Goal: Task Accomplishment & Management: Manage account settings

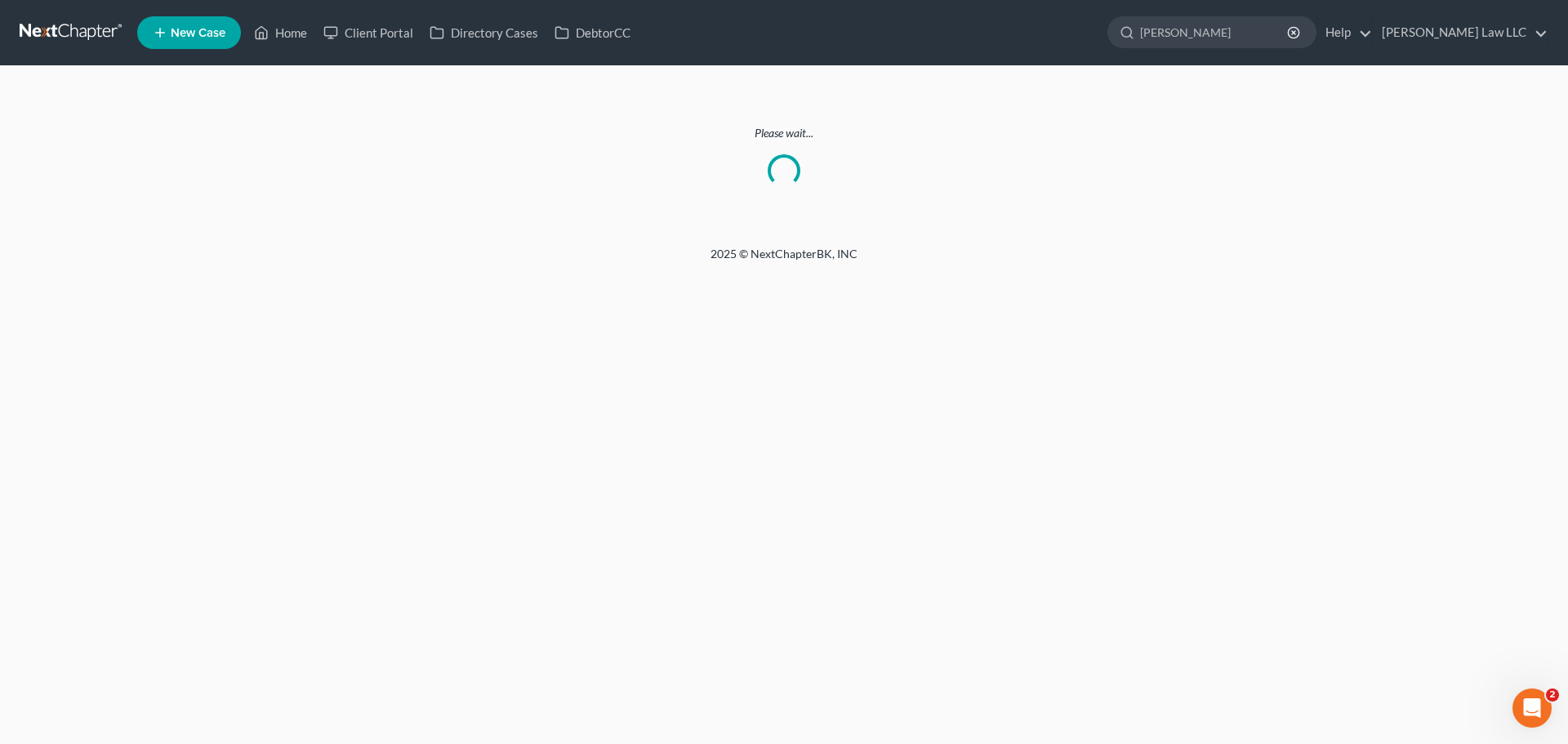
click at [75, 37] on link at bounding box center [72, 32] width 104 height 29
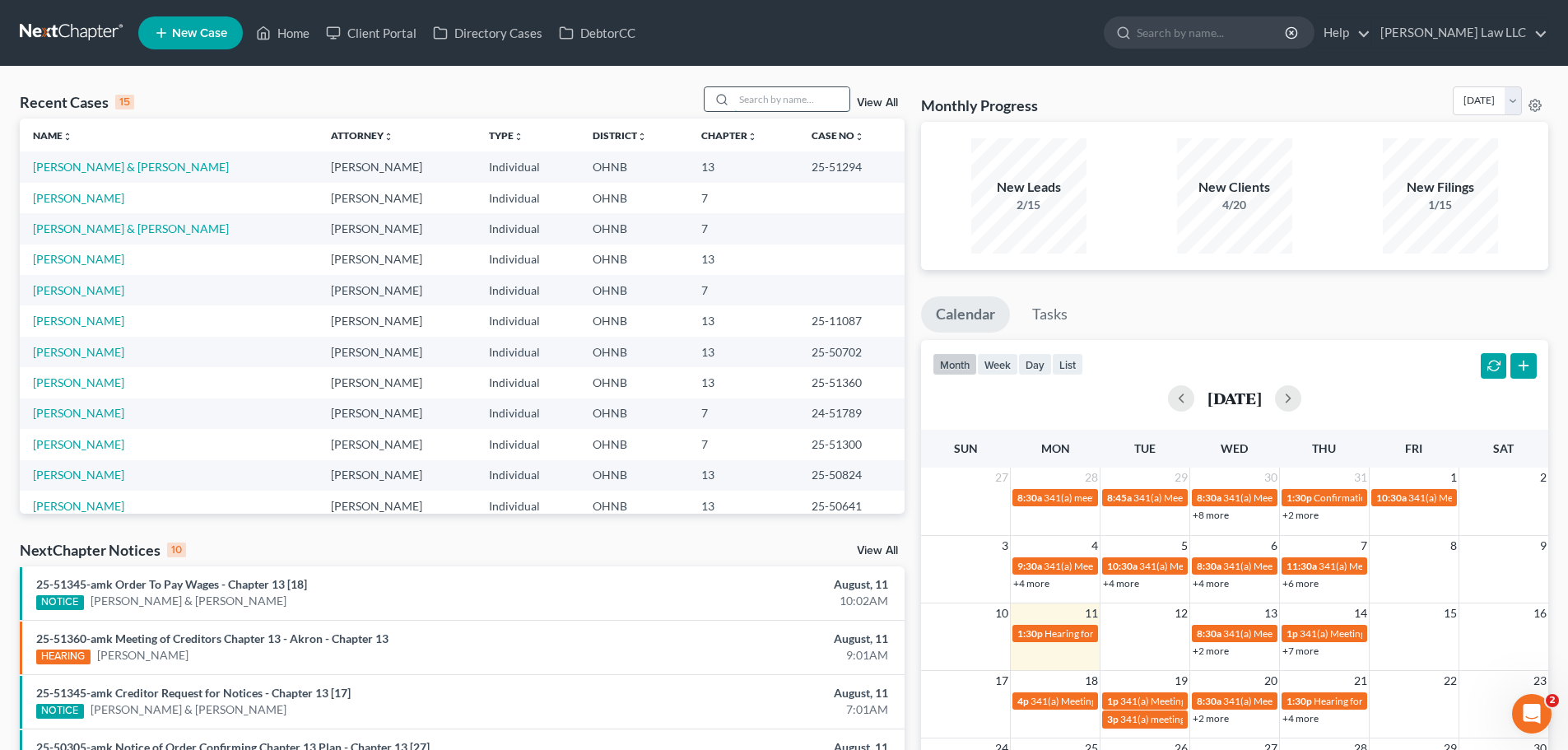
click at [777, 105] on input "search" at bounding box center [791, 99] width 115 height 24
type input "jackson"
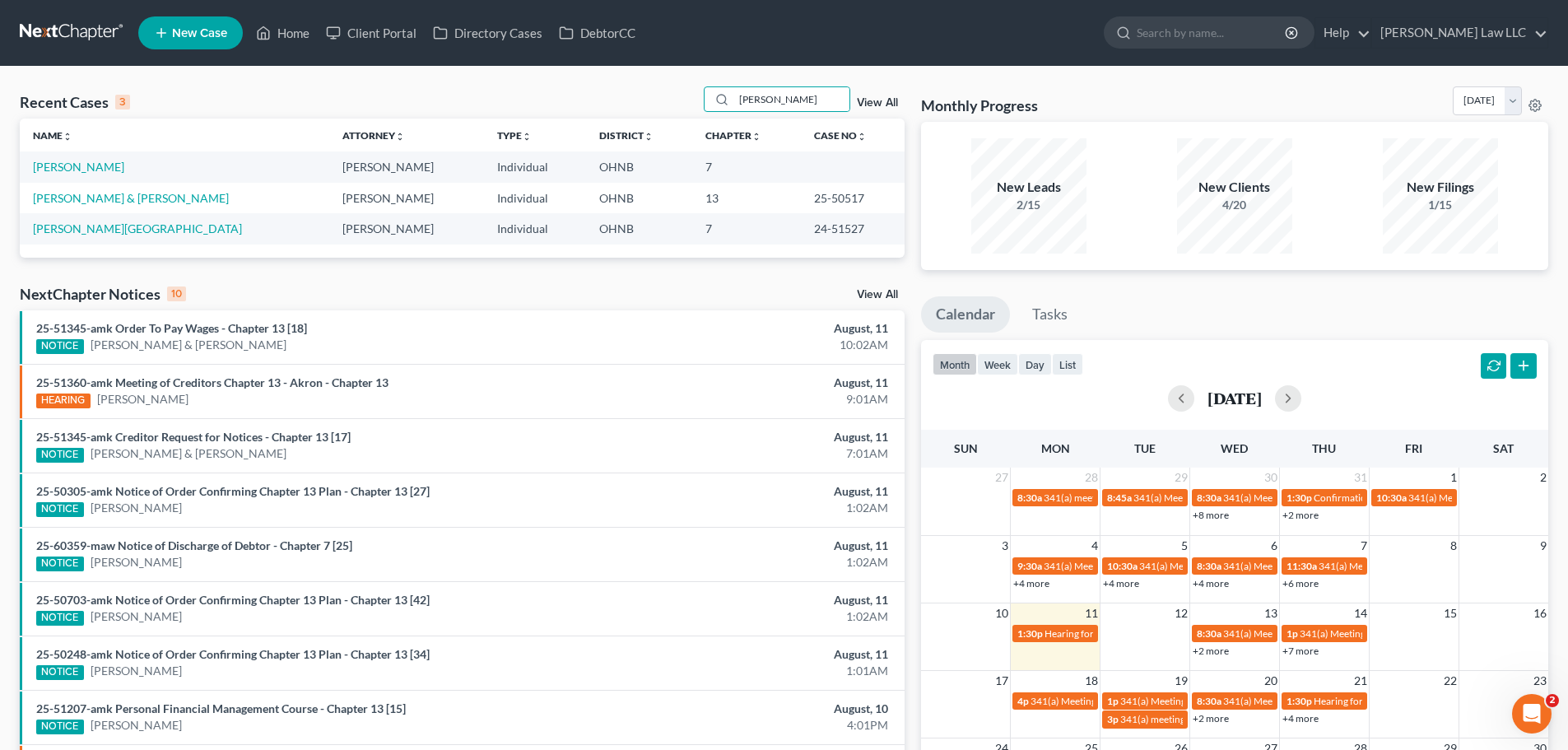
click at [122, 162] on td "Jackson, Theresa" at bounding box center [174, 166] width 309 height 31
click at [110, 170] on link "Jackson, Theresa" at bounding box center [78, 166] width 91 height 14
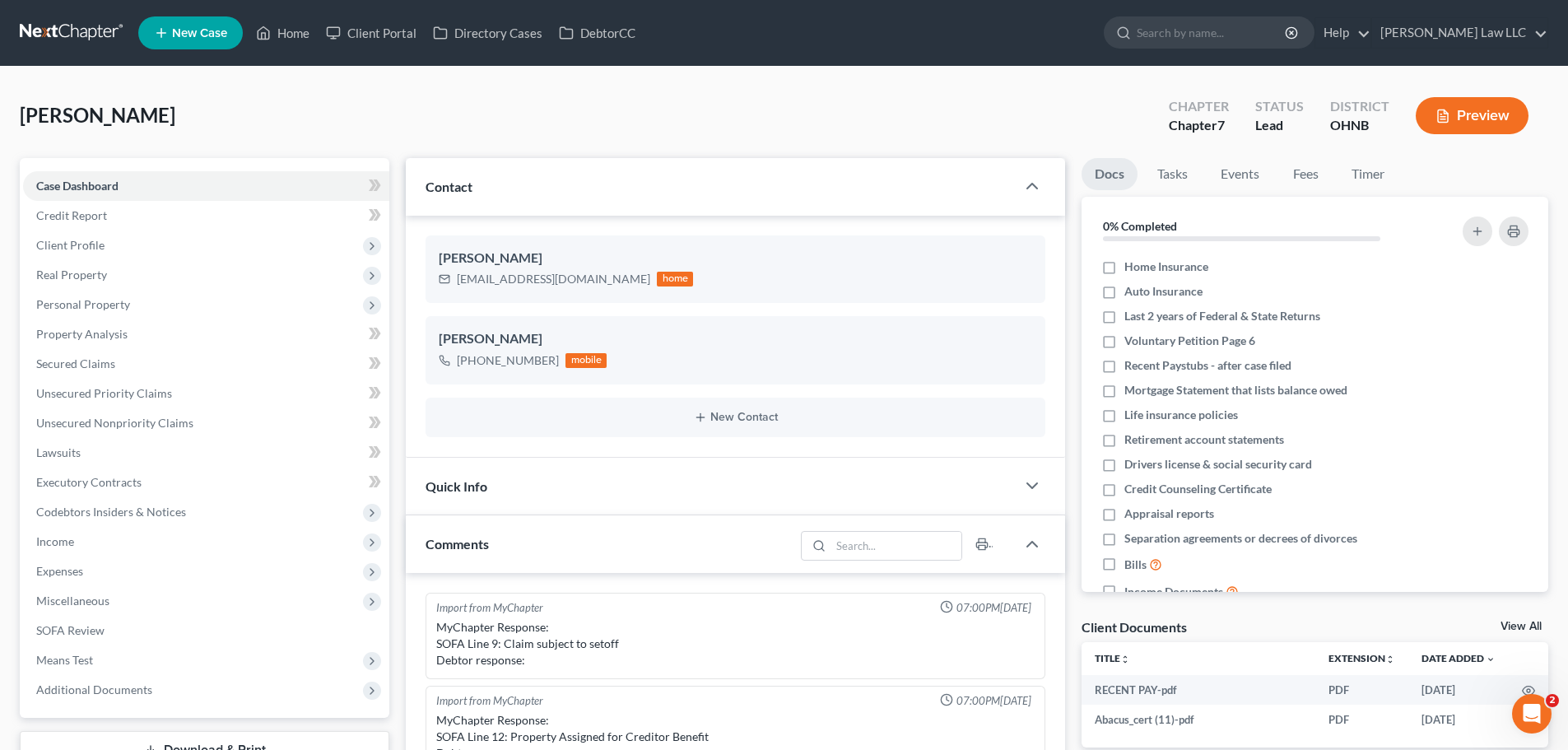
scroll to position [347, 0]
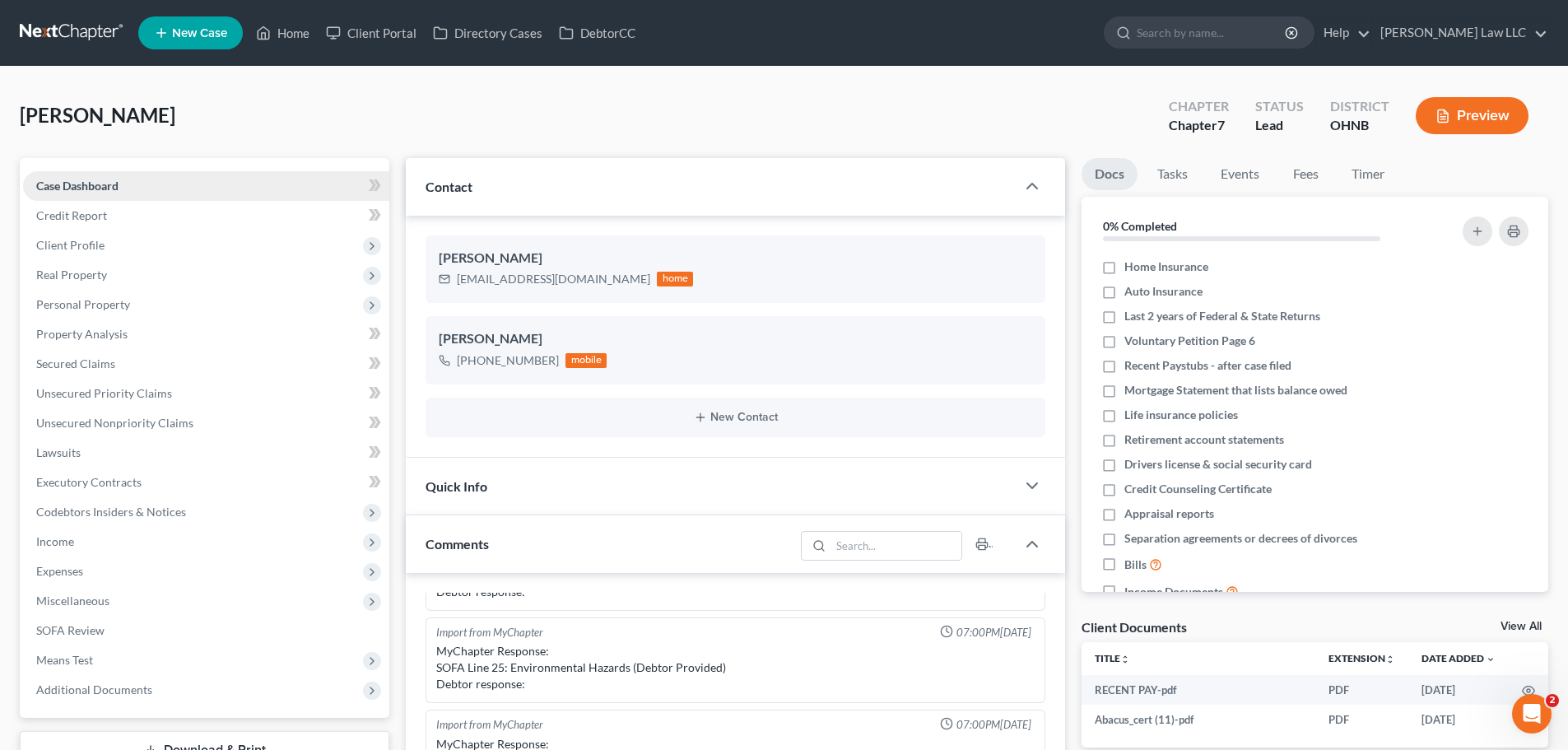
click at [103, 187] on span "Case Dashboard" at bounding box center [77, 185] width 82 height 14
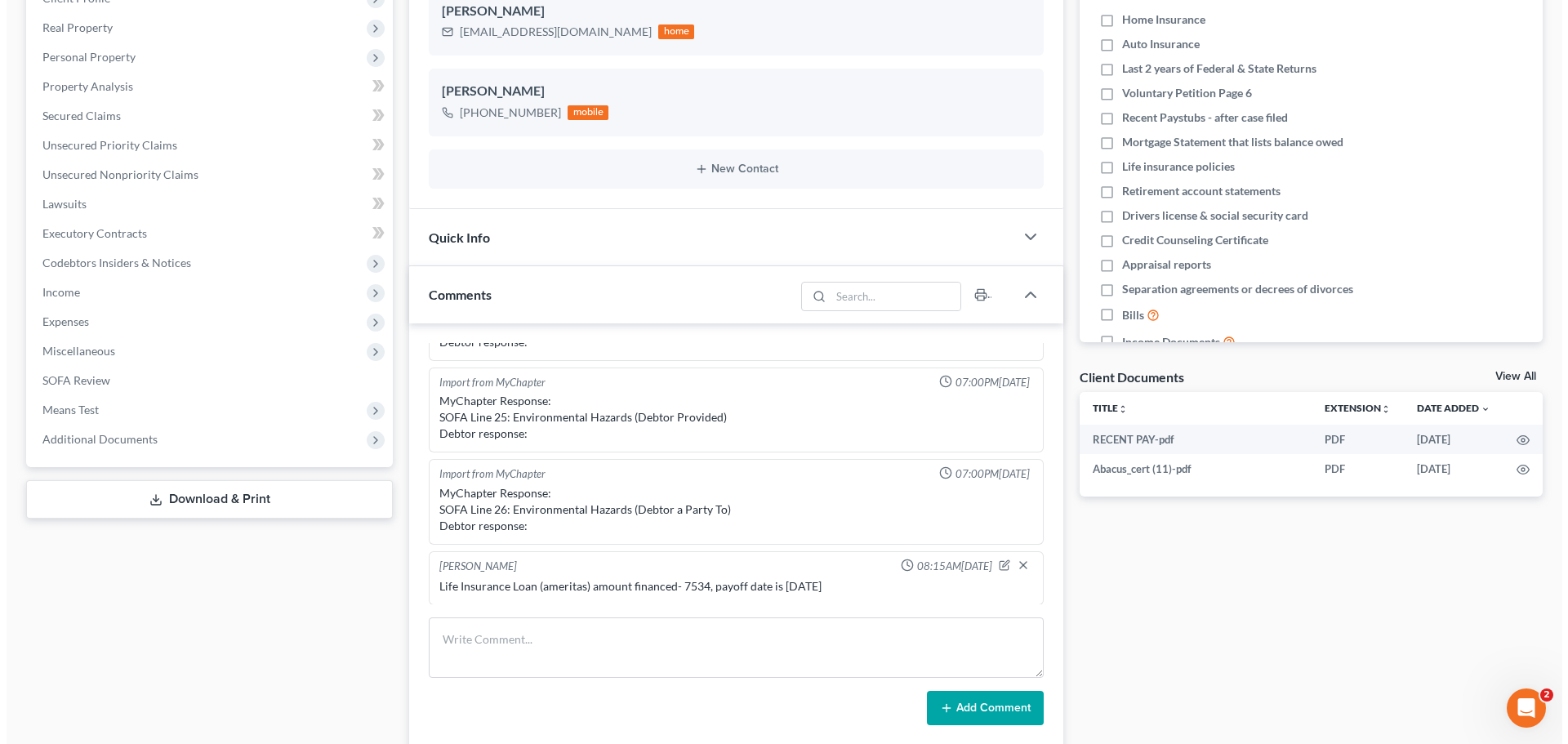
scroll to position [0, 0]
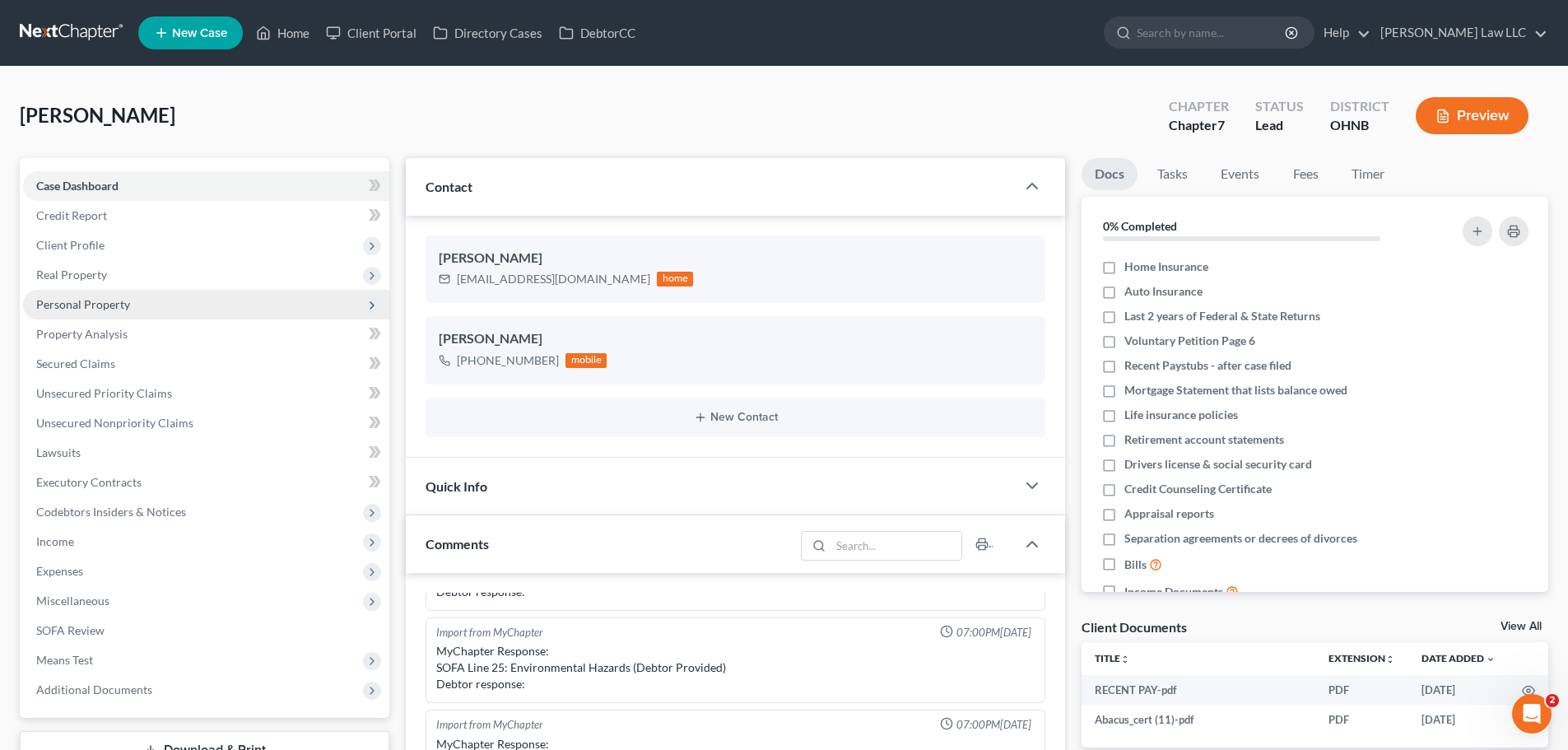
click at [119, 302] on span "Personal Property" at bounding box center [83, 304] width 94 height 14
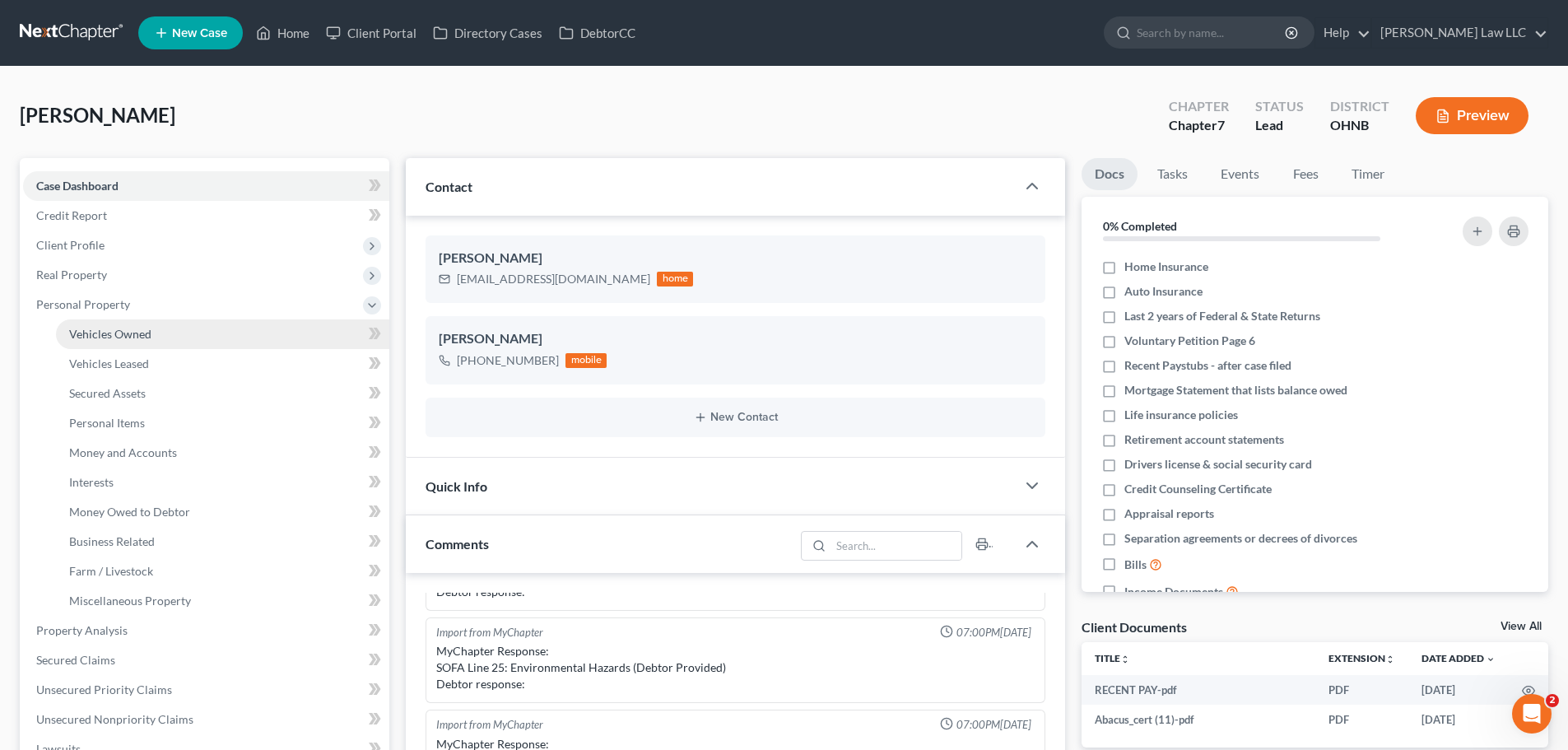
click at [120, 336] on span "Vehicles Owned" at bounding box center [110, 334] width 82 height 14
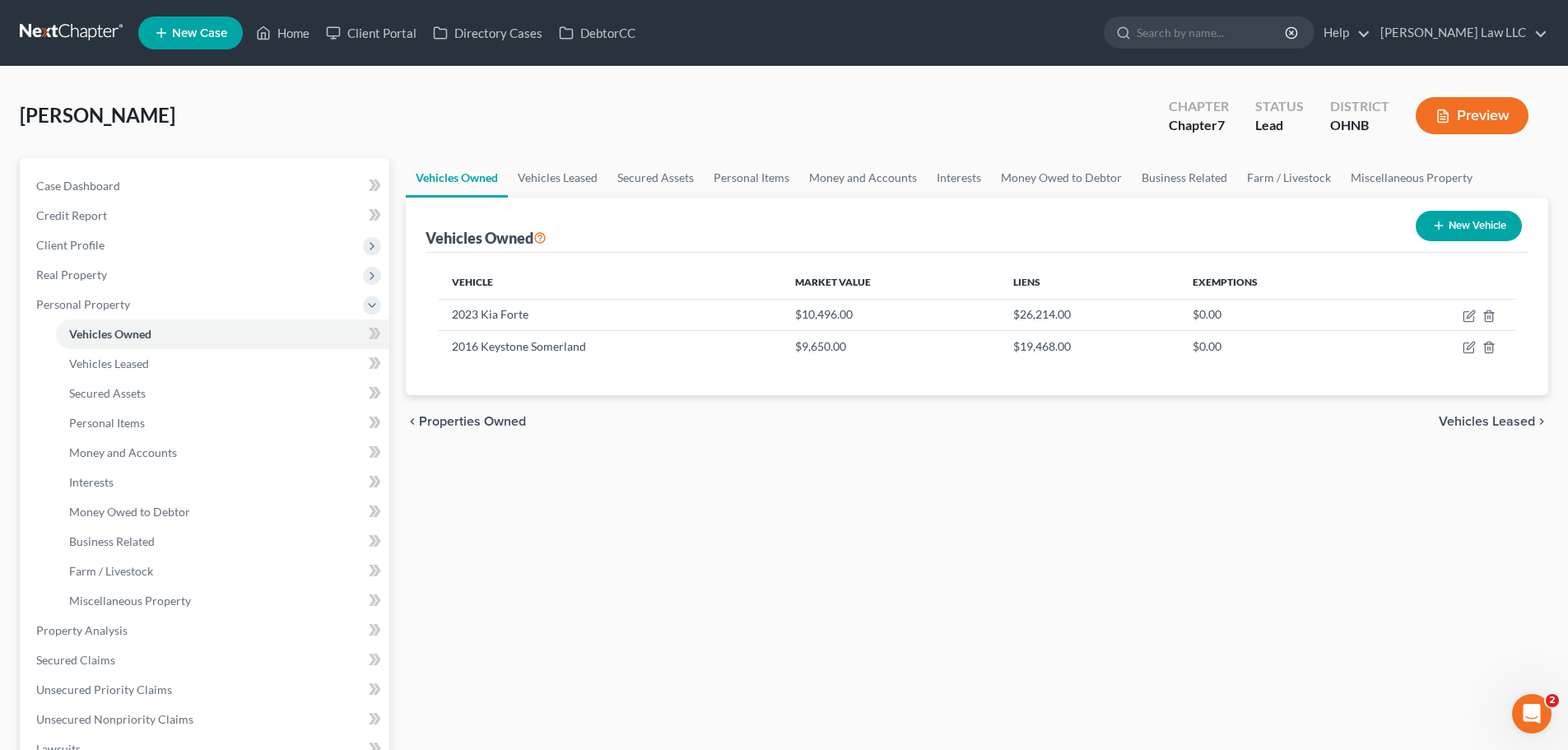
click at [1477, 230] on button "New Vehicle" at bounding box center [1468, 226] width 106 height 31
select select "0"
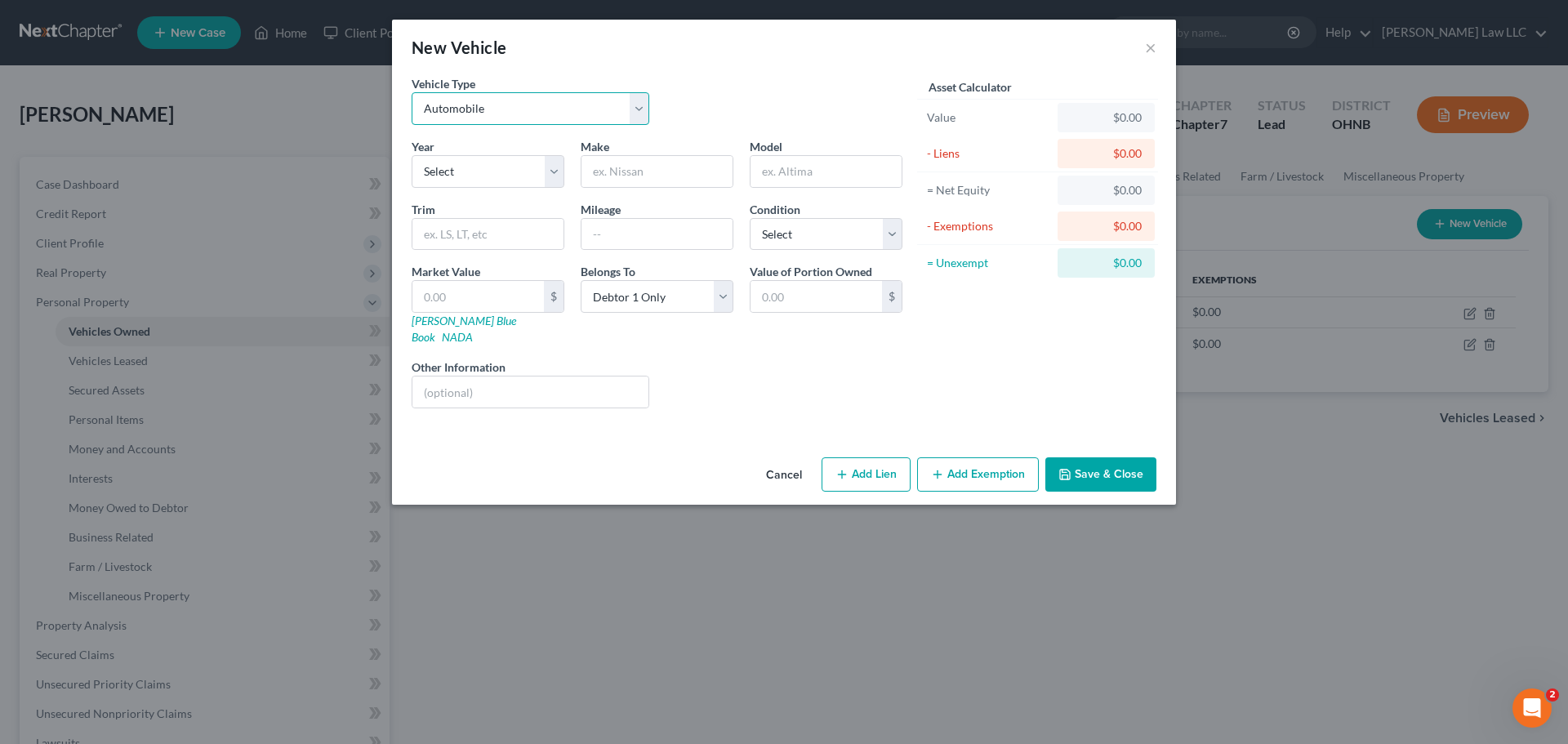
click at [551, 112] on select "Select Automobile Truck Trailer Watercraft Aircraft Motor Home Atv Other Vehicle" at bounding box center [531, 108] width 238 height 32
select select "6"
click at [412, 92] on select "Select Automobile Truck Trailer Watercraft Aircraft Motor Home Atv Other Vehicle" at bounding box center [531, 108] width 238 height 32
click at [495, 167] on select "Select 2026 2025 2024 2023 2022 2021 2020 2019 2018 2017 2016 2015 2014 2013 20…" at bounding box center [488, 171] width 152 height 32
drag, startPoint x: 624, startPoint y: 143, endPoint x: 622, endPoint y: 170, distance: 27.1
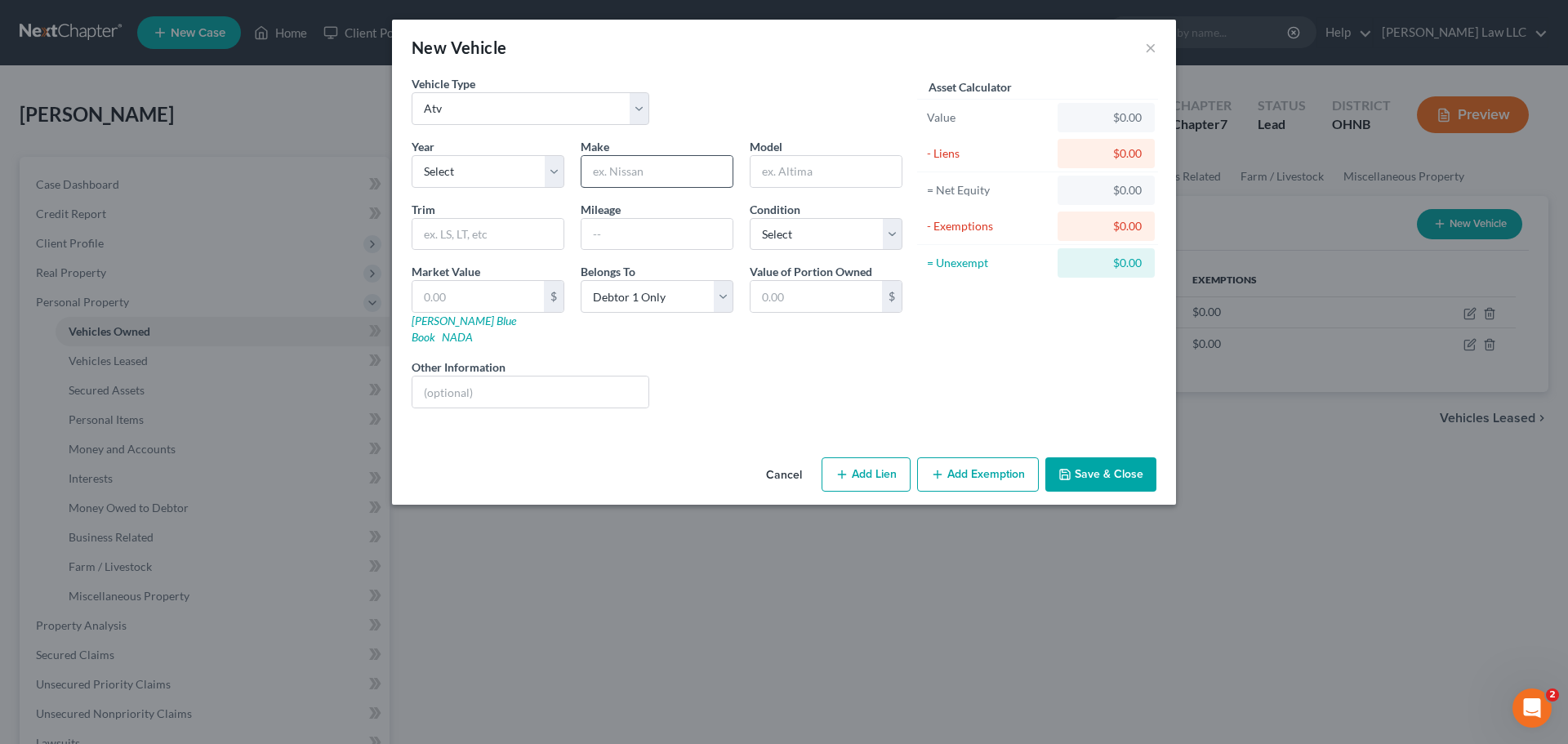
click at [624, 143] on div "Make *" at bounding box center [657, 162] width 169 height 50
click at [622, 177] on input "text" at bounding box center [658, 172] width 151 height 31
paste input "2020 Yamaha 421 ATV"
type input "2020 Yamaha 421 ATV"
click at [475, 173] on select "Select 2026 2025 2024 2023 2022 2021 2020 2019 2018 2017 2016 2015 2014 2013 20…" at bounding box center [488, 171] width 152 height 32
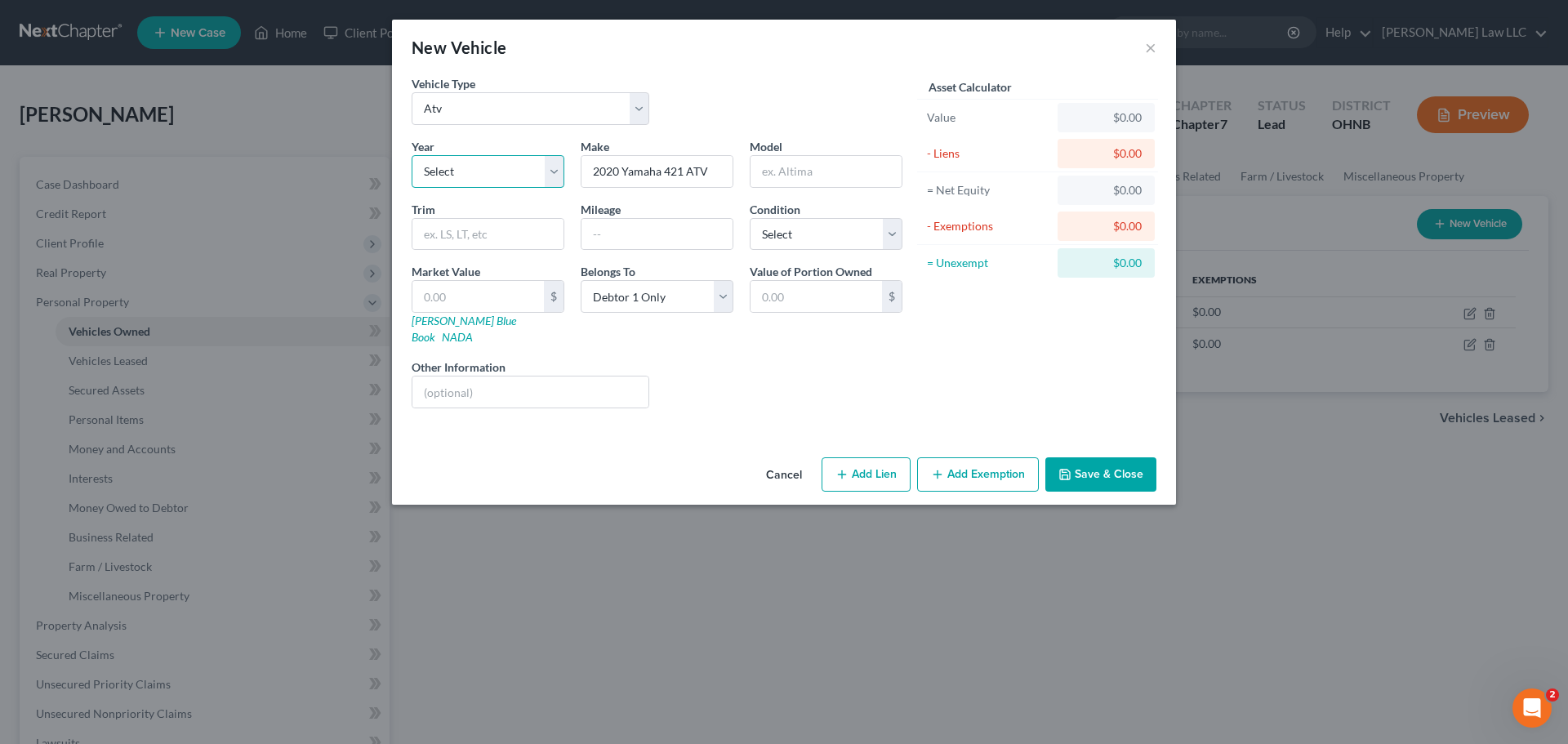
select select "6"
click at [412, 155] on select "Select 2026 2025 2024 2023 2022 2021 2020 2019 2018 2017 2016 2015 2014 2013 20…" at bounding box center [488, 171] width 152 height 32
click at [649, 178] on input "2020 Yamaha 421 ATV" at bounding box center [658, 172] width 151 height 31
drag, startPoint x: 624, startPoint y: 167, endPoint x: 587, endPoint y: 175, distance: 37.9
click at [587, 175] on input "2020 Yamaha 421 ATV" at bounding box center [658, 172] width 151 height 31
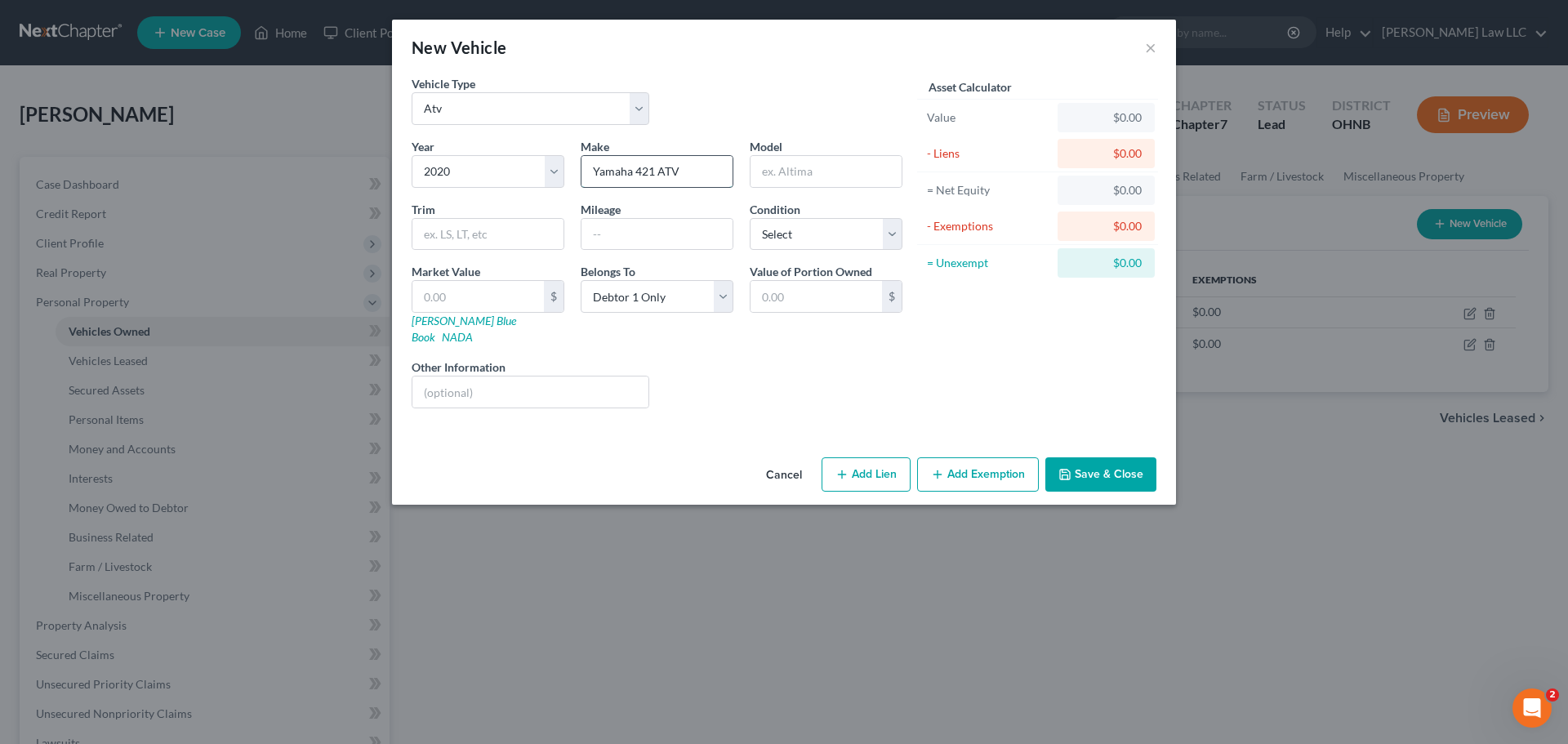
drag, startPoint x: 687, startPoint y: 173, endPoint x: 640, endPoint y: 174, distance: 47.0
click at [640, 174] on input "Yamaha 421 ATV" at bounding box center [658, 172] width 151 height 31
type input "Yamaha"
click at [784, 174] on input "text" at bounding box center [827, 172] width 151 height 31
type input "421"
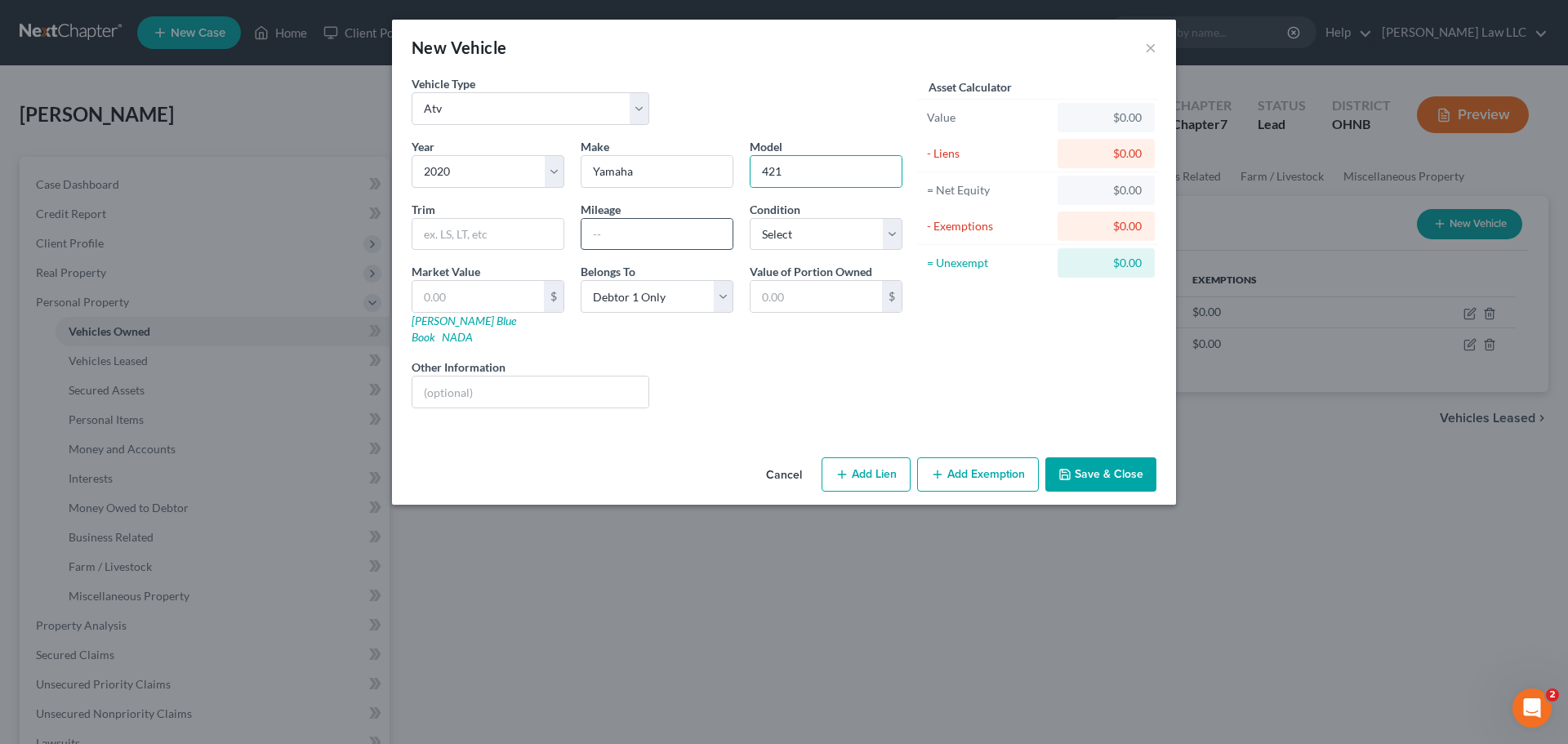
click at [627, 234] on input "text" at bounding box center [658, 235] width 151 height 31
drag, startPoint x: 735, startPoint y: 91, endPoint x: 766, endPoint y: 163, distance: 78.4
click at [735, 91] on div "Vehicle Type Select Automobile Truck Trailer Watercraft Aircraft Motor Home Atv…" at bounding box center [657, 106] width 507 height 63
click at [805, 247] on select "Select Excellent Very Good Good Fair Poor" at bounding box center [826, 234] width 152 height 32
select select "3"
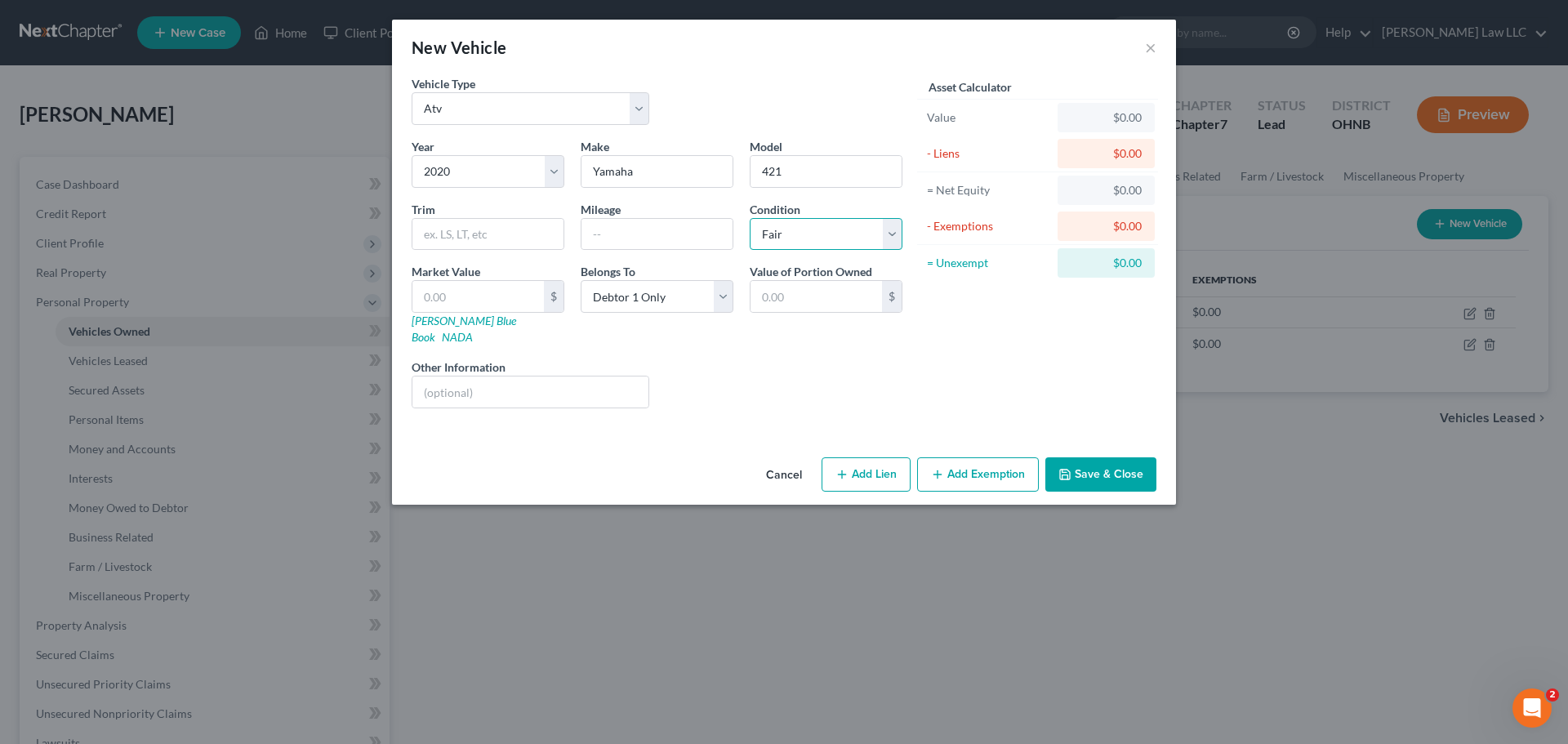
click at [750, 218] on select "Select Excellent Very Good Good Fair Poor" at bounding box center [826, 234] width 152 height 32
click at [780, 71] on div "New Vehicle ×" at bounding box center [784, 47] width 784 height 56
click at [1100, 461] on button "Save & Close" at bounding box center [1101, 474] width 111 height 34
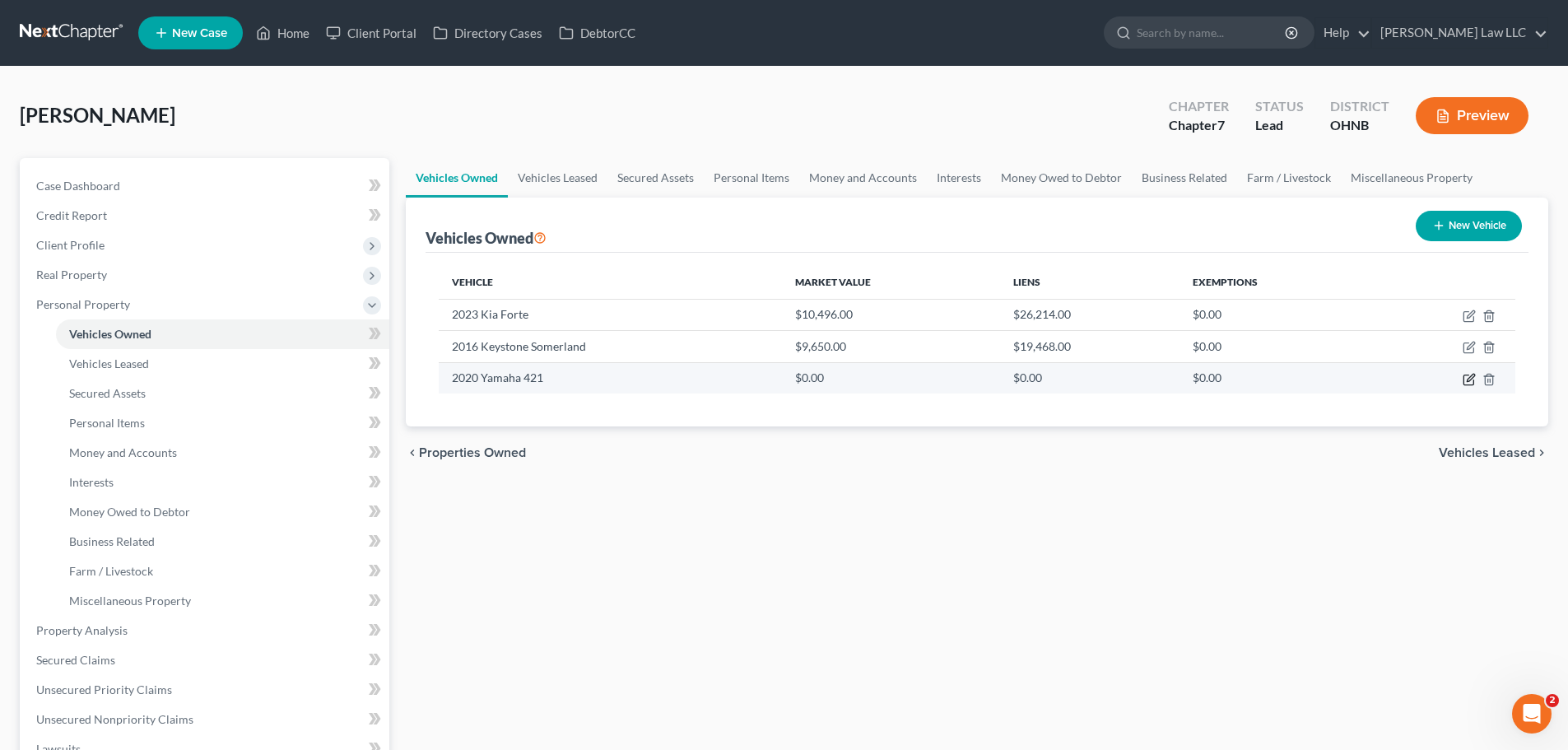
click at [1467, 382] on icon "button" at bounding box center [1469, 378] width 13 height 13
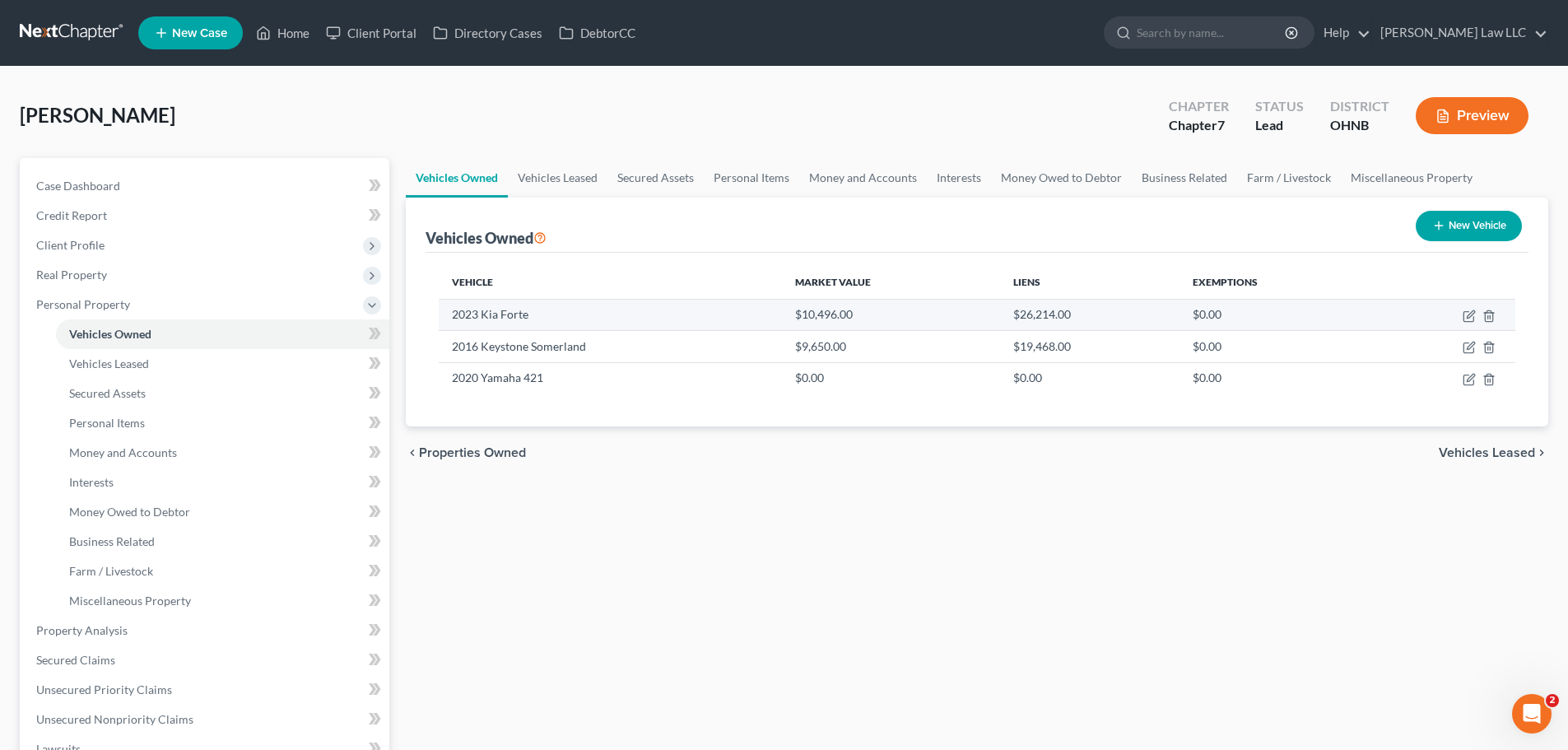
select select "6"
select select "3"
select select "0"
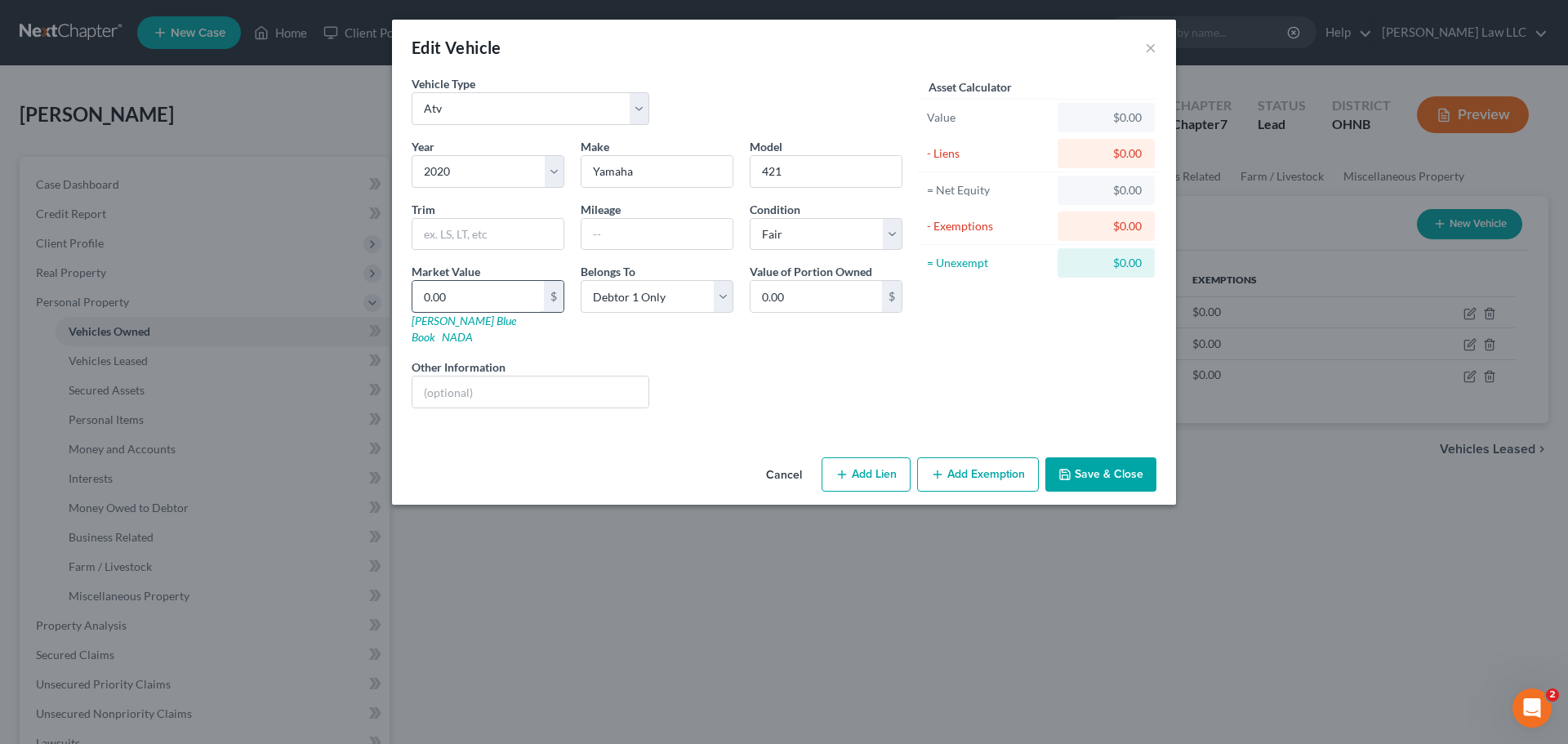
click at [457, 290] on input "0.00" at bounding box center [479, 297] width 132 height 31
type input "3"
type input "3.00"
type input "35"
type input "35.00"
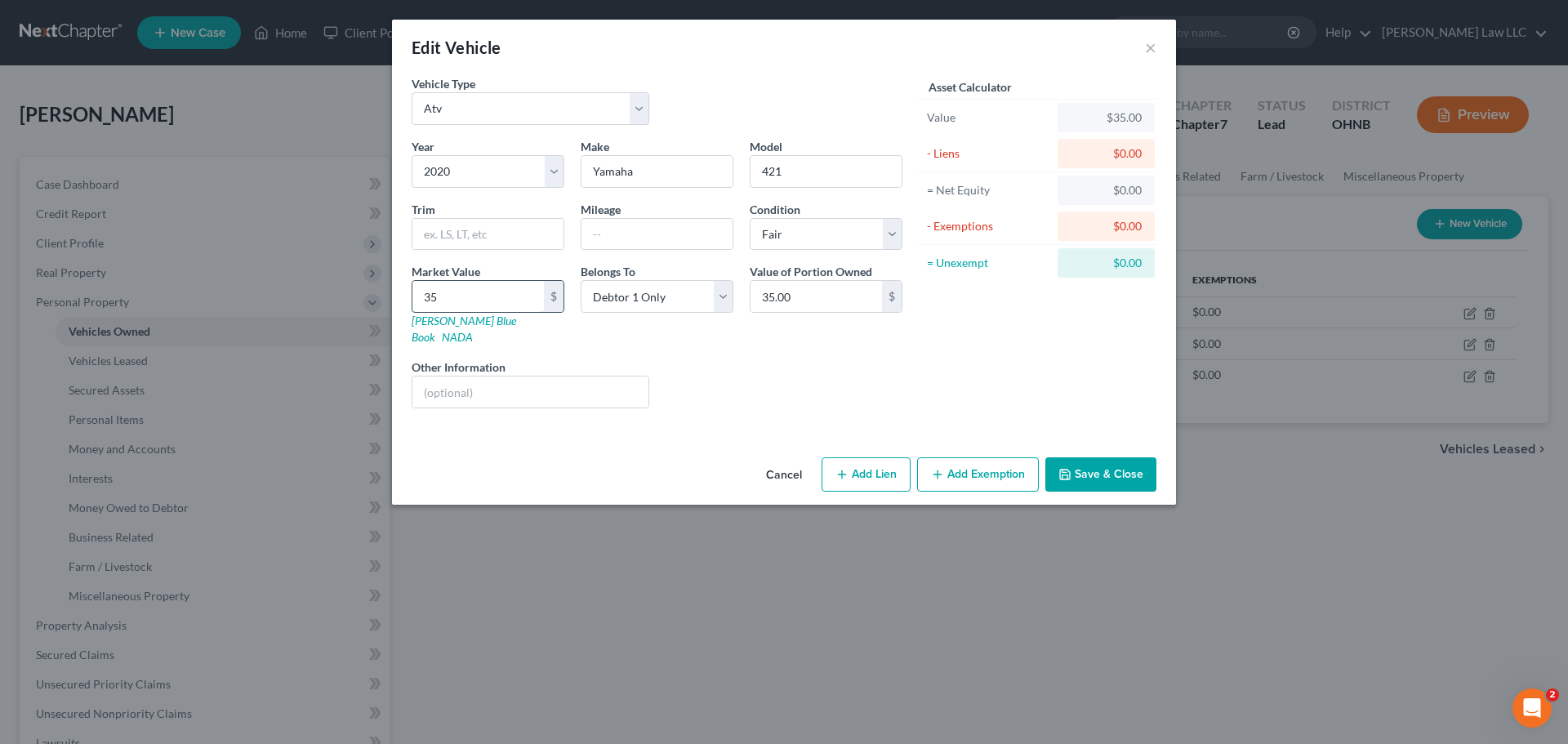
type input "357"
type input "357.00"
type input "3570"
type input "3,570.00"
type input "3,570"
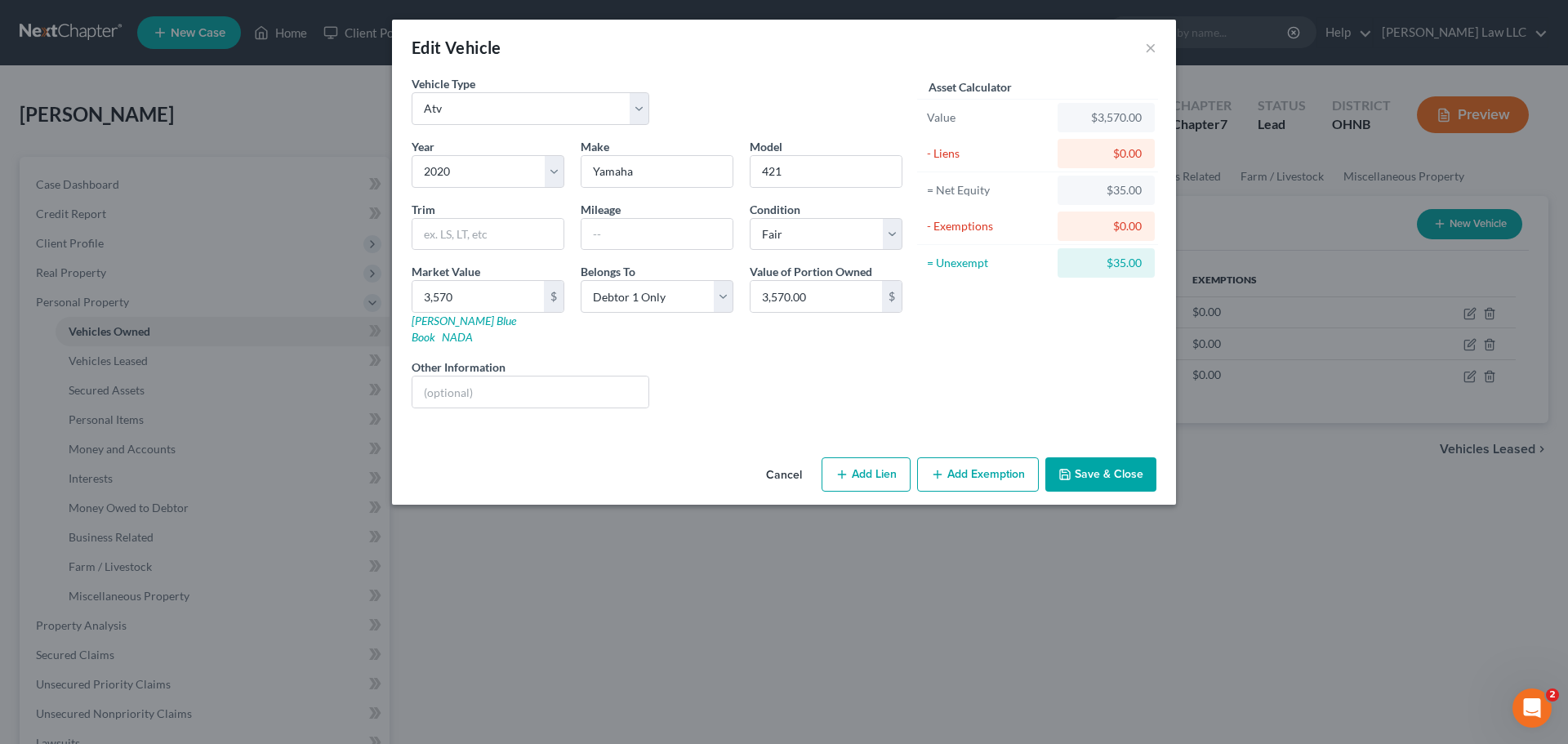
click at [900, 360] on div "Liens Select" at bounding box center [784, 383] width 254 height 50
click at [983, 457] on button "Add Exemption" at bounding box center [978, 474] width 122 height 34
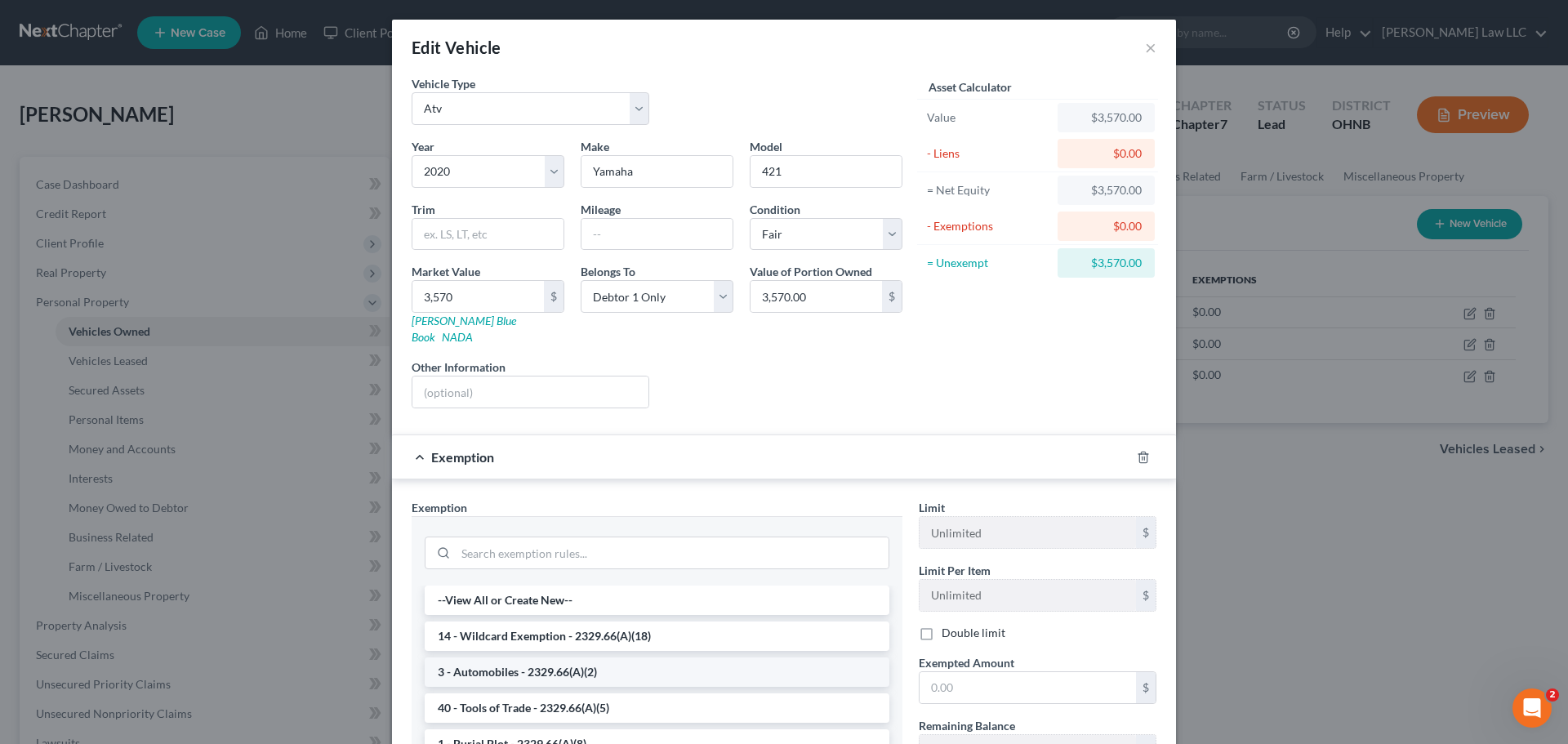
click at [524, 658] on li "3 - Automobiles - 2329.66(A)(2)" at bounding box center [657, 672] width 465 height 29
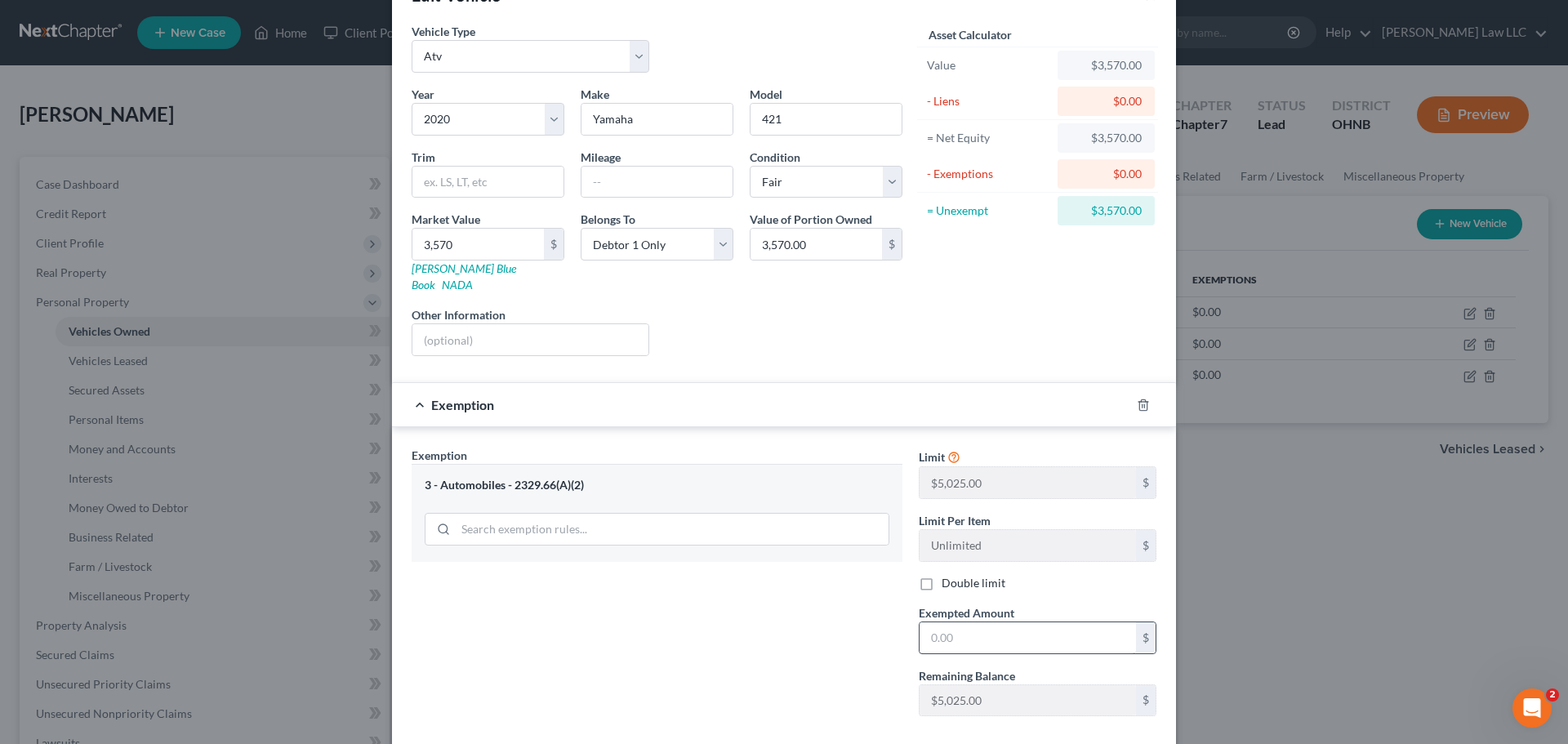
scroll to position [82, 0]
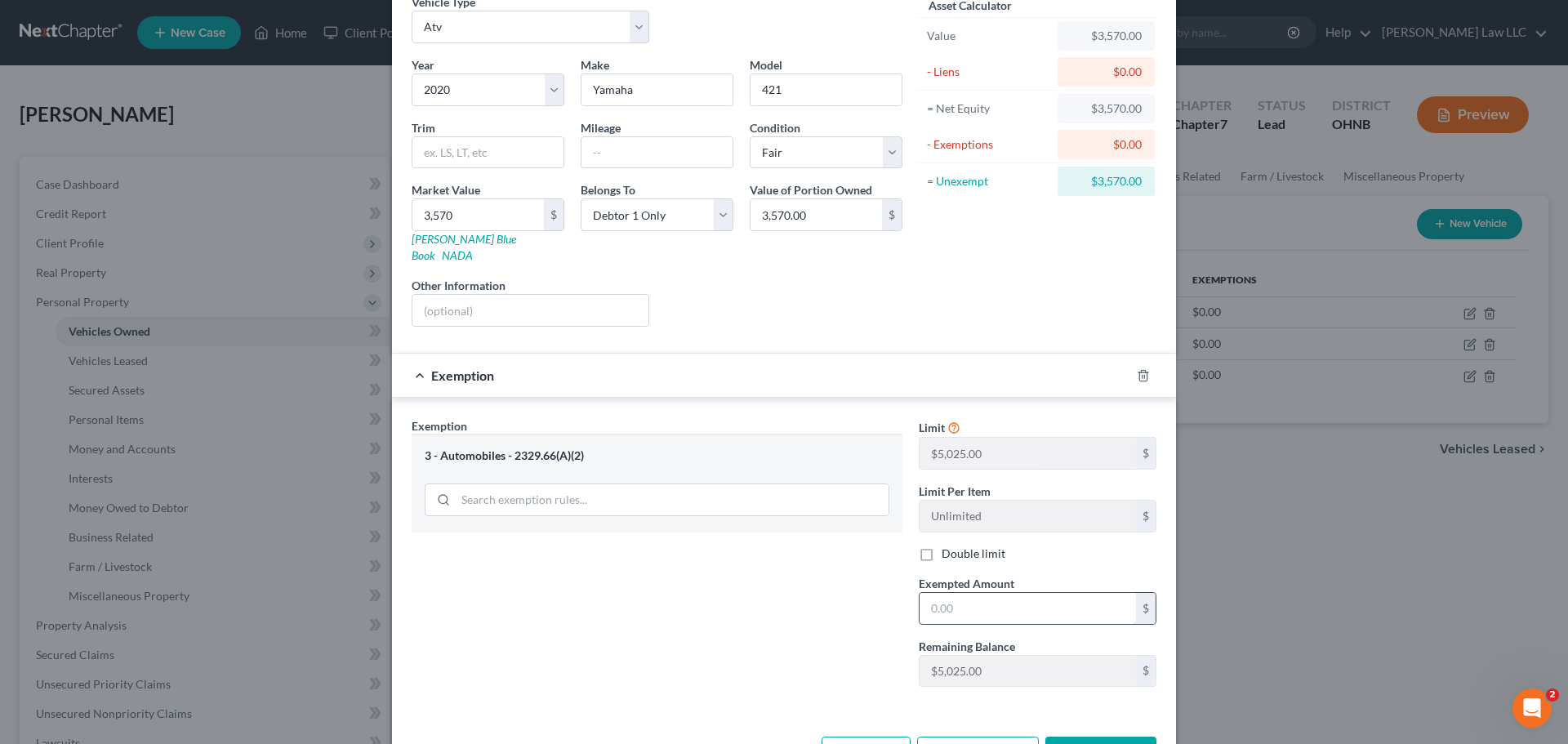
click at [959, 597] on input "text" at bounding box center [1028, 608] width 216 height 31
type input "5,025"
click at [791, 571] on div "Exemption Set must be selected for CA. Exemption * 3 - Automobiles - 2329.66(A)…" at bounding box center [657, 559] width 507 height 283
click at [967, 593] on input "text" at bounding box center [1028, 608] width 216 height 31
type input "5,025"
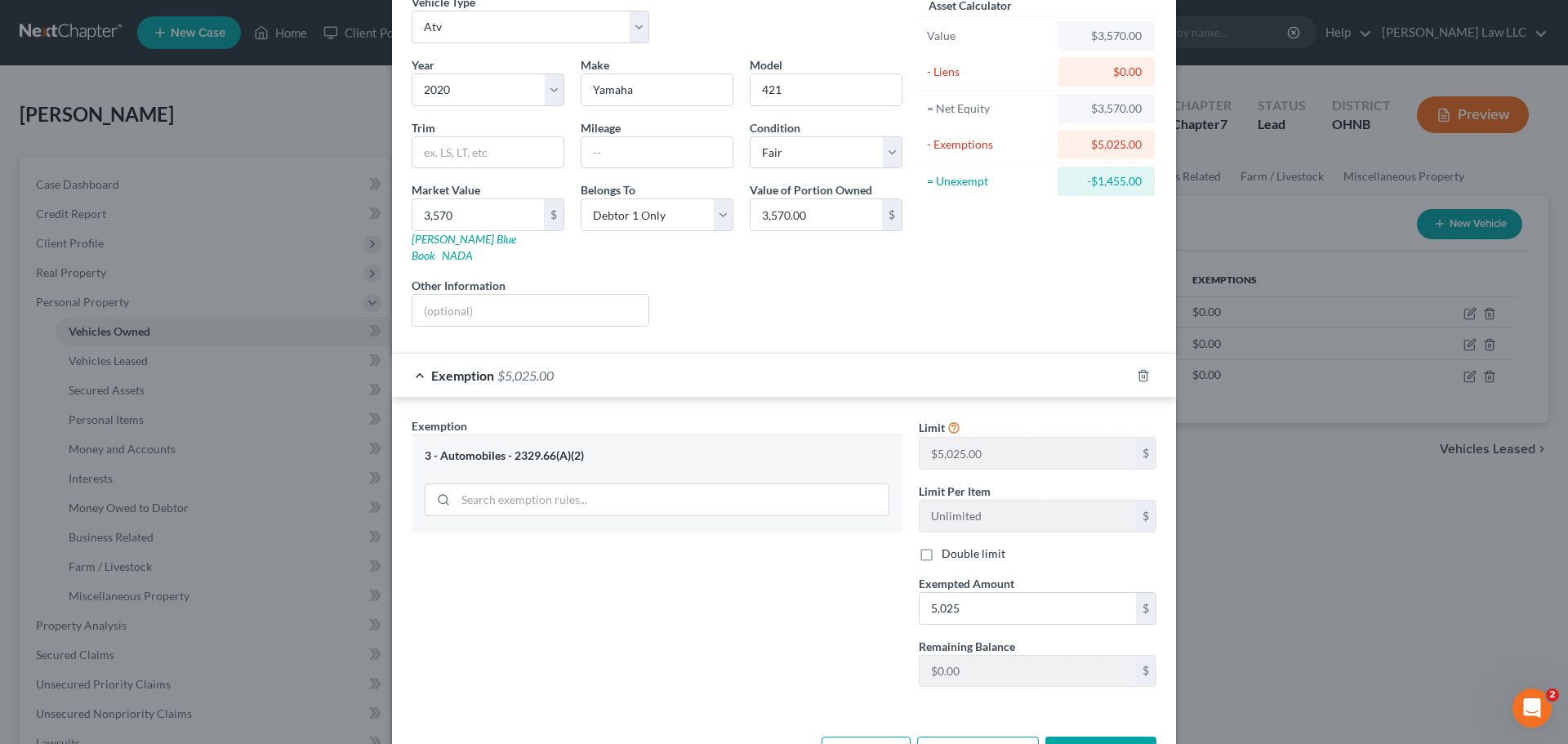
click at [654, 600] on div "Exemption Set must be selected for CA. Exemption * 3 - Automobiles - 2329.66(A)…" at bounding box center [657, 559] width 507 height 283
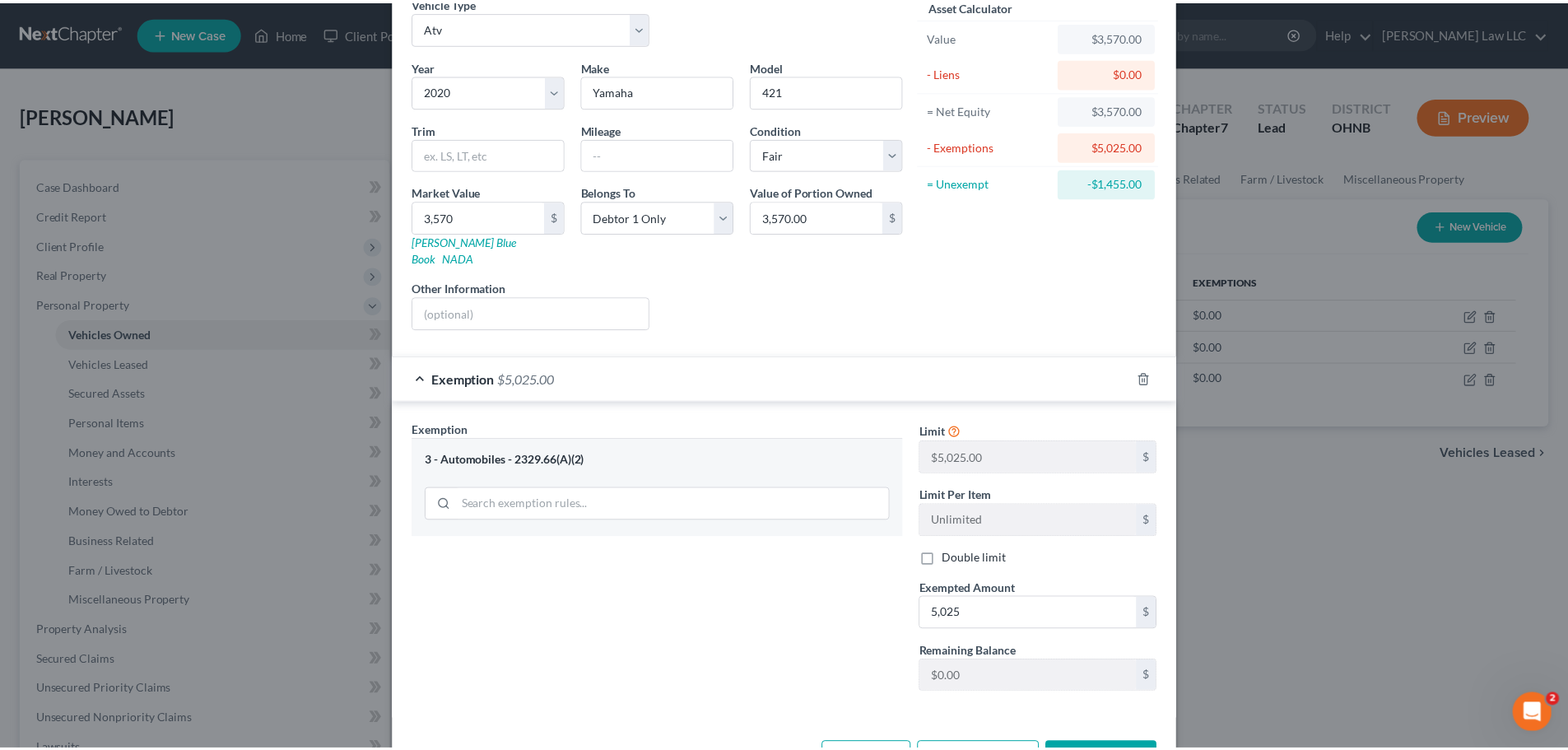
scroll to position [126, 0]
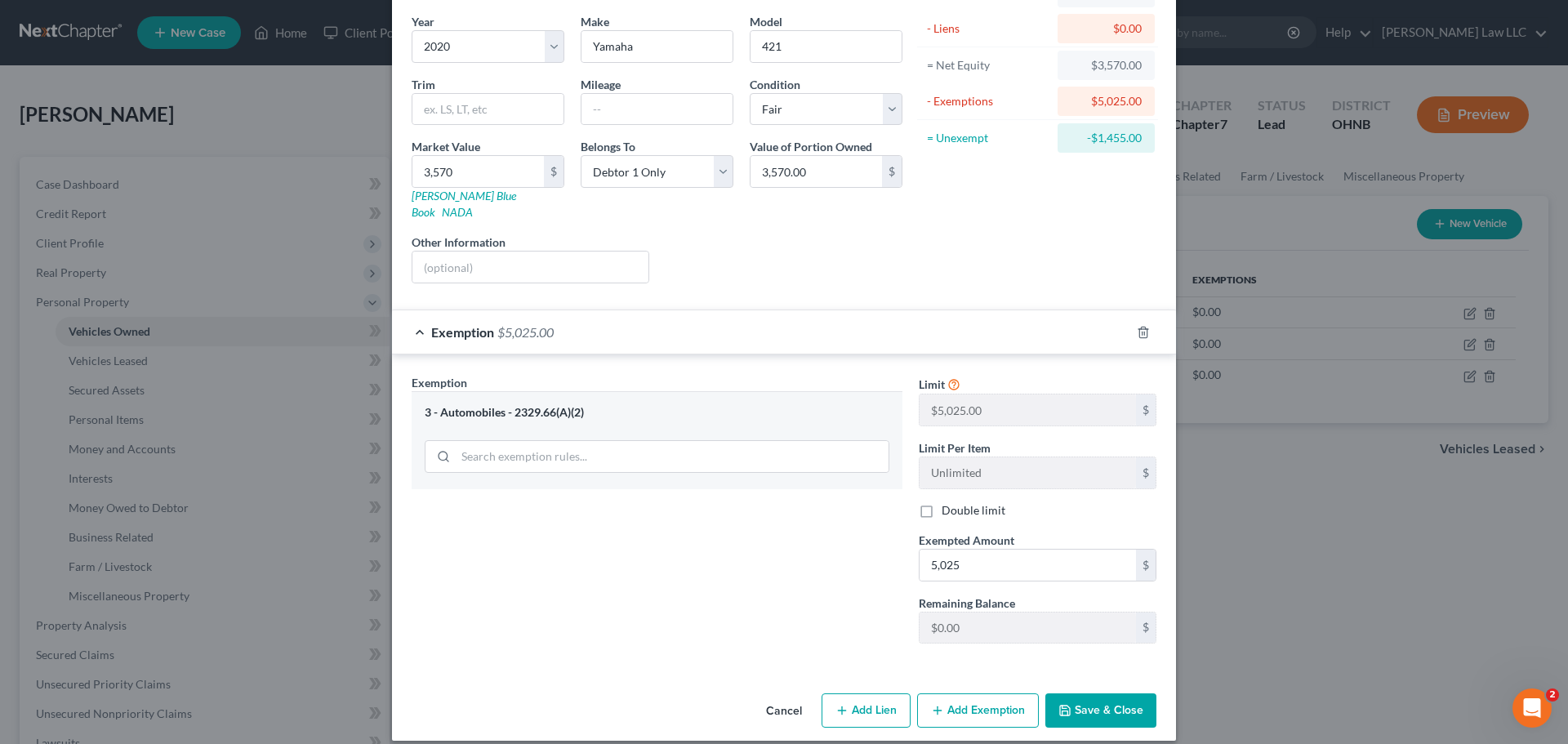
click at [1102, 693] on button "Save & Close" at bounding box center [1101, 710] width 111 height 34
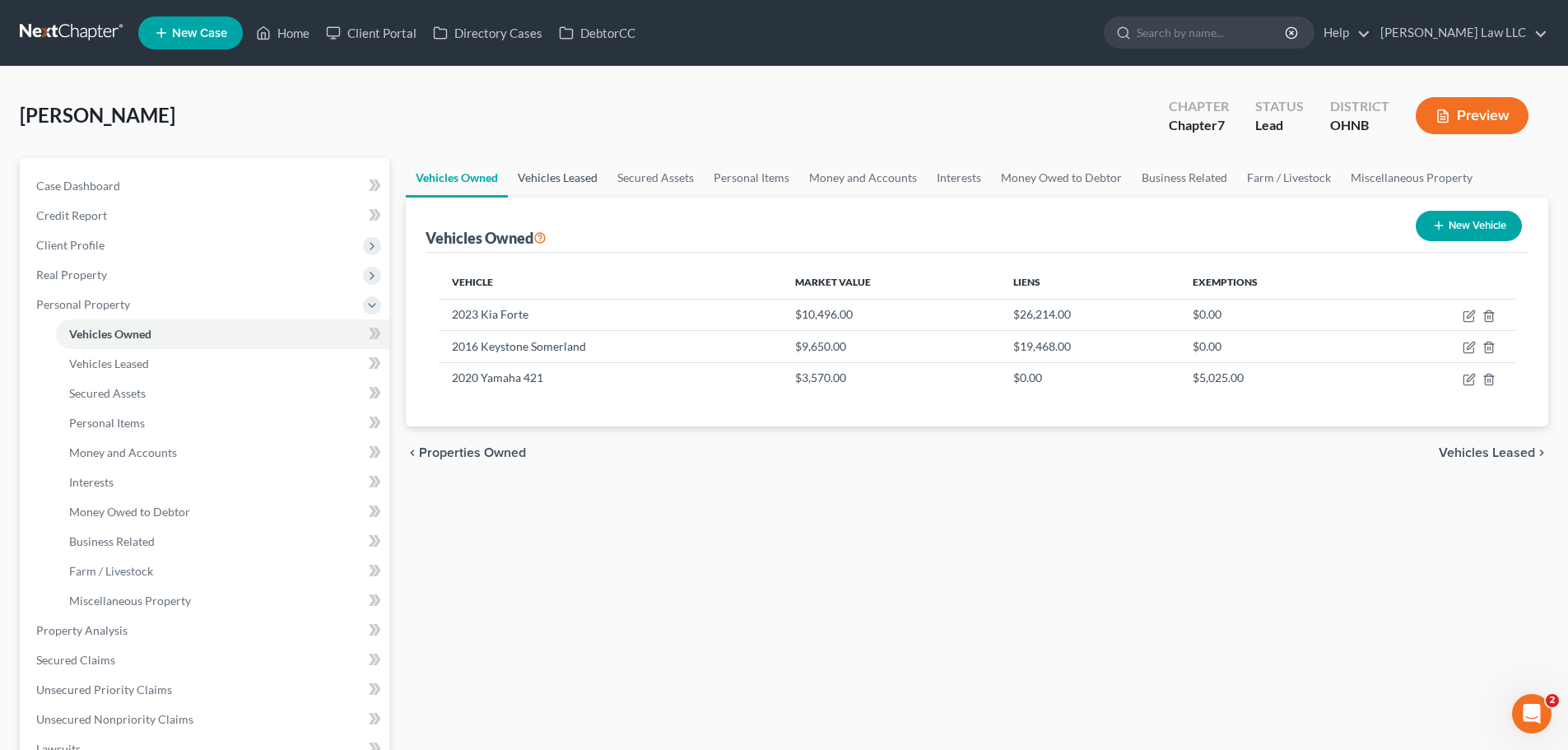
click at [536, 177] on link "Vehicles Leased" at bounding box center [558, 178] width 100 height 40
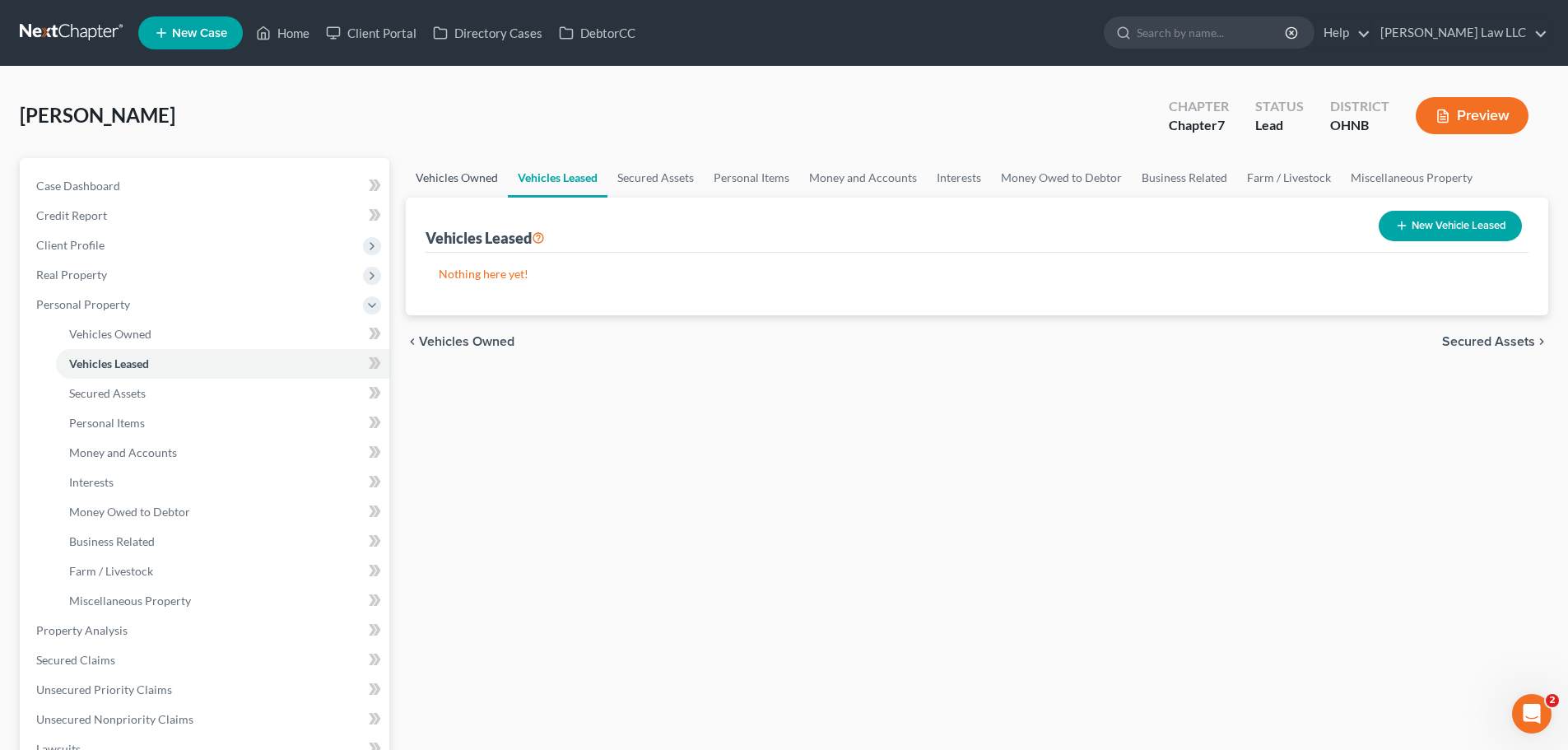
click at [460, 177] on link "Vehicles Owned" at bounding box center [457, 178] width 102 height 40
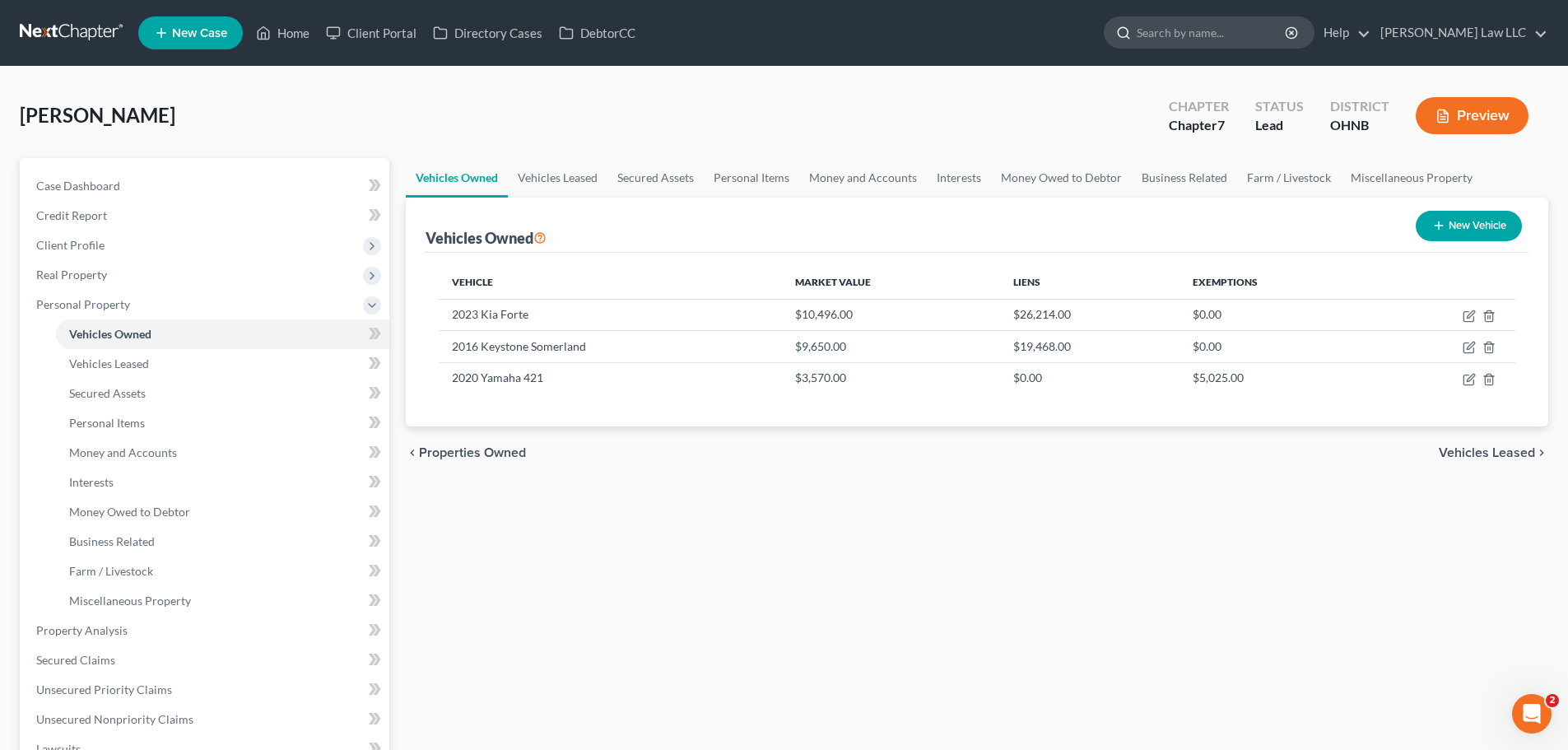
click at [1259, 41] on input "search" at bounding box center [1212, 32] width 151 height 31
type input "STILES"
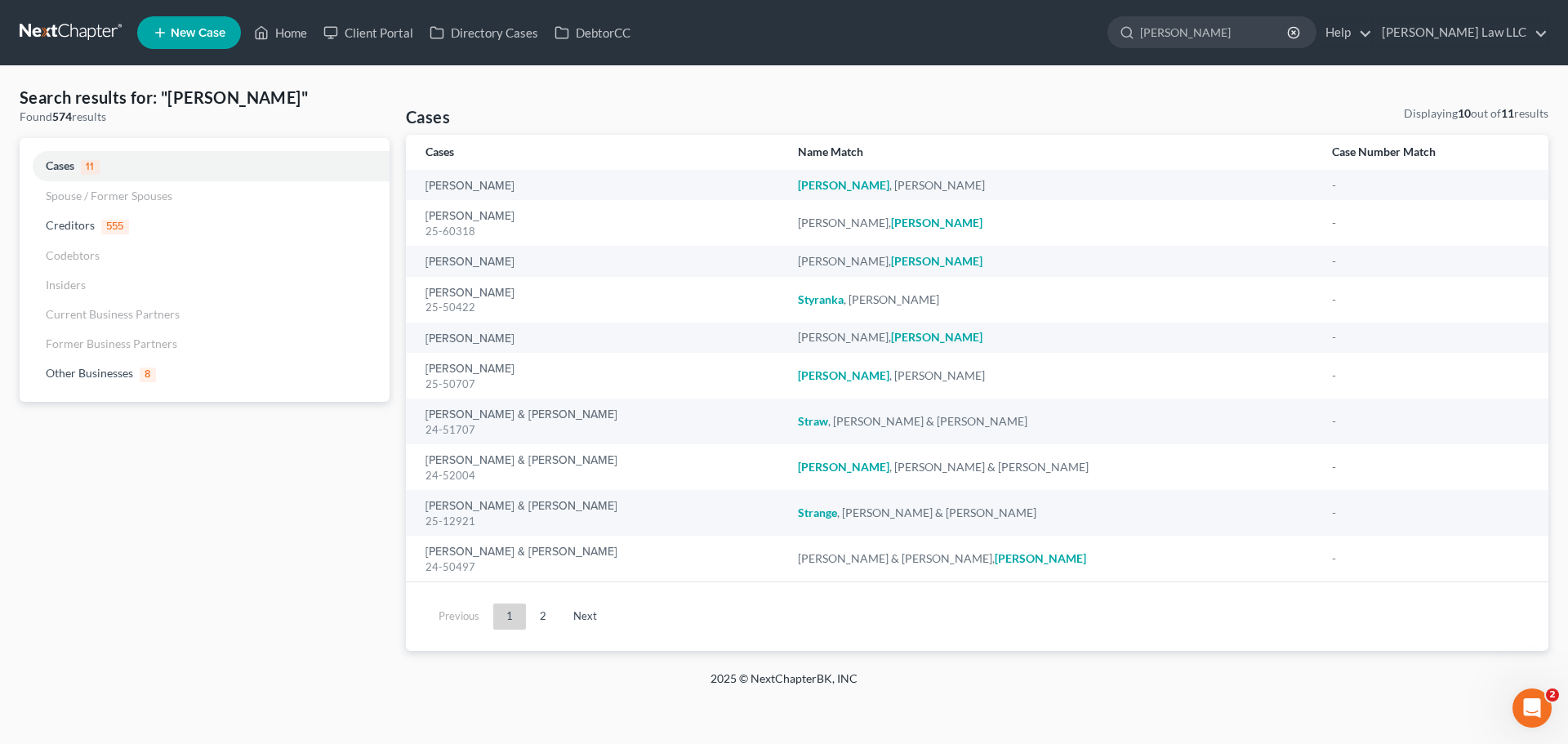
drag, startPoint x: 1253, startPoint y: 34, endPoint x: 1109, endPoint y: 29, distance: 144.1
click at [1109, 29] on ul "New Case Home Client Portal Directory Cases DebtorCC STILES - No Result - Credi…" at bounding box center [843, 32] width 1412 height 42
type input "DRAKE"
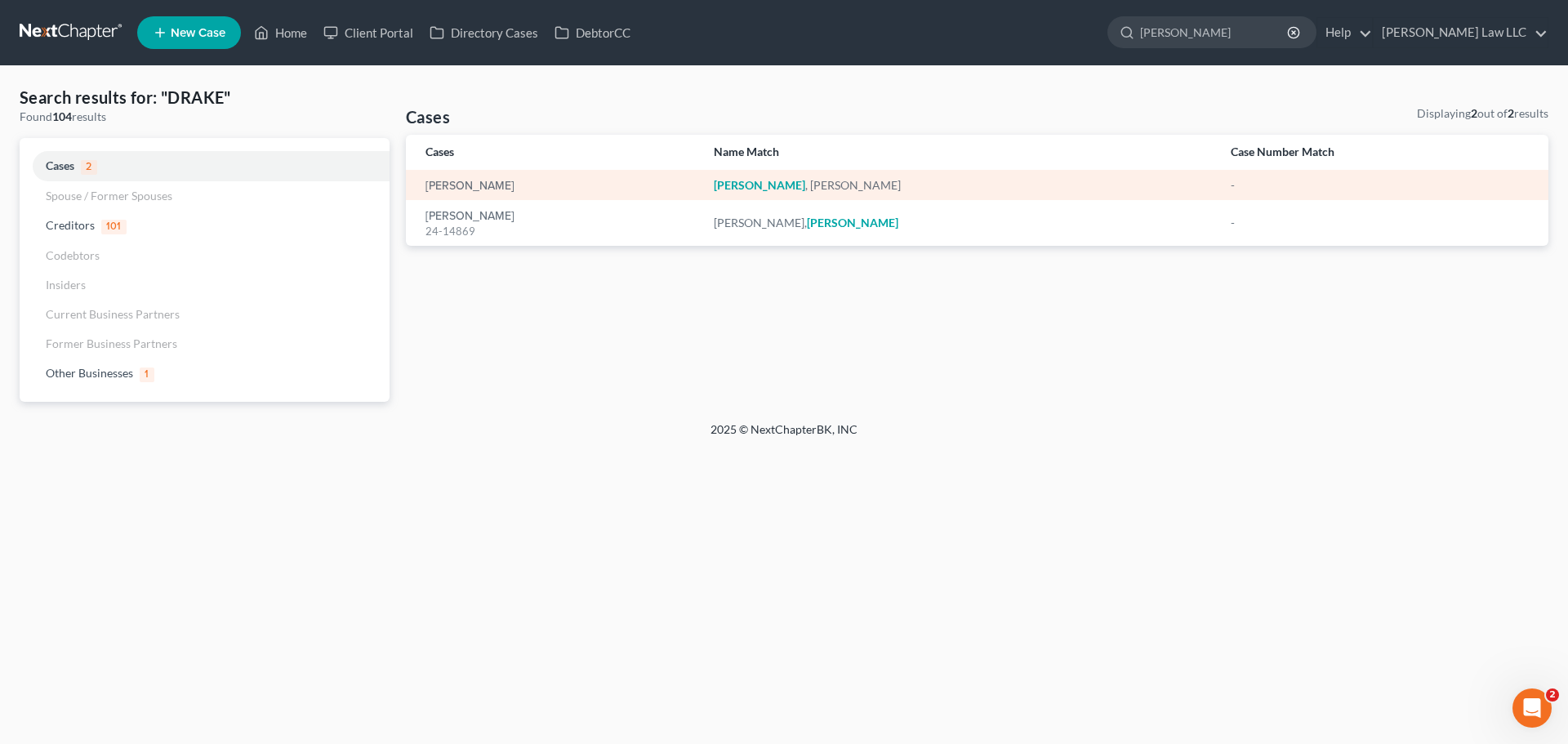
click at [429, 171] on td "[PERSON_NAME]" at bounding box center [553, 185] width 295 height 30
click at [442, 181] on link "[PERSON_NAME]" at bounding box center [470, 187] width 89 height 12
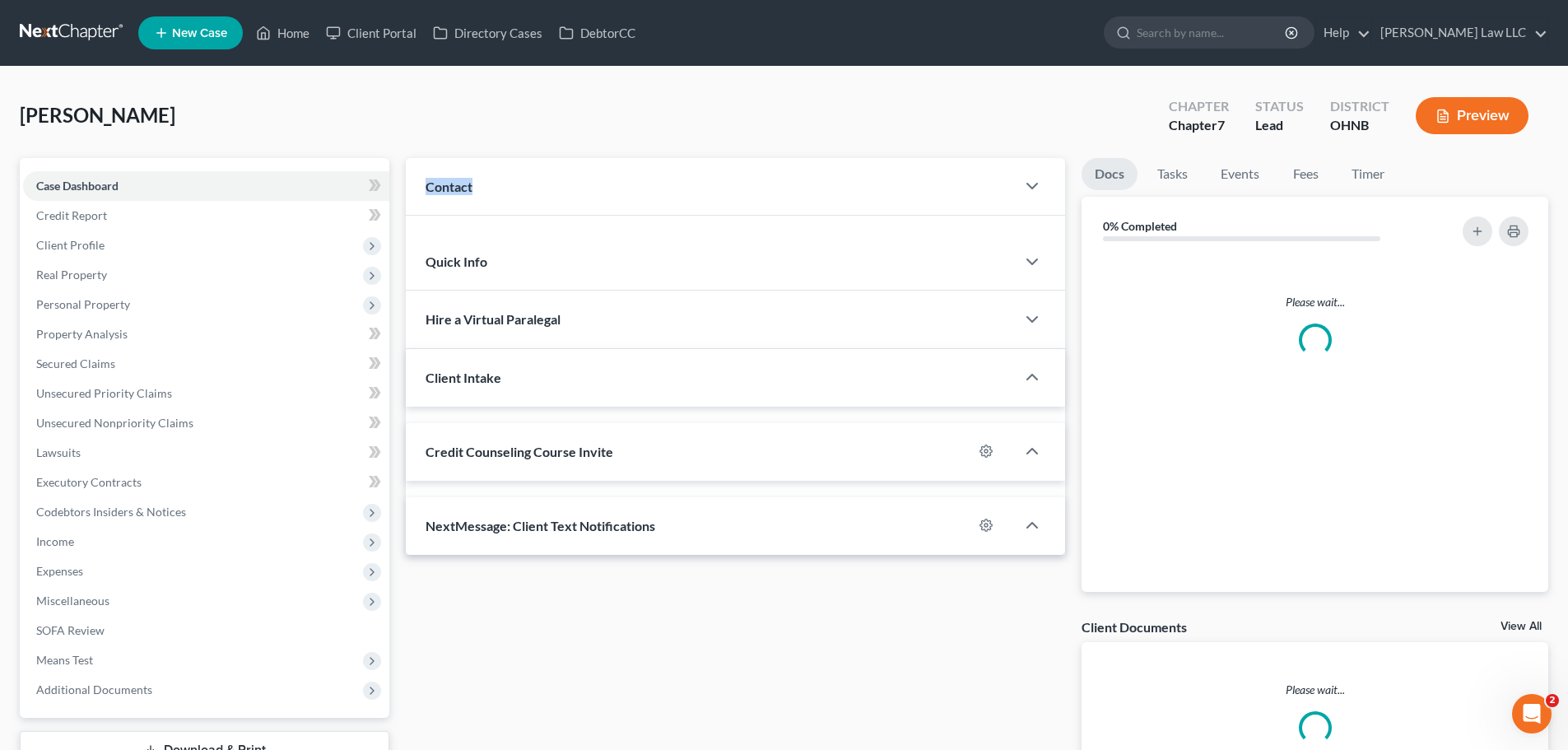
click at [450, 188] on span "Contact" at bounding box center [449, 186] width 47 height 16
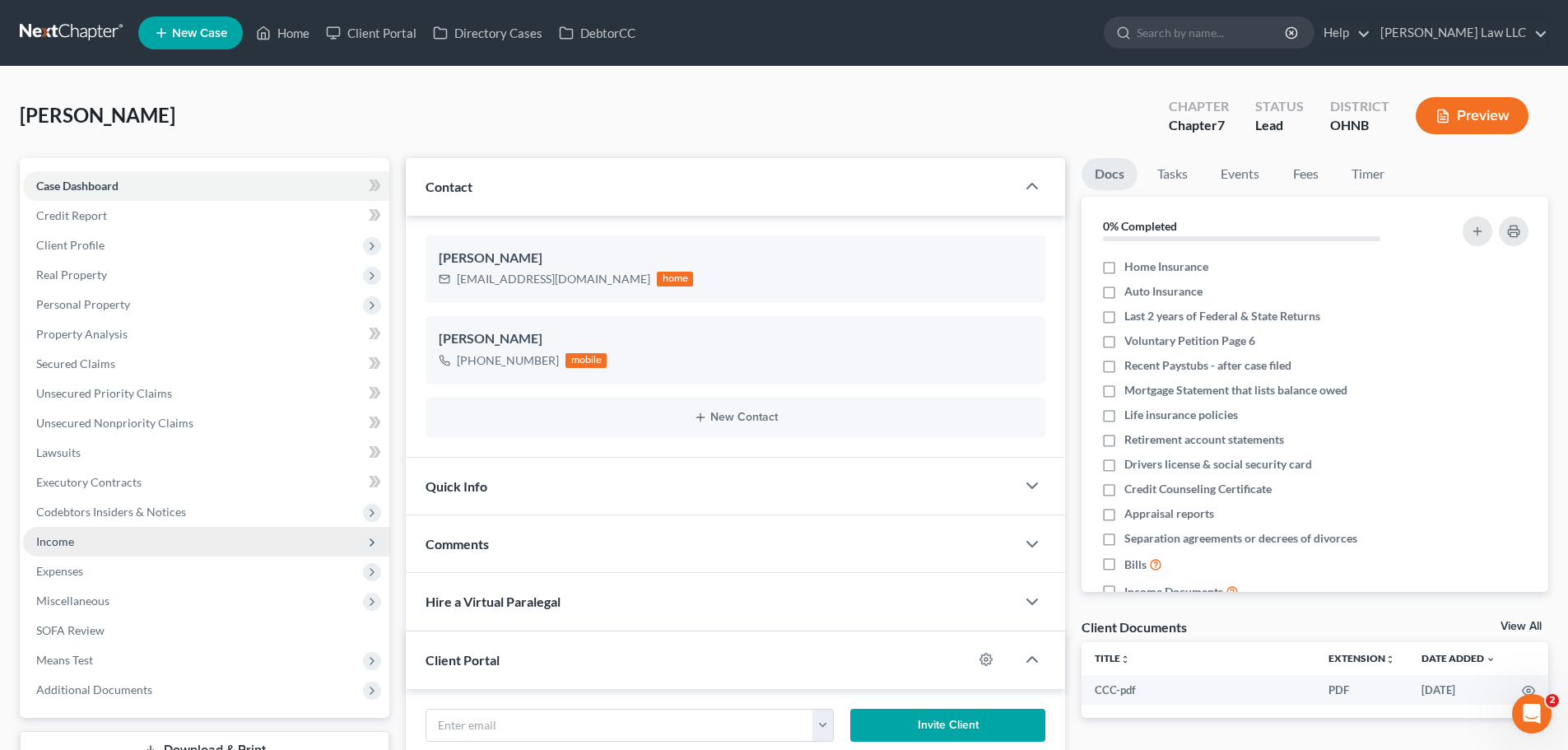
click at [85, 541] on span "Income" at bounding box center [206, 542] width 366 height 30
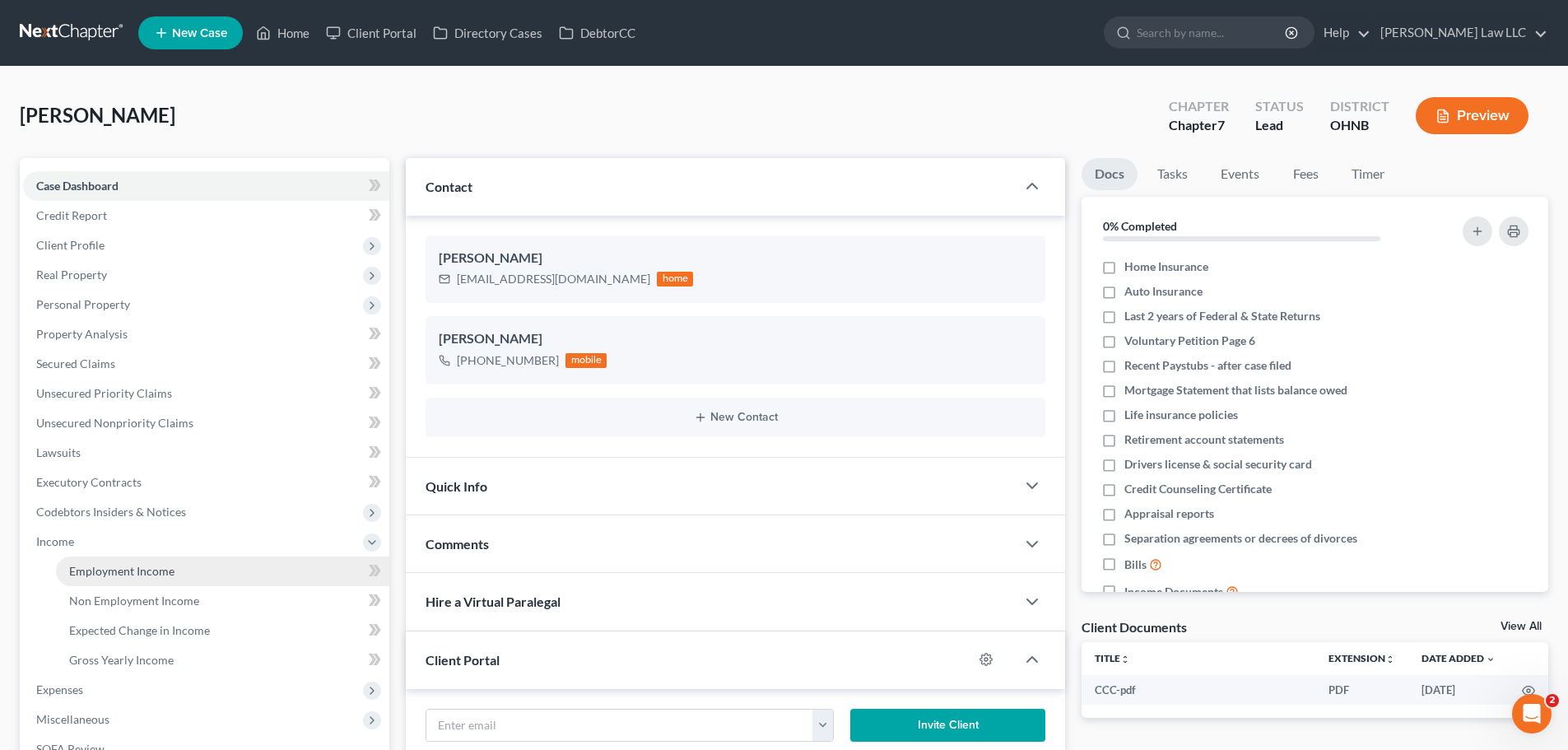
click at [149, 583] on link "Employment Income" at bounding box center [223, 572] width 334 height 30
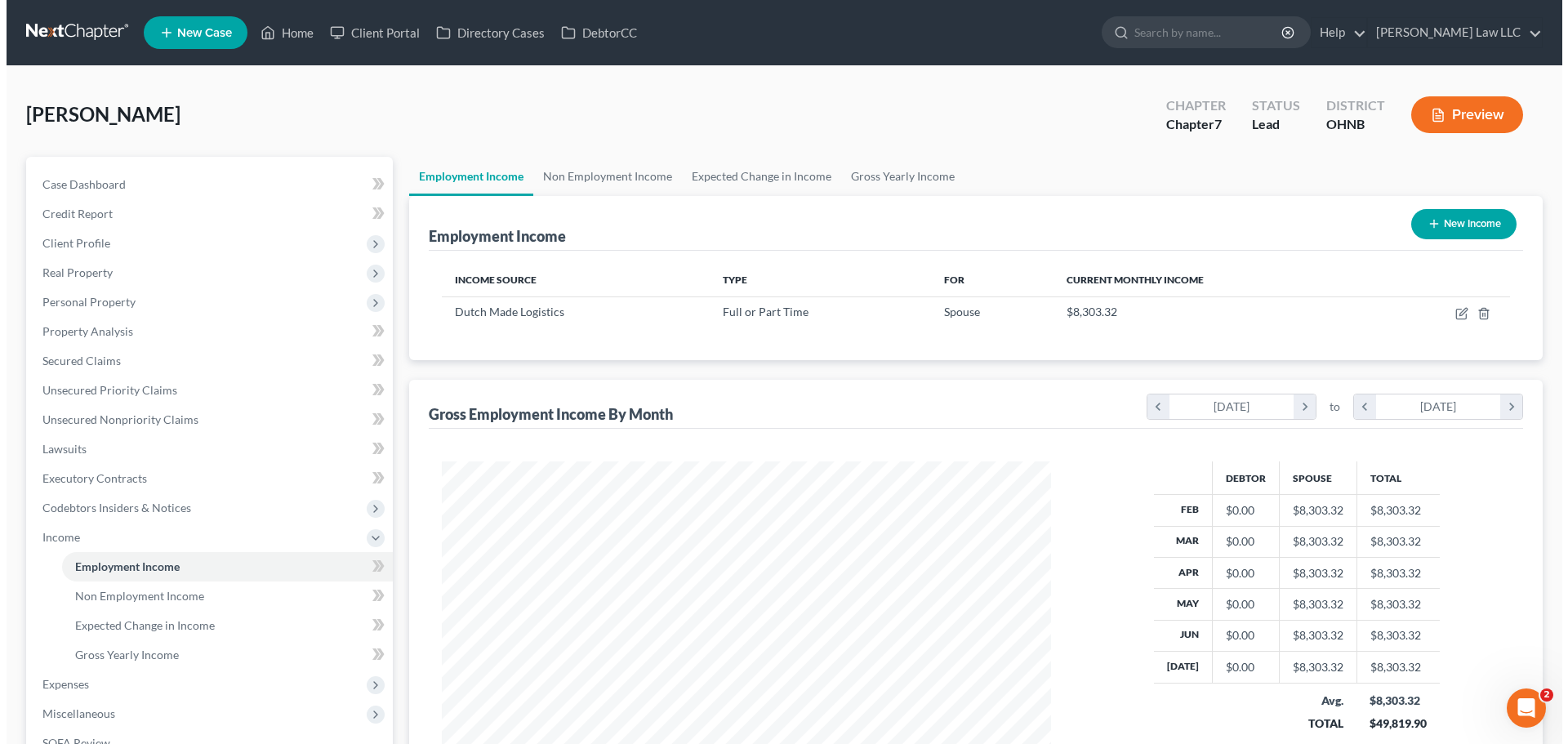
scroll to position [305, 642]
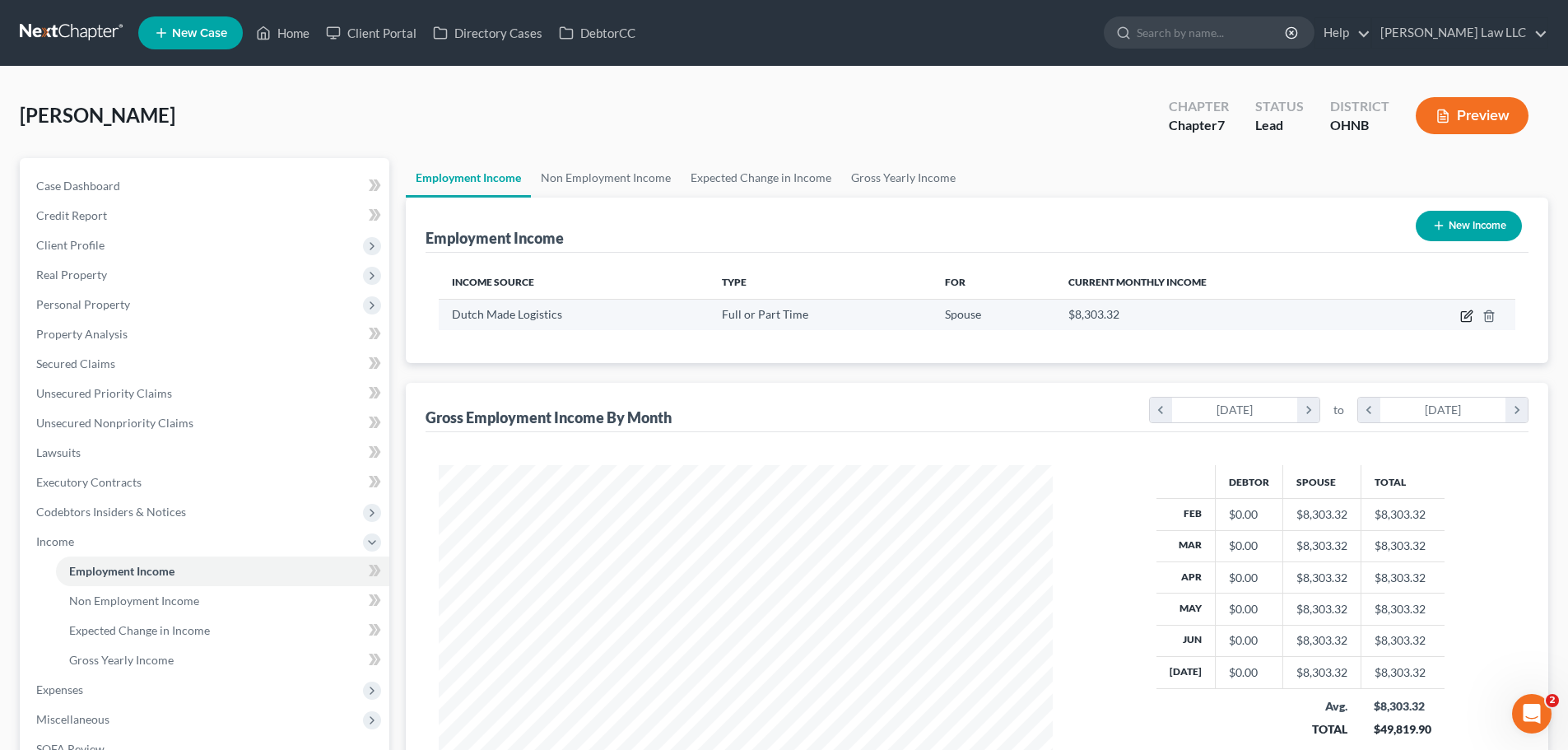
click at [1463, 318] on icon "button" at bounding box center [1466, 315] width 13 height 13
select select "0"
select select "36"
select select "3"
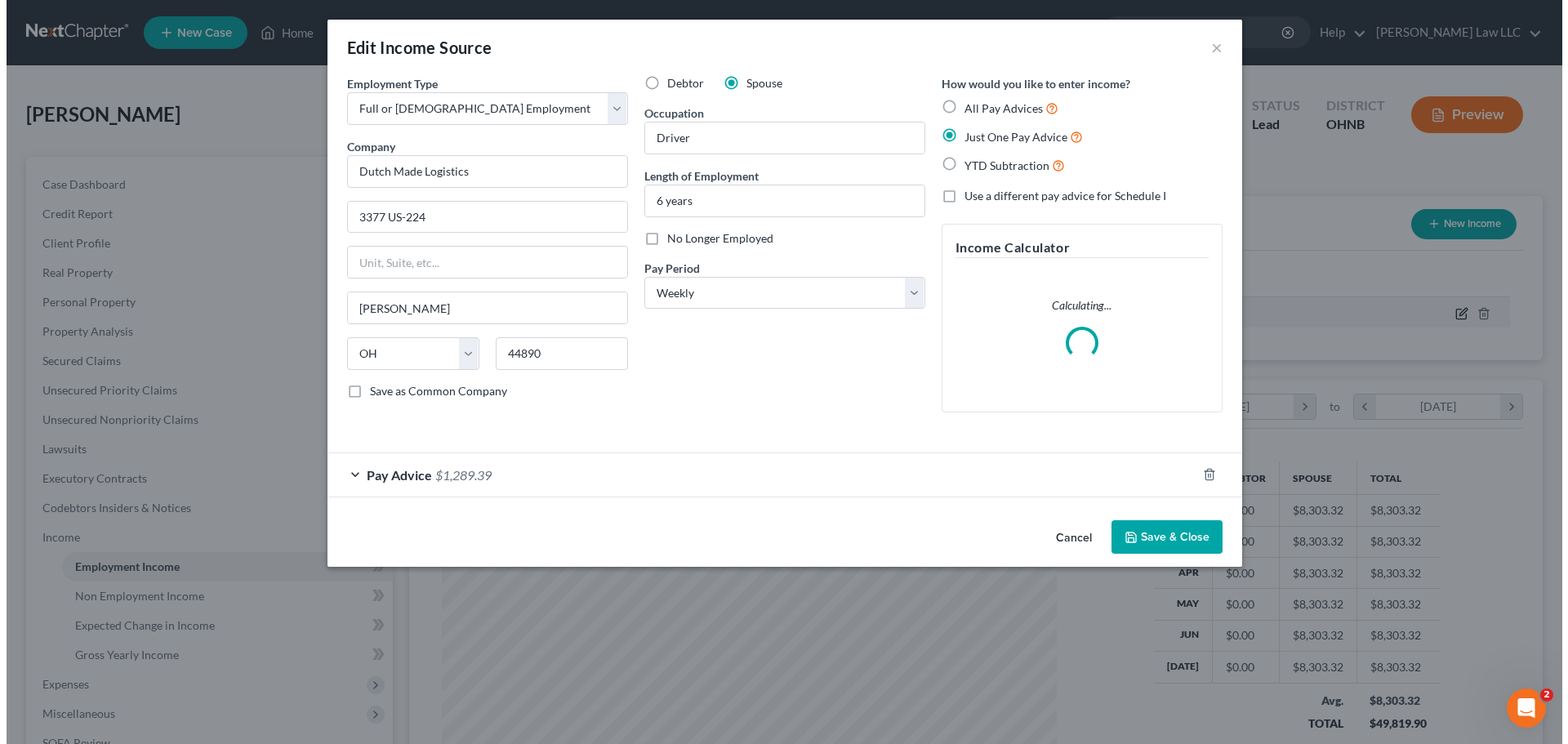
scroll to position [307, 648]
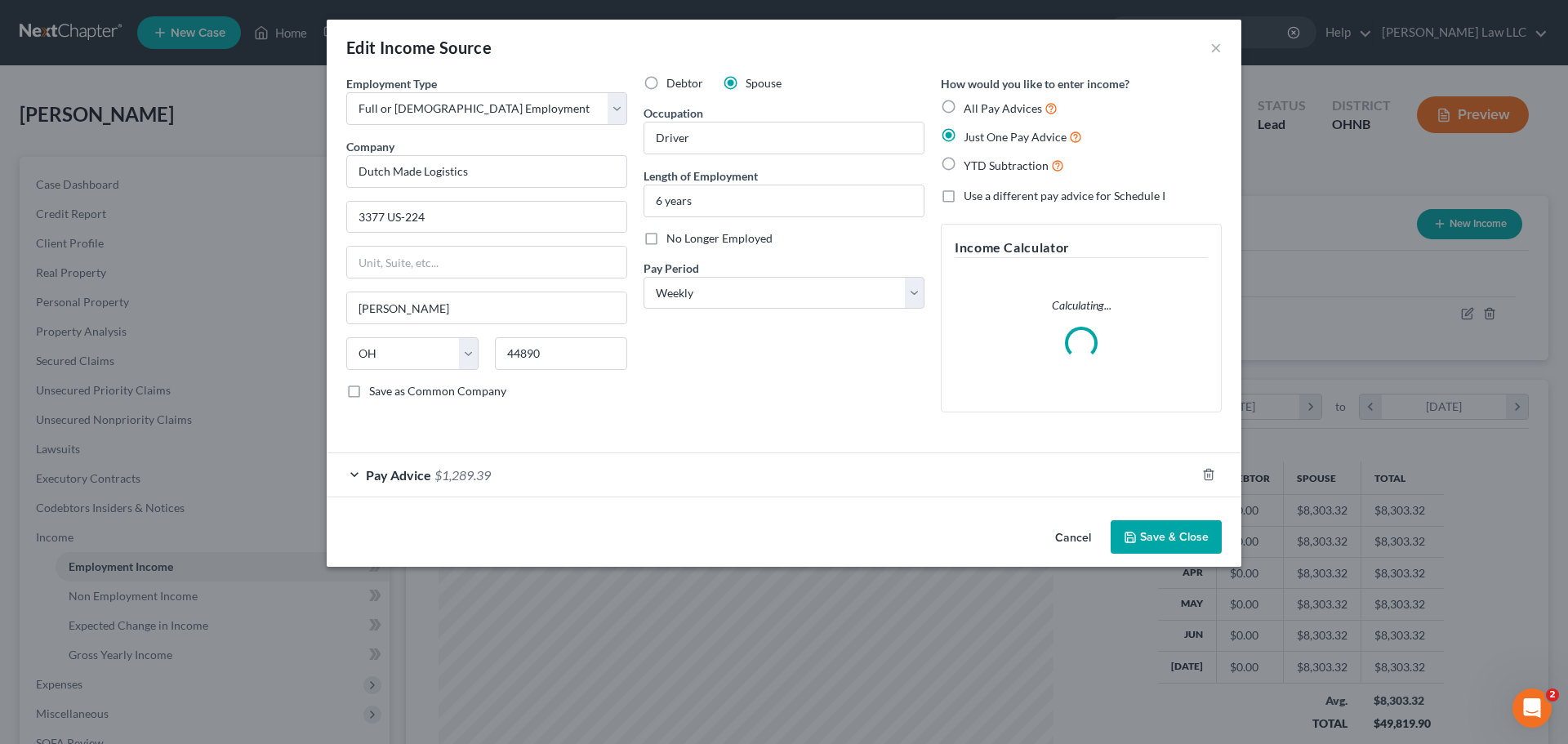
click at [553, 475] on div "Pay Advice $1,289.39" at bounding box center [761, 475] width 869 height 43
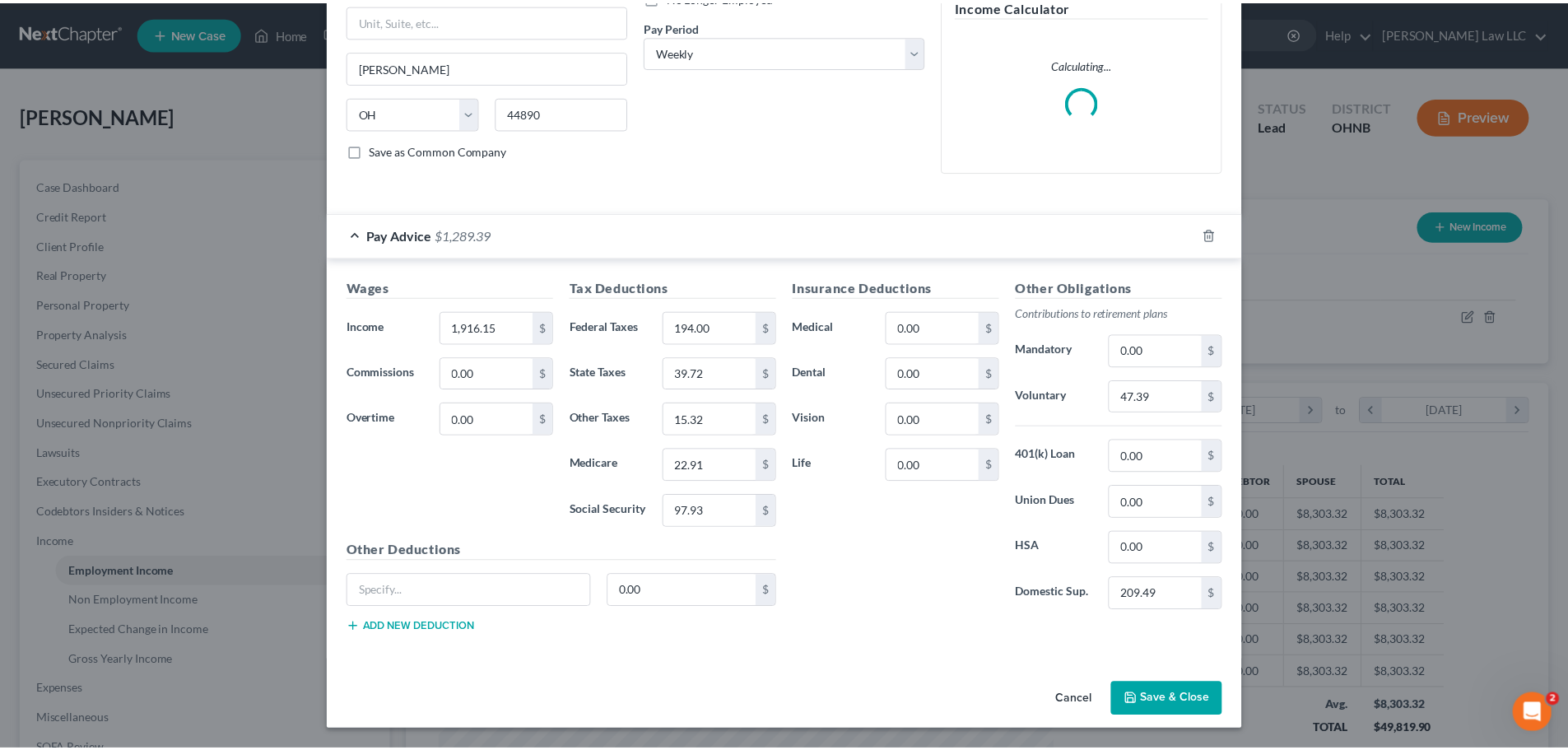
scroll to position [0, 0]
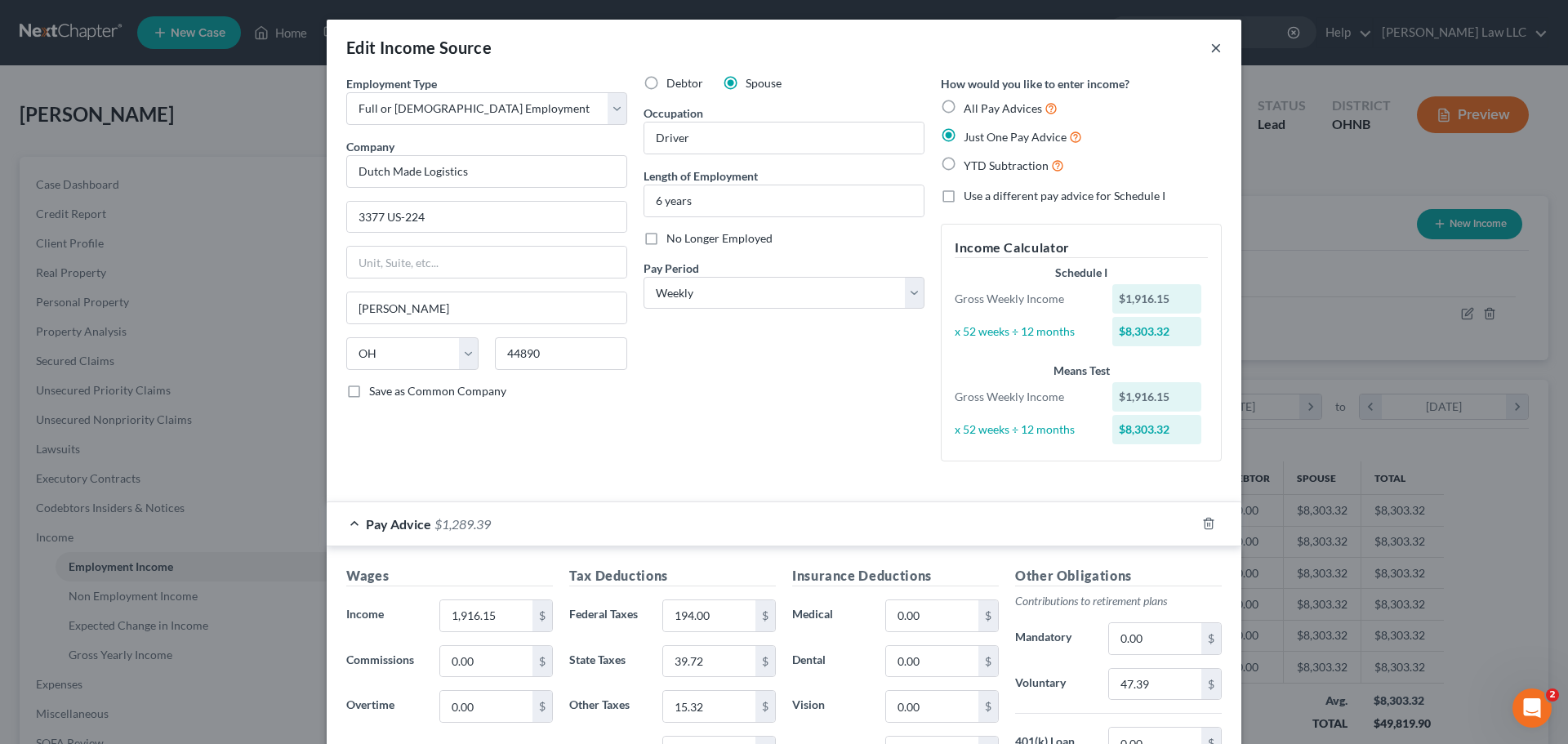
click at [1215, 48] on button "×" at bounding box center [1216, 47] width 12 height 20
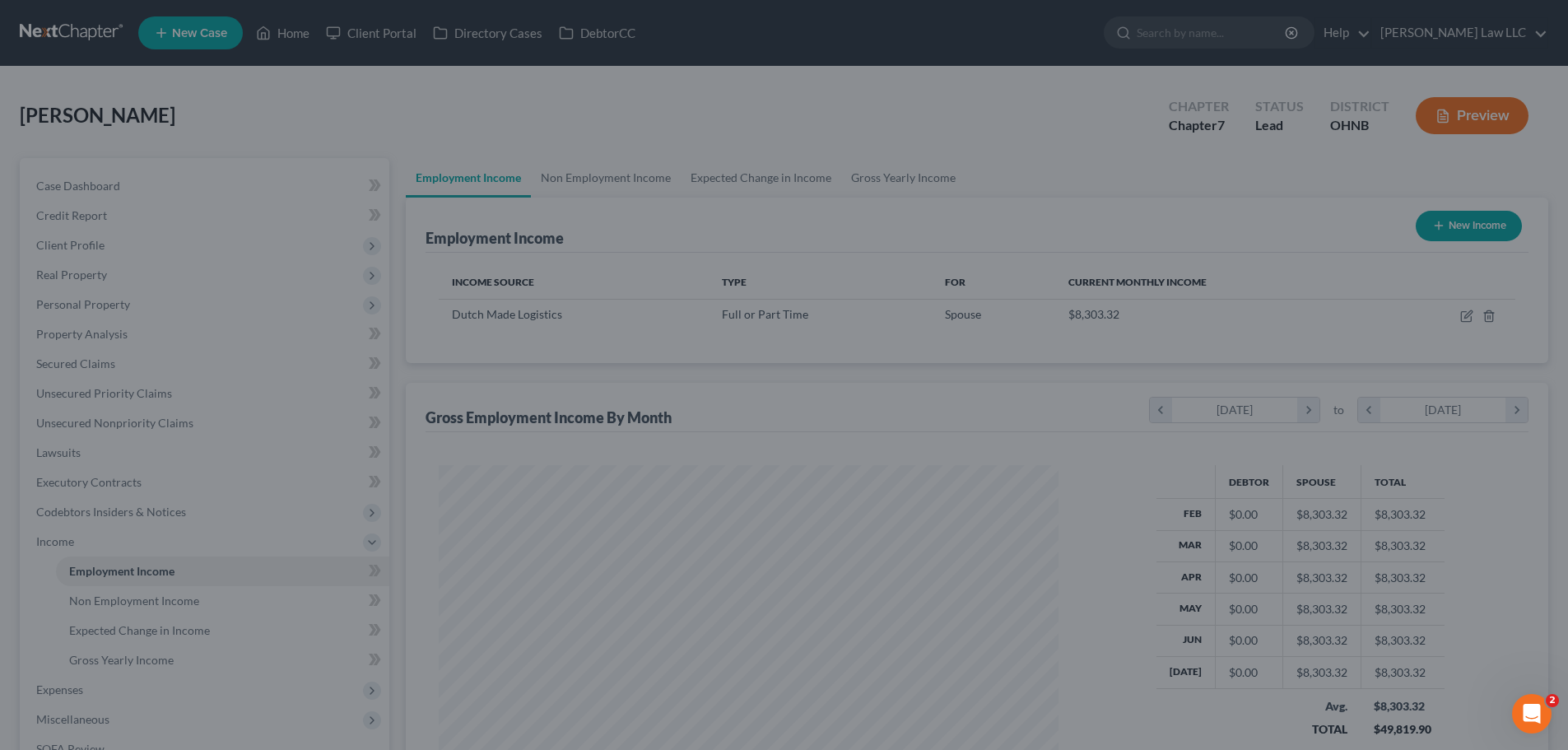
scroll to position [822939, 822410]
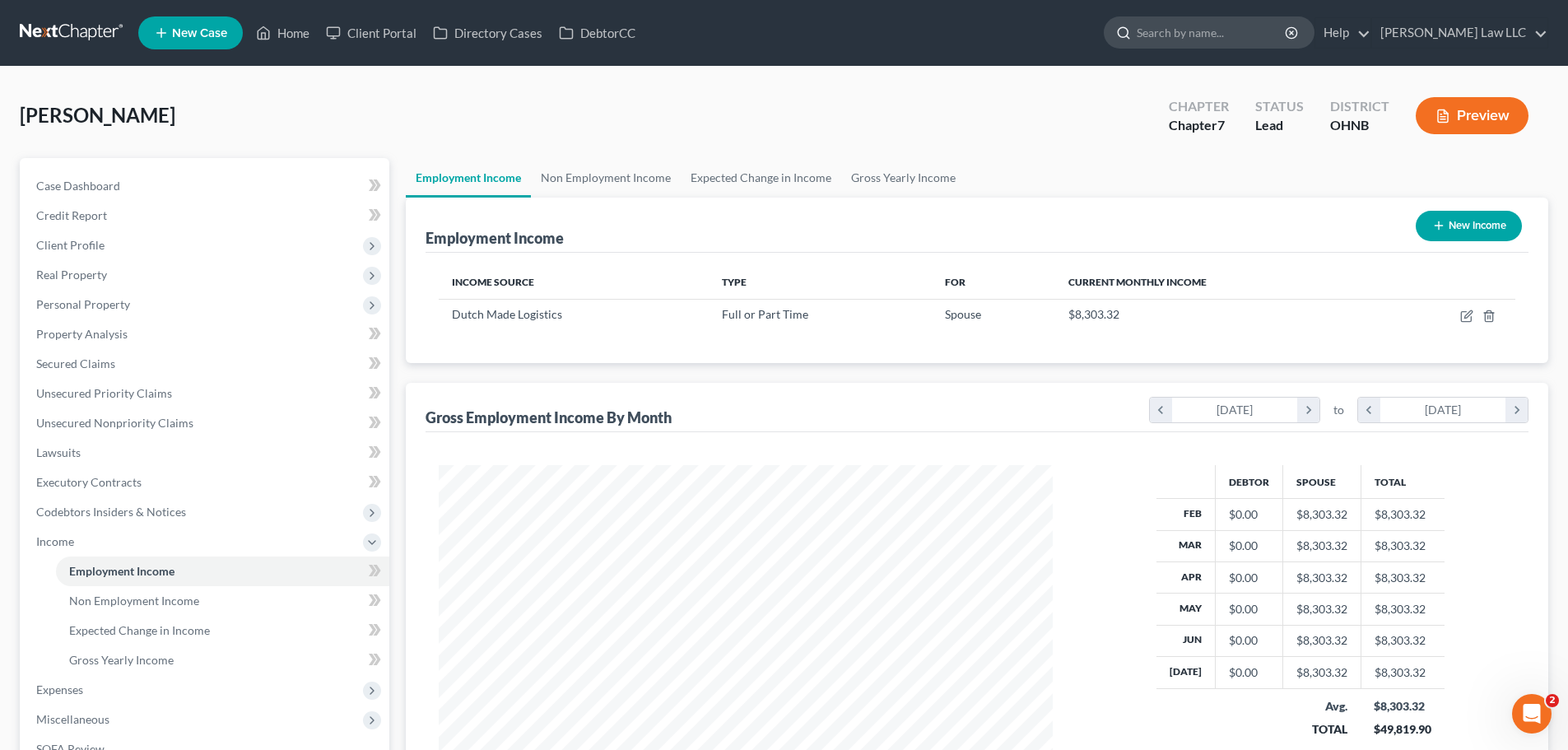
click at [1213, 42] on input "search" at bounding box center [1212, 32] width 151 height 31
type input "mekeel"
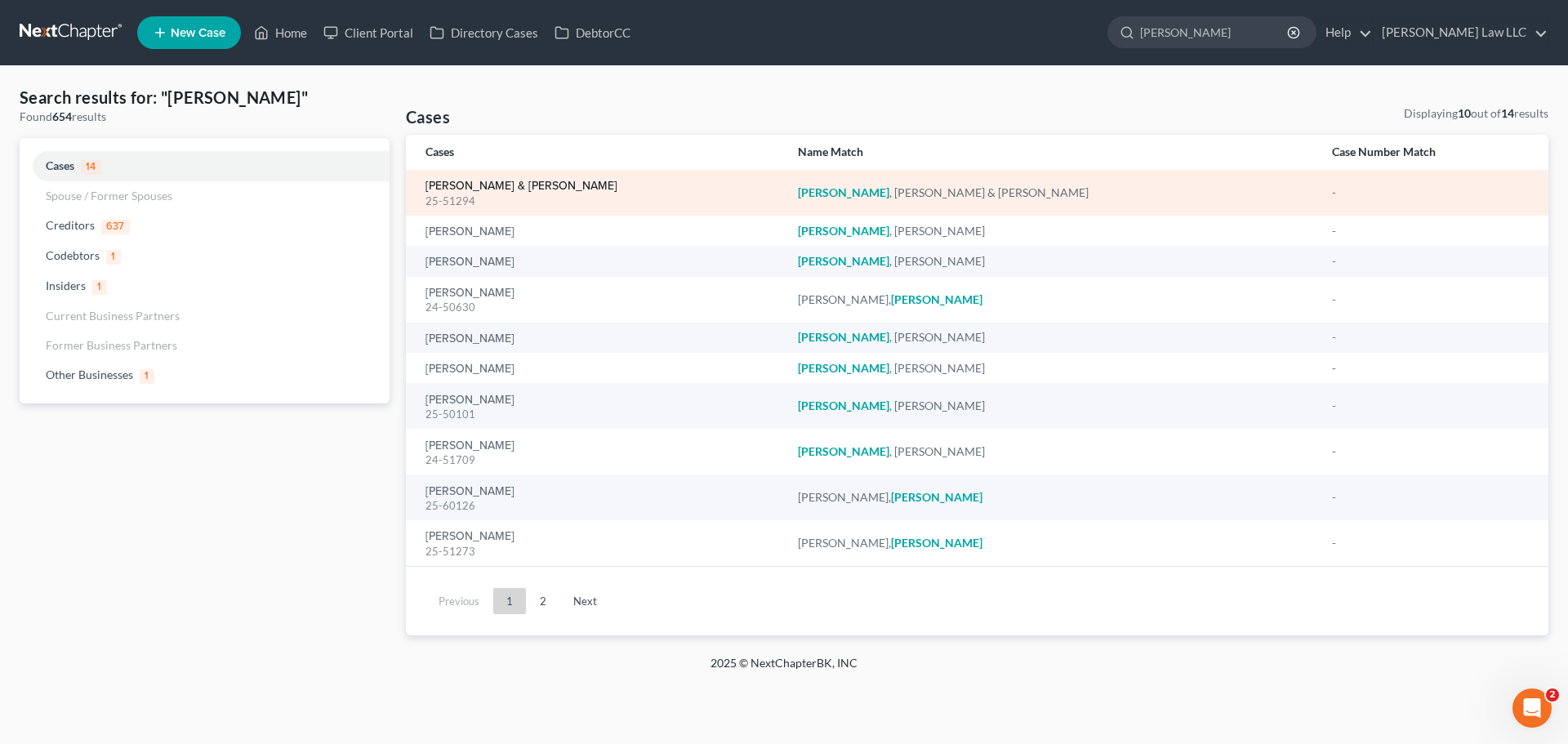
click at [544, 184] on link "[PERSON_NAME] & [PERSON_NAME]" at bounding box center [521, 187] width 192 height 12
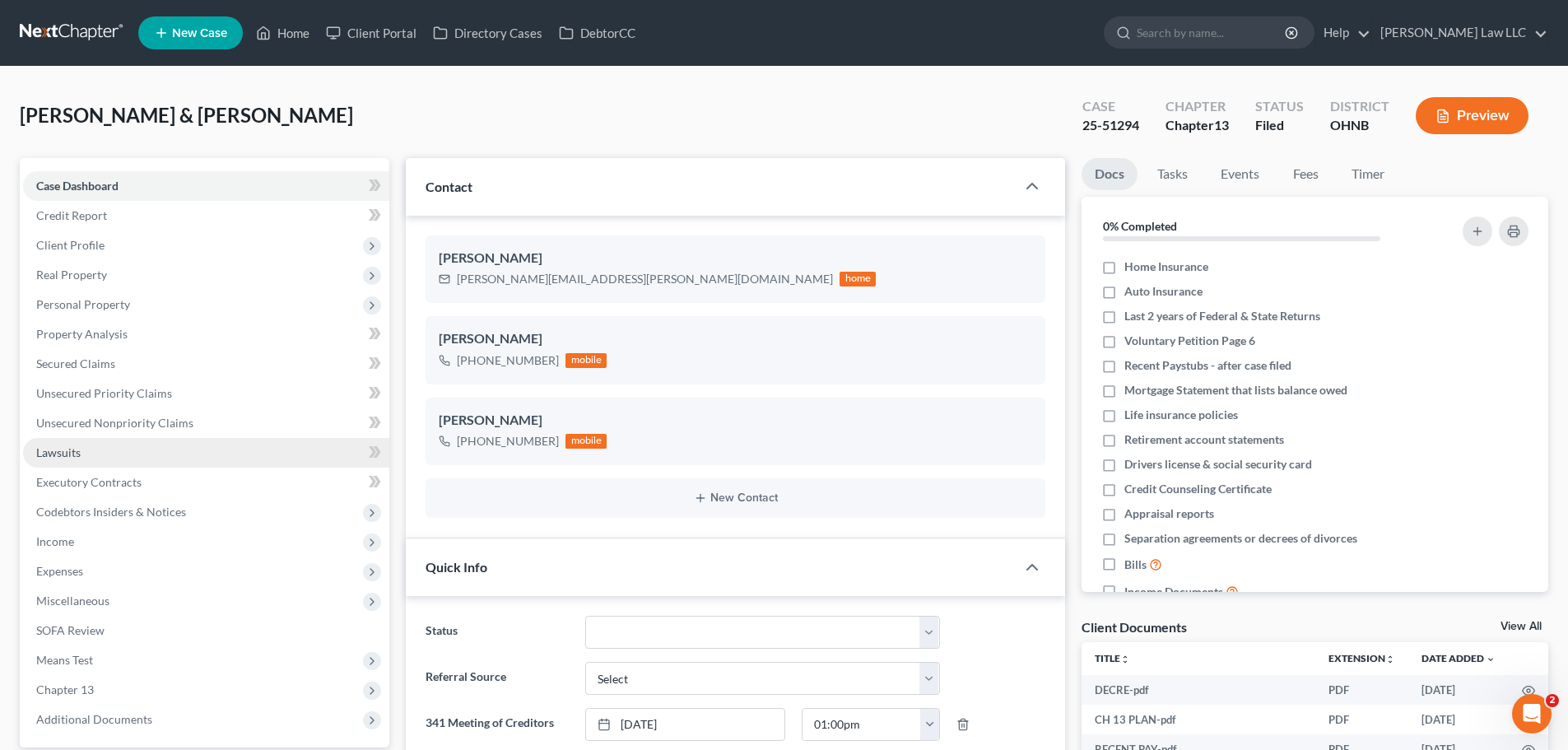
scroll to position [105, 0]
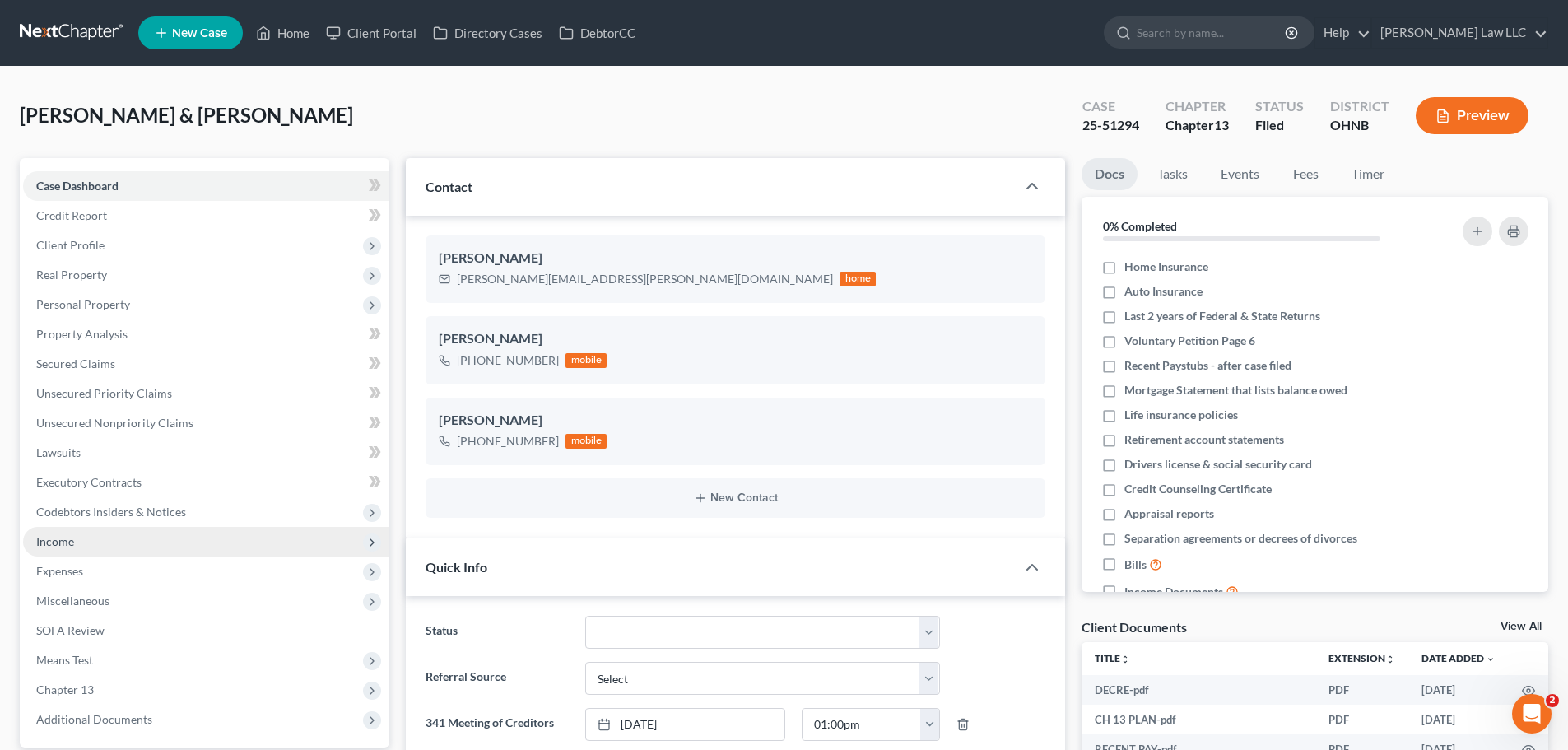
click at [91, 547] on span "Income" at bounding box center [206, 542] width 366 height 30
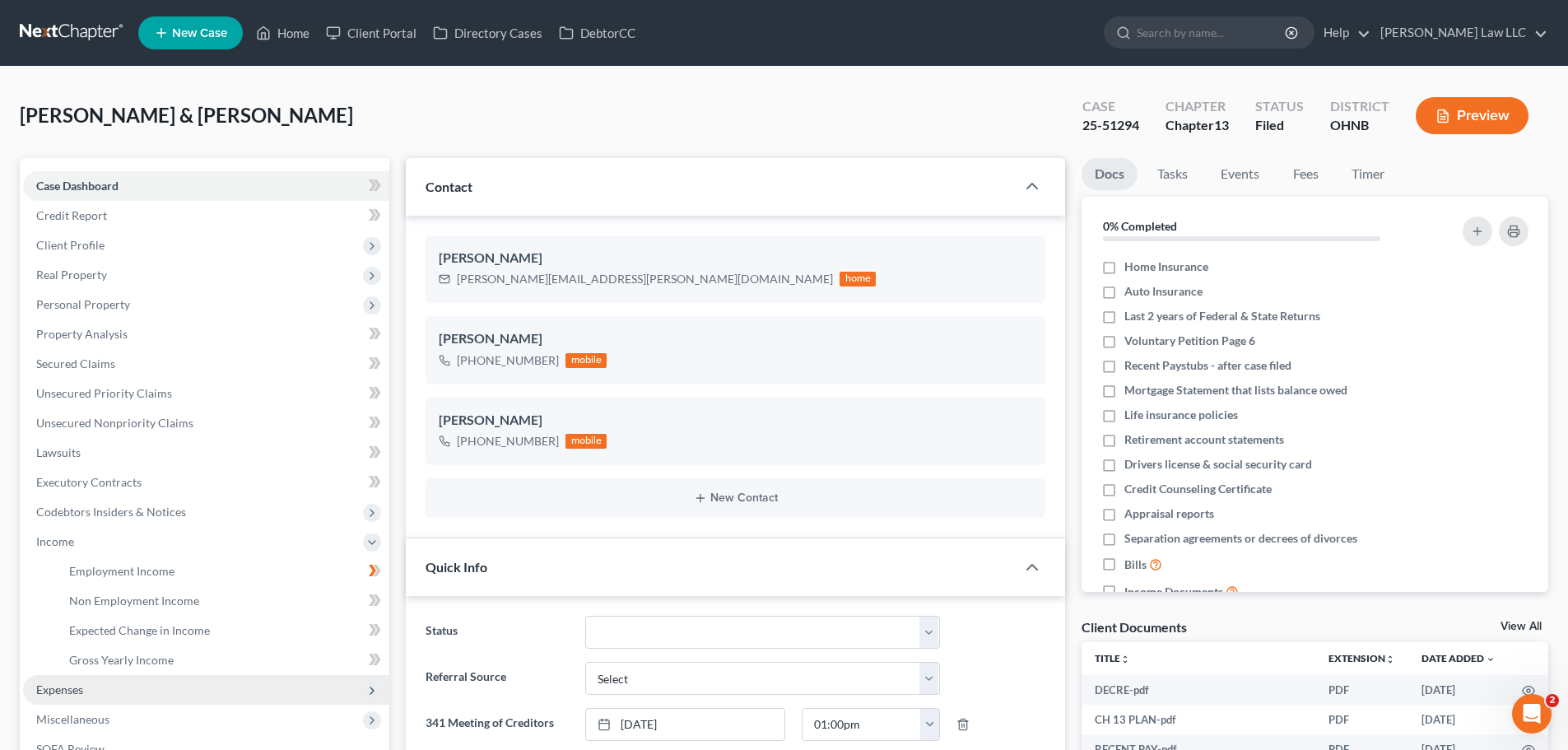
click at [70, 692] on span "Expenses" at bounding box center [59, 690] width 47 height 14
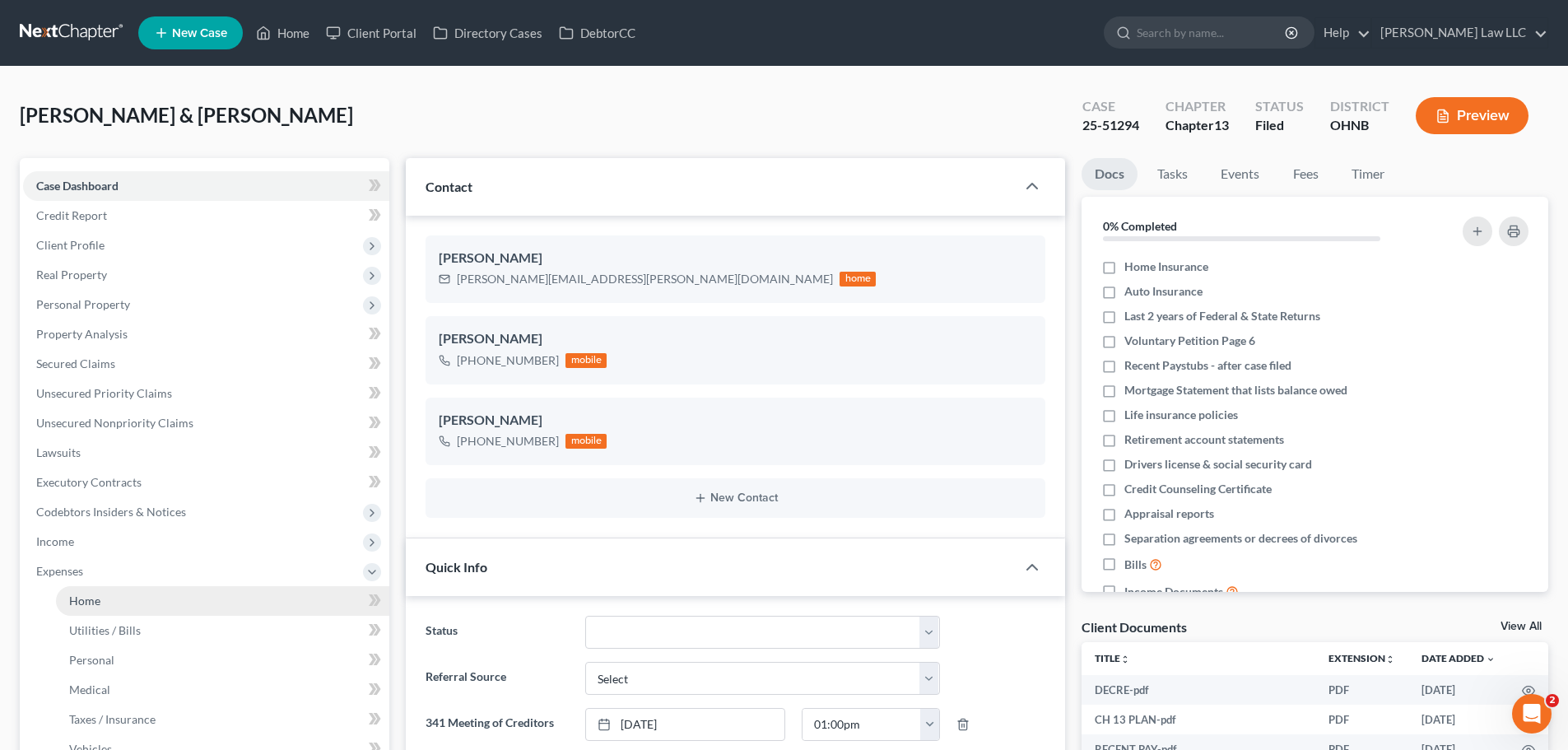
click at [94, 603] on span "Home" at bounding box center [85, 600] width 32 height 14
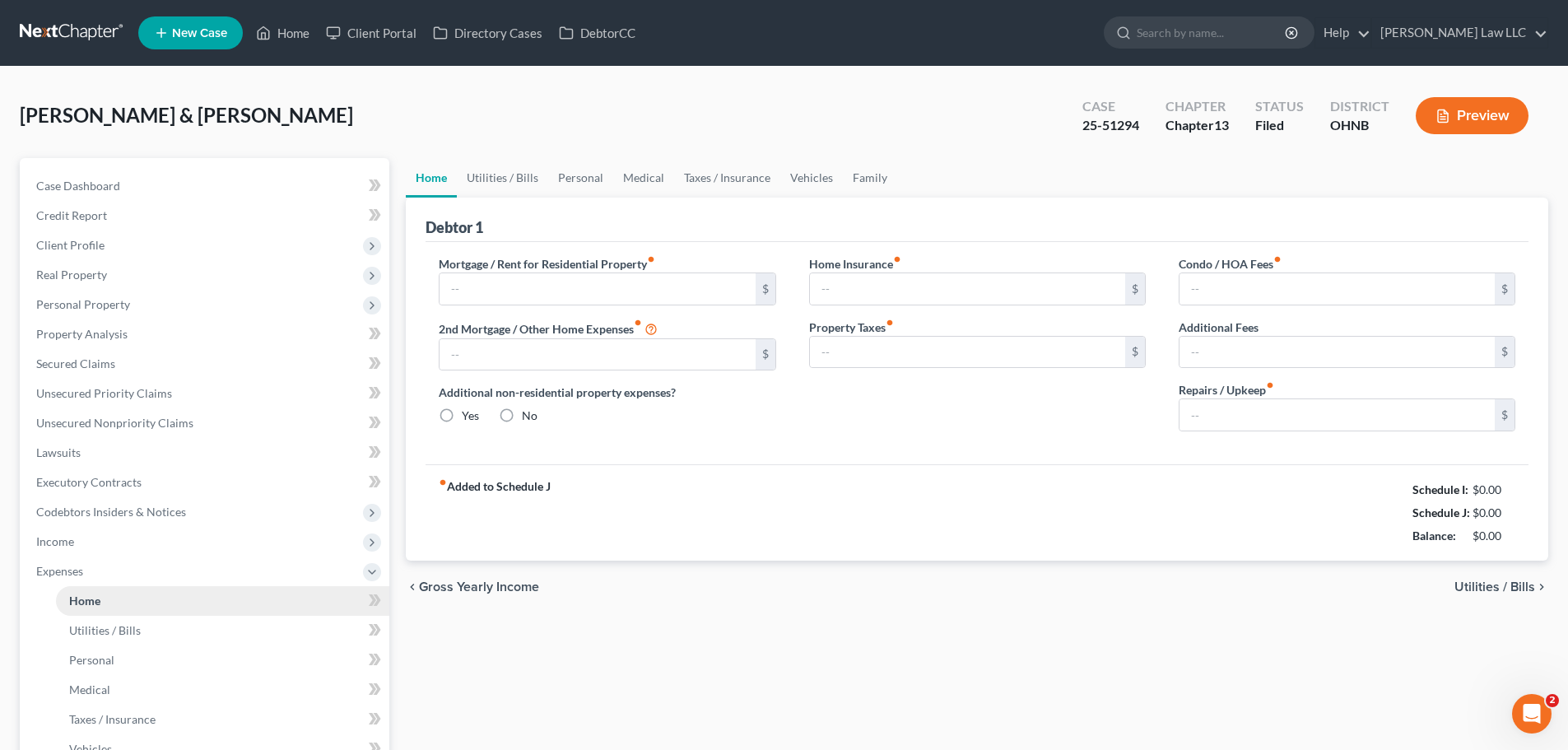
type input "1,799.00"
type input "0.00"
radio input "true"
type input "0.00"
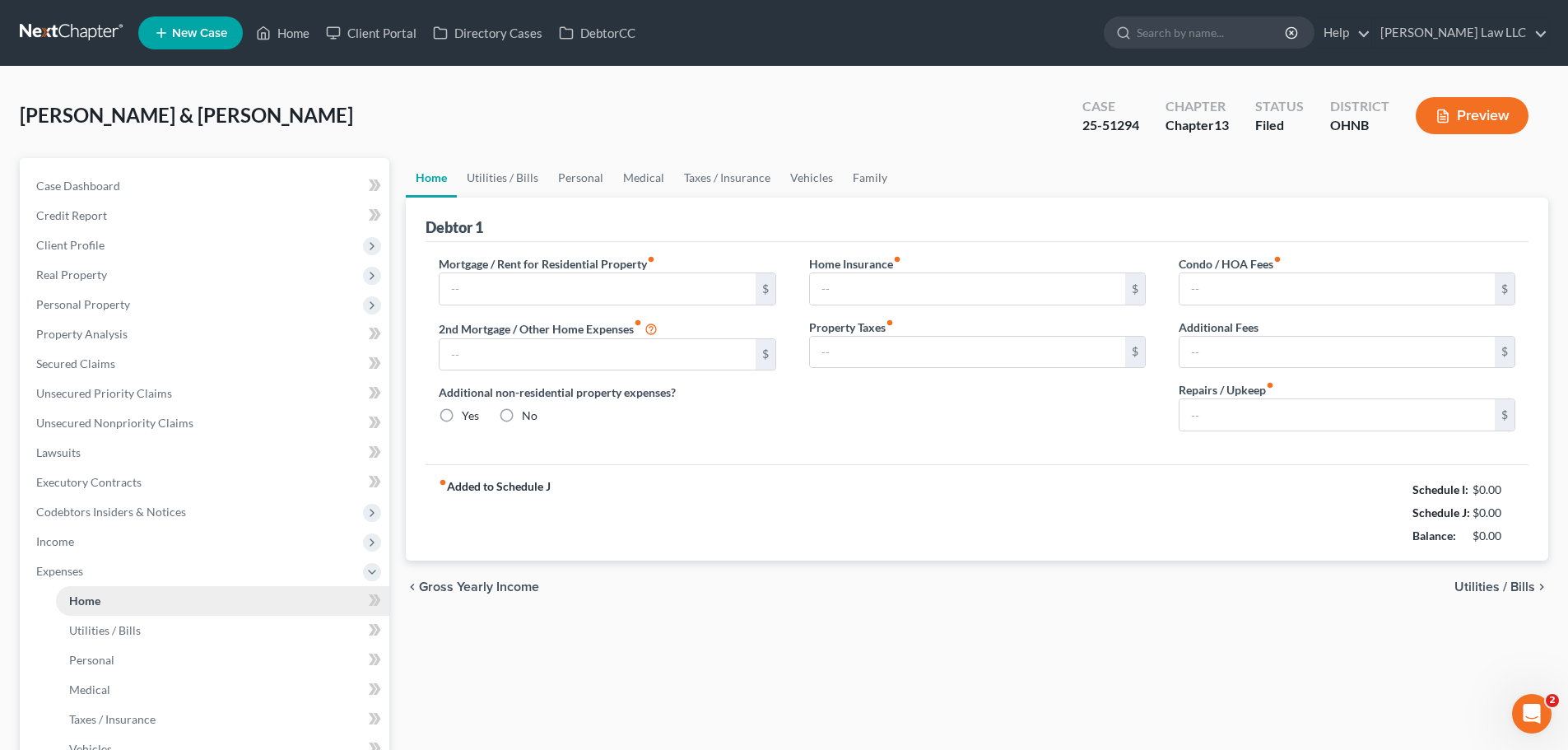
type input "130.00"
type input "0.00"
type input "200.00"
click at [1263, 43] on input "search" at bounding box center [1212, 32] width 151 height 31
type input "jonas"
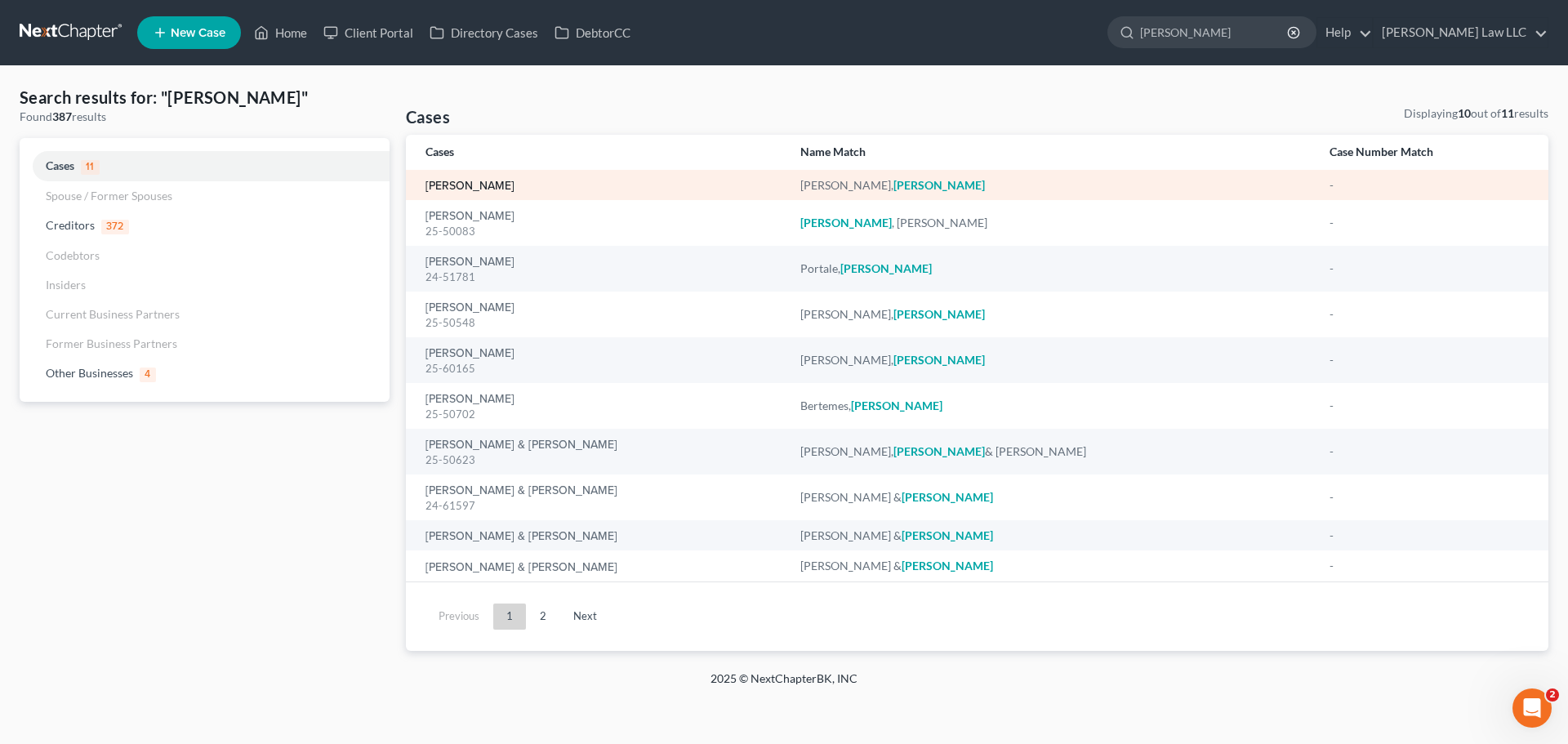
click at [504, 190] on link "Carpenter, Jonas" at bounding box center [470, 187] width 89 height 12
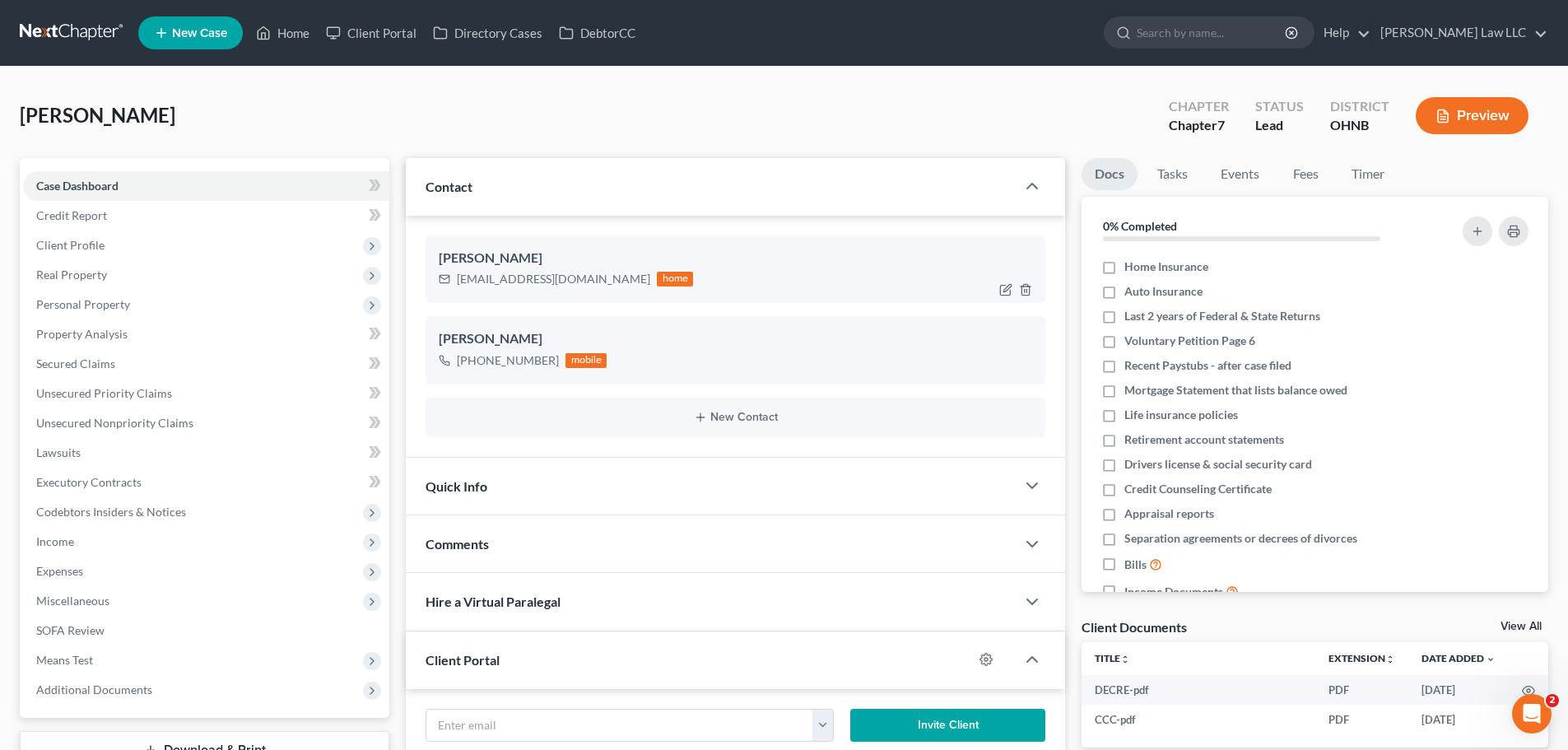
click at [546, 280] on div "kmcnulty786@gmail.com" at bounding box center [553, 278] width 193 height 17
copy div "kmcnulty786@gmail.com"
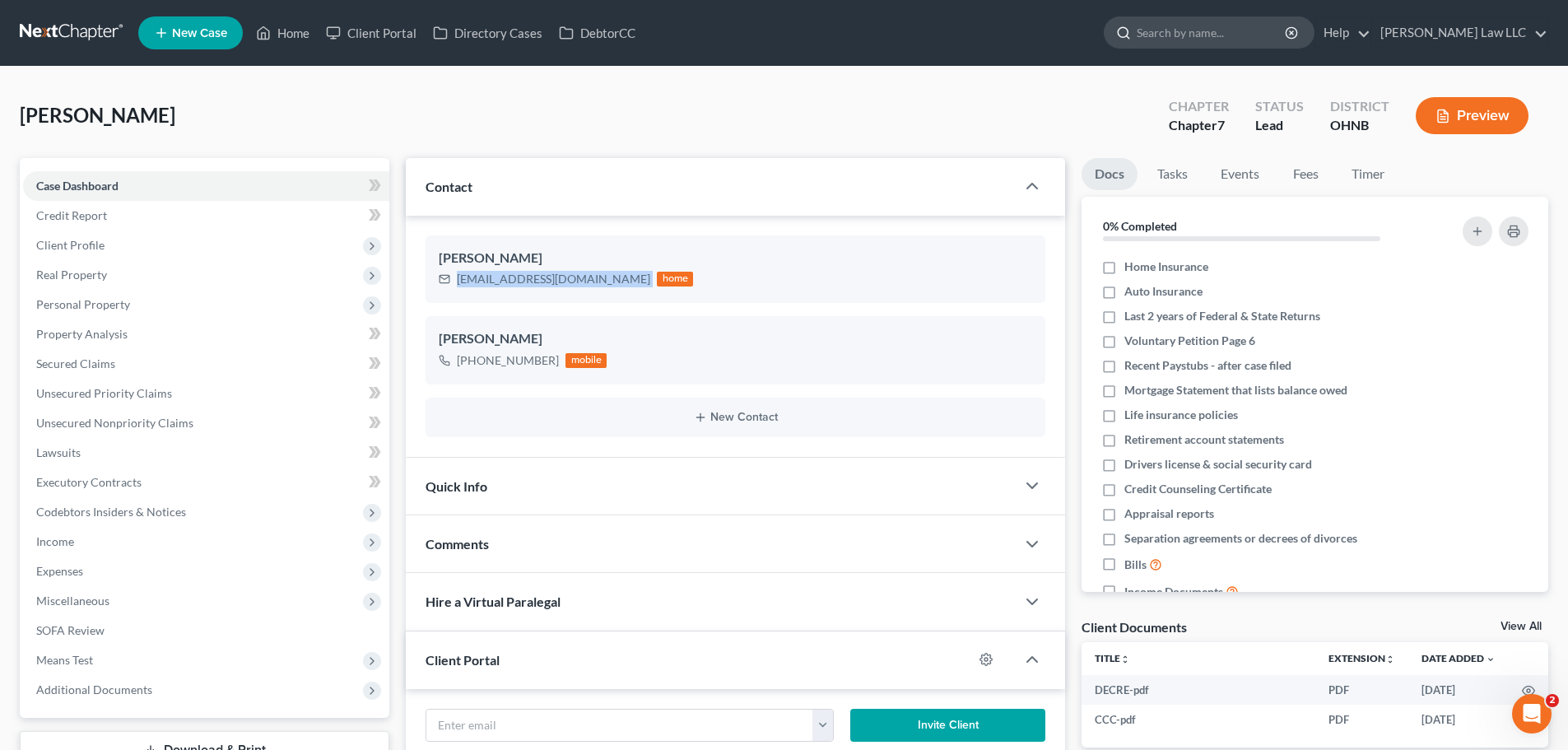
click at [1267, 42] on input "search" at bounding box center [1212, 32] width 151 height 31
type input "delia"
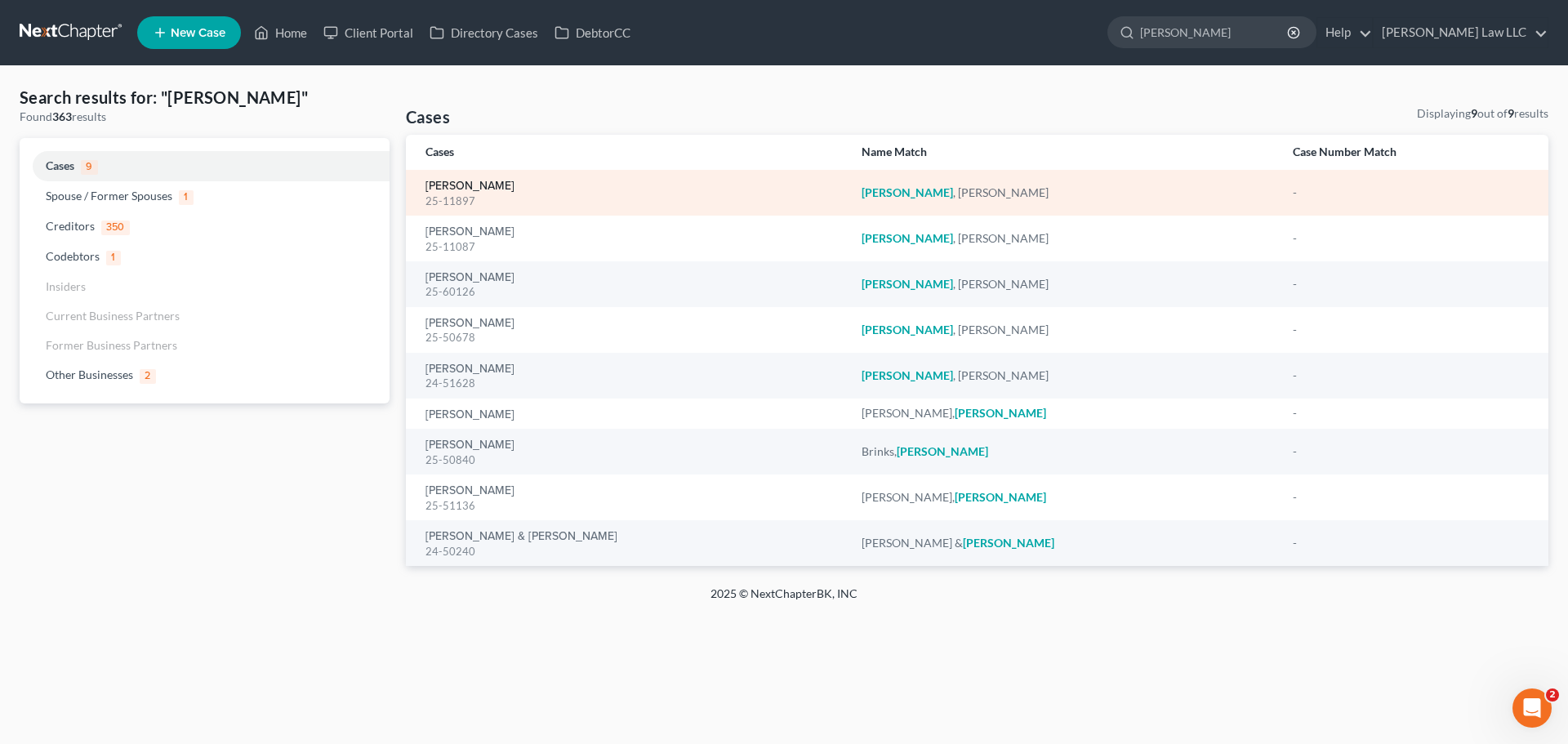
click at [486, 182] on link "Delia, Michael" at bounding box center [470, 187] width 89 height 12
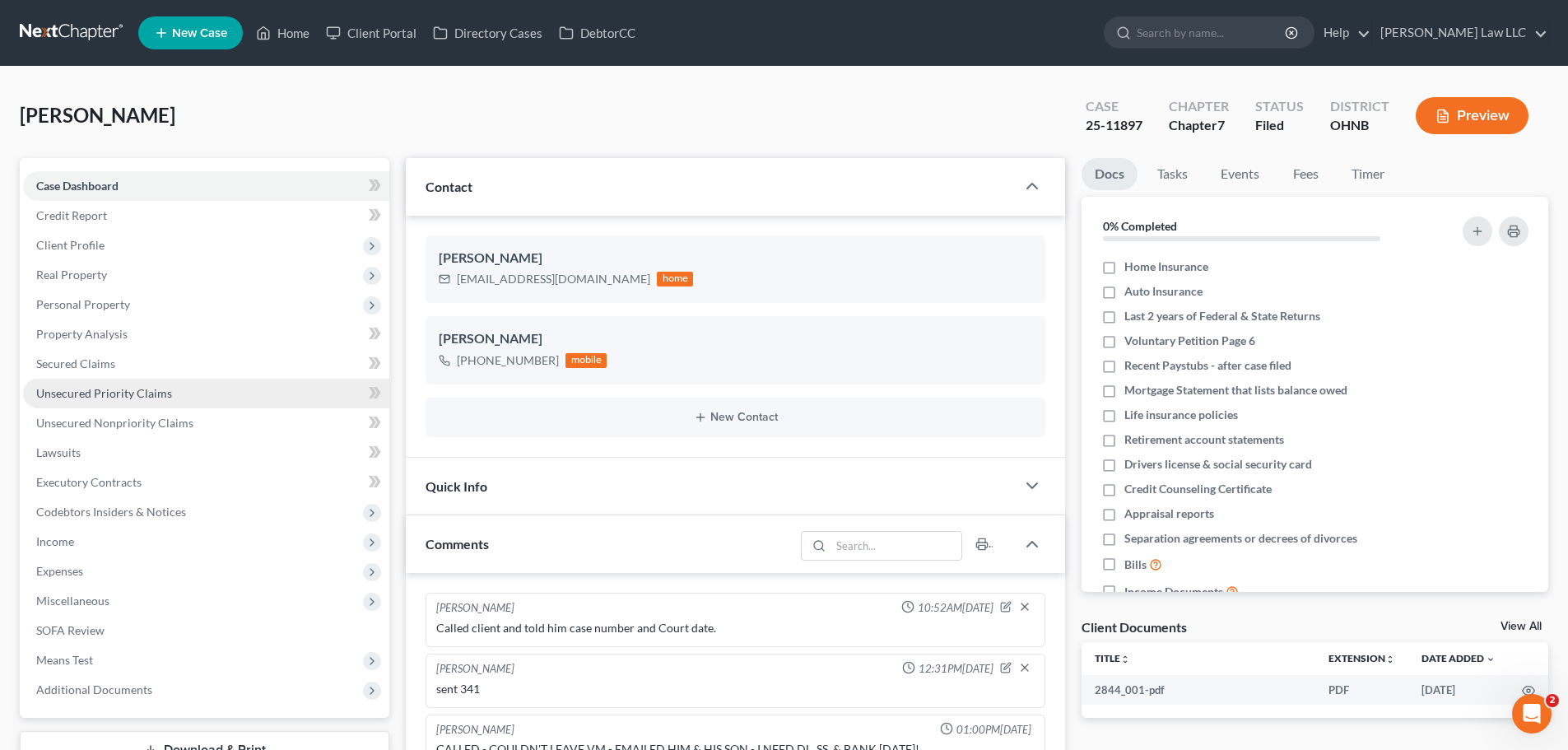
click at [129, 389] on span "Unsecured Priority Claims" at bounding box center [104, 393] width 136 height 14
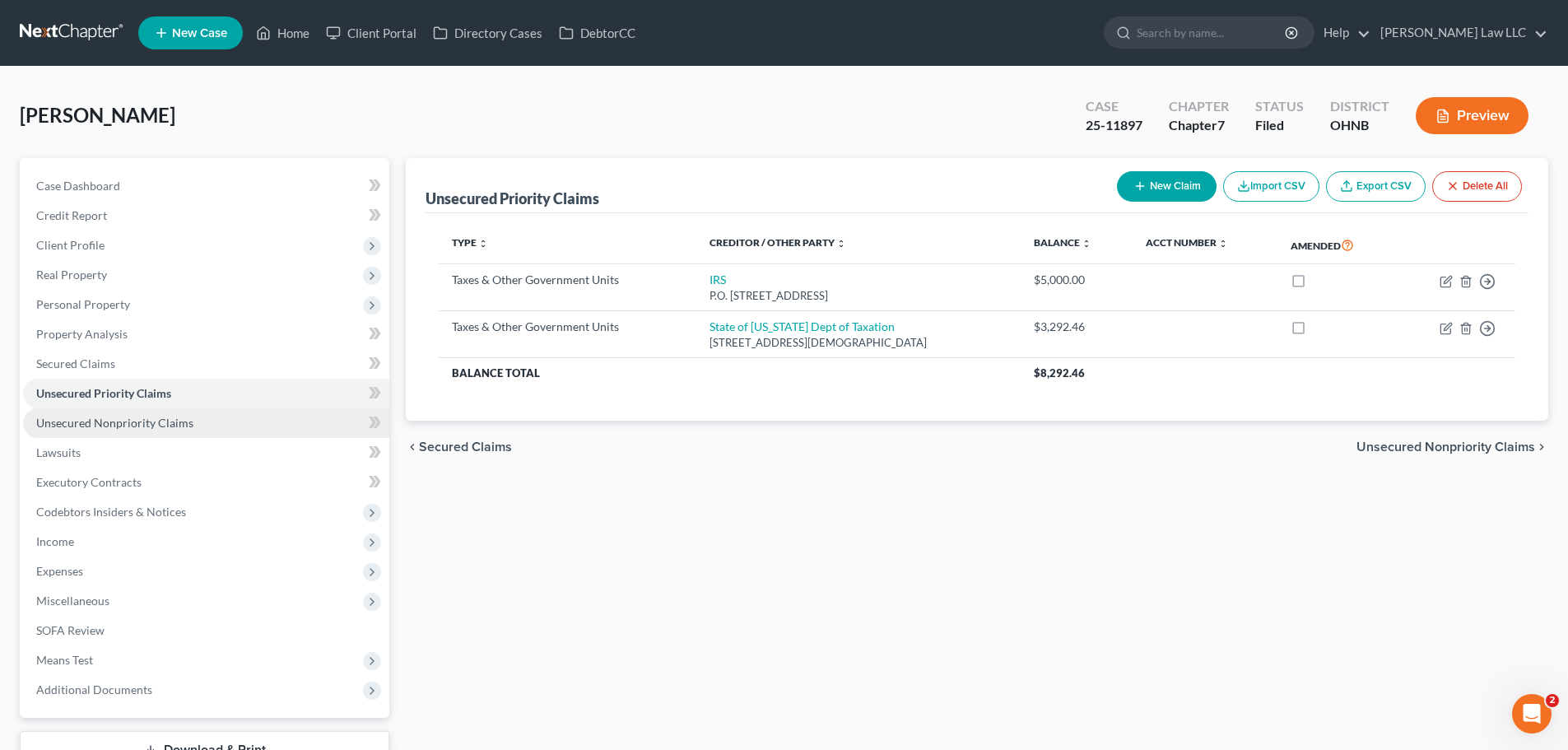
click at [141, 419] on span "Unsecured Nonpriority Claims" at bounding box center [115, 423] width 157 height 14
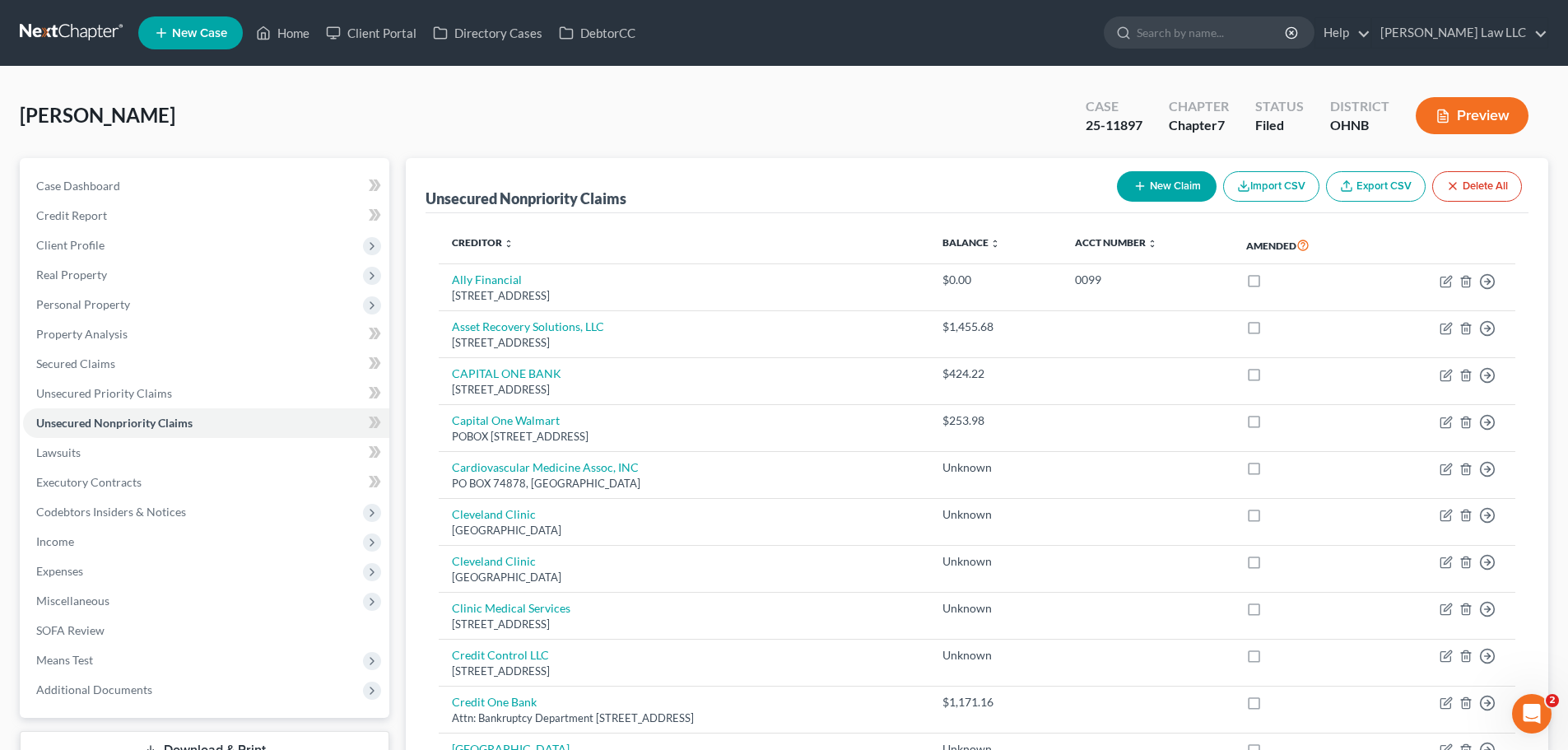
click at [1114, 120] on div "25-11897" at bounding box center [1113, 125] width 56 height 19
click at [877, 110] on div "Delia, Michael Upgraded Case 25-11897 Chapter Chapter 7 Status Filed District O…" at bounding box center [784, 122] width 1528 height 71
click at [1262, 34] on input "search" at bounding box center [1212, 32] width 151 height 31
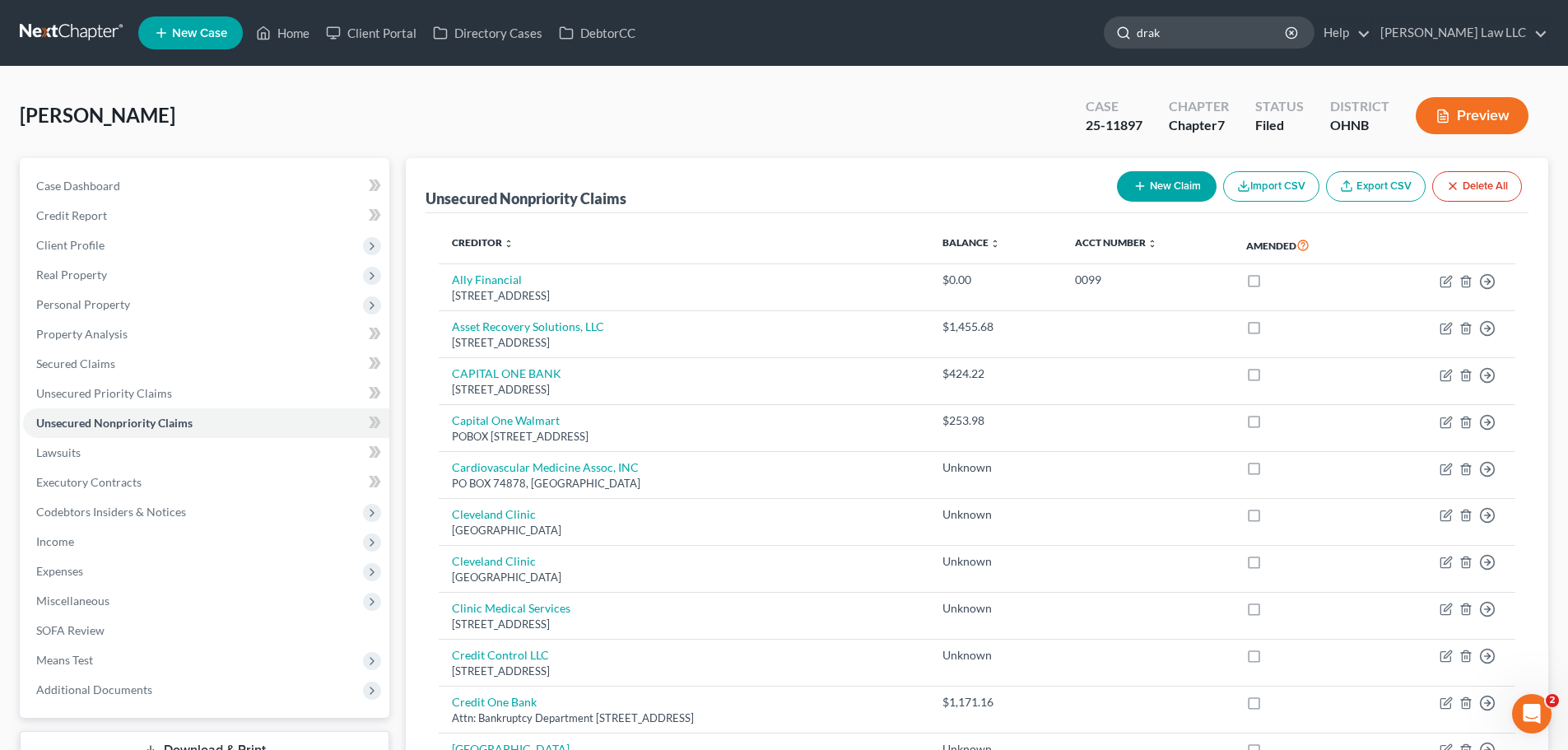
type input "drake"
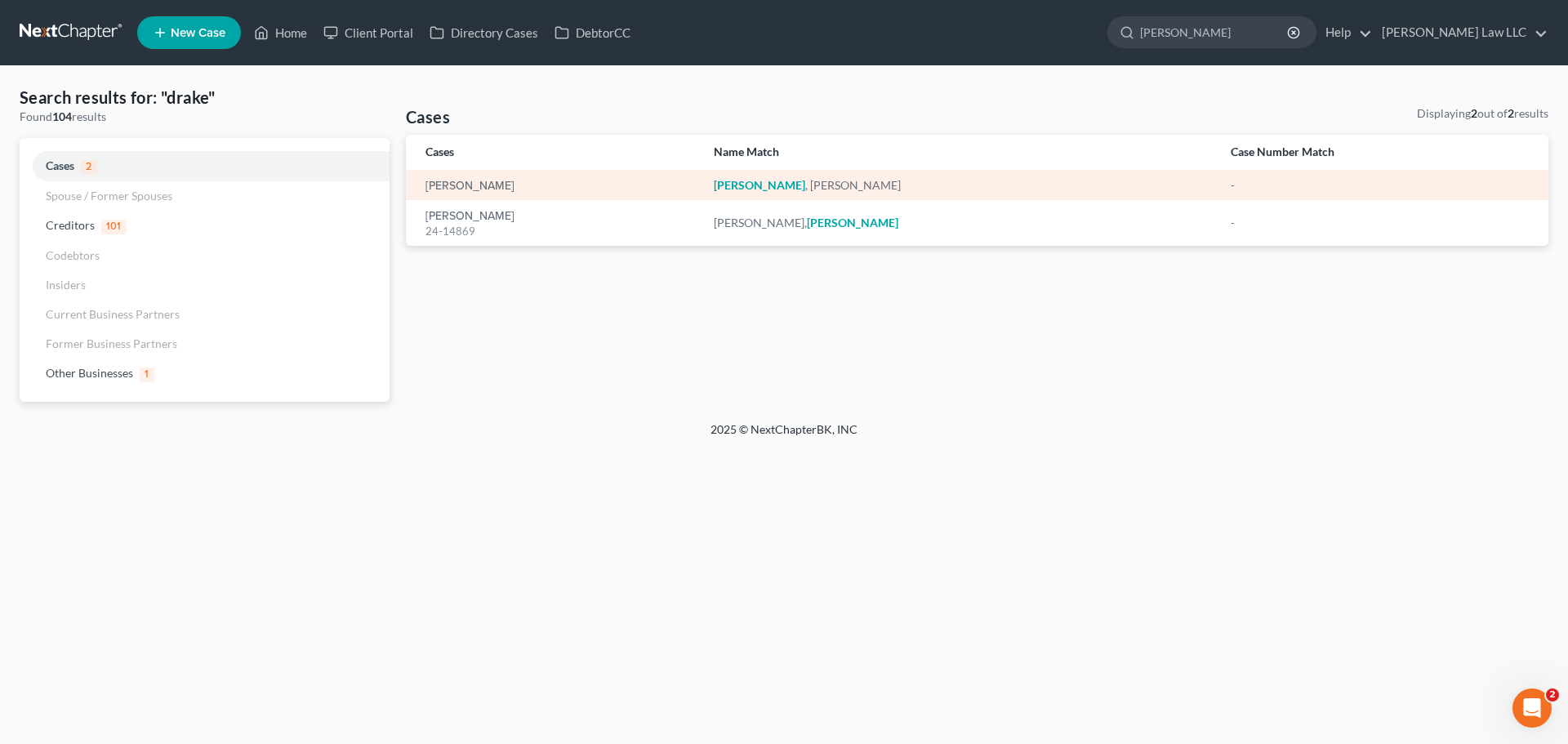
click at [448, 178] on div "[PERSON_NAME]" at bounding box center [556, 185] width 262 height 17
click at [450, 186] on link "[PERSON_NAME]" at bounding box center [470, 187] width 89 height 12
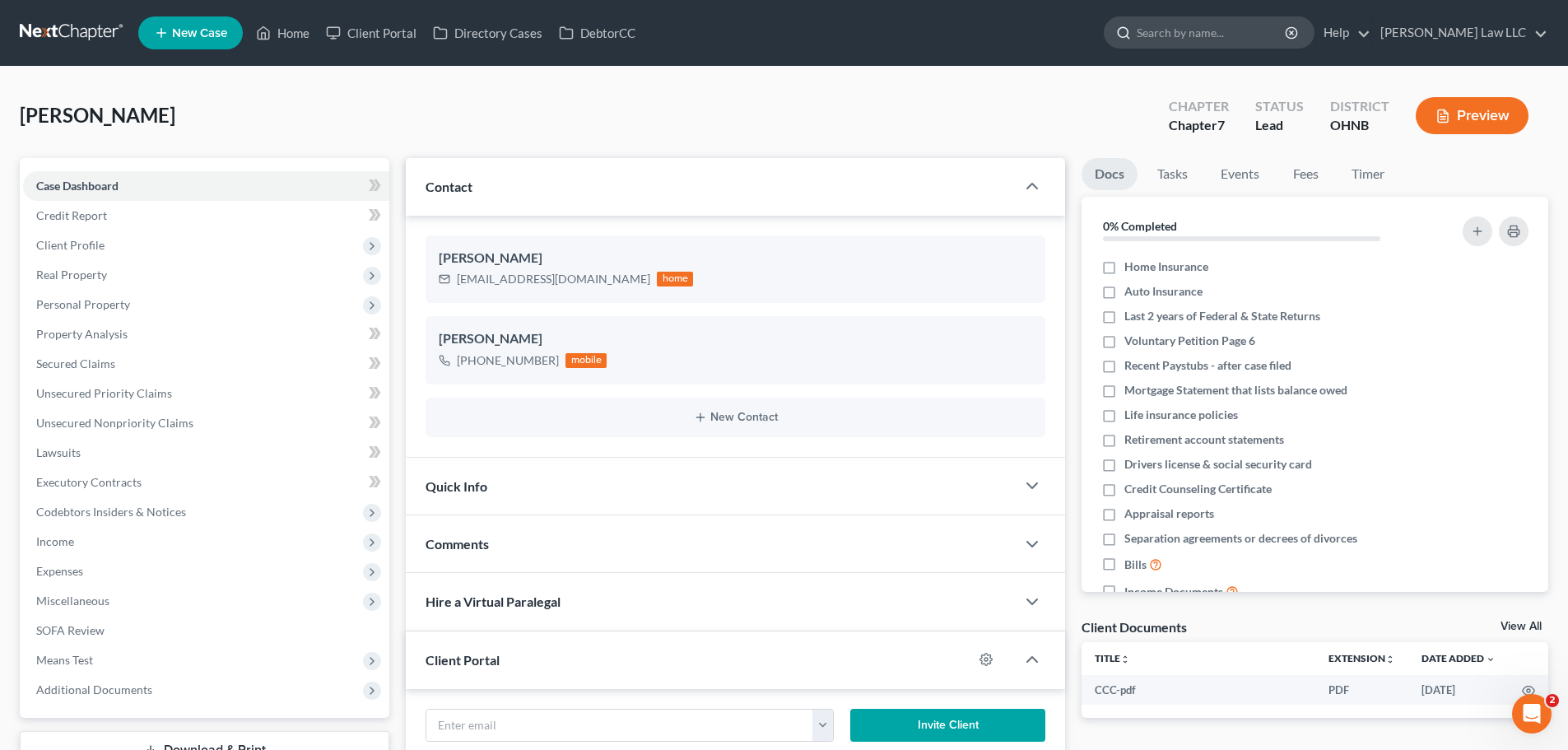
click at [1234, 34] on input "search" at bounding box center [1212, 32] width 151 height 31
type input "mekeel"
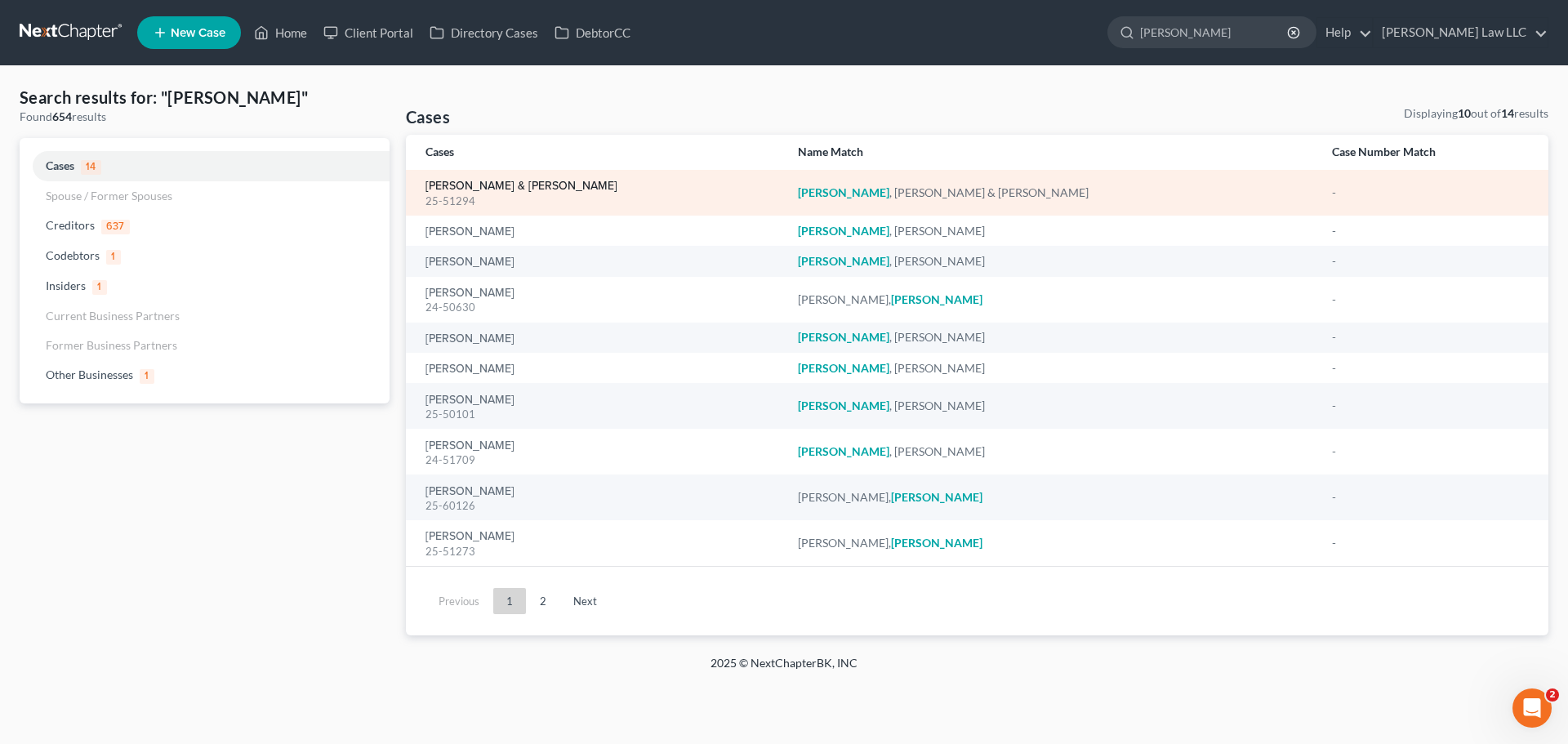
click at [520, 189] on link "[PERSON_NAME] & [PERSON_NAME]" at bounding box center [521, 187] width 192 height 12
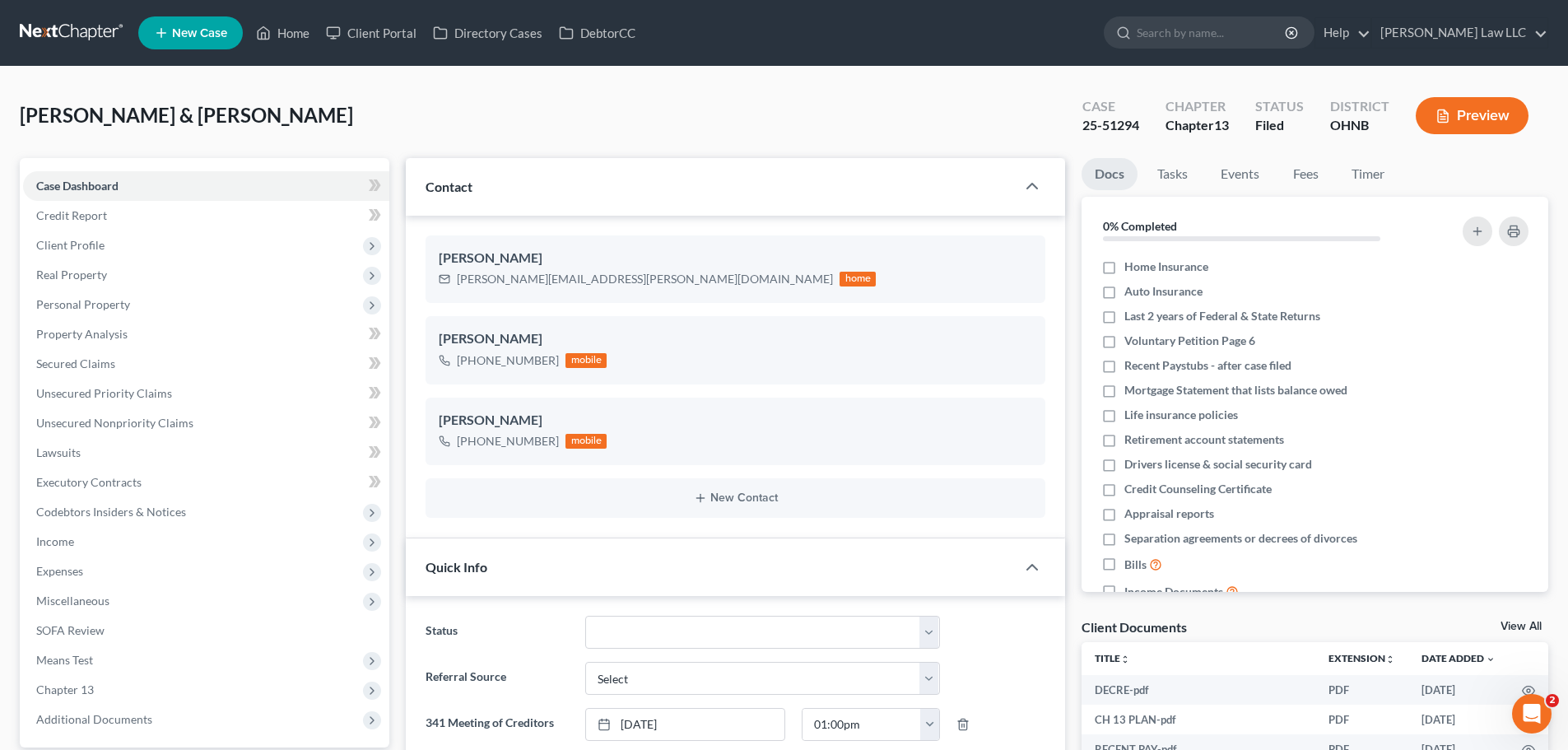
scroll to position [381, 0]
click at [1104, 124] on div "25-51294" at bounding box center [1110, 125] width 56 height 19
copy div "25-51294"
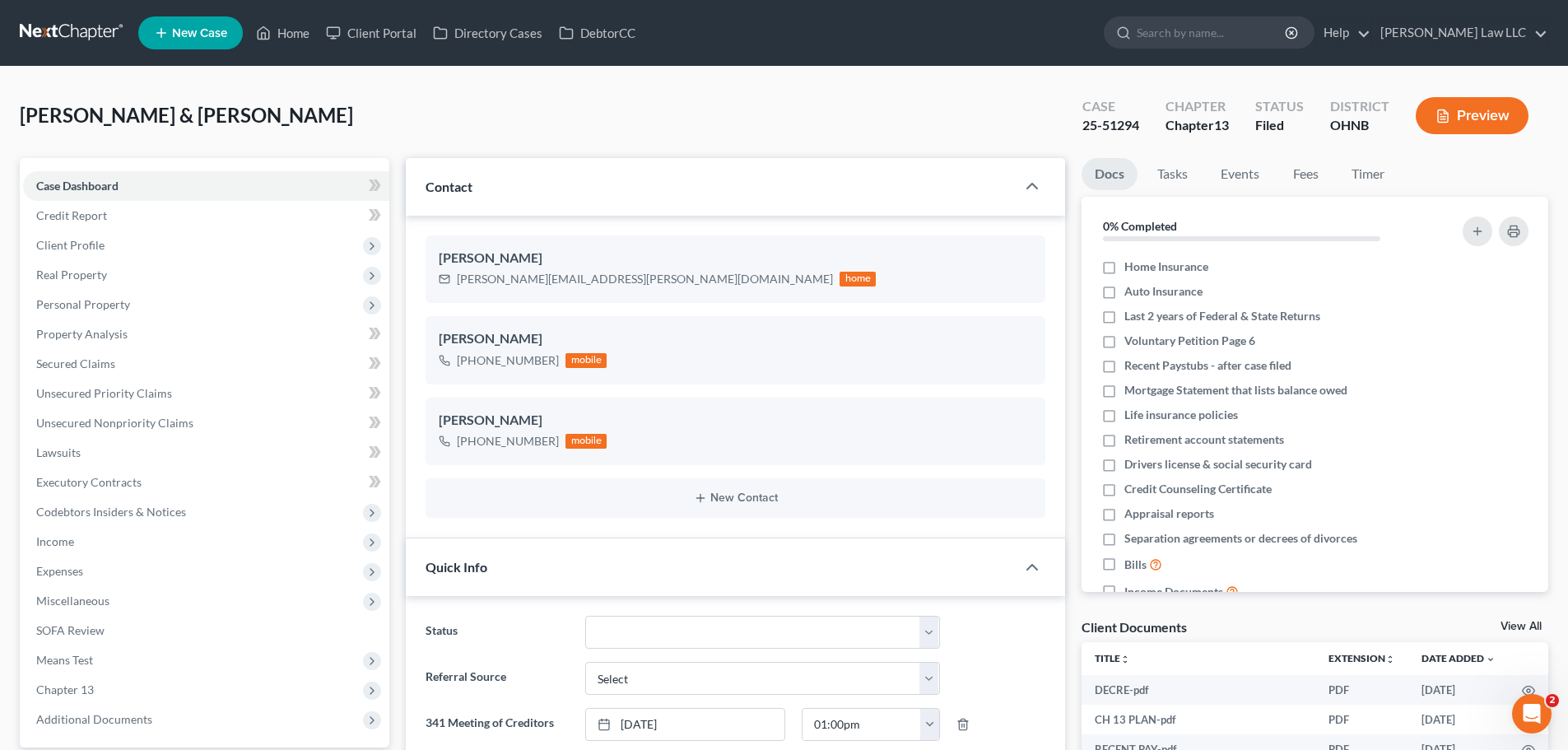
click at [1137, 87] on div "Case 25-51294 Chapter Chapter 13 Status Filed District OHNB Preview" at bounding box center [1306, 115] width 485 height 58
click at [1247, 29] on input "search" at bounding box center [1212, 32] width 151 height 31
type input "drake"
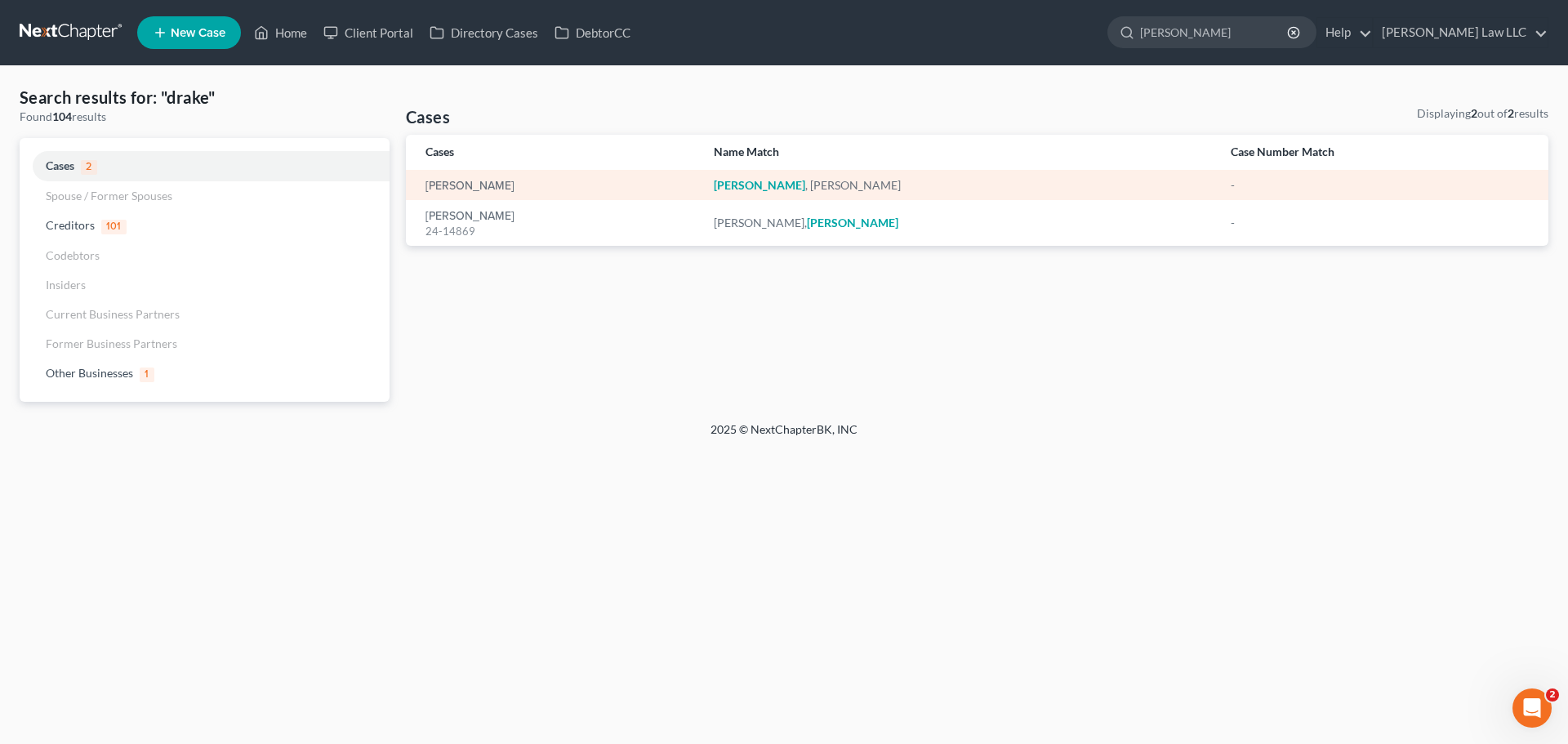
click at [495, 173] on td "[PERSON_NAME]" at bounding box center [553, 185] width 295 height 30
click at [488, 183] on link "[PERSON_NAME]" at bounding box center [470, 187] width 89 height 12
click at [468, 186] on link "[PERSON_NAME]" at bounding box center [470, 187] width 89 height 12
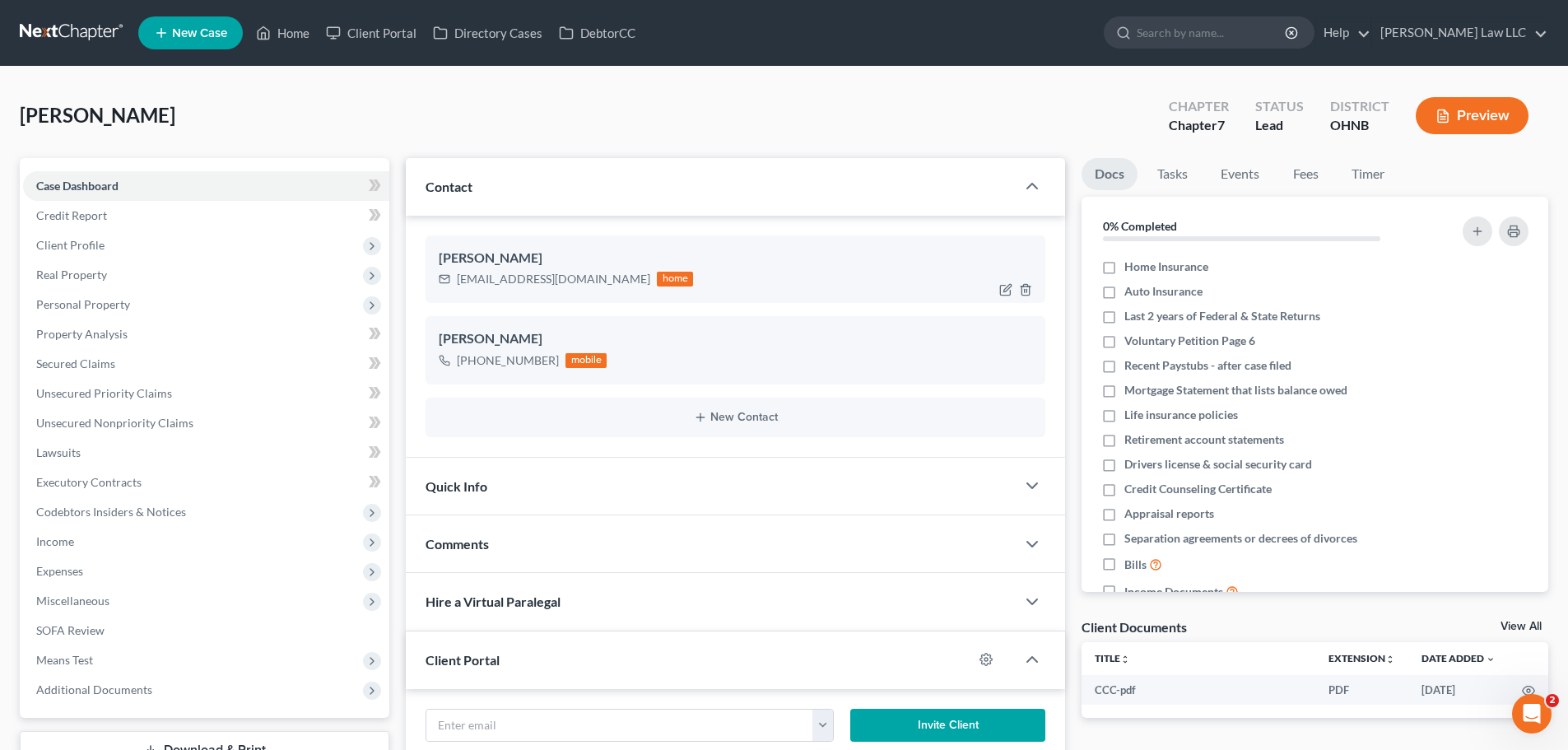
click at [501, 278] on div "cynthiadrake80@gmail.com" at bounding box center [553, 278] width 193 height 17
copy div "cynthiadrake80@gmail.com"
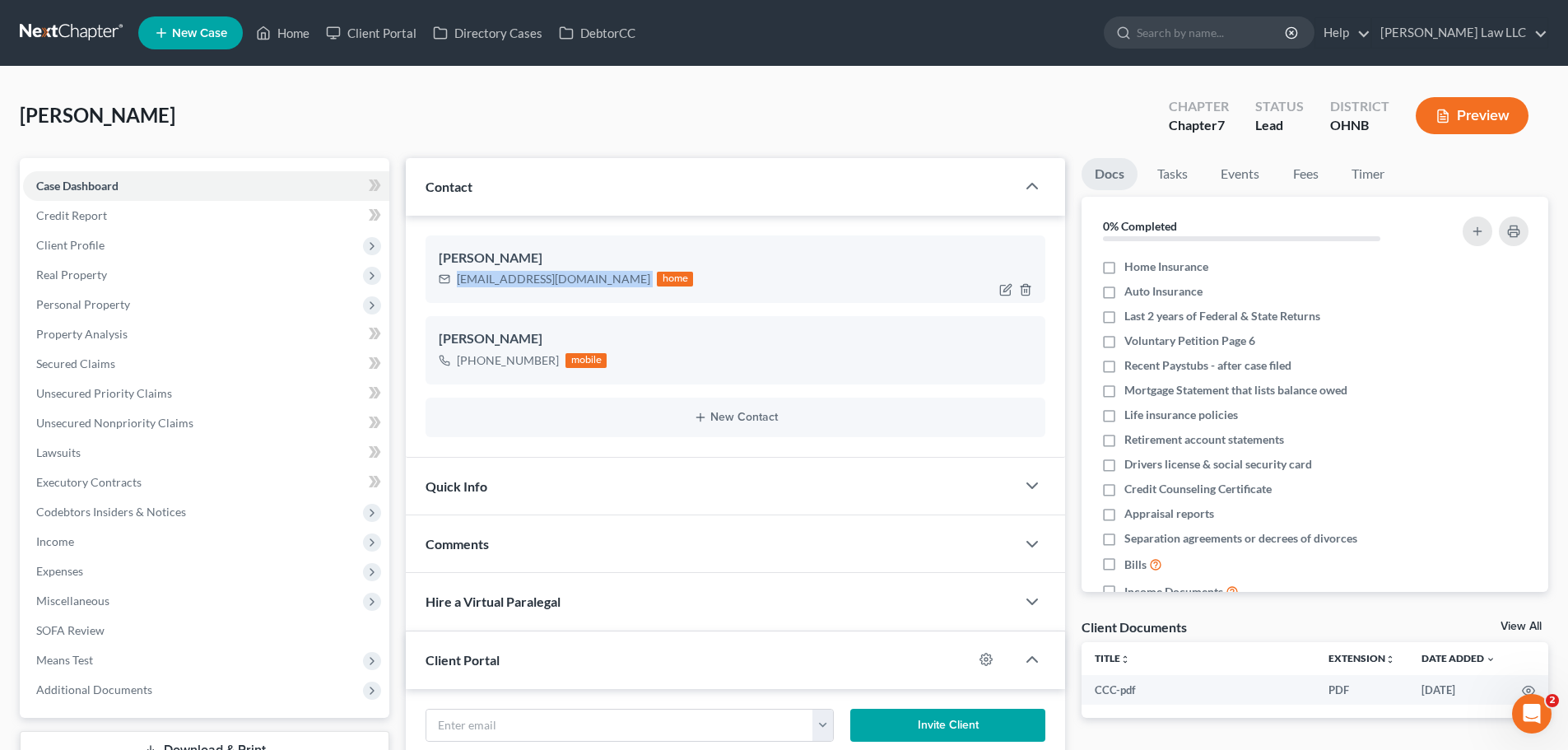
copy div "cynthiadrake80@gmail.com"
click at [1271, 30] on input "search" at bounding box center [1212, 32] width 151 height 31
type input "strange"
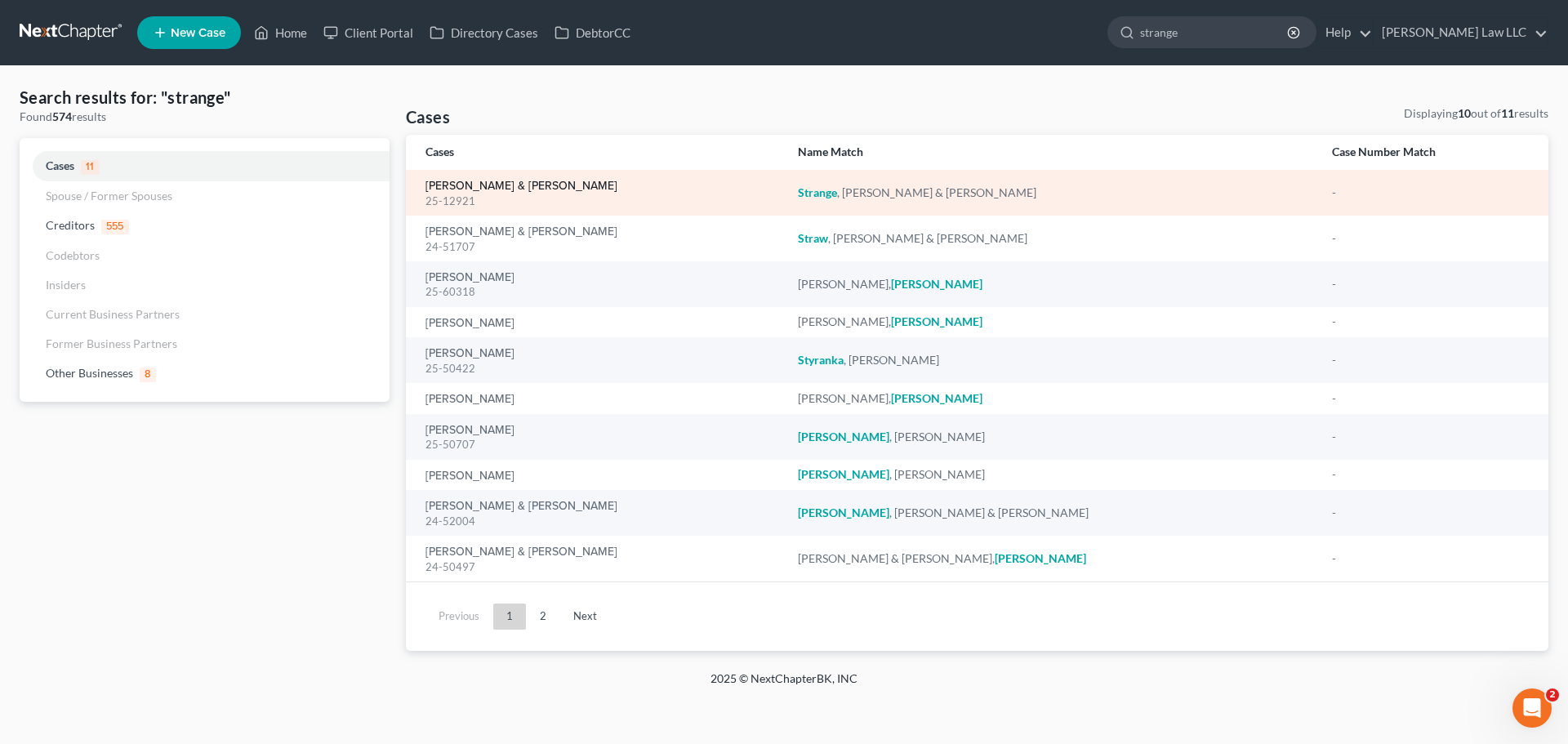
click at [504, 188] on link "[PERSON_NAME] & [PERSON_NAME]" at bounding box center [521, 187] width 192 height 12
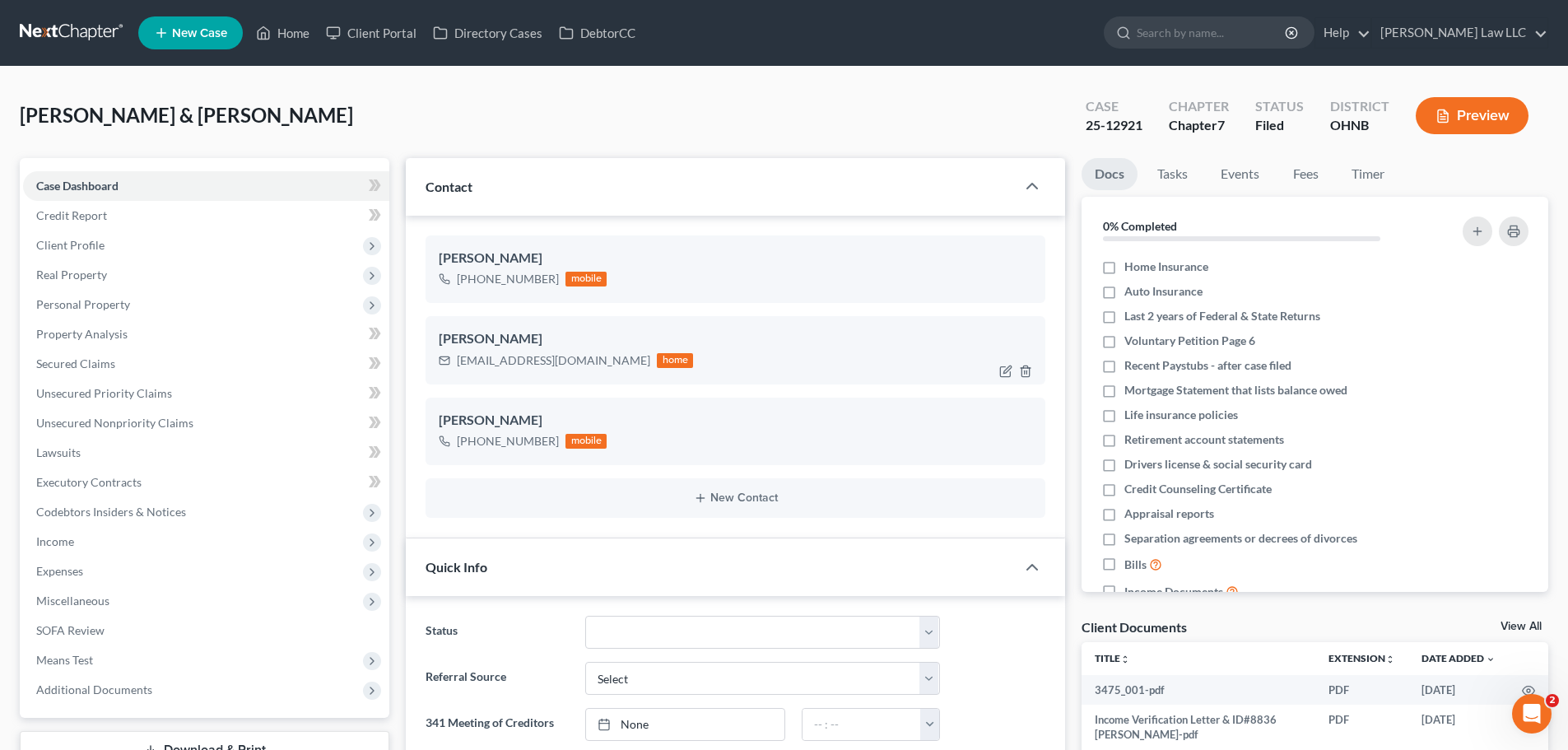
scroll to position [749, 0]
click at [1137, 124] on div "25-12921" at bounding box center [1113, 125] width 56 height 19
copy div "25-12921"
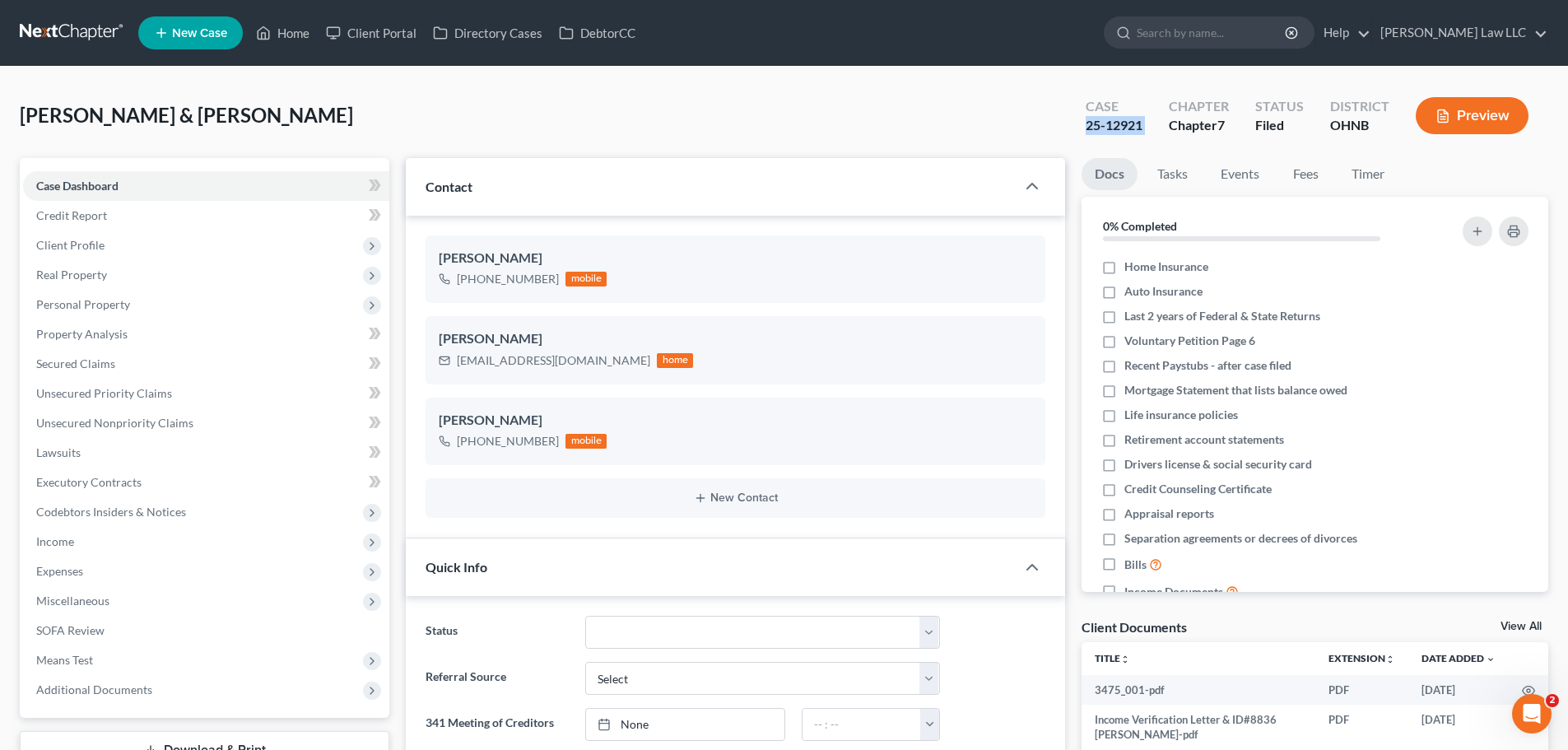
copy div "25-12921"
click at [1224, 30] on input "search" at bounding box center [1212, 32] width 151 height 31
type input "STILE"
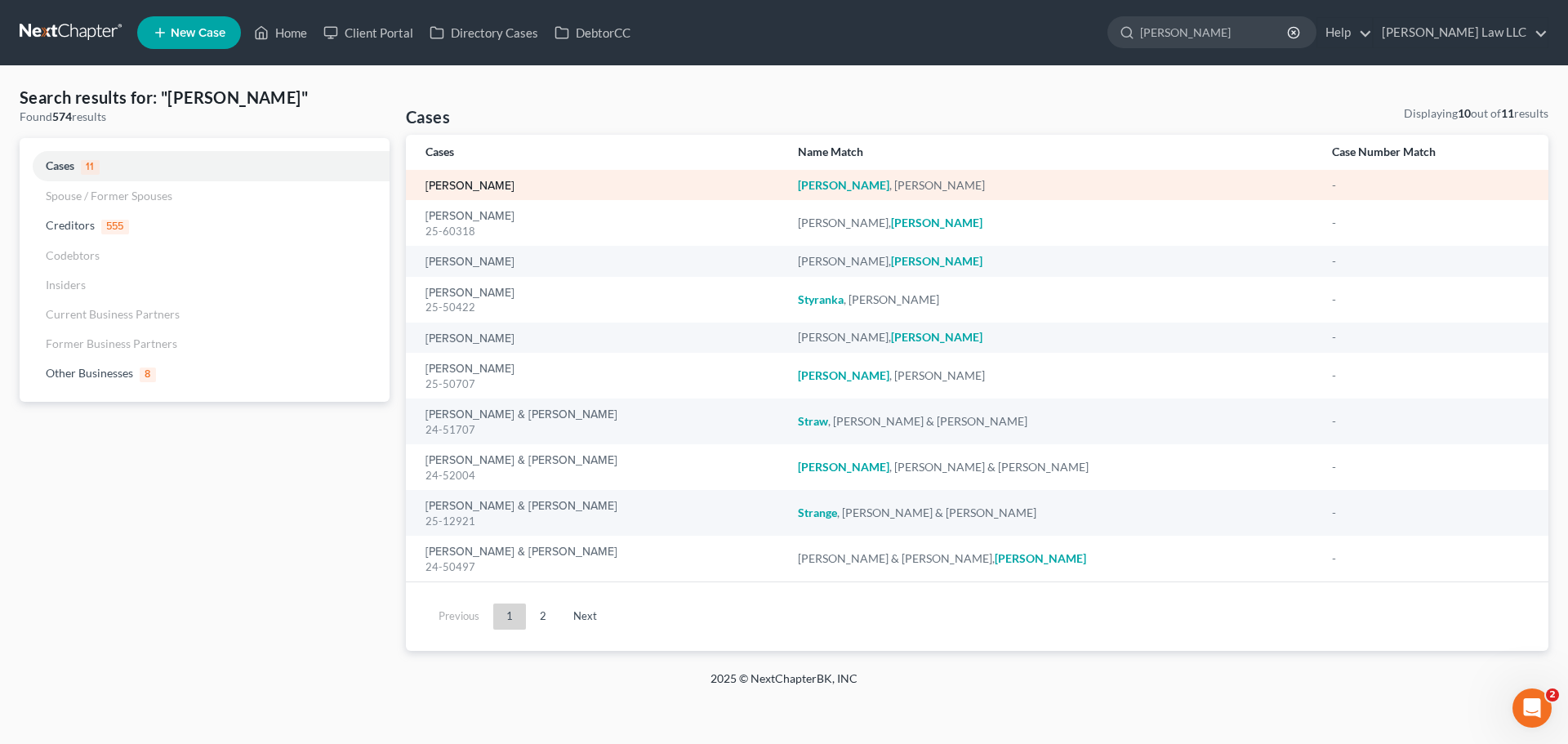
click at [456, 182] on link "[PERSON_NAME]" at bounding box center [470, 187] width 89 height 12
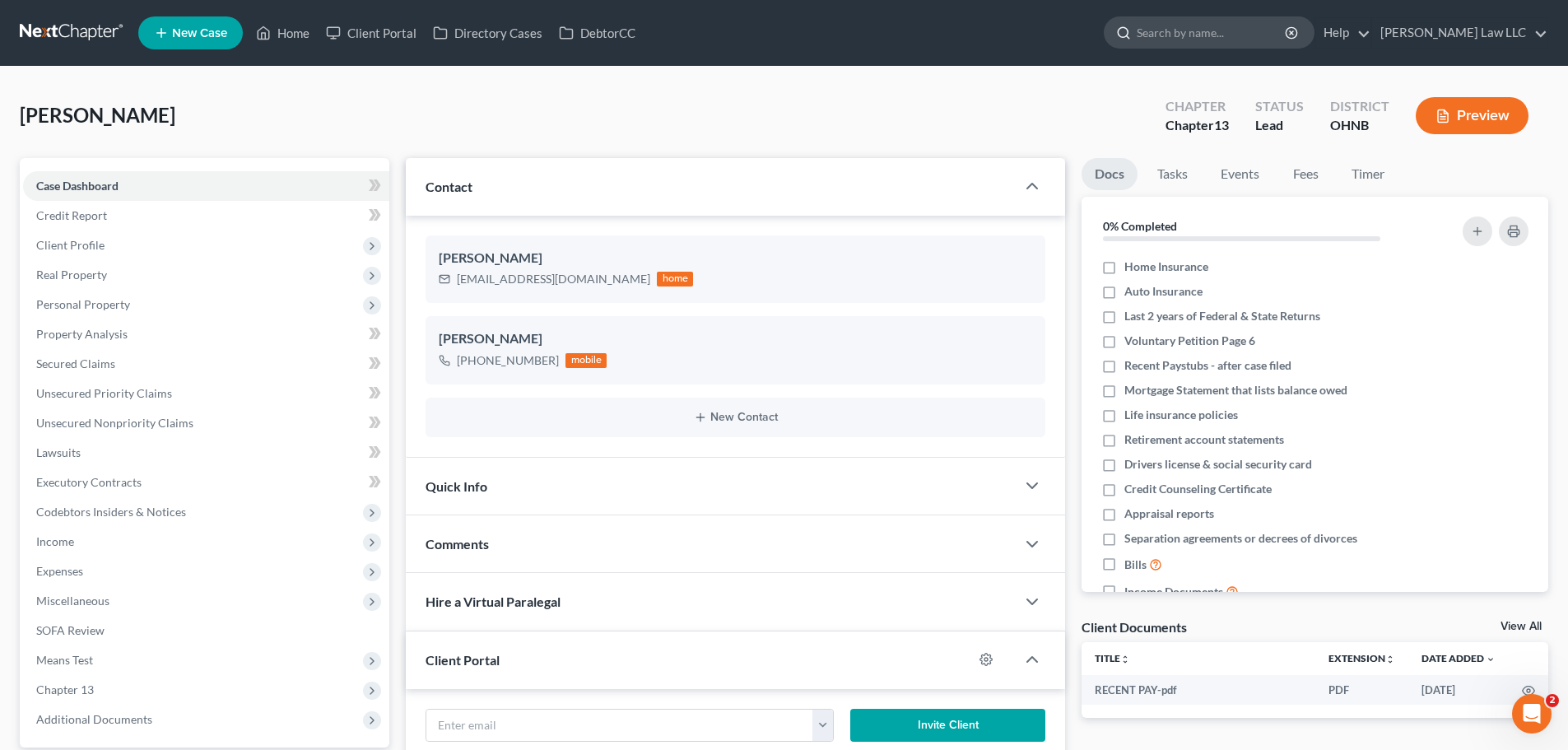
click at [1234, 27] on input "search" at bounding box center [1212, 32] width 151 height 31
type input "LLOYD"
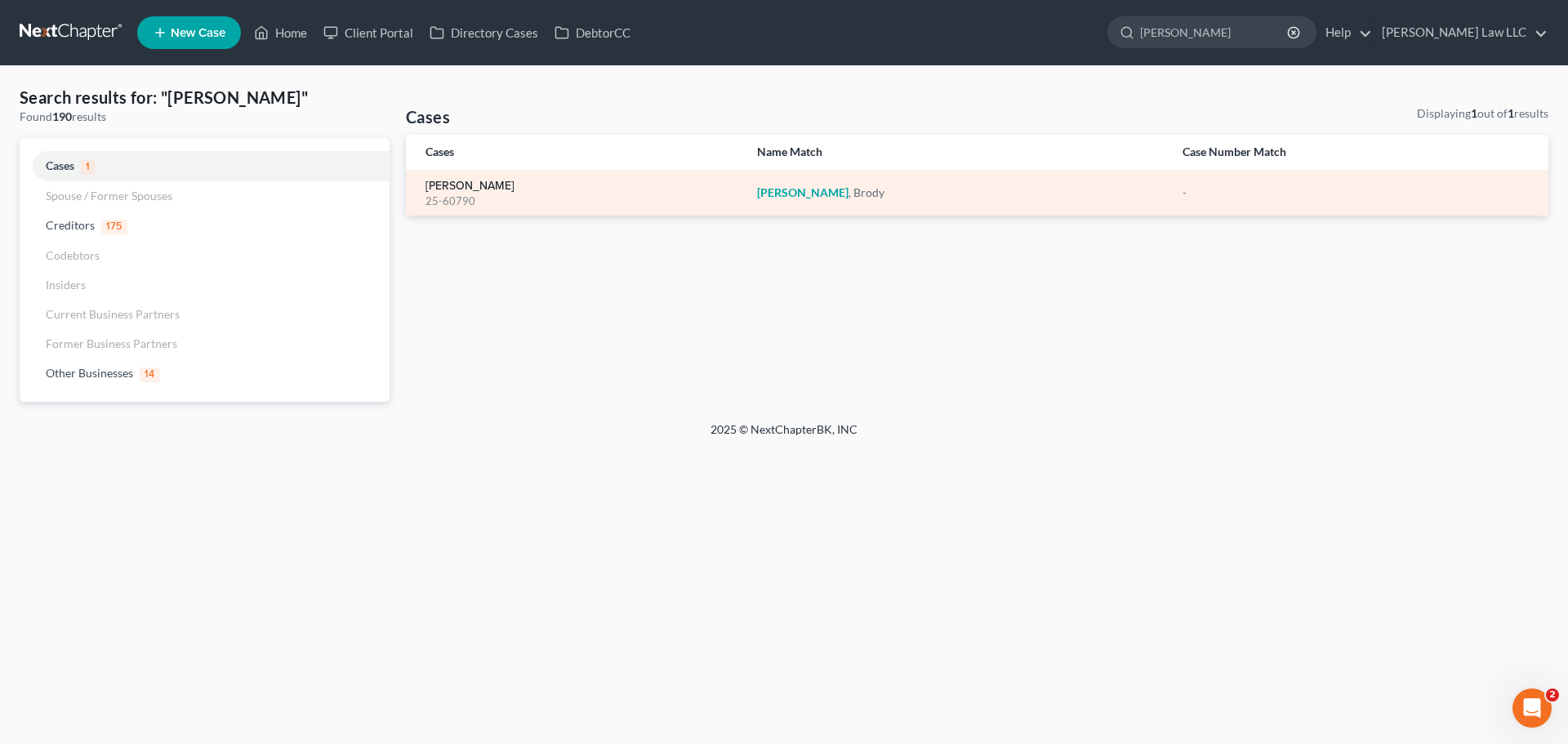
click at [457, 182] on link "[PERSON_NAME]" at bounding box center [470, 187] width 89 height 12
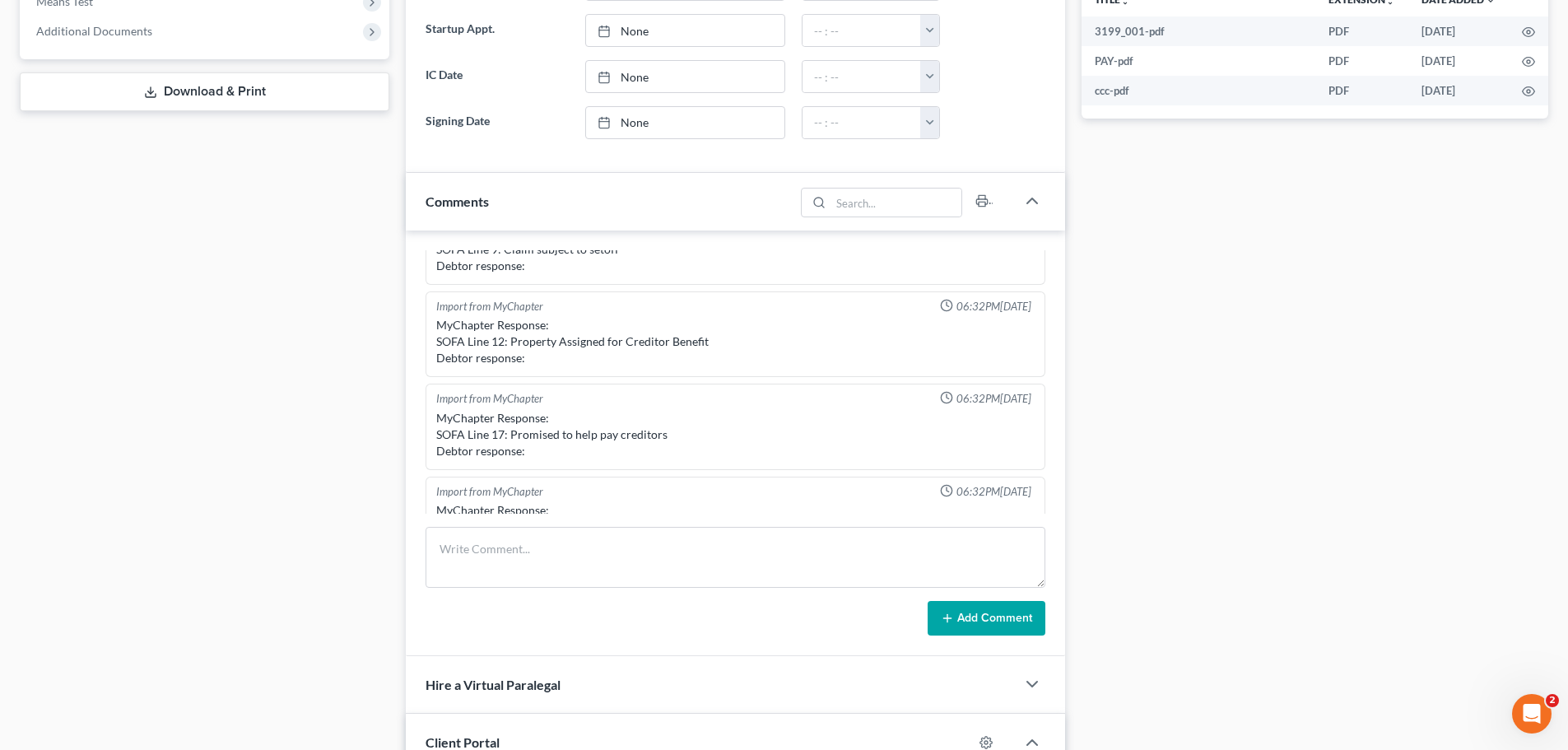
scroll to position [82, 0]
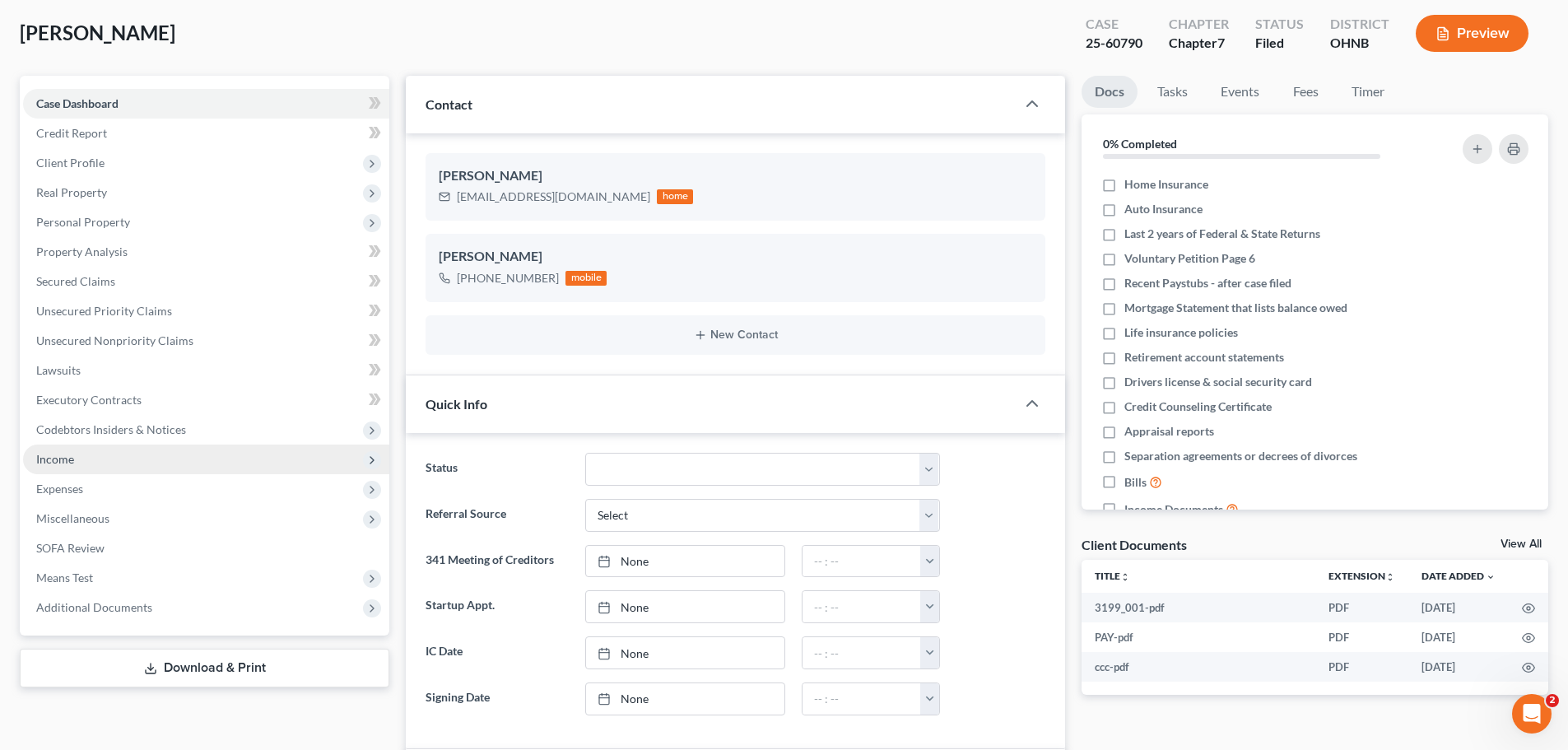
click at [91, 455] on span "Income" at bounding box center [206, 460] width 366 height 30
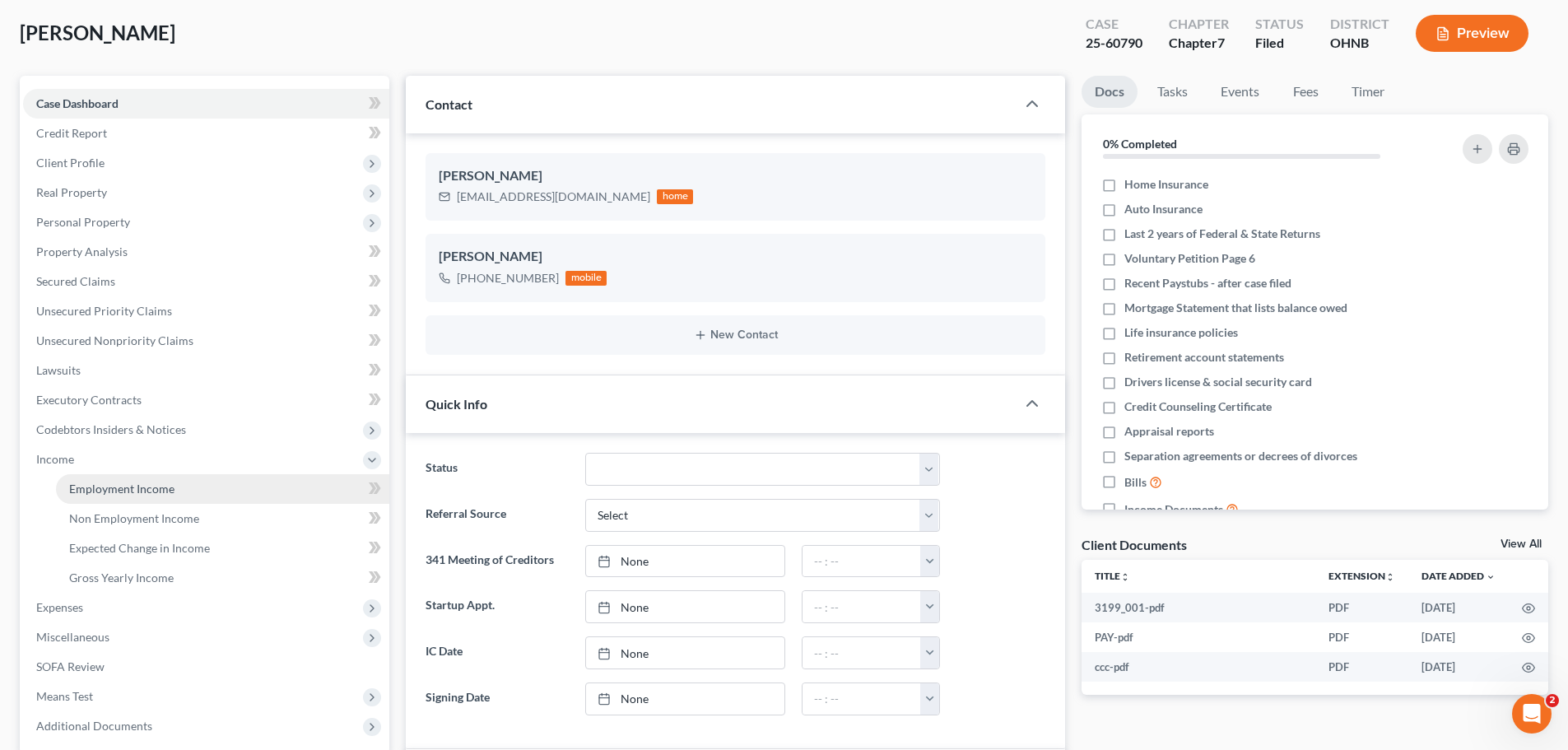
click at [149, 483] on span "Employment Income" at bounding box center [122, 488] width 105 height 14
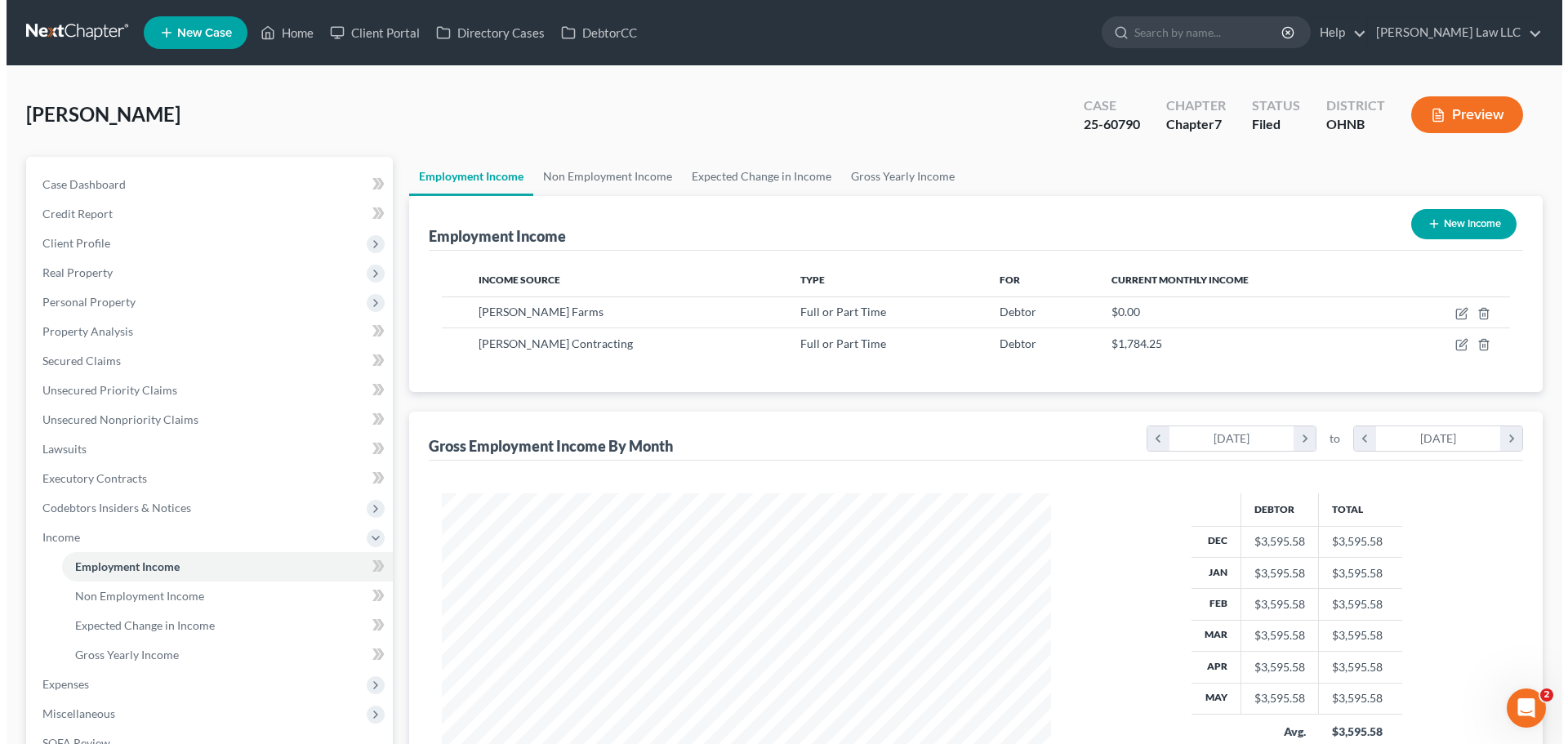
scroll to position [305, 642]
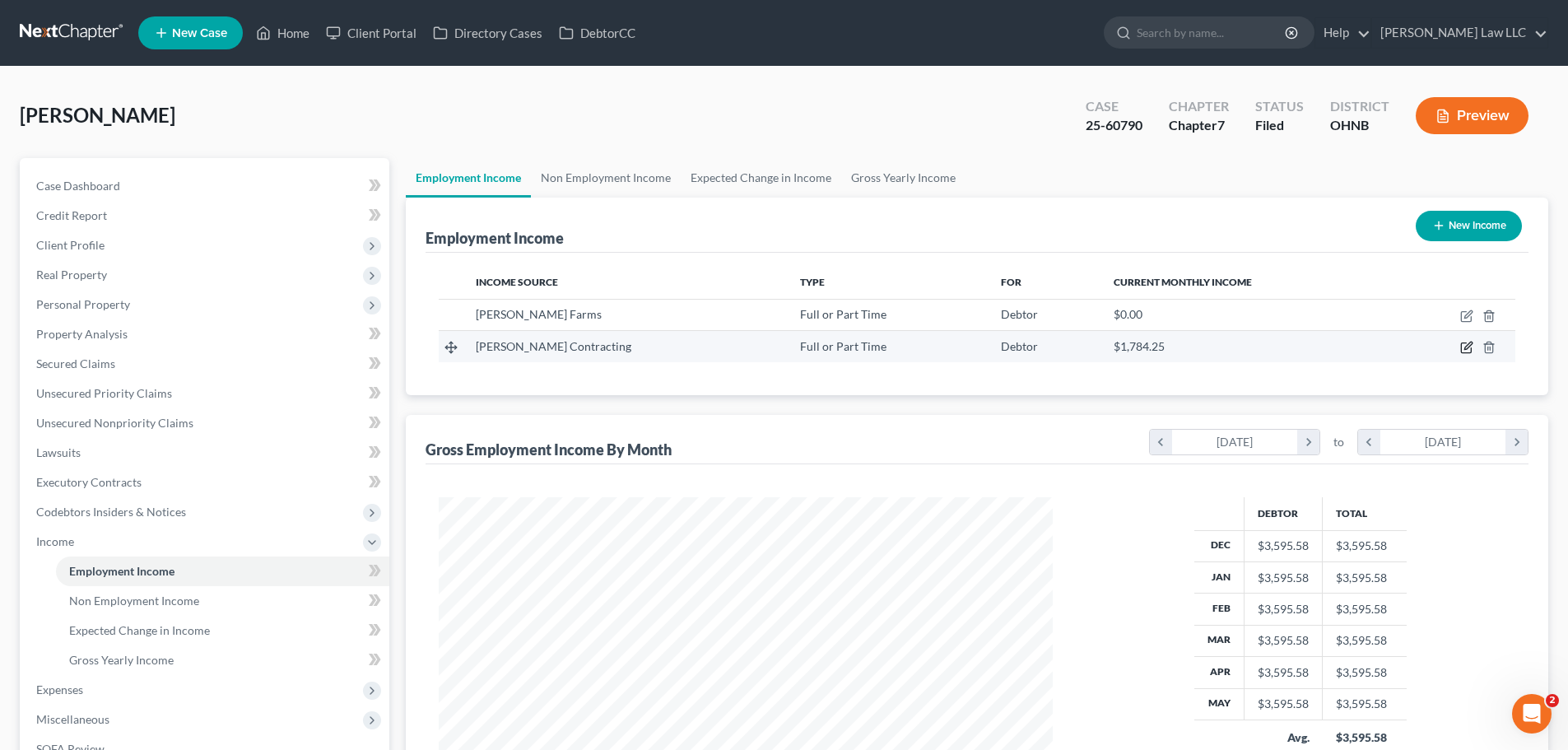
click at [1469, 346] on icon "button" at bounding box center [1466, 347] width 13 height 13
select select "0"
select select "27"
select select "2"
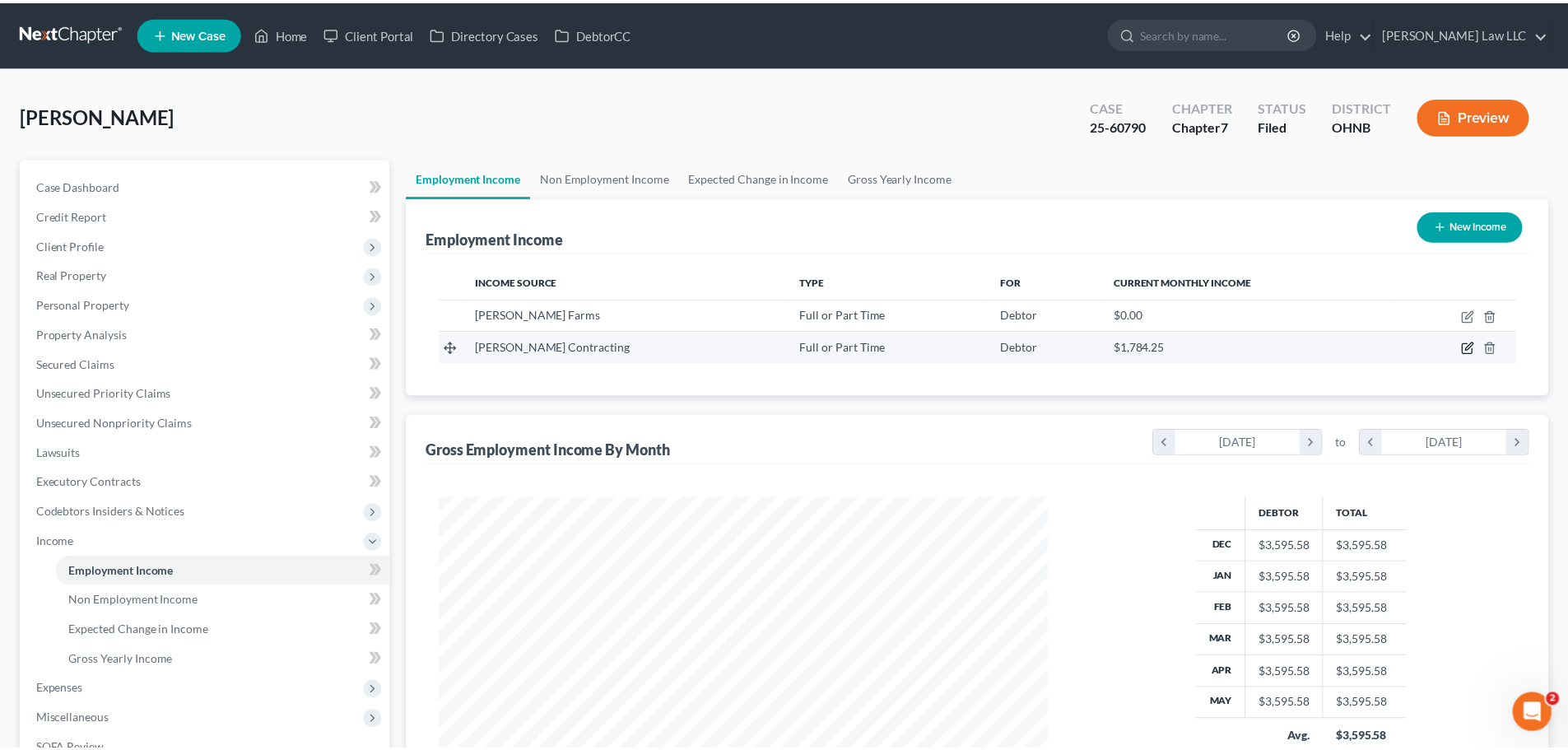
scroll to position [309, 653]
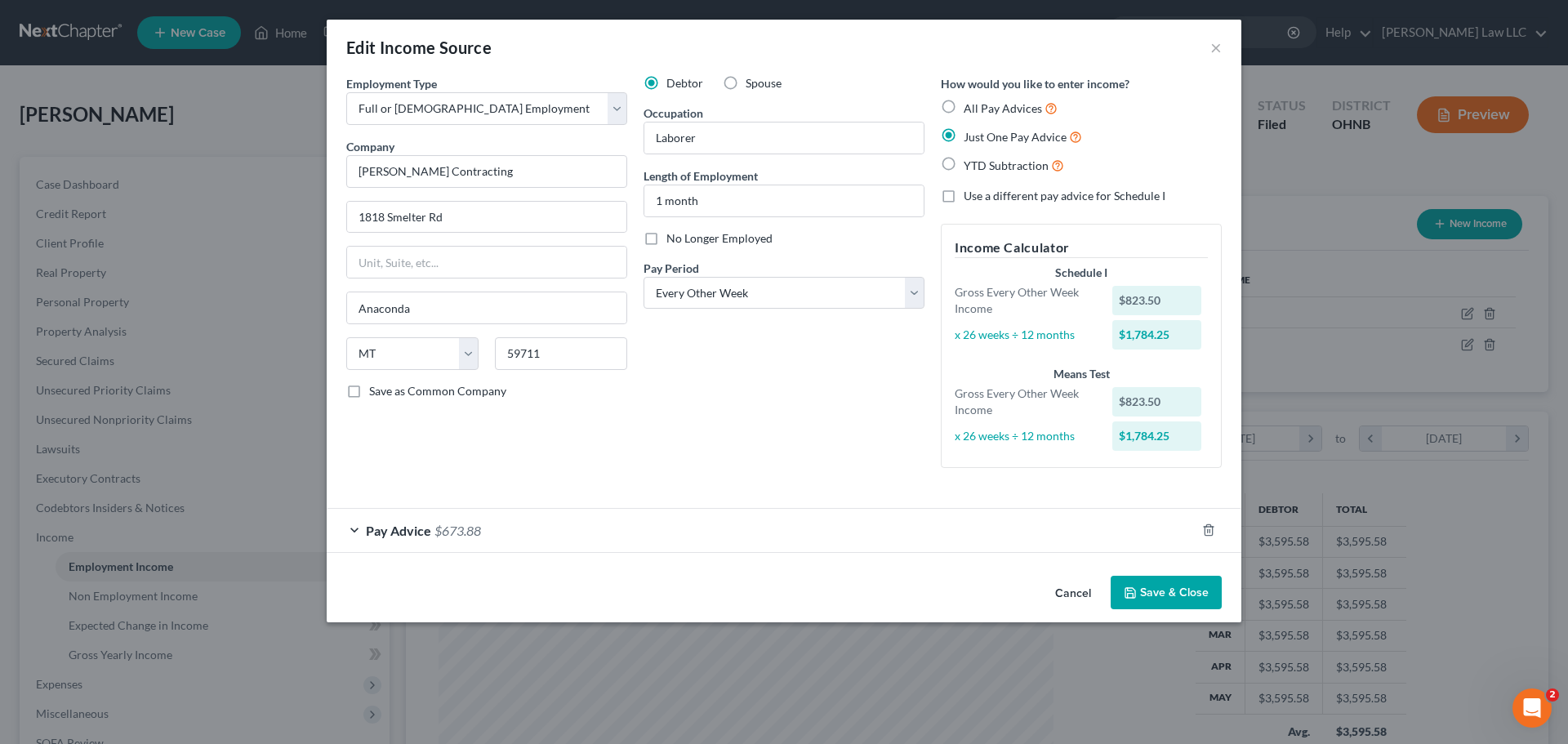
click at [799, 534] on div "Pay Advice $673.88" at bounding box center [761, 531] width 869 height 43
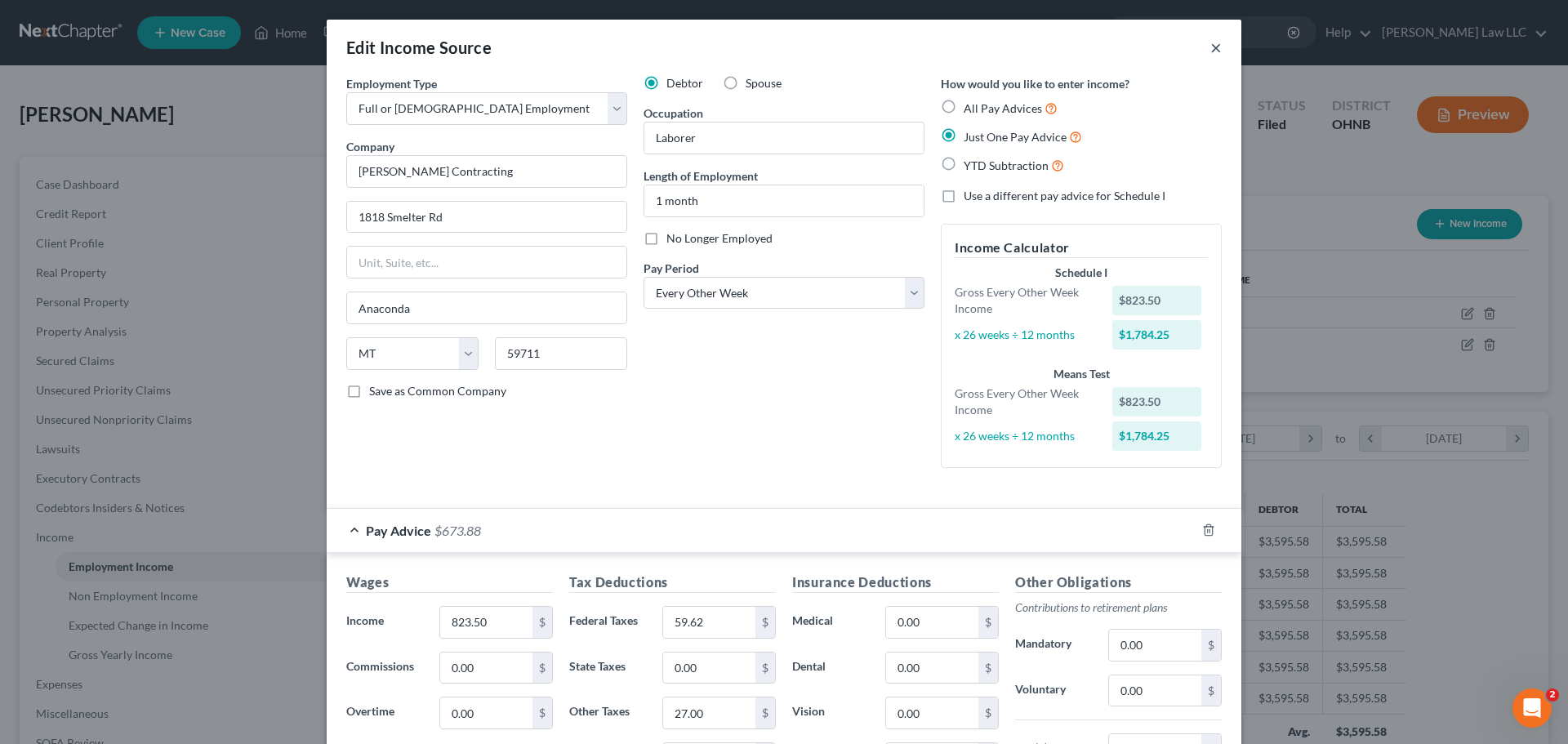
click at [1215, 51] on button "×" at bounding box center [1216, 47] width 12 height 20
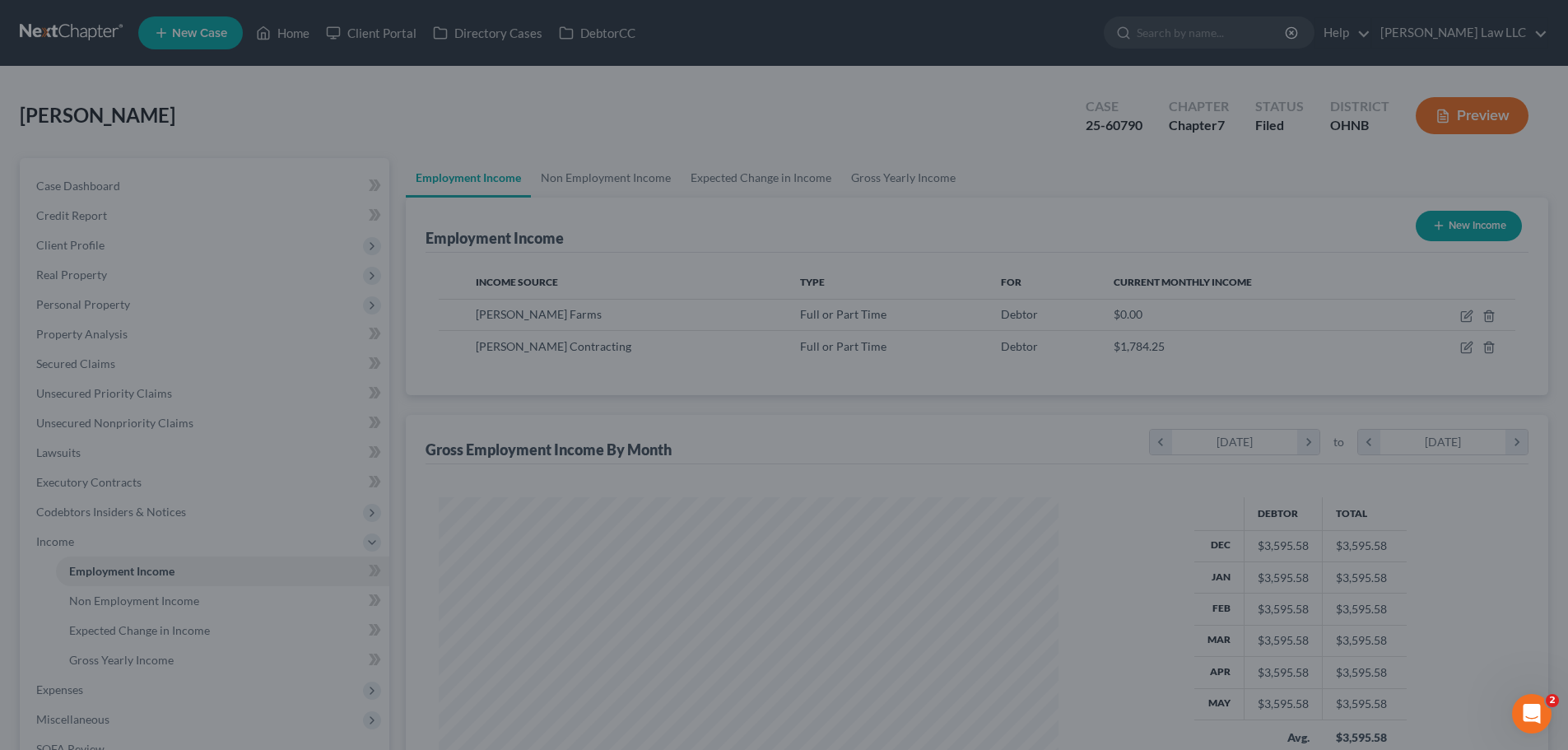
scroll to position [822939, 822410]
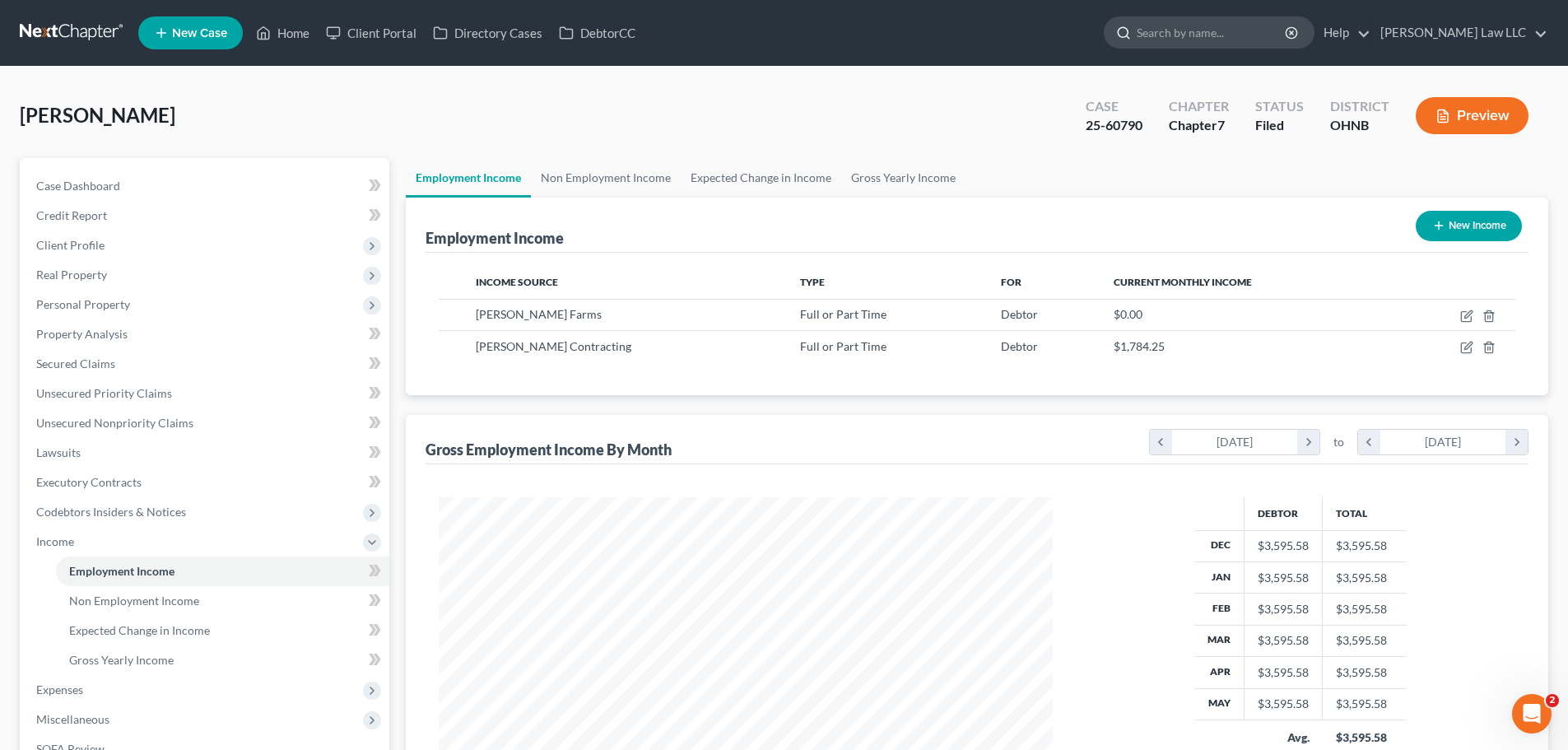
click at [1242, 33] on input "search" at bounding box center [1212, 32] width 151 height 31
type input "LORI DAWSON"
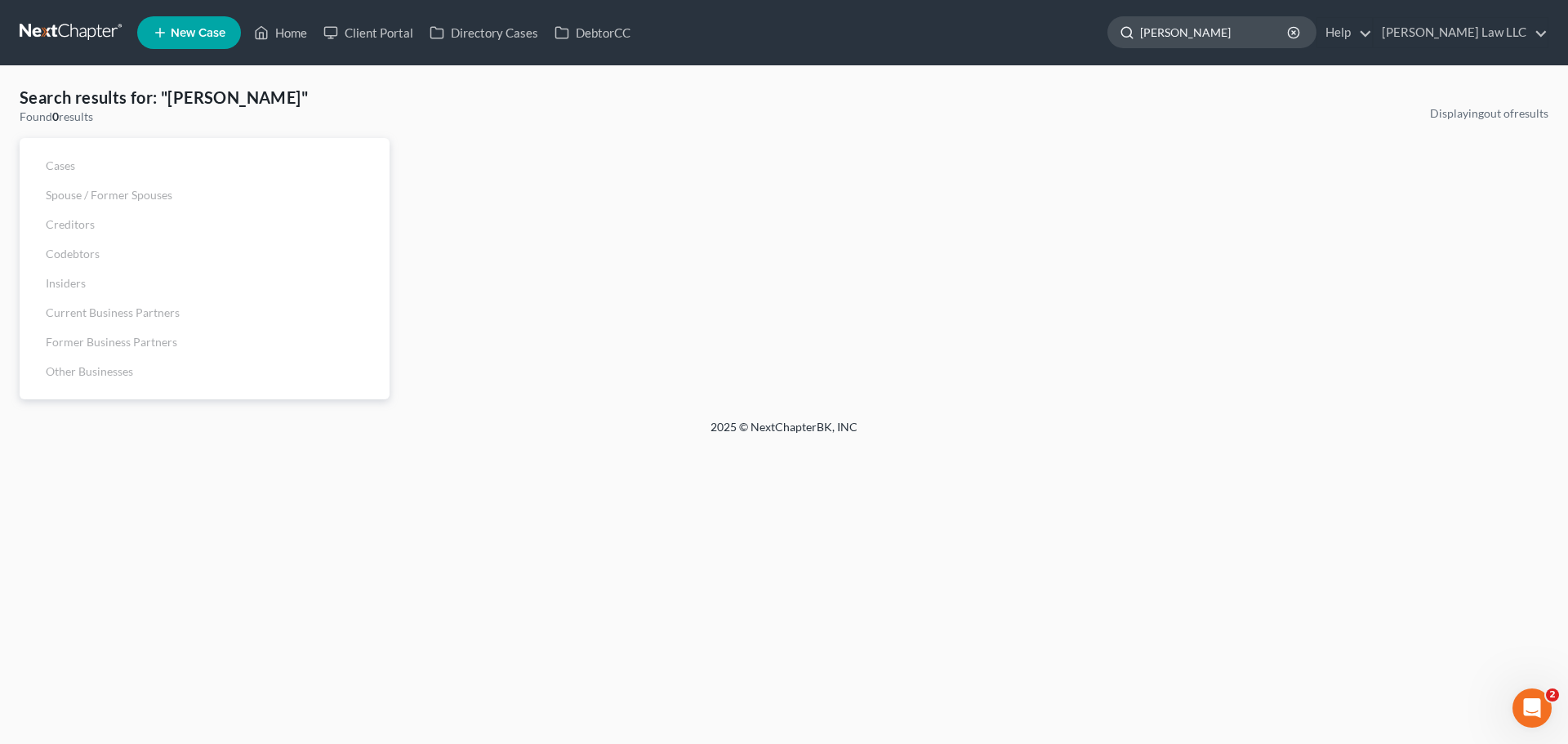
drag, startPoint x: 1309, startPoint y: 30, endPoint x: 1284, endPoint y: 29, distance: 25.0
click at [1290, 30] on input "LORI DAWSON" at bounding box center [1215, 31] width 149 height 30
drag, startPoint x: 1220, startPoint y: 34, endPoint x: 1158, endPoint y: 32, distance: 62.0
click at [1158, 32] on ul "New Case Home Client Portal Directory Cases DebtorCC LORI DAWSON - No Result - …" at bounding box center [843, 32] width 1412 height 42
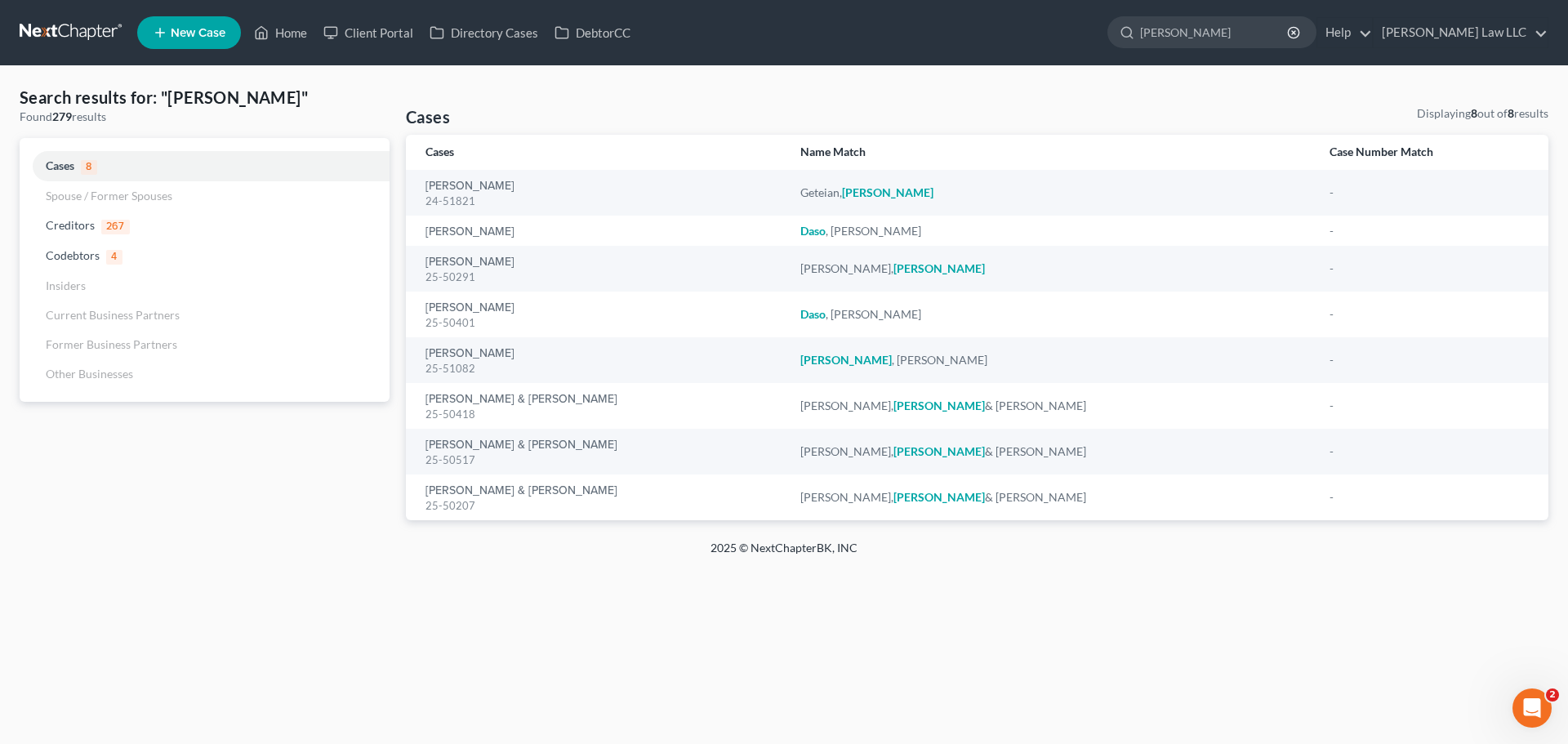
drag, startPoint x: 1277, startPoint y: 46, endPoint x: 1102, endPoint y: 51, distance: 175.1
click at [1102, 51] on ul "New Case Home Client Portal Directory Cases DebtorCC LORI DAWSON - No Result - …" at bounding box center [843, 32] width 1412 height 42
type input "hendley"
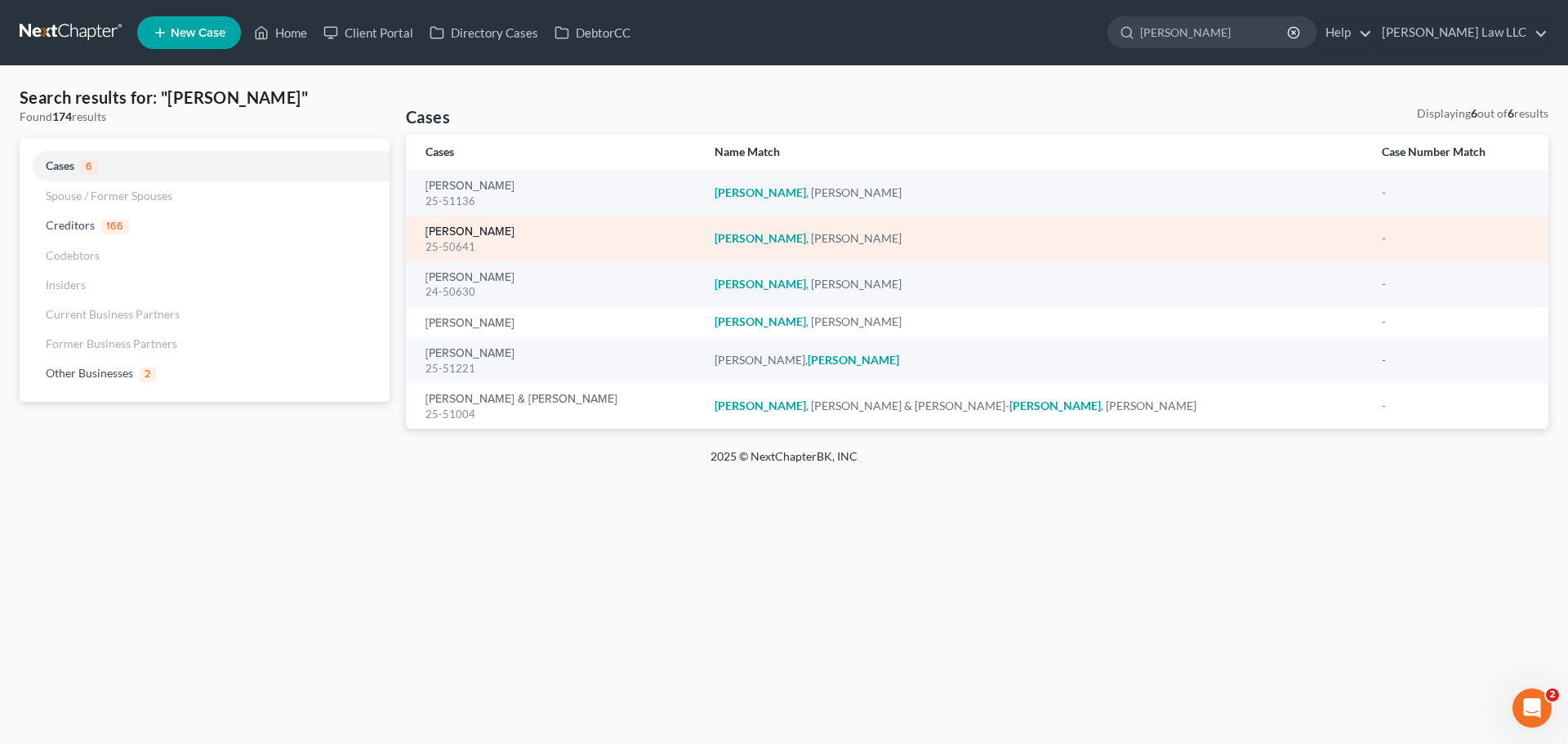
click at [481, 231] on link "[PERSON_NAME]" at bounding box center [470, 232] width 89 height 12
select select "6"
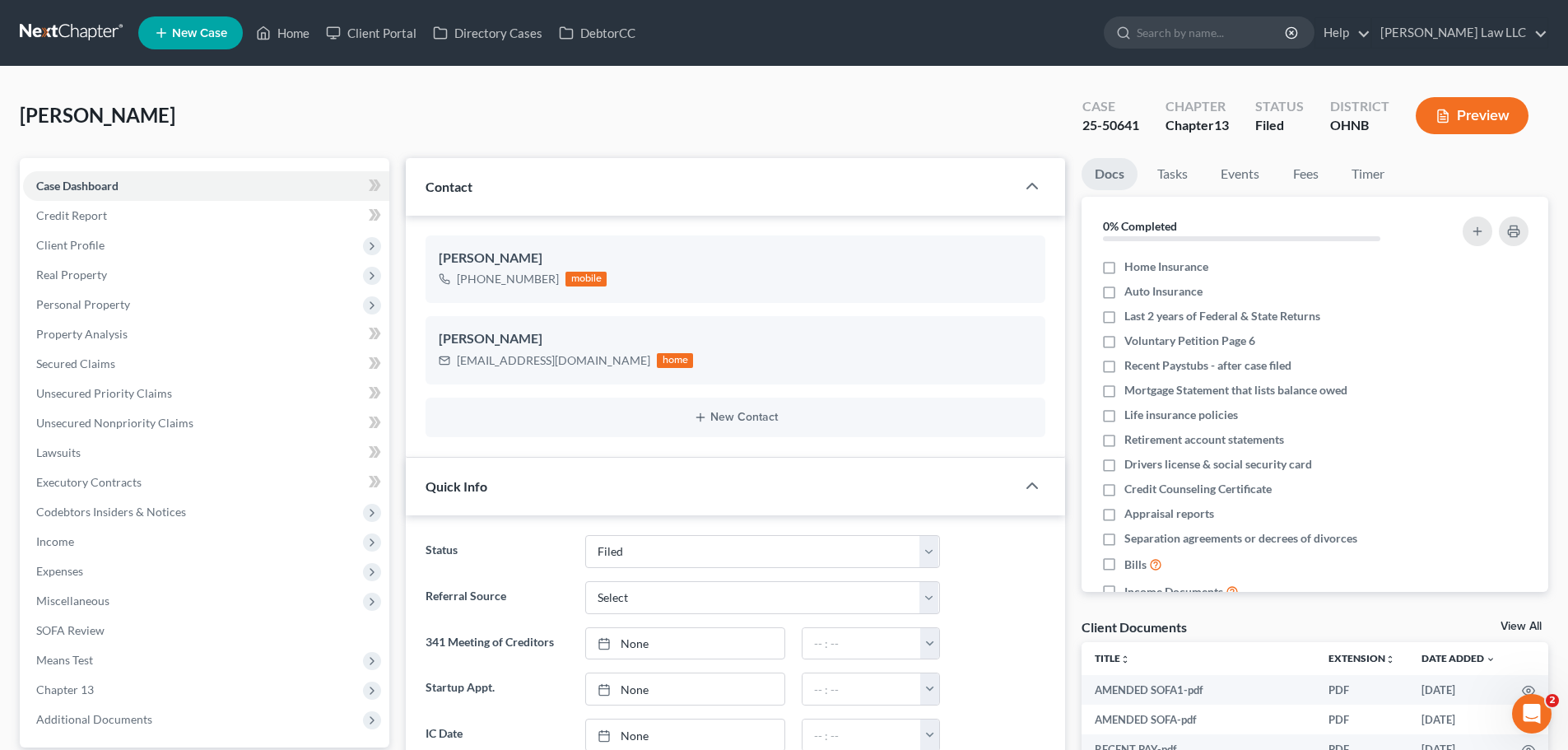
scroll to position [1490, 0]
click at [1123, 122] on div "25-50641" at bounding box center [1110, 125] width 56 height 19
copy div "25-50641"
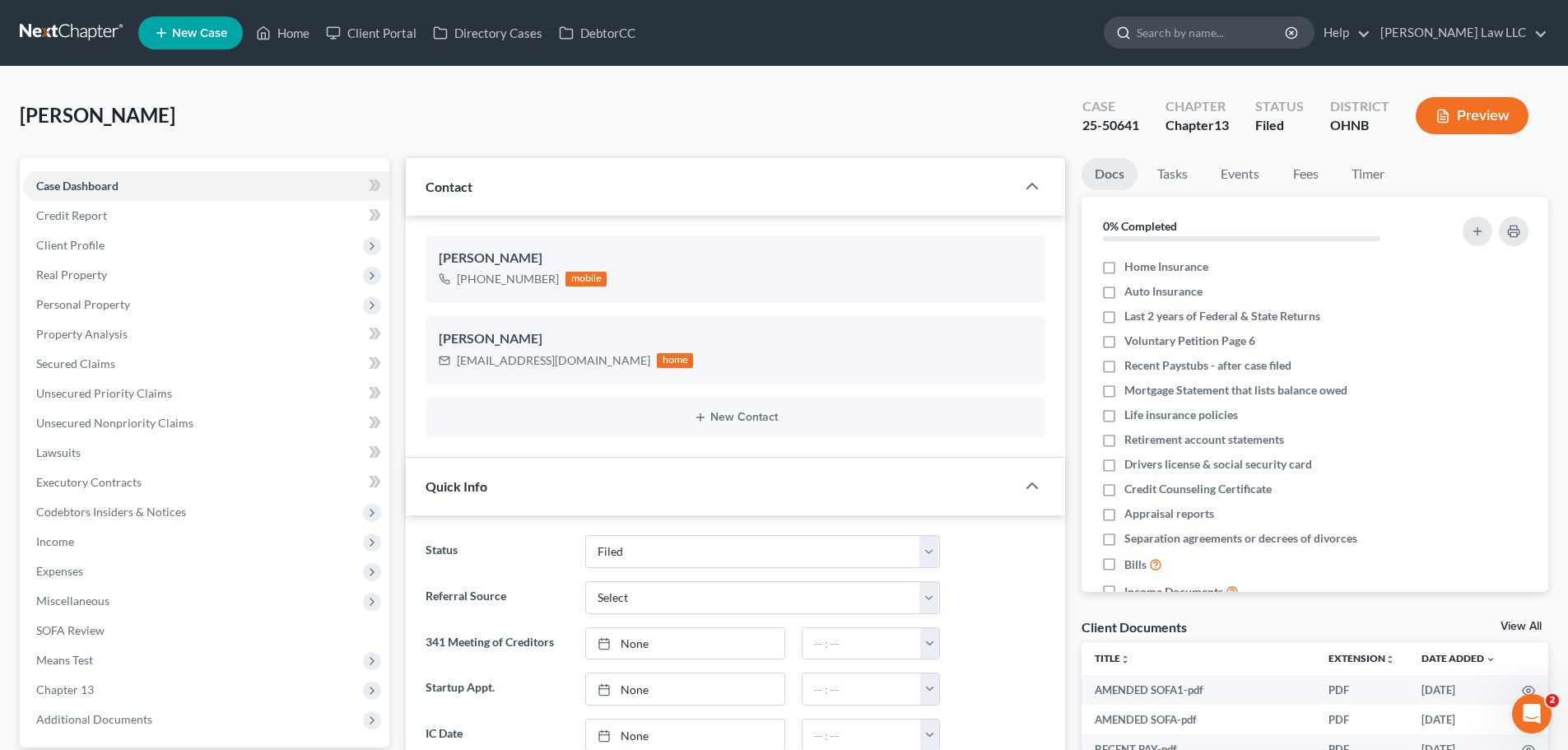
click at [1287, 34] on input "search" at bounding box center [1212, 32] width 151 height 31
type input "stiles"
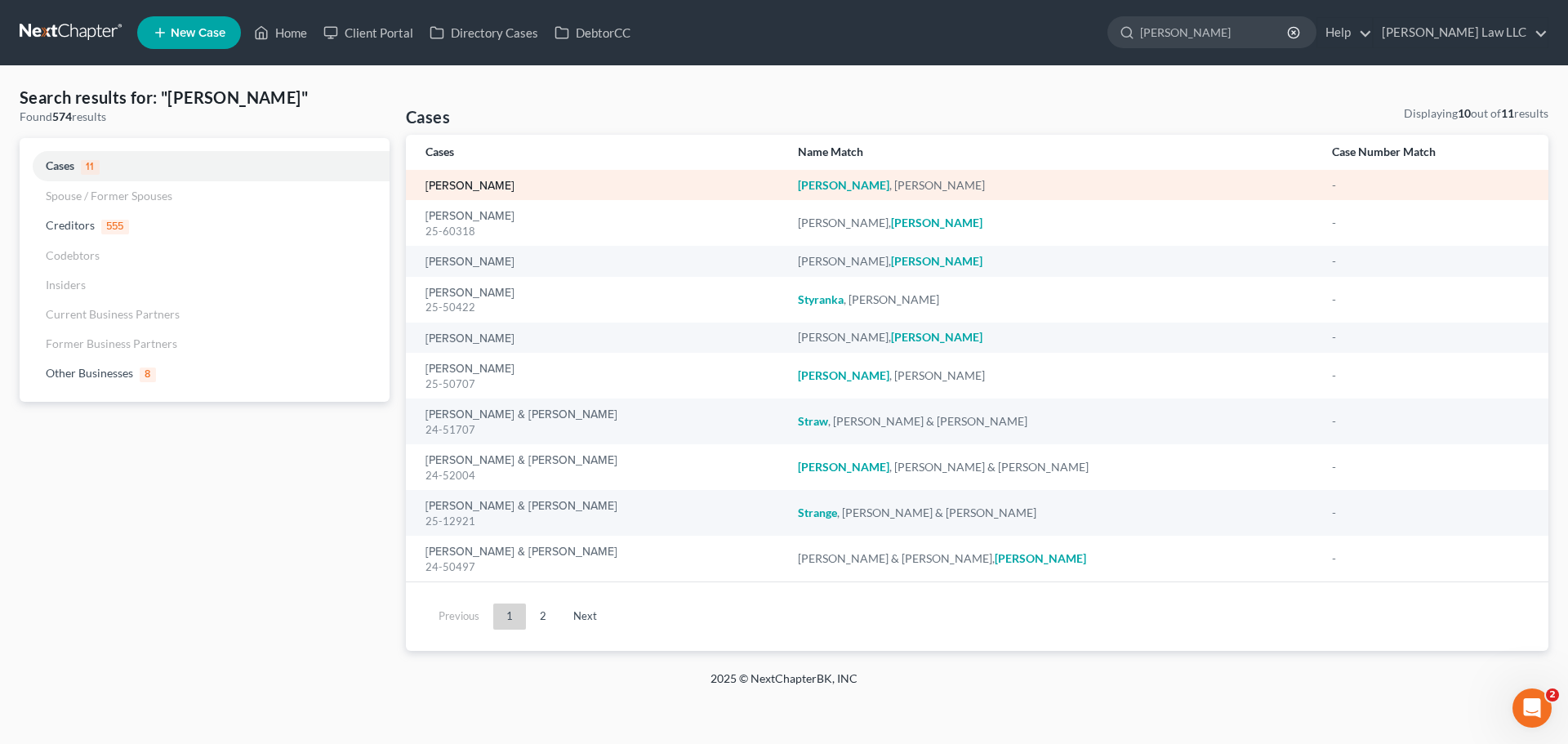
click at [442, 186] on link "[PERSON_NAME]" at bounding box center [470, 187] width 89 height 12
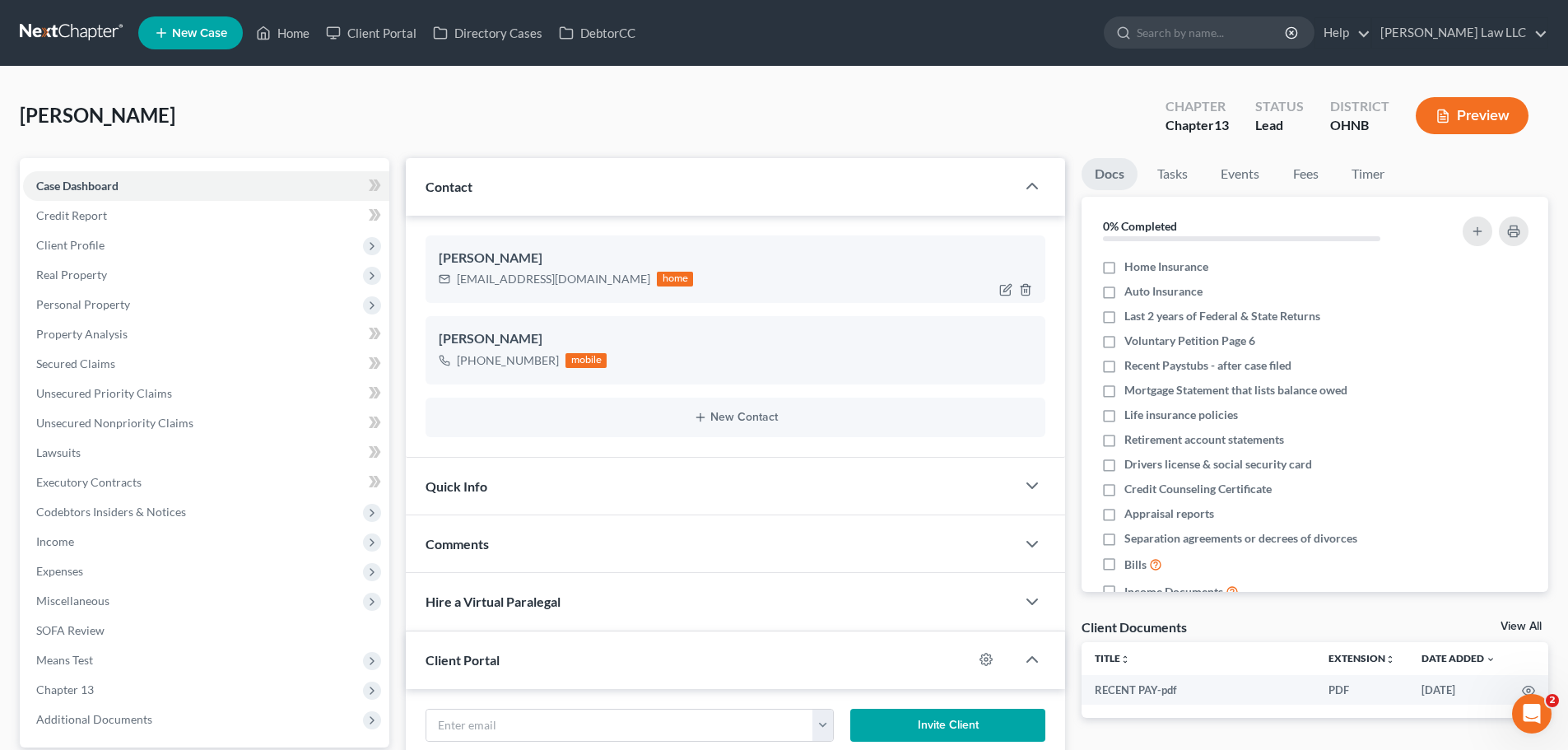
click at [491, 260] on div "Donna Stiles" at bounding box center [735, 259] width 593 height 20
click at [83, 121] on span "[PERSON_NAME]" at bounding box center [97, 115] width 156 height 24
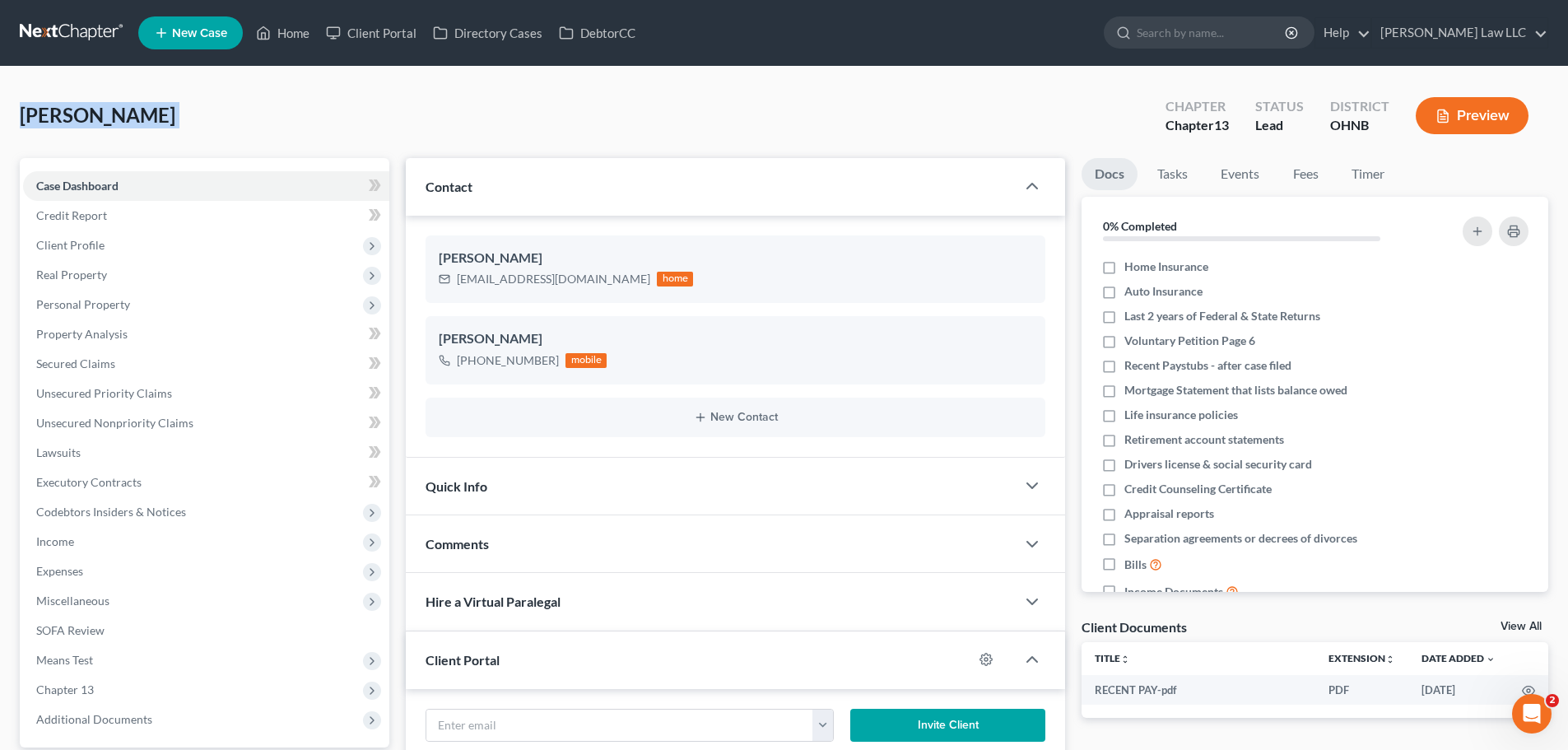
click at [83, 121] on span "[PERSON_NAME]" at bounding box center [97, 115] width 156 height 24
copy div "Stiles, Donna Upgraded"
click at [476, 275] on div "glitterinthewind1@yahoo.com" at bounding box center [553, 278] width 193 height 17
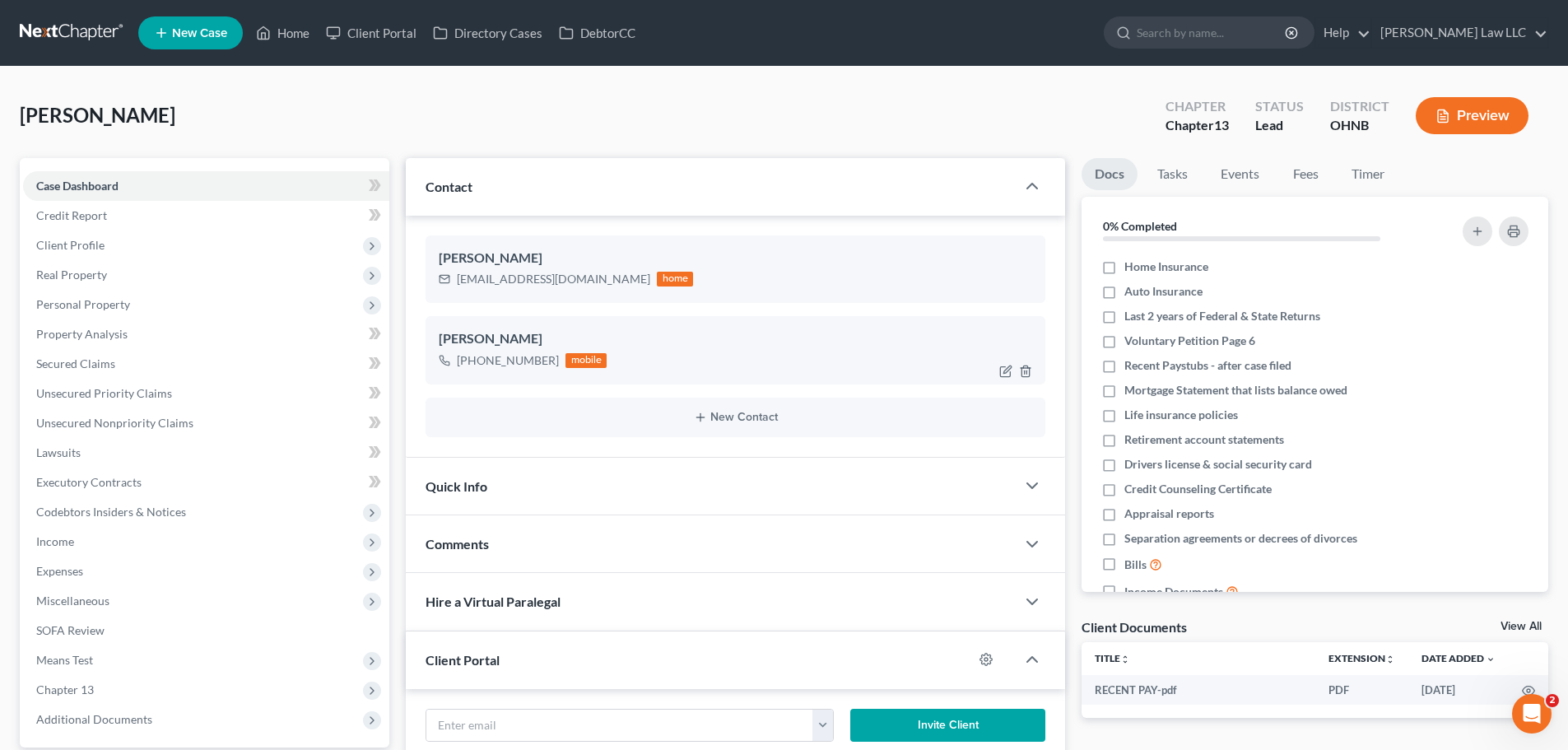
click at [532, 362] on div "+1 (330) 321-3997" at bounding box center [507, 361] width 102 height 17
click at [79, 240] on span "Client Profile" at bounding box center [70, 245] width 68 height 14
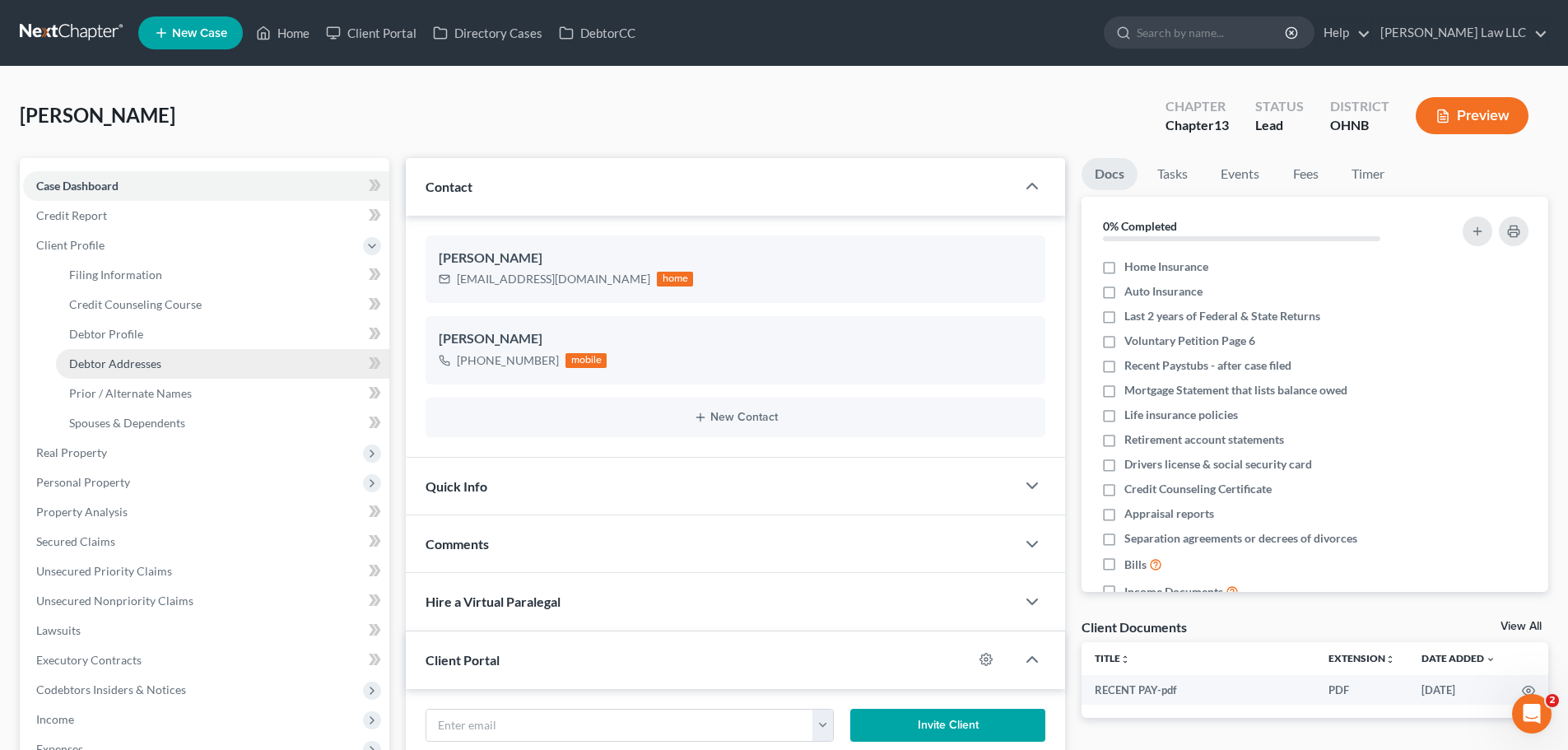
click at [138, 362] on span "Debtor Addresses" at bounding box center [115, 364] width 92 height 14
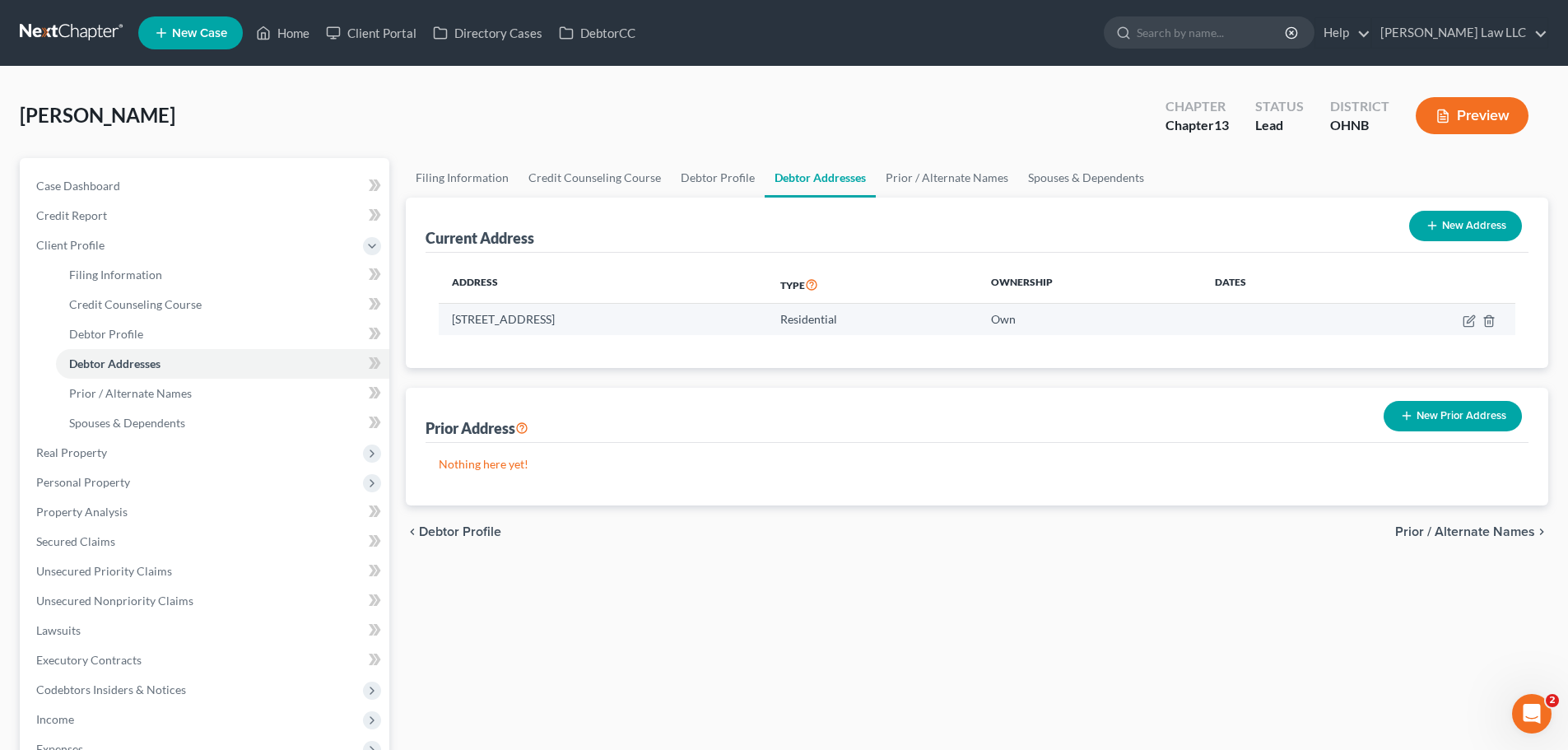
click at [576, 318] on td "920 Van Buren Way, Medina, OH 44256" at bounding box center [603, 320] width 329 height 32
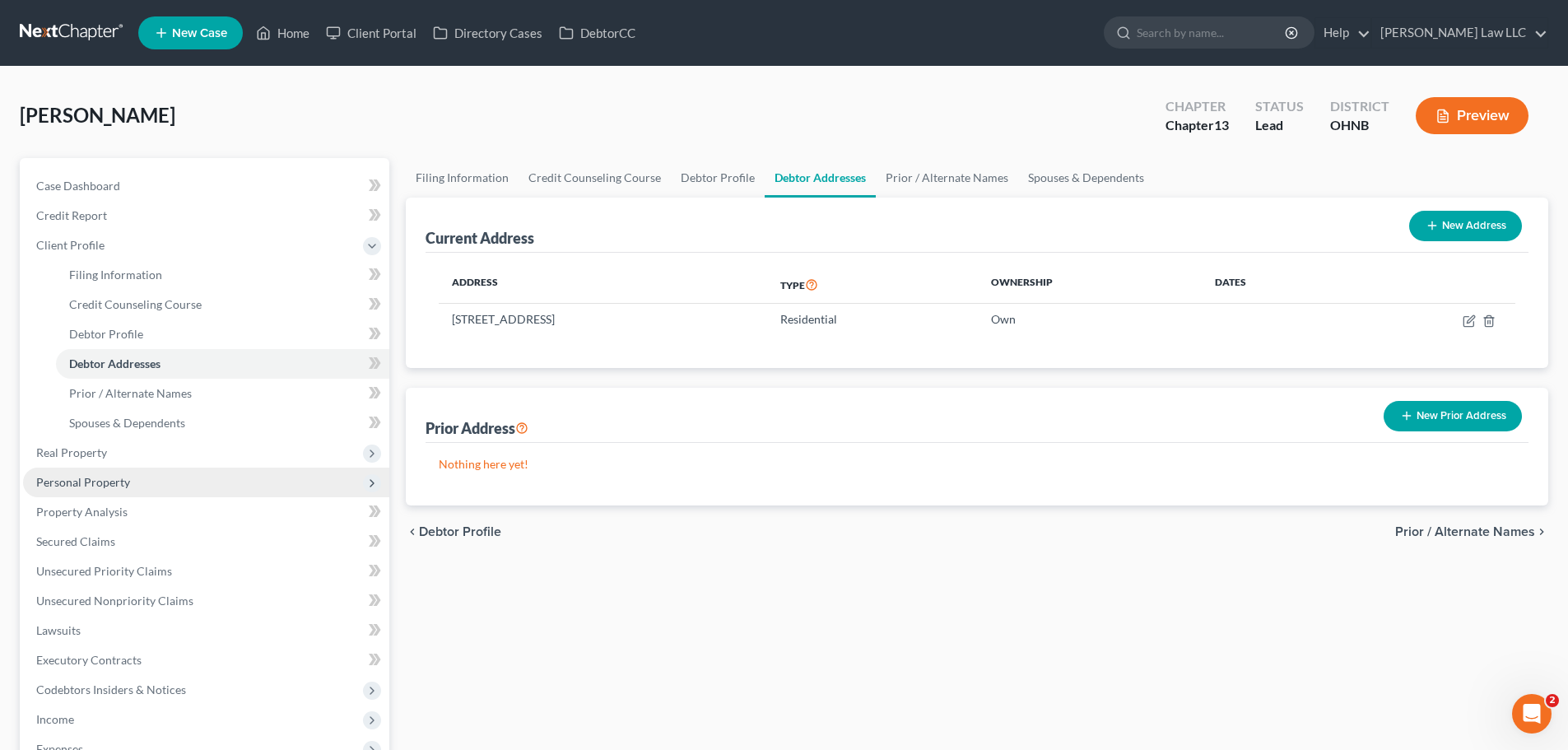
click at [145, 486] on span "Personal Property" at bounding box center [206, 482] width 366 height 30
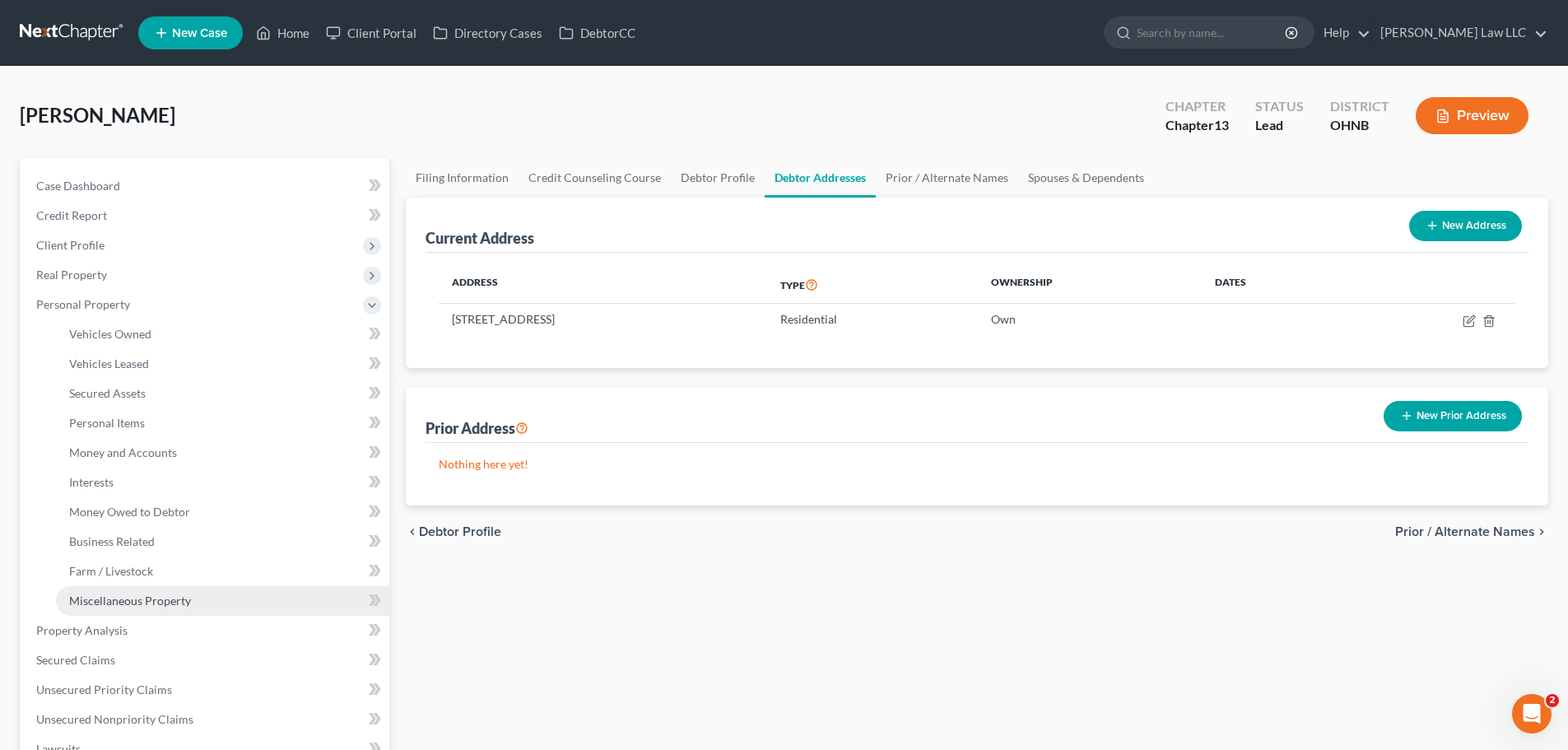
scroll to position [164, 0]
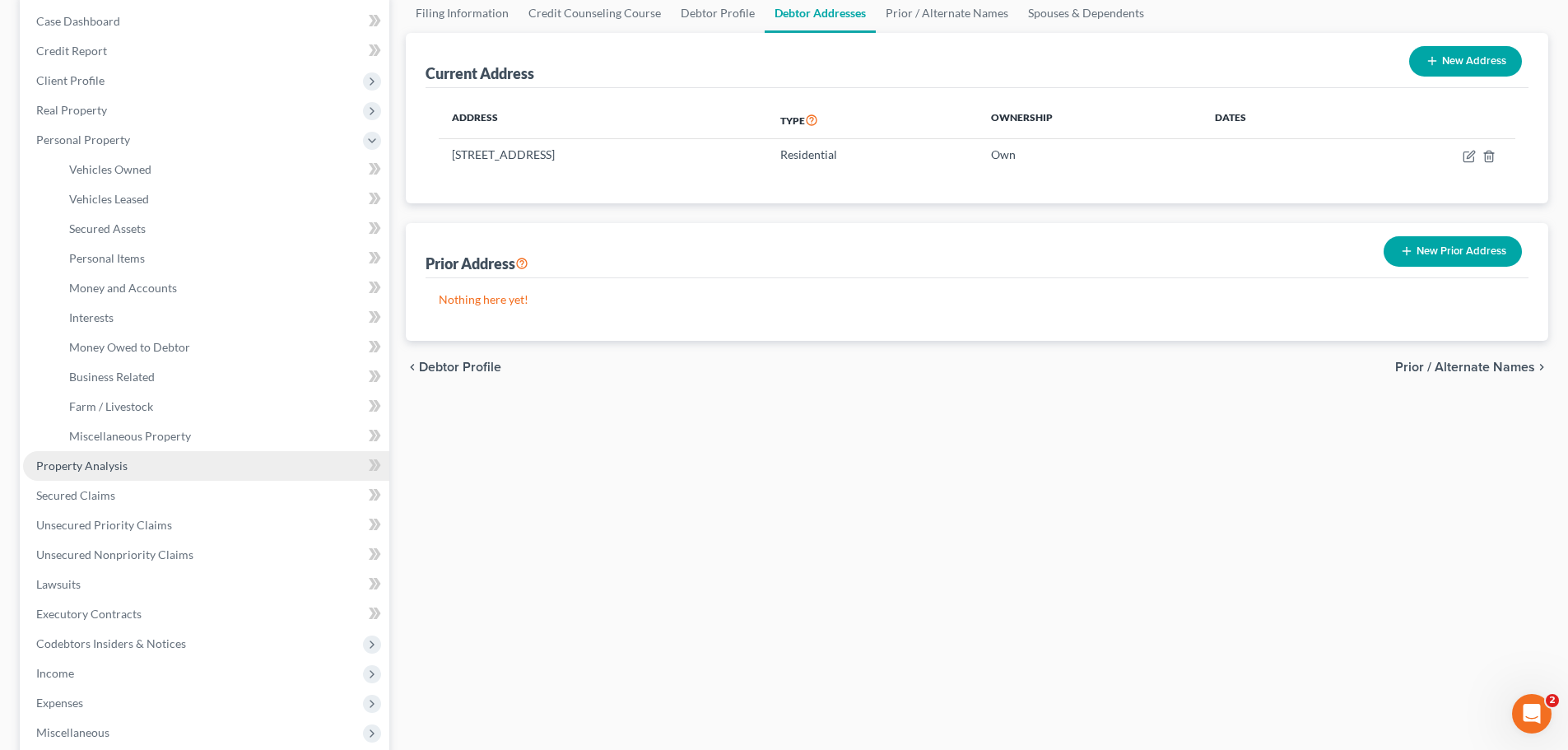
click at [152, 465] on link "Property Analysis" at bounding box center [206, 466] width 366 height 30
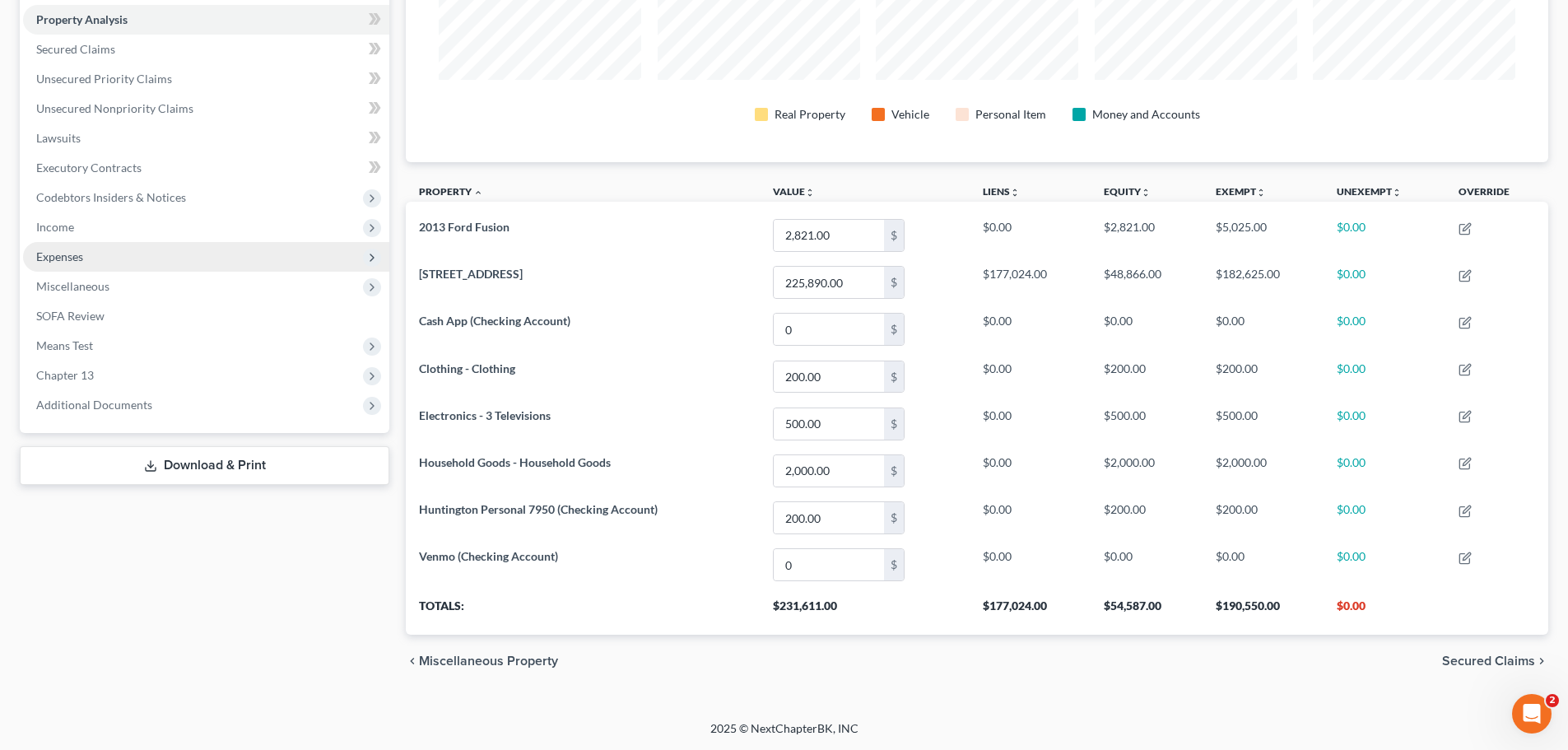
click at [129, 254] on span "Expenses" at bounding box center [206, 257] width 366 height 30
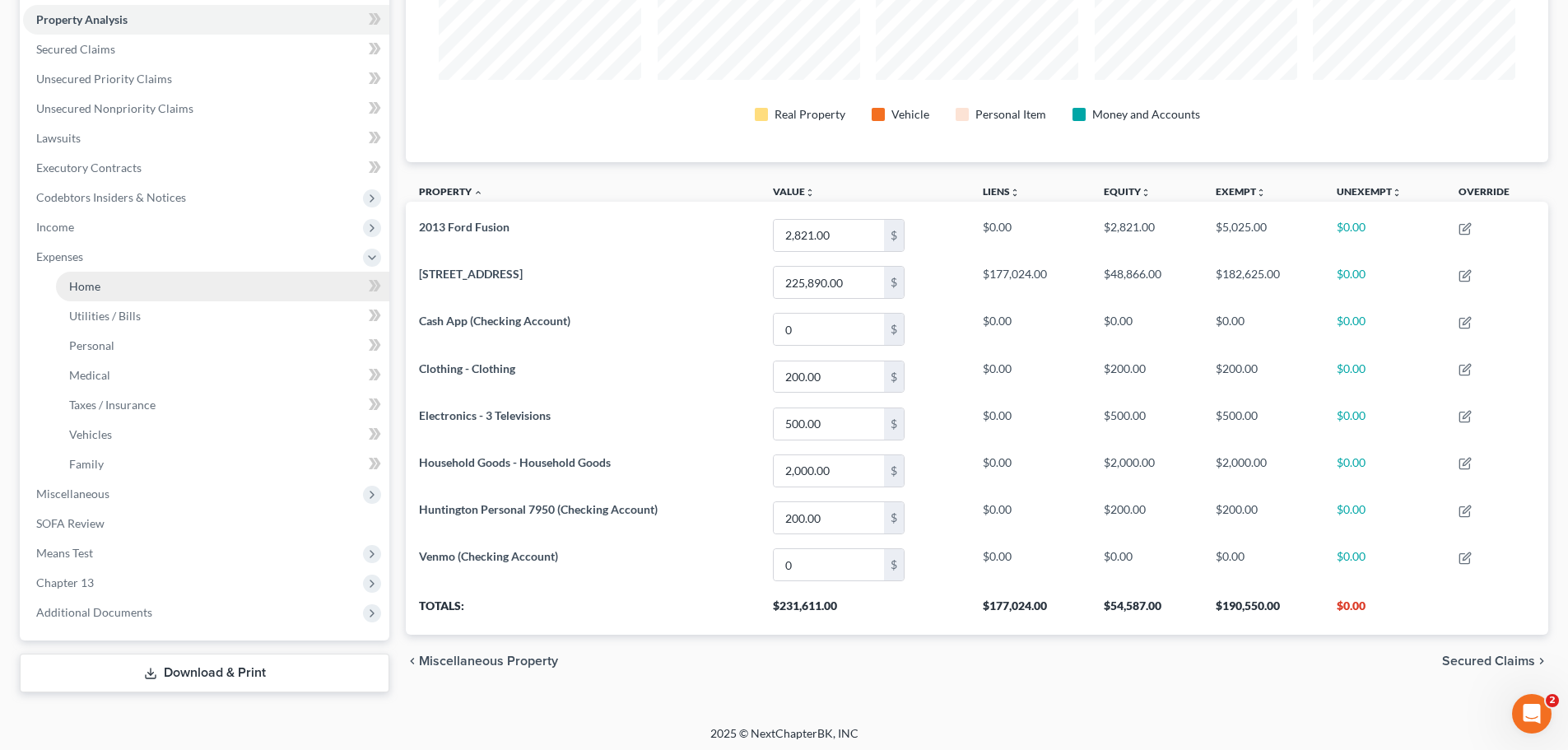
click at [125, 289] on link "Home" at bounding box center [223, 286] width 334 height 30
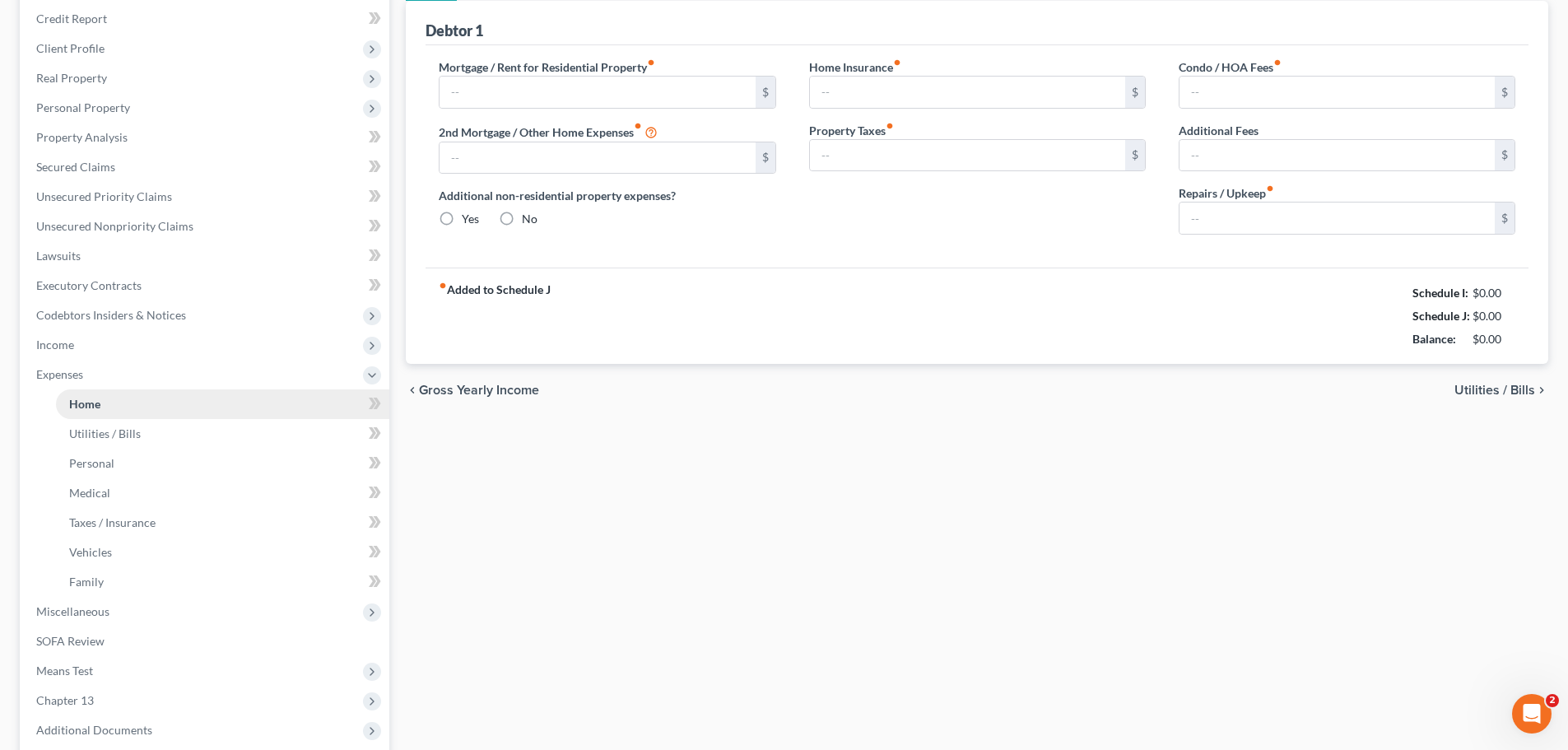
type input "1,350.00"
type input "0.00"
radio input "true"
type input "0.00"
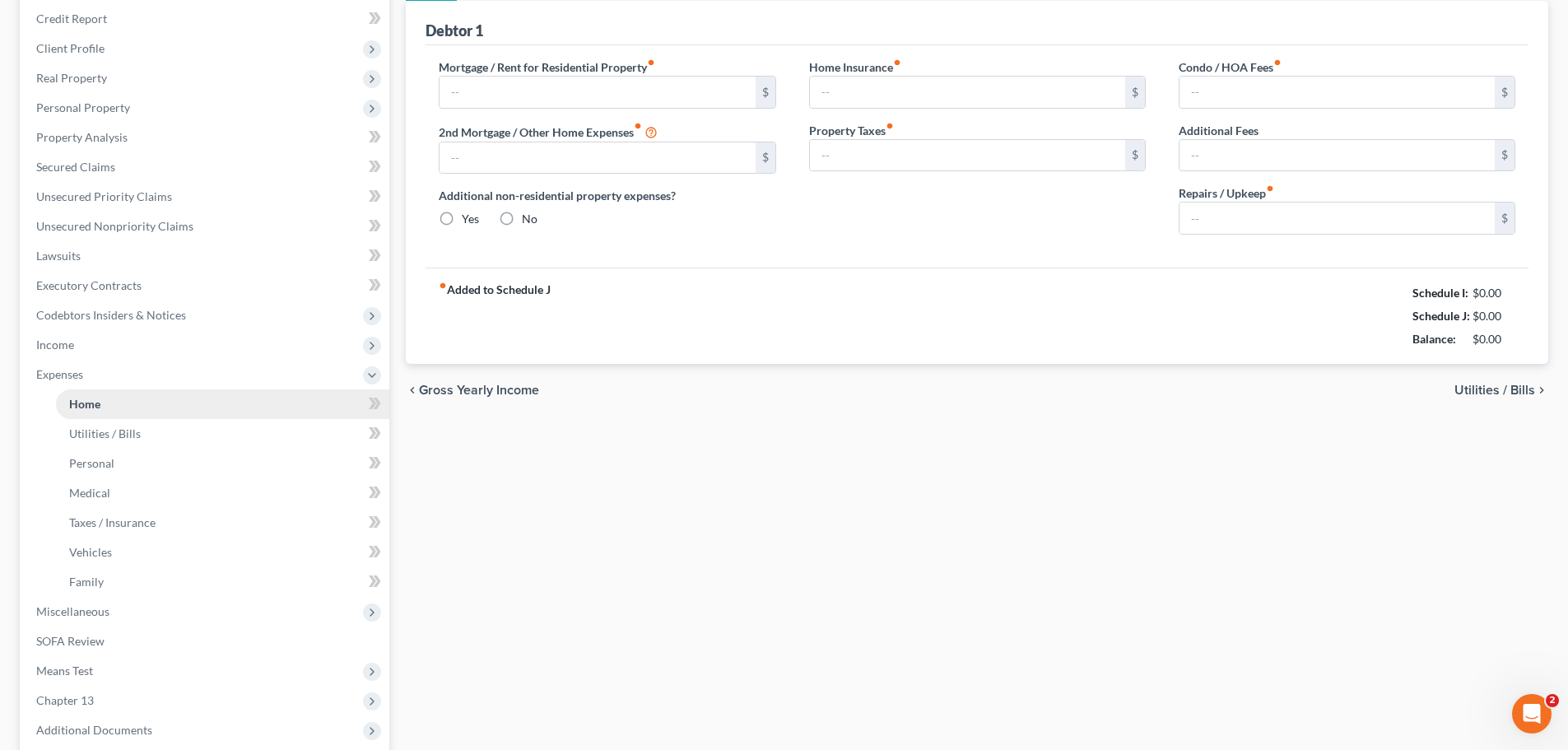
type input "0.00"
type input "75.00"
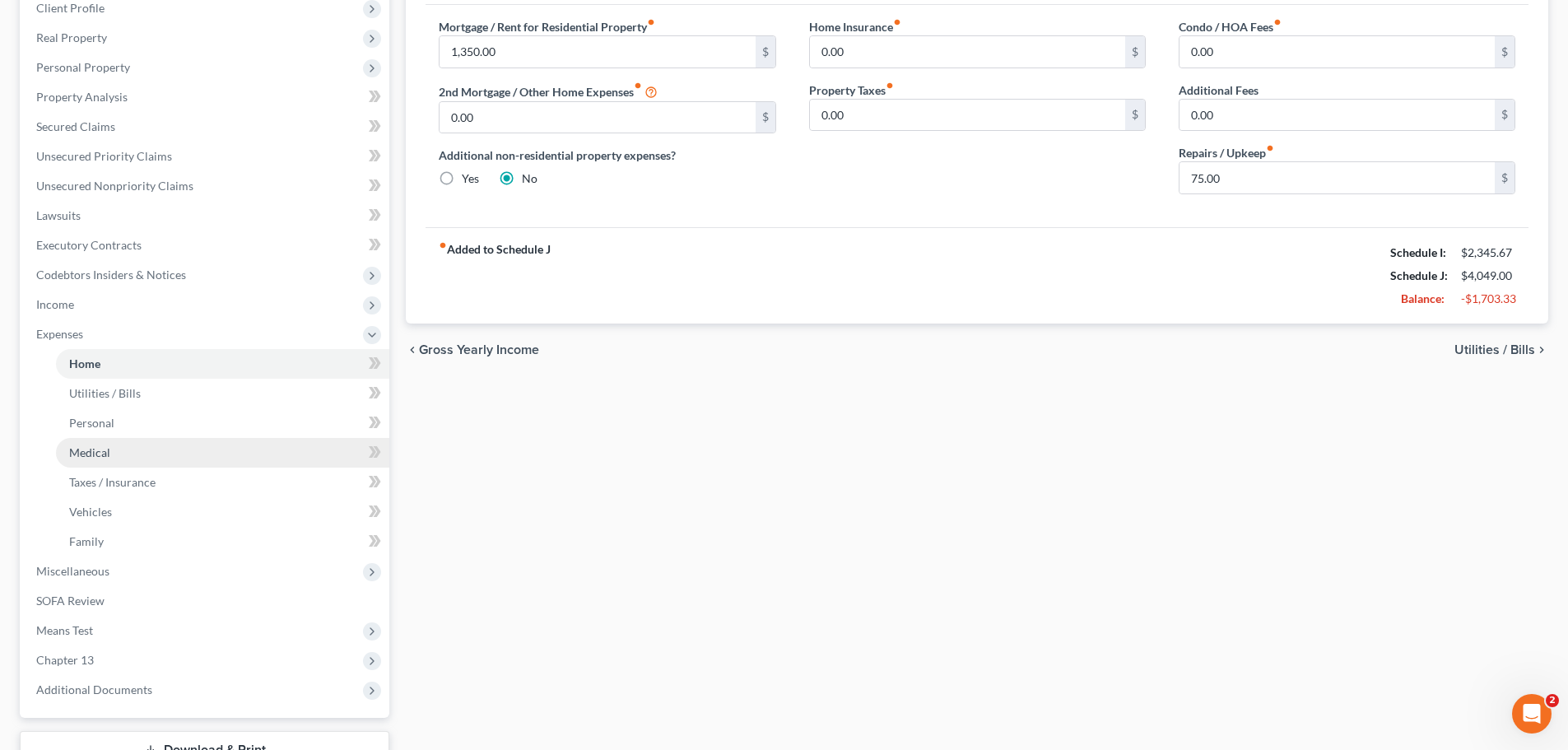
scroll to position [319, 0]
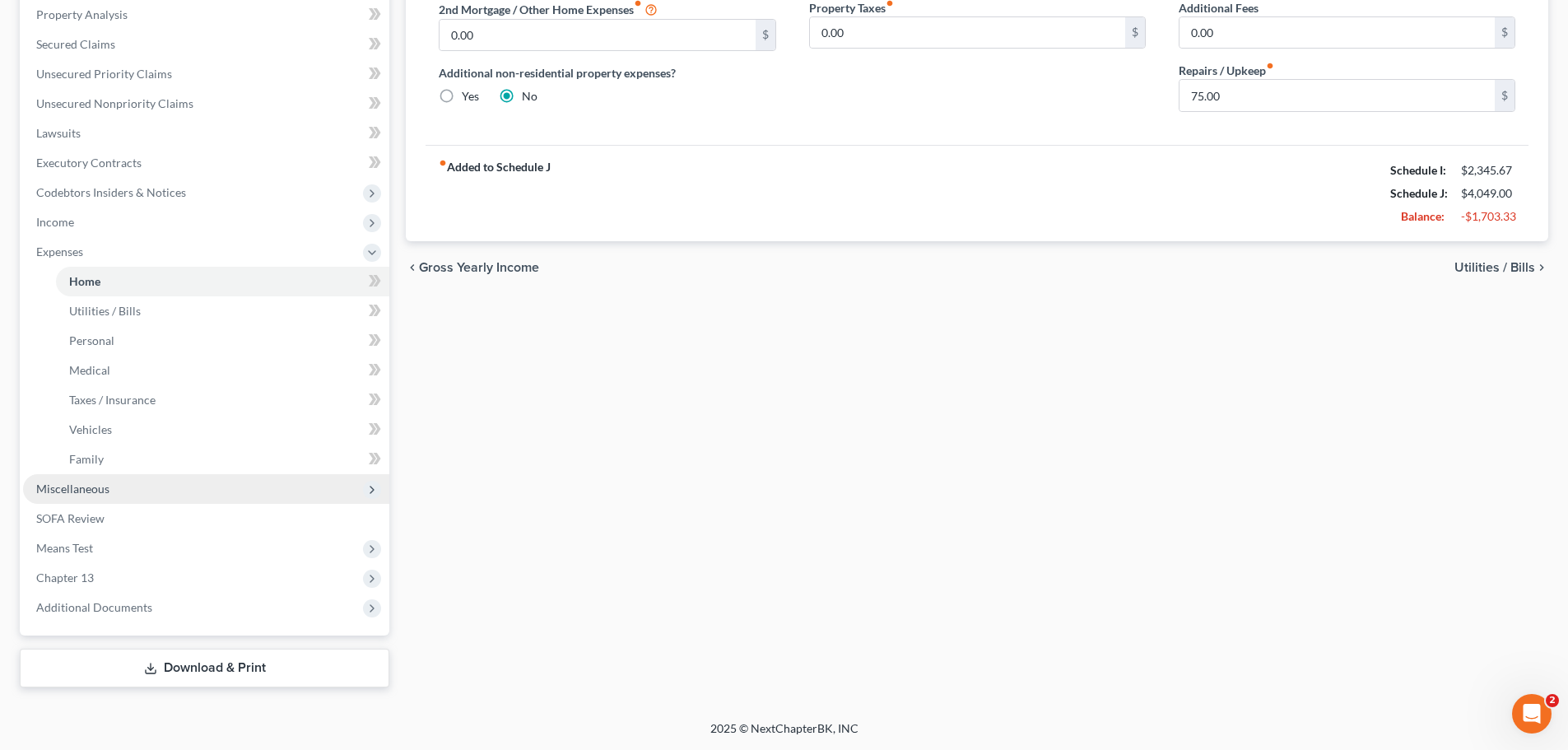
click at [121, 491] on span "Miscellaneous" at bounding box center [206, 489] width 366 height 30
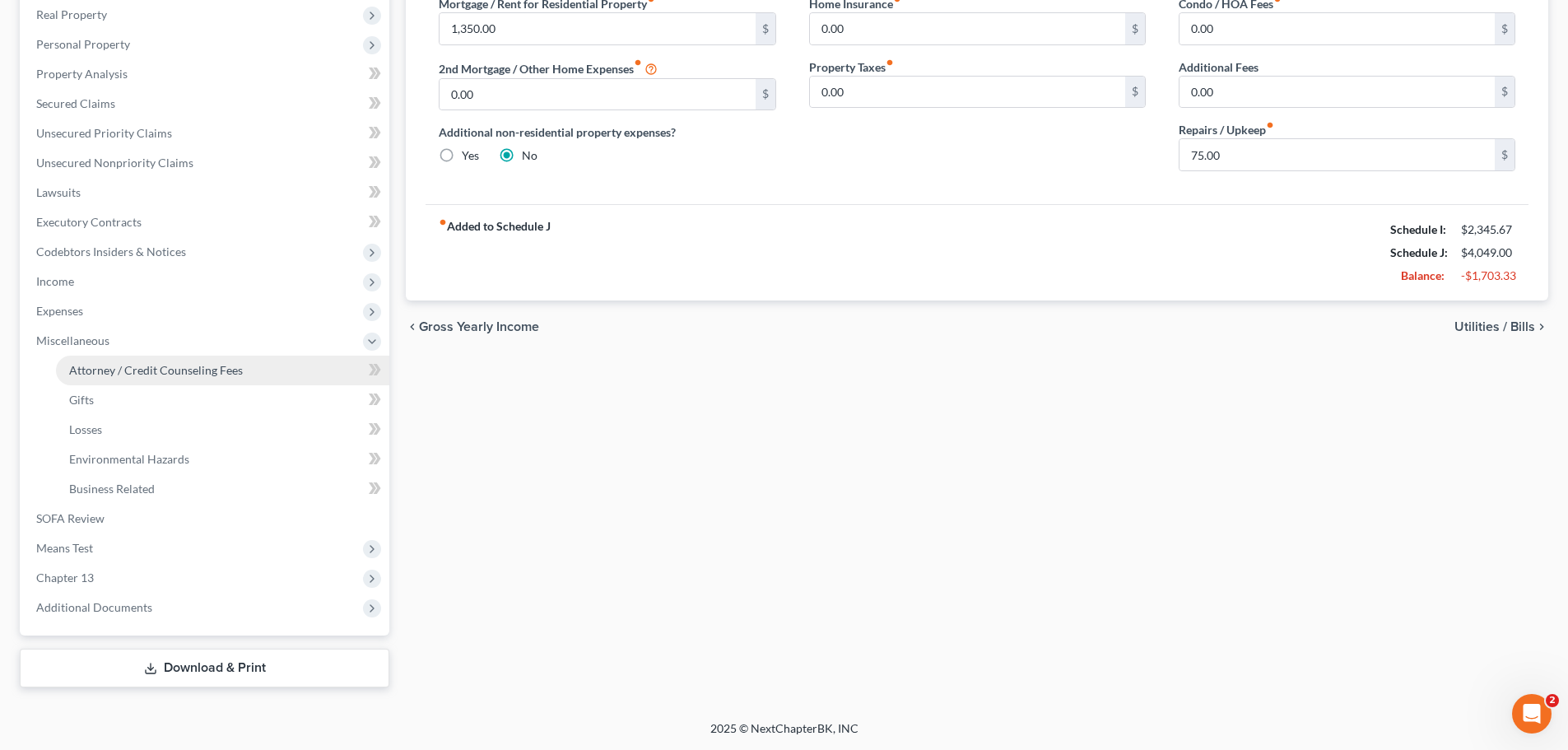
click at [195, 368] on span "Attorney / Credit Counseling Fees" at bounding box center [156, 370] width 173 height 14
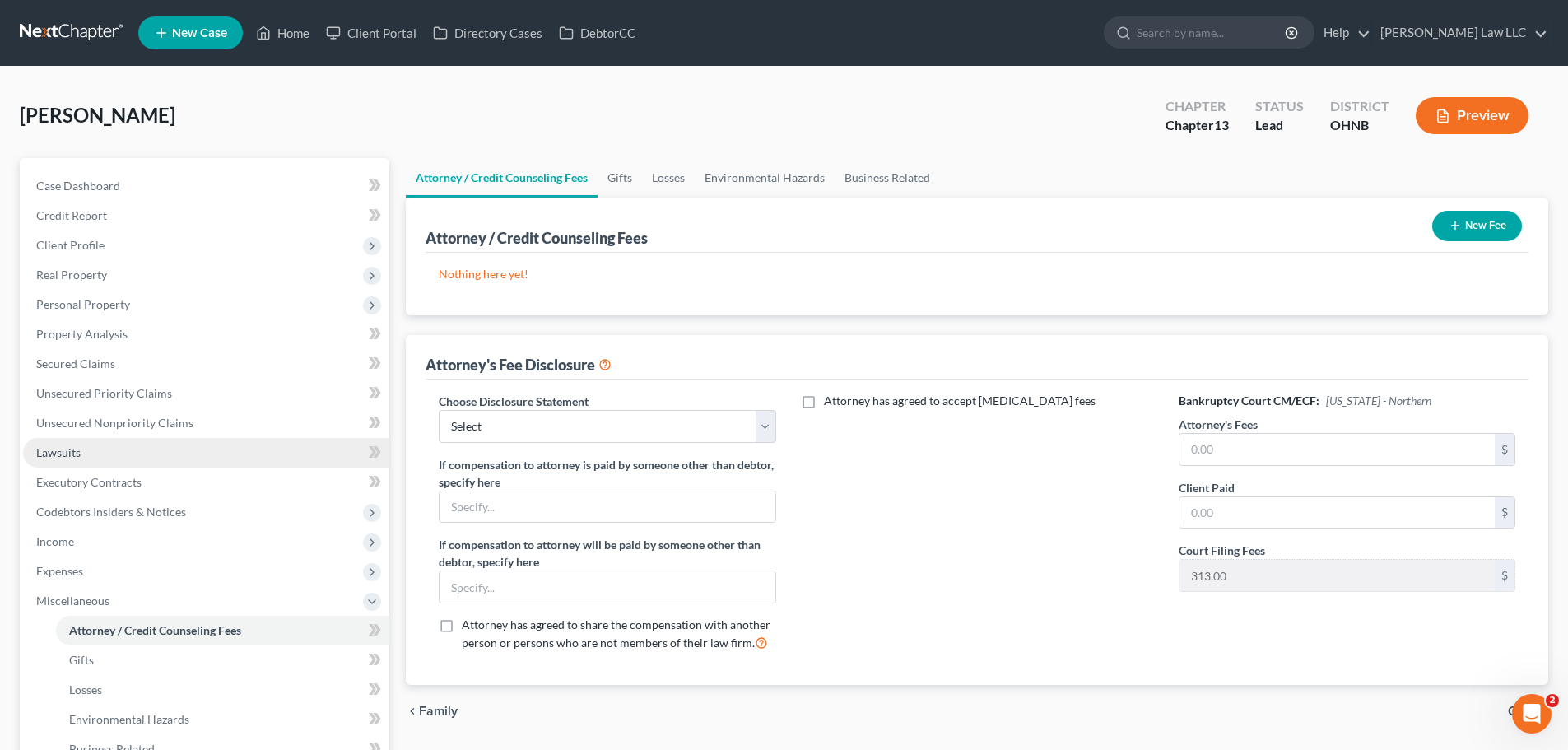
click at [78, 453] on span "Lawsuits" at bounding box center [58, 453] width 45 height 14
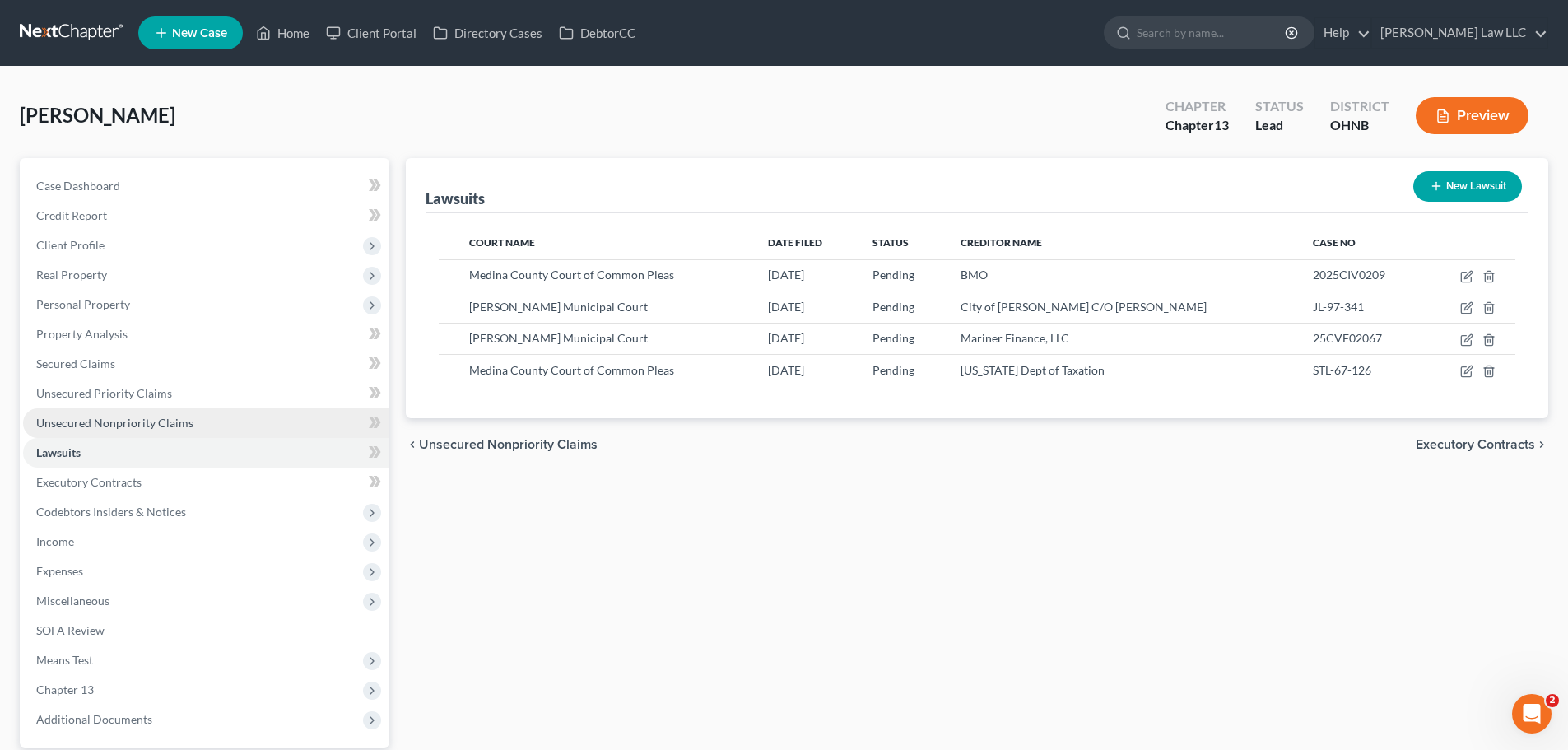
click at [102, 418] on span "Unsecured Nonpriority Claims" at bounding box center [115, 423] width 157 height 14
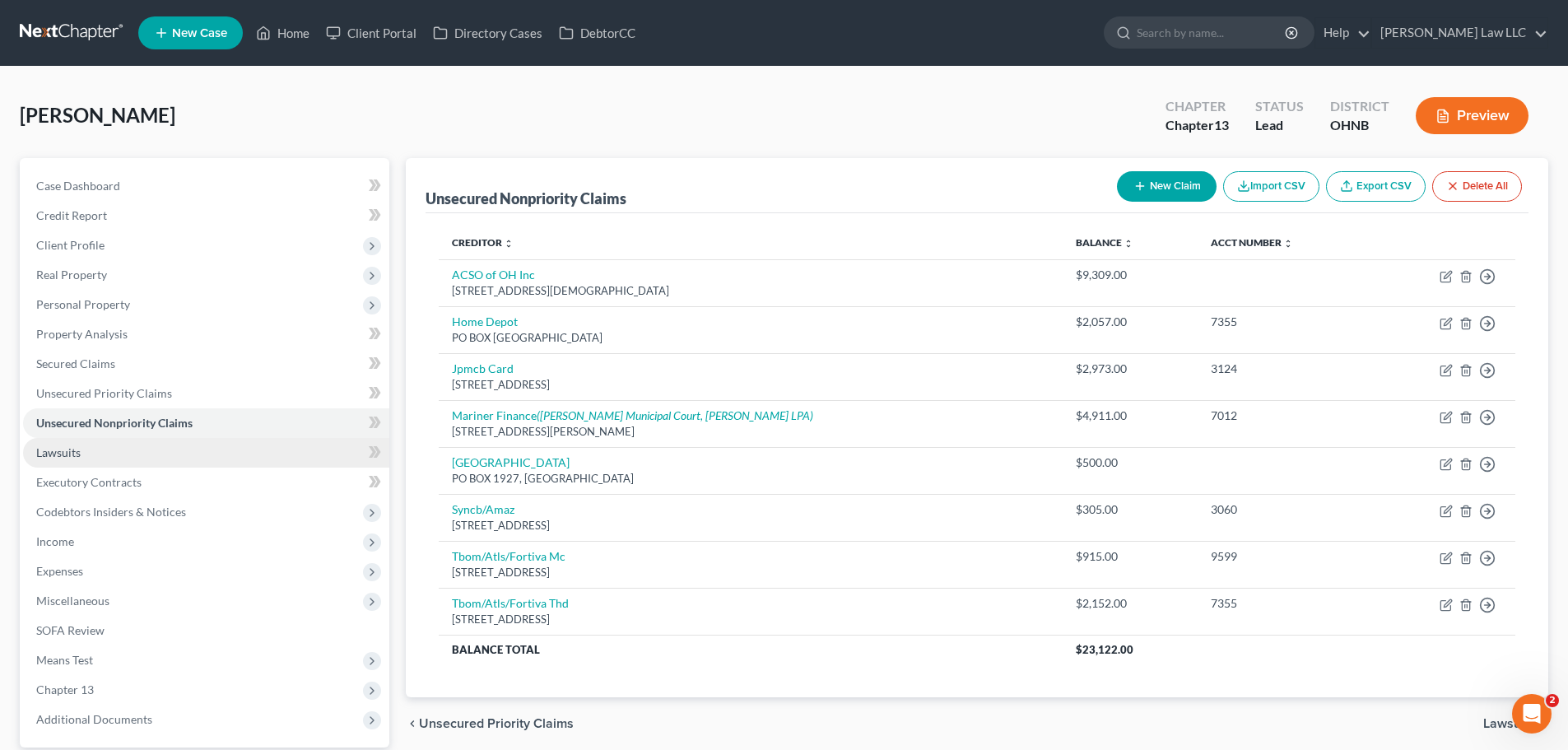
click at [107, 451] on link "Lawsuits" at bounding box center [206, 453] width 366 height 30
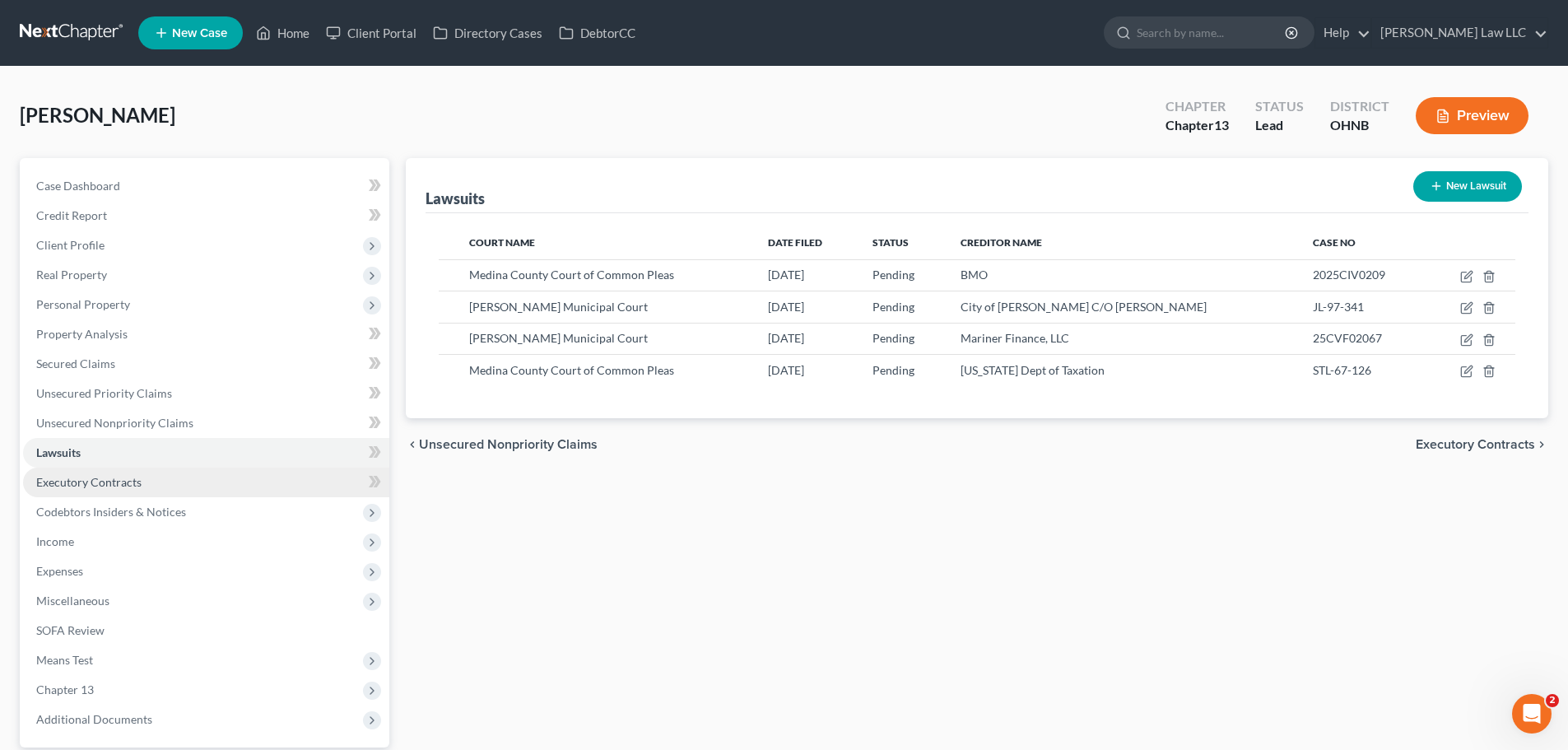
click at [268, 482] on link "Executory Contracts" at bounding box center [206, 482] width 366 height 30
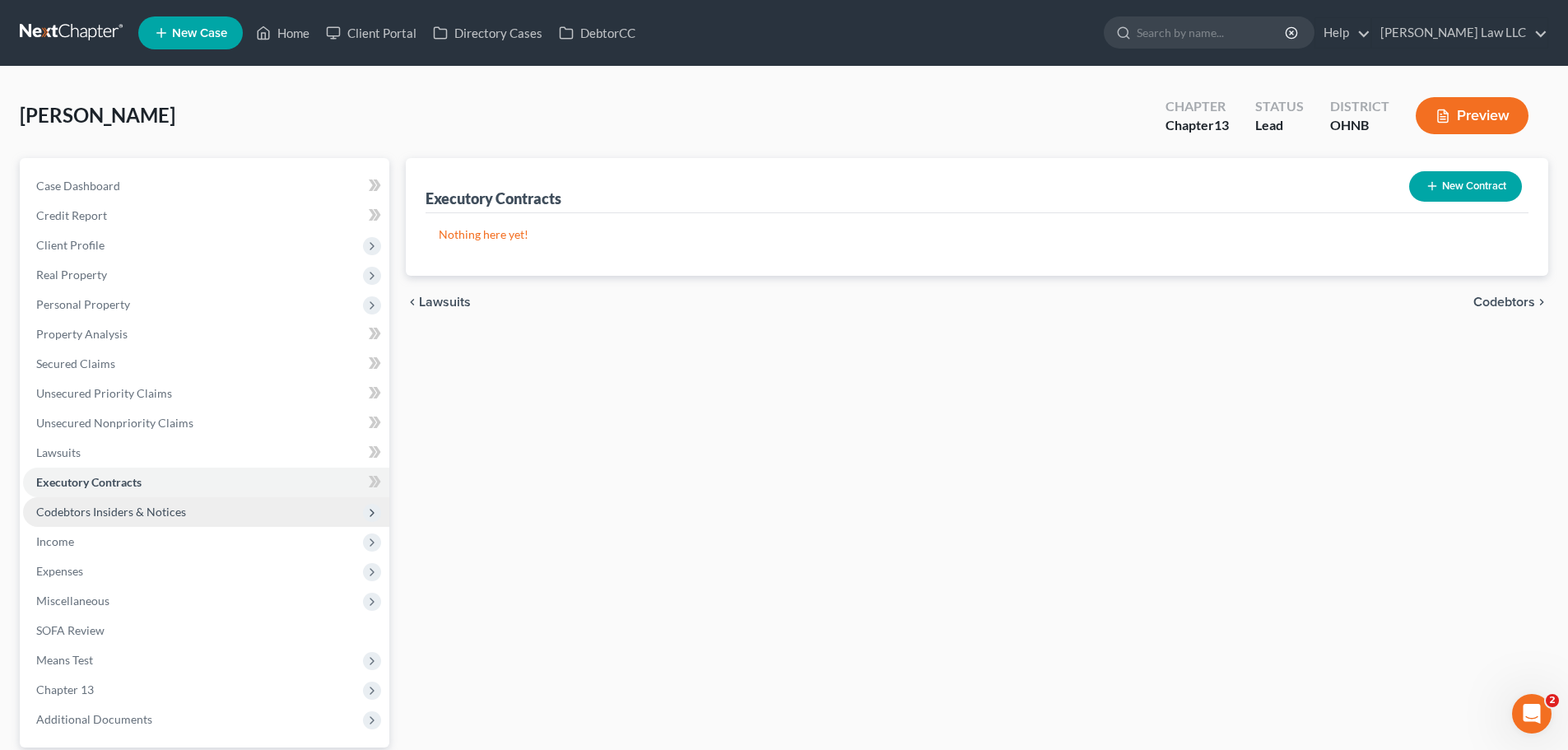
click at [256, 513] on span "Codebtors Insiders & Notices" at bounding box center [206, 512] width 366 height 30
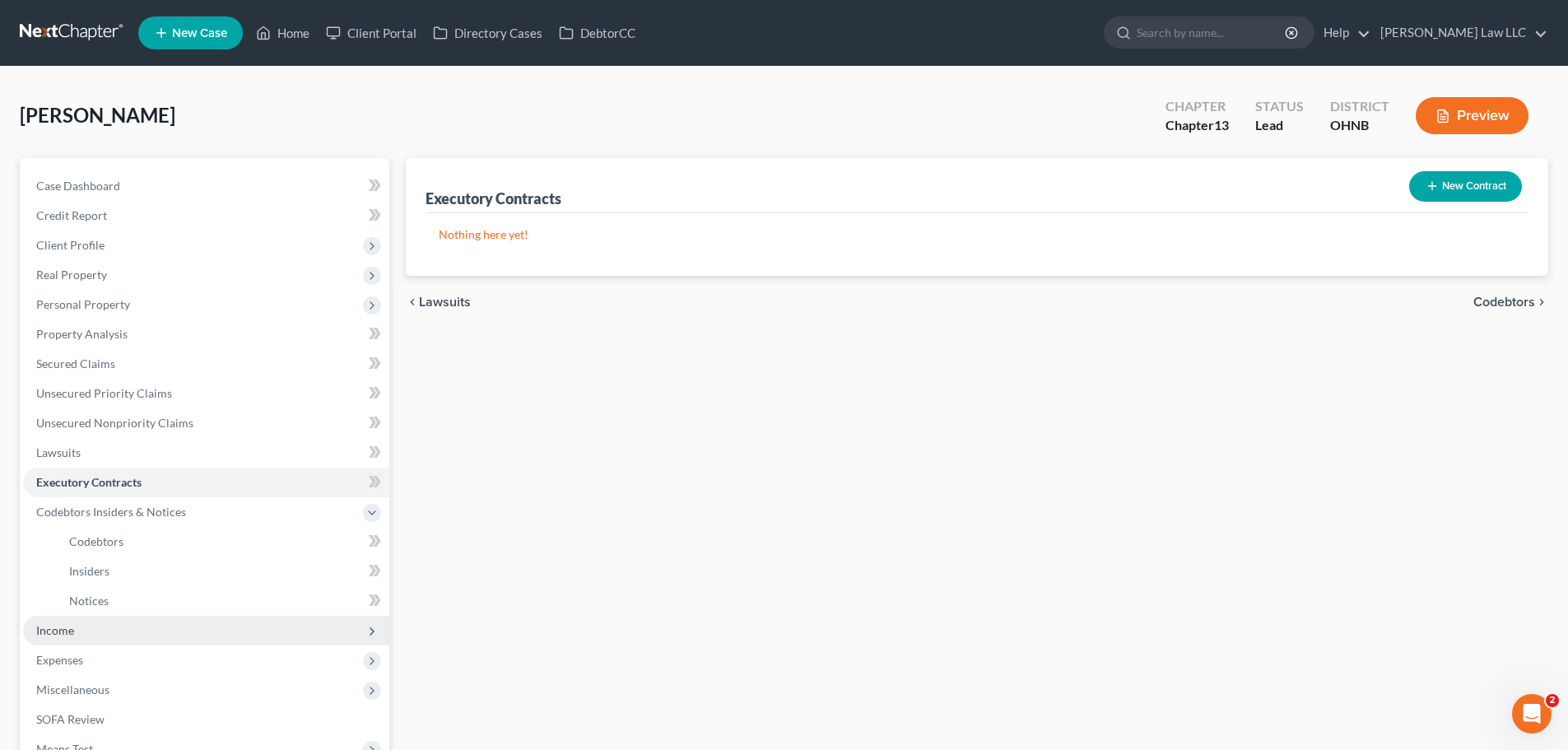
click at [150, 621] on span "Income" at bounding box center [206, 631] width 366 height 30
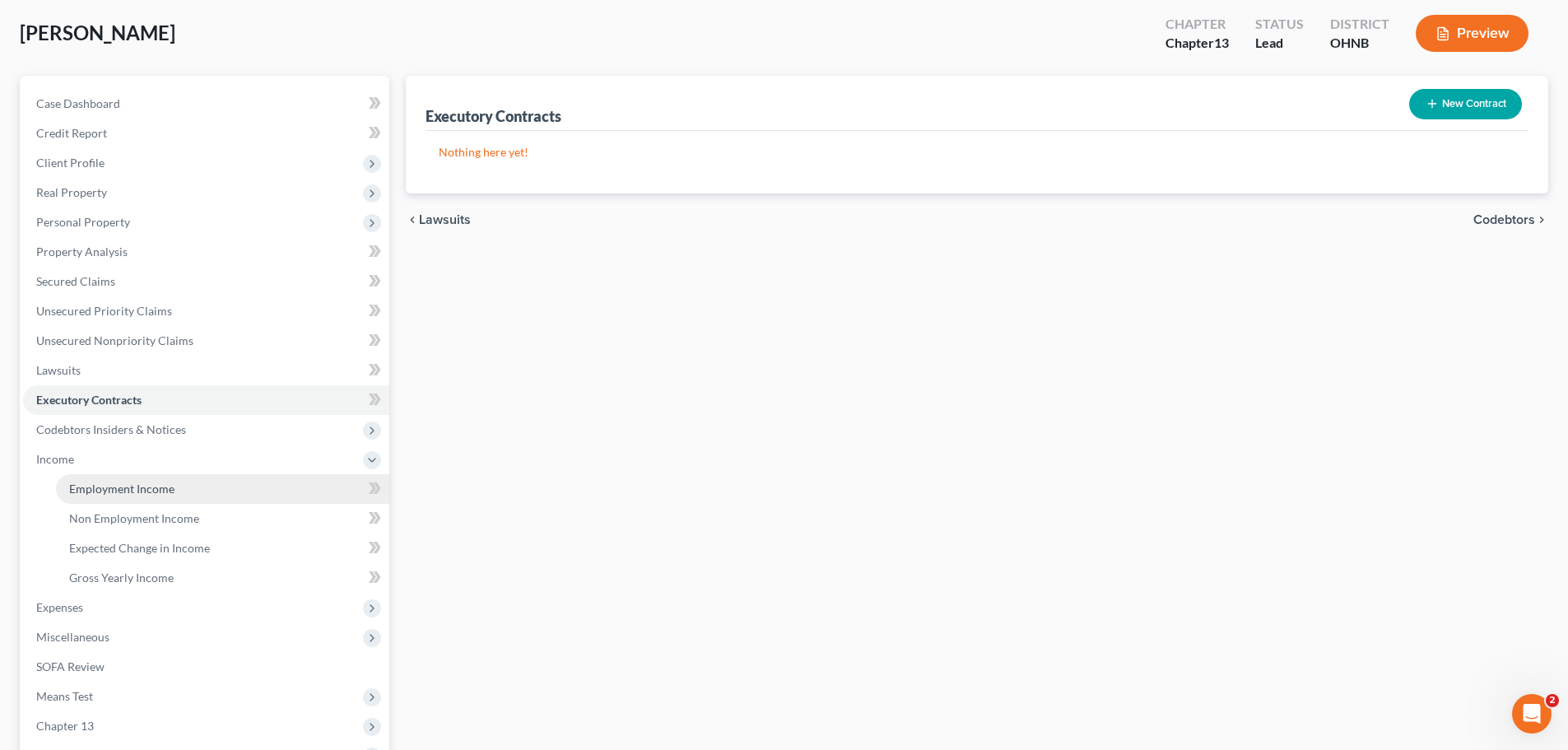
click at [187, 494] on link "Employment Income" at bounding box center [223, 489] width 334 height 30
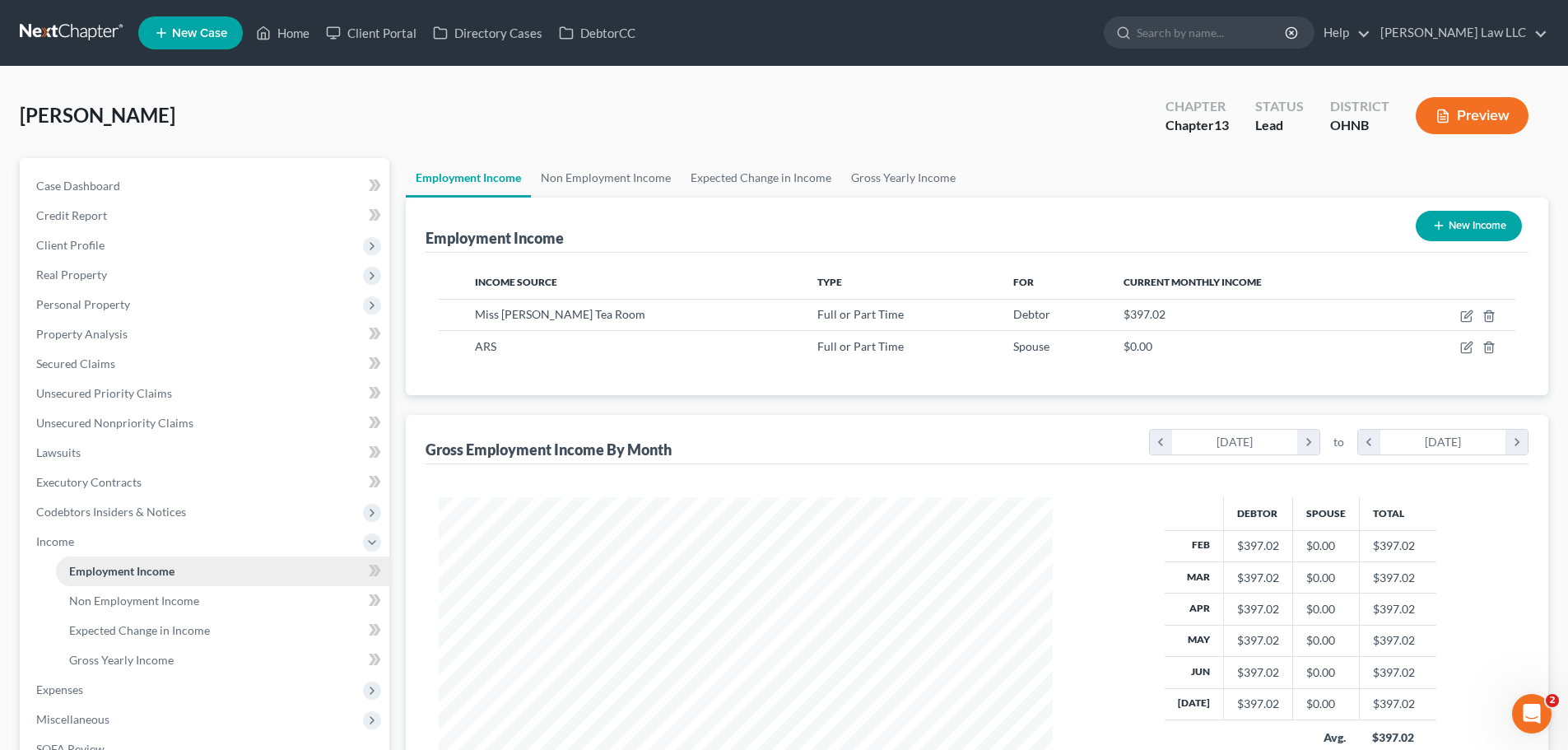
scroll to position [307, 647]
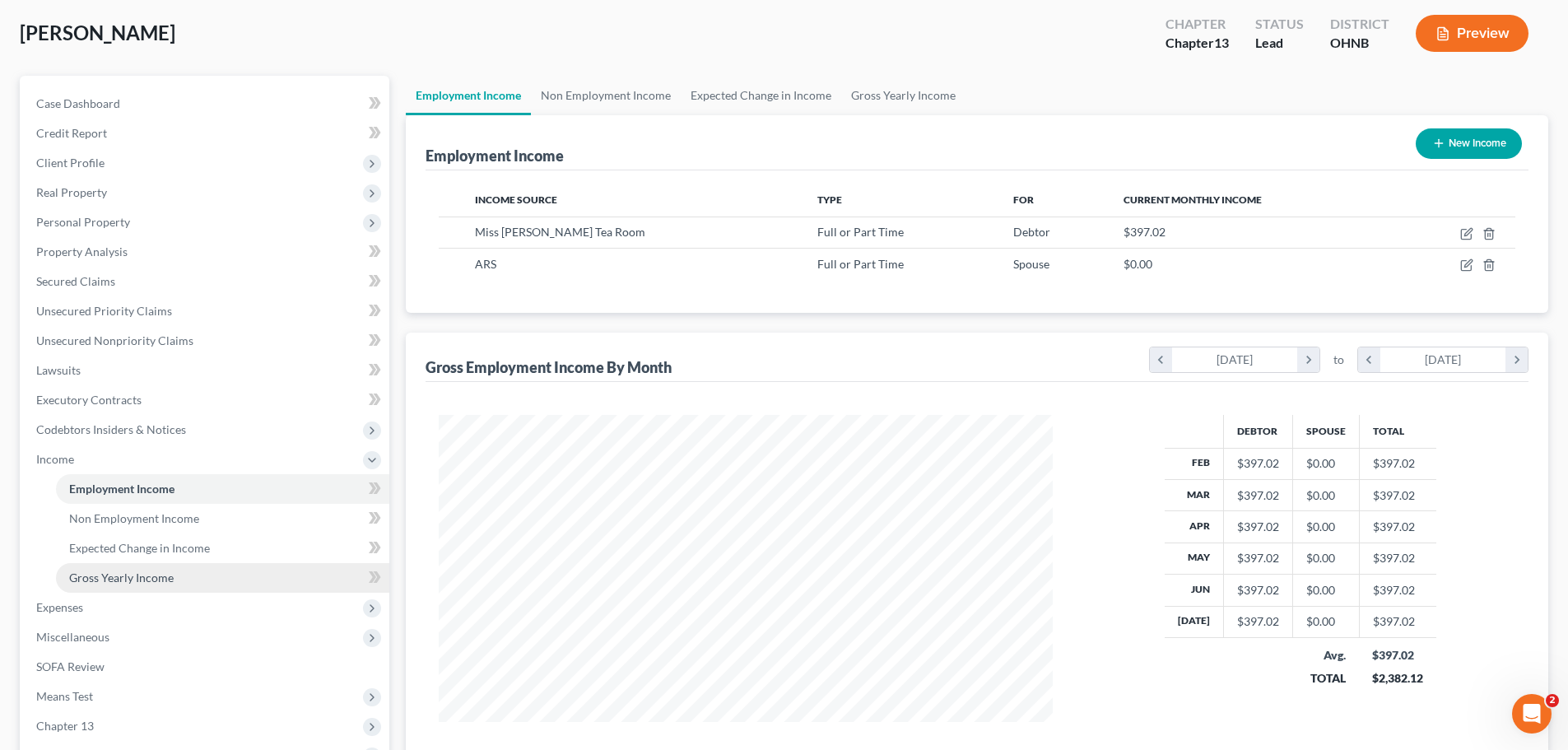
click at [172, 578] on span "Gross Yearly Income" at bounding box center [122, 578] width 105 height 14
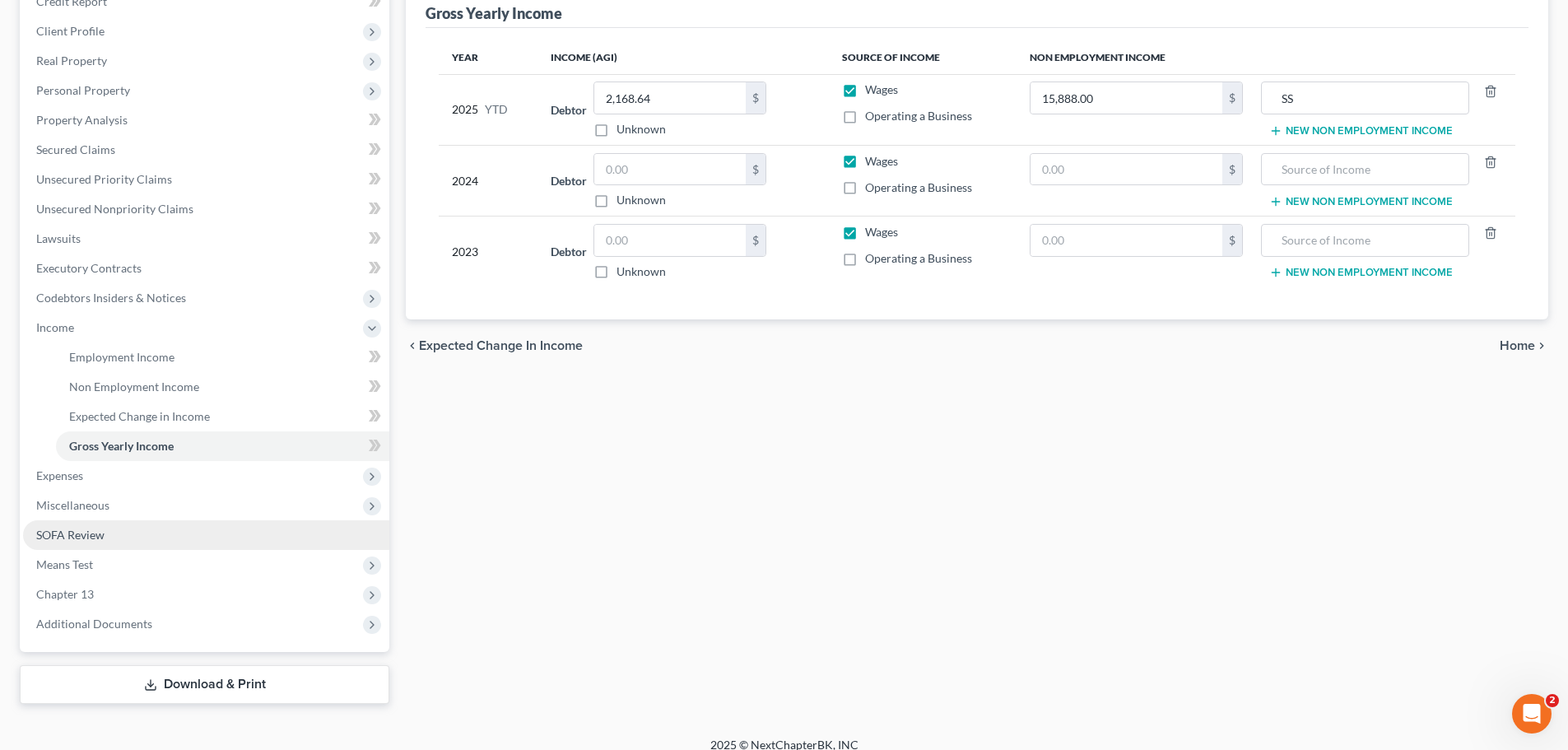
scroll to position [231, 0]
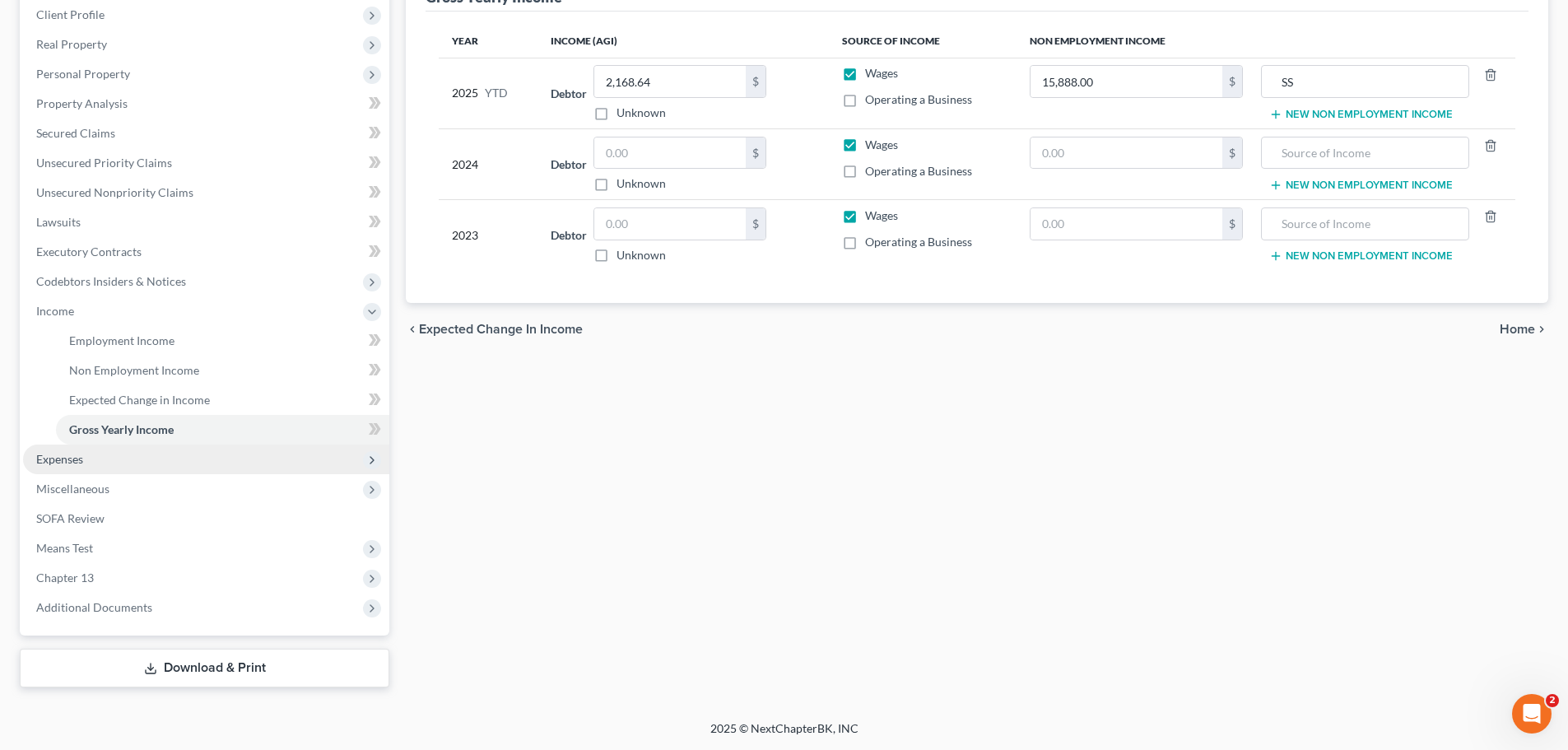
click at [138, 458] on span "Expenses" at bounding box center [206, 460] width 366 height 30
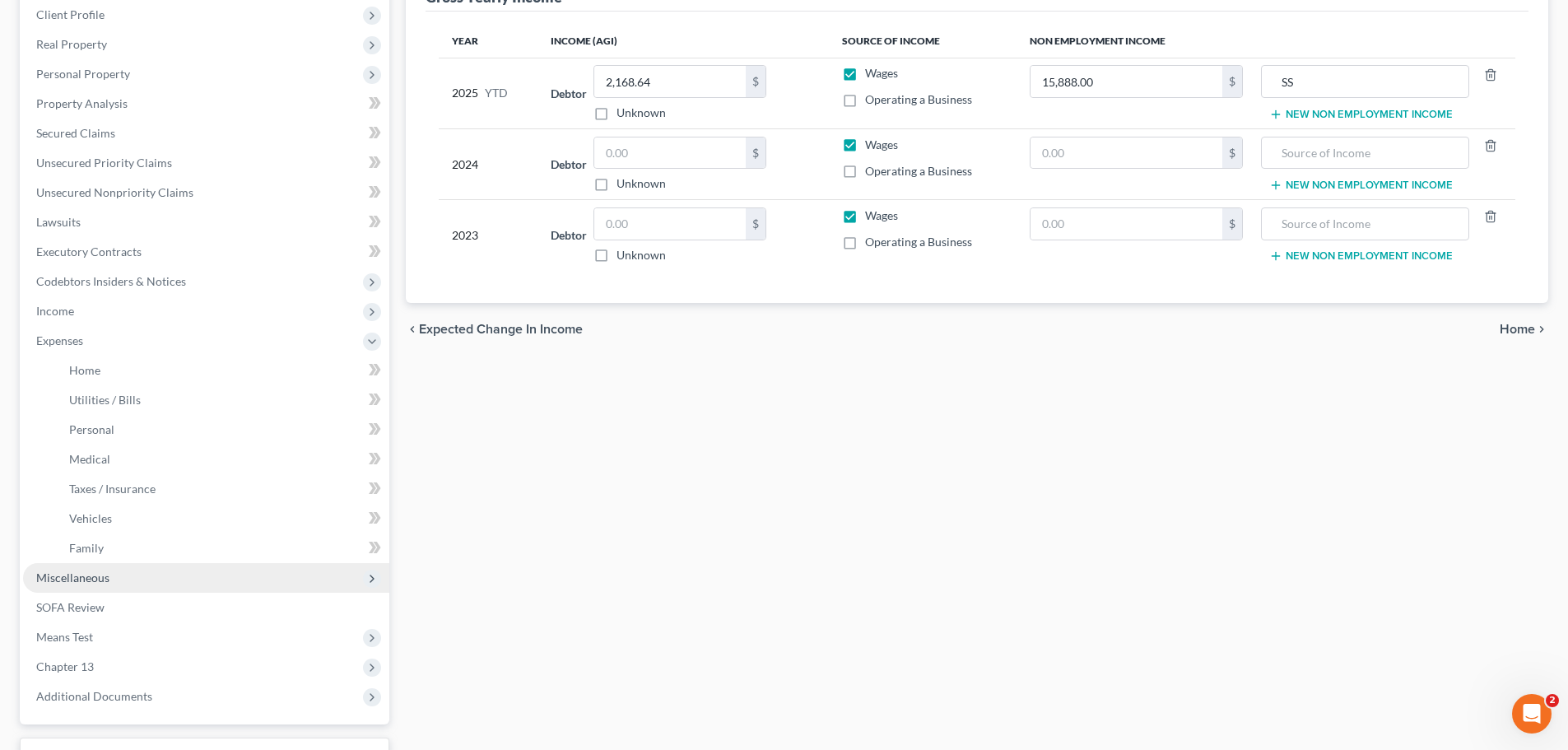
click at [106, 574] on span "Miscellaneous" at bounding box center [73, 578] width 73 height 14
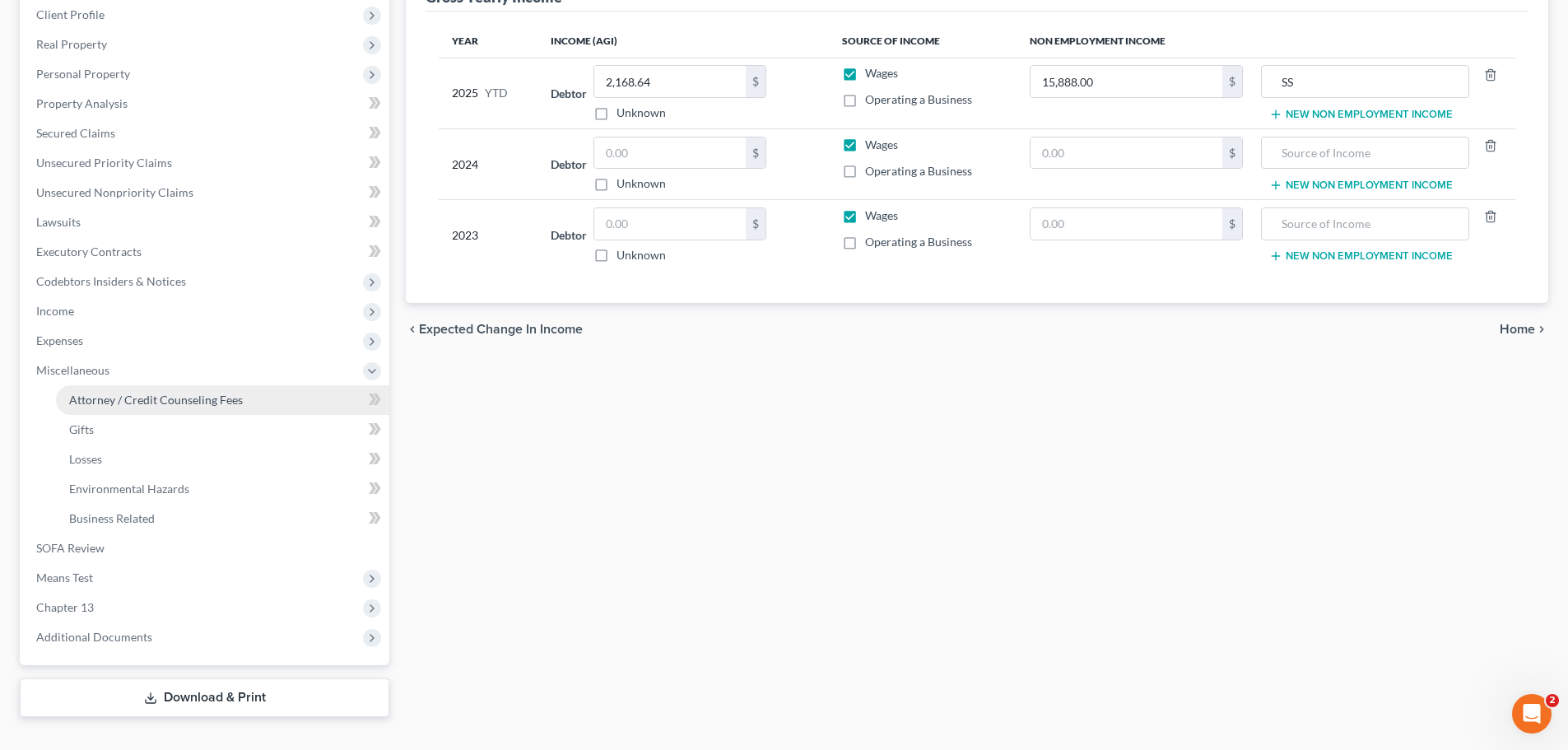
click at [206, 402] on span "Attorney / Credit Counseling Fees" at bounding box center [156, 399] width 173 height 14
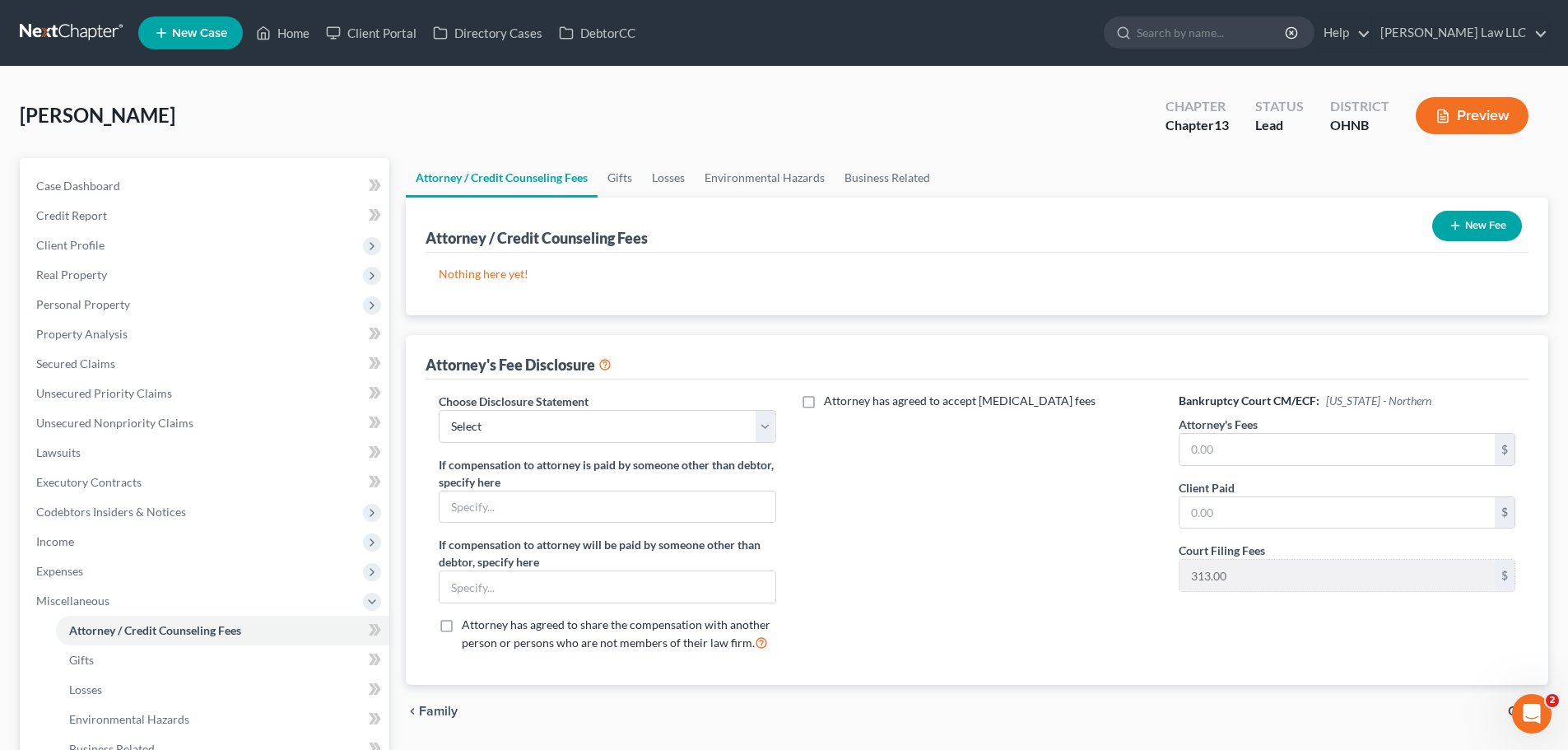
click at [1483, 227] on button "New Fee" at bounding box center [1477, 226] width 90 height 31
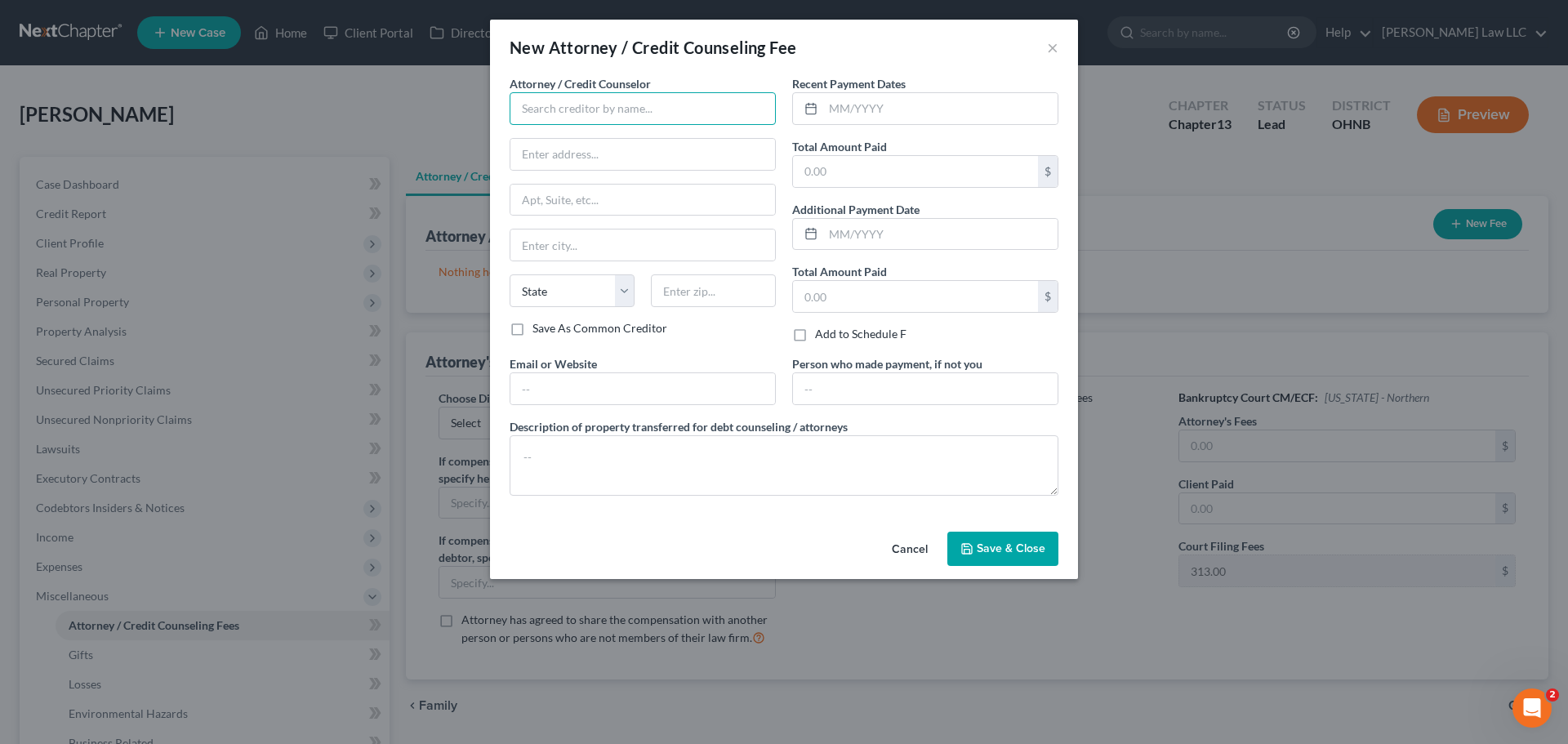
click at [580, 94] on input "text" at bounding box center [643, 108] width 266 height 32
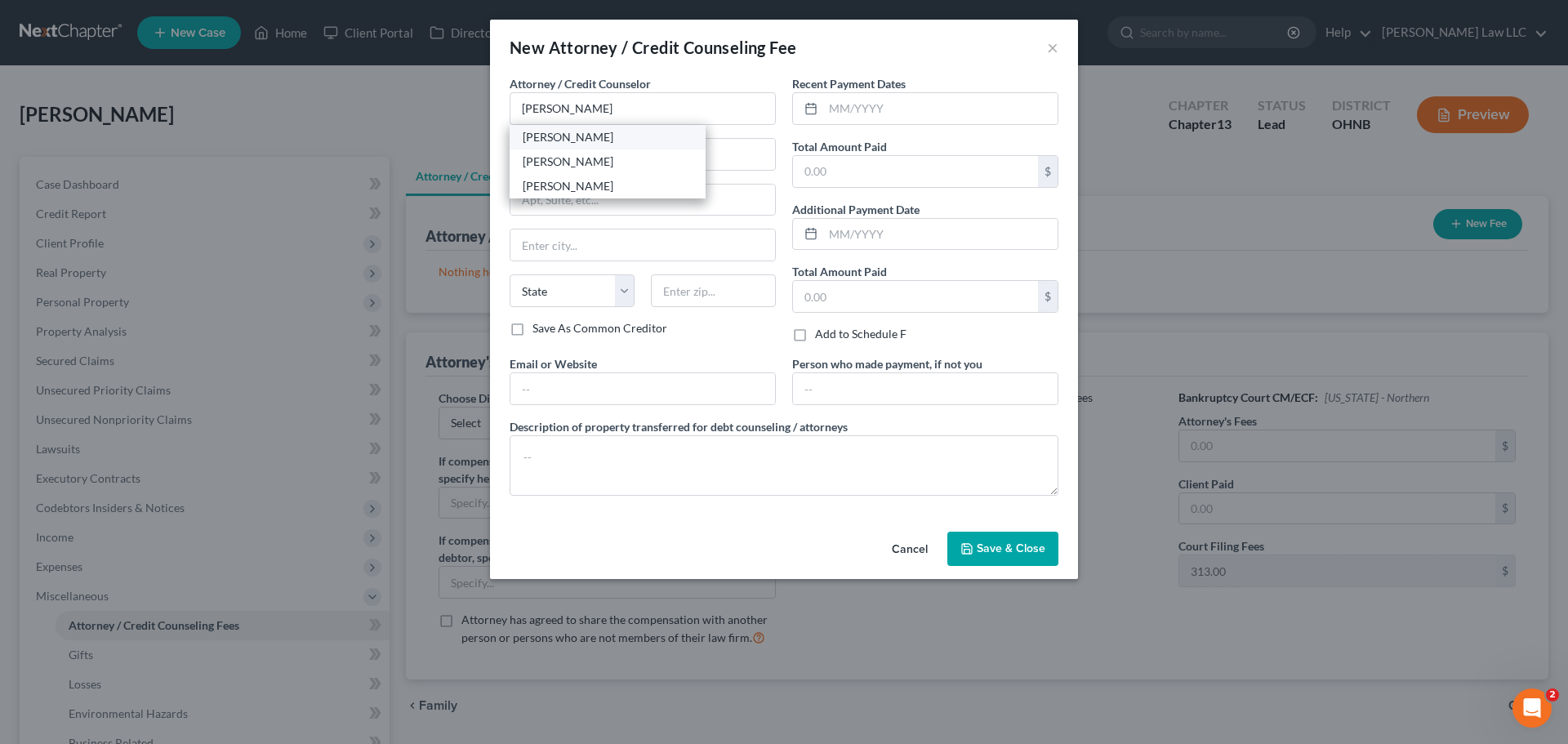
click at [589, 132] on div "Nicole L. Metzger" at bounding box center [608, 137] width 170 height 17
type input "Nicole L. Metzger"
type input "689 Lafayette Road"
type input "Medina"
select select "36"
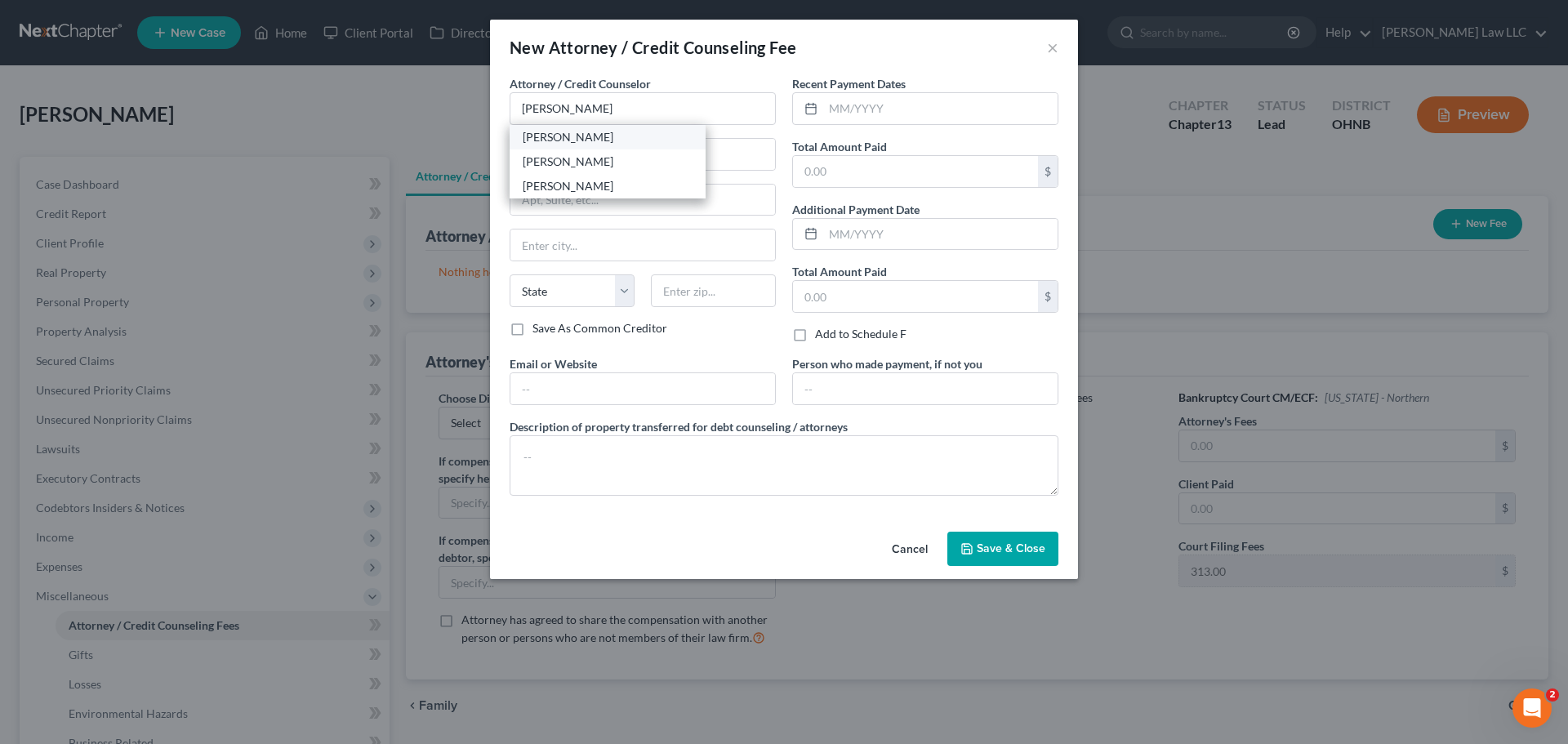
type input "44256"
click at [834, 100] on input "text" at bounding box center [941, 109] width 234 height 31
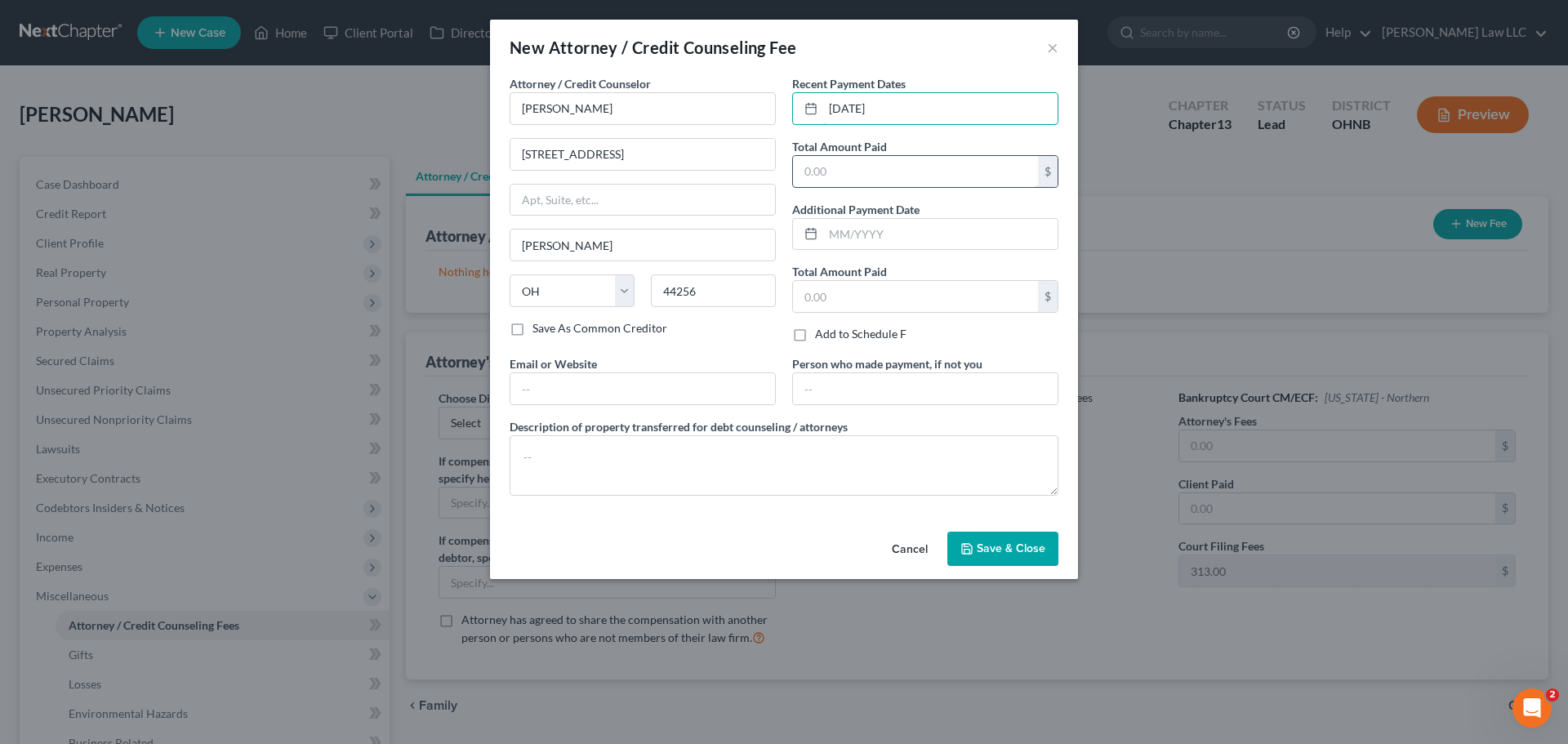
type input "08/07/2025"
click at [857, 164] on input "text" at bounding box center [915, 172] width 245 height 31
type input "500"
drag, startPoint x: 846, startPoint y: 45, endPoint x: 861, endPoint y: 101, distance: 58.0
click at [846, 45] on div "New Attorney / Credit Counseling Fee ×" at bounding box center [784, 47] width 588 height 56
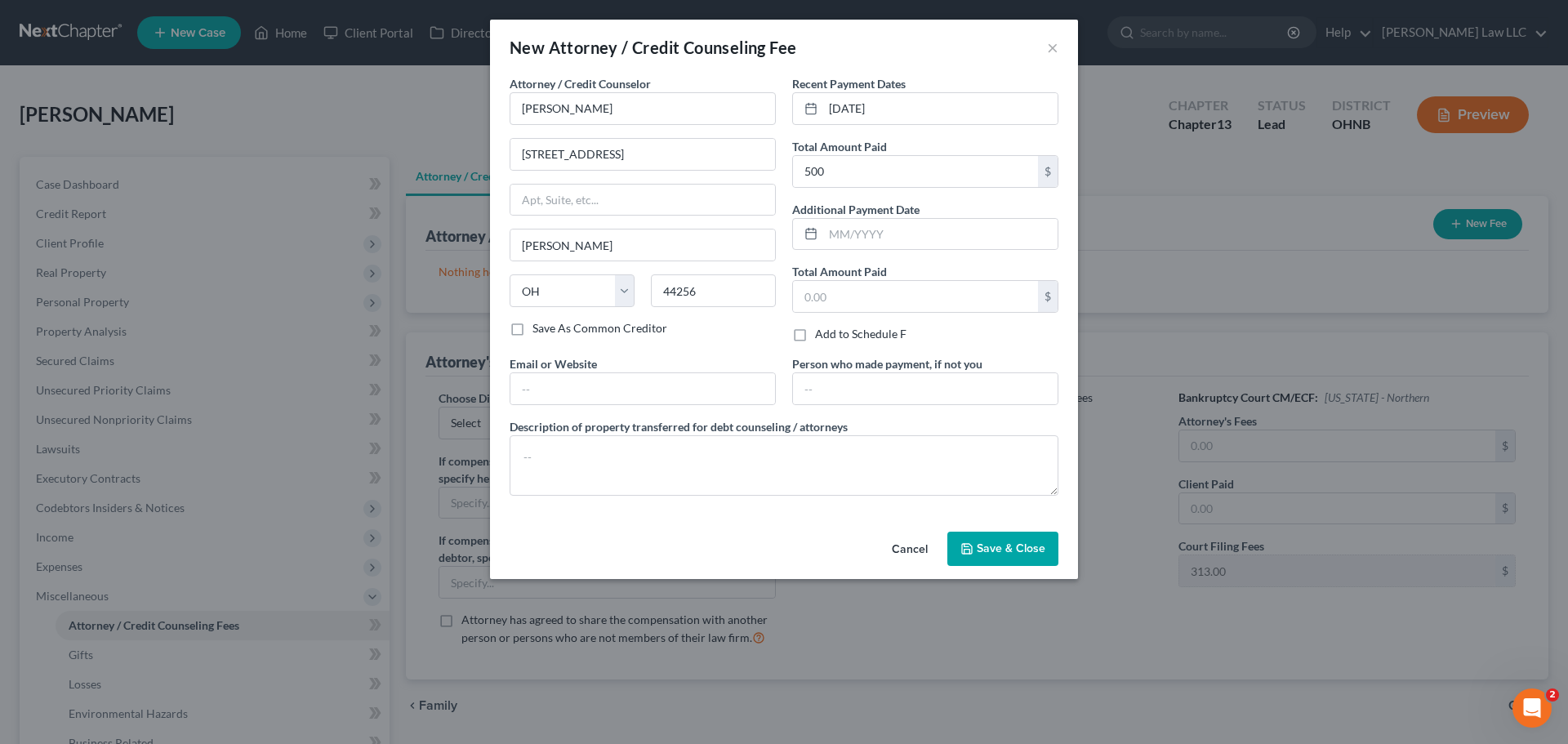
click at [1009, 558] on button "Save & Close" at bounding box center [1003, 548] width 111 height 34
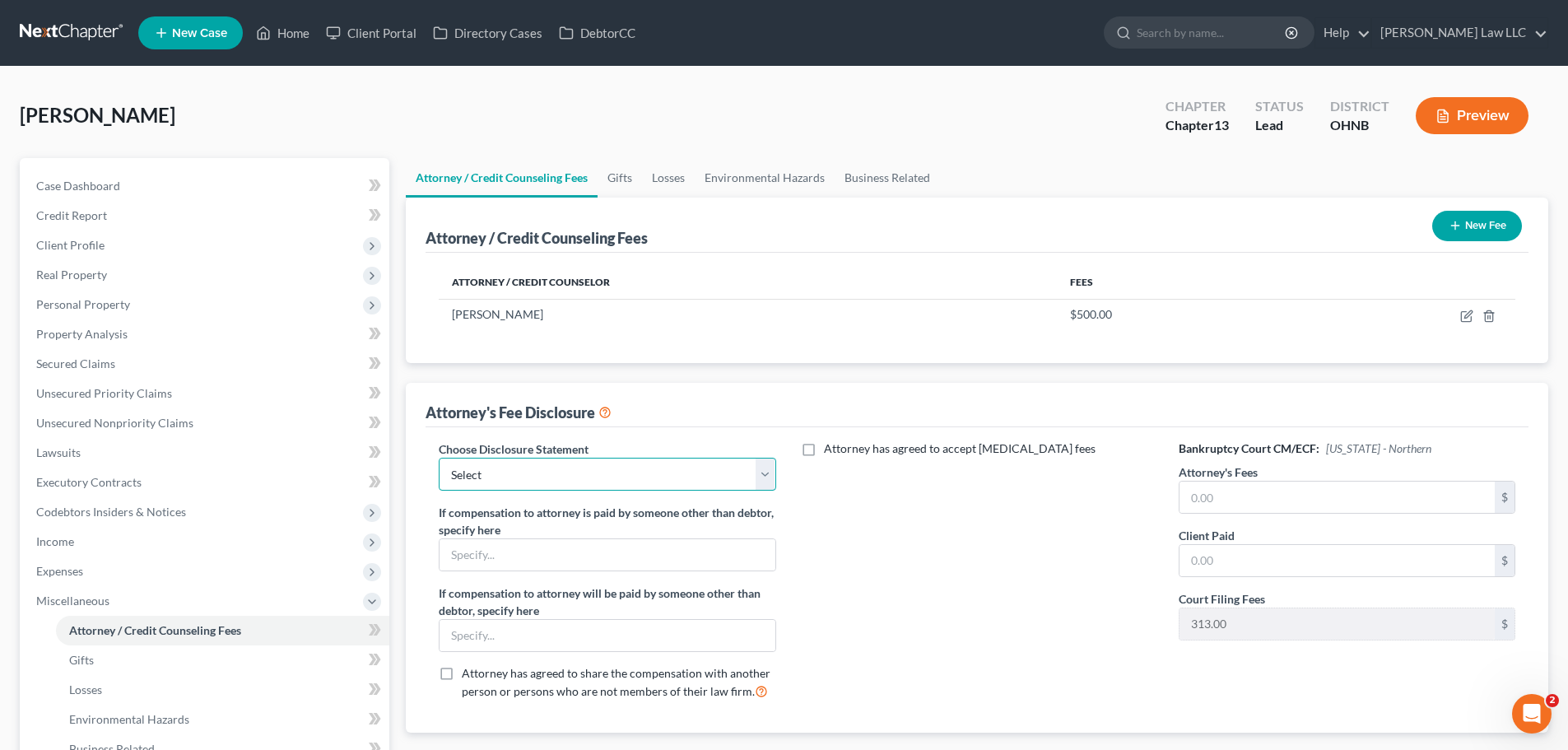
click at [525, 485] on select "Select Disclosure of Attorney Compensation" at bounding box center [607, 474] width 337 height 33
select select "0"
click at [439, 458] on select "Select Disclosure of Attorney Compensation" at bounding box center [607, 474] width 337 height 33
click at [955, 578] on div "Attorney has agreed to accept retainer fees" at bounding box center [977, 577] width 369 height 272
click at [1249, 494] on input "text" at bounding box center [1337, 497] width 315 height 32
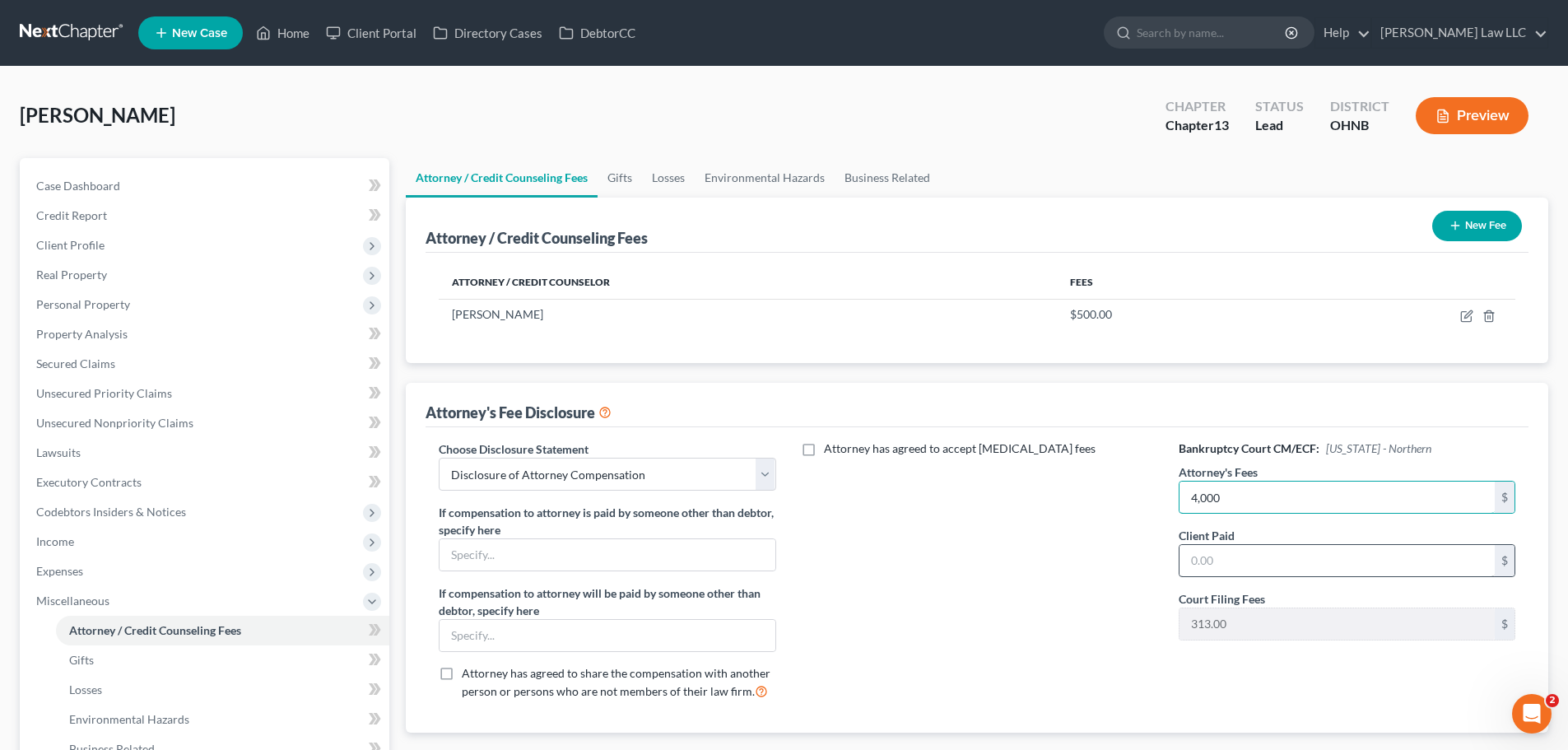
type input "4,000"
click at [1218, 566] on input "text" at bounding box center [1337, 561] width 315 height 32
type input "500"
click at [1006, 506] on div "Attorney has agreed to accept retainer fees" at bounding box center [977, 577] width 369 height 272
click at [627, 179] on link "Gifts" at bounding box center [619, 178] width 45 height 40
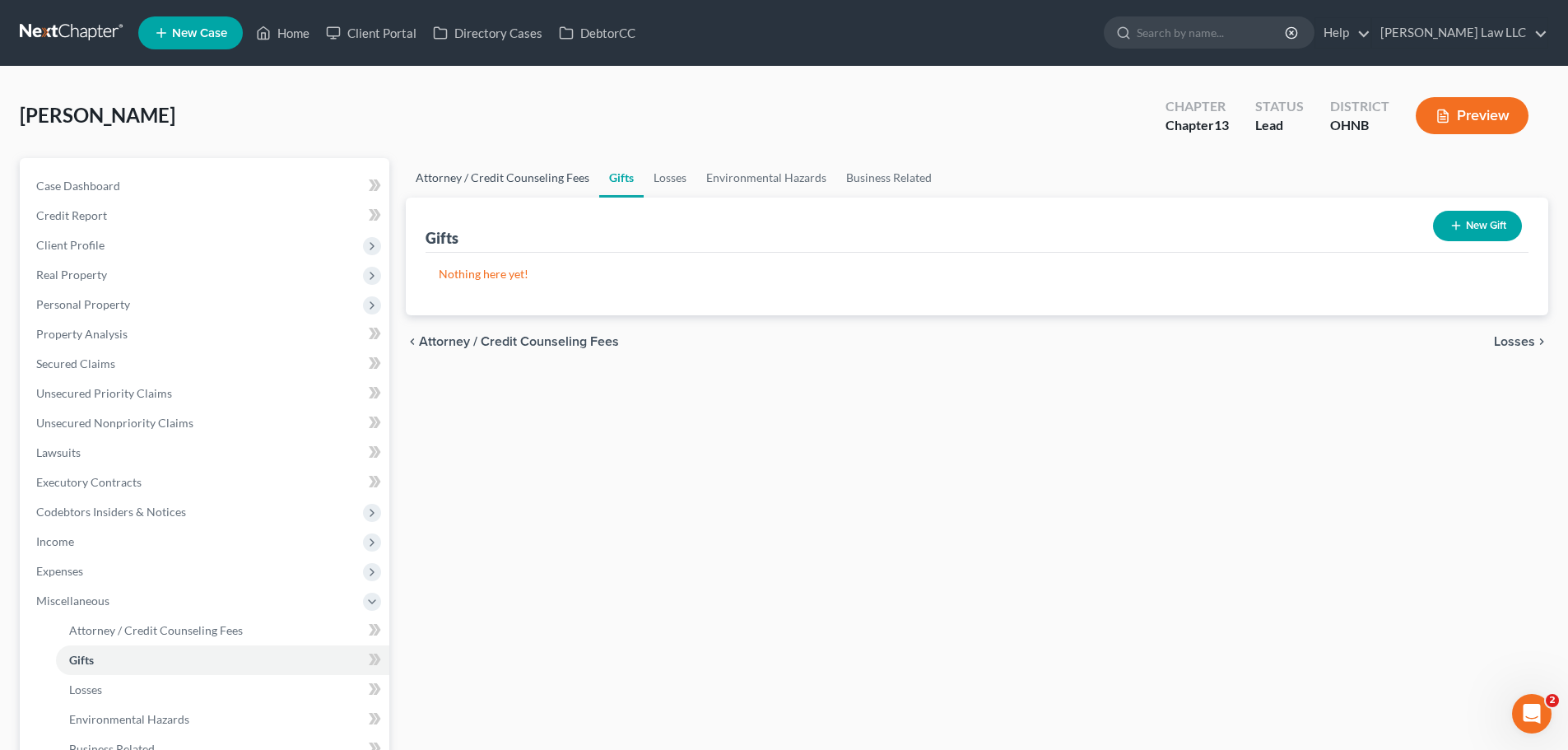
click at [528, 182] on link "Attorney / Credit Counseling Fees" at bounding box center [502, 178] width 193 height 40
select select "0"
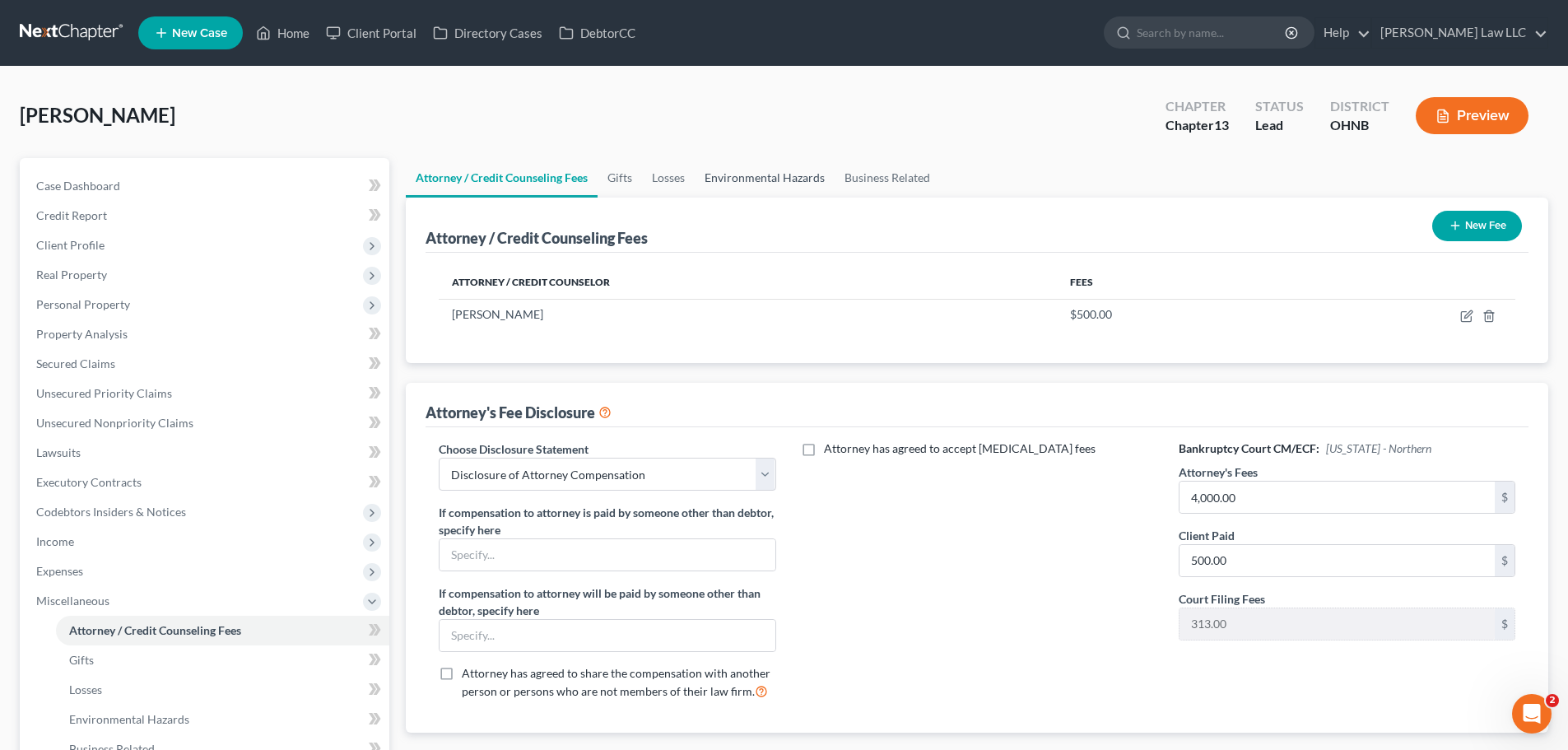
click at [724, 164] on link "Environmental Hazards" at bounding box center [764, 178] width 140 height 40
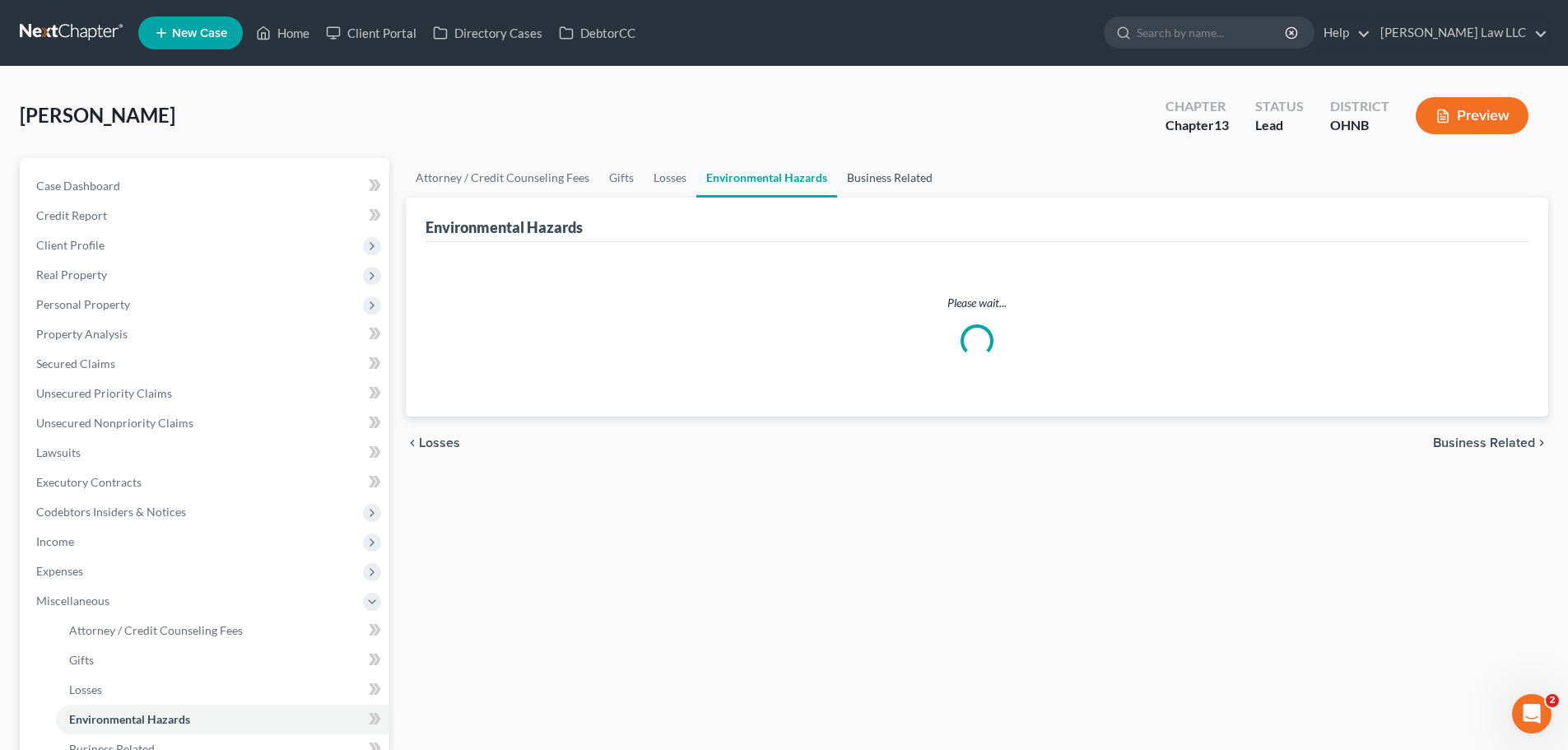
click at [868, 180] on link "Business Related" at bounding box center [889, 178] width 105 height 40
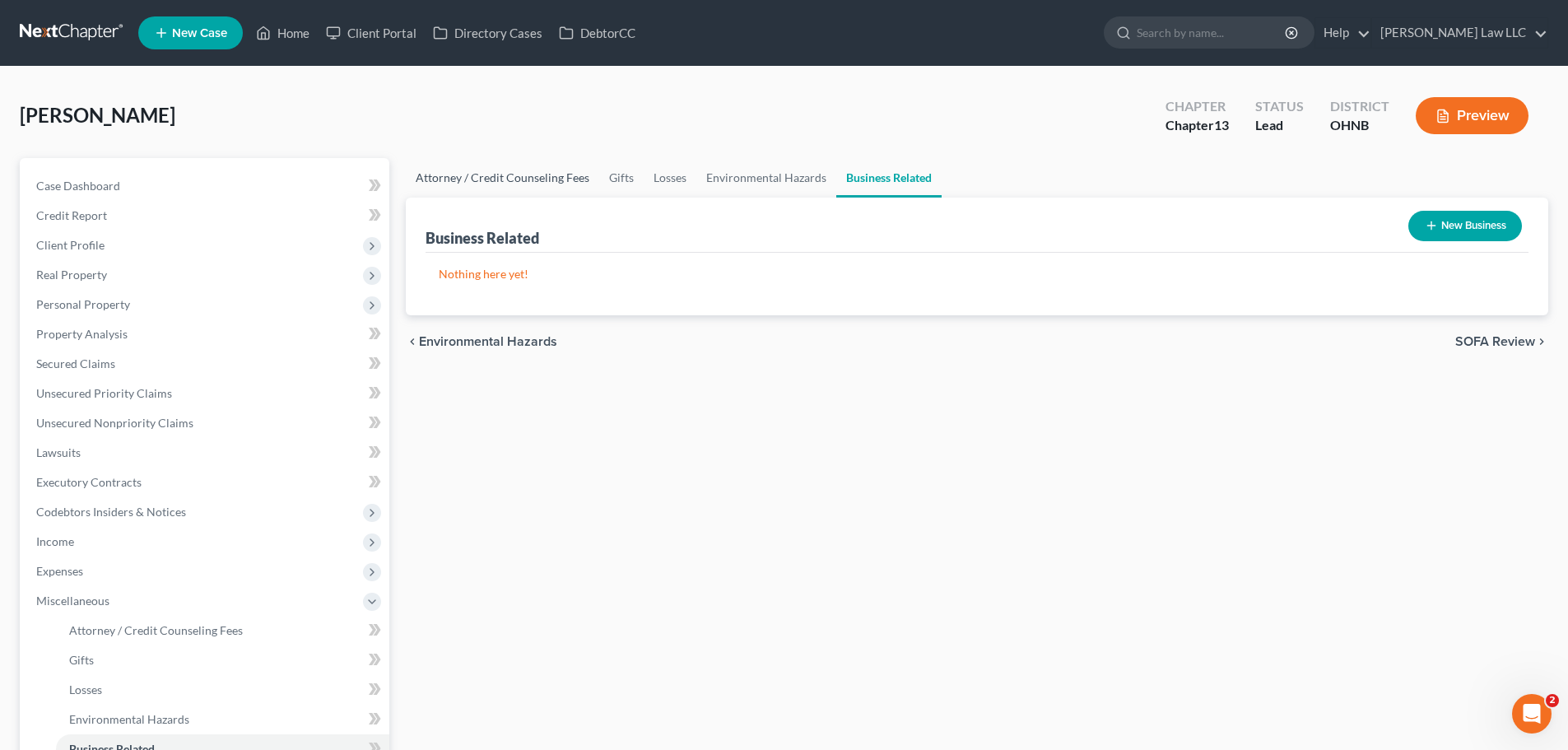
click at [547, 178] on link "Attorney / Credit Counseling Fees" at bounding box center [502, 178] width 193 height 40
select select "0"
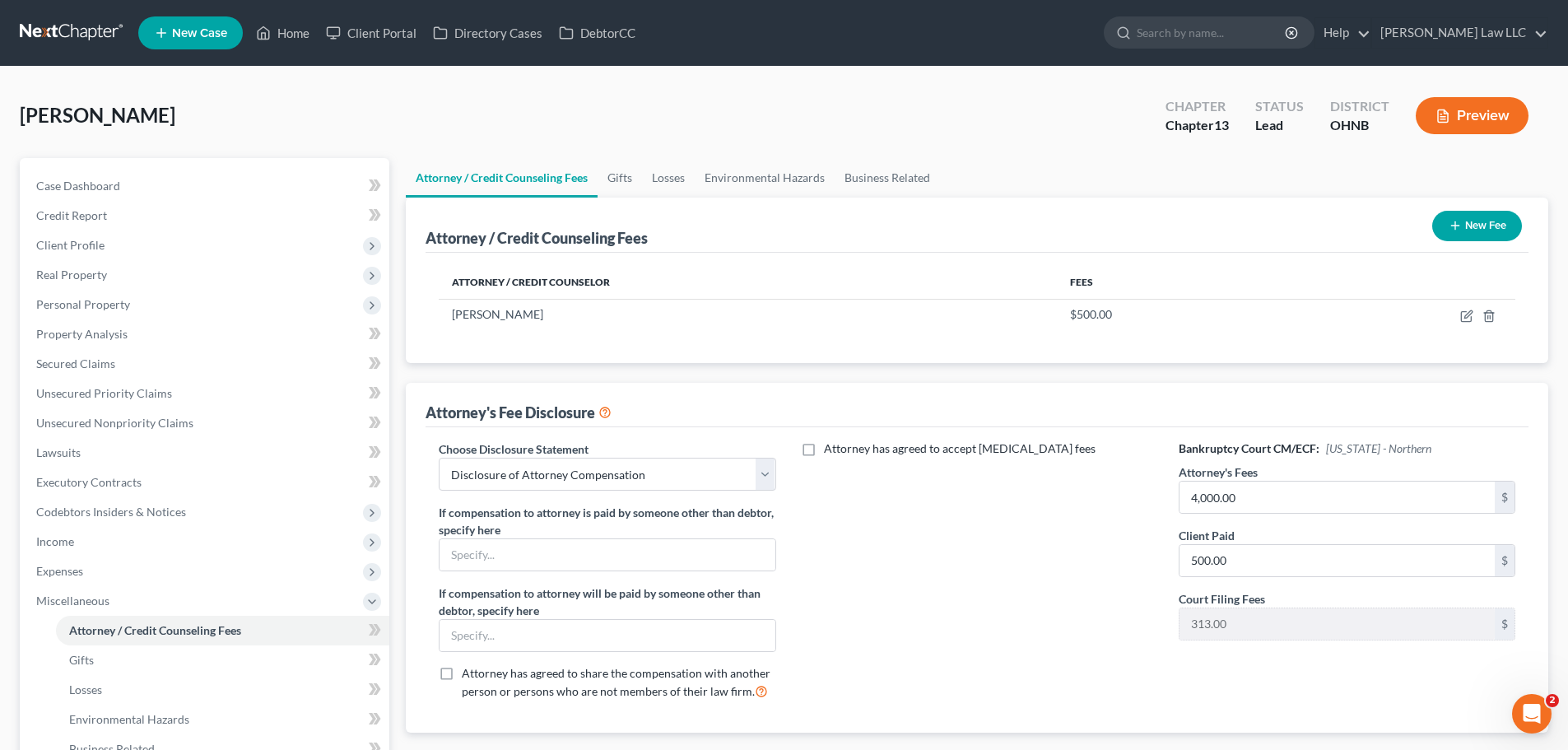
click at [547, 178] on link "Attorney / Credit Counseling Fees" at bounding box center [502, 178] width 192 height 40
click at [539, 176] on link "Attorney / Credit Counseling Fees" at bounding box center [502, 178] width 192 height 40
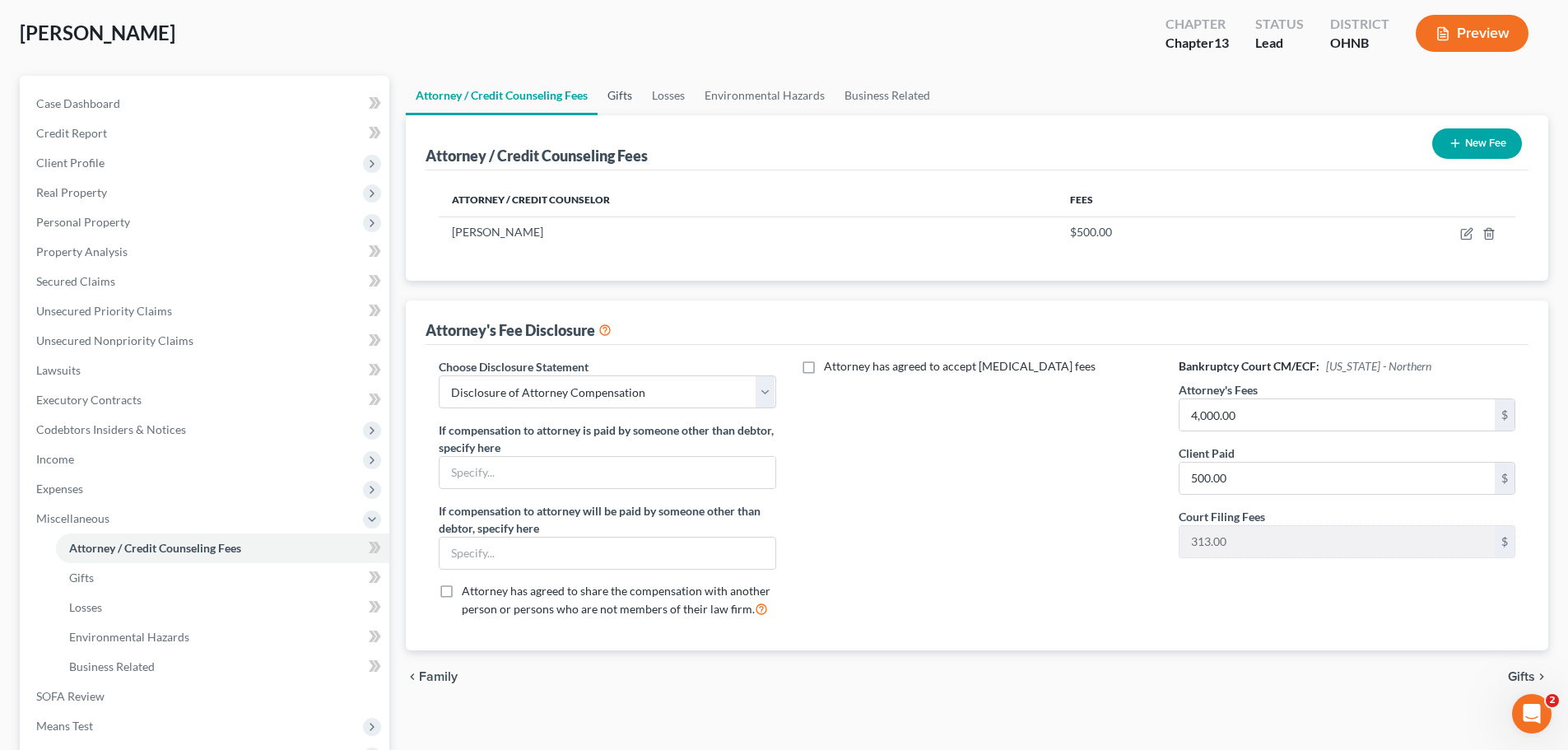
click at [606, 89] on link "Gifts" at bounding box center [619, 95] width 45 height 40
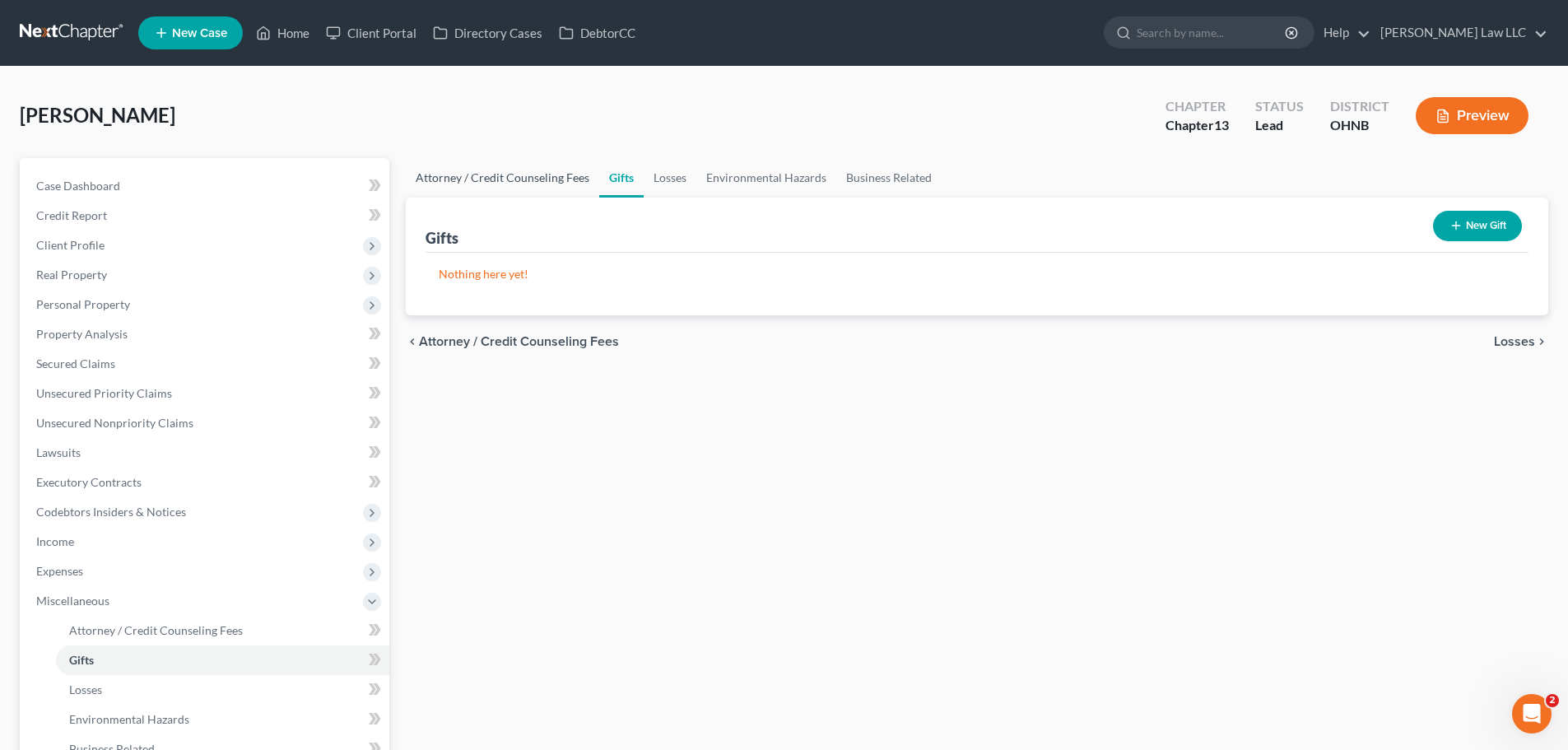
click at [506, 173] on link "Attorney / Credit Counseling Fees" at bounding box center [502, 178] width 193 height 40
select select "0"
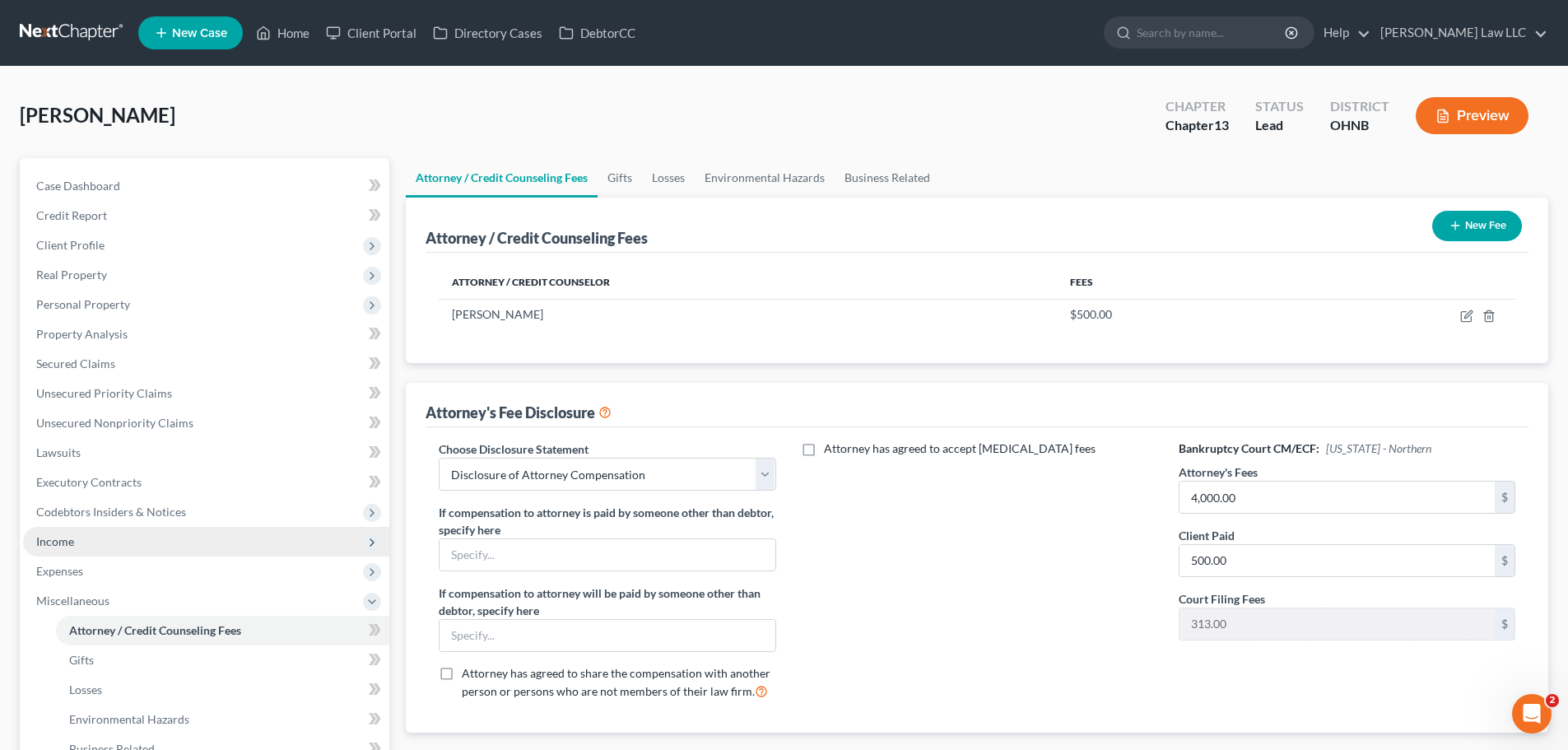
scroll to position [82, 0]
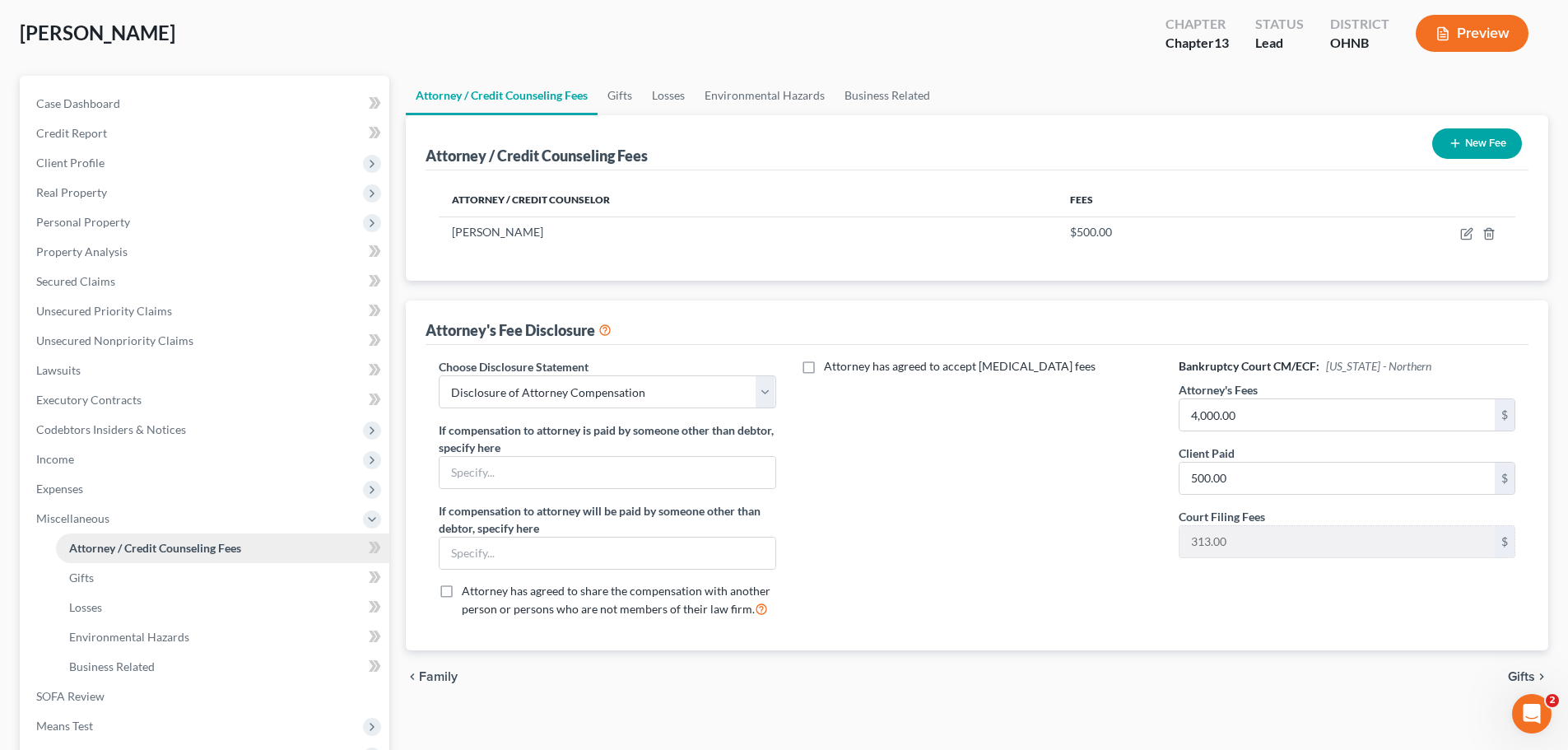
click at [245, 555] on link "Attorney / Credit Counseling Fees" at bounding box center [223, 548] width 334 height 30
click at [614, 96] on link "Gifts" at bounding box center [619, 95] width 45 height 40
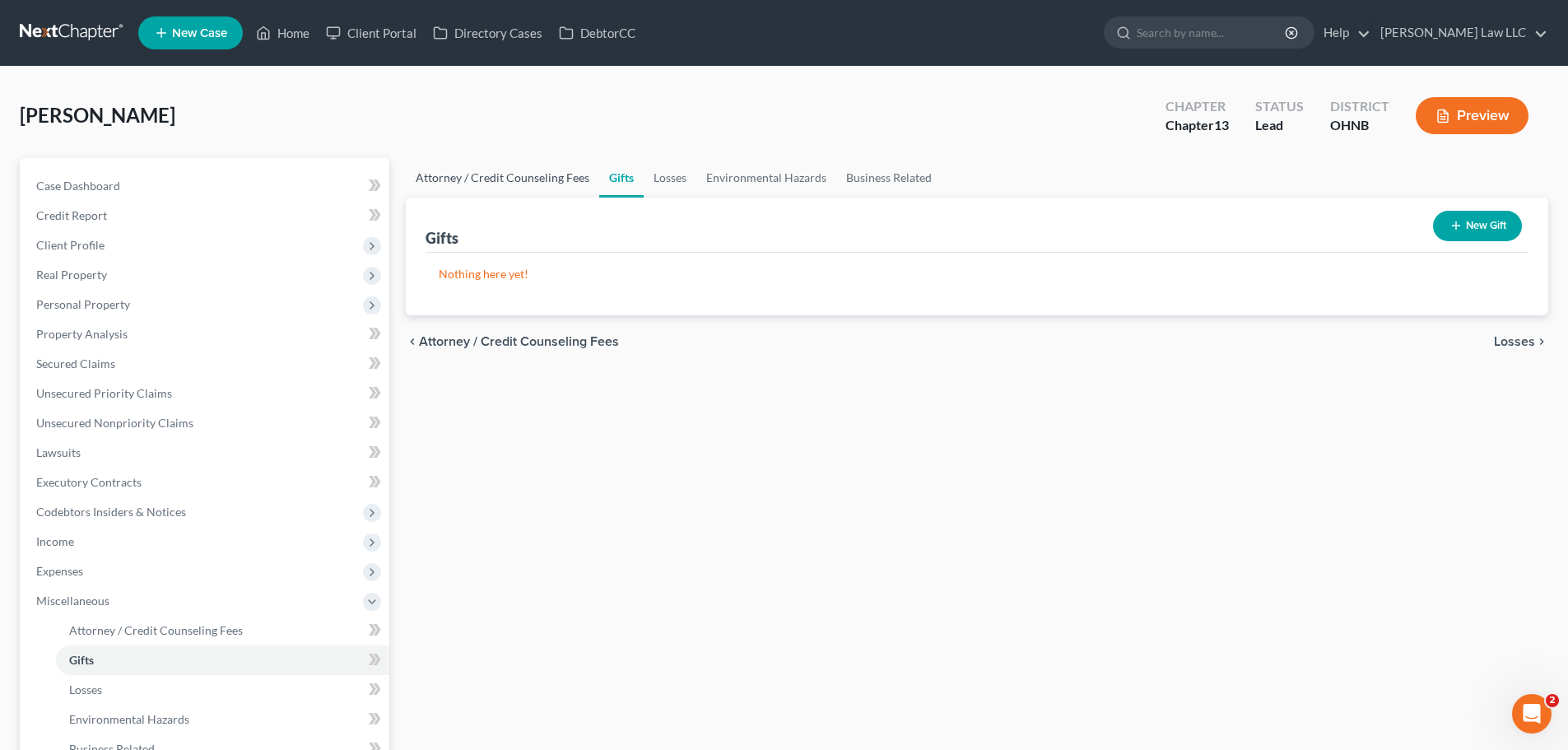
click at [549, 176] on link "Attorney / Credit Counseling Fees" at bounding box center [502, 178] width 193 height 40
select select "0"
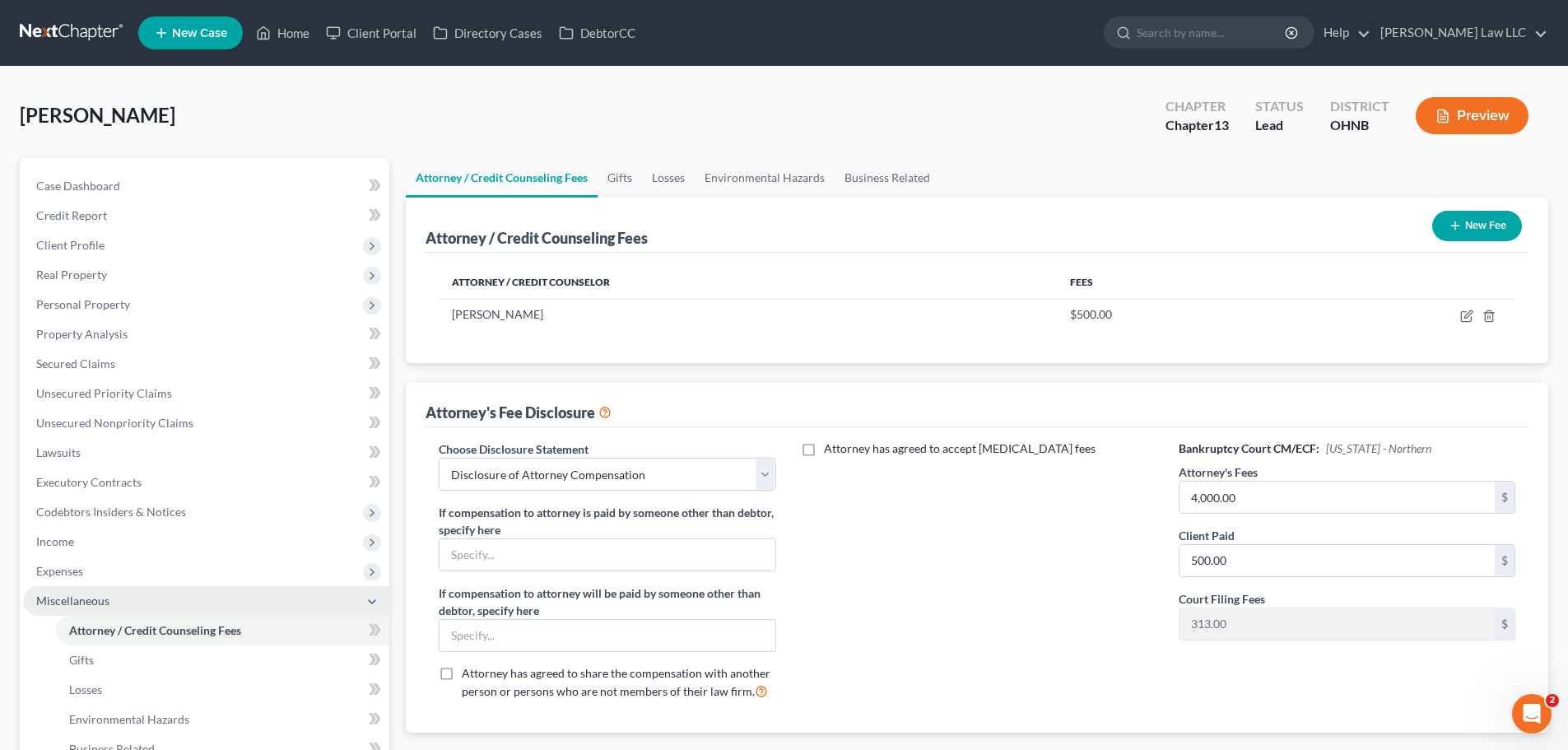
click at [107, 608] on span "Miscellaneous" at bounding box center [206, 601] width 366 height 30
click at [156, 607] on span "Miscellaneous" at bounding box center [206, 601] width 366 height 30
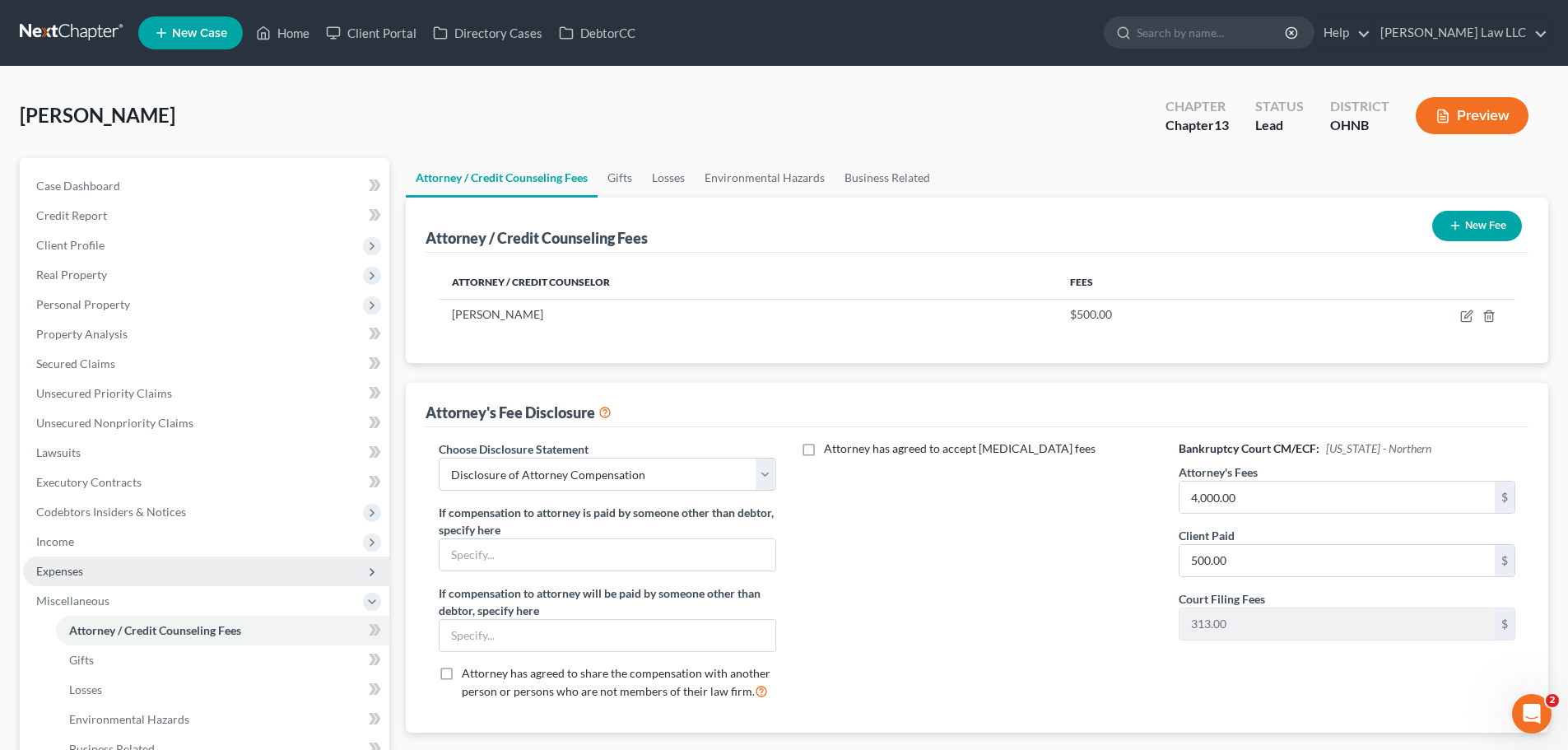
click at [121, 572] on span "Expenses" at bounding box center [206, 572] width 366 height 30
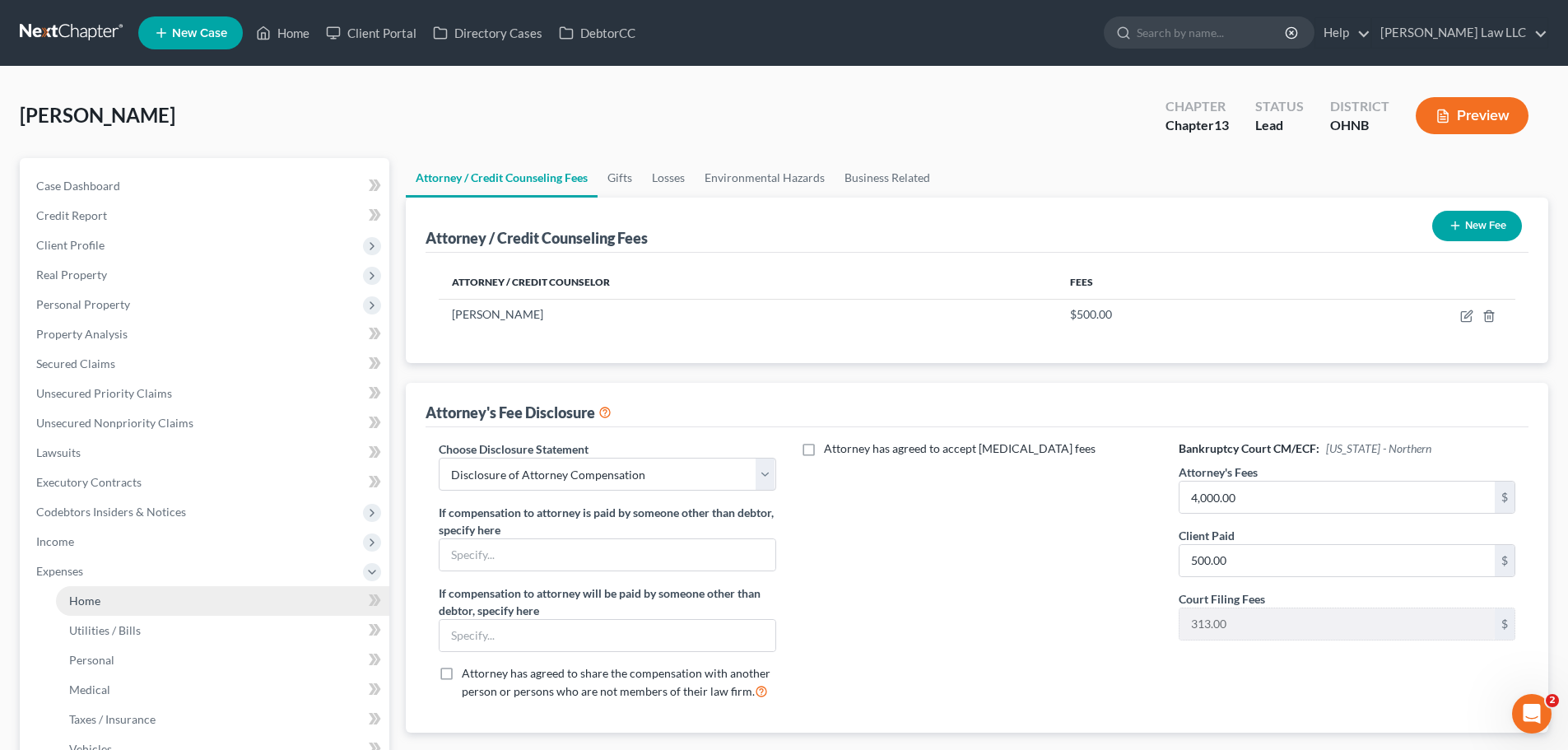
click at [124, 603] on link "Home" at bounding box center [223, 601] width 334 height 30
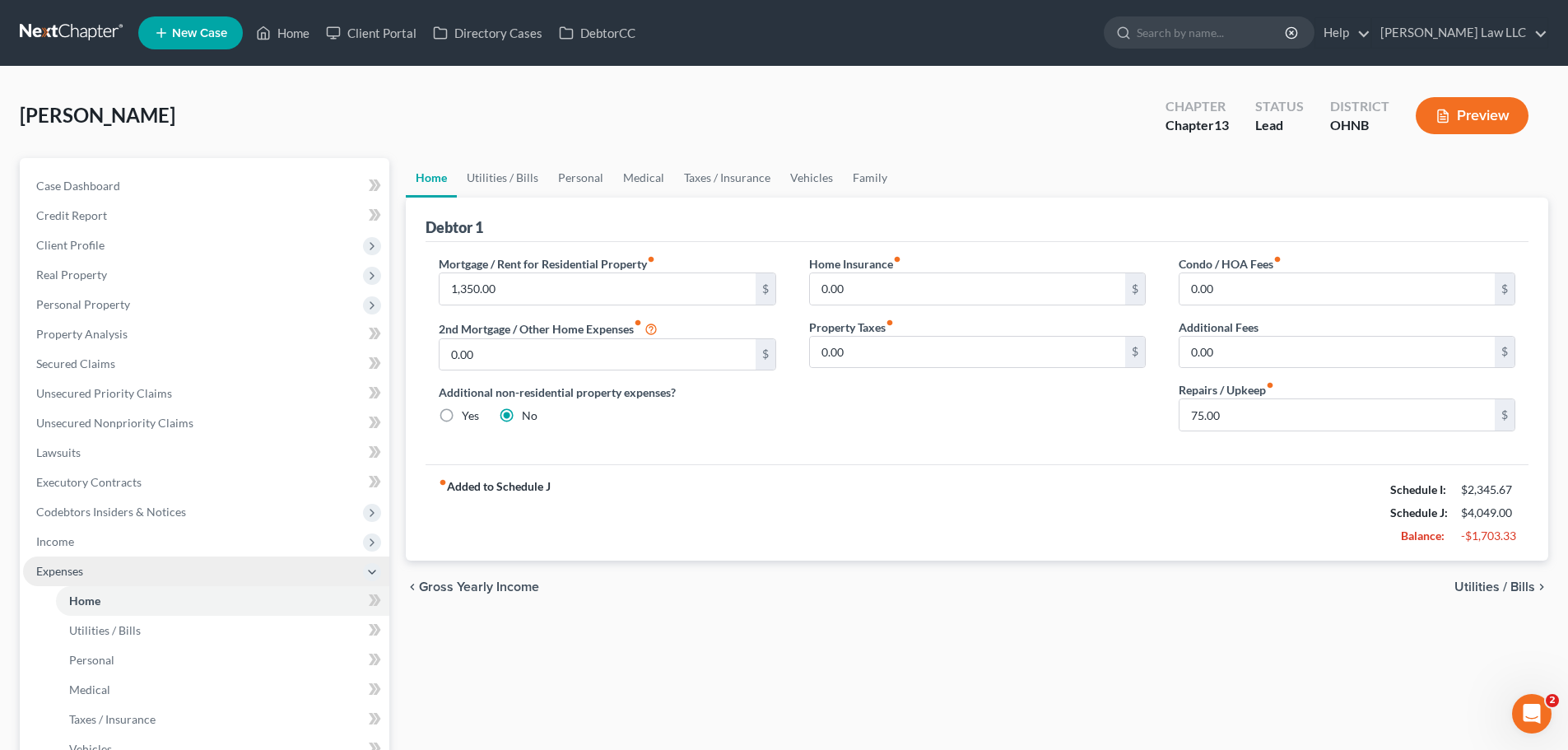
click at [60, 577] on span "Expenses" at bounding box center [59, 571] width 47 height 14
click at [151, 607] on span "Miscellaneous" at bounding box center [206, 601] width 366 height 30
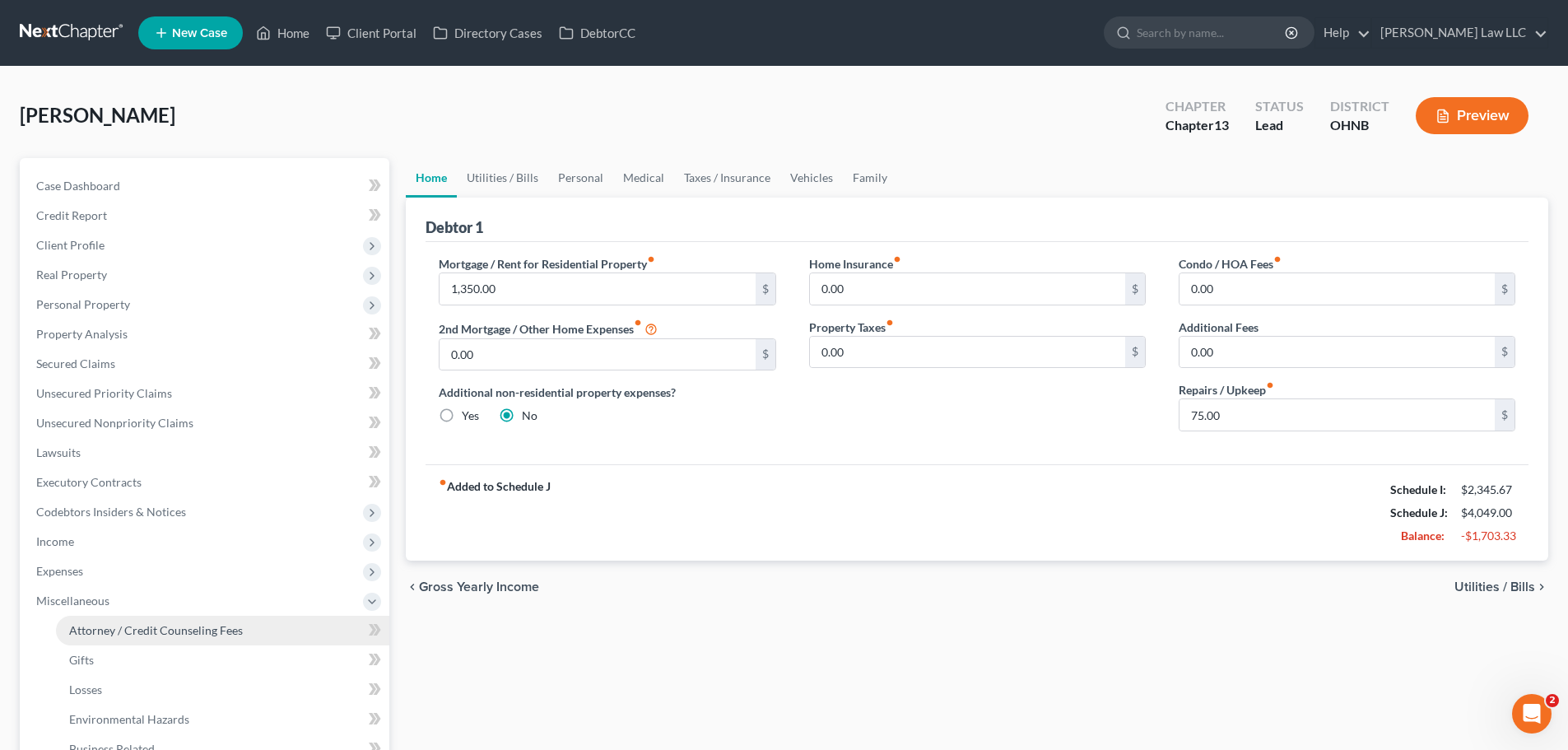
click at [160, 625] on span "Attorney / Credit Counseling Fees" at bounding box center [156, 630] width 173 height 14
select select "0"
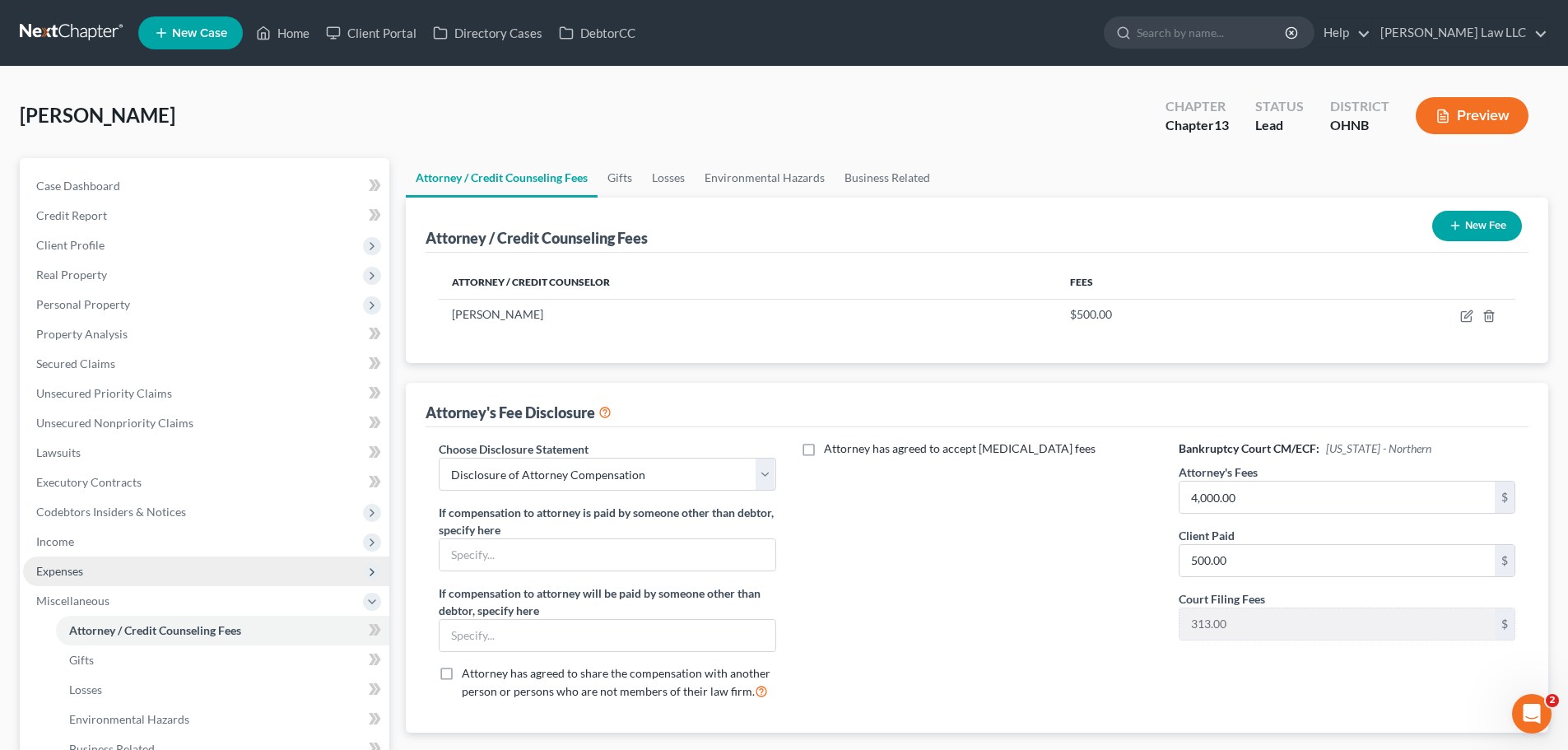
click at [52, 567] on span "Expenses" at bounding box center [59, 571] width 47 height 14
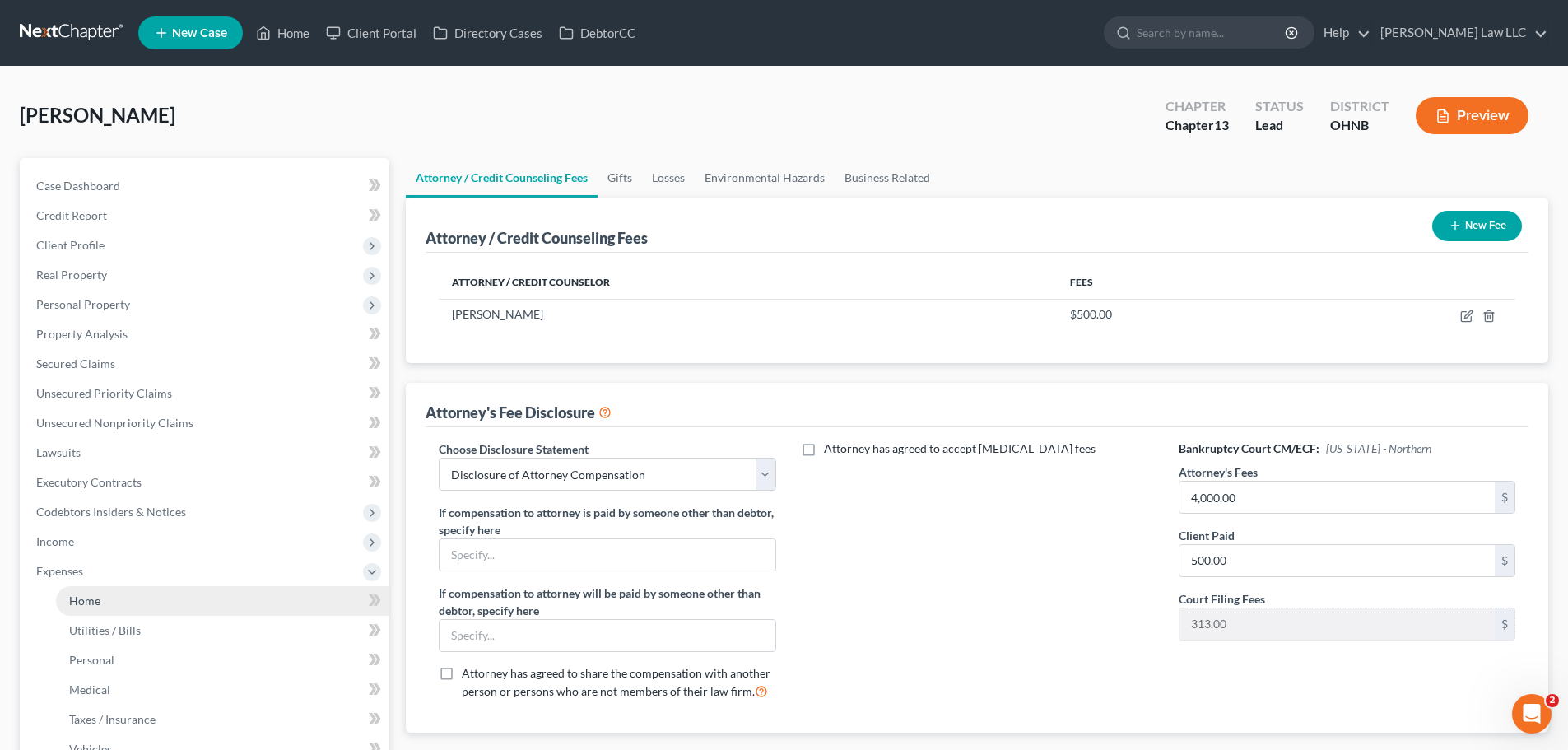
click at [100, 596] on link "Home" at bounding box center [223, 601] width 334 height 30
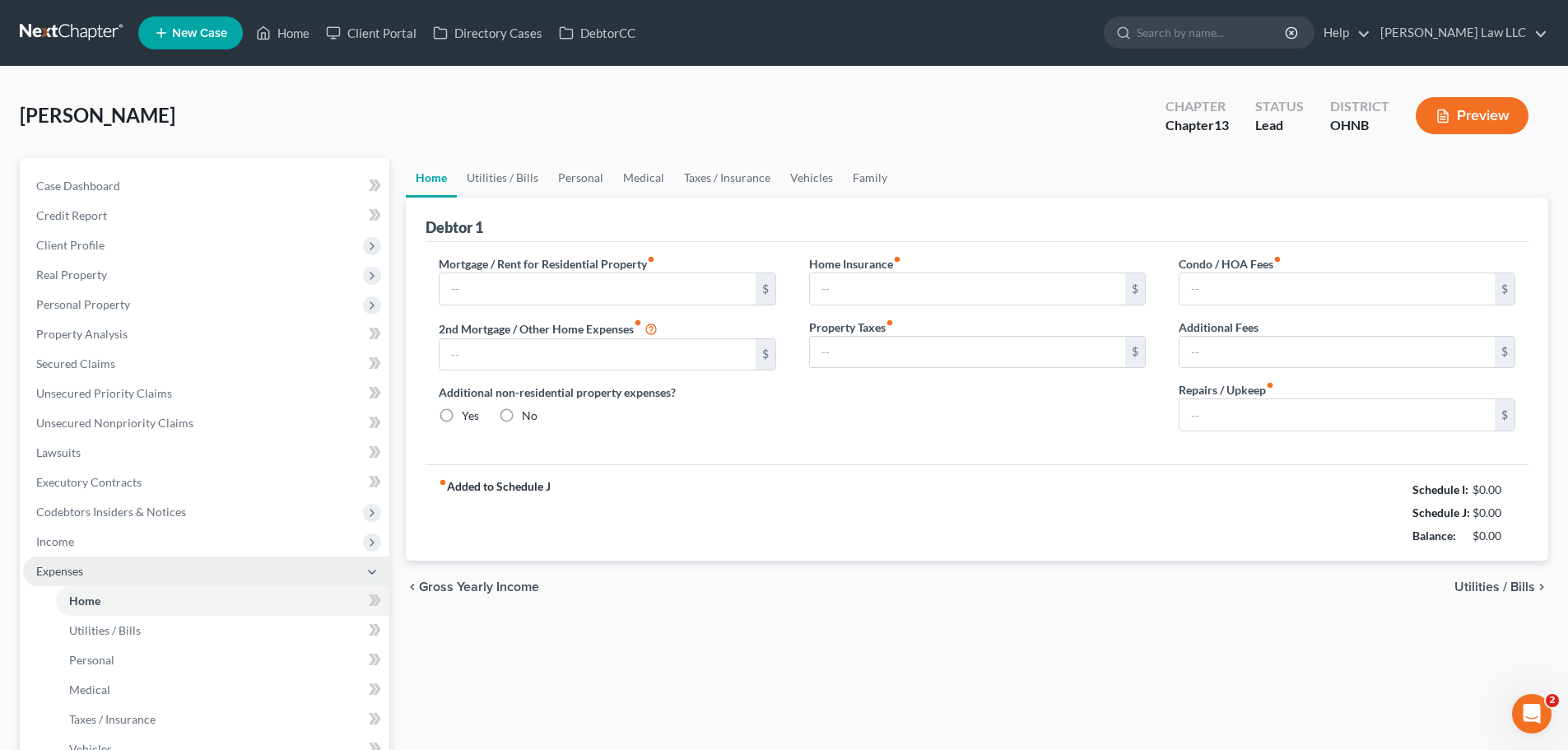
click at [95, 575] on span "Expenses" at bounding box center [206, 572] width 366 height 30
type input "1,350.00"
type input "0.00"
radio input "true"
type input "0.00"
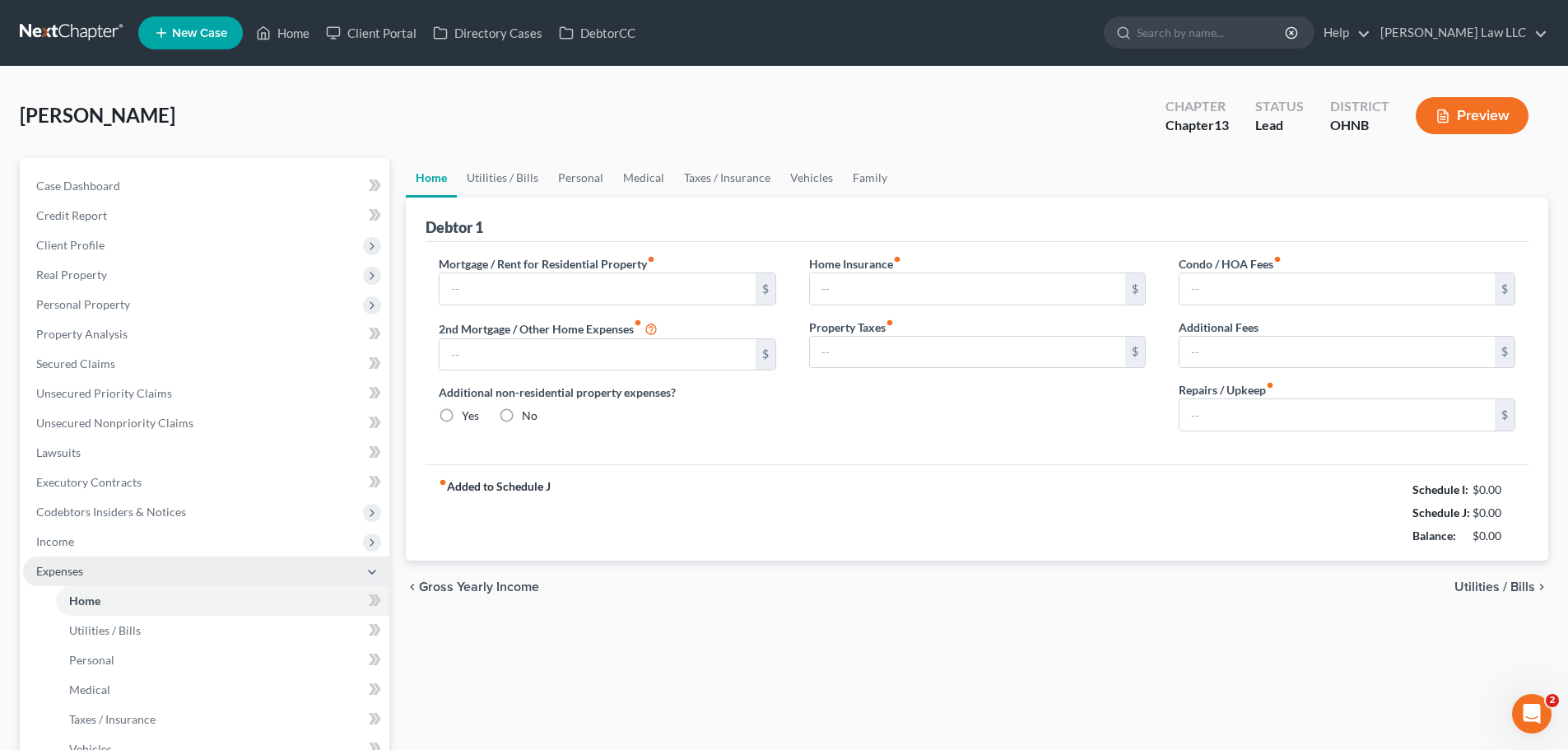
type input "0.00"
type input "75.00"
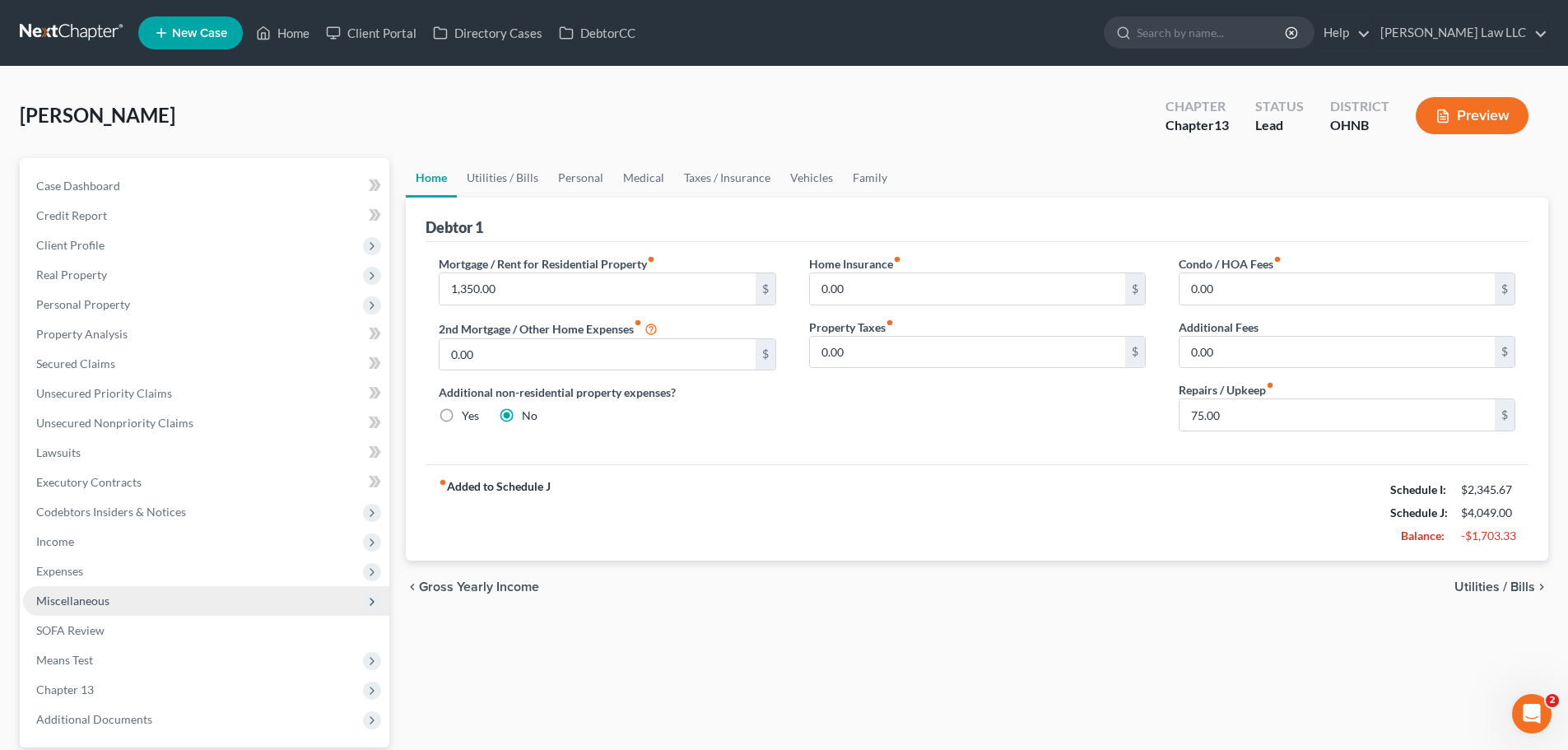
click at [90, 597] on span "Miscellaneous" at bounding box center [73, 600] width 73 height 14
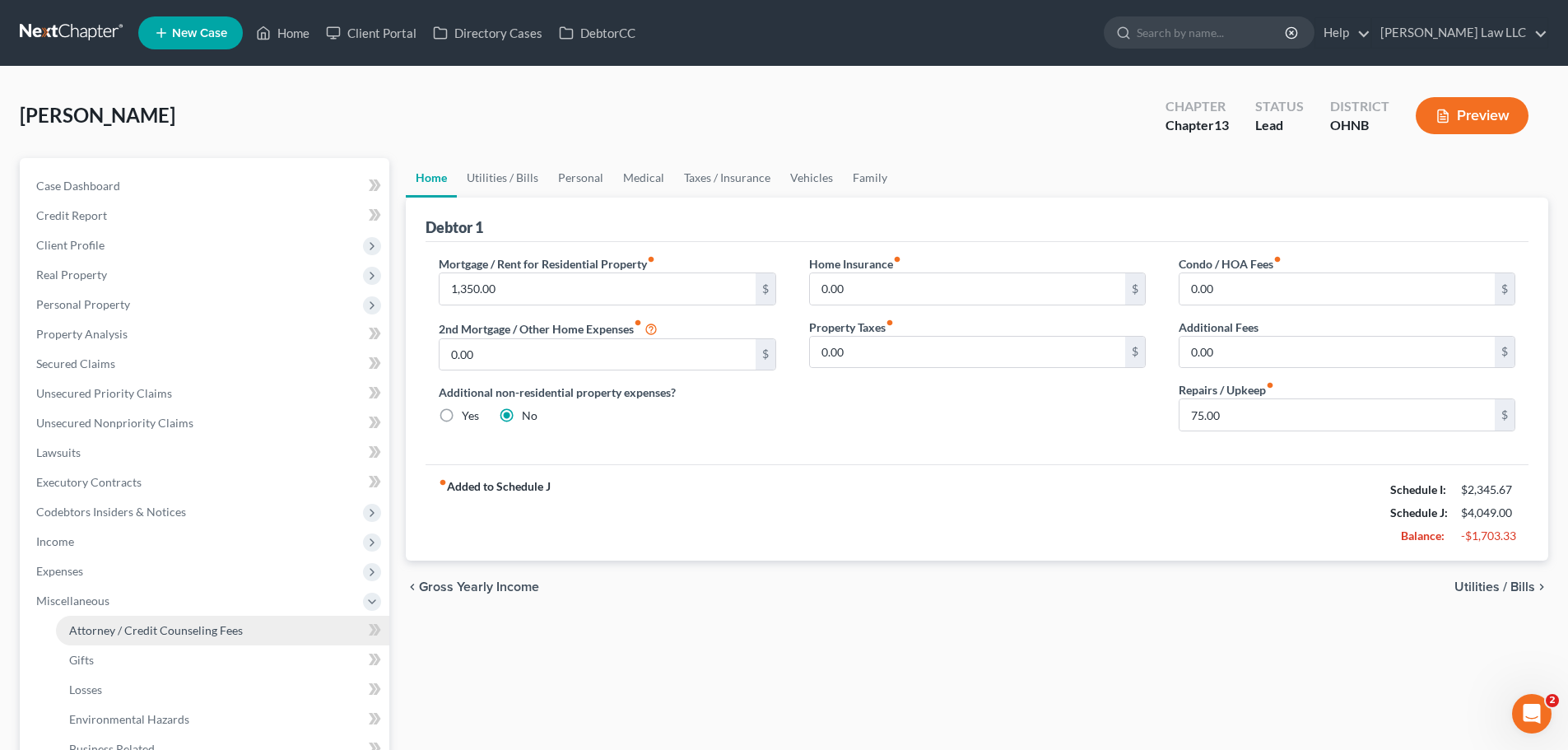
click at [134, 631] on span "Attorney / Credit Counseling Fees" at bounding box center [156, 630] width 173 height 14
select select "0"
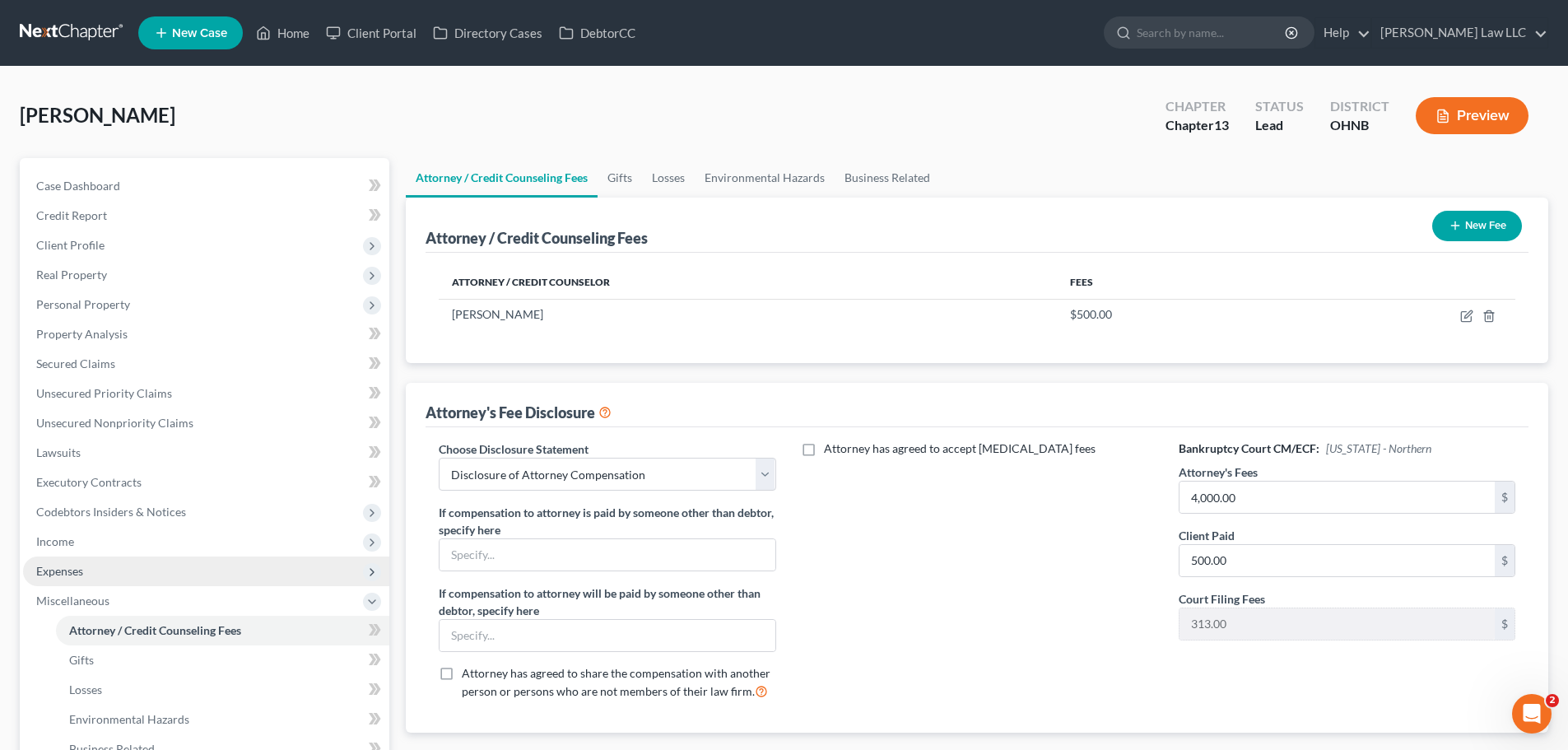
click at [140, 577] on span "Expenses" at bounding box center [206, 572] width 366 height 30
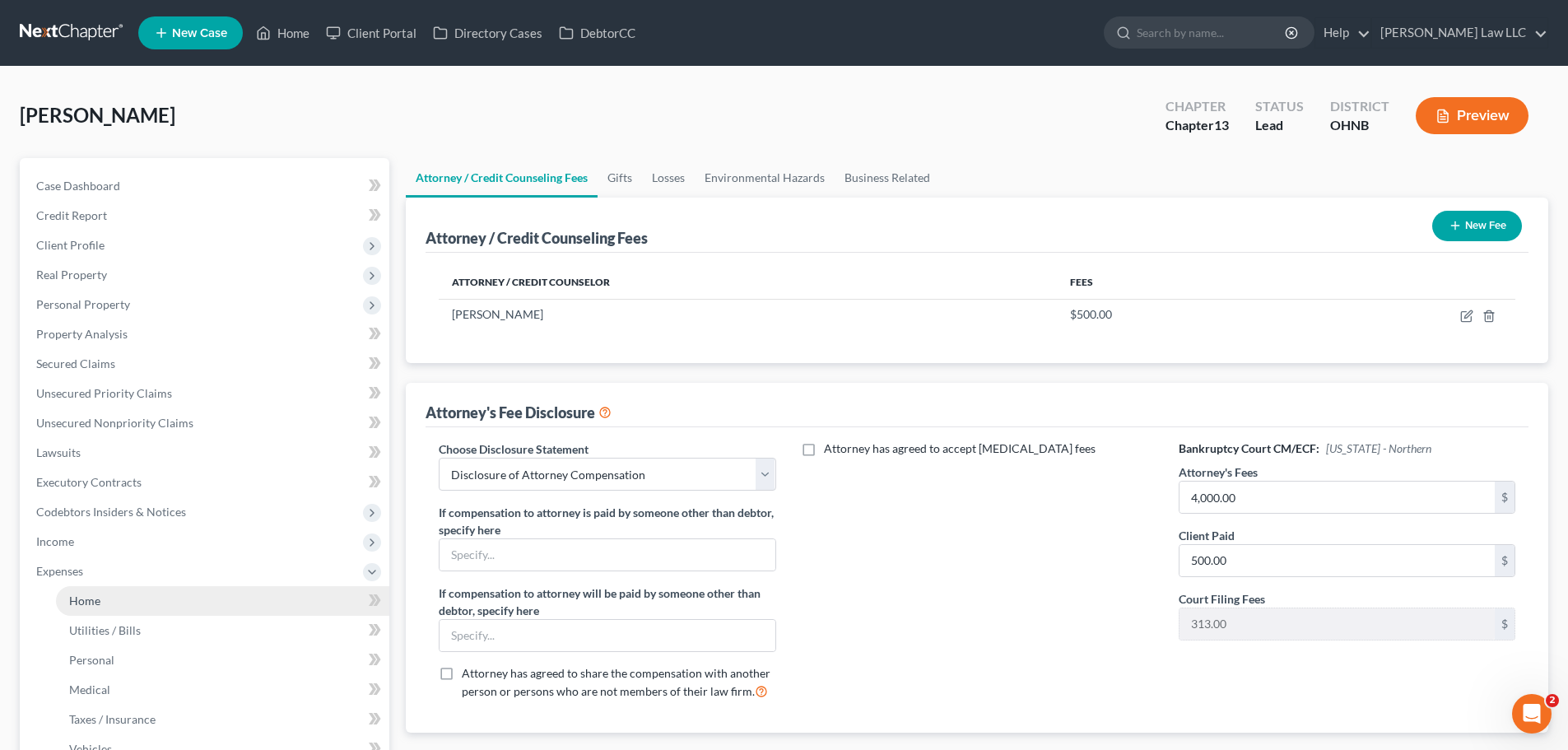
click at [120, 592] on link "Home" at bounding box center [223, 601] width 334 height 30
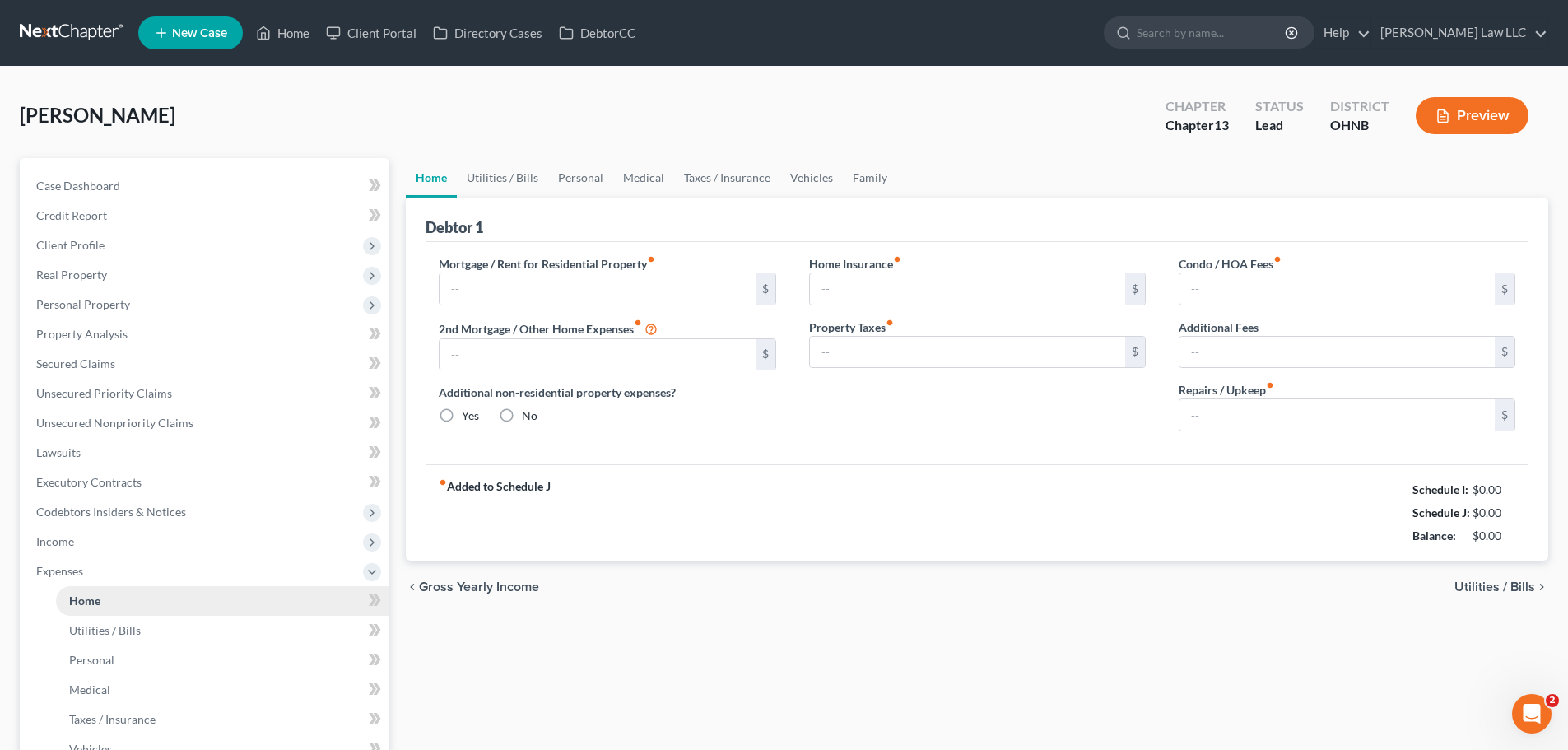
type input "1,350.00"
type input "0.00"
radio input "true"
type input "0.00"
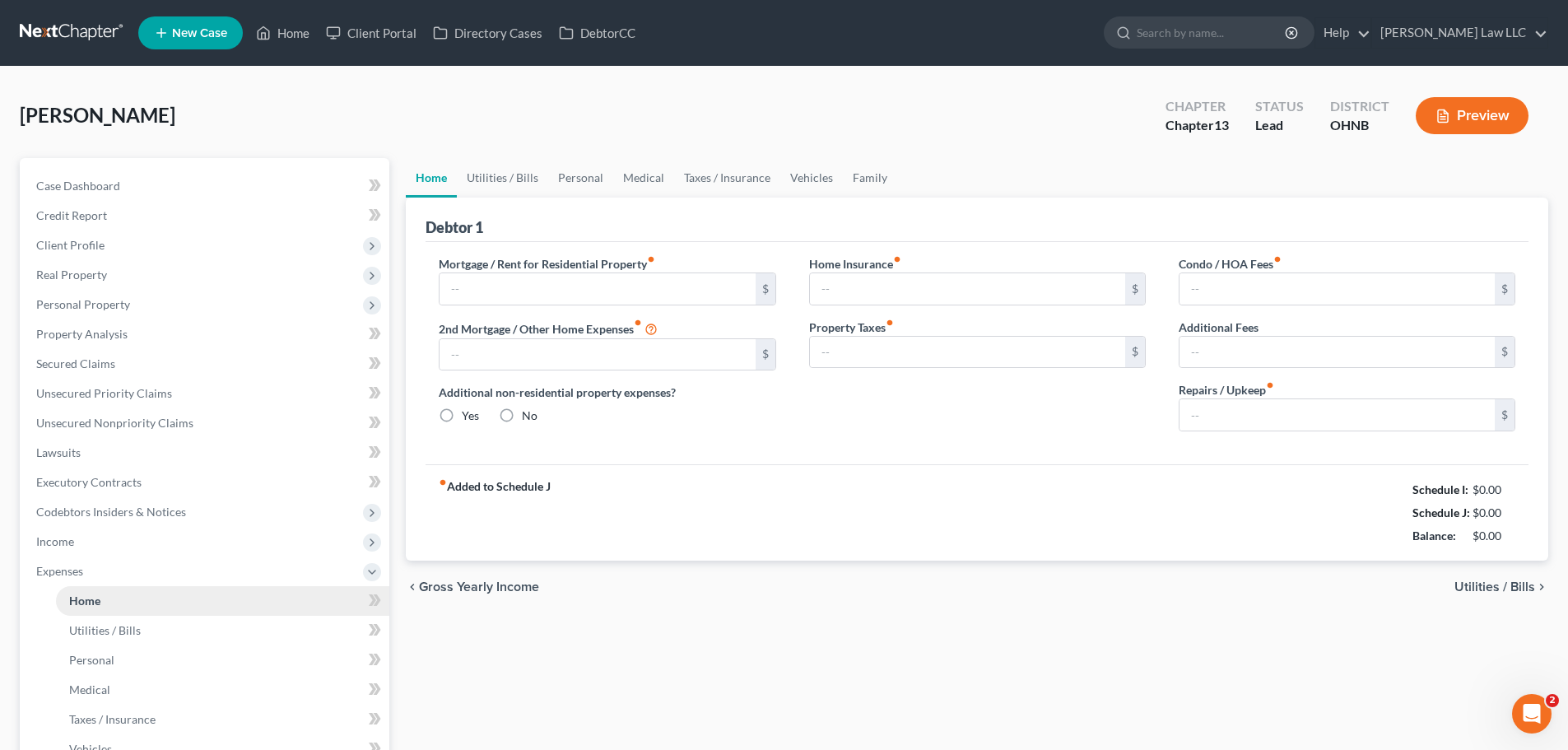
type input "0.00"
type input "75.00"
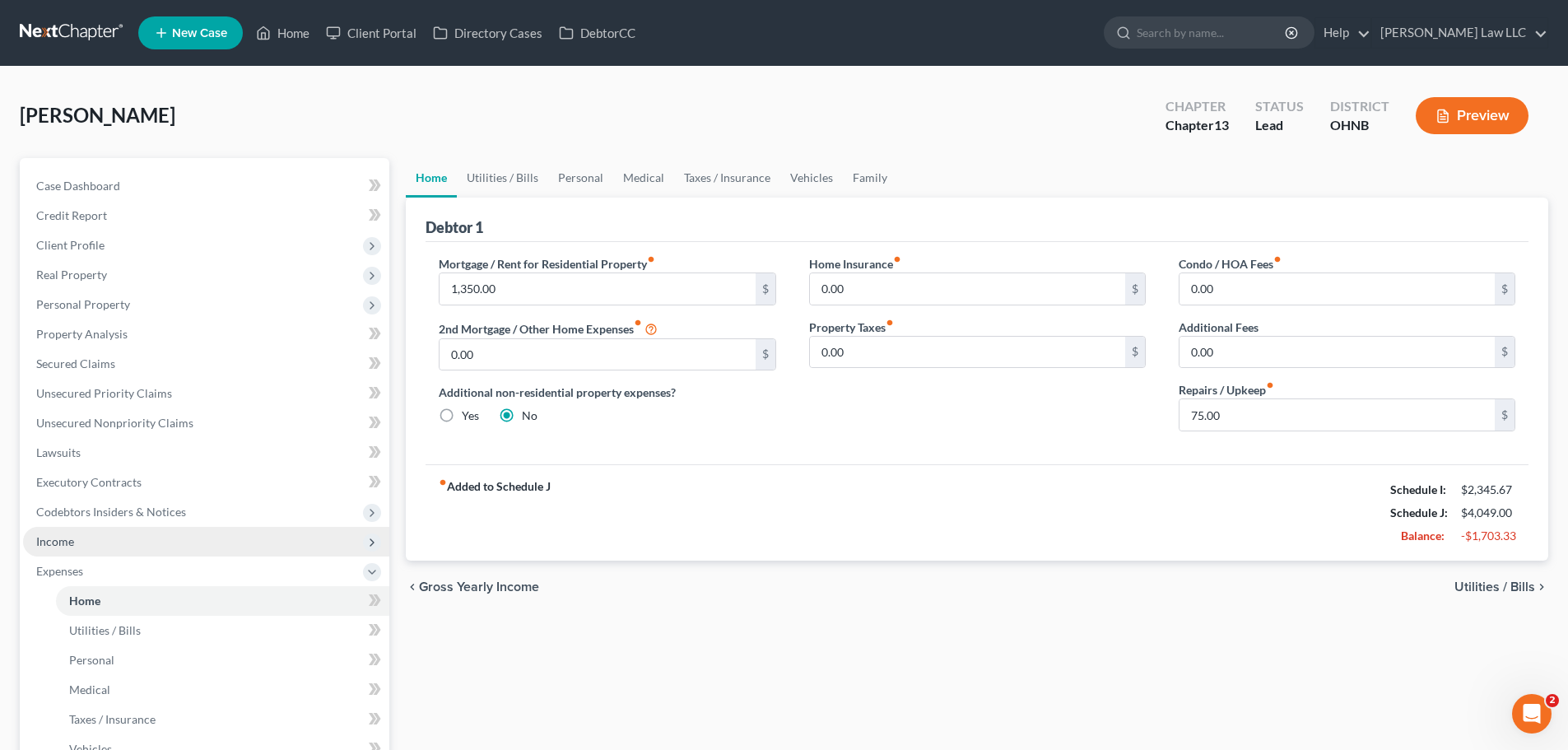
click at [65, 545] on span "Income" at bounding box center [55, 541] width 38 height 14
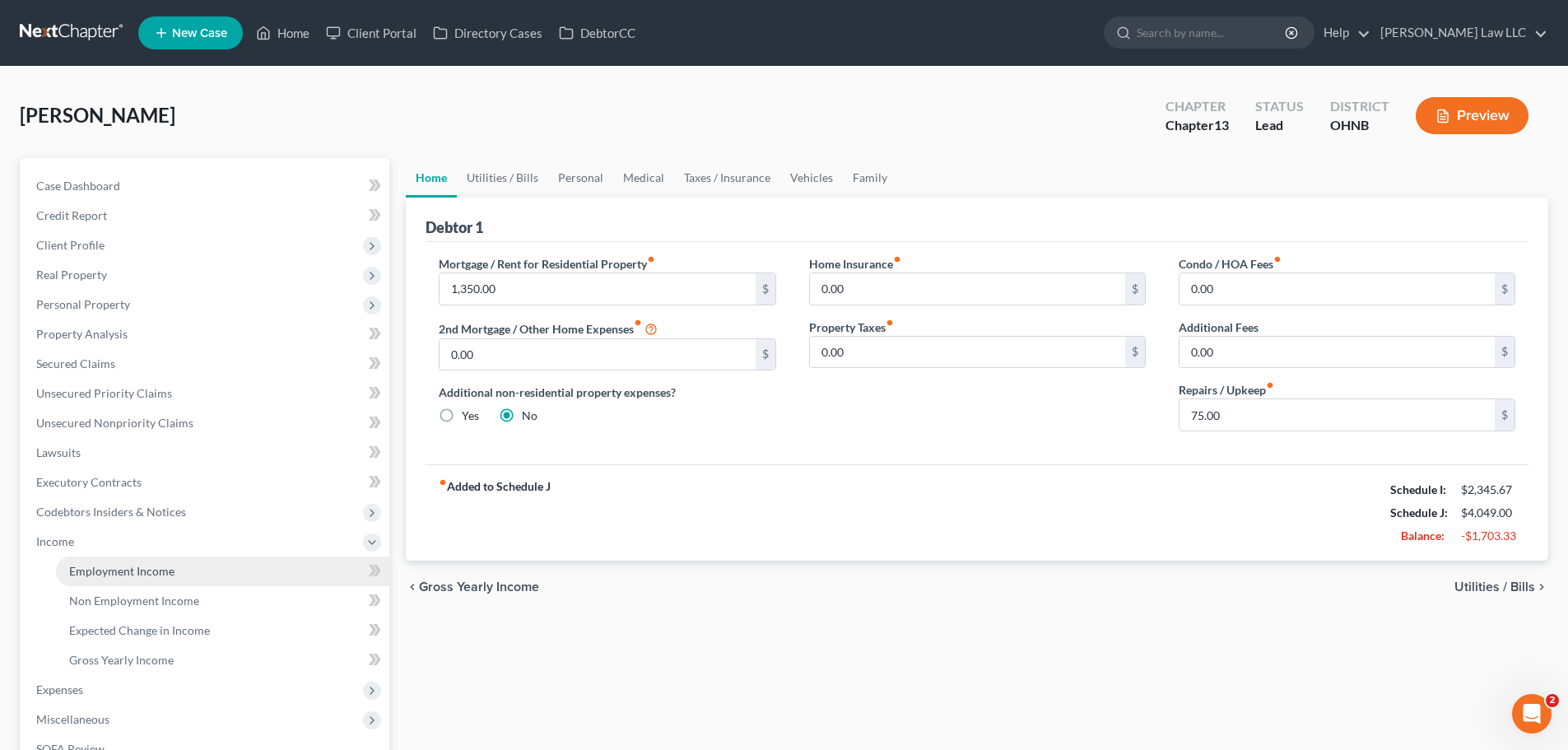
click at [90, 568] on span "Employment Income" at bounding box center [122, 571] width 105 height 14
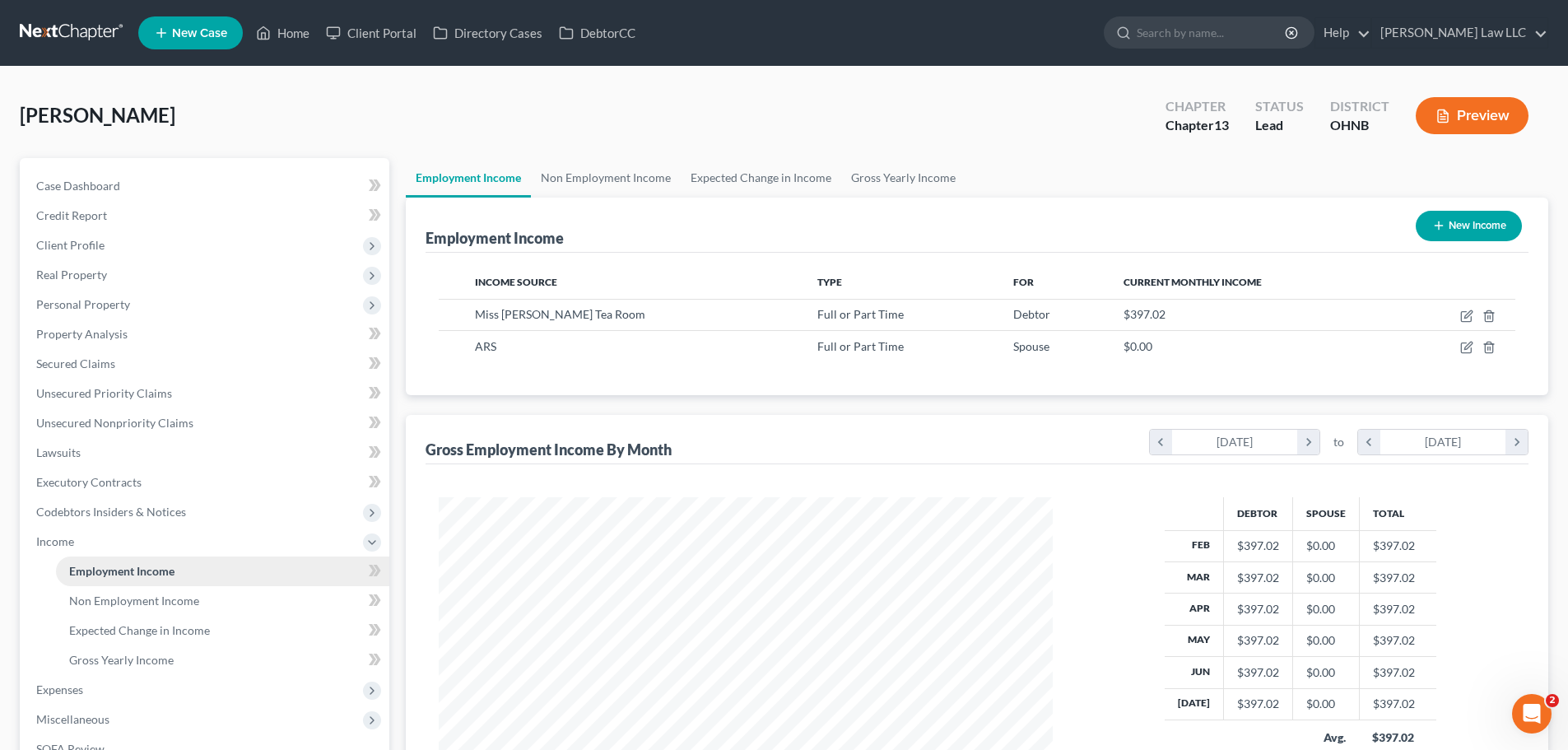
scroll to position [307, 647]
click at [597, 180] on link "Non Employment Income" at bounding box center [605, 178] width 150 height 40
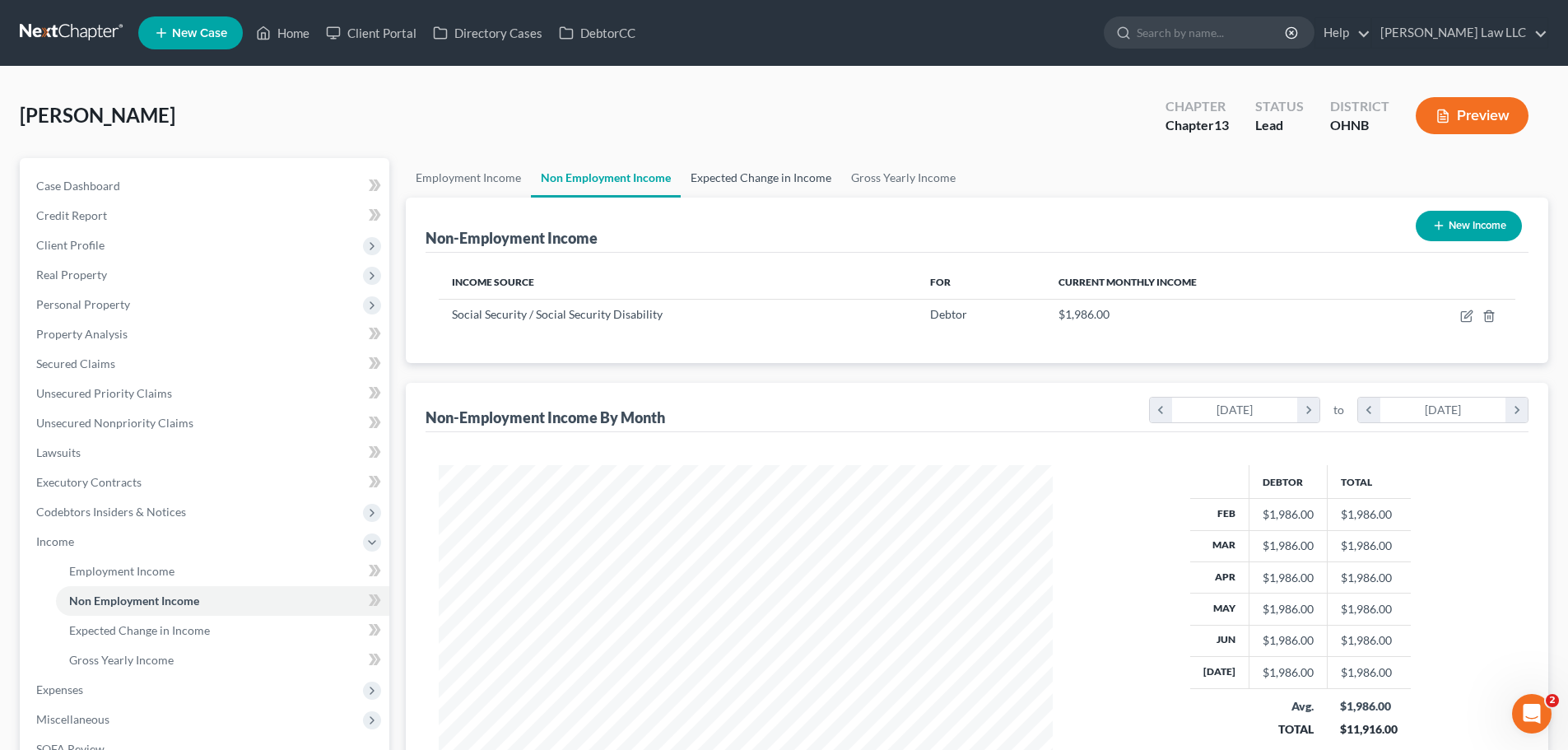
scroll to position [307, 647]
click at [777, 180] on link "Expected Change in Income" at bounding box center [761, 178] width 160 height 40
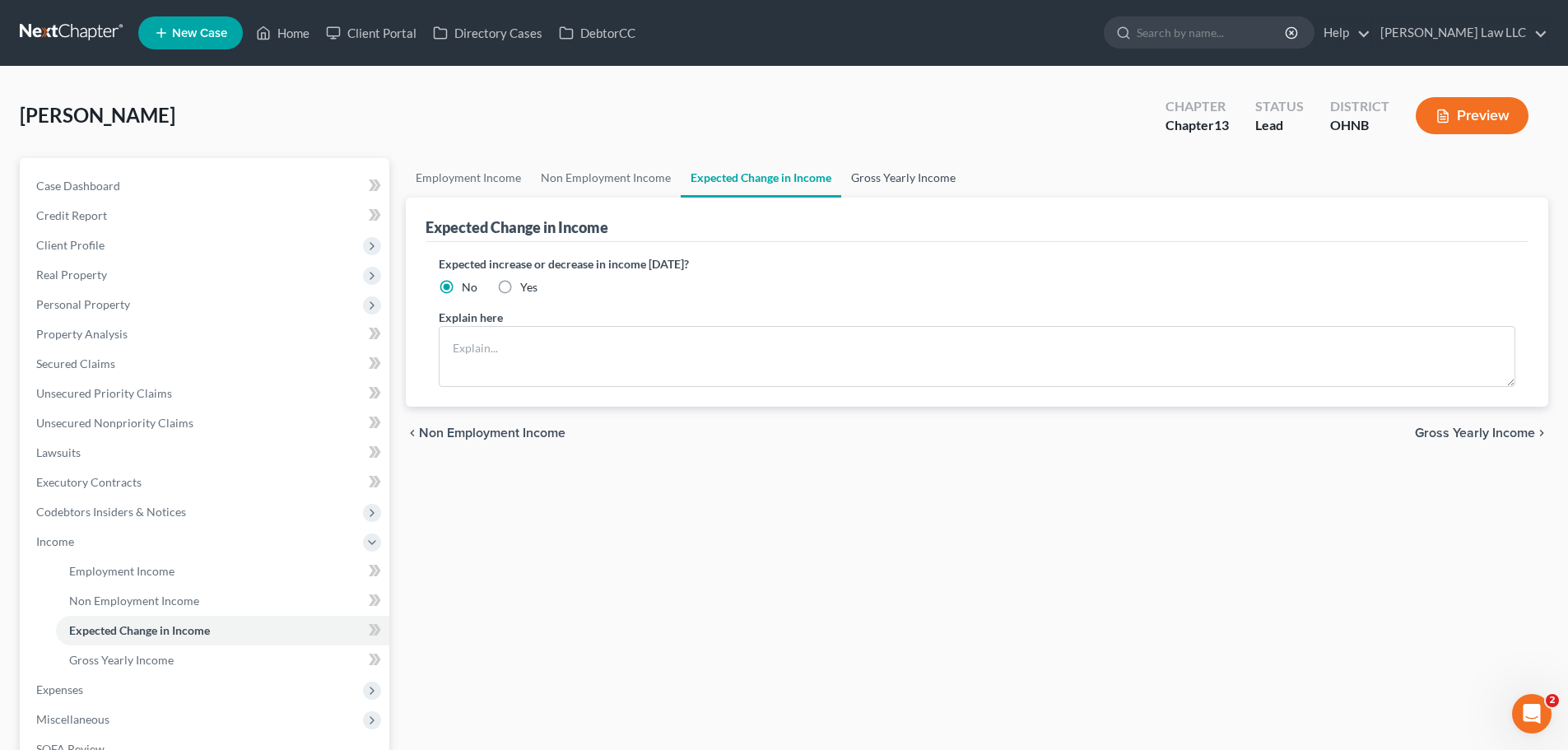
click at [889, 176] on link "Gross Yearly Income" at bounding box center [902, 178] width 124 height 40
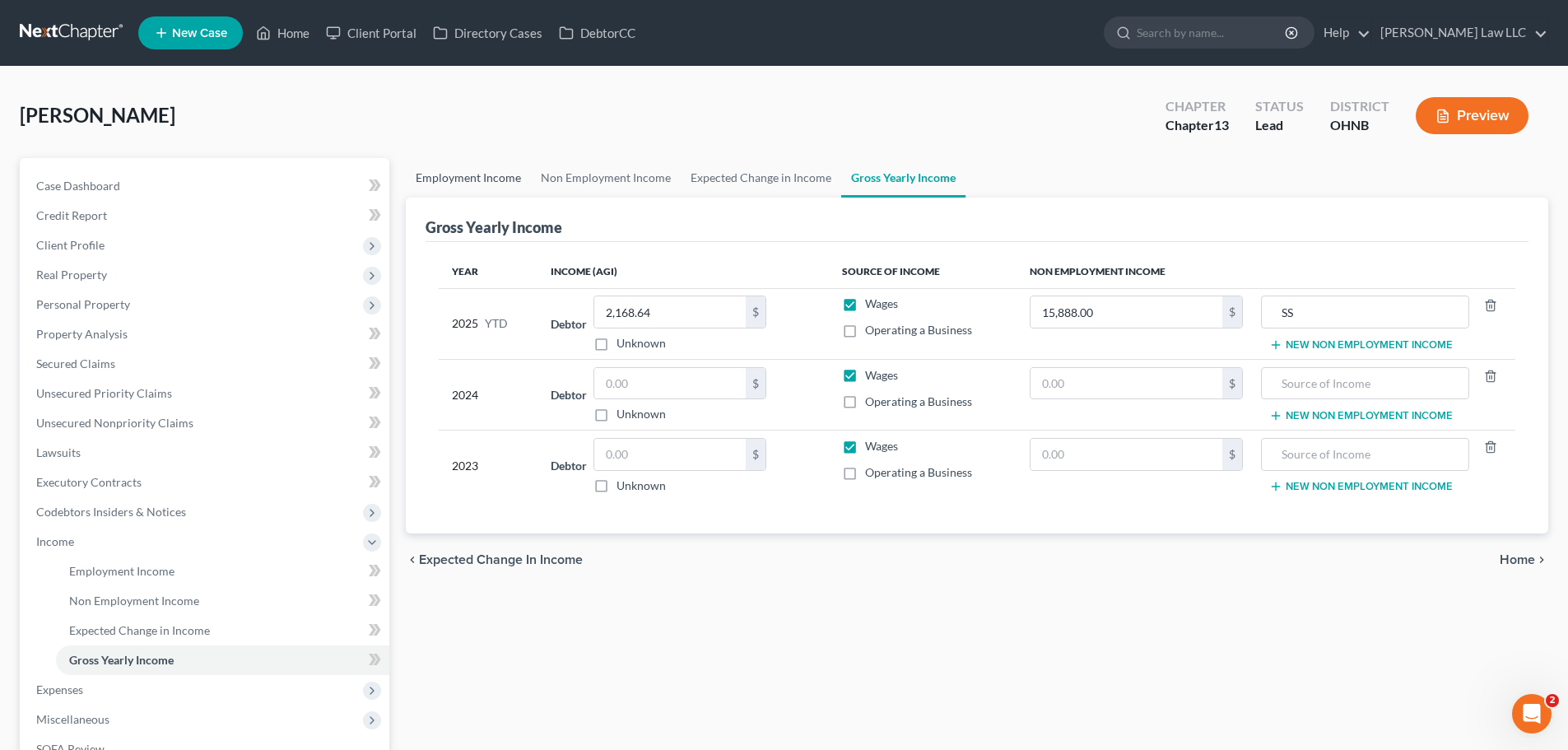
click at [492, 189] on link "Employment Income" at bounding box center [469, 178] width 125 height 40
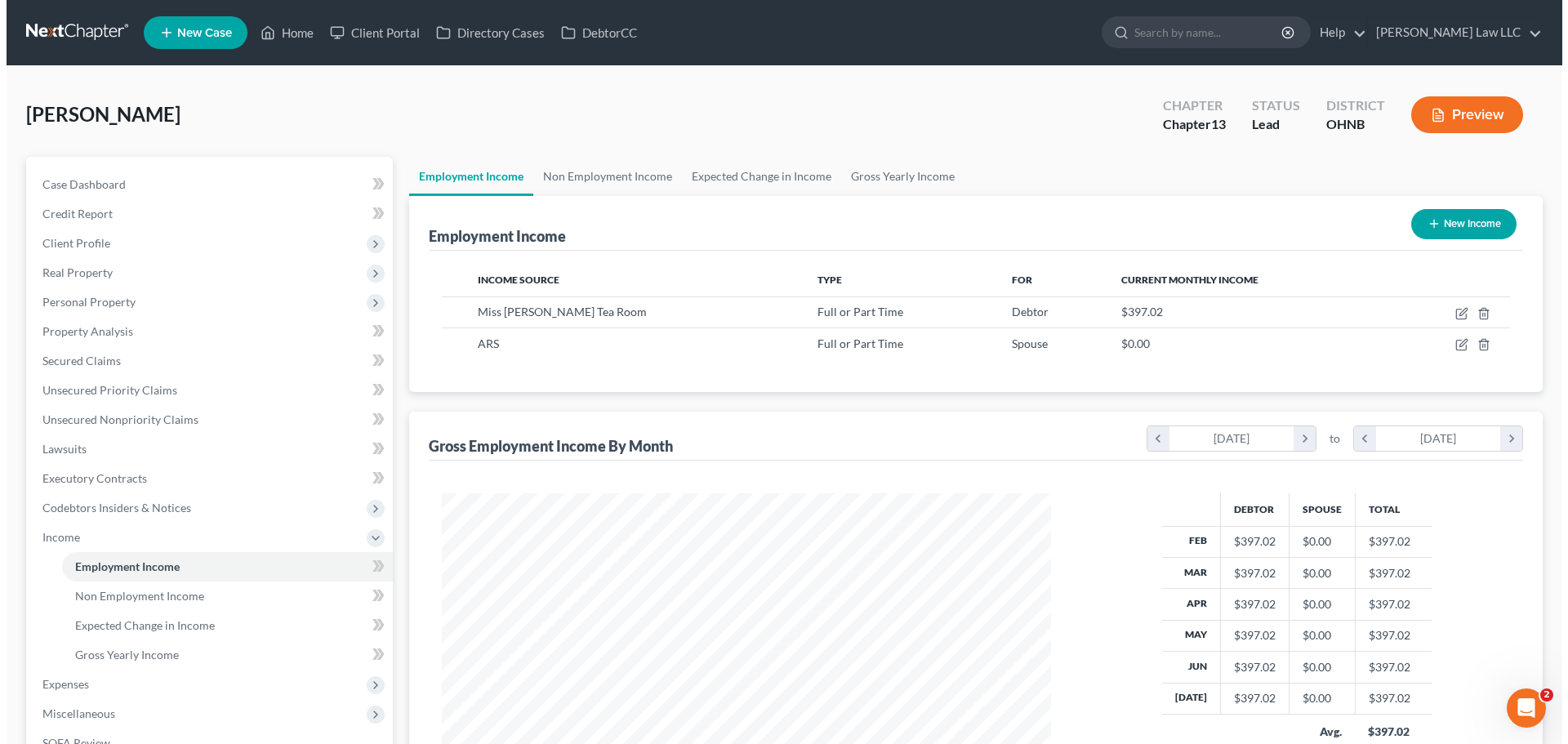
scroll to position [305, 642]
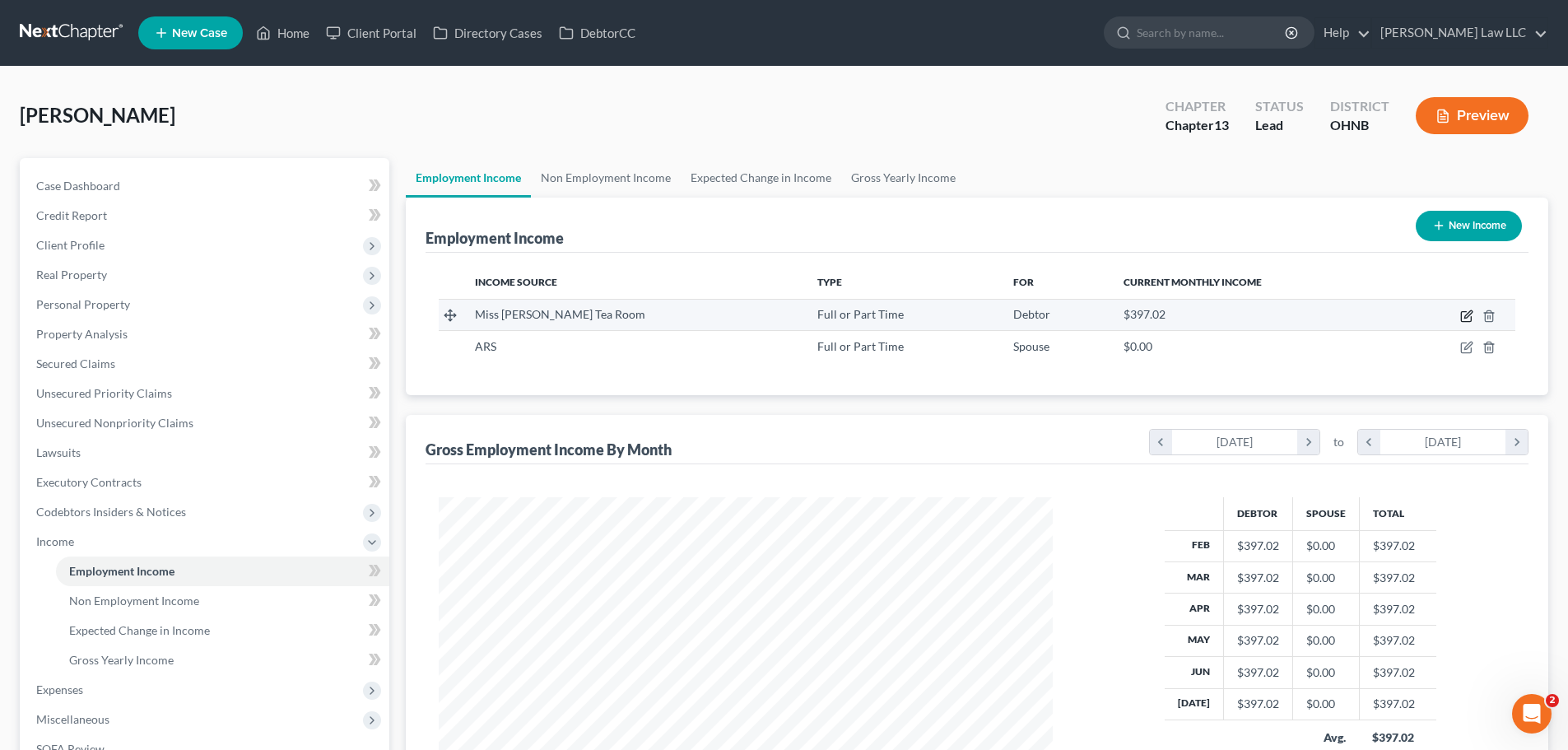
click at [1468, 317] on icon "button" at bounding box center [1467, 313] width 7 height 7
select select "0"
select select "36"
select select "2"
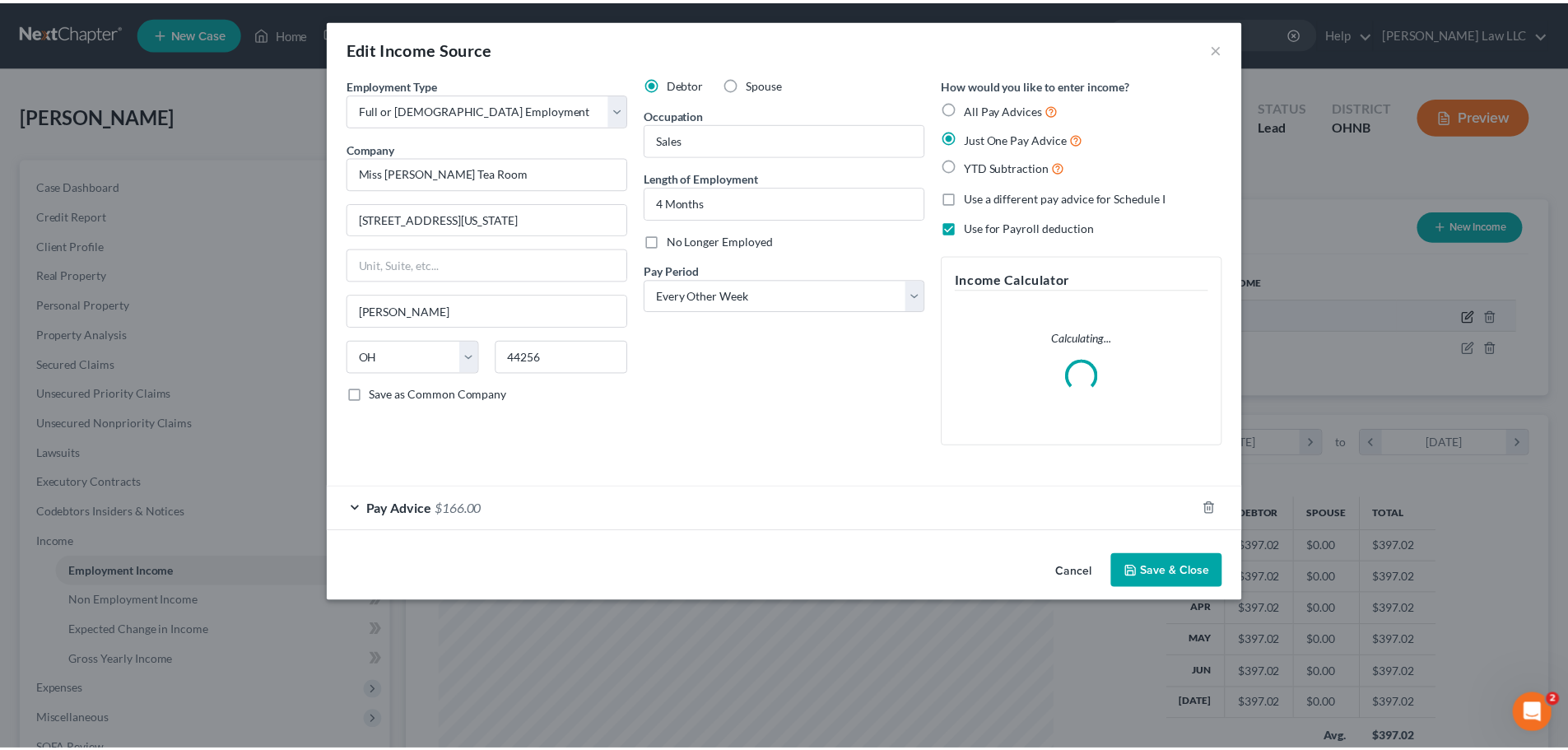
scroll to position [309, 653]
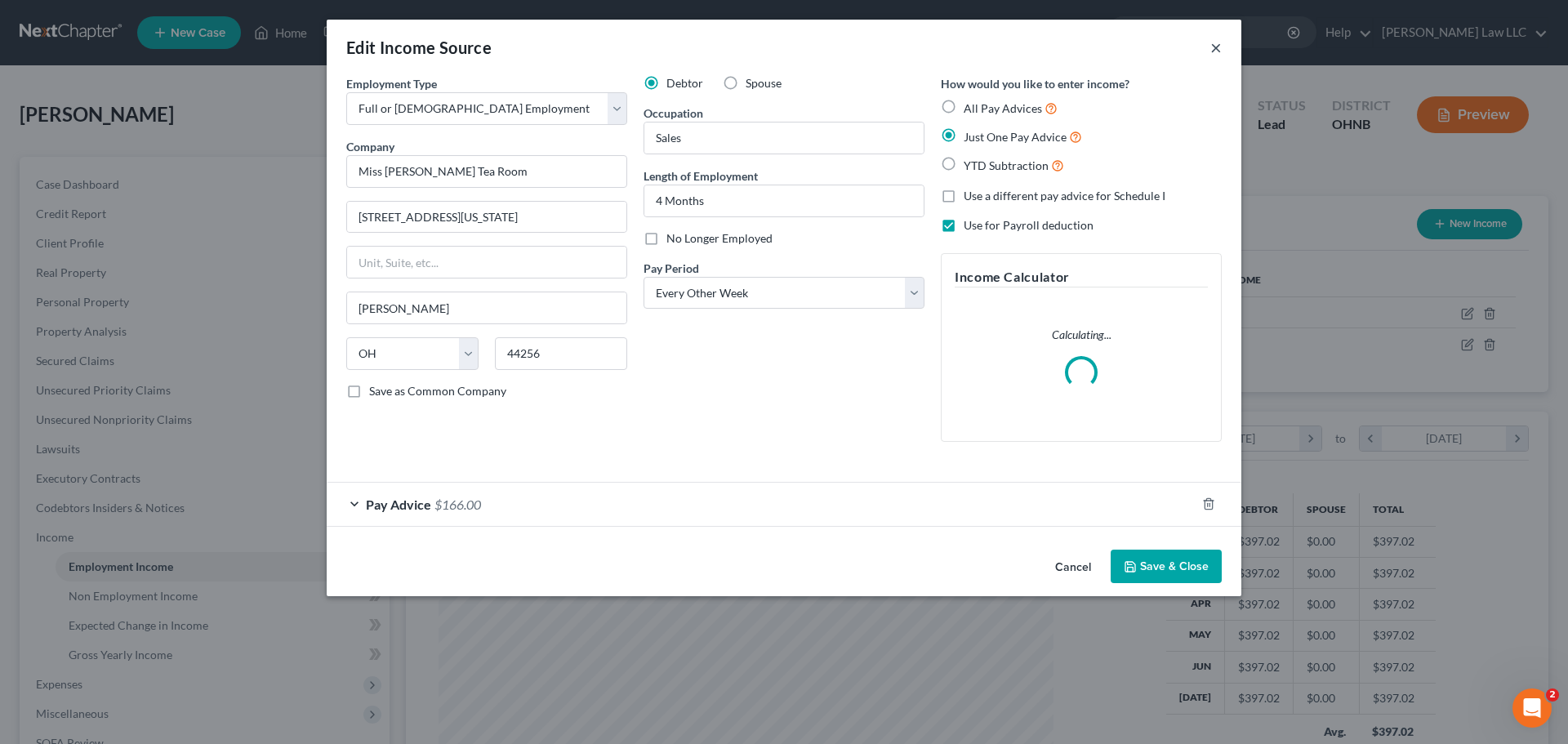
click at [1215, 45] on button "×" at bounding box center [1216, 47] width 12 height 20
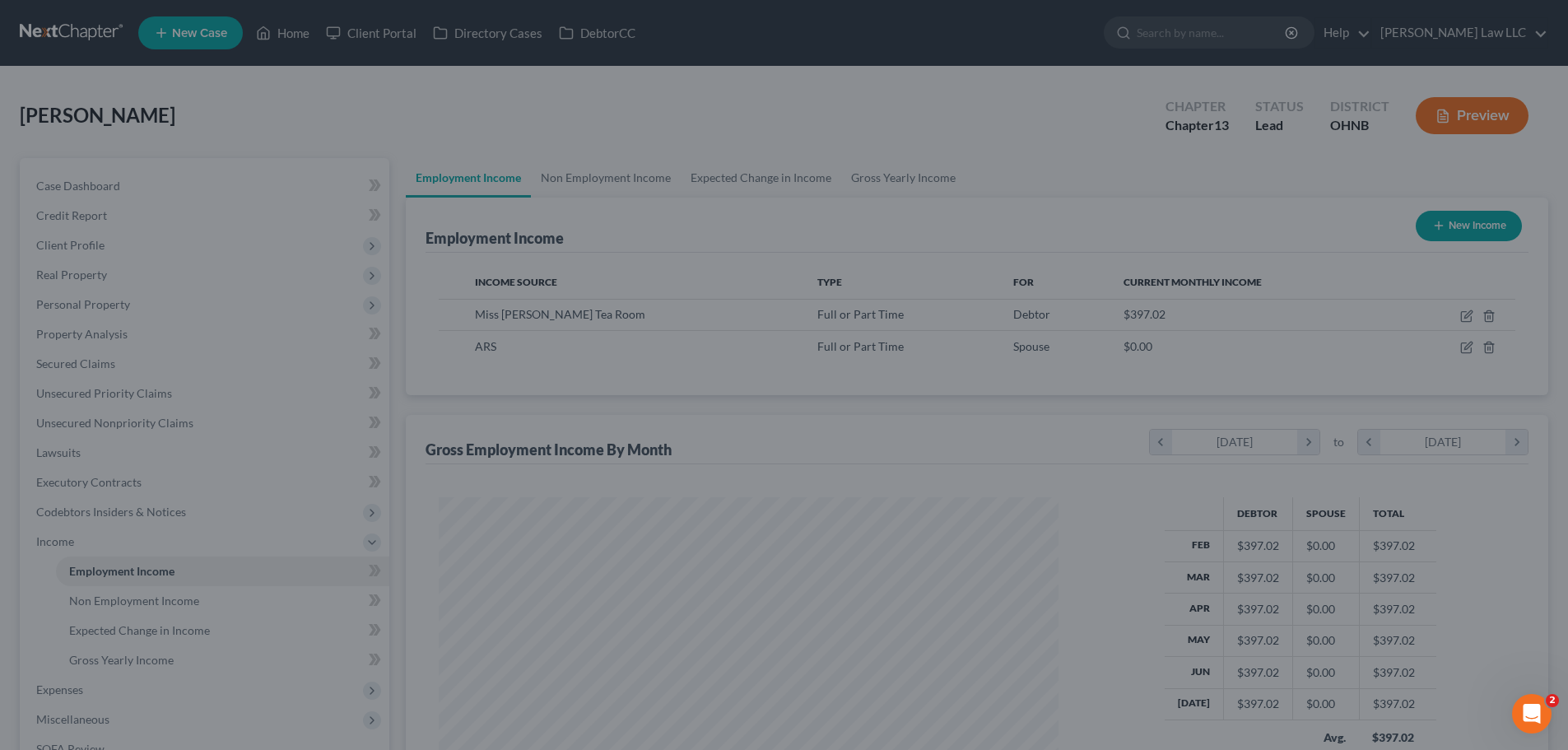
scroll to position [822939, 822410]
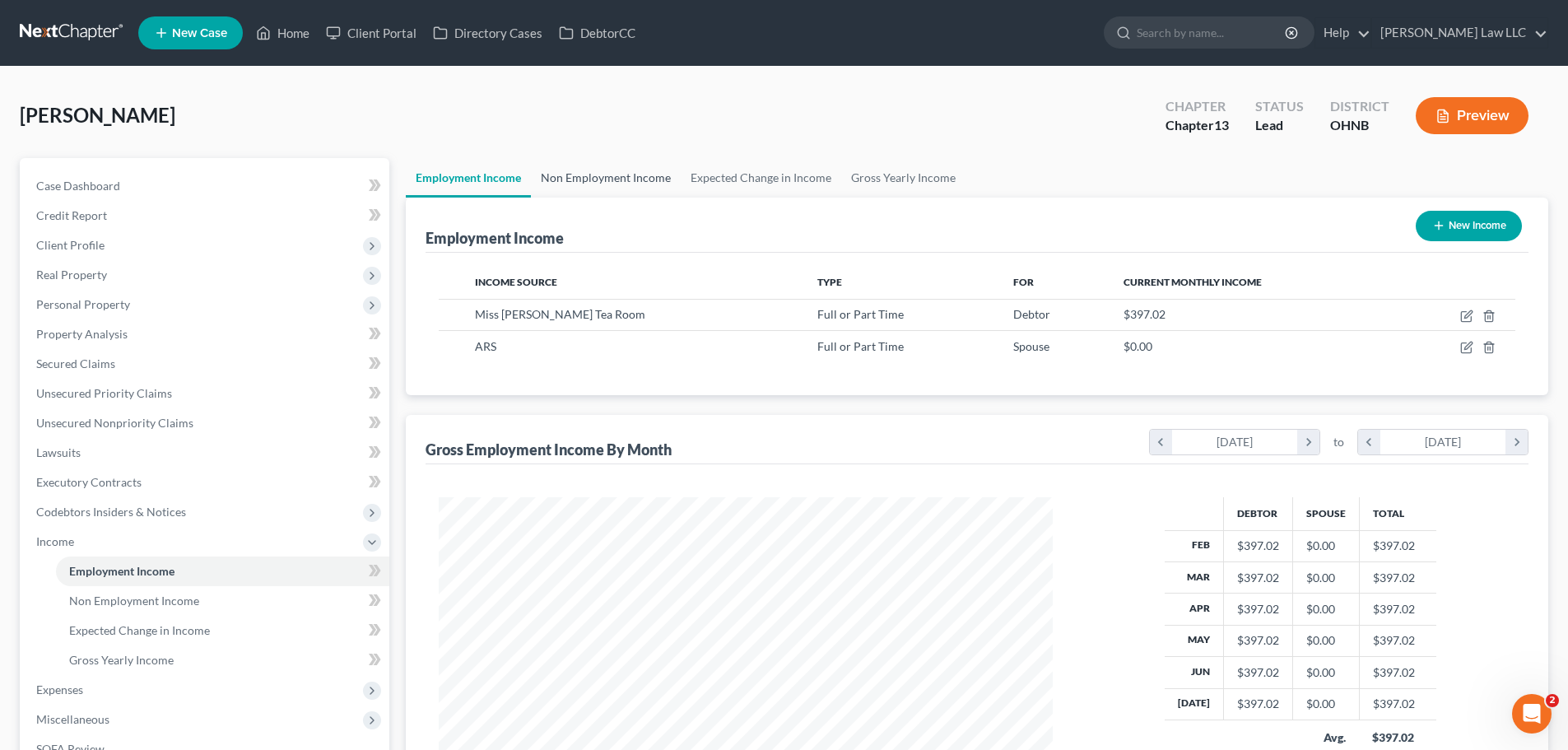
click at [602, 177] on link "Non Employment Income" at bounding box center [605, 178] width 150 height 40
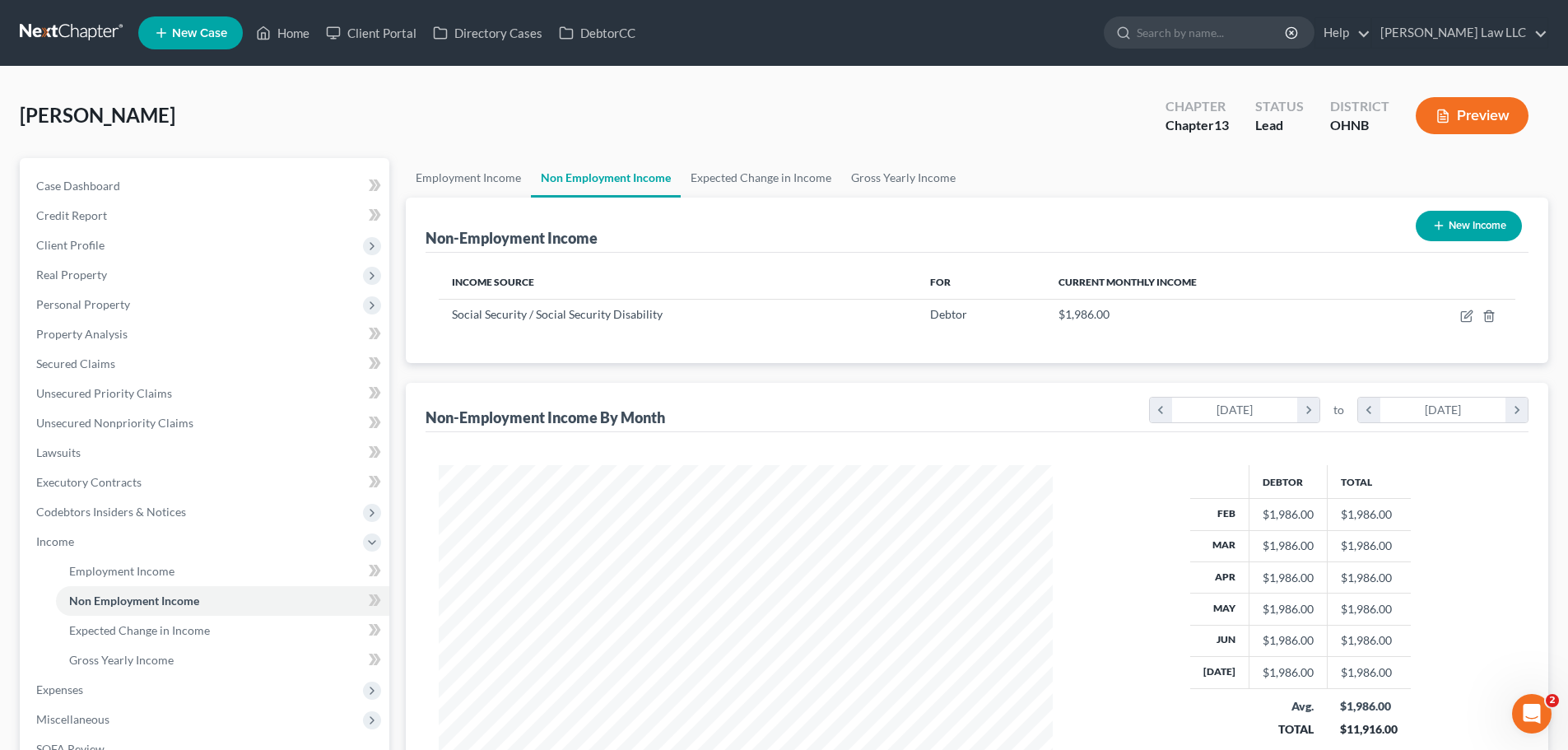
scroll to position [307, 647]
click at [706, 176] on link "Expected Change in Income" at bounding box center [761, 178] width 160 height 40
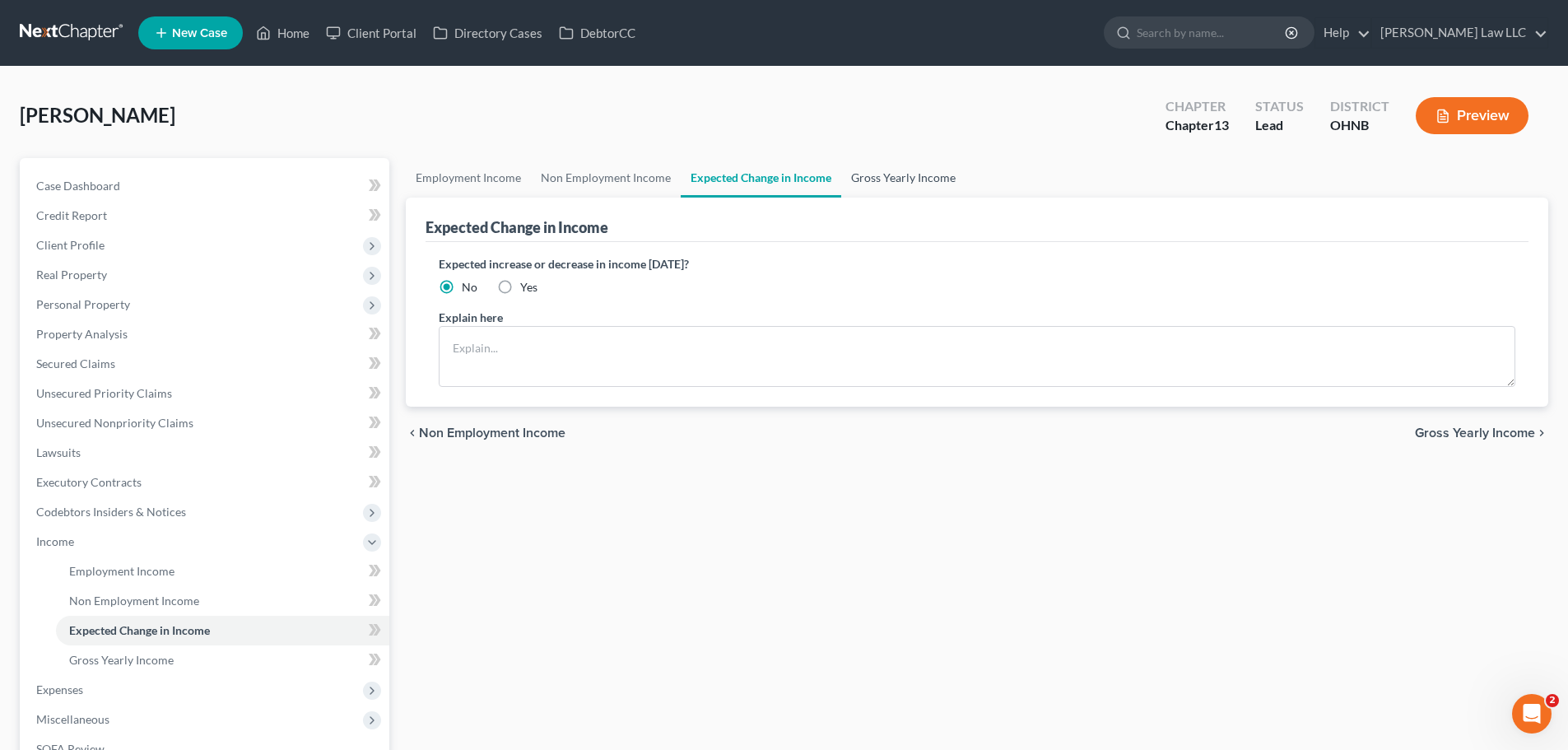
click at [879, 175] on link "Gross Yearly Income" at bounding box center [902, 178] width 124 height 40
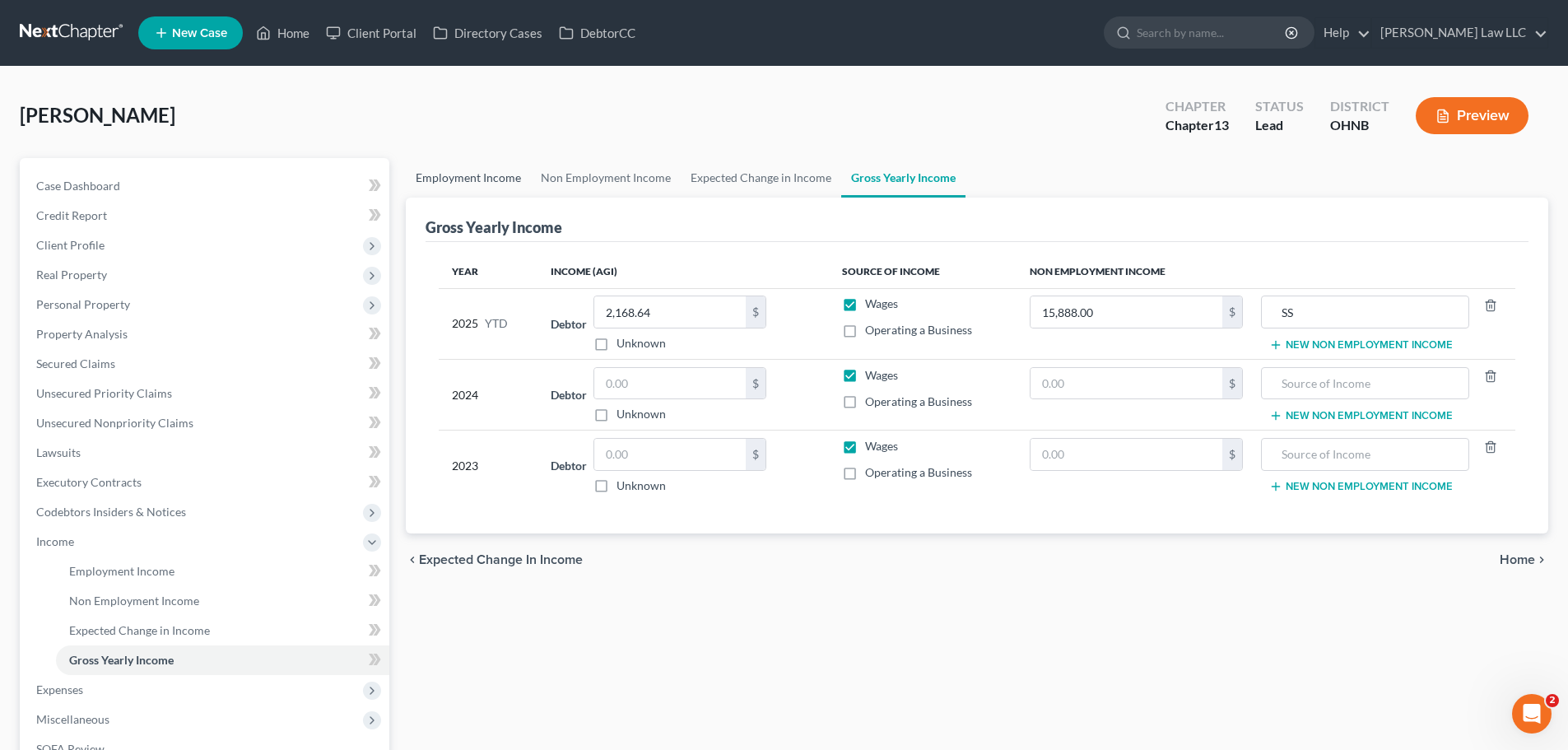
click at [451, 177] on link "Employment Income" at bounding box center [469, 178] width 125 height 40
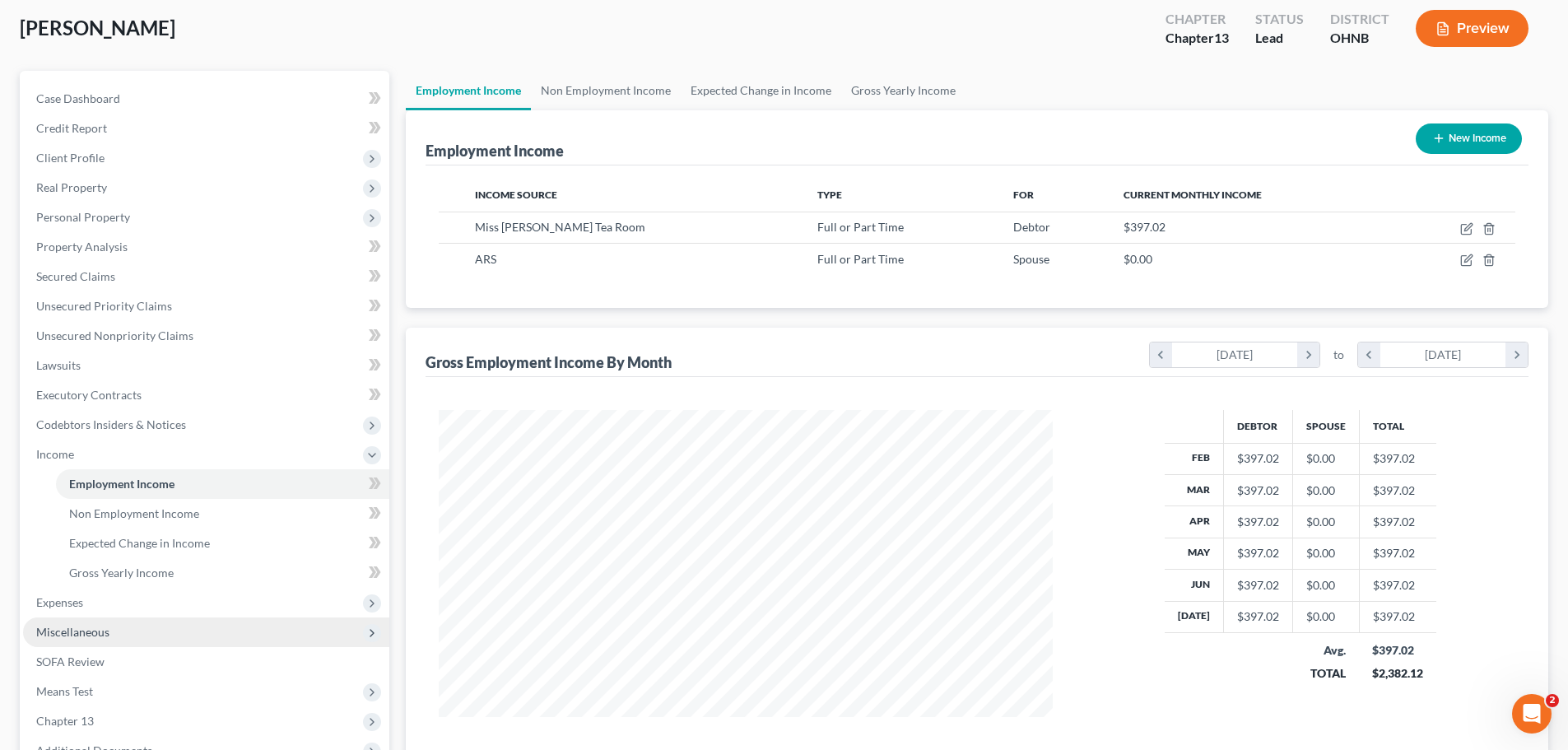
scroll to position [164, 0]
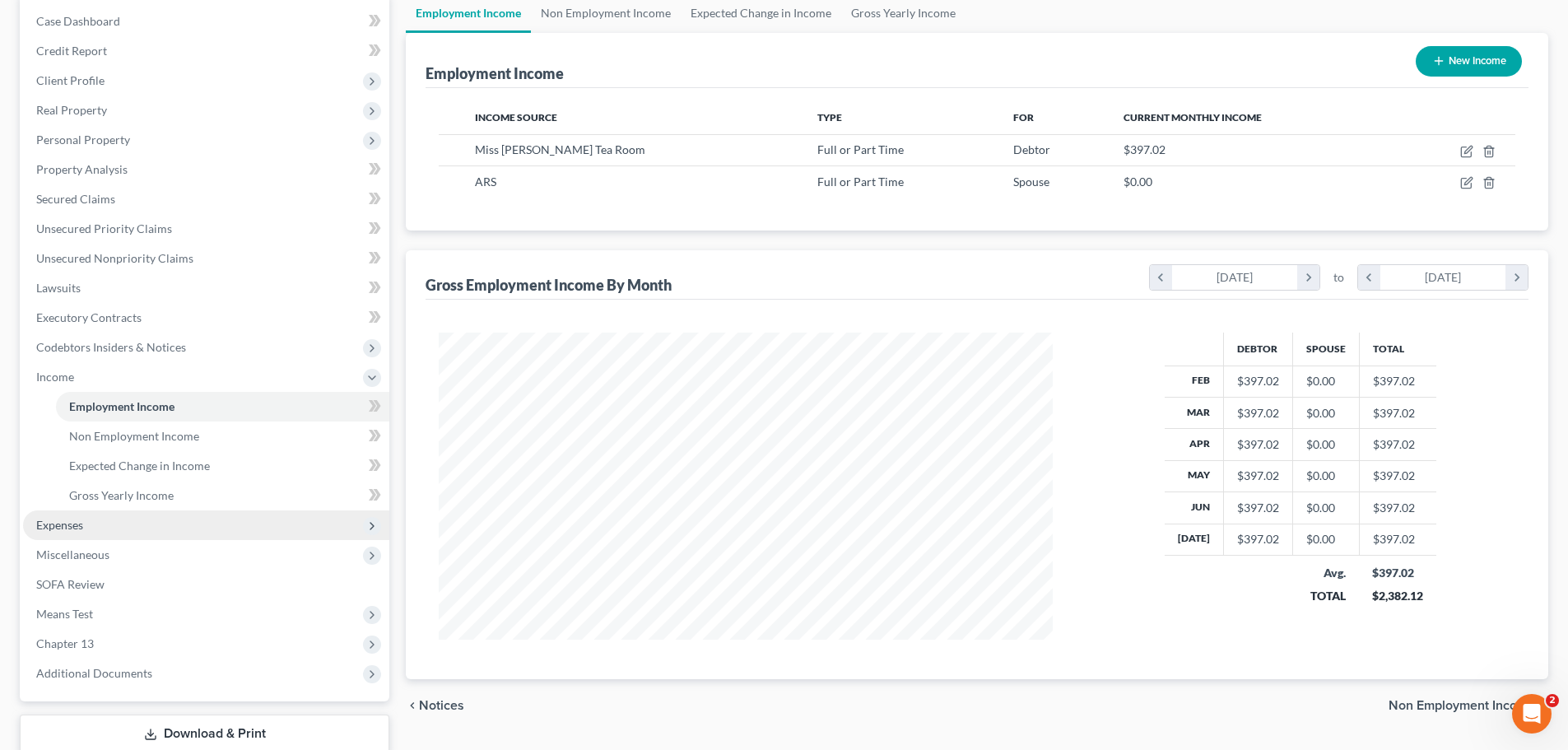
click at [92, 532] on span "Expenses" at bounding box center [206, 525] width 366 height 30
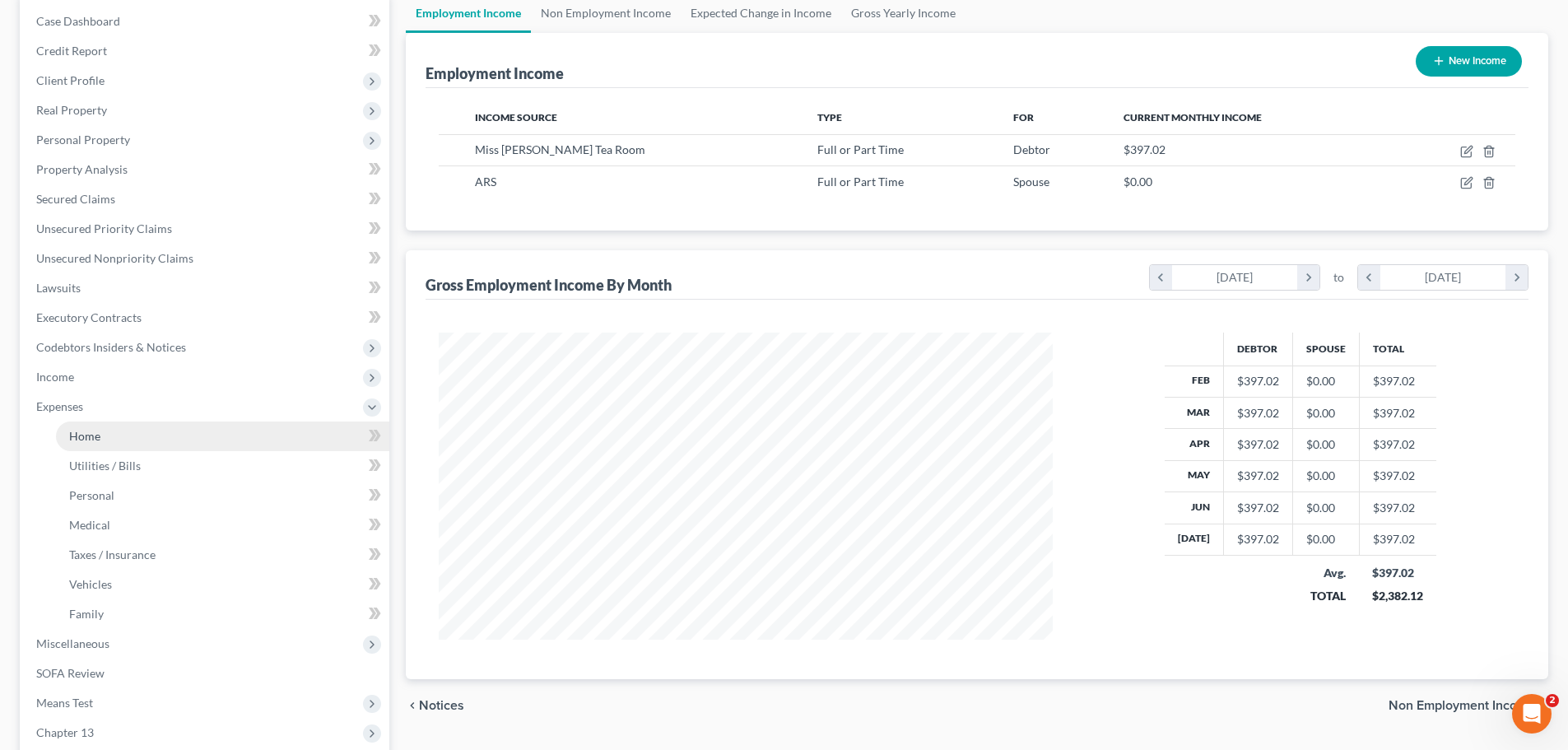
click at [134, 438] on link "Home" at bounding box center [223, 436] width 334 height 30
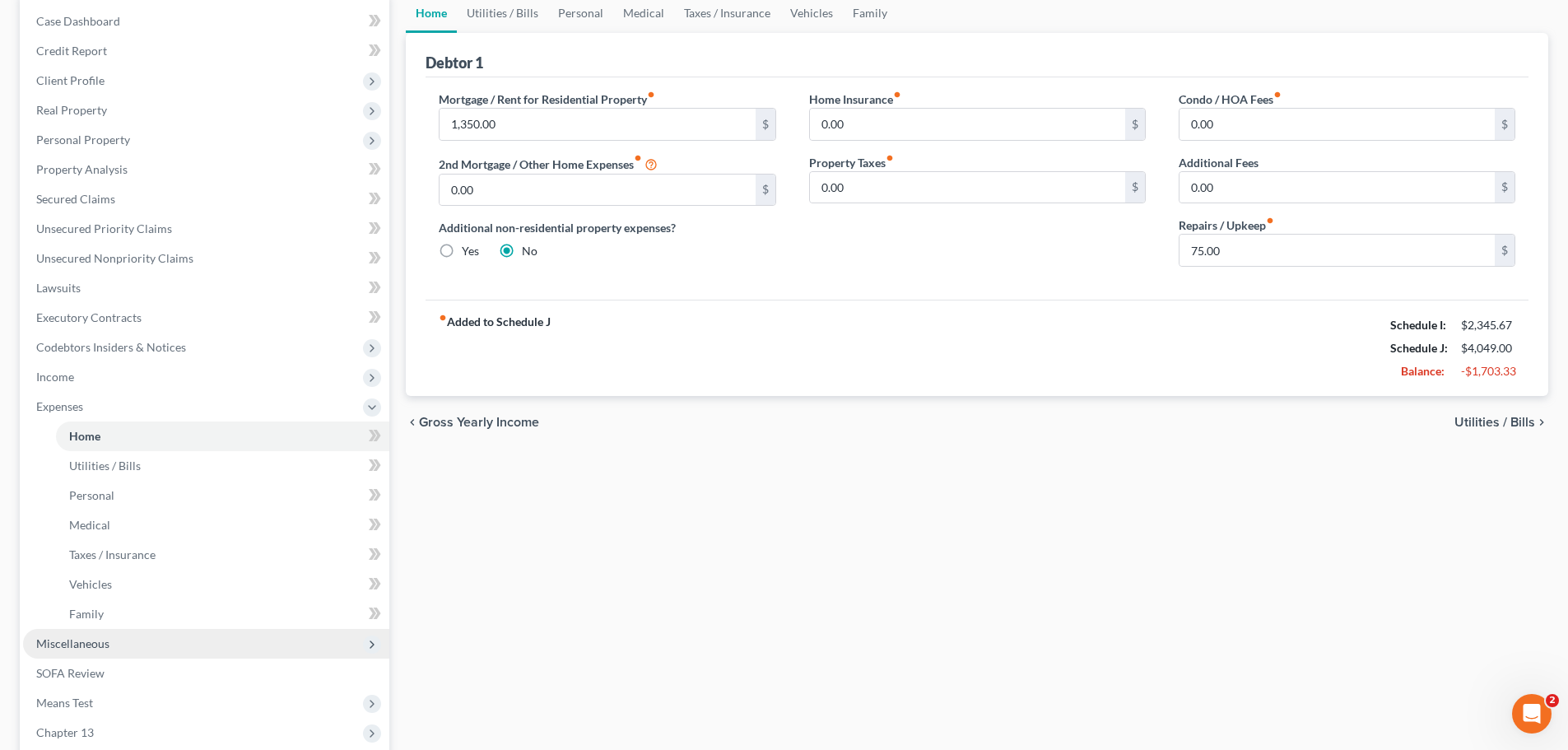
click at [85, 642] on span "Miscellaneous" at bounding box center [73, 643] width 73 height 14
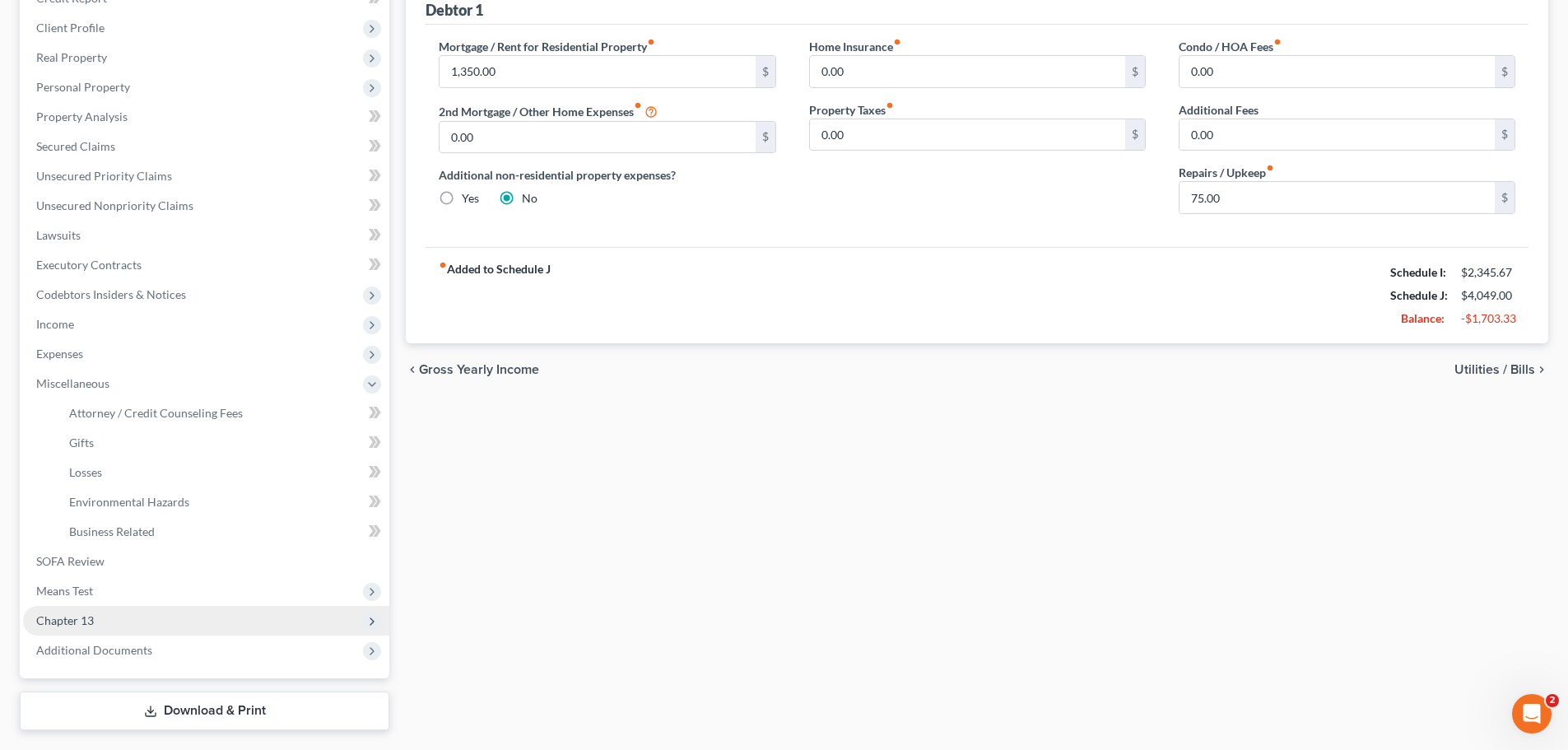
scroll to position [247, 0]
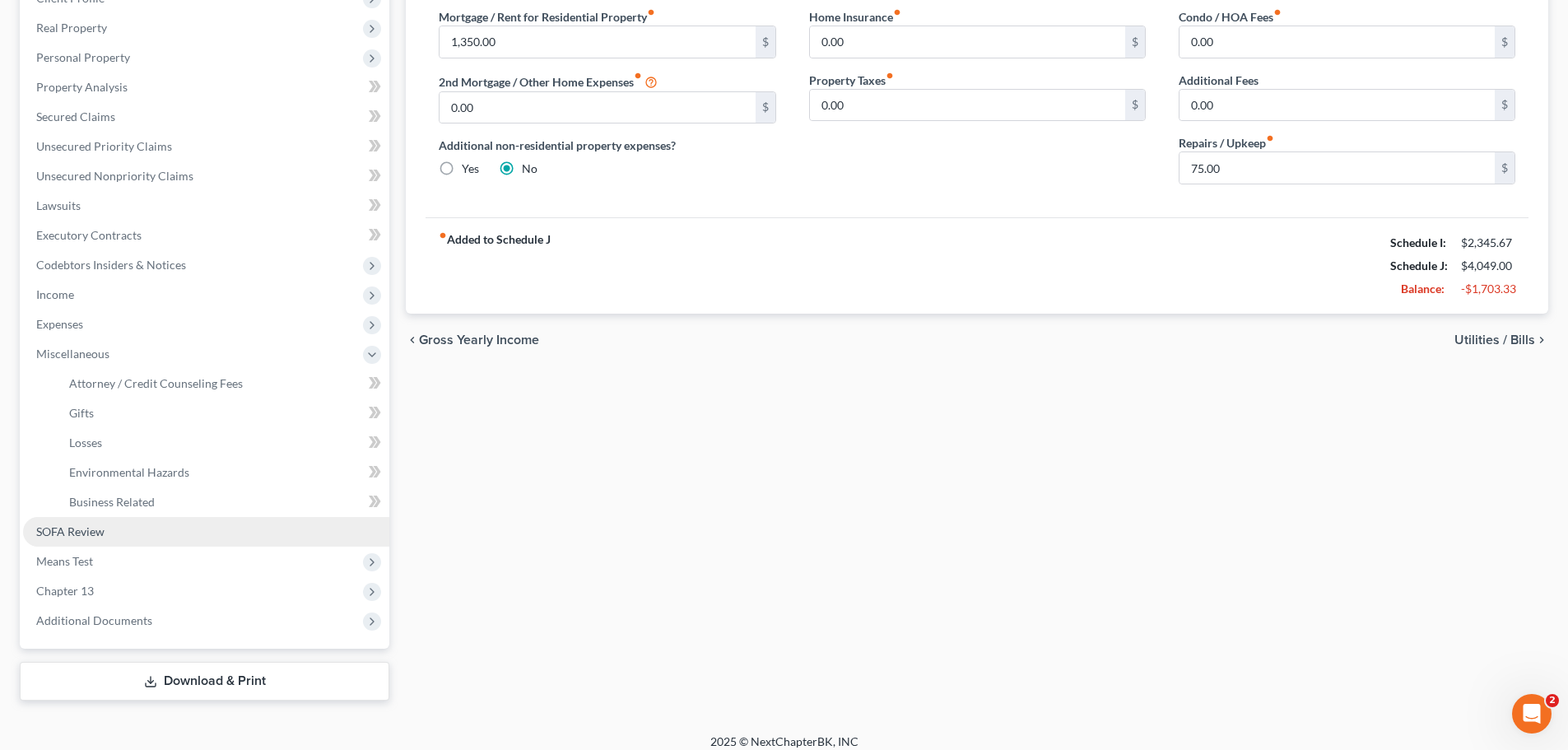
click at [105, 523] on link "SOFA Review" at bounding box center [206, 532] width 366 height 30
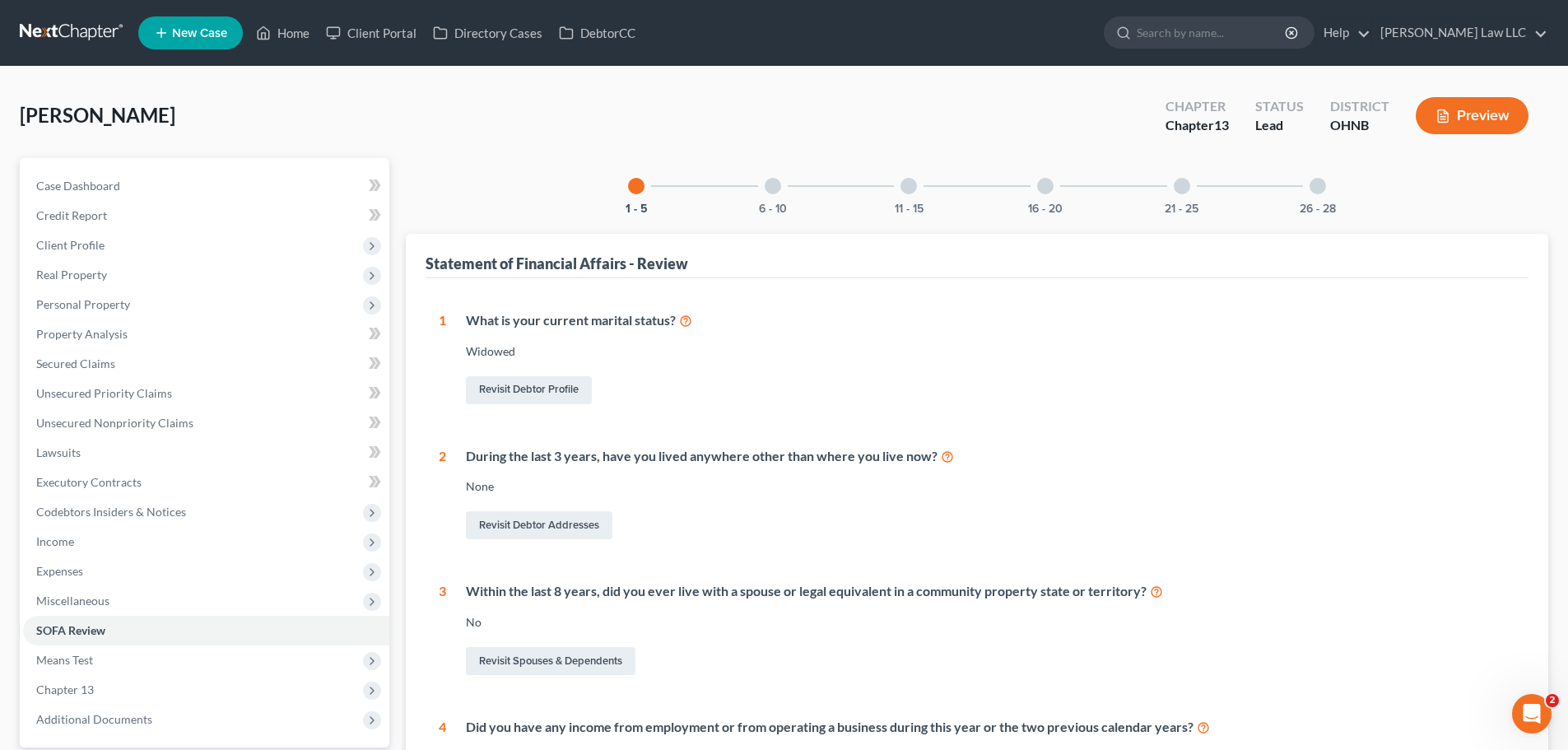
click at [777, 189] on div at bounding box center [773, 185] width 17 height 17
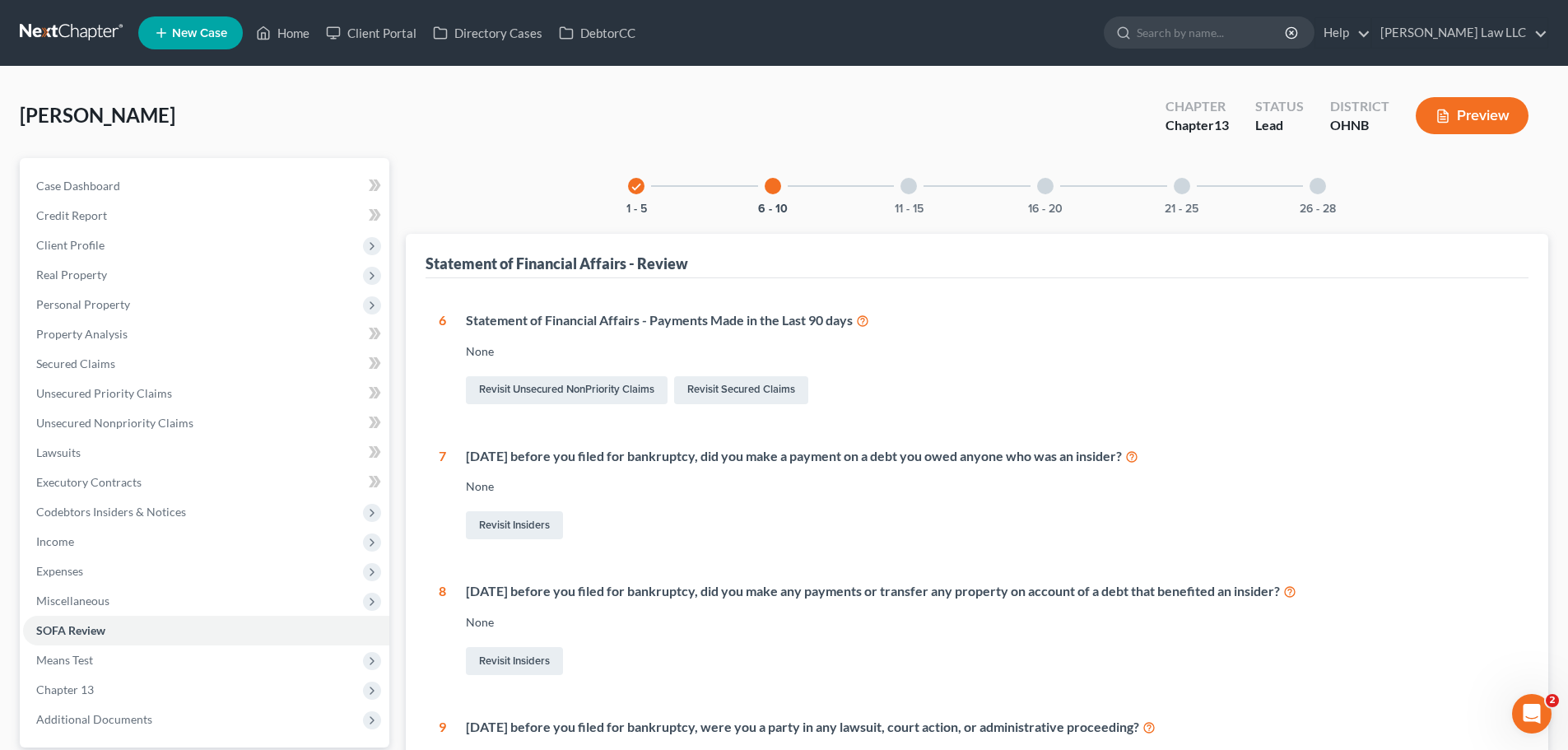
click at [910, 185] on div at bounding box center [908, 185] width 17 height 17
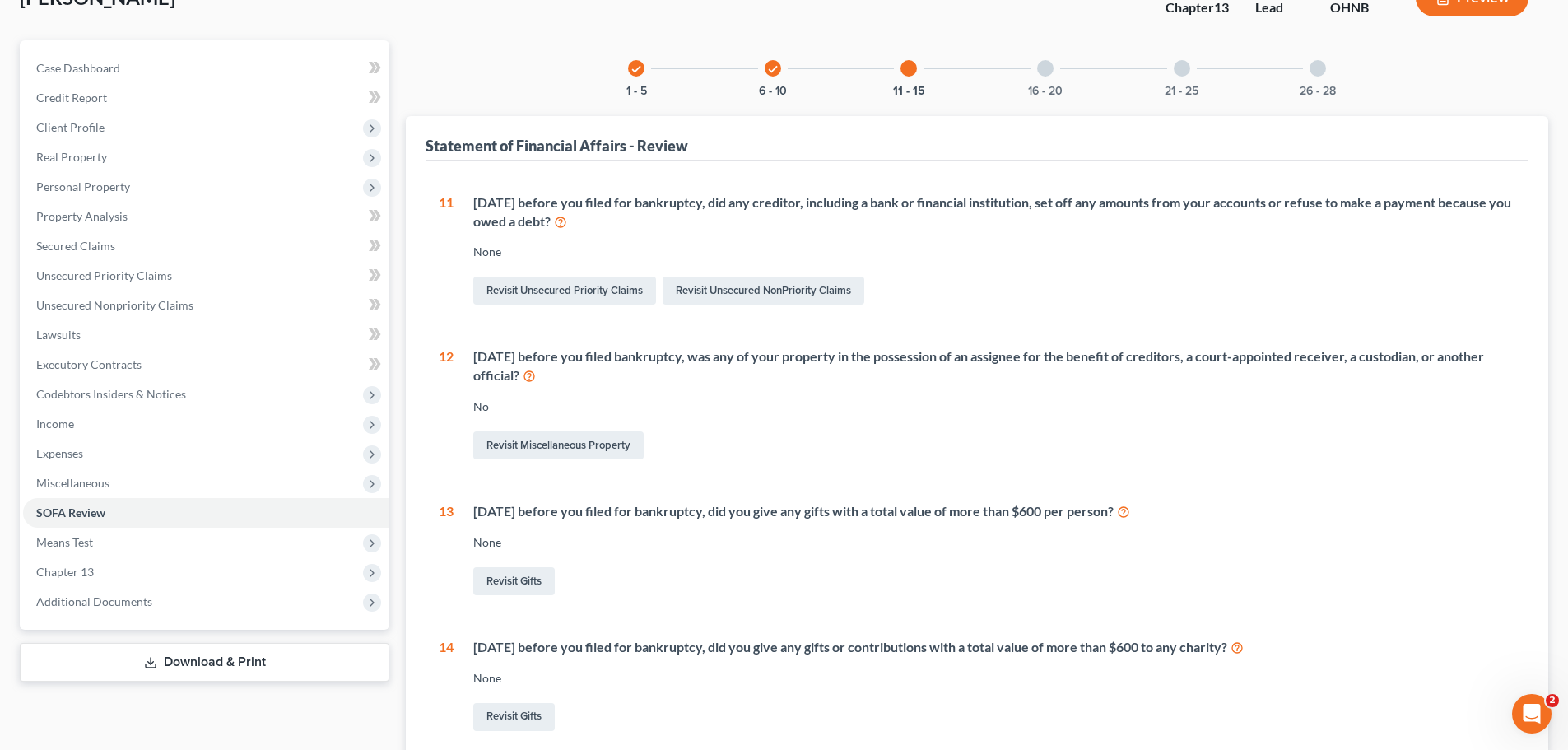
scroll to position [247, 0]
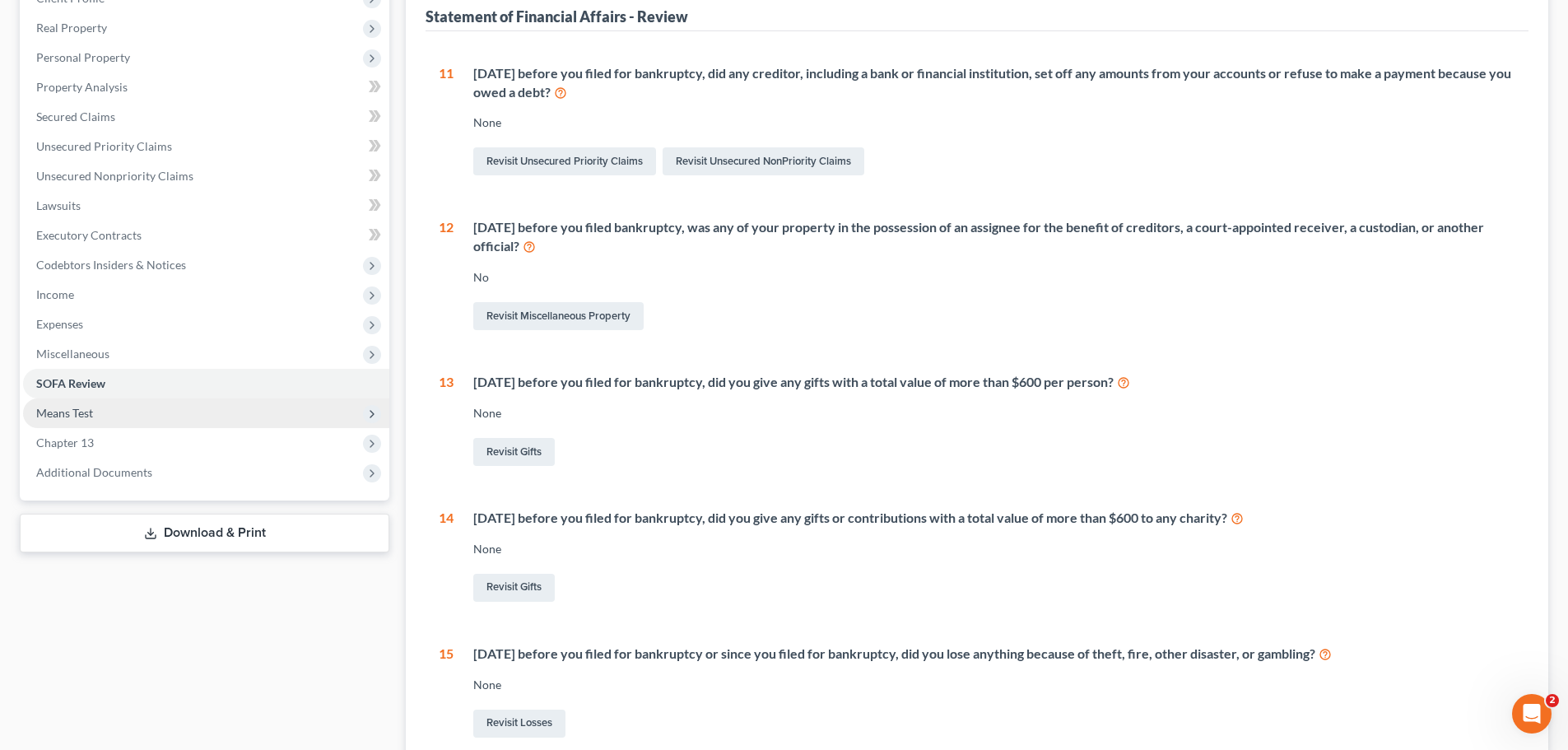
click at [90, 412] on span "Means Test" at bounding box center [64, 413] width 56 height 14
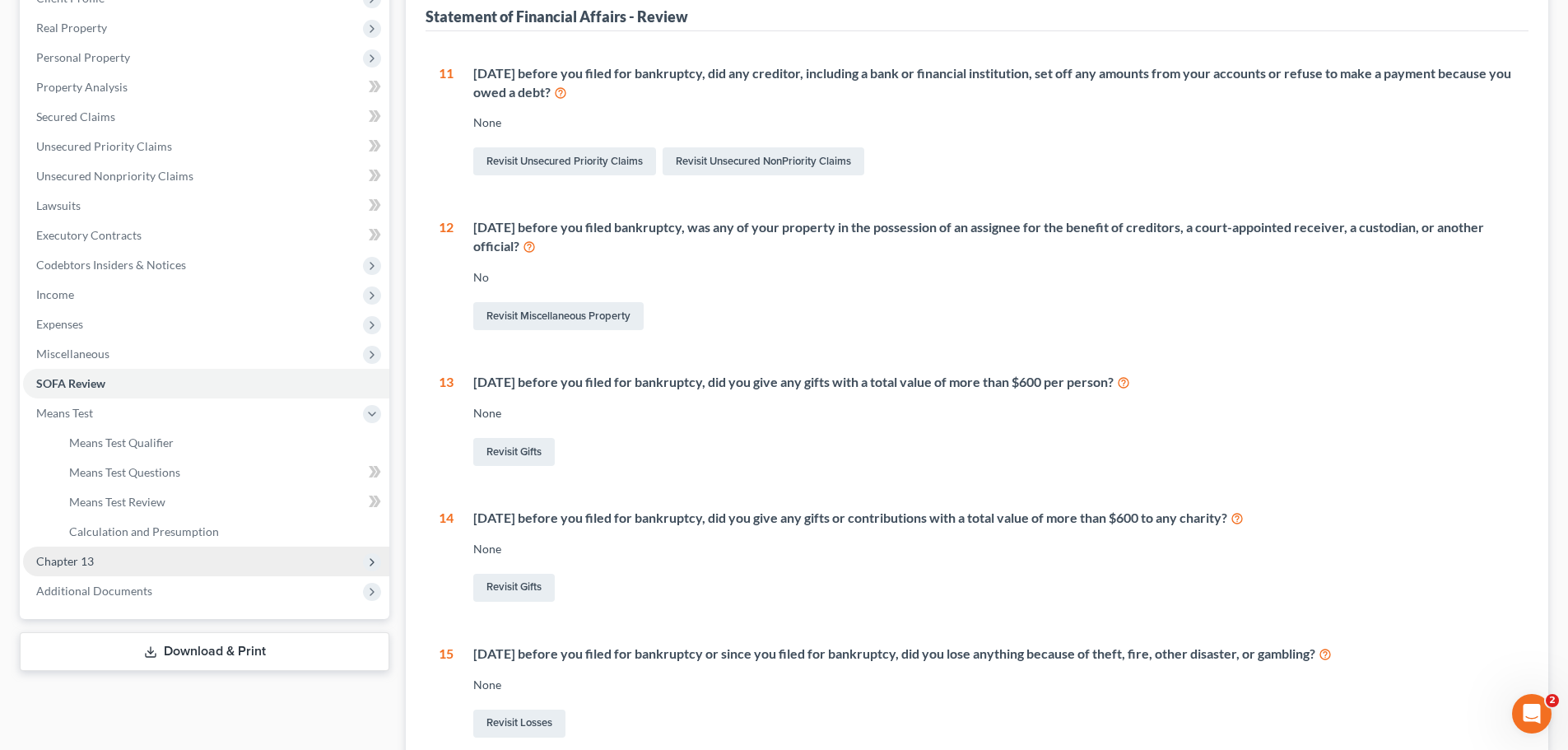
click at [105, 558] on span "Chapter 13" at bounding box center [206, 562] width 366 height 30
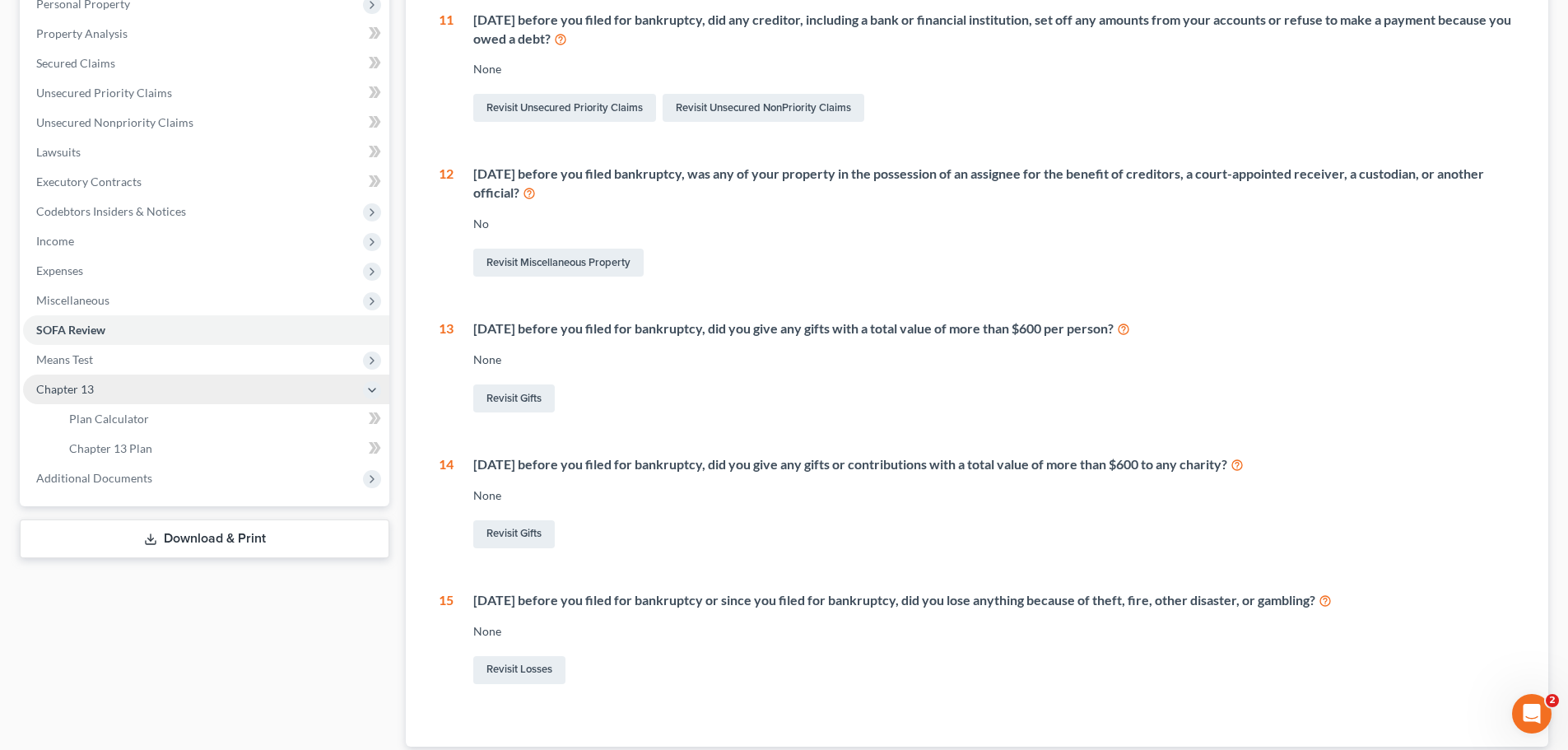
scroll to position [329, 0]
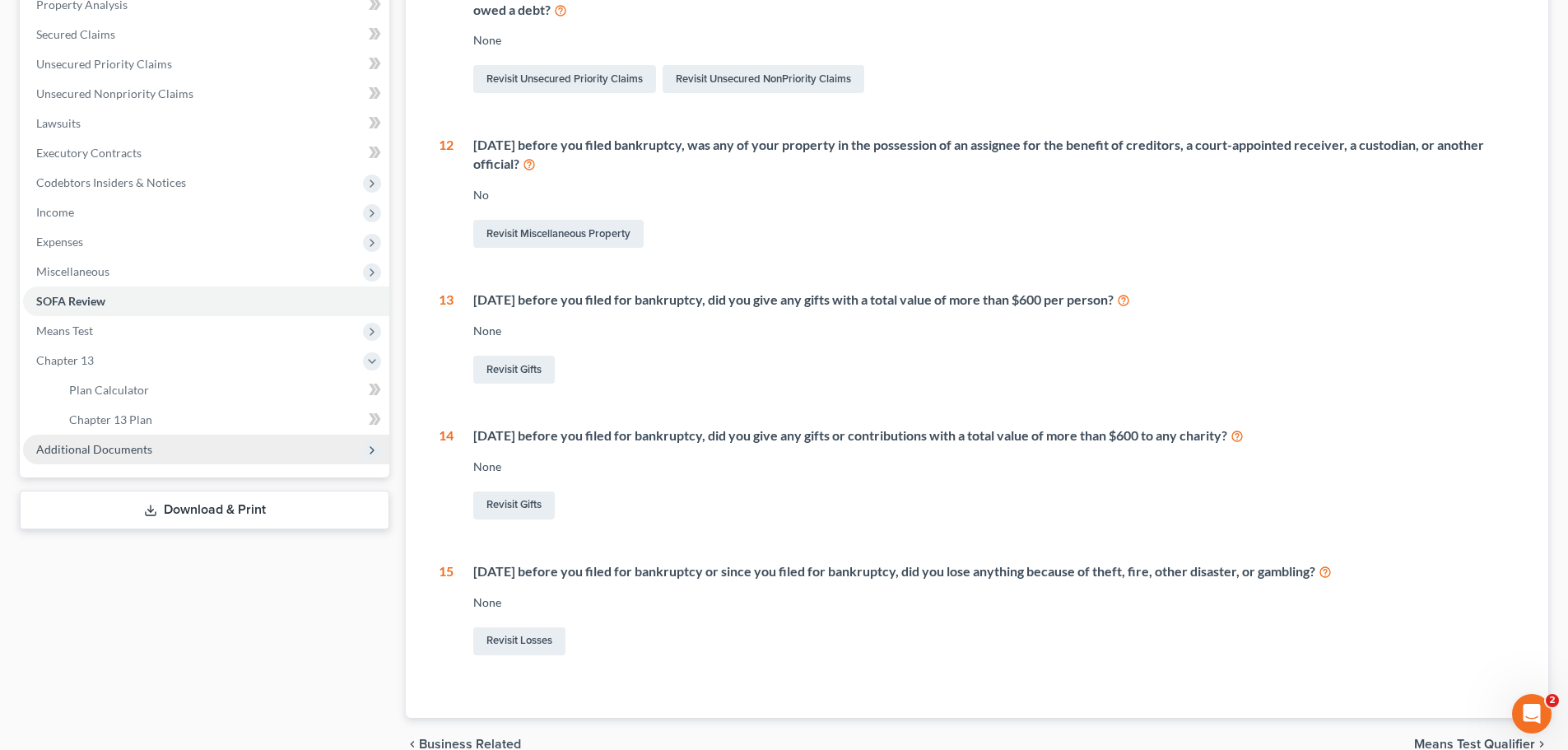
click at [105, 446] on span "Additional Documents" at bounding box center [94, 449] width 116 height 14
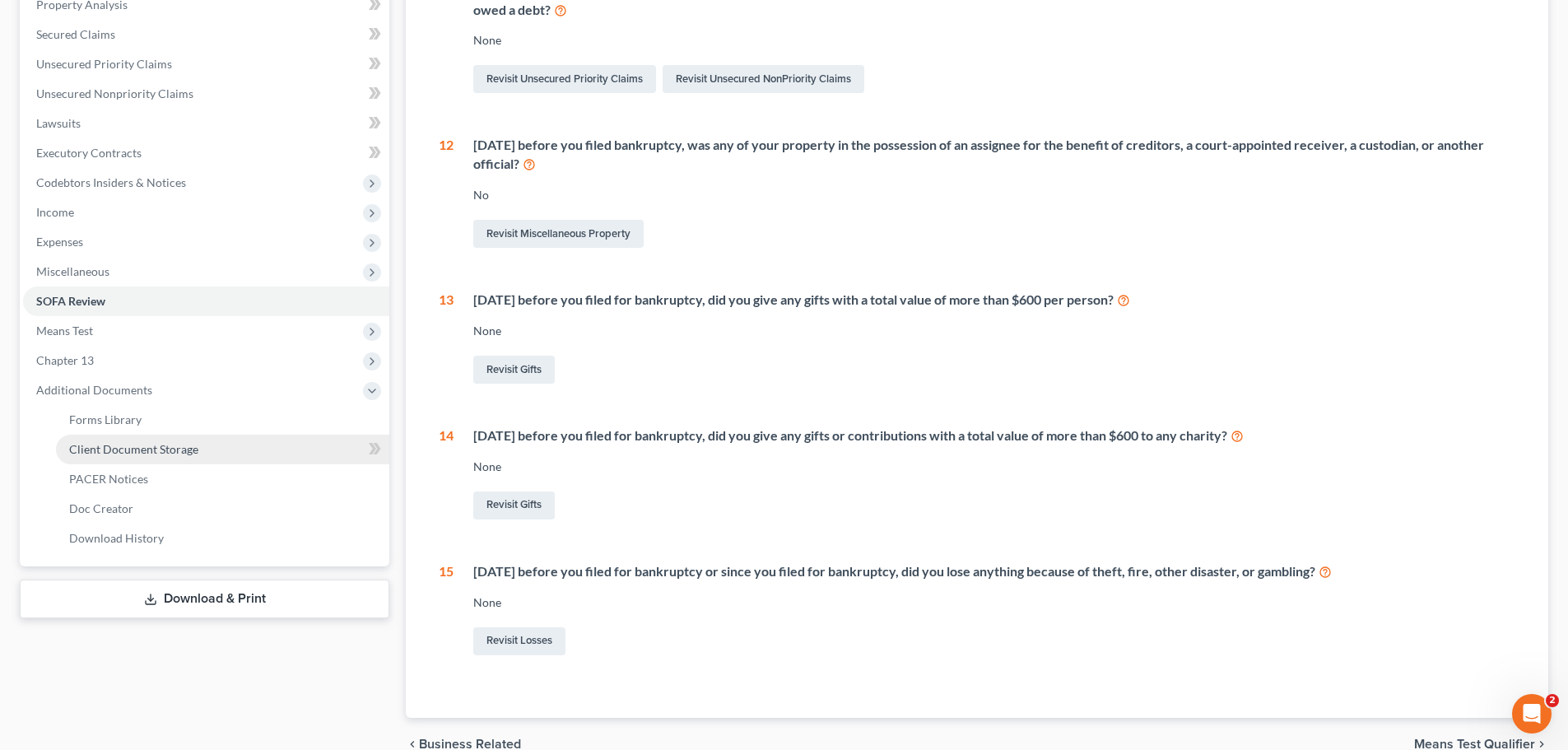
click at [185, 457] on link "Client Document Storage" at bounding box center [223, 450] width 334 height 30
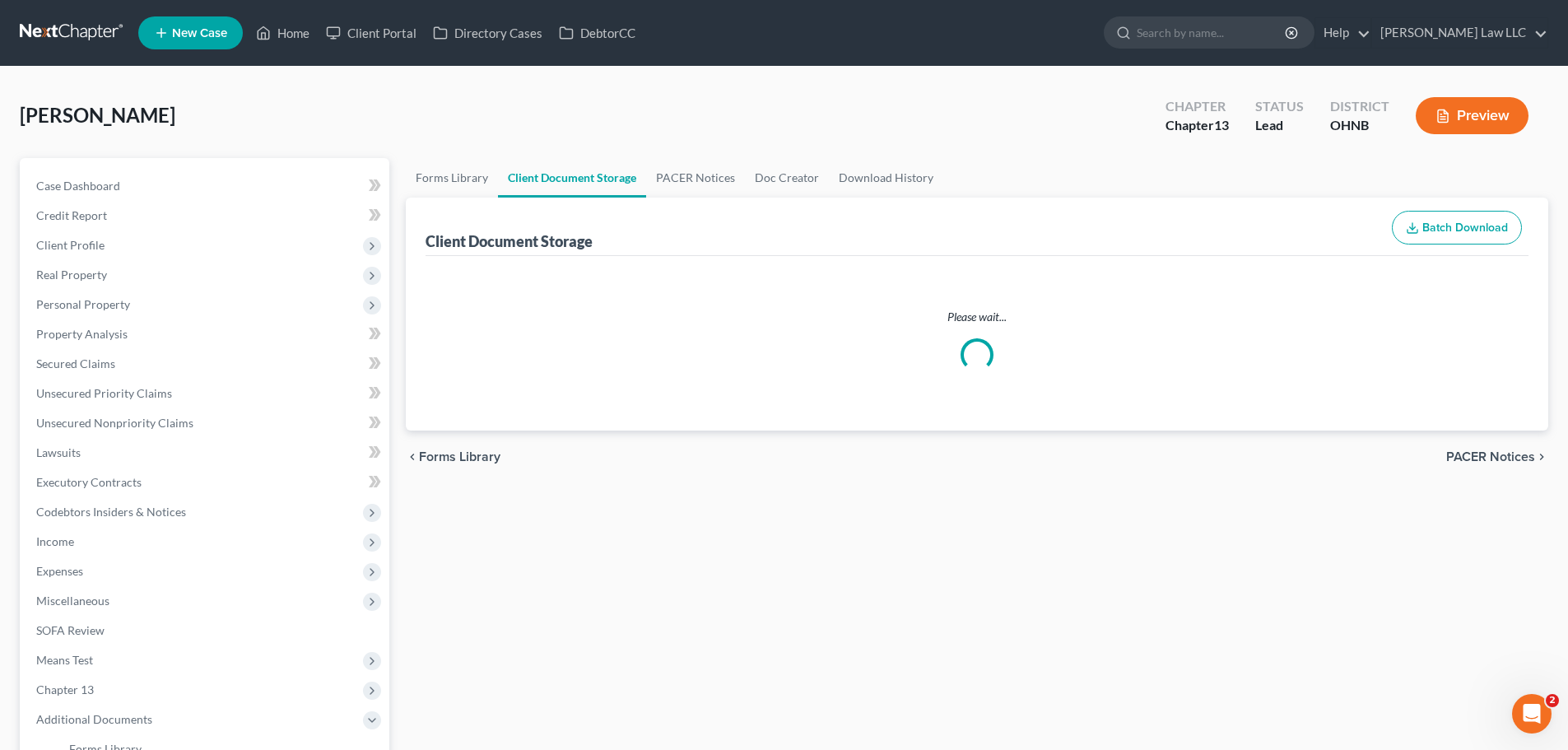
select select "20"
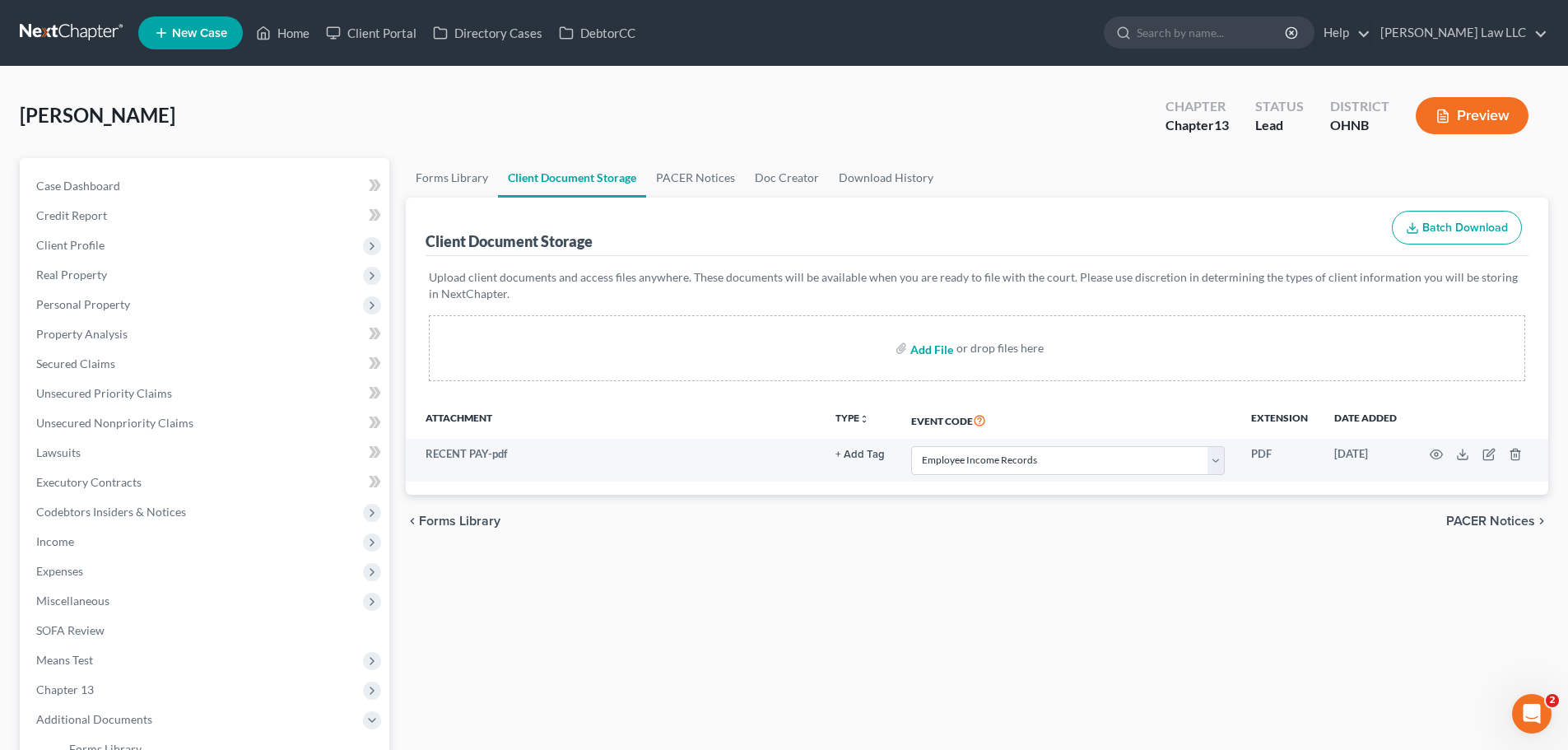
click at [933, 349] on input "file" at bounding box center [930, 349] width 40 height 30
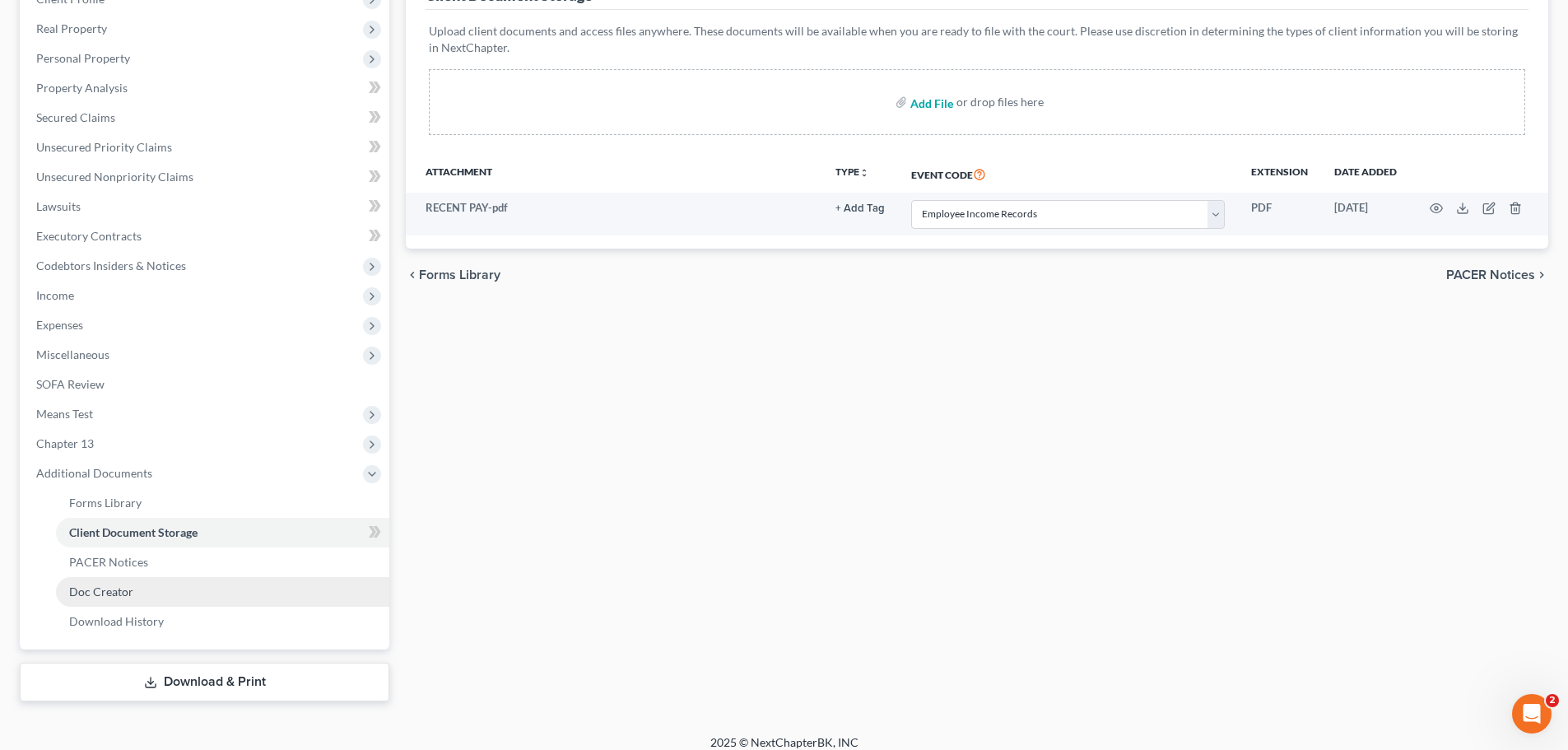
scroll to position [247, 0]
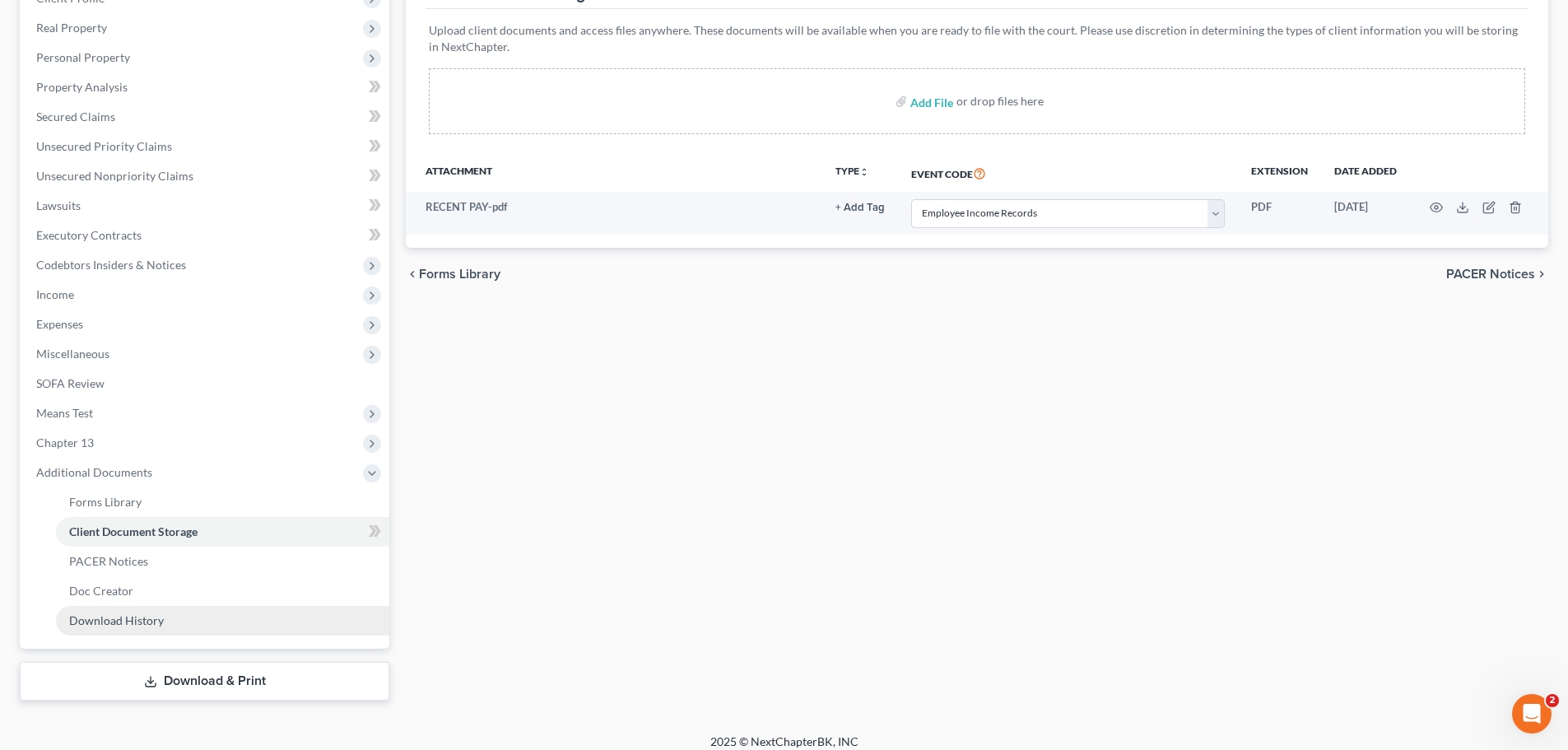
click at [142, 622] on span "Download History" at bounding box center [117, 620] width 95 height 14
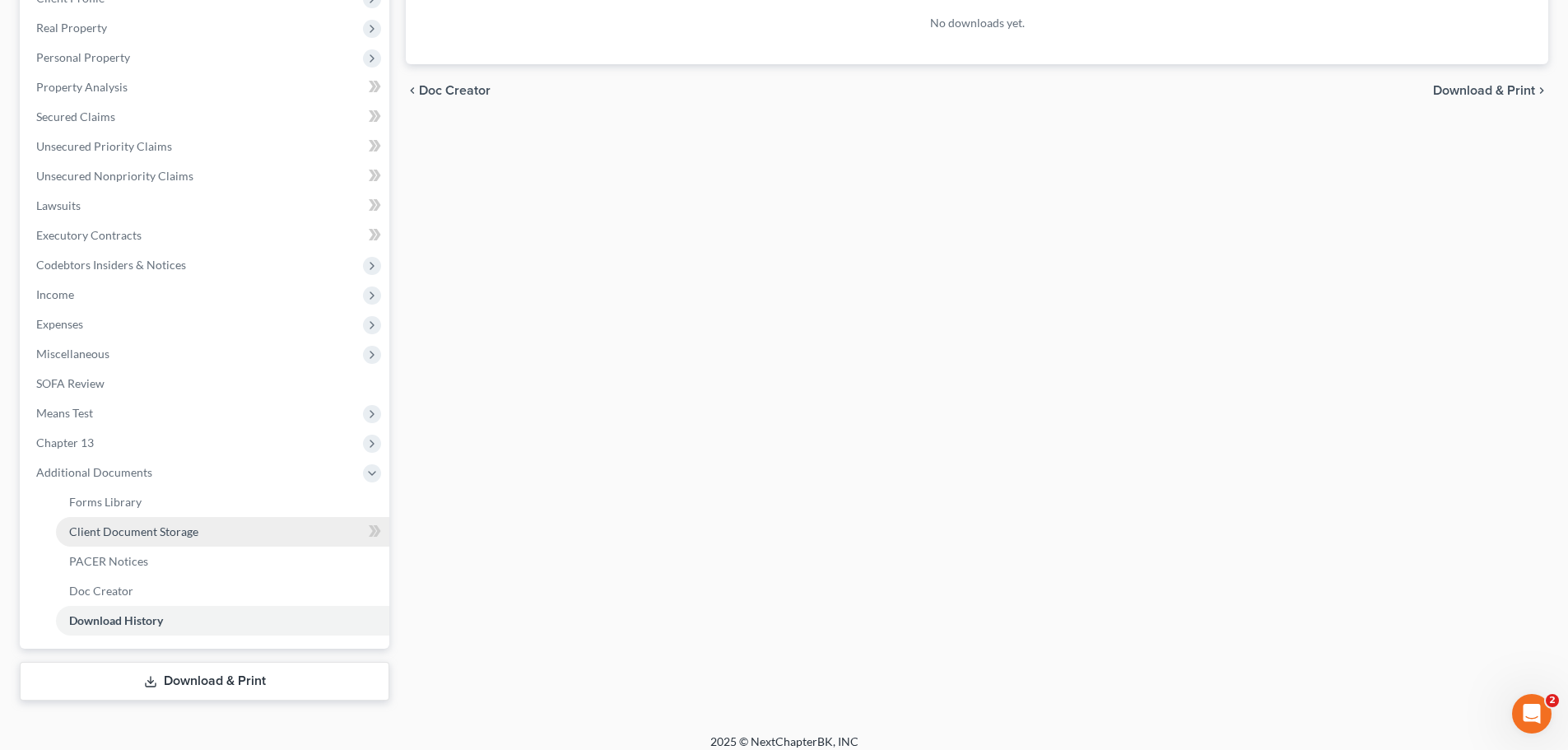
click at [144, 528] on span "Client Document Storage" at bounding box center [134, 531] width 129 height 14
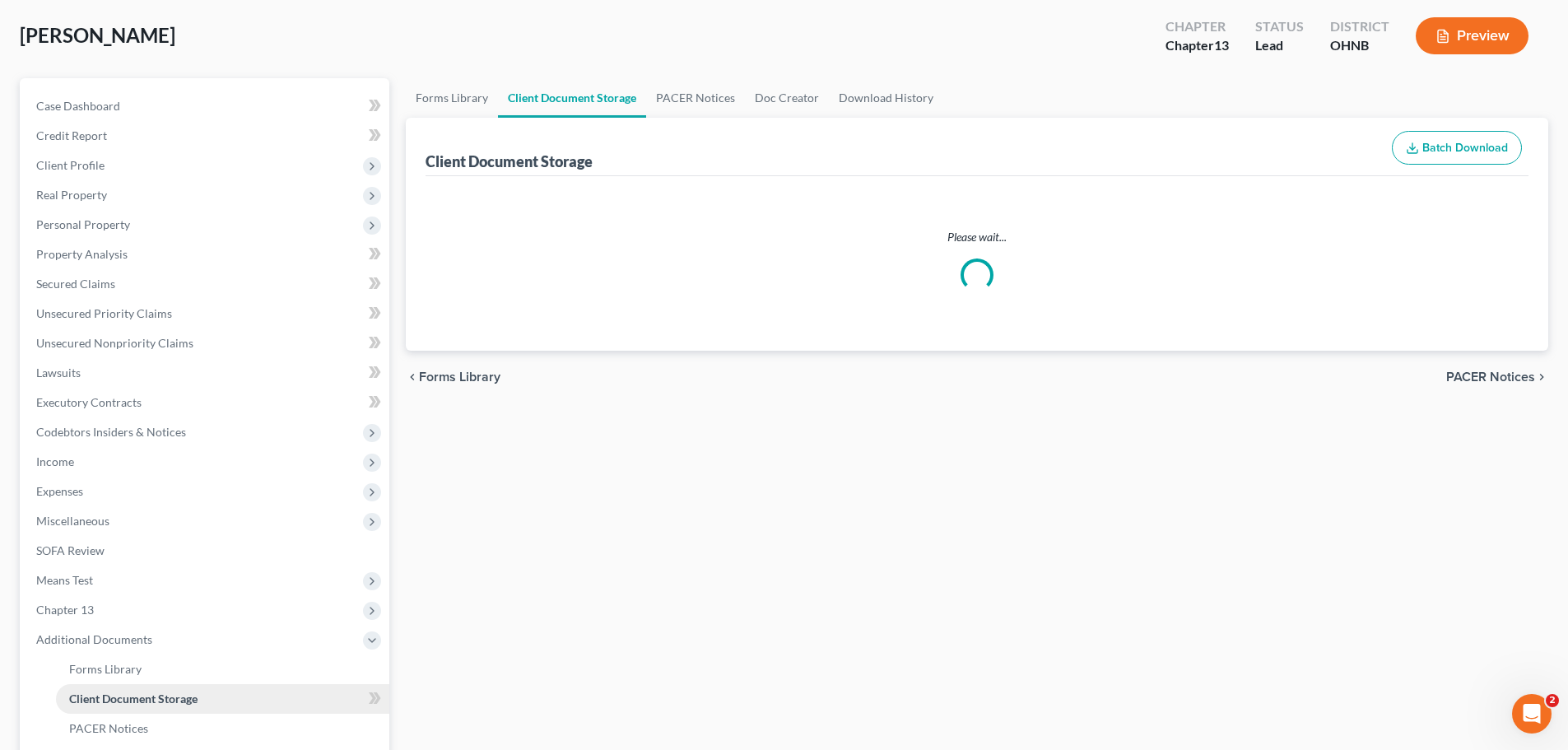
select select "20"
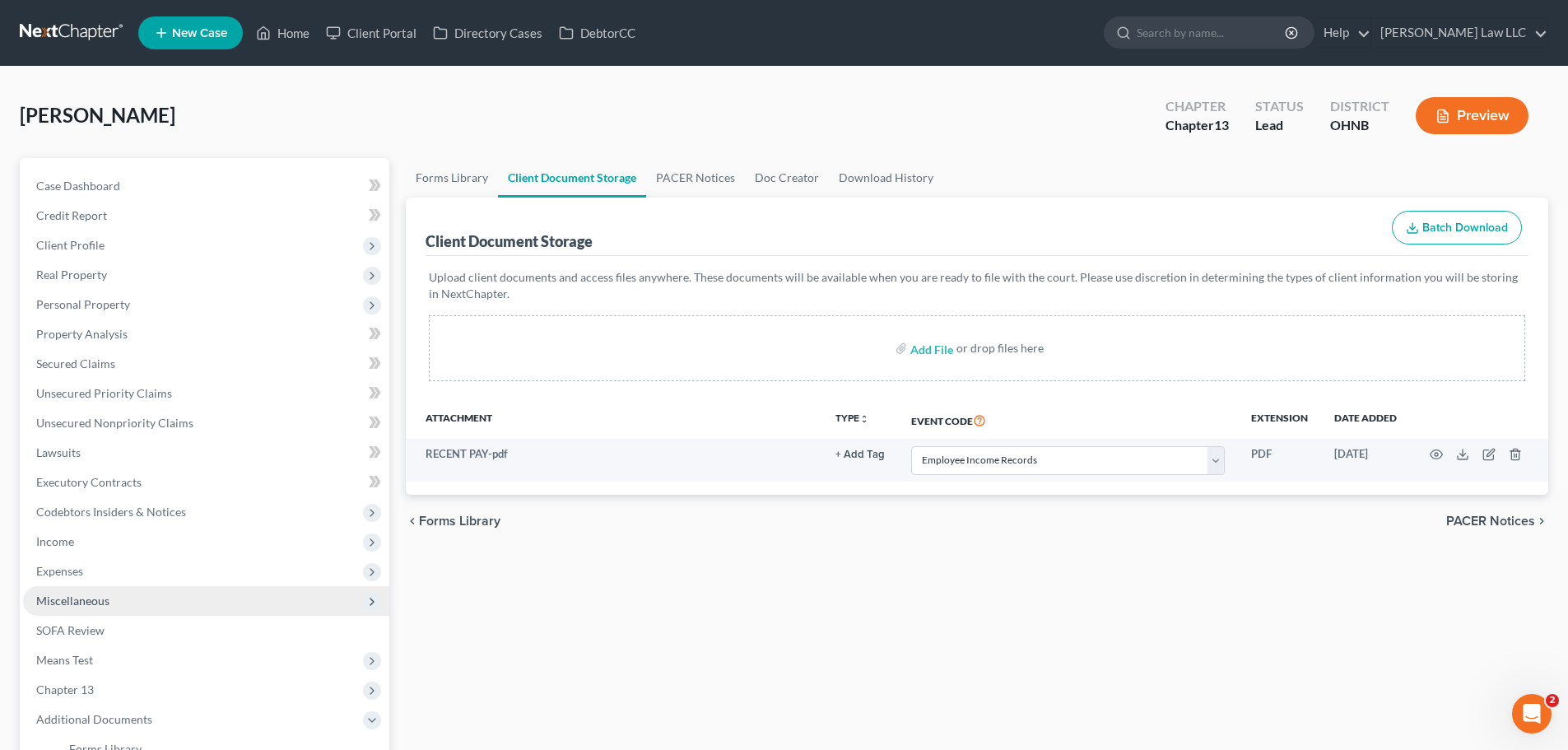
click at [100, 605] on span "Miscellaneous" at bounding box center [73, 600] width 73 height 14
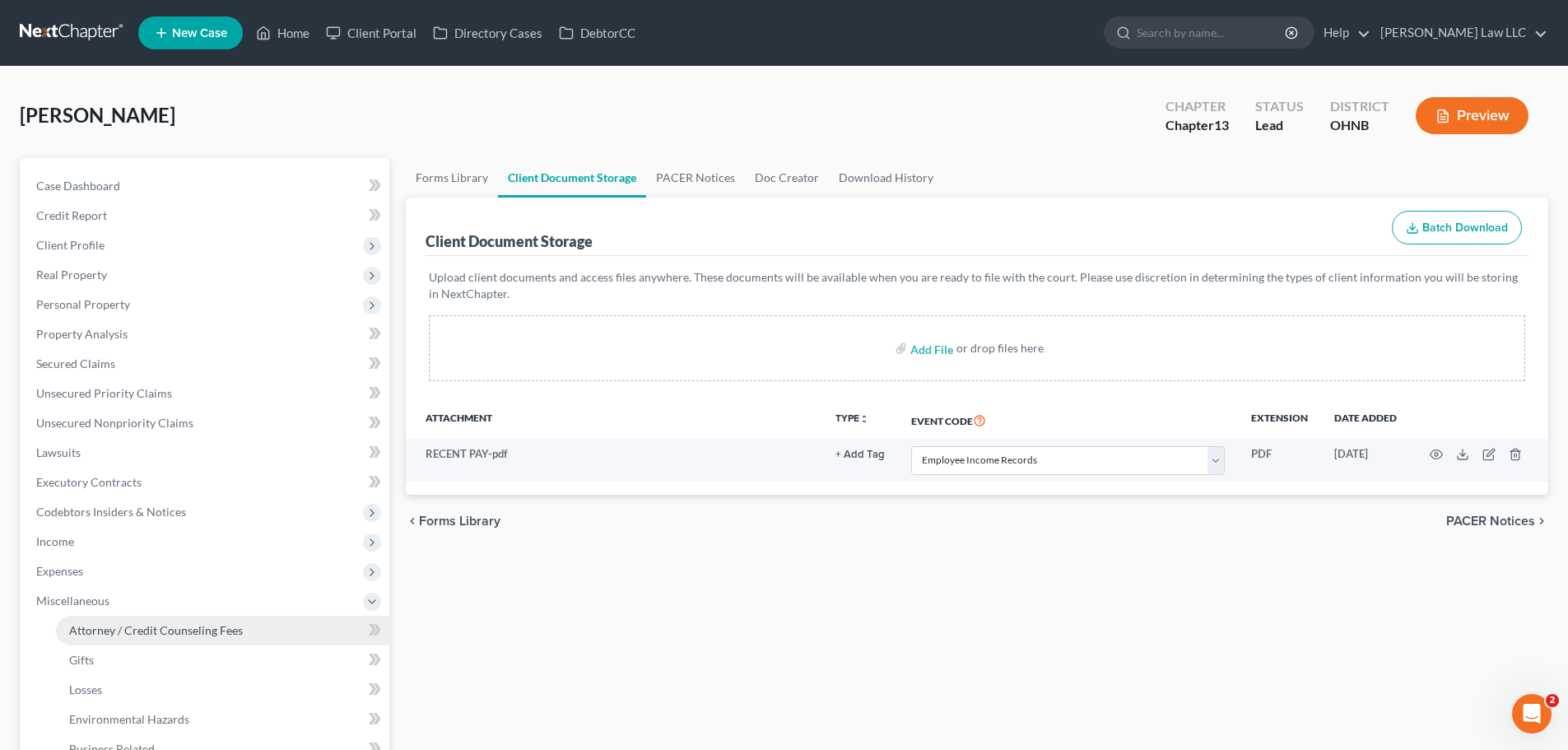
click at [183, 631] on span "Attorney / Credit Counseling Fees" at bounding box center [156, 630] width 173 height 14
select select "0"
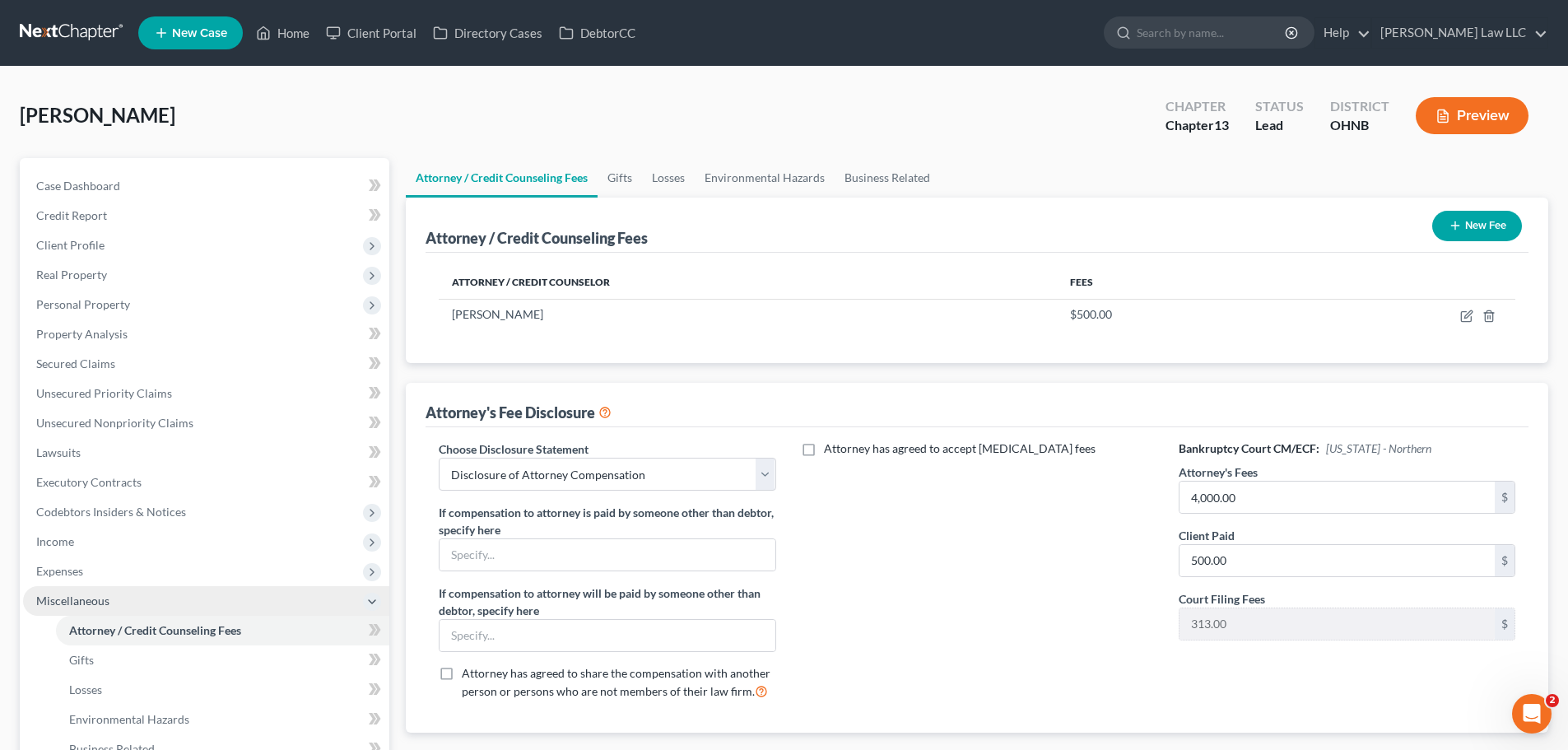
click at [109, 604] on span "Miscellaneous" at bounding box center [206, 601] width 366 height 30
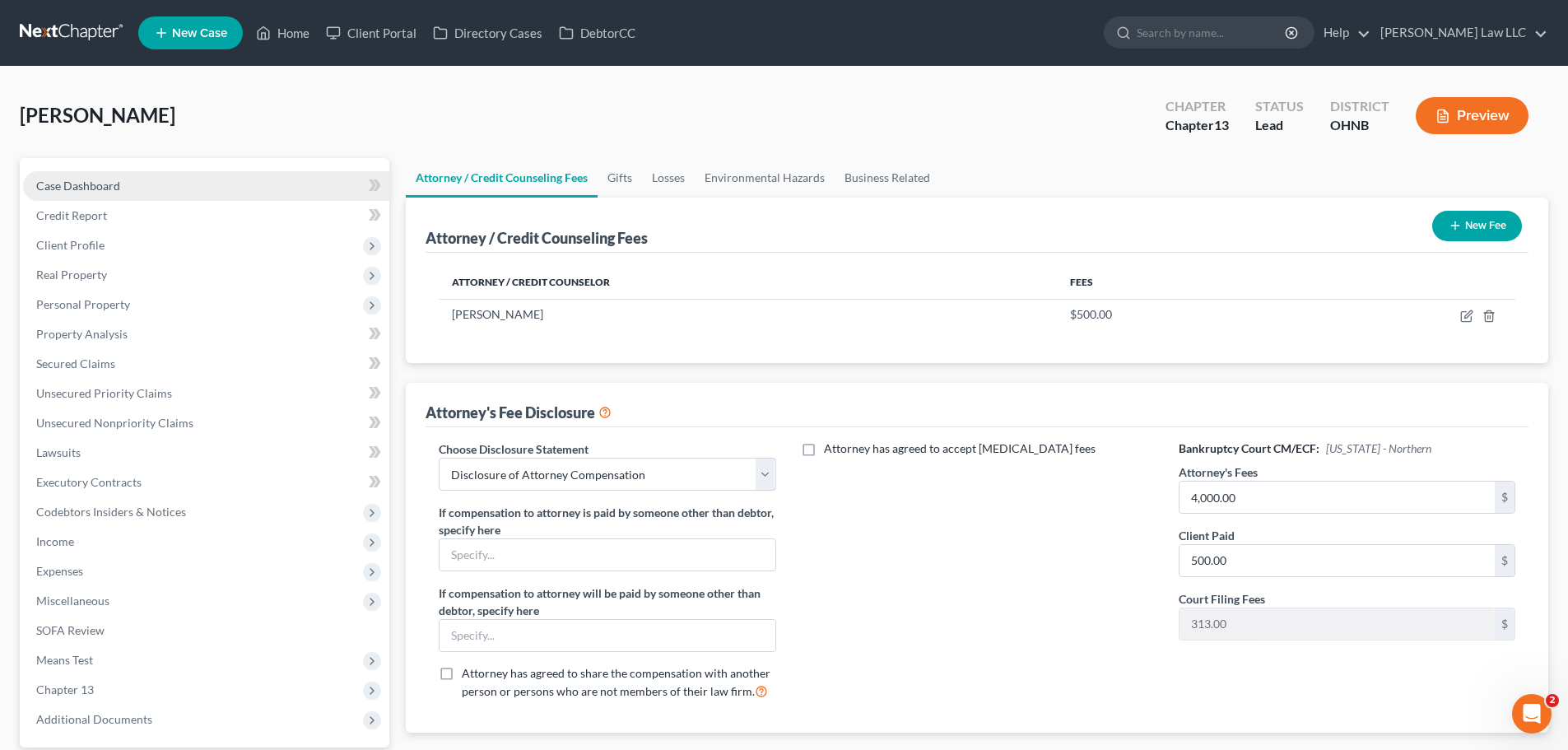
click at [102, 181] on span "Case Dashboard" at bounding box center [78, 185] width 84 height 14
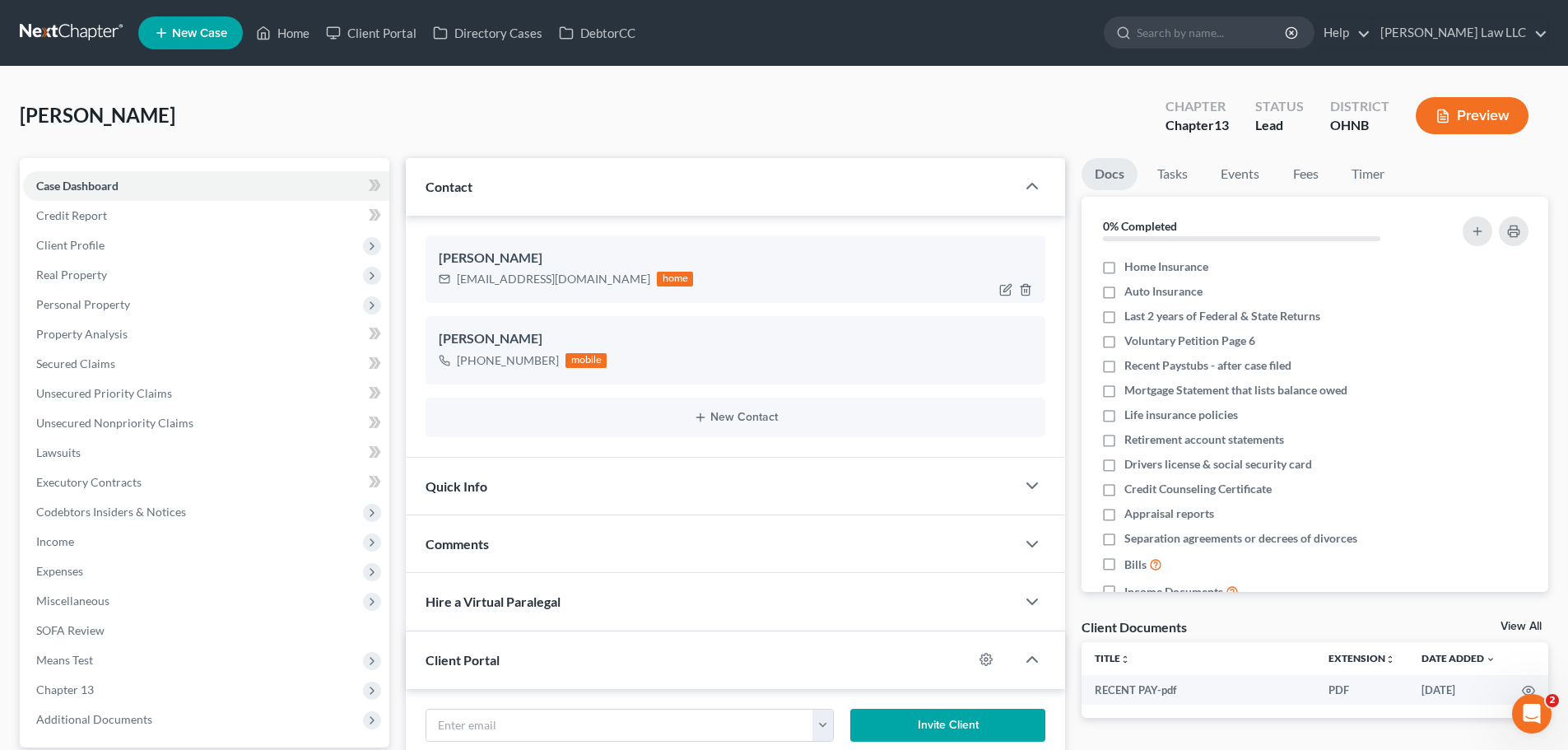
click at [533, 280] on div "glitterinthewind1@yahoo.com" at bounding box center [553, 278] width 193 height 17
click at [239, 111] on div "Stiles, Donna Upgraded Chapter Chapter 13 Status Lead District OHNB Preview" at bounding box center [784, 122] width 1528 height 71
click at [69, 539] on span "Income" at bounding box center [55, 541] width 38 height 14
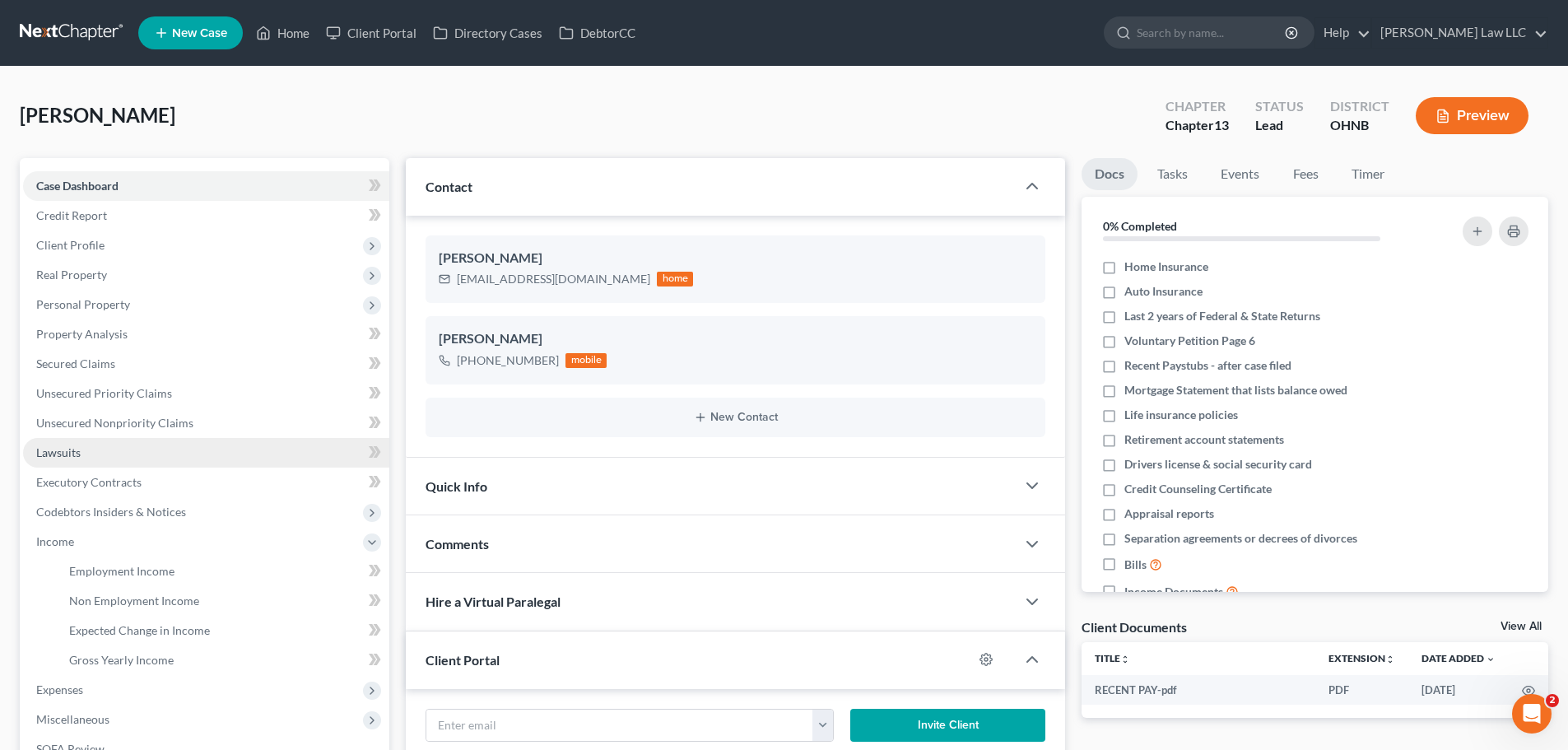
click at [76, 453] on span "Lawsuits" at bounding box center [58, 453] width 45 height 14
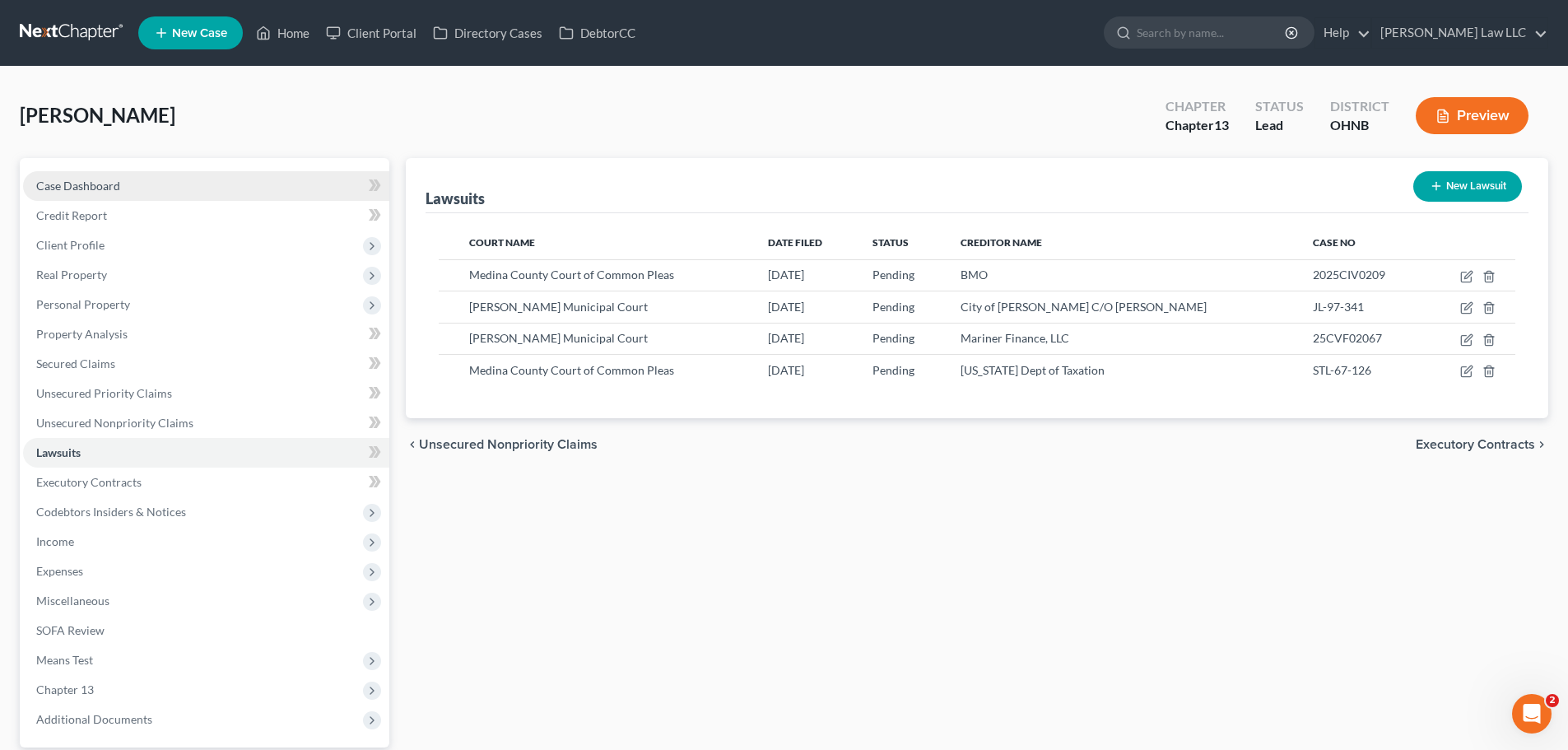
click at [92, 186] on span "Case Dashboard" at bounding box center [78, 185] width 84 height 14
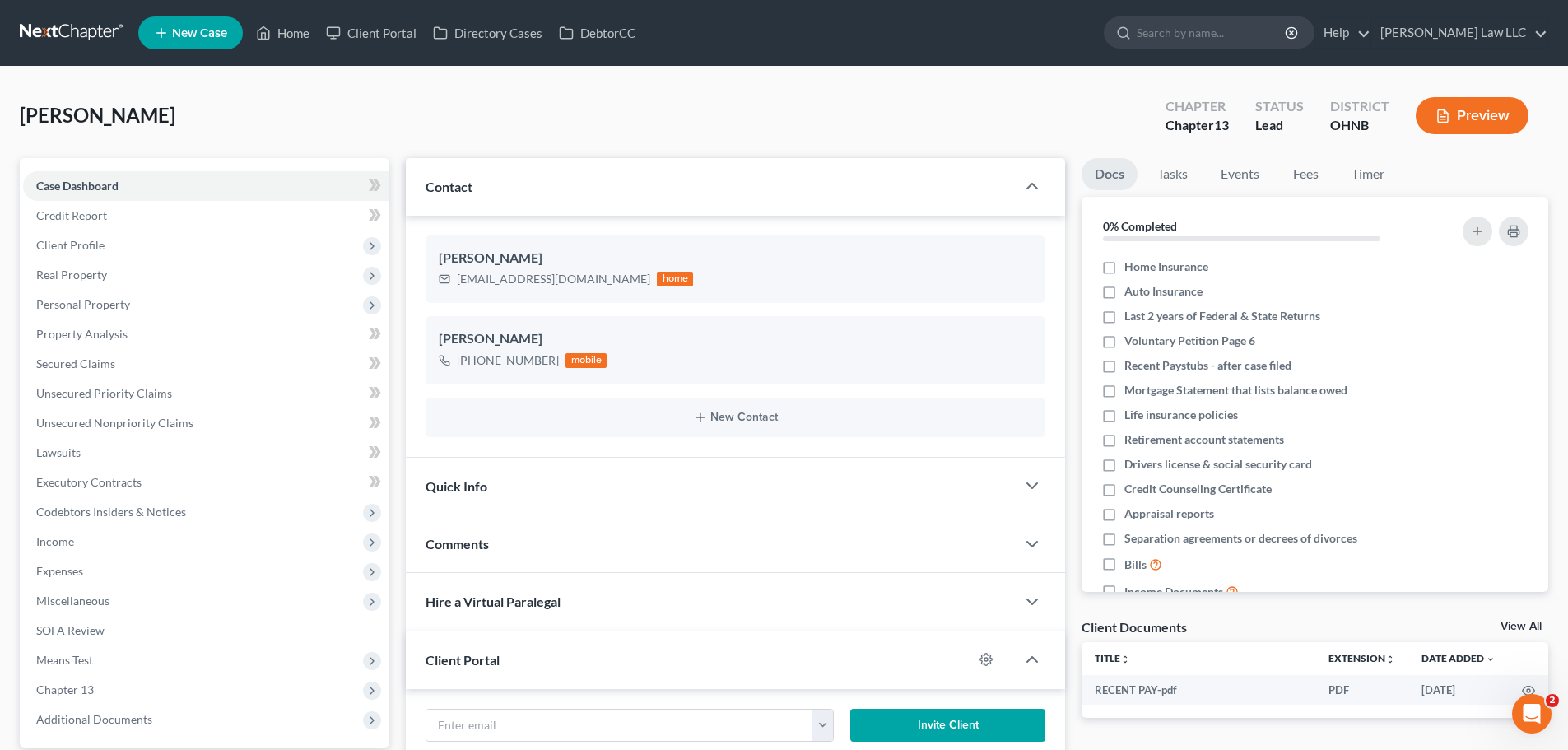
click at [74, 31] on link at bounding box center [72, 33] width 105 height 30
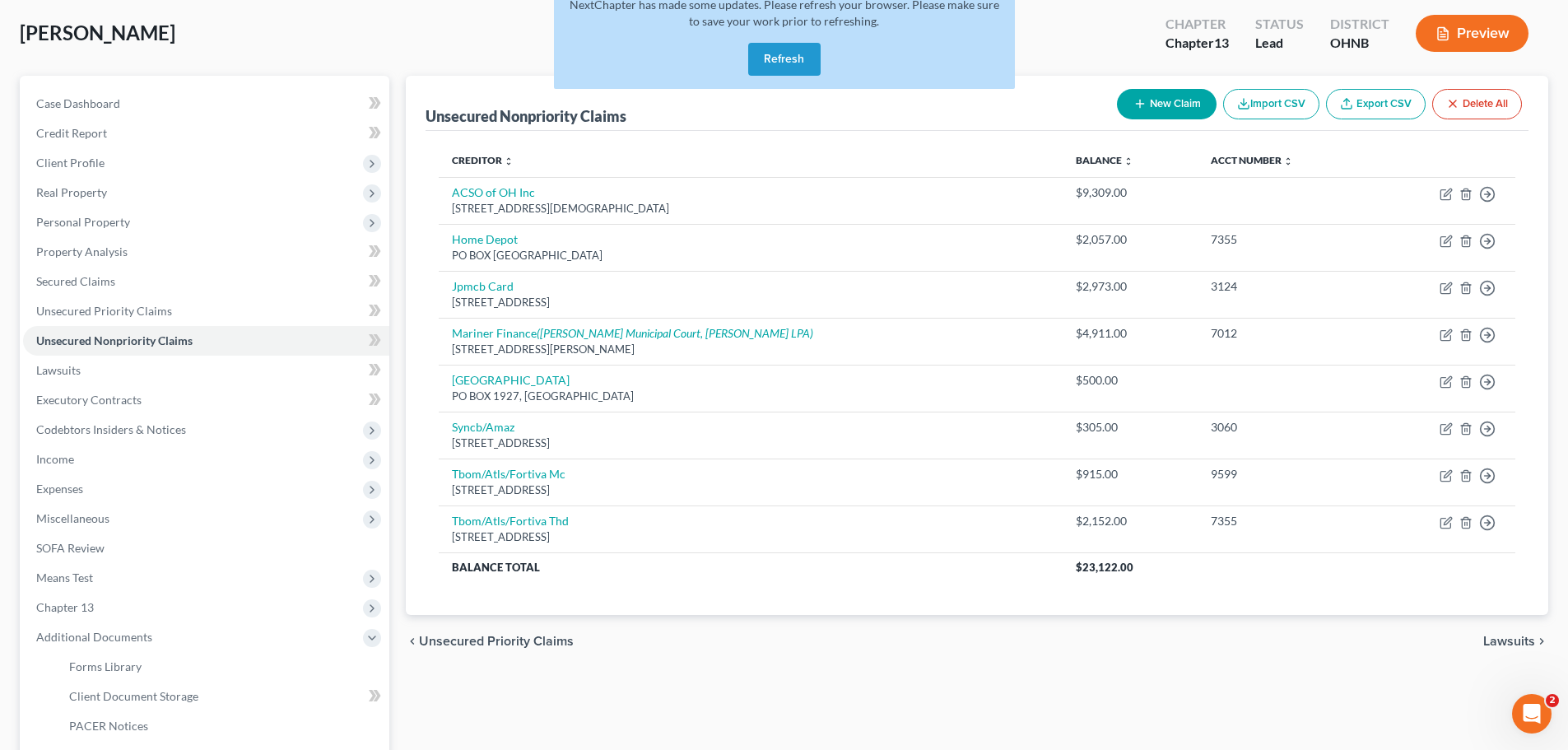
click at [801, 58] on button "Refresh" at bounding box center [784, 58] width 72 height 33
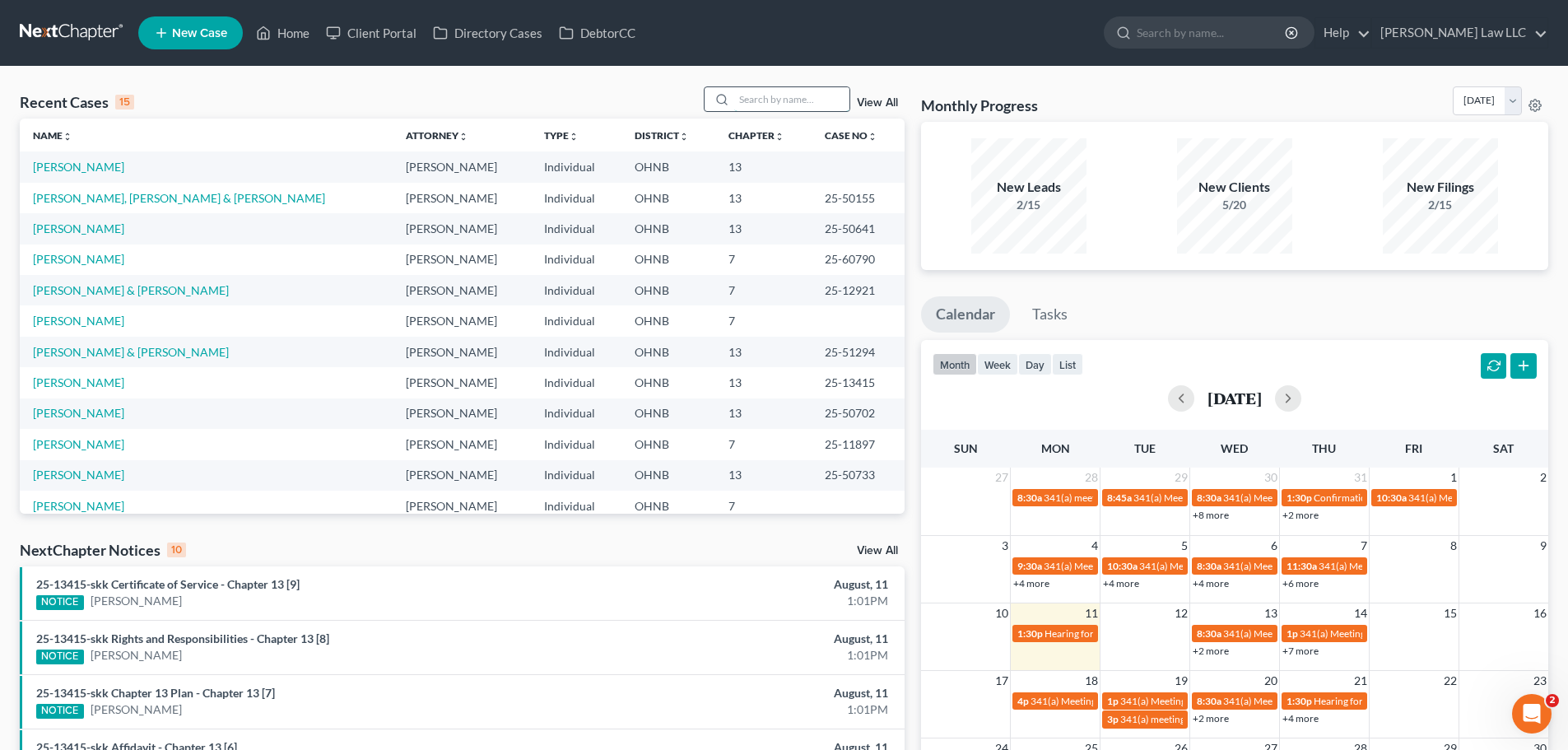
click at [796, 101] on input "search" at bounding box center [791, 99] width 115 height 24
type input "field"
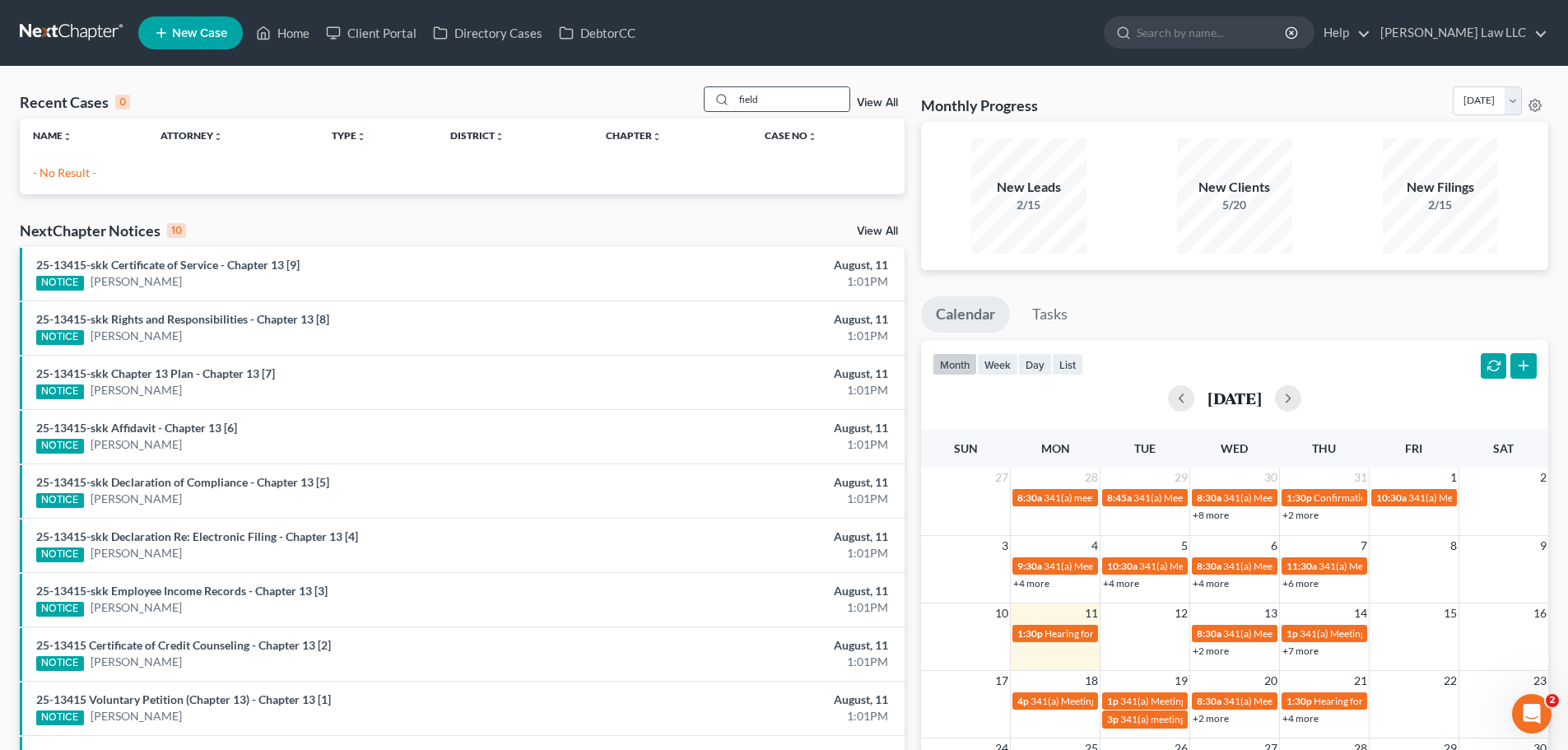
drag, startPoint x: 767, startPoint y: 96, endPoint x: 711, endPoint y: 95, distance: 56.0
click at [711, 95] on div "field" at bounding box center [777, 99] width 147 height 26
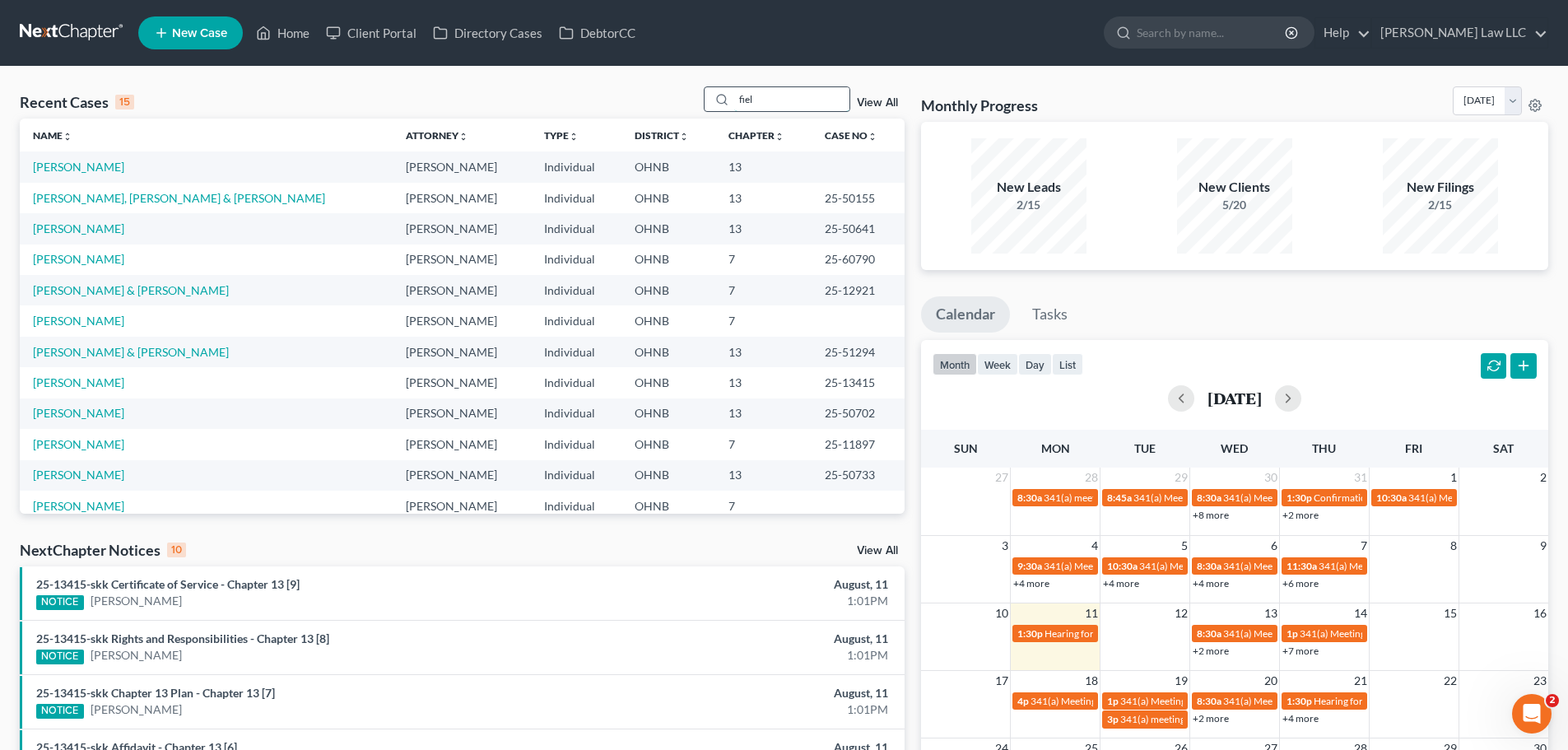
type input "field"
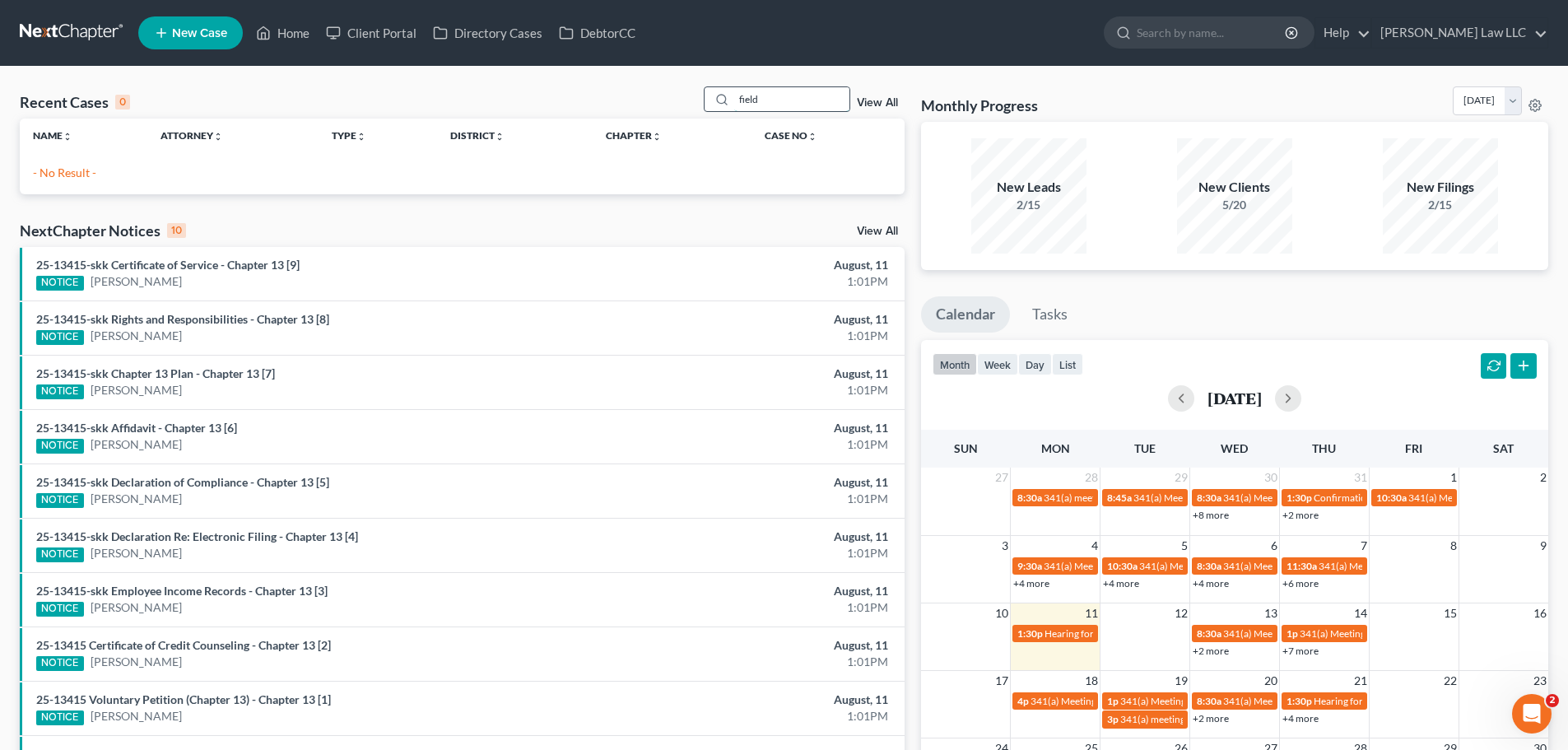
drag, startPoint x: 779, startPoint y: 96, endPoint x: 715, endPoint y: 100, distance: 64.1
click at [715, 100] on div "field" at bounding box center [777, 99] width 147 height 26
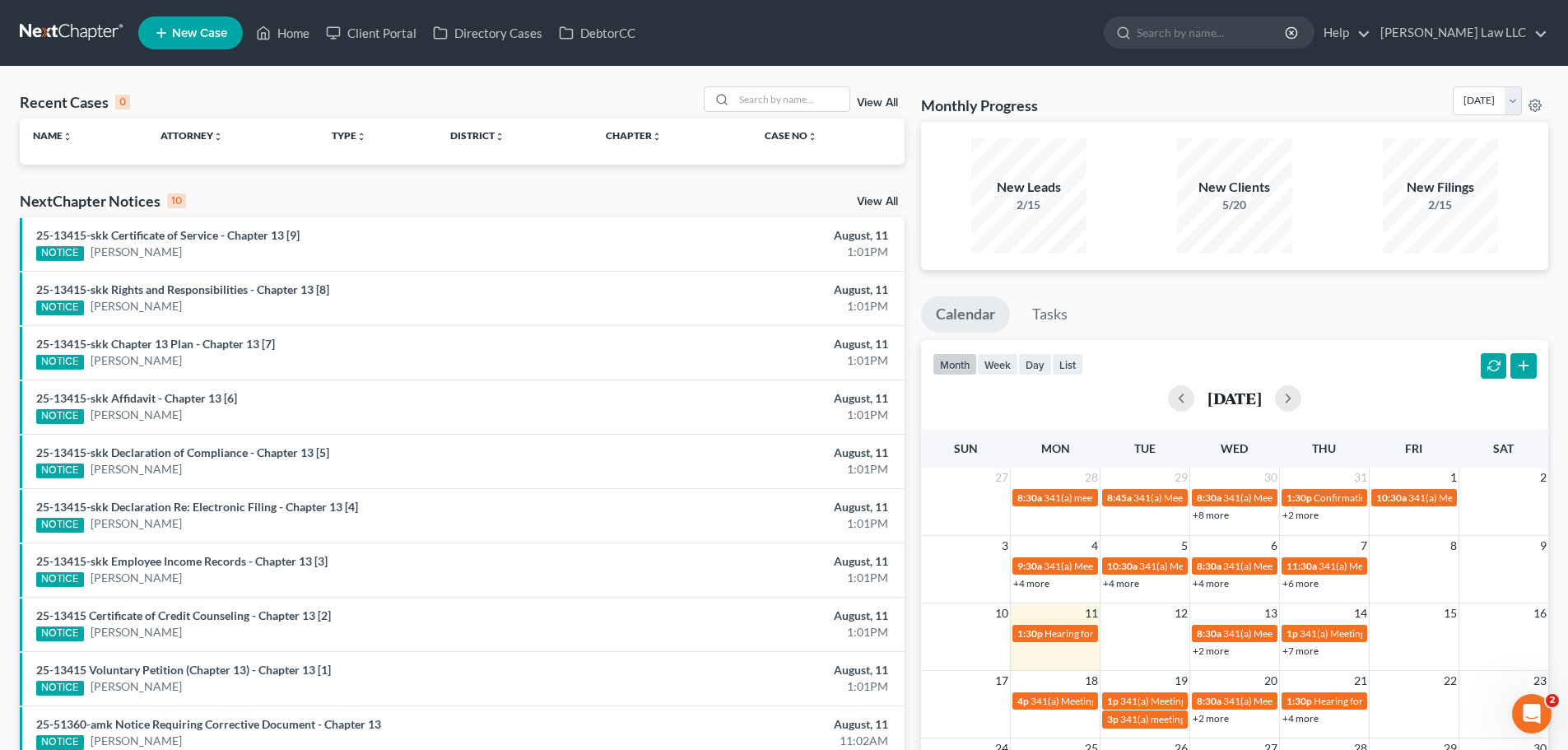
click at [101, 32] on link at bounding box center [72, 33] width 105 height 30
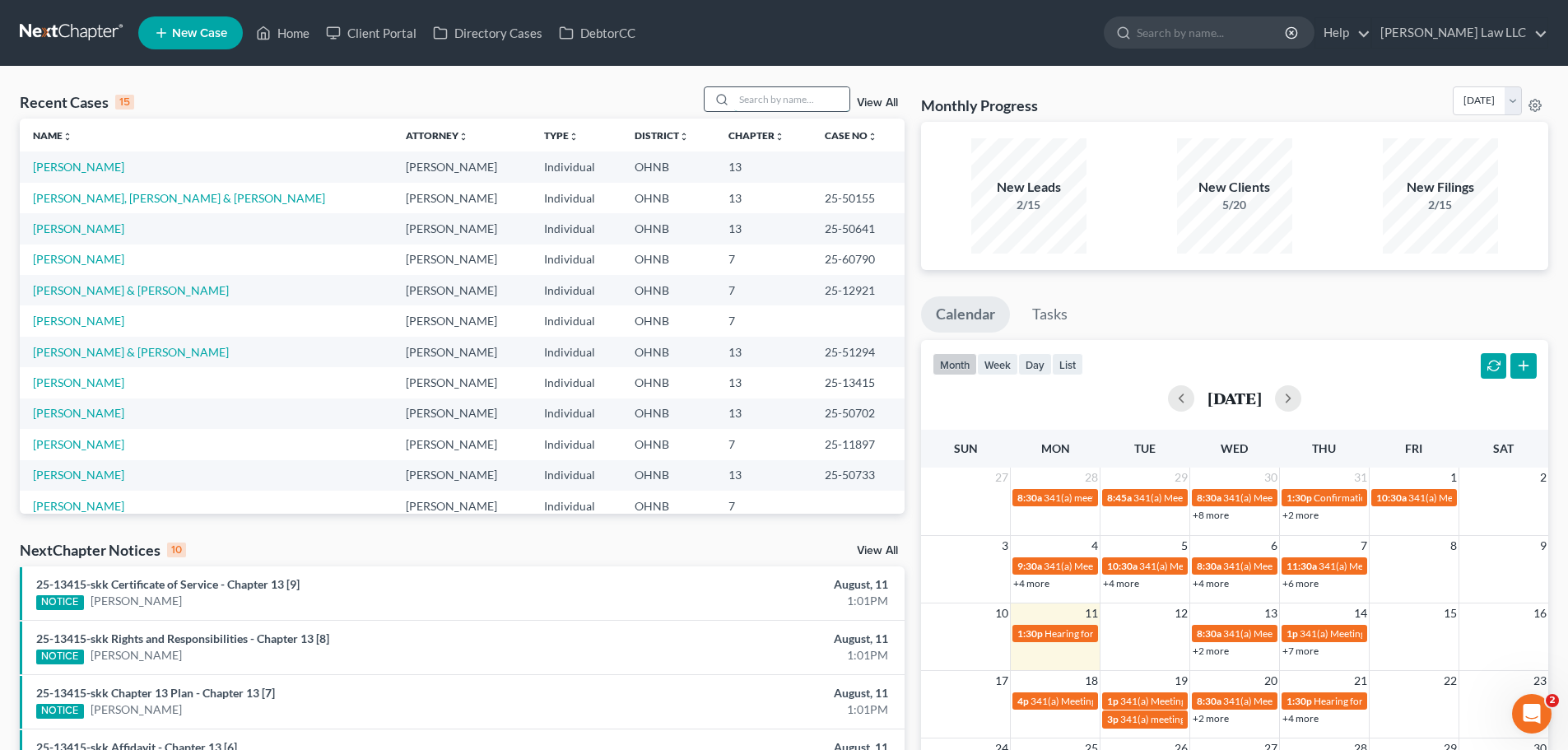
click at [767, 97] on input "search" at bounding box center [791, 99] width 115 height 24
type input "thomas"
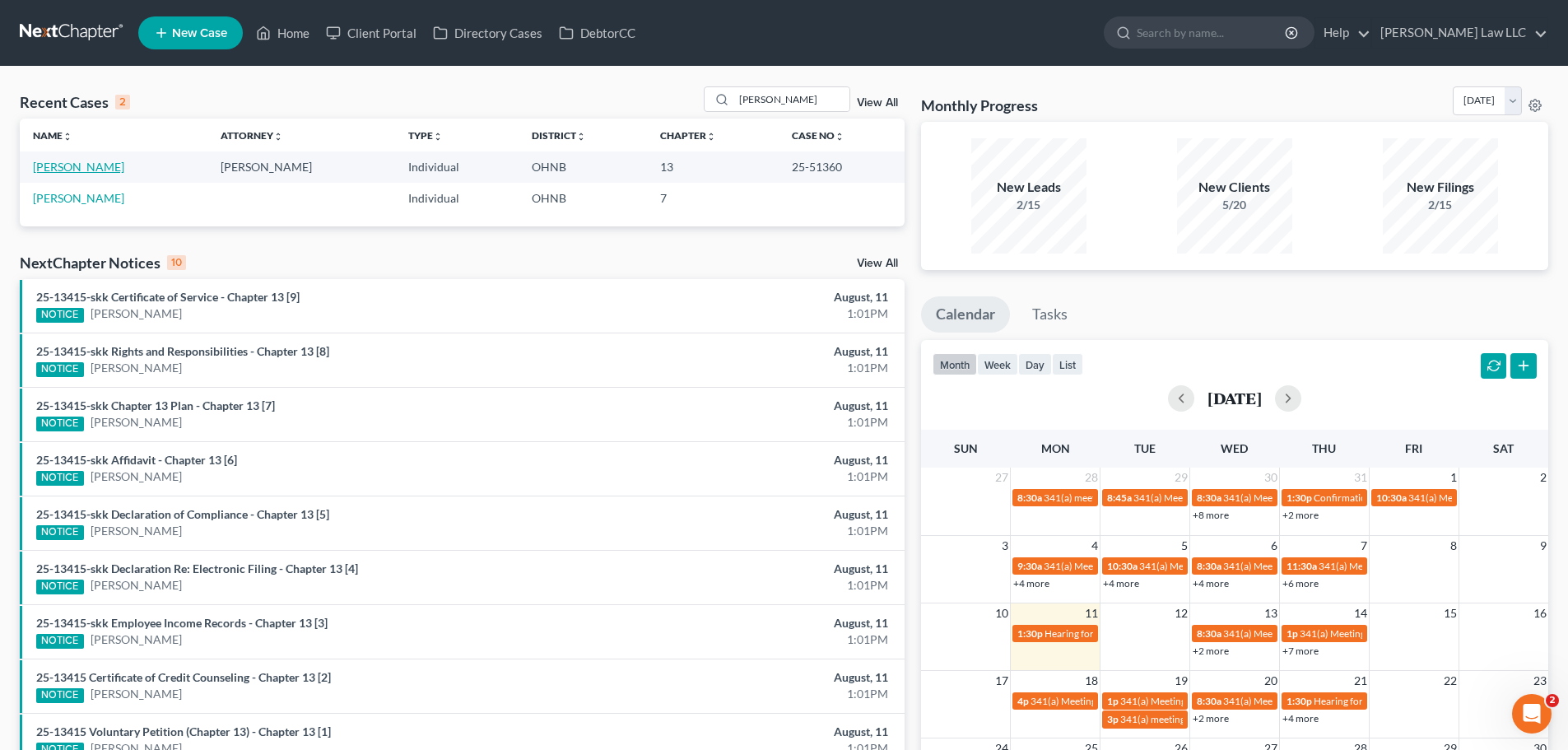
click at [85, 162] on link "[PERSON_NAME]" at bounding box center [78, 166] width 91 height 14
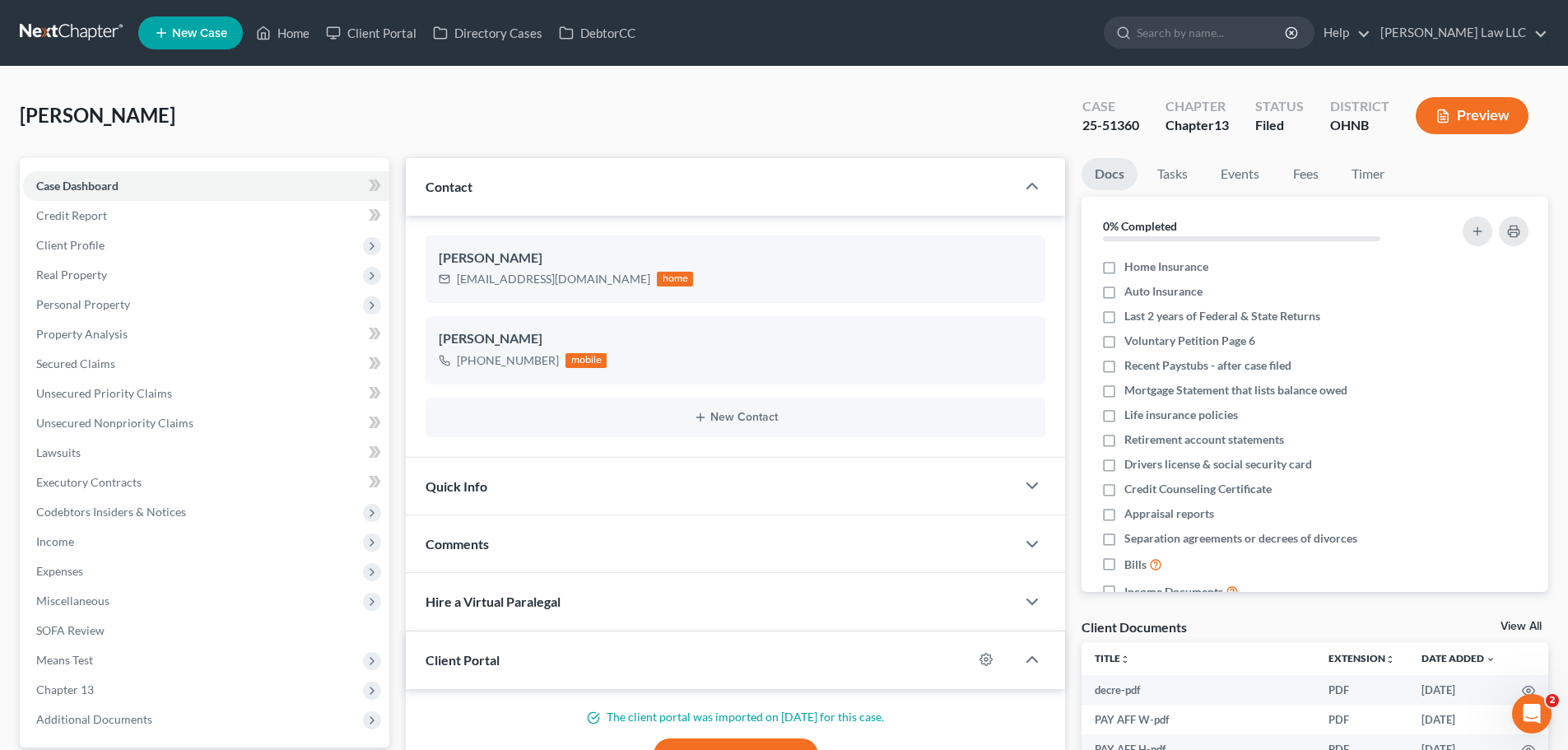
click at [329, 146] on div "Thomas, Zebulon Upgraded Case 25-51360 Chapter Chapter 13 Status Filed District…" at bounding box center [784, 122] width 1528 height 71
click at [110, 192] on span "Case Dashboard" at bounding box center [77, 185] width 82 height 14
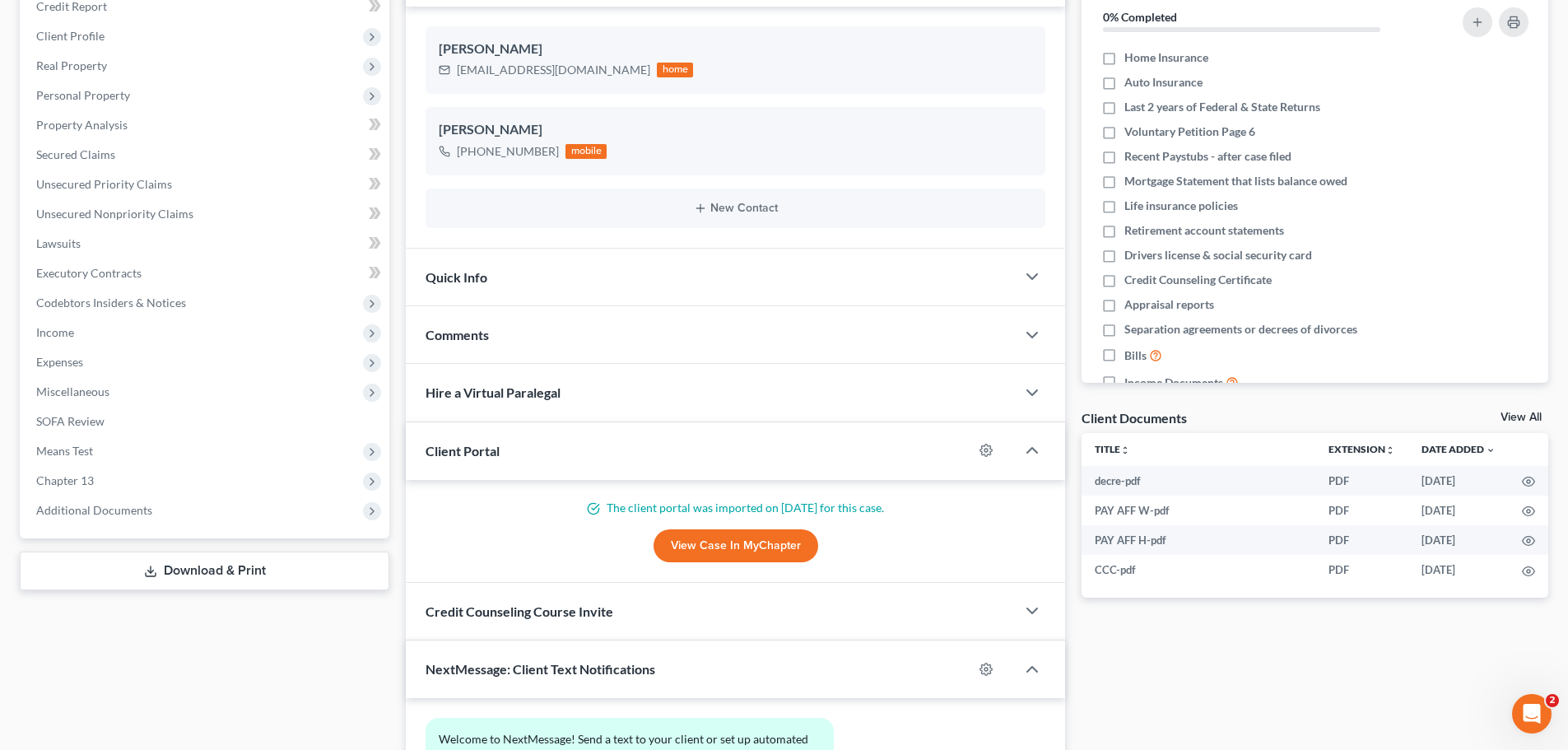
scroll to position [247, 0]
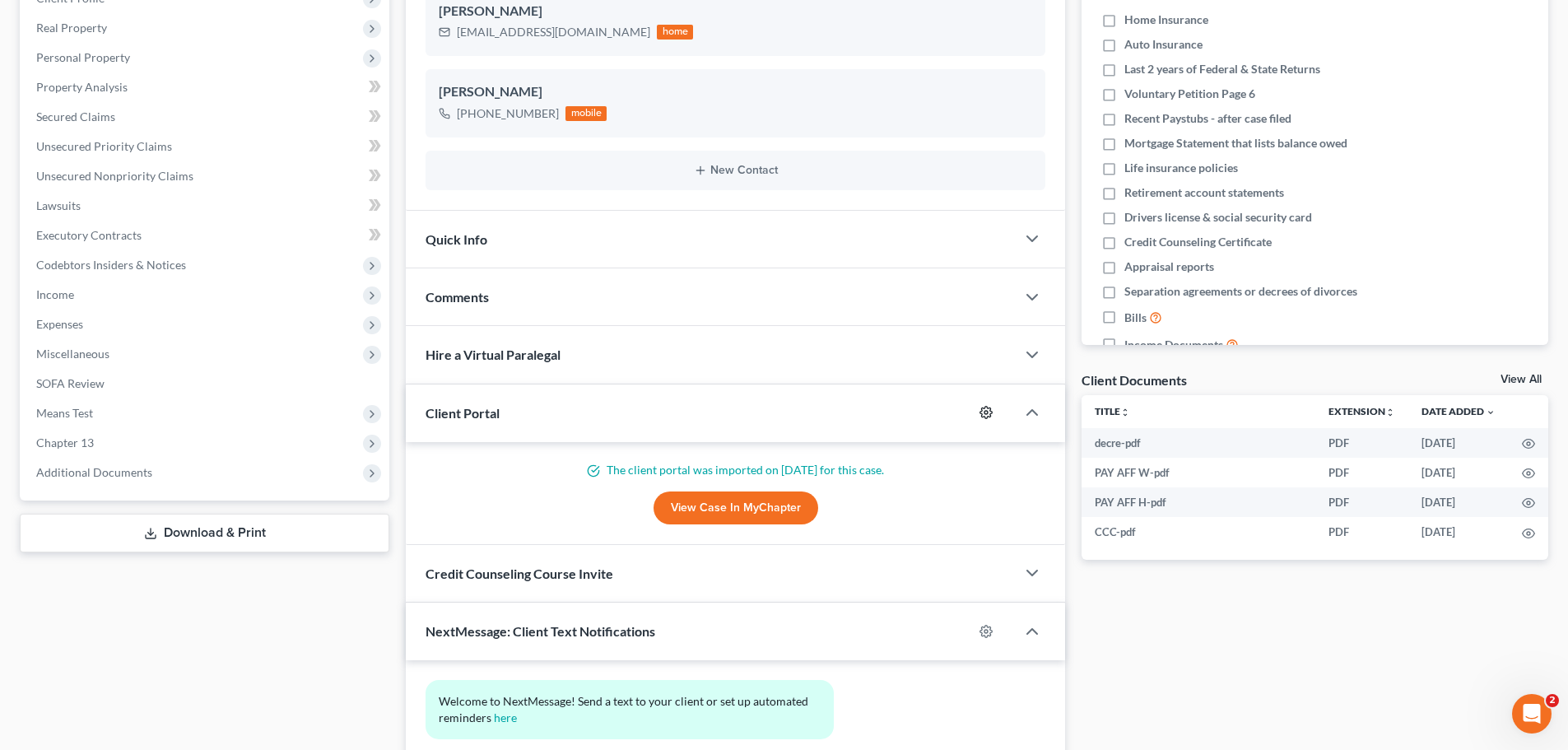
click at [985, 416] on icon "button" at bounding box center [986, 412] width 13 height 13
select select "0"
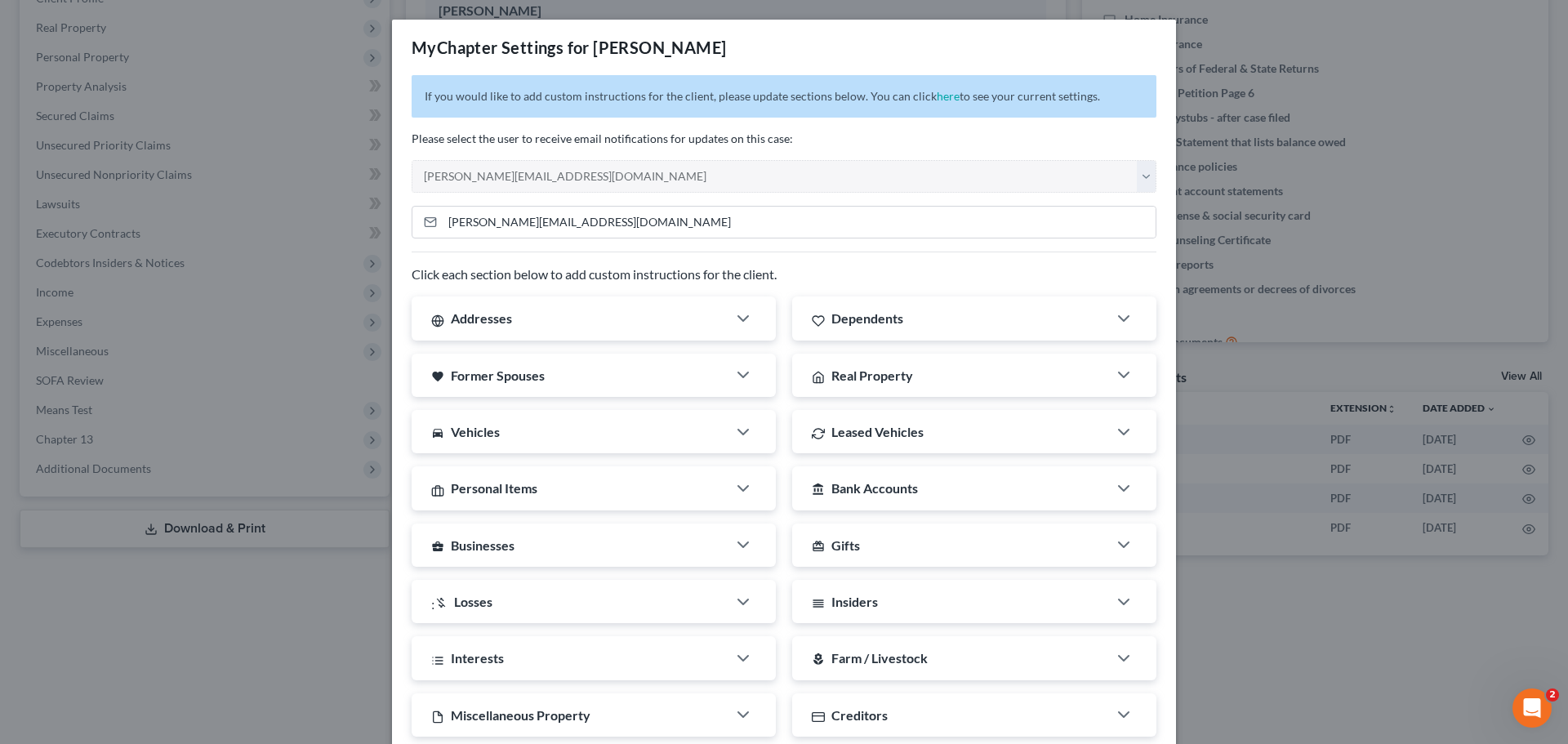
click at [1224, 624] on div "MyChapter Settings for Thomas, Zebulon If you would like to add custom instruct…" at bounding box center [784, 372] width 1568 height 744
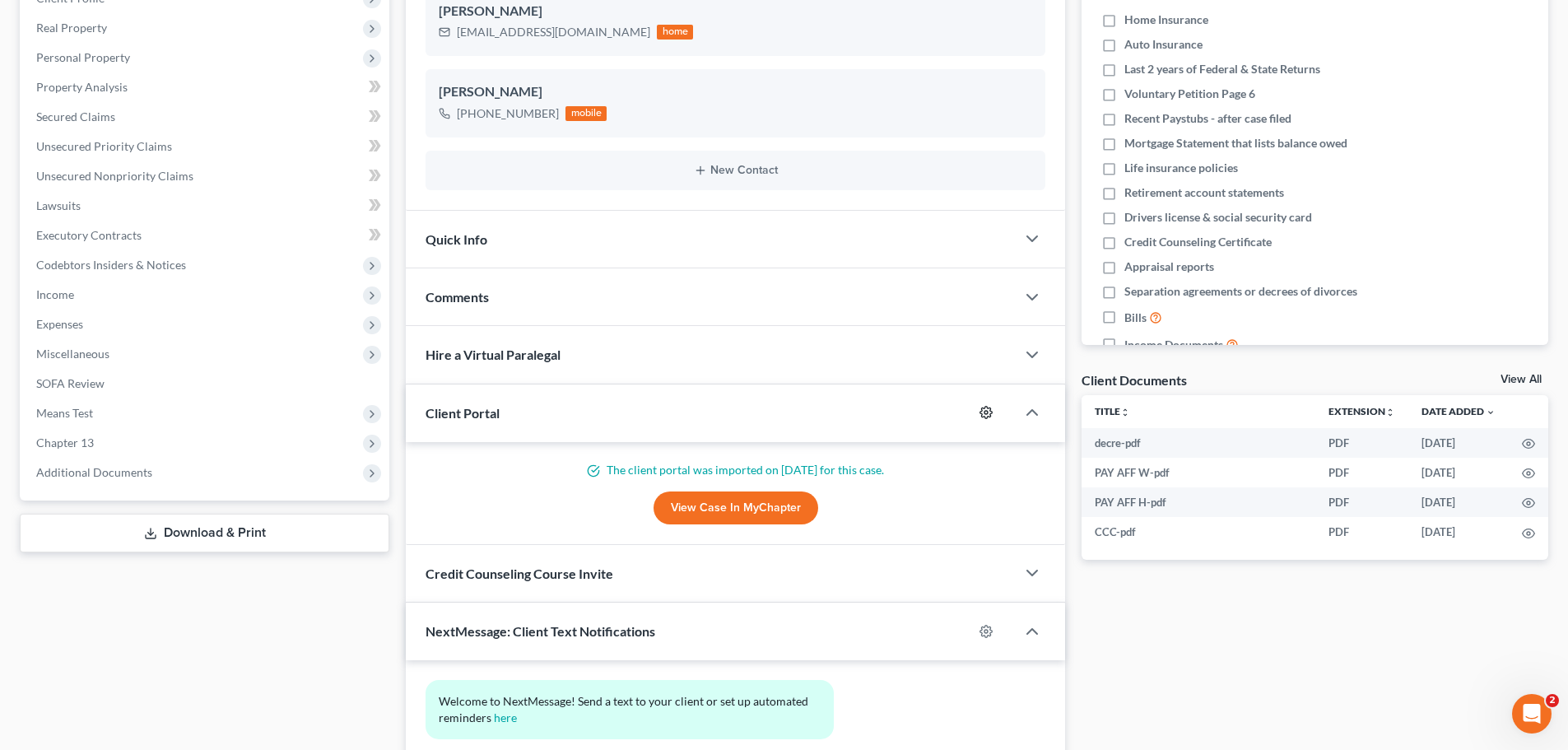
click at [990, 413] on icon "button" at bounding box center [986, 412] width 13 height 13
select select "0"
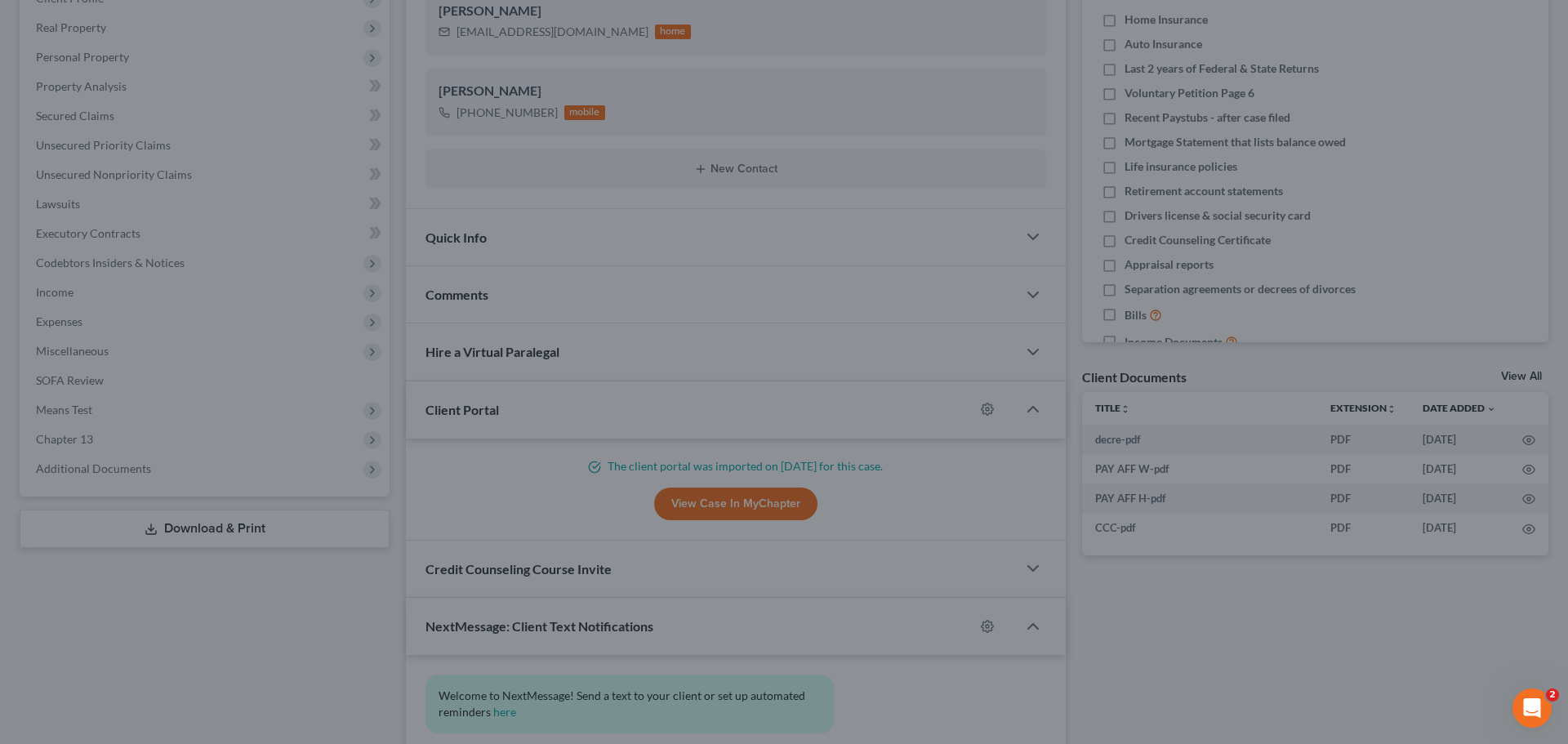
click at [1279, 639] on div "MyChapter Settings for Thomas, Zebulon If you would like to add custom instruct…" at bounding box center [784, 372] width 1568 height 744
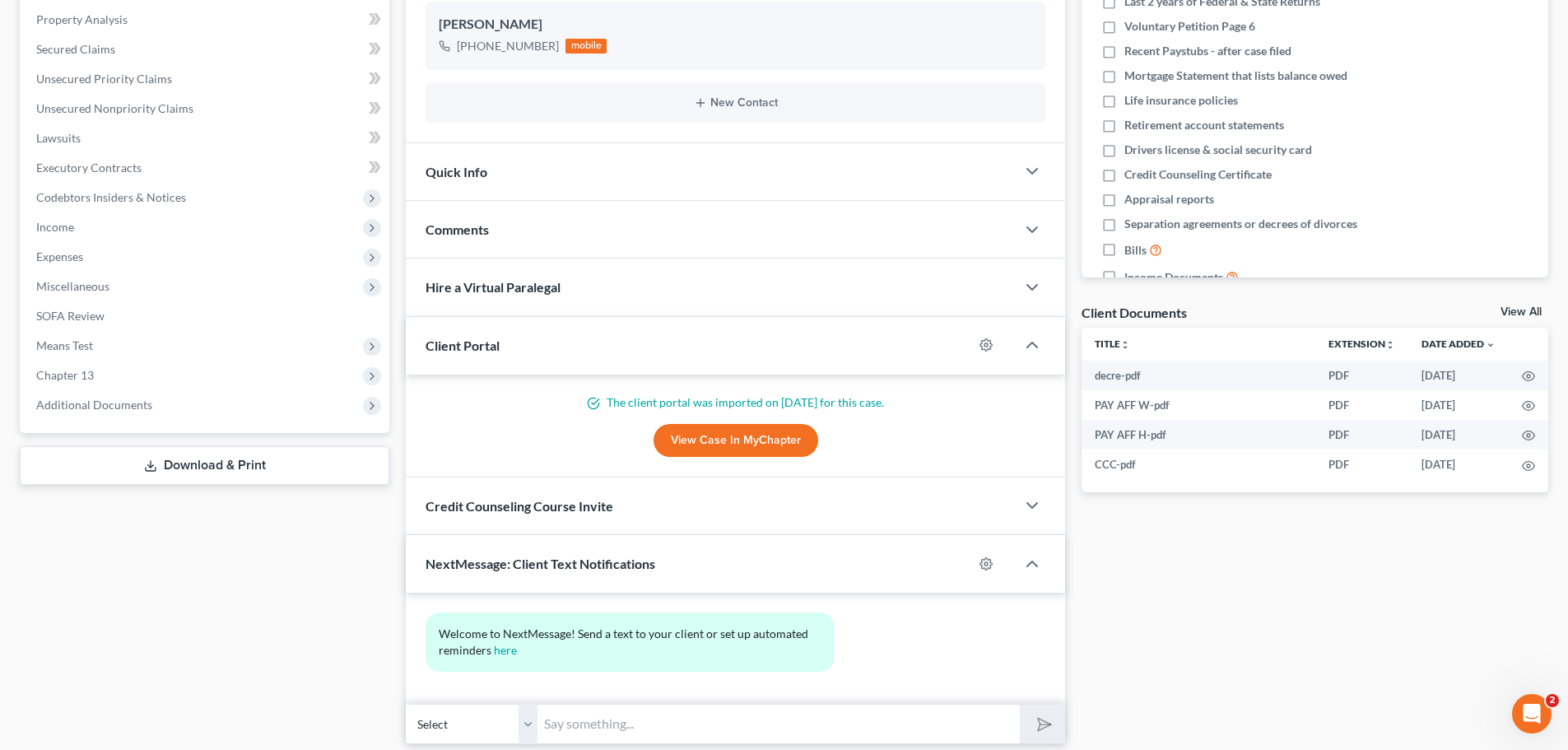
scroll to position [372, 0]
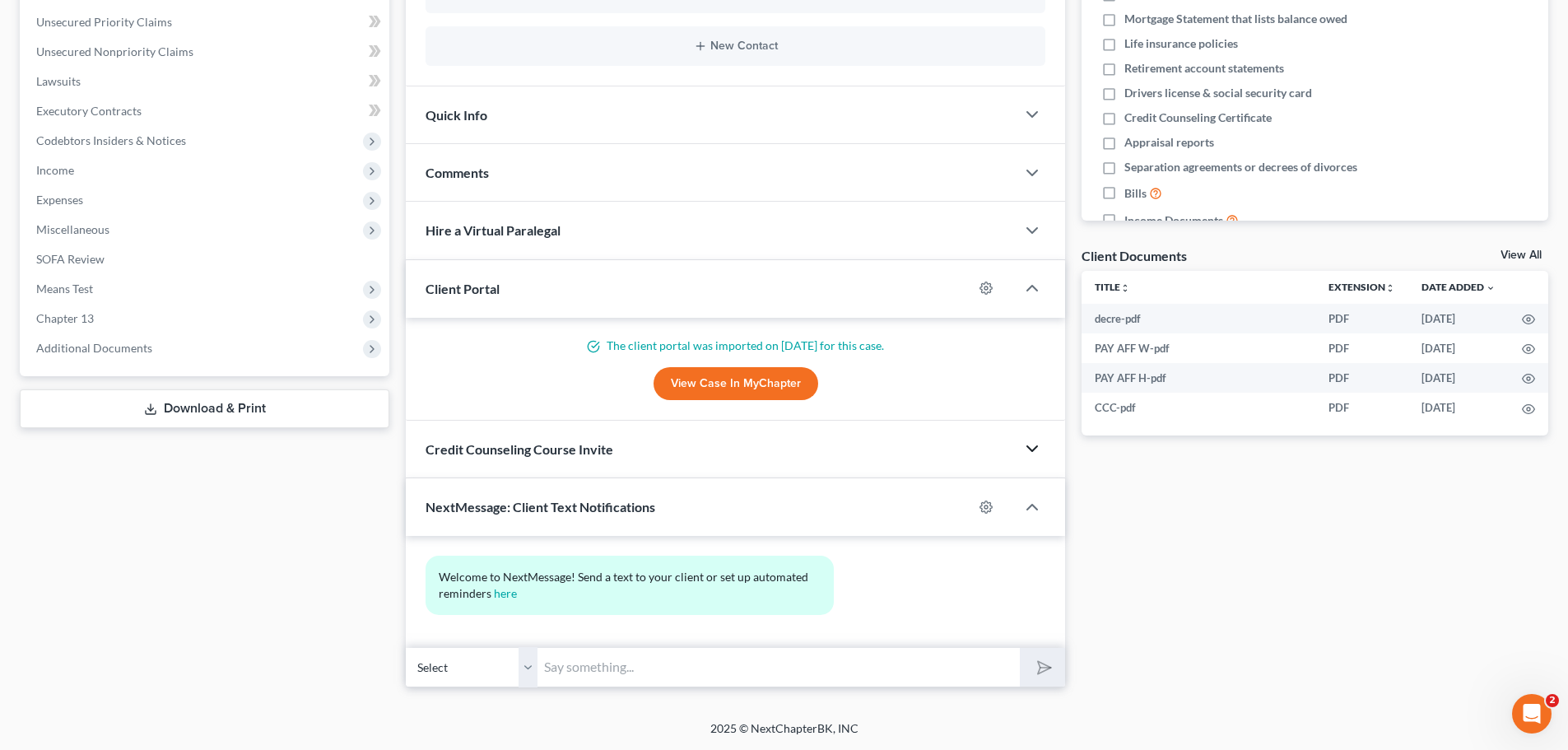
click at [1029, 447] on icon "button" at bounding box center [1032, 449] width 20 height 20
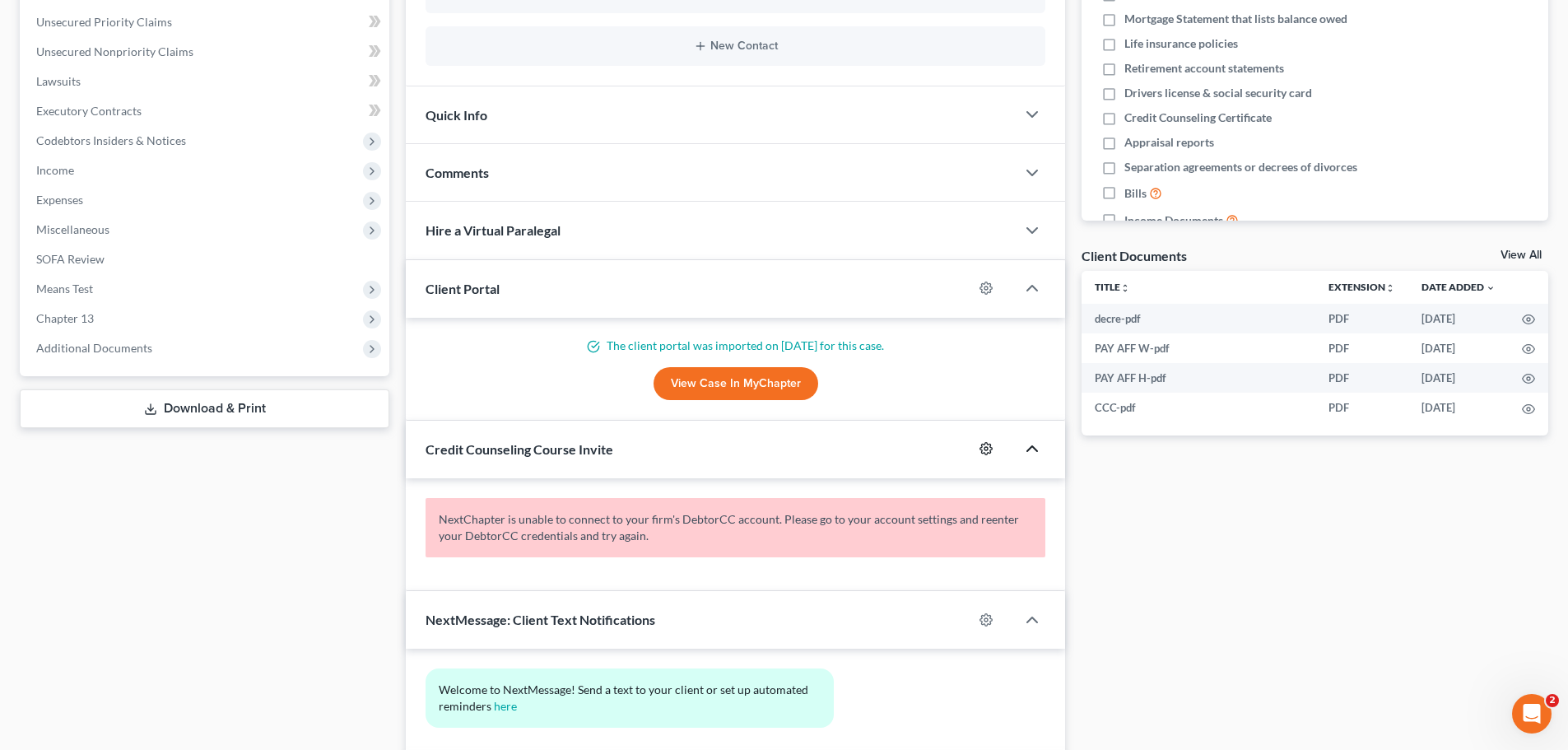
click at [988, 449] on circle "button" at bounding box center [986, 448] width 3 height 3
select select "0"
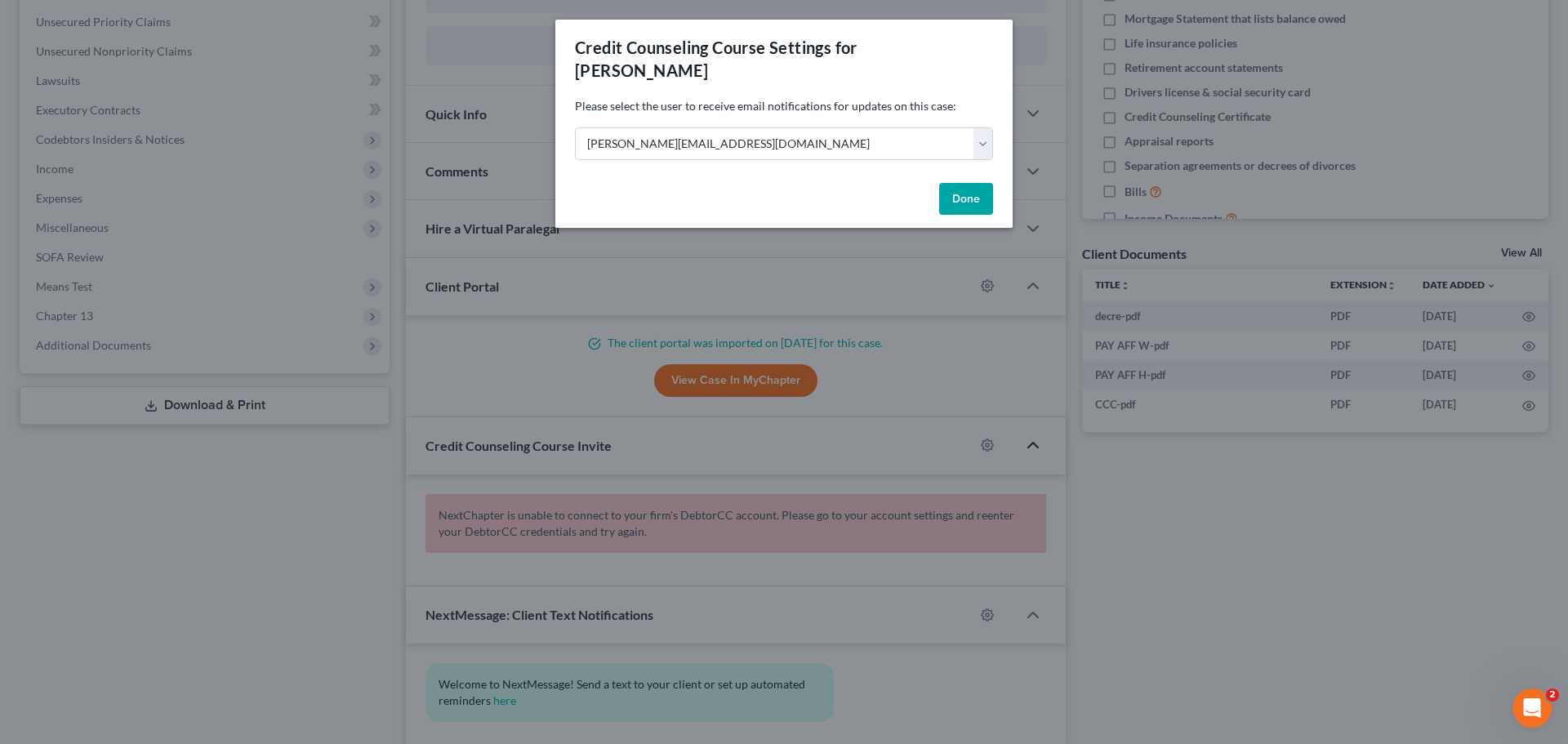
click at [958, 210] on button "Done" at bounding box center [966, 199] width 54 height 32
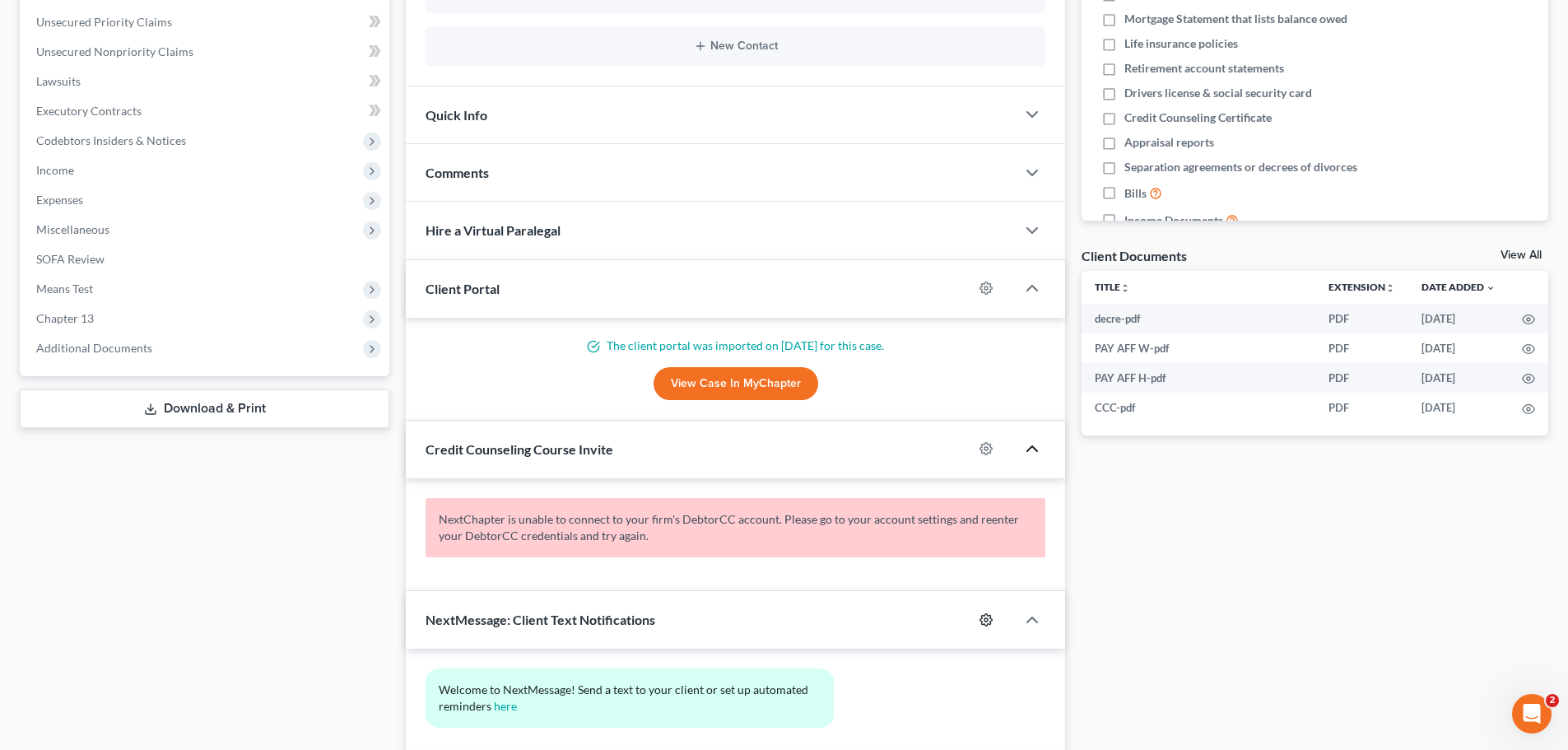
click at [981, 622] on icon "button" at bounding box center [986, 619] width 13 height 13
select select "0"
select select
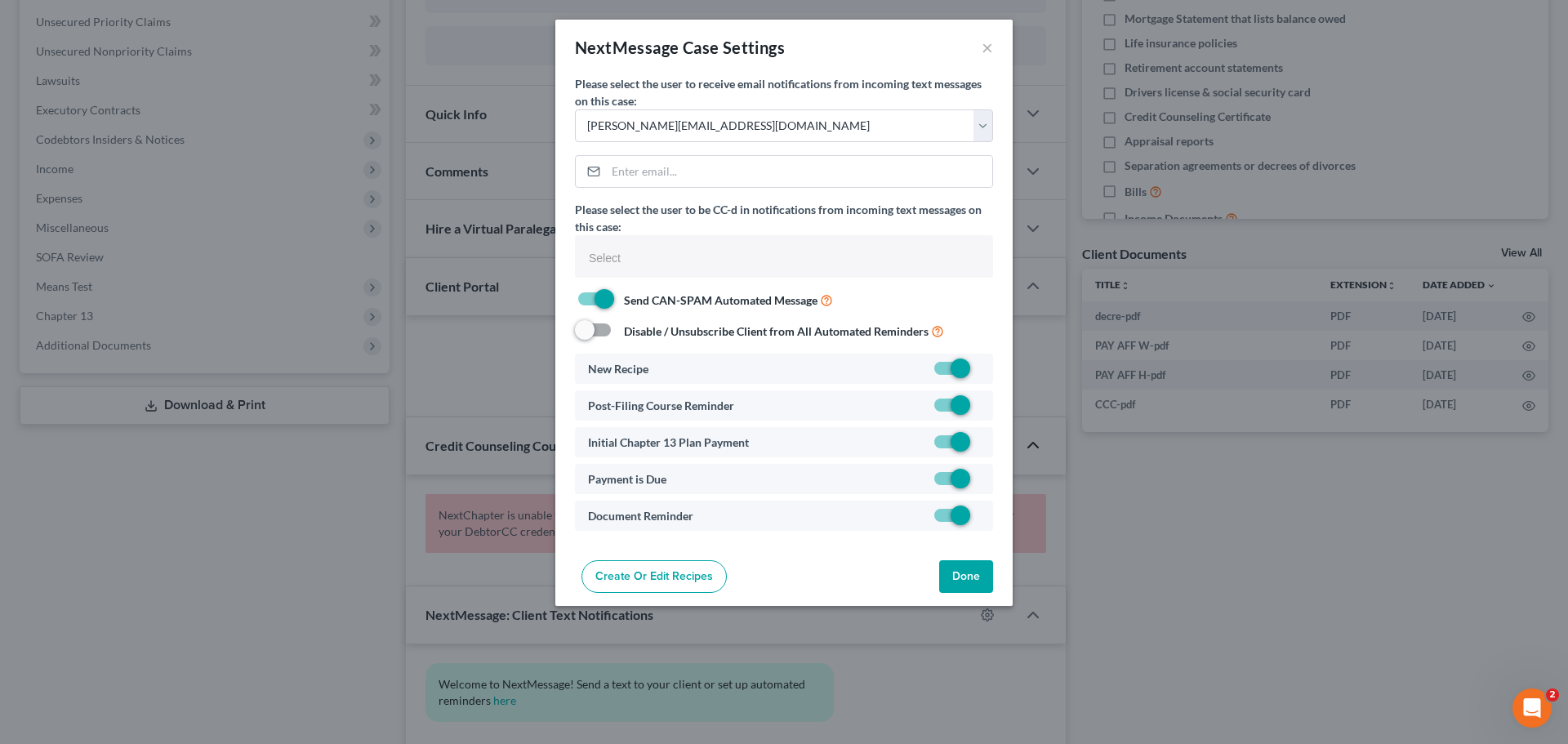
click at [980, 483] on label at bounding box center [980, 483] width 0 height 0
click at [987, 481] on input "checkbox" at bounding box center [992, 476] width 11 height 11
checkbox input "false"
click at [980, 372] on label at bounding box center [980, 372] width 0 height 0
click at [987, 364] on input "checkbox" at bounding box center [992, 365] width 11 height 11
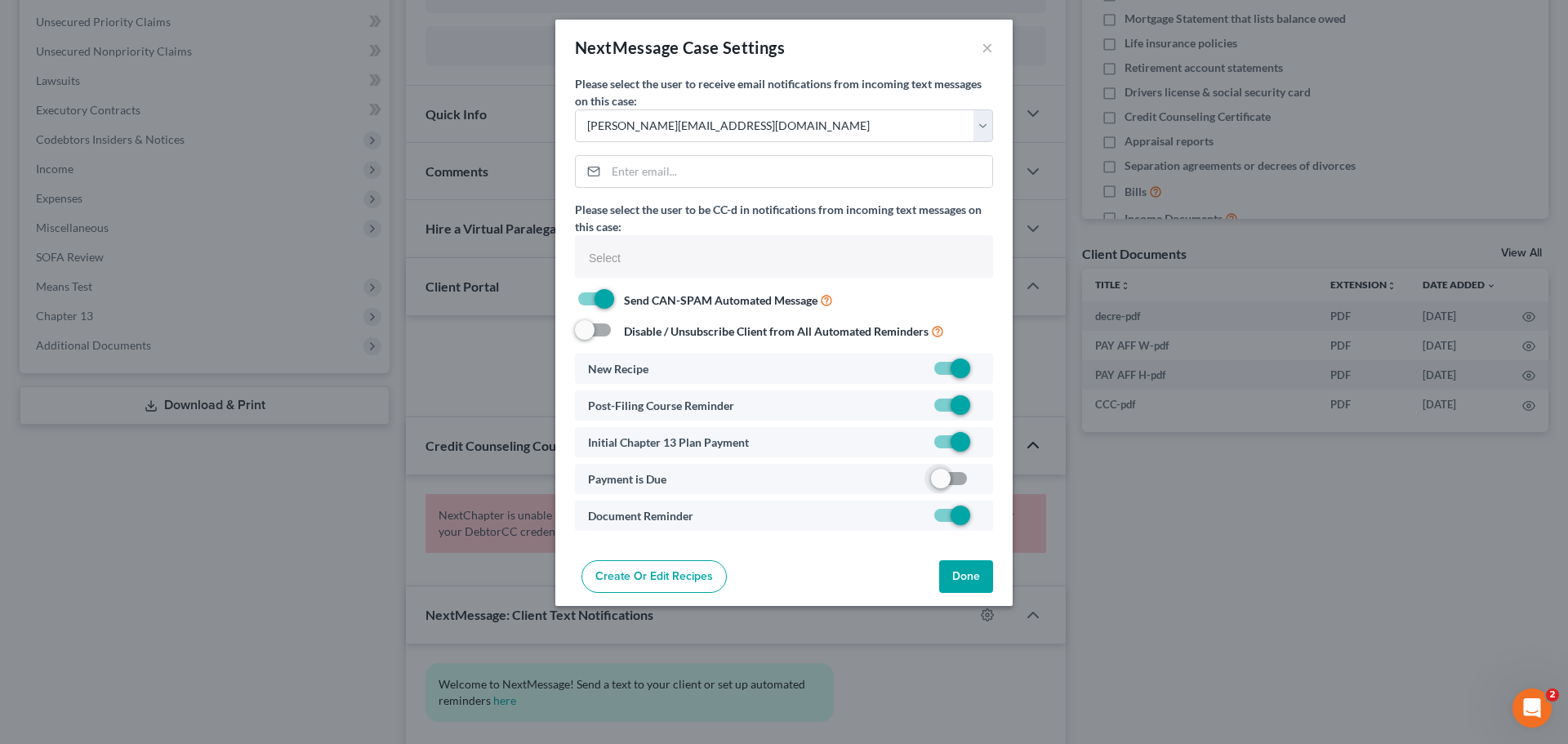
checkbox input "false"
click at [970, 581] on button "Done" at bounding box center [966, 576] width 54 height 32
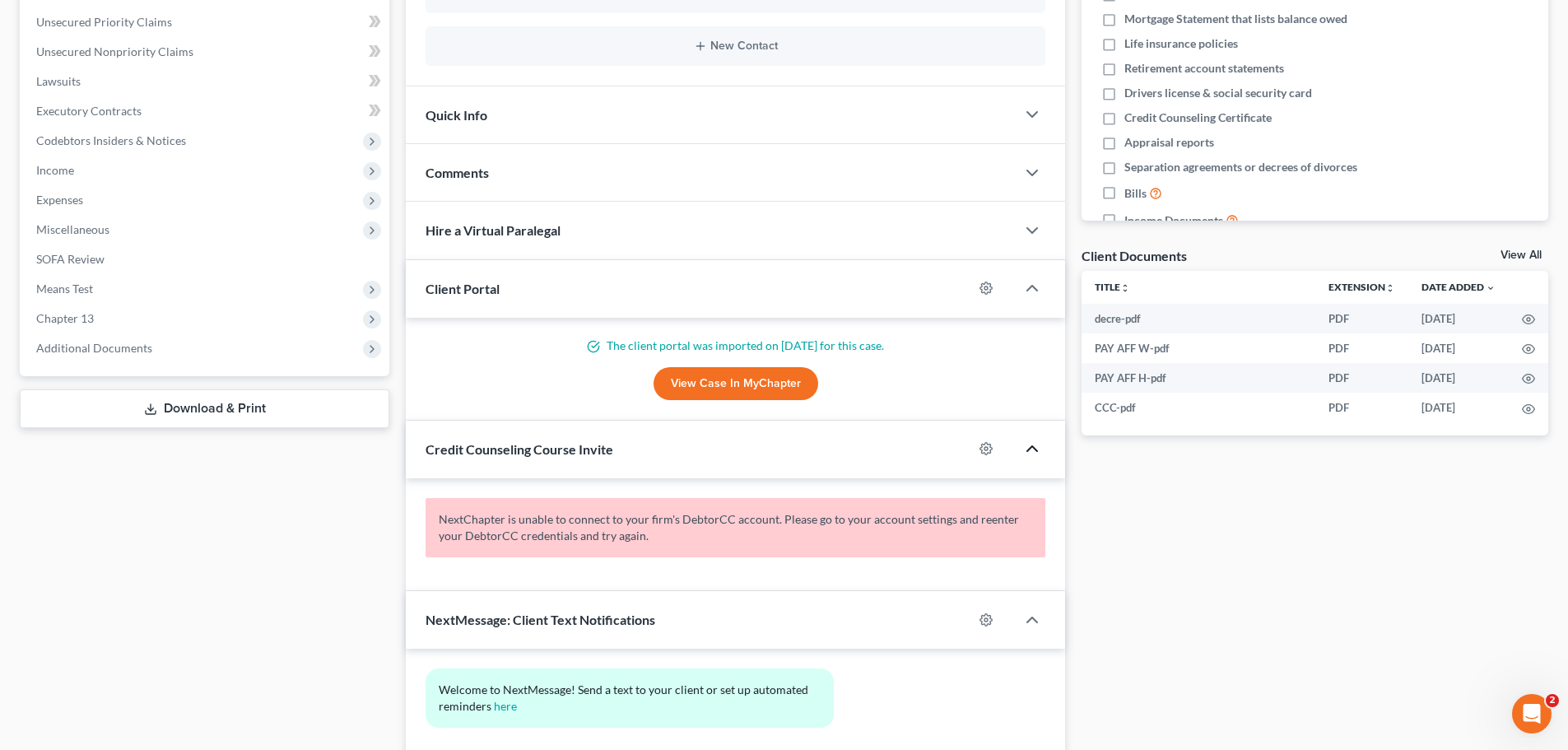
click at [1239, 581] on div "Docs Tasks Events Fees Timer 0% Completed Nothing here yet! Home Insurance Auto…" at bounding box center [1315, 294] width 483 height 1015
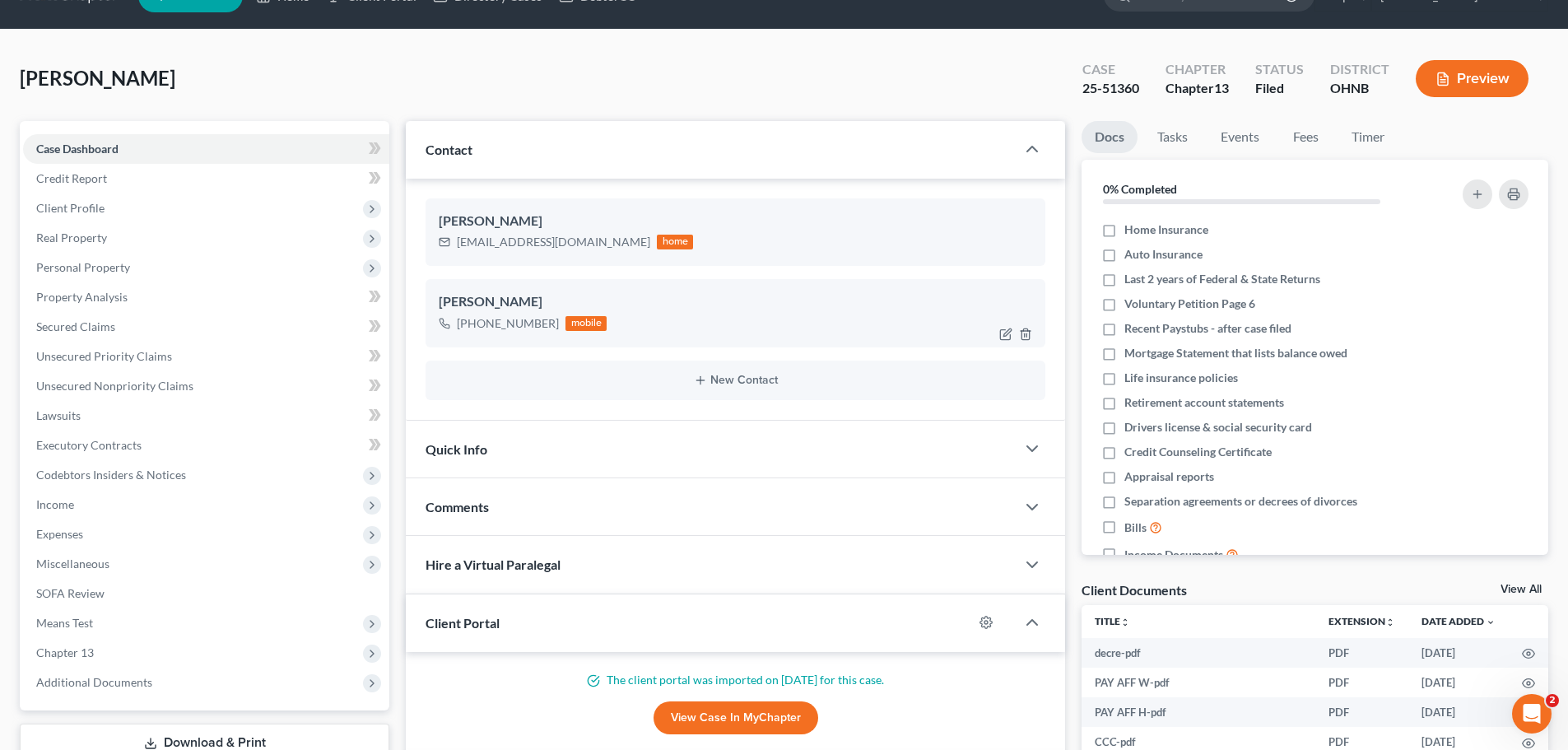
scroll to position [0, 0]
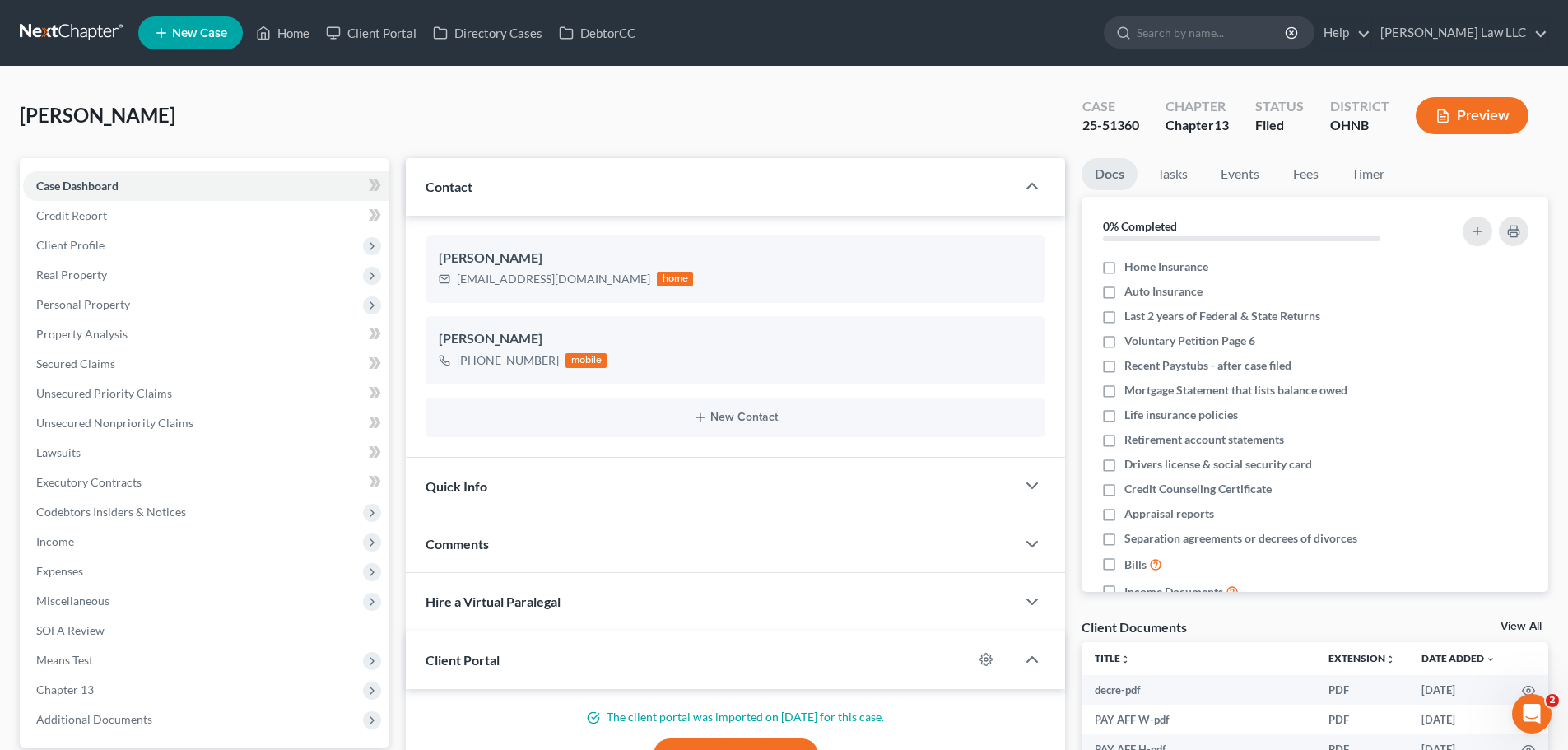
drag, startPoint x: 100, startPoint y: 117, endPoint x: 204, endPoint y: 129, distance: 104.7
click at [204, 129] on div "Thomas, Zebulon Upgraded Case 25-51360 Chapter Chapter 13 Status Filed District…" at bounding box center [784, 122] width 1528 height 71
click at [90, 187] on span "Case Dashboard" at bounding box center [77, 185] width 82 height 14
drag, startPoint x: 95, startPoint y: 112, endPoint x: 172, endPoint y: 112, distance: 77.0
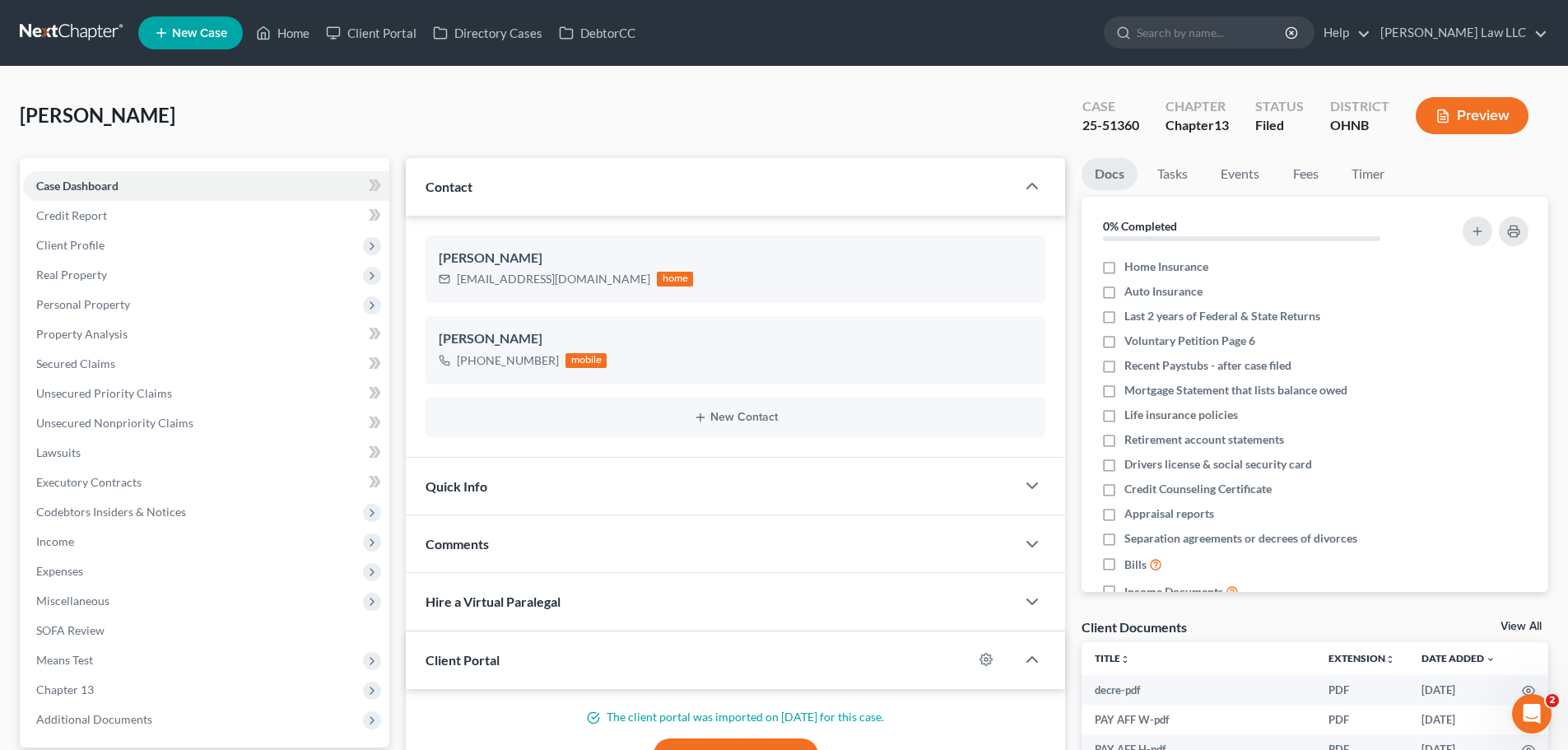
click at [172, 112] on div "Thomas, Zebulon Upgraded Case 25-51360 Chapter Chapter 13 Status Filed District…" at bounding box center [784, 122] width 1528 height 71
click at [182, 114] on div "Thomas, Zebulon Upgraded Case 25-51360 Chapter Chapter 13 Status Filed District…" at bounding box center [784, 122] width 1528 height 71
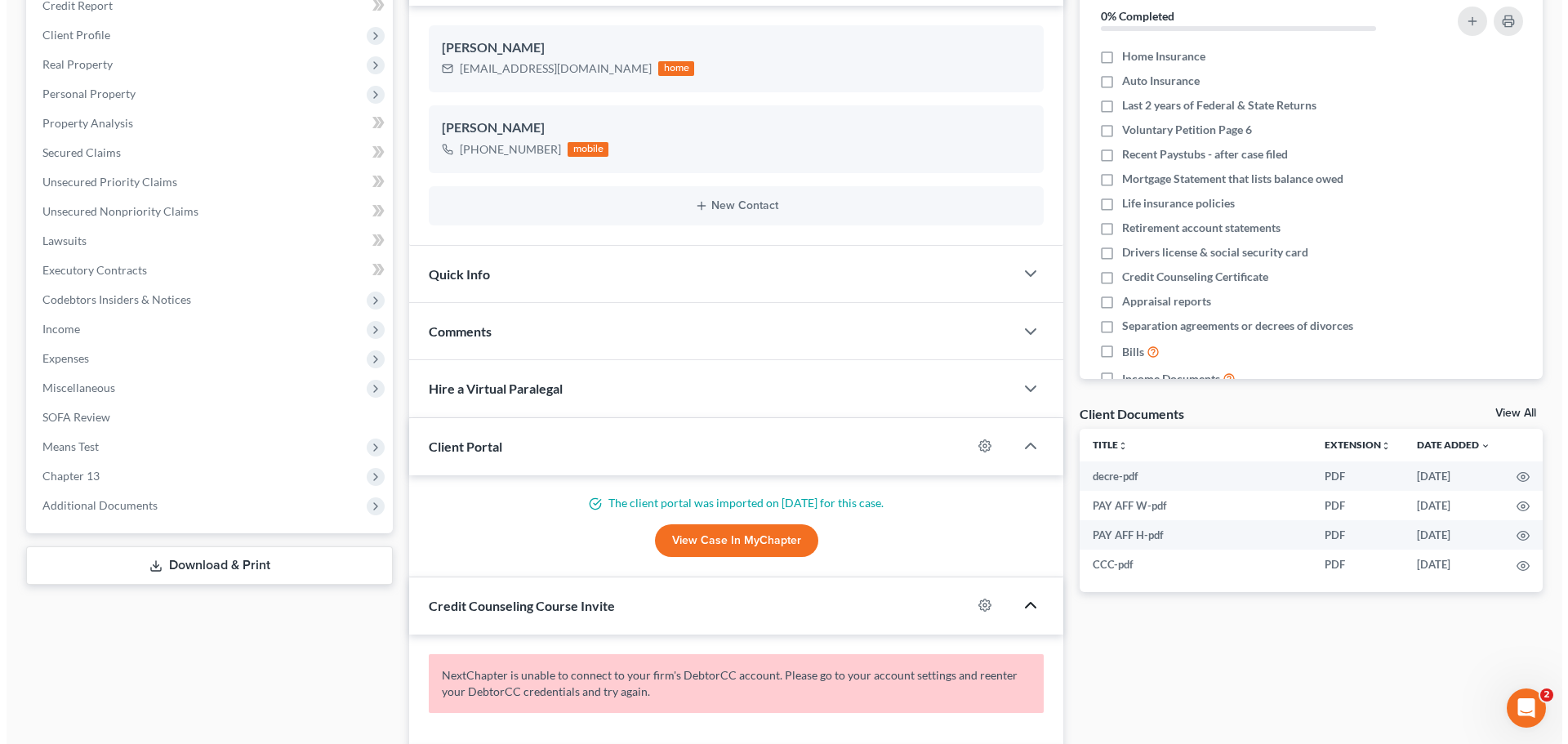
scroll to position [245, 0]
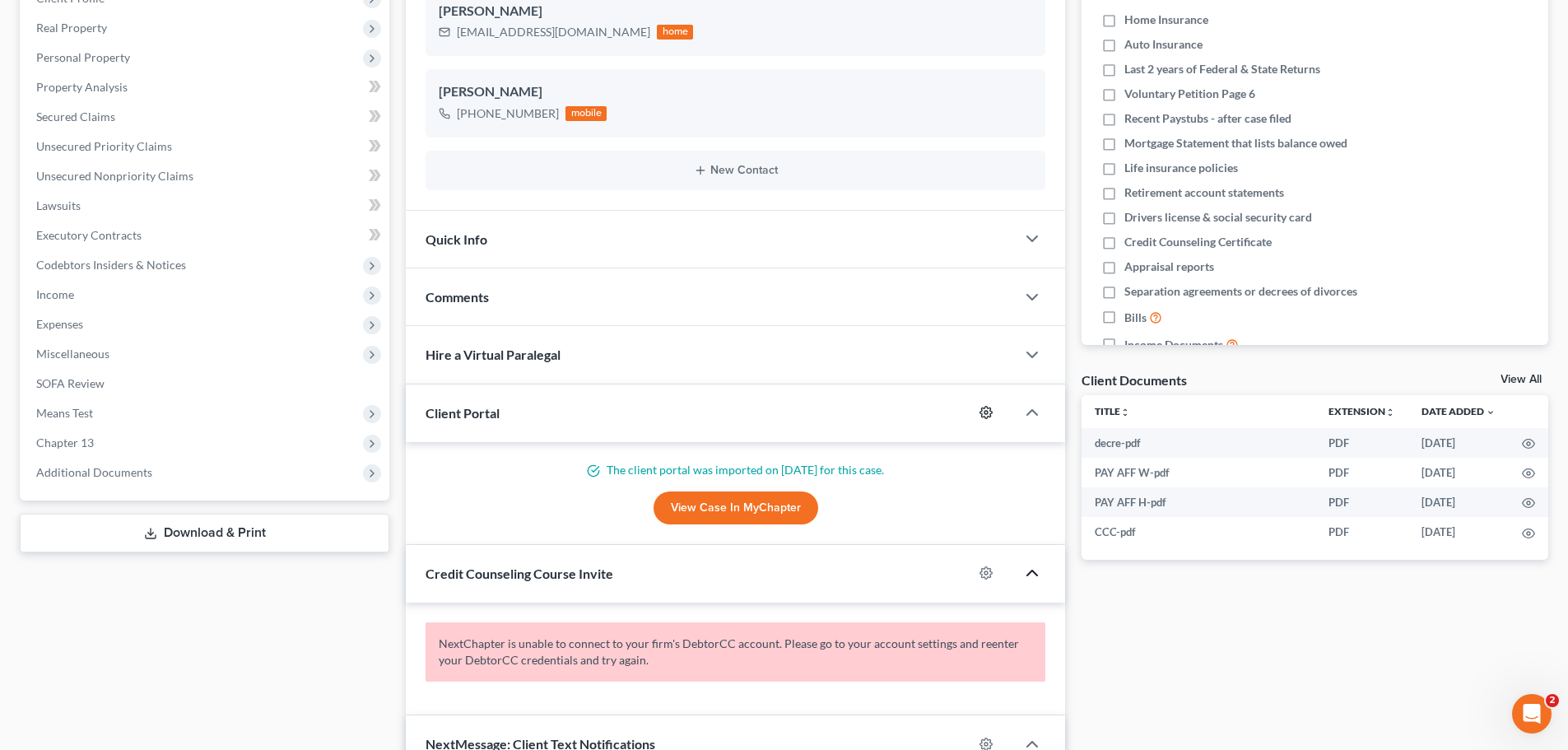
click at [991, 411] on icon "button" at bounding box center [987, 412] width 12 height 12
select select "0"
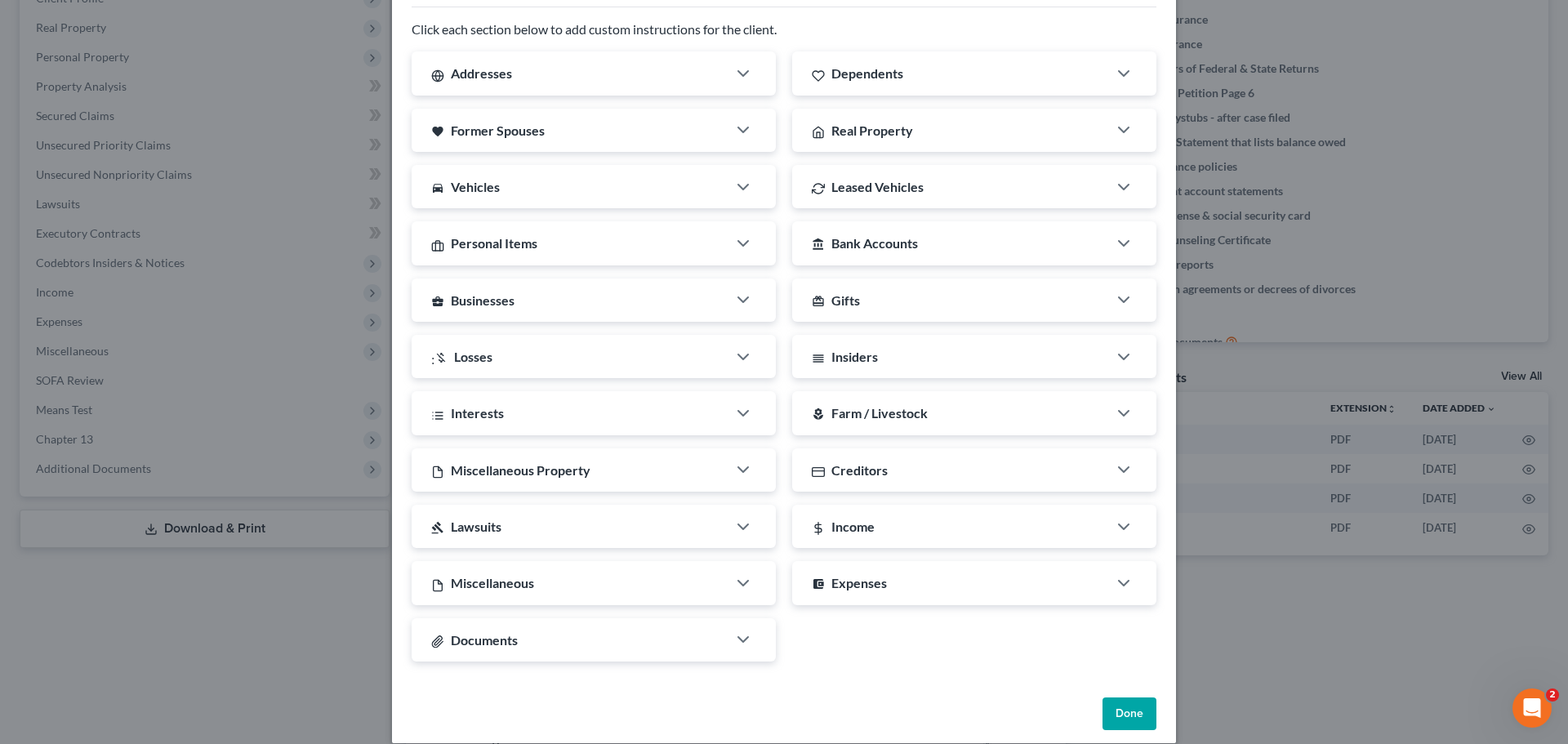
click at [1360, 629] on div "MyChapter Settings for Thomas, Zebulon If you would like to add custom instruct…" at bounding box center [784, 372] width 1568 height 744
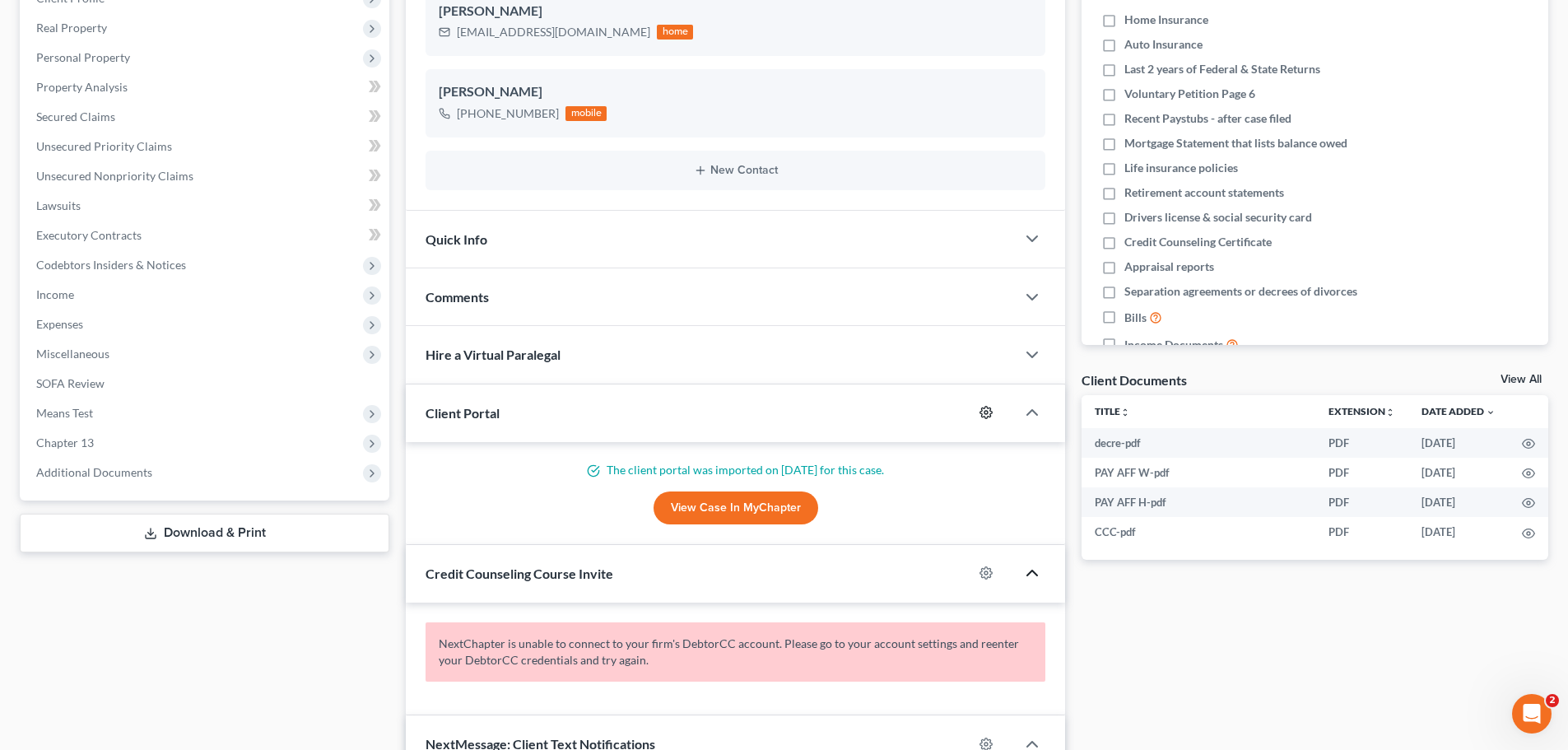
click at [992, 413] on icon "button" at bounding box center [987, 412] width 12 height 12
select select "0"
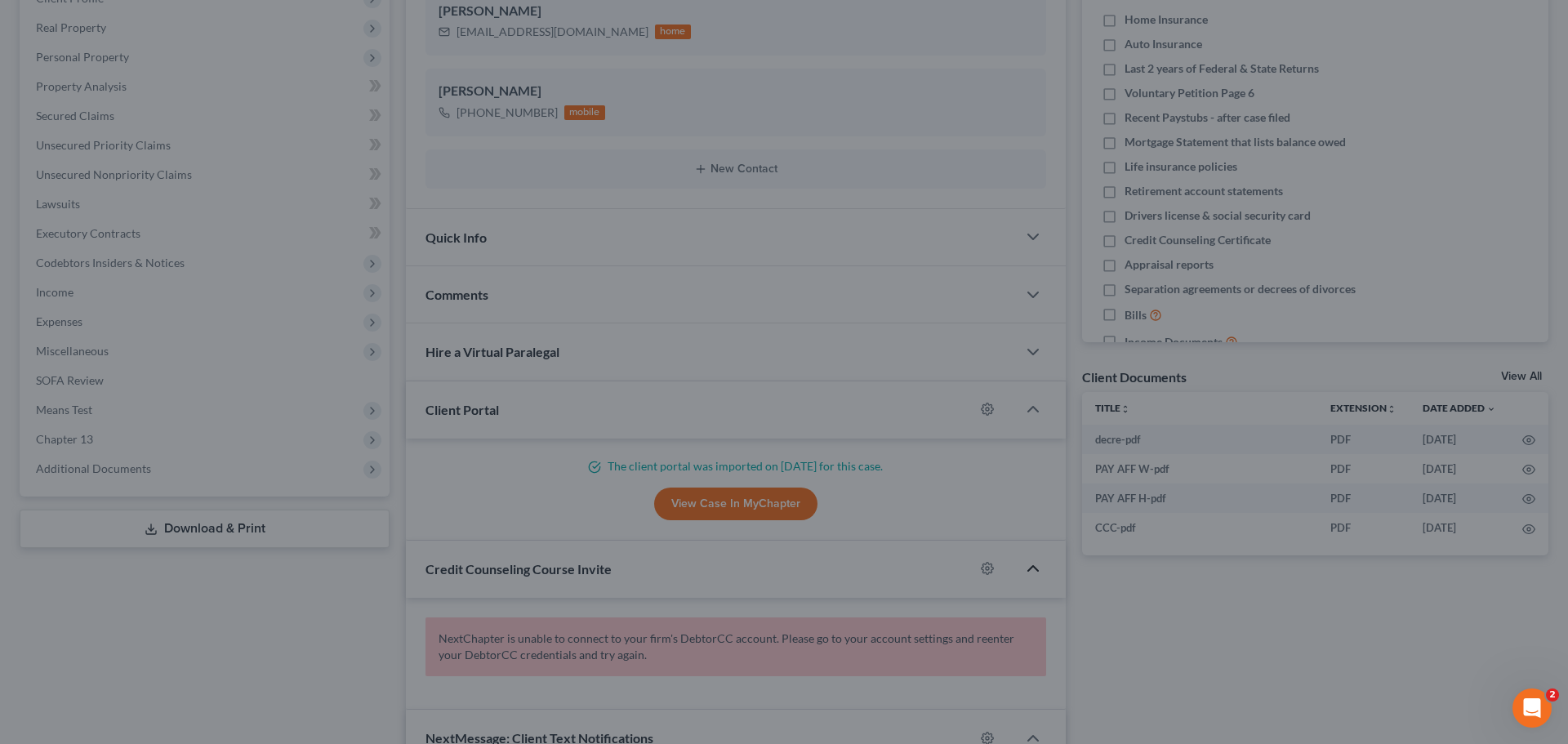
click at [1283, 642] on div "MyChapter Settings for Thomas, Zebulon If you would like to add custom instruct…" at bounding box center [784, 372] width 1568 height 744
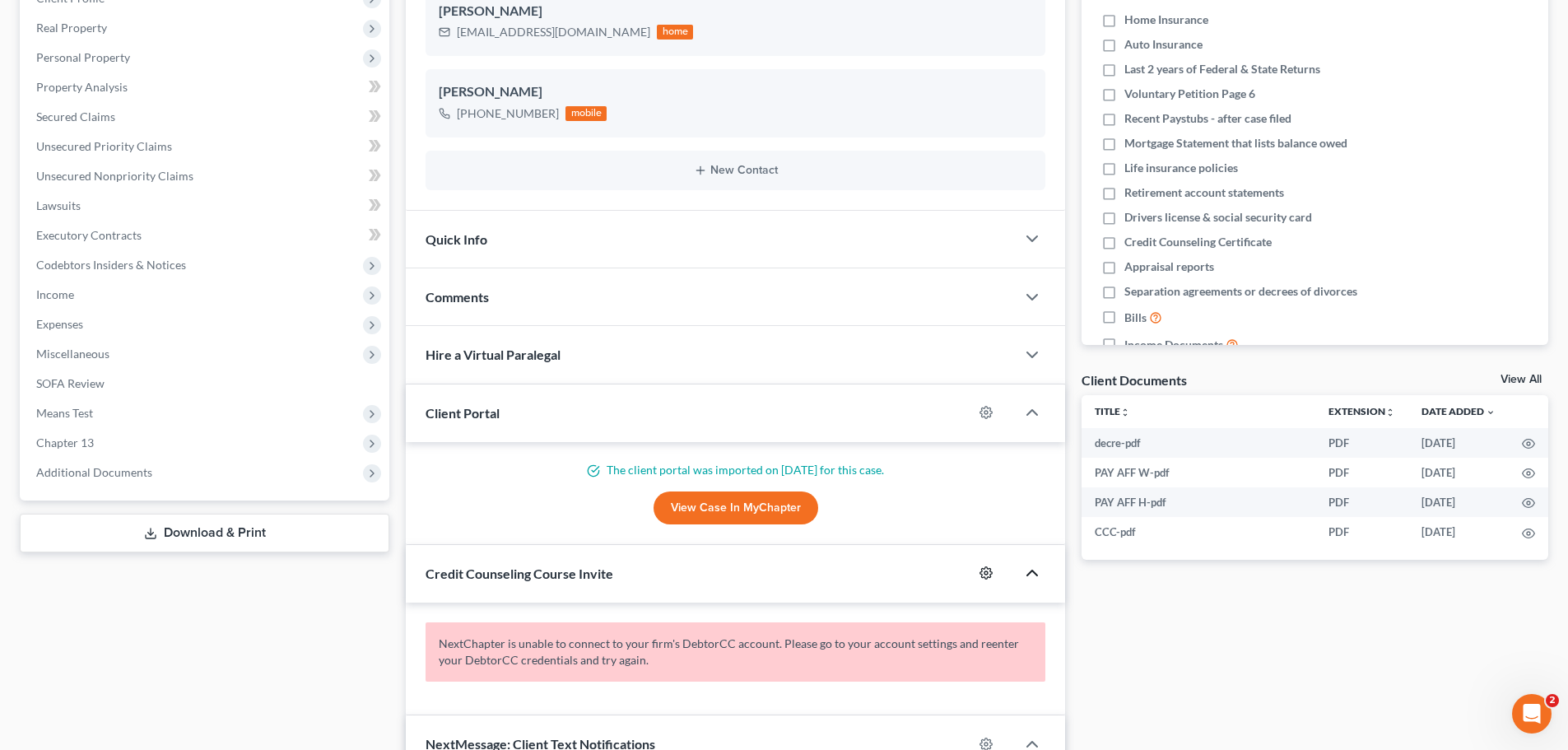
click at [981, 568] on icon "button" at bounding box center [986, 573] width 13 height 13
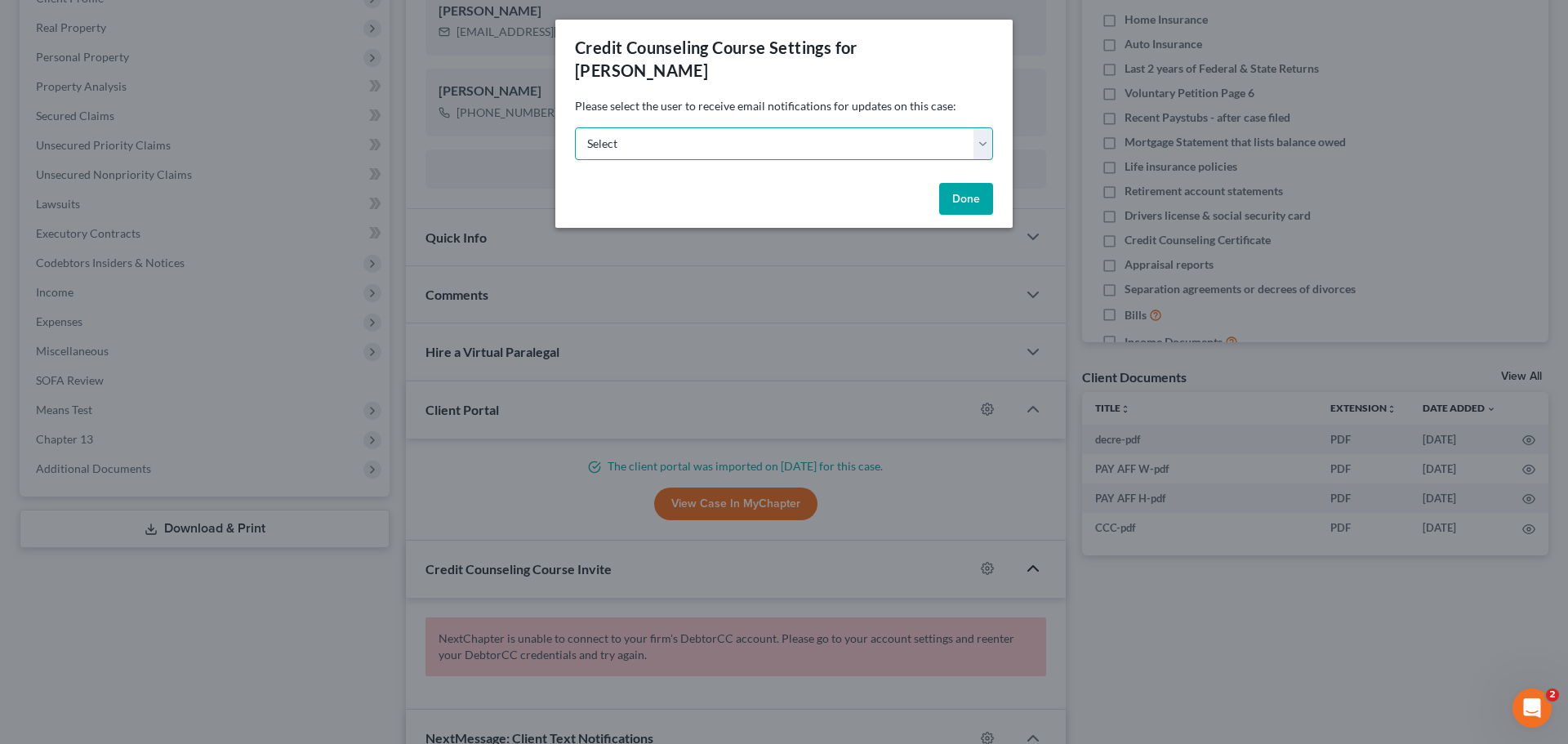
click at [804, 142] on select "Select nicole@nicolemetzgerlaw.com mariya@vancetruman.com mariya@nicolemetzgerl…" at bounding box center [784, 143] width 418 height 32
select select "0"
click at [575, 128] on select "Select nicole@nicolemetzgerlaw.com mariya@vancetruman.com mariya@nicolemetzgerl…" at bounding box center [784, 143] width 418 height 32
click at [960, 200] on button "Done" at bounding box center [966, 199] width 54 height 32
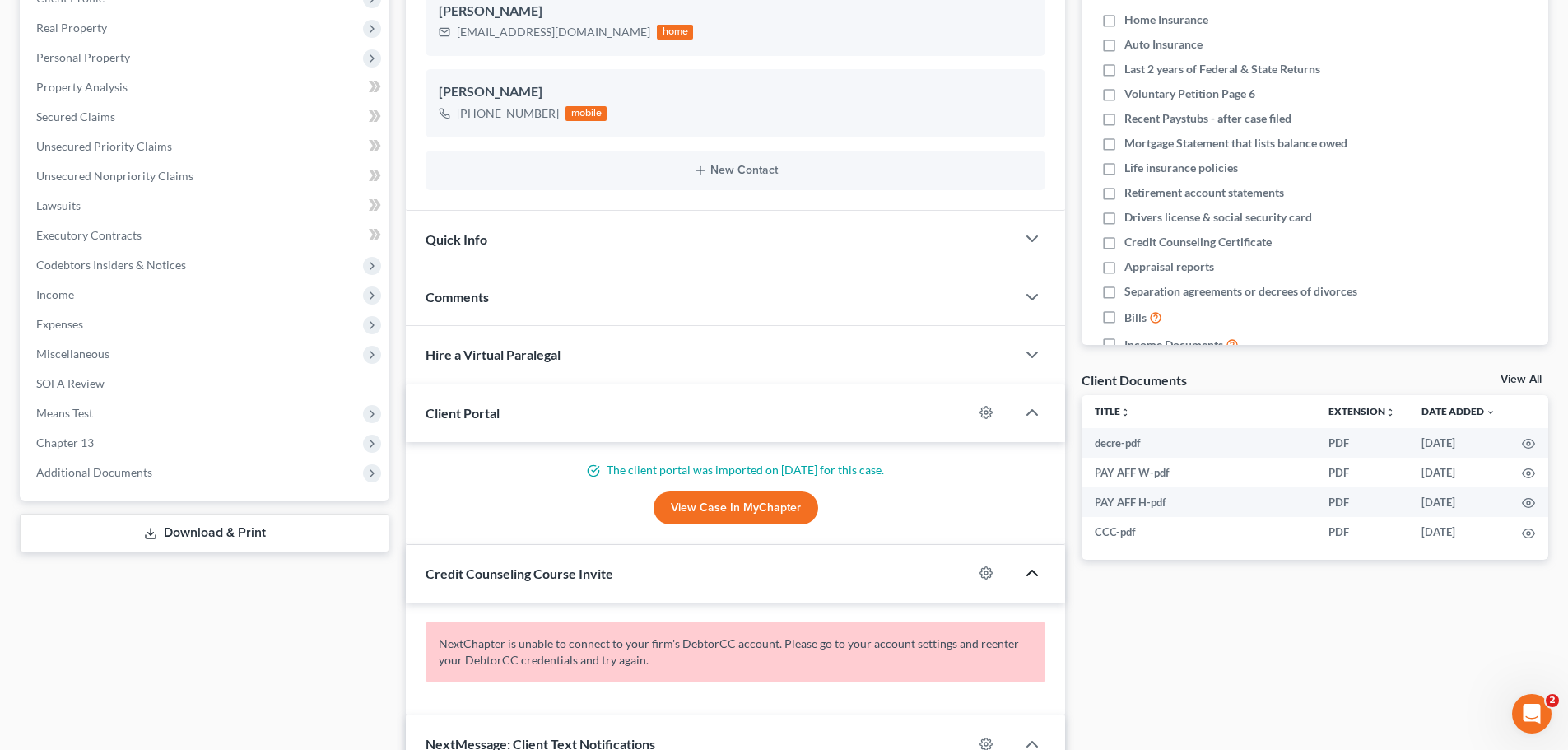
click at [1207, 648] on div "Docs Tasks Events Fees Timer 0% Completed Nothing here yet! Home Insurance Auto…" at bounding box center [1315, 418] width 483 height 1015
click at [991, 415] on icon "button" at bounding box center [986, 412] width 13 height 13
select select "0"
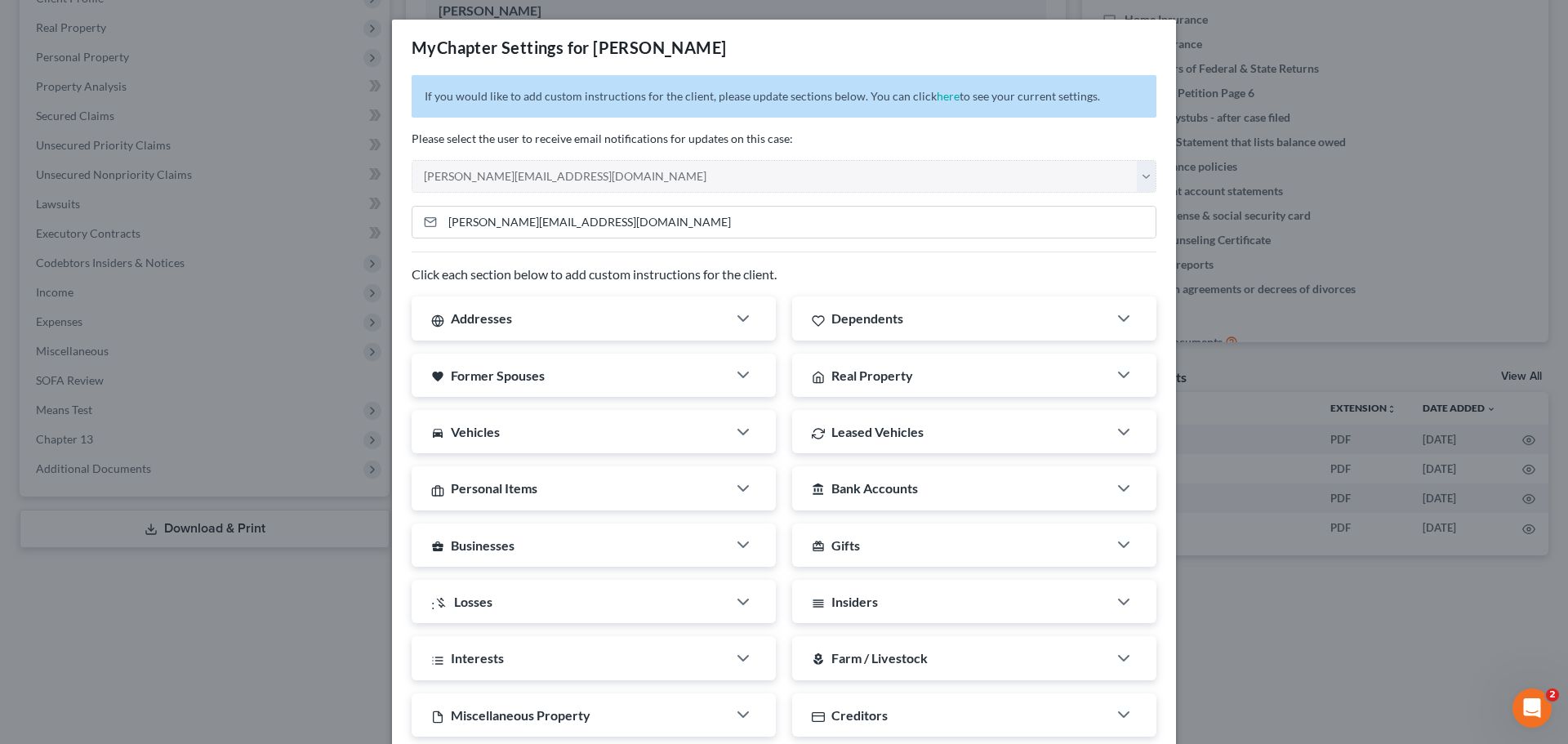
click at [1304, 671] on div "MyChapter Settings for Thomas, Zebulon If you would like to add custom instruct…" at bounding box center [784, 372] width 1568 height 744
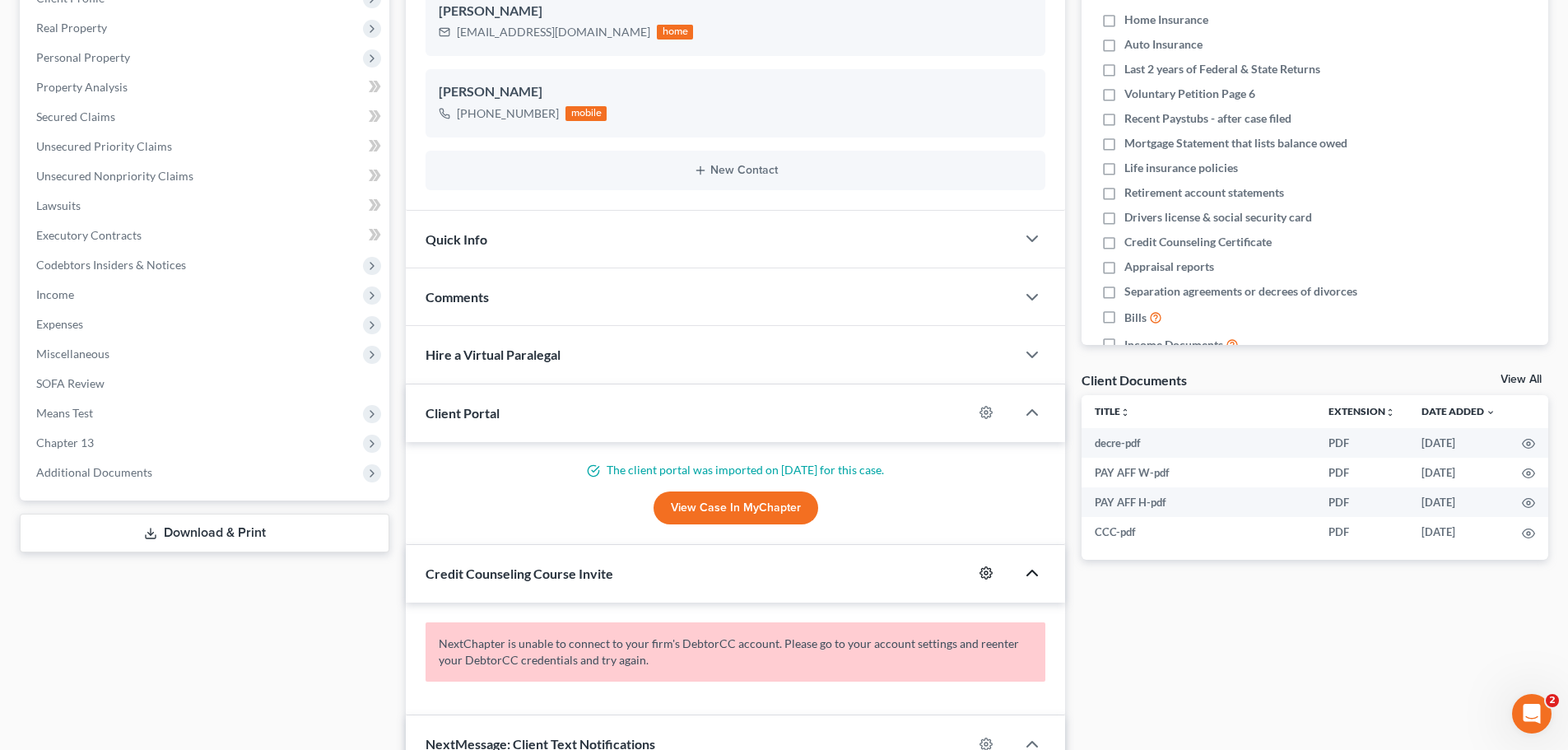
click at [989, 577] on icon "button" at bounding box center [986, 573] width 13 height 13
select select "0"
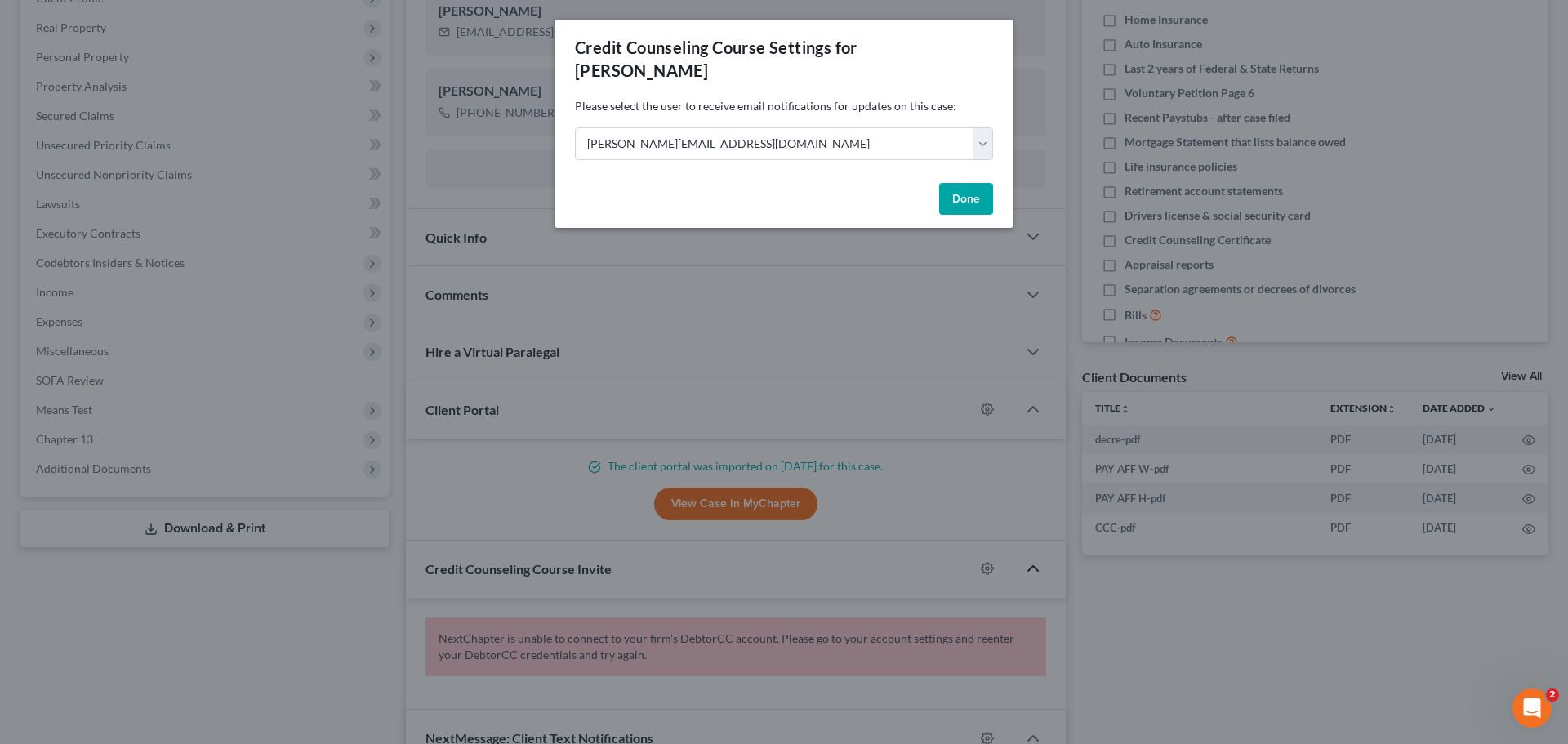
click at [1205, 606] on div "Credit Counseling Course Settings for Thomas, Zebulon Please select the user to…" at bounding box center [784, 372] width 1568 height 744
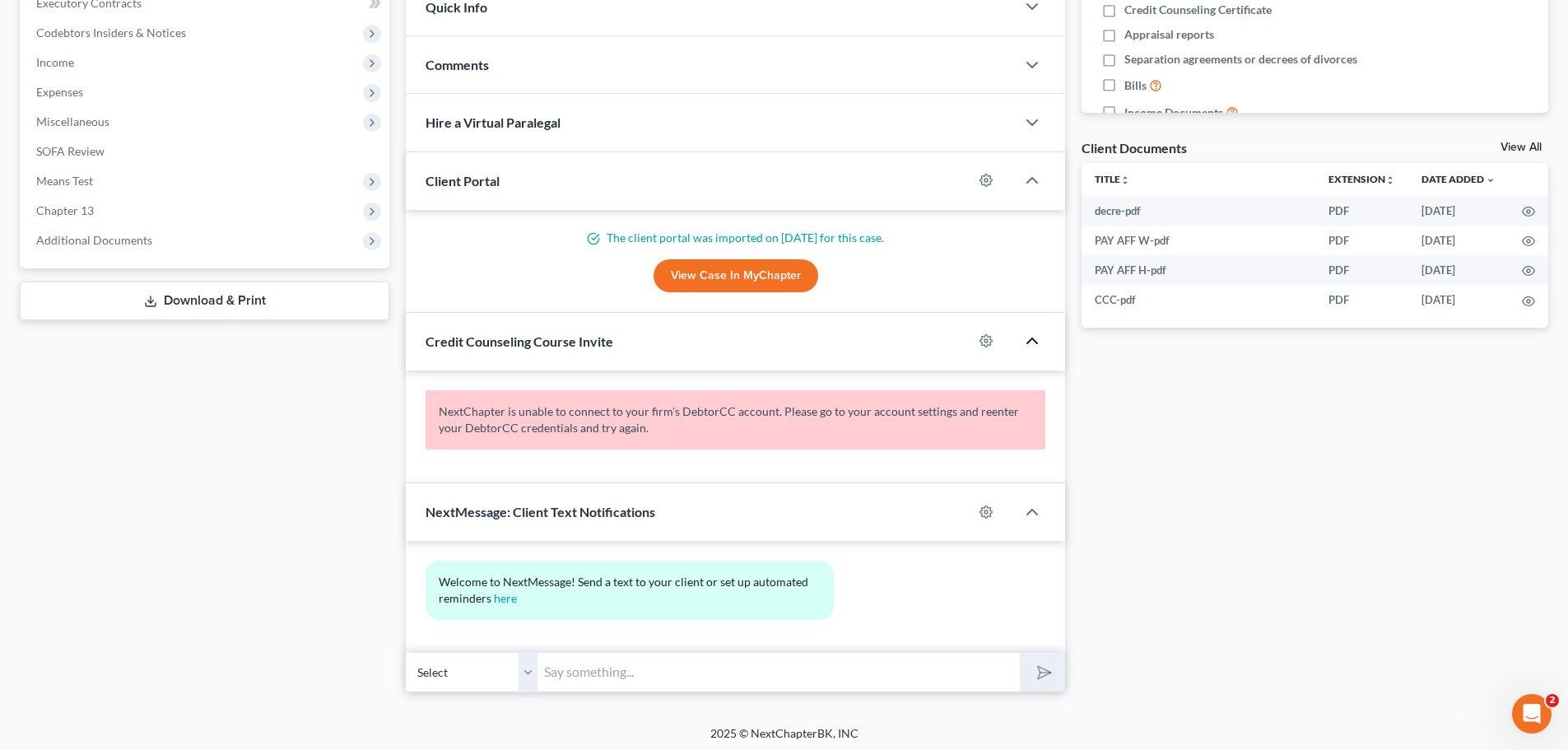
scroll to position [484, 0]
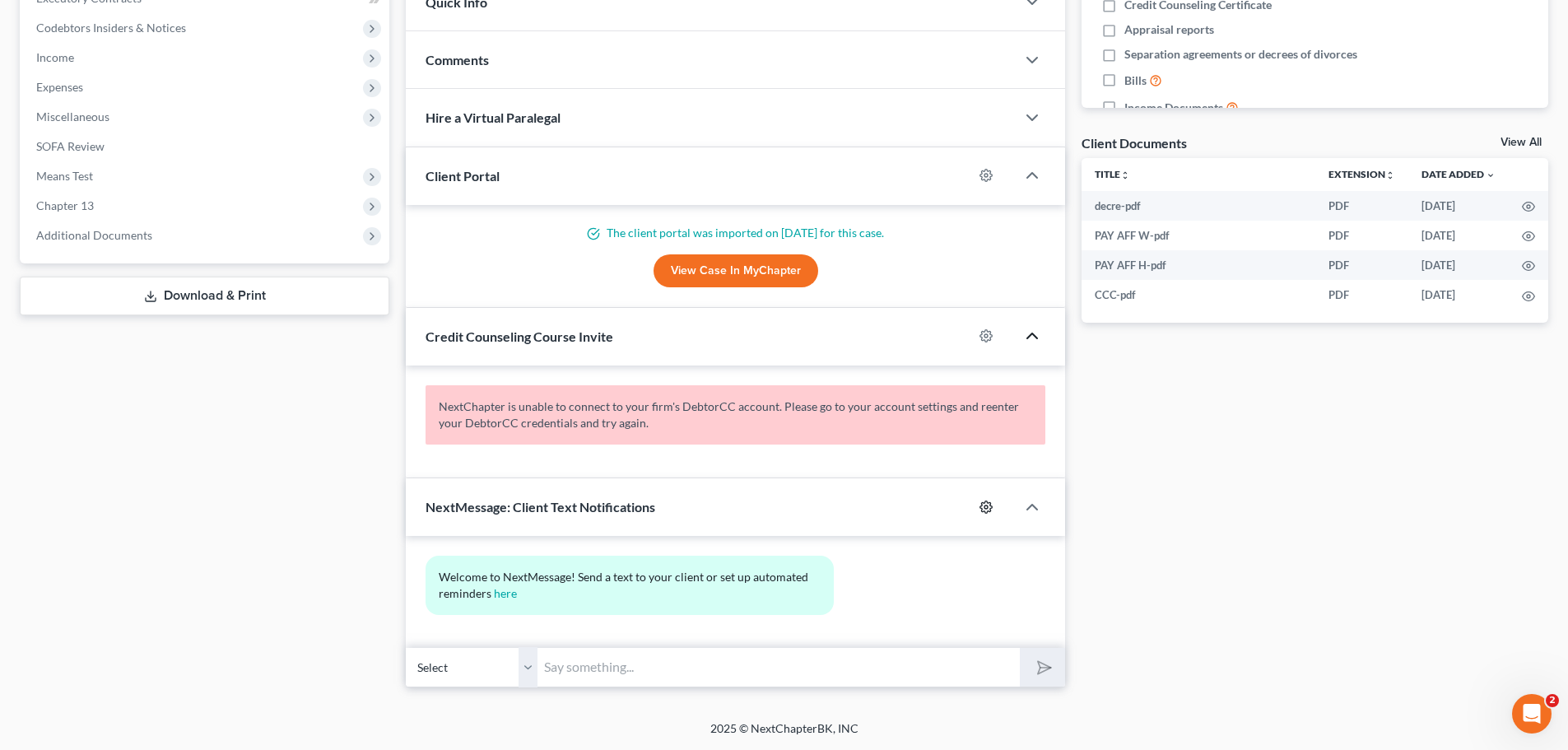
click at [983, 503] on icon "button" at bounding box center [986, 506] width 13 height 13
select select "0"
select select
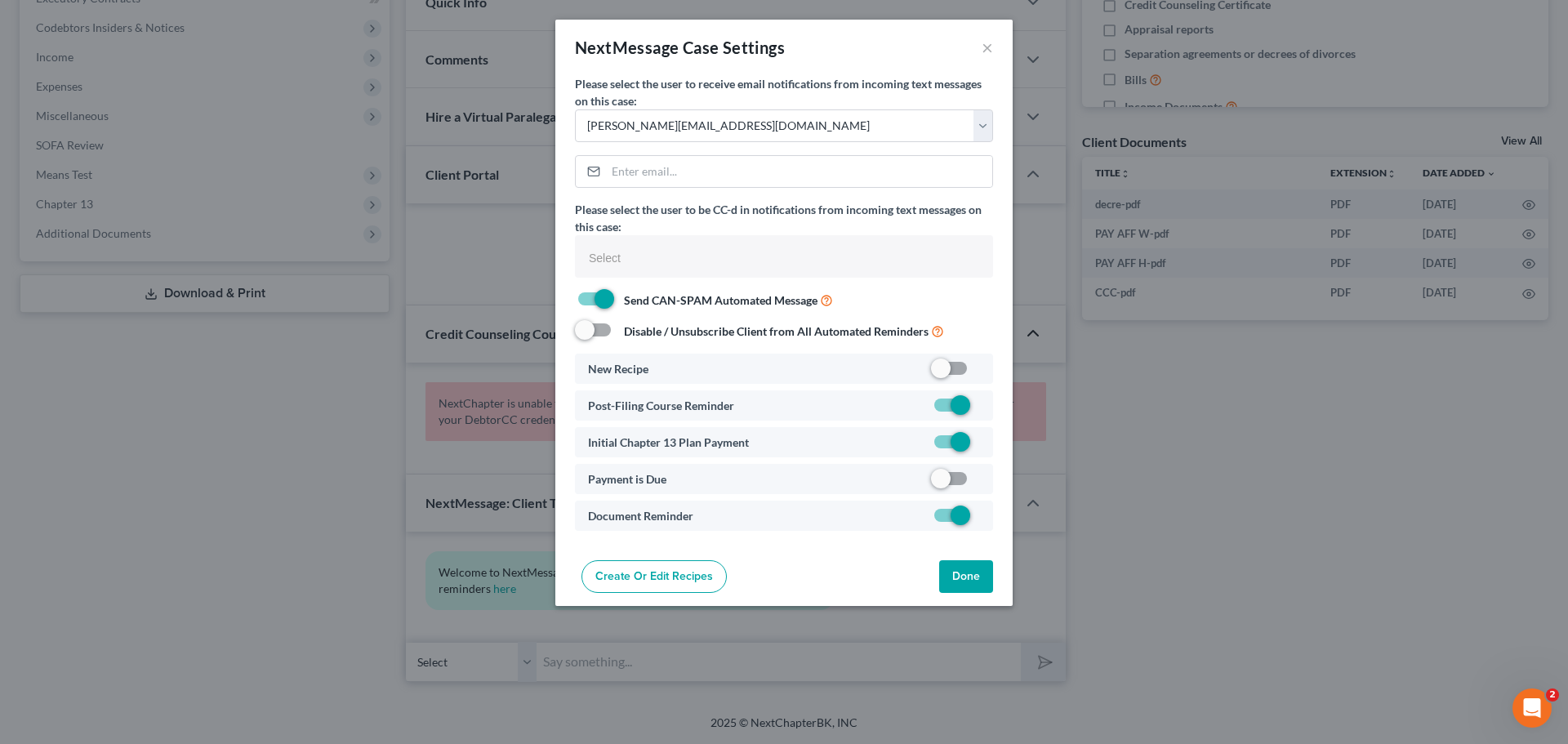
click at [973, 579] on button "Done" at bounding box center [966, 576] width 54 height 32
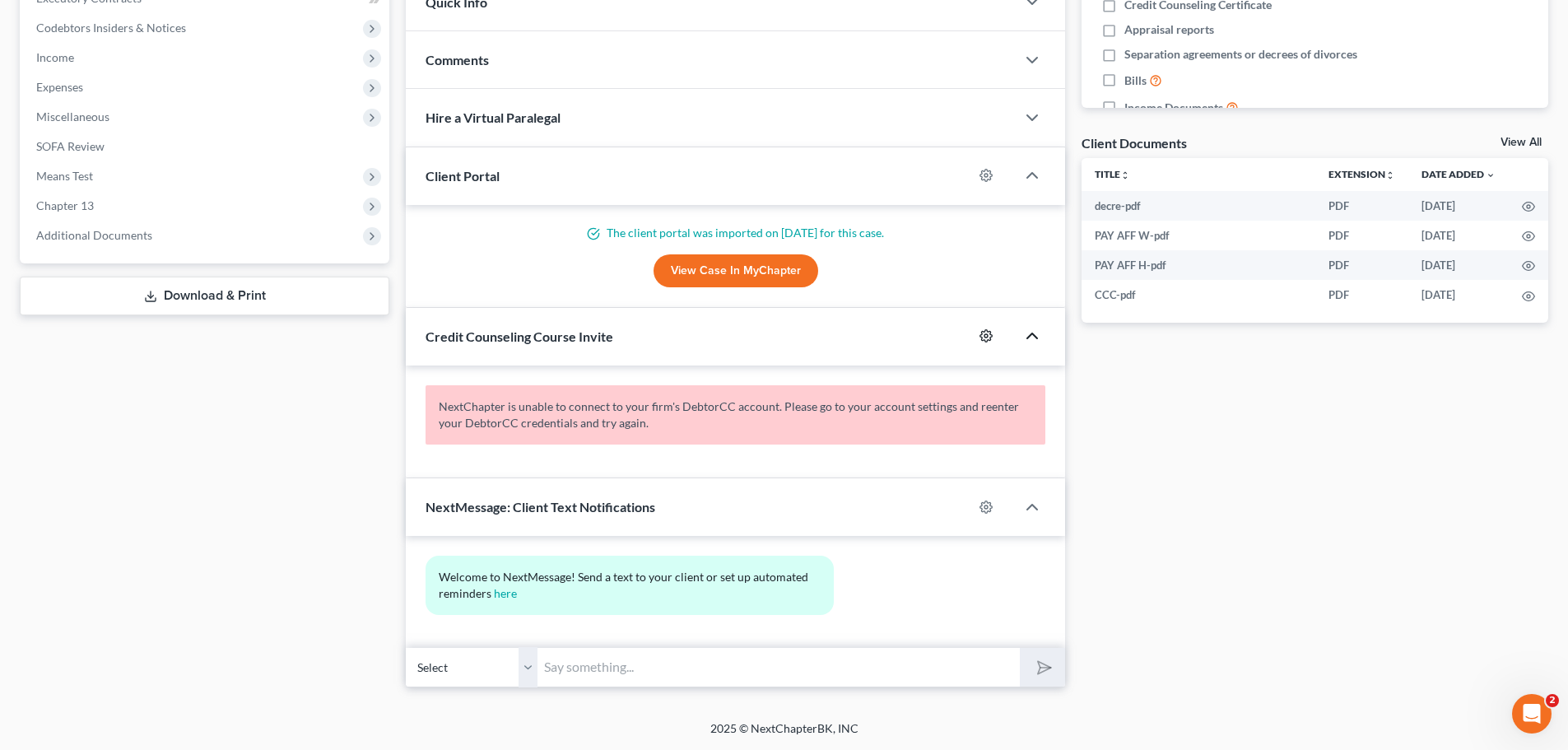
click at [988, 339] on icon "button" at bounding box center [986, 335] width 13 height 13
select select "0"
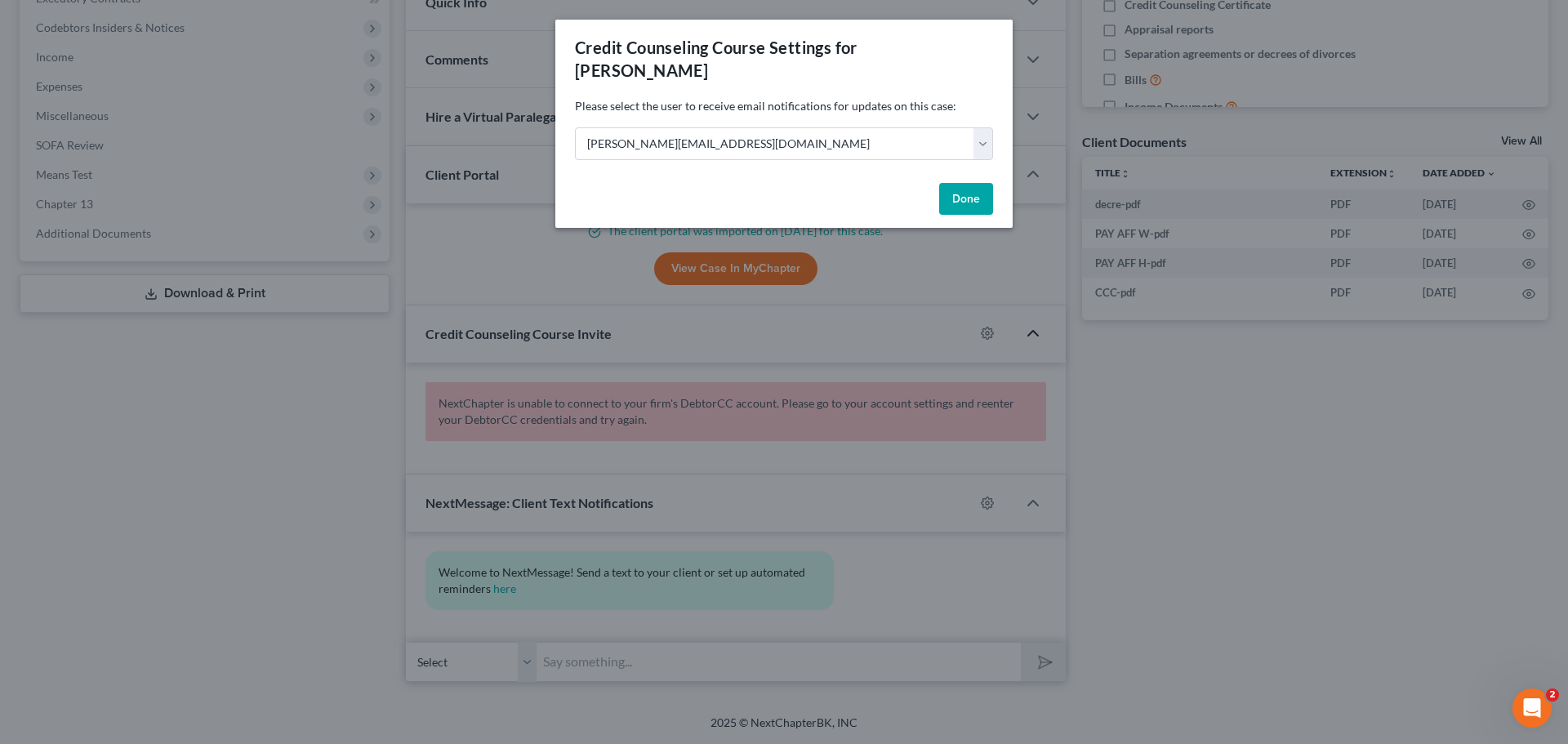
click at [1165, 410] on div "Credit Counseling Course Settings for Thomas, Zebulon Please select the user to…" at bounding box center [784, 372] width 1568 height 744
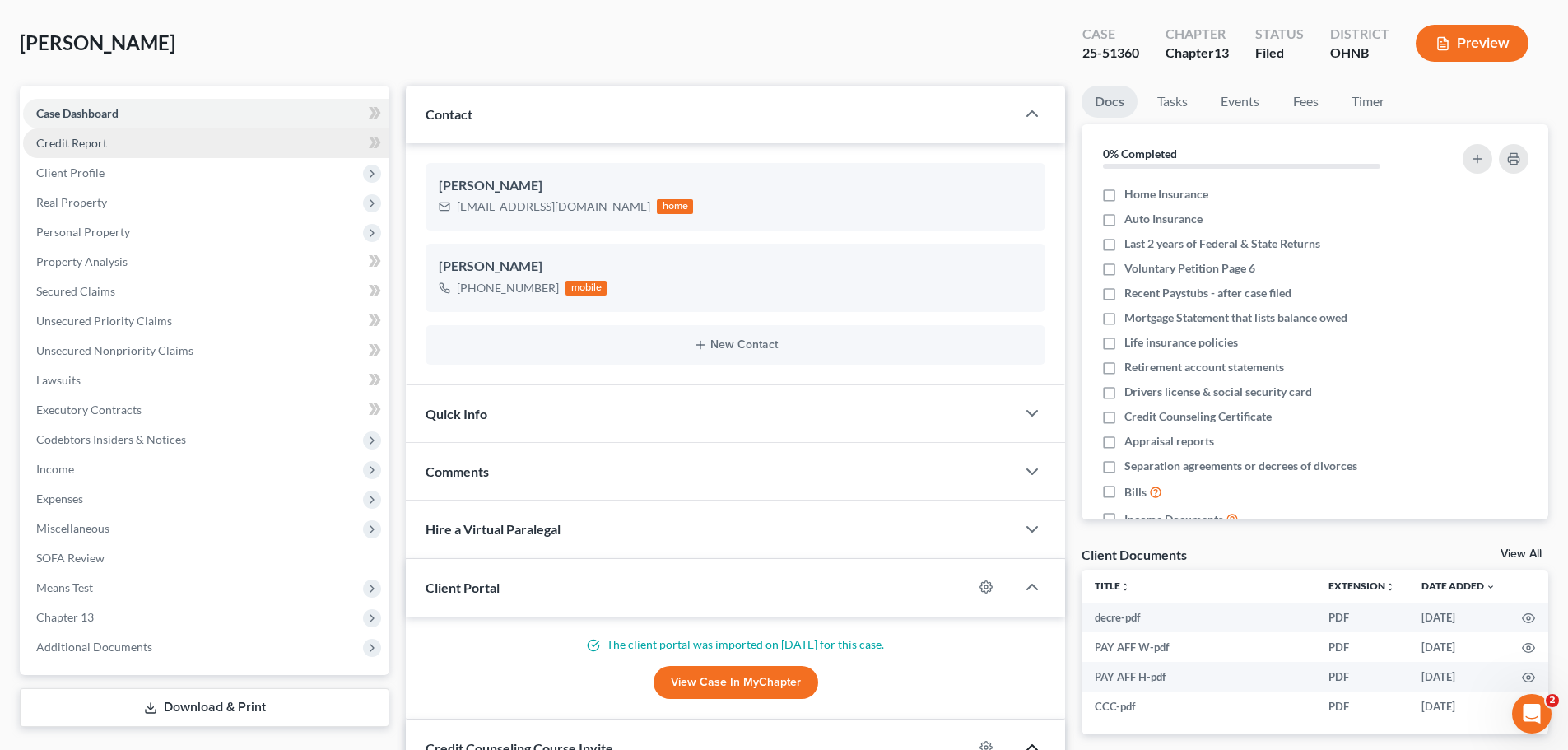
click at [63, 143] on span "Credit Report" at bounding box center [71, 143] width 70 height 14
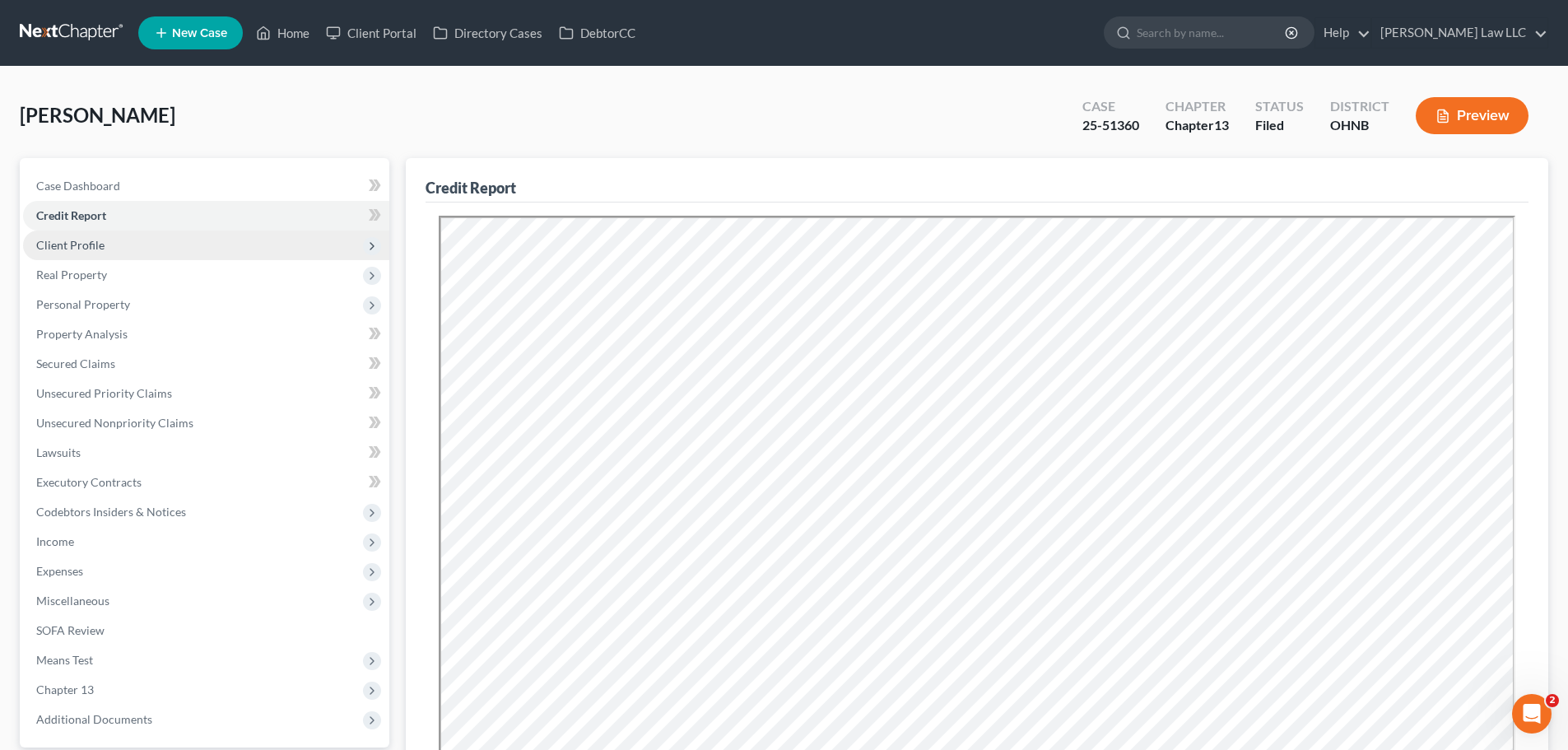
click at [96, 239] on span "Client Profile" at bounding box center [70, 245] width 68 height 14
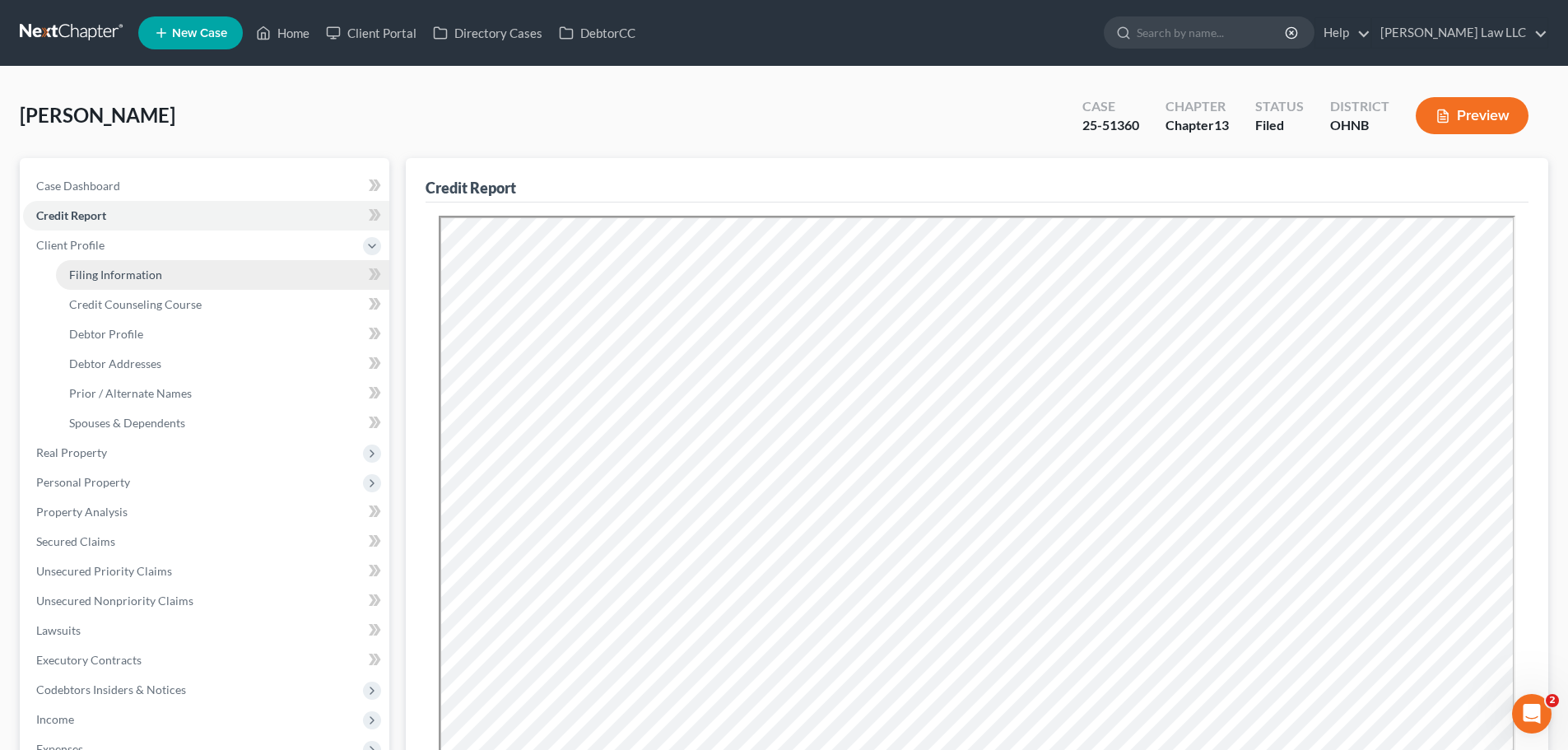
click at [120, 272] on span "Filing Information" at bounding box center [116, 274] width 93 height 14
select select "1"
select select "0"
select select "3"
select select "36"
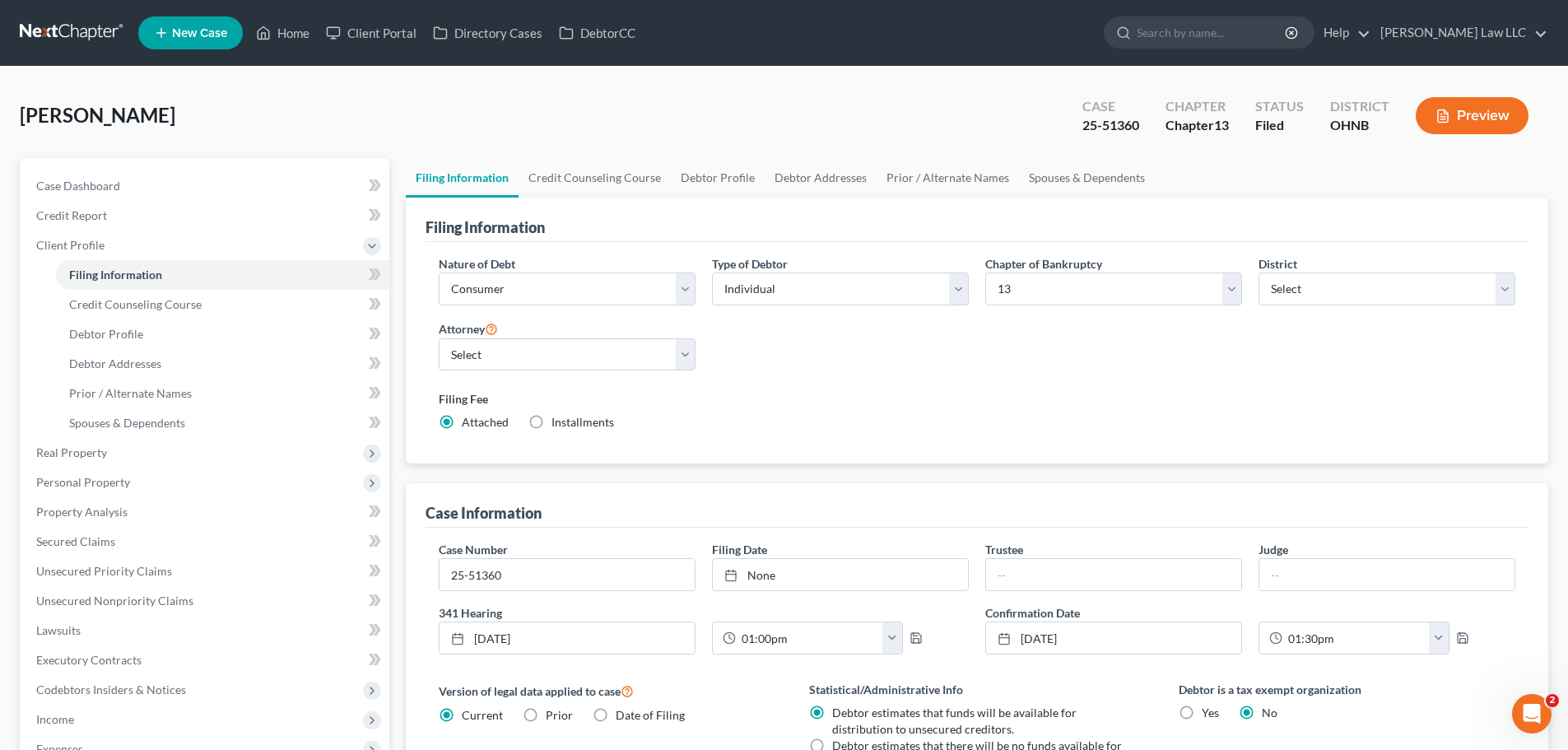
click at [1127, 353] on div "Nature of Debt Select Business Consumer Other Nature of Business Select Clearin…" at bounding box center [977, 350] width 1093 height 189
click at [148, 119] on span "[PERSON_NAME]" at bounding box center [97, 115] width 156 height 24
copy div "Thomas, Zebulon Upgraded"
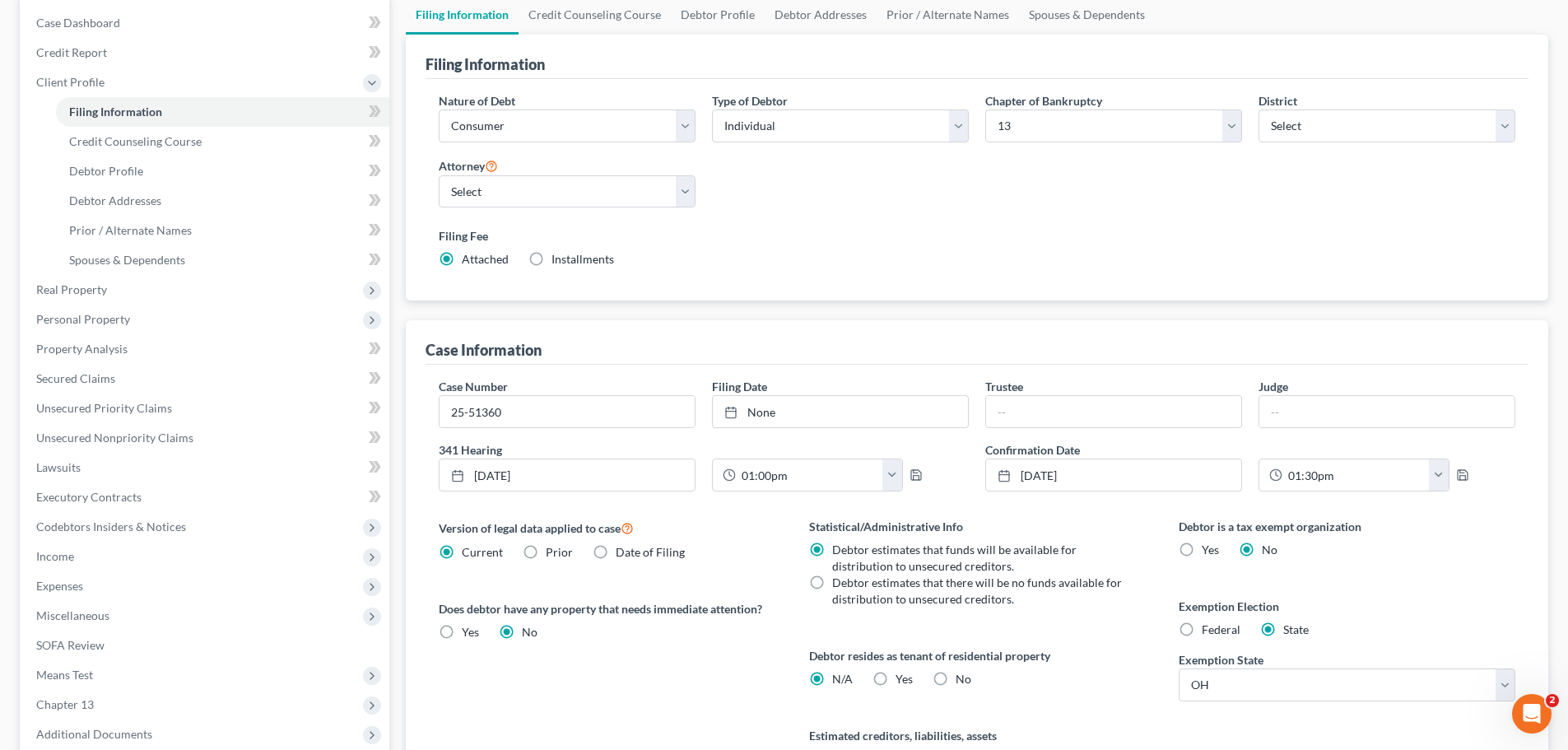
scroll to position [164, 0]
click at [1072, 317] on div "Filing Information Nature of Debt Select Business Consumer Other Nature of Busi…" at bounding box center [977, 418] width 1142 height 772
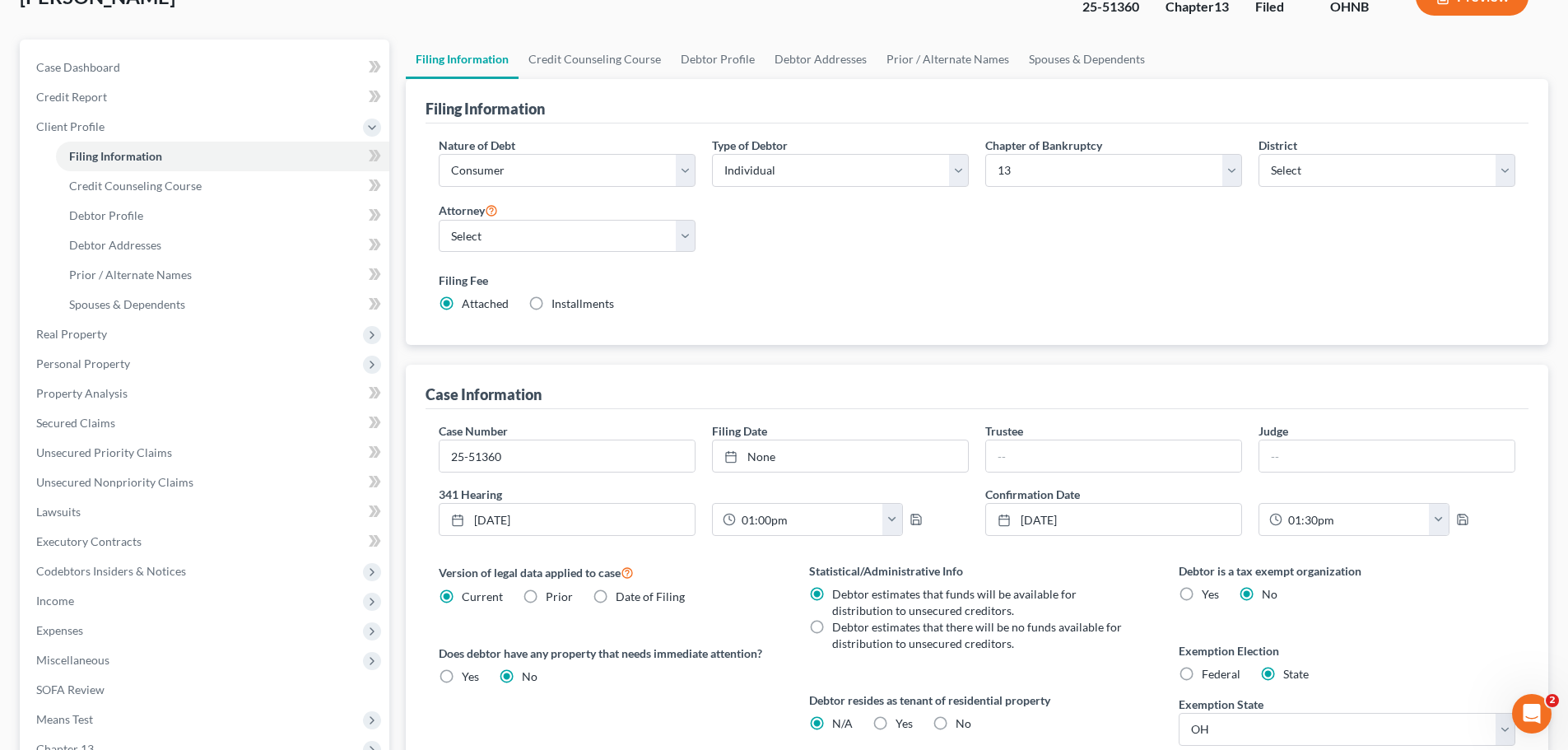
scroll to position [0, 0]
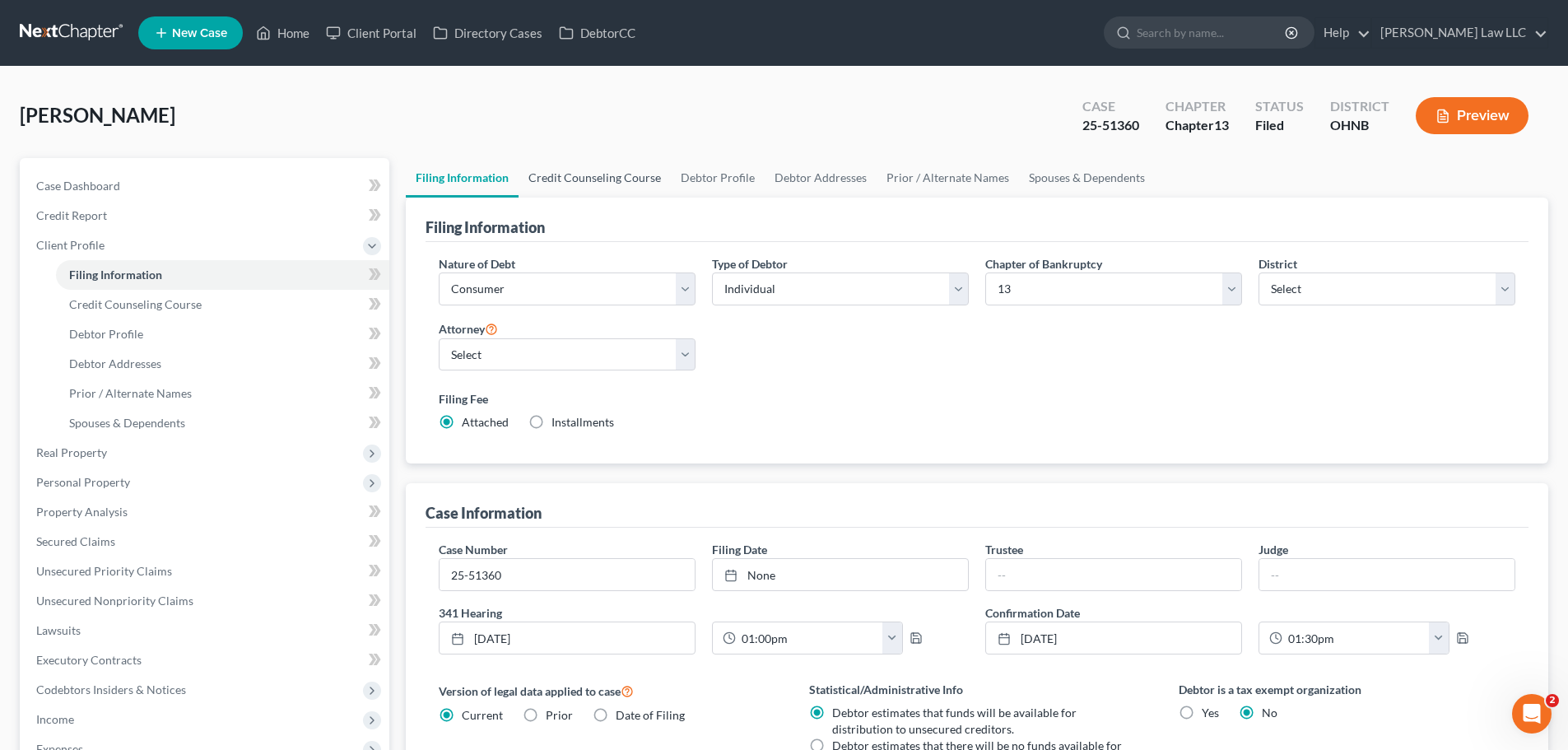
click at [615, 186] on link "Credit Counseling Course" at bounding box center [594, 178] width 153 height 40
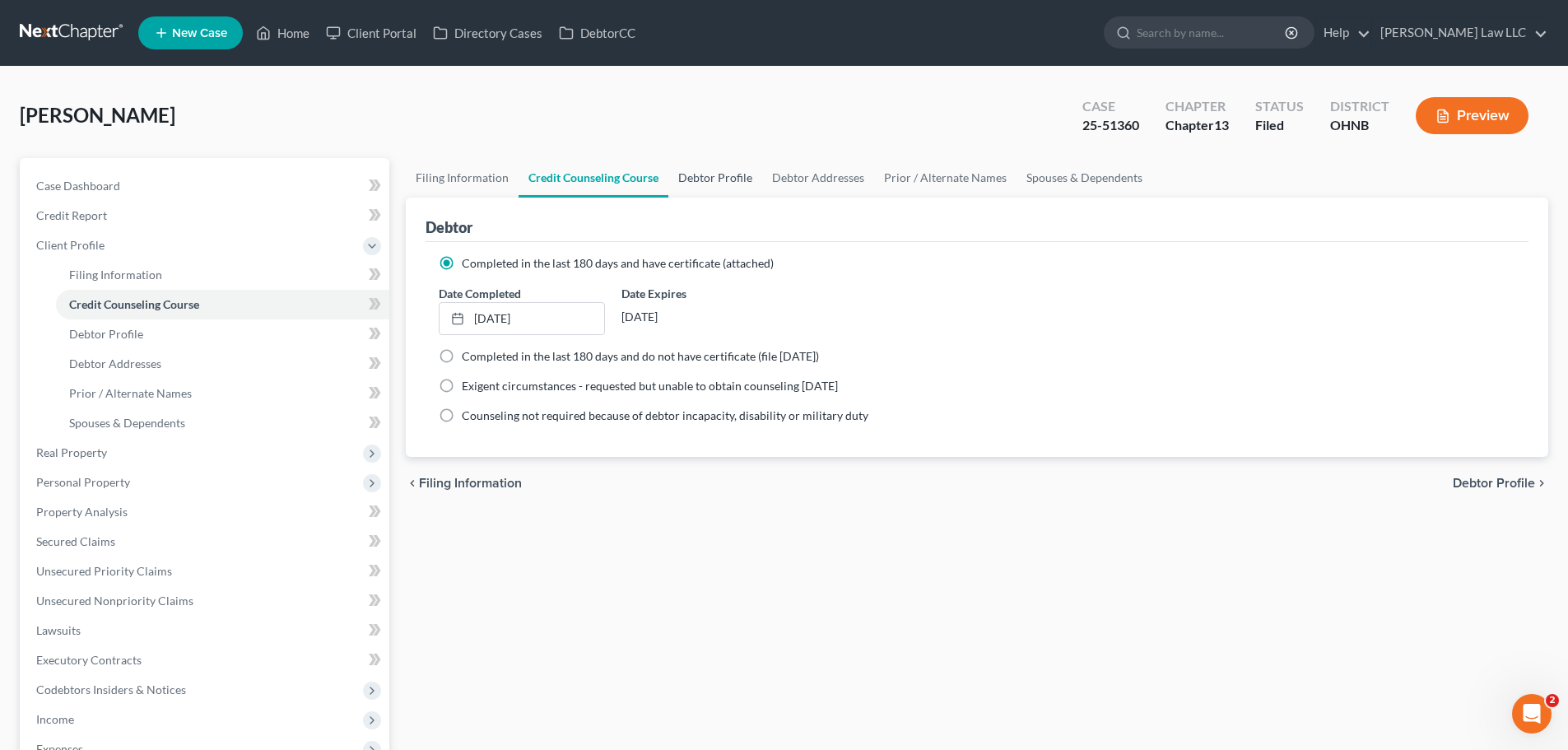
click at [727, 187] on link "Debtor Profile" at bounding box center [715, 178] width 94 height 40
select select "1"
select select "2"
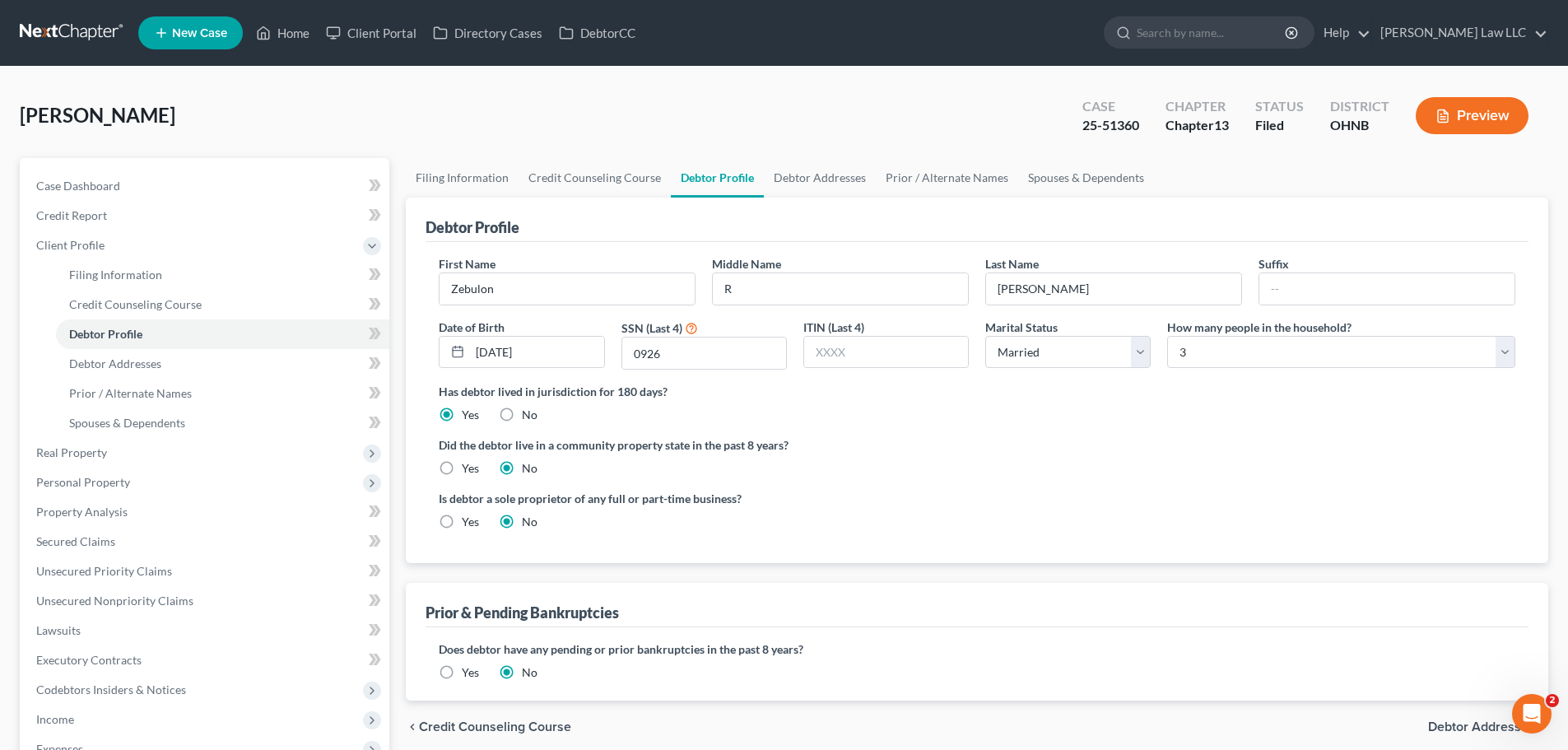
click at [879, 426] on ng-include "First Name Zebulon Middle Name R Last Name Thomas Suffix Date of Birth 05/18/19…" at bounding box center [977, 399] width 1077 height 288
click at [96, 217] on span "Credit Report" at bounding box center [71, 215] width 70 height 14
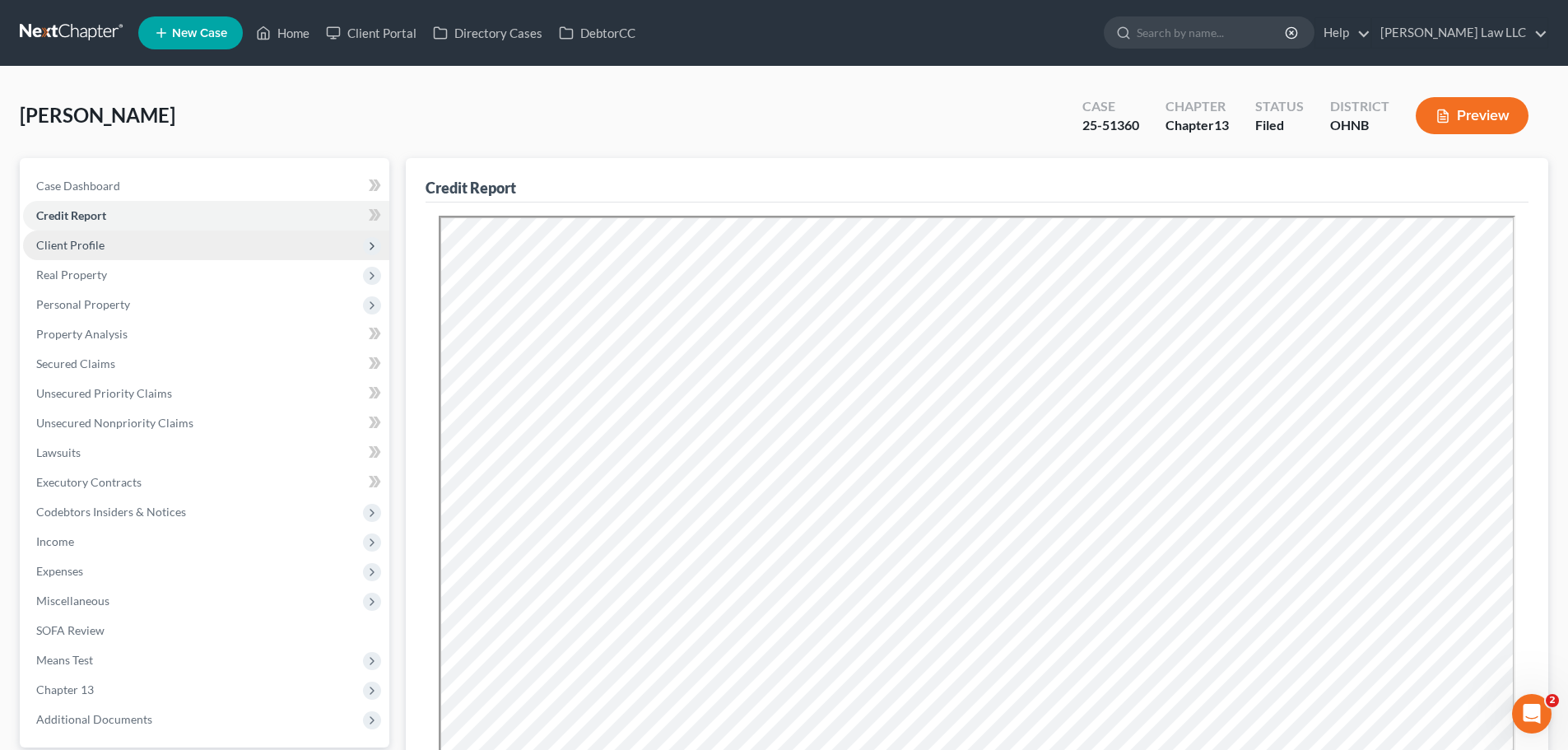
click at [60, 240] on span "Client Profile" at bounding box center [70, 245] width 68 height 14
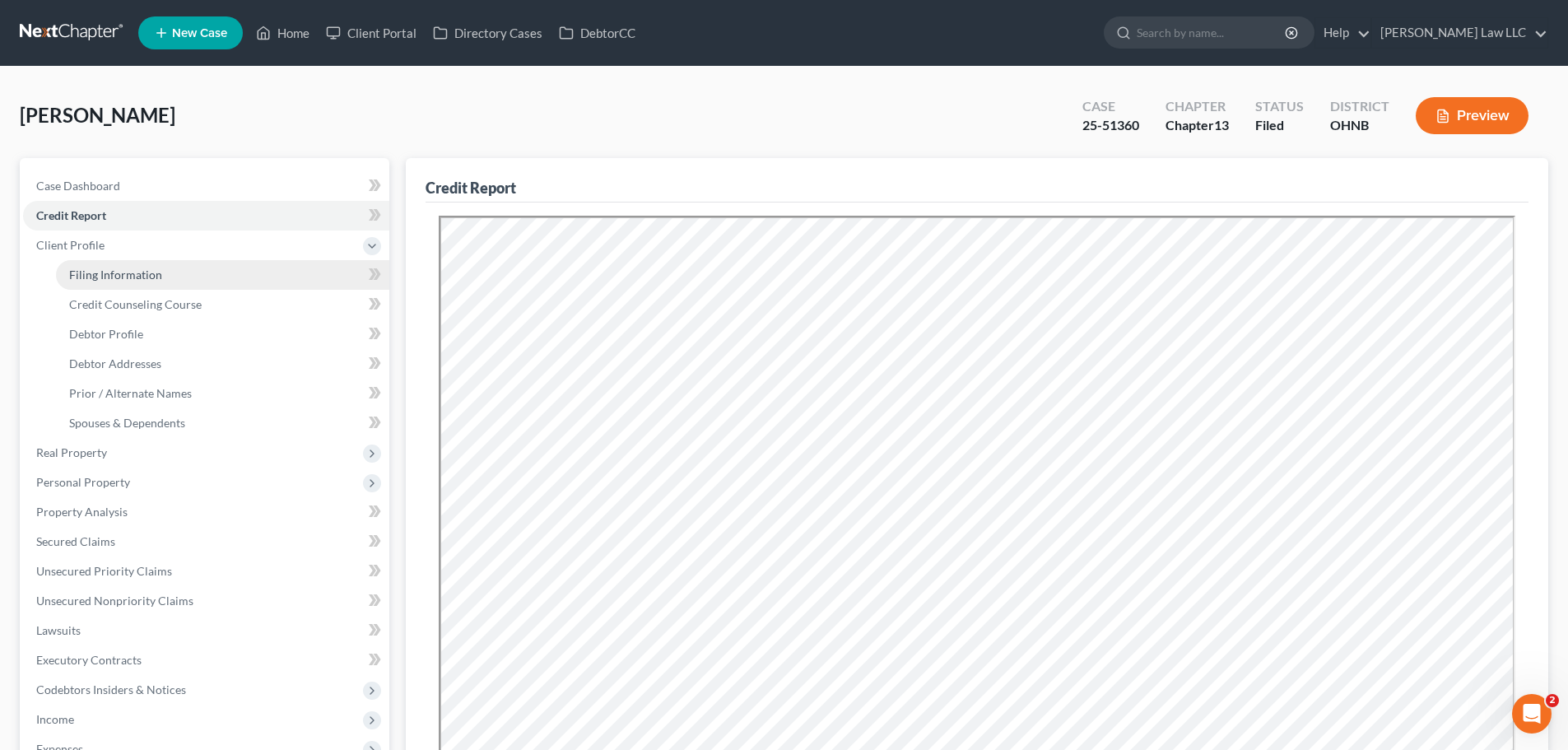
click at [103, 273] on span "Filing Information" at bounding box center [116, 274] width 93 height 14
select select "1"
select select "0"
select select "3"
select select "61"
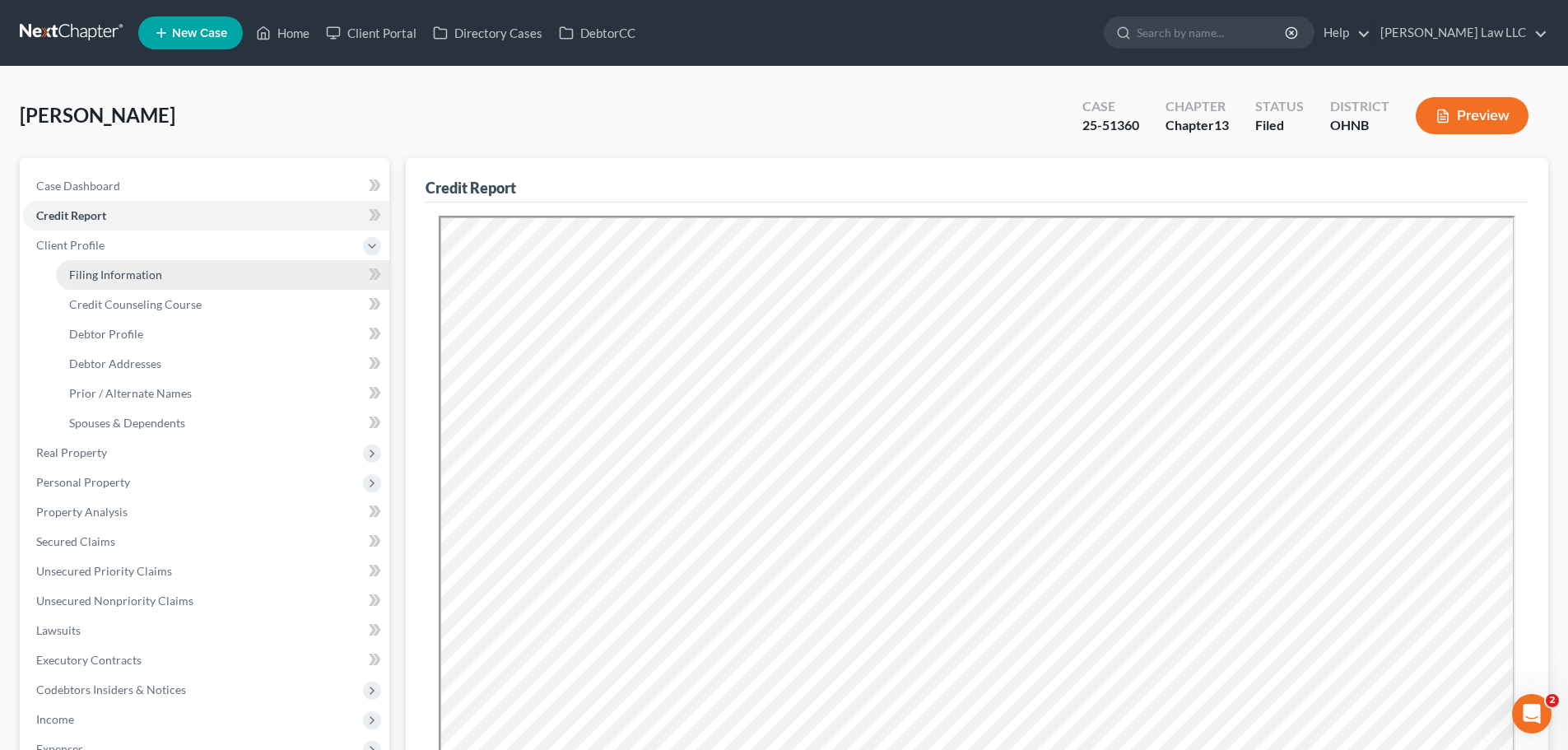
select select "0"
select select "36"
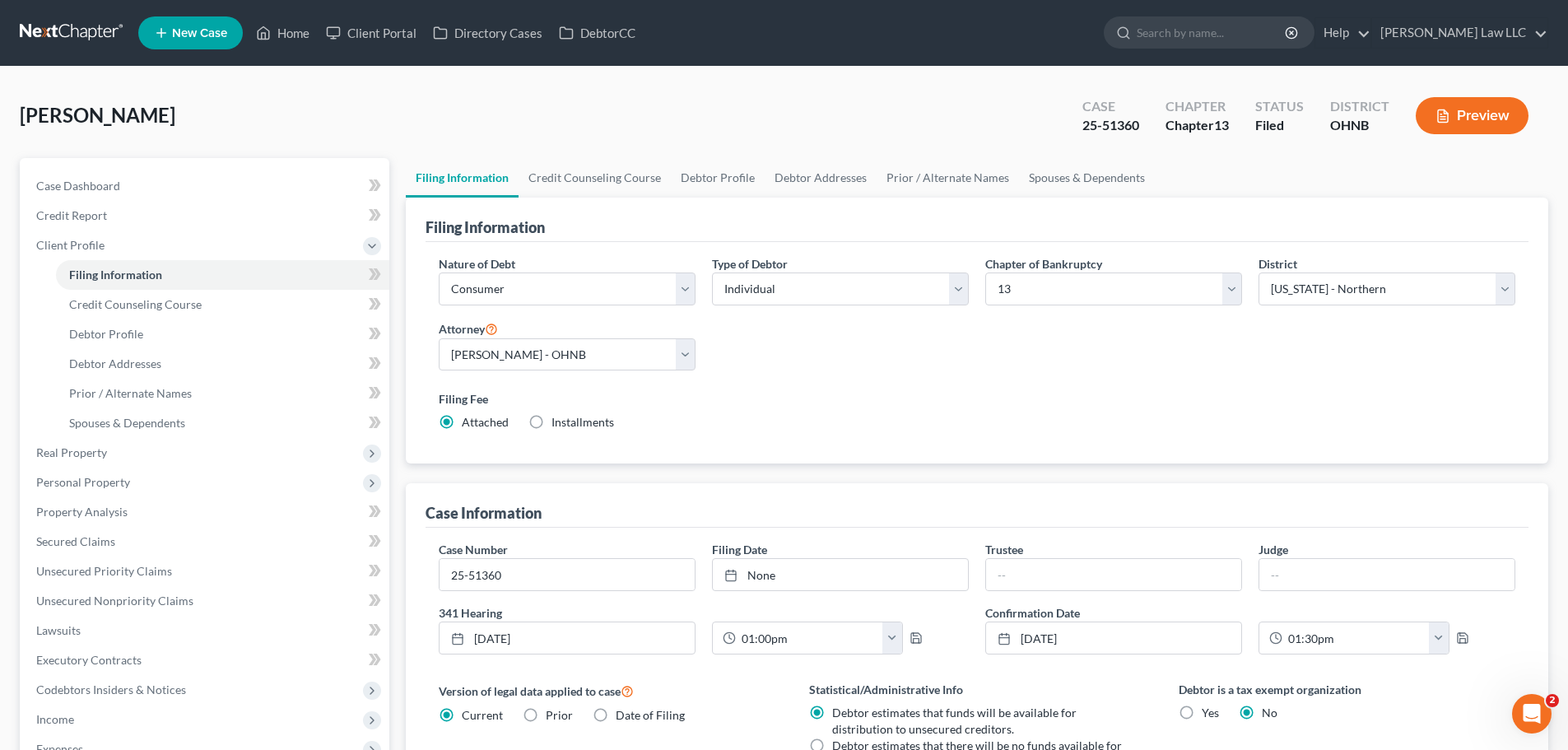
click at [815, 387] on div "Filing Fee Attached Installments Installments" at bounding box center [977, 413] width 1093 height 60
click at [729, 177] on link "Debtor Profile" at bounding box center [717, 178] width 94 height 40
select select "1"
select select "2"
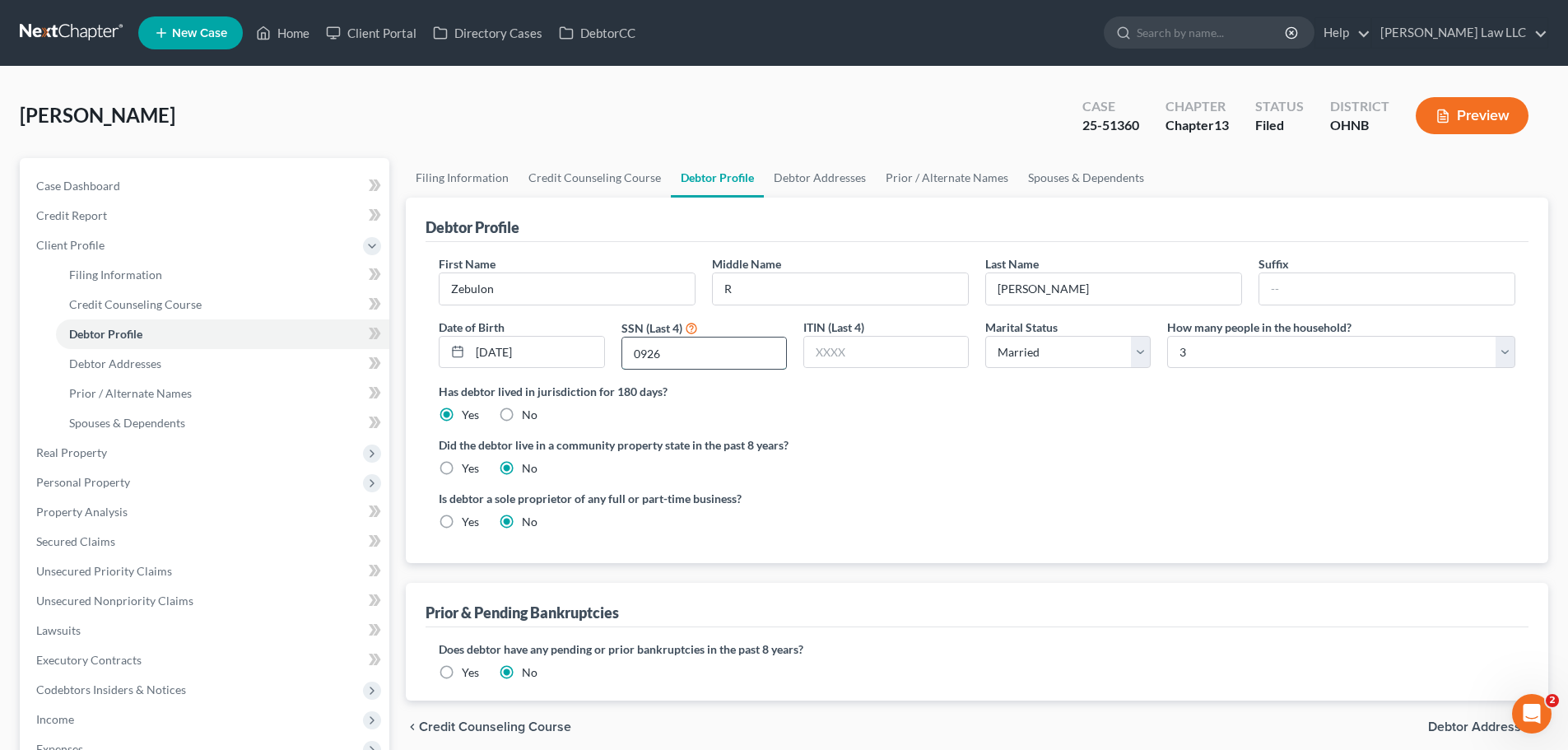
click at [679, 360] on input "0926" at bounding box center [703, 354] width 163 height 32
click at [869, 454] on label "Did the debtor live in a community property state in the past 8 years?" at bounding box center [977, 444] width 1077 height 17
click at [665, 345] on input "0926" at bounding box center [703, 354] width 163 height 32
click at [98, 216] on span "Credit Report" at bounding box center [71, 215] width 70 height 14
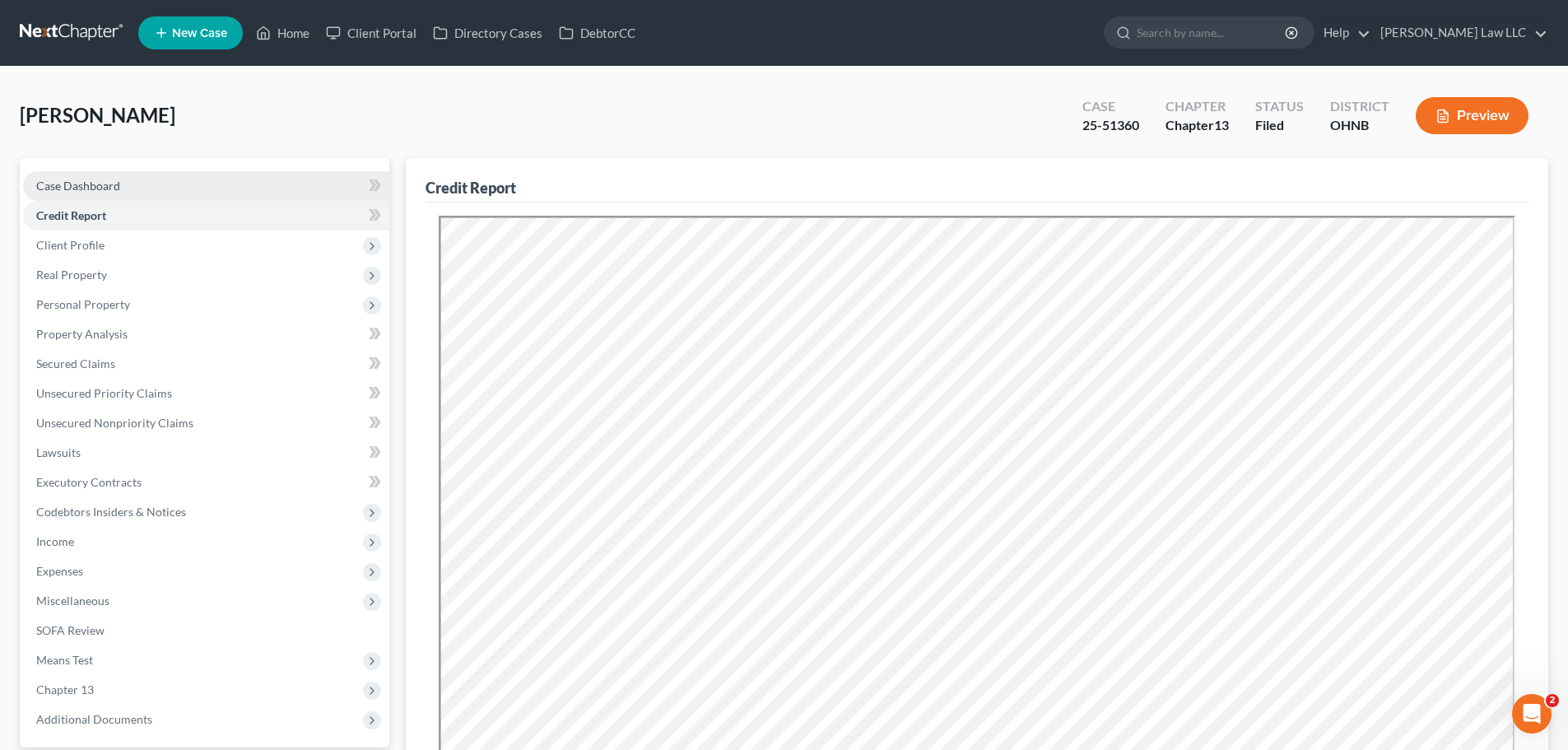
click at [97, 180] on span "Case Dashboard" at bounding box center [78, 185] width 84 height 14
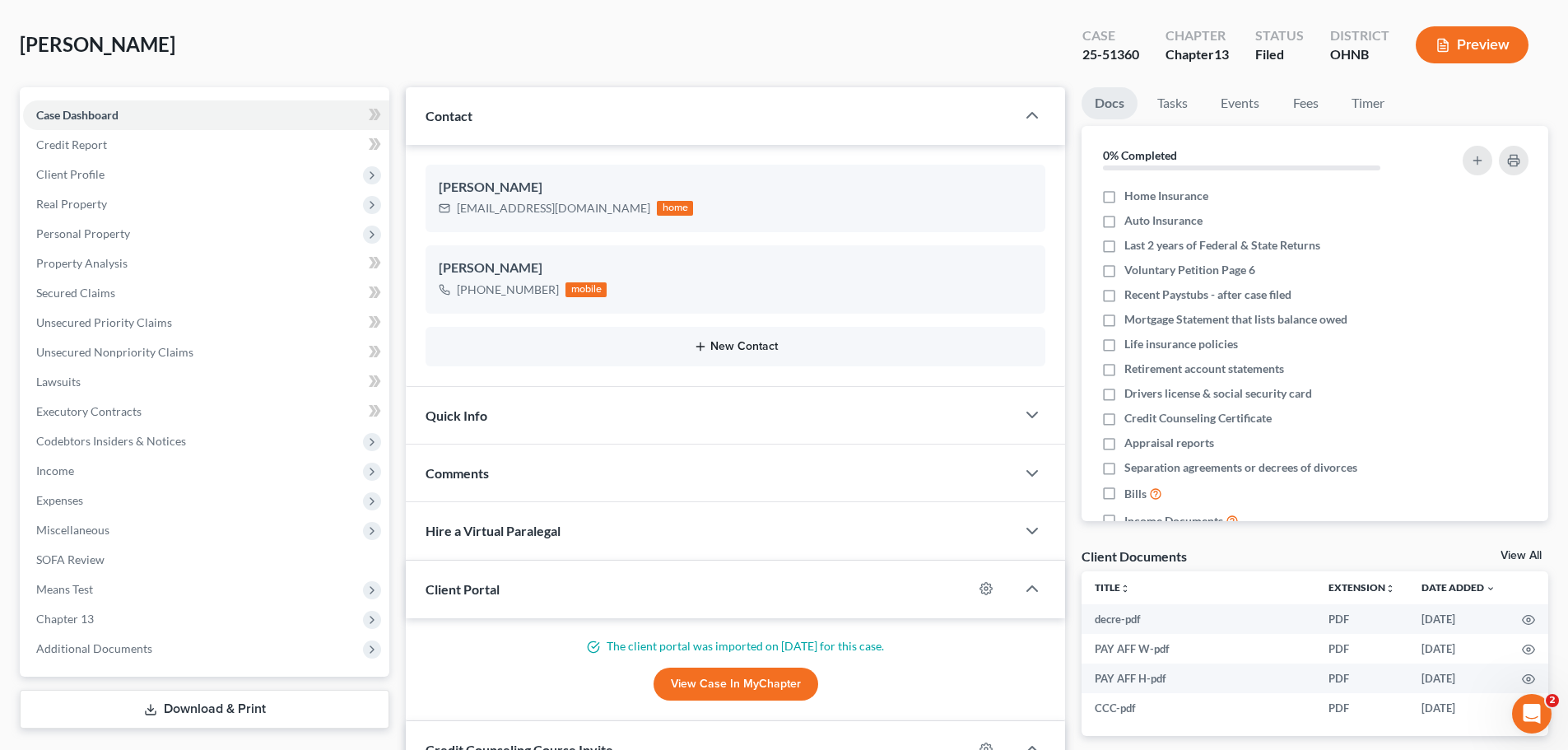
scroll to position [164, 0]
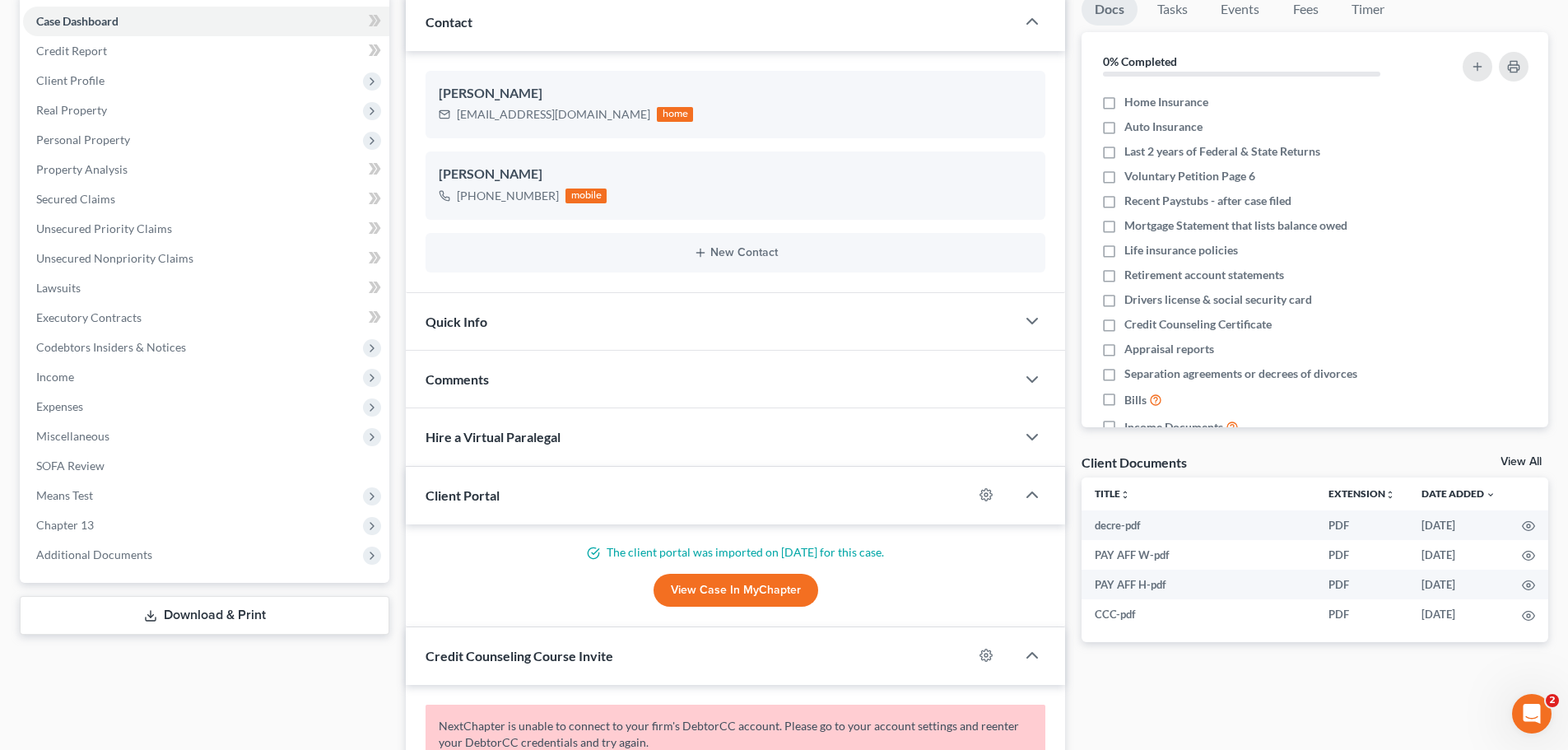
click at [977, 499] on div at bounding box center [993, 494] width 43 height 27
click at [983, 496] on icon "button" at bounding box center [987, 495] width 12 height 12
select select "0"
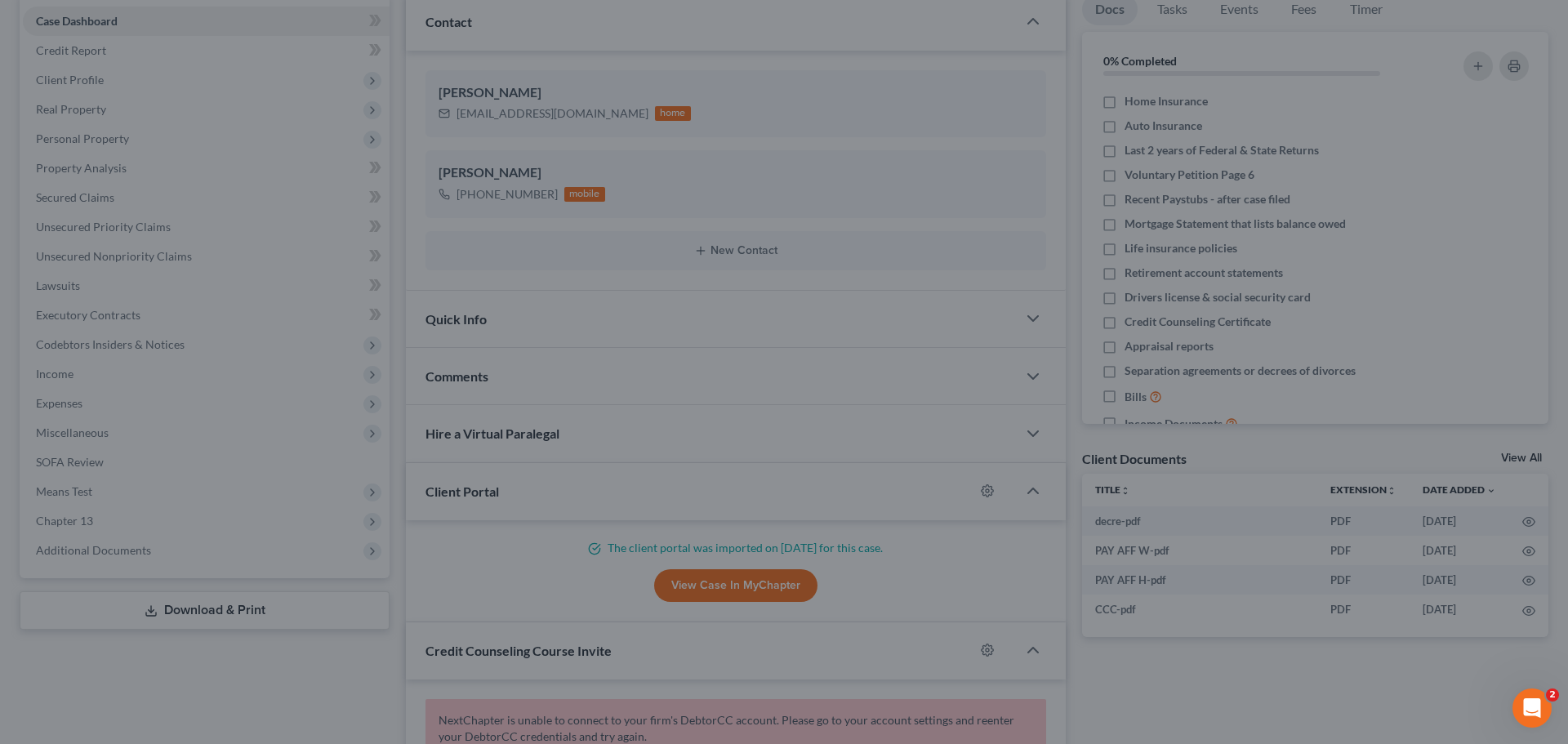
click at [1221, 667] on div "MyChapter Settings for Thomas, Zebulon If you would like to add custom instruct…" at bounding box center [784, 372] width 1568 height 744
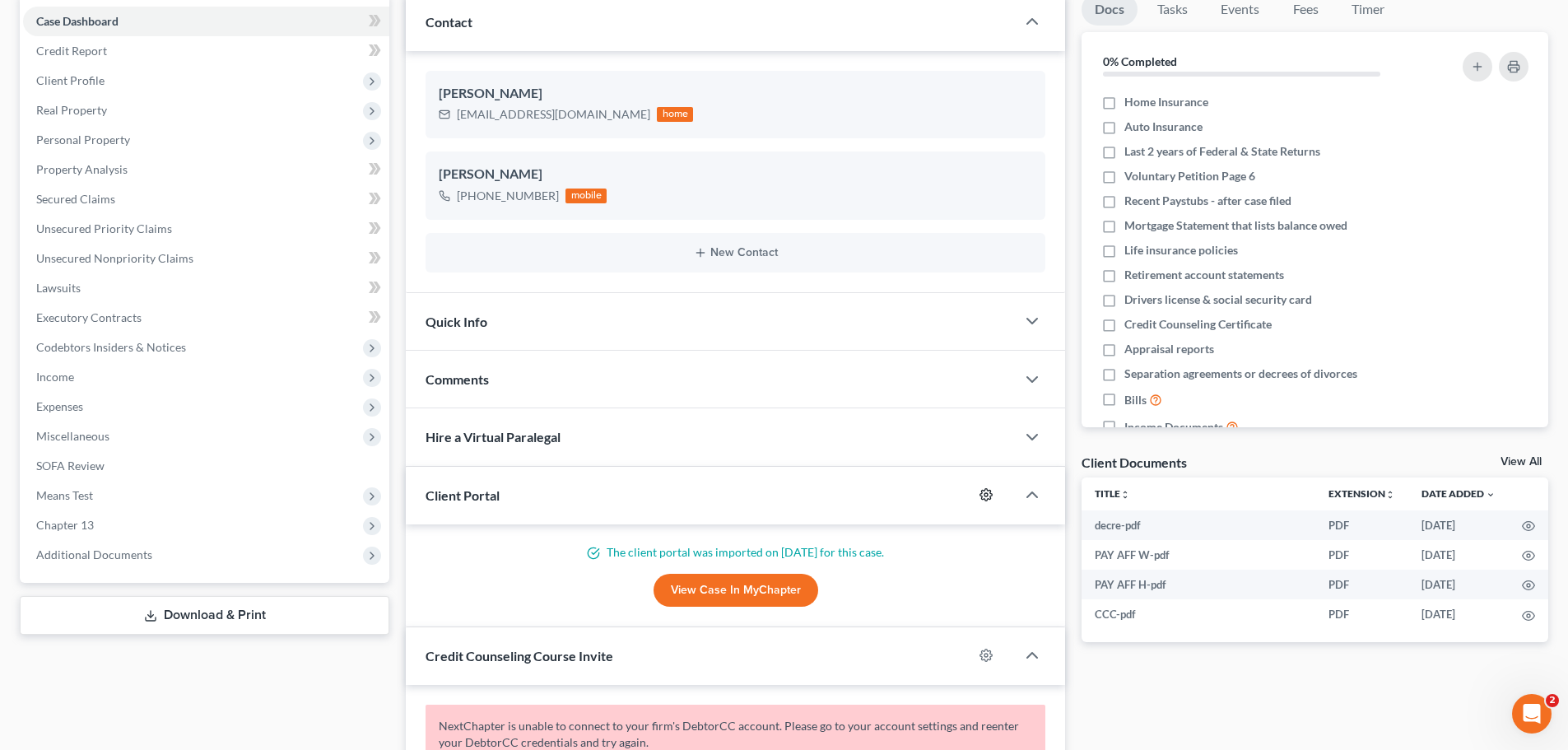
scroll to position [0, 0]
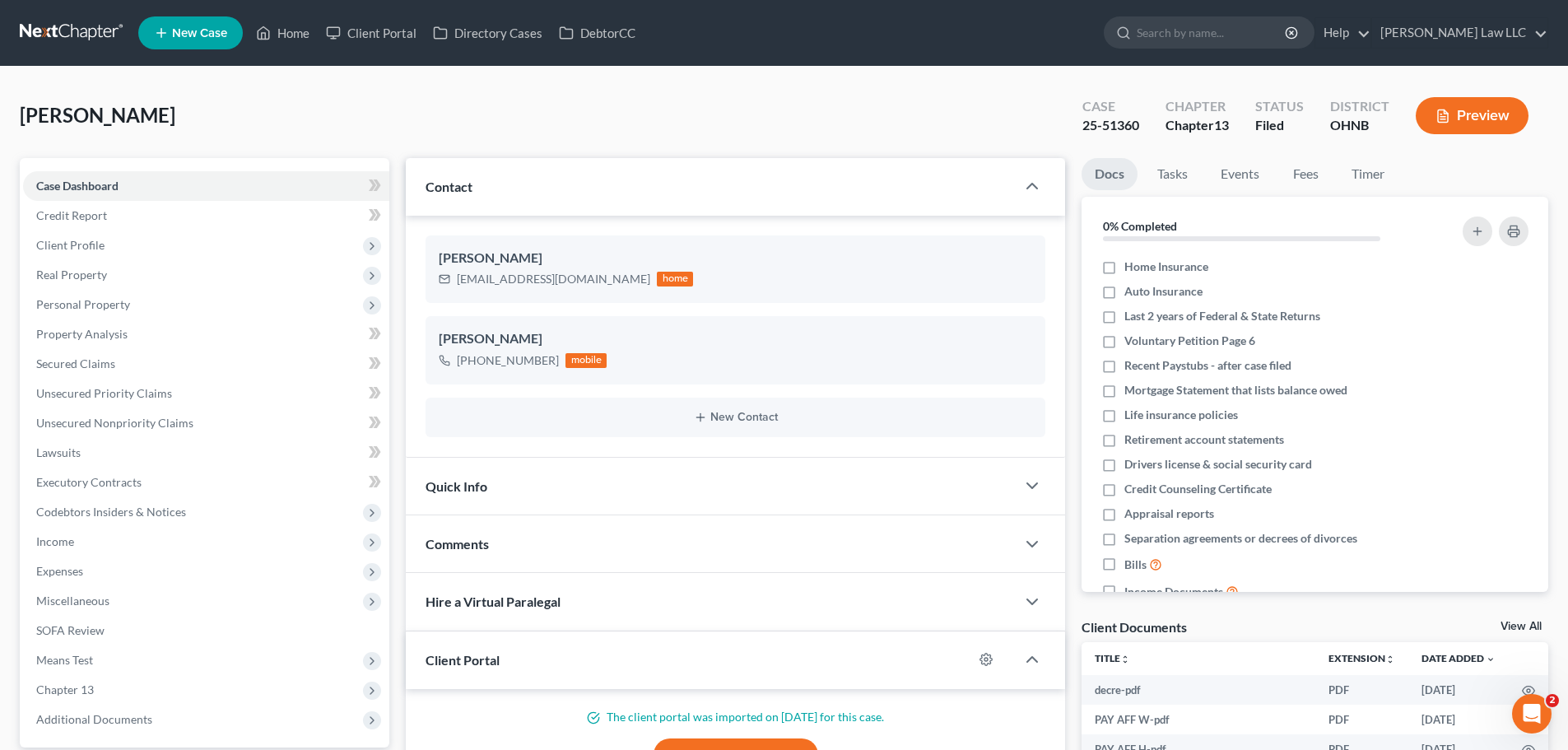
click at [487, 122] on div "Thomas, Zebulon Upgraded Case 25-51360 Chapter Chapter 13 Status Filed District…" at bounding box center [784, 122] width 1528 height 71
click at [177, 182] on link "Case Dashboard" at bounding box center [206, 186] width 366 height 30
click at [166, 176] on link "Case Dashboard" at bounding box center [206, 186] width 366 height 30
click at [141, 190] on link "Case Dashboard" at bounding box center [206, 186] width 366 height 30
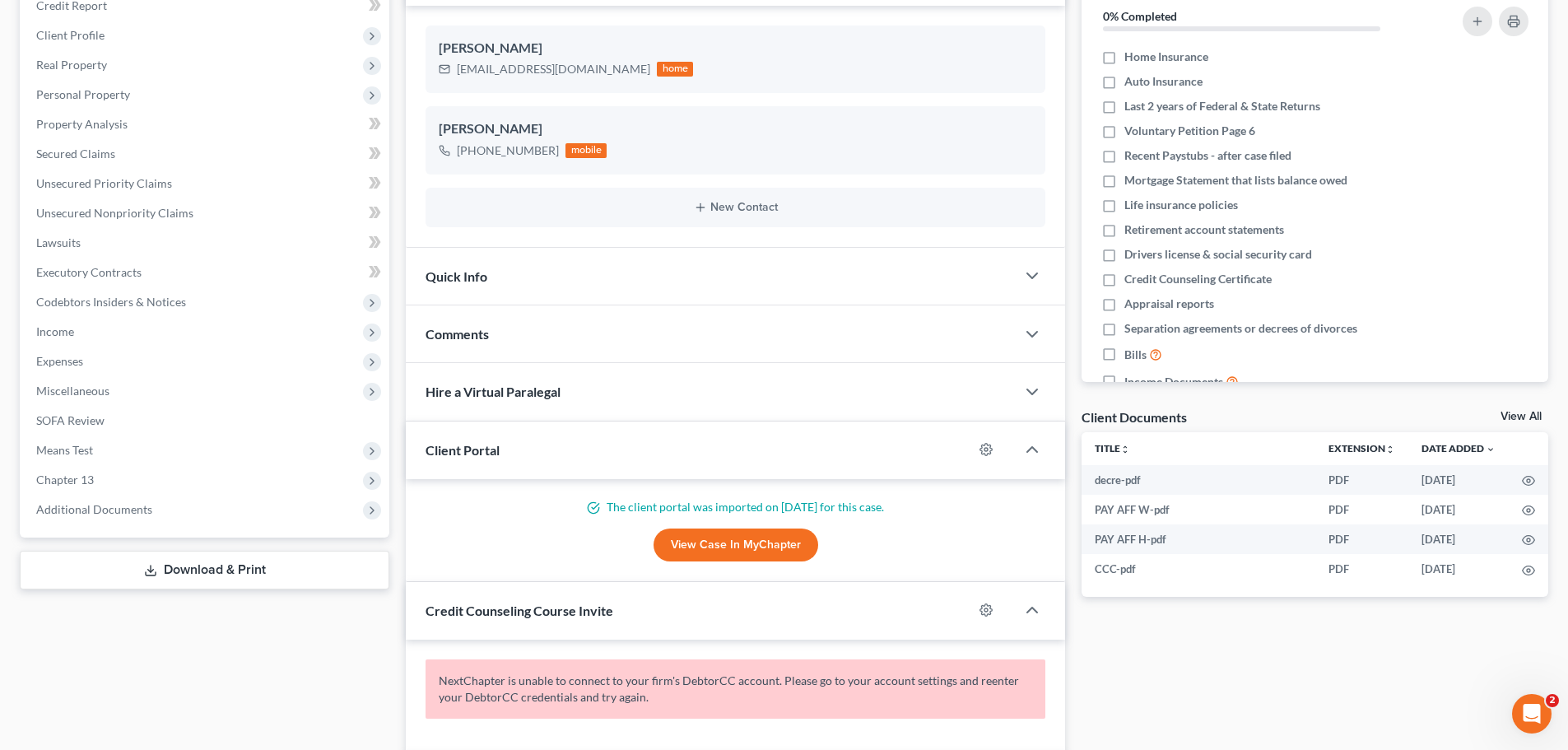
scroll to position [247, 0]
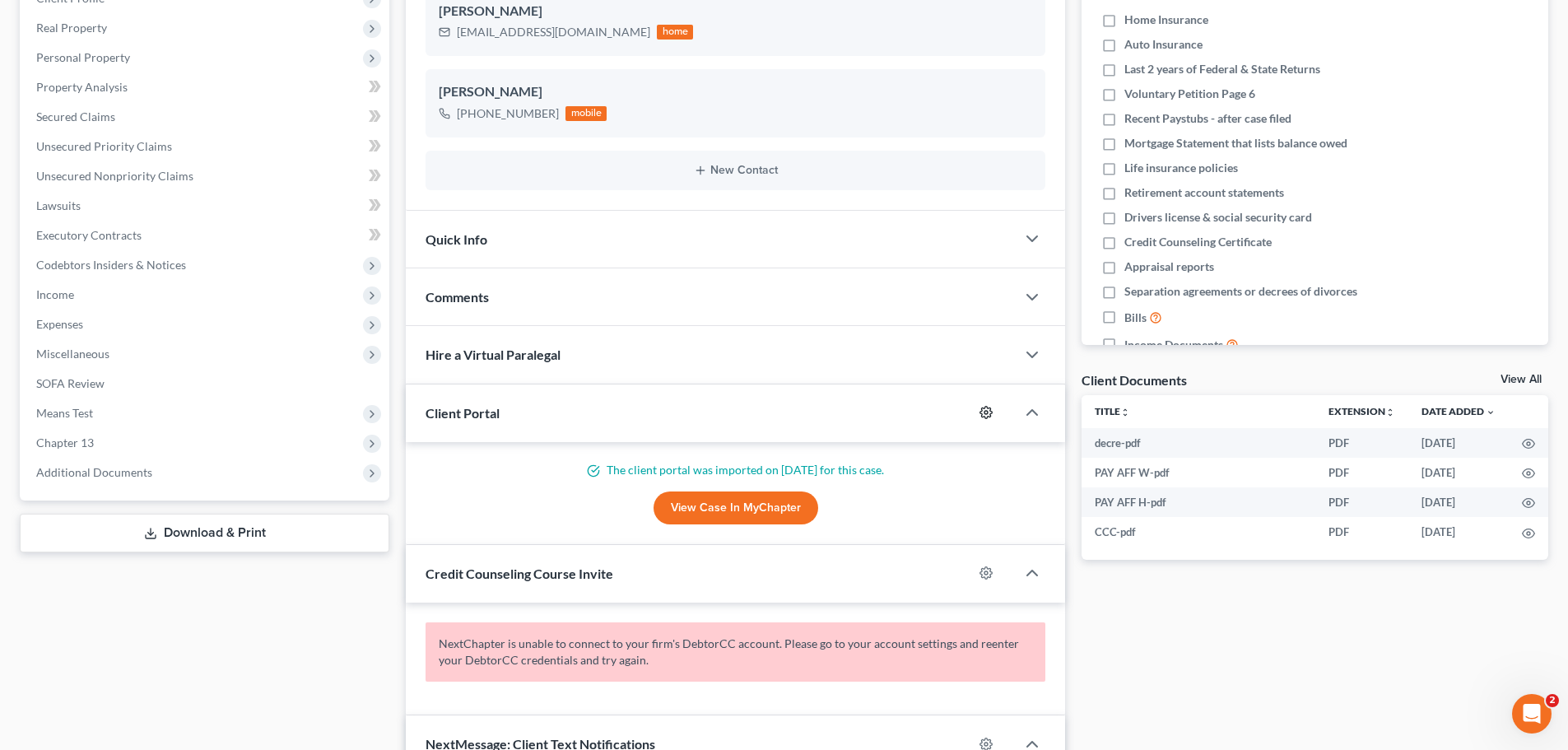
click at [987, 409] on icon "button" at bounding box center [986, 412] width 13 height 13
select select "0"
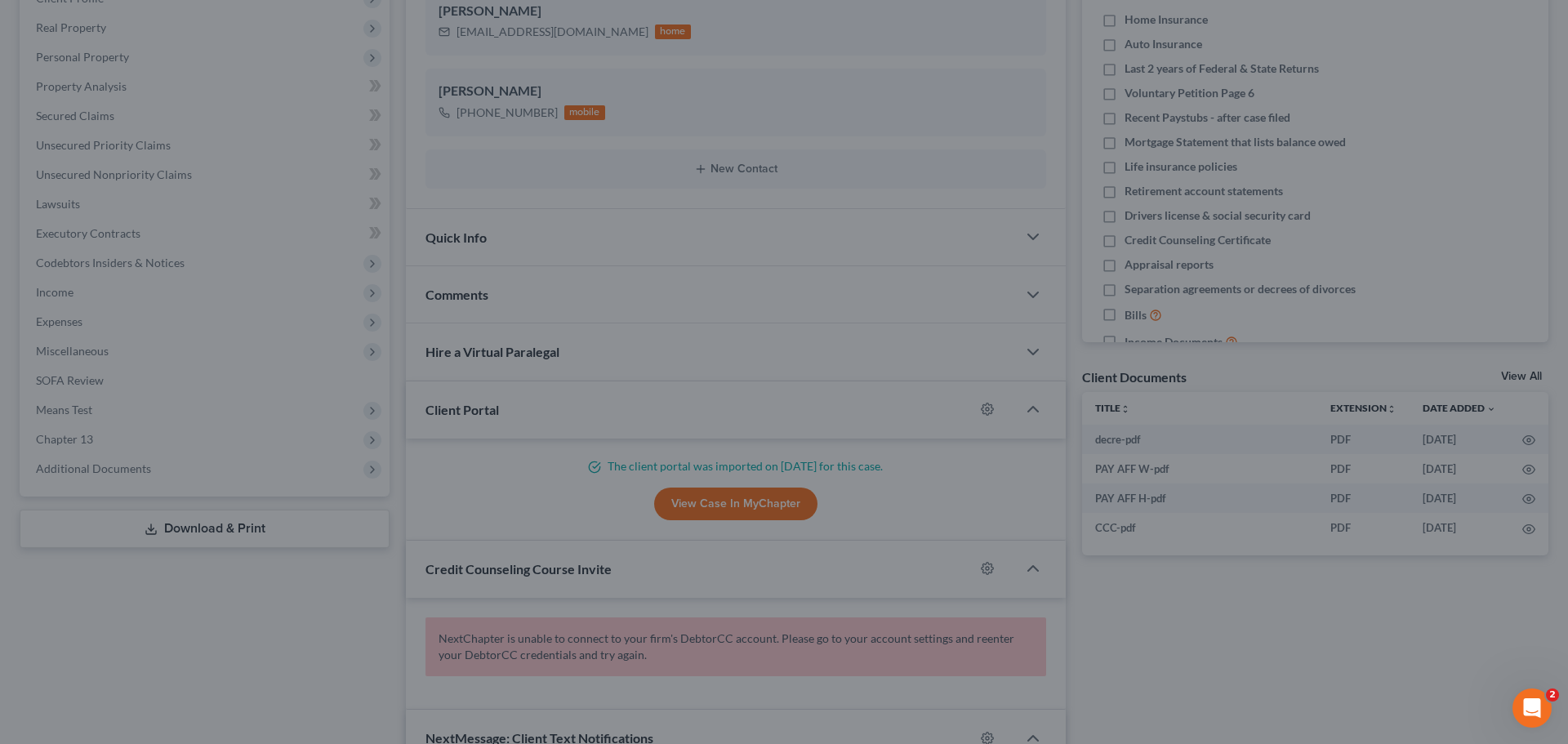
click at [1247, 615] on div "MyChapter Settings for Thomas, Zebulon If you would like to add custom instruct…" at bounding box center [784, 372] width 1568 height 744
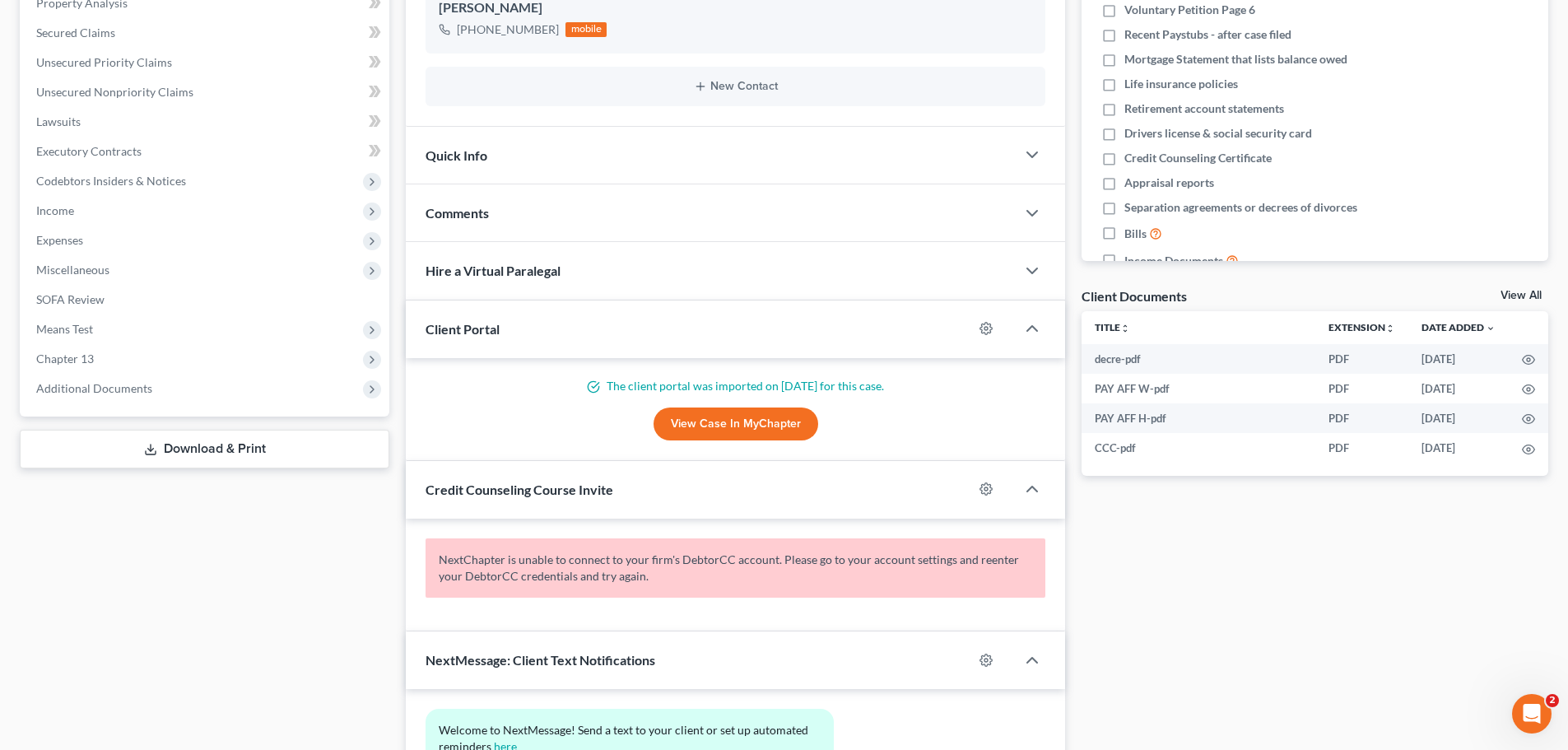
scroll to position [411, 0]
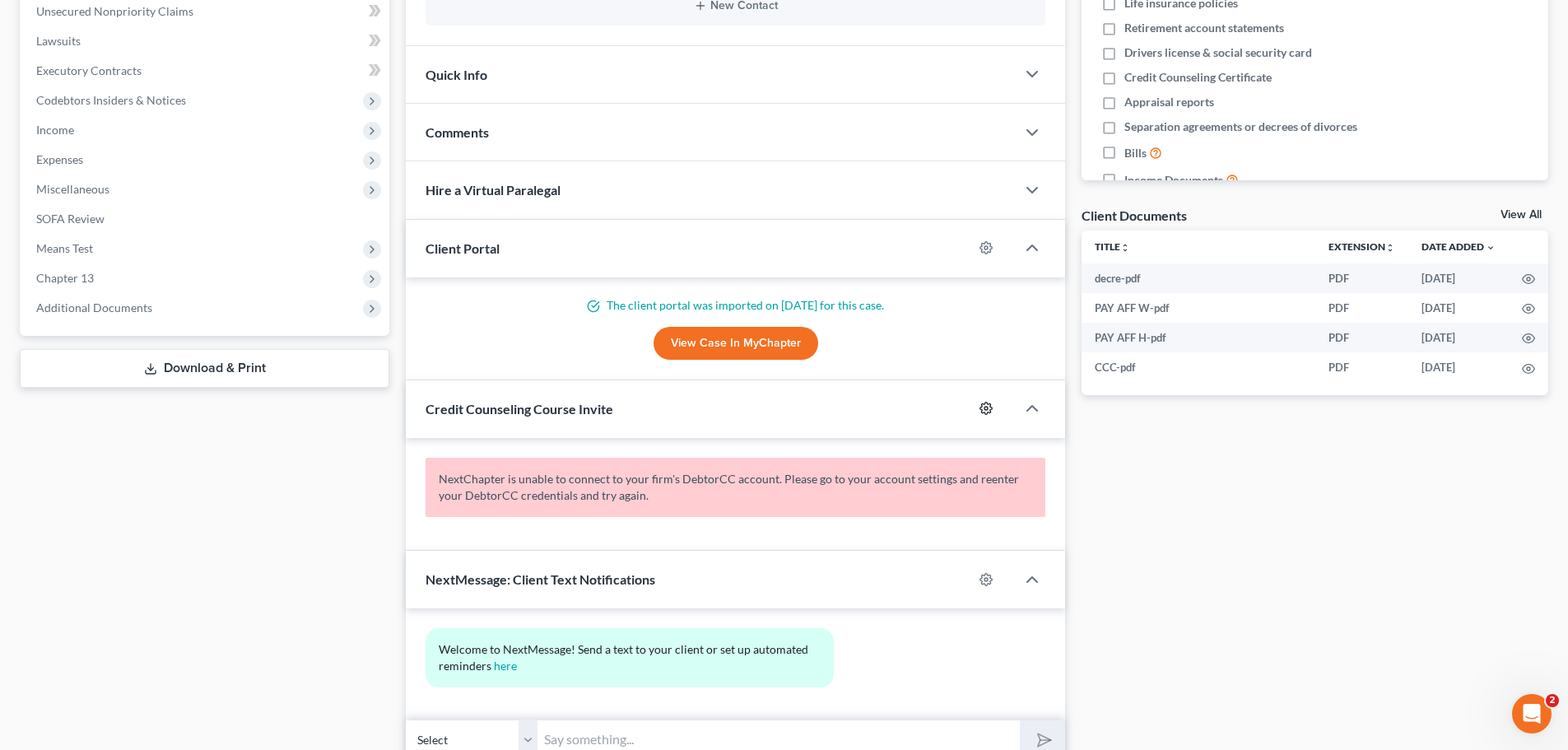
click at [984, 406] on icon "button" at bounding box center [986, 407] width 13 height 13
select select "0"
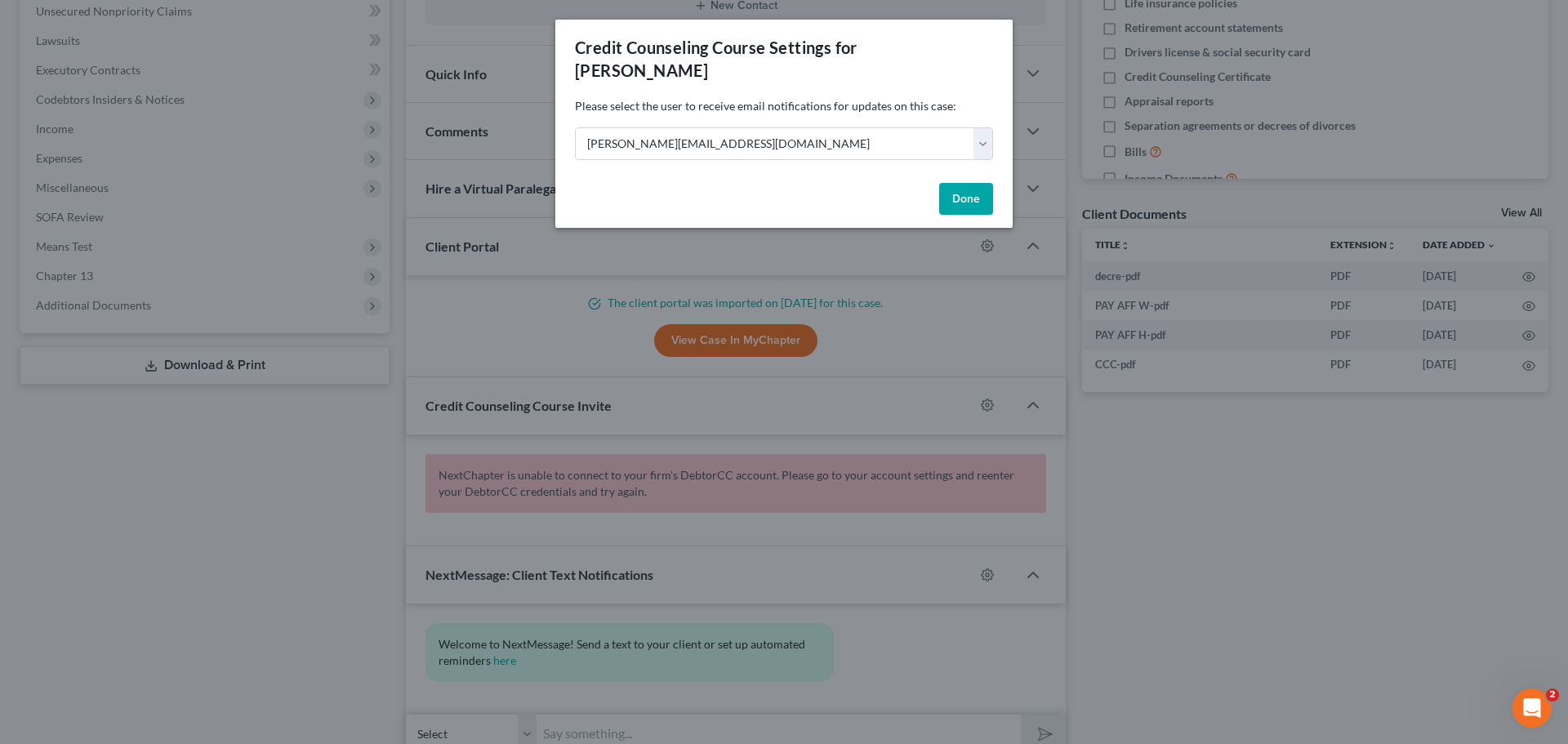
click at [1110, 453] on div "Credit Counseling Course Settings for Thomas, Zebulon Please select the user to…" at bounding box center [784, 372] width 1568 height 744
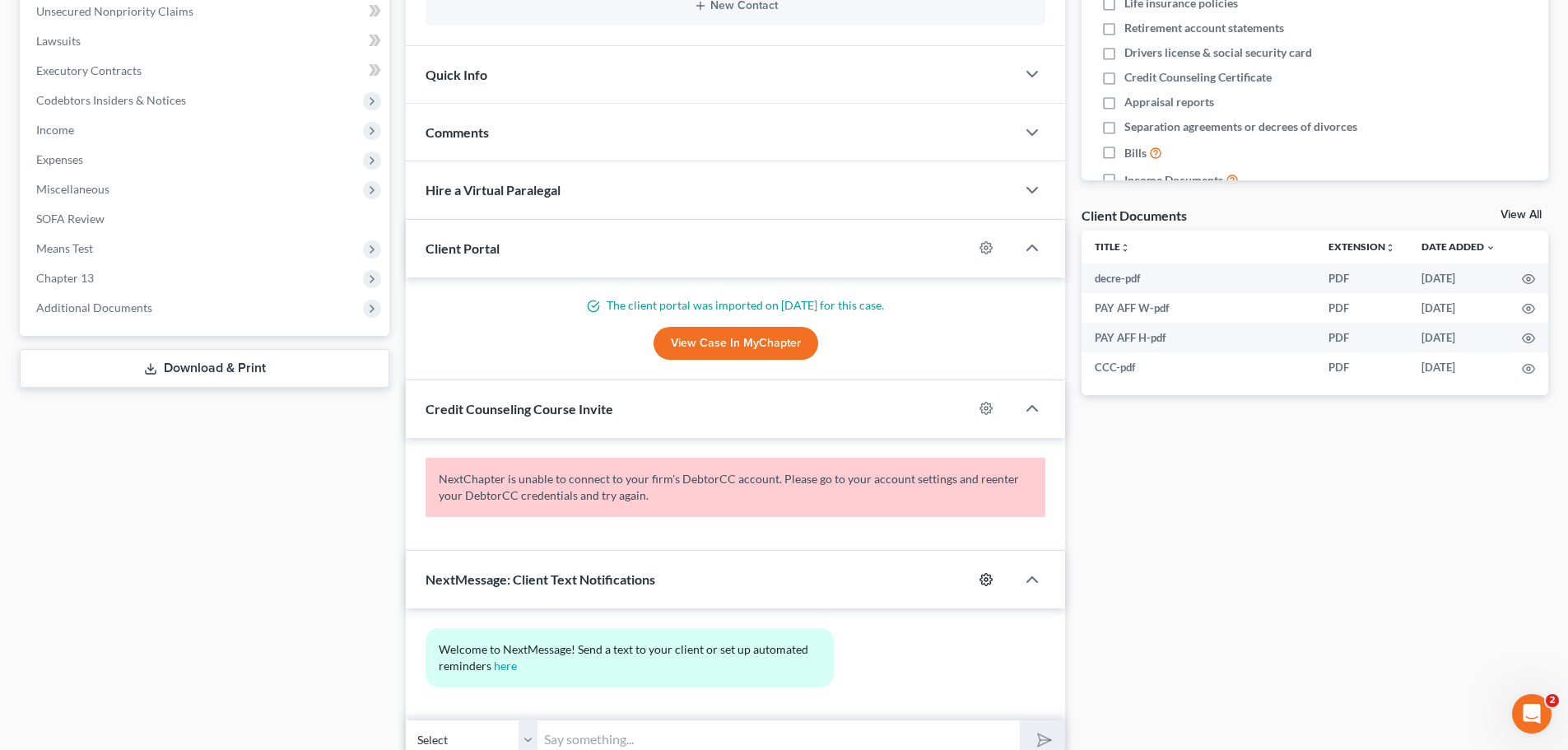
click at [987, 580] on icon "button" at bounding box center [986, 579] width 13 height 13
select select "0"
select select
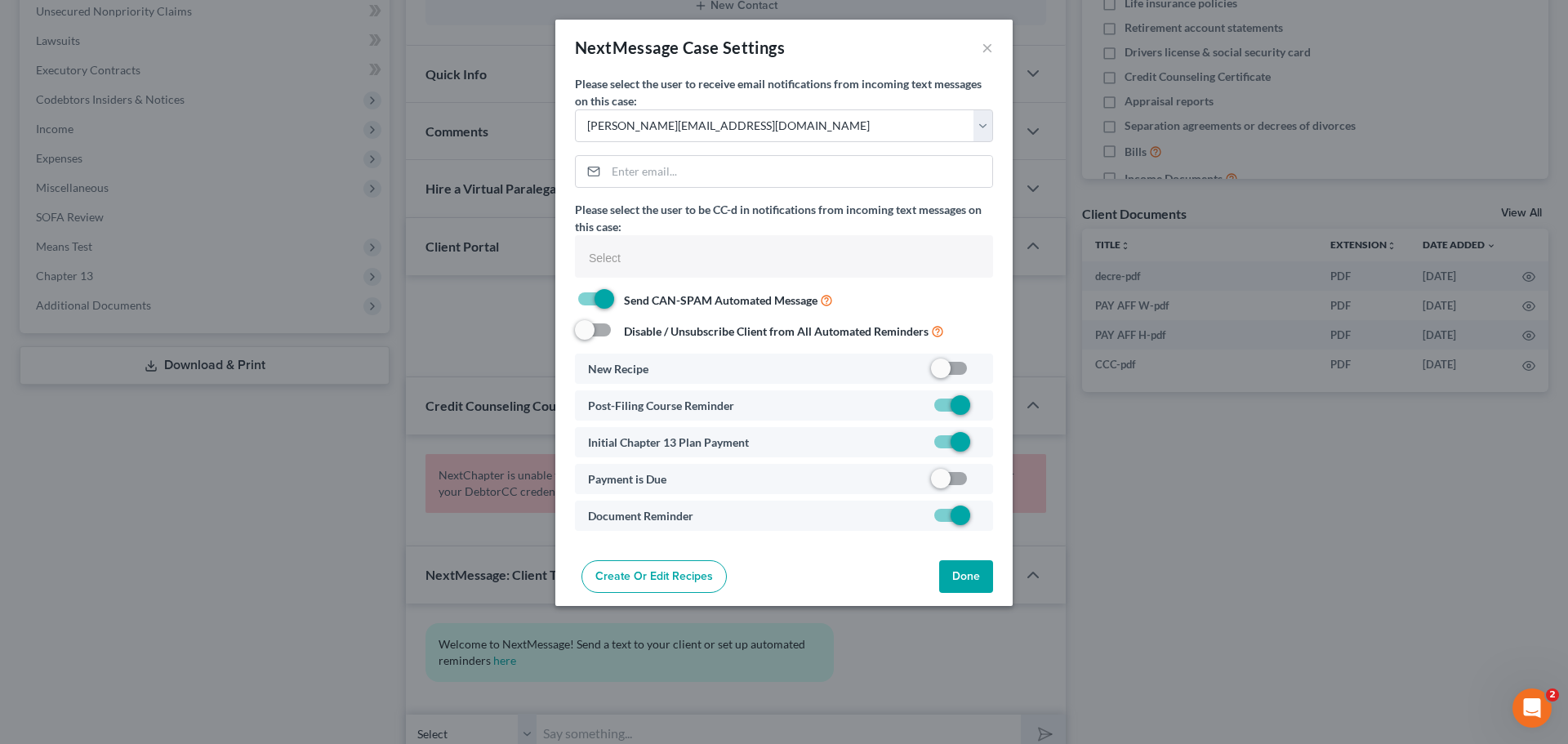
click at [1222, 584] on div "NextMessage Case Settings × Please select the user to receive email notificatio…" at bounding box center [784, 372] width 1568 height 744
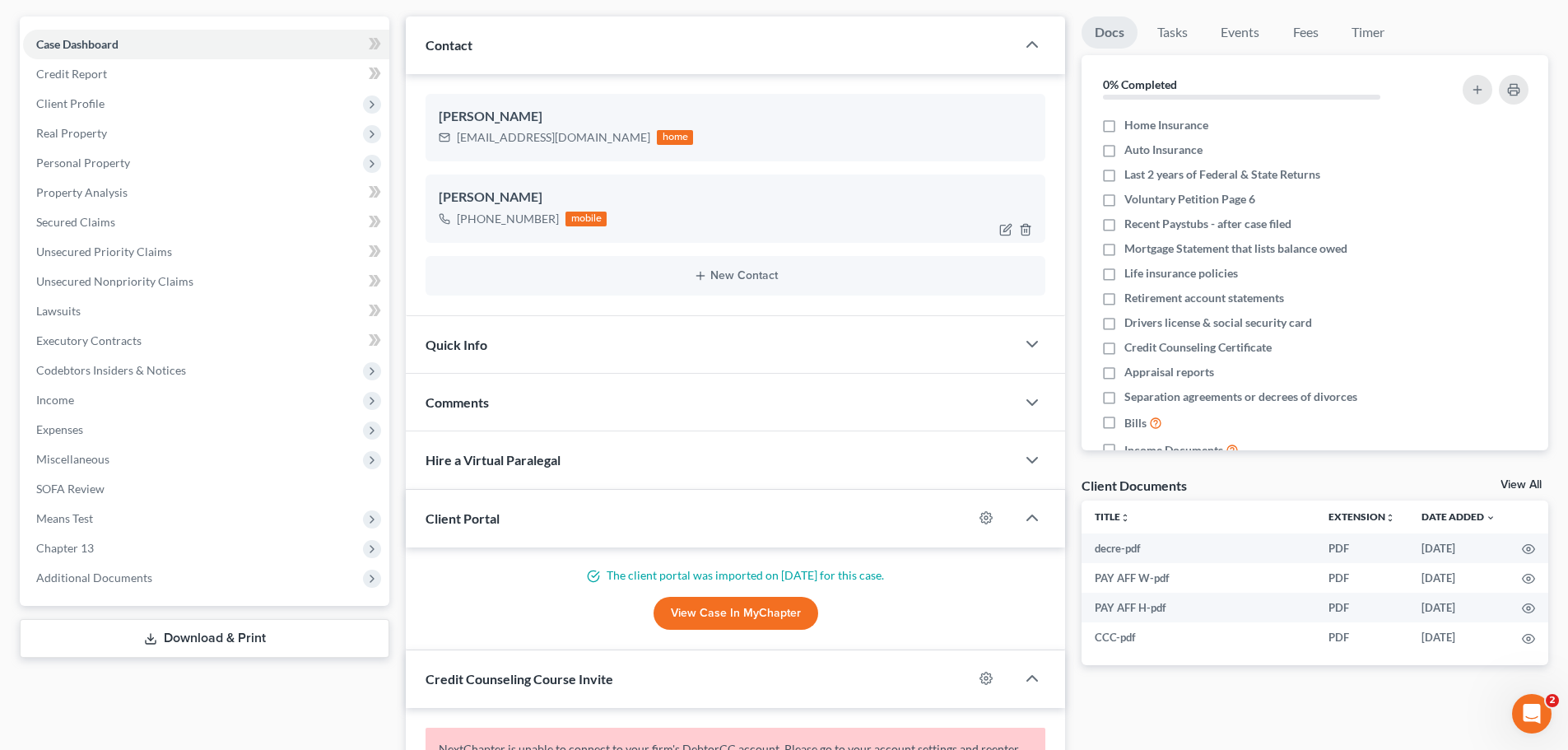
scroll to position [0, 0]
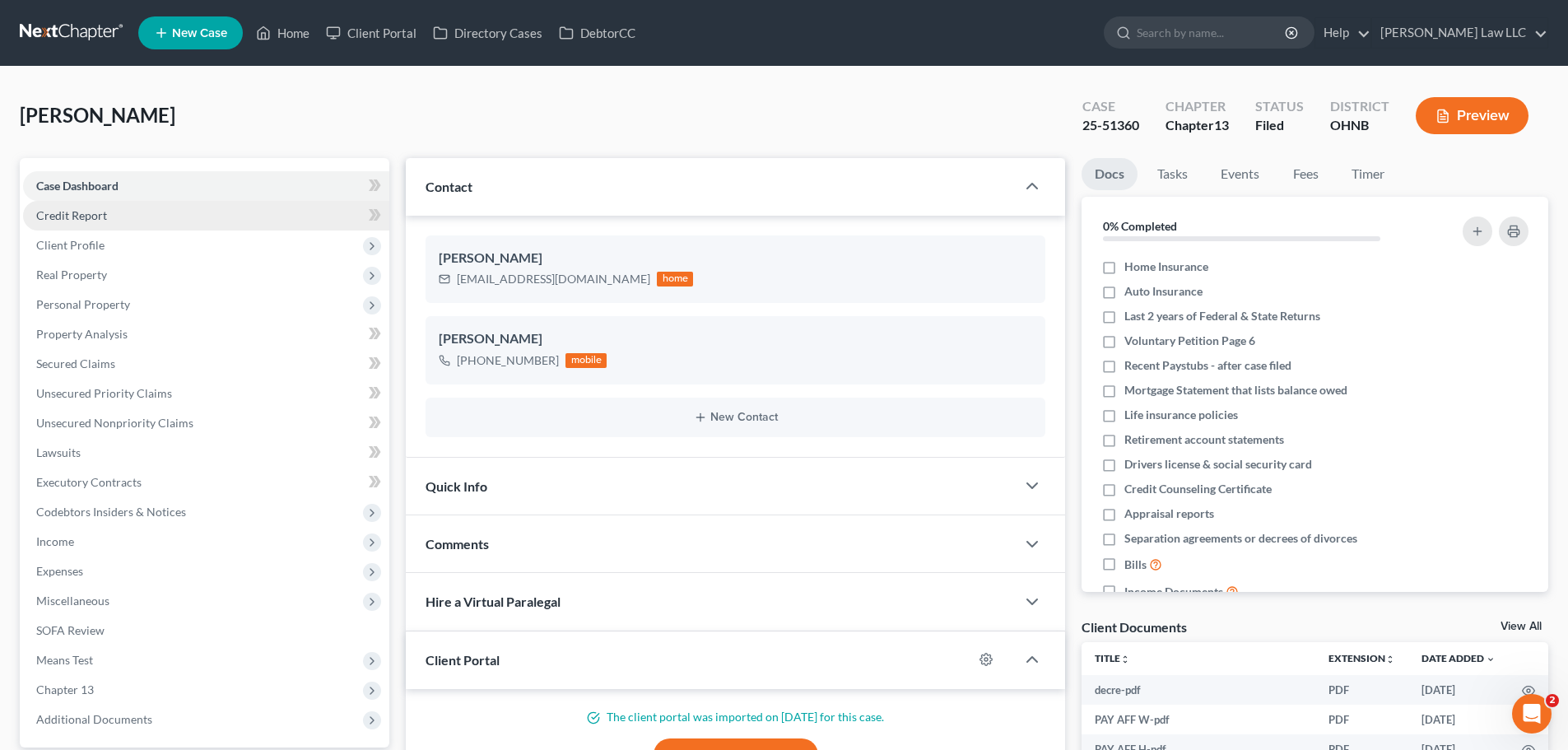
click at [95, 206] on link "Credit Report" at bounding box center [206, 216] width 366 height 30
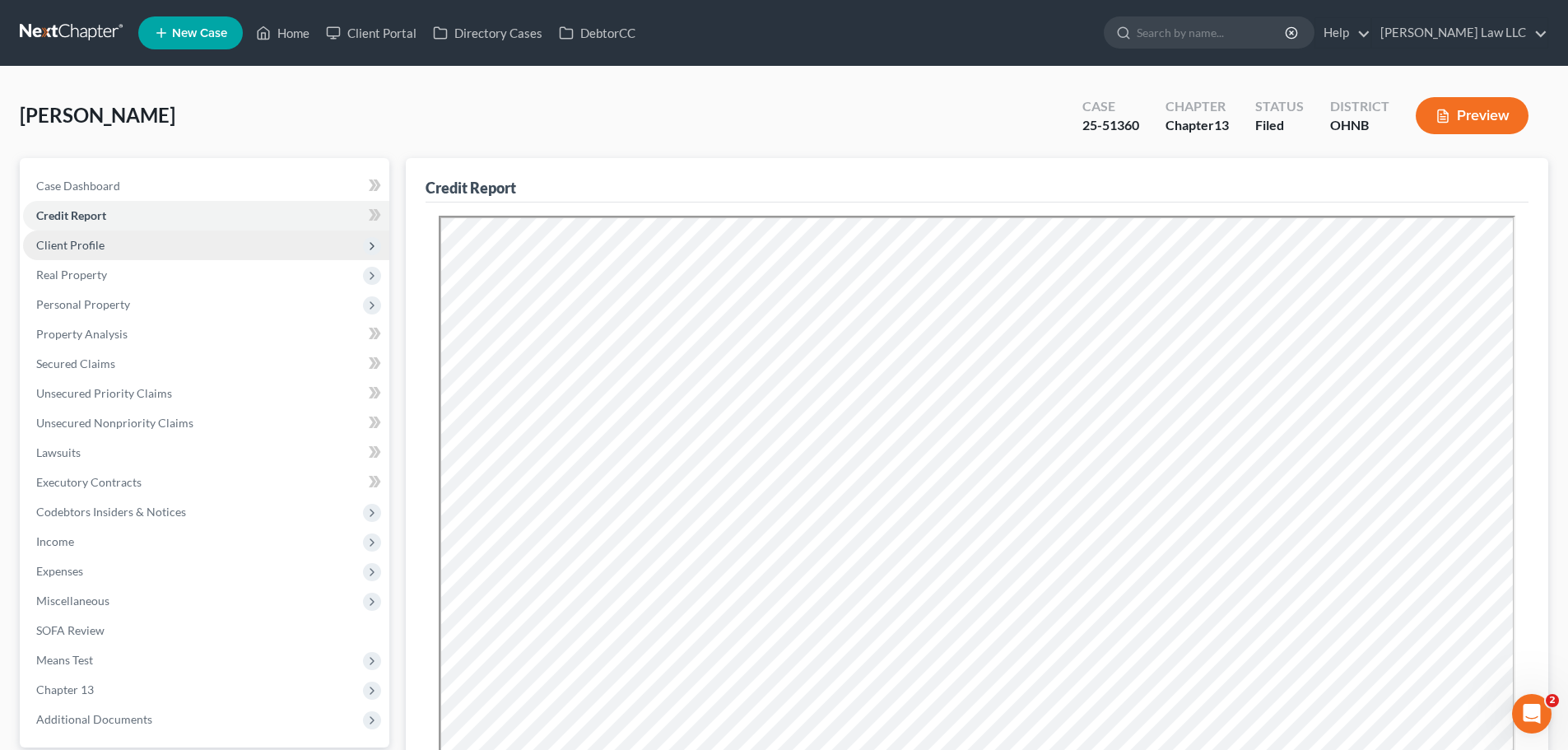
click at [65, 236] on span "Client Profile" at bounding box center [206, 246] width 366 height 30
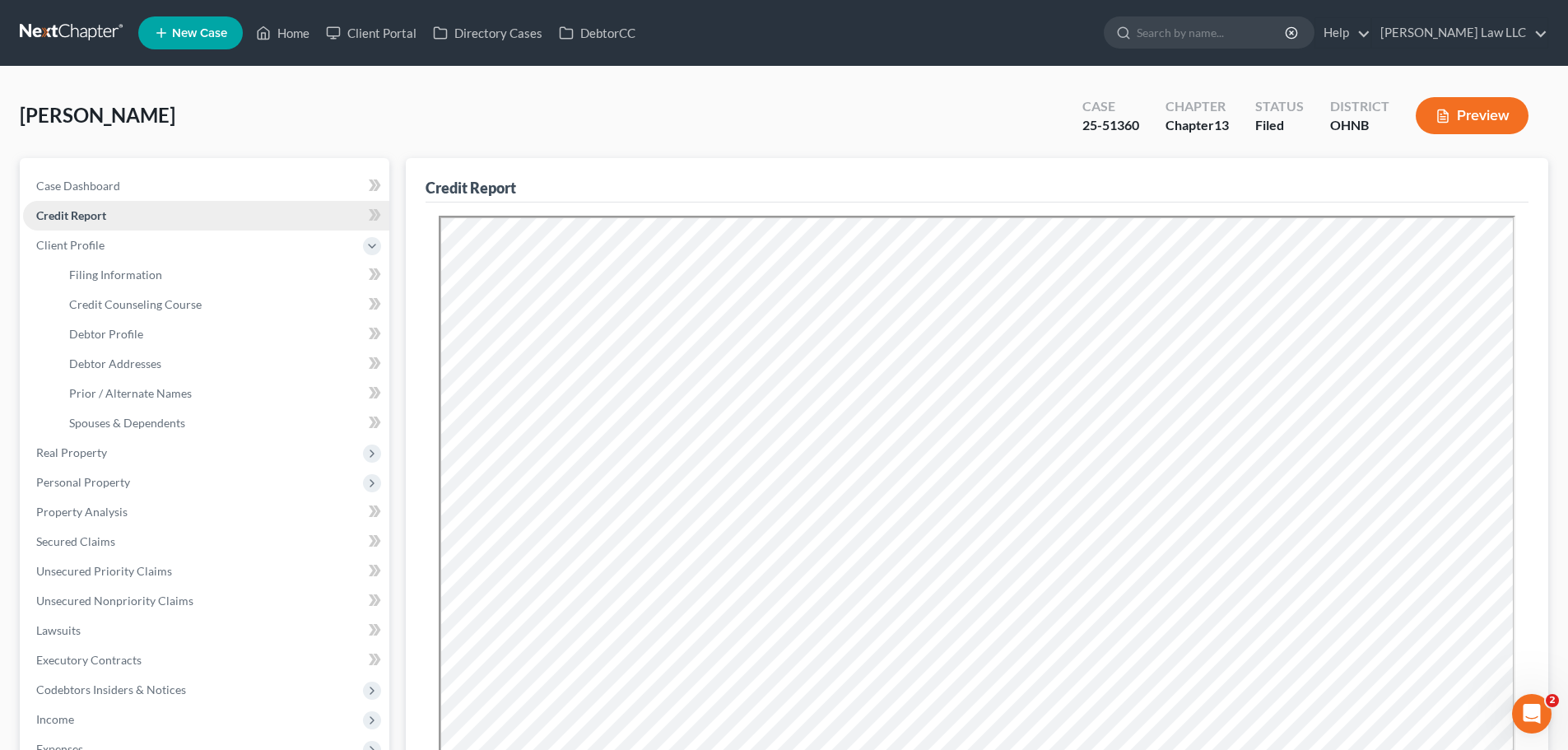
click at [68, 226] on link "Credit Report" at bounding box center [206, 216] width 366 height 30
click at [86, 246] on span "Client Profile" at bounding box center [70, 245] width 68 height 14
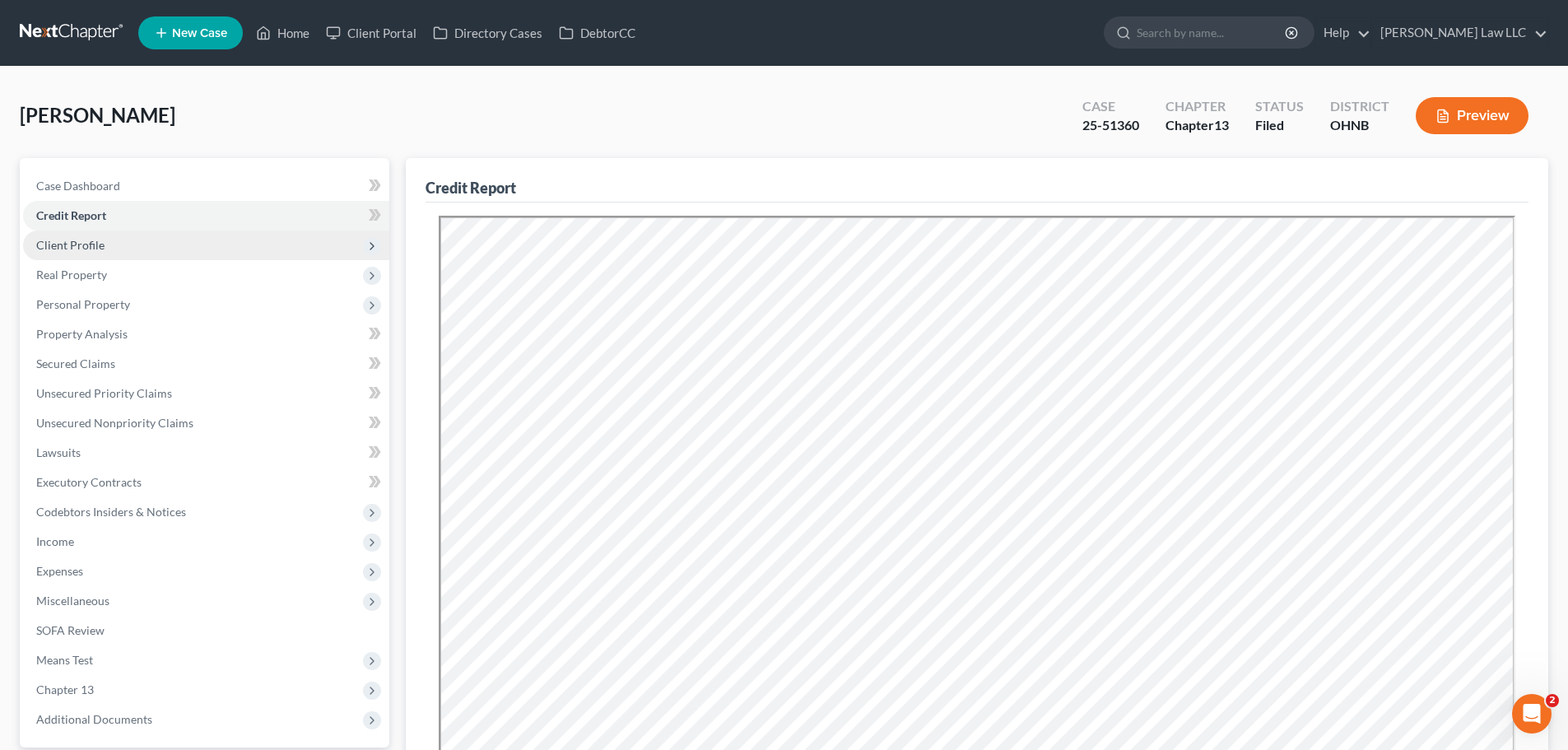
click at [95, 249] on span "Client Profile" at bounding box center [70, 245] width 68 height 14
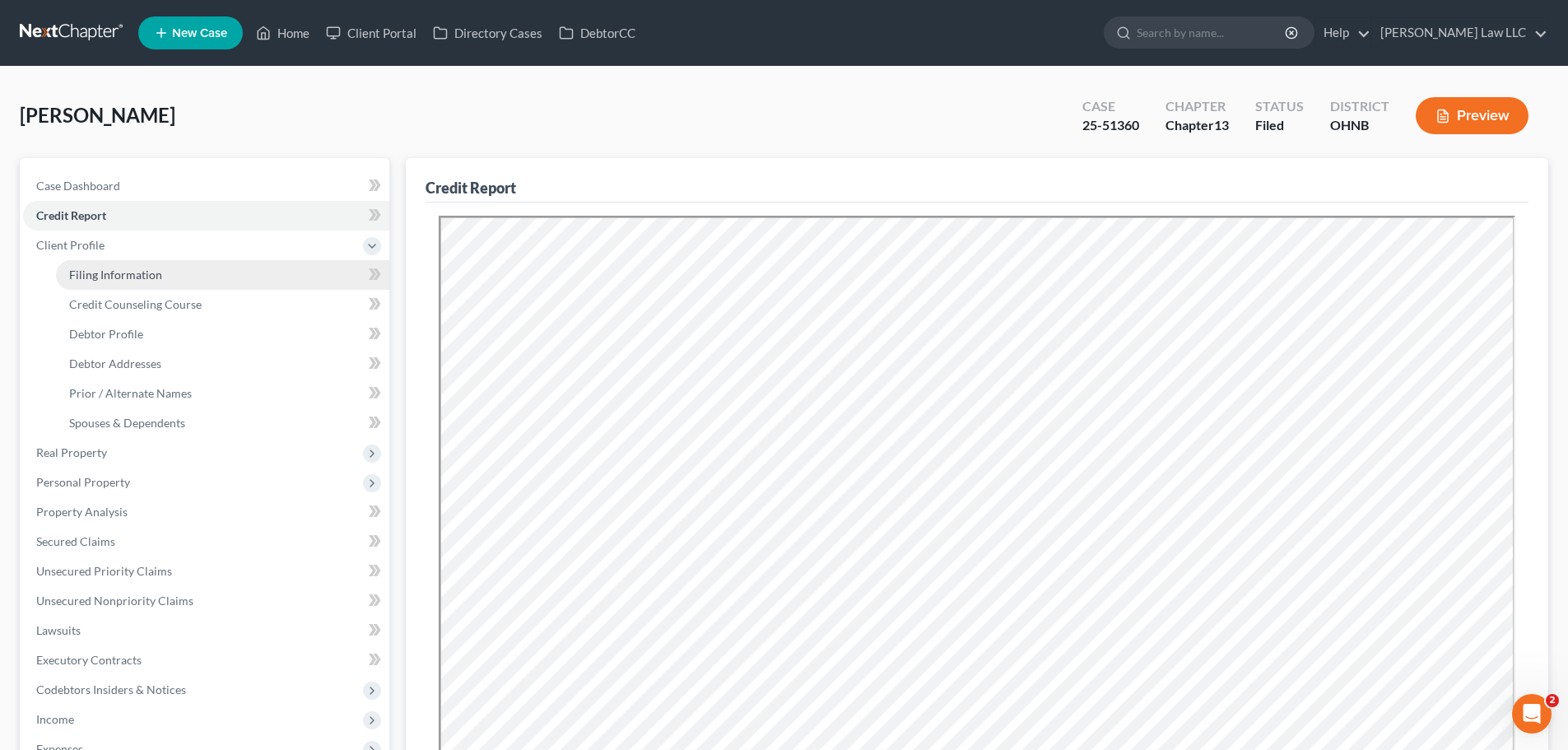
click at [109, 269] on span "Filing Information" at bounding box center [116, 274] width 93 height 14
select select "1"
select select "0"
select select "3"
select select "61"
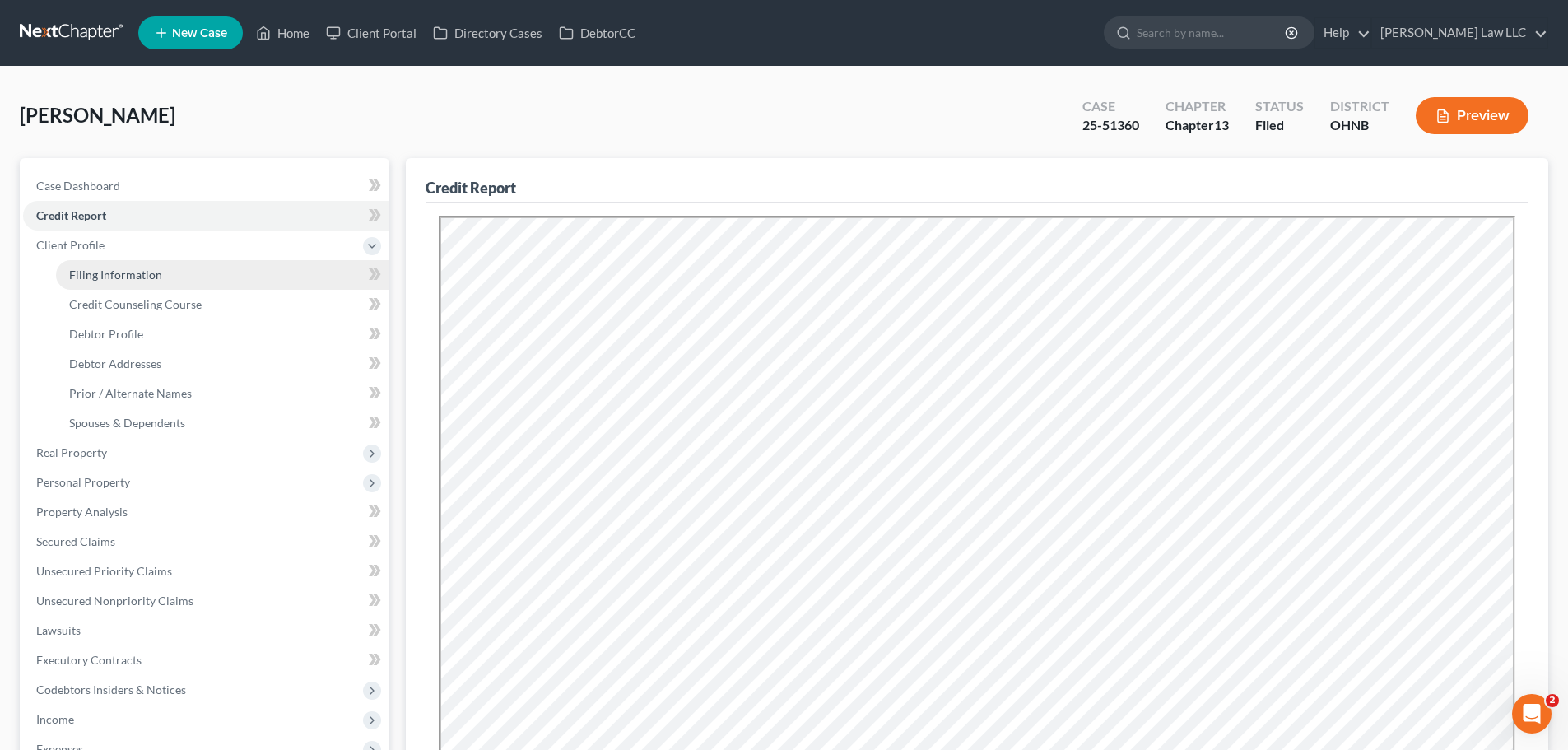
select select "0"
select select "36"
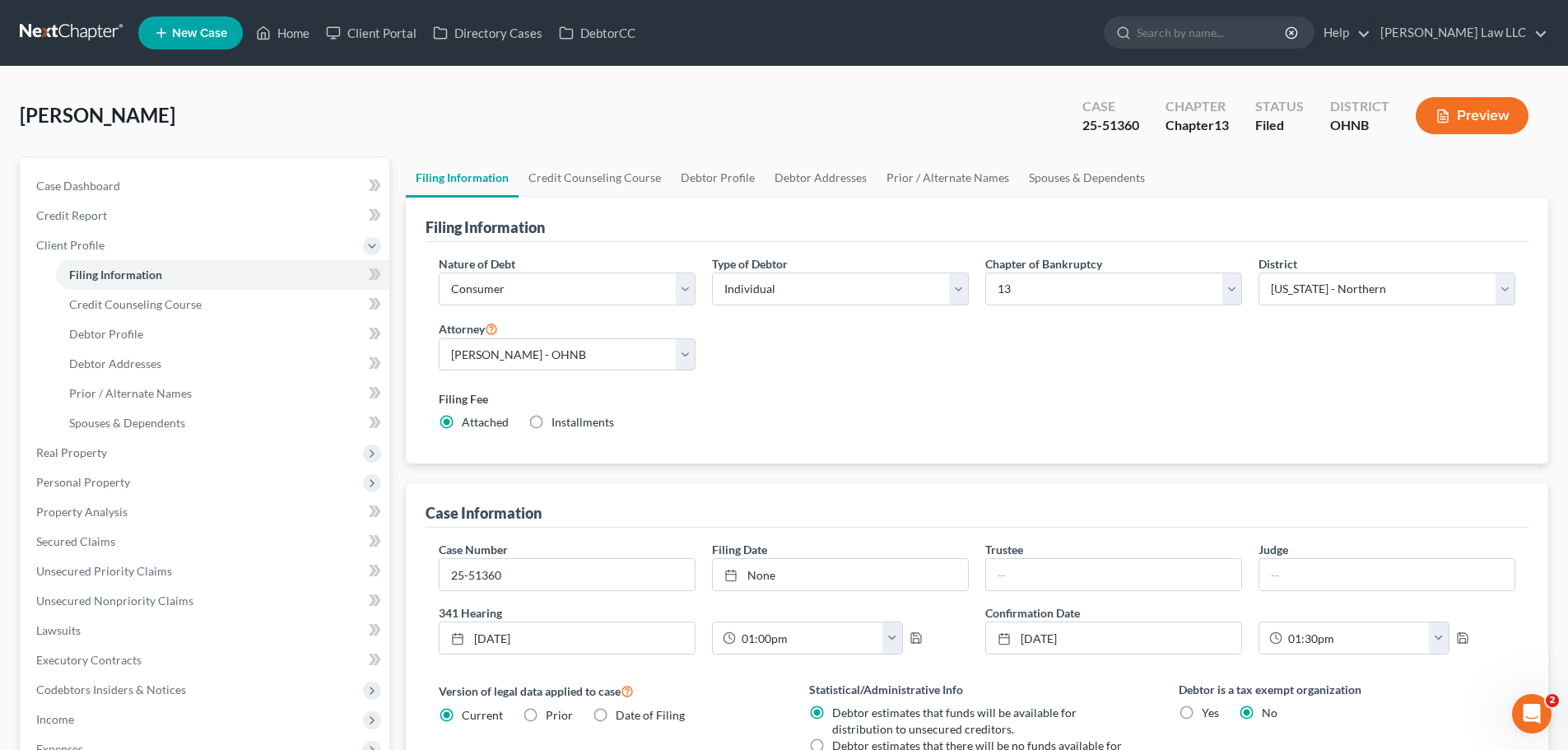
click at [914, 391] on label "Filing Fee" at bounding box center [977, 398] width 1077 height 17
click at [83, 192] on span "Case Dashboard" at bounding box center [78, 185] width 84 height 14
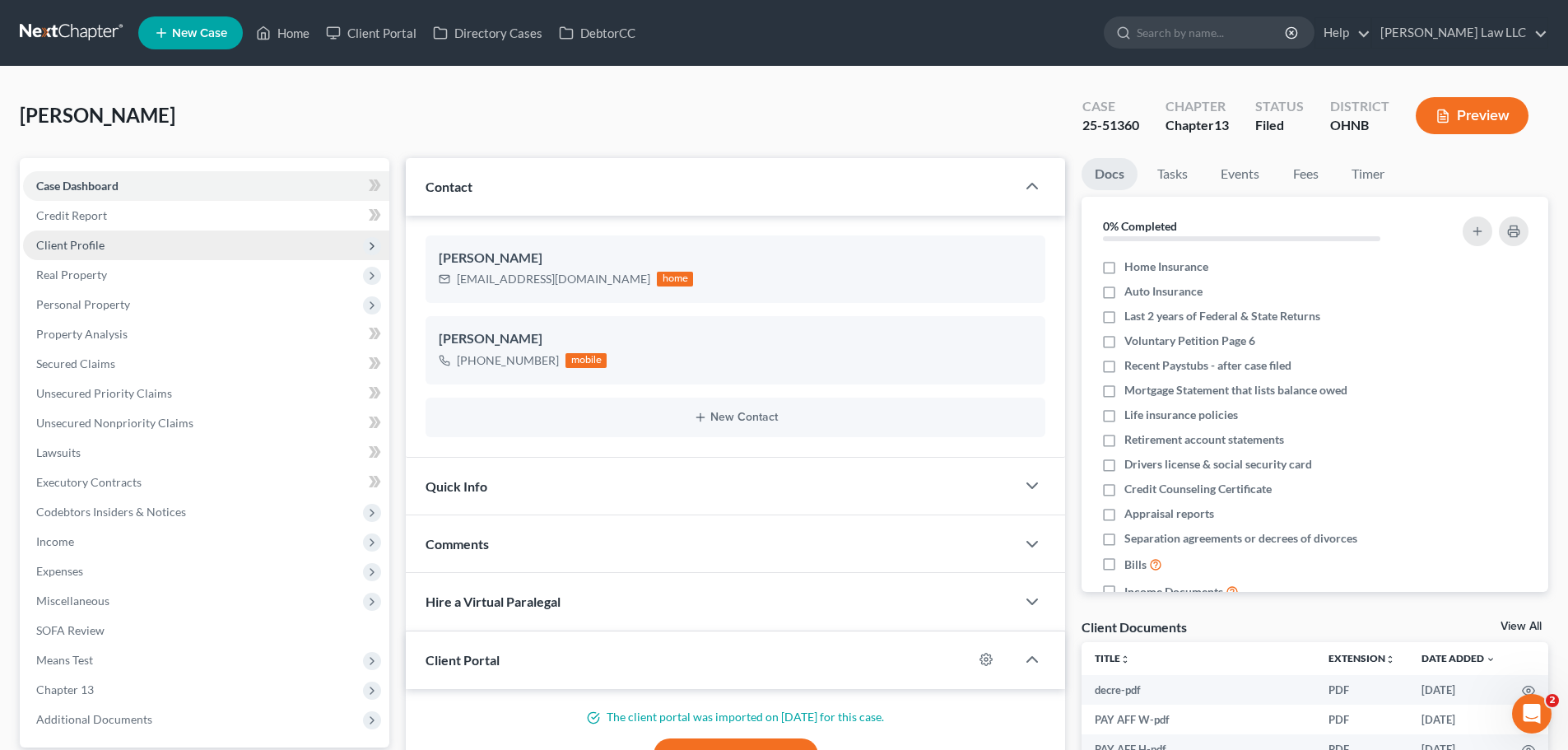
click at [90, 258] on span "Client Profile" at bounding box center [206, 246] width 366 height 30
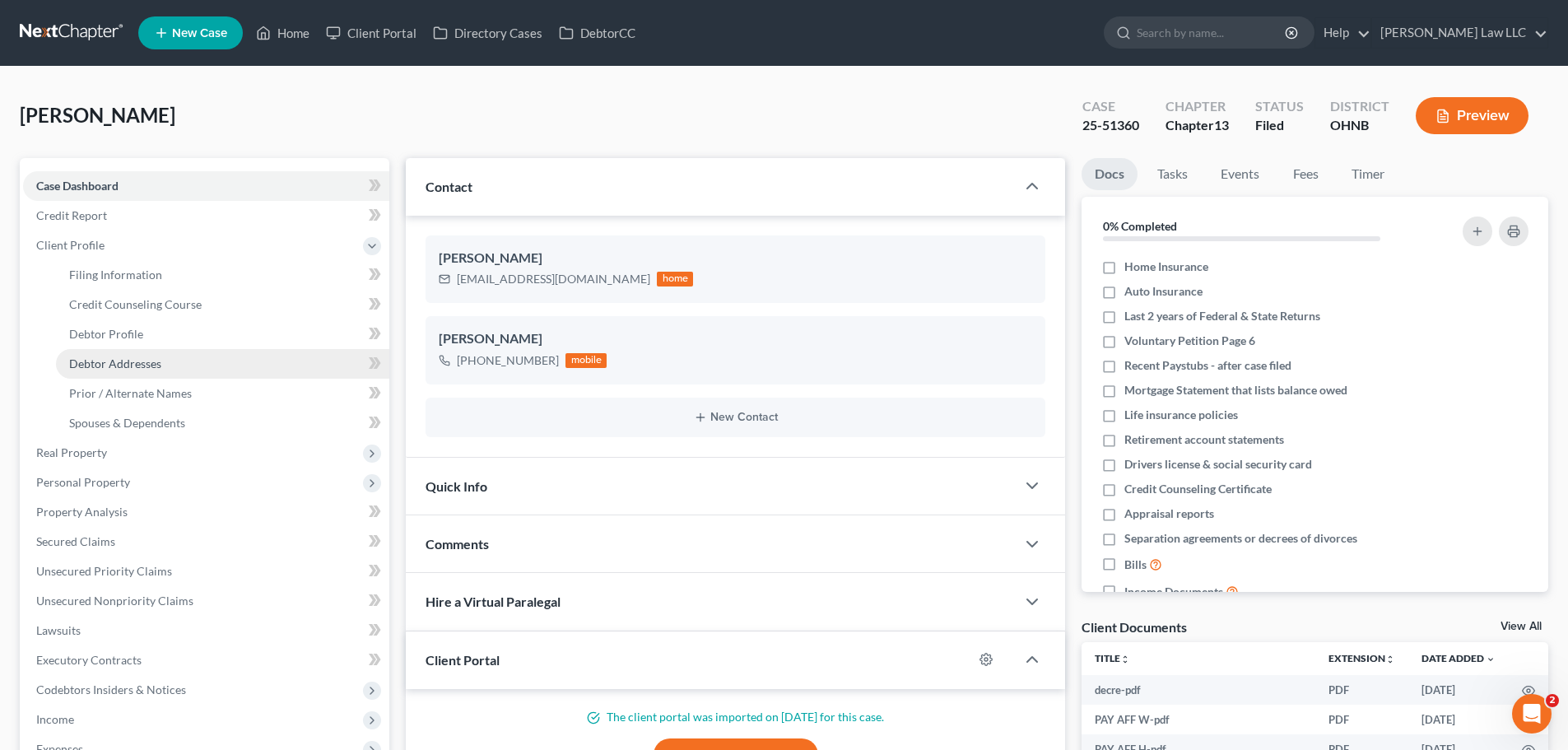
click at [130, 368] on span "Debtor Addresses" at bounding box center [115, 364] width 92 height 14
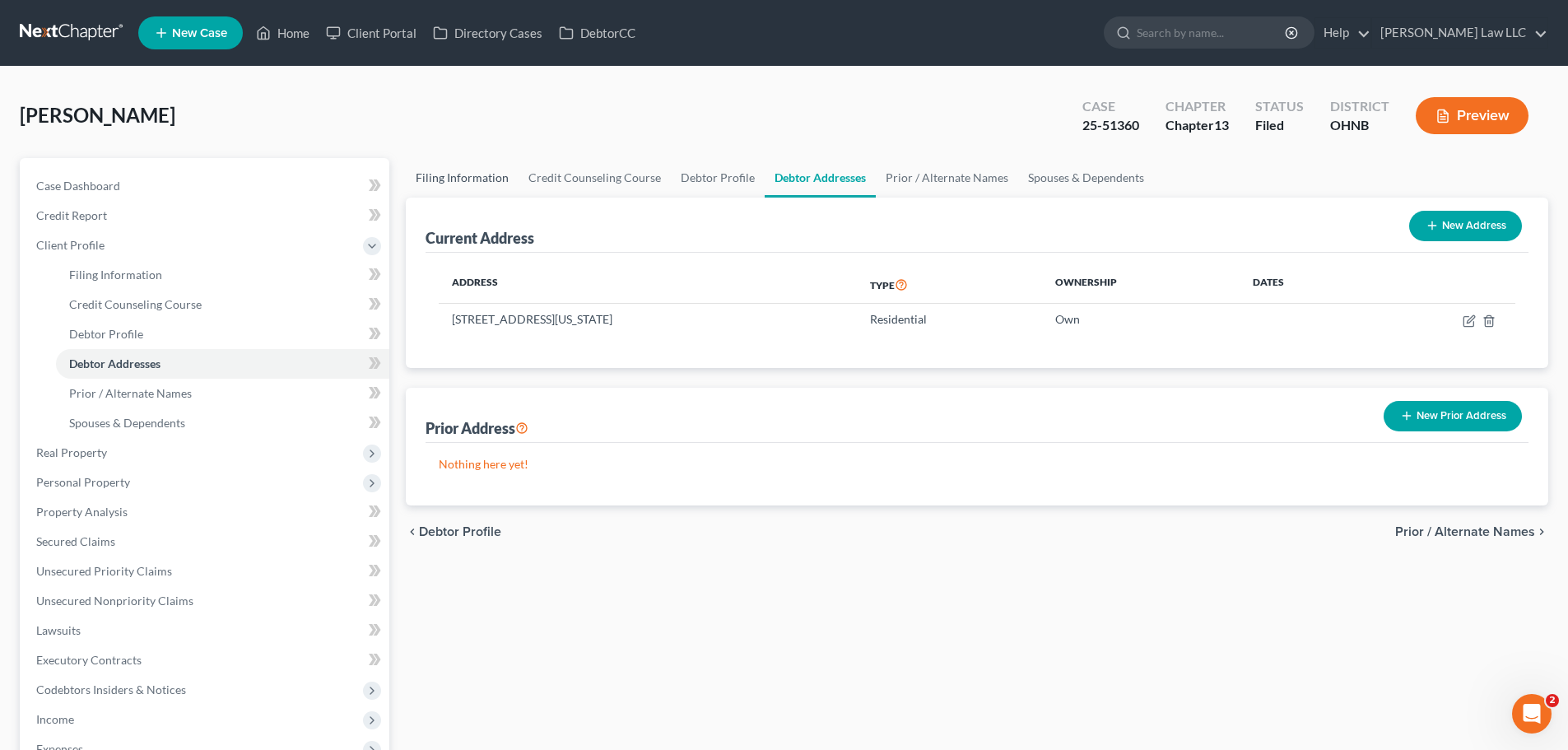
click at [494, 189] on link "Filing Information" at bounding box center [463, 178] width 113 height 40
select select "1"
select select "0"
select select "3"
select select "61"
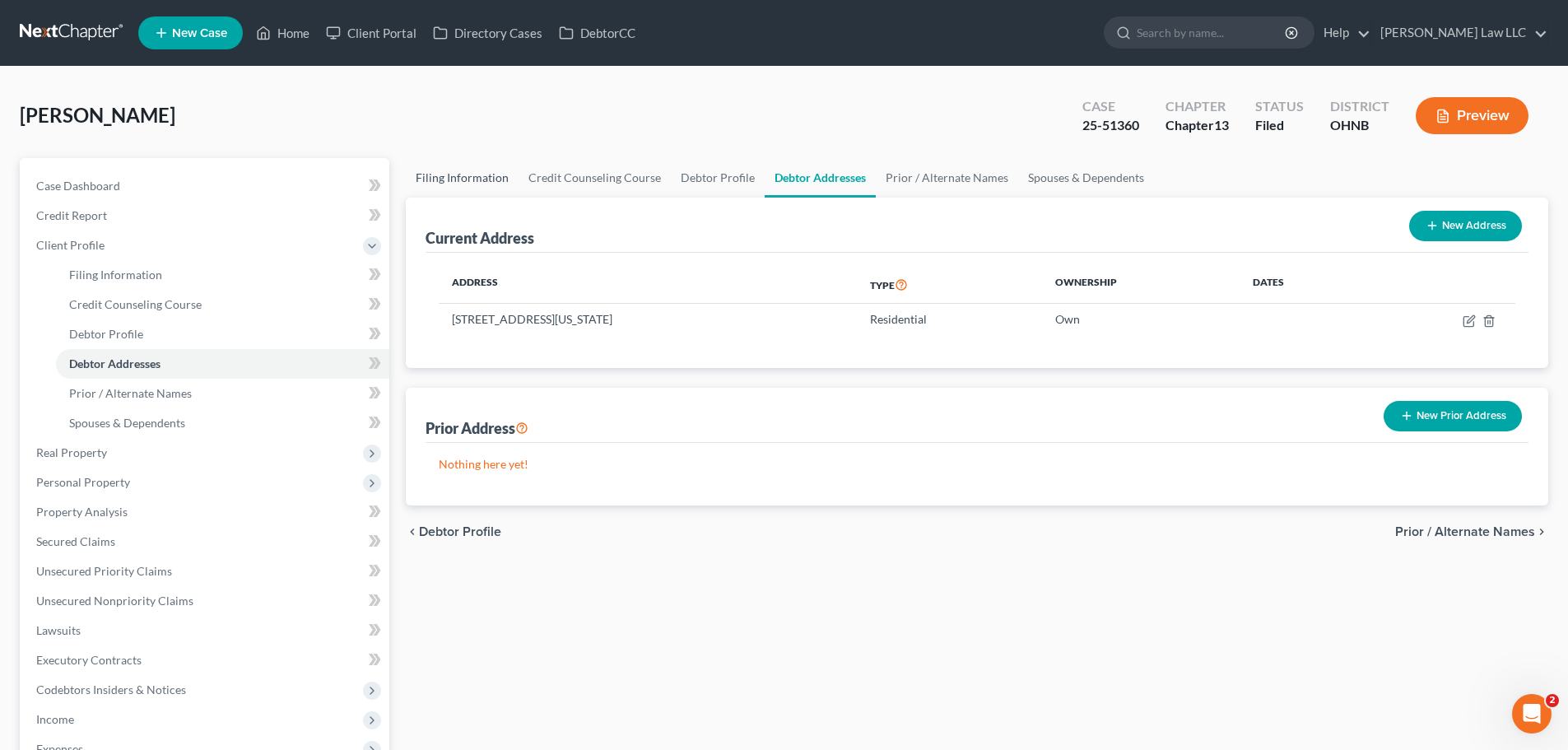
select select "0"
select select "36"
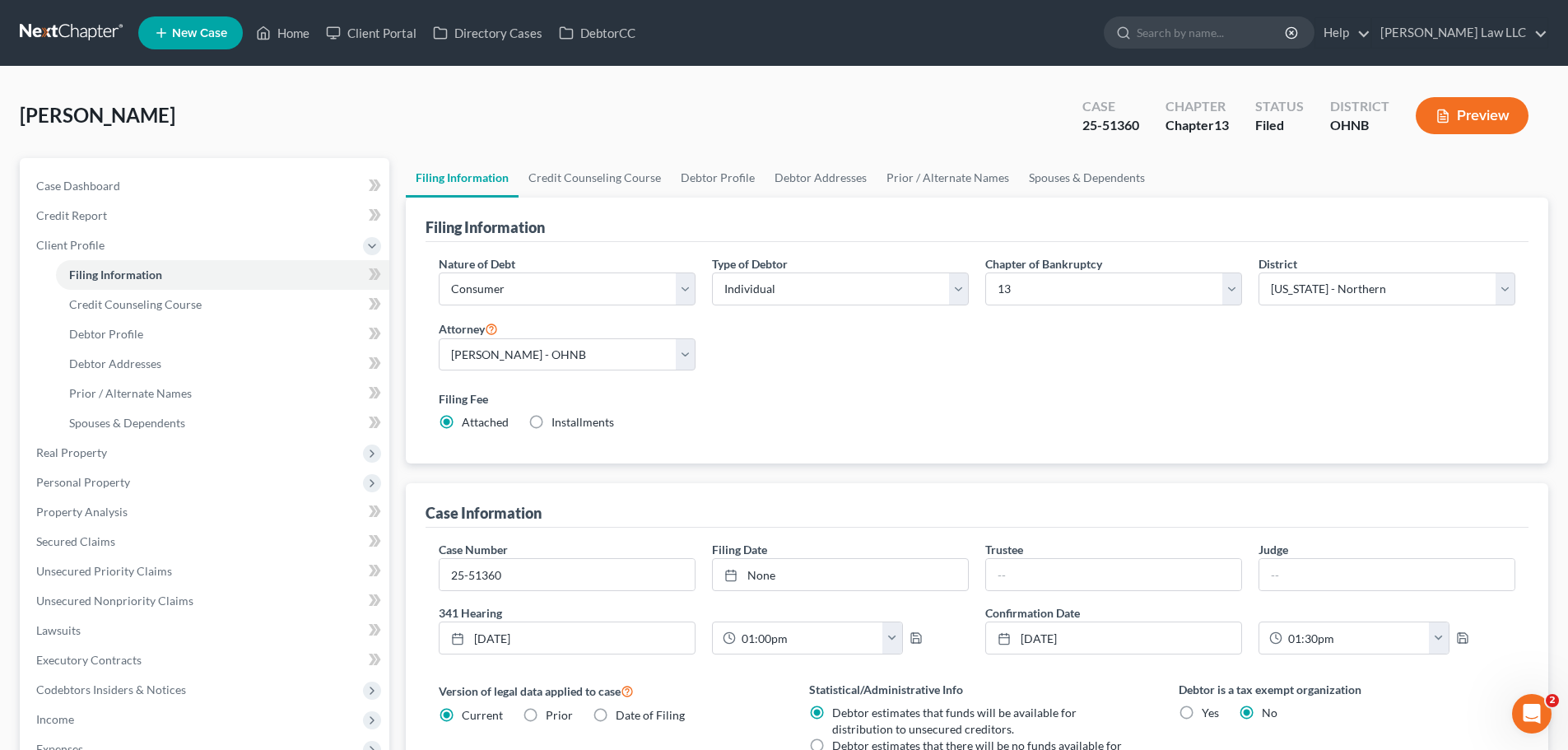
scroll to position [82, 0]
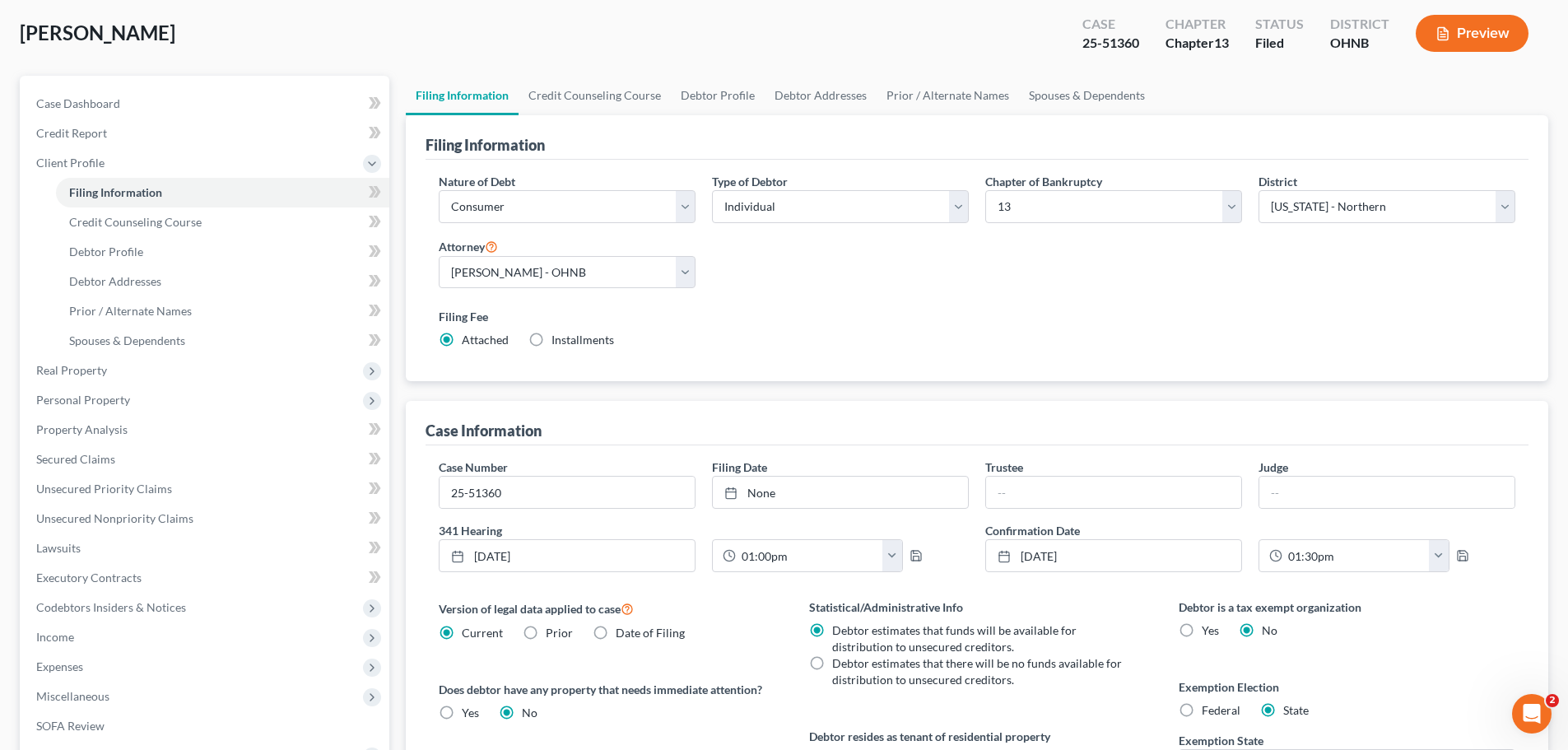
click at [901, 254] on div "Nature of Debt Select Business Consumer Other Nature of Business Select Clearin…" at bounding box center [977, 267] width 1093 height 189
click at [854, 289] on div "Nature of Debt Select Business Consumer Other Nature of Business Select Clearin…" at bounding box center [977, 267] width 1093 height 189
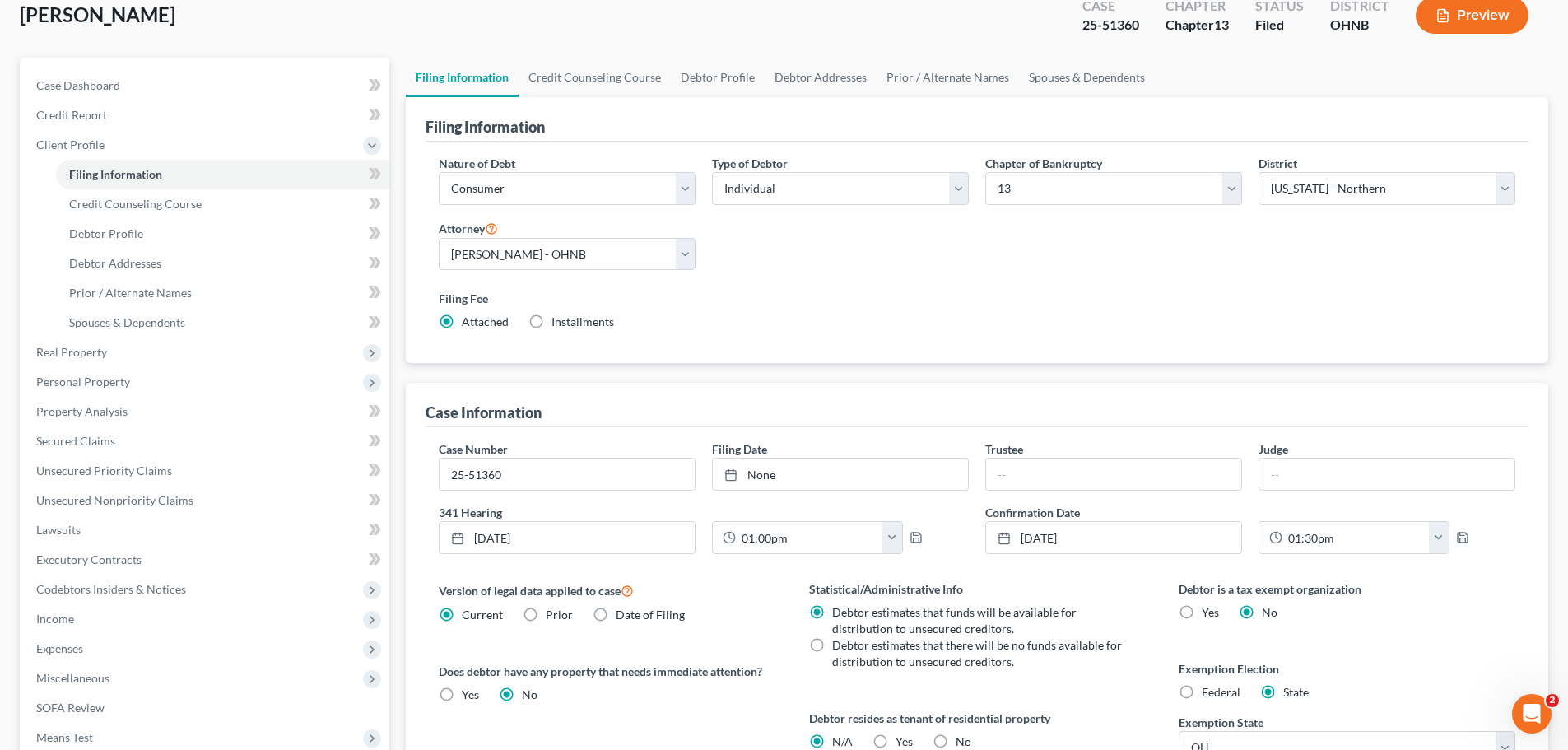
scroll to position [0, 0]
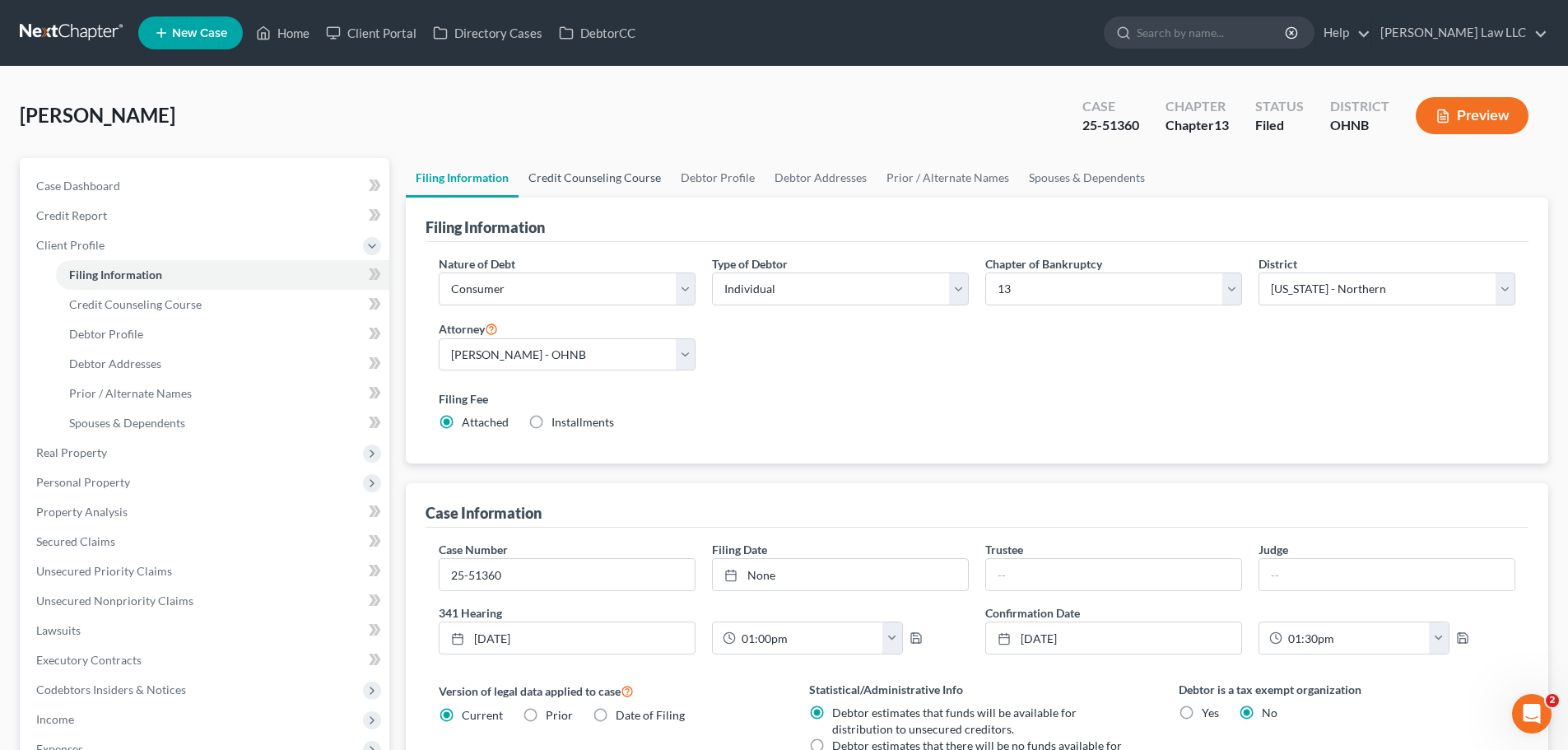
click at [606, 178] on link "Credit Counseling Course" at bounding box center [594, 178] width 153 height 40
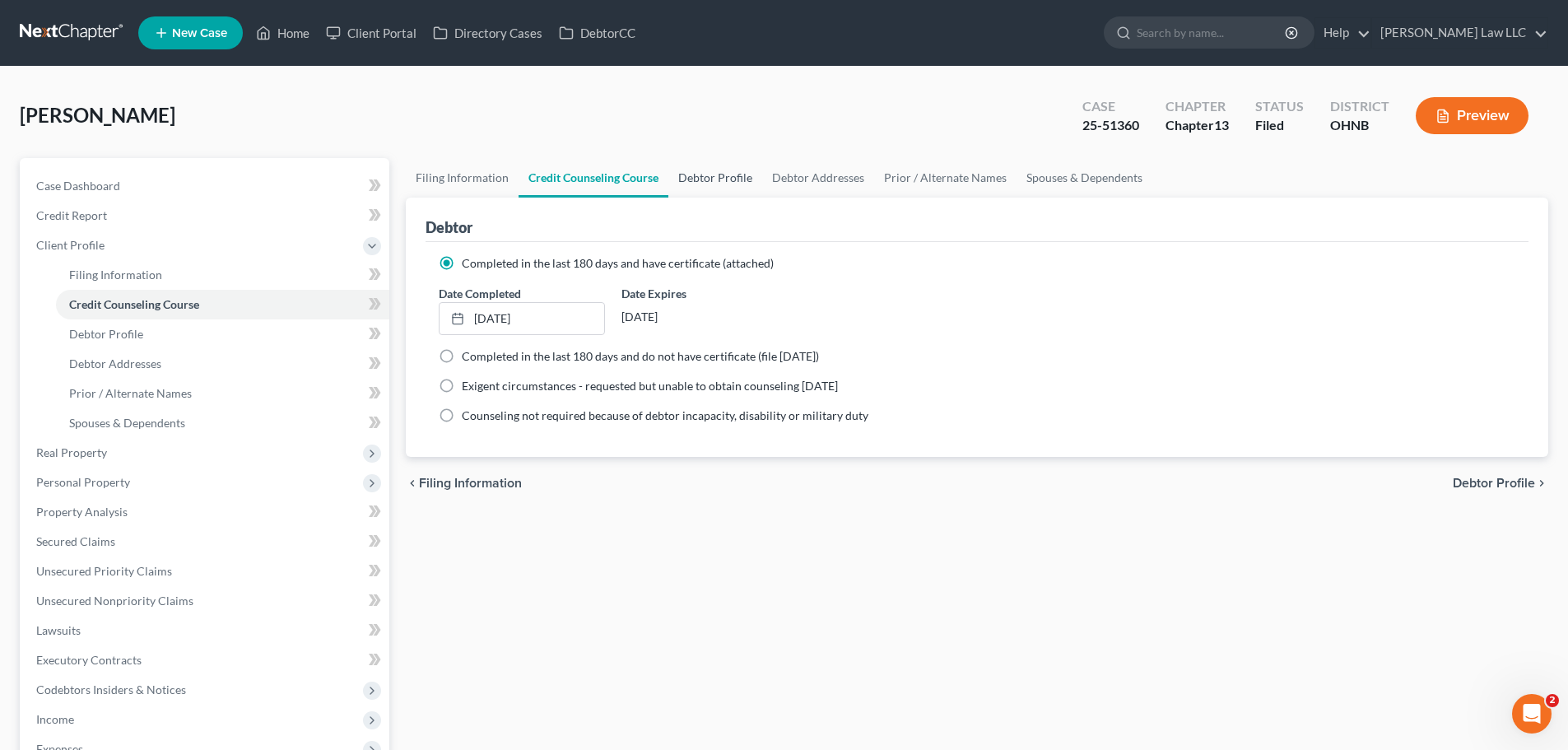
click at [720, 172] on link "Debtor Profile" at bounding box center [715, 178] width 94 height 40
select select "1"
select select "2"
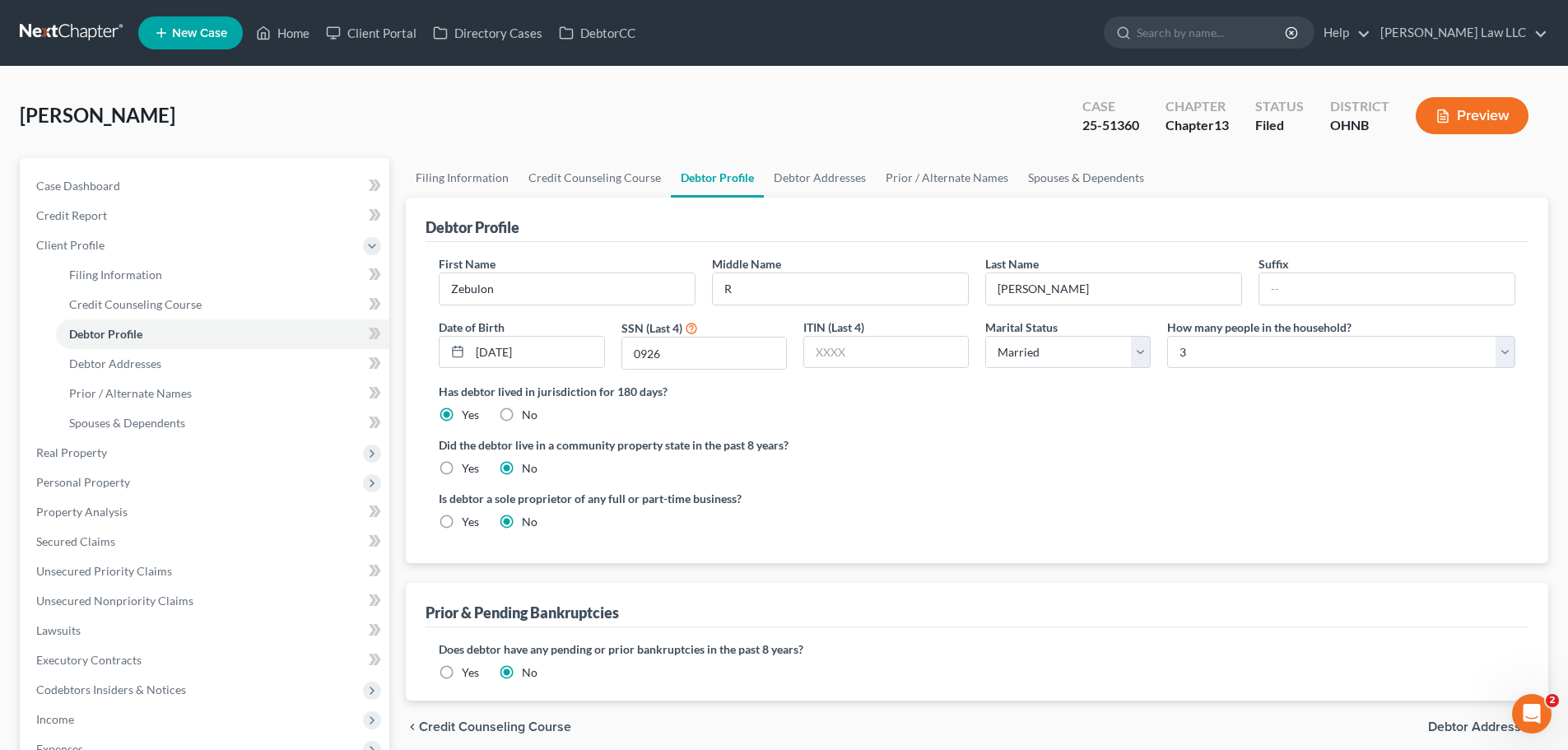
click at [895, 441] on label "Did the debtor live in a community property state in the past 8 years?" at bounding box center [977, 444] width 1077 height 17
click at [1136, 401] on div "Has debtor lived in jurisdiction for 180 days? Yes No Debtor must reside in jur…" at bounding box center [977, 402] width 1077 height 41
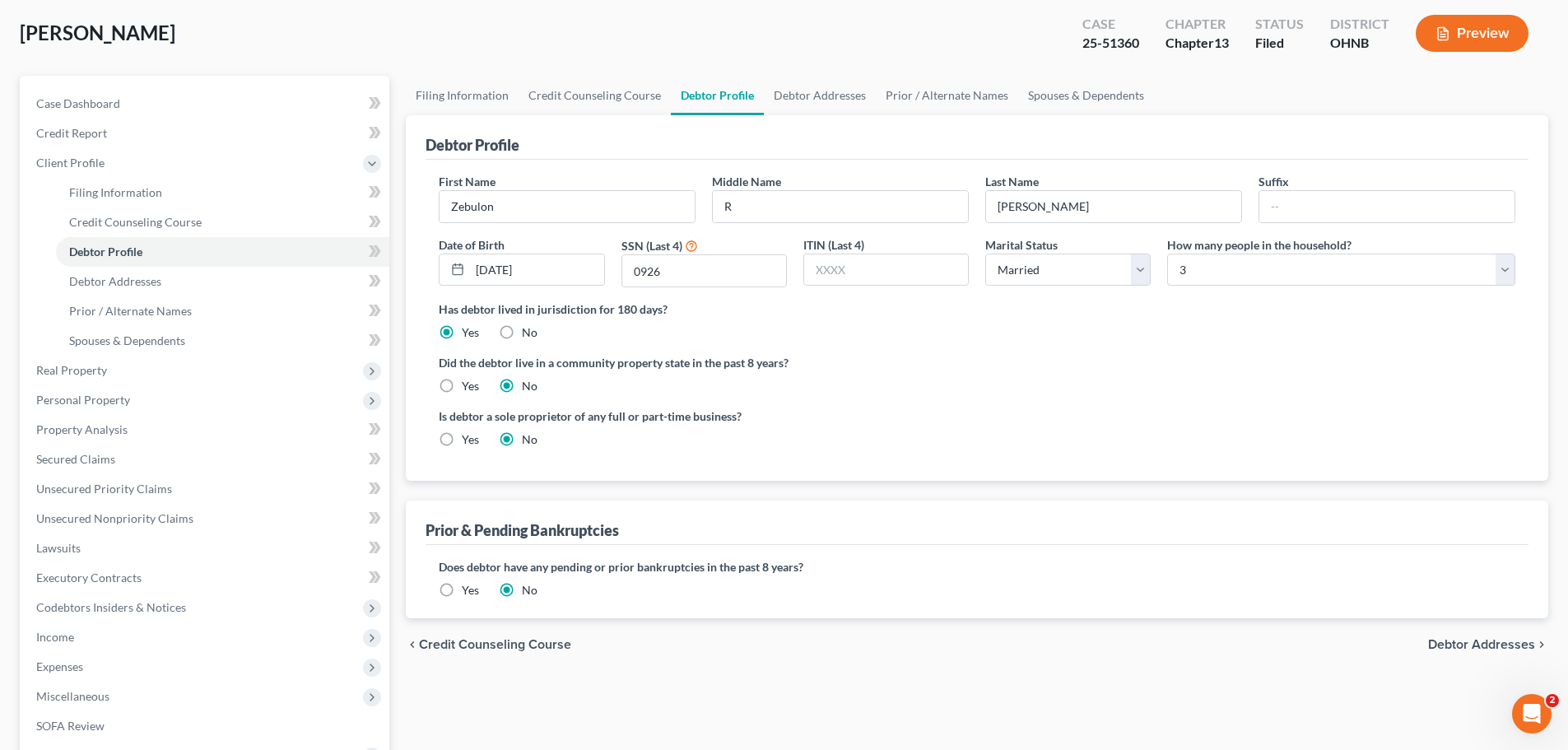
click at [749, 121] on div "Debtor Profile" at bounding box center [977, 137] width 1102 height 45
click at [778, 107] on link "Debtor Addresses" at bounding box center [819, 95] width 112 height 40
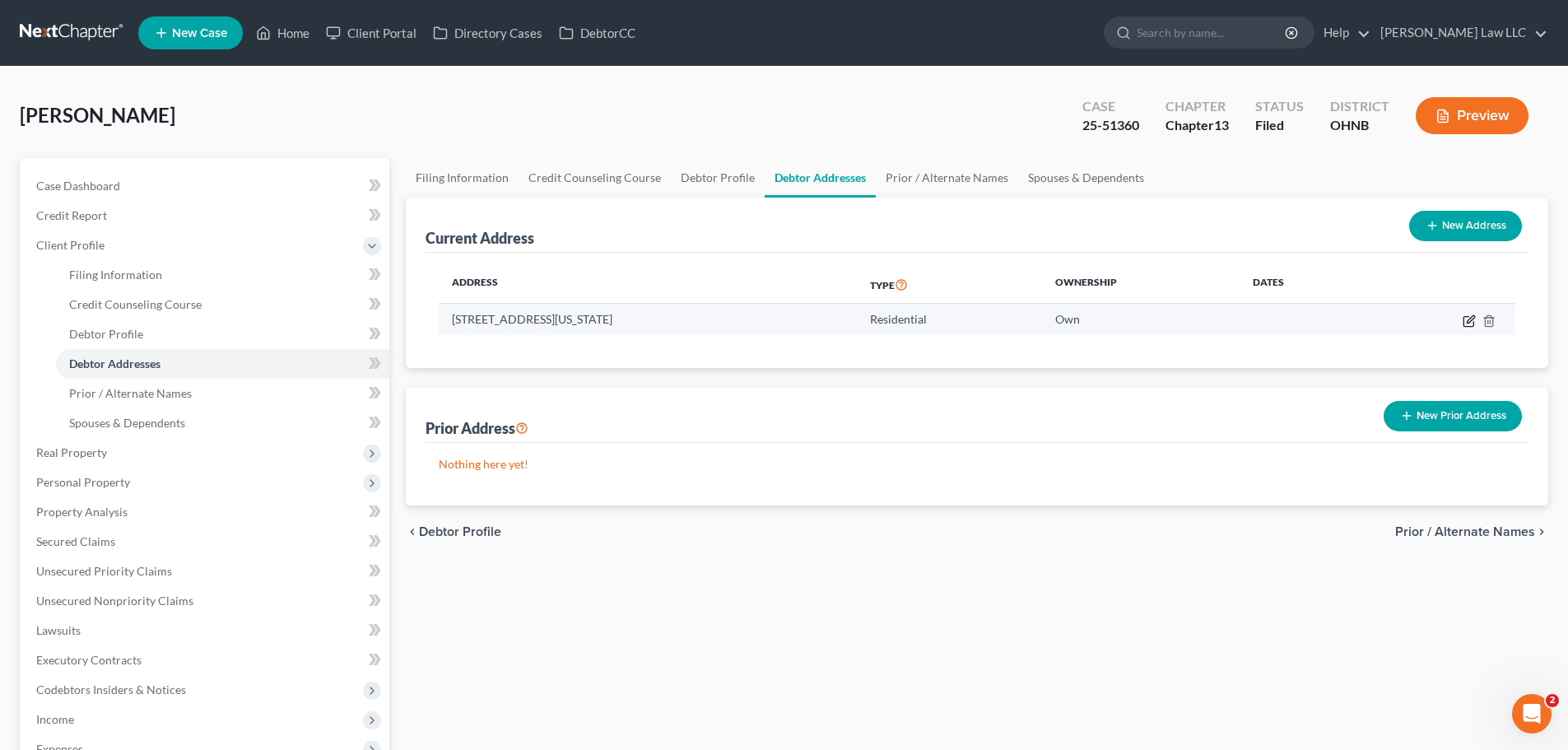
click at [1468, 321] on icon "button" at bounding box center [1469, 320] width 13 height 13
select select "36"
select select "0"
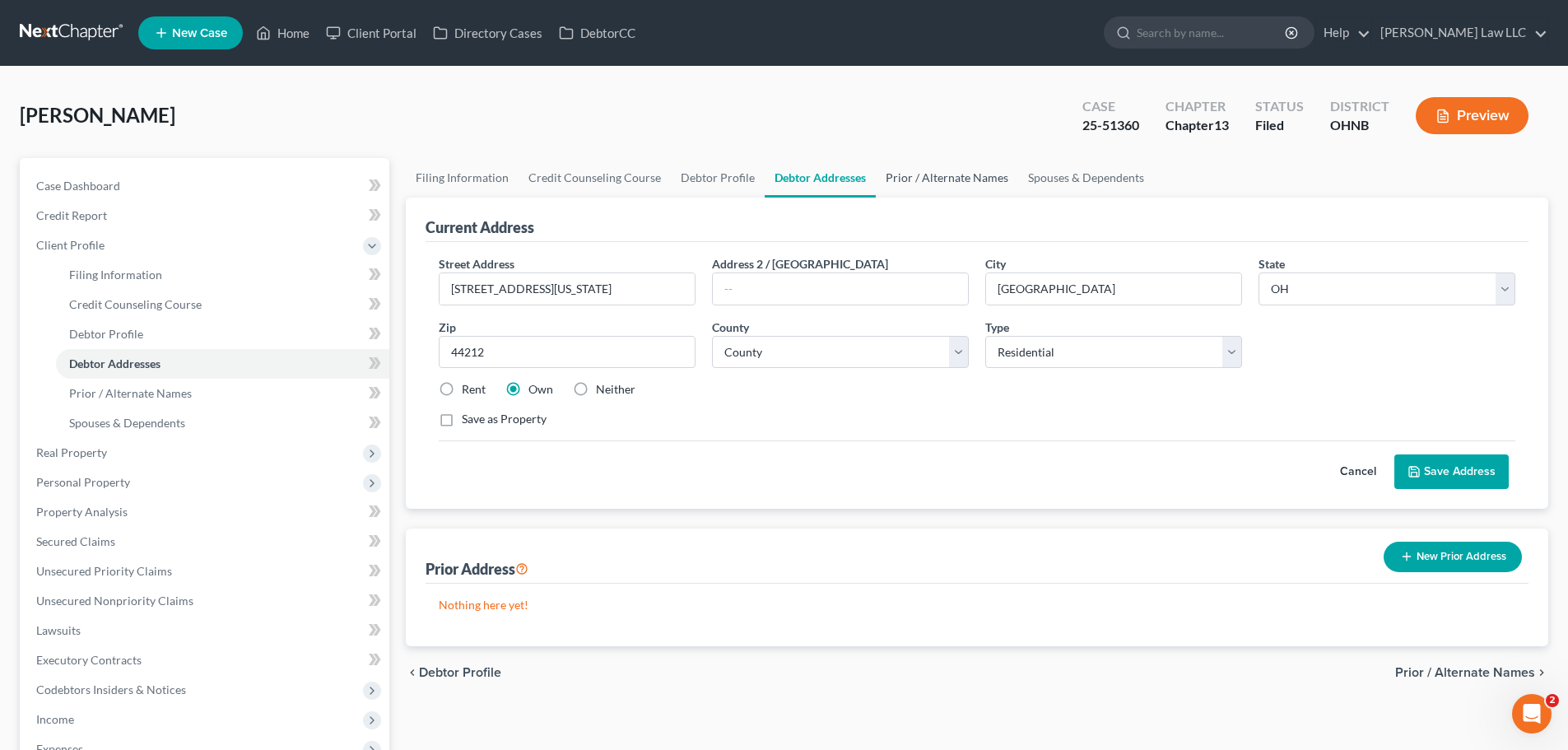
click at [971, 183] on link "Prior / Alternate Names" at bounding box center [947, 178] width 143 height 40
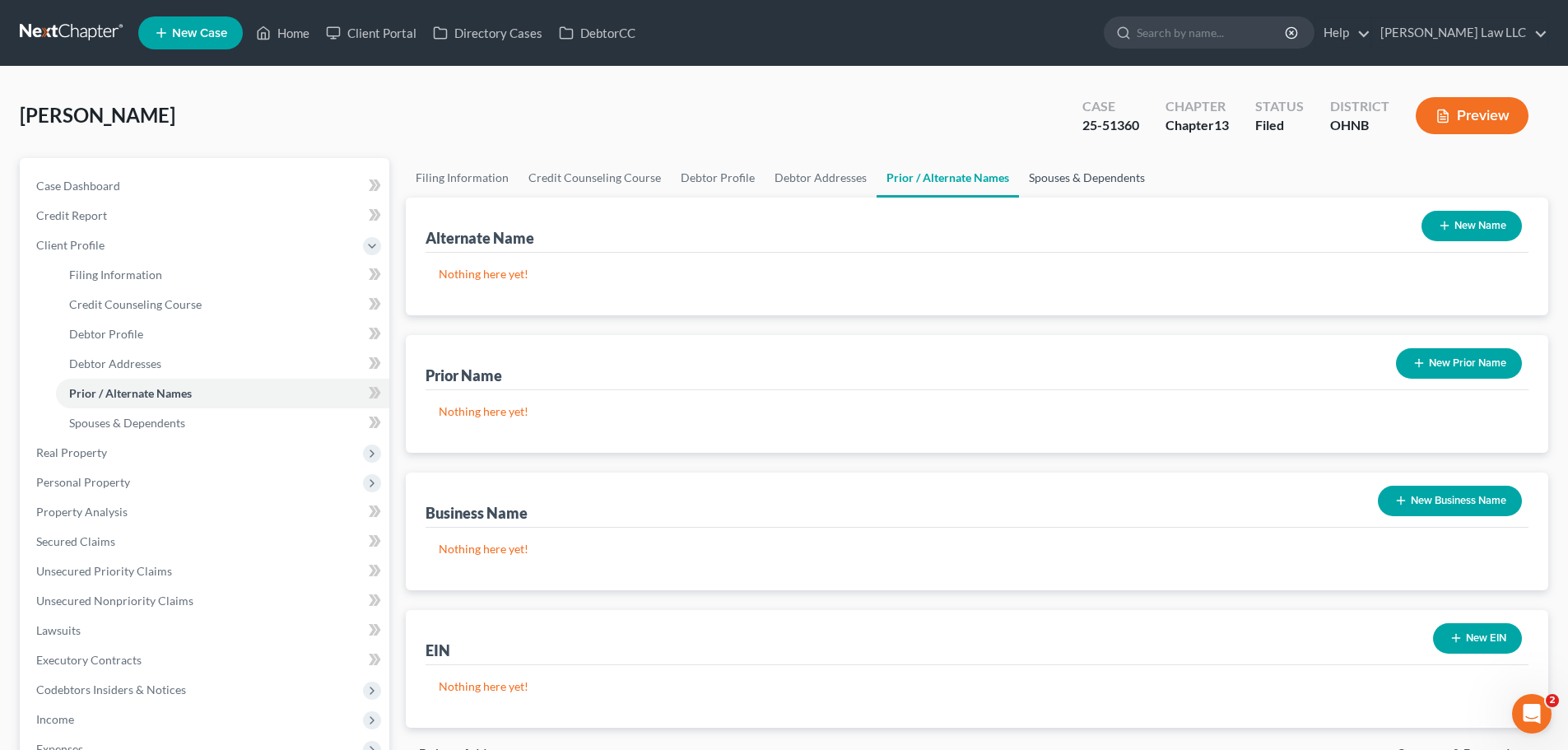
click at [1117, 175] on link "Spouses & Dependents" at bounding box center [1087, 178] width 136 height 40
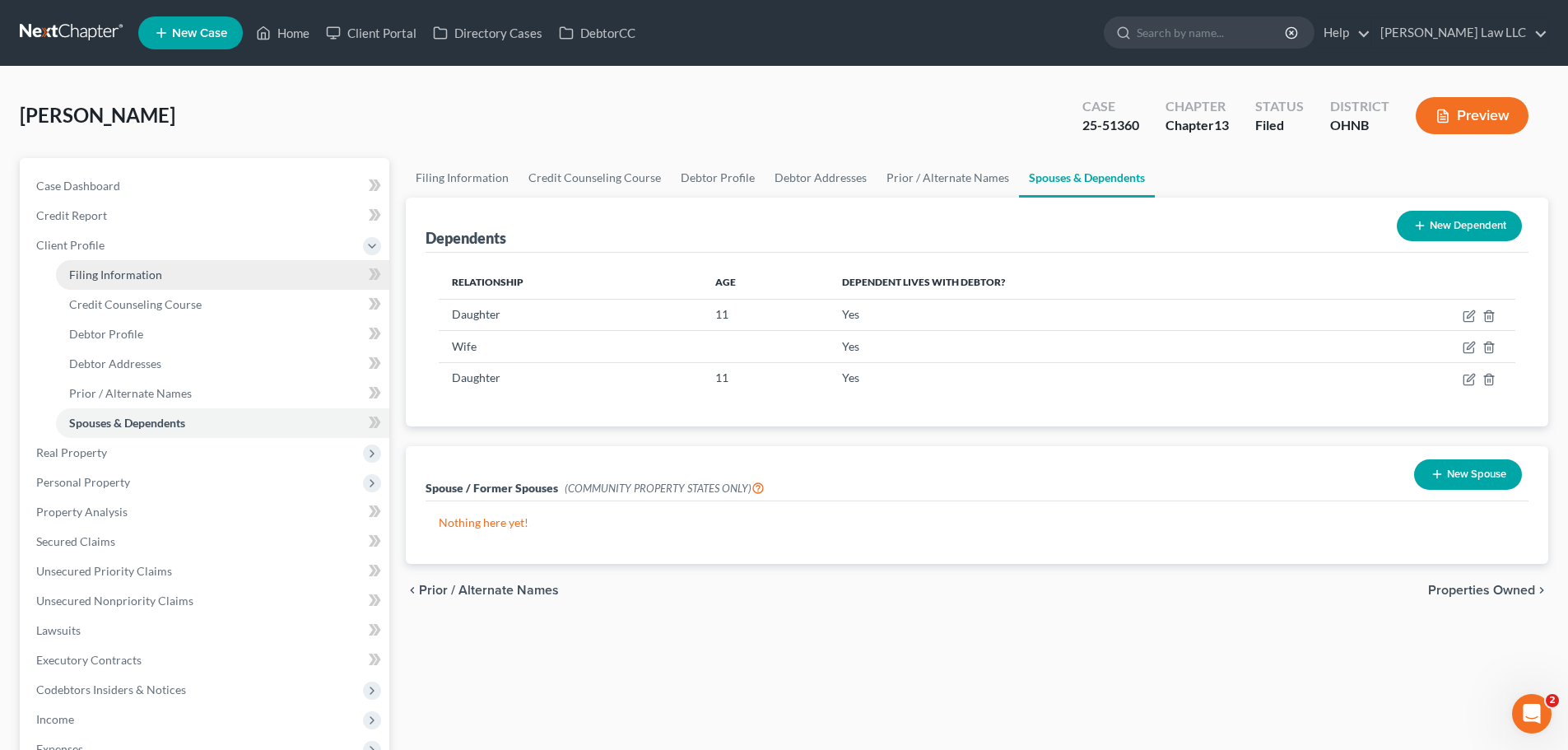
click at [103, 266] on link "Filing Information" at bounding box center [223, 275] width 334 height 30
select select "1"
select select "0"
select select "3"
select select "61"
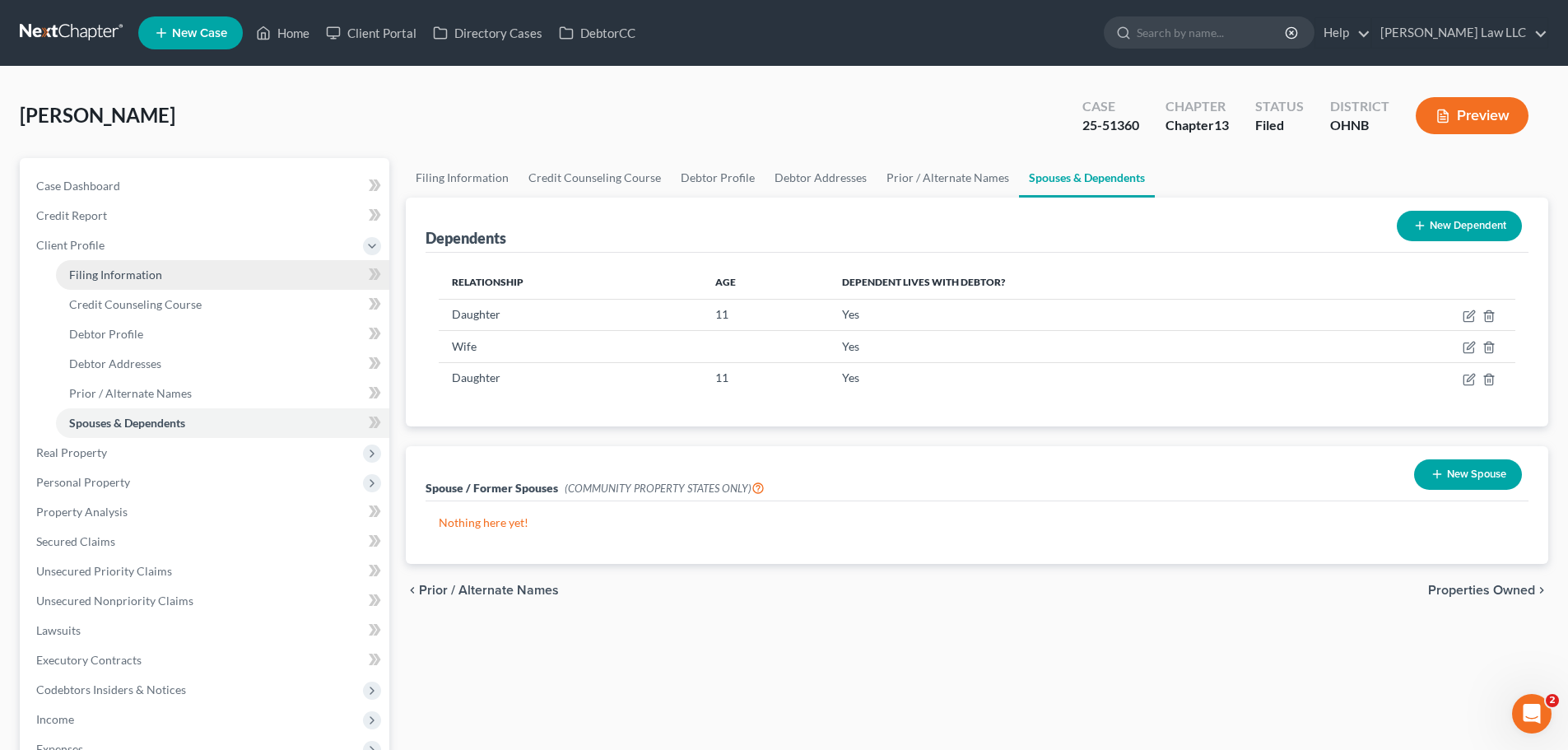
select select "0"
select select "36"
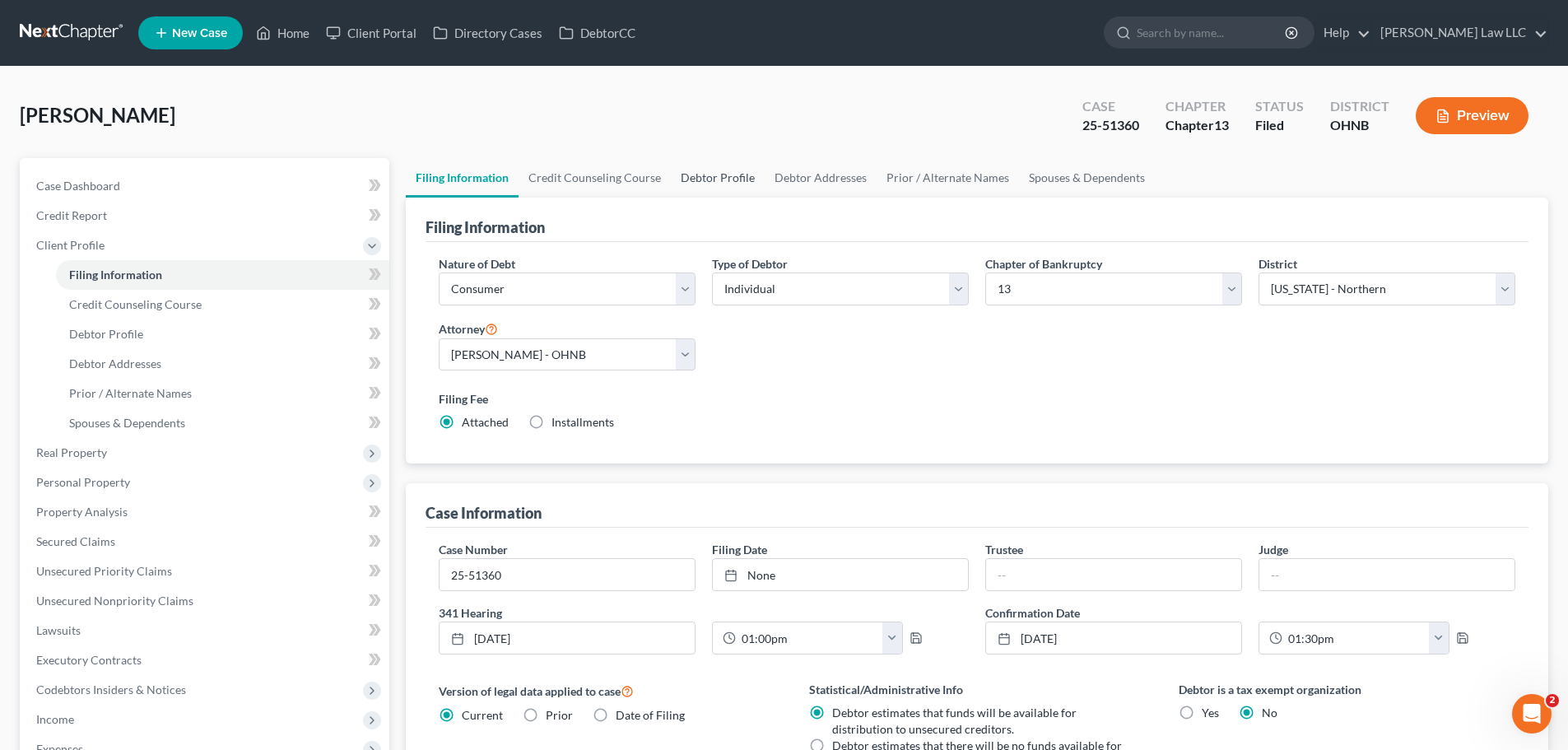
click at [749, 172] on link "Debtor Profile" at bounding box center [717, 178] width 94 height 40
select select "1"
select select "2"
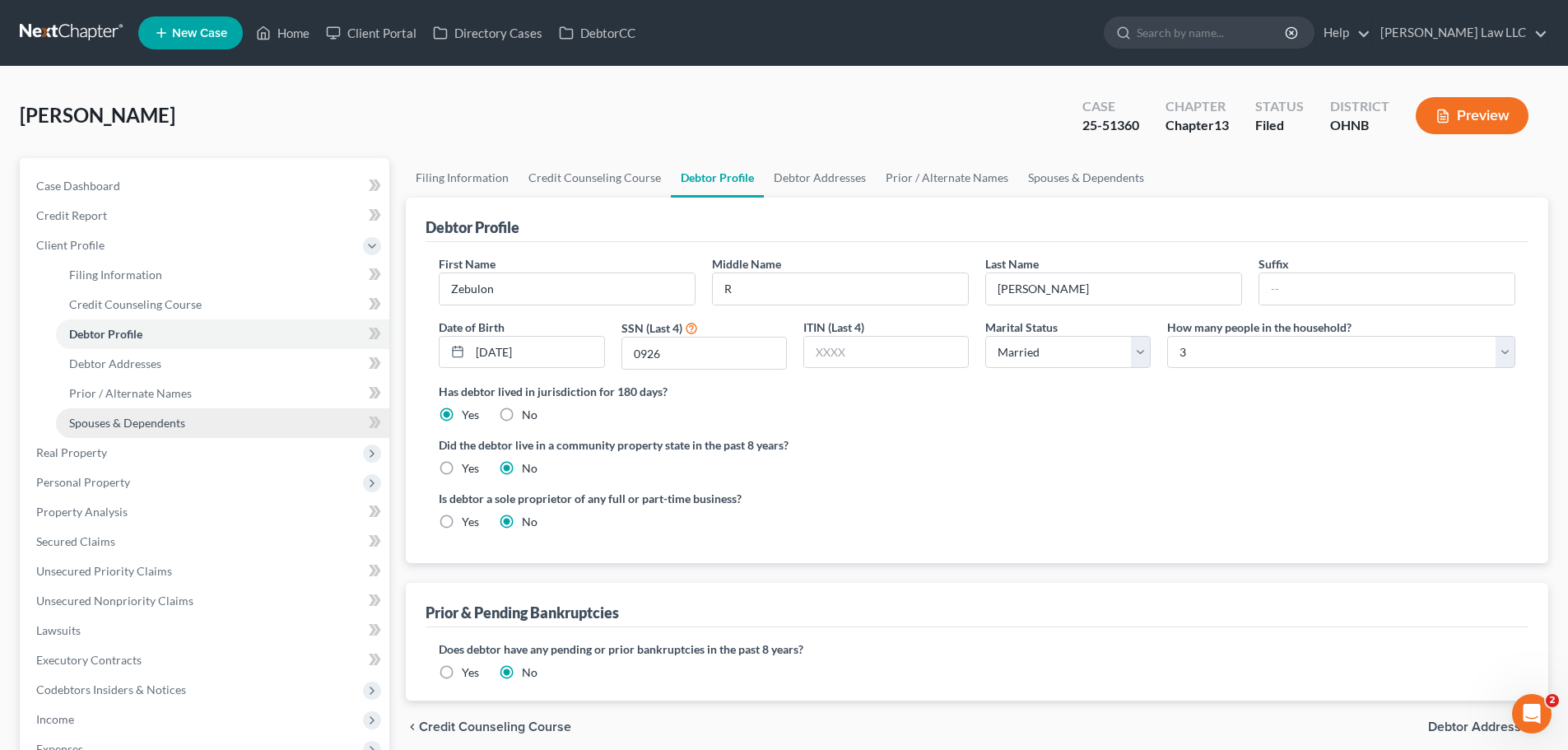
click at [167, 422] on span "Spouses & Dependents" at bounding box center [127, 423] width 116 height 14
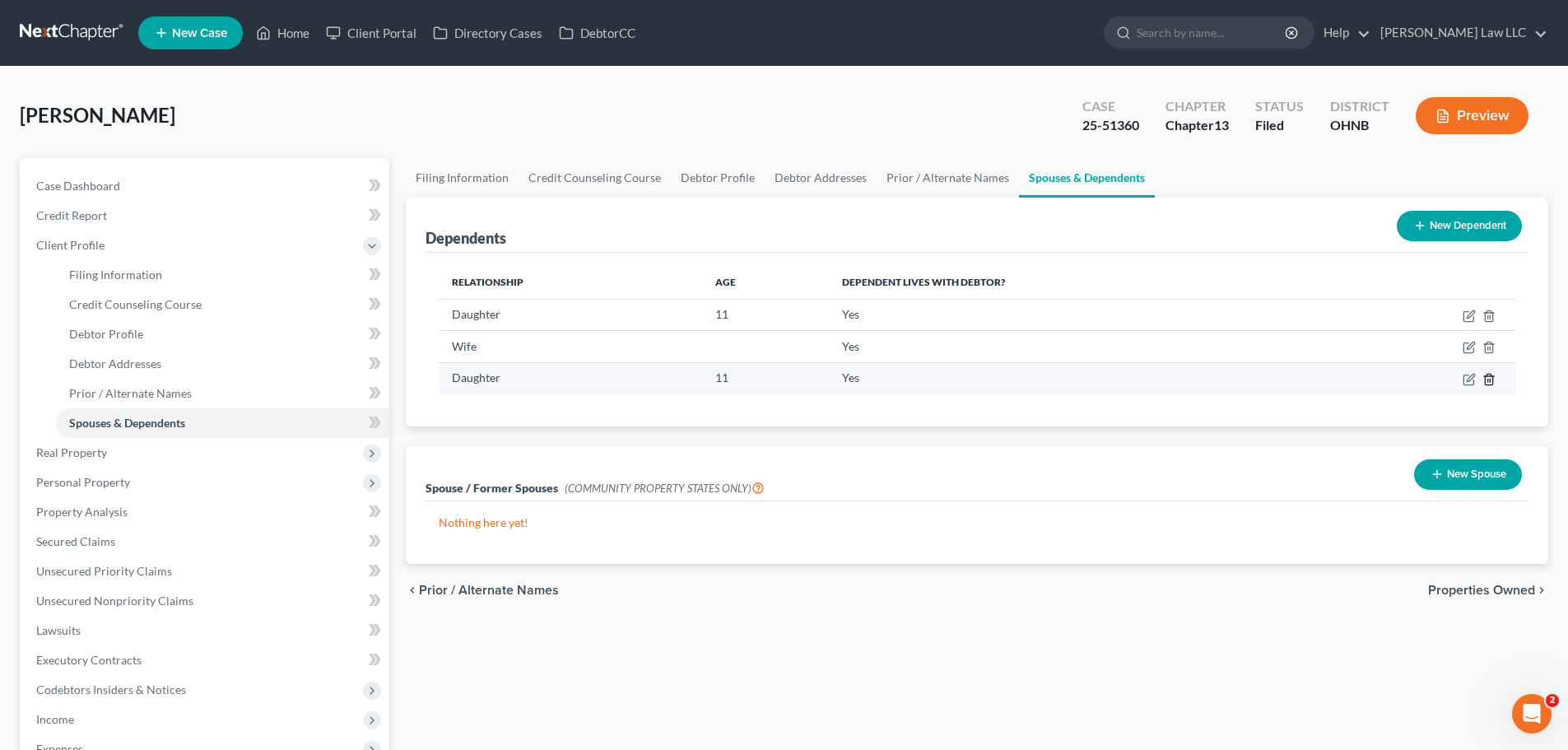
click at [1490, 377] on icon "button" at bounding box center [1489, 378] width 13 height 13
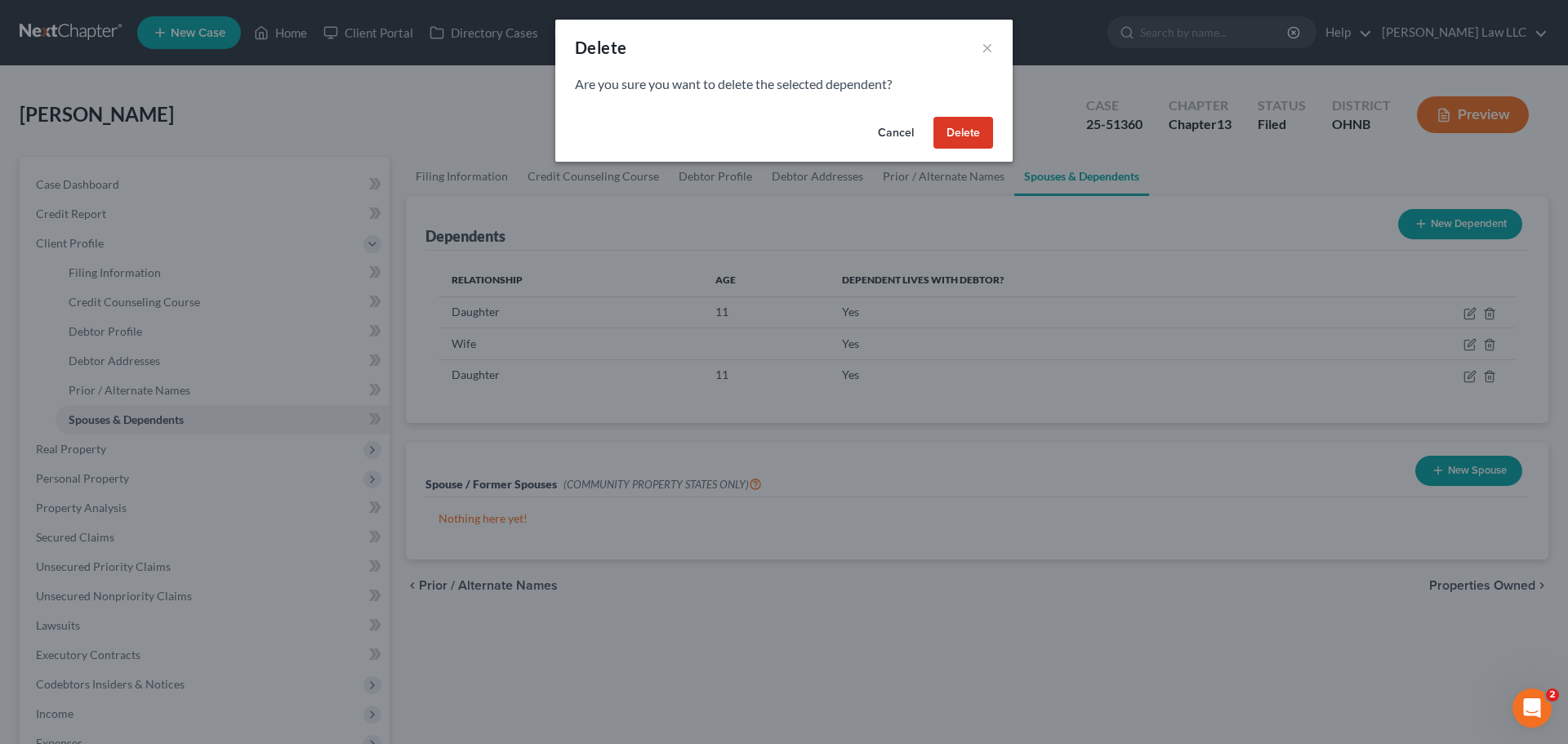
click at [964, 137] on button "Delete" at bounding box center [963, 133] width 60 height 32
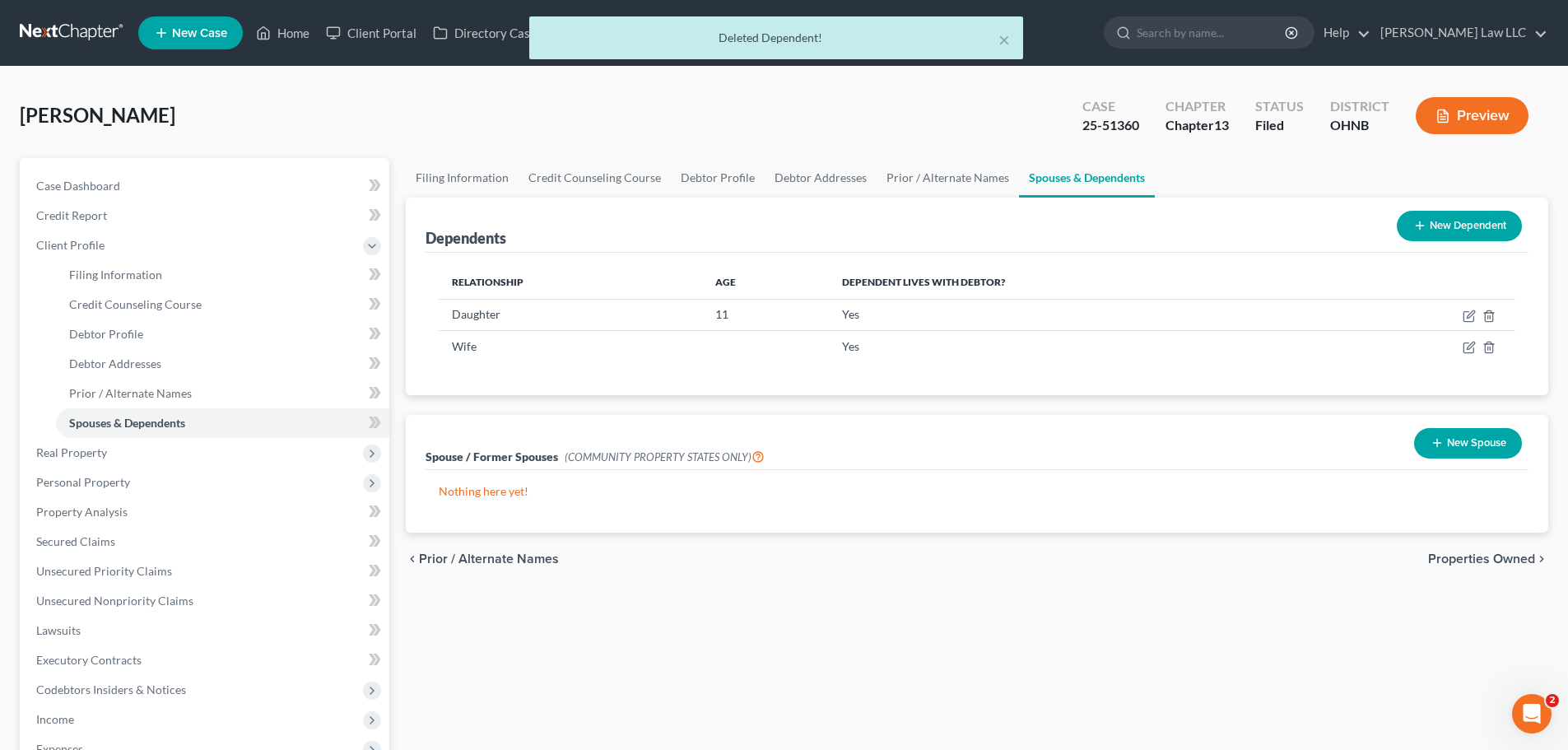
click at [645, 223] on div "Dependents New Dependent" at bounding box center [977, 225] width 1102 height 55
click at [725, 182] on link "Debtor Profile" at bounding box center [717, 178] width 94 height 40
select select "1"
select select "2"
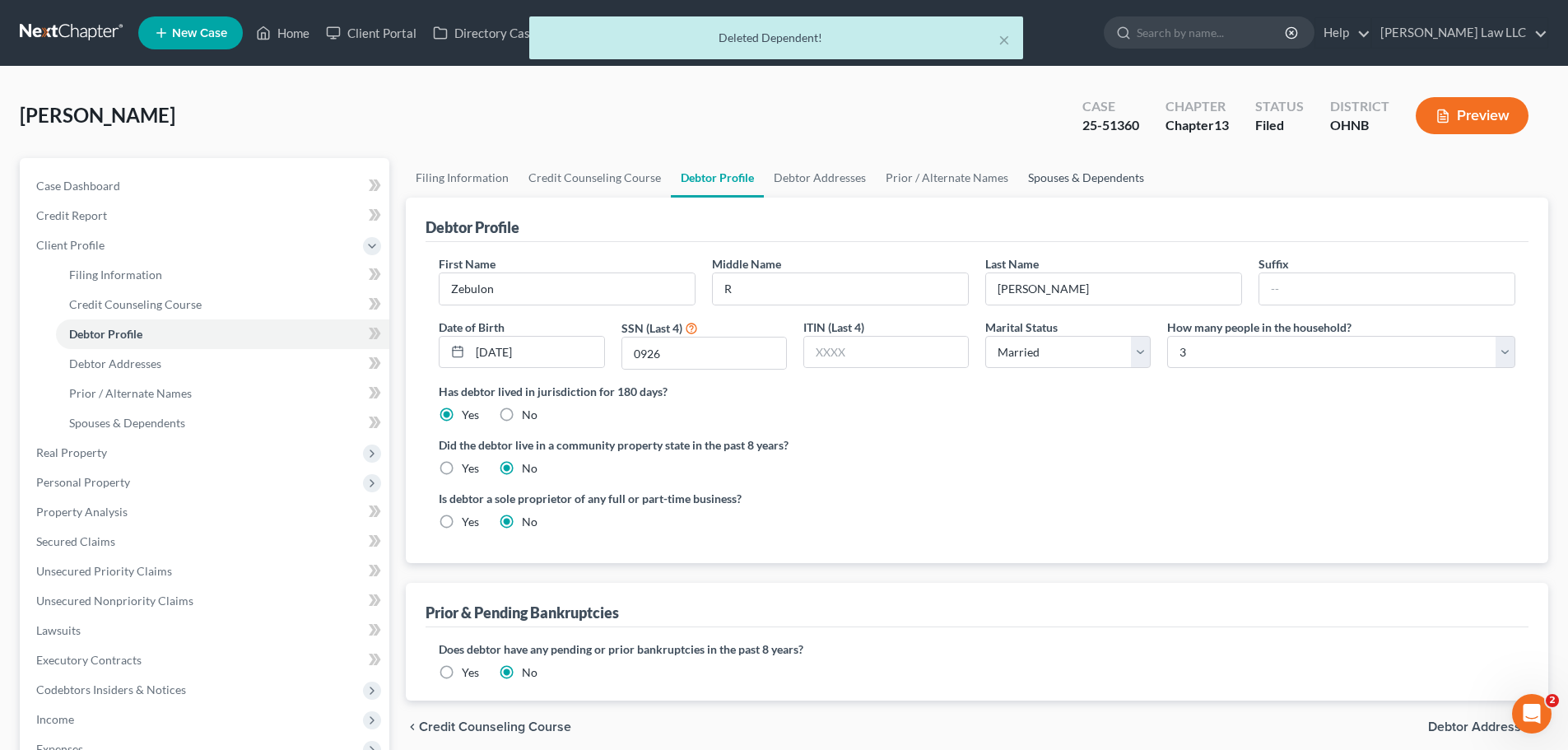
click at [1106, 172] on link "Spouses & Dependents" at bounding box center [1086, 178] width 136 height 40
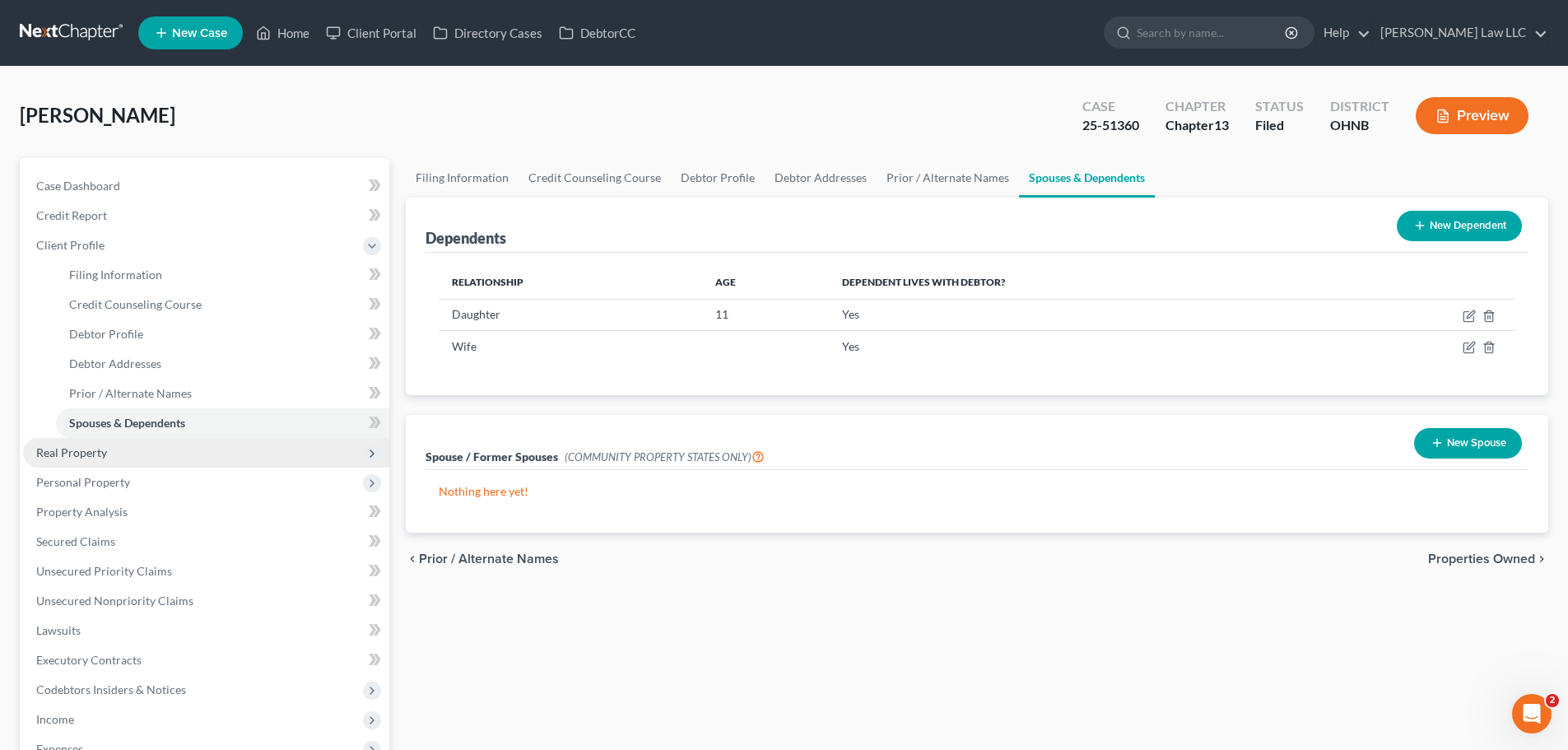
click at [104, 458] on span "Real Property" at bounding box center [71, 453] width 70 height 14
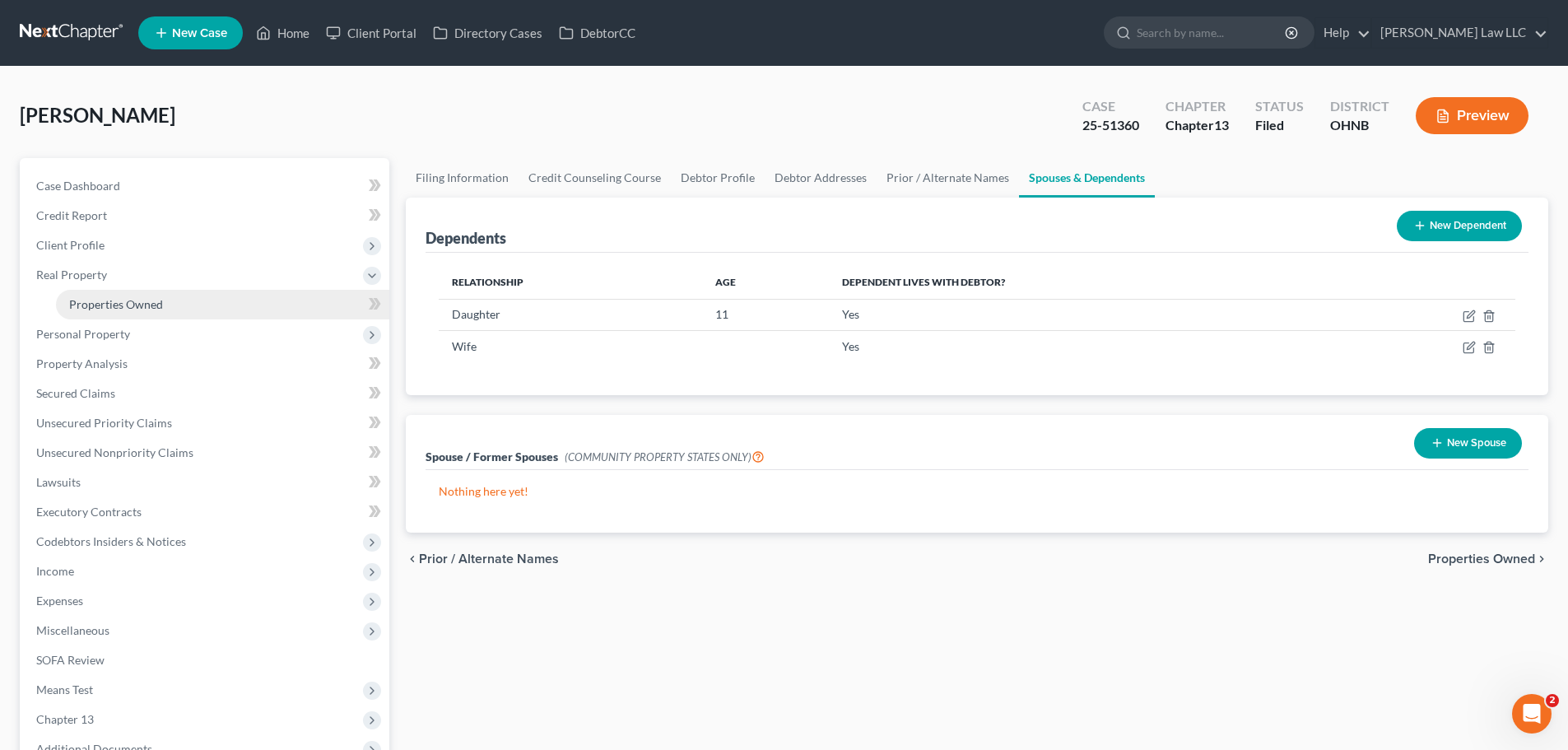
click at [150, 306] on span "Properties Owned" at bounding box center [116, 304] width 94 height 14
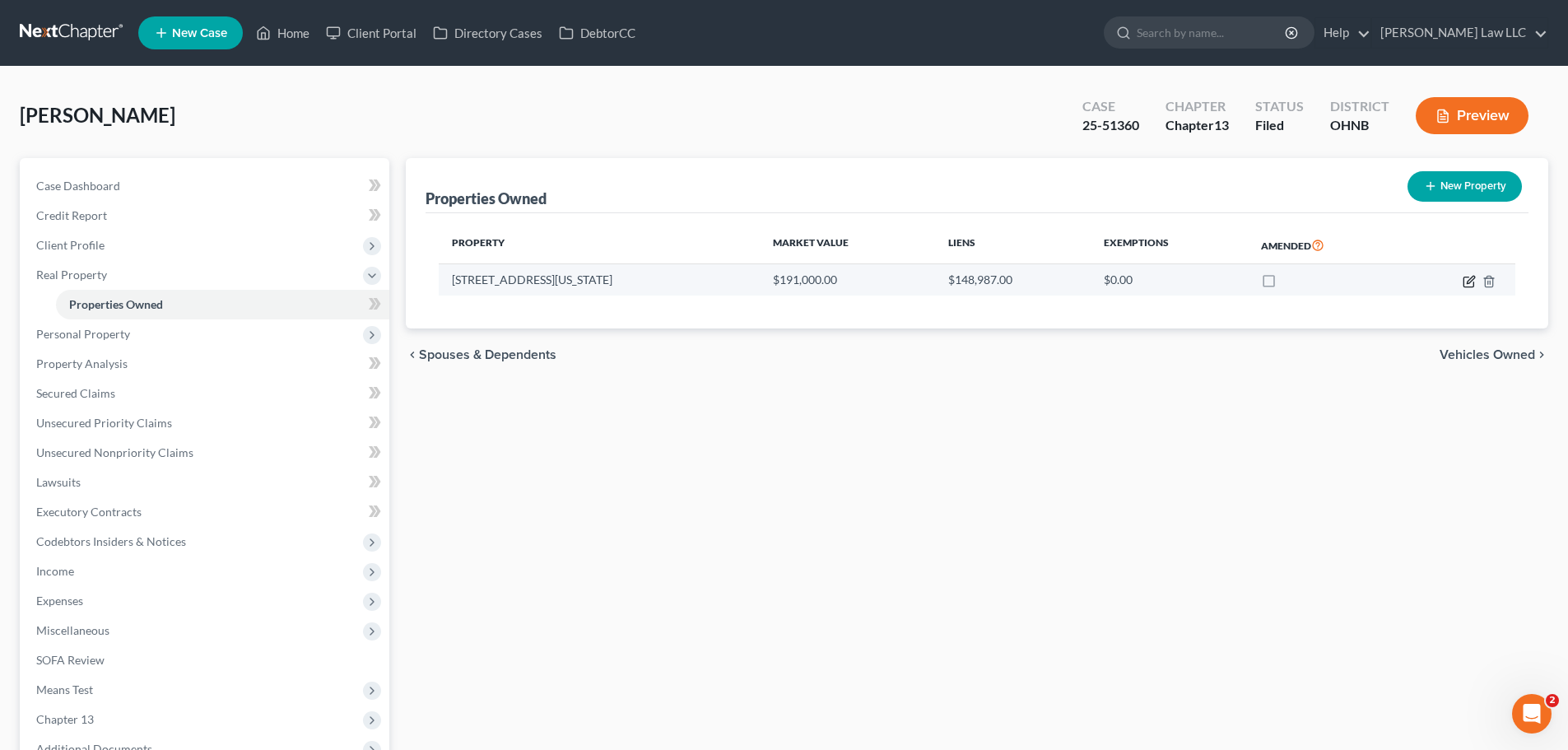
click at [1470, 282] on icon "button" at bounding box center [1470, 278] width 7 height 7
select select "36"
select select "0"
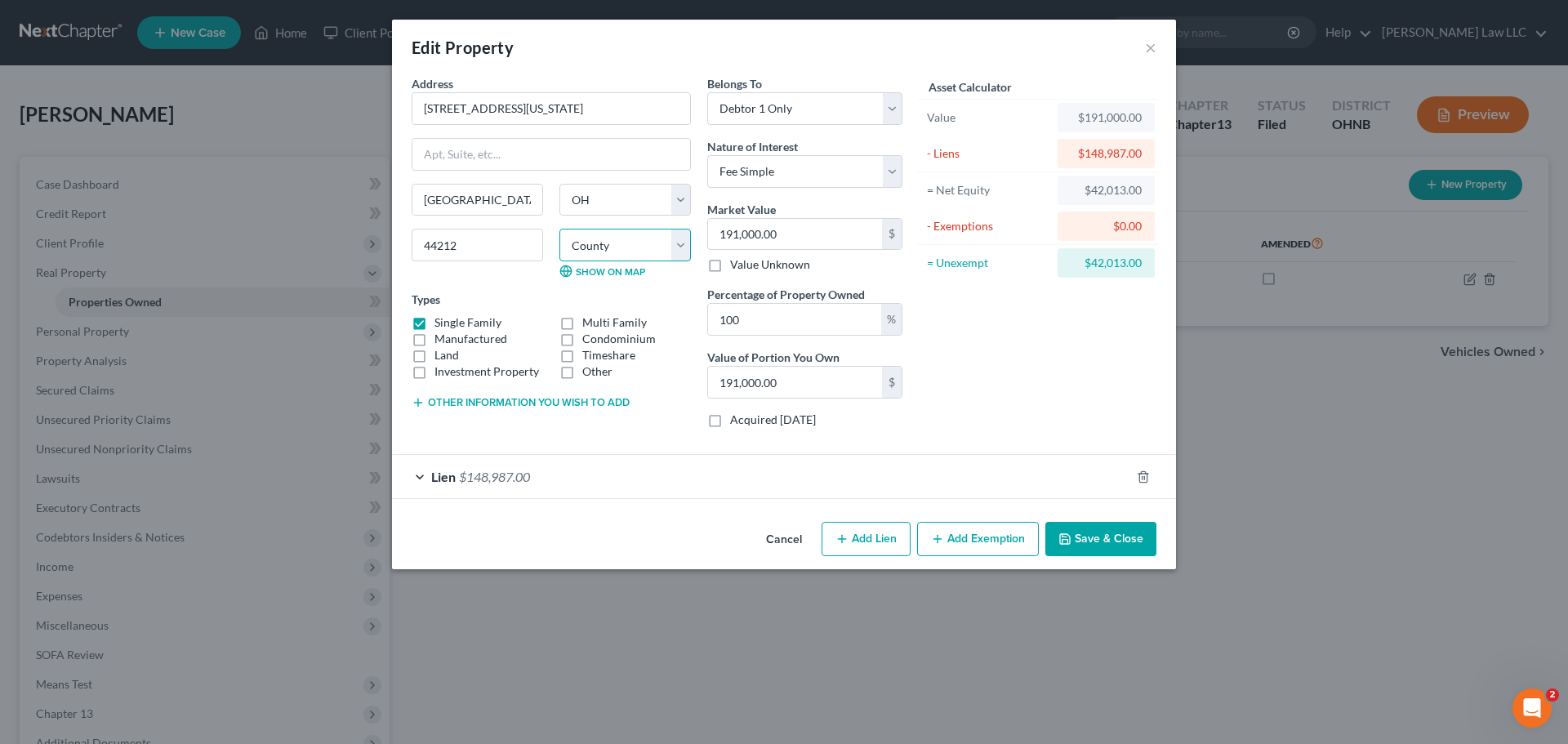
click at [607, 259] on select "County Adams County Allen County Ashland County Ashtabula County Athens County …" at bounding box center [625, 245] width 132 height 32
select select "51"
click at [559, 229] on select "County Adams County Allen County Ashland County Ashtabula County Athens County …" at bounding box center [625, 245] width 132 height 32
click at [618, 699] on div "Edit Property × Address * 385 Delaware Drive Brunswick State AL AK AR AZ CA CO …" at bounding box center [784, 372] width 1568 height 744
click at [492, 409] on div "Other information you wish to add" at bounding box center [552, 401] width 279 height 17
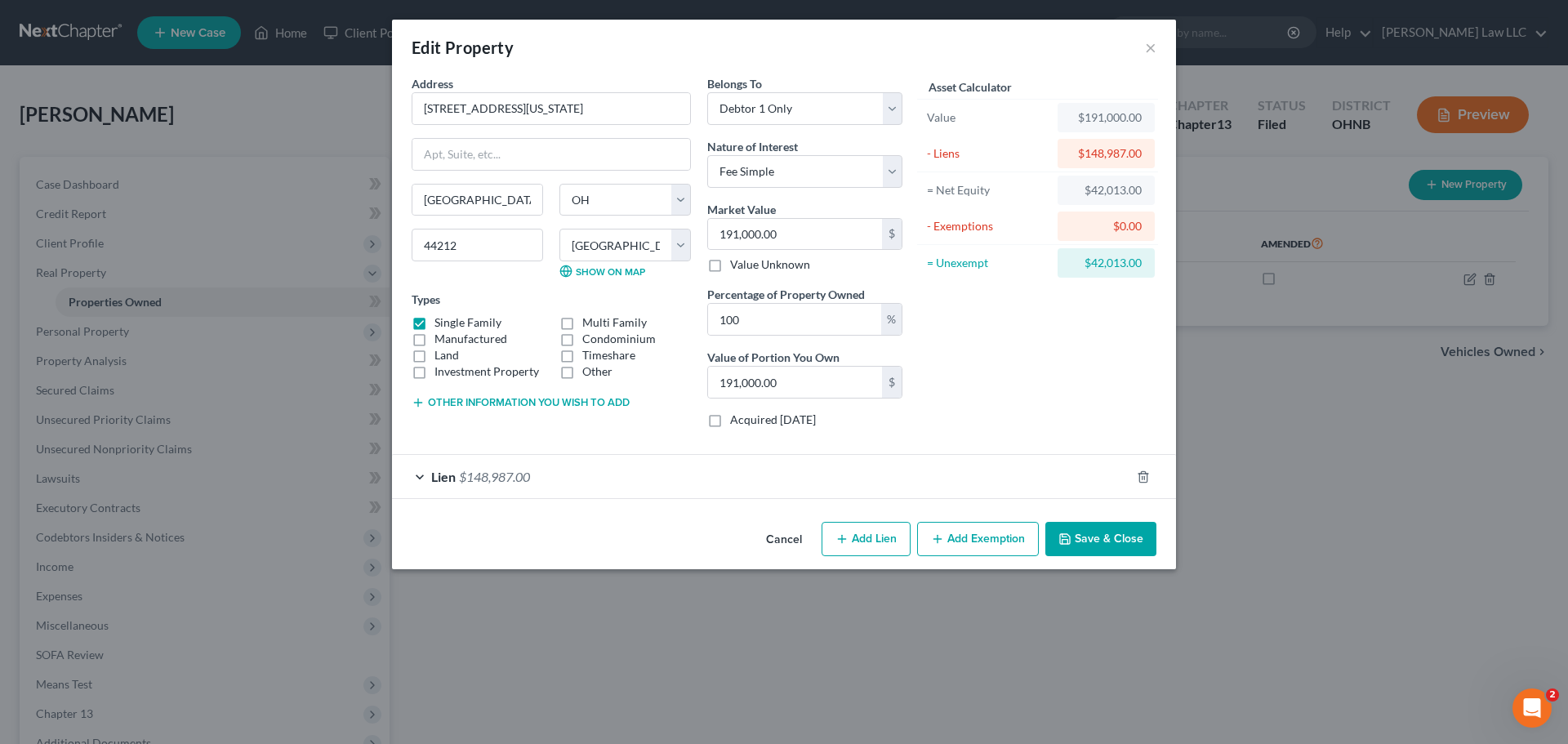
click at [499, 405] on button "Other information you wish to add" at bounding box center [521, 402] width 218 height 13
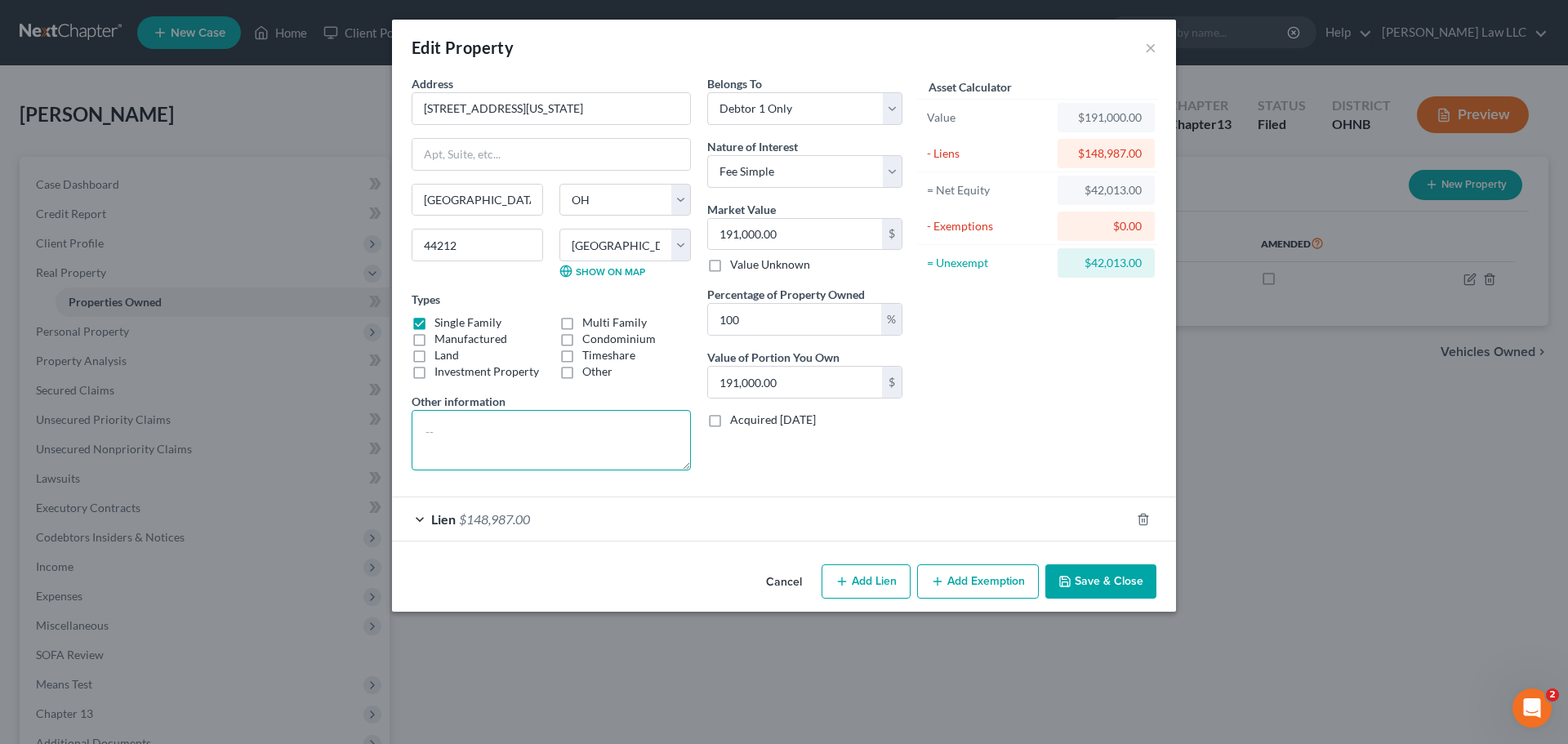
click at [499, 420] on textarea at bounding box center [552, 439] width 279 height 60
paste textarea "003-18B-13-217"
type textarea "003-18B-13-217"
click at [751, 463] on div "Belongs To * Select Debtor 1 Only Debtor 2 Only Debtor 1 And Debtor 2 Only At L…" at bounding box center [804, 278] width 211 height 408
click at [790, 103] on select "Select Debtor 1 Only Debtor 2 Only Debtor 1 And Debtor 2 Only At Least One Of T…" at bounding box center [805, 108] width 196 height 32
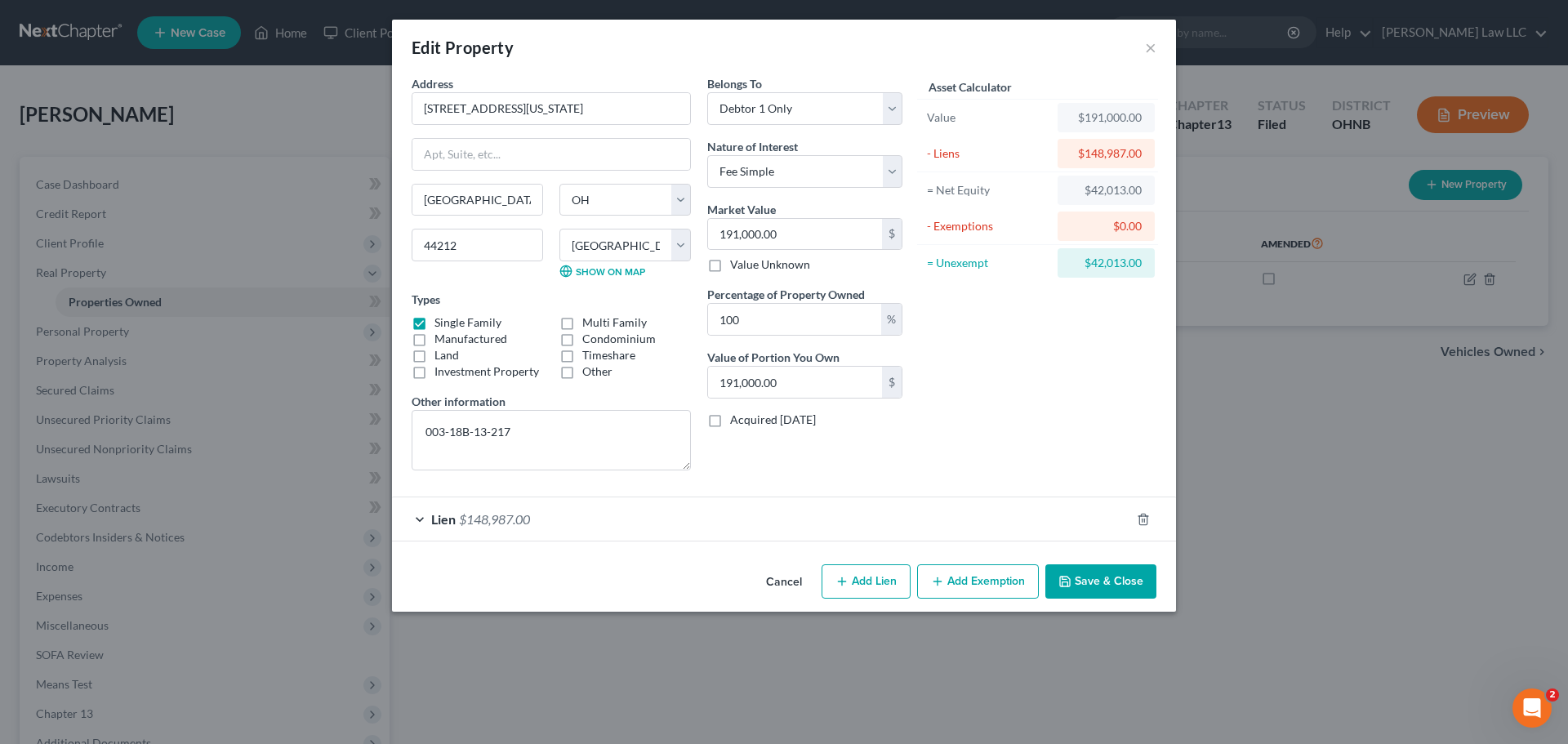
click at [900, 72] on div "Edit Property ×" at bounding box center [784, 47] width 784 height 56
click at [515, 518] on span "$148,987.00" at bounding box center [494, 519] width 71 height 16
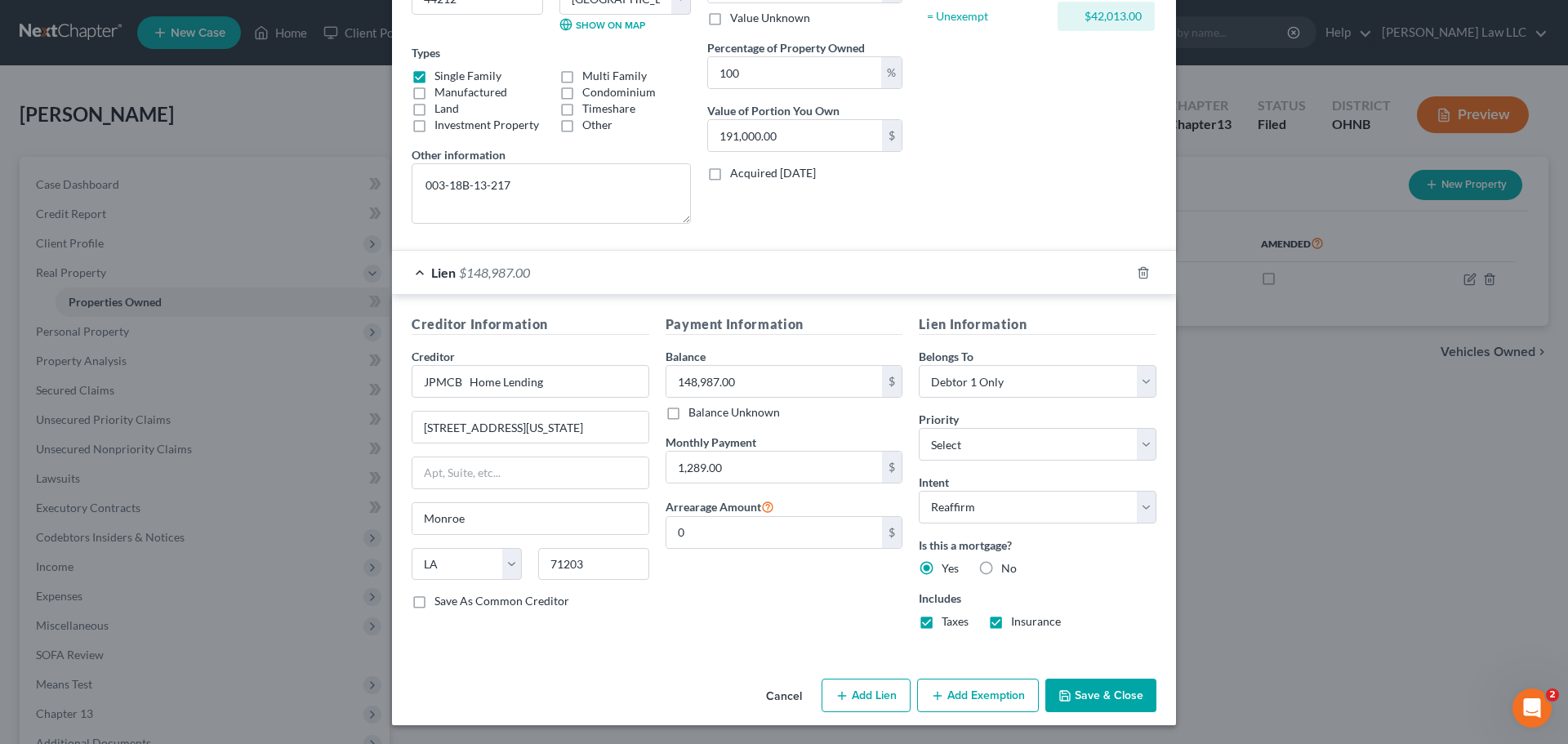
scroll to position [248, 0]
click at [988, 696] on button "Add Exemption" at bounding box center [978, 695] width 122 height 34
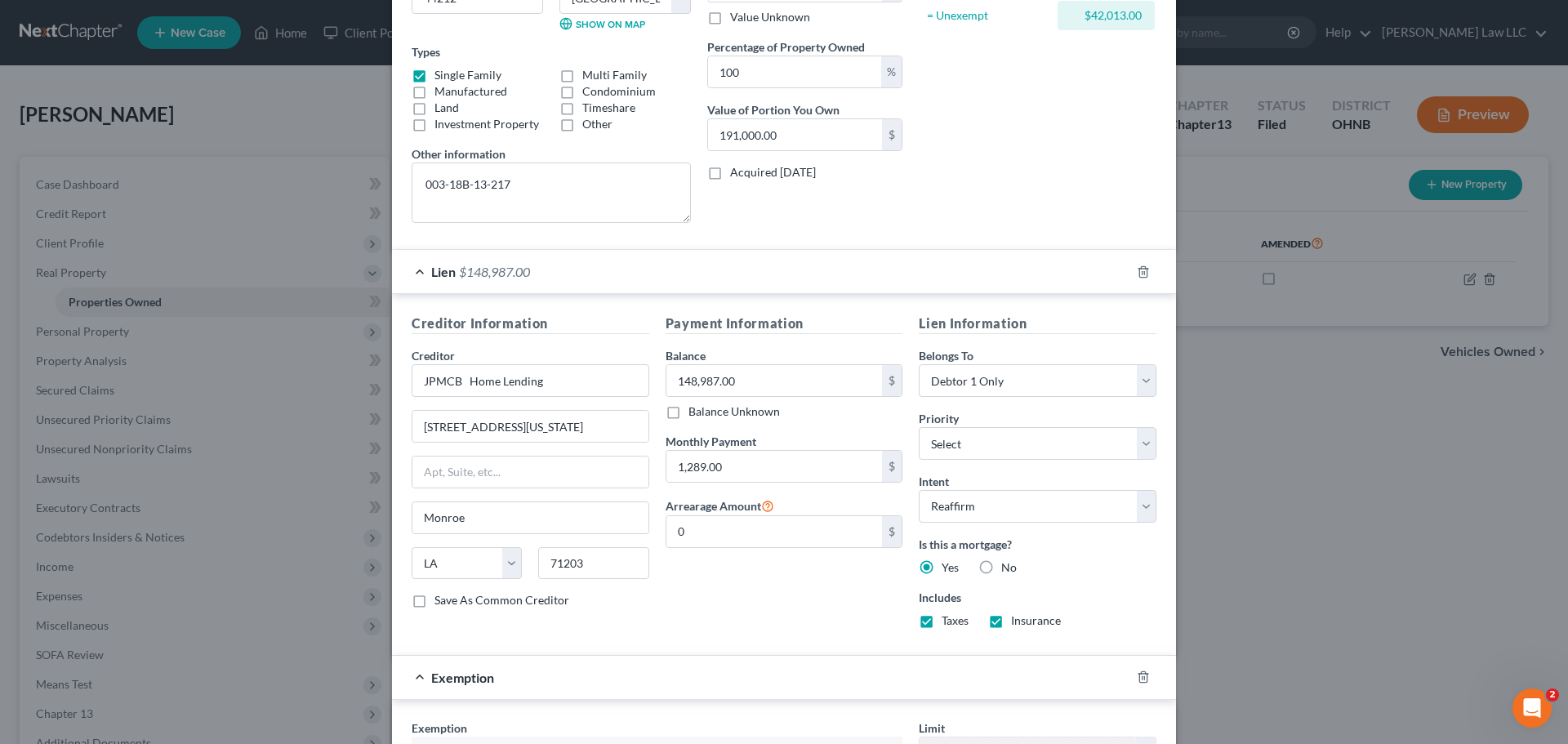
scroll to position [492, 0]
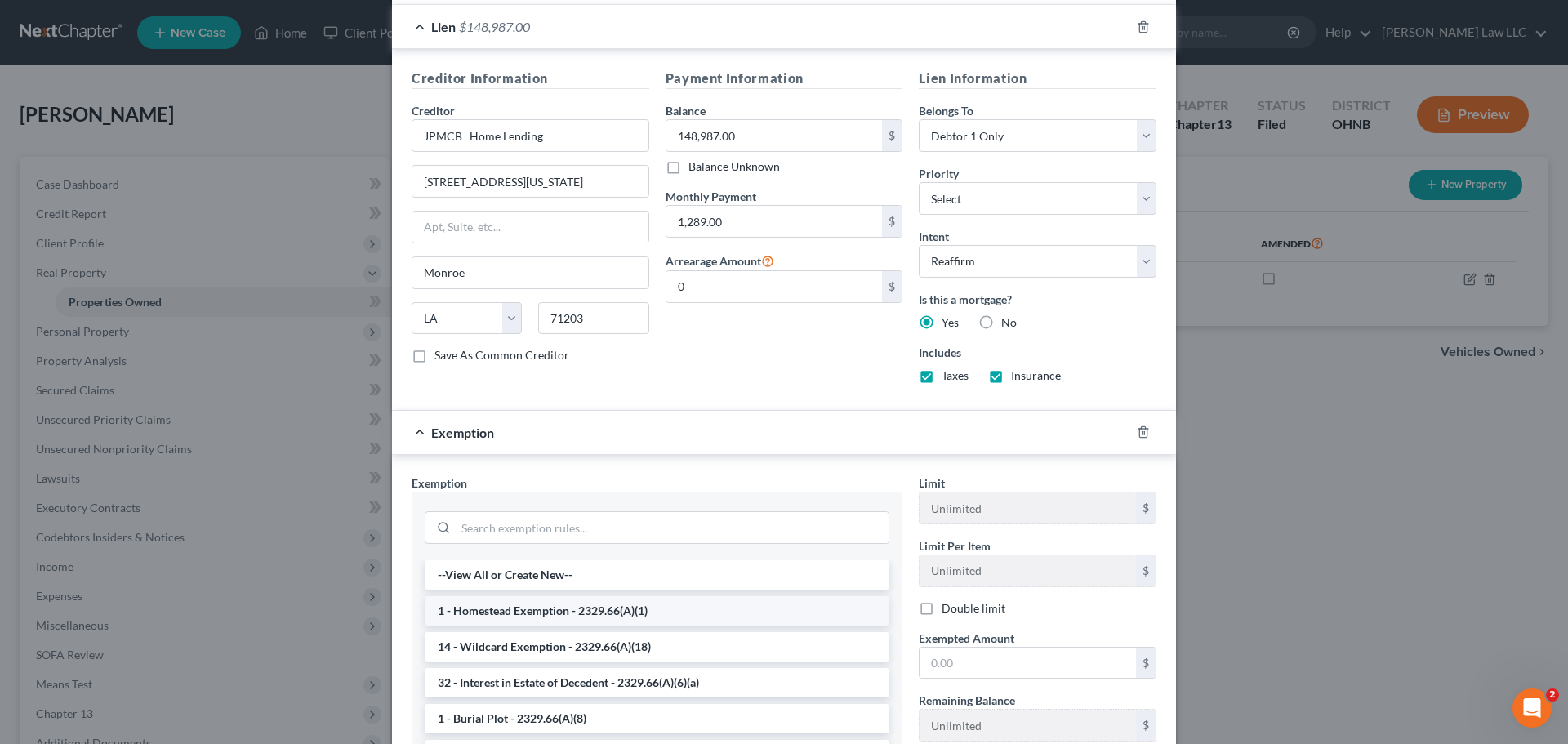
click at [571, 604] on li "1 - Homestead Exemption - 2329.66(A)(1)" at bounding box center [657, 611] width 465 height 29
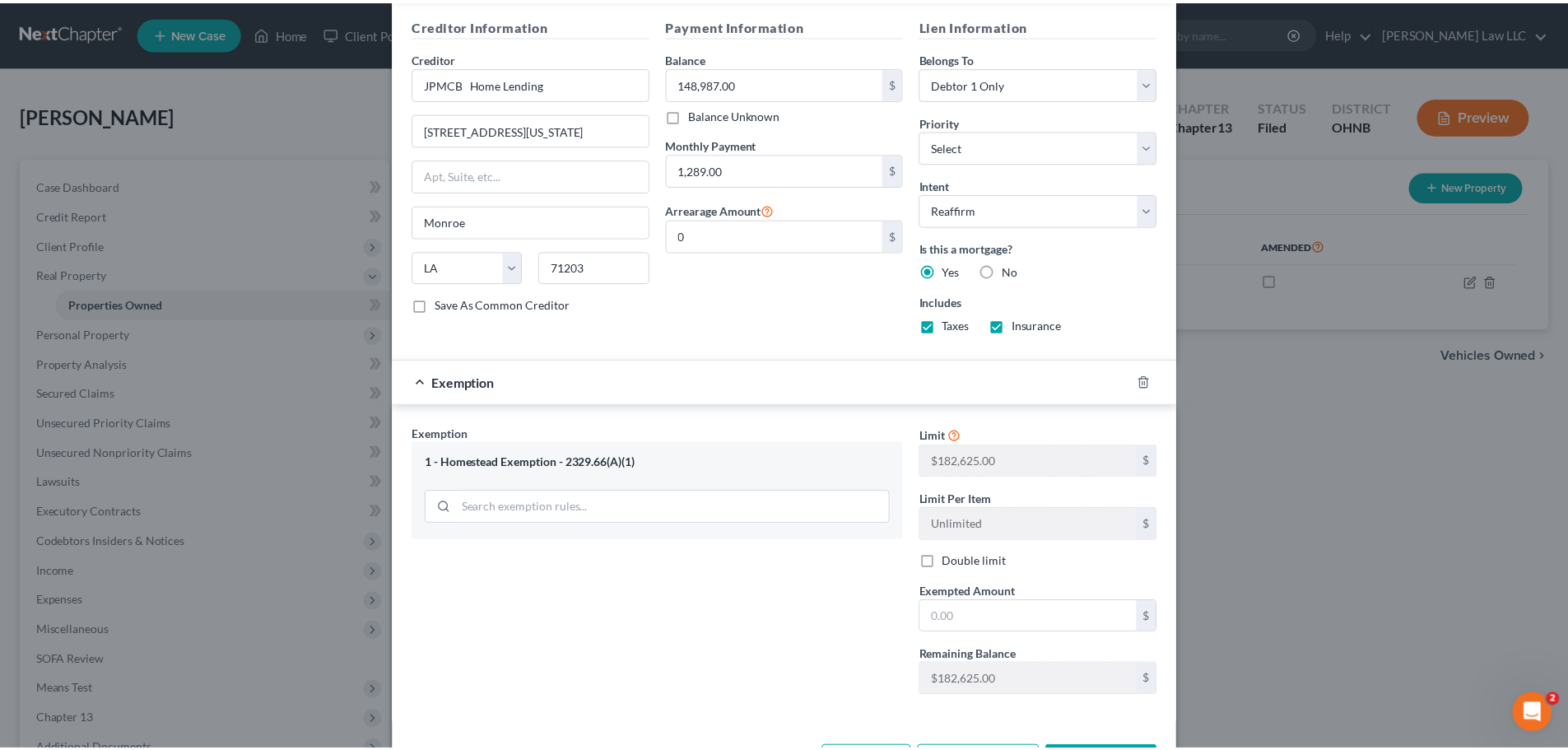
scroll to position [579, 0]
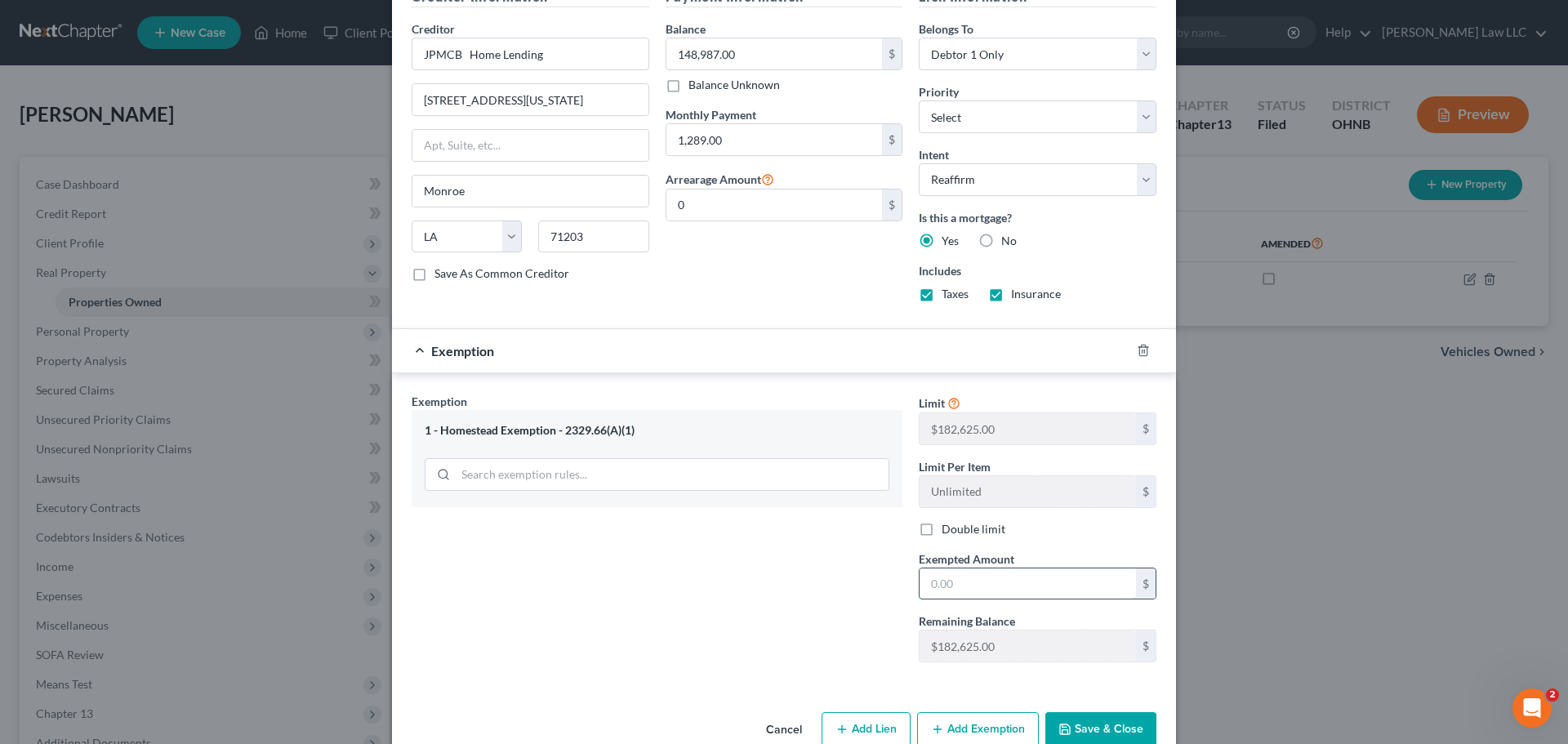
click at [983, 593] on input "text" at bounding box center [1028, 584] width 216 height 31
type input "182,625"
click at [807, 598] on div "Exemption Set must be selected for CA. Exemption * 1 - Homestead Exemption - 23…" at bounding box center [657, 535] width 507 height 283
click at [1108, 732] on button "Save & Close" at bounding box center [1101, 729] width 111 height 34
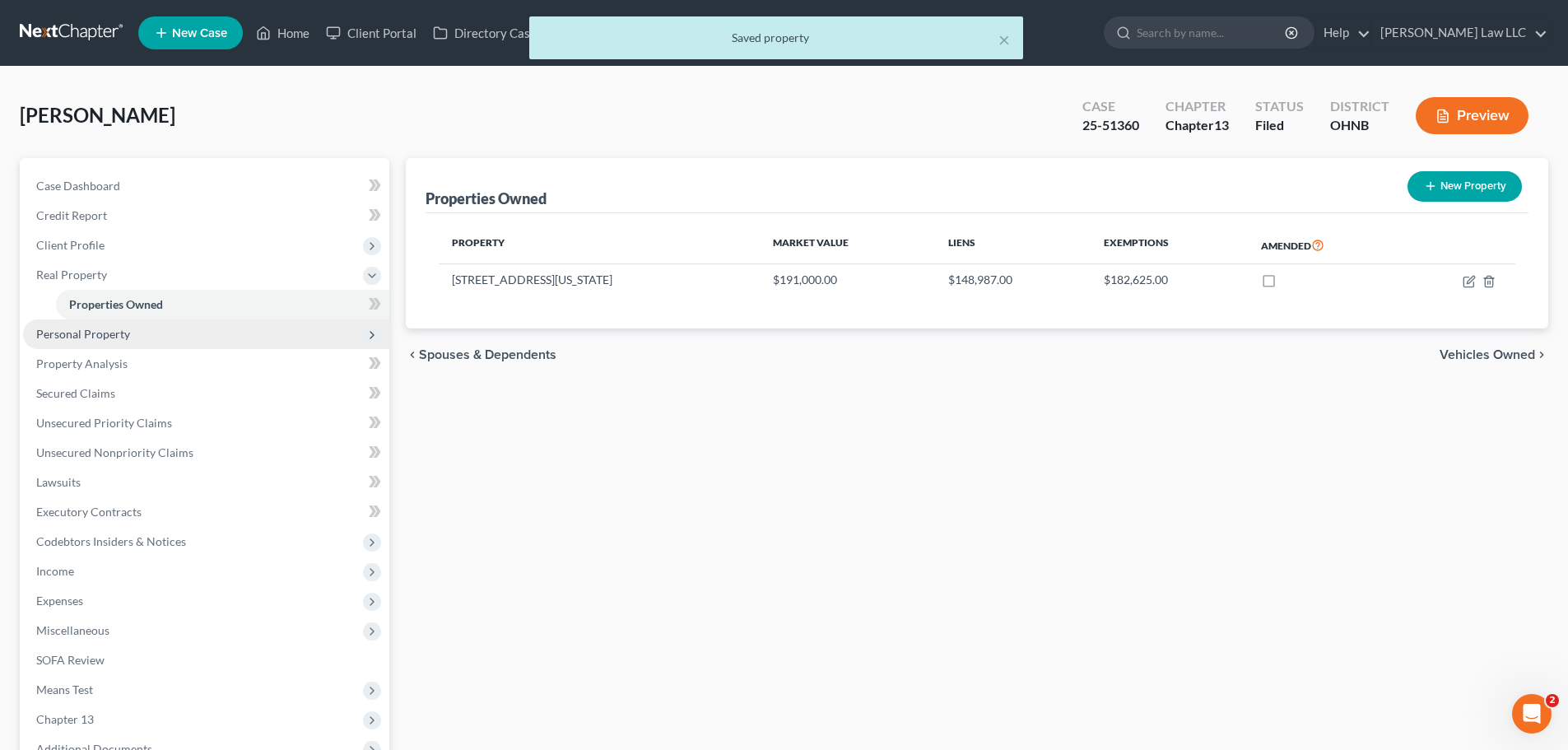
click at [184, 334] on span "Personal Property" at bounding box center [206, 334] width 366 height 30
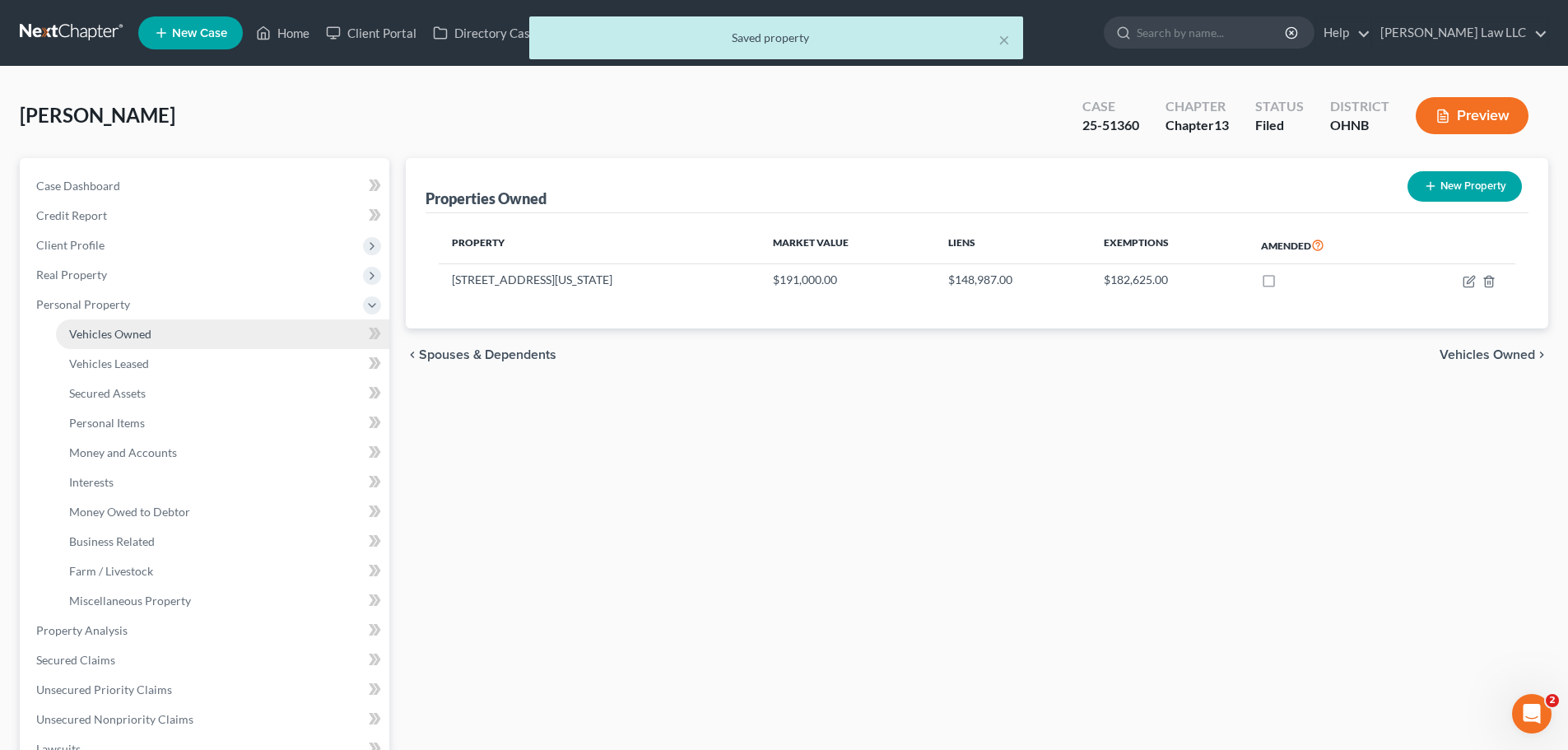
click at [180, 340] on link "Vehicles Owned" at bounding box center [223, 334] width 334 height 30
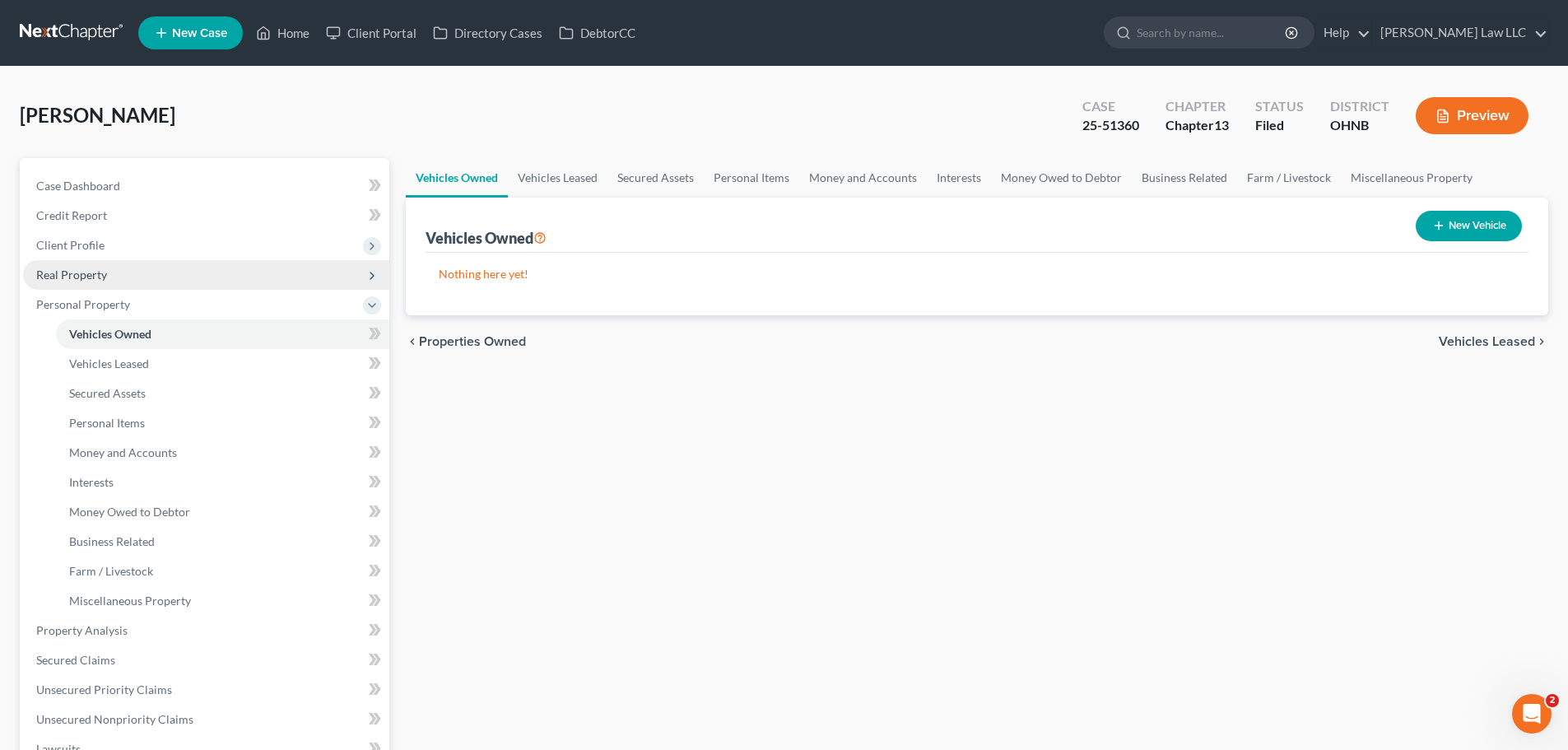
click at [105, 268] on span "Real Property" at bounding box center [71, 274] width 70 height 14
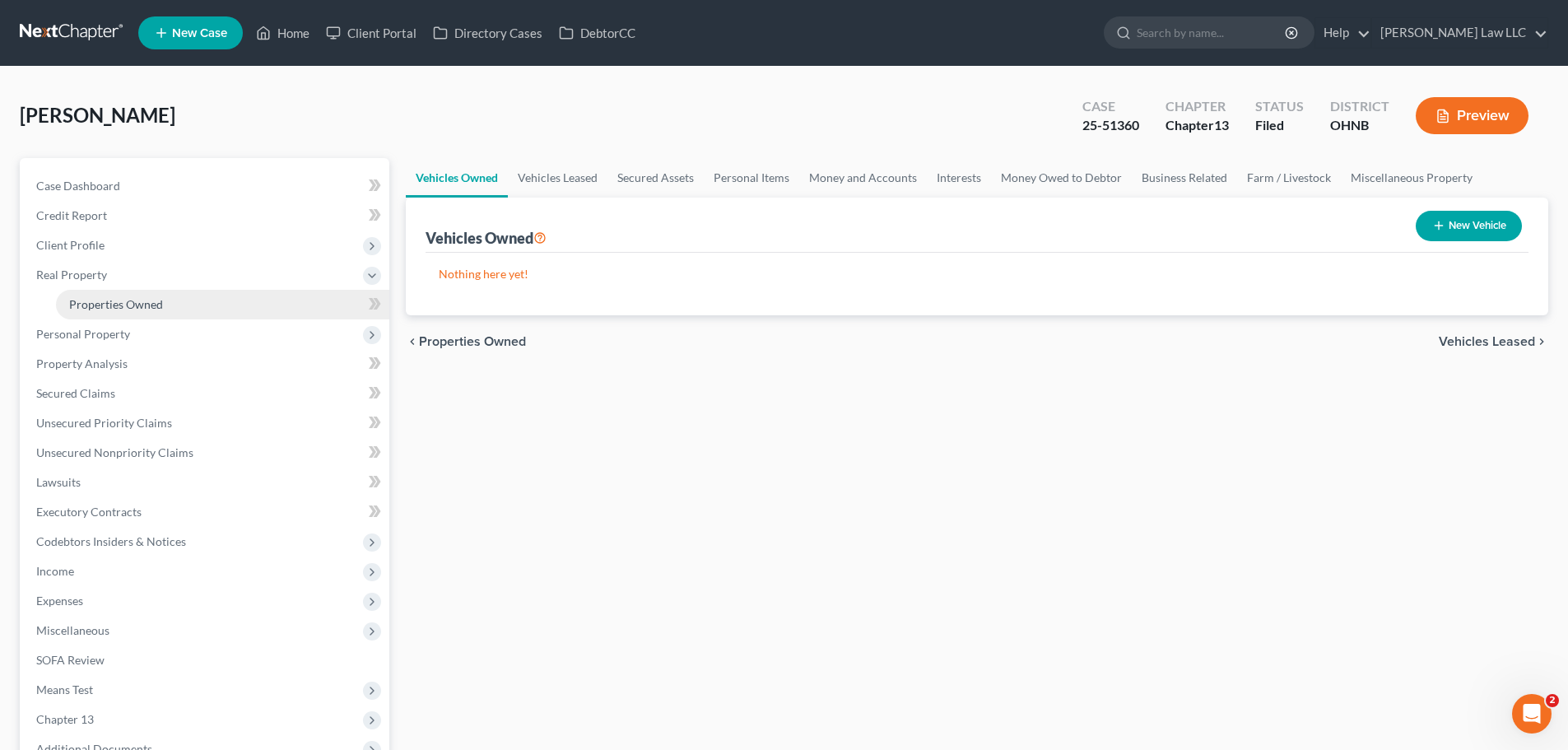
click at [132, 302] on span "Properties Owned" at bounding box center [116, 304] width 94 height 14
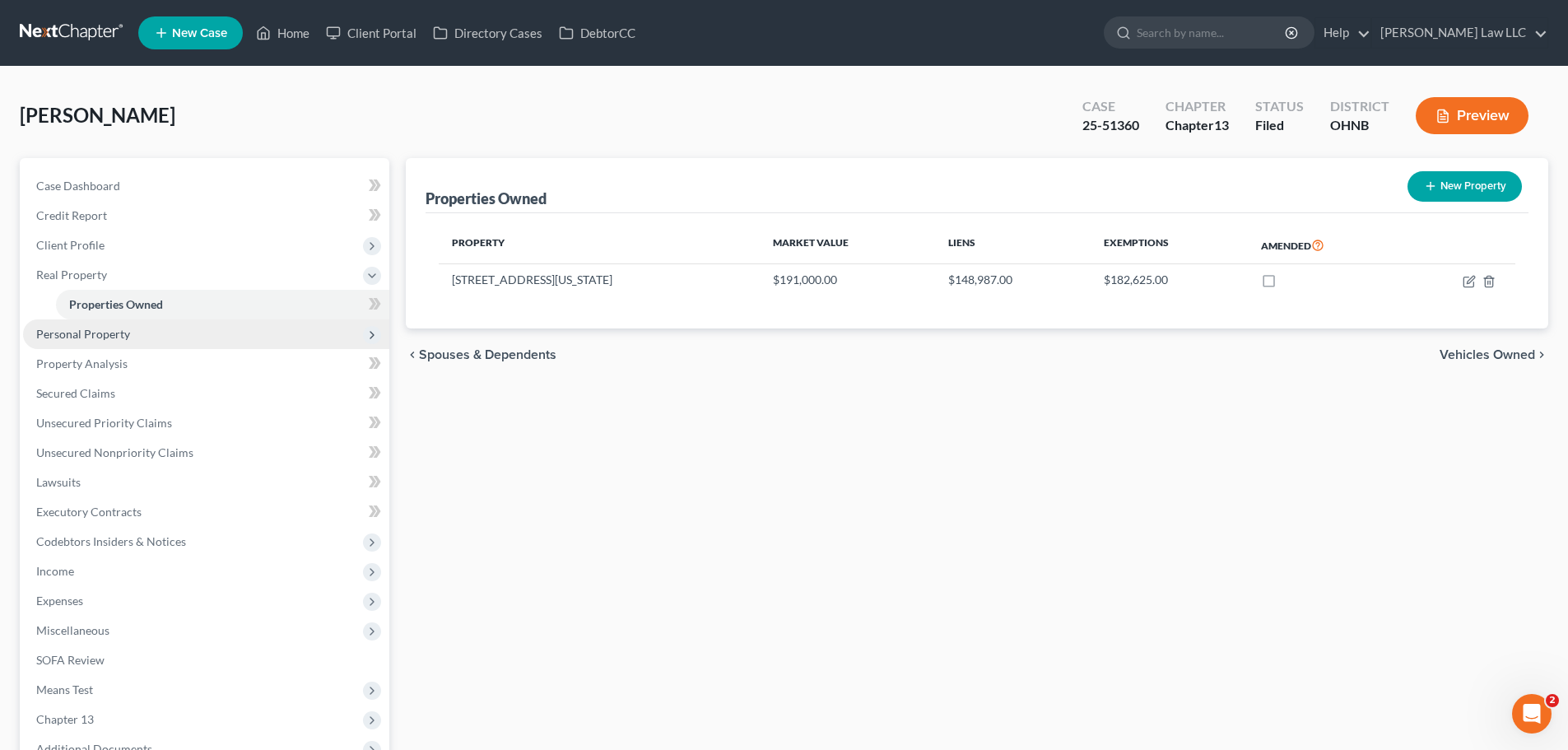
click at [116, 331] on span "Personal Property" at bounding box center [83, 334] width 94 height 14
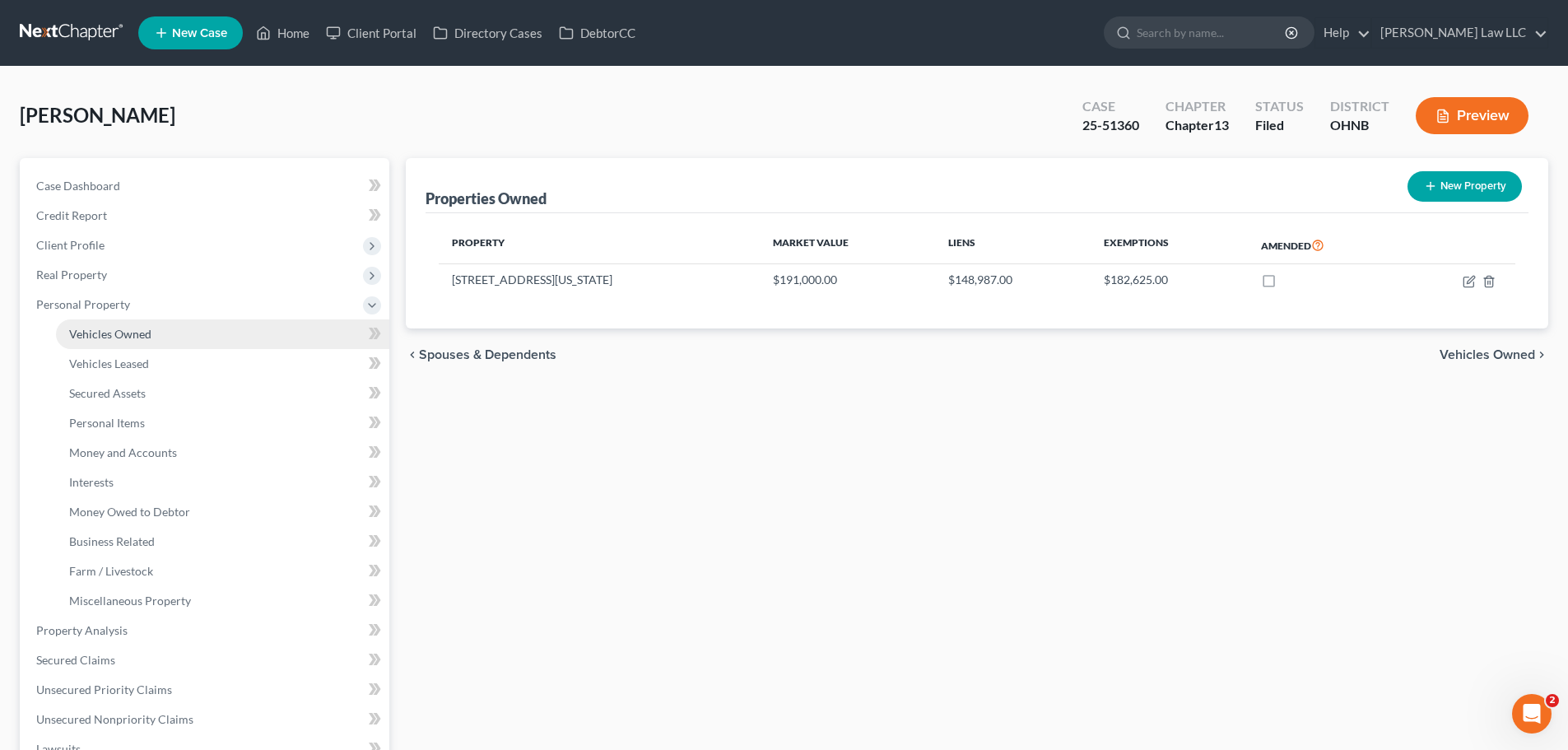
click at [131, 333] on span "Vehicles Owned" at bounding box center [110, 334] width 82 height 14
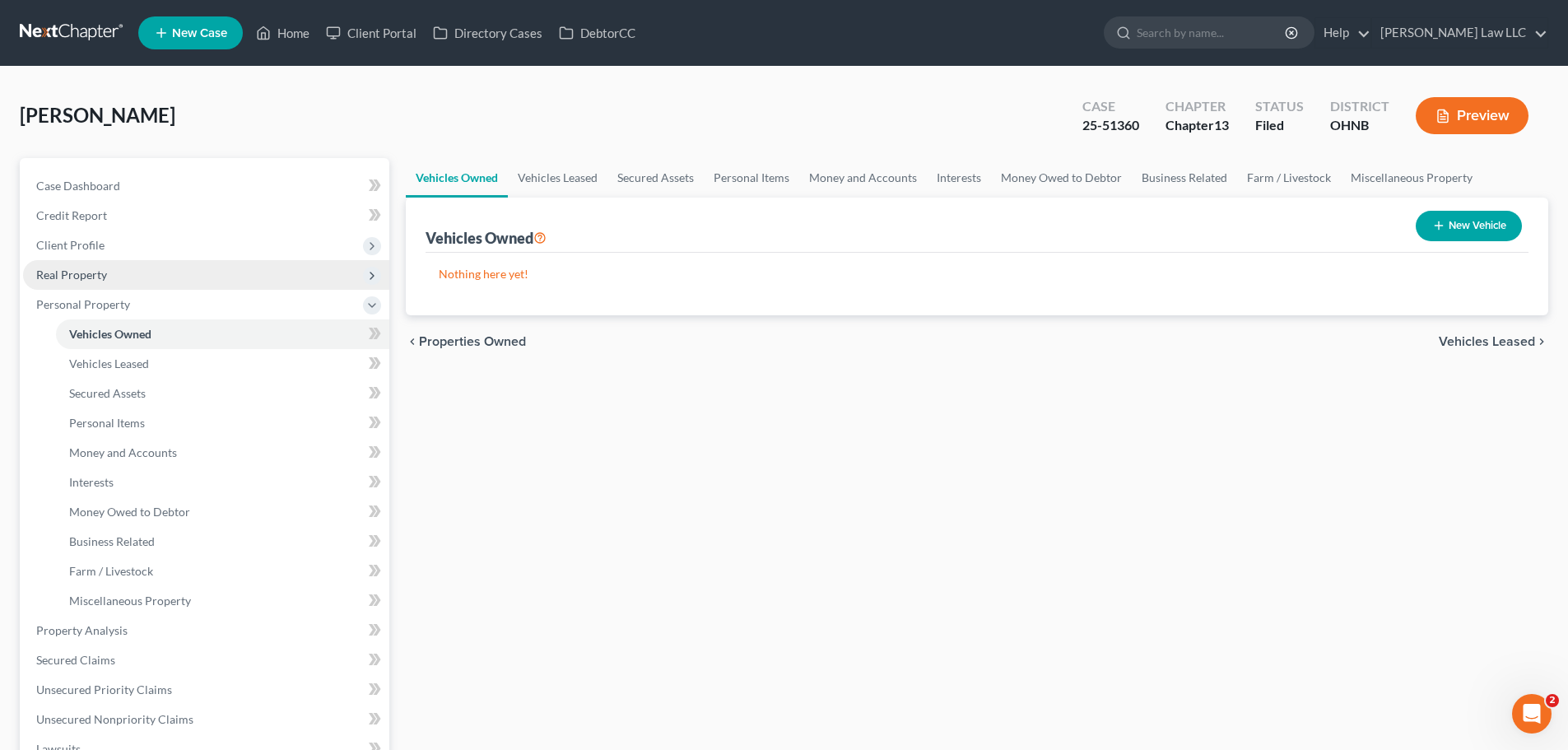
click at [105, 279] on span "Real Property" at bounding box center [71, 274] width 70 height 14
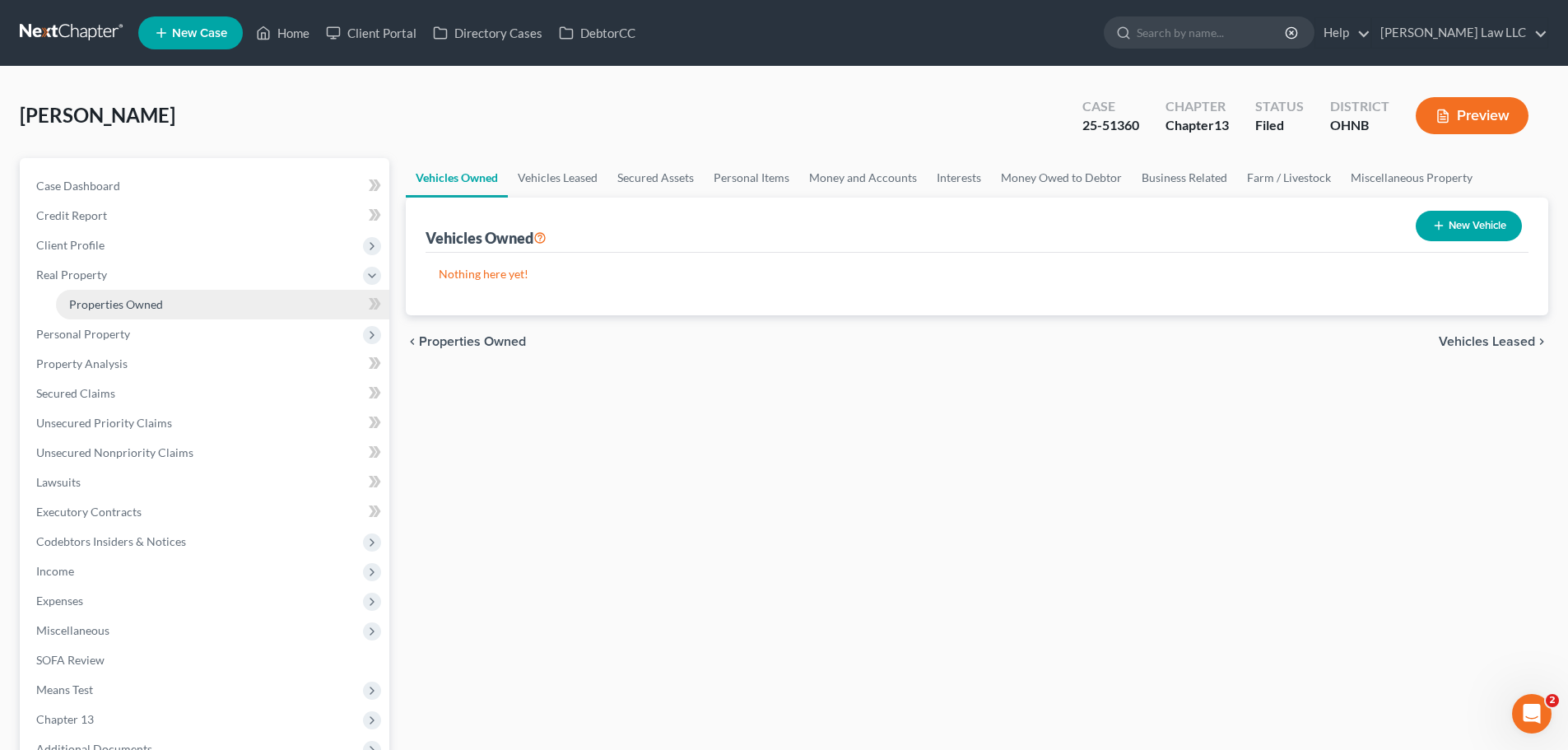
click at [132, 302] on span "Properties Owned" at bounding box center [116, 304] width 94 height 14
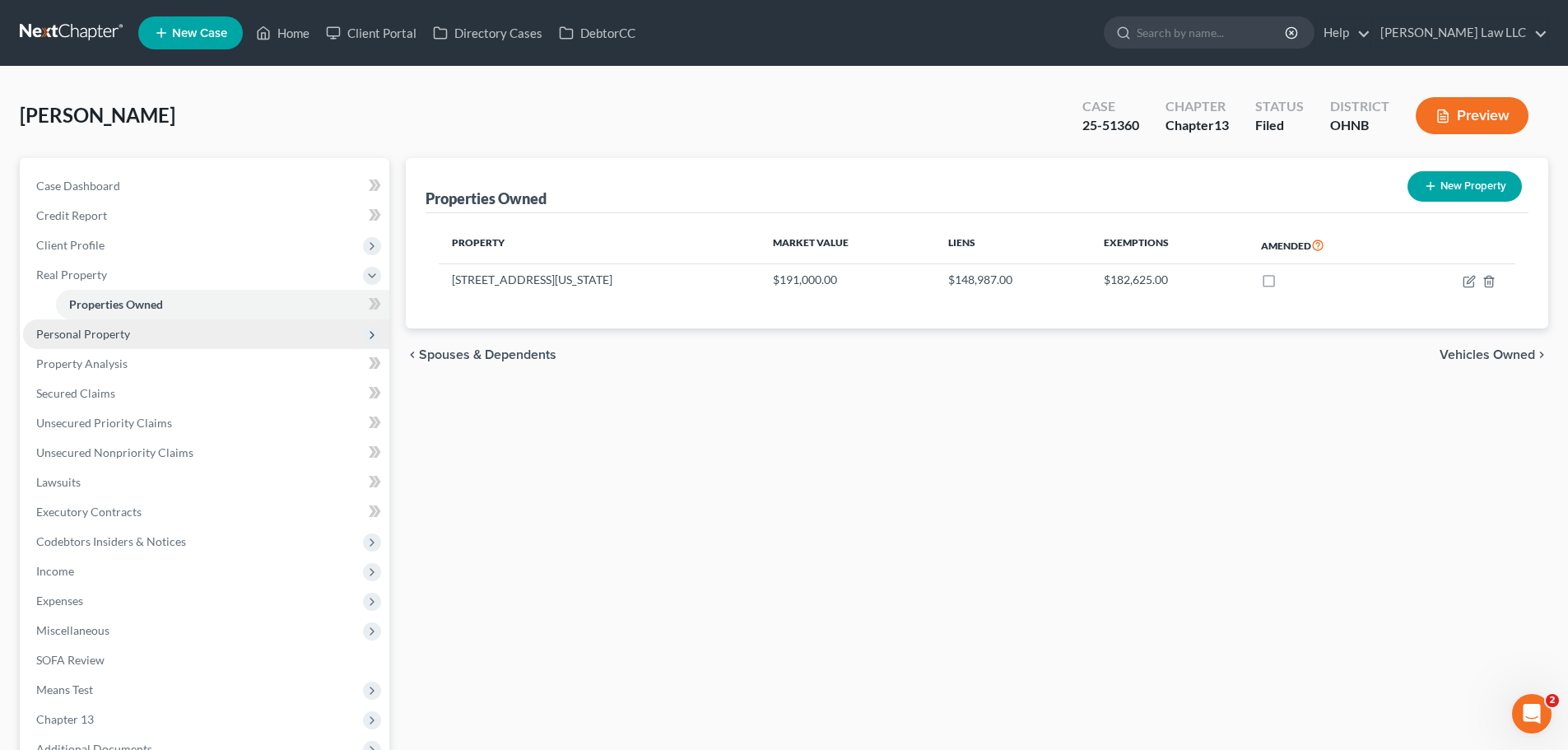
click at [139, 329] on span "Personal Property" at bounding box center [206, 334] width 366 height 30
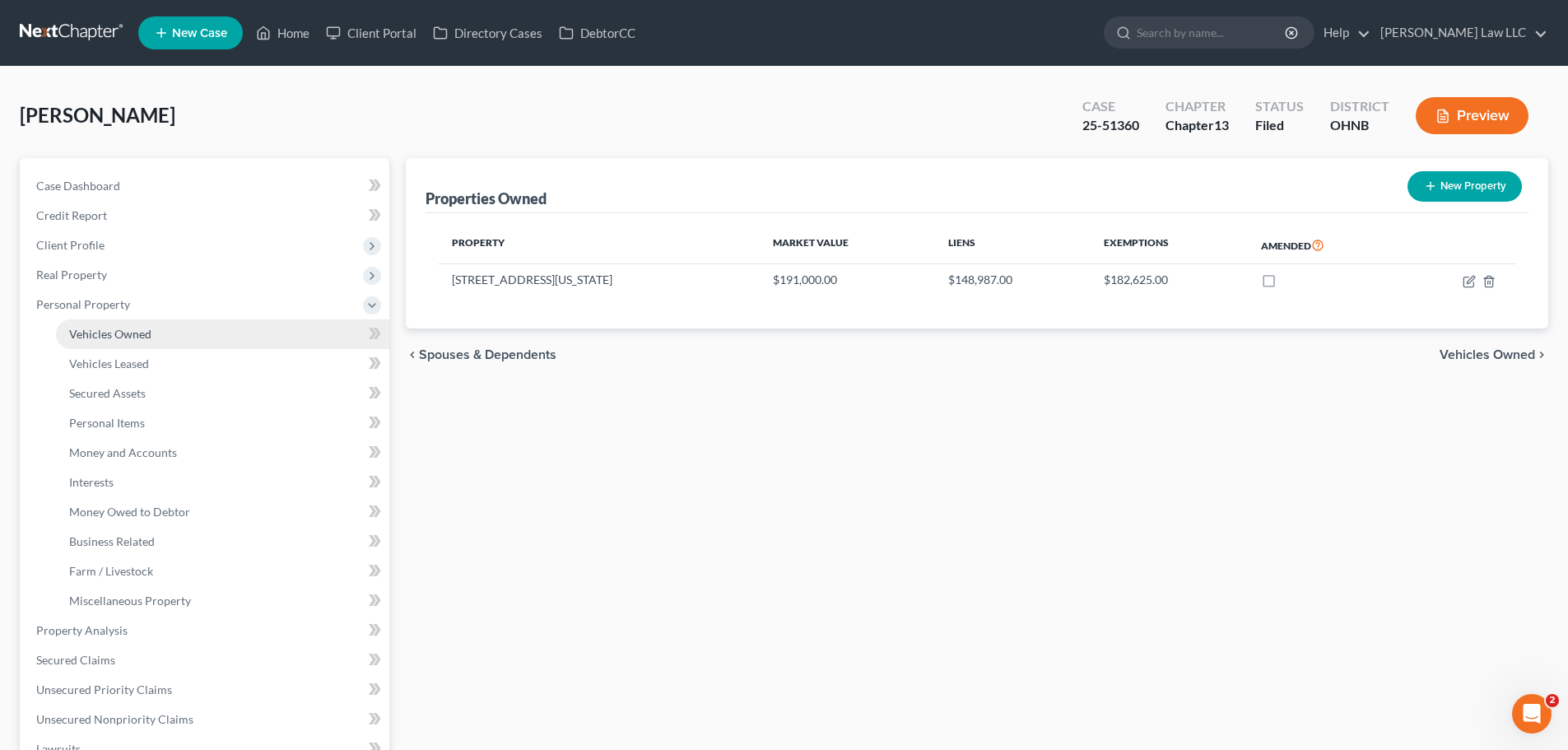
click at [130, 329] on span "Vehicles Owned" at bounding box center [110, 334] width 82 height 14
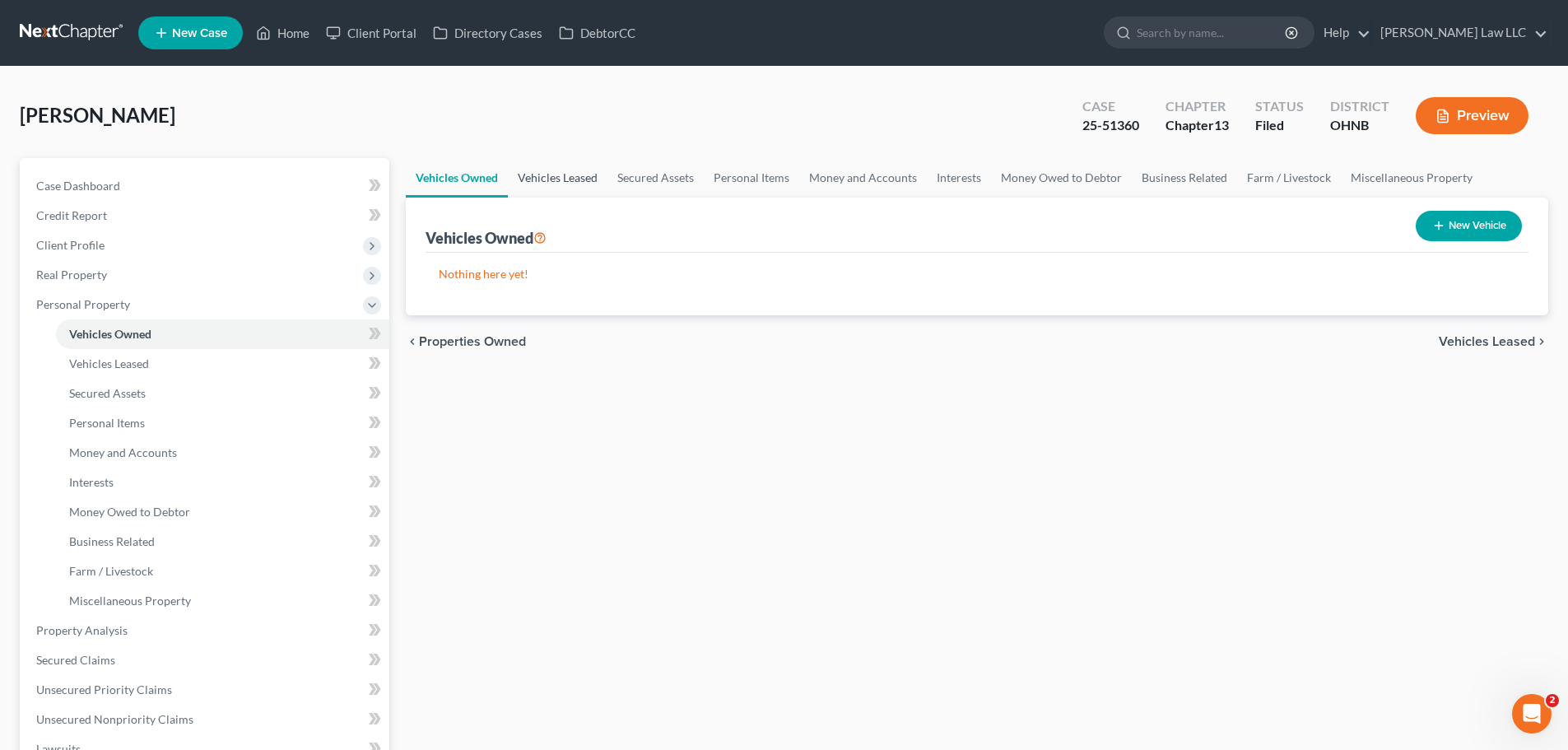
click at [538, 182] on link "Vehicles Leased" at bounding box center [558, 178] width 100 height 40
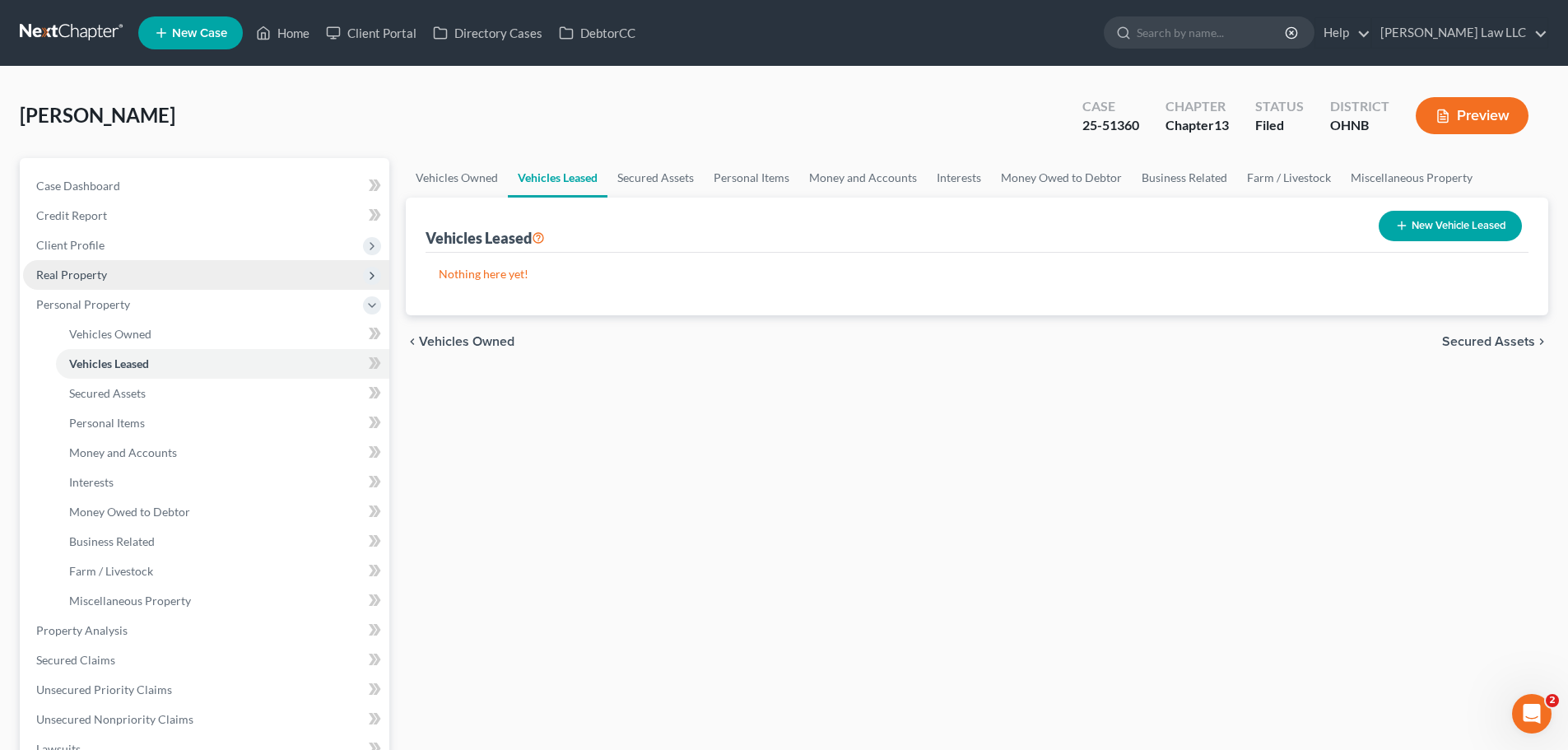
click at [146, 275] on span "Real Property" at bounding box center [206, 275] width 366 height 30
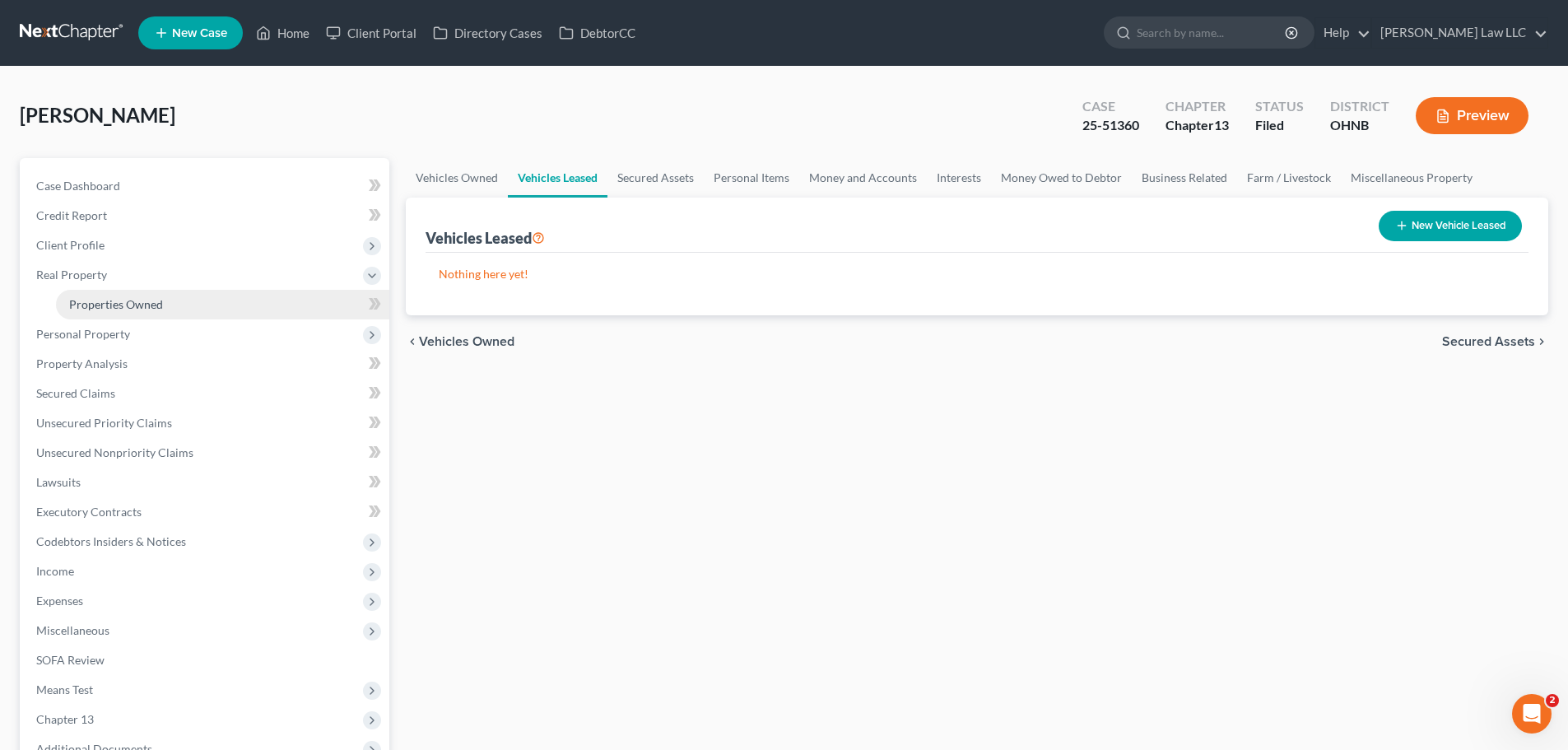
click at [172, 310] on link "Properties Owned" at bounding box center [223, 304] width 334 height 30
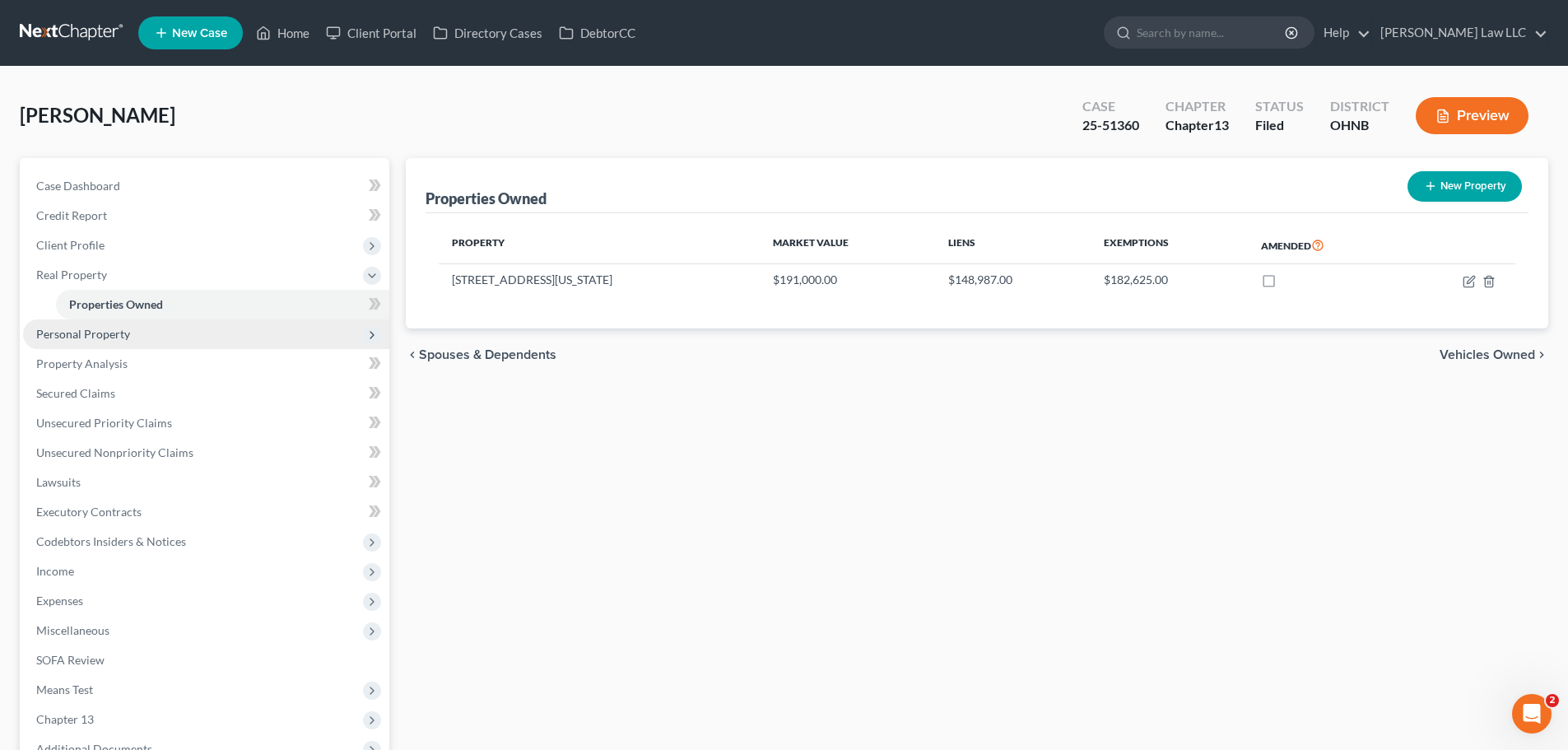
click at [210, 336] on span "Personal Property" at bounding box center [206, 334] width 366 height 30
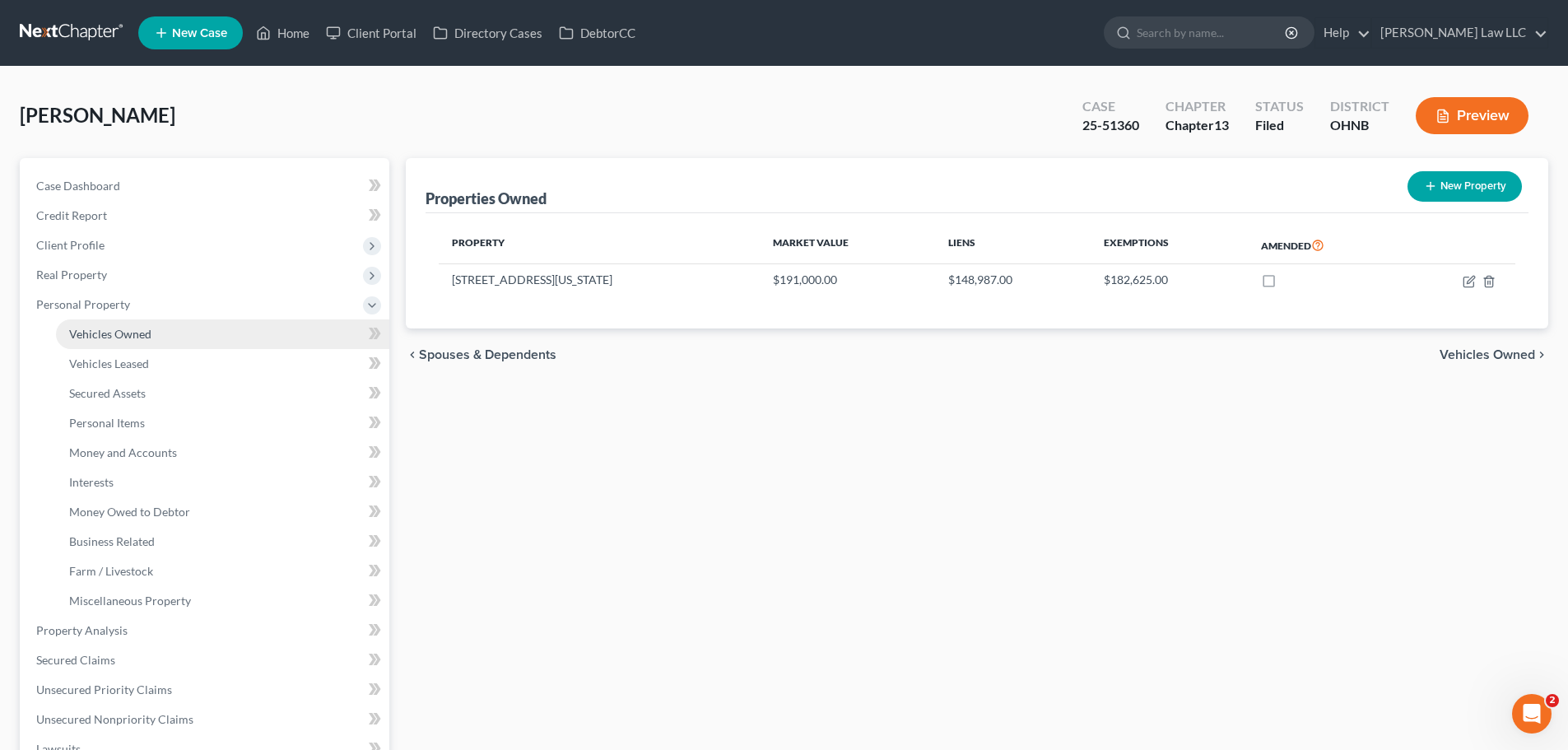
click at [172, 343] on link "Vehicles Owned" at bounding box center [223, 334] width 334 height 30
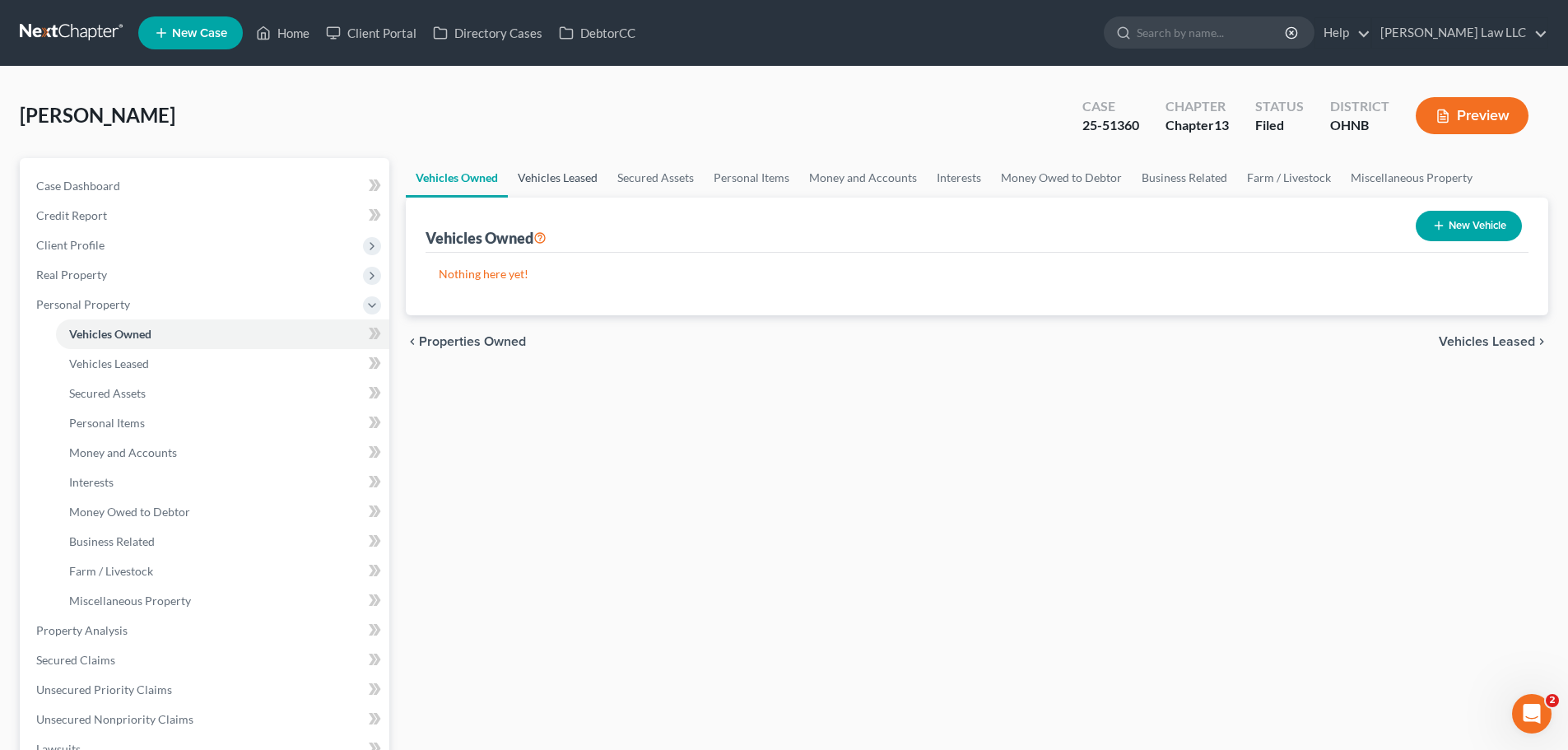
click at [581, 183] on link "Vehicles Leased" at bounding box center [558, 178] width 100 height 40
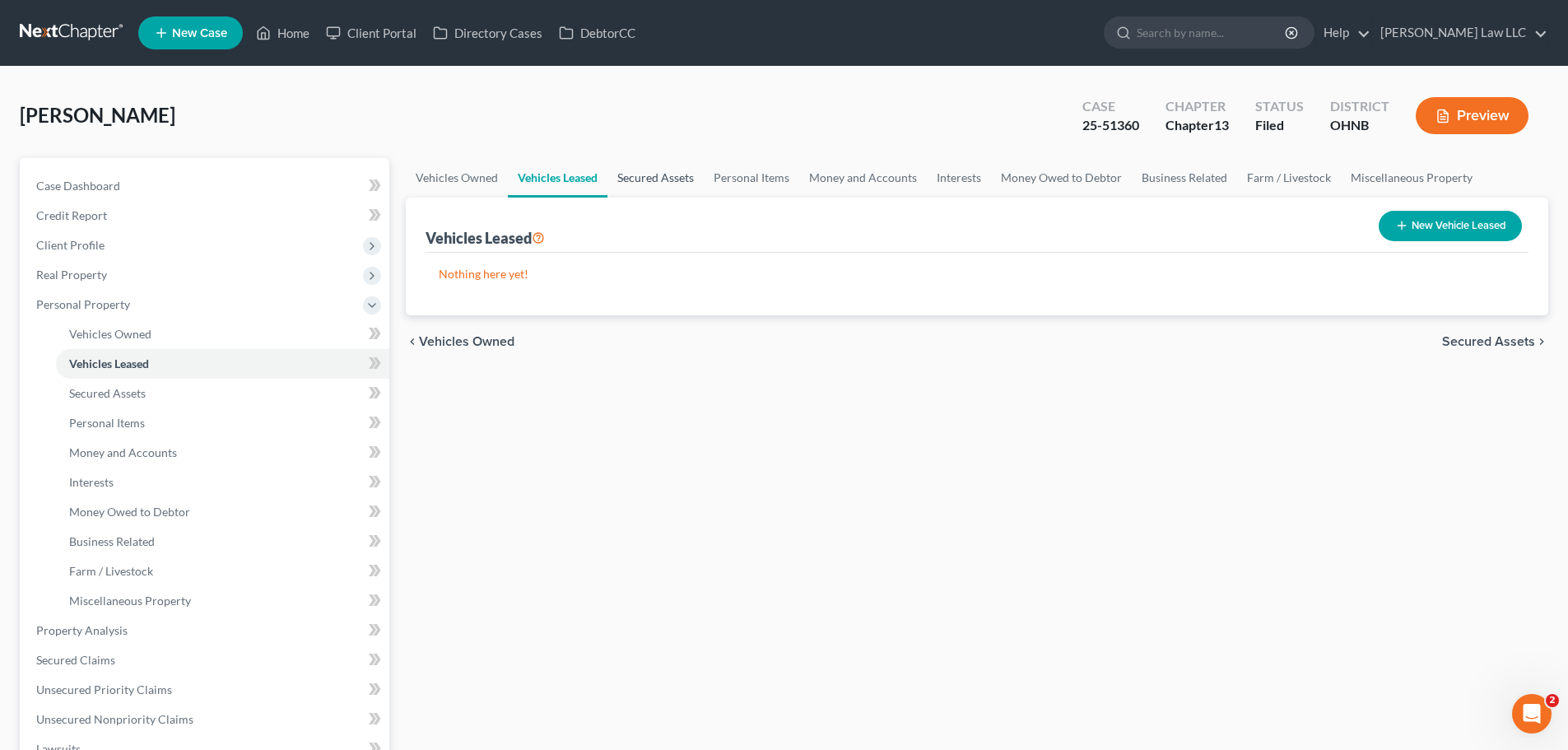
click at [679, 179] on link "Secured Assets" at bounding box center [655, 178] width 96 height 40
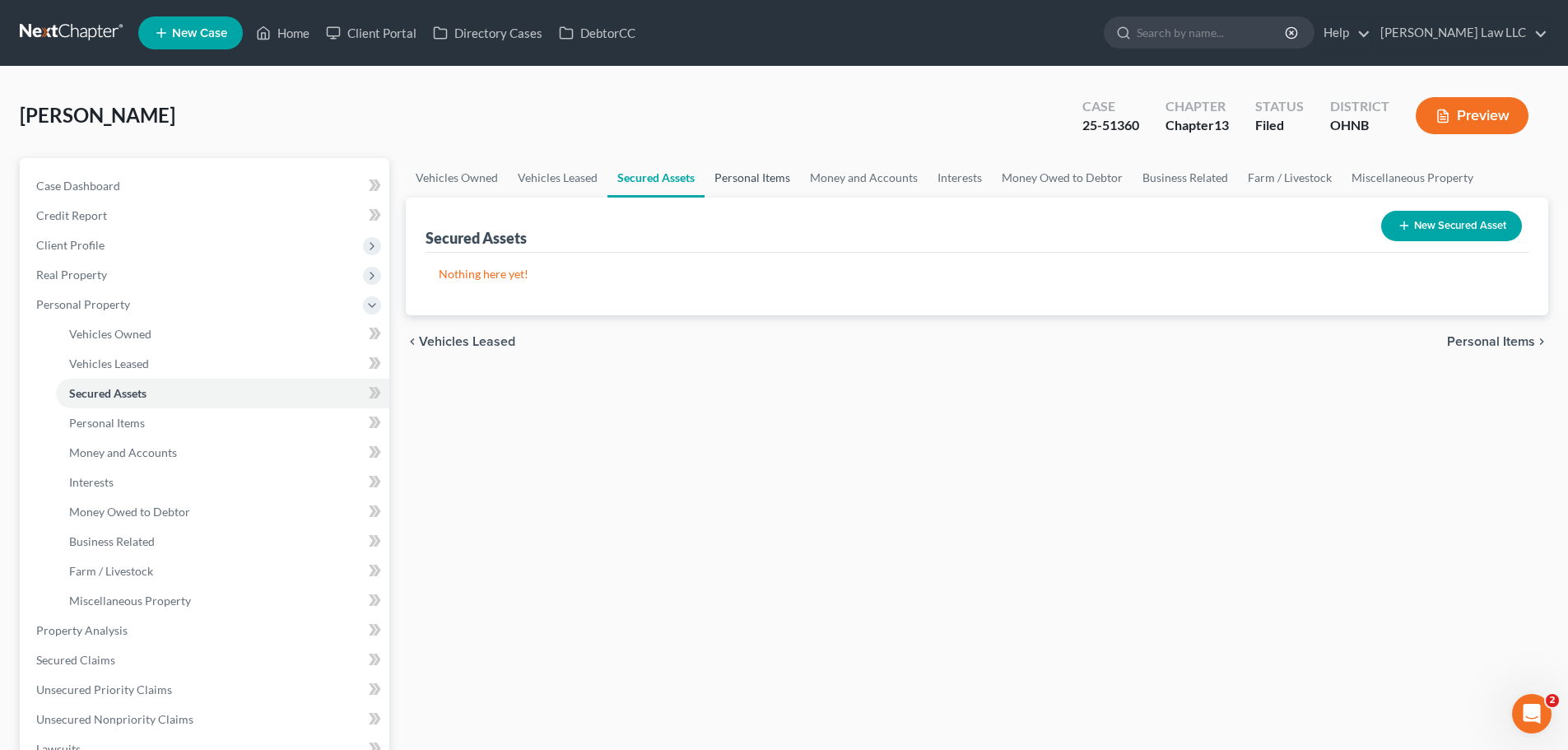
click at [707, 180] on link "Personal Items" at bounding box center [752, 178] width 95 height 40
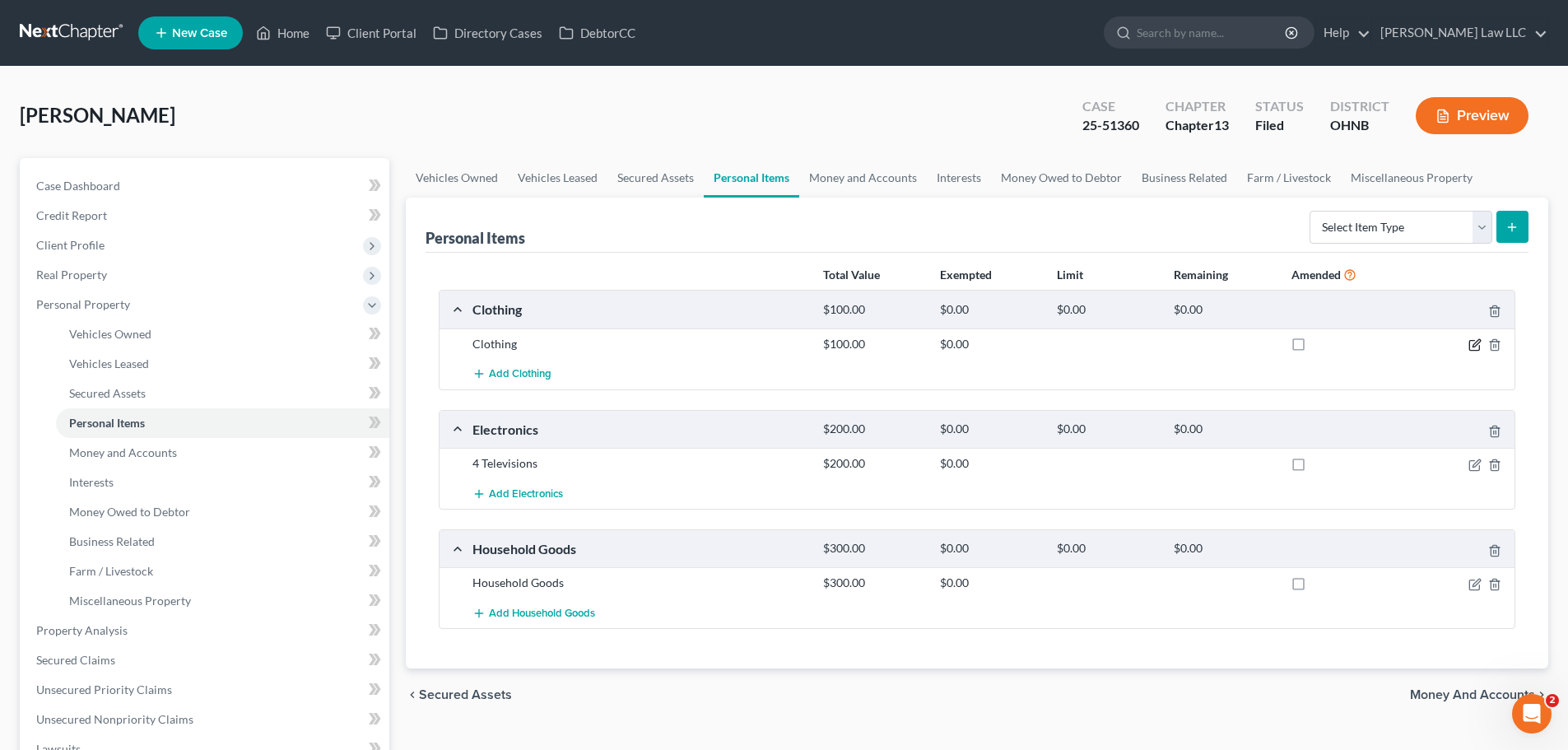
click at [1476, 345] on icon "button" at bounding box center [1474, 345] width 13 height 13
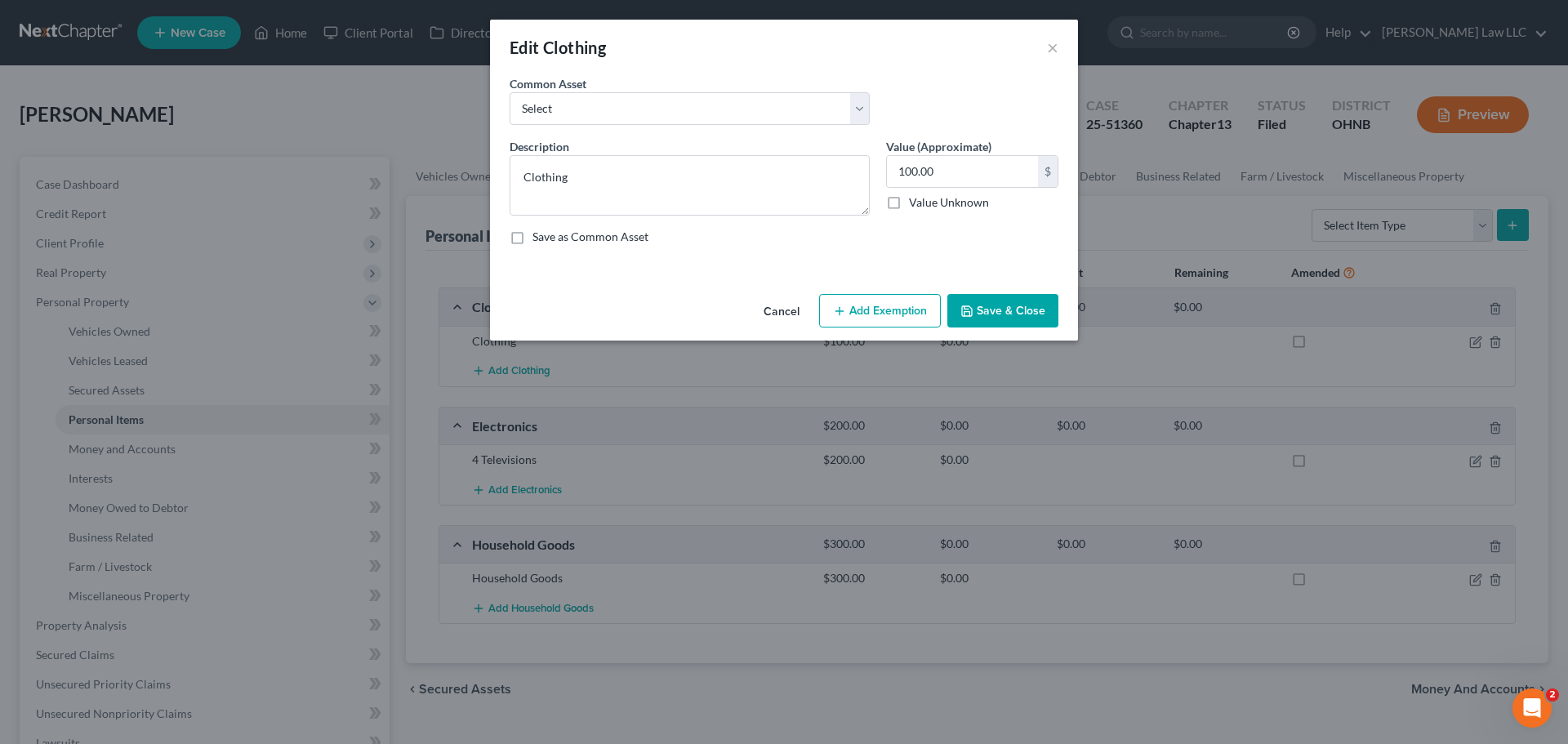
click at [869, 316] on button "Add Exemption" at bounding box center [880, 311] width 122 height 34
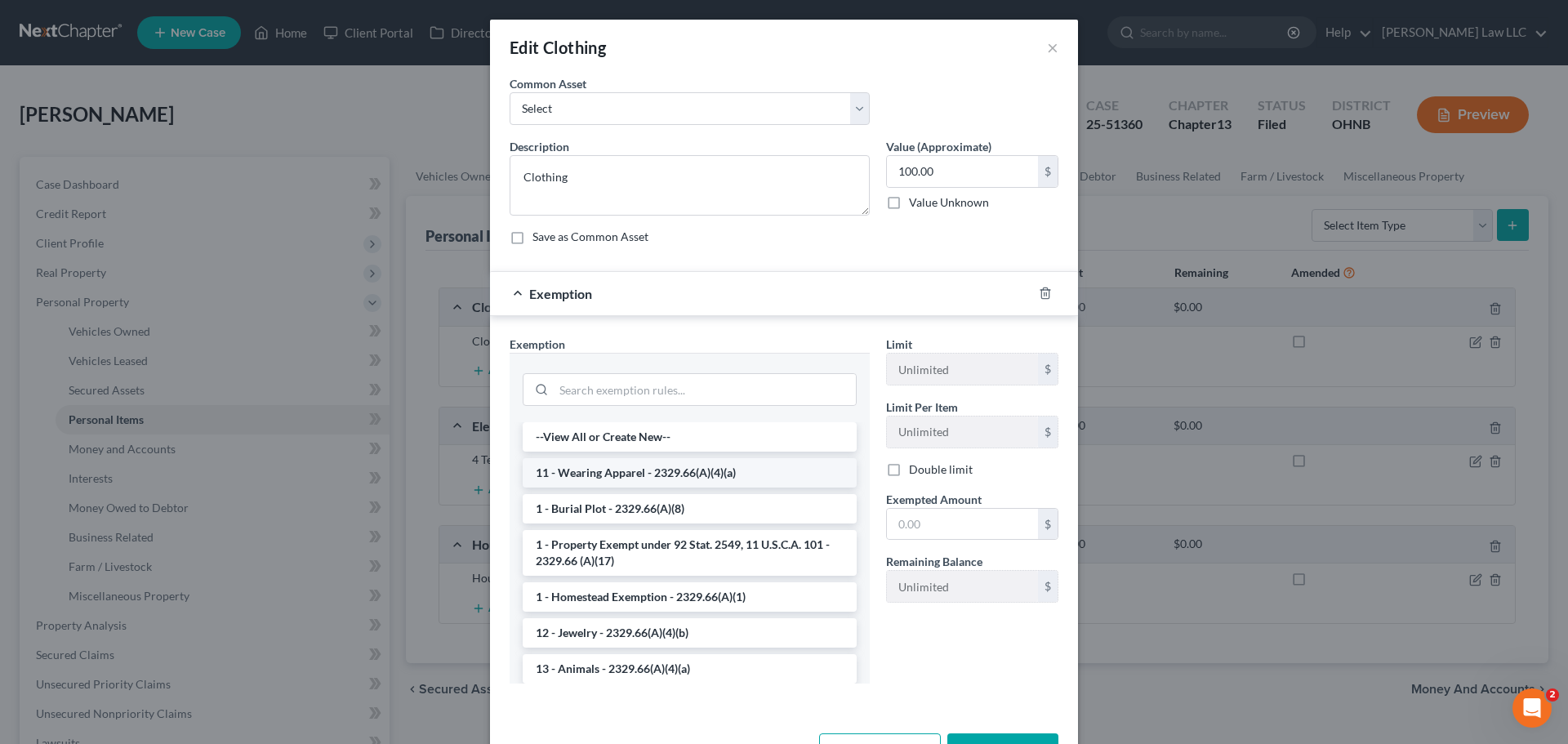
click at [615, 466] on li "11 - Wearing Apparel - 2329.66(A)(4)(a)" at bounding box center [690, 473] width 334 height 29
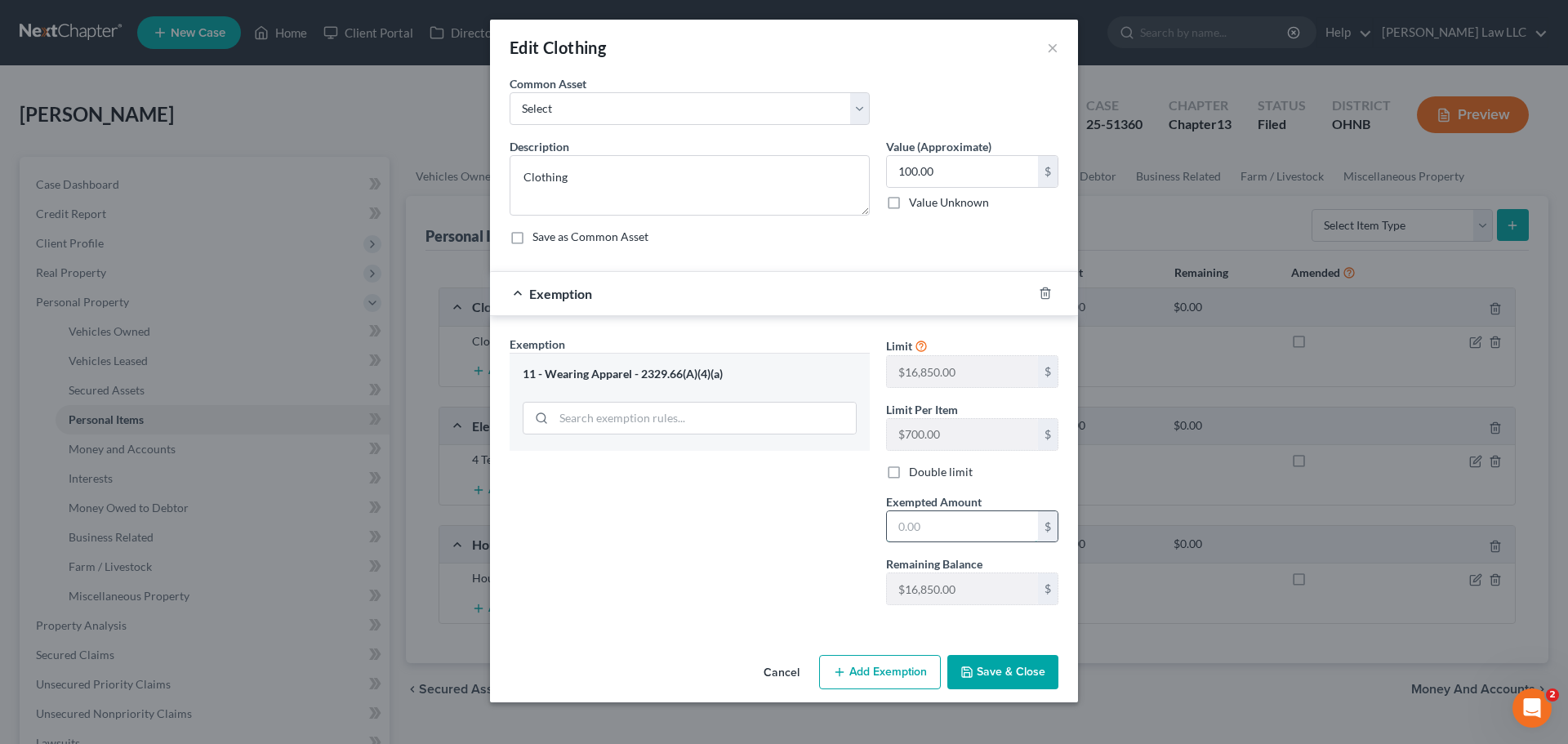
click at [951, 526] on input "text" at bounding box center [962, 527] width 151 height 31
type input "100"
click at [808, 524] on div "Exemption Set must be selected for CA. Exemption * 11 - Wearing Apparel - 2329.…" at bounding box center [689, 478] width 377 height 283
click at [1012, 659] on button "Save & Close" at bounding box center [1003, 671] width 111 height 34
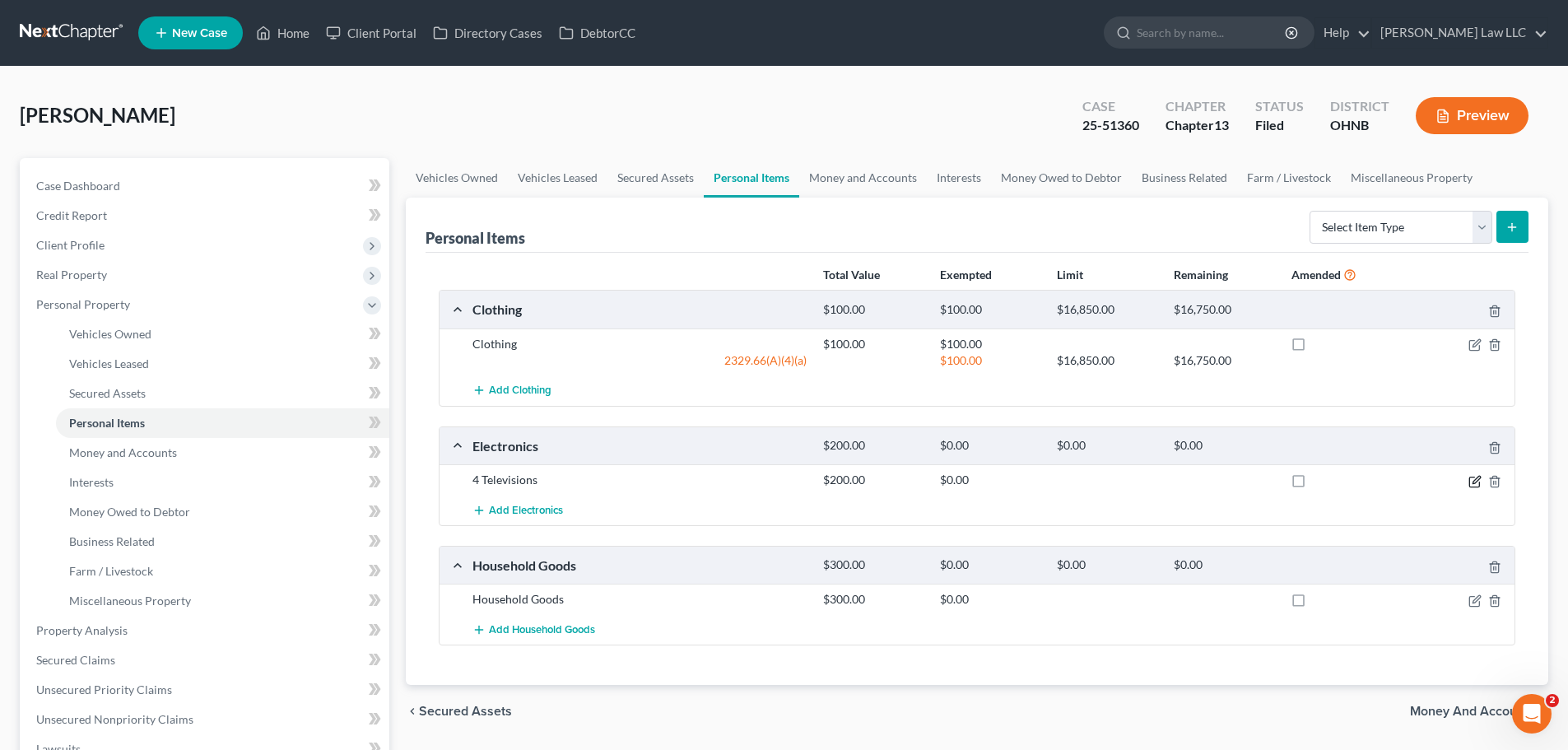
click at [1475, 482] on icon "button" at bounding box center [1476, 479] width 7 height 7
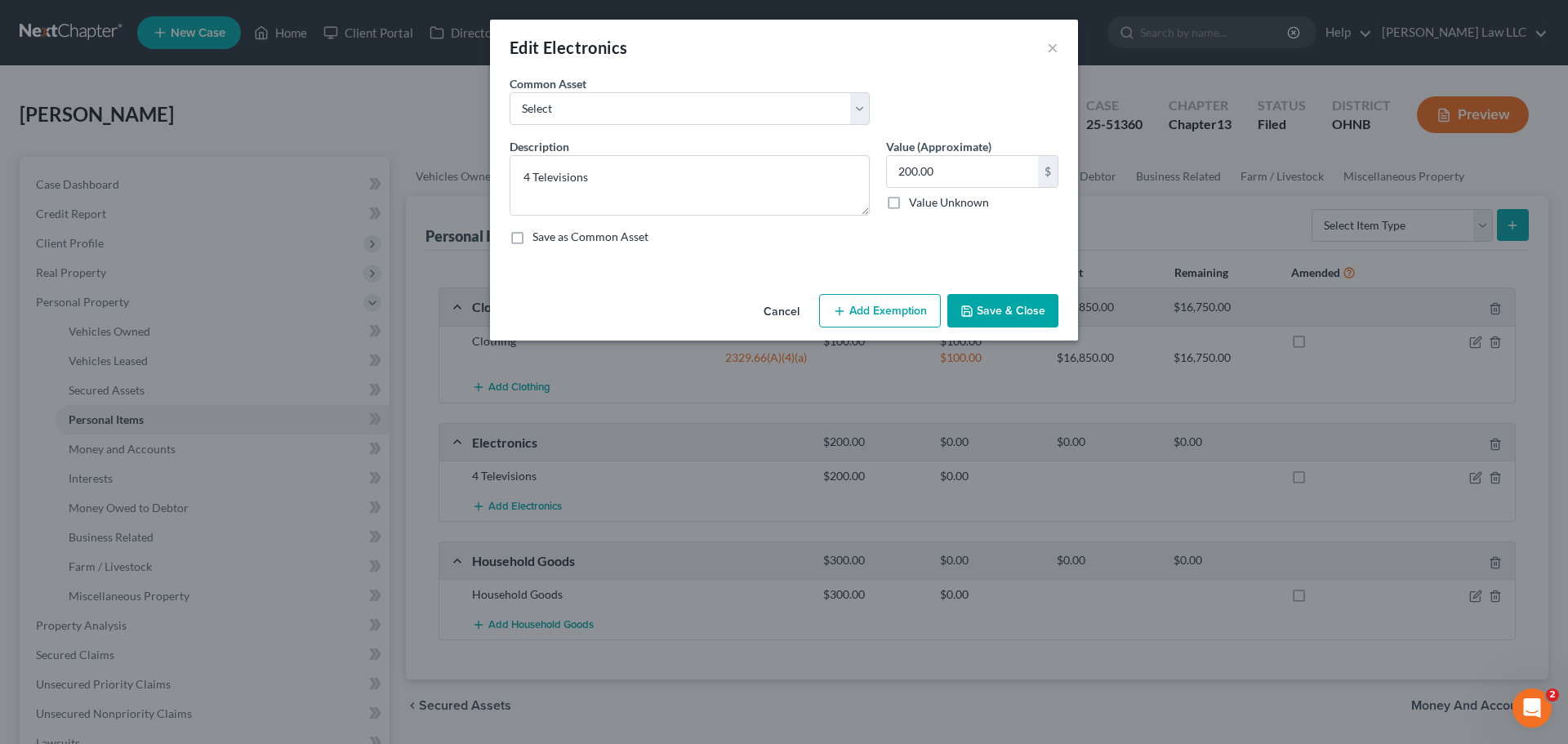
click at [873, 305] on button "Add Exemption" at bounding box center [880, 311] width 122 height 34
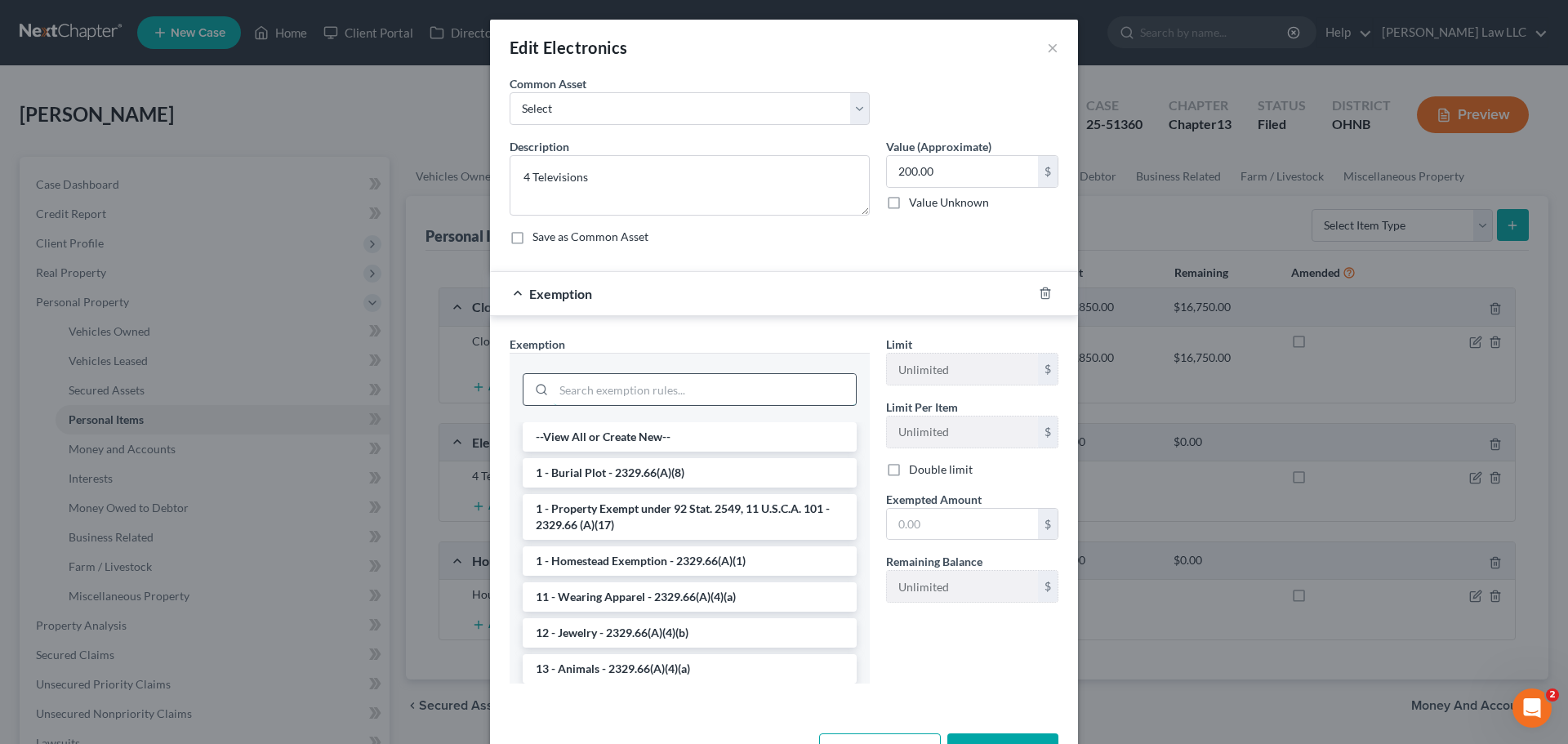
click at [611, 395] on input "search" at bounding box center [704, 390] width 302 height 31
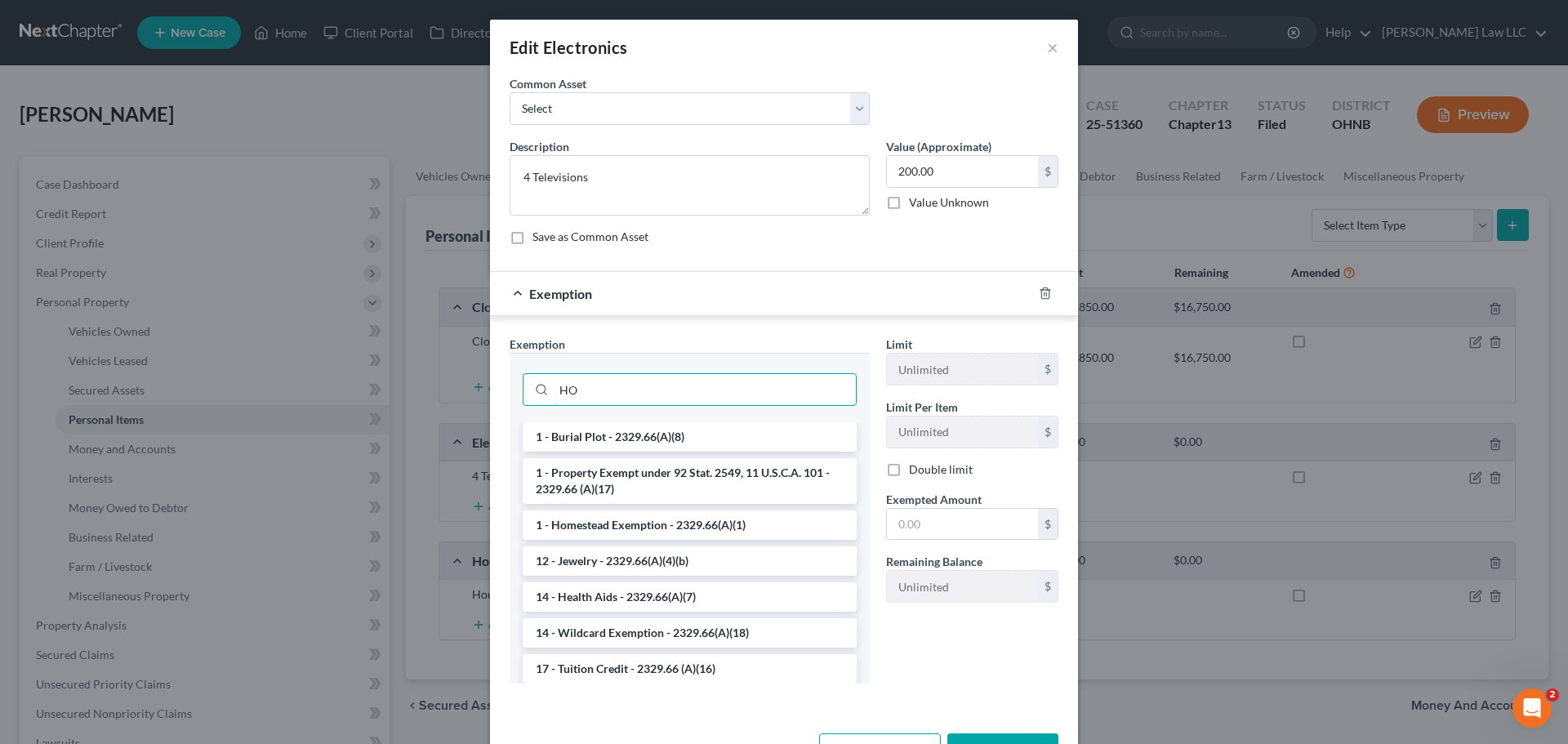
type input "H"
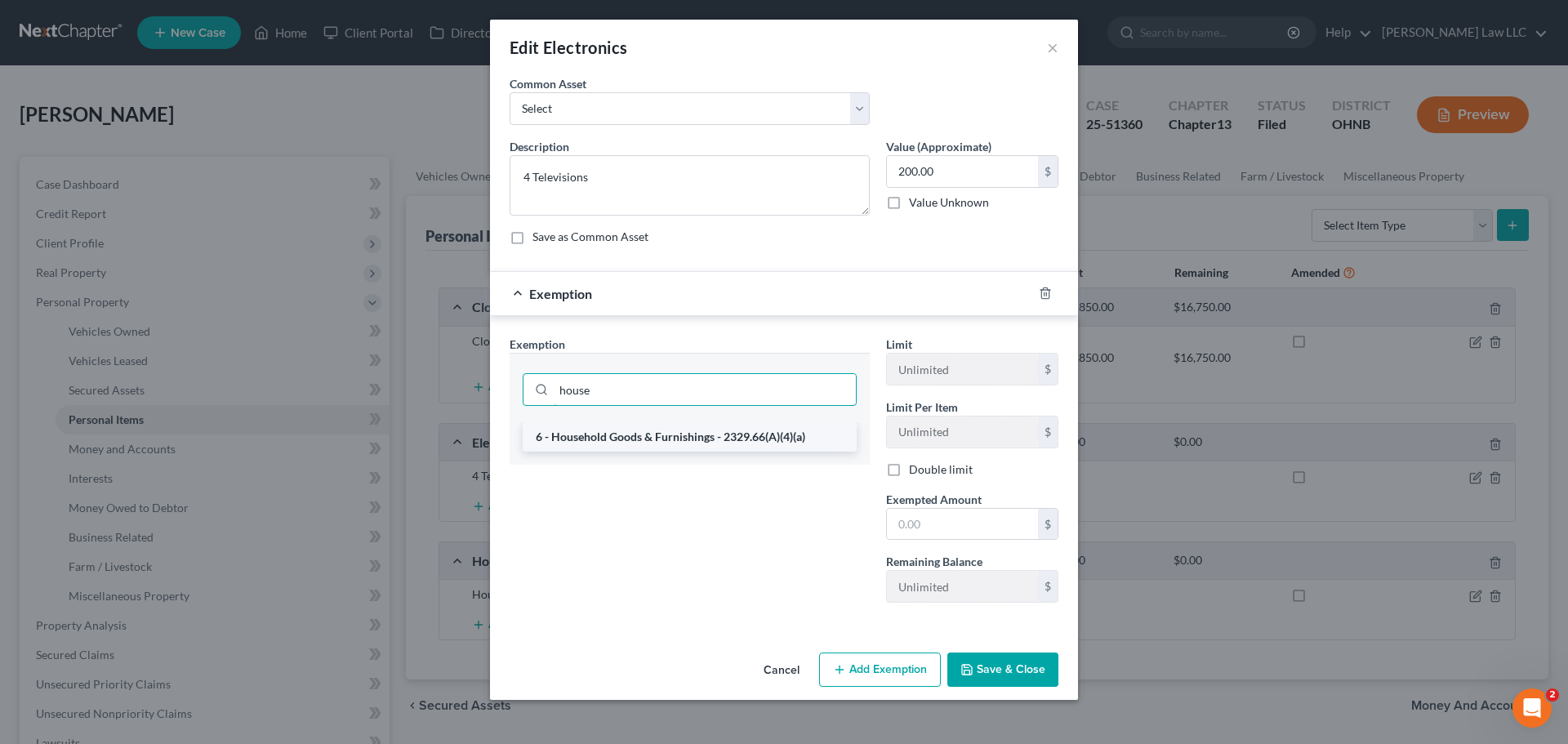
type input "house"
click at [628, 436] on li "6 - Household Goods & Furnishings - 2329.66(A)(4)(a)" at bounding box center [690, 437] width 334 height 29
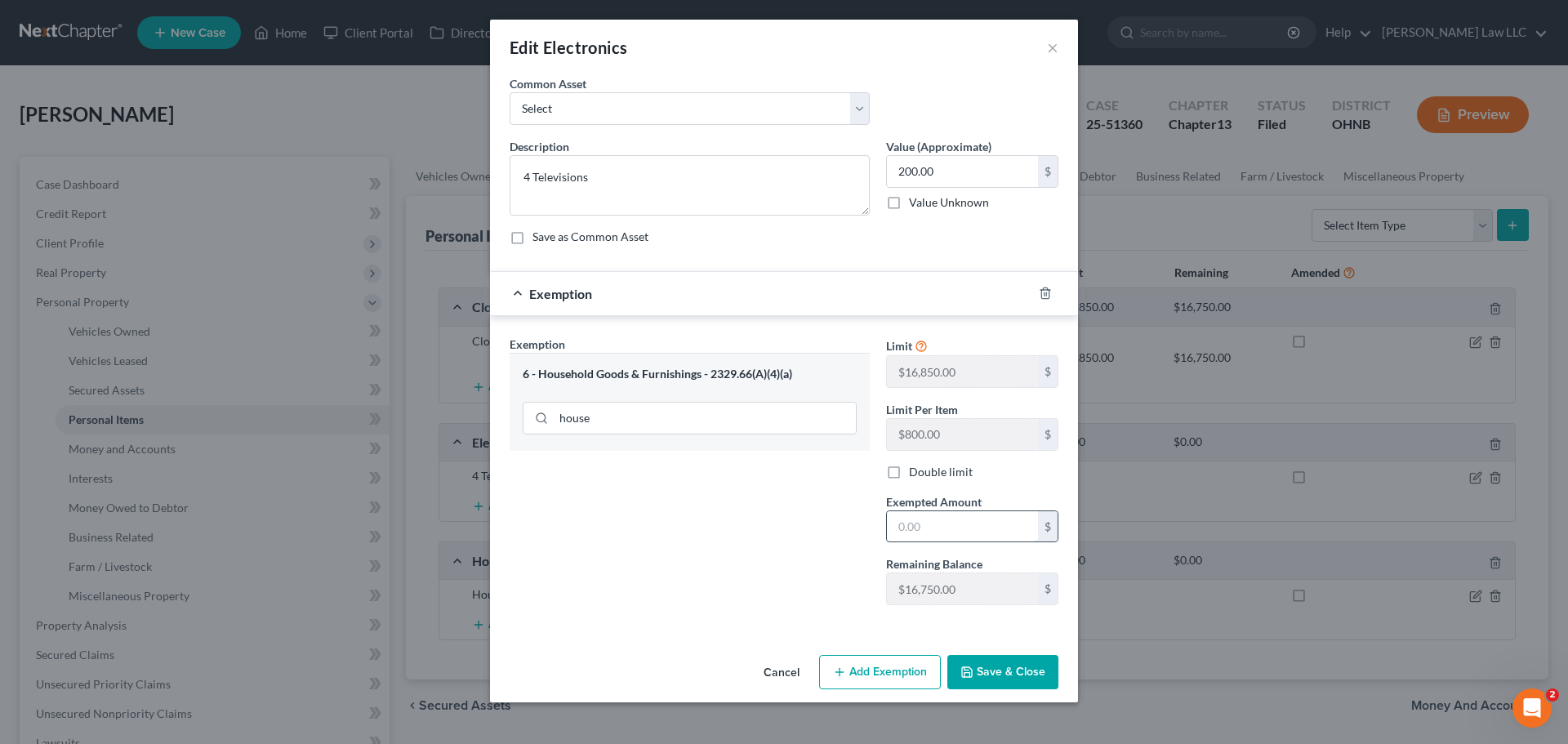
click at [921, 517] on input "text" at bounding box center [962, 527] width 151 height 31
type input "200"
click at [848, 534] on div "Exemption Set must be selected for CA. Exemption * 6 - Household Goods & Furnis…" at bounding box center [689, 478] width 377 height 283
click at [997, 671] on button "Save & Close" at bounding box center [1003, 671] width 111 height 34
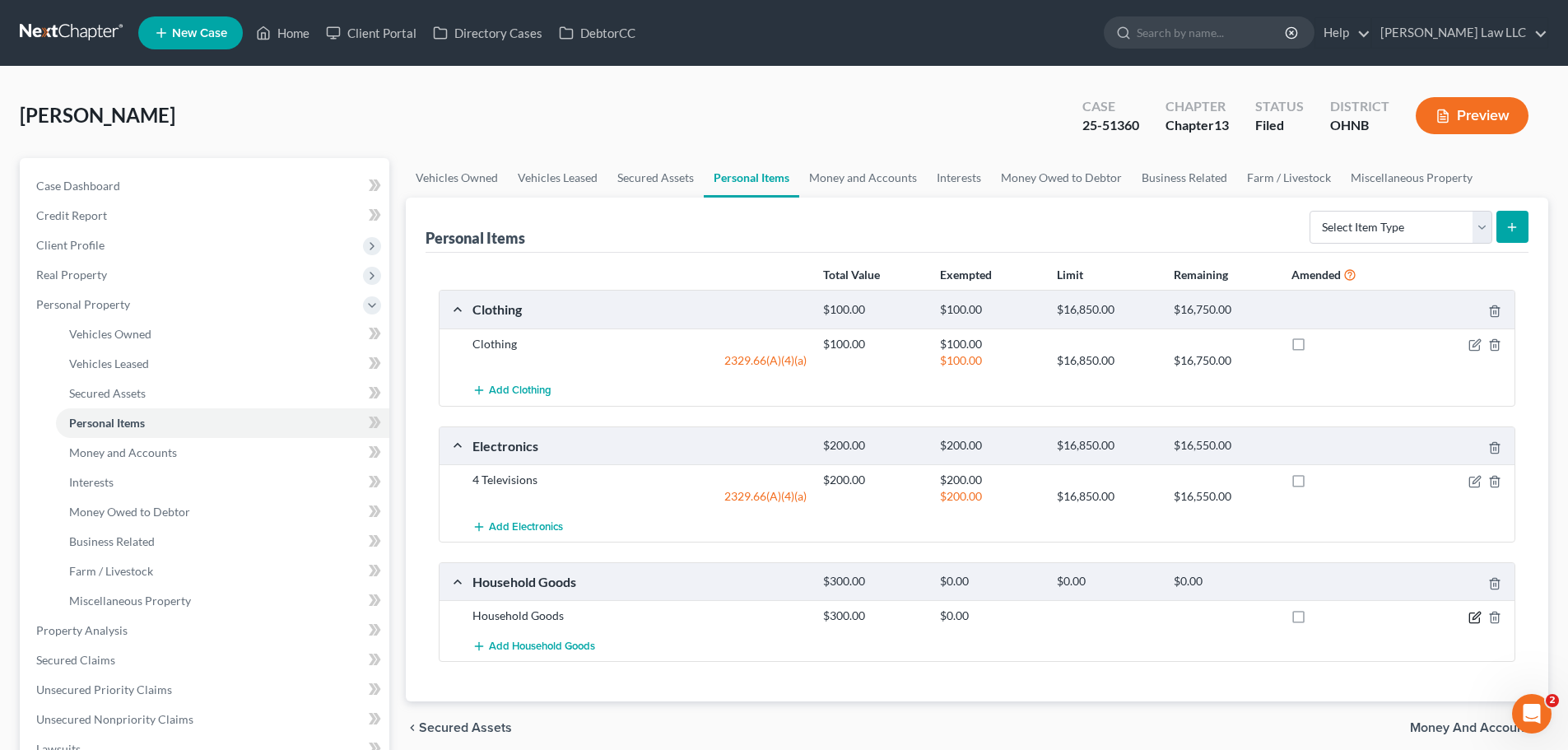
click at [1473, 619] on icon "button" at bounding box center [1476, 614] width 7 height 7
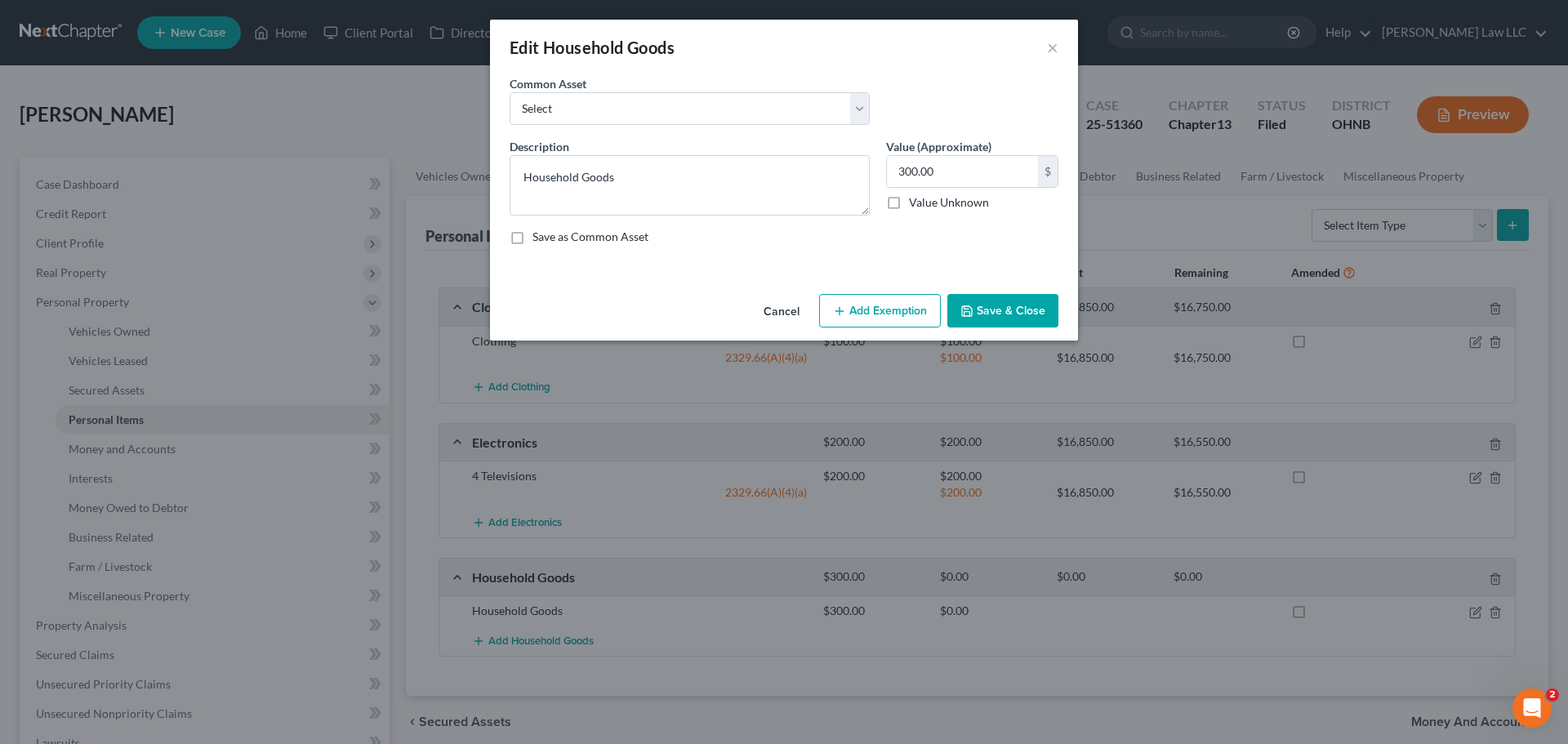
click at [867, 307] on button "Add Exemption" at bounding box center [880, 311] width 122 height 34
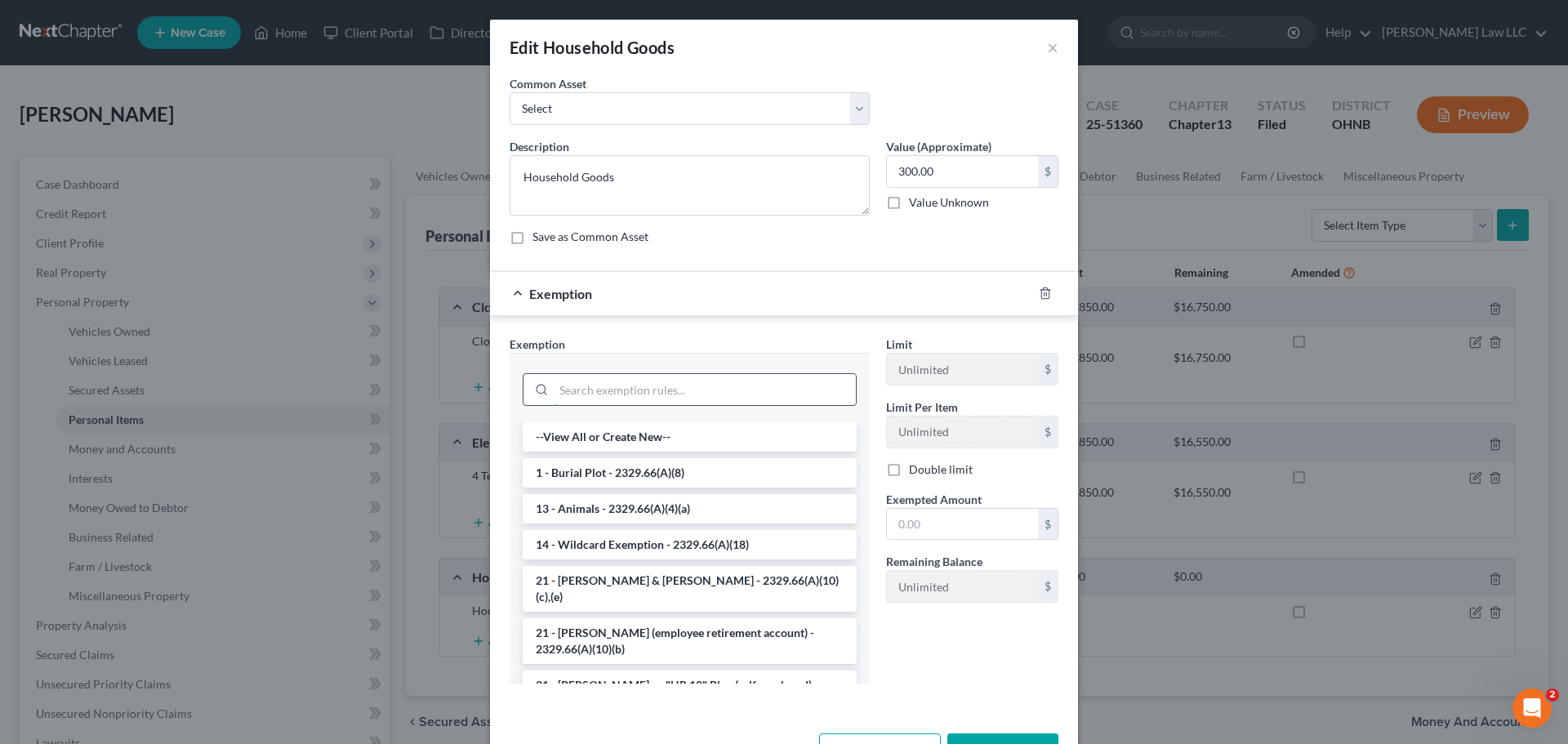
click at [608, 394] on input "search" at bounding box center [704, 390] width 302 height 31
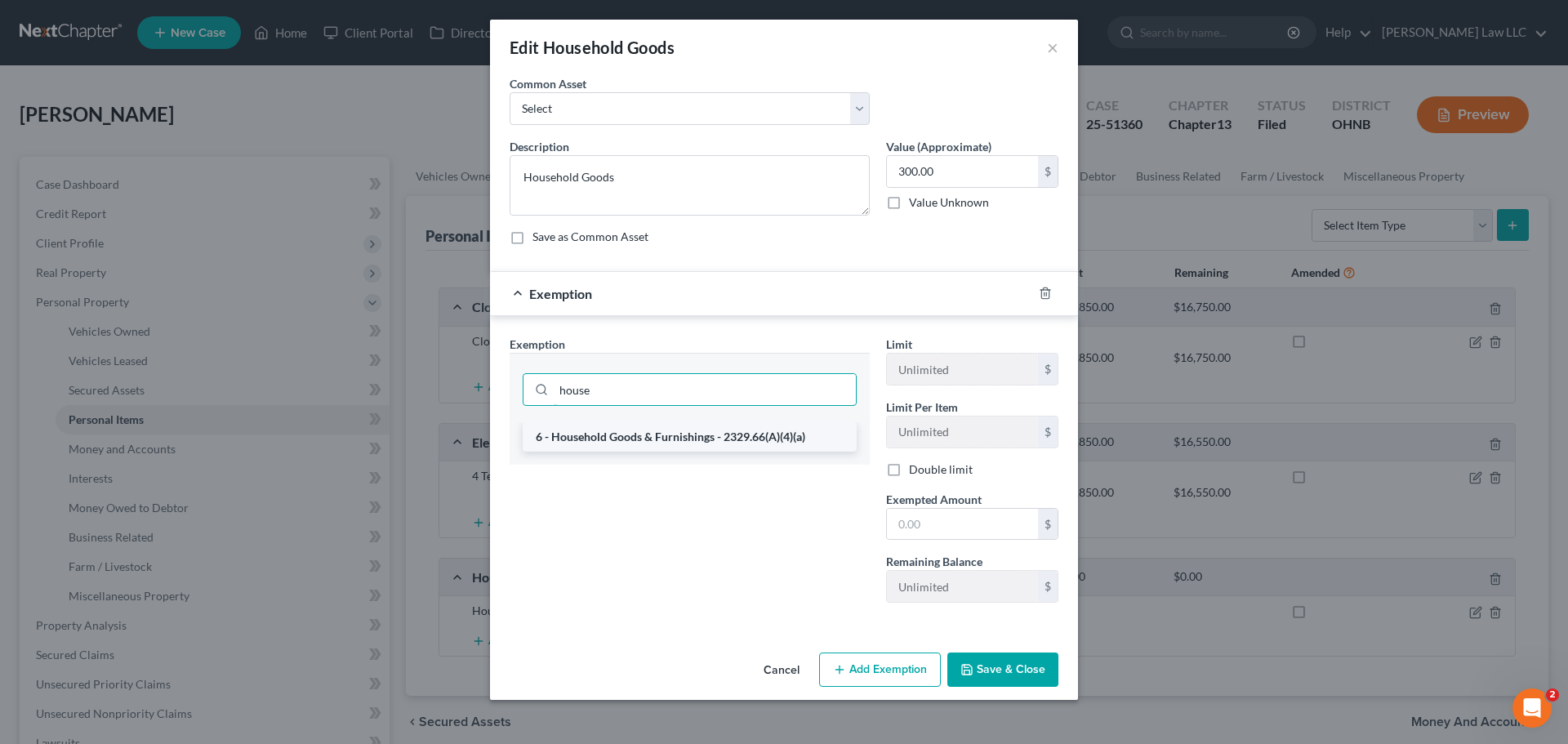
type input "house"
click at [645, 444] on li "6 - Household Goods & Furnishings - 2329.66(A)(4)(a)" at bounding box center [690, 437] width 334 height 29
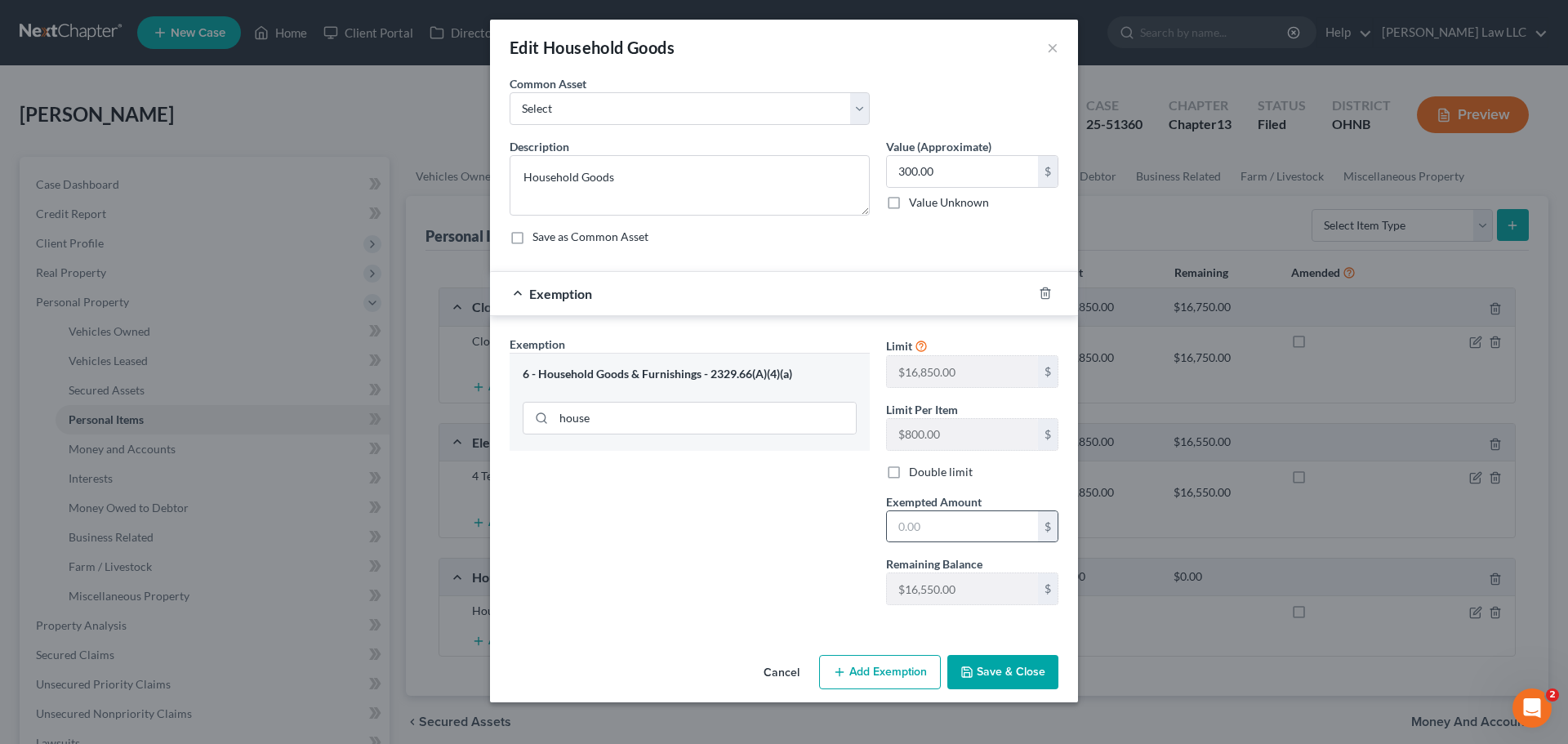
click at [964, 510] on div "$" at bounding box center [972, 526] width 172 height 32
click at [1000, 520] on input "text" at bounding box center [962, 527] width 151 height 31
type input "300"
click at [727, 524] on div "Exemption Set must be selected for CA. Exemption * 6 - Household Goods & Furnis…" at bounding box center [689, 478] width 377 height 283
click at [1028, 664] on button "Save & Close" at bounding box center [1003, 671] width 111 height 34
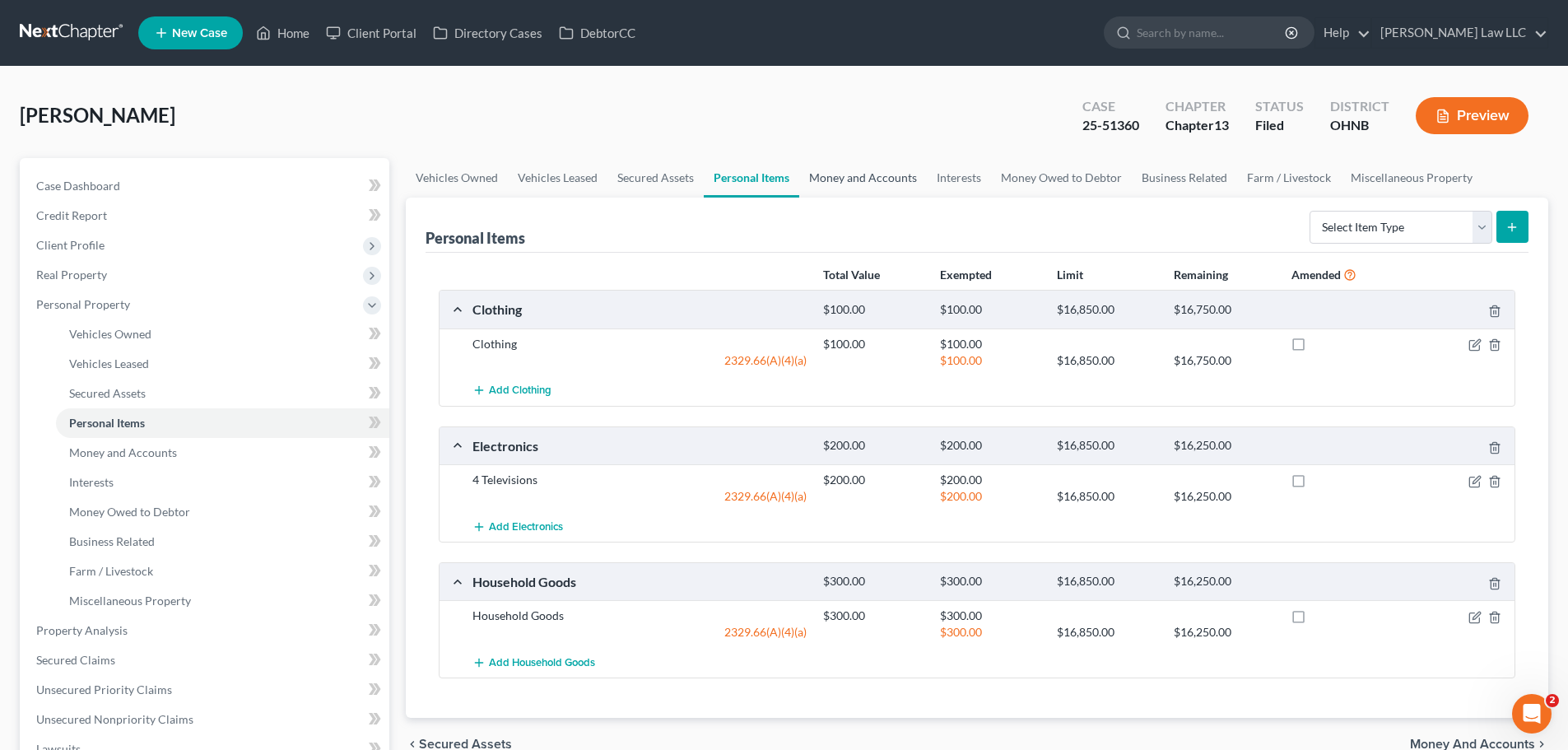
click at [859, 163] on link "Money and Accounts" at bounding box center [863, 178] width 128 height 40
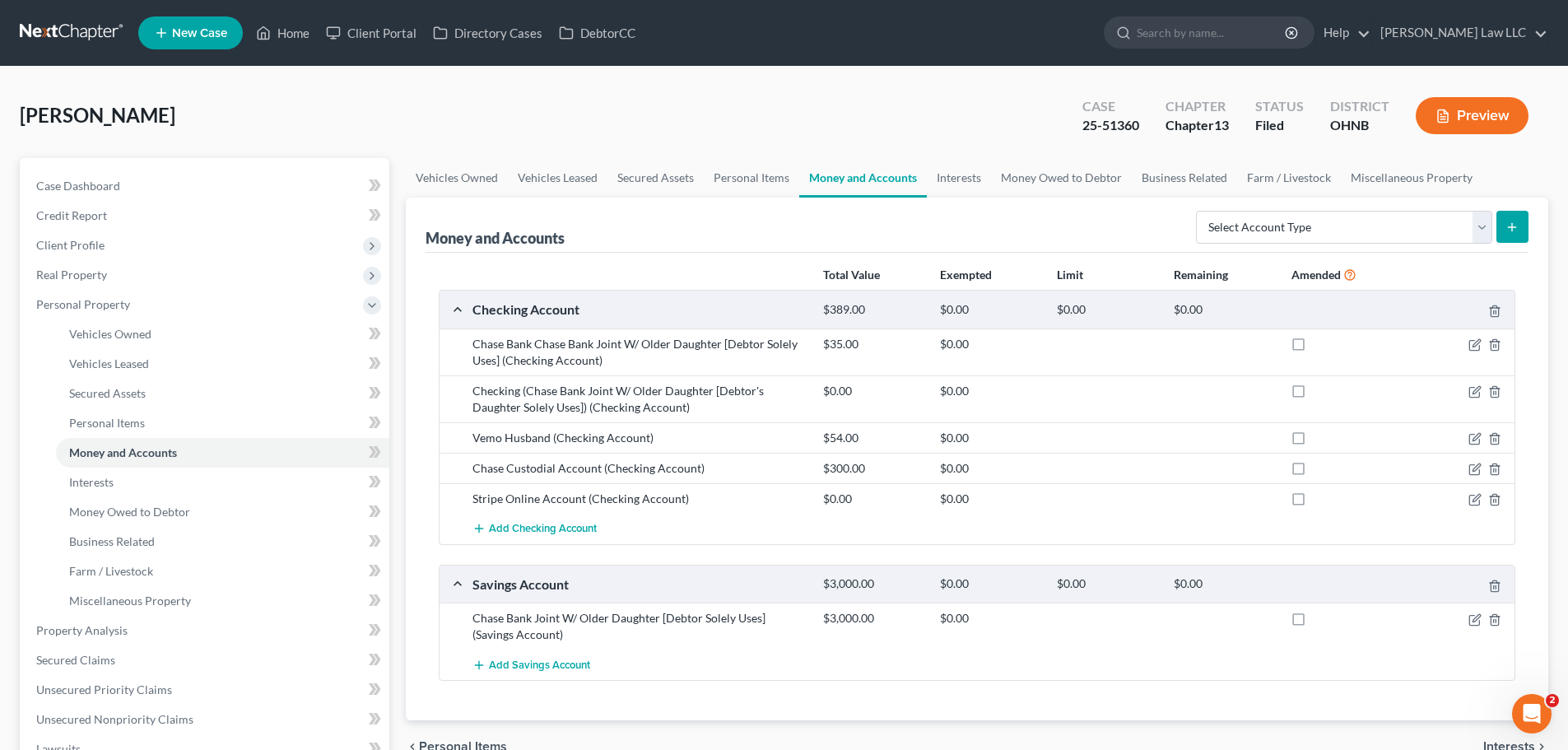
click at [1254, 693] on div "Total Value Exempted Limit Remaining Amended Checking Account $389.00 $0.00 $0.…" at bounding box center [977, 486] width 1102 height 469
click at [87, 241] on span "Client Profile" at bounding box center [70, 245] width 68 height 14
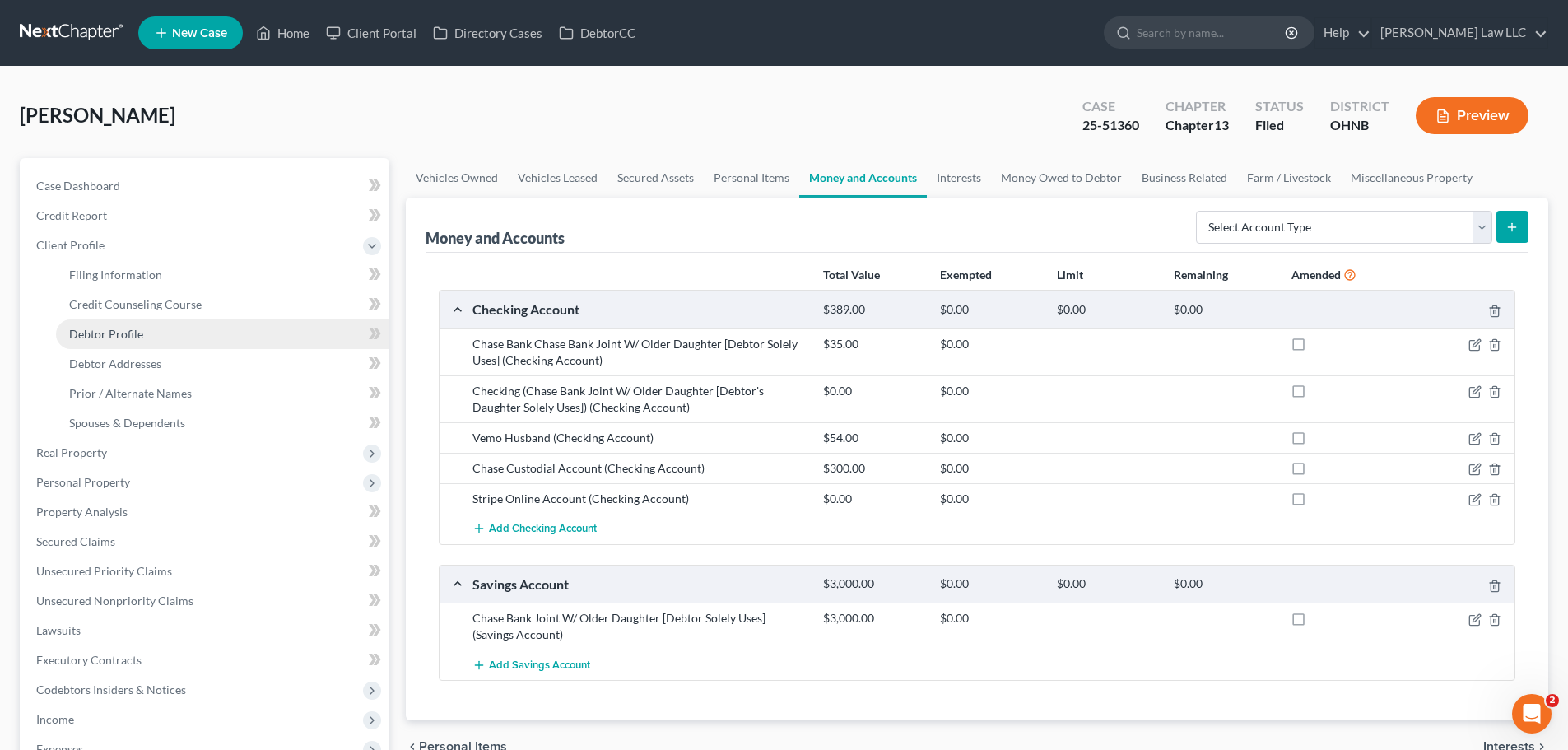
click at [142, 338] on link "Debtor Profile" at bounding box center [223, 334] width 334 height 30
select select "1"
select select "2"
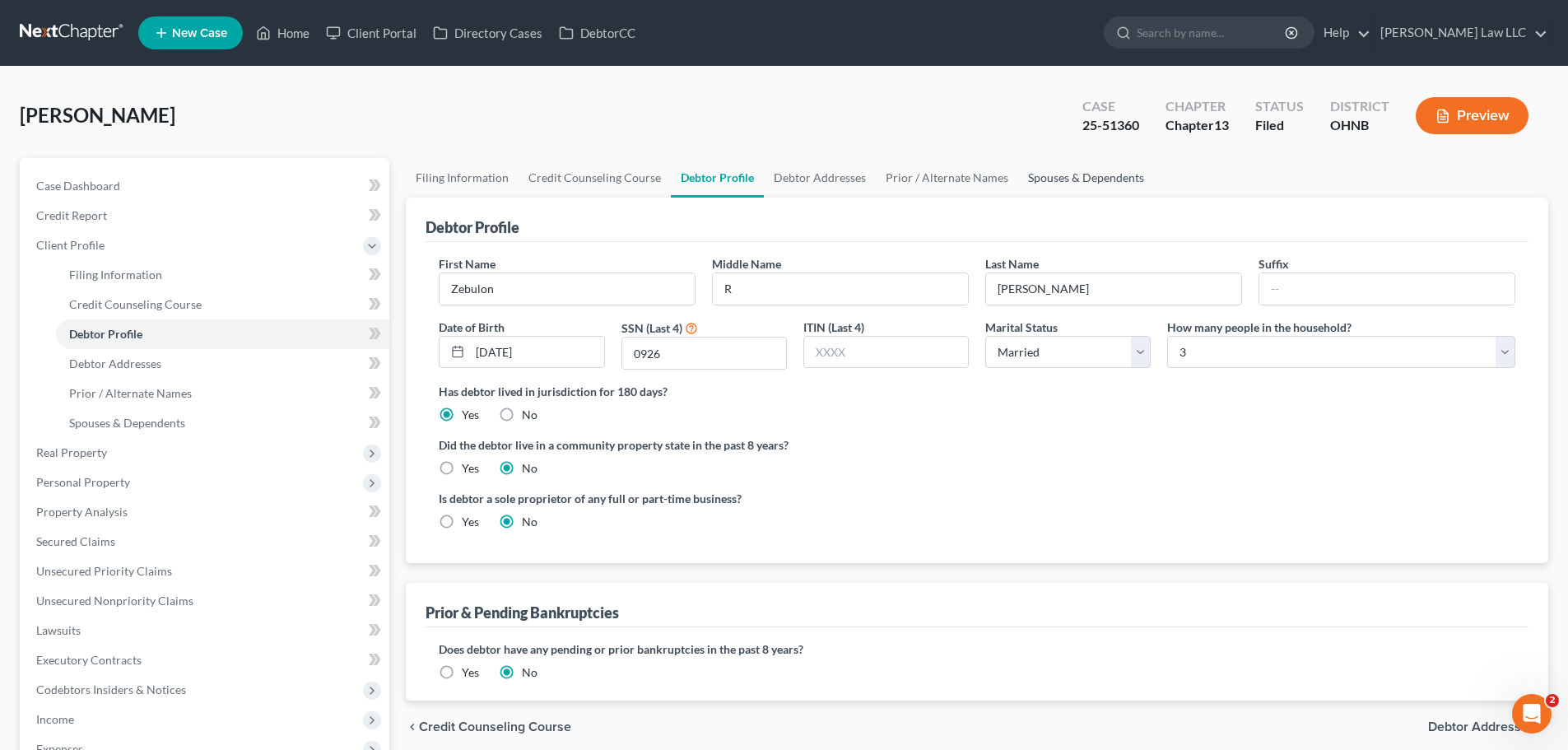
click at [1073, 179] on link "Spouses & Dependents" at bounding box center [1086, 178] width 136 height 40
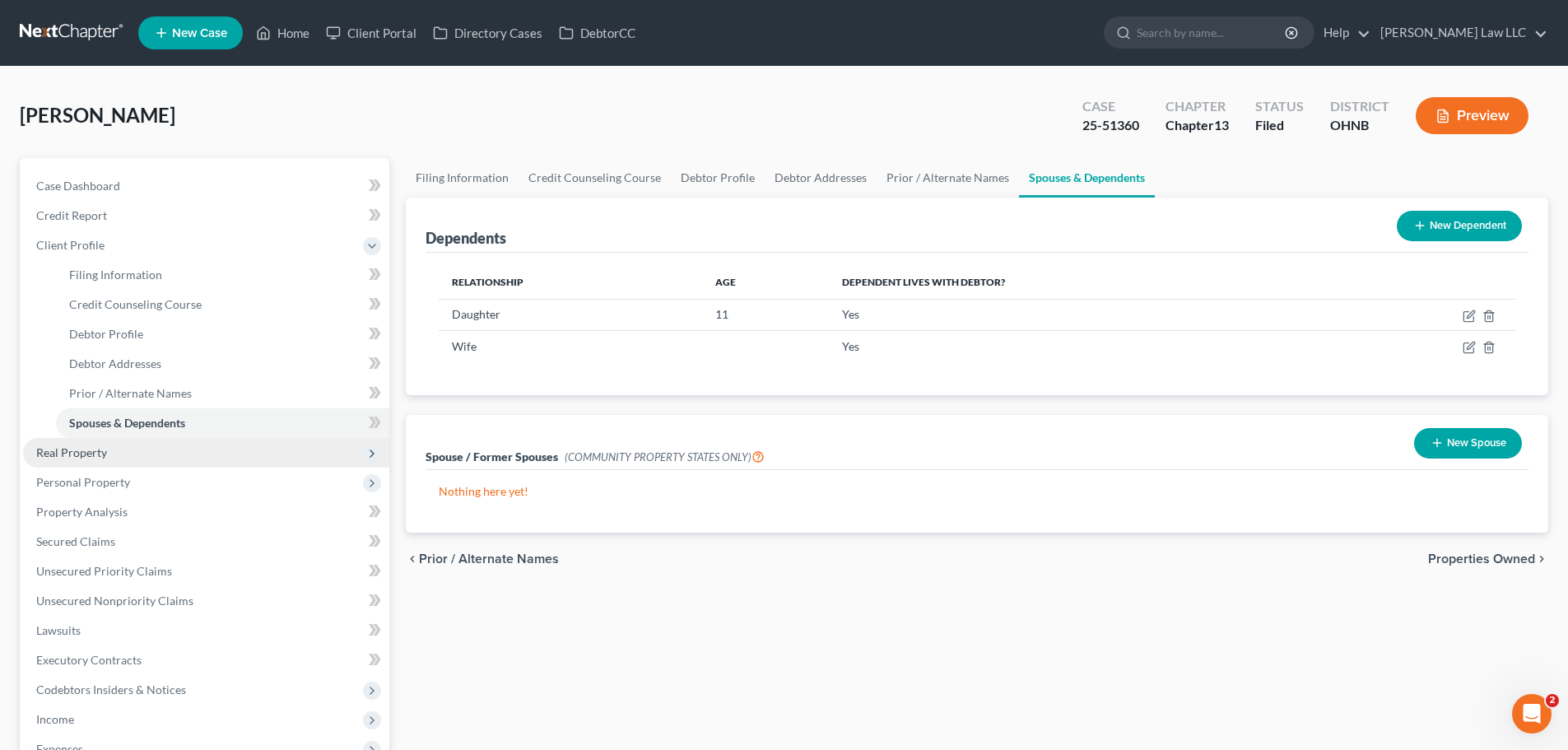
click at [82, 460] on span "Real Property" at bounding box center [206, 453] width 366 height 30
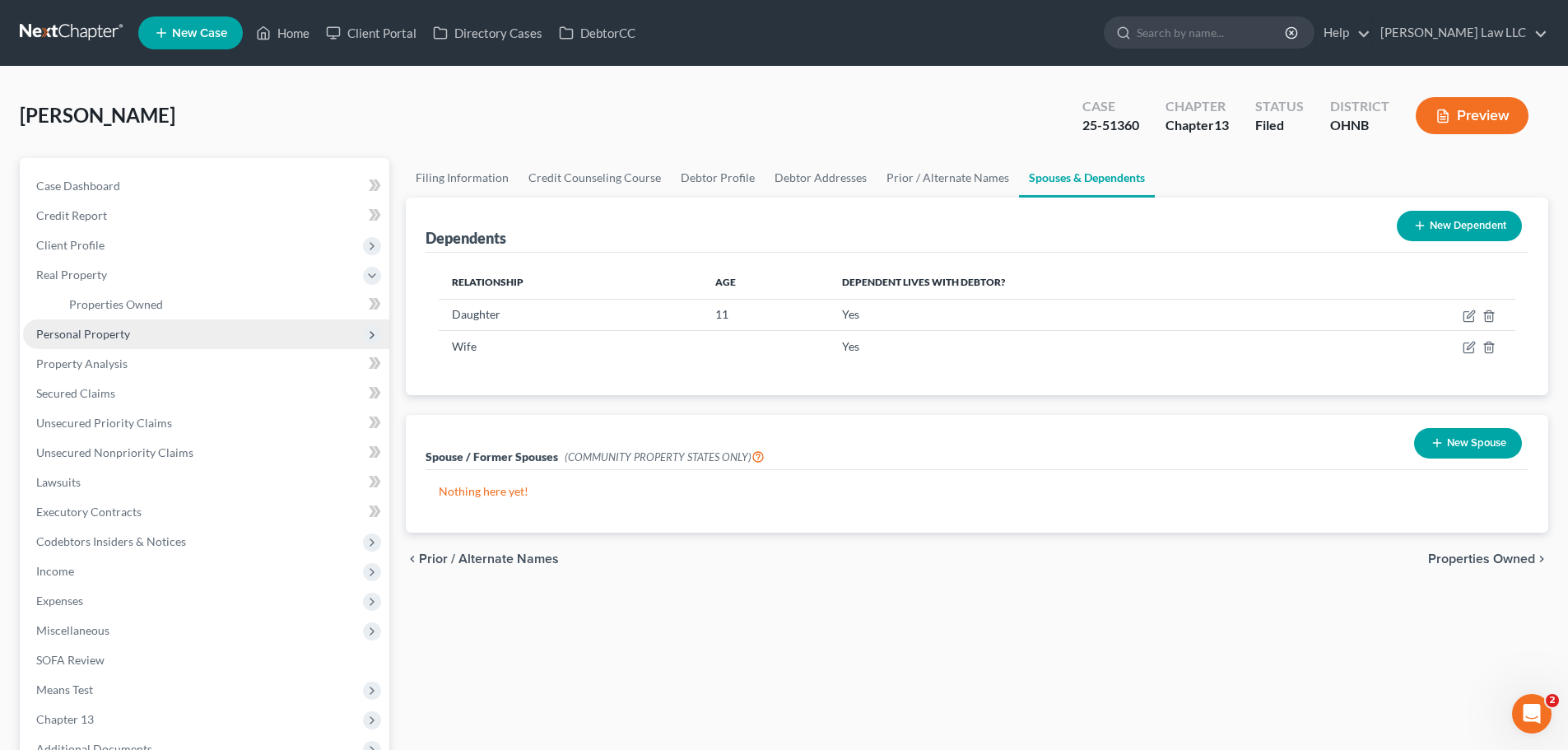
click at [92, 339] on span "Personal Property" at bounding box center [83, 334] width 94 height 14
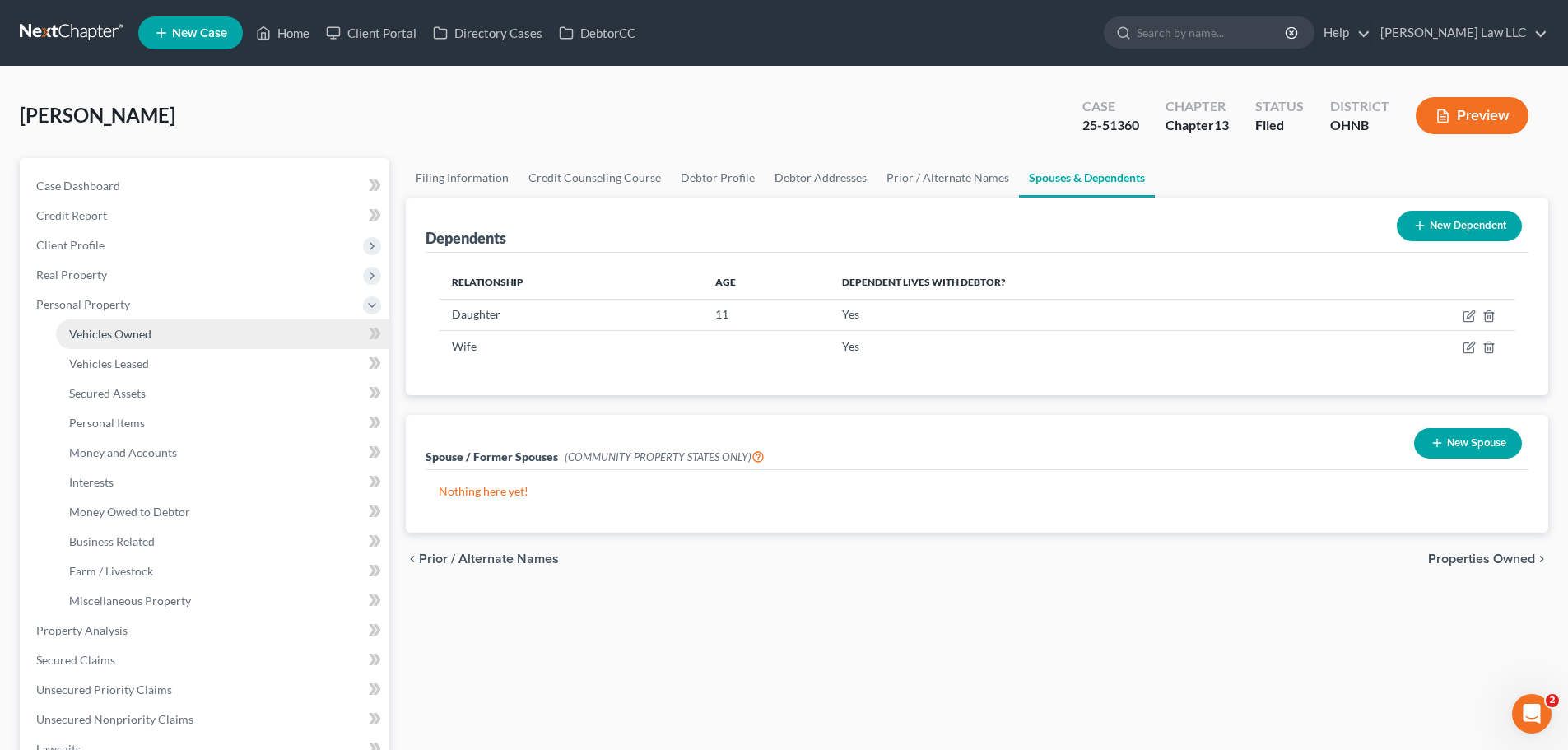
click at [109, 336] on span "Vehicles Owned" at bounding box center [110, 334] width 82 height 14
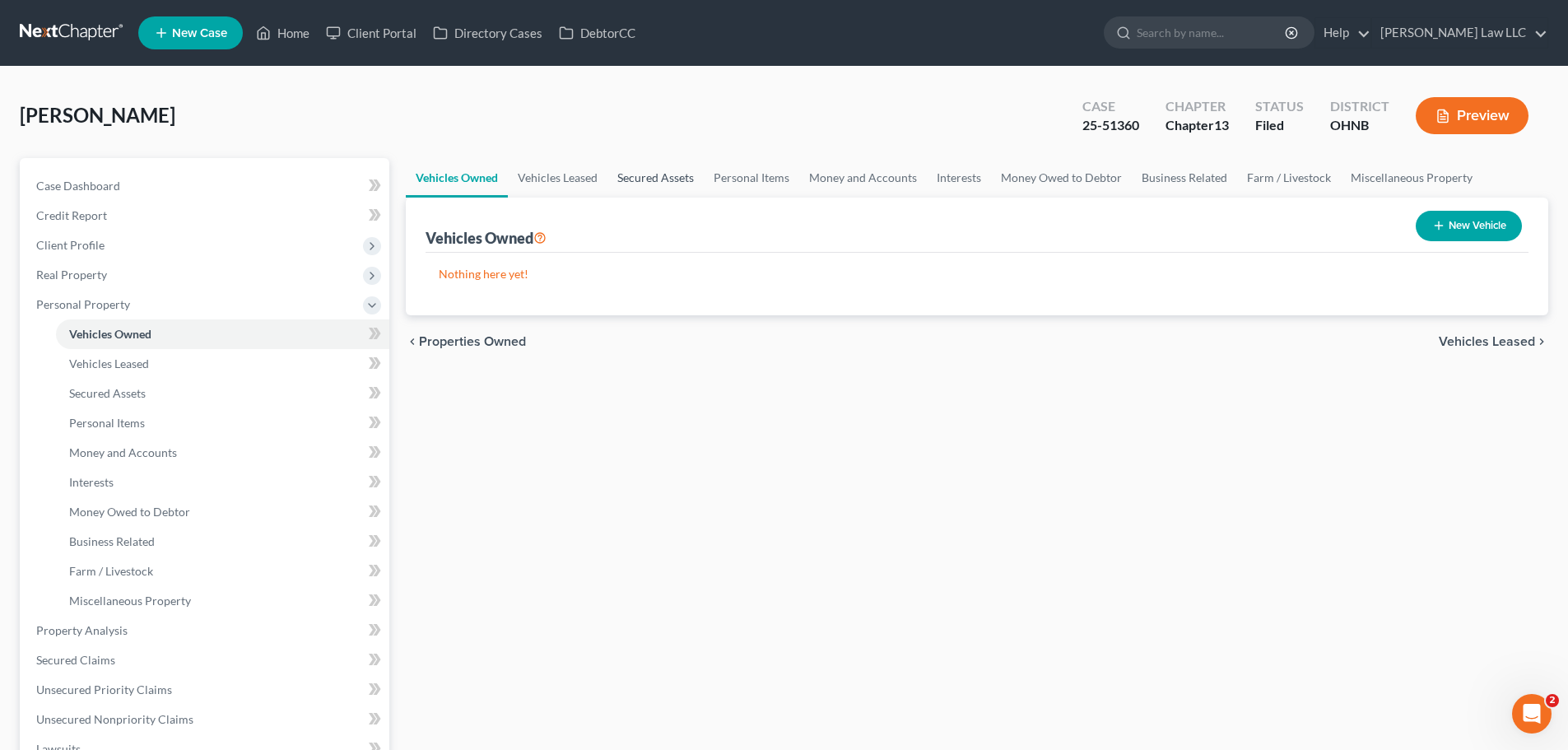
click at [669, 173] on link "Secured Assets" at bounding box center [655, 178] width 96 height 40
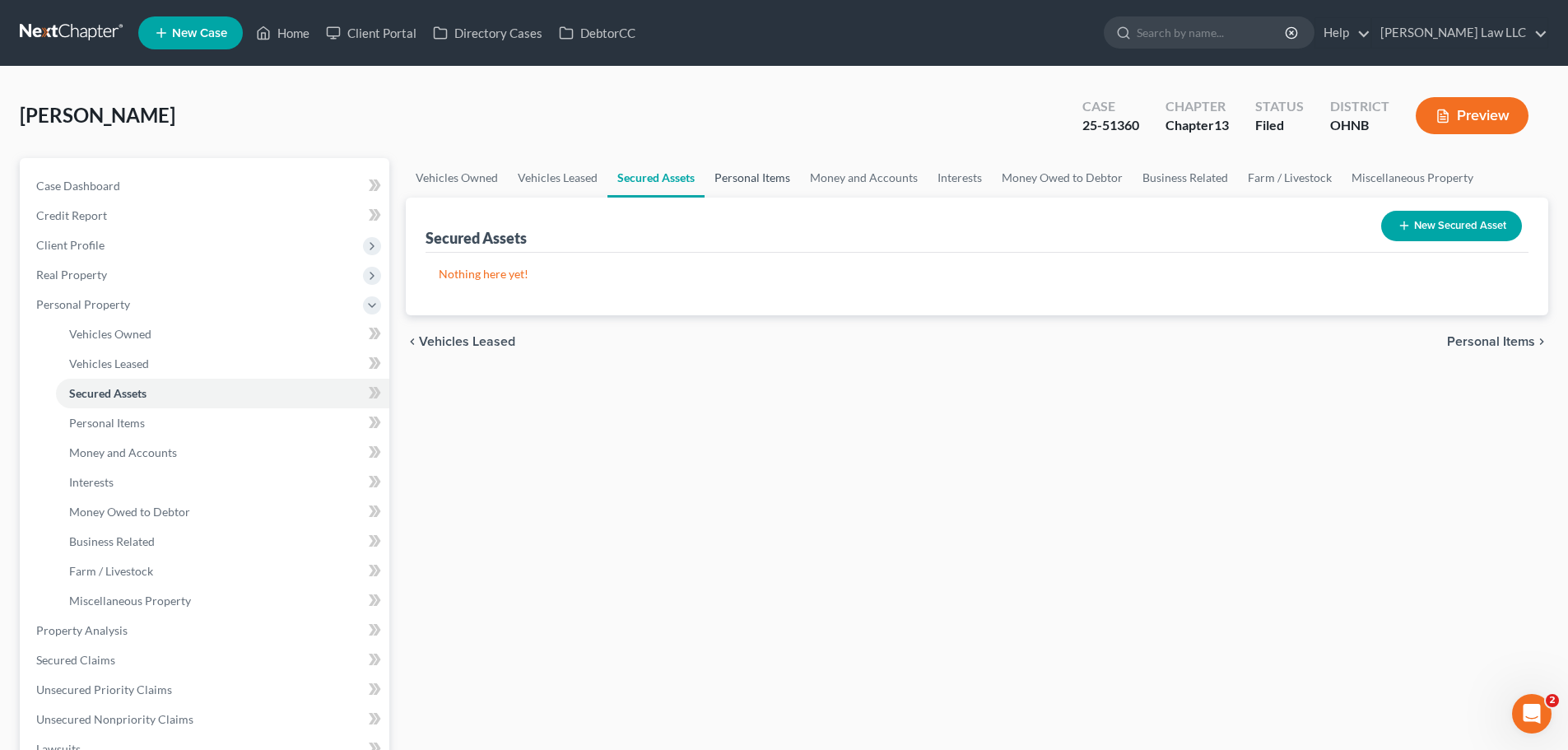
click at [742, 176] on link "Personal Items" at bounding box center [752, 178] width 95 height 40
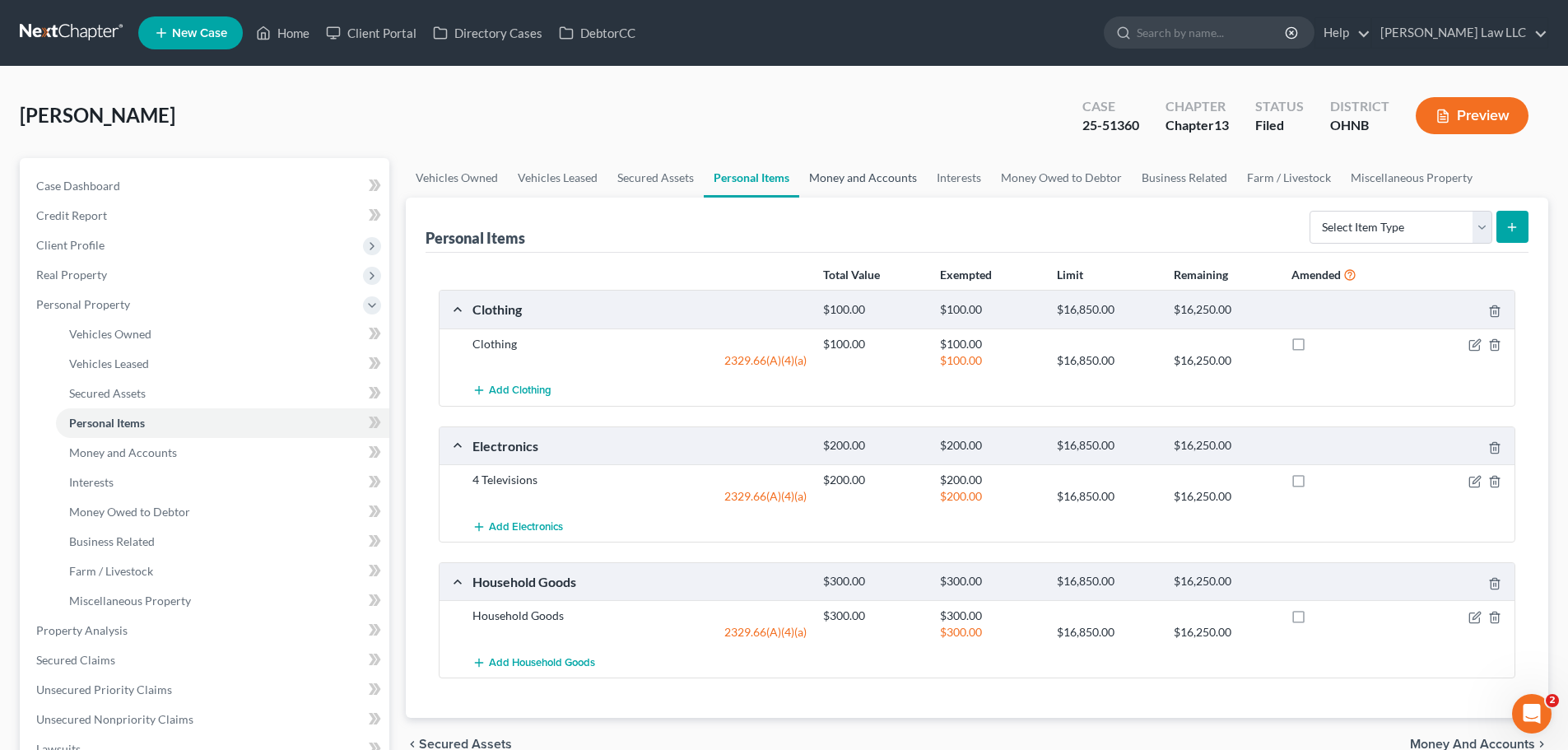
click at [859, 178] on link "Money and Accounts" at bounding box center [863, 178] width 128 height 40
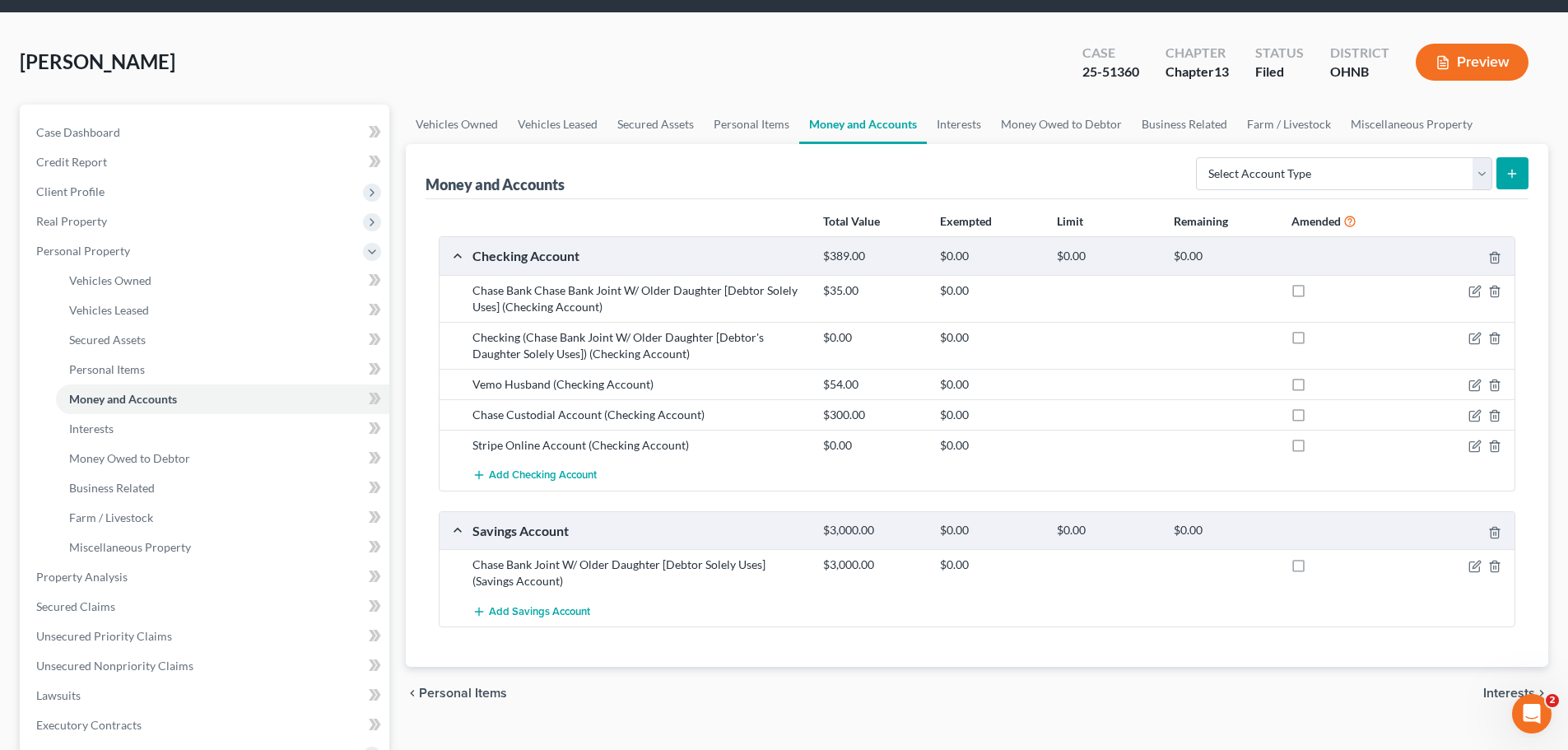
scroll to position [82, 0]
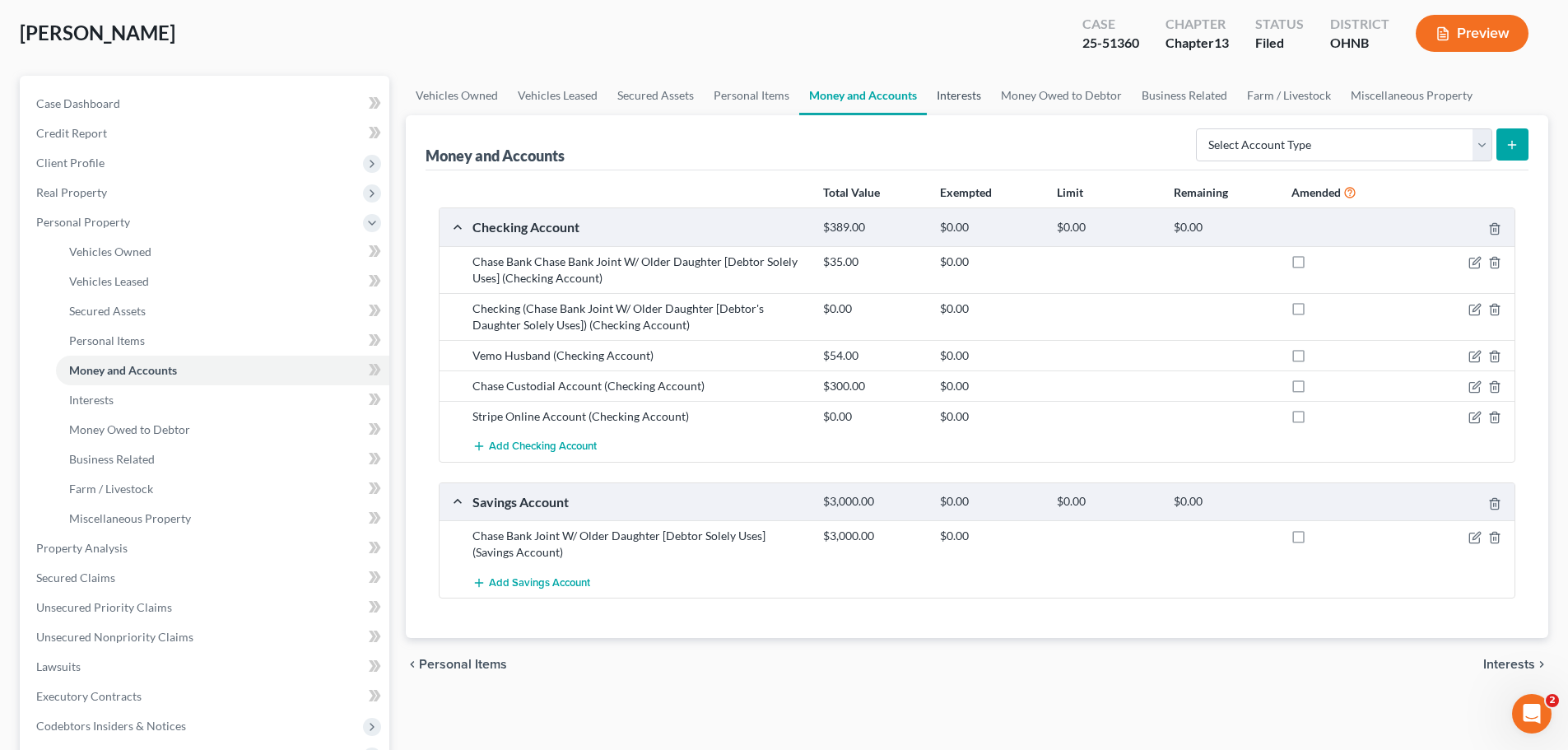
click at [962, 95] on link "Interests" at bounding box center [959, 95] width 64 height 40
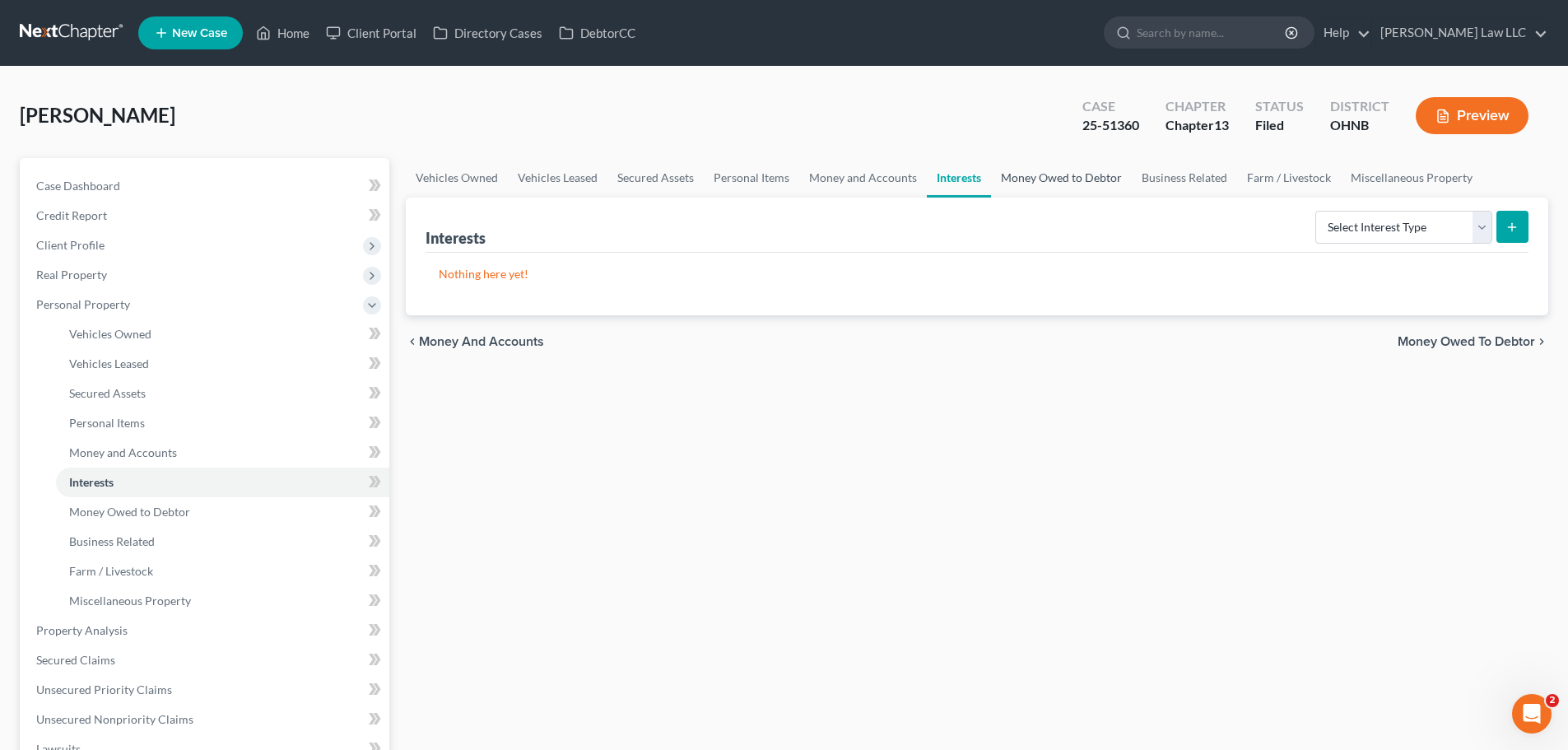
click at [1021, 181] on link "Money Owed to Debtor" at bounding box center [1061, 178] width 141 height 40
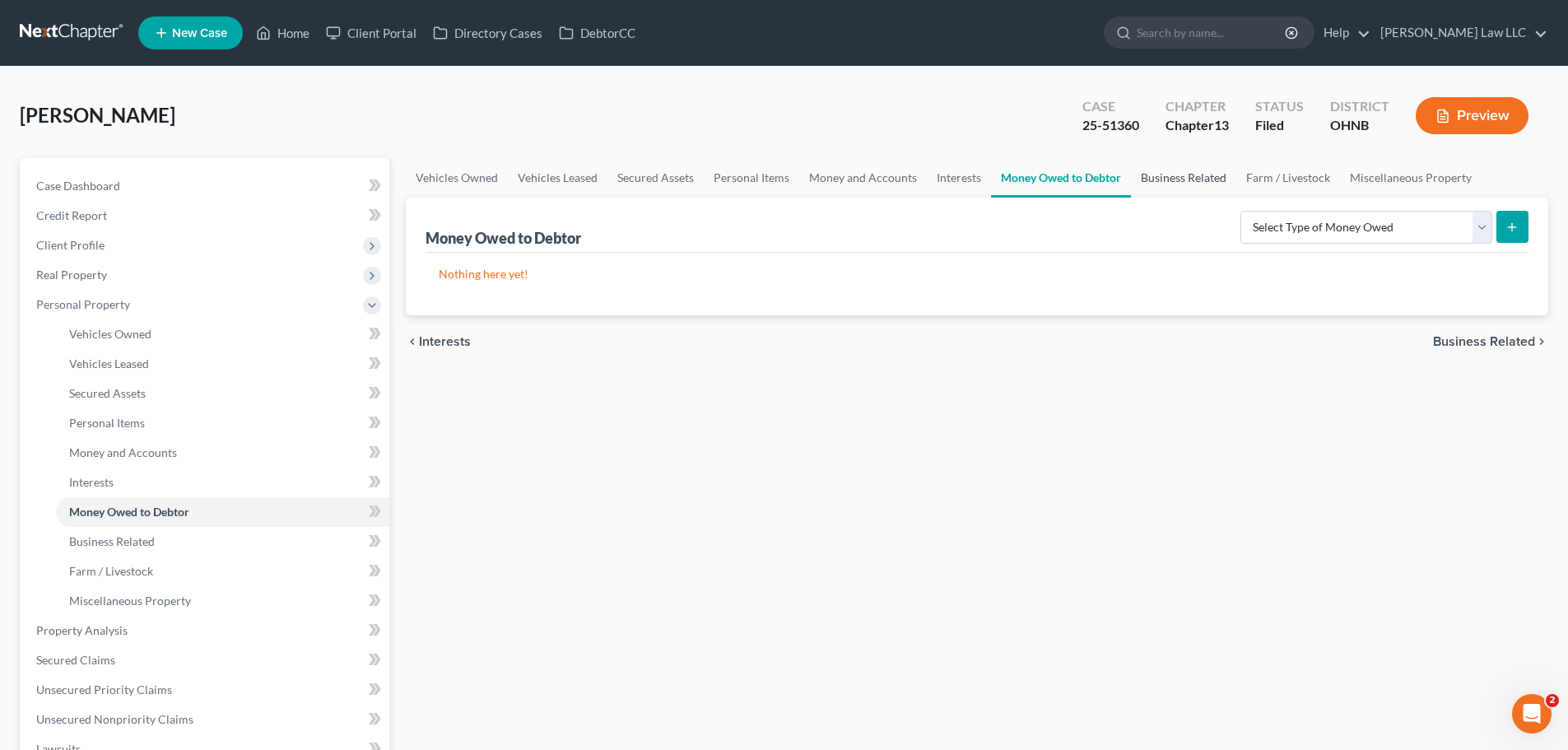
click at [1180, 177] on link "Business Related" at bounding box center [1184, 178] width 105 height 40
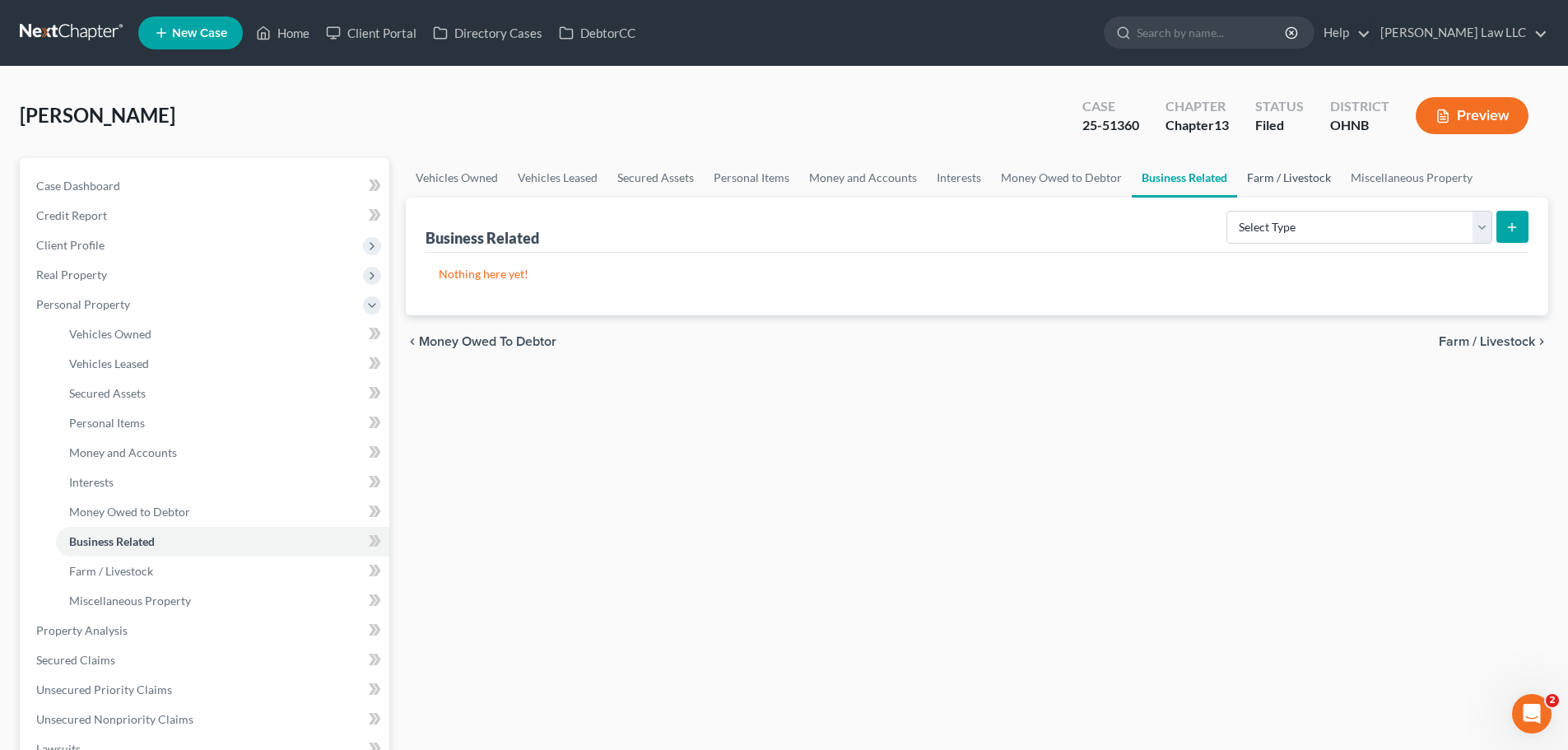
click at [1298, 182] on link "Farm / Livestock" at bounding box center [1289, 178] width 104 height 40
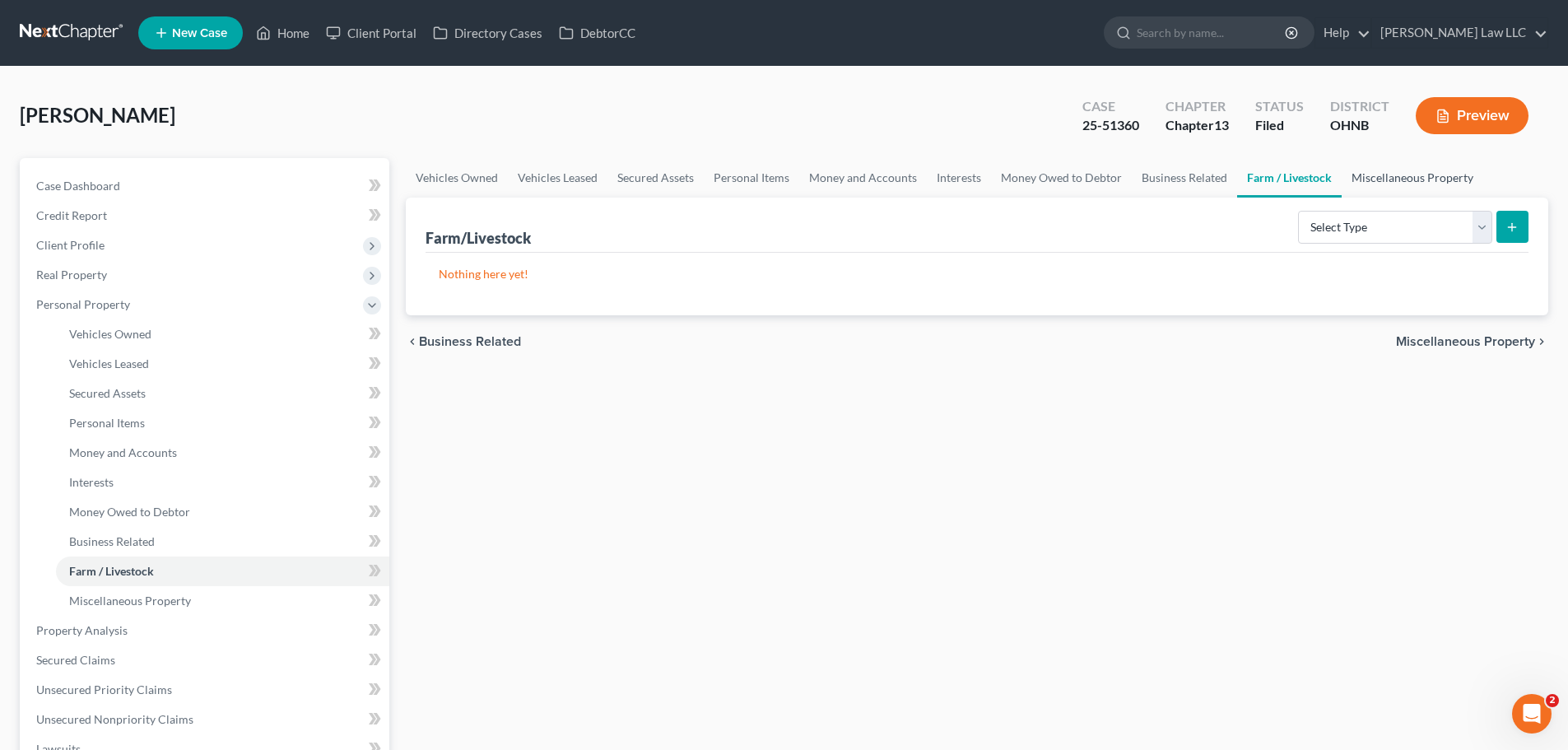
click at [1408, 172] on link "Miscellaneous Property" at bounding box center [1411, 178] width 142 height 40
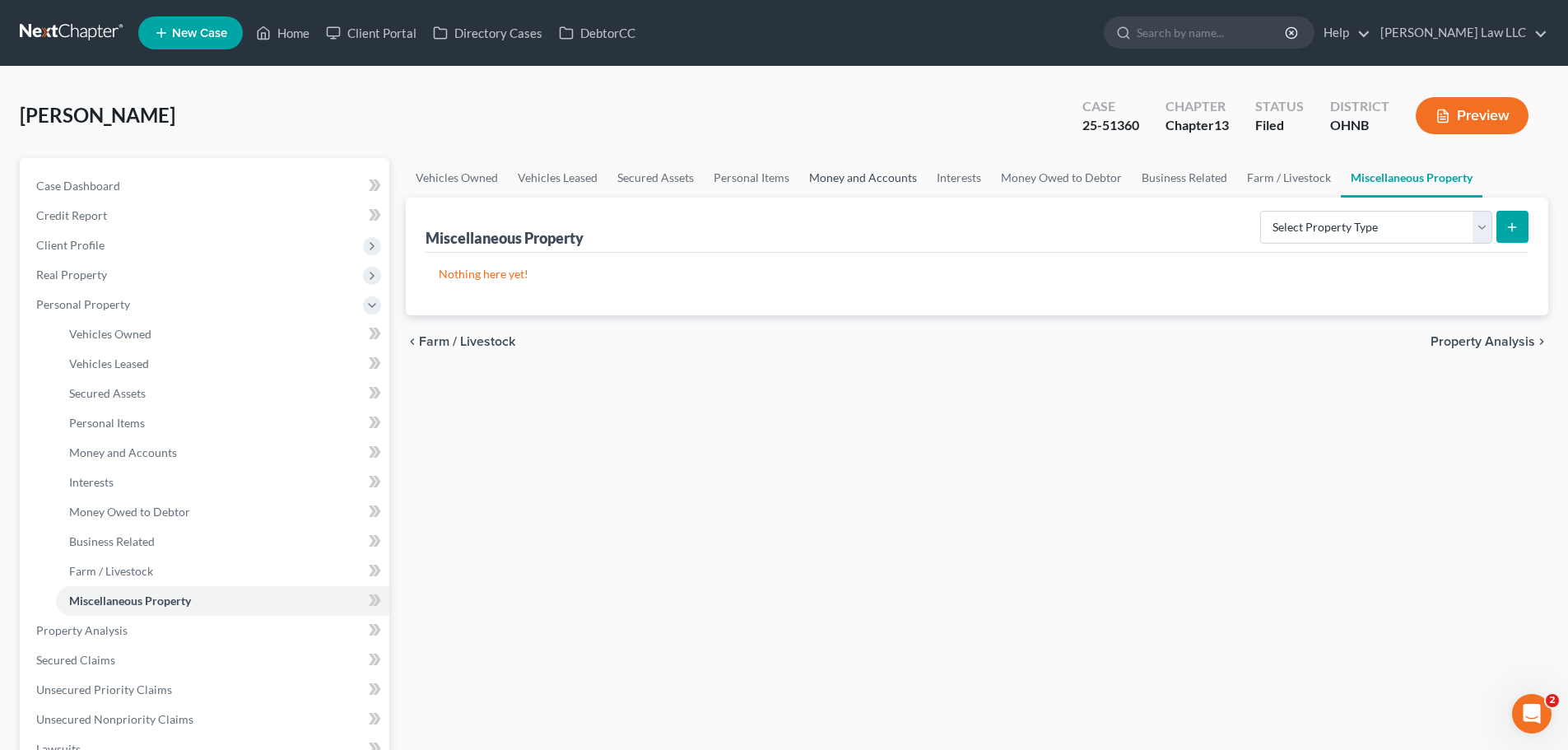
click at [864, 175] on link "Money and Accounts" at bounding box center [863, 178] width 128 height 40
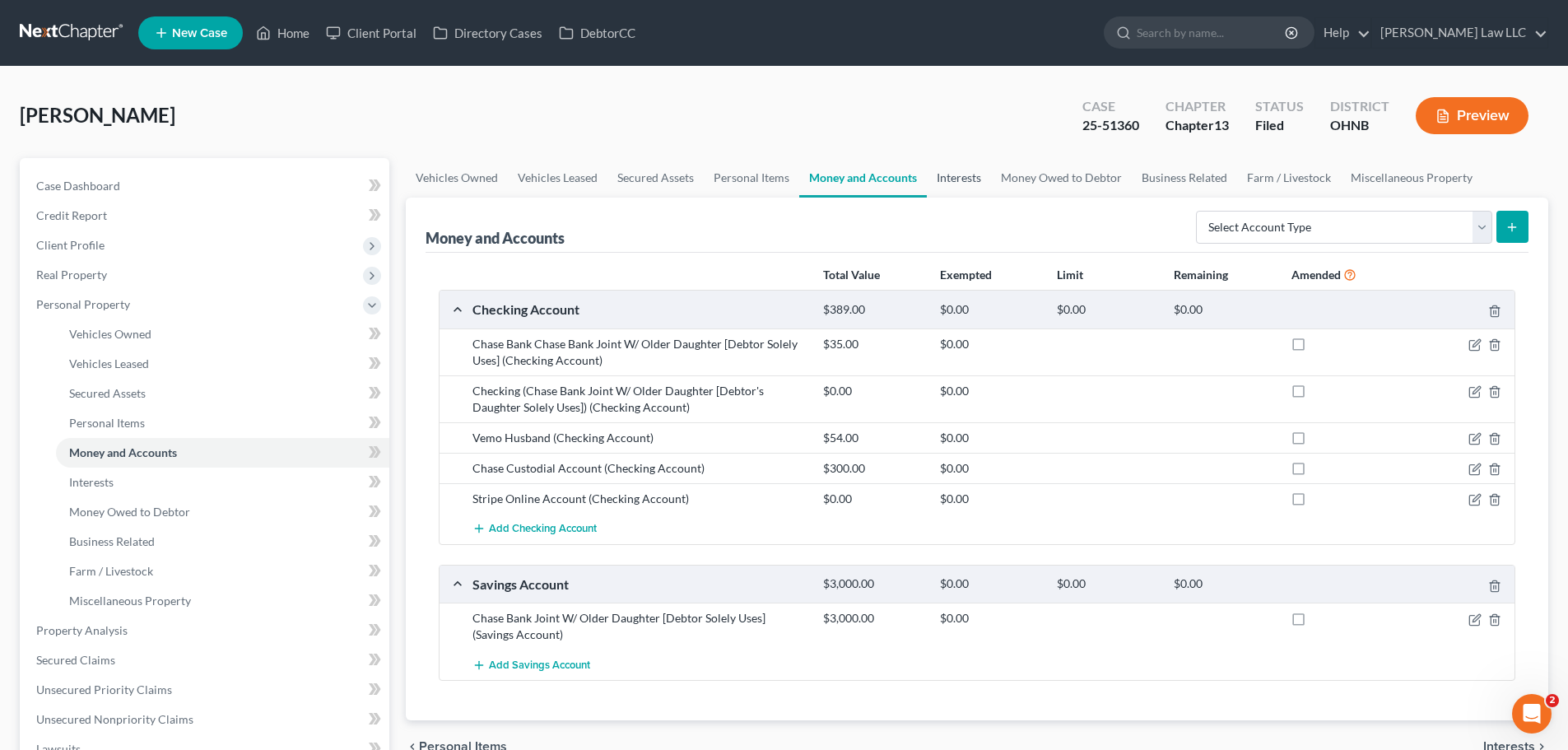
click at [962, 180] on link "Interests" at bounding box center [959, 178] width 64 height 40
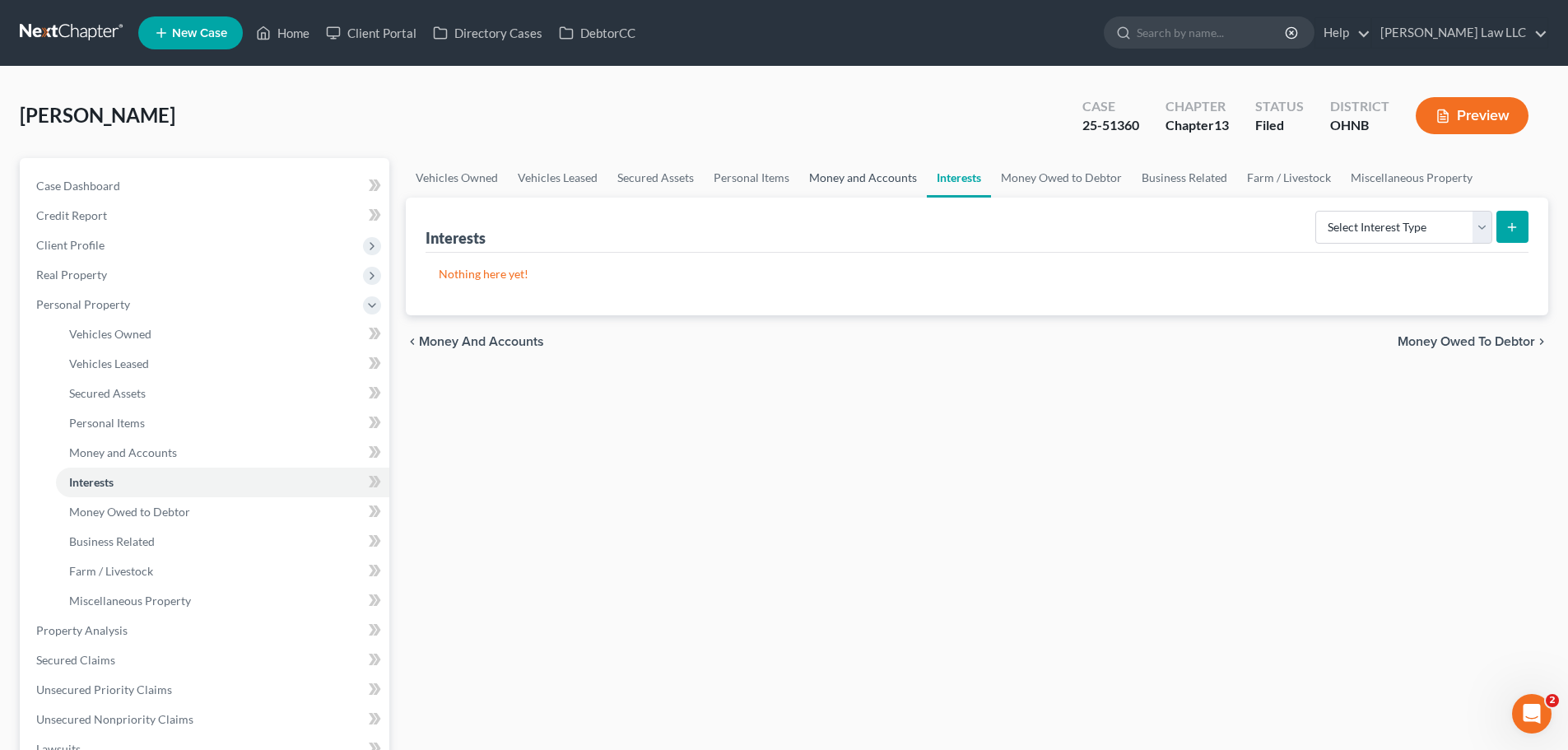
click at [875, 174] on link "Money and Accounts" at bounding box center [863, 178] width 128 height 40
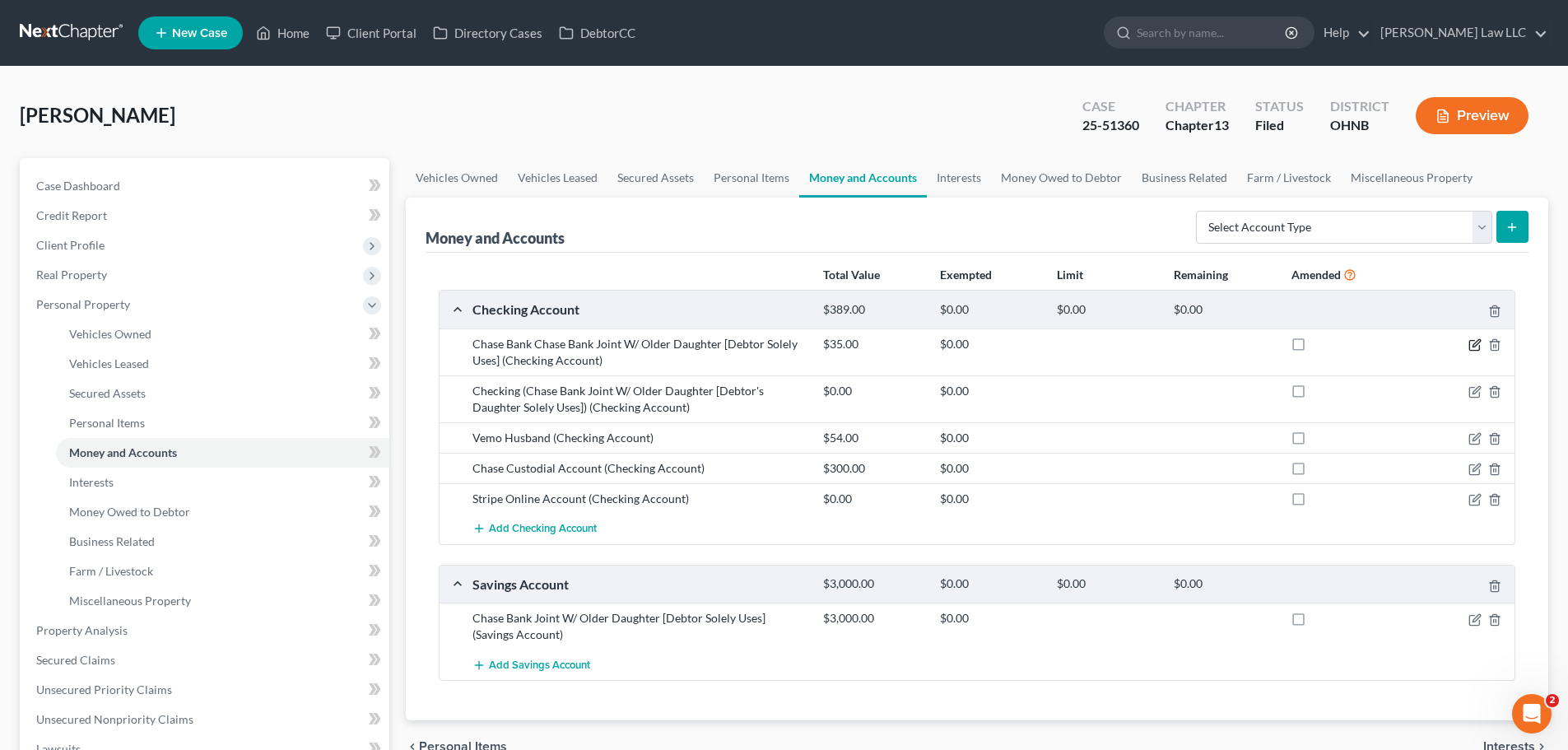
click at [1469, 346] on icon "button" at bounding box center [1474, 346] width 10 height 10
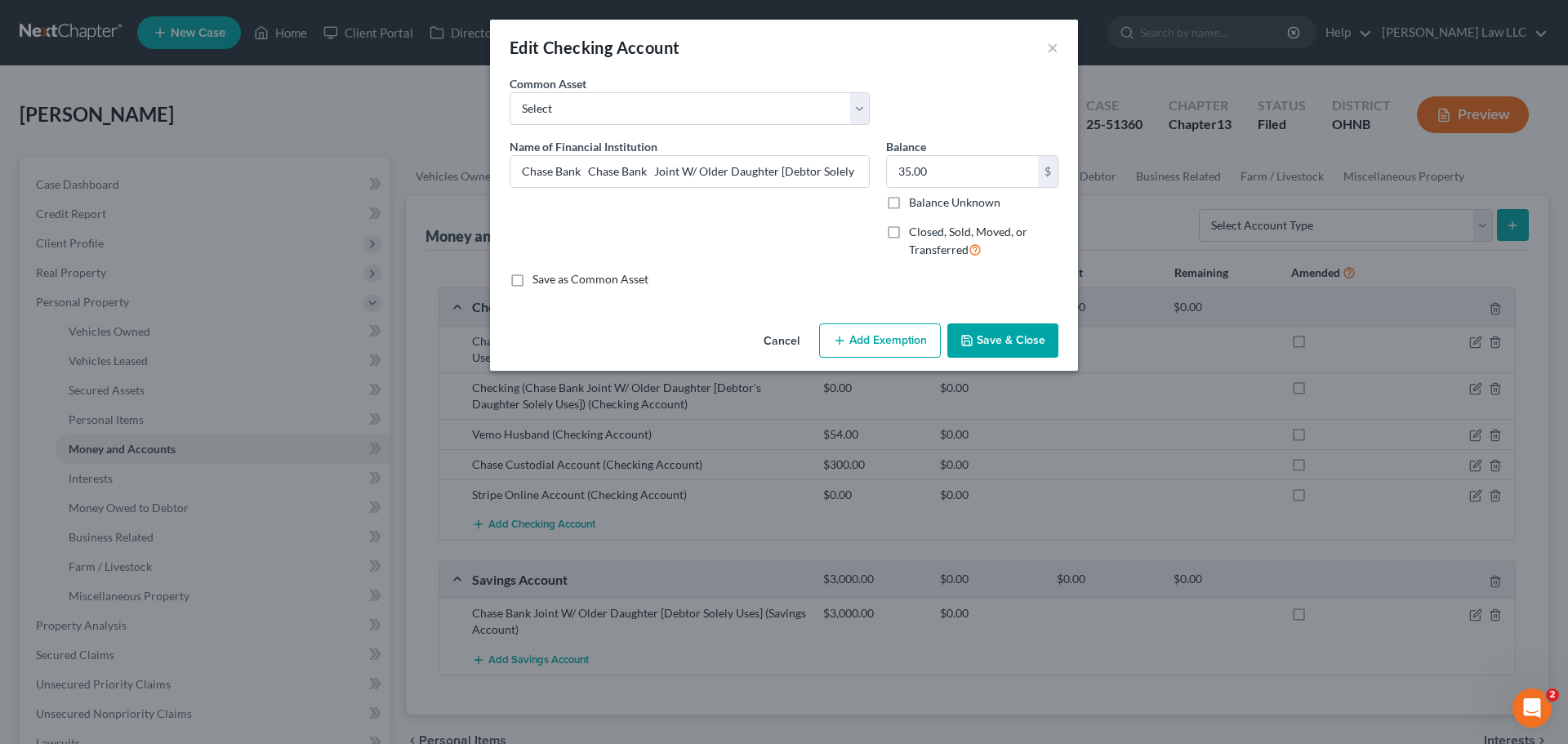
click at [877, 333] on button "Add Exemption" at bounding box center [880, 340] width 122 height 34
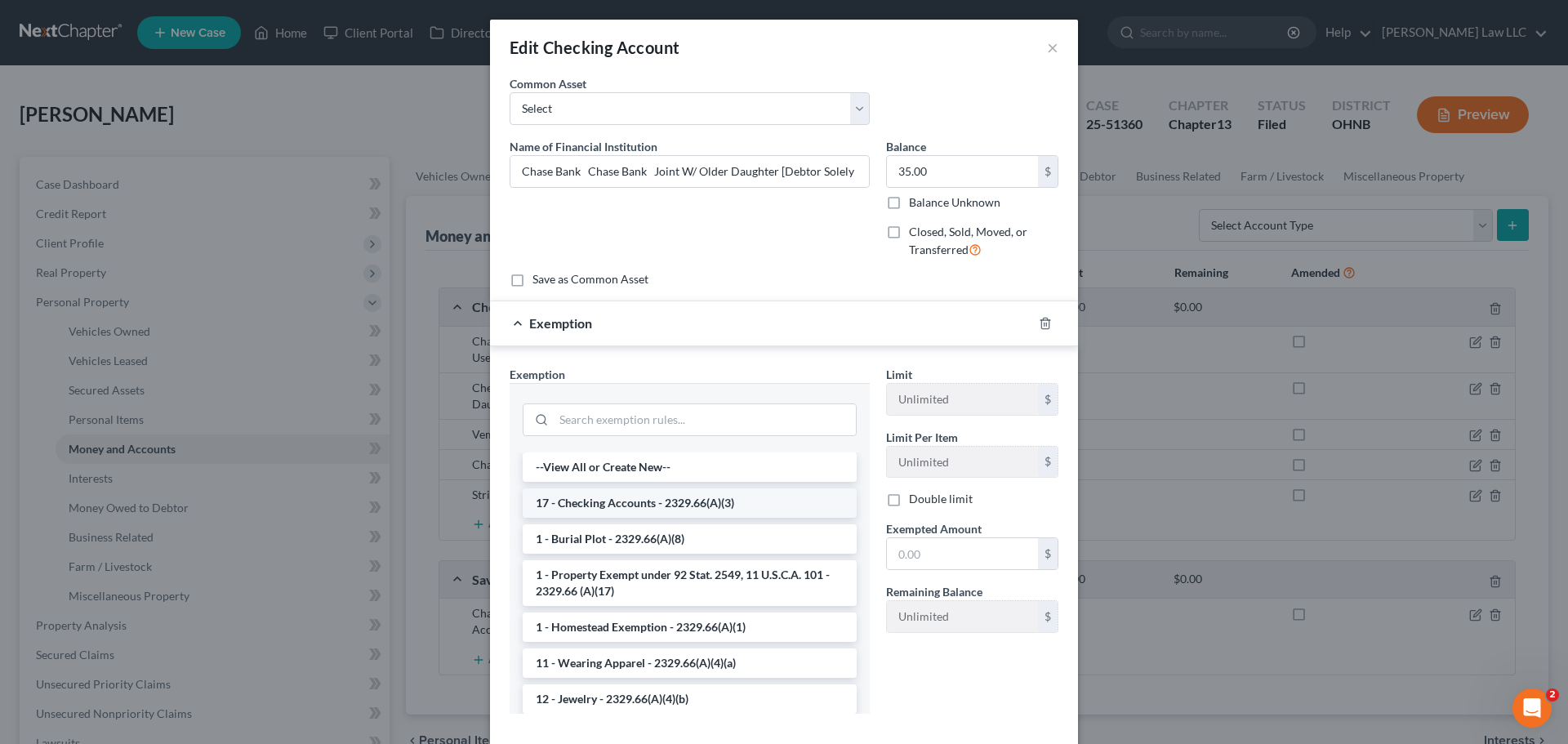
click at [586, 503] on li "17 - Checking Accounts - 2329.66(A)(3)" at bounding box center [690, 503] width 334 height 29
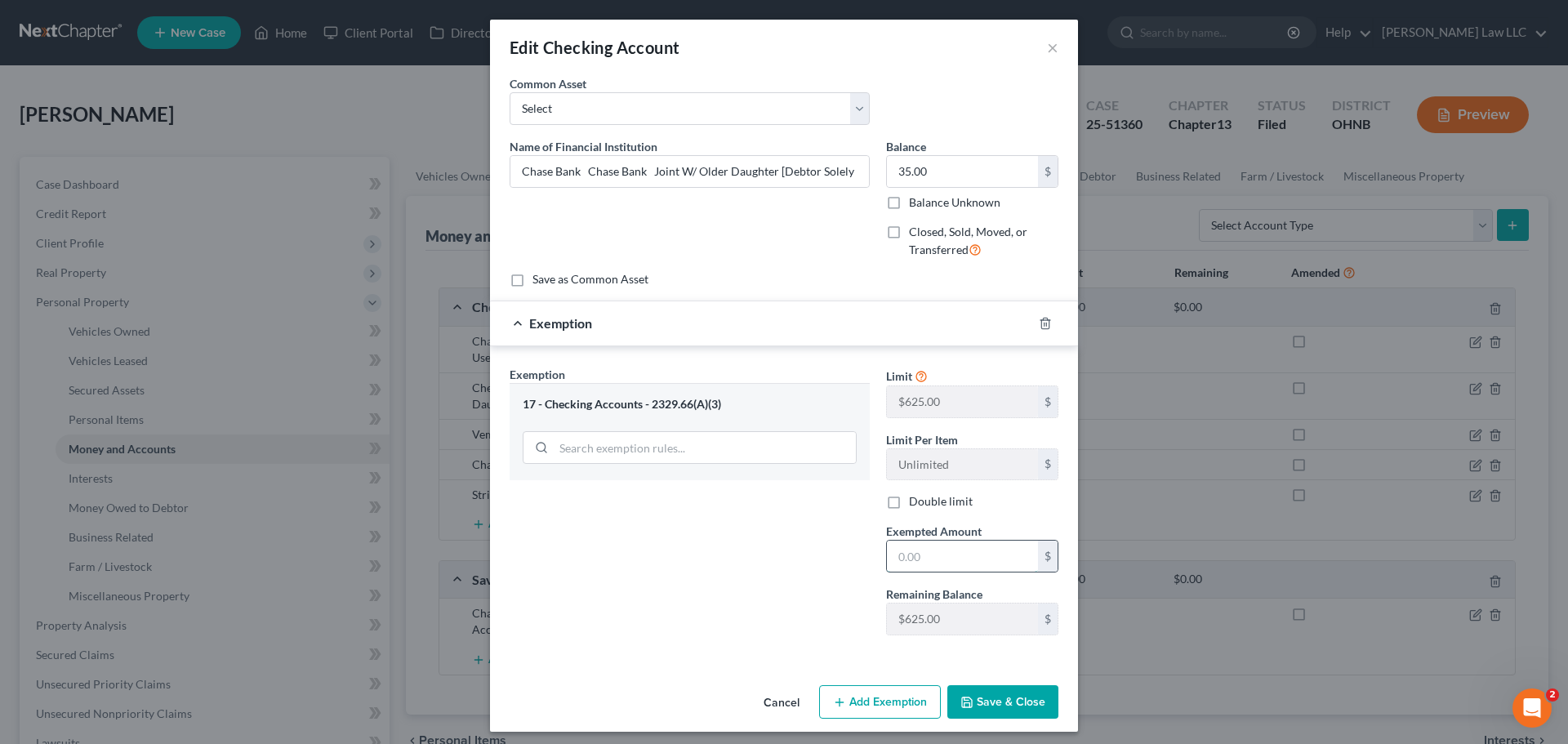
click at [932, 561] on input "text" at bounding box center [962, 556] width 151 height 31
type input "35"
click at [1009, 700] on button "Save & Close" at bounding box center [1003, 702] width 111 height 34
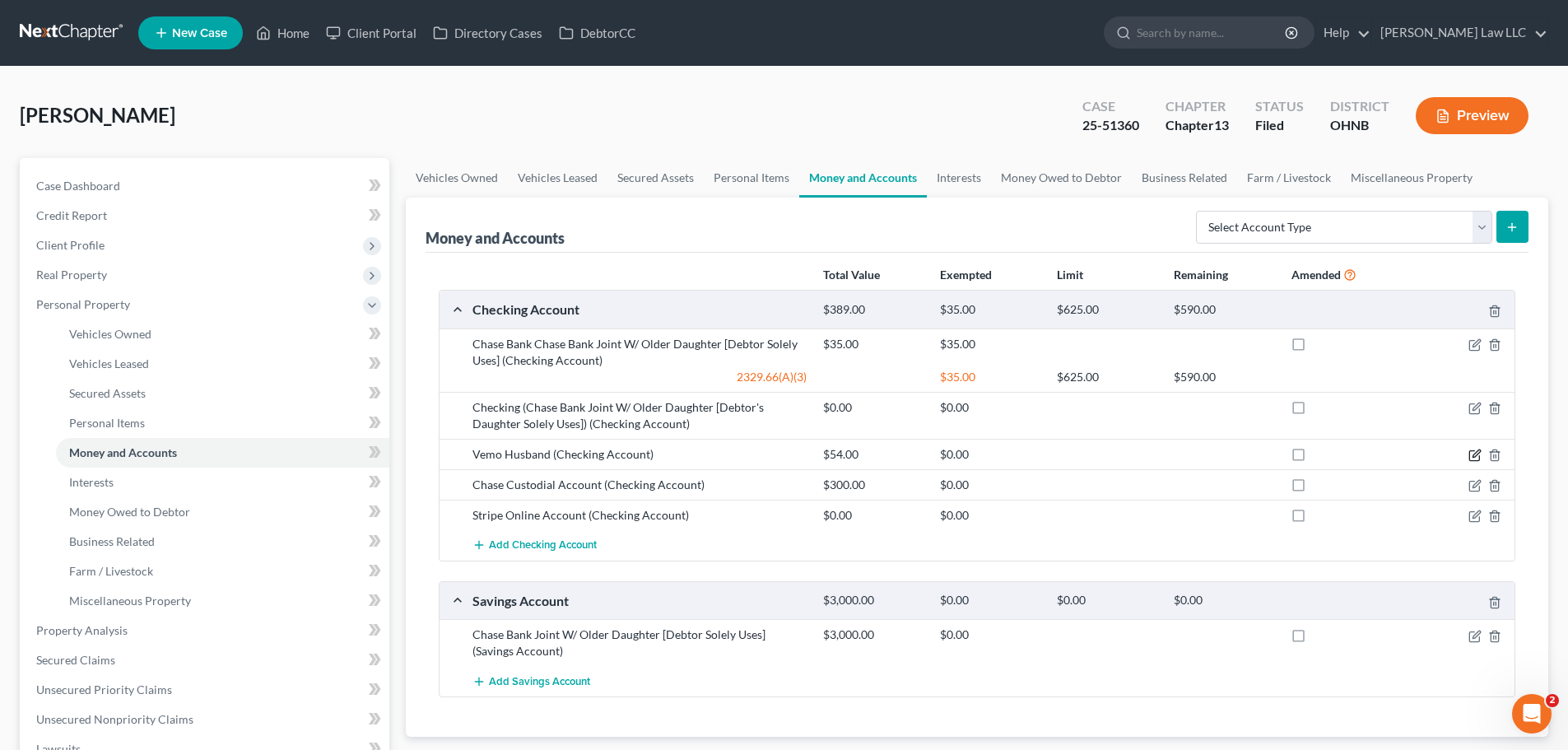
click at [1470, 455] on icon "button" at bounding box center [1474, 455] width 13 height 13
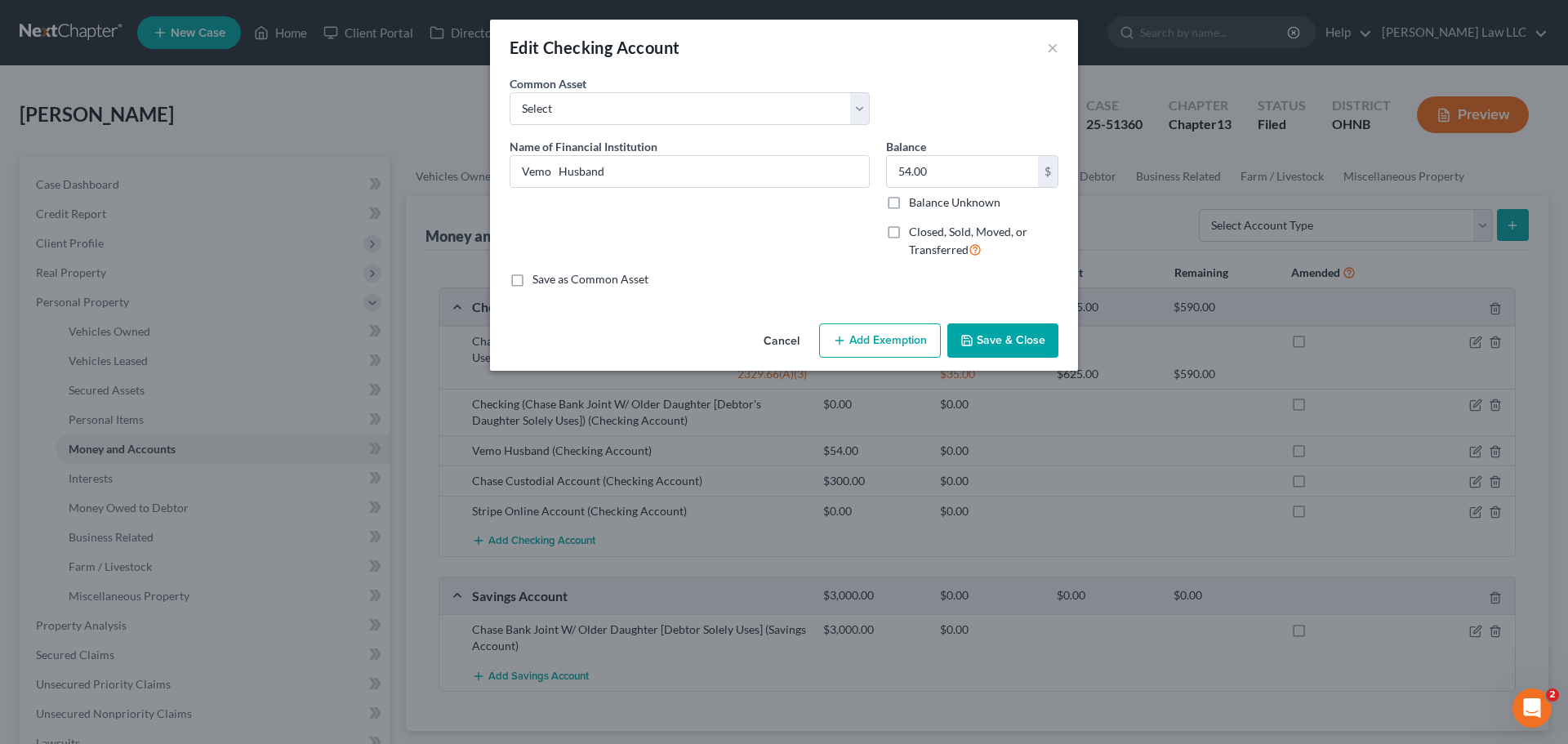
click at [891, 336] on button "Add Exemption" at bounding box center [880, 340] width 122 height 34
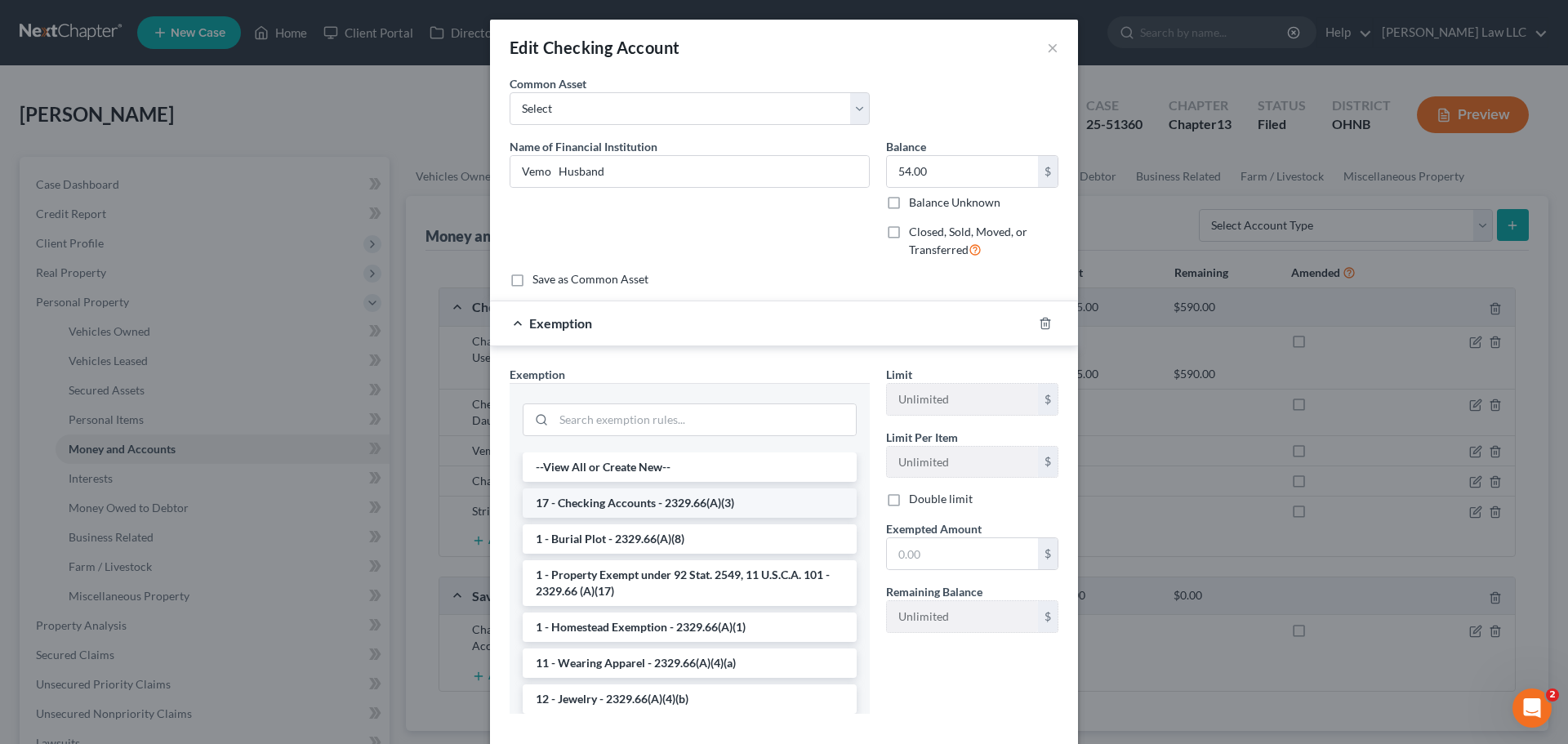
click at [598, 503] on li "17 - Checking Accounts - 2329.66(A)(3)" at bounding box center [690, 503] width 334 height 29
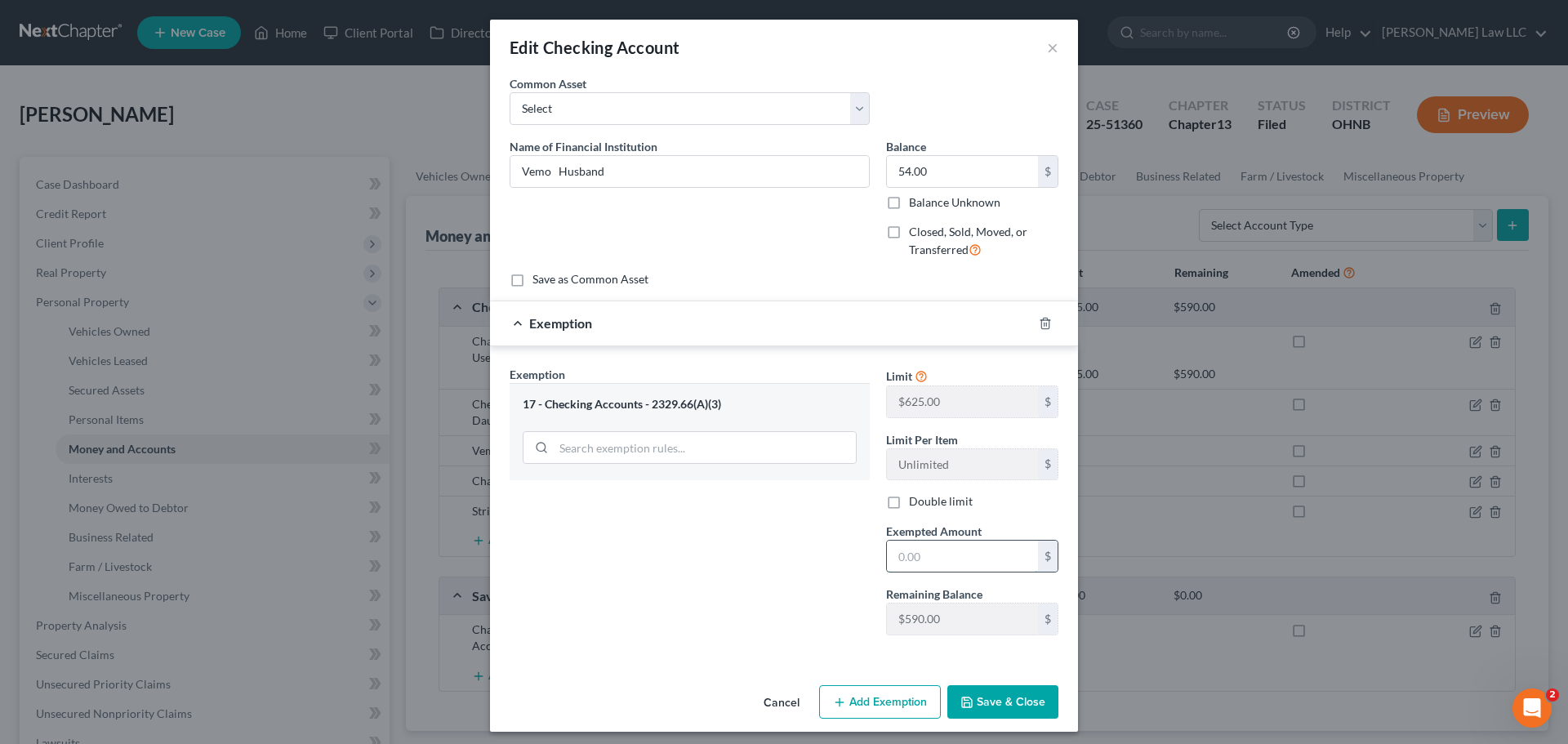
click at [990, 552] on input "text" at bounding box center [962, 556] width 151 height 31
type input "54"
drag, startPoint x: 746, startPoint y: 588, endPoint x: 794, endPoint y: 600, distance: 49.5
click at [746, 588] on div "Exemption Set must be selected for CA. Exemption * 17 - Checking Accounts - 232…" at bounding box center [689, 507] width 377 height 283
click at [974, 698] on button "Save & Close" at bounding box center [1003, 702] width 111 height 34
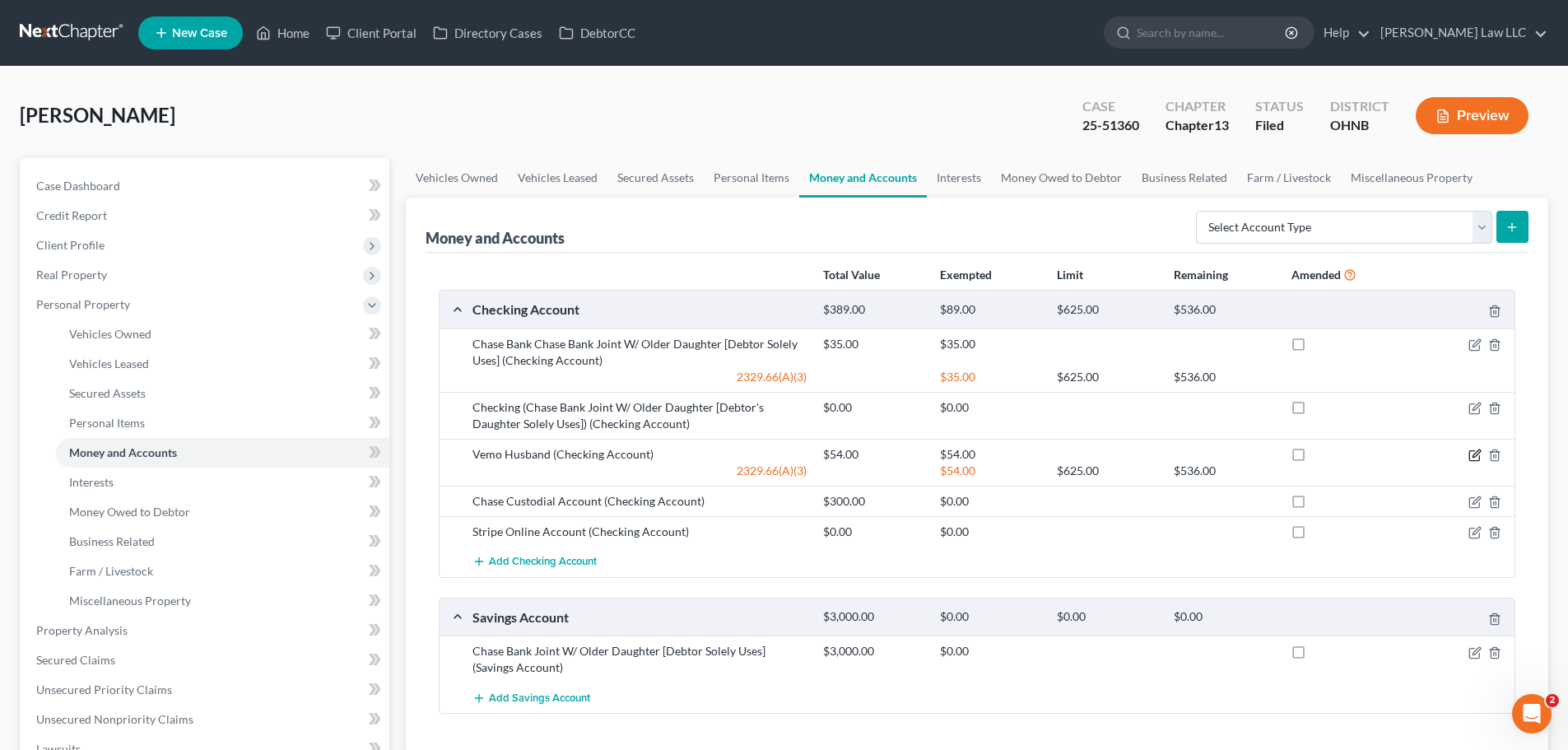
click at [1478, 457] on icon "button" at bounding box center [1474, 455] width 13 height 13
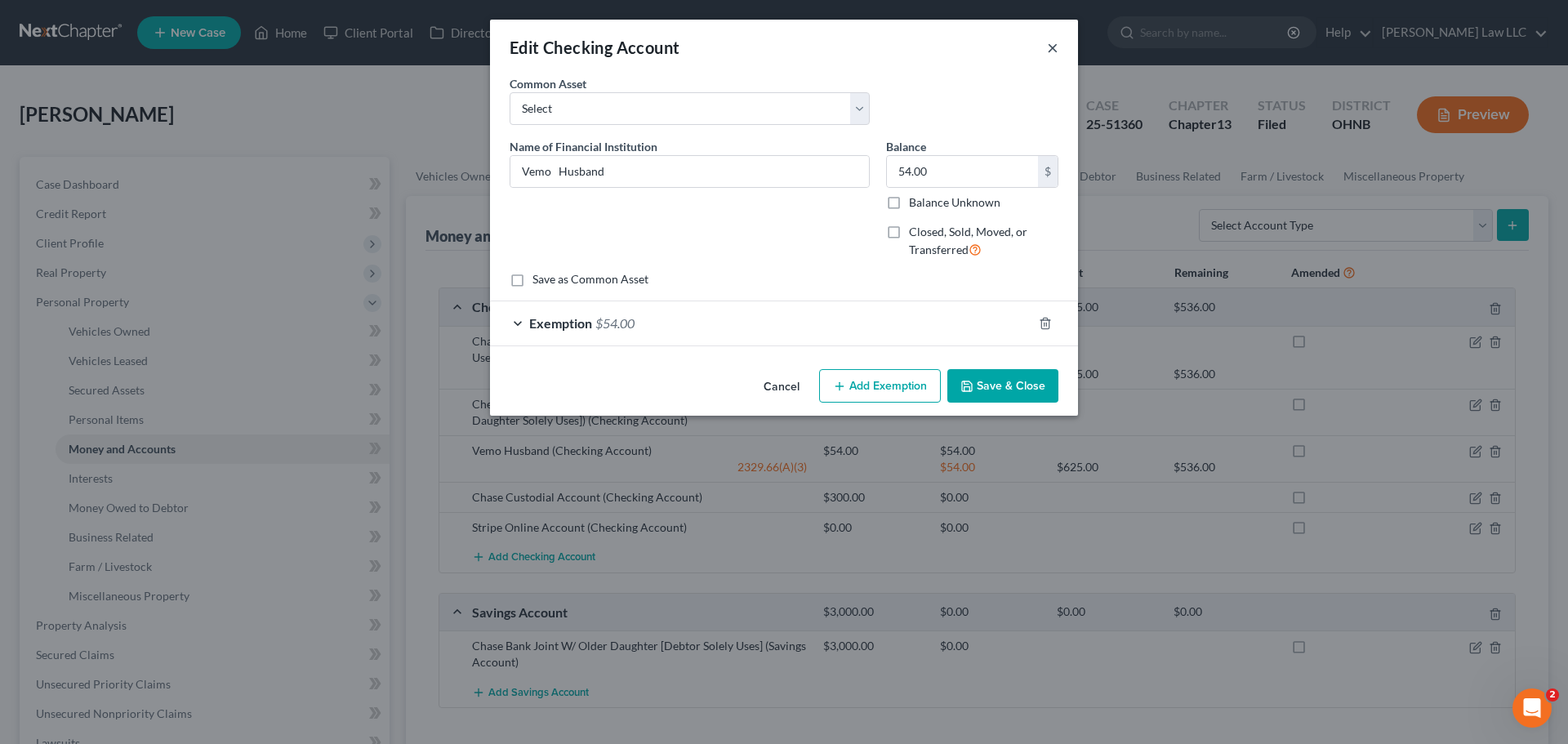
click at [1048, 51] on button "×" at bounding box center [1053, 47] width 12 height 20
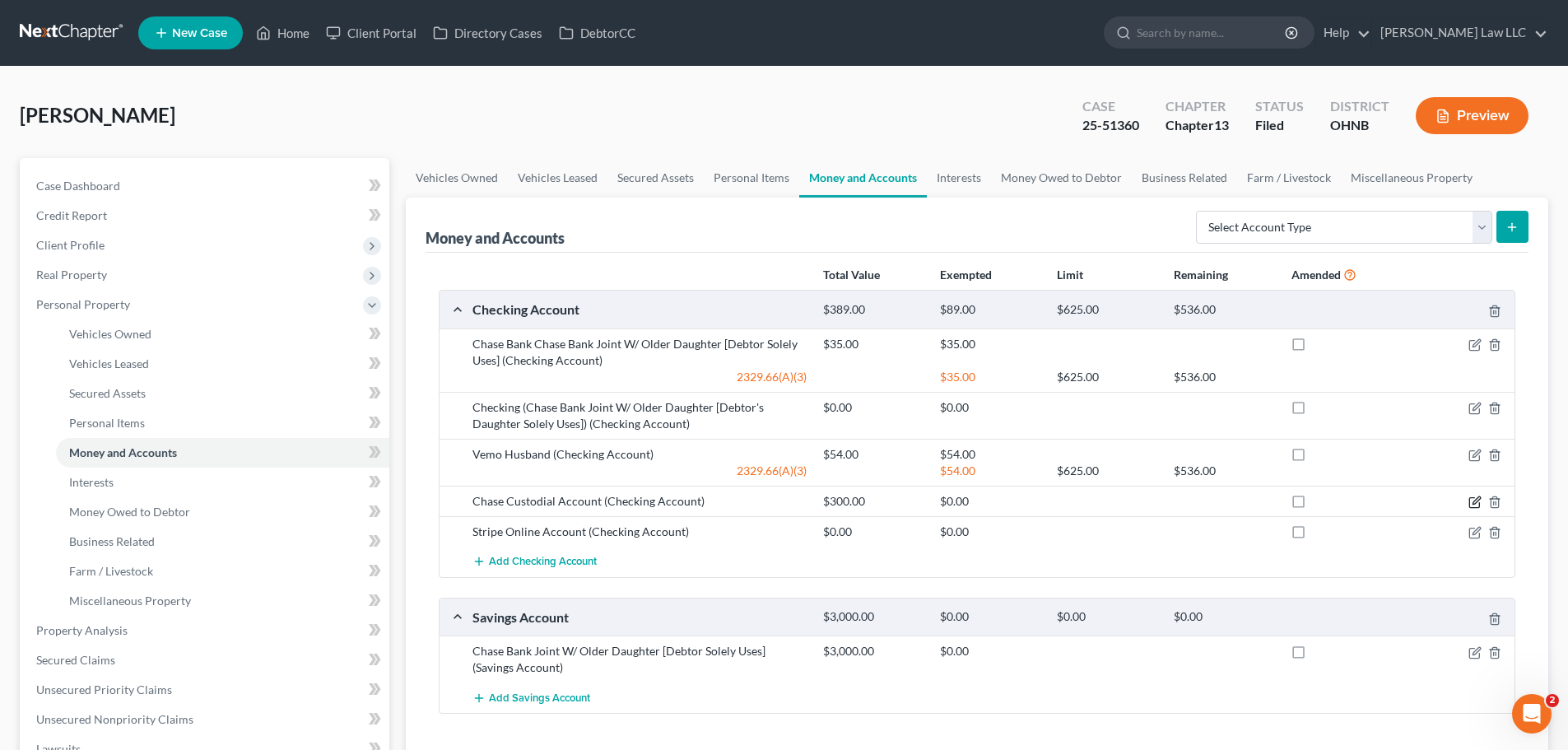
click at [1468, 504] on icon "button" at bounding box center [1474, 501] width 13 height 13
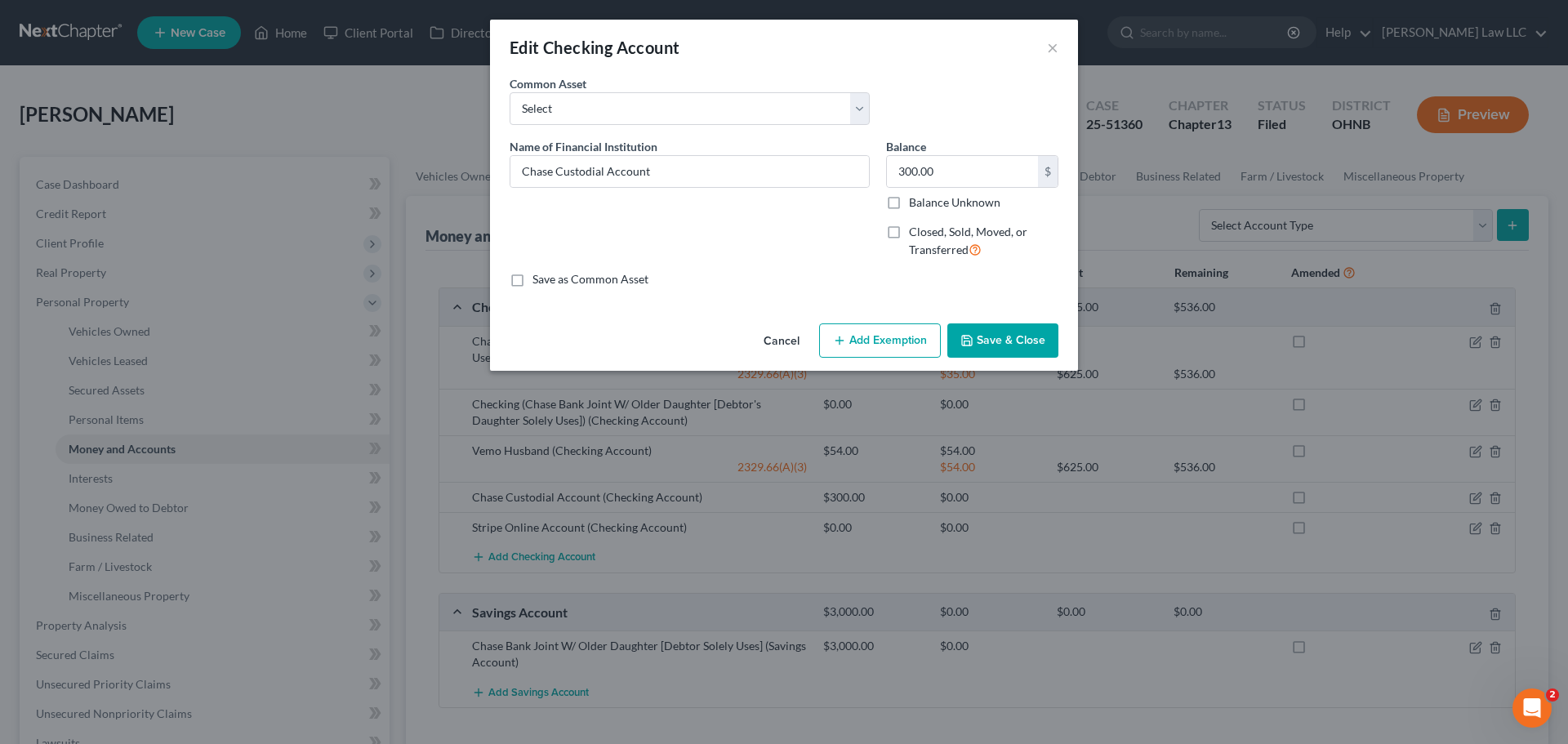
click at [877, 337] on button "Add Exemption" at bounding box center [880, 340] width 122 height 34
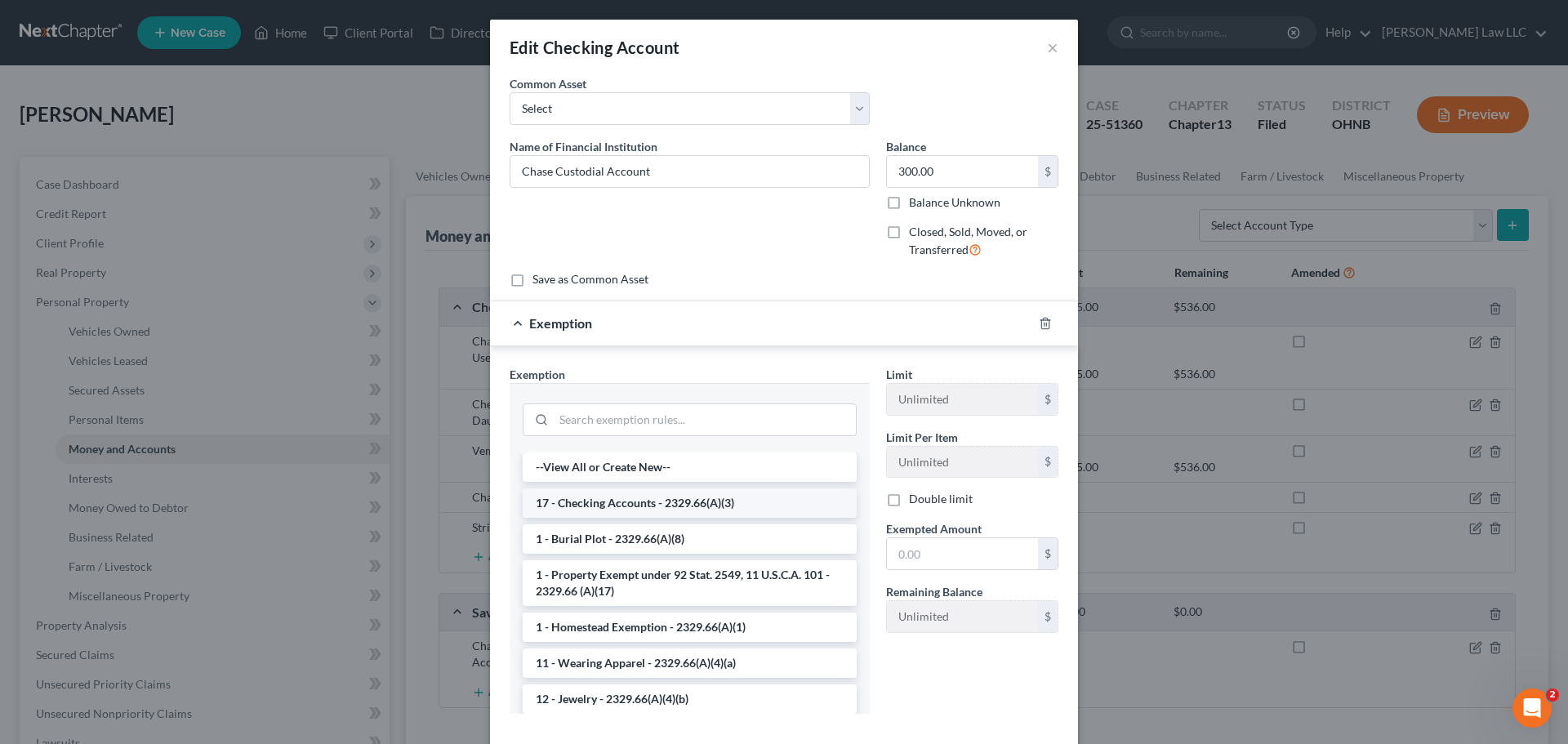
click at [654, 501] on li "17 - Checking Accounts - 2329.66(A)(3)" at bounding box center [690, 503] width 334 height 29
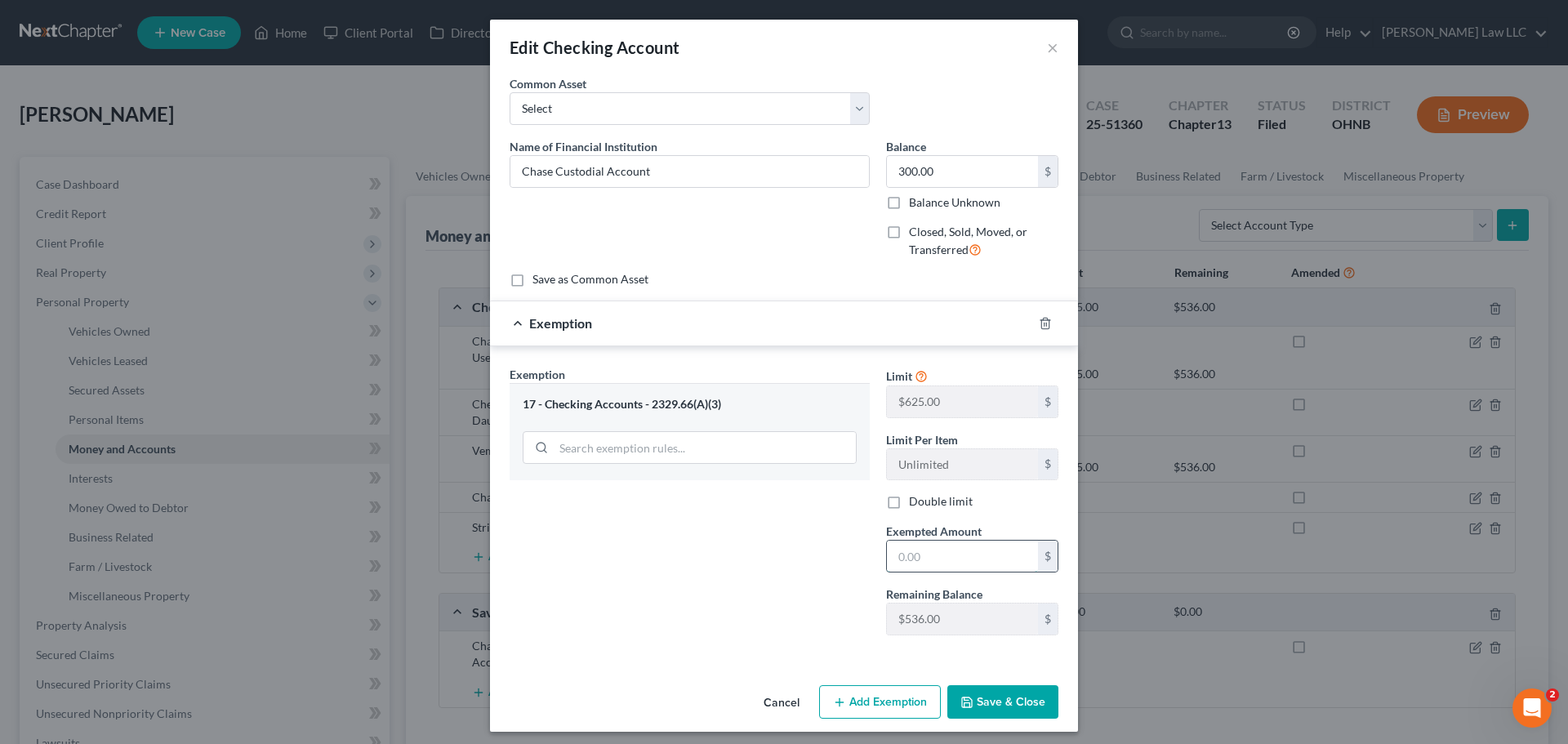
click at [990, 553] on input "text" at bounding box center [962, 556] width 151 height 31
type input "300"
drag, startPoint x: 827, startPoint y: 628, endPoint x: 842, endPoint y: 632, distance: 15.5
click at [827, 628] on div "Exemption Set must be selected for CA. Exemption * 17 - Checking Accounts - 232…" at bounding box center [689, 507] width 377 height 283
click at [1010, 713] on button "Save & Close" at bounding box center [1003, 702] width 111 height 34
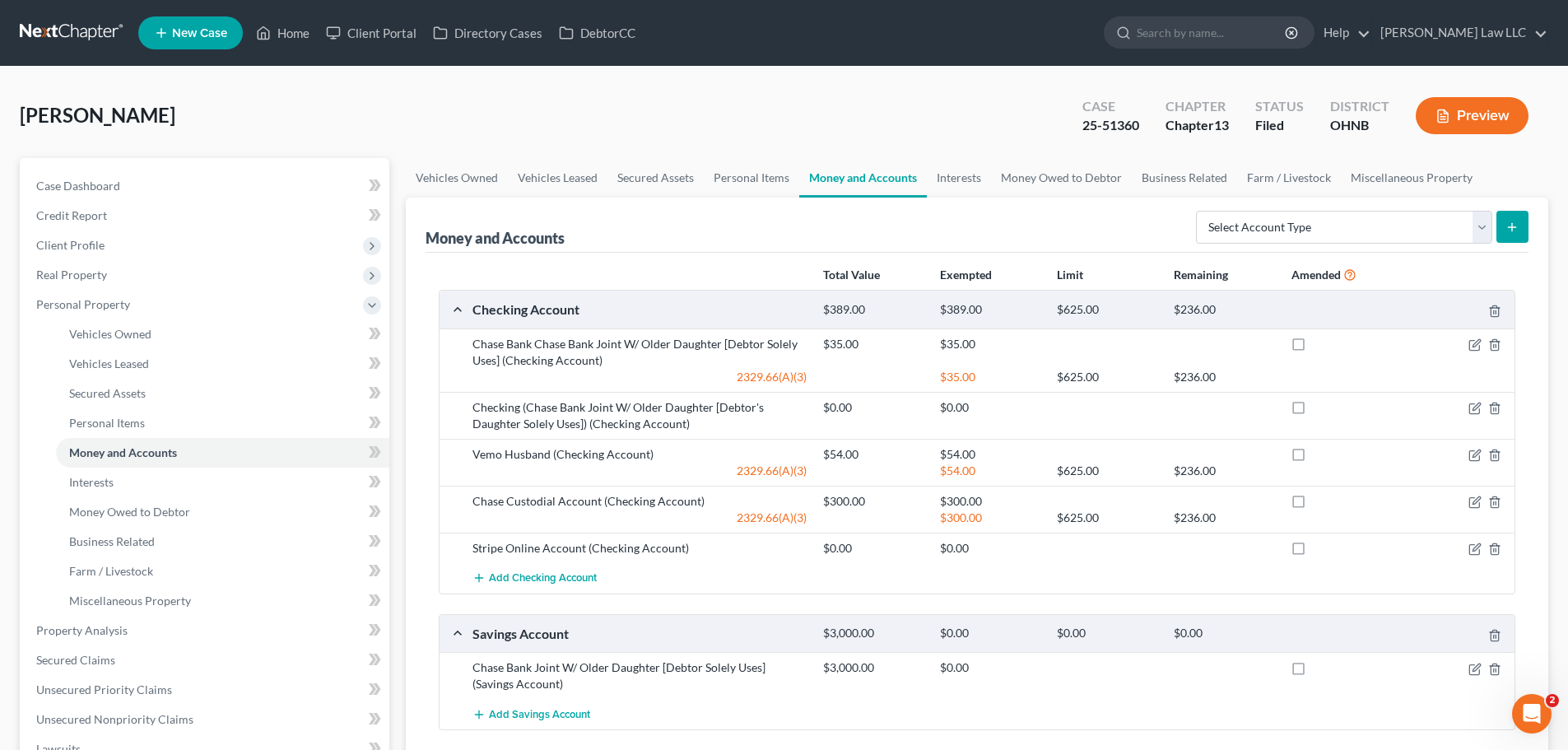
scroll to position [82, 0]
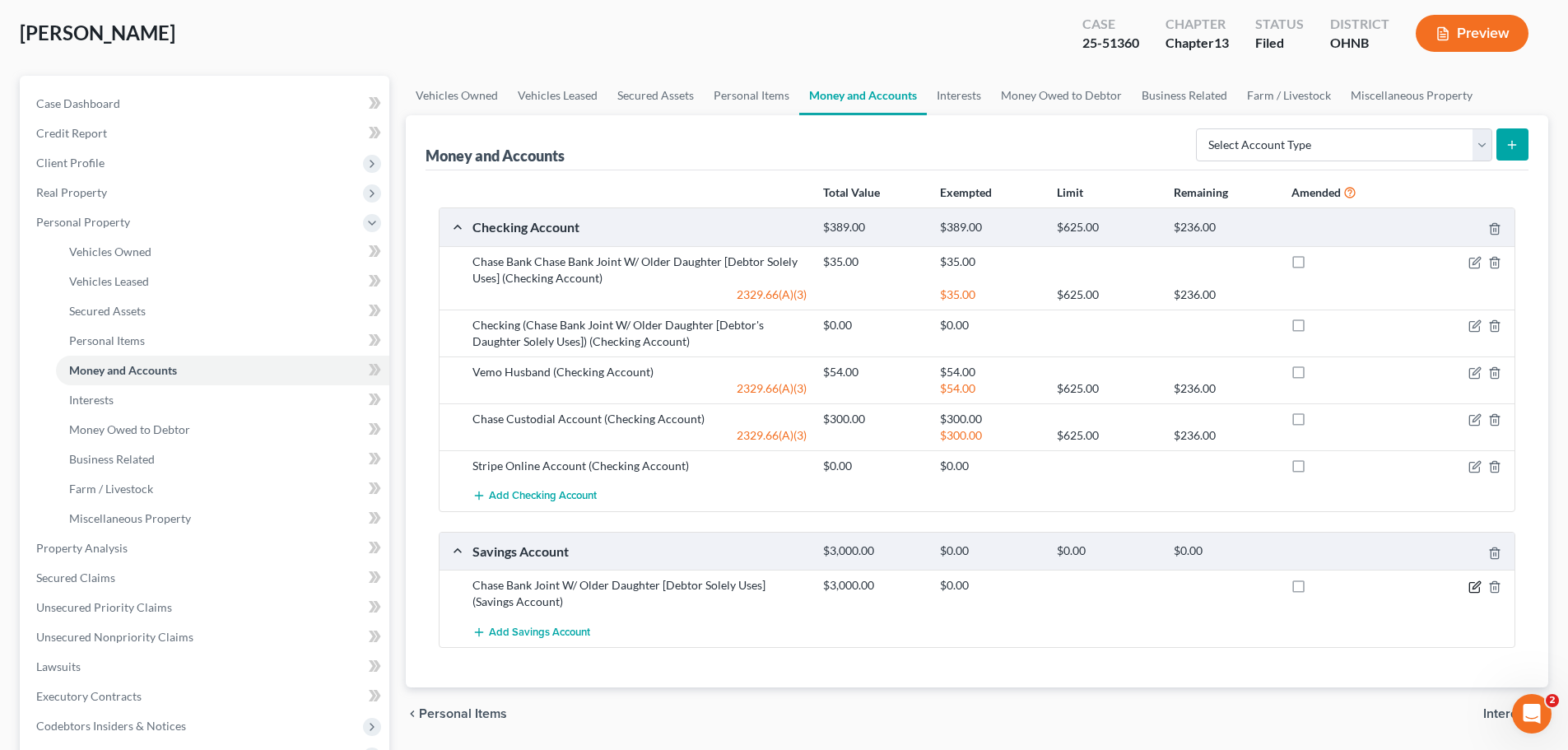
click at [1477, 591] on icon "button" at bounding box center [1474, 587] width 13 height 13
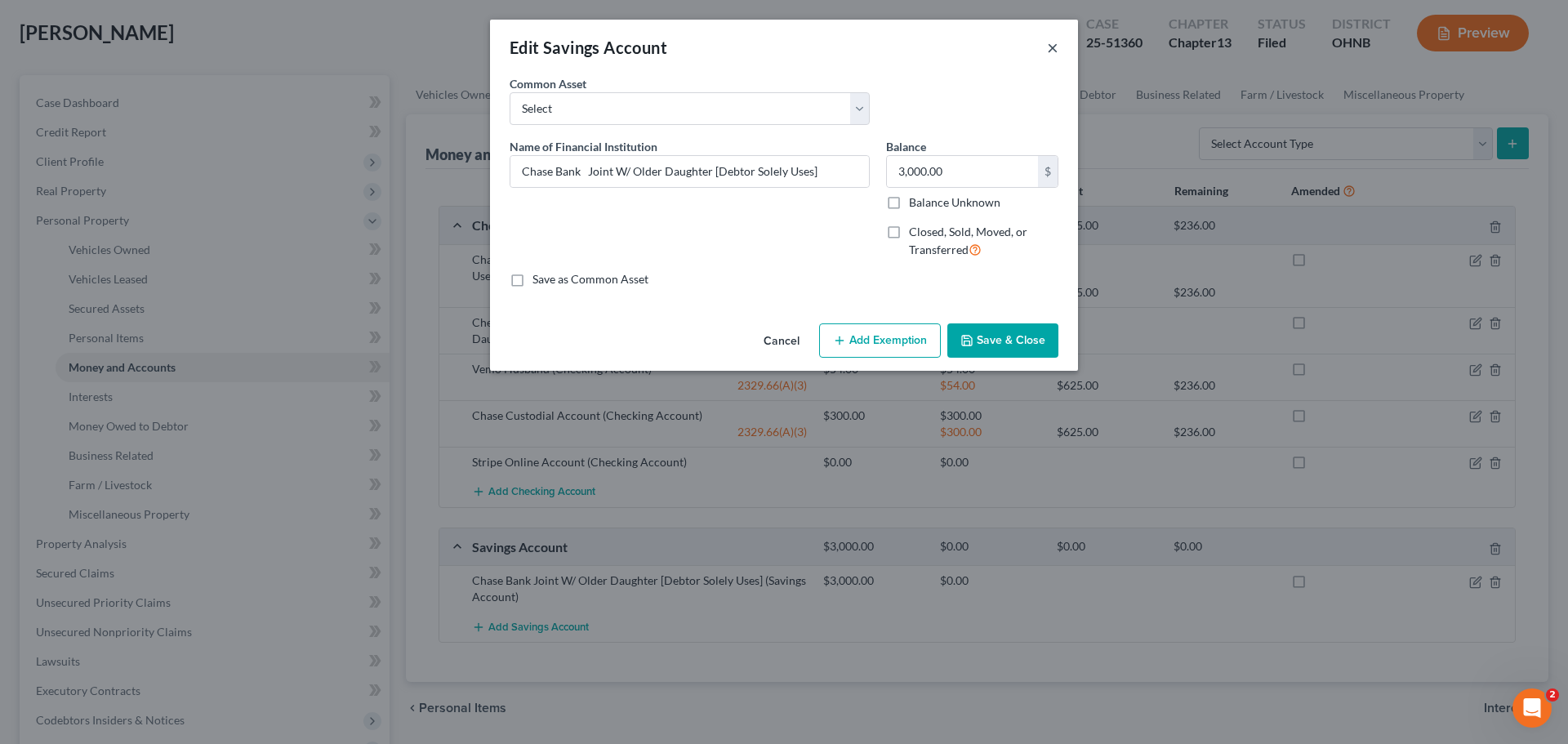
click at [1056, 47] on button "×" at bounding box center [1053, 47] width 12 height 20
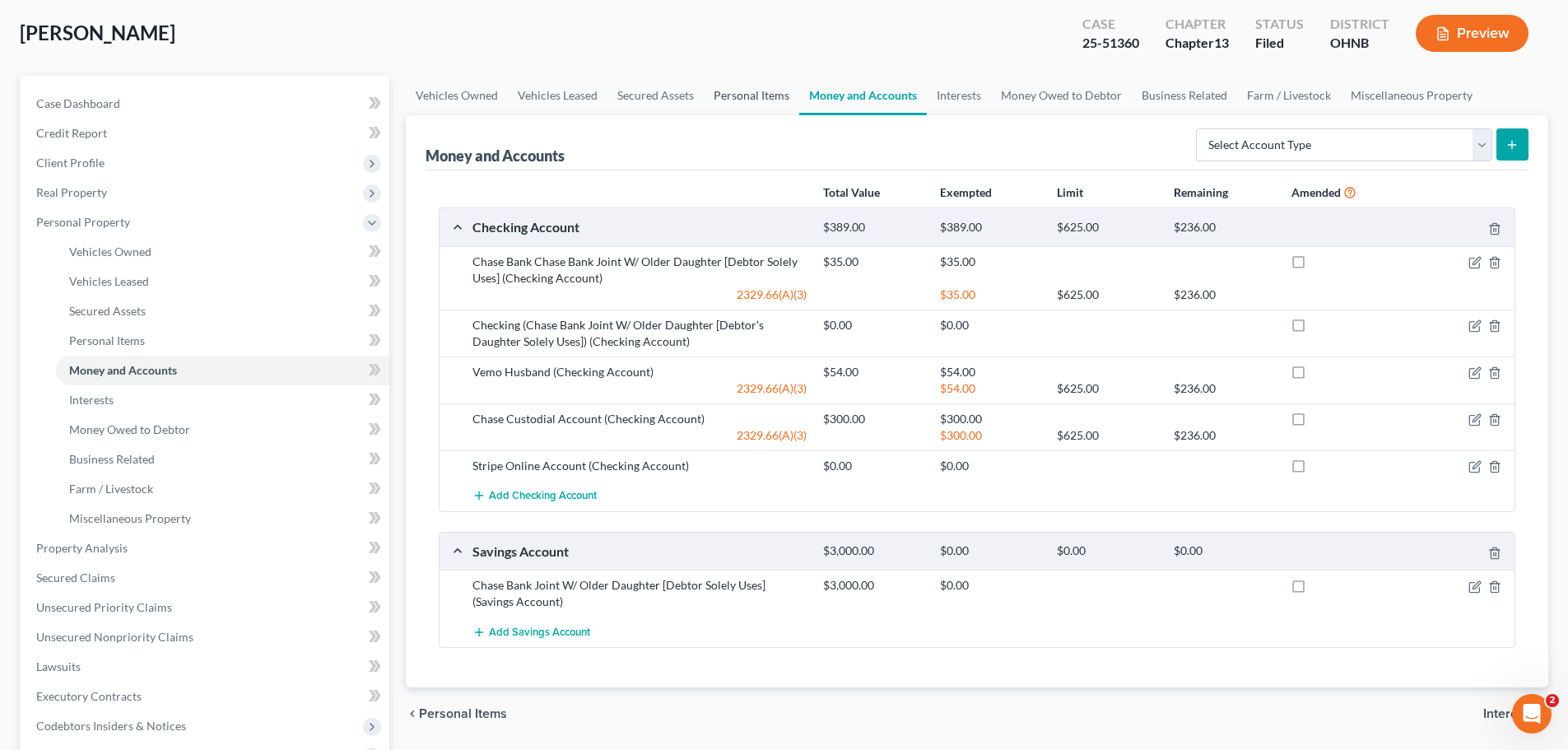
click at [743, 91] on link "Personal Items" at bounding box center [751, 95] width 95 height 40
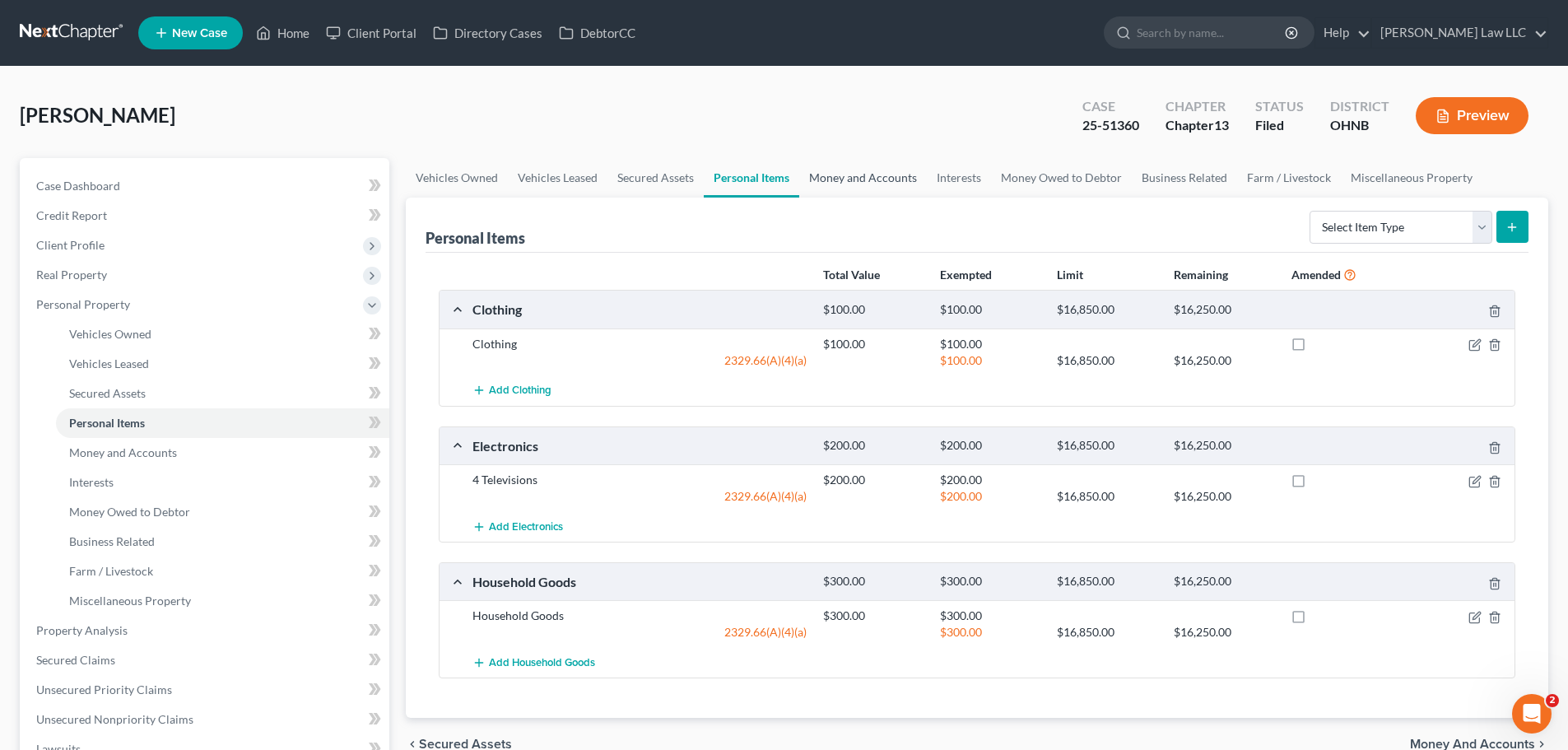
click at [866, 182] on link "Money and Accounts" at bounding box center [863, 178] width 128 height 40
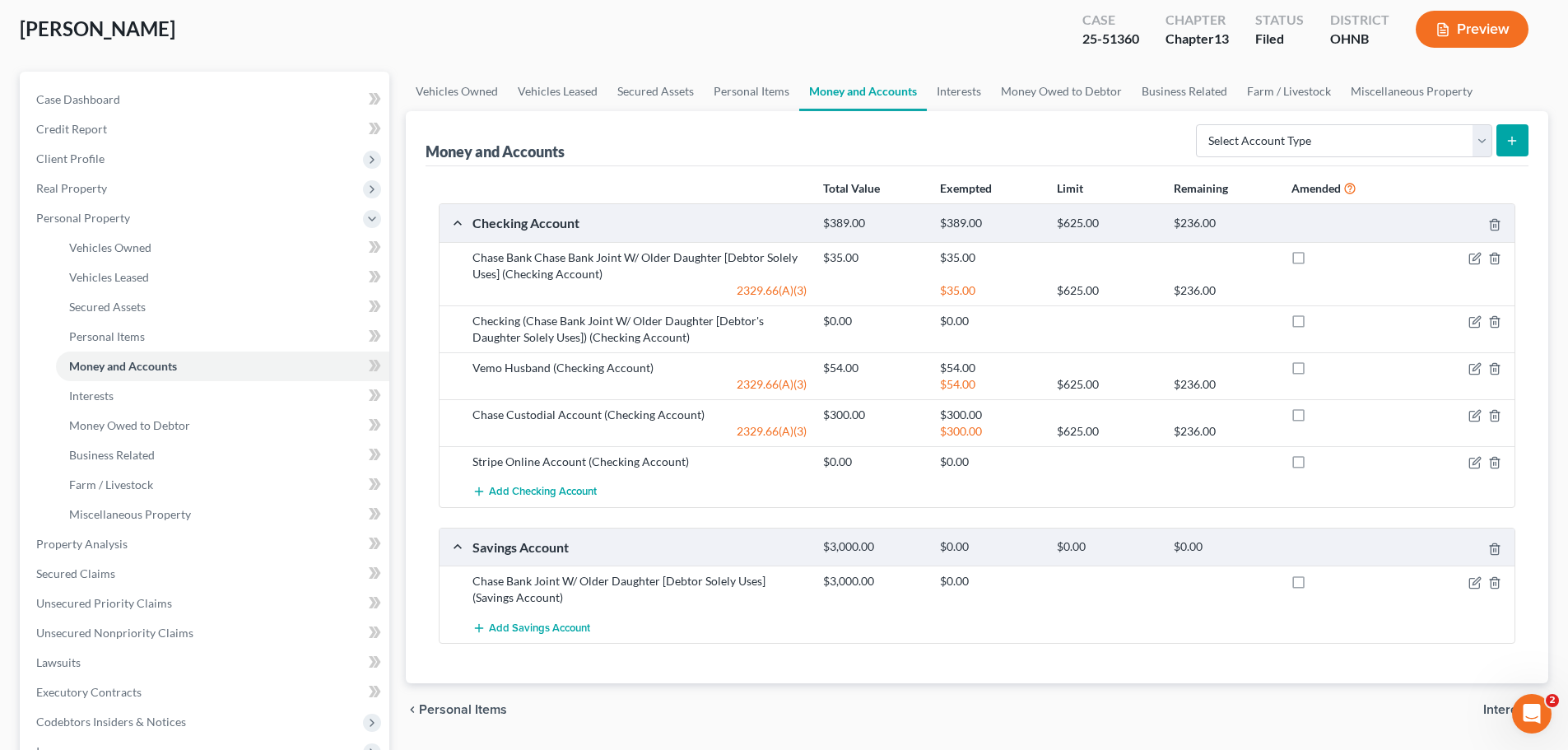
scroll to position [164, 0]
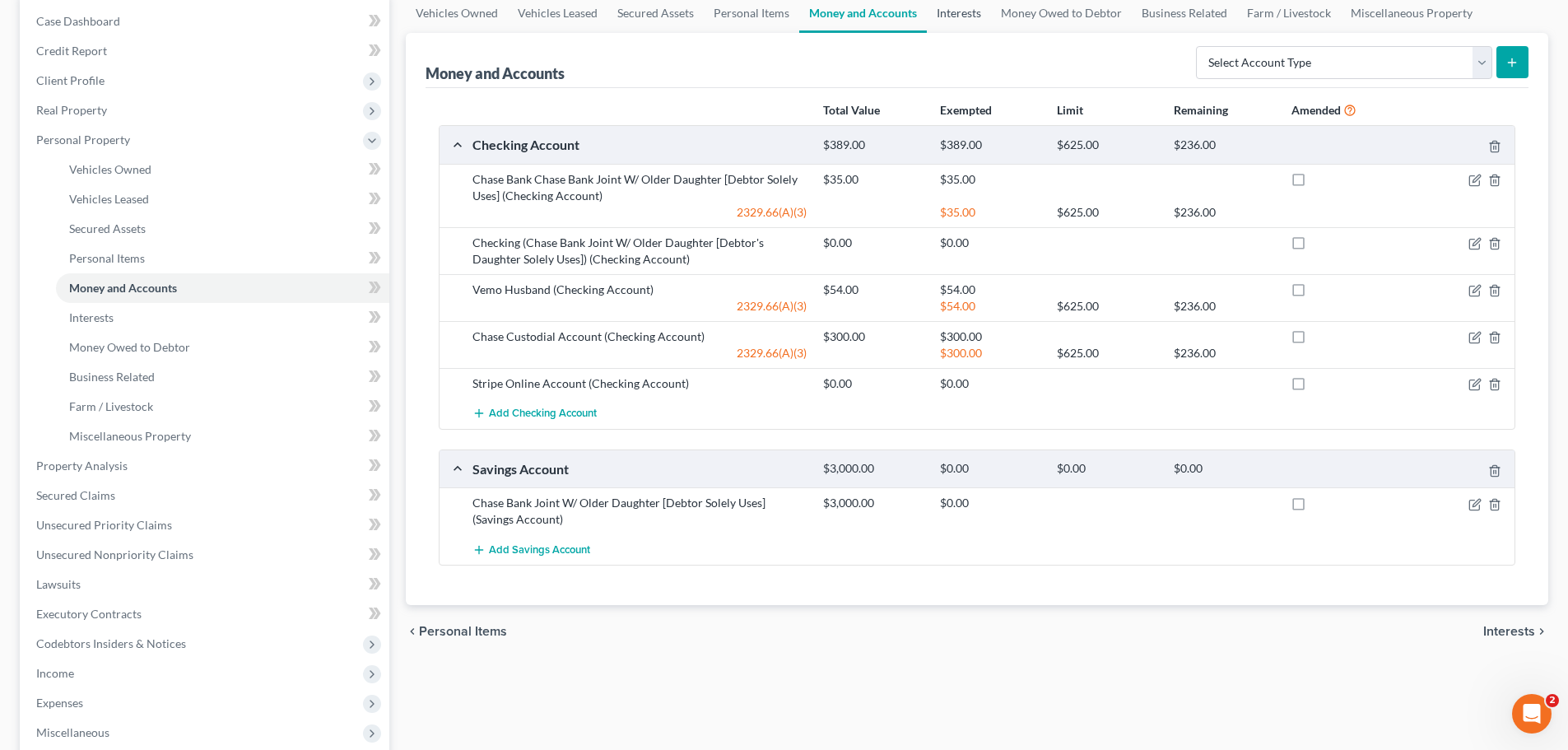
click at [966, 19] on link "Interests" at bounding box center [959, 13] width 64 height 40
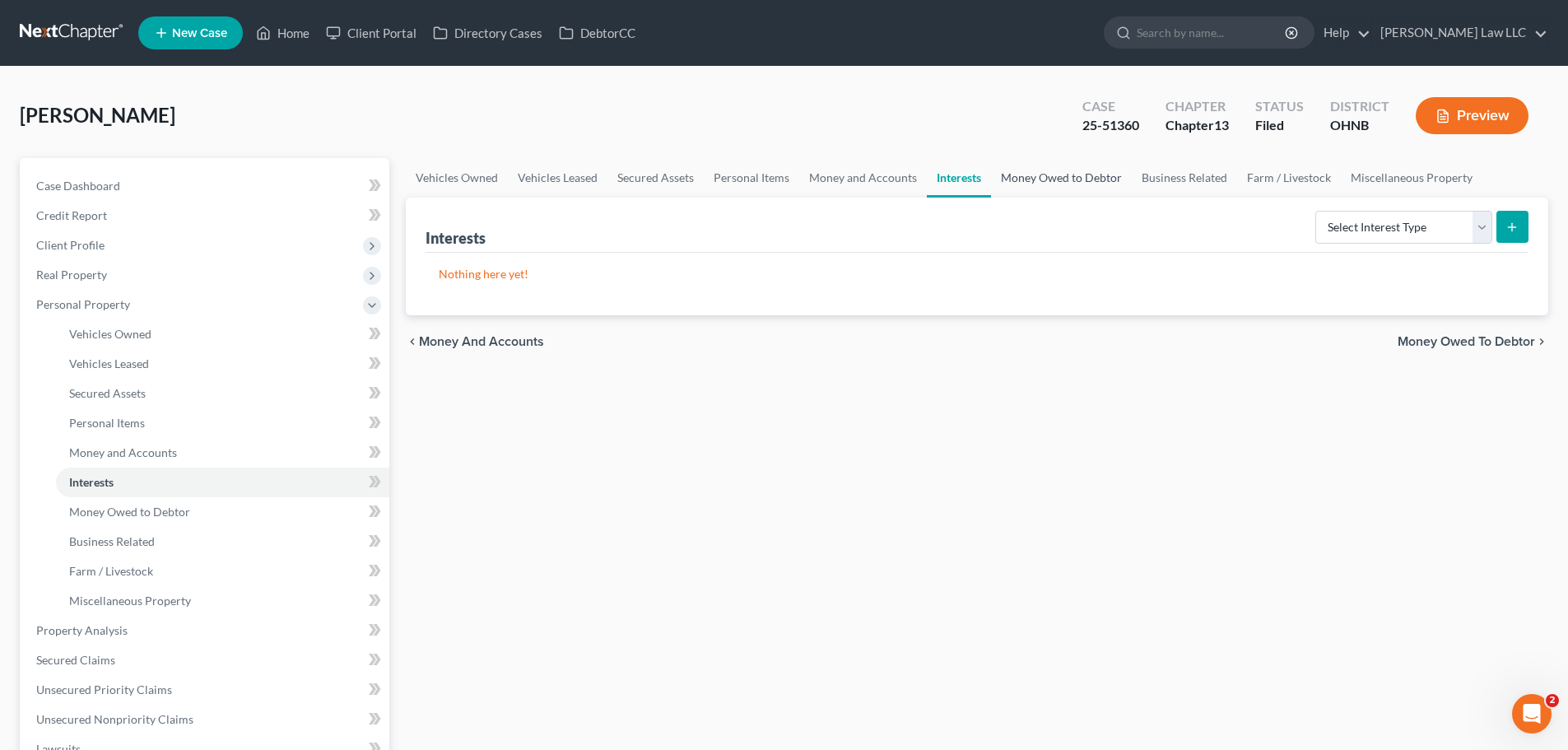
click at [1071, 164] on link "Money Owed to Debtor" at bounding box center [1061, 178] width 141 height 40
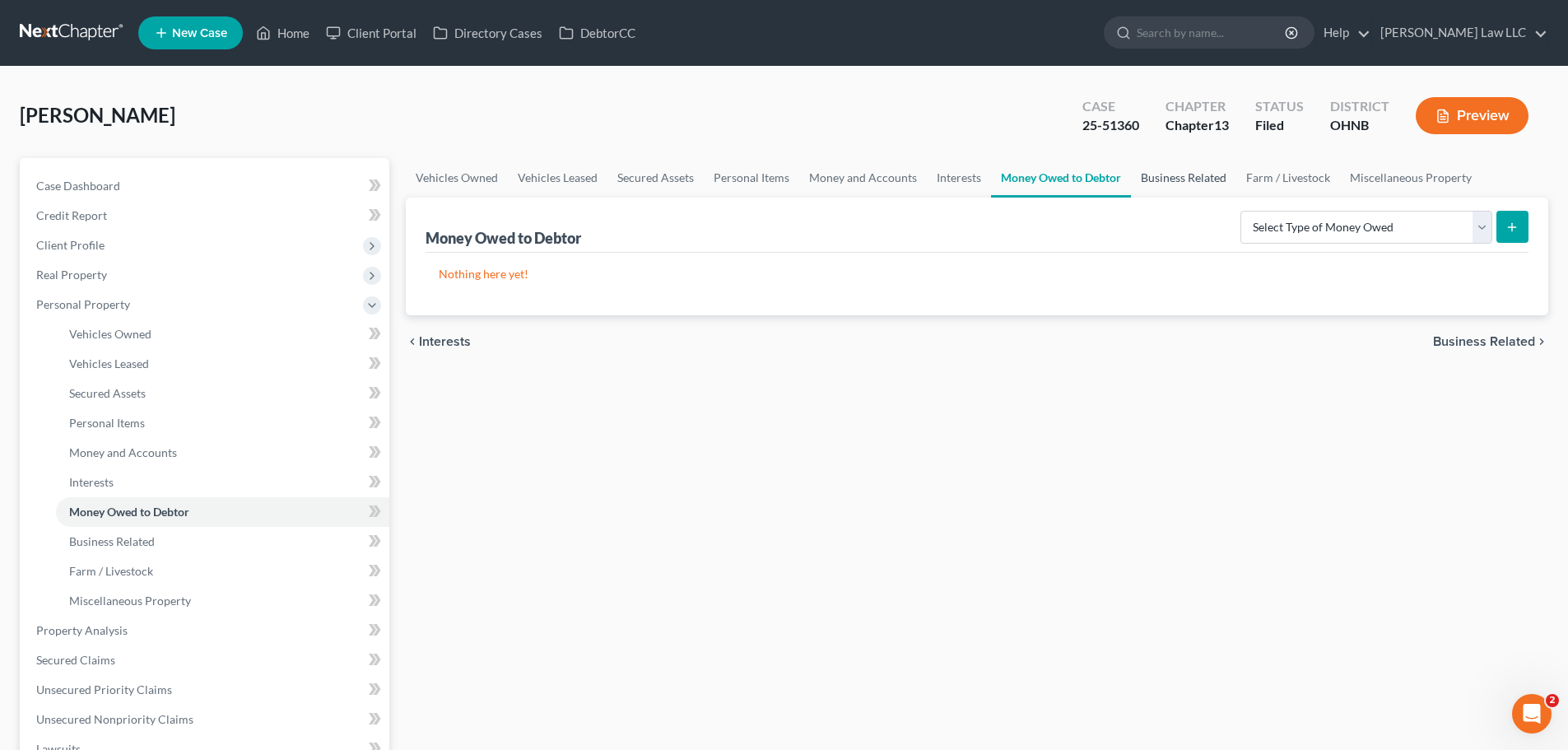
click at [1196, 180] on link "Business Related" at bounding box center [1184, 178] width 105 height 40
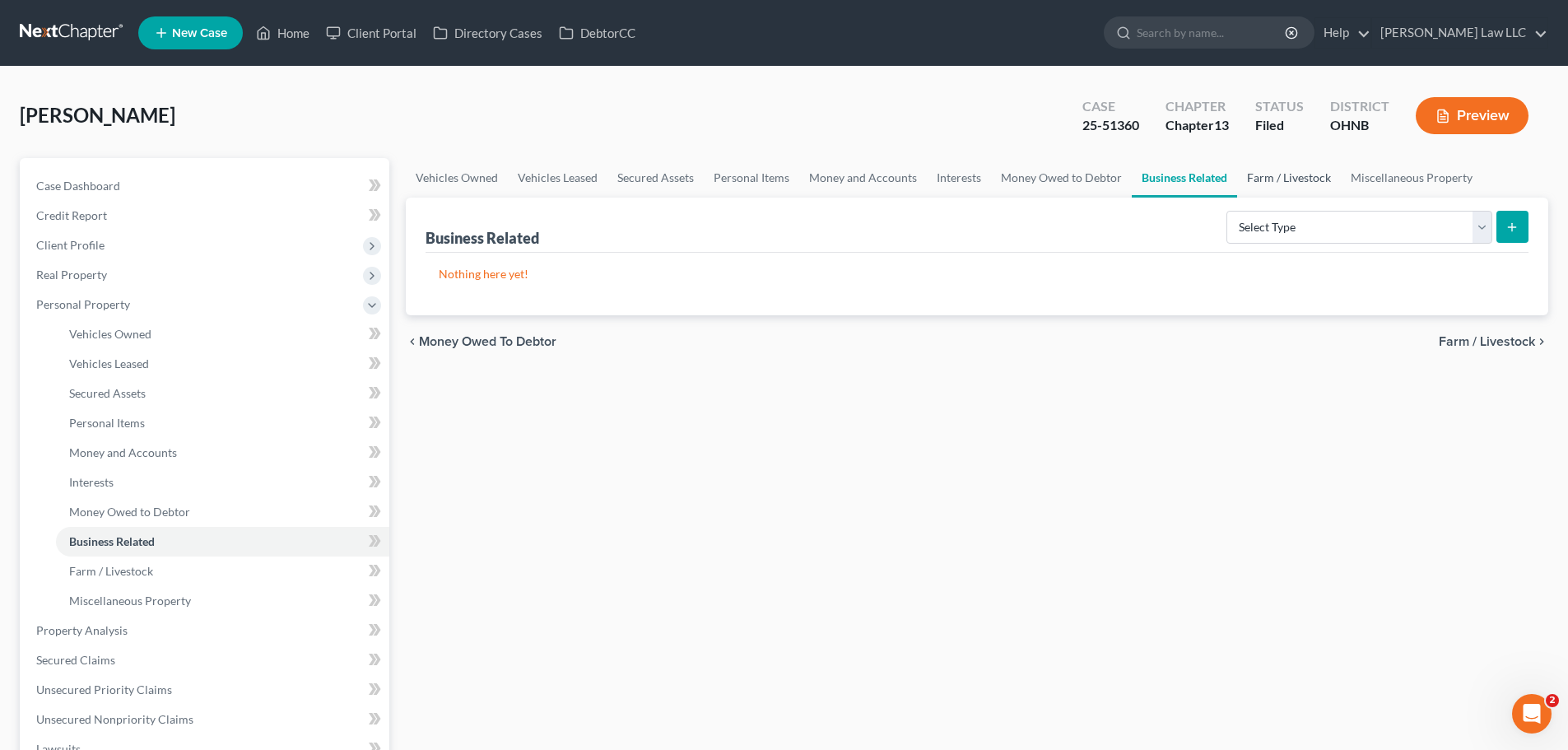
click at [1298, 176] on link "Farm / Livestock" at bounding box center [1289, 178] width 104 height 40
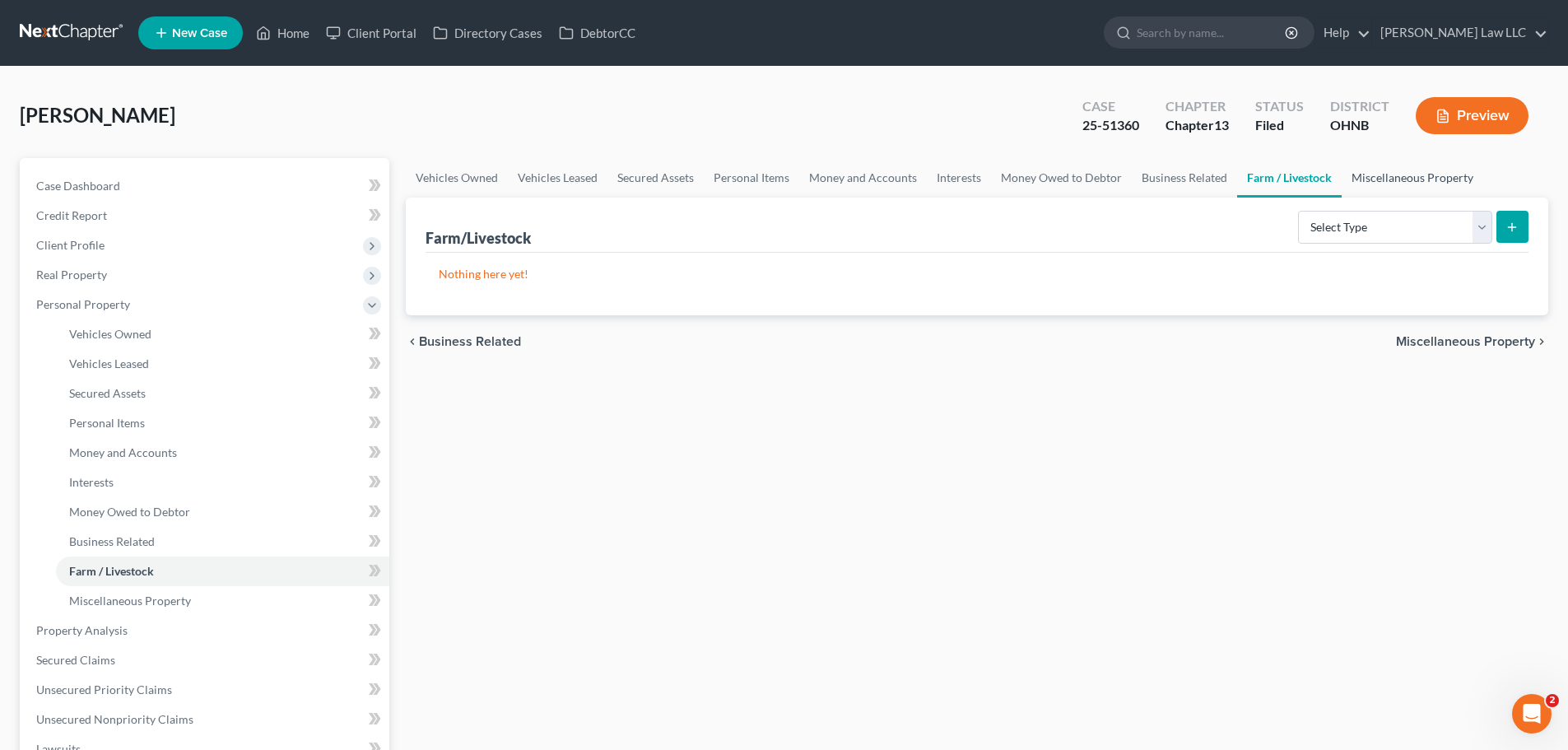
click at [1395, 176] on link "Miscellaneous Property" at bounding box center [1411, 178] width 142 height 40
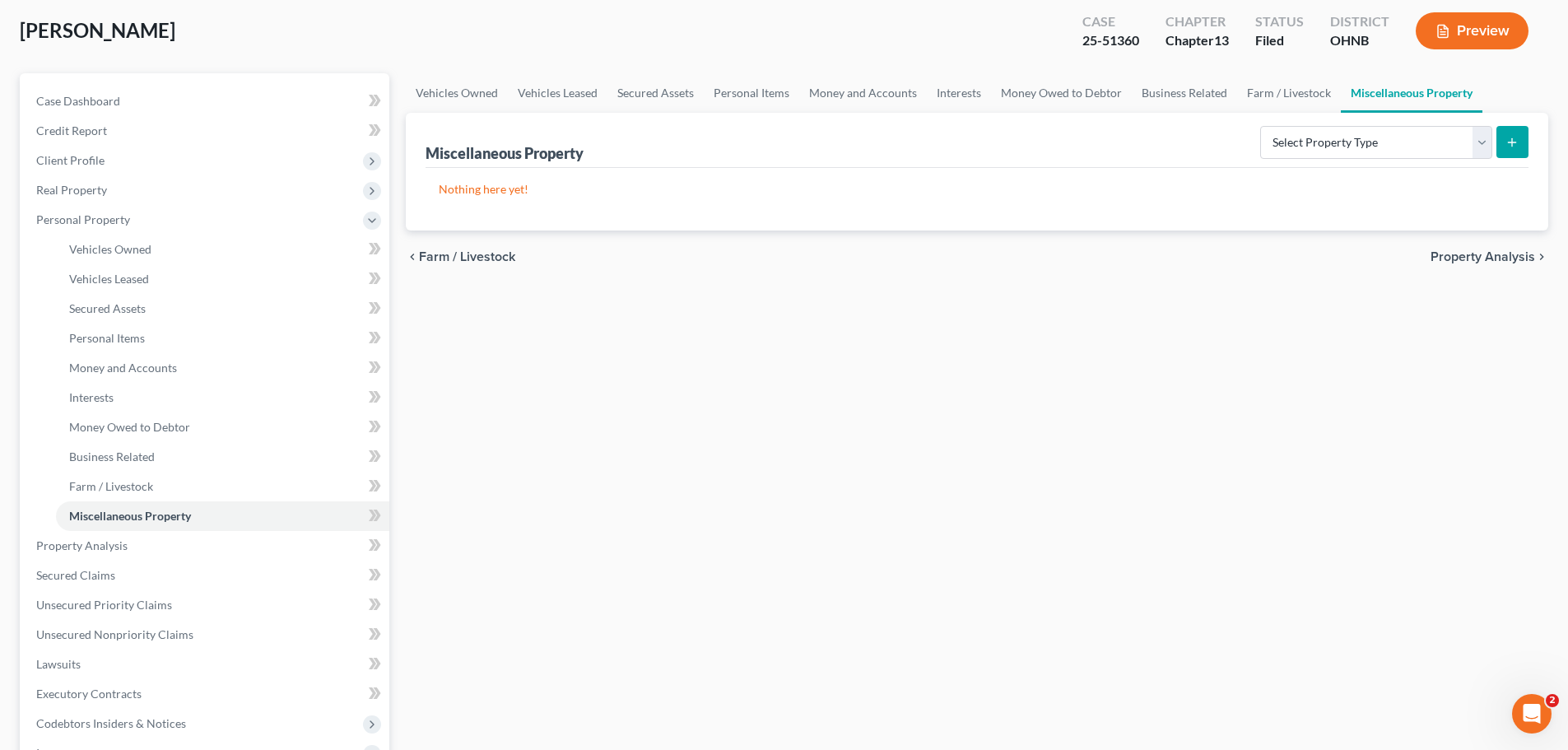
scroll to position [164, 0]
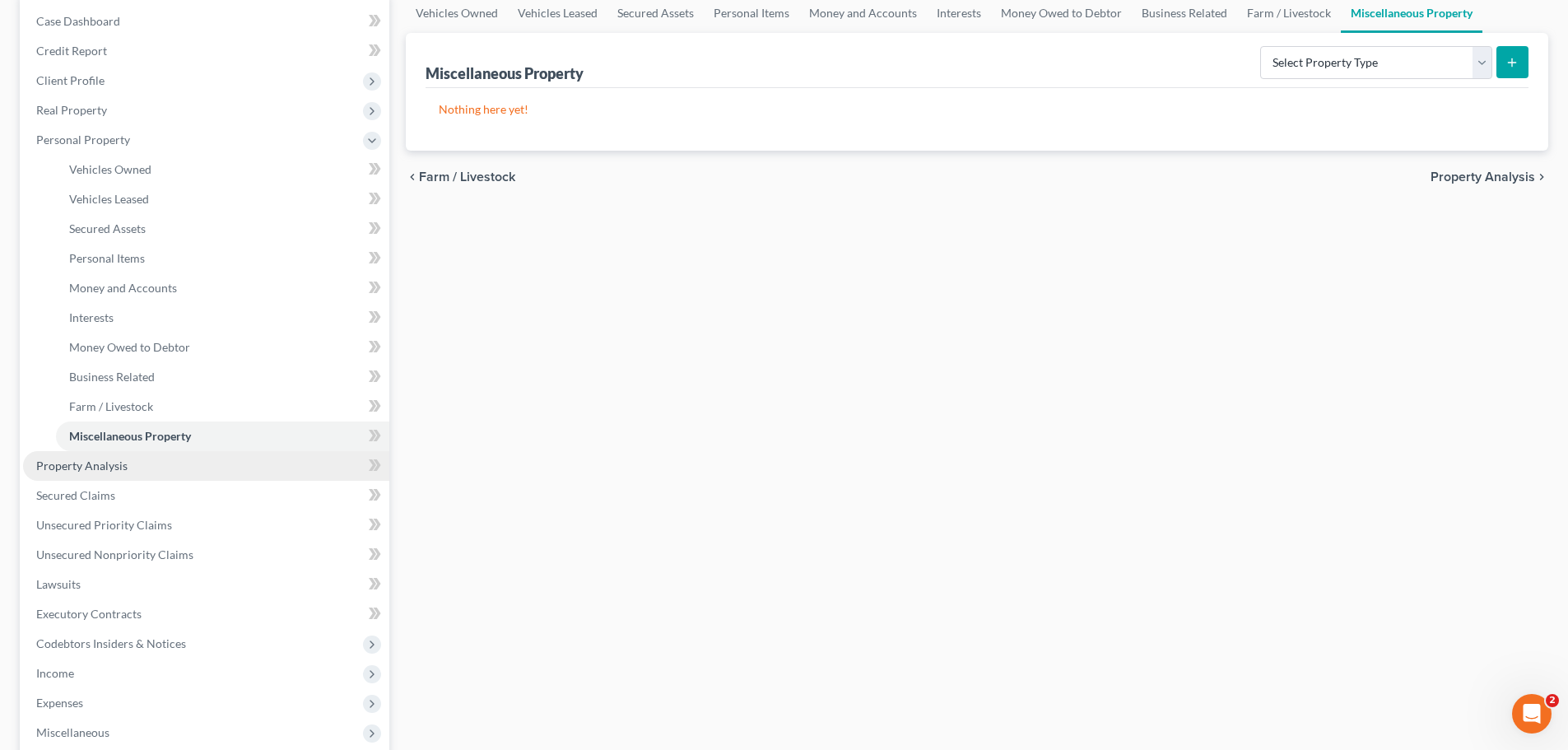
click at [111, 467] on span "Property Analysis" at bounding box center [82, 466] width 91 height 14
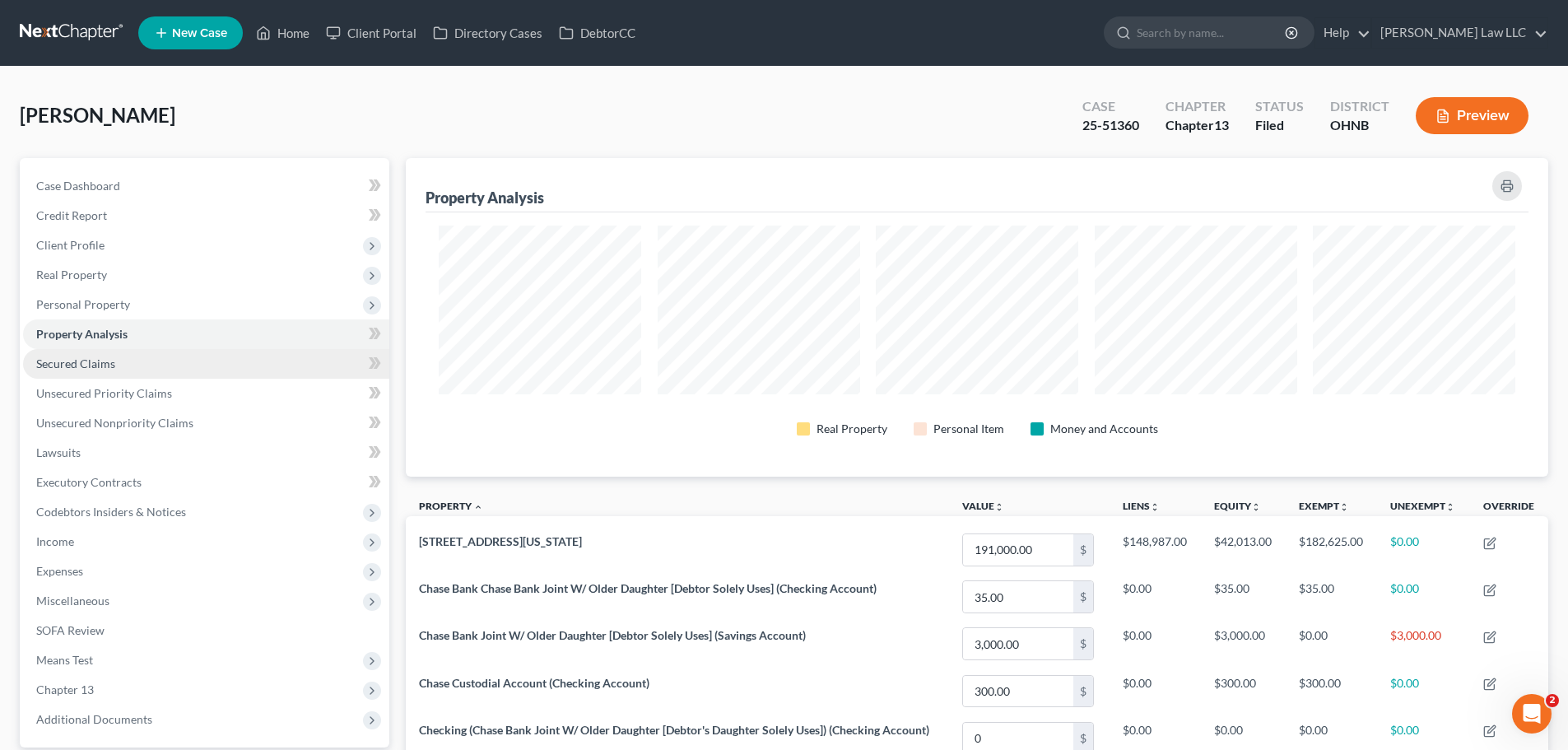
click at [104, 363] on span "Secured Claims" at bounding box center [76, 364] width 79 height 14
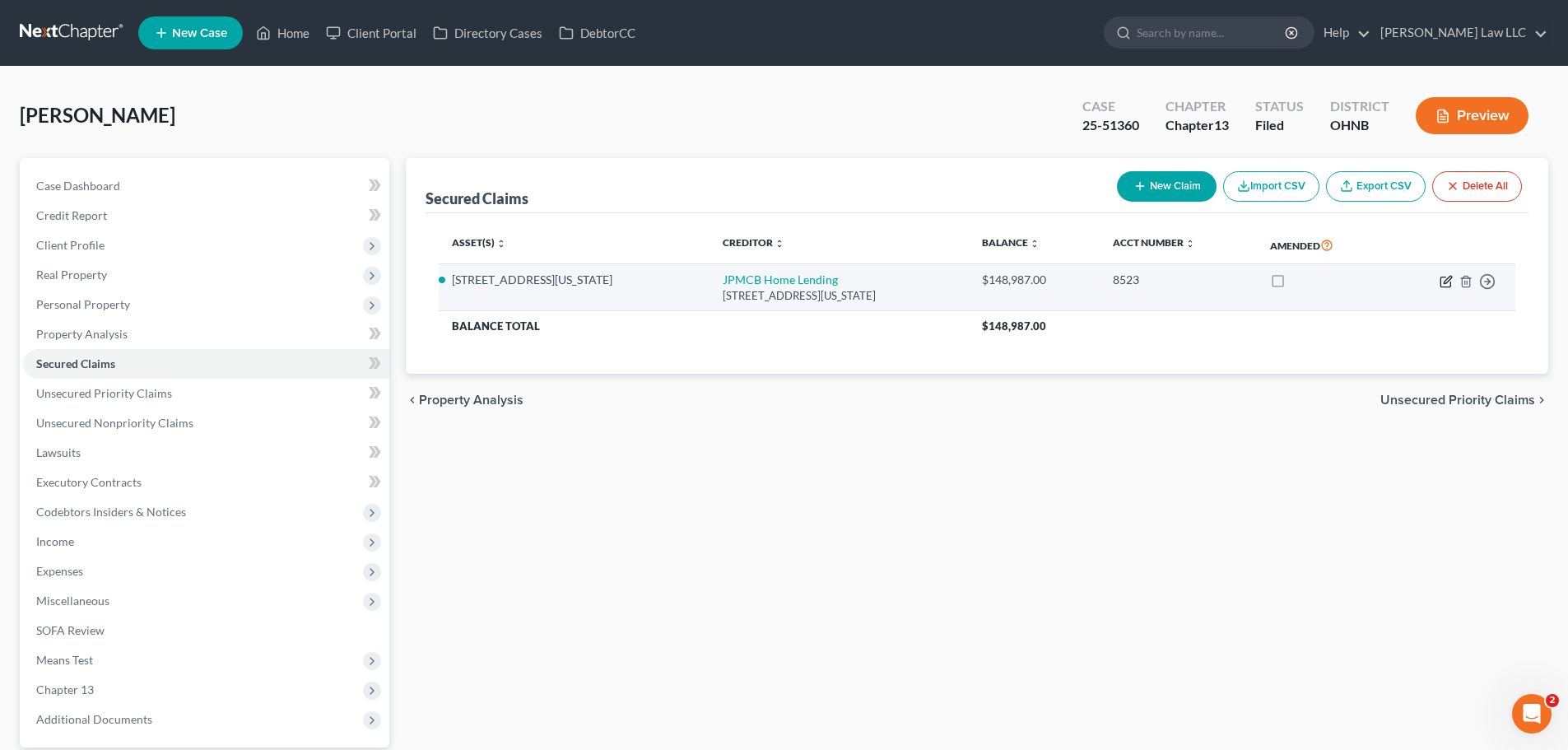
click at [1449, 281] on icon "button" at bounding box center [1445, 281] width 13 height 13
select select "19"
select select "2"
select select "0"
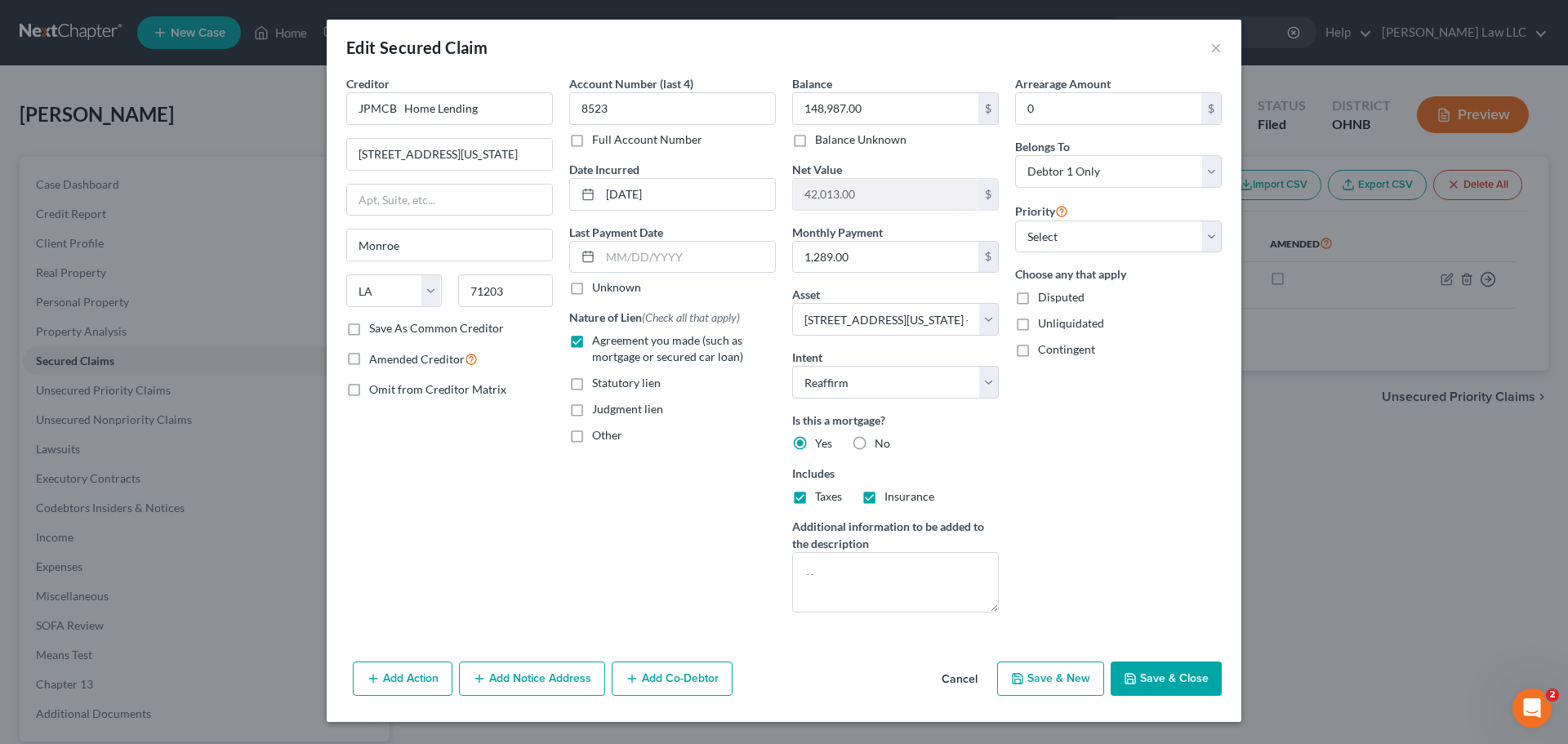
click at [479, 326] on label "Save As Common Creditor" at bounding box center [436, 328] width 135 height 17
click at [386, 326] on input "Save As Common Creditor" at bounding box center [380, 325] width 11 height 11
checkbox input "true"
click at [494, 476] on div "Creditor * JPMCB Home Lending 700 Kansas Lane Monroe State AL AK AR AZ CA CO CT…" at bounding box center [449, 350] width 223 height 550
click at [708, 492] on div "Account Number (last 4) 8523 Full Account Number Date Incurred 05-01-2019 Last …" at bounding box center [672, 350] width 223 height 550
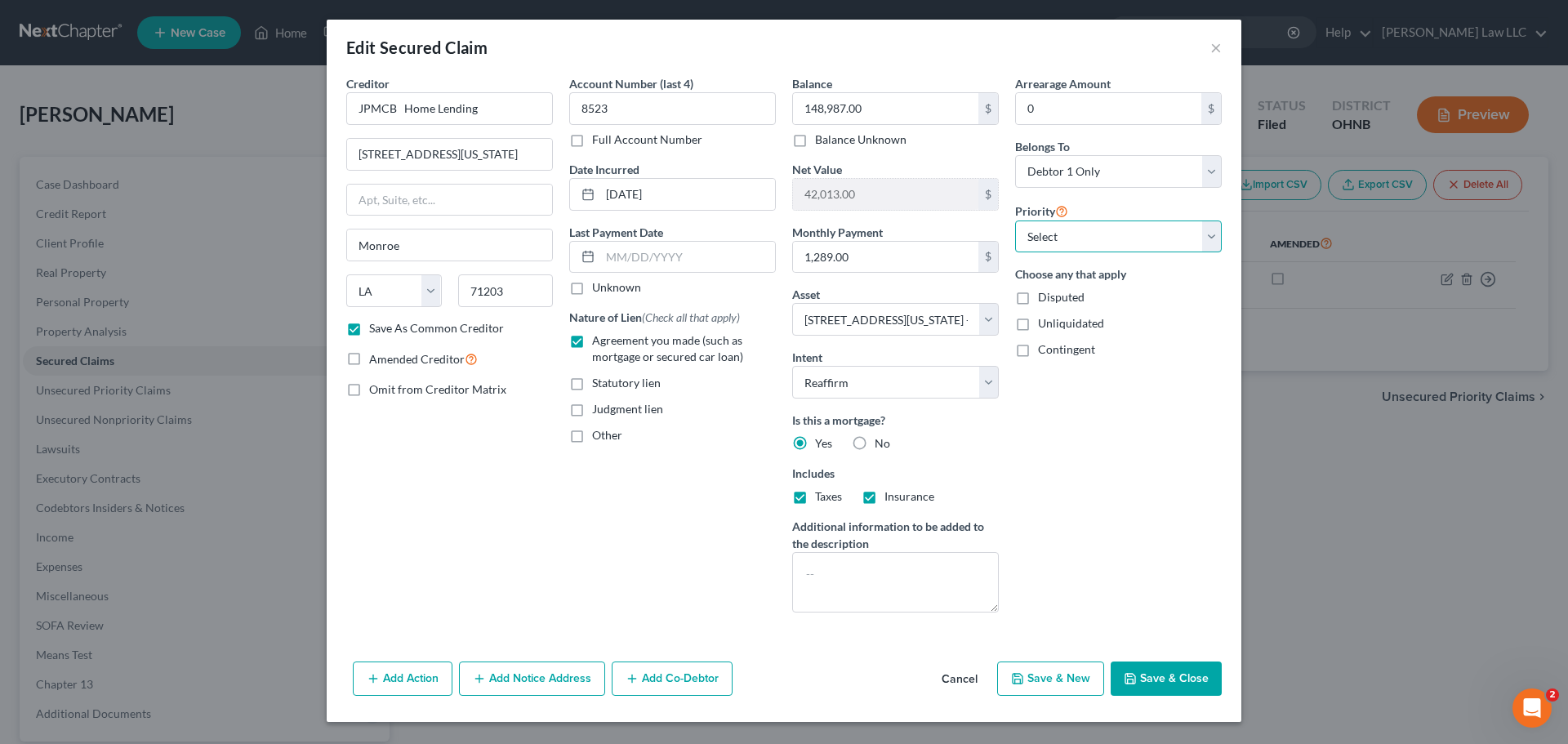
drag, startPoint x: 1130, startPoint y: 225, endPoint x: 1119, endPoint y: 250, distance: 27.3
click at [1130, 225] on select "Select 1st 2nd 3rd 4th 5th 6th 7th 8th 9th 10th 11th 12th 13th 14th 15th 16th 1…" at bounding box center [1119, 236] width 206 height 32
select select "0"
click at [1016, 220] on select "Select 1st 2nd 3rd 4th 5th 6th 7th 8th 9th 10th 11th 12th 13th 14th 15th 16th 1…" at bounding box center [1119, 236] width 206 height 32
click at [1182, 678] on button "Save & Close" at bounding box center [1166, 678] width 111 height 34
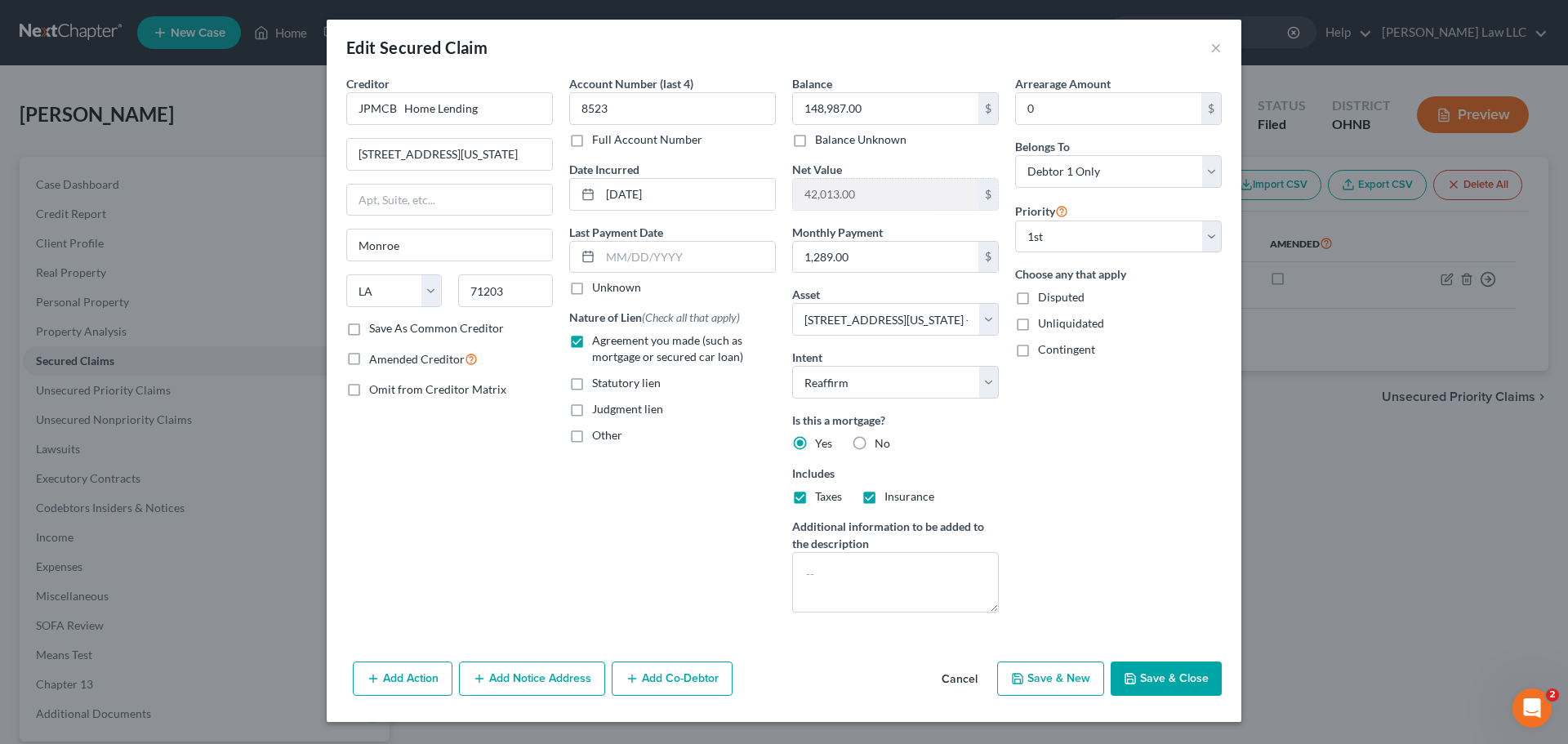
checkbox input "false"
select select
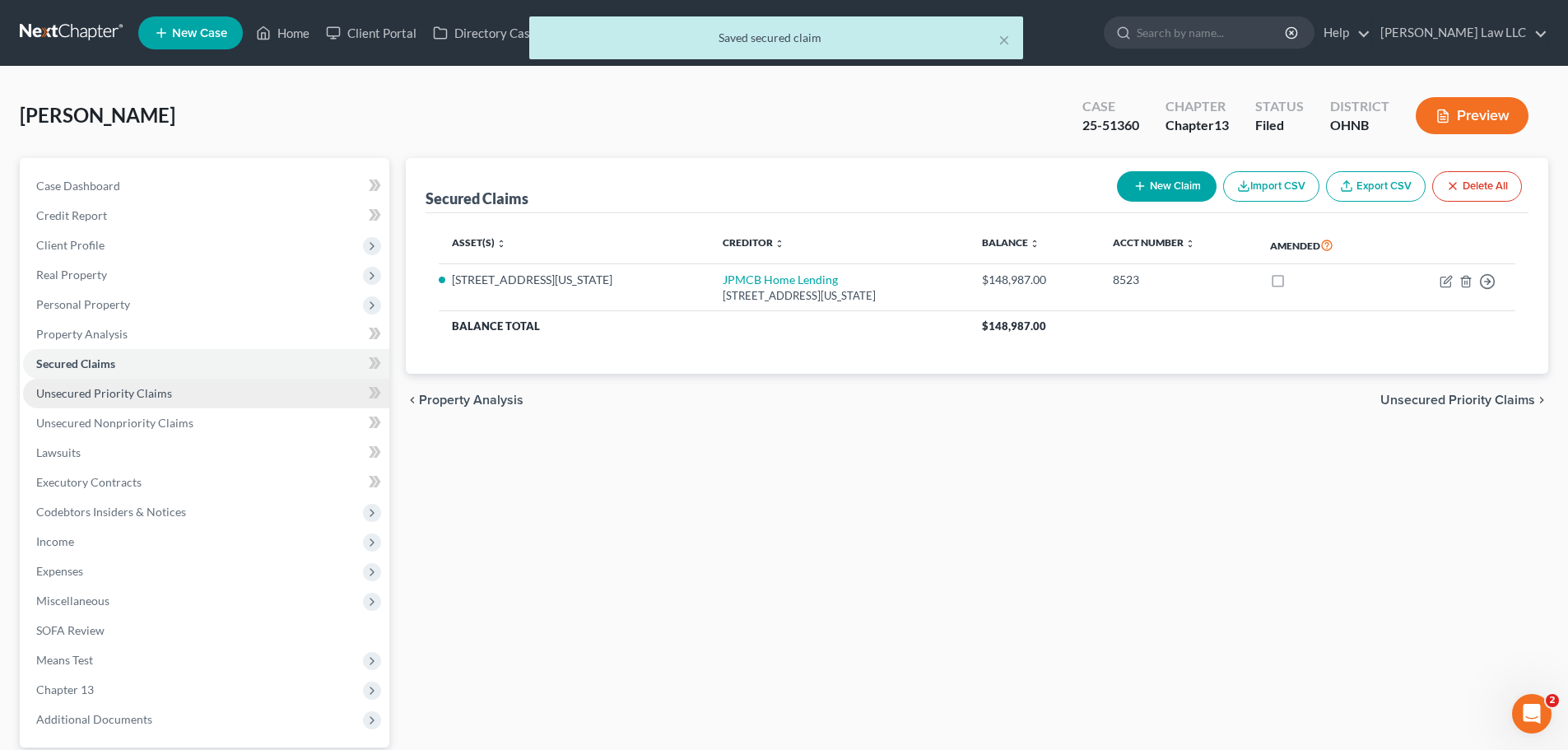
click at [71, 405] on link "Unsecured Priority Claims" at bounding box center [206, 393] width 366 height 30
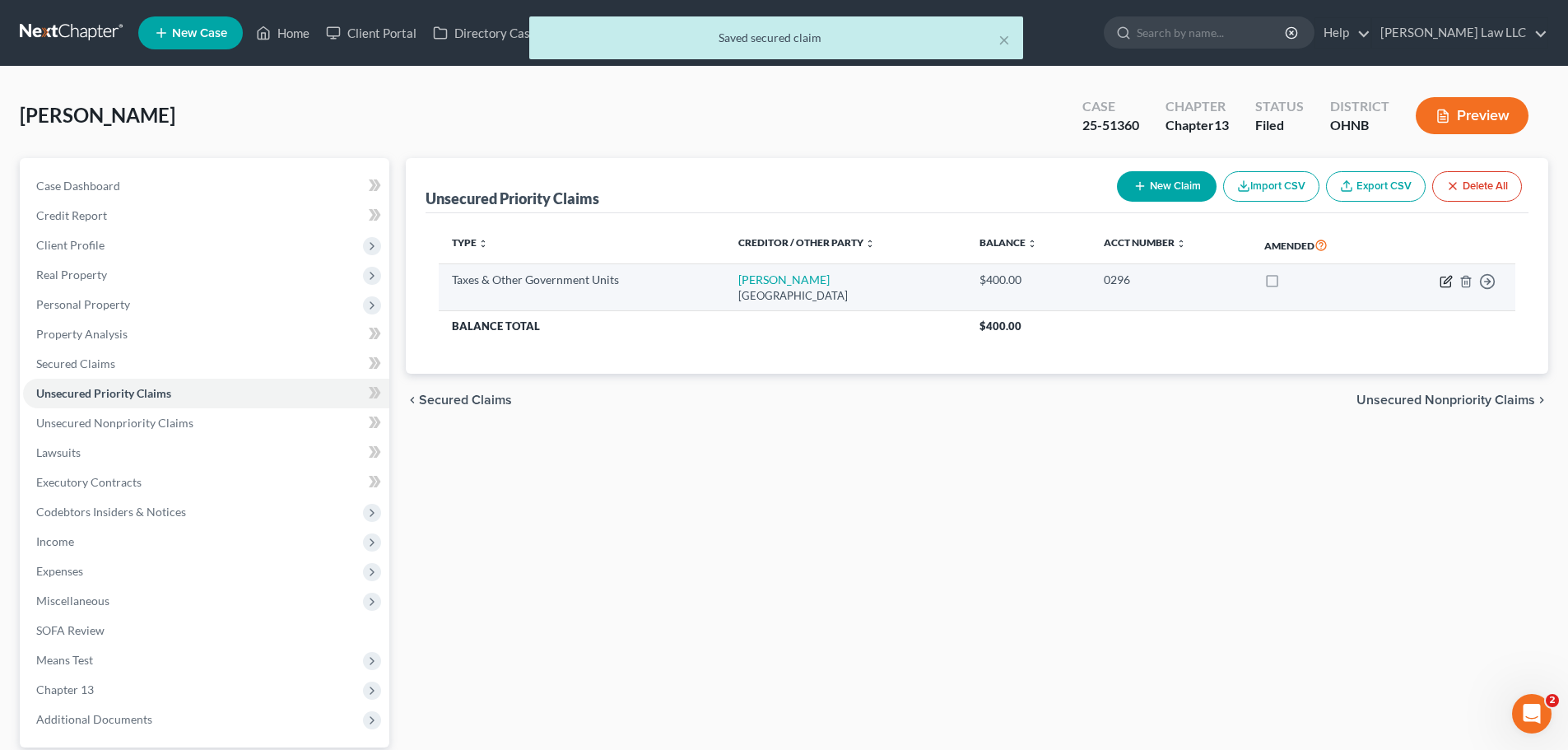
click at [1448, 282] on icon "button" at bounding box center [1445, 281] width 13 height 13
select select "1"
select select "36"
select select "0"
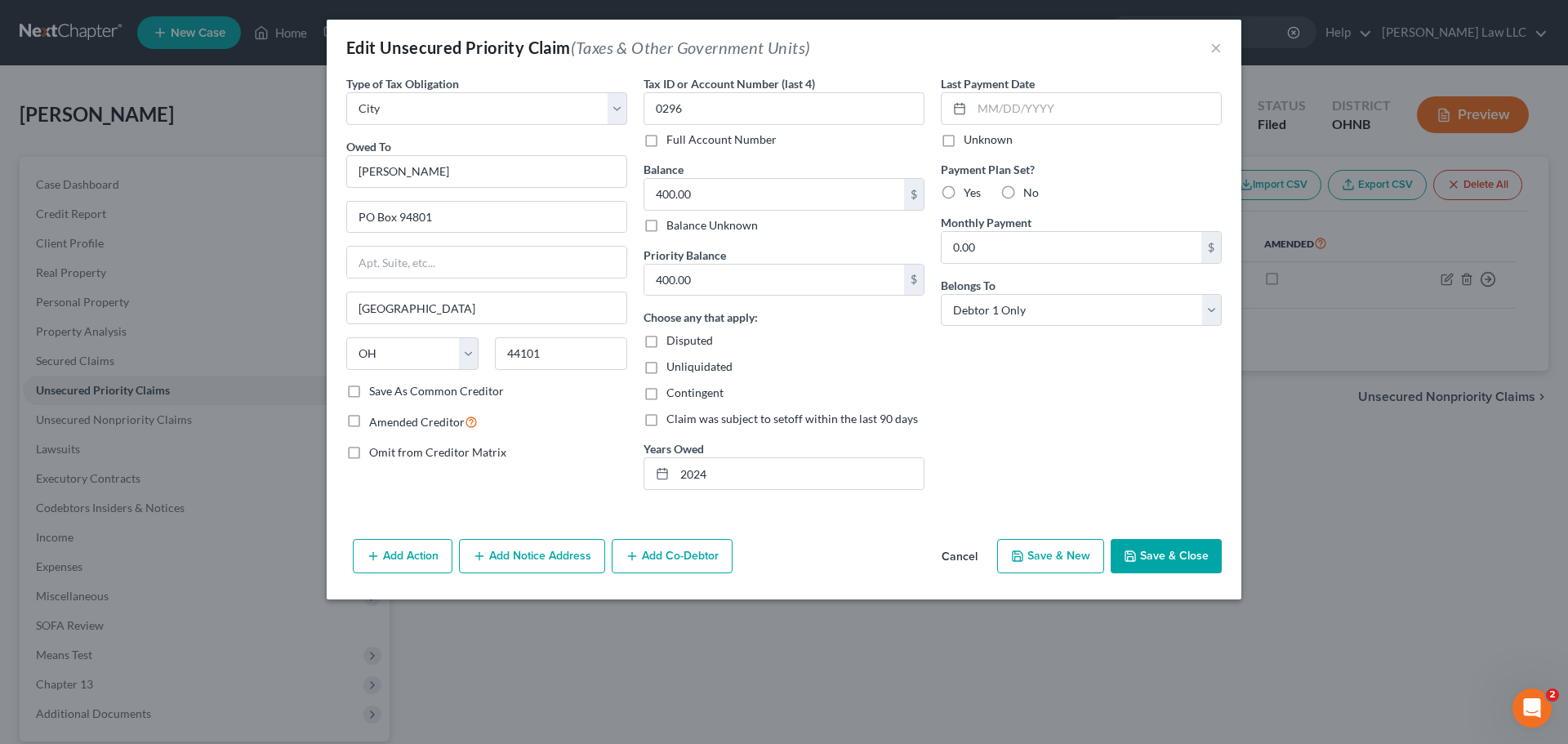
click at [1141, 463] on div "Last Payment Date Unknown Payment Plan Set? Yes No Monthly Payment 0.00 $ Belon…" at bounding box center [1081, 288] width 297 height 428
click at [1194, 562] on button "Save & Close" at bounding box center [1166, 555] width 111 height 34
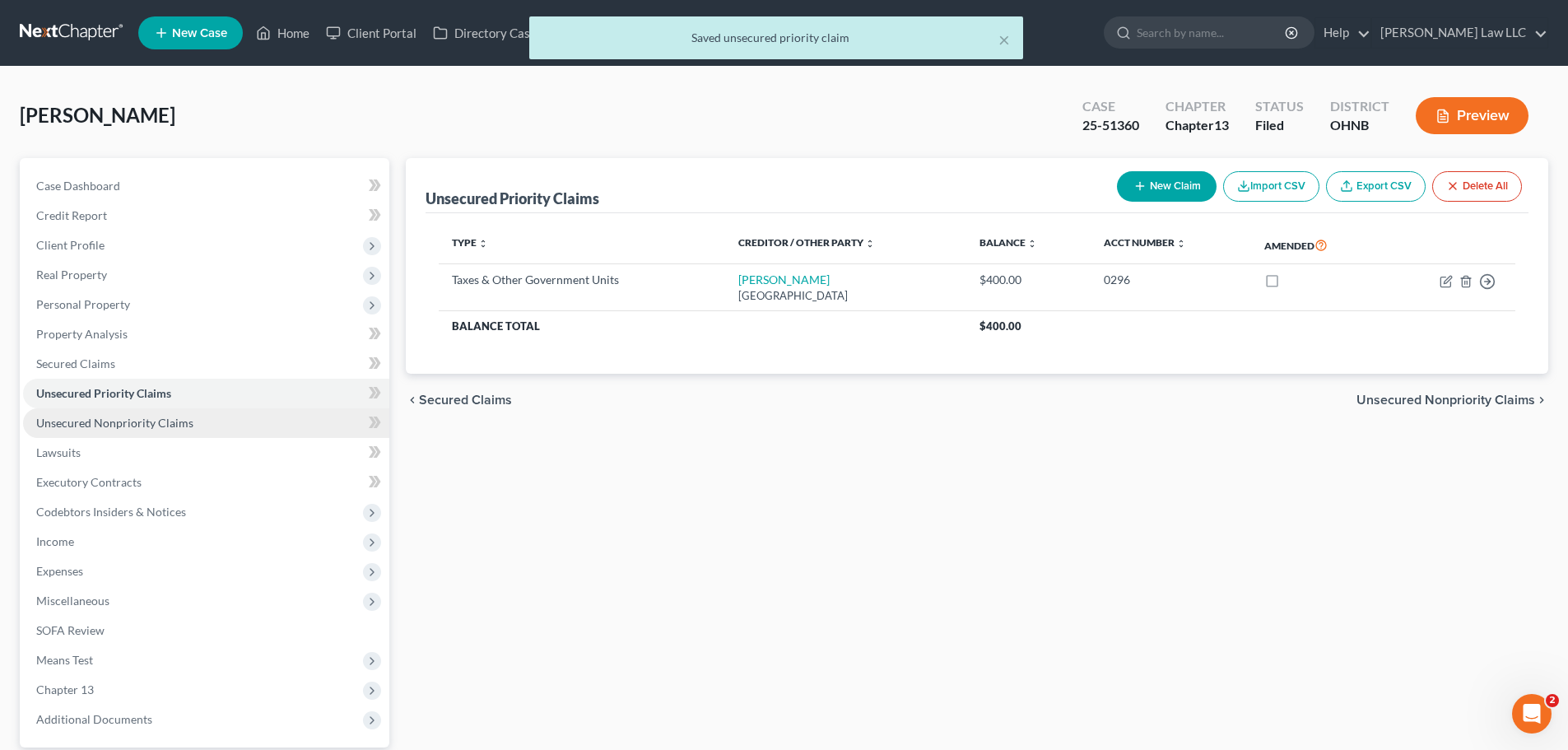
click at [151, 413] on link "Unsecured Nonpriority Claims" at bounding box center [206, 423] width 366 height 30
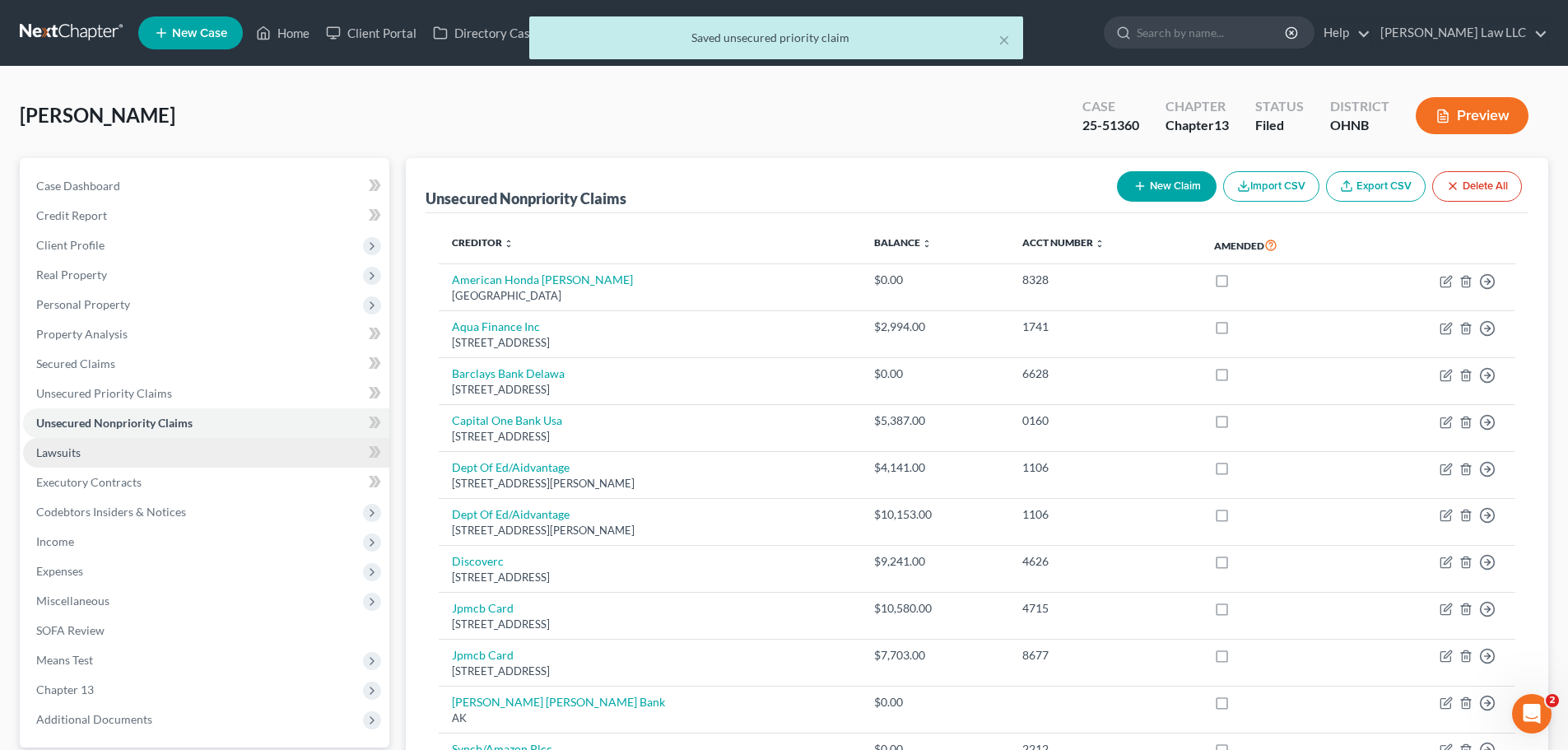
click at [88, 465] on link "Lawsuits" at bounding box center [206, 453] width 366 height 30
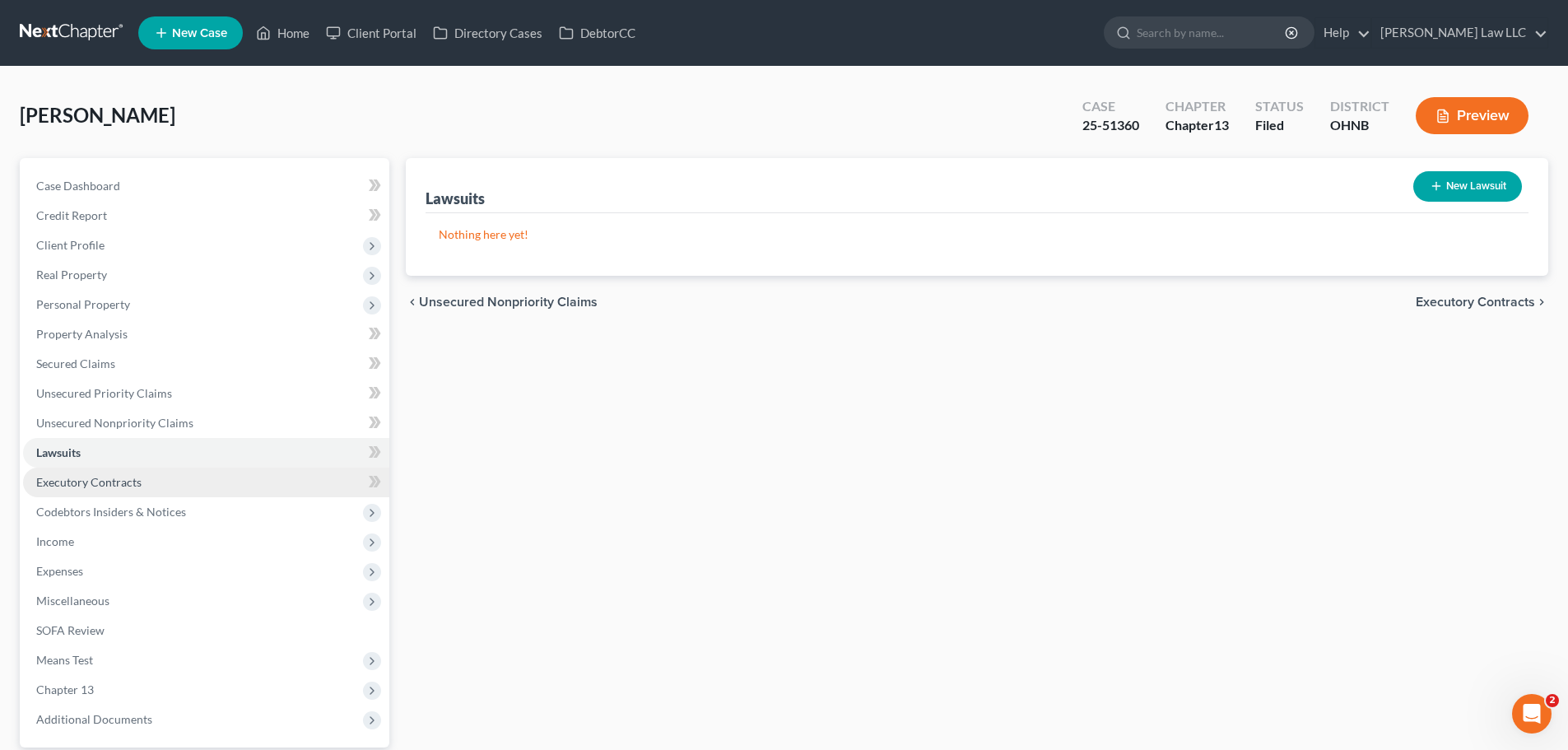
click at [144, 478] on link "Executory Contracts" at bounding box center [206, 482] width 366 height 30
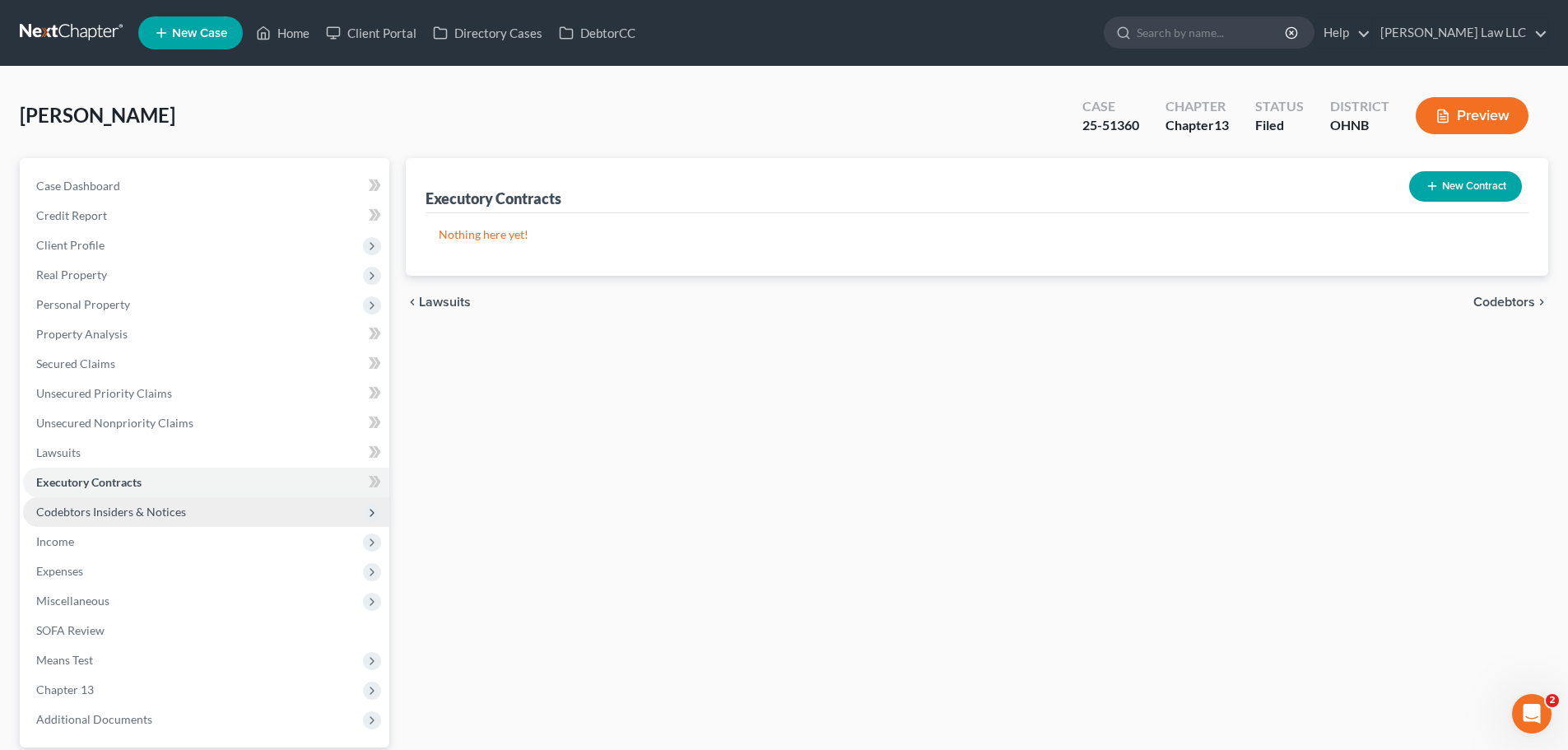
click at [160, 509] on span "Codebtors Insiders & Notices" at bounding box center [111, 511] width 150 height 14
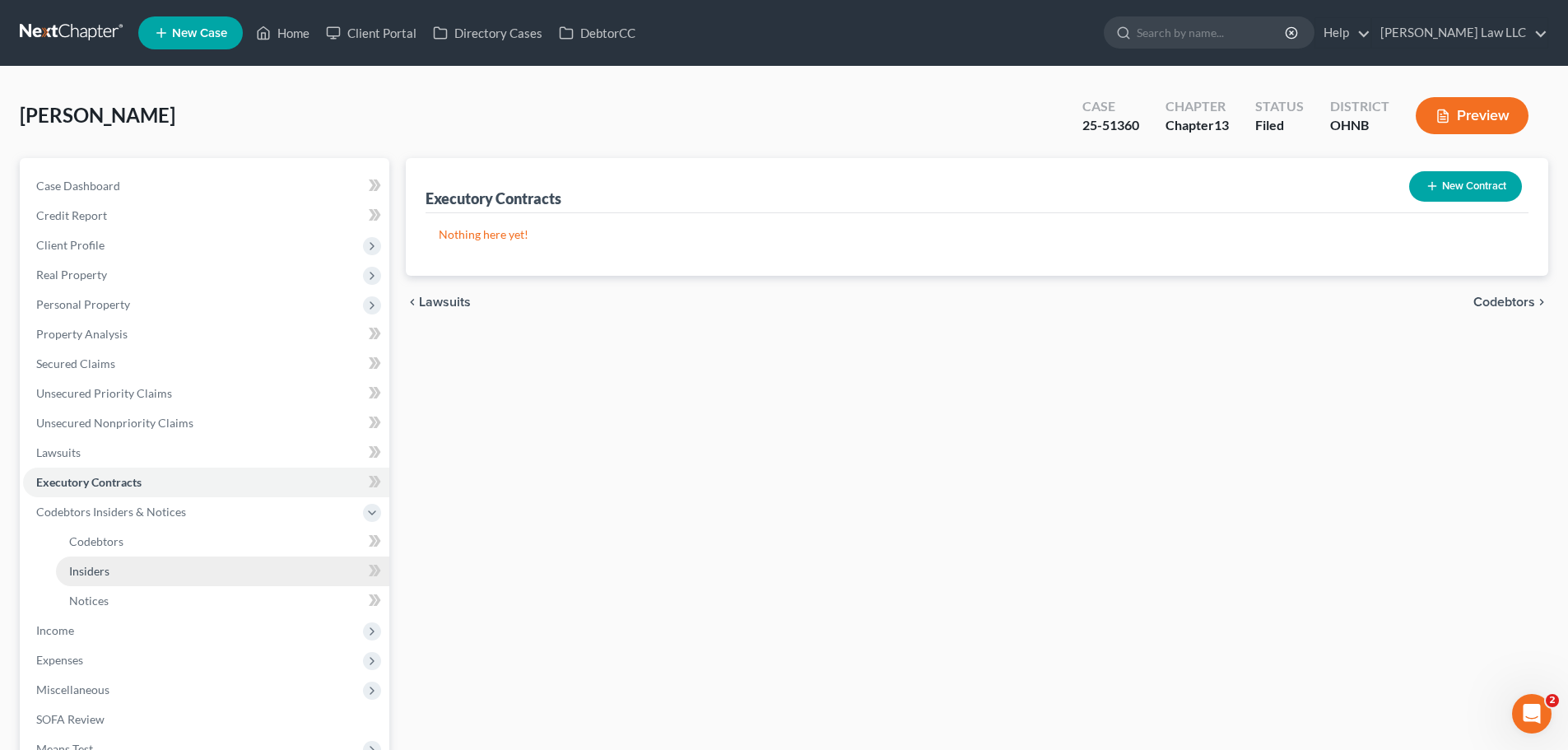
scroll to position [164, 0]
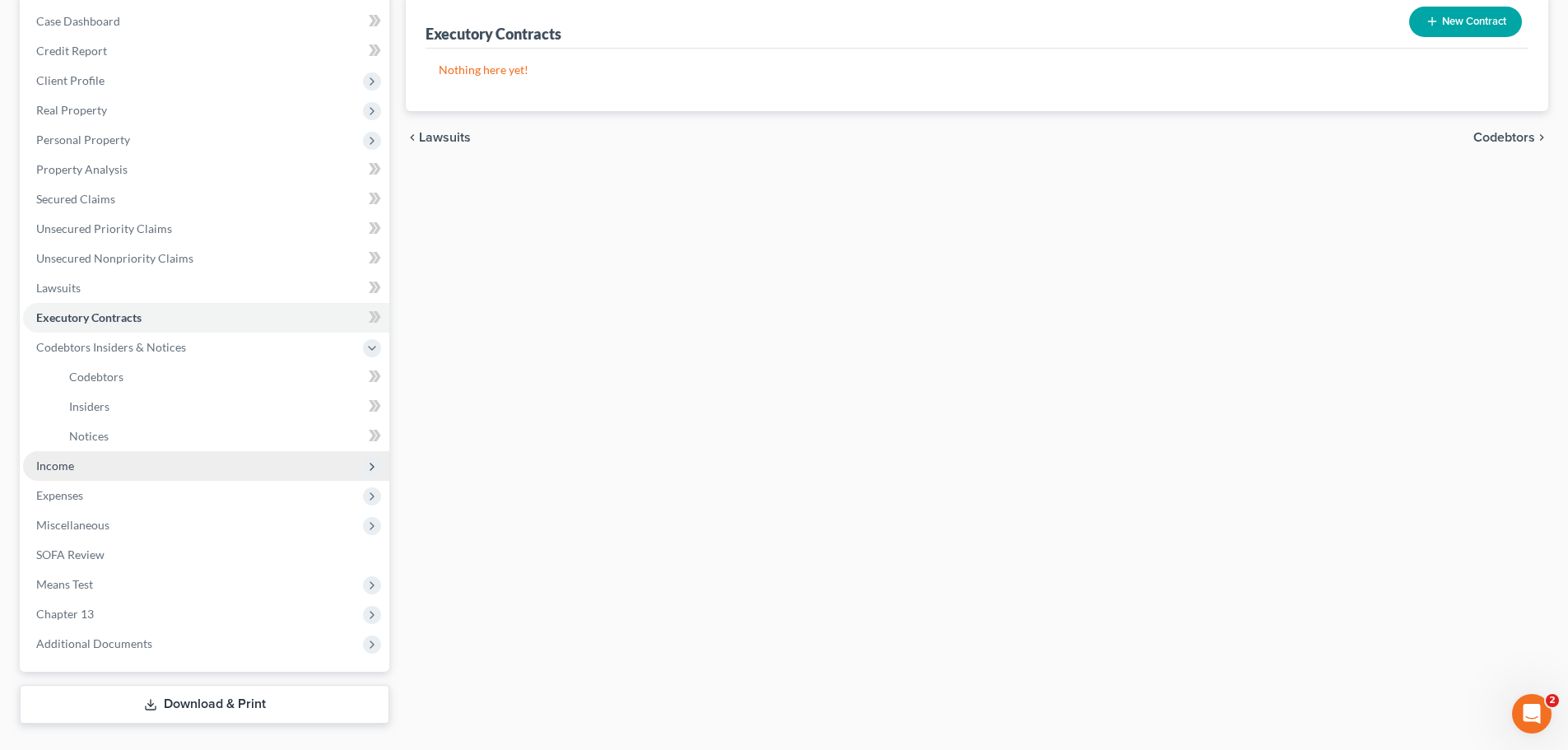
click at [93, 467] on span "Income" at bounding box center [206, 466] width 366 height 30
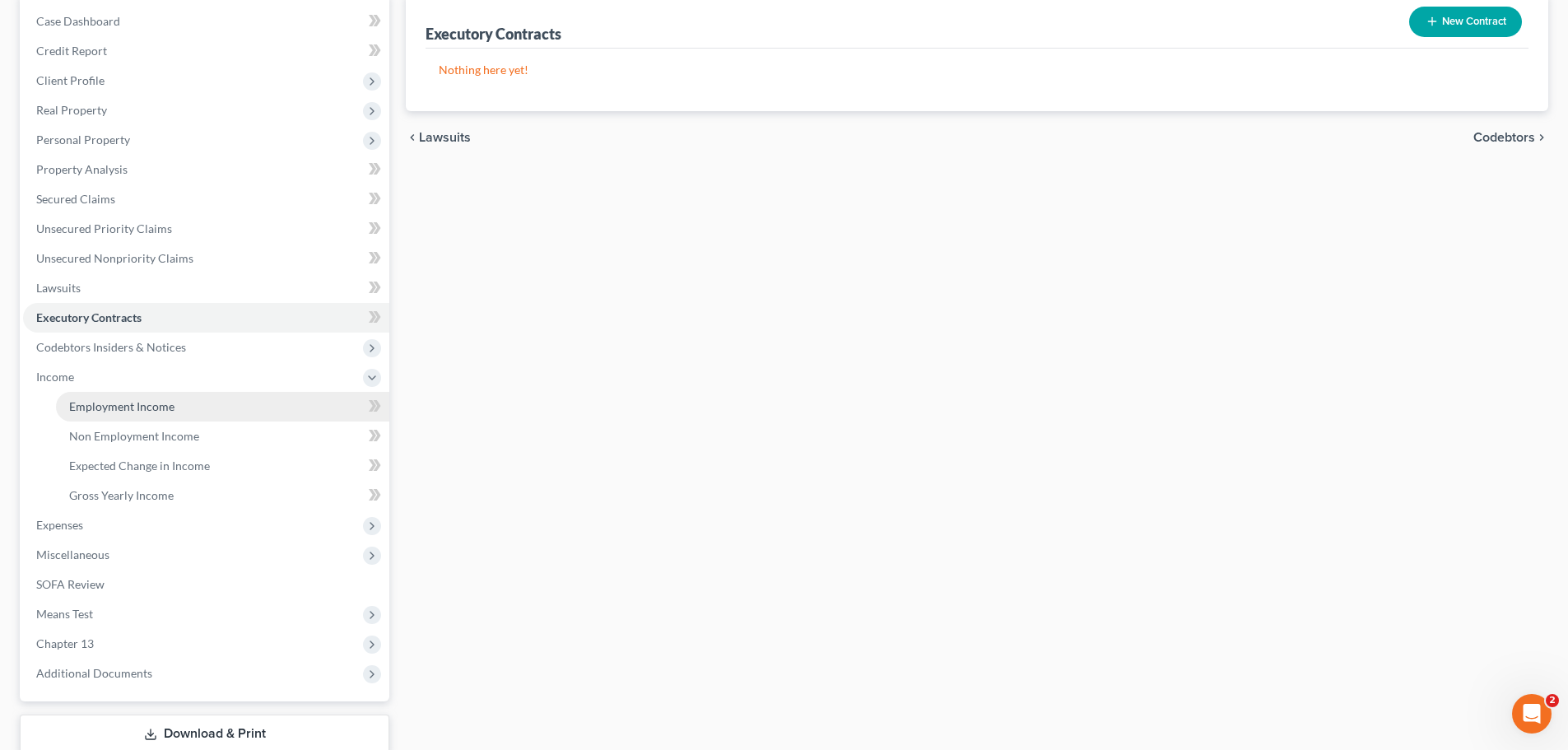
click at [129, 415] on link "Employment Income" at bounding box center [223, 407] width 334 height 30
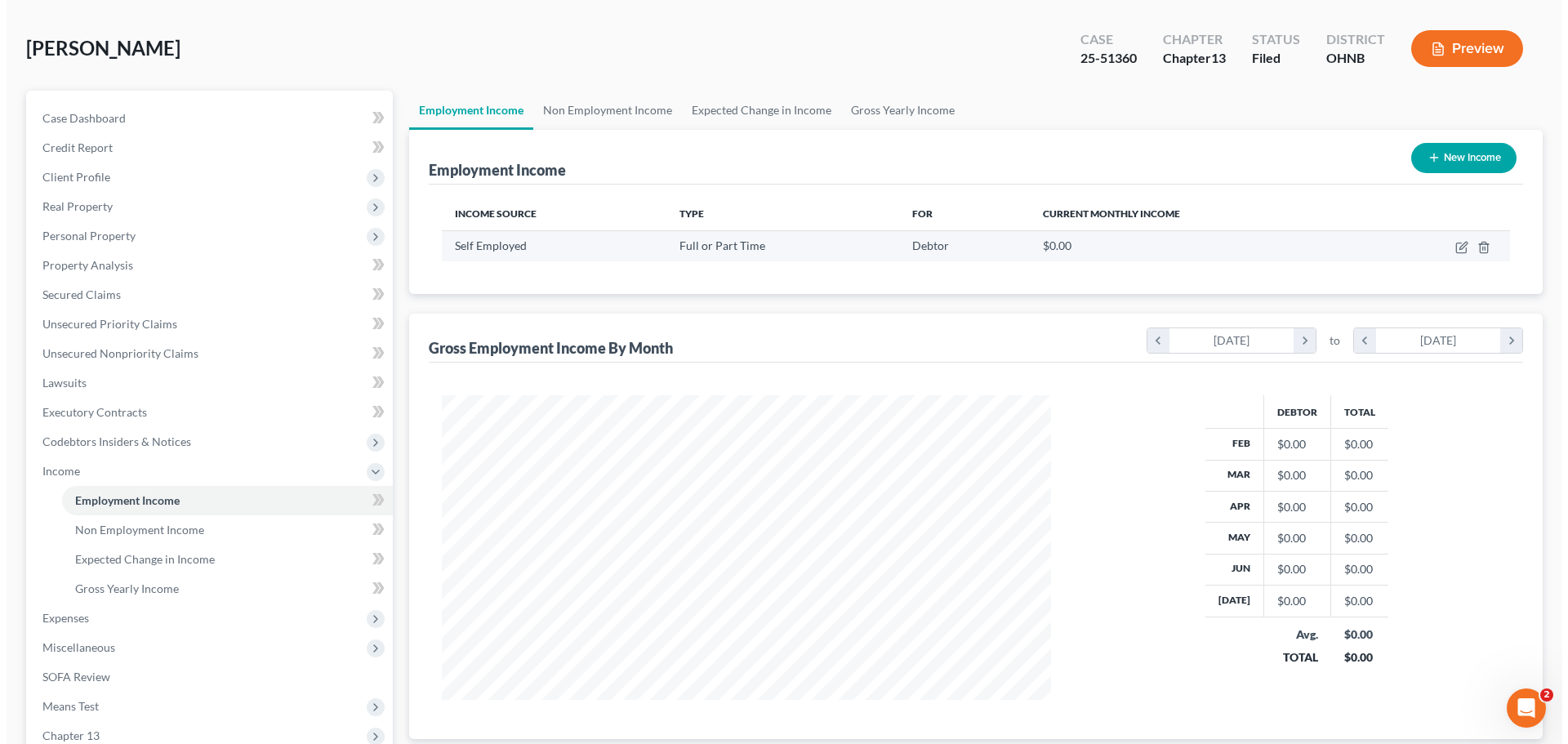
scroll to position [65, 0]
click at [1460, 249] on icon "button" at bounding box center [1455, 249] width 10 height 10
select select "0"
select select "1"
select select "0"
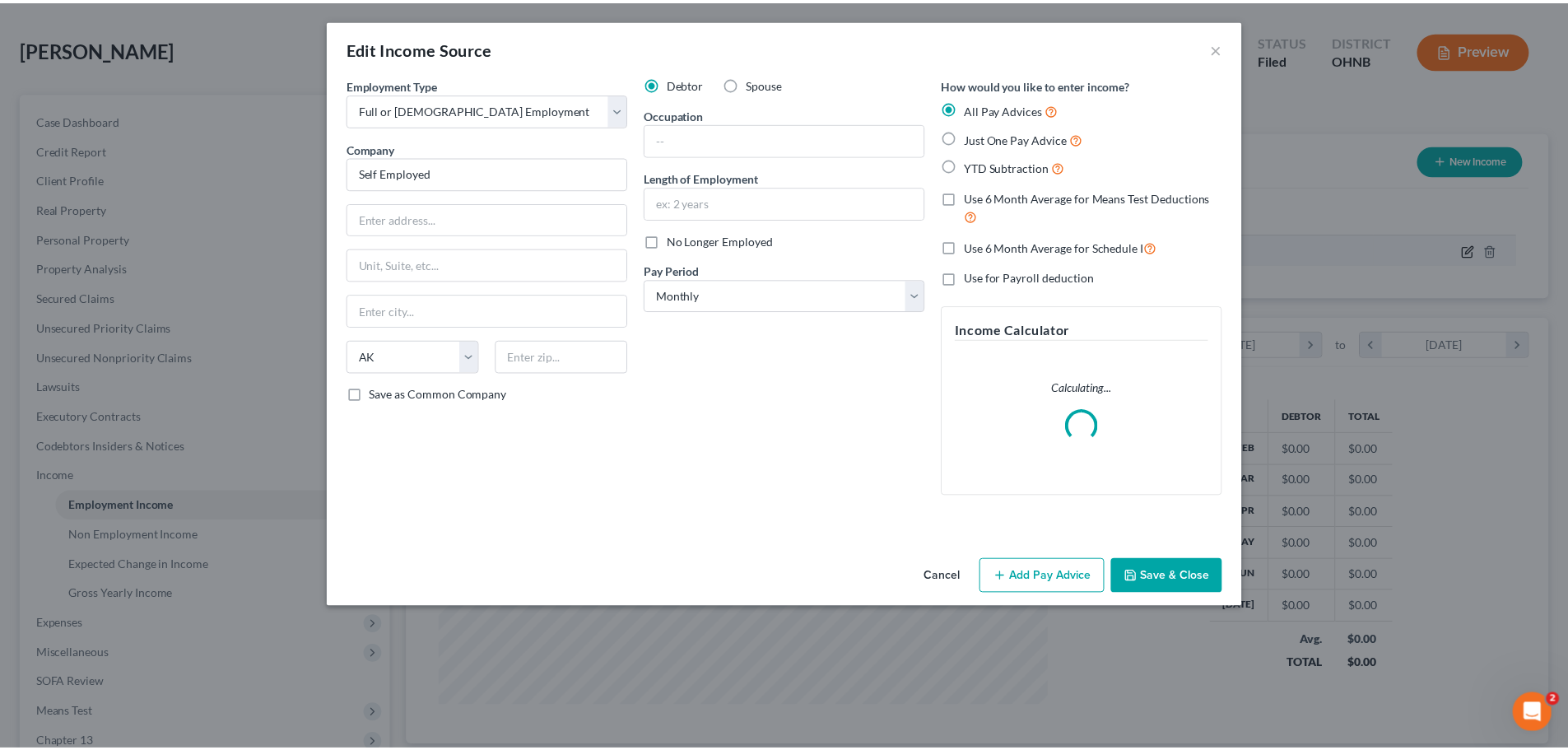
scroll to position [309, 653]
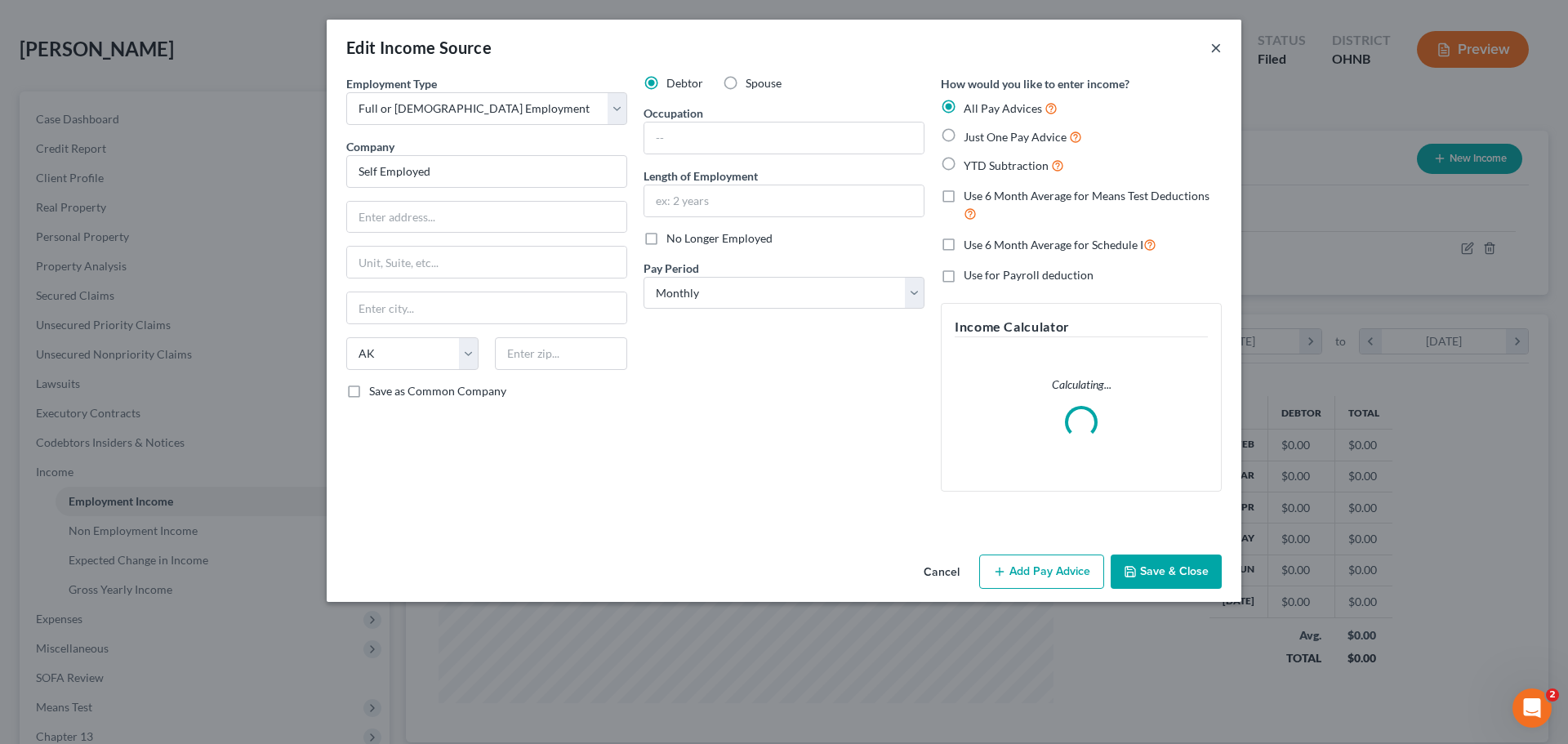
click at [1216, 52] on button "×" at bounding box center [1216, 47] width 12 height 20
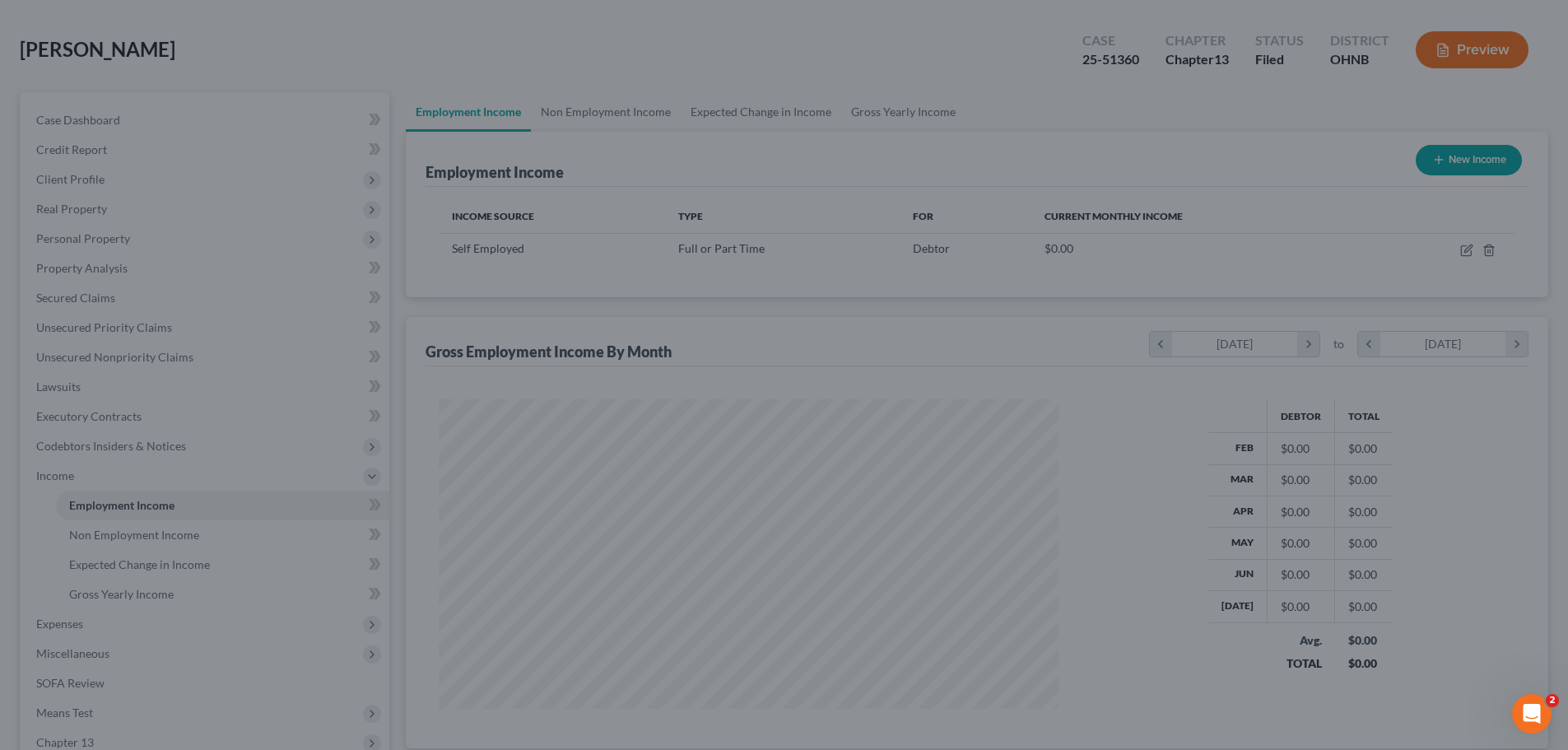
scroll to position [822939, 822410]
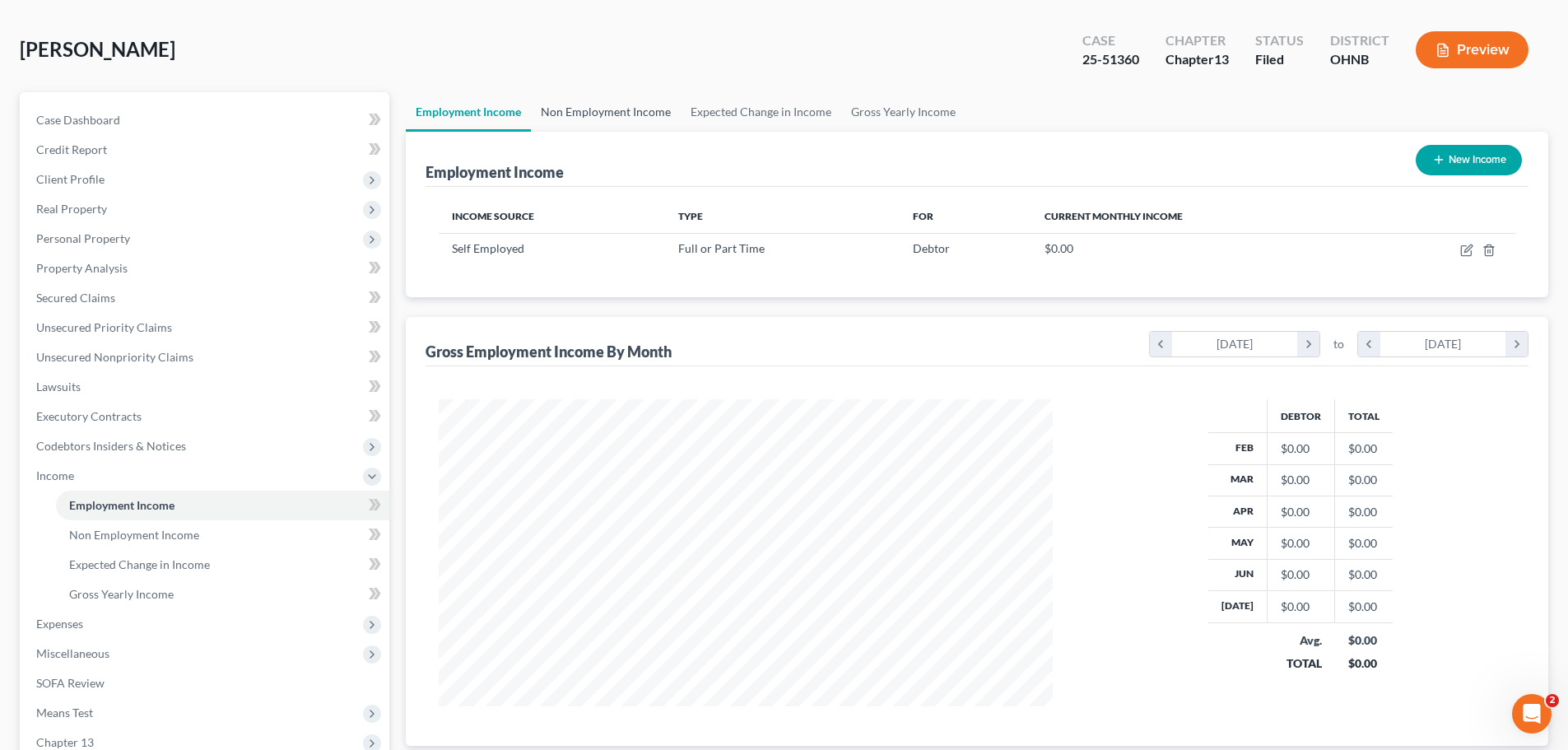
click at [596, 110] on link "Non Employment Income" at bounding box center [605, 112] width 150 height 40
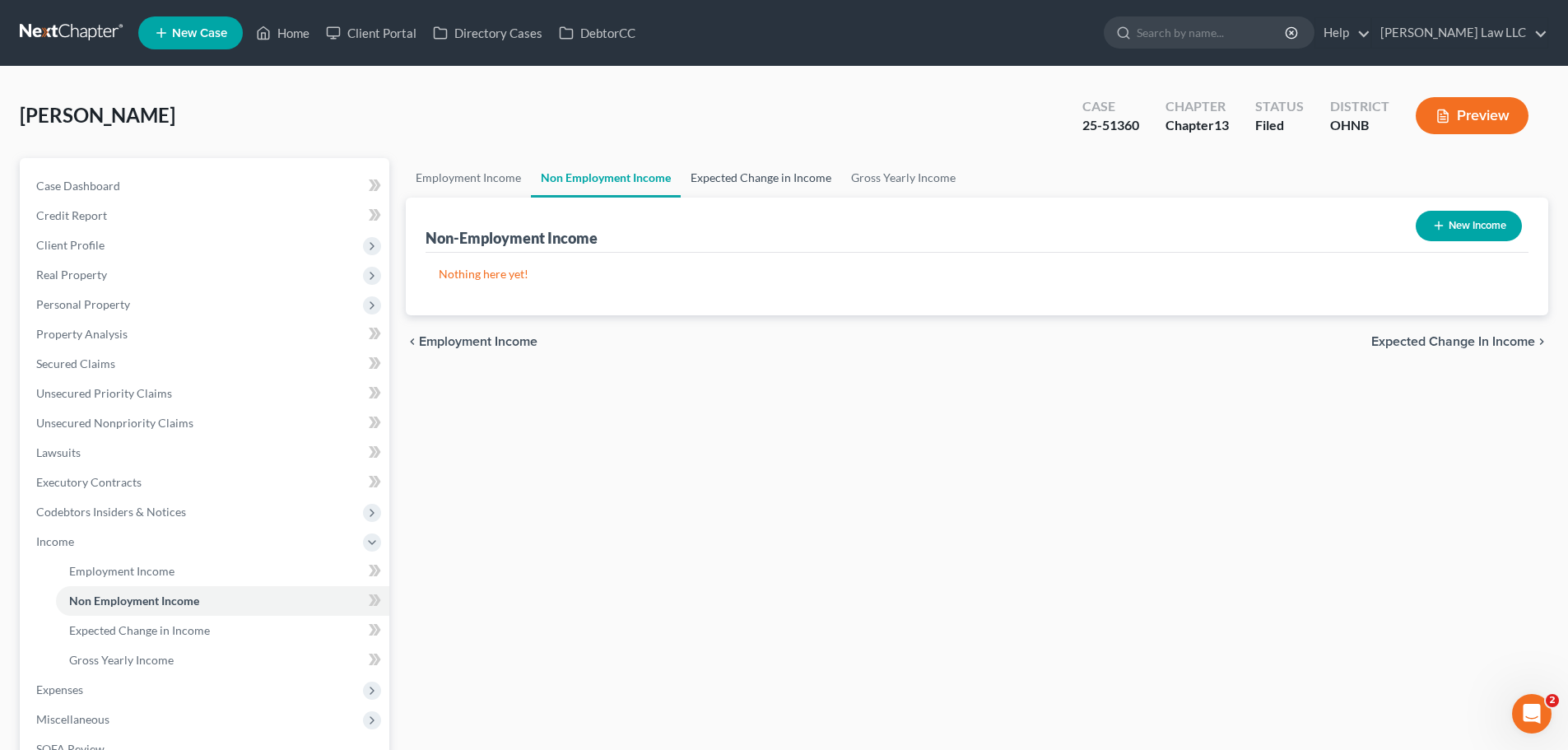
click at [782, 177] on link "Expected Change in Income" at bounding box center [761, 178] width 160 height 40
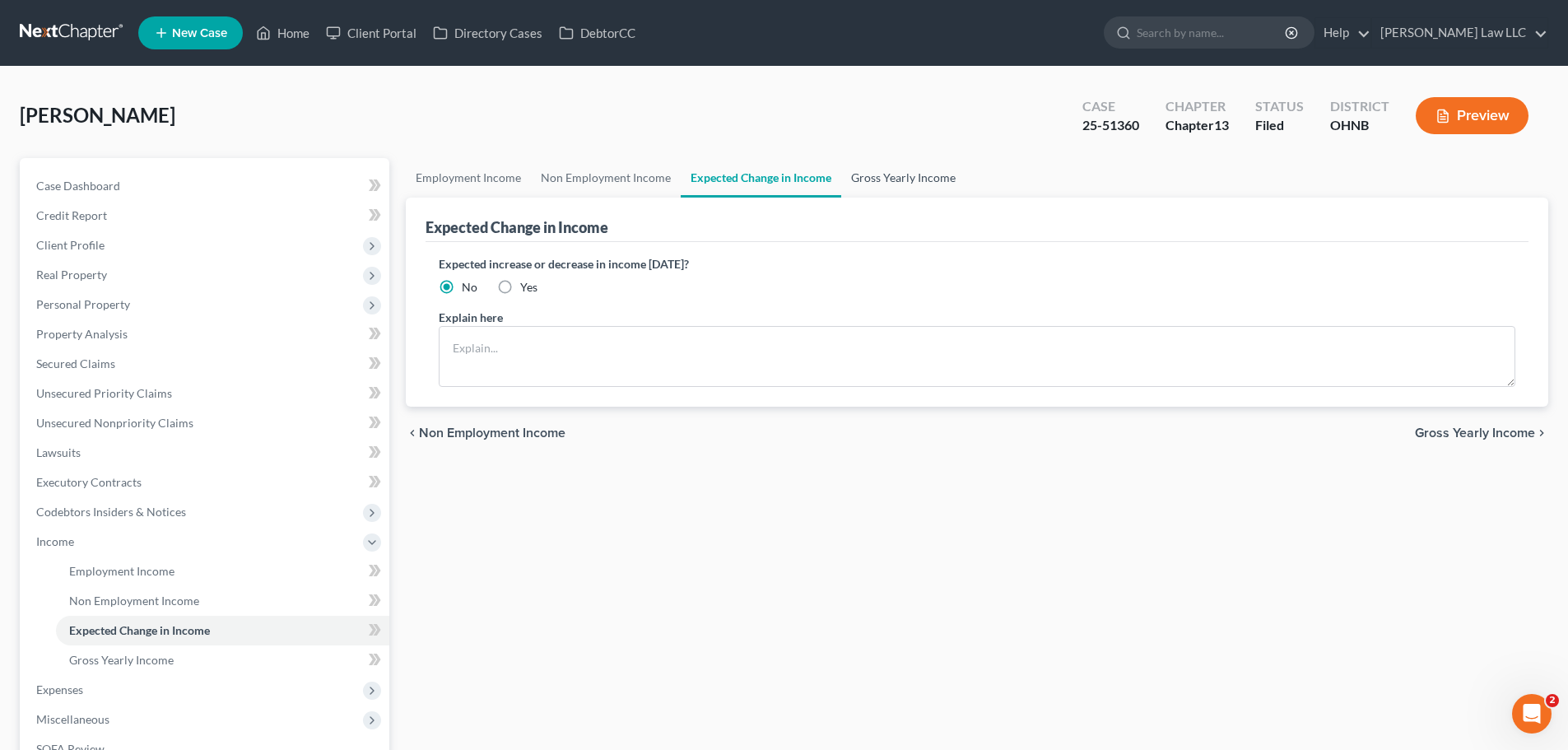
click at [917, 178] on link "Gross Yearly Income" at bounding box center [902, 178] width 124 height 40
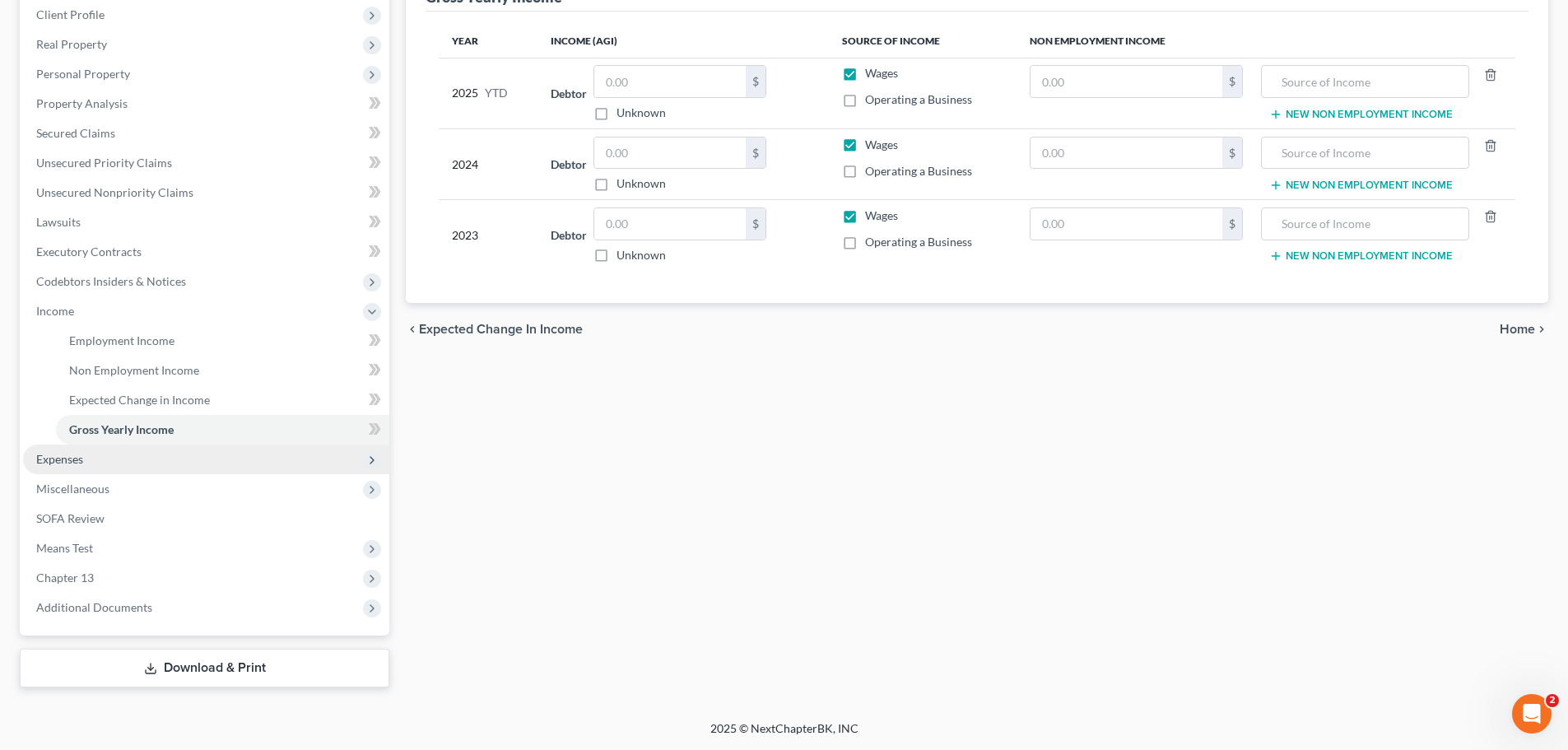
click at [75, 450] on span "Expenses" at bounding box center [206, 460] width 366 height 30
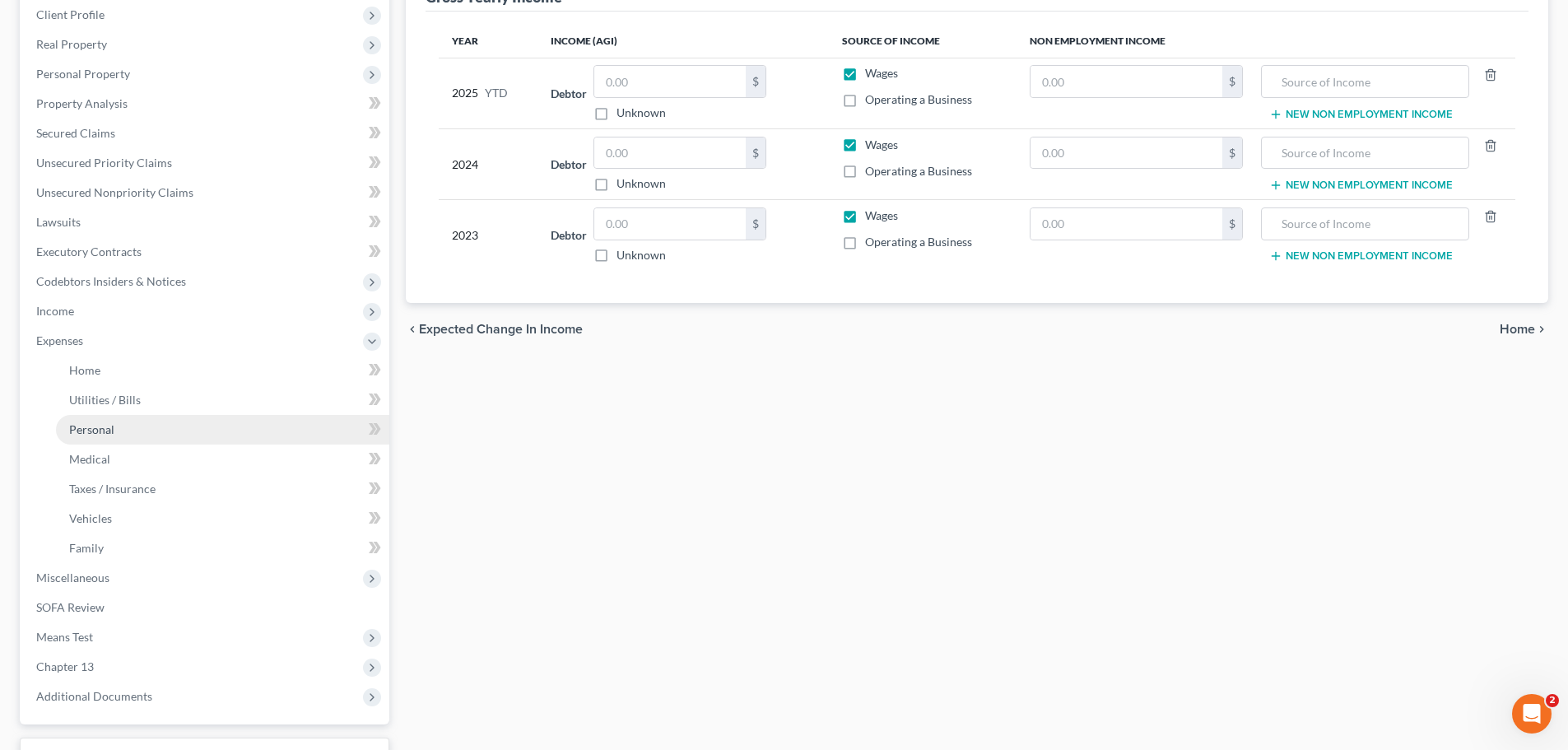
click at [119, 432] on link "Personal" at bounding box center [223, 430] width 334 height 30
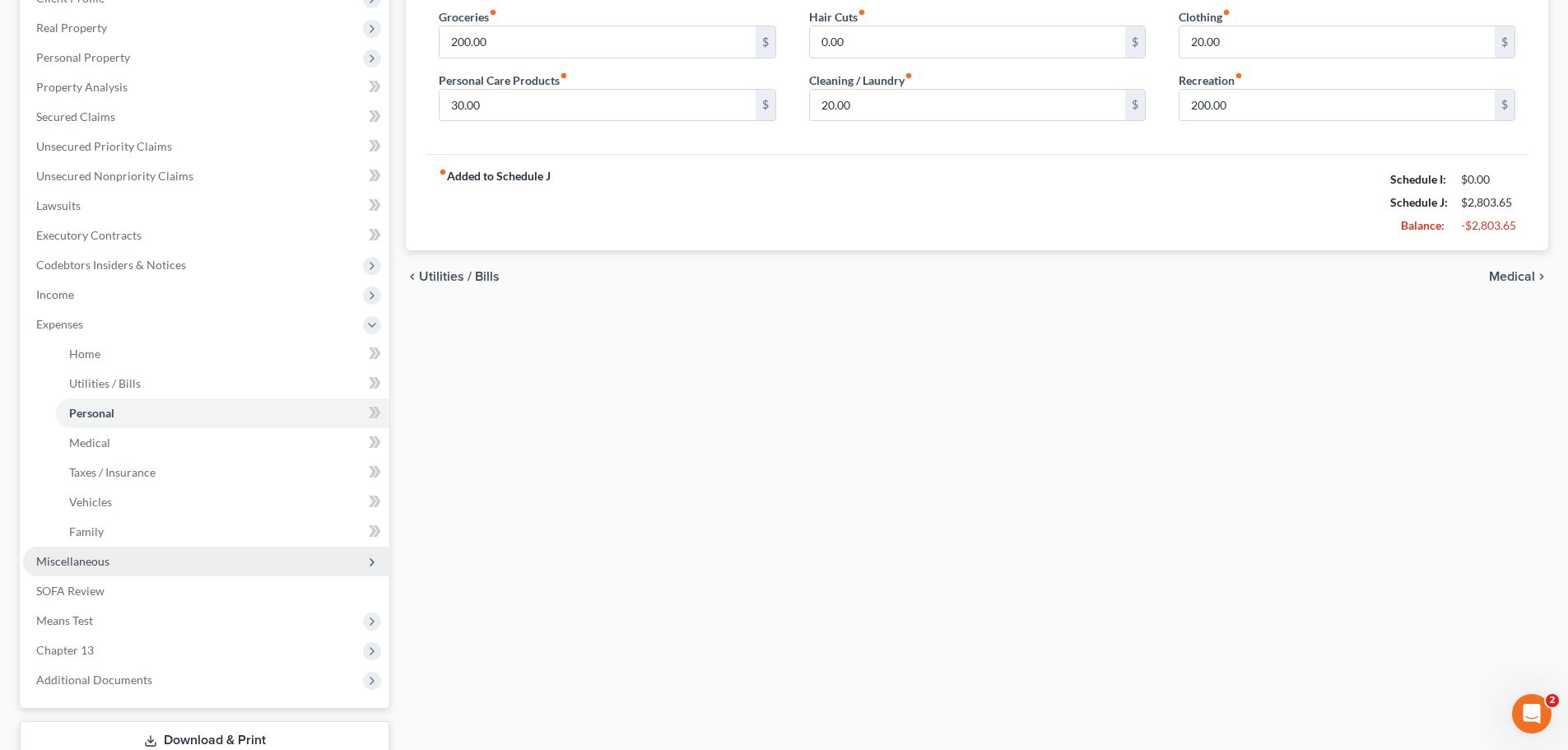
click at [120, 563] on span "Miscellaneous" at bounding box center [206, 562] width 366 height 30
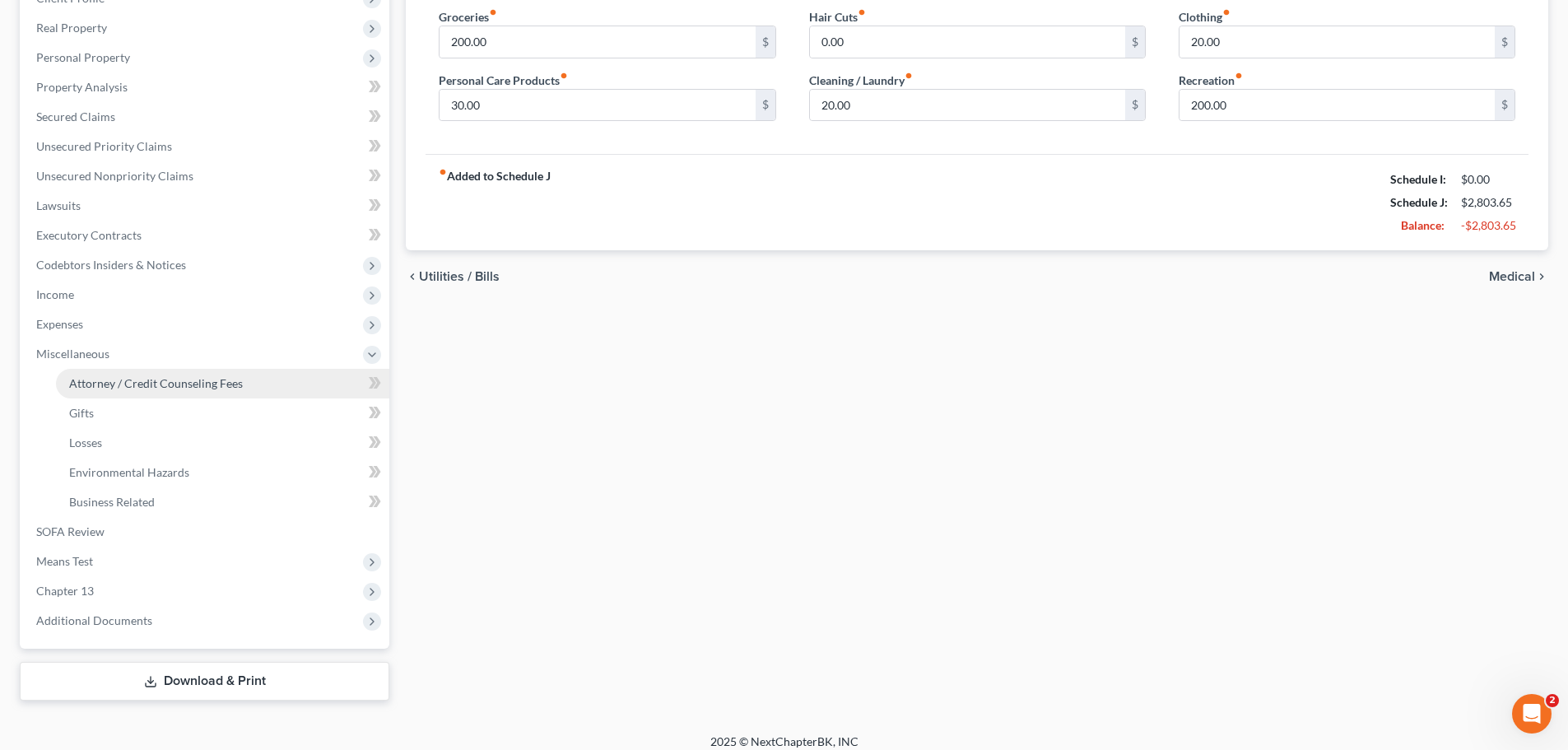
click at [124, 389] on span "Attorney / Credit Counseling Fees" at bounding box center [156, 383] width 173 height 14
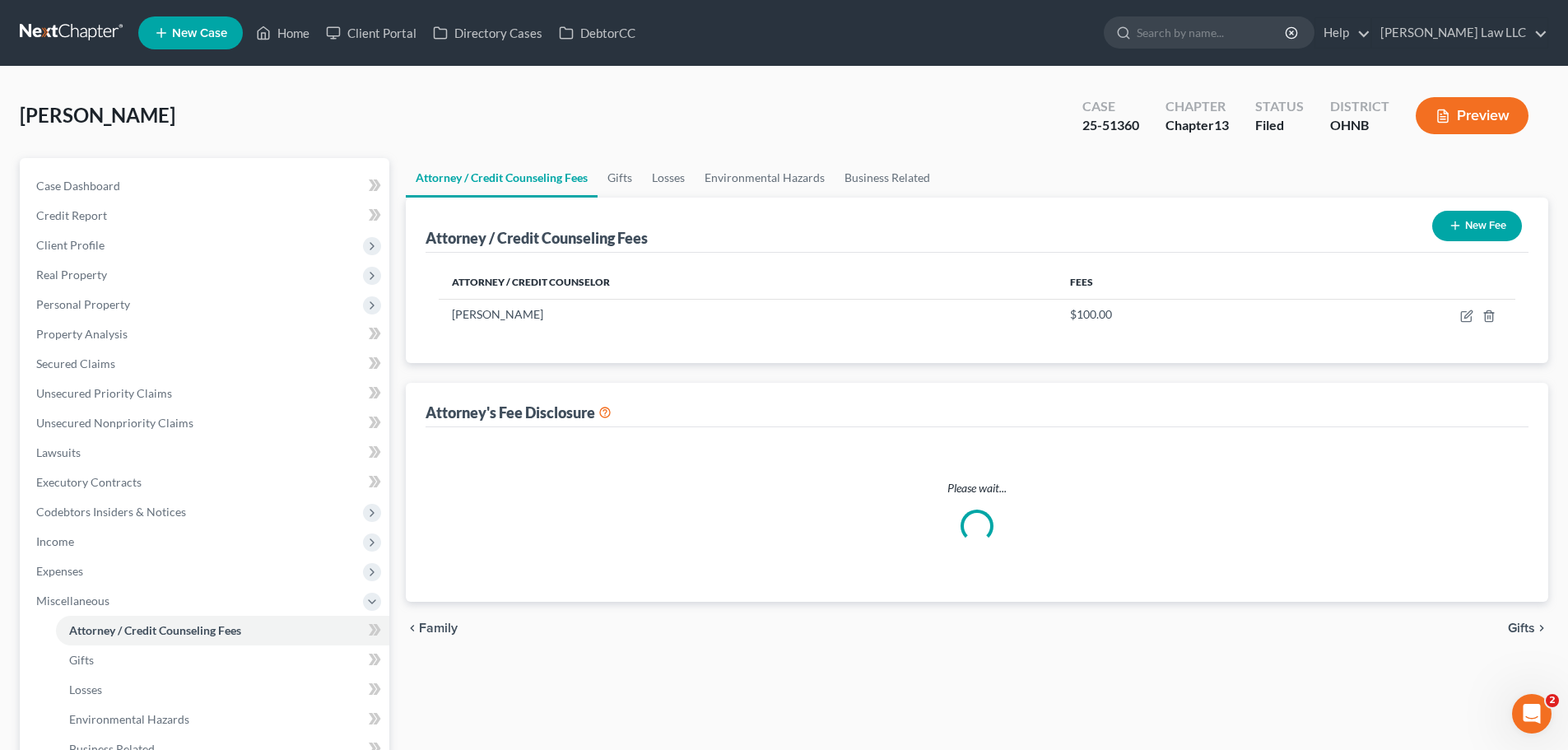
select select "0"
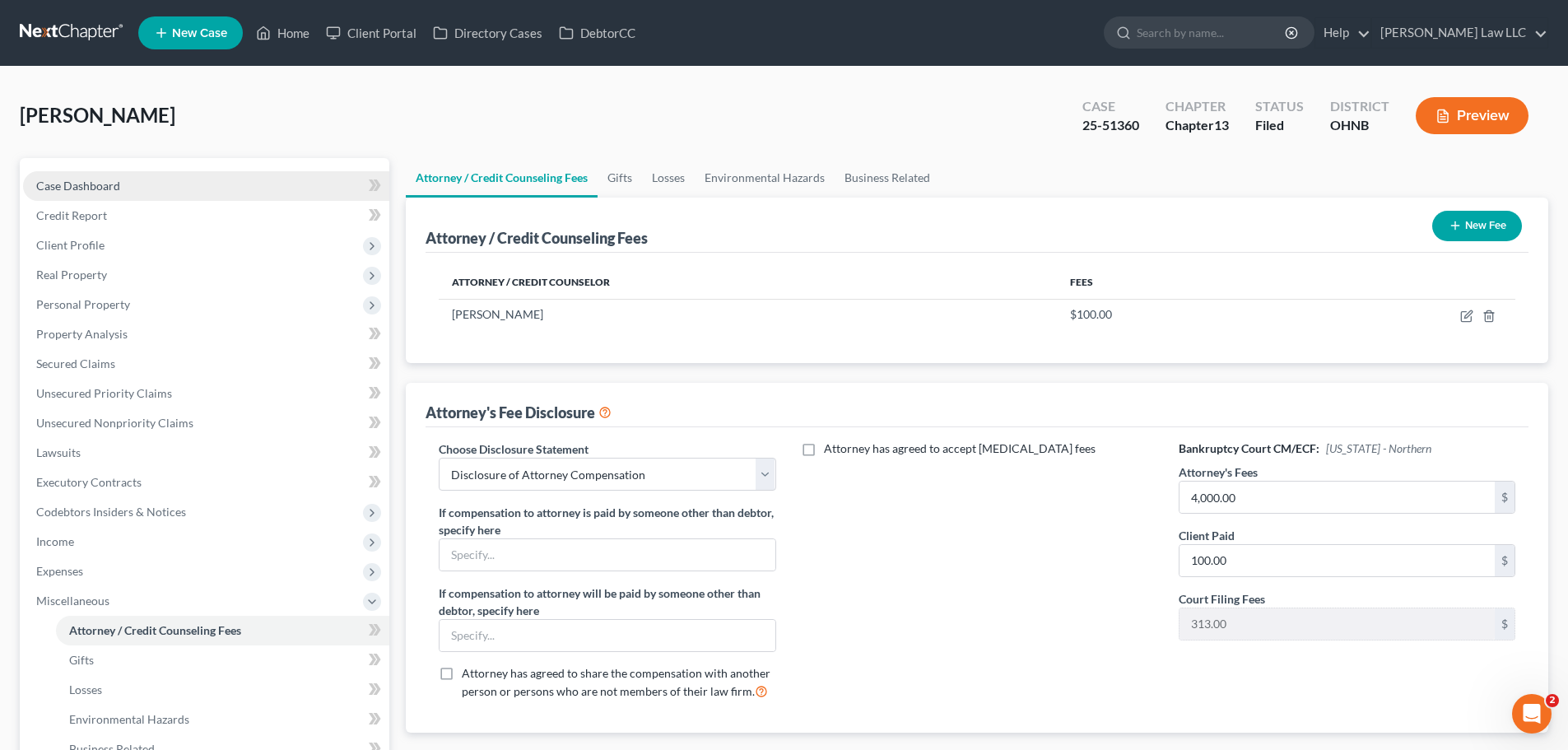
click at [133, 187] on link "Case Dashboard" at bounding box center [206, 186] width 366 height 30
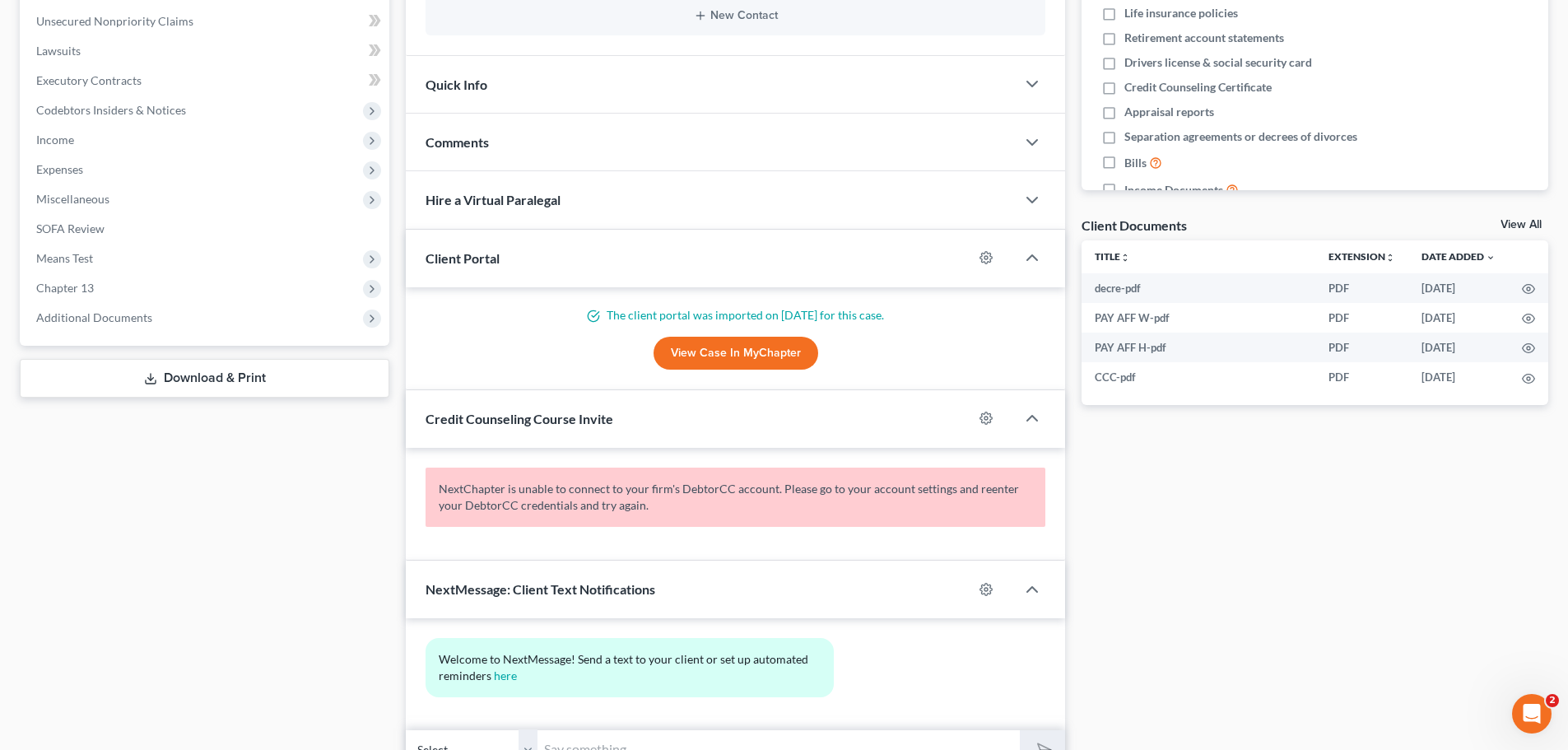
scroll to position [155, 0]
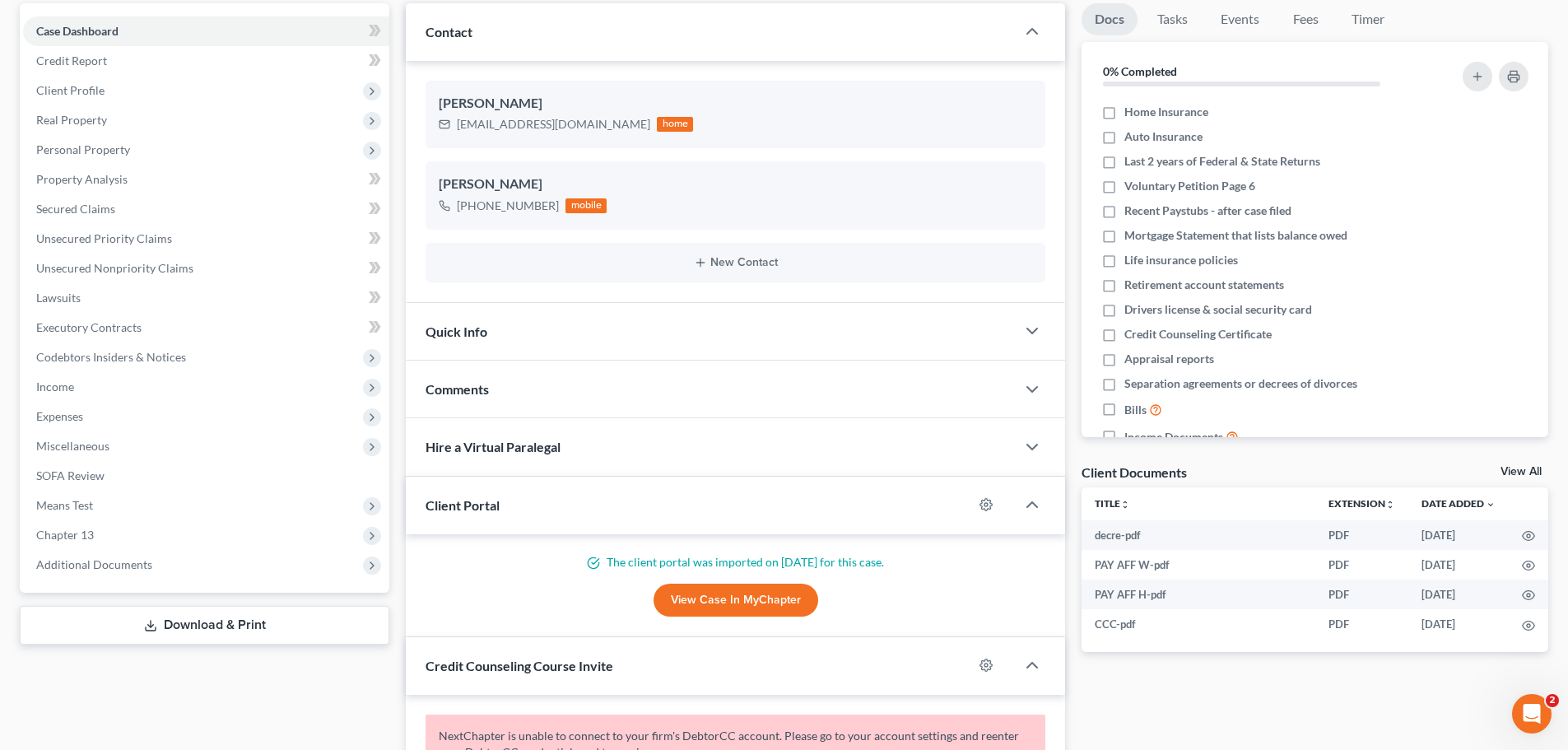
click at [511, 396] on div "Comments" at bounding box center [711, 388] width 610 height 56
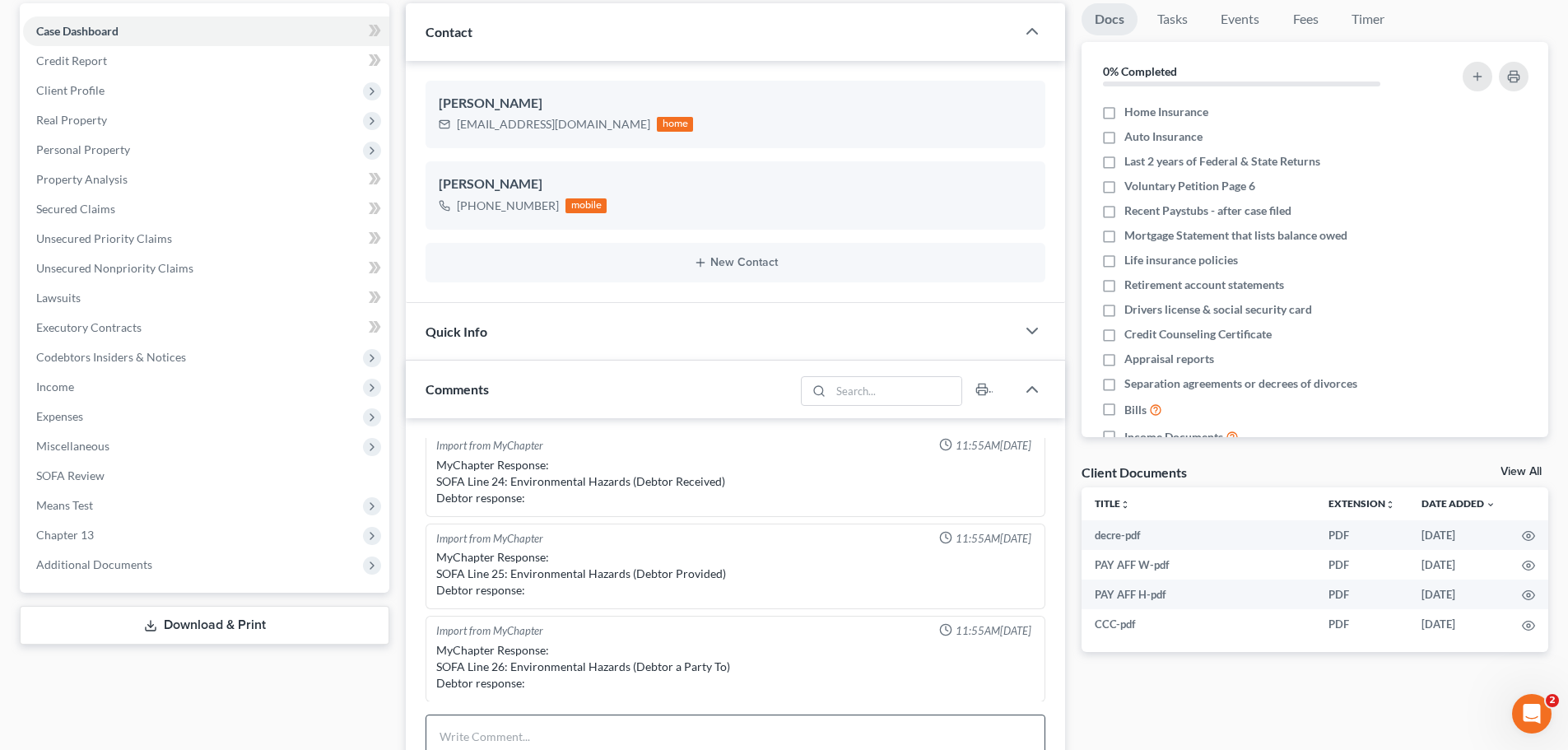
scroll to position [484, 0]
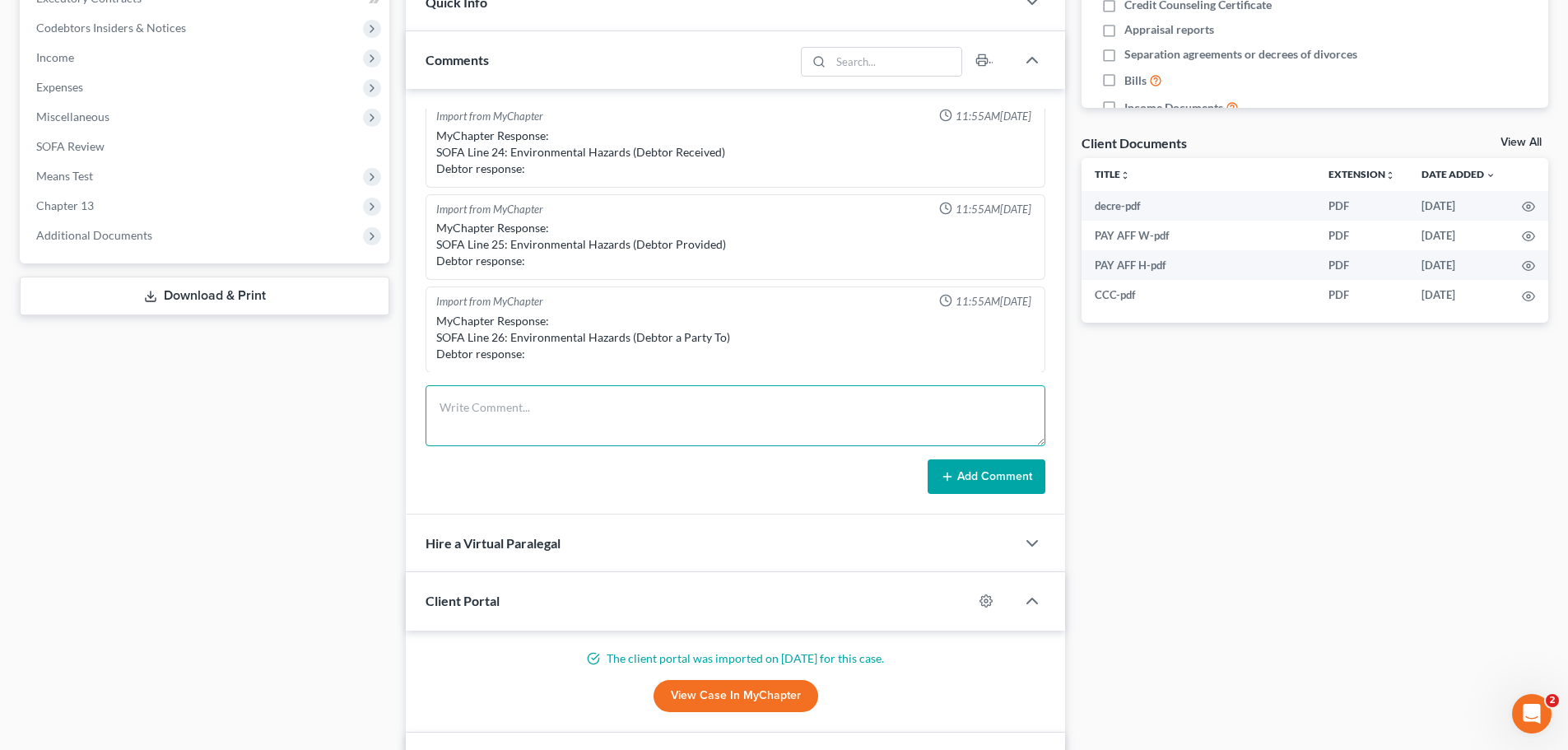
drag, startPoint x: 524, startPoint y: 418, endPoint x: 525, endPoint y: 410, distance: 8.1
click at [524, 414] on textarea at bounding box center [736, 415] width 620 height 60
type textarea "filed tax ext for 24"
click at [972, 468] on button "Add Comment" at bounding box center [986, 477] width 118 height 35
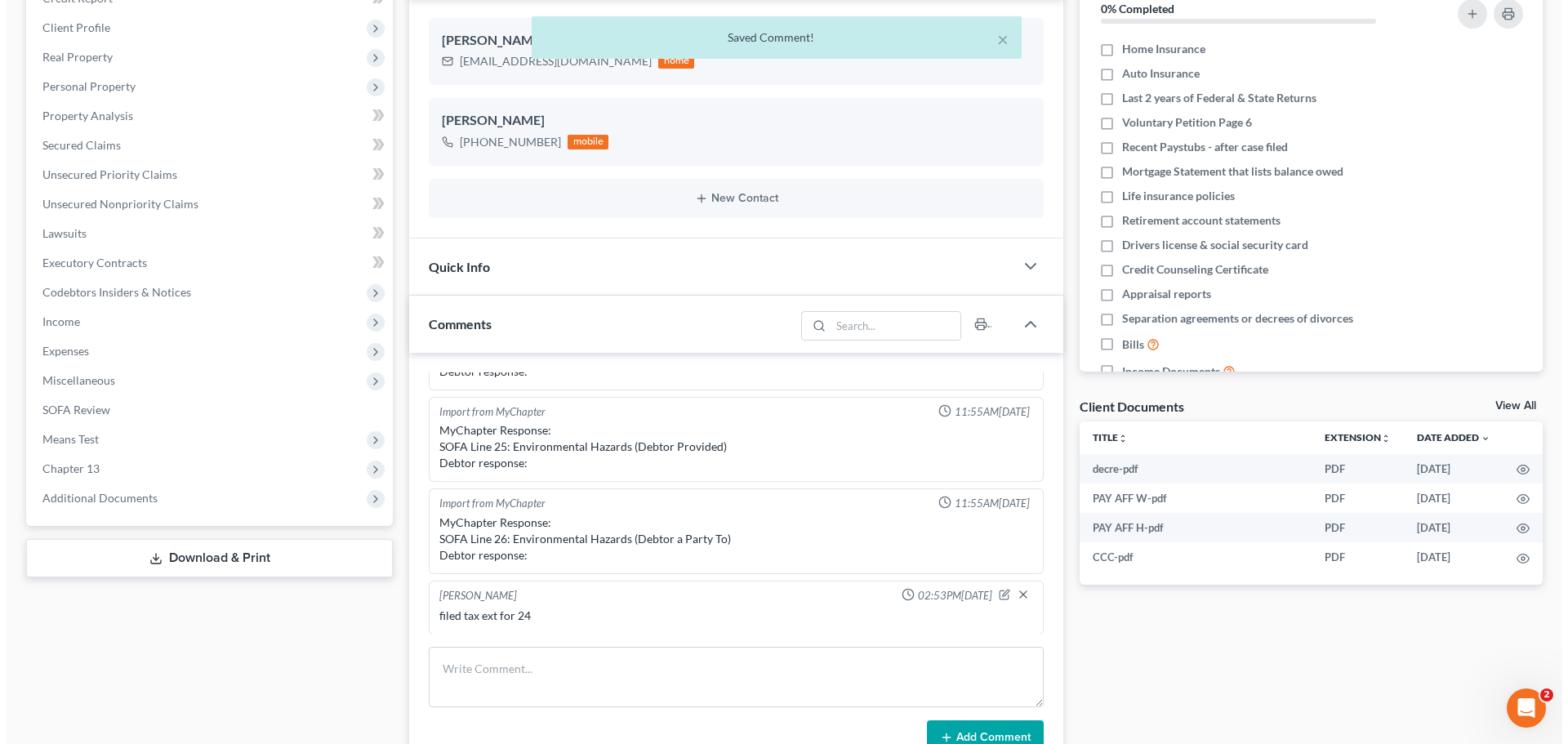
scroll to position [0, 0]
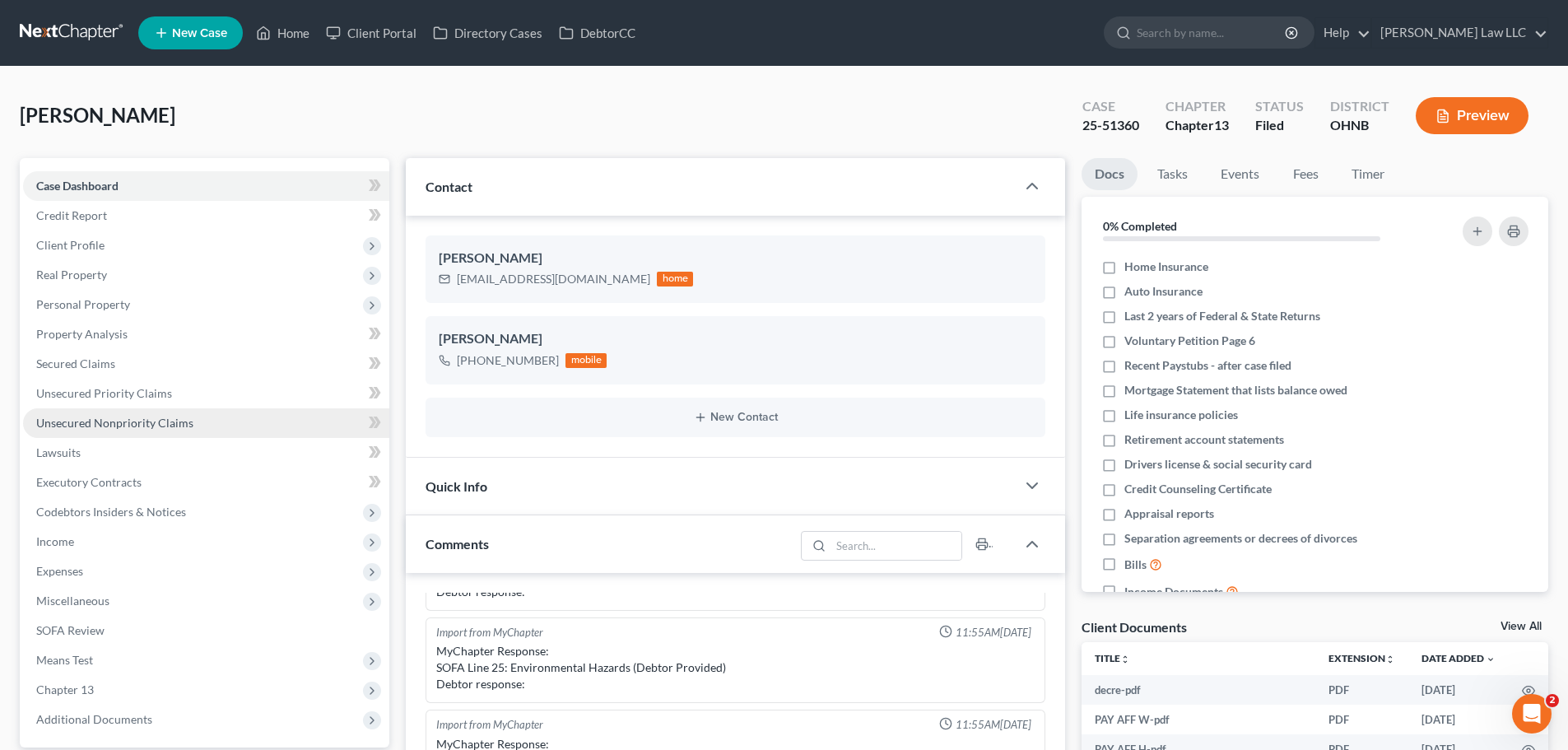
click at [126, 421] on span "Unsecured Nonpriority Claims" at bounding box center [115, 423] width 157 height 14
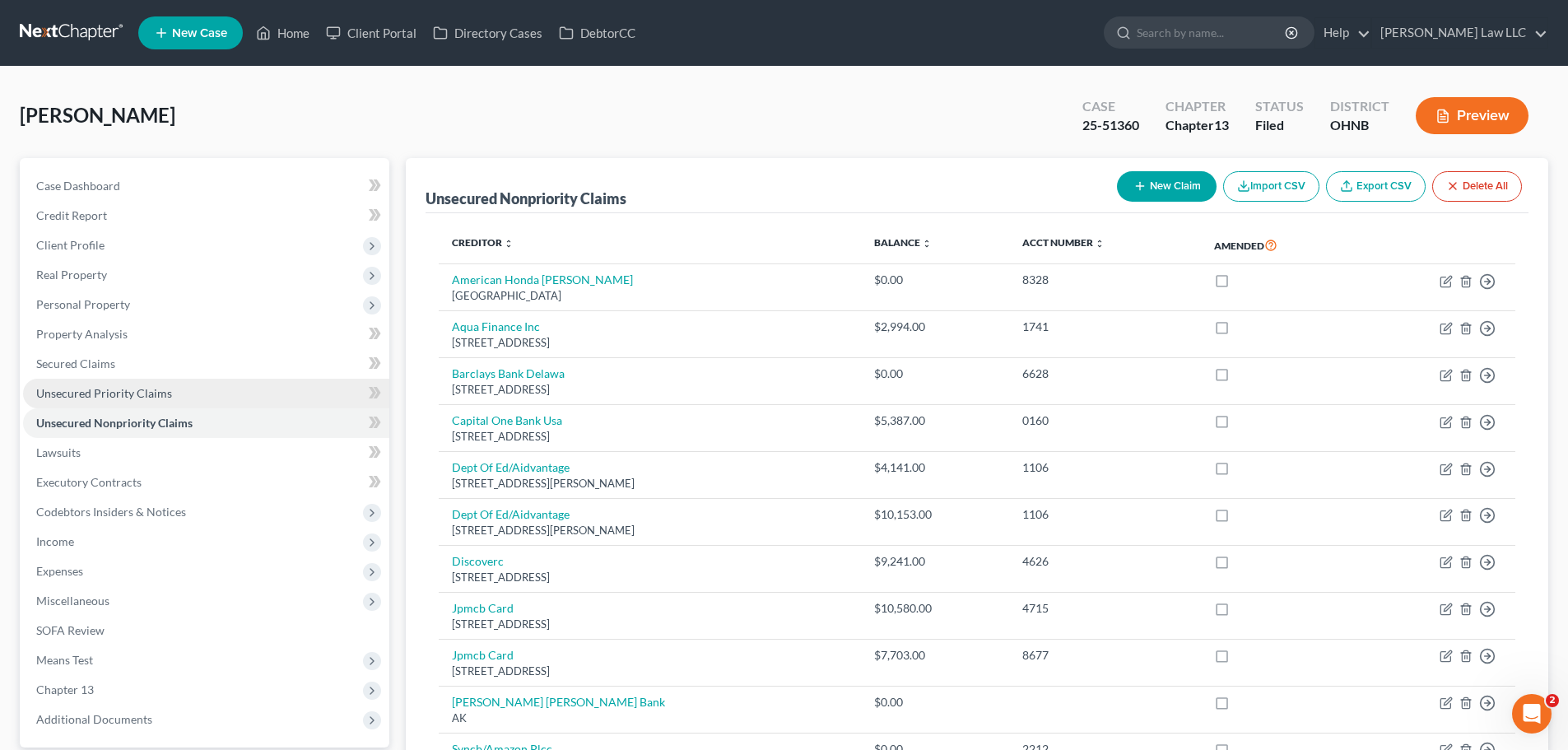
click at [129, 390] on span "Unsecured Priority Claims" at bounding box center [104, 393] width 136 height 14
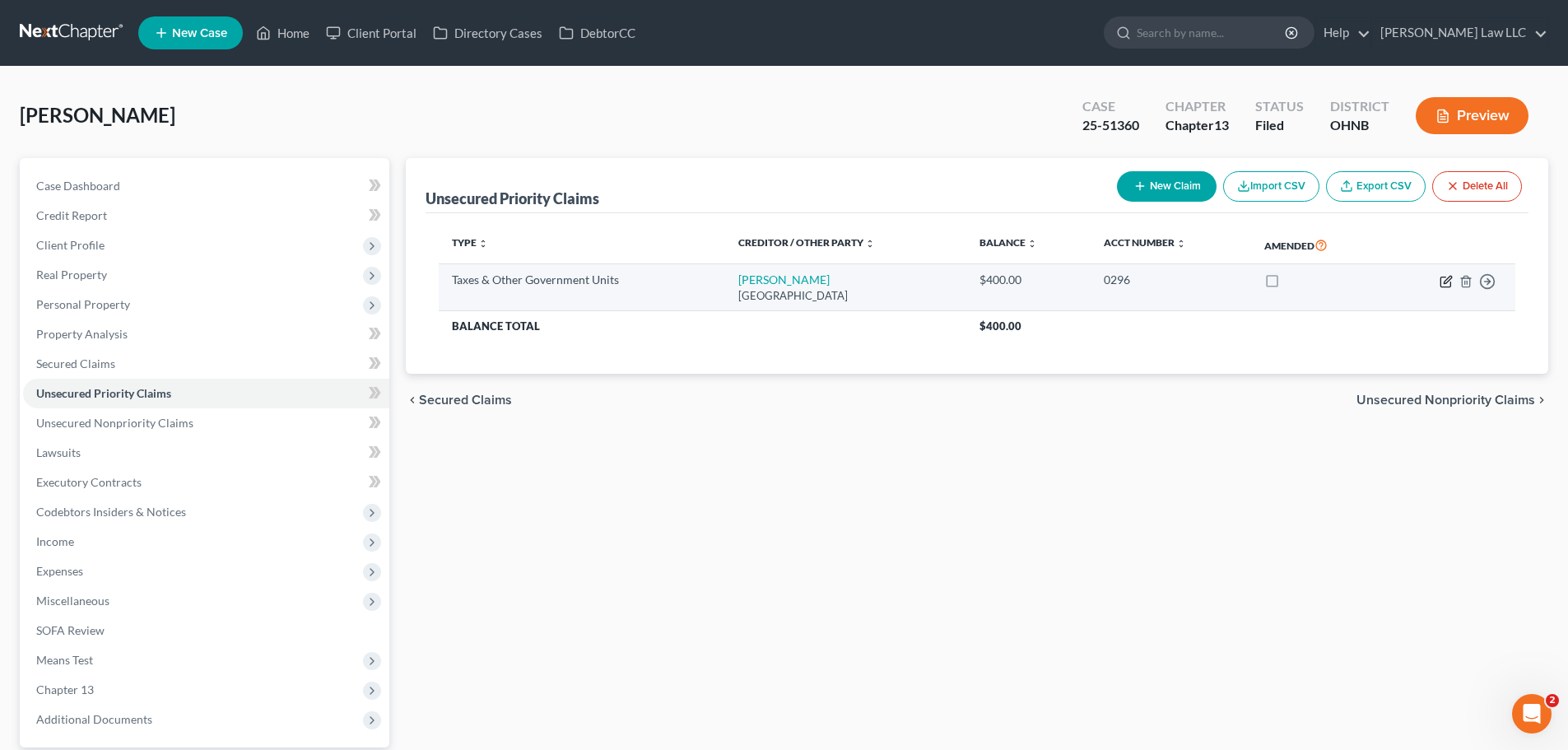
click at [1447, 285] on icon "button" at bounding box center [1445, 281] width 13 height 13
select select "1"
select select "36"
select select "0"
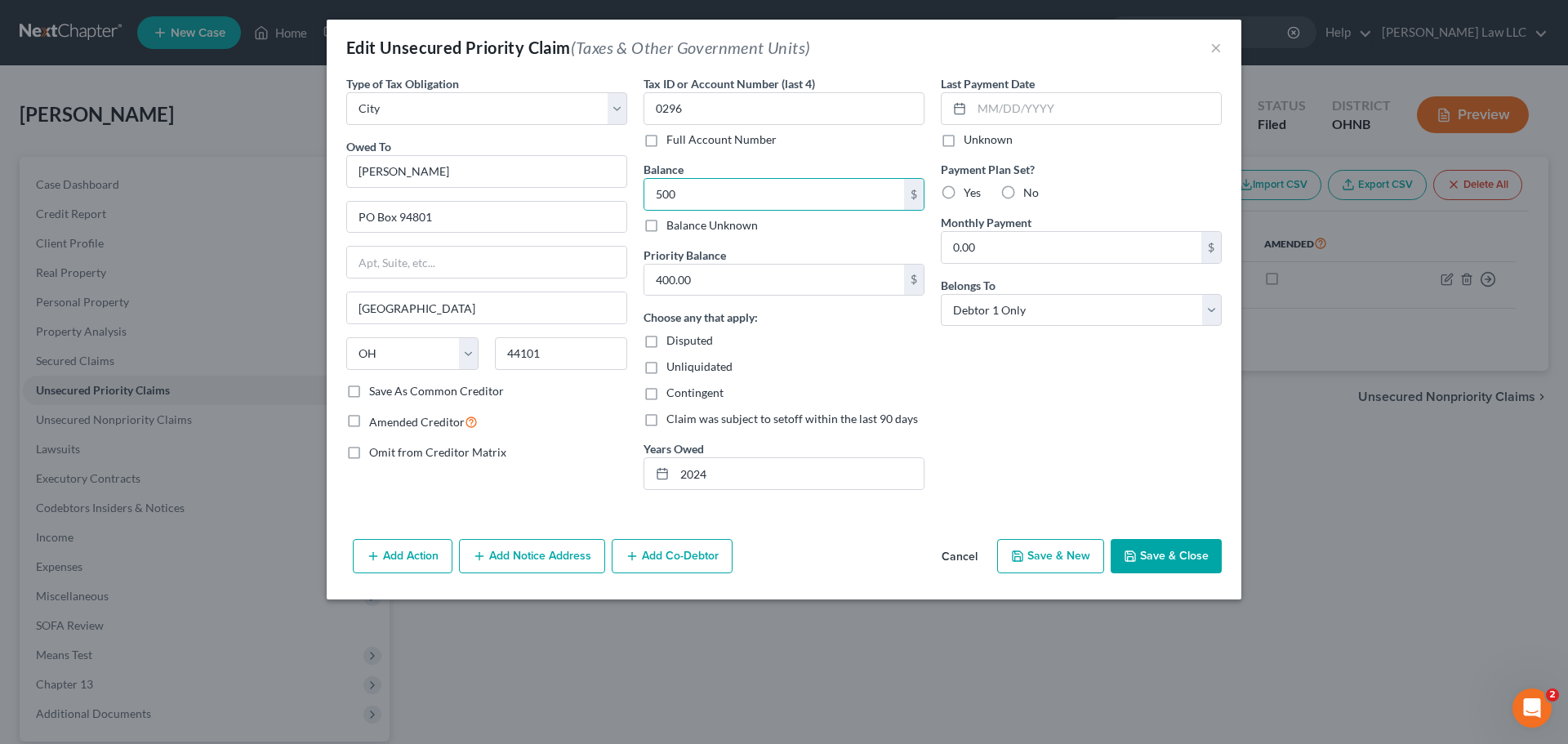
click at [1181, 570] on button "Save & Close" at bounding box center [1166, 555] width 111 height 34
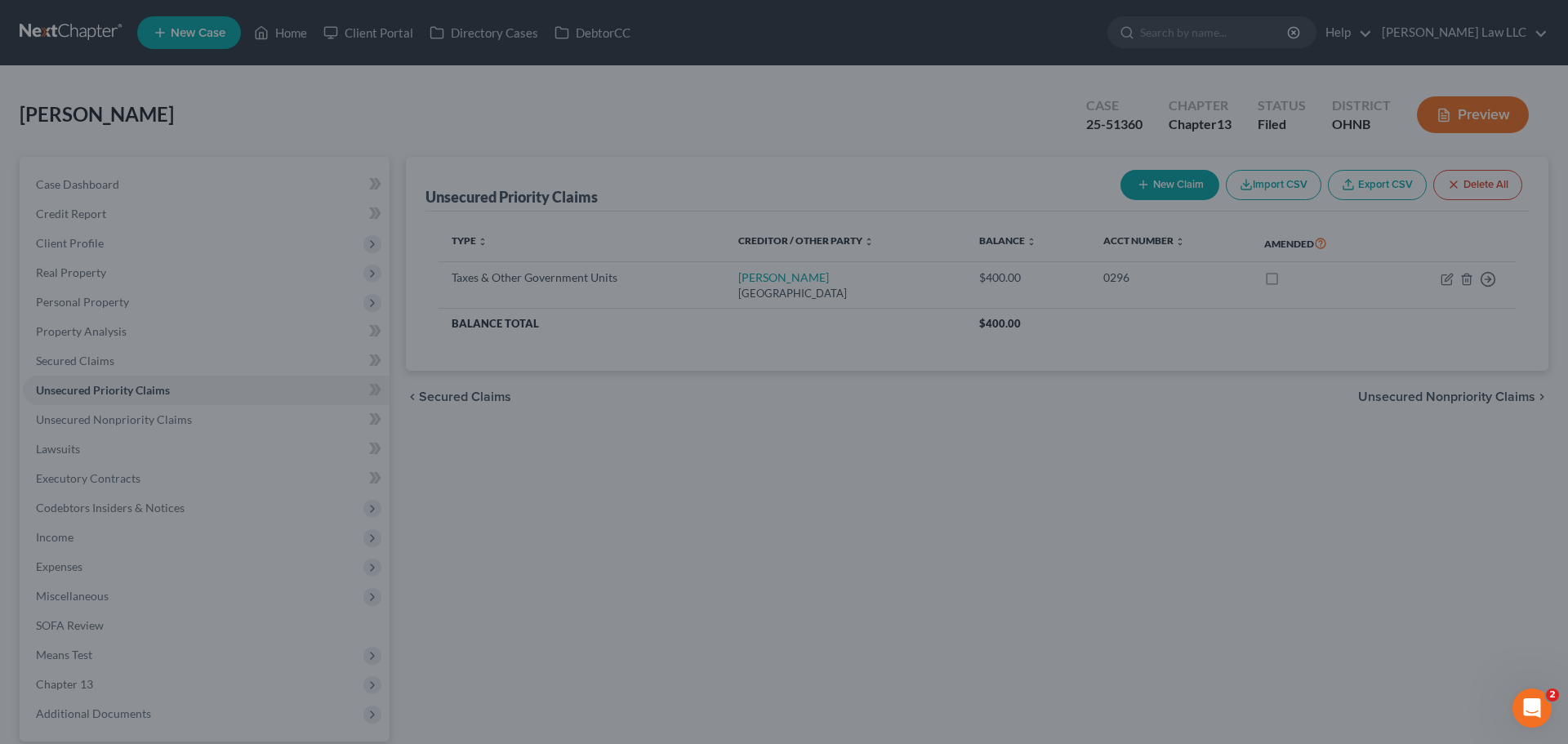
type input "500.00"
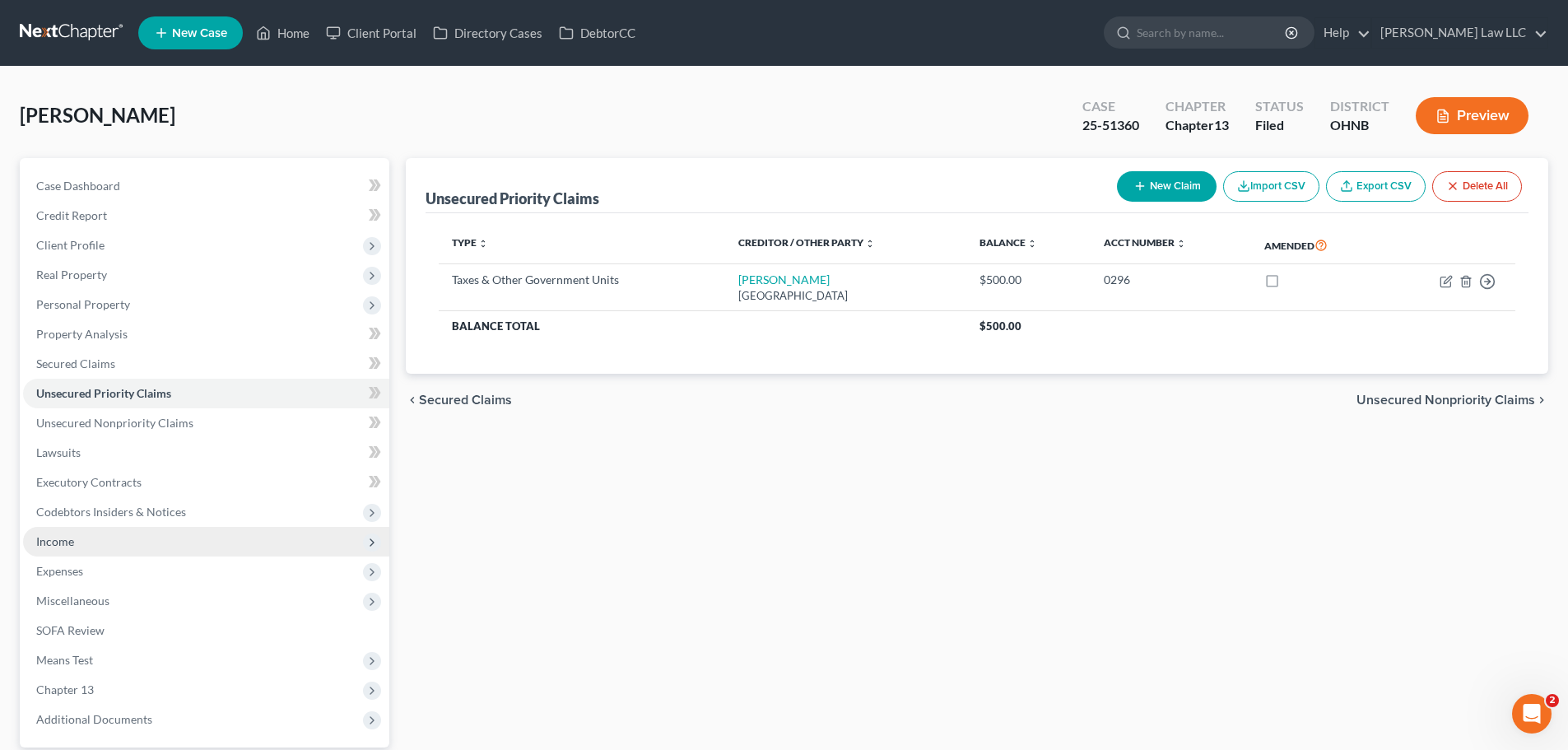
click at [111, 543] on span "Income" at bounding box center [206, 542] width 366 height 30
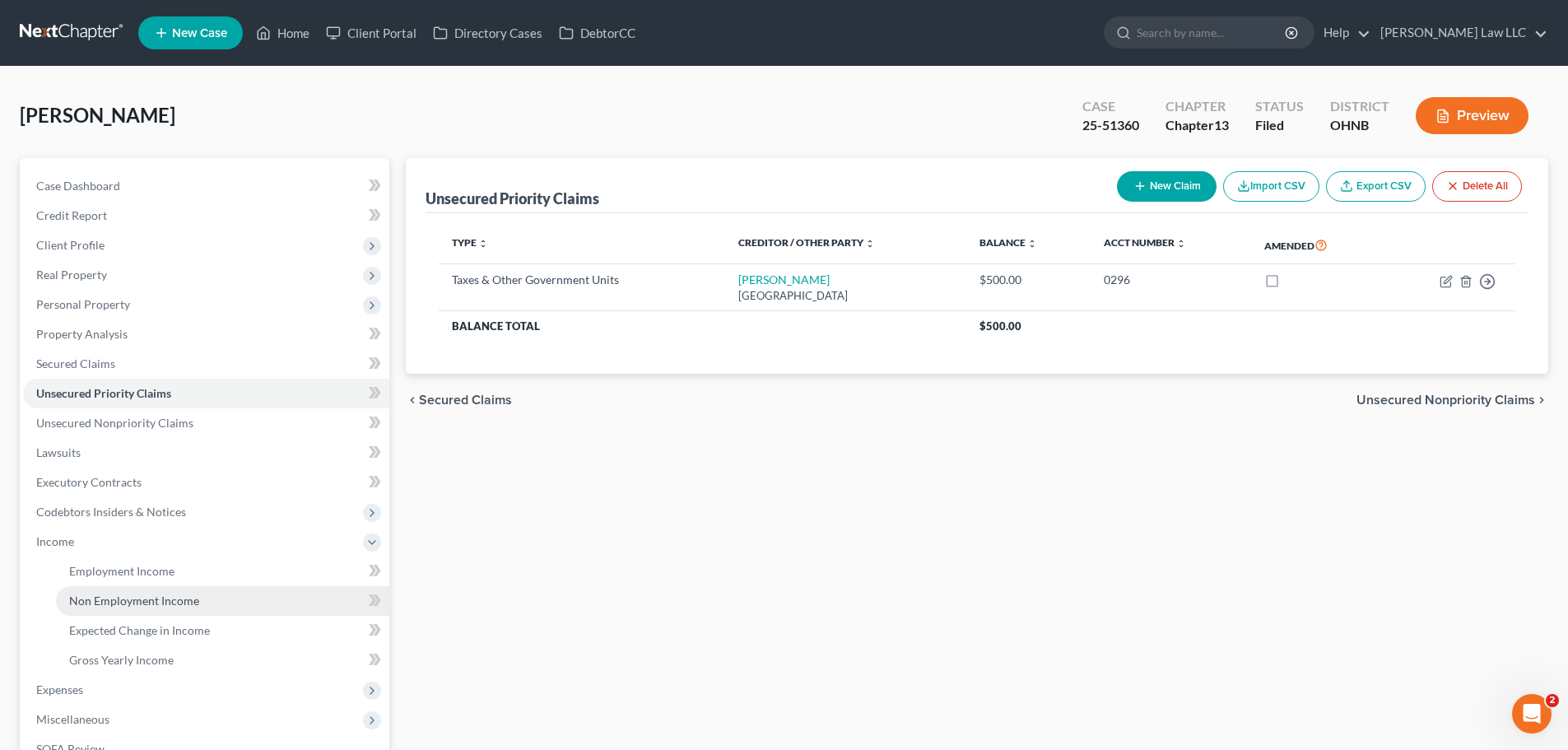
click at [204, 595] on link "Non Employment Income" at bounding box center [223, 601] width 334 height 30
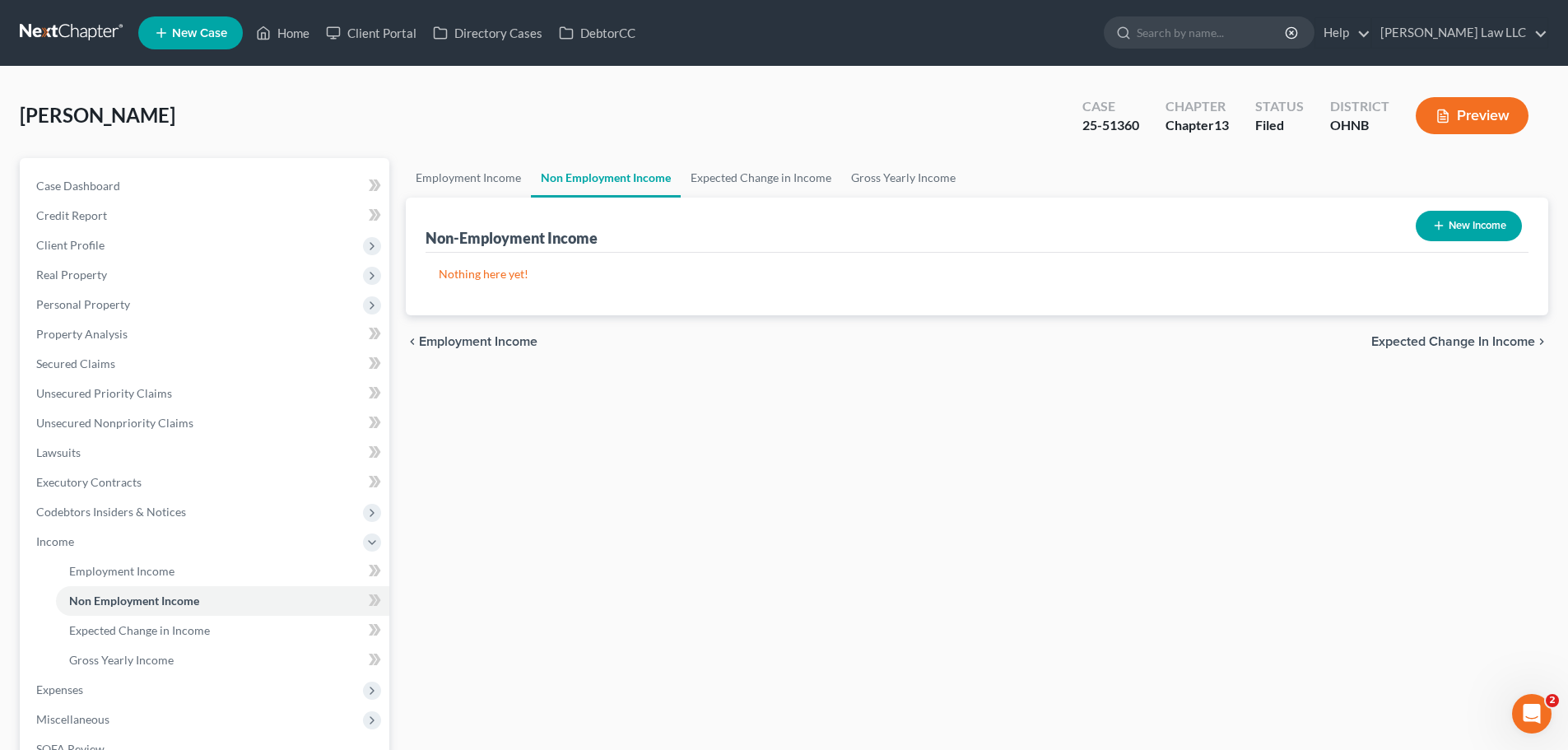
click at [1490, 226] on button "New Income" at bounding box center [1468, 226] width 106 height 31
select select "0"
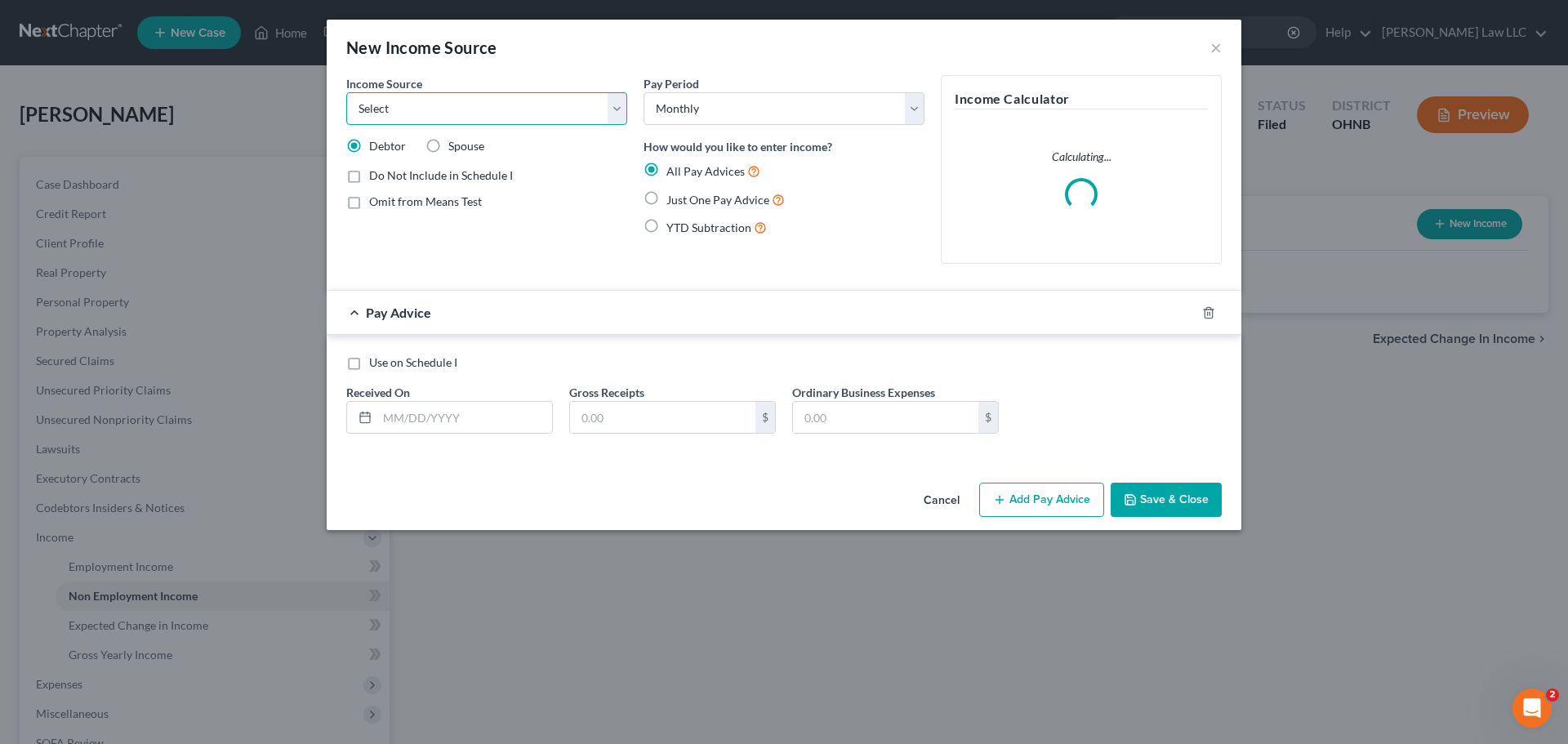
click at [523, 115] on select "Select Unemployment Disability (from employer) Pension Retirement Social Securi…" at bounding box center [487, 108] width 281 height 32
drag, startPoint x: 525, startPoint y: 41, endPoint x: 593, endPoint y: 57, distance: 69.9
click at [525, 41] on div "New Income Source ×" at bounding box center [784, 47] width 915 height 56
click at [512, 103] on select "Select Unemployment Disability (from employer) Pension Retirement Social Securi…" at bounding box center [487, 108] width 281 height 32
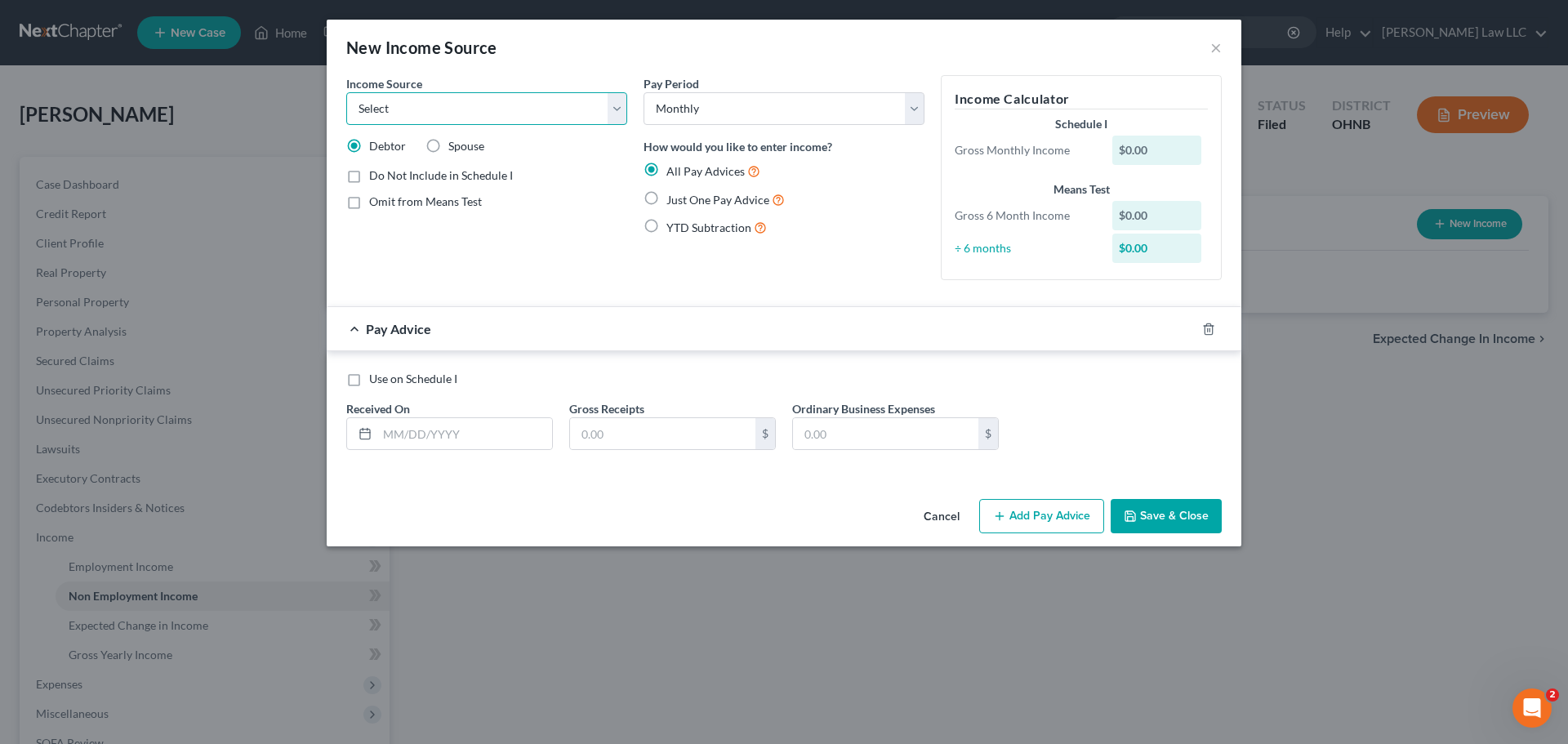
select select "5"
click at [346, 92] on select "Select Unemployment Disability (from employer) Pension Retirement Social Securi…" at bounding box center [487, 108] width 281 height 32
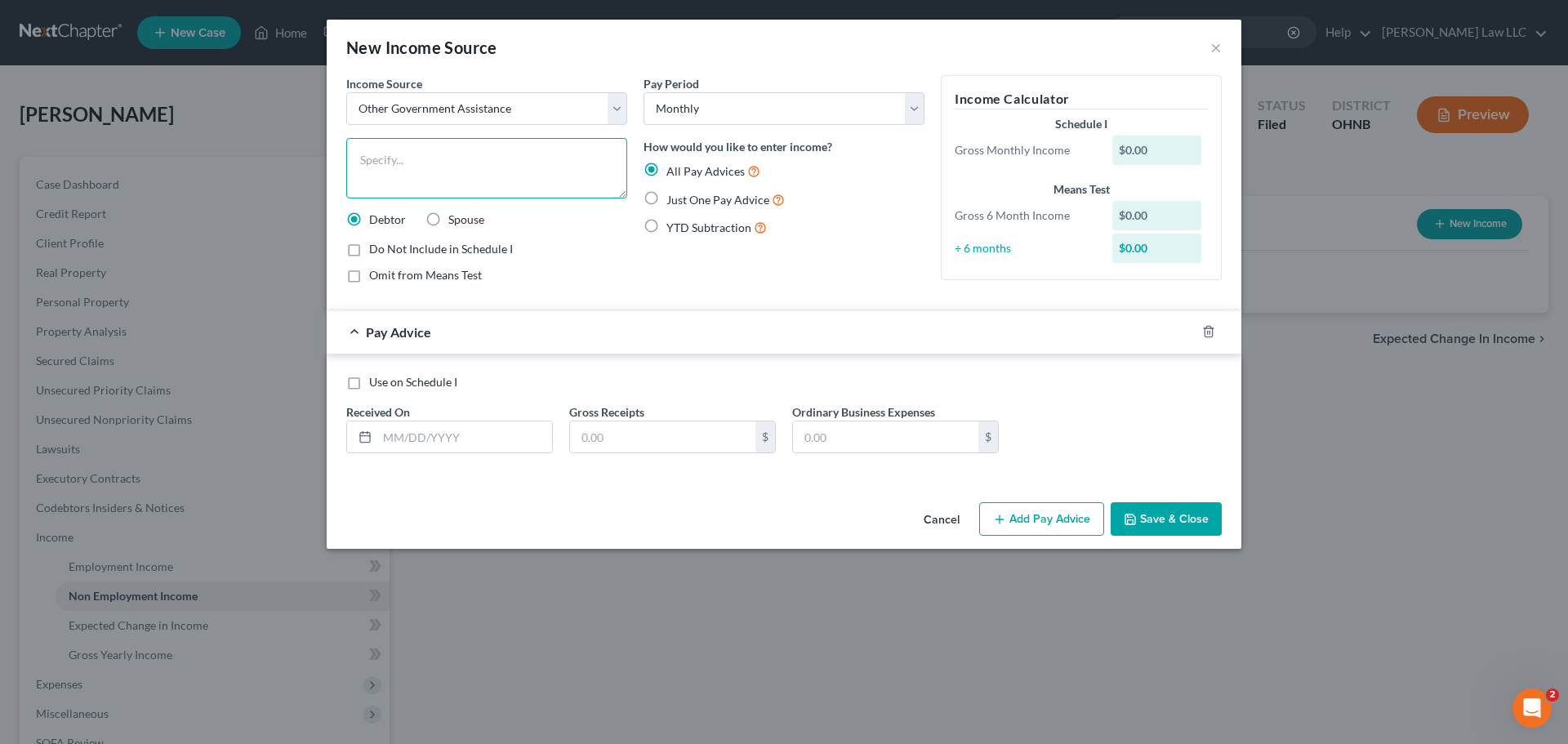
click at [421, 162] on textarea at bounding box center [487, 167] width 281 height 60
type textarea "Food Stamps"
click at [448, 223] on label "Spouse" at bounding box center [466, 219] width 36 height 17
click at [455, 222] on input "Spouse" at bounding box center [460, 216] width 11 height 11
radio input "true"
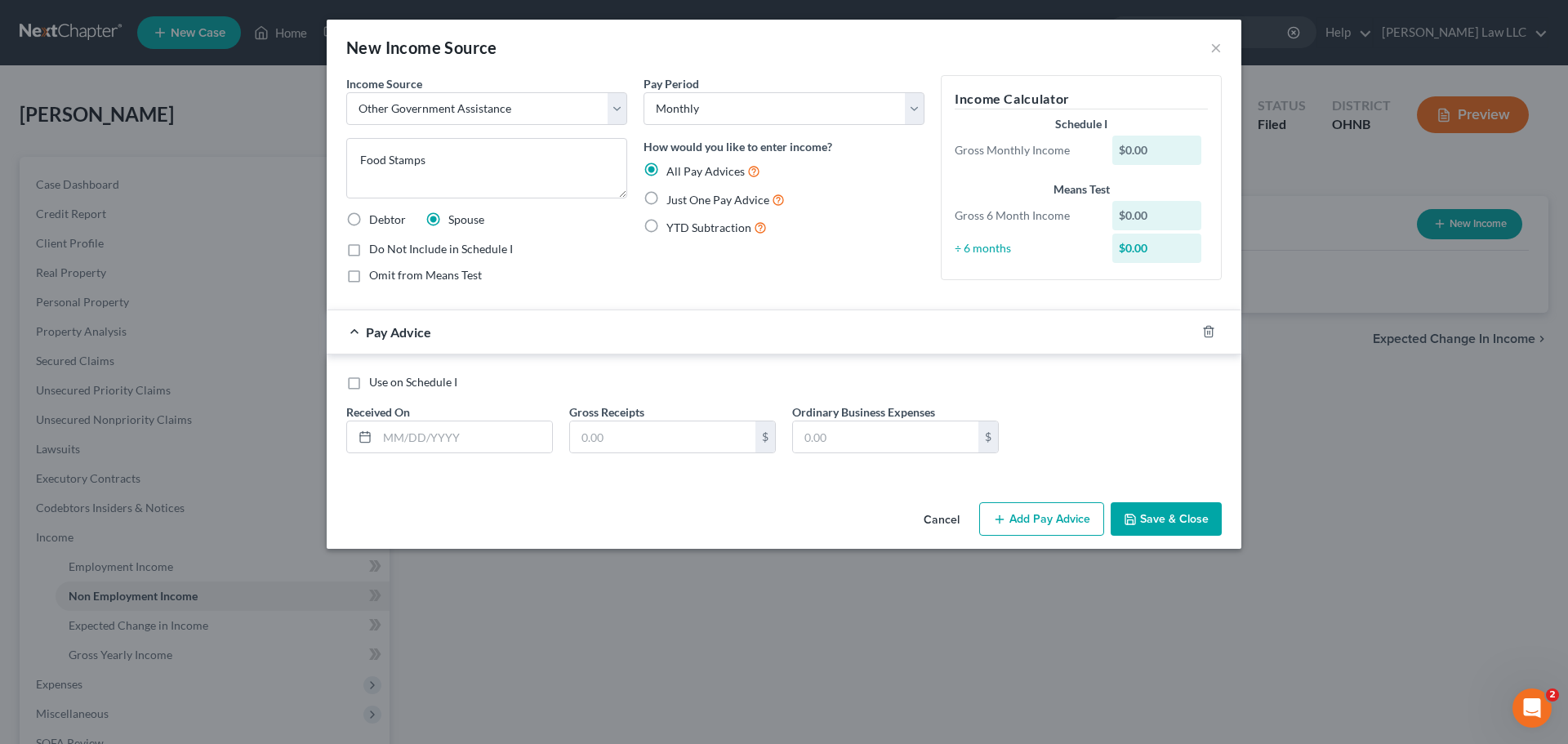
click at [636, 266] on div "Pay Period Select Monthly Twice Monthly Every Other Week Weekly How would you l…" at bounding box center [784, 185] width 297 height 221
click at [707, 200] on span "Just One Pay Advice" at bounding box center [718, 200] width 103 height 14
click at [683, 200] on input "Just One Pay Advice" at bounding box center [678, 196] width 11 height 11
radio input "true"
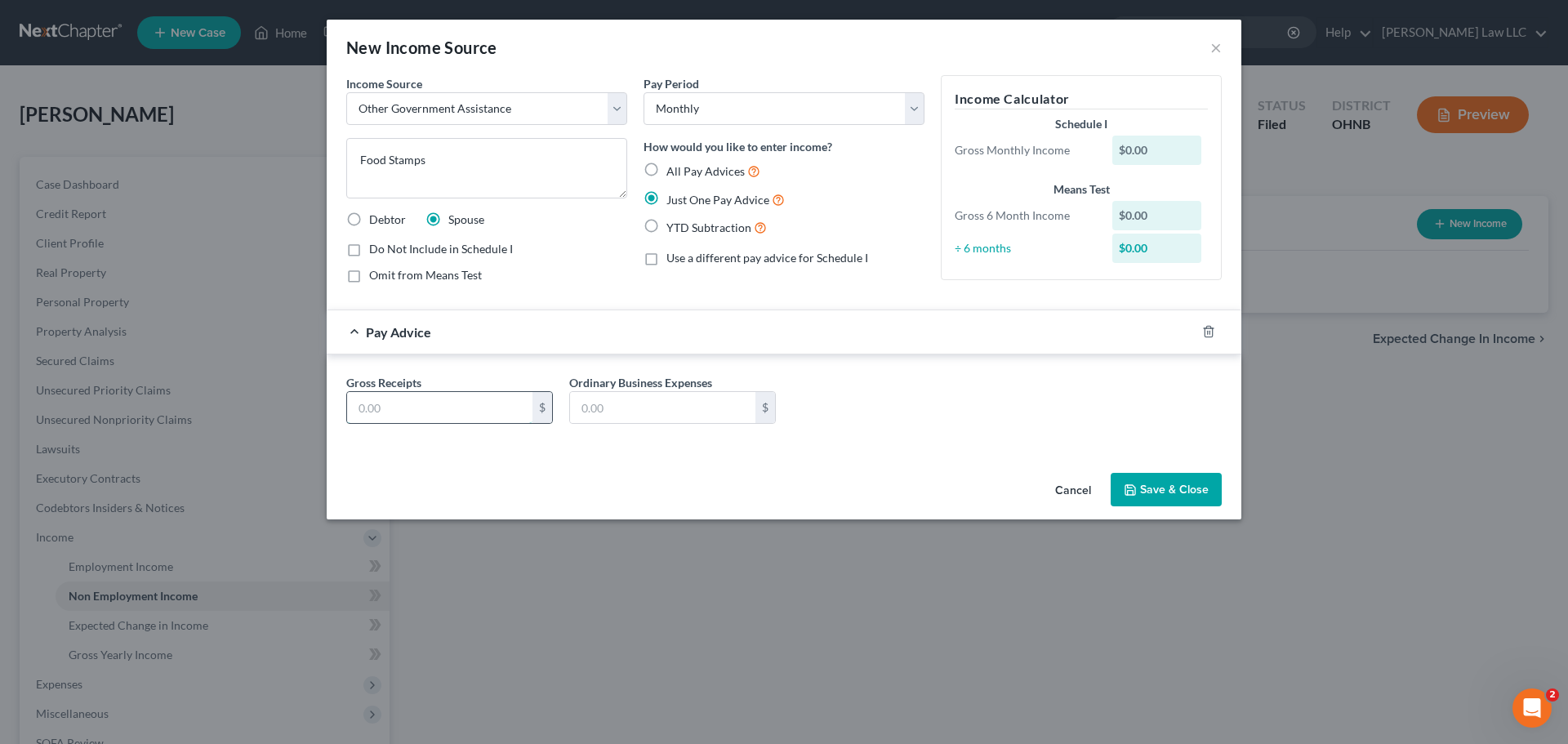
click at [483, 398] on input "text" at bounding box center [439, 408] width 186 height 31
type input "500"
click at [1175, 500] on button "Save & Close" at bounding box center [1166, 489] width 111 height 34
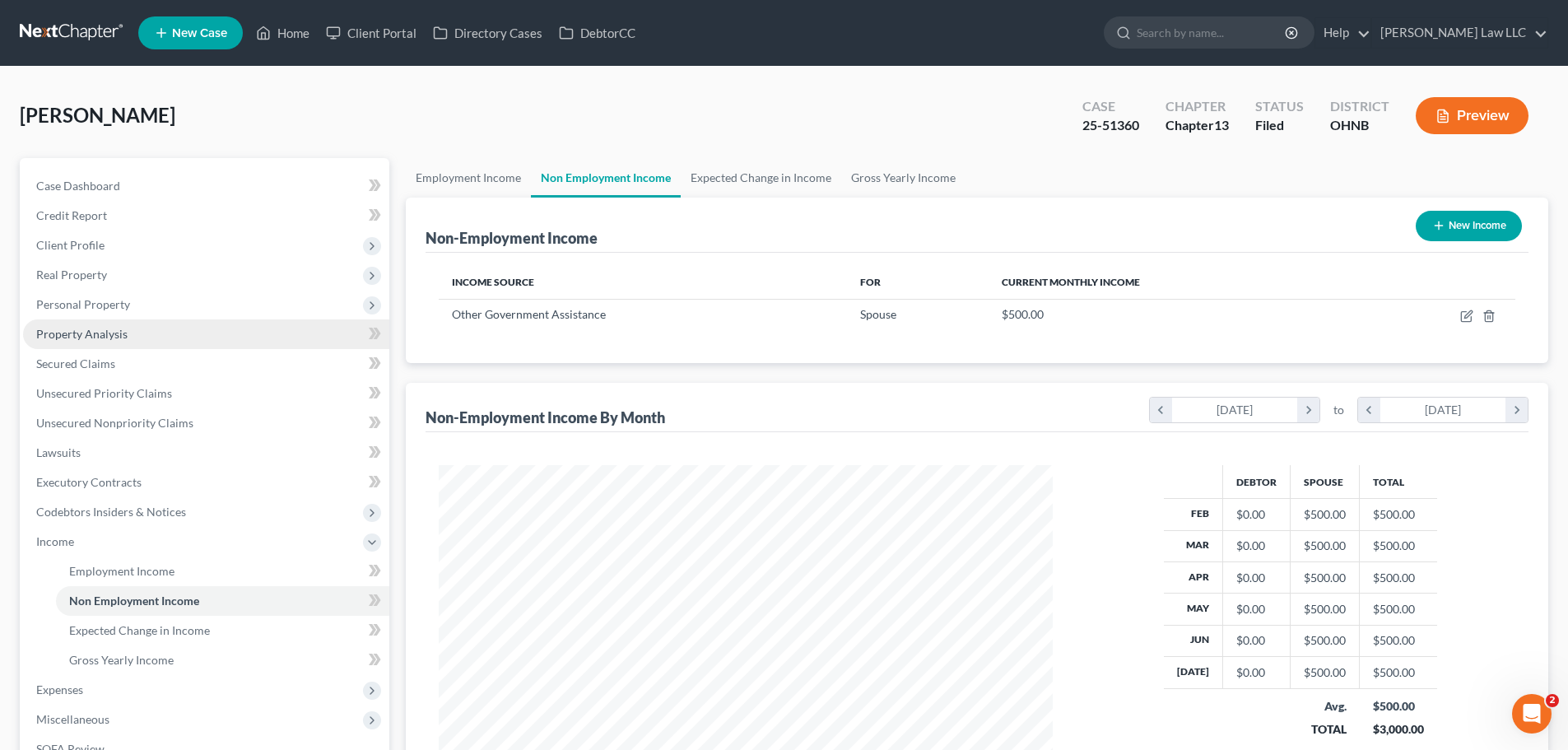
click at [105, 334] on span "Property Analysis" at bounding box center [82, 334] width 91 height 14
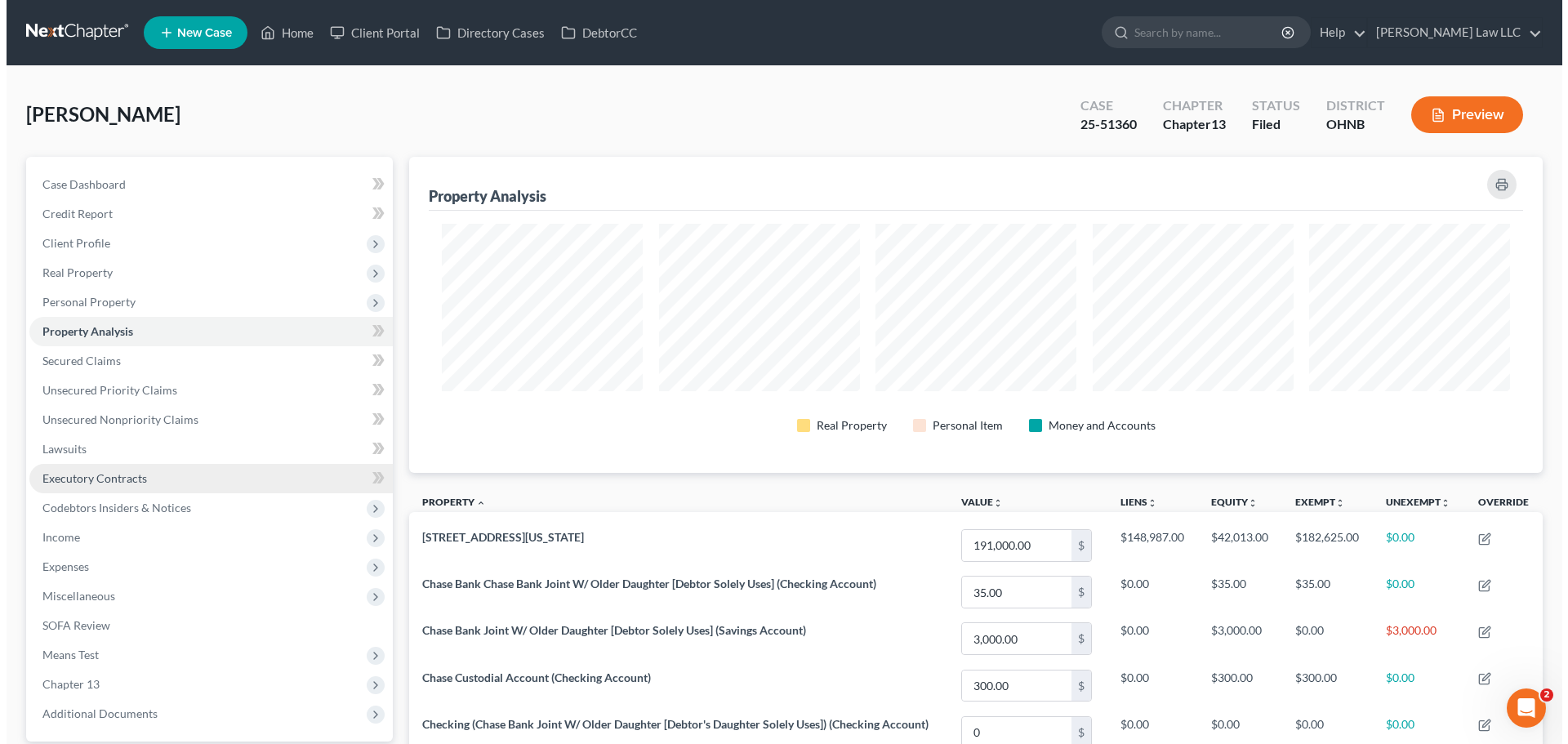
scroll to position [316, 1133]
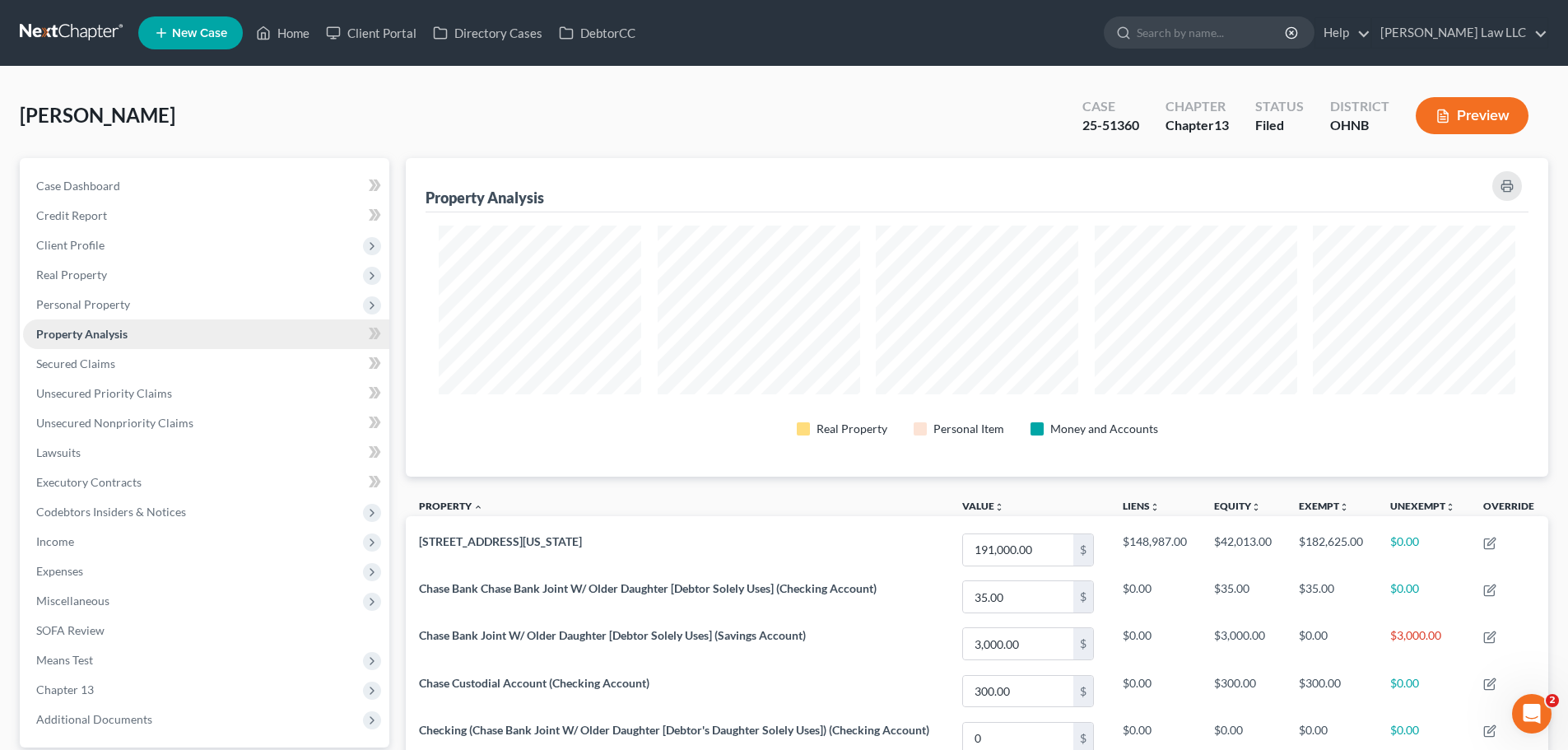
click at [121, 336] on span "Property Analysis" at bounding box center [82, 334] width 91 height 14
click at [128, 308] on span "Personal Property" at bounding box center [83, 304] width 94 height 14
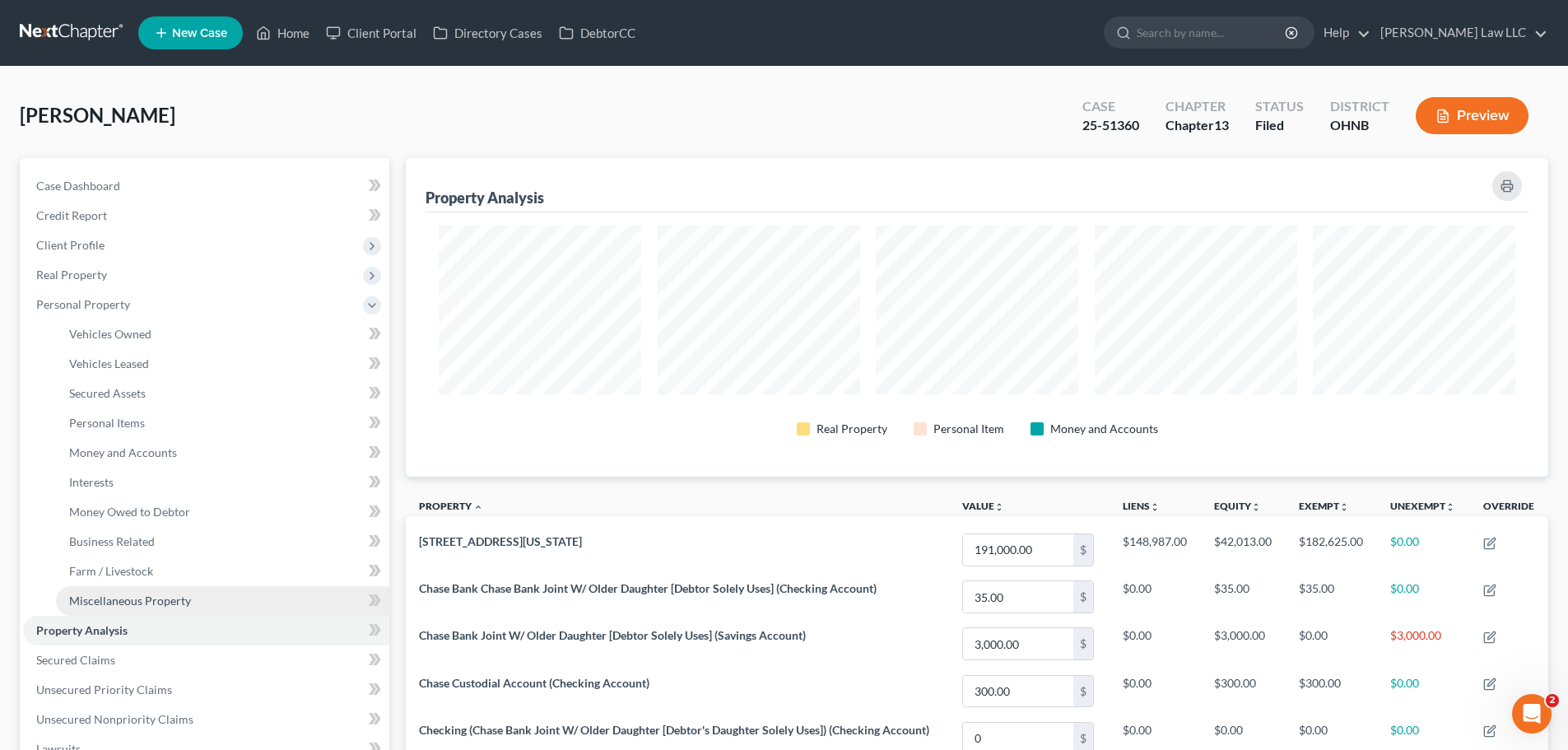
click at [140, 608] on link "Miscellaneous Property" at bounding box center [223, 601] width 334 height 30
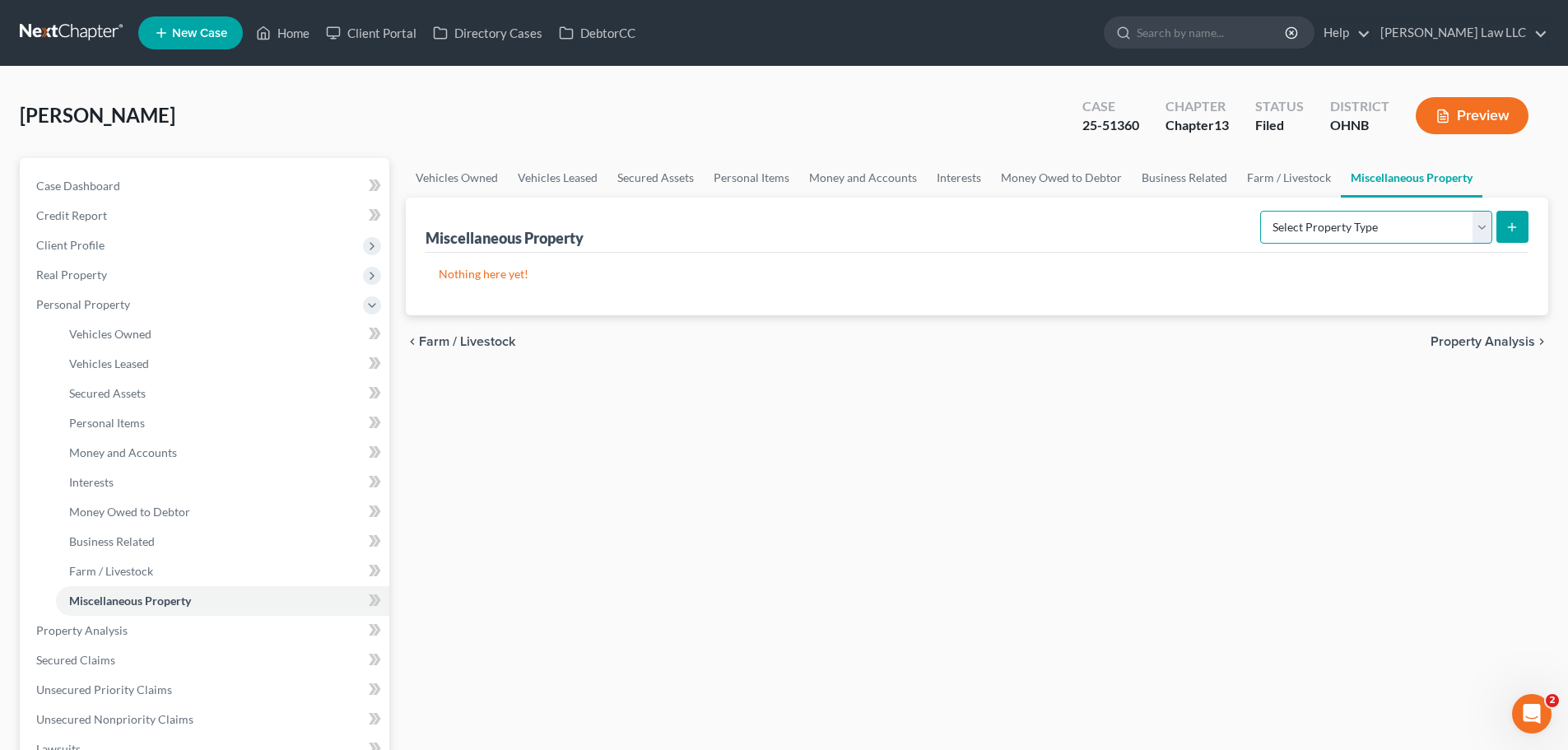
click at [1375, 217] on select "Select Property Type Assigned for Creditor Benefit Within 1 Year Holding for An…" at bounding box center [1376, 227] width 232 height 33
select select "transferred"
click at [1260, 211] on select "Select Property Type Assigned for Creditor Benefit Within 1 Year Holding for An…" at bounding box center [1376, 227] width 232 height 33
click at [1516, 217] on button "submit" at bounding box center [1513, 227] width 32 height 32
select select "Ordinary (within 2 years)"
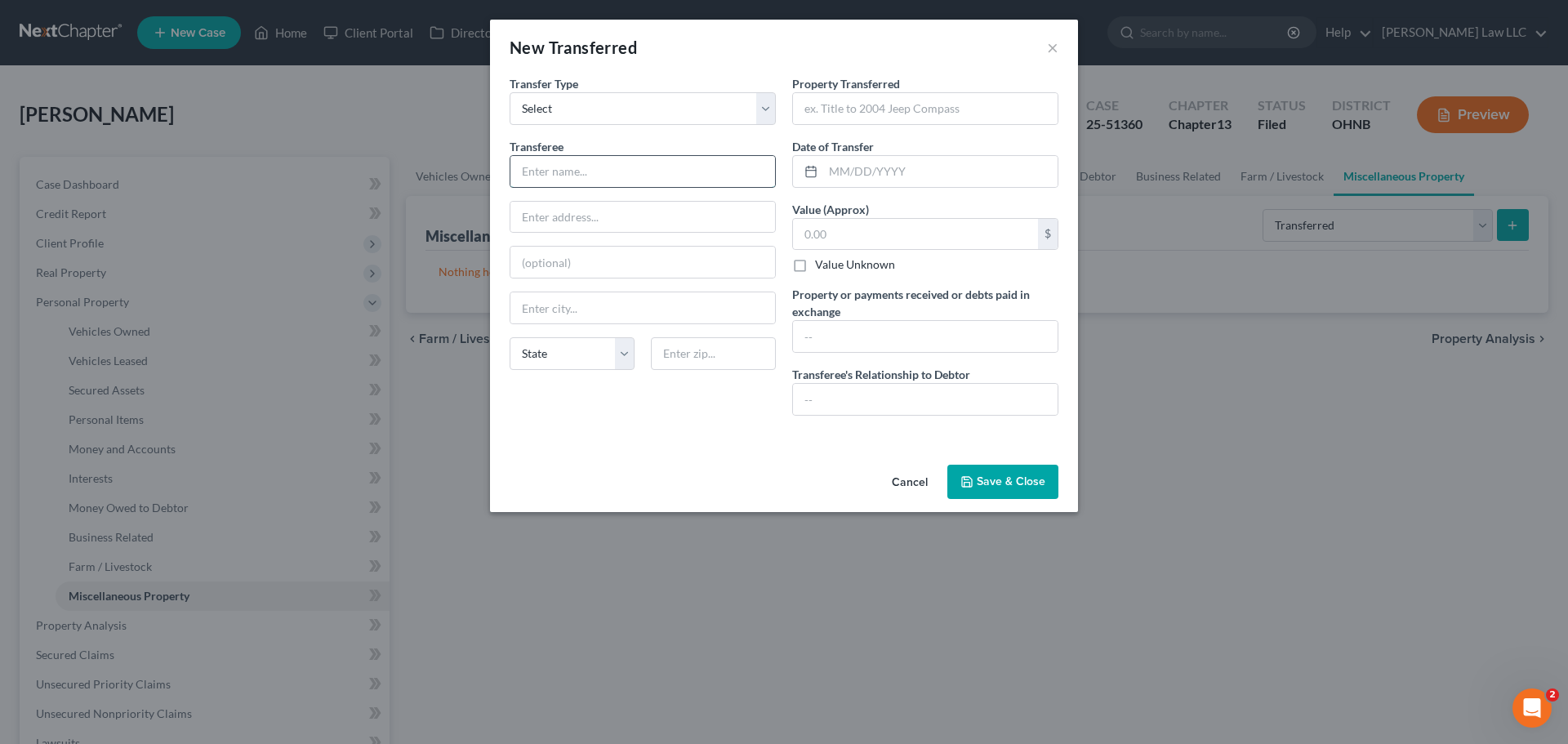
click at [635, 167] on input "text" at bounding box center [642, 172] width 264 height 31
drag, startPoint x: 611, startPoint y: 174, endPoint x: 589, endPoint y: 170, distance: 22.4
click at [589, 170] on input "text" at bounding box center [642, 172] width 264 height 31
type input "Family"
click at [959, 100] on input "text" at bounding box center [925, 109] width 264 height 31
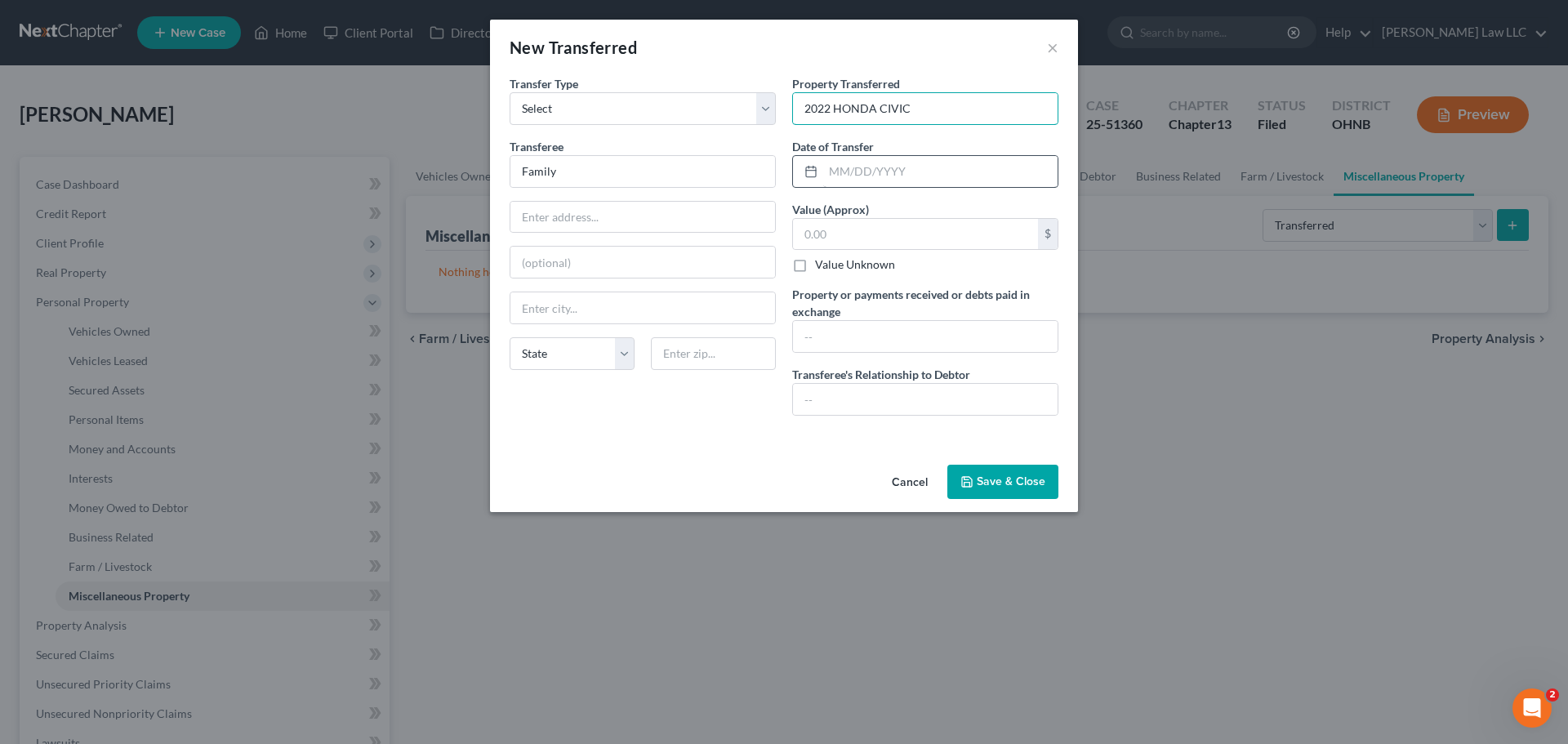
type input "2022 HONDA CIVIC"
click at [914, 173] on input "text" at bounding box center [941, 172] width 234 height 31
type input "05/01/2025"
click at [718, 423] on div "Transfer Type * Select Ordinary (within 2 years) Within 10 Years Transferee * F…" at bounding box center [643, 252] width 283 height 354
click at [829, 239] on input "text" at bounding box center [915, 235] width 245 height 31
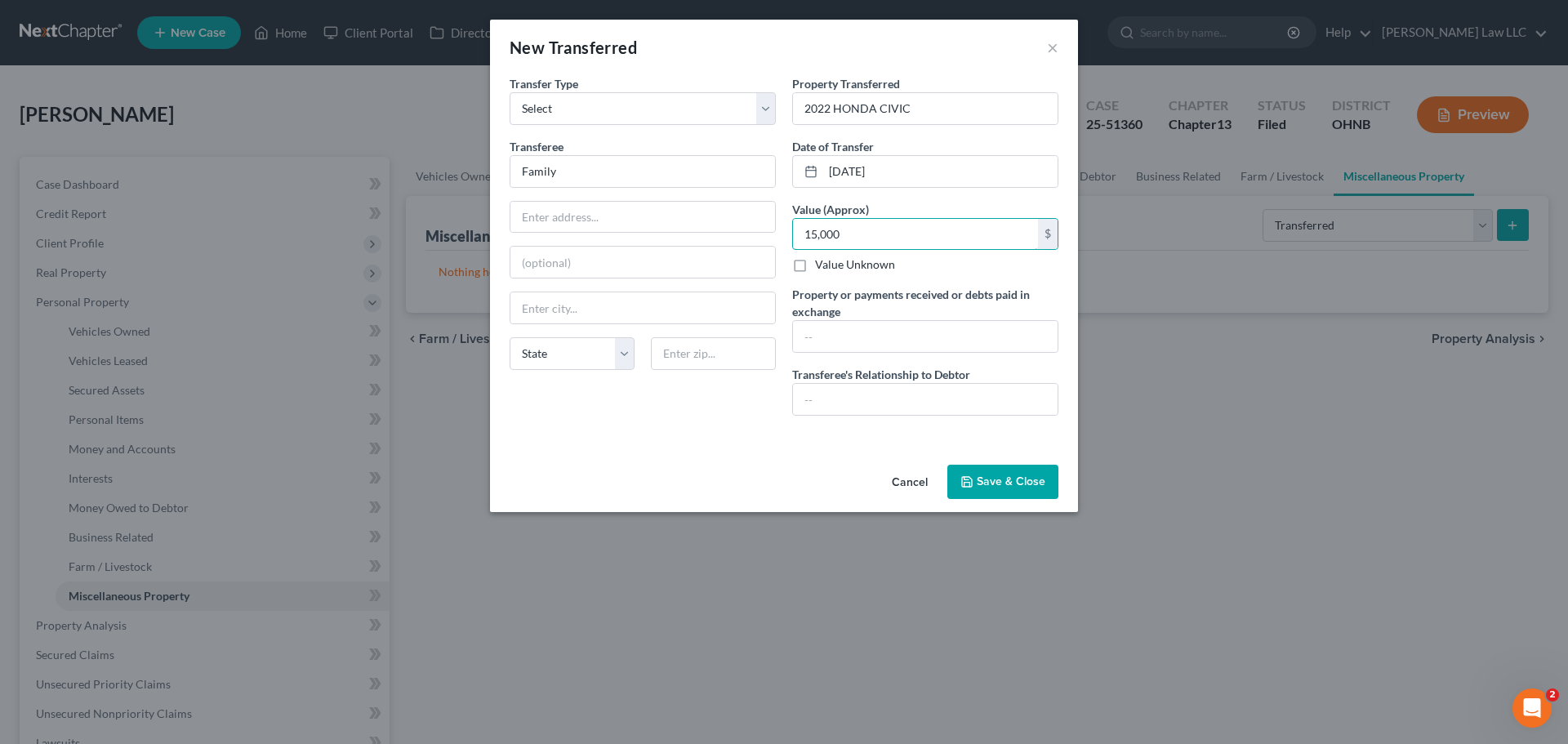
type input "15,000"
click at [732, 460] on div "Cancel Save & Close" at bounding box center [784, 485] width 588 height 54
click at [921, 109] on input "2022 HONDA CIVIC" at bounding box center [925, 109] width 264 height 31
type input "2022 HONDA CIVIC - did family transfer due to possible separation"
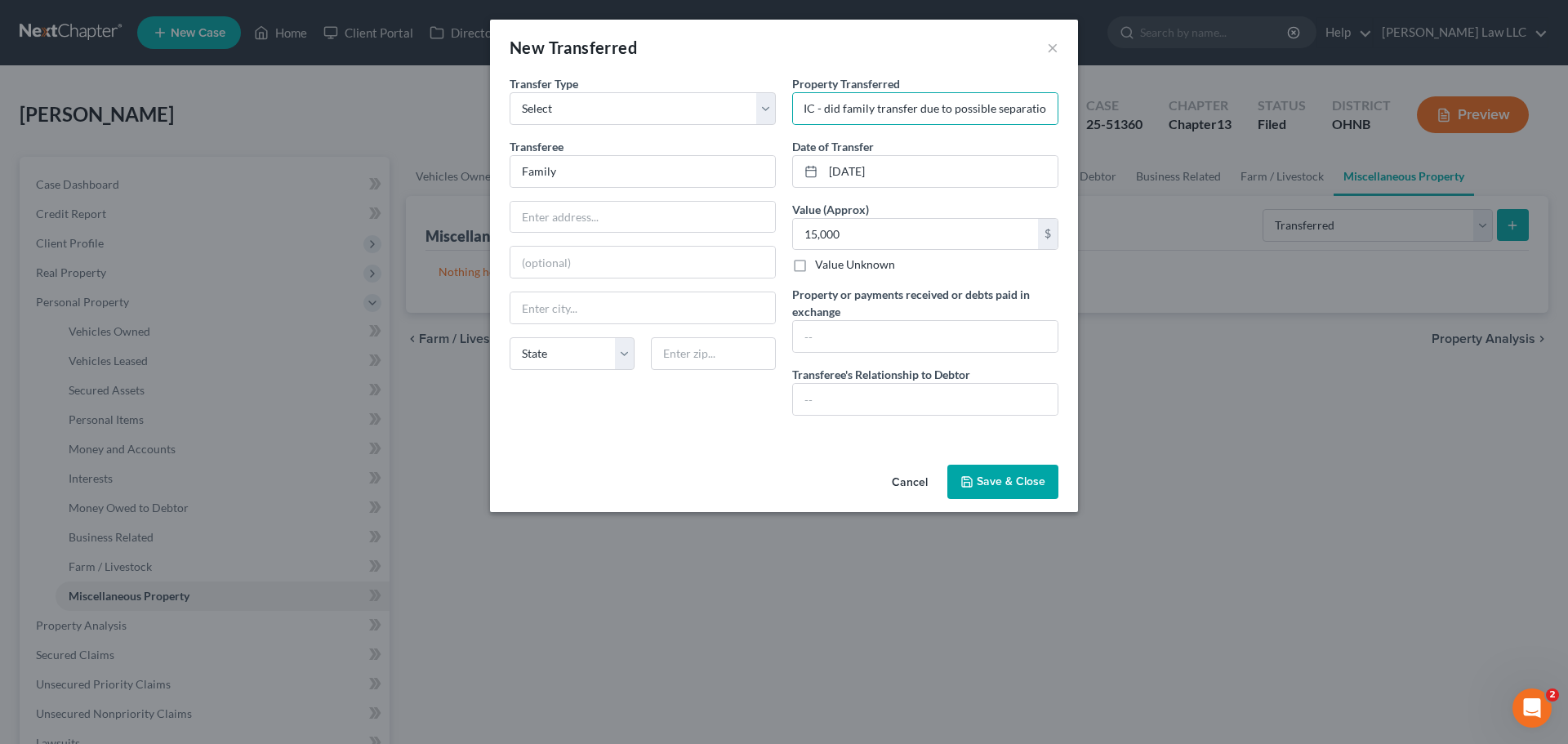
click at [1024, 479] on button "Save & Close" at bounding box center [1003, 482] width 111 height 34
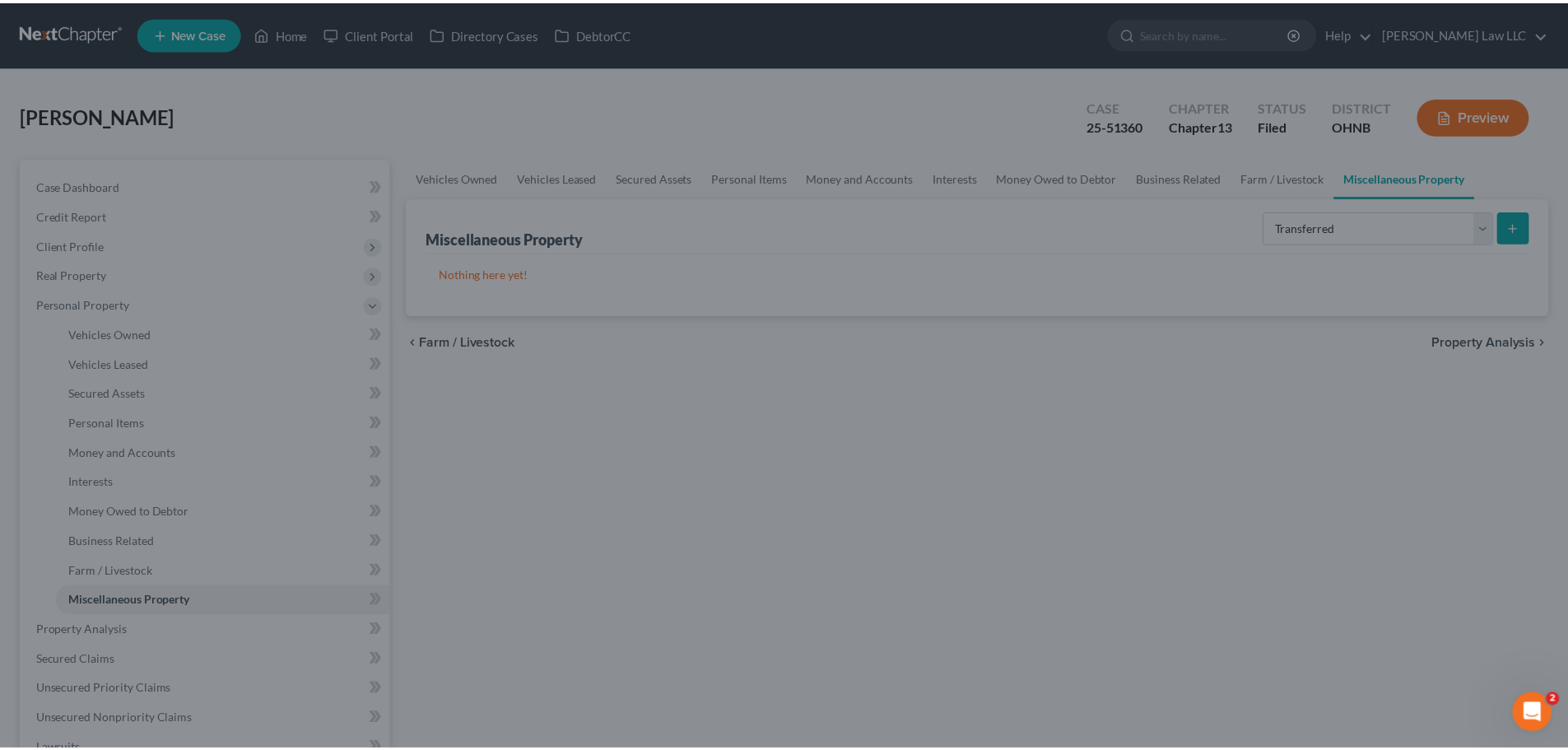
scroll to position [0, 0]
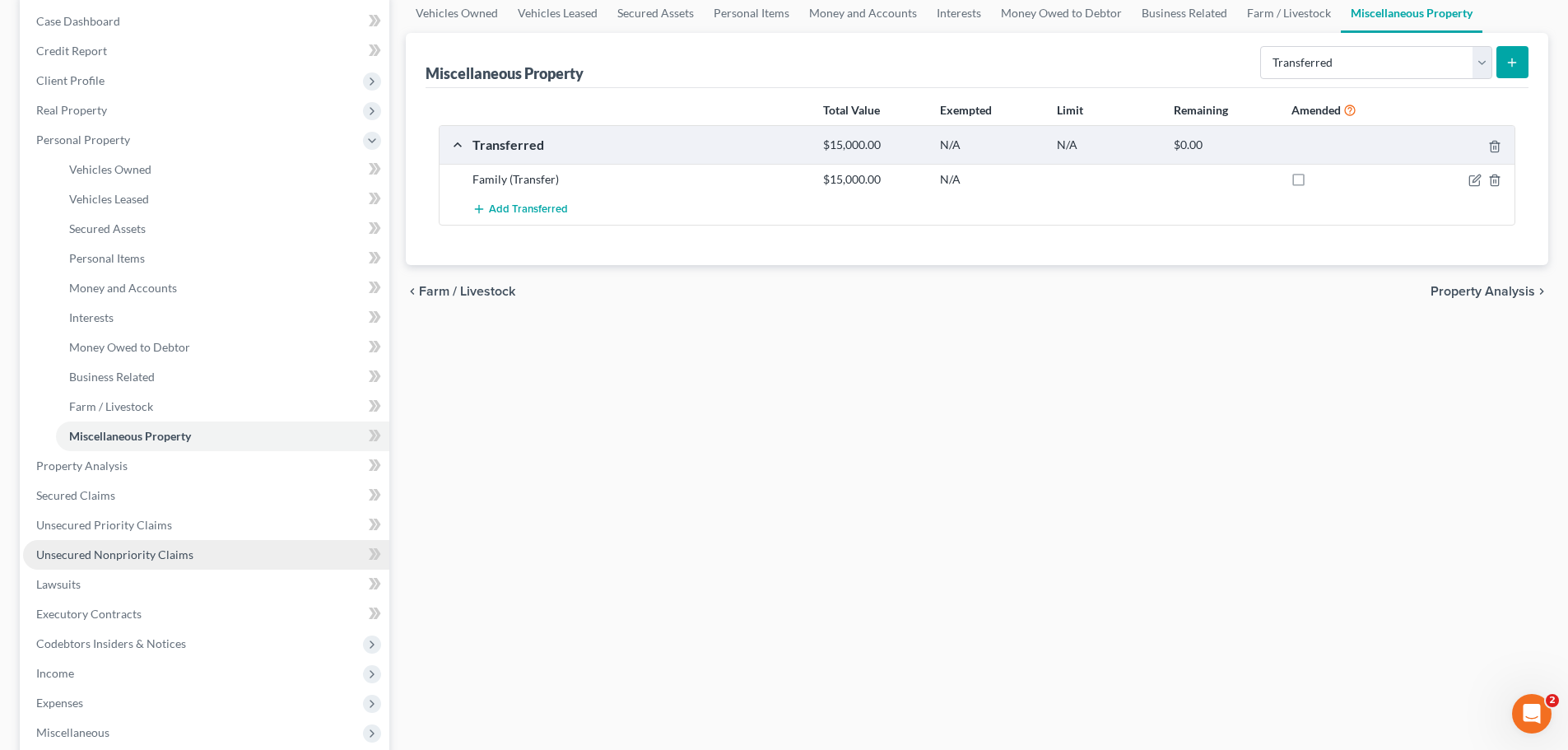
click at [120, 561] on span "Unsecured Nonpriority Claims" at bounding box center [115, 555] width 157 height 14
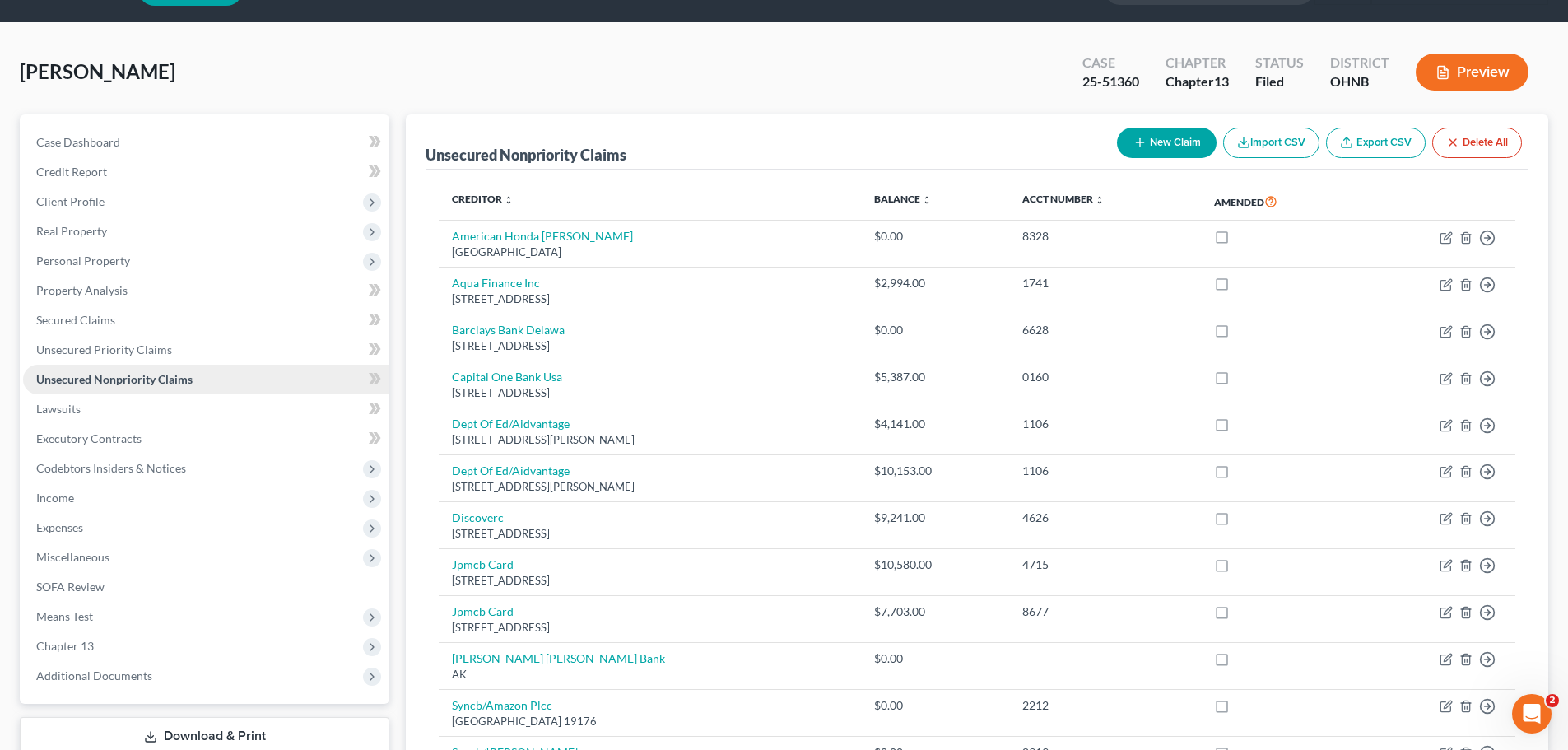
scroll to position [82, 0]
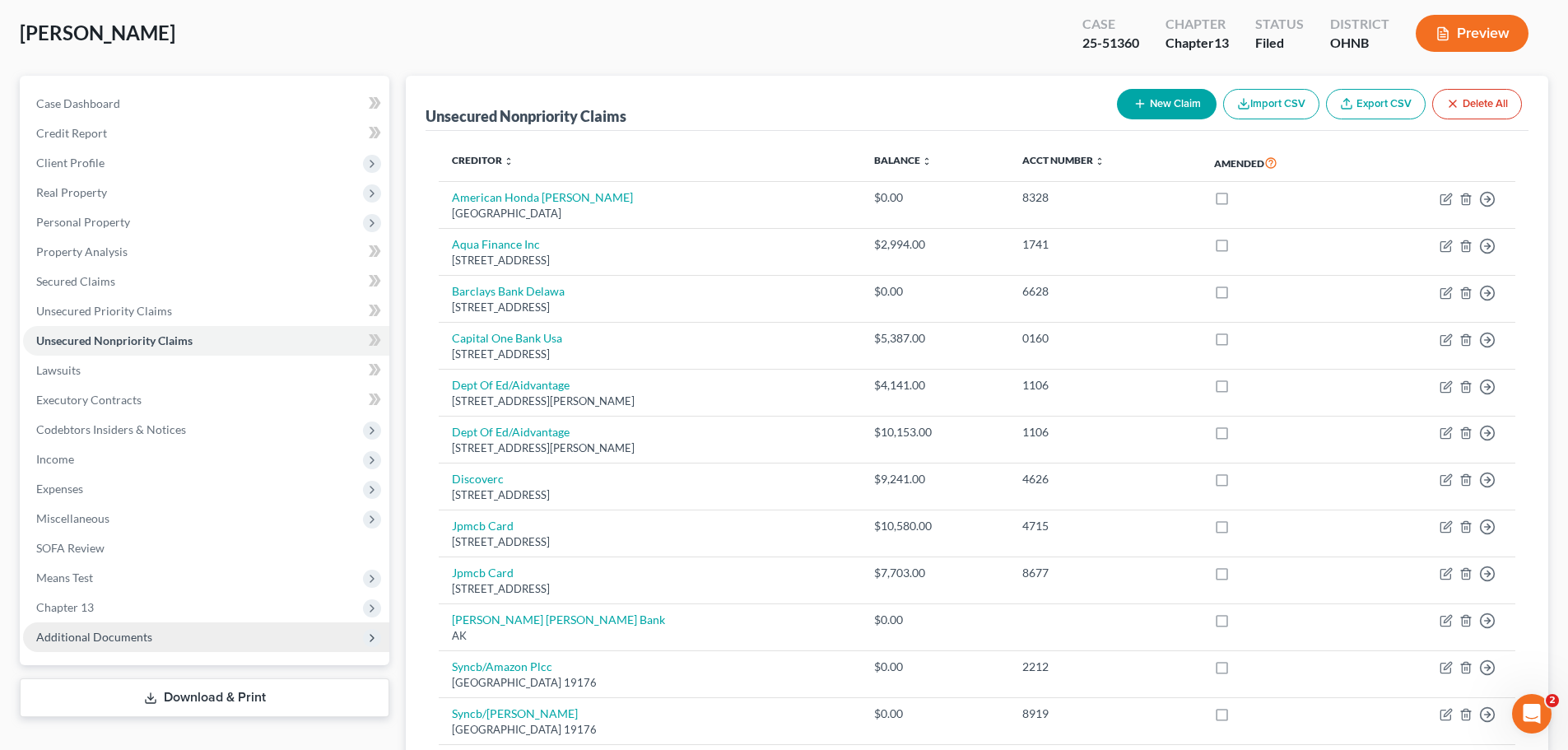
click at [134, 637] on span "Additional Documents" at bounding box center [94, 637] width 116 height 14
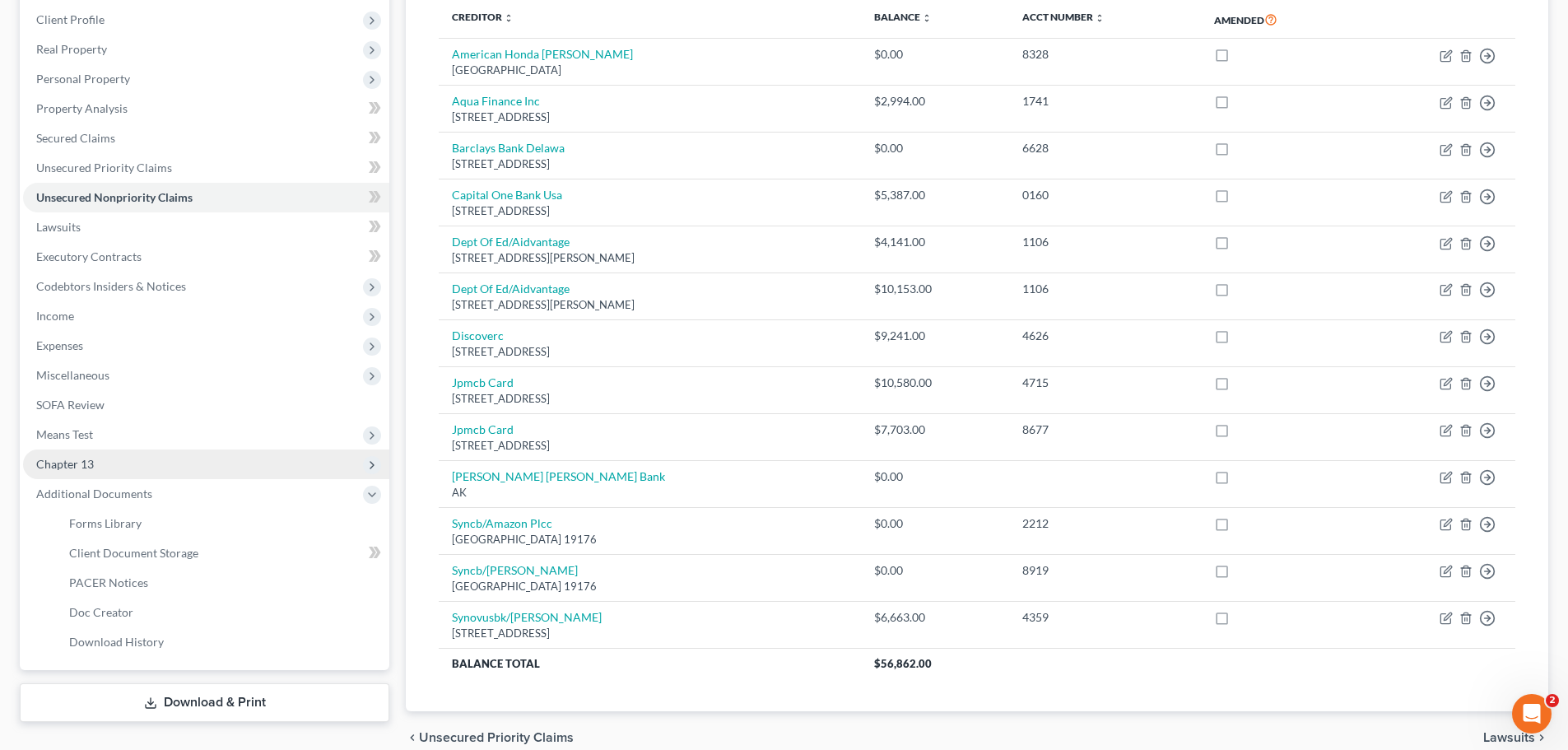
scroll to position [302, 0]
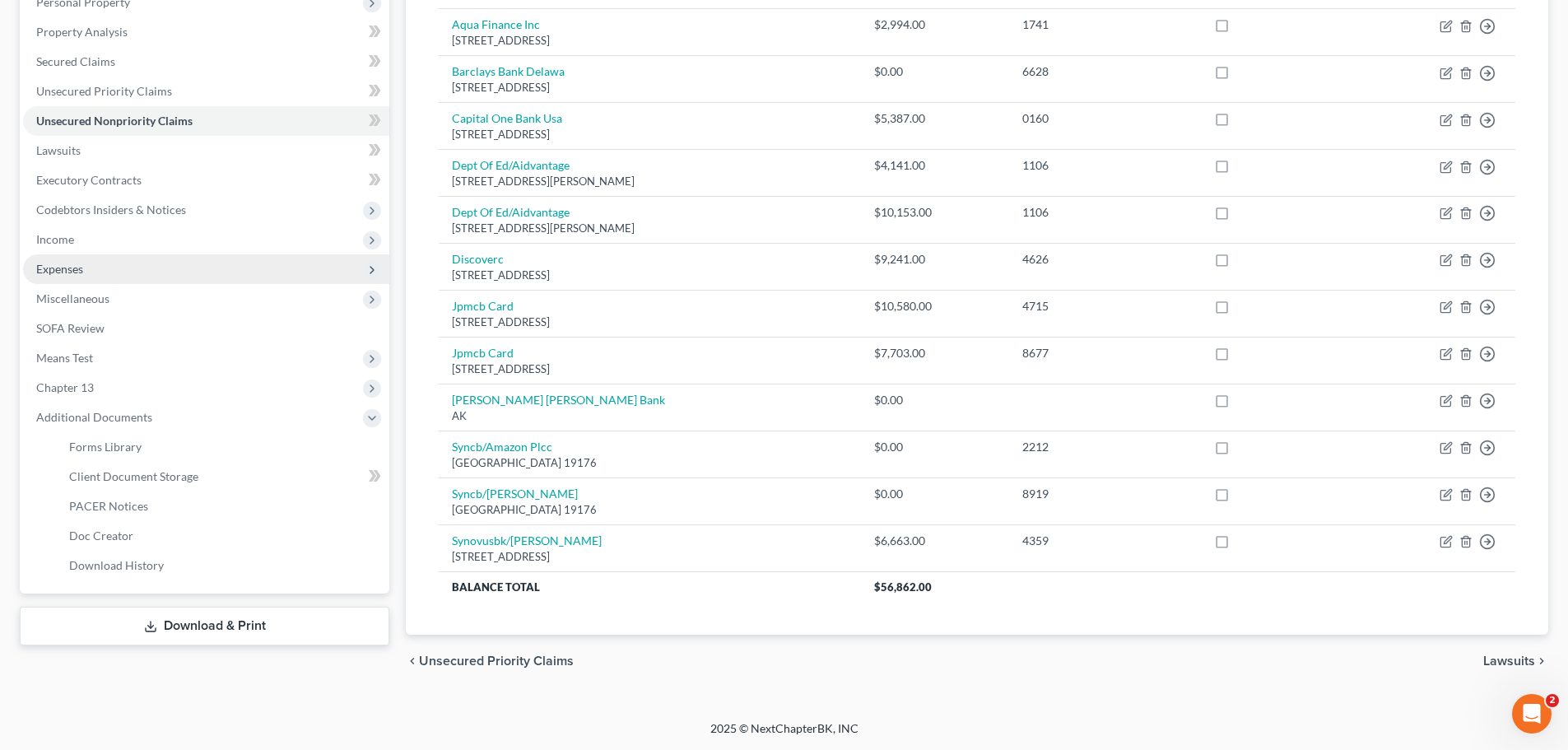
click at [94, 230] on span "Income" at bounding box center [206, 240] width 366 height 30
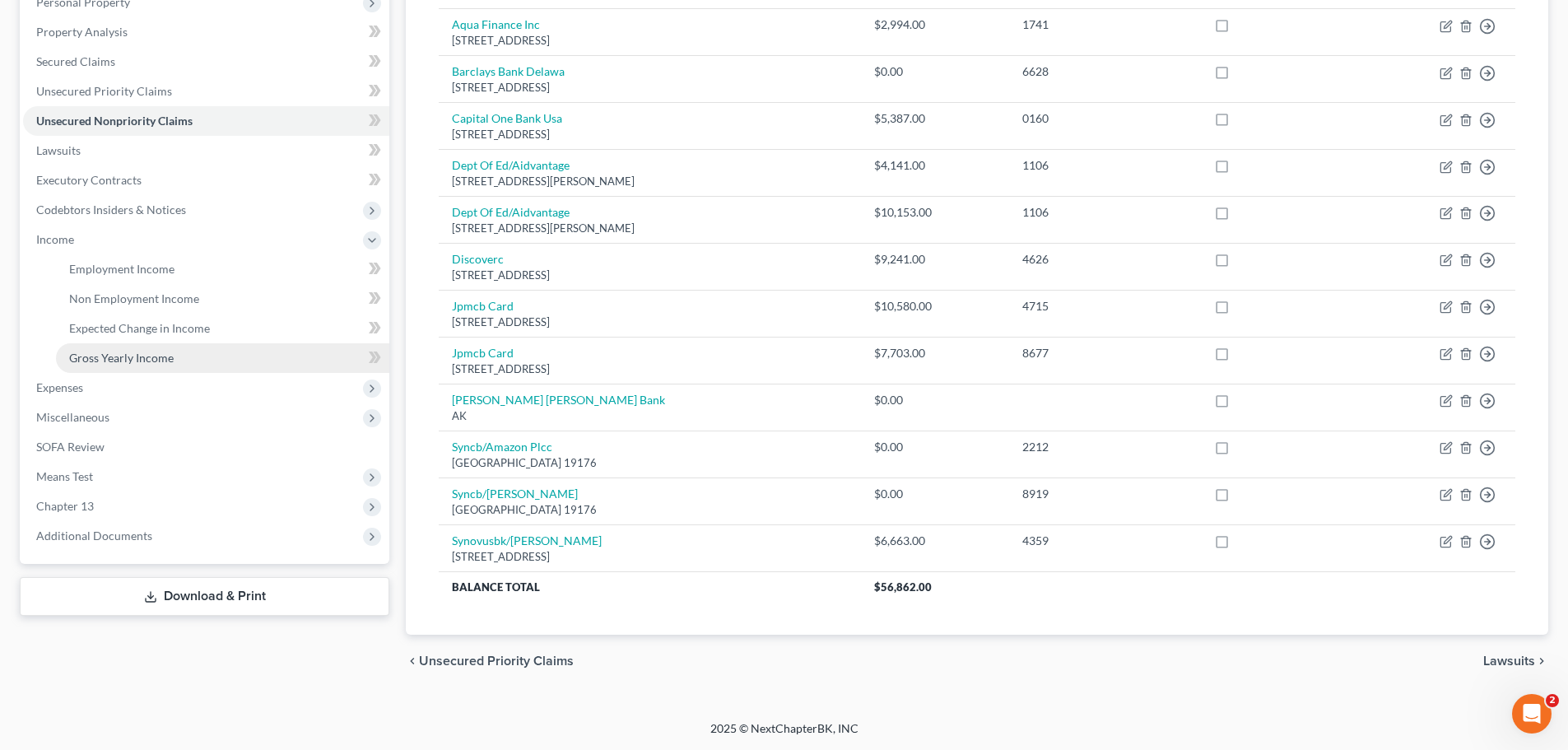
click at [142, 363] on span "Gross Yearly Income" at bounding box center [122, 358] width 105 height 14
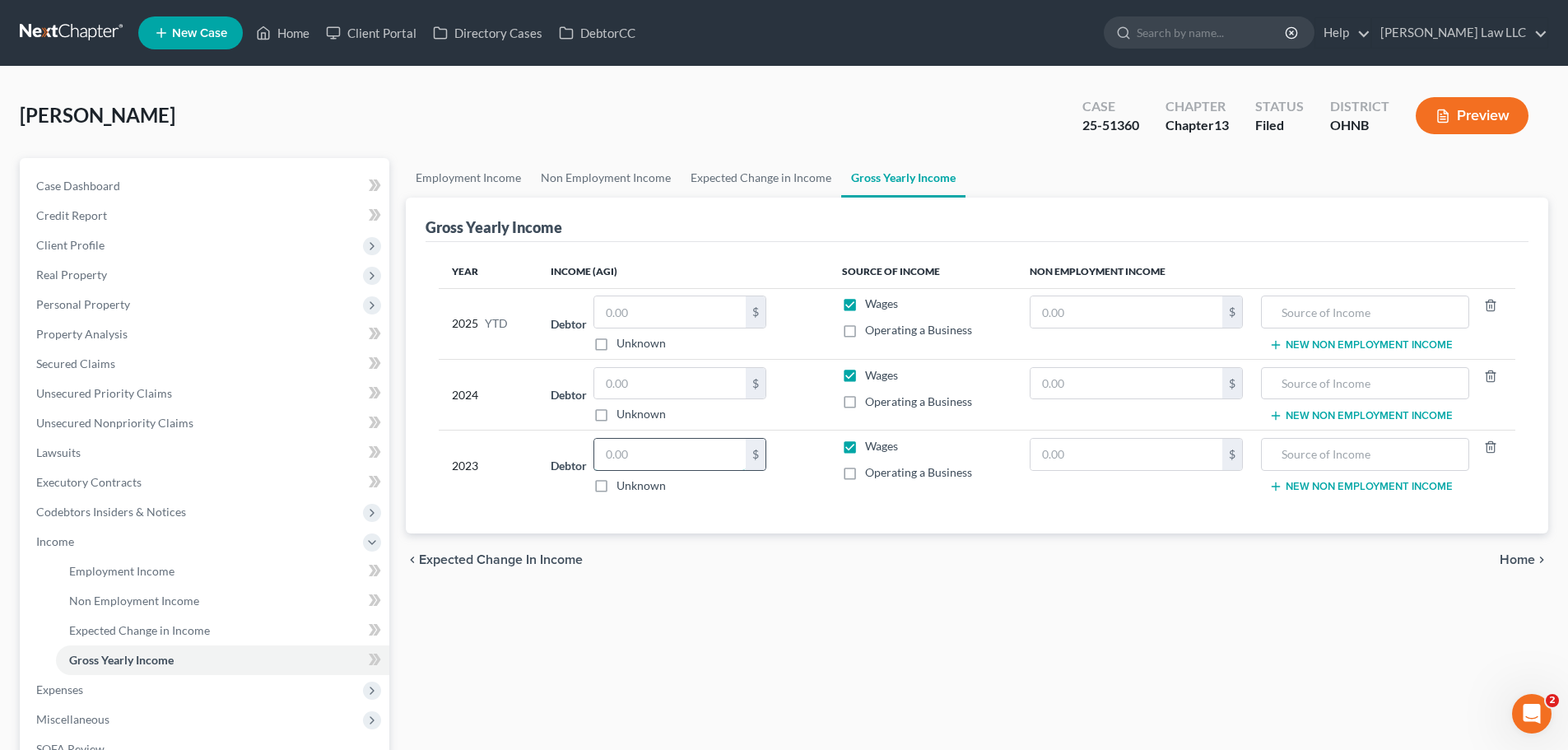
click at [670, 460] on input "text" at bounding box center [670, 455] width 152 height 32
type input "16,018"
click at [812, 558] on div "chevron_left Expected Change in Income Home chevron_right" at bounding box center [977, 559] width 1142 height 53
click at [865, 471] on label "Operating a Business" at bounding box center [918, 473] width 107 height 17
click at [872, 471] on input "Operating a Business" at bounding box center [877, 470] width 11 height 11
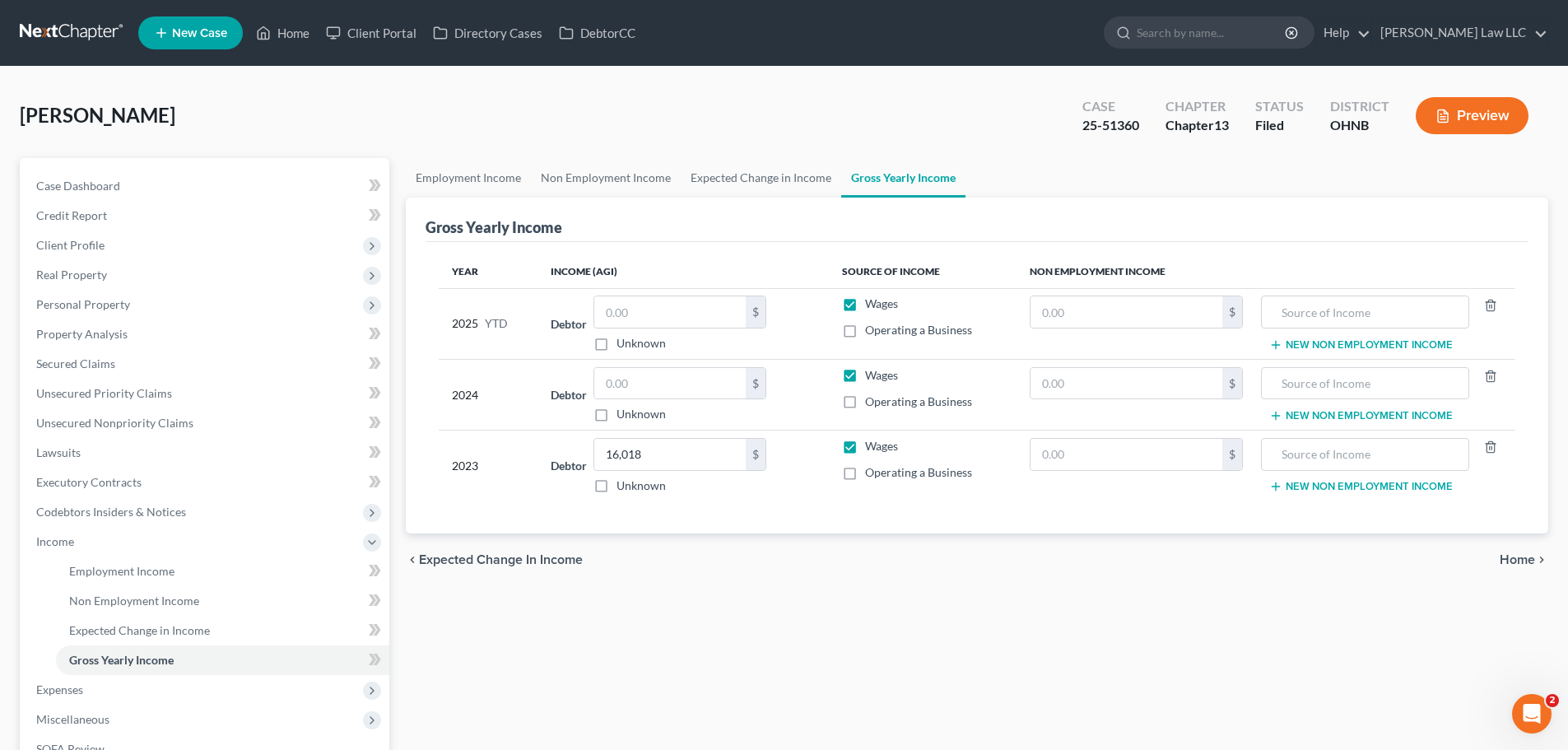
checkbox input "true"
click at [865, 441] on label "Wages" at bounding box center [881, 446] width 33 height 17
click at [872, 441] on input "Wages" at bounding box center [877, 443] width 11 height 11
checkbox input "false"
click at [858, 574] on div "chevron_left Expected Change in Income Home chevron_right" at bounding box center [977, 559] width 1142 height 53
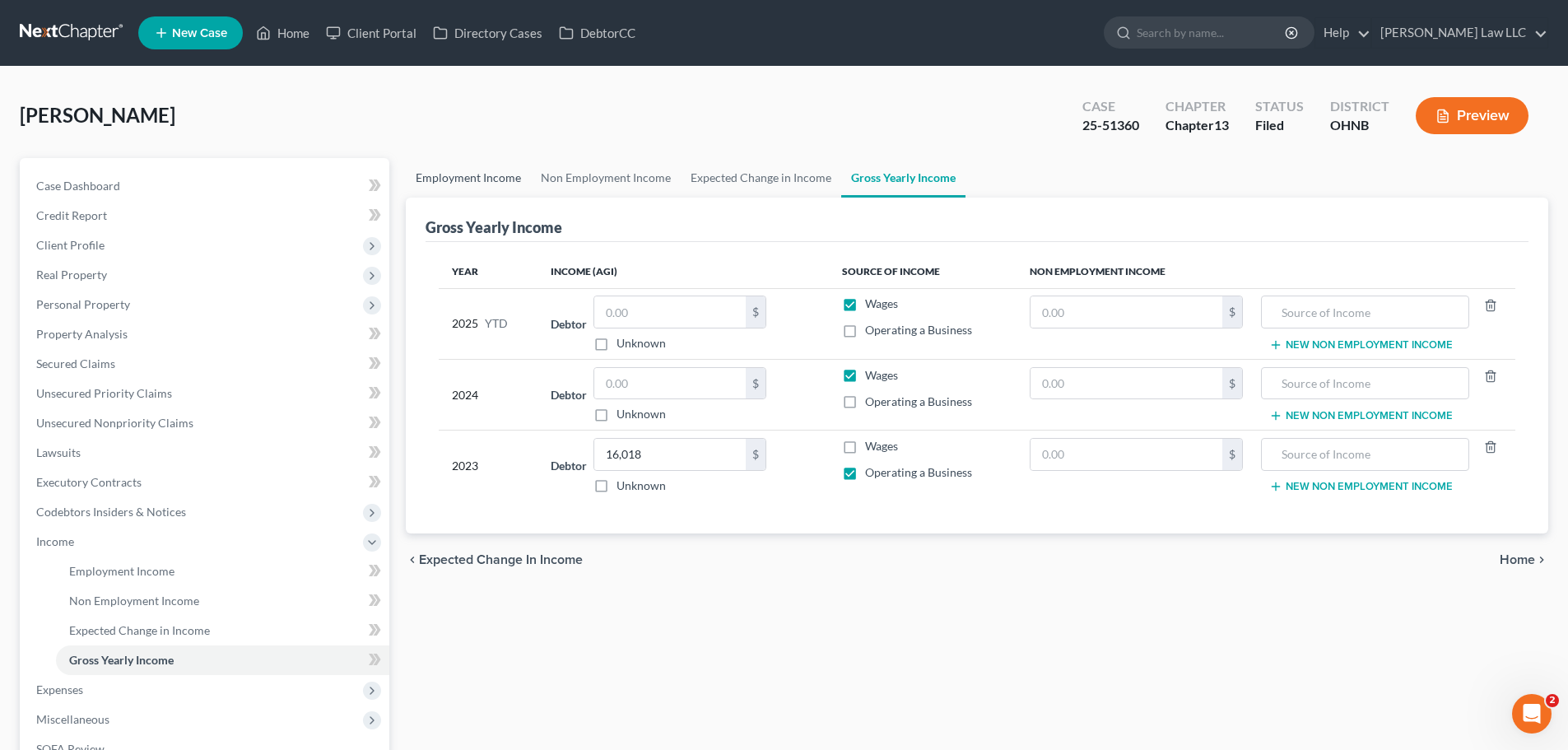
click at [478, 175] on link "Employment Income" at bounding box center [469, 178] width 125 height 40
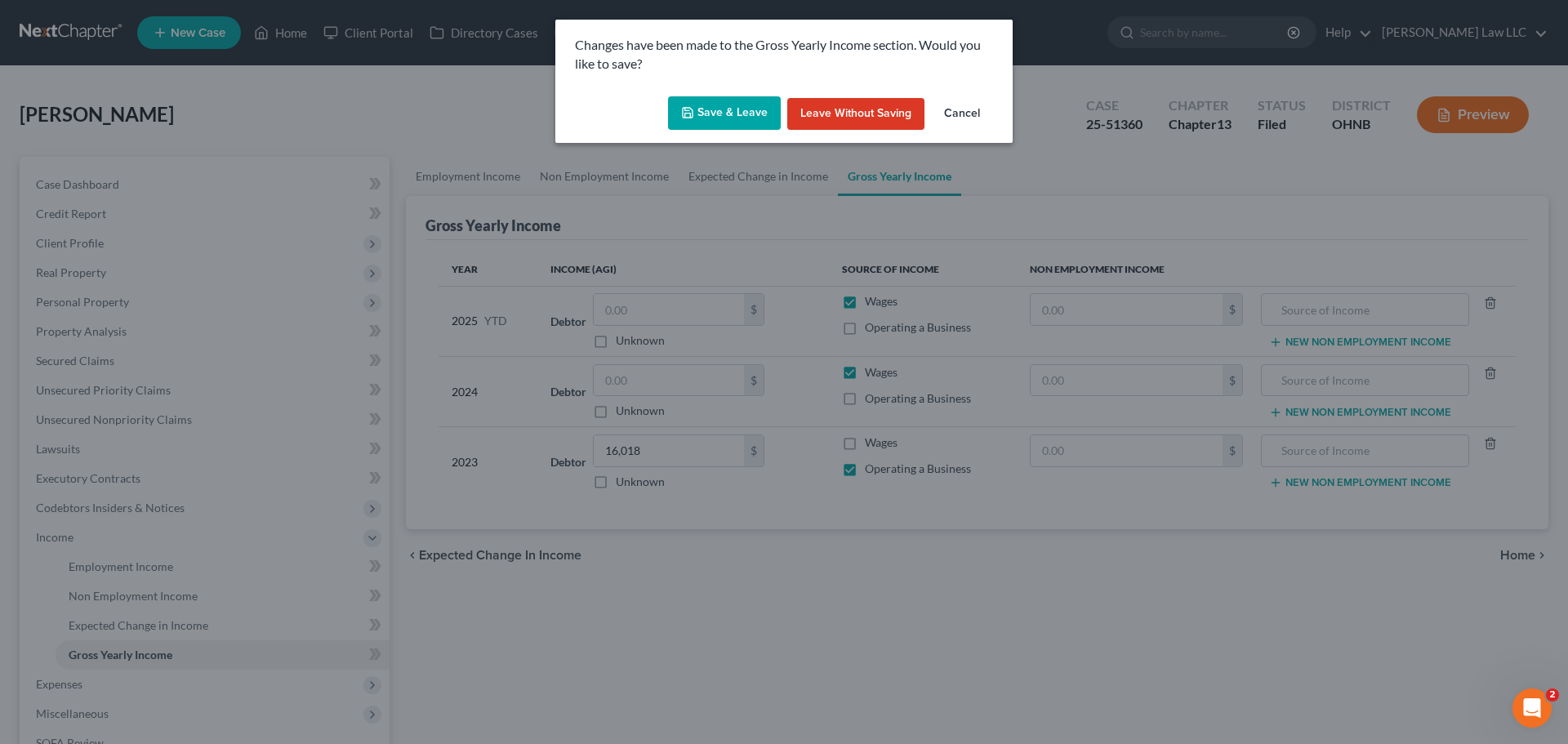
click at [725, 124] on button "Save & Leave" at bounding box center [725, 113] width 113 height 34
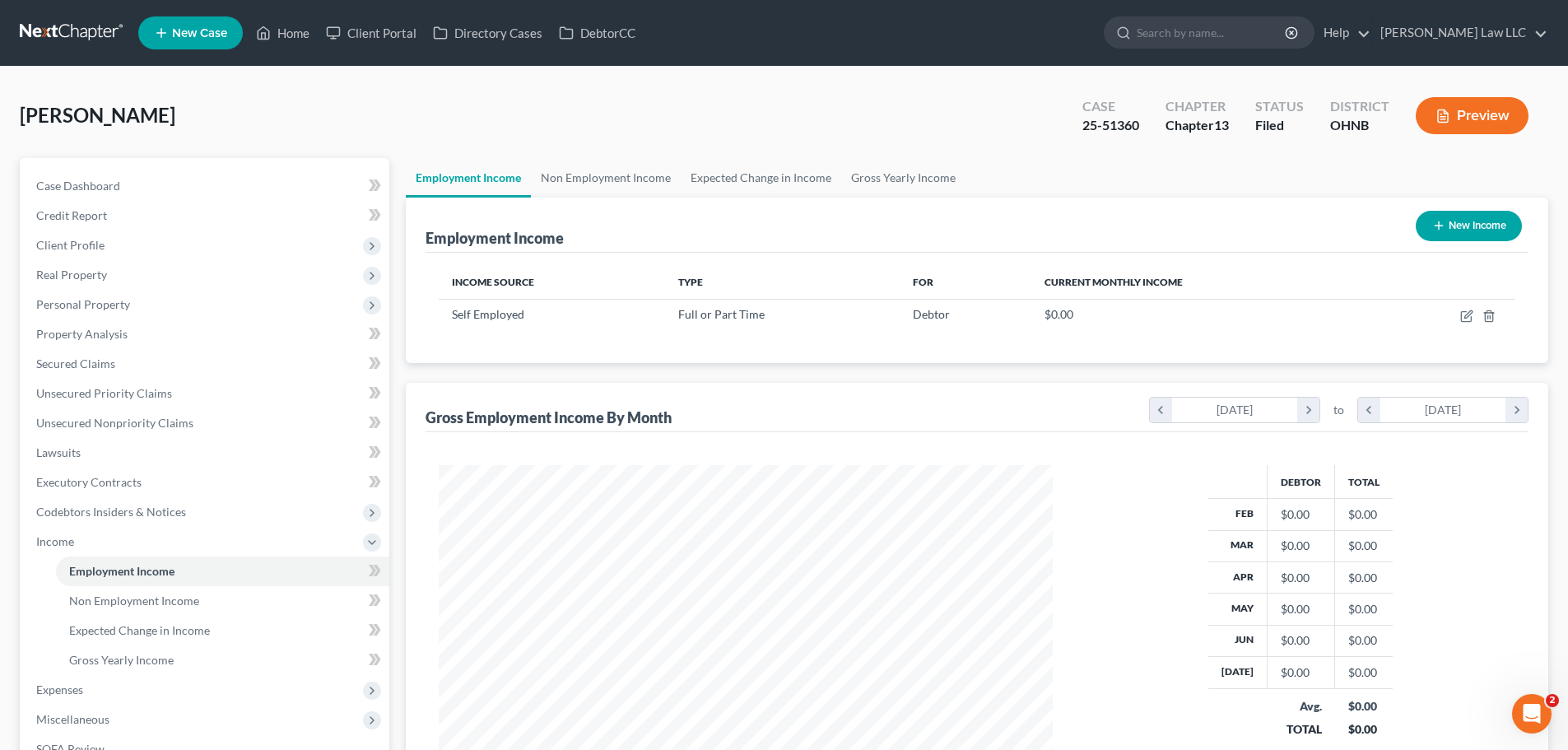
scroll to position [307, 647]
click at [605, 178] on link "Non Employment Income" at bounding box center [605, 178] width 150 height 40
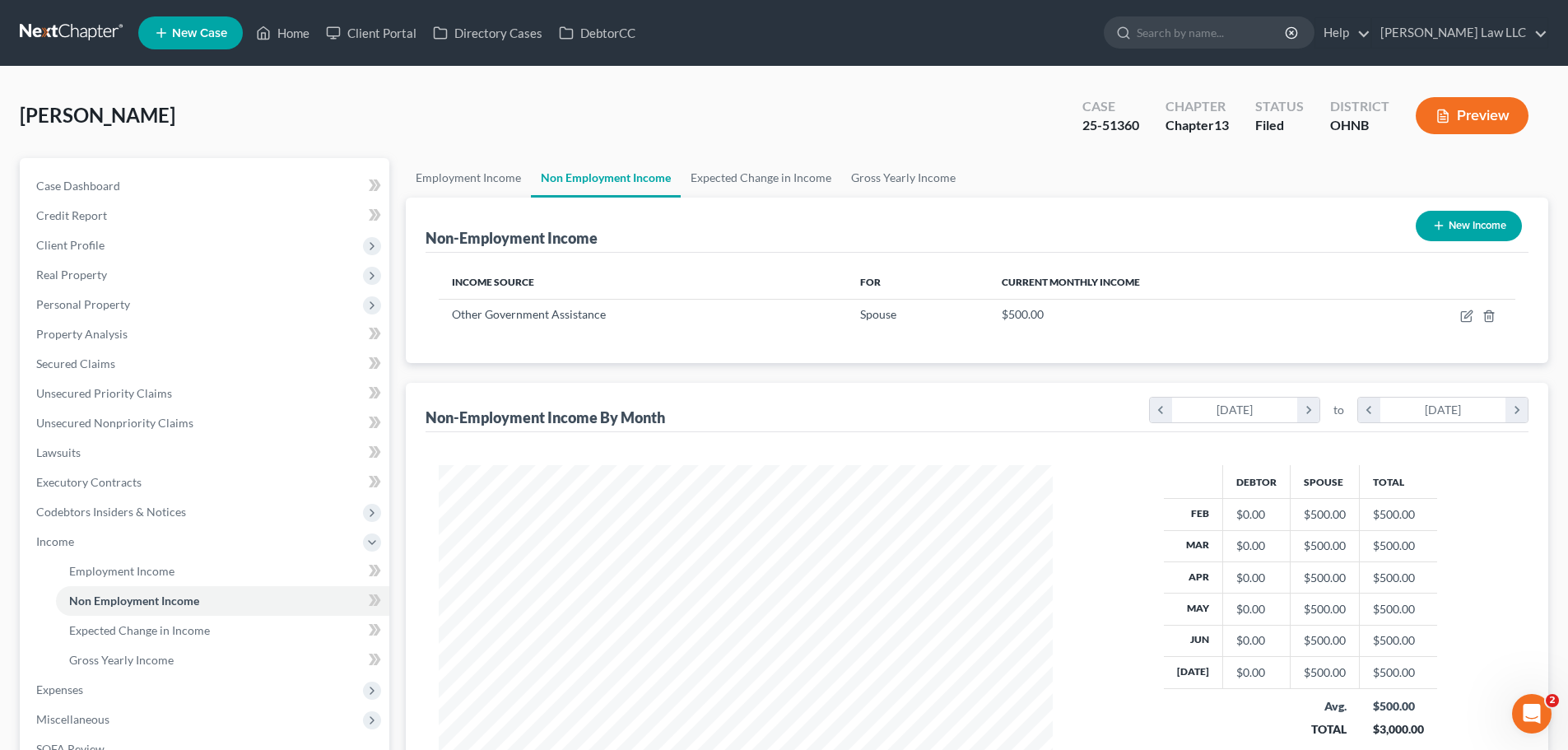
scroll to position [307, 647]
click at [499, 175] on link "Employment Income" at bounding box center [469, 178] width 125 height 40
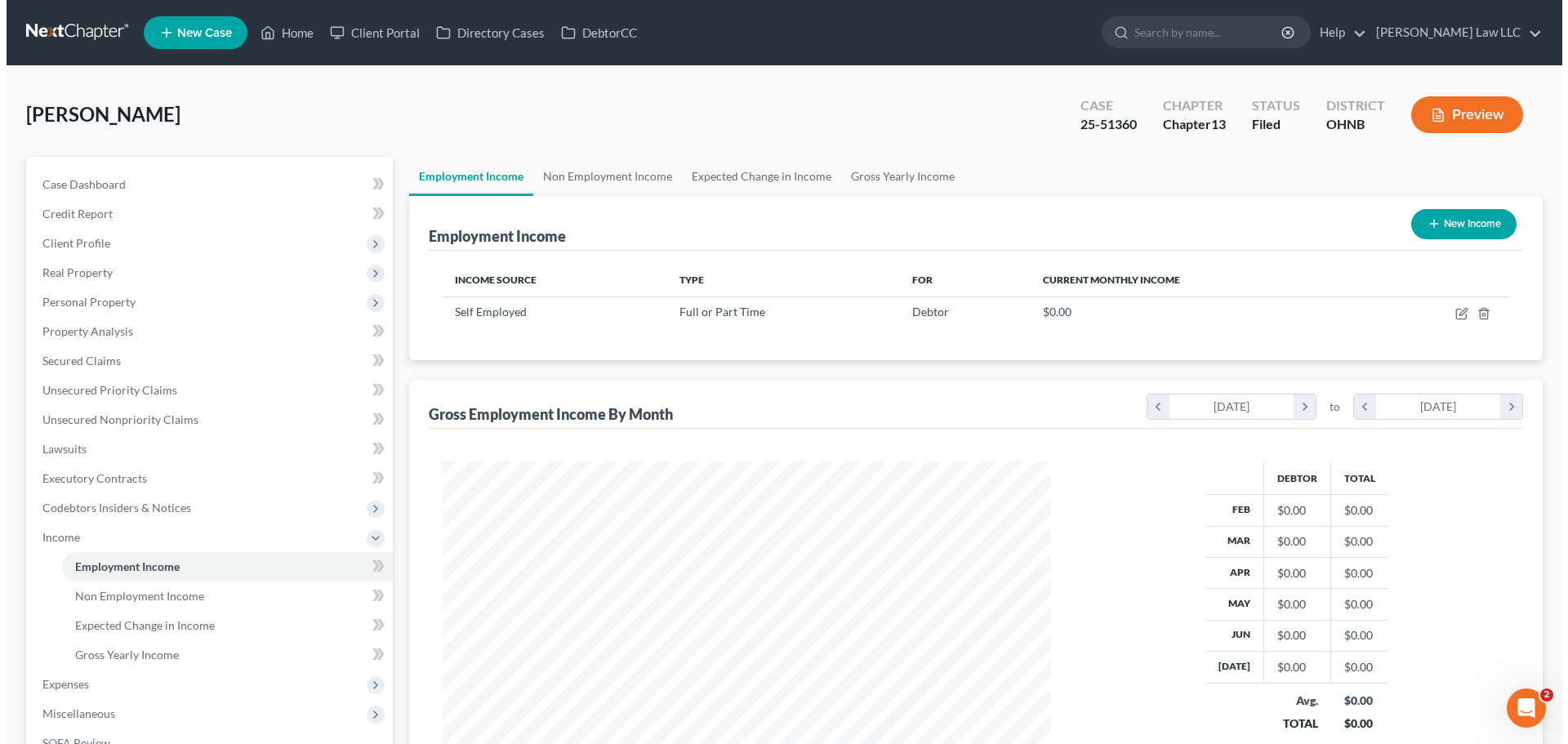
scroll to position [305, 642]
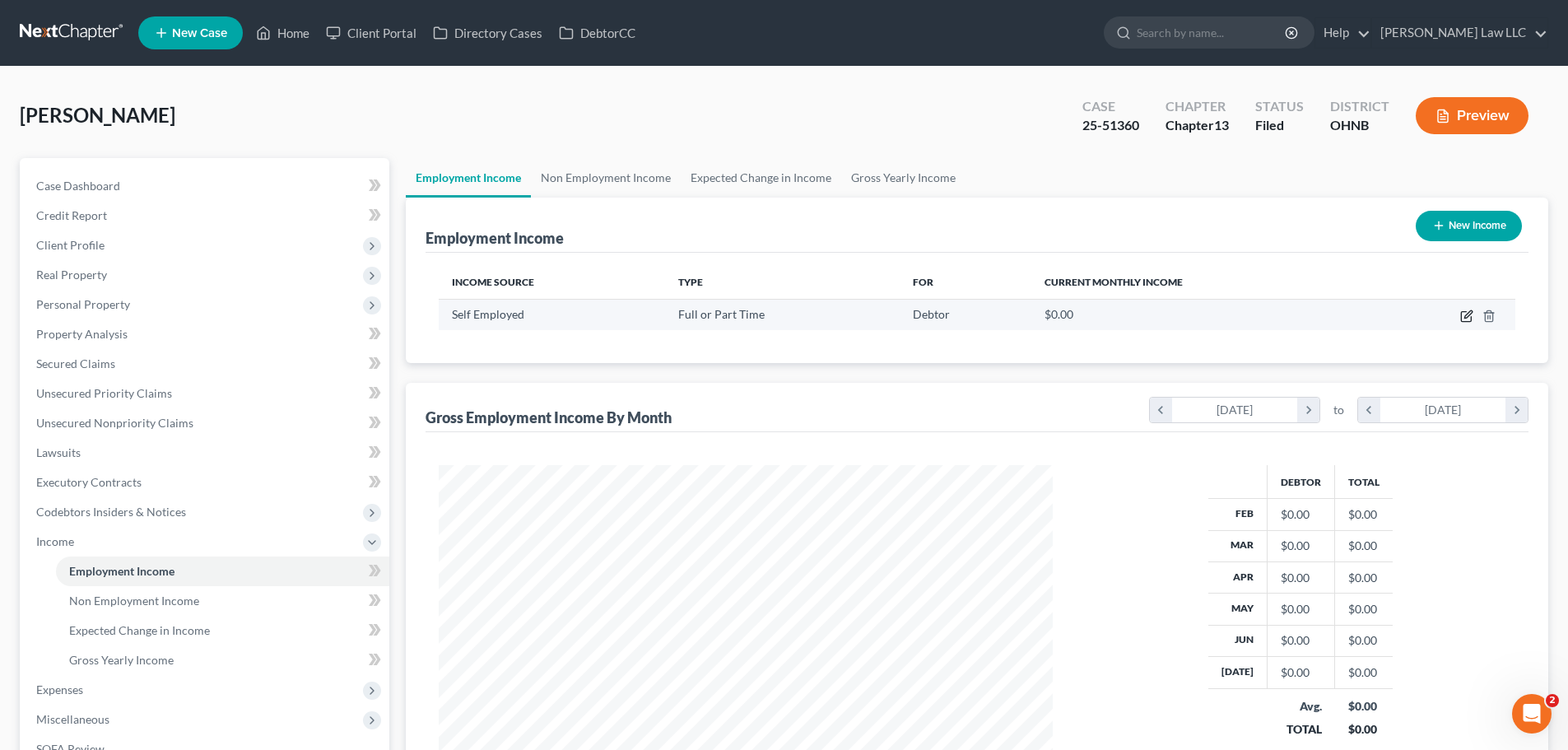
click at [1465, 314] on icon "button" at bounding box center [1466, 315] width 13 height 13
select select "0"
select select "1"
select select "0"
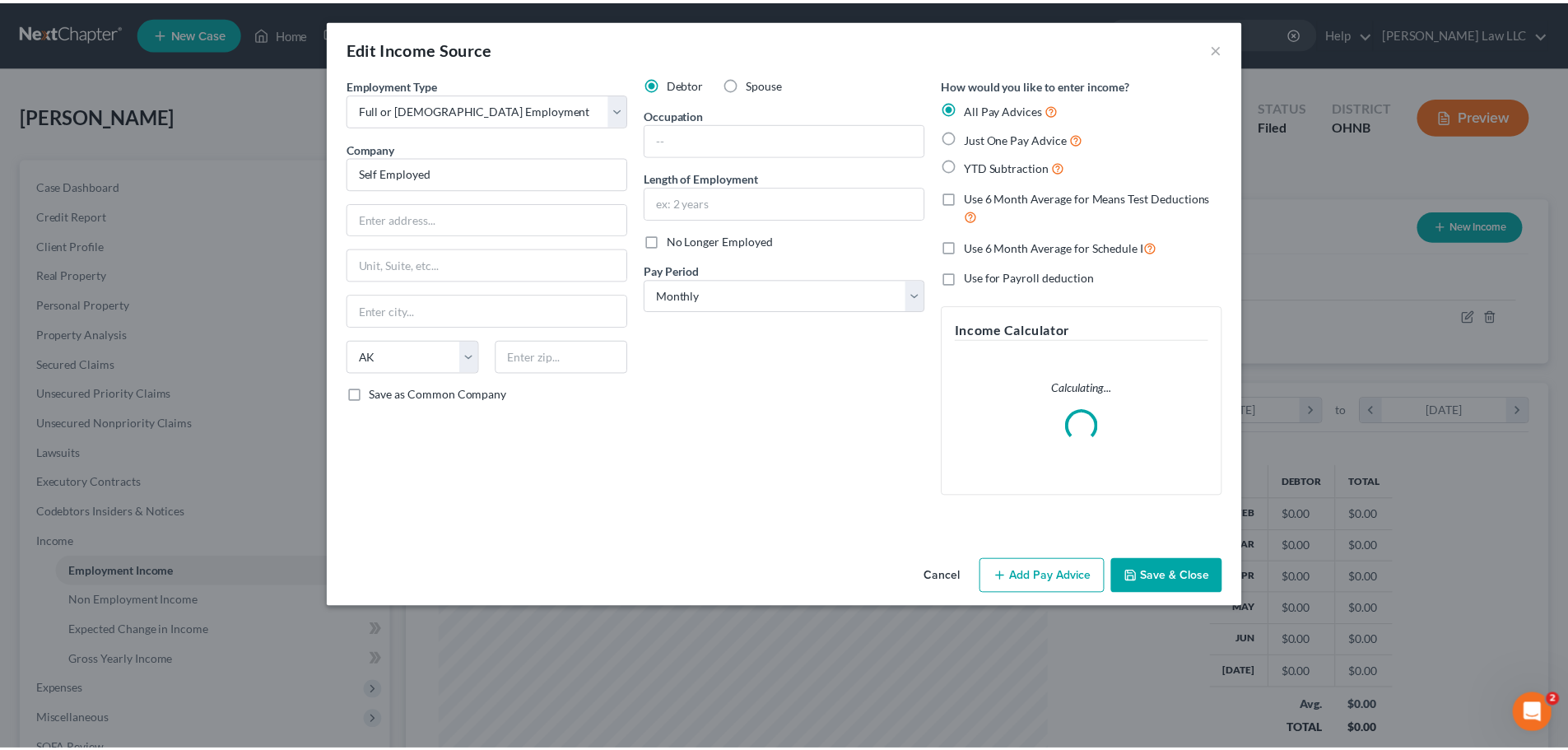
scroll to position [309, 653]
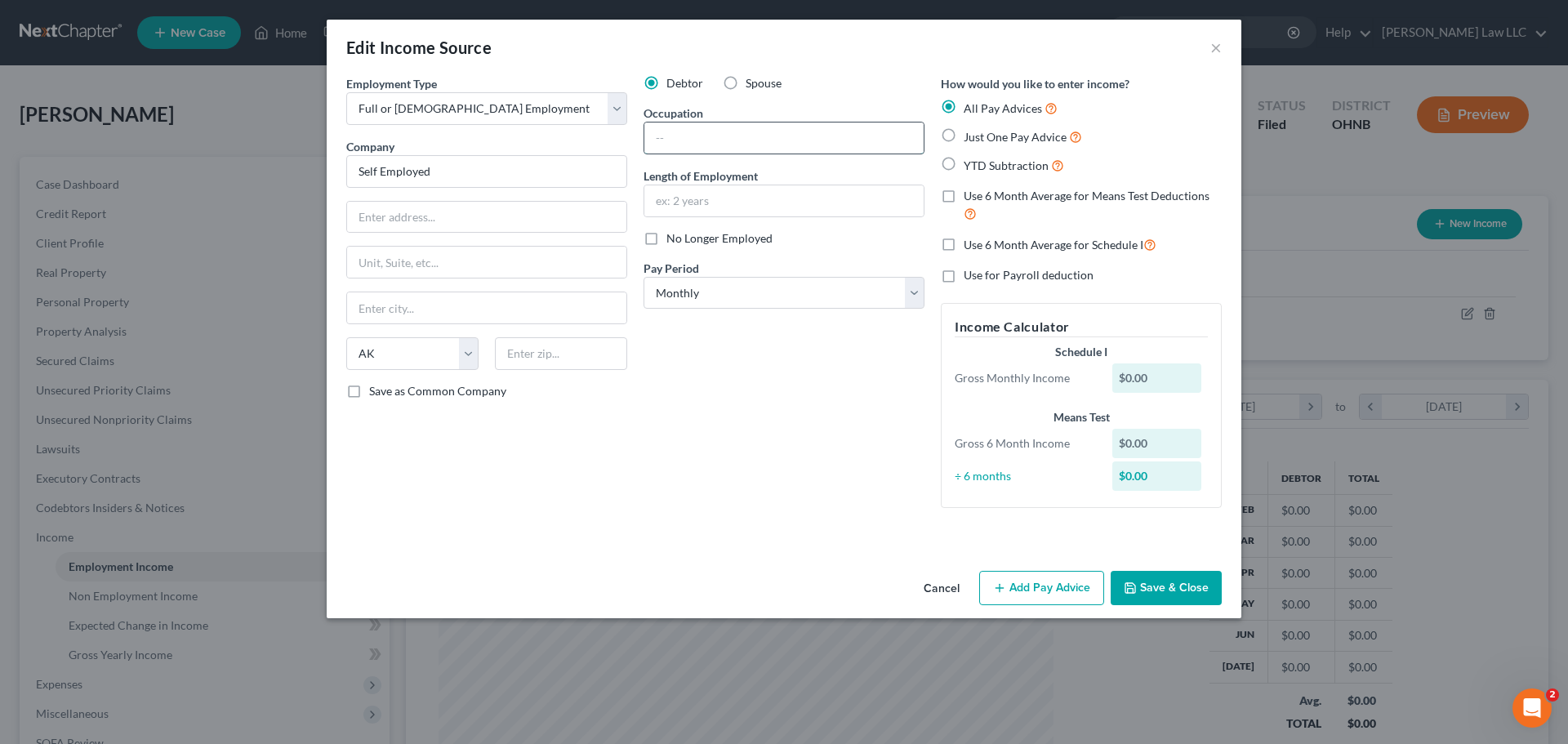
click at [697, 142] on input "text" at bounding box center [784, 139] width 279 height 31
type input "Tech"
click at [862, 59] on div "Edit Income Source ×" at bounding box center [784, 47] width 915 height 56
click at [963, 138] on label "Just One Pay Advice" at bounding box center [1022, 137] width 118 height 19
click at [970, 138] on input "Just One Pay Advice" at bounding box center [975, 133] width 11 height 11
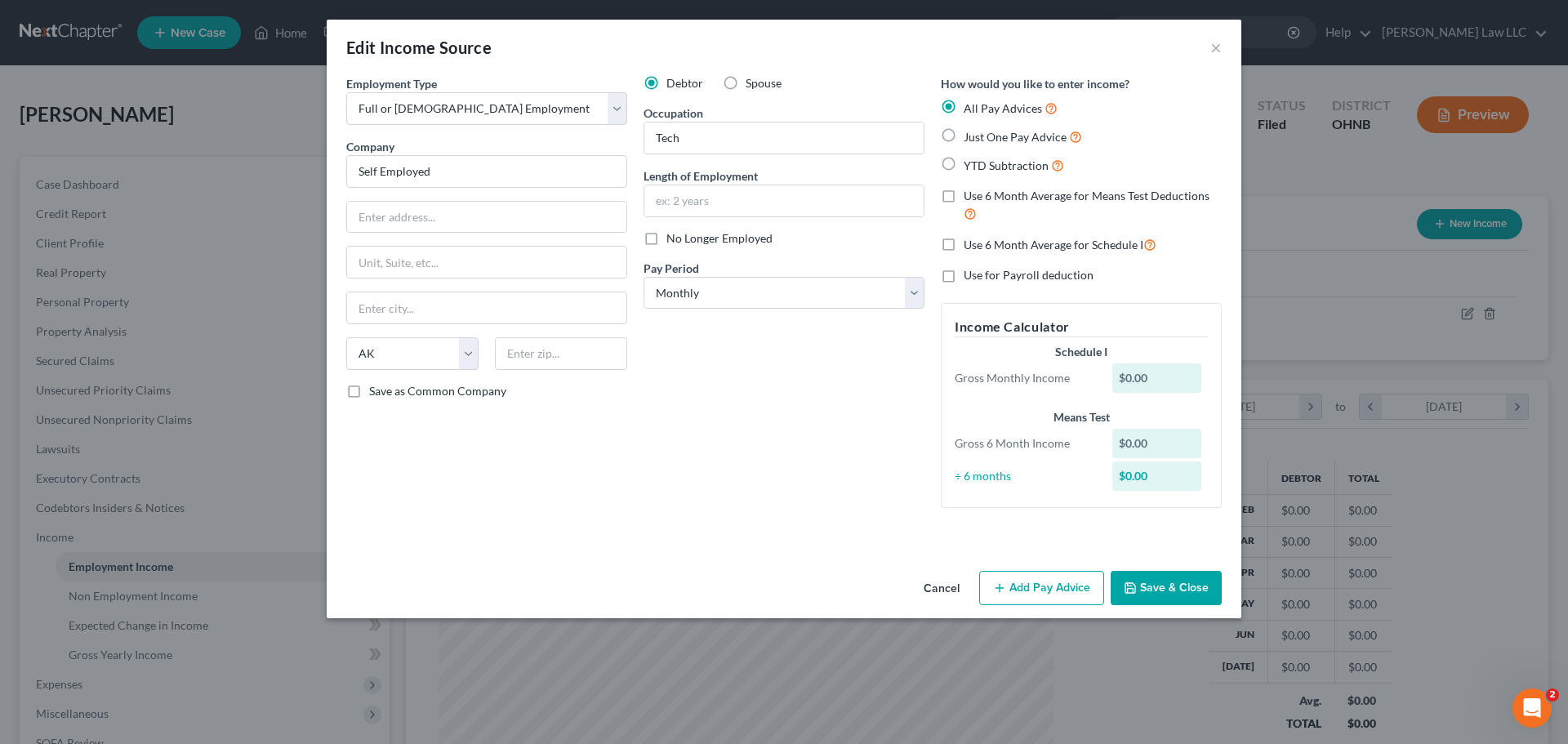
radio input "true"
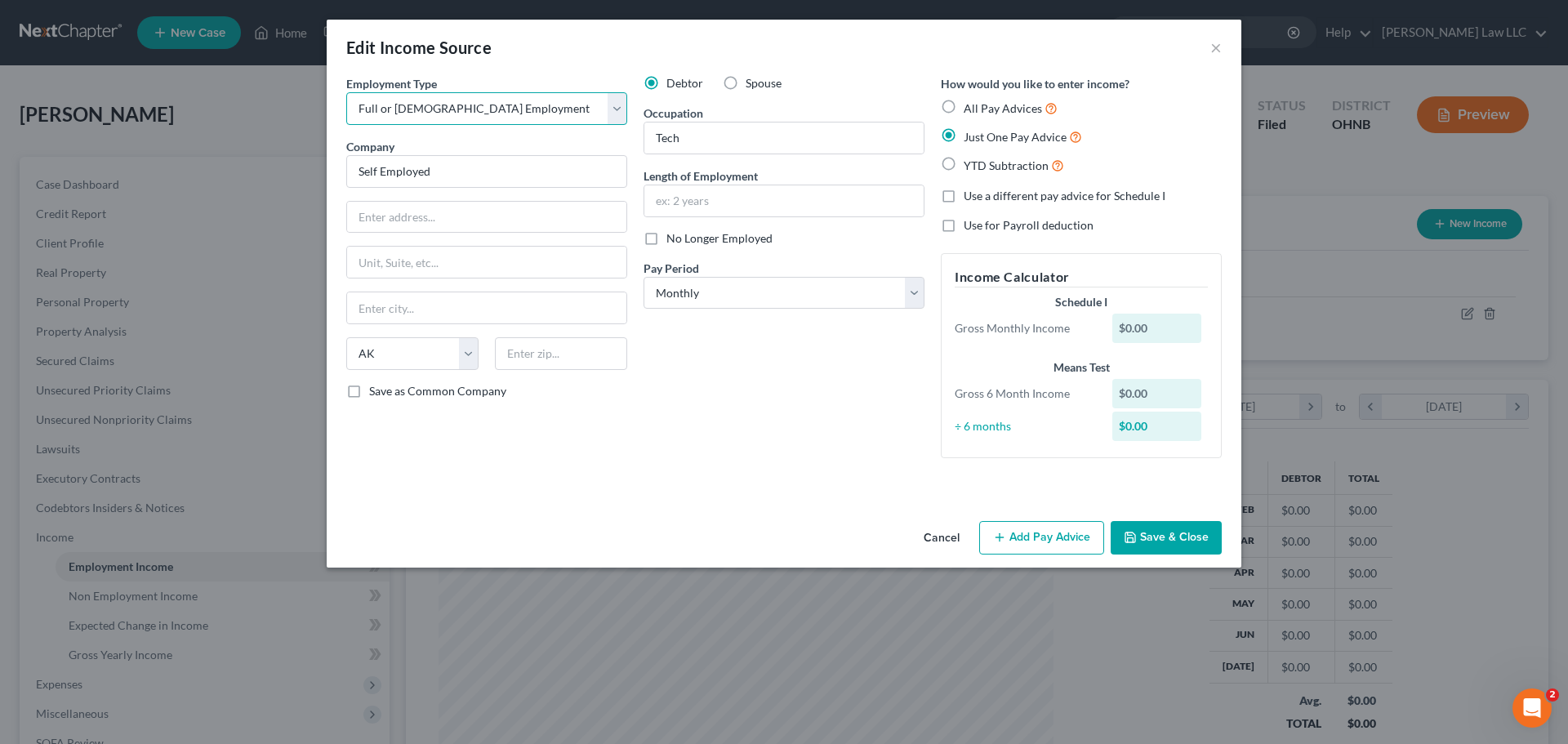
drag, startPoint x: 466, startPoint y: 102, endPoint x: 447, endPoint y: 123, distance: 28.3
click at [466, 102] on select "Select Full or Part Time Employment Self Employment" at bounding box center [487, 108] width 281 height 32
select select "1"
click at [346, 92] on select "Select Full or Part Time Employment Self Employment" at bounding box center [487, 108] width 281 height 32
click at [528, 66] on div "Edit Income Source ×" at bounding box center [784, 47] width 915 height 56
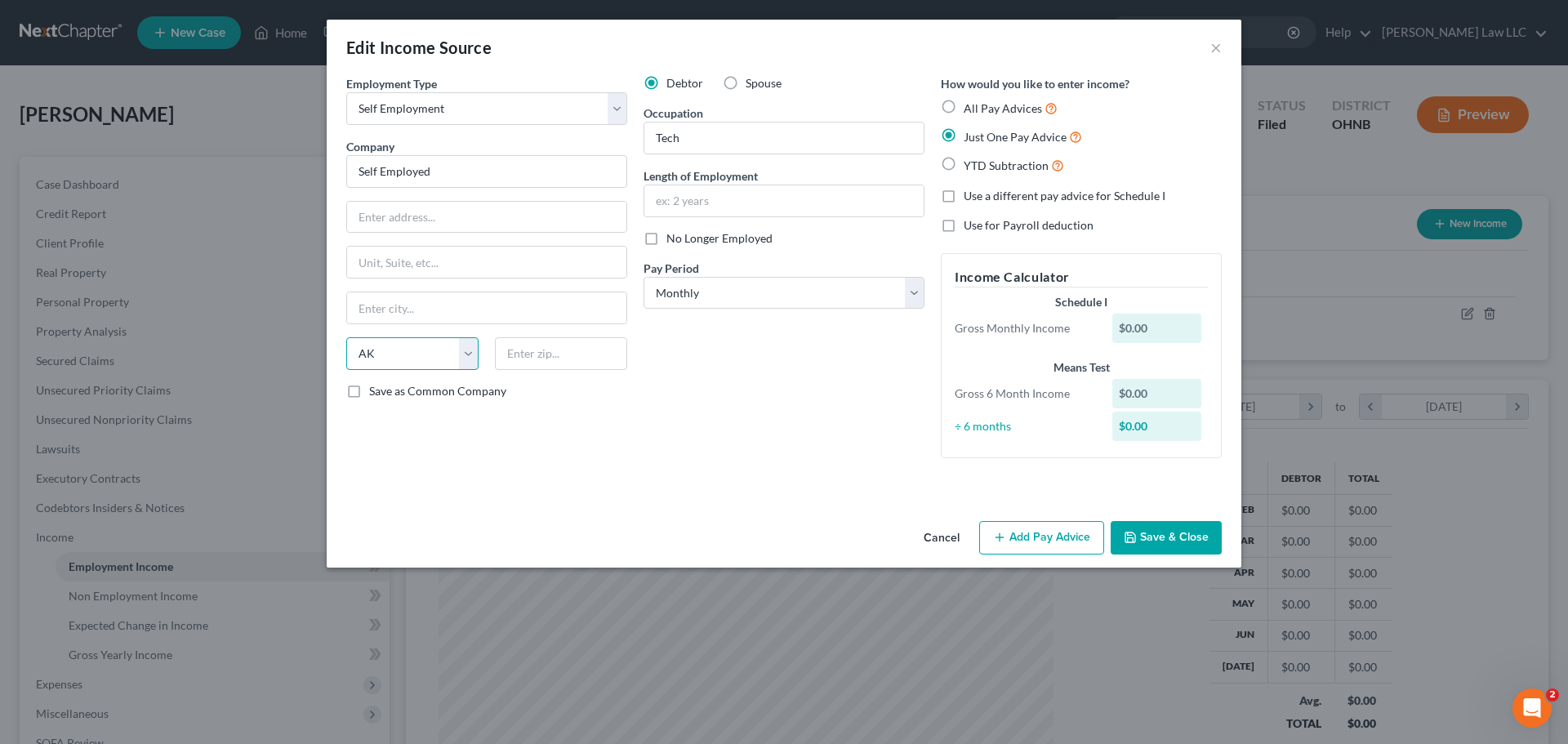
click at [392, 365] on select "State AL AK AR AZ CA CO CT DE DC FL GA GU HI ID IL IN IA KS KY LA ME MD MA MI M…" at bounding box center [412, 353] width 133 height 32
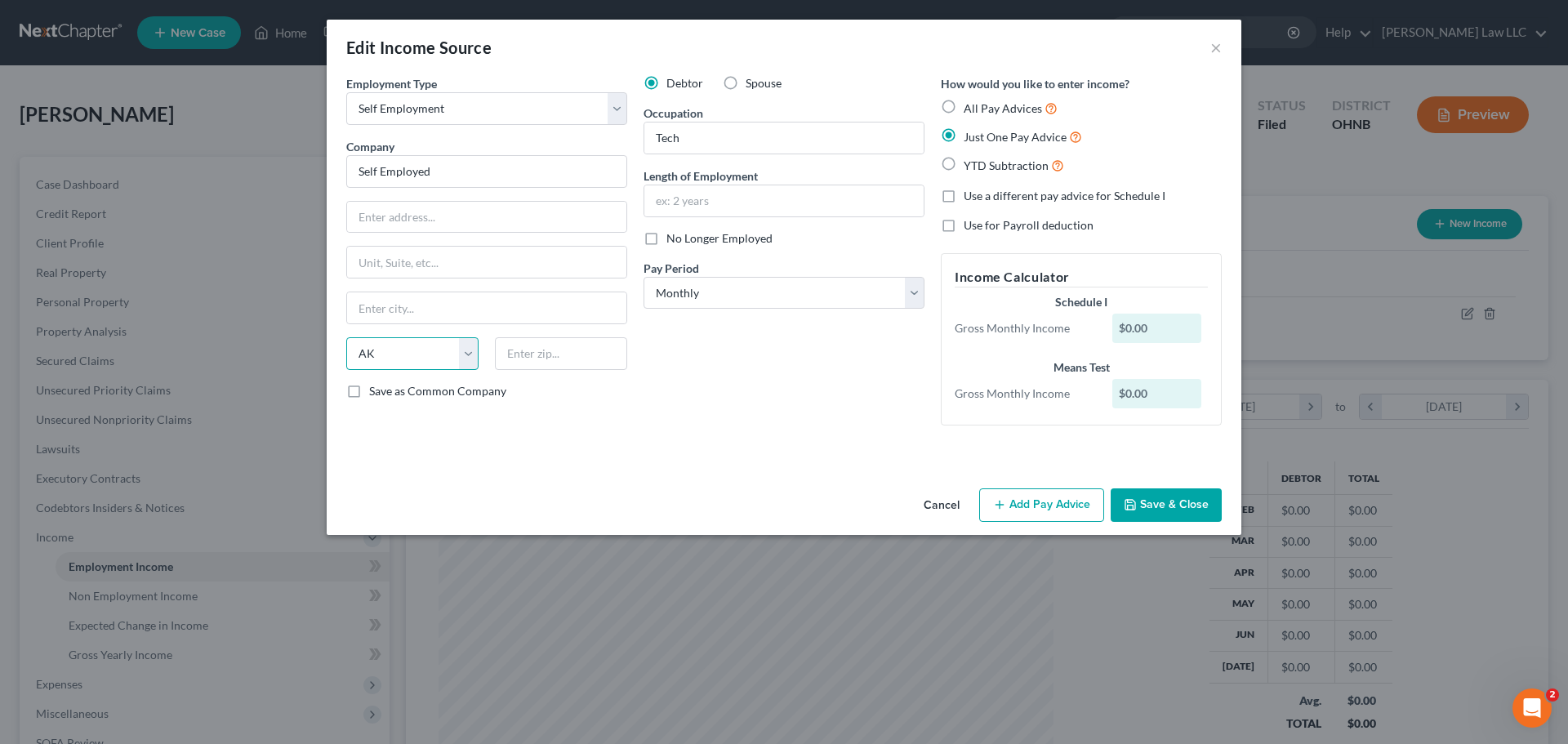
select select
click at [346, 337] on select "State AL AK AR AZ CA CO CT DE DC FL GA GU HI ID IL IN IA KS KY LA ME MD MA MI M…" at bounding box center [412, 353] width 133 height 32
click at [602, 455] on div "Employment Type * Select Full or Part Time Employment Self Employment Company *…" at bounding box center [784, 278] width 915 height 407
click at [1046, 504] on button "Add Pay Advice" at bounding box center [1041, 505] width 125 height 34
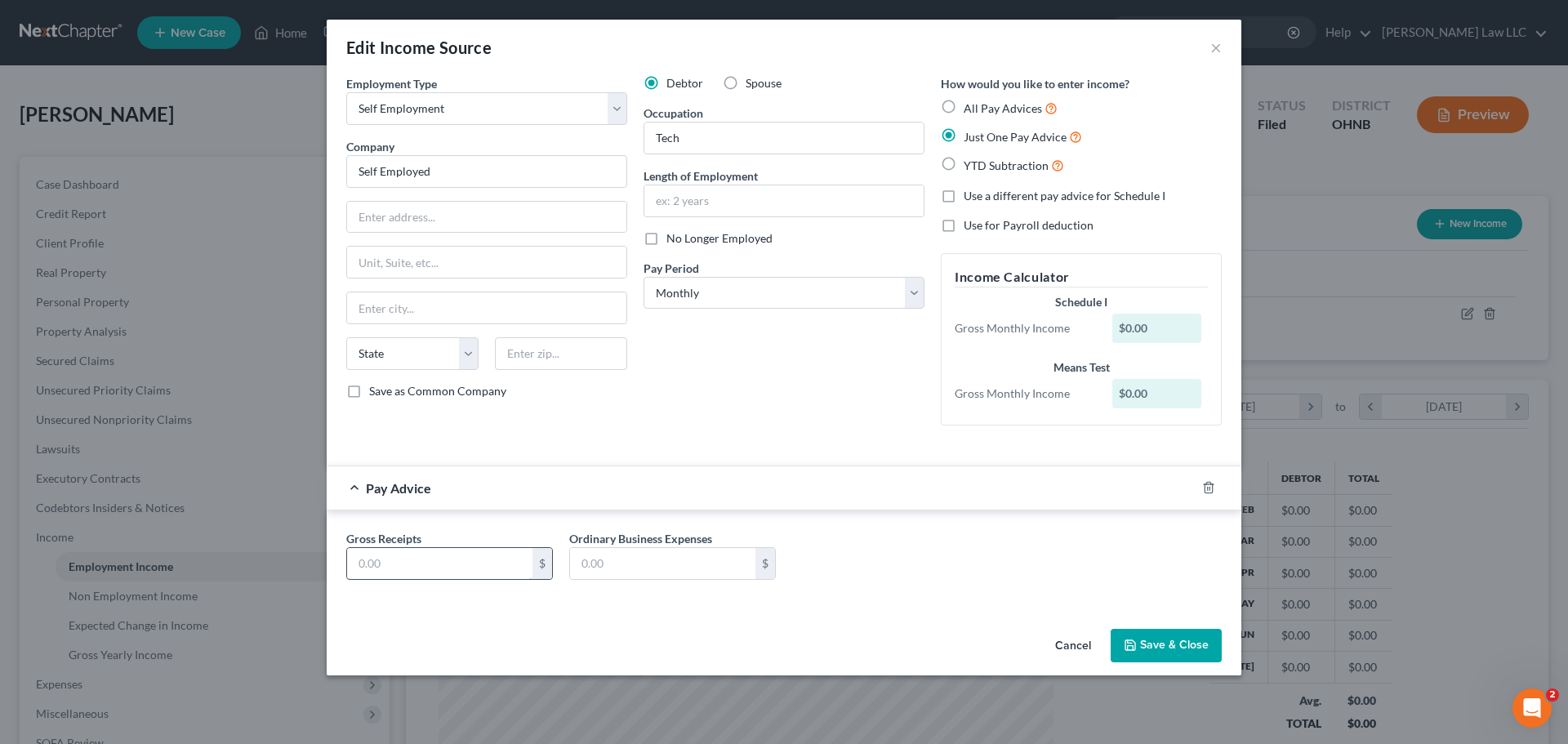
click at [480, 562] on input "text" at bounding box center [439, 564] width 186 height 31
type input "1,750"
click at [1074, 577] on div "Gross Receipts 1,750 $ Ordinary Business Expenses $" at bounding box center [784, 561] width 892 height 63
click at [1162, 645] on button "Save & Close" at bounding box center [1166, 646] width 111 height 34
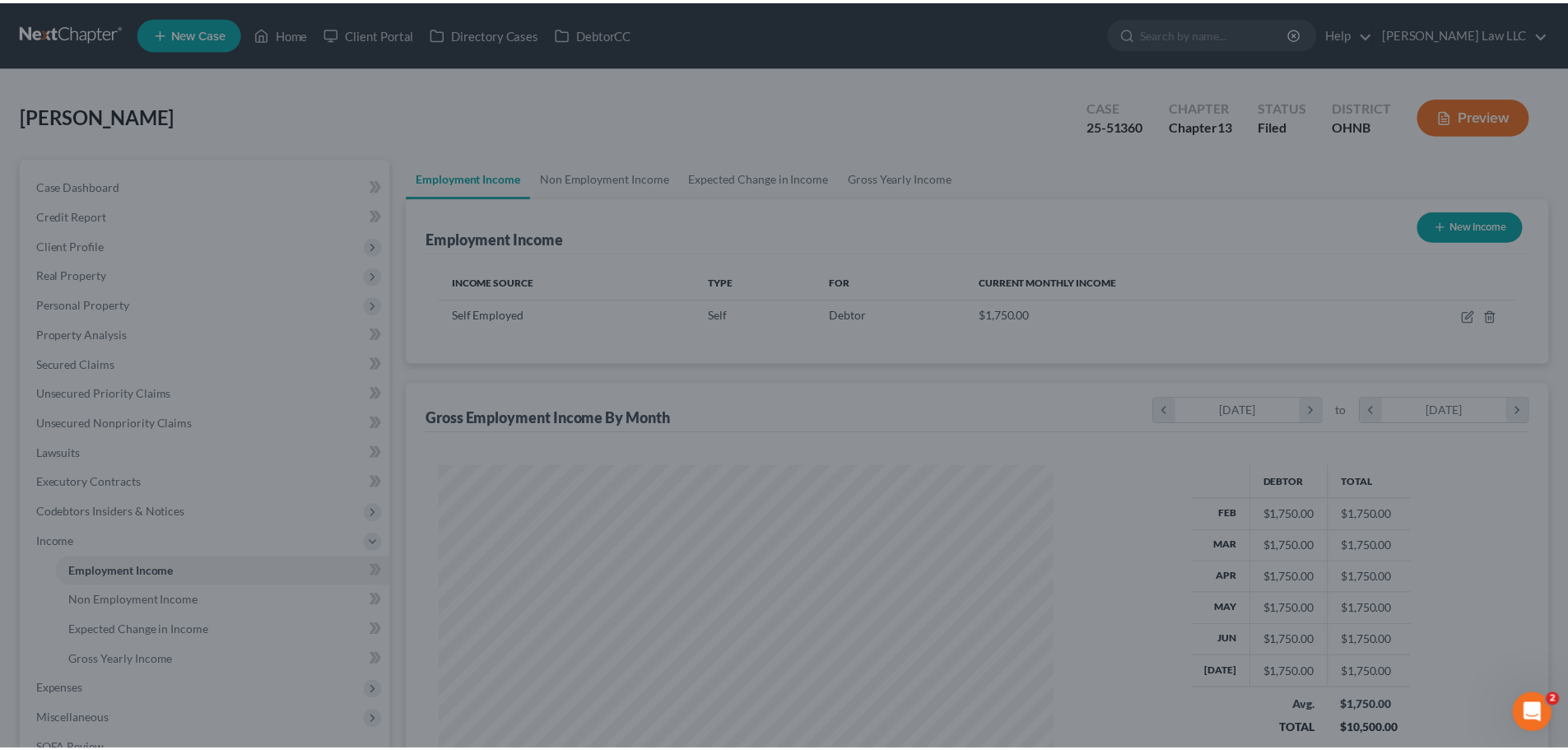
scroll to position [822939, 822410]
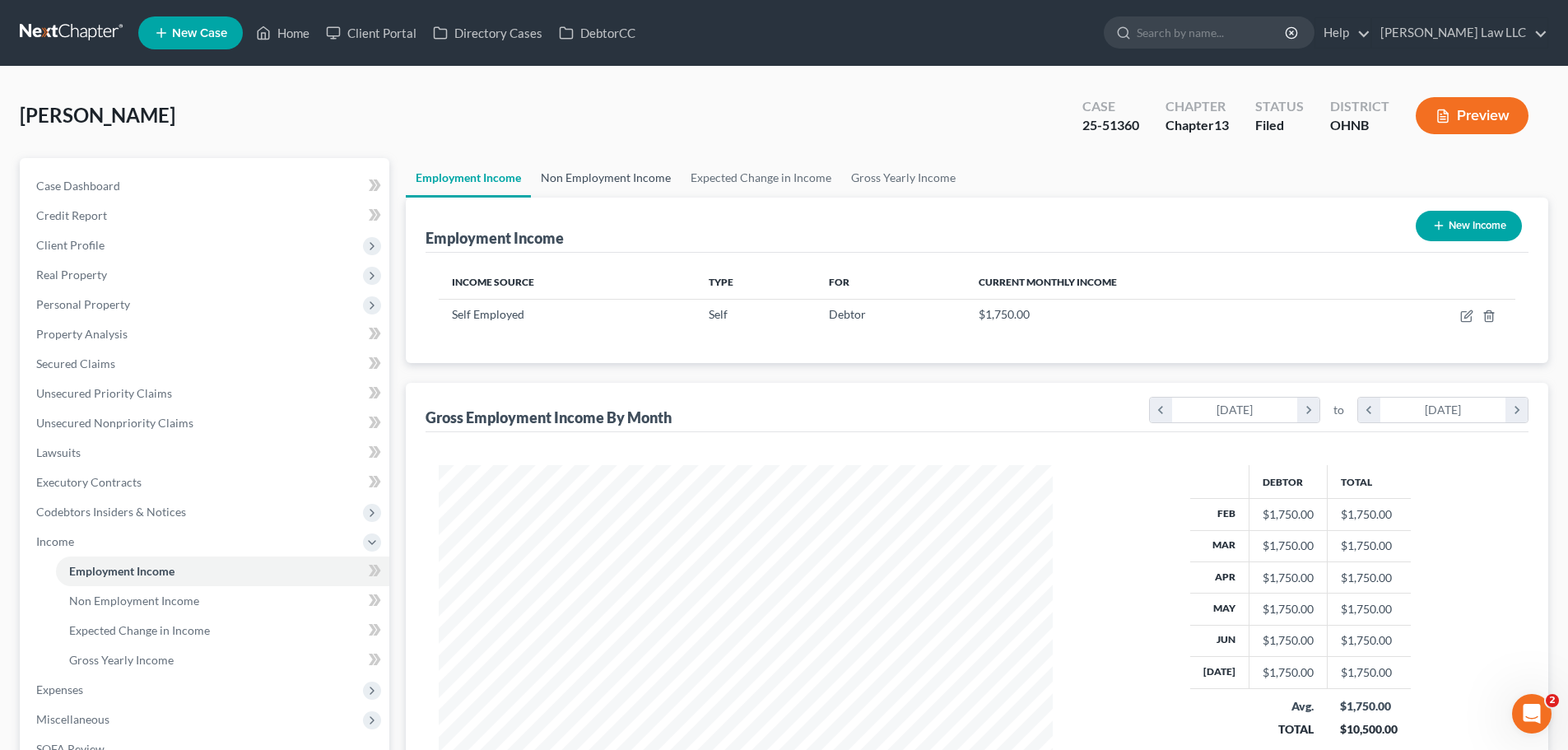
click at [595, 174] on link "Non Employment Income" at bounding box center [605, 178] width 150 height 40
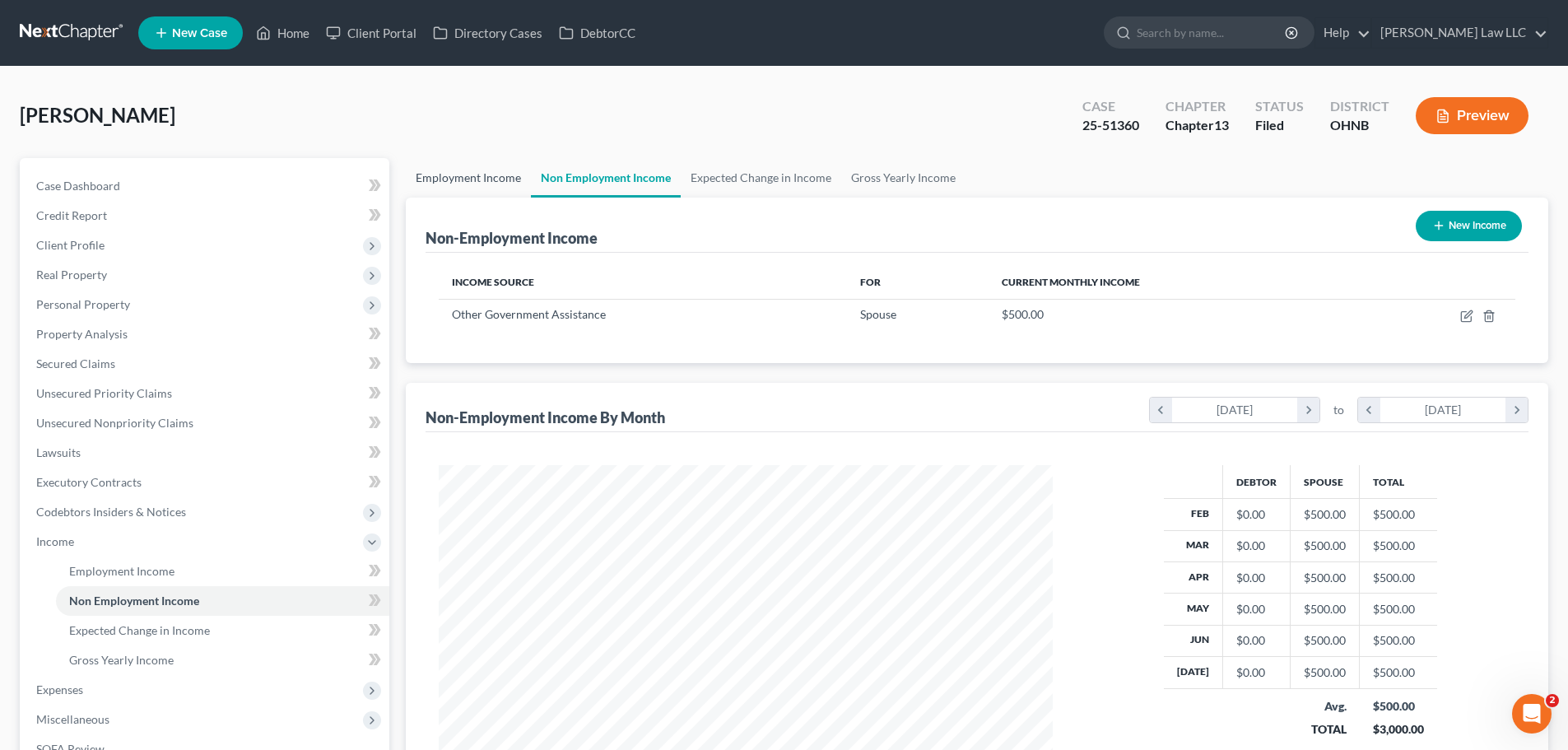
scroll to position [307, 647]
click at [456, 175] on link "Employment Income" at bounding box center [469, 178] width 125 height 40
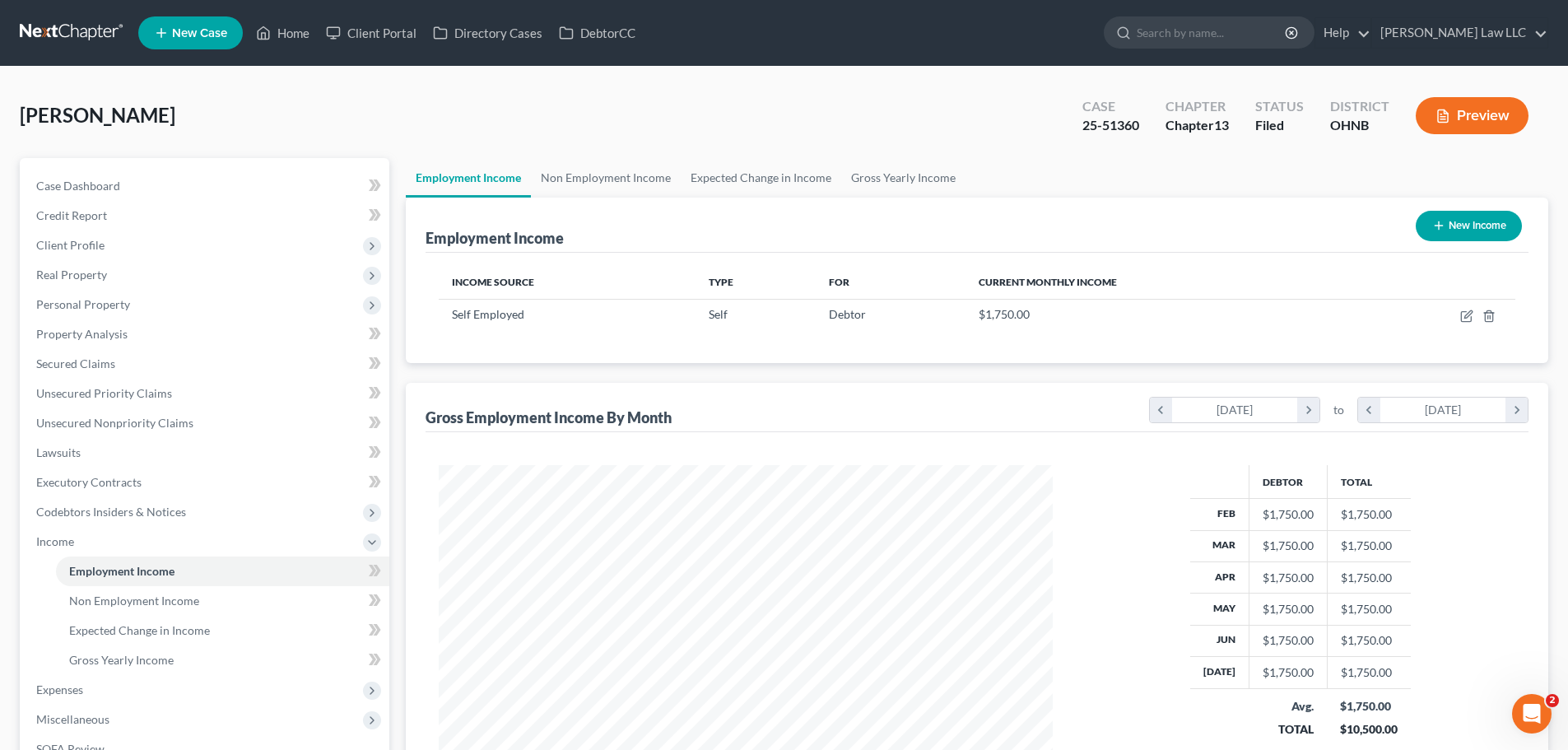
scroll to position [307, 647]
drag, startPoint x: 624, startPoint y: 184, endPoint x: 515, endPoint y: 187, distance: 109.0
click at [623, 183] on link "Non Employment Income" at bounding box center [605, 178] width 150 height 40
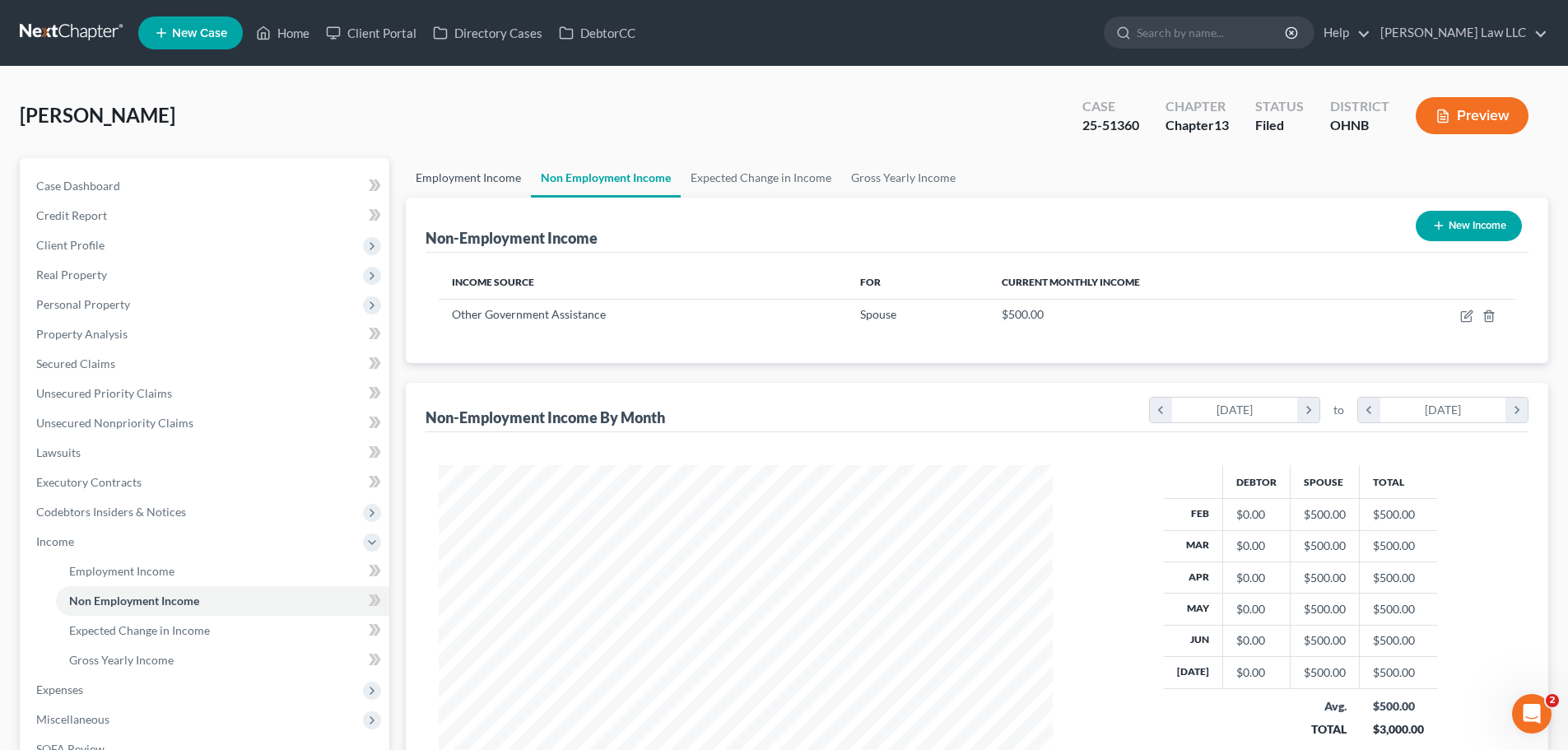
scroll to position [307, 647]
click at [471, 189] on link "Employment Income" at bounding box center [469, 178] width 125 height 40
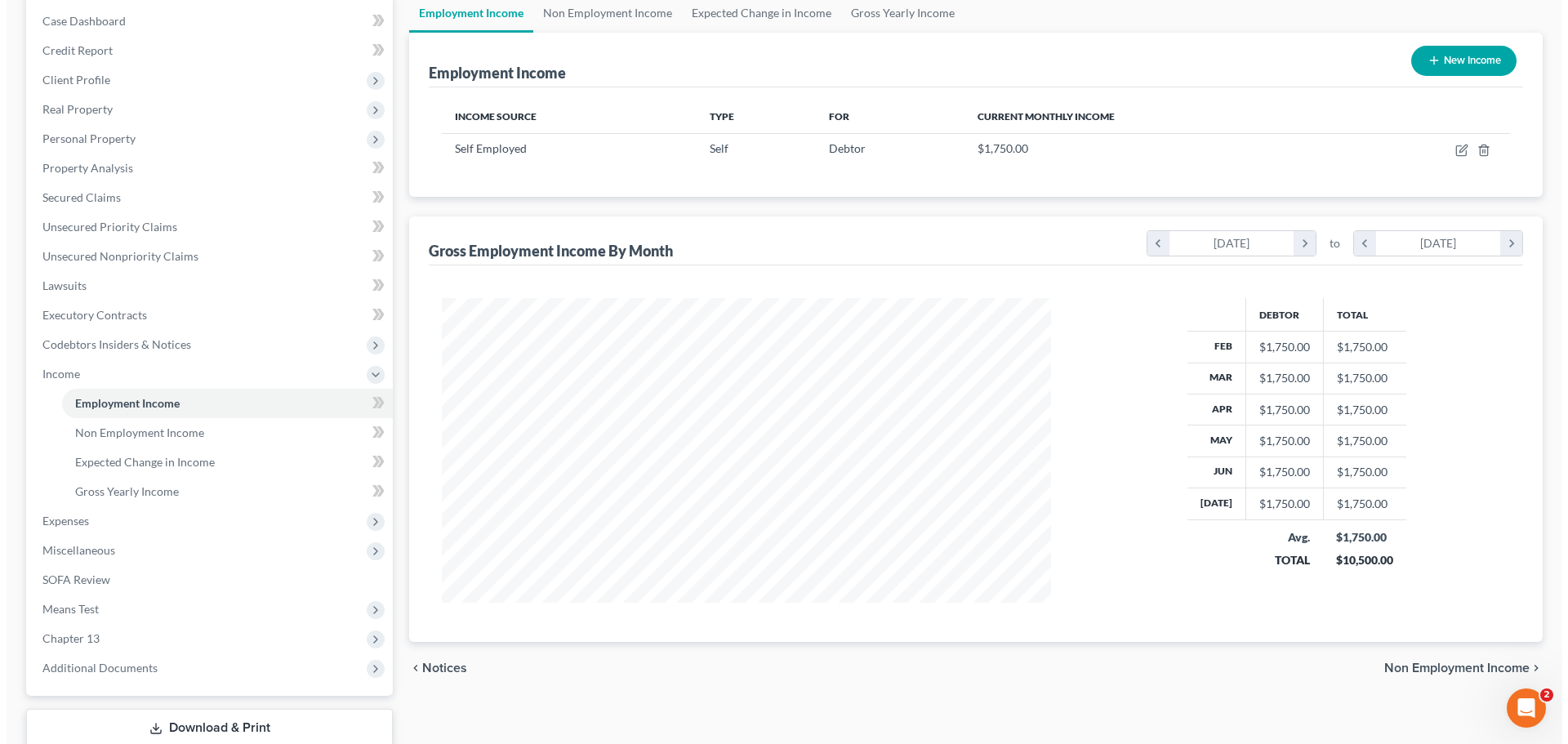
scroll to position [82, 0]
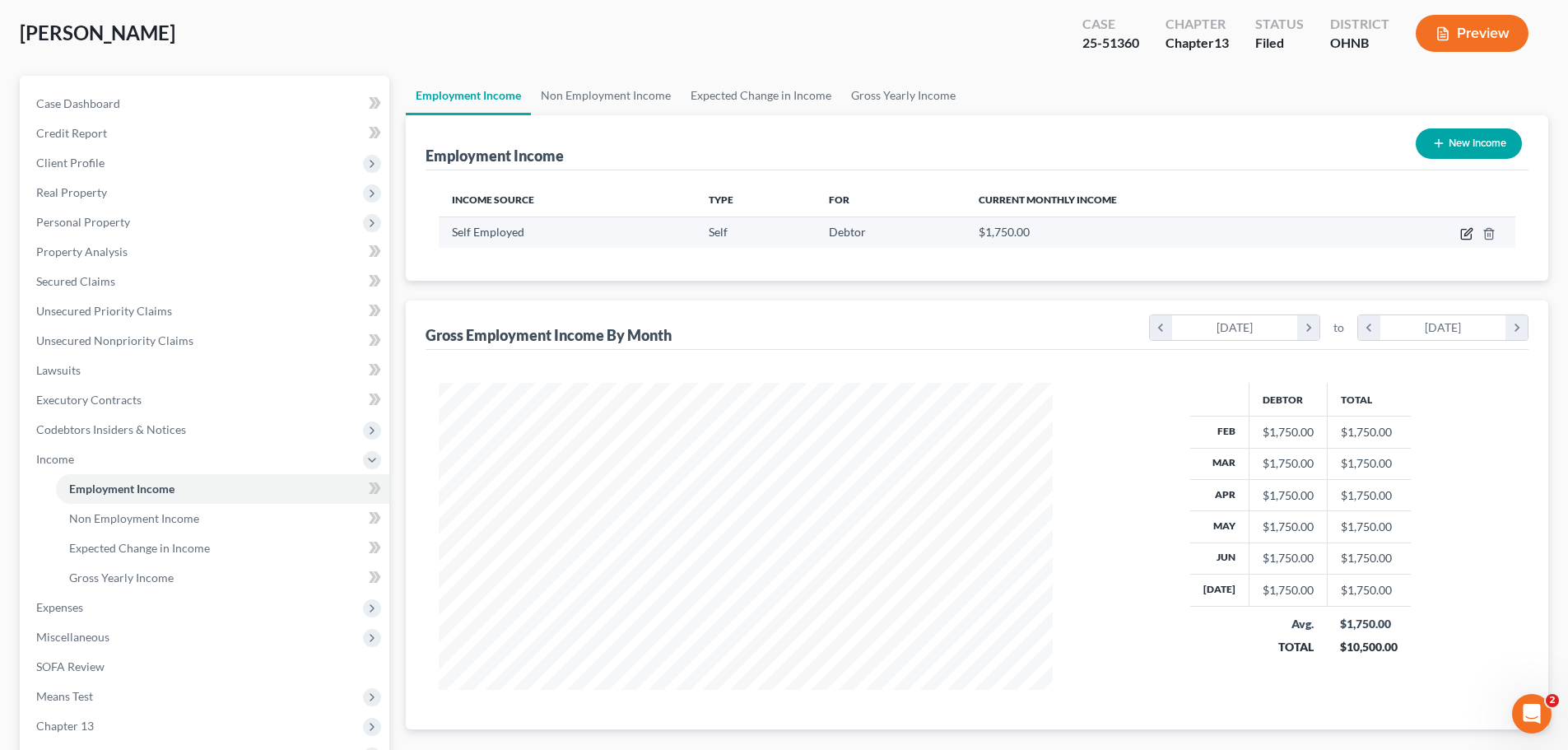
click at [1466, 233] on icon "button" at bounding box center [1467, 231] width 7 height 7
select select "1"
select select "0"
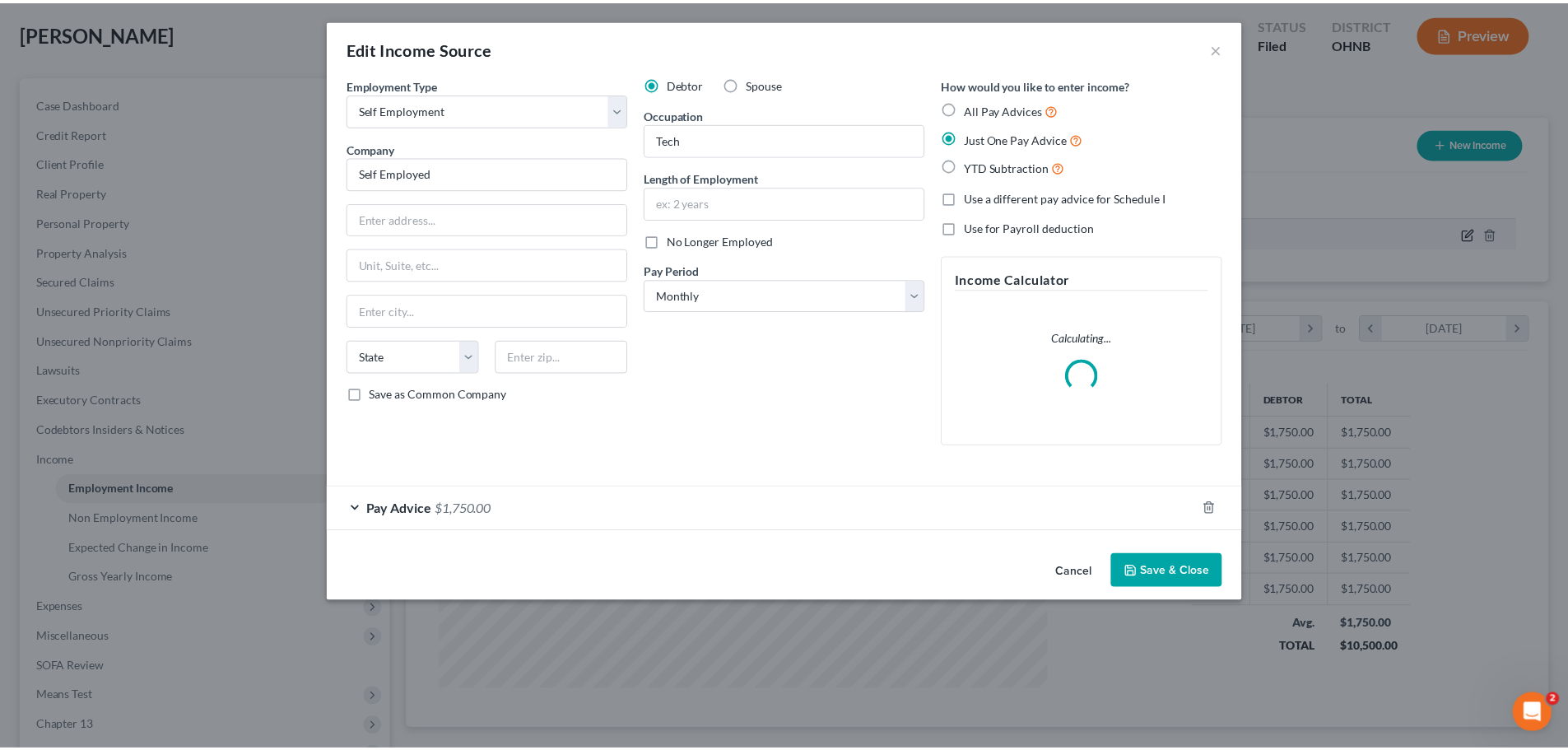
scroll to position [309, 653]
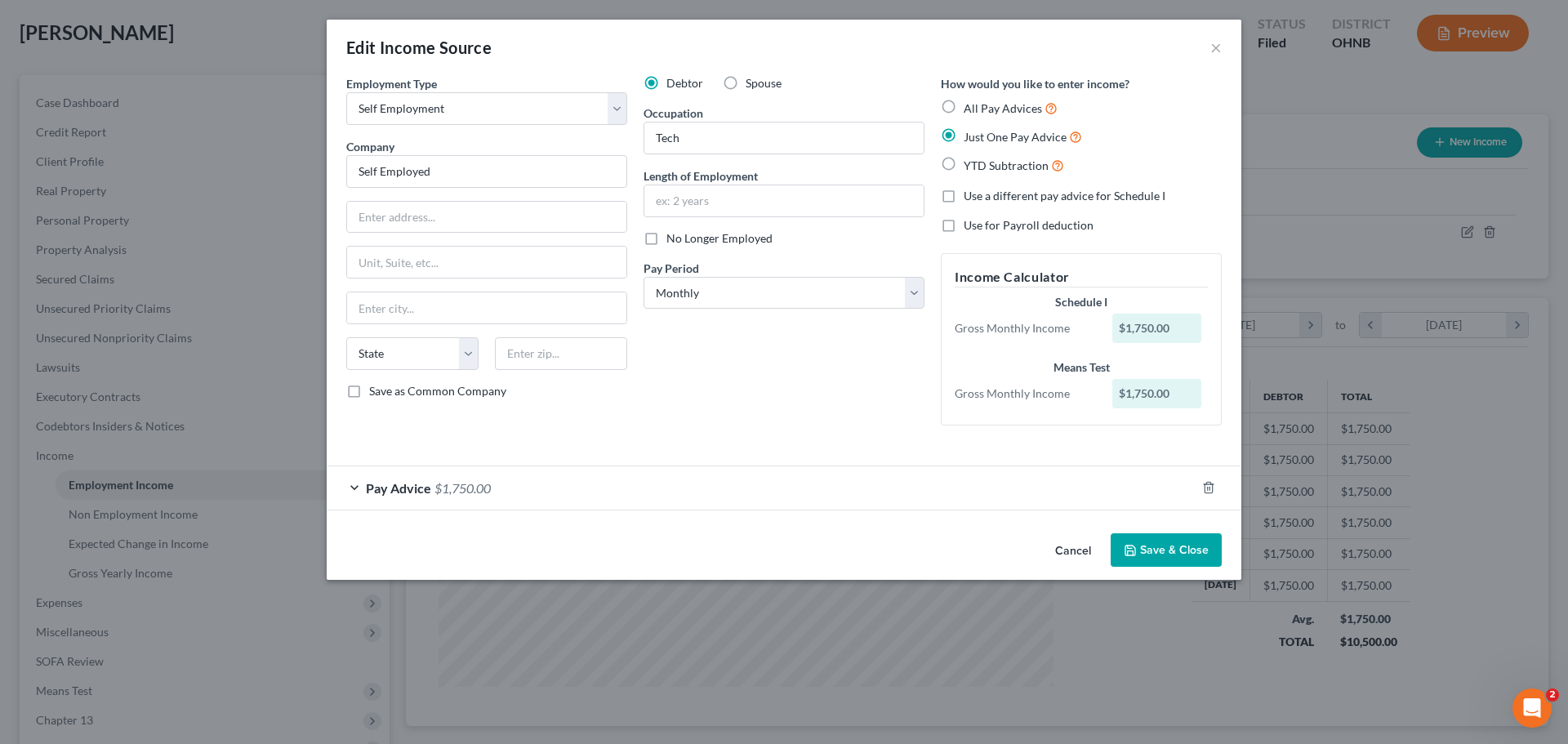
click at [999, 503] on div "Pay Advice $1,750.00" at bounding box center [761, 487] width 869 height 43
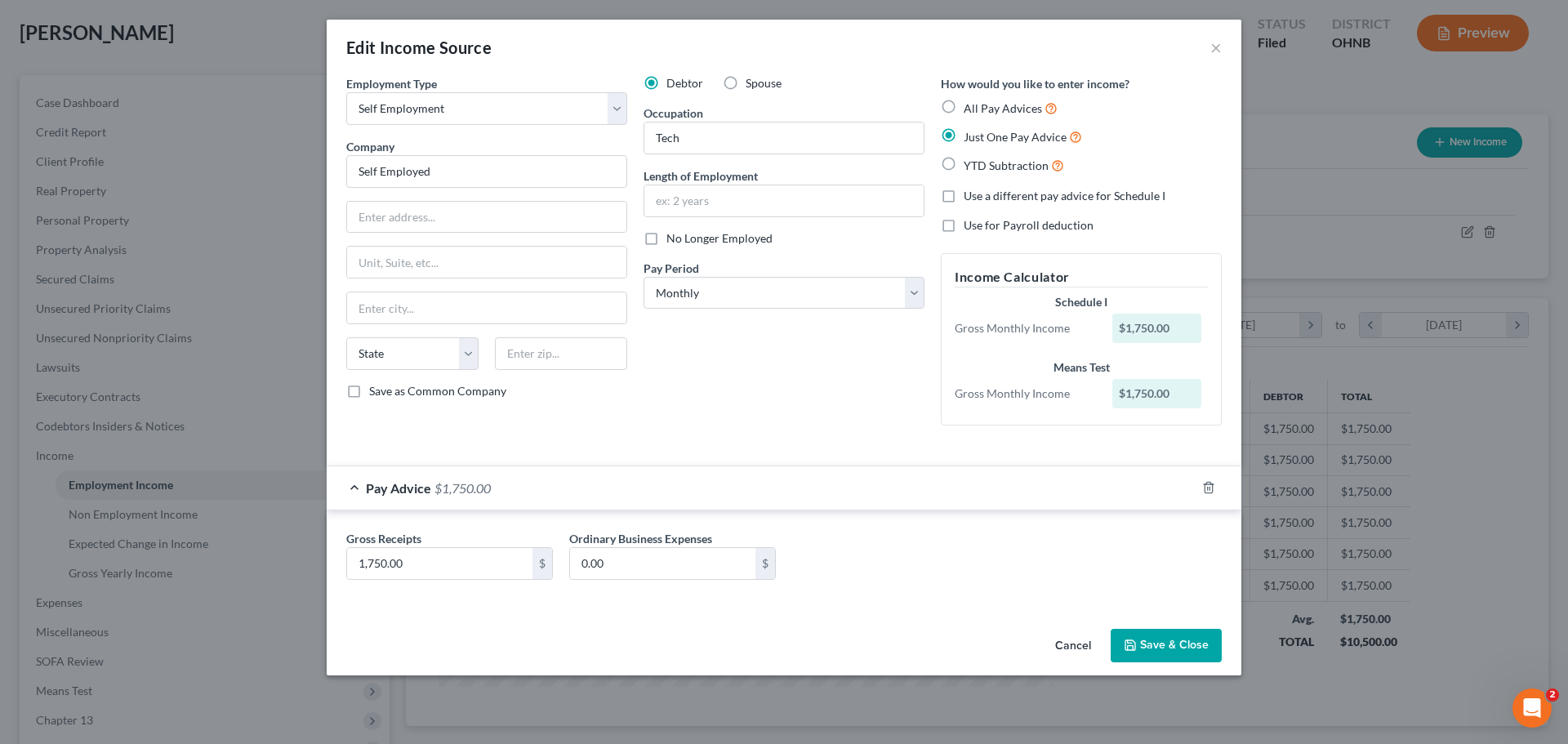
click at [1152, 645] on button "Save & Close" at bounding box center [1166, 646] width 111 height 34
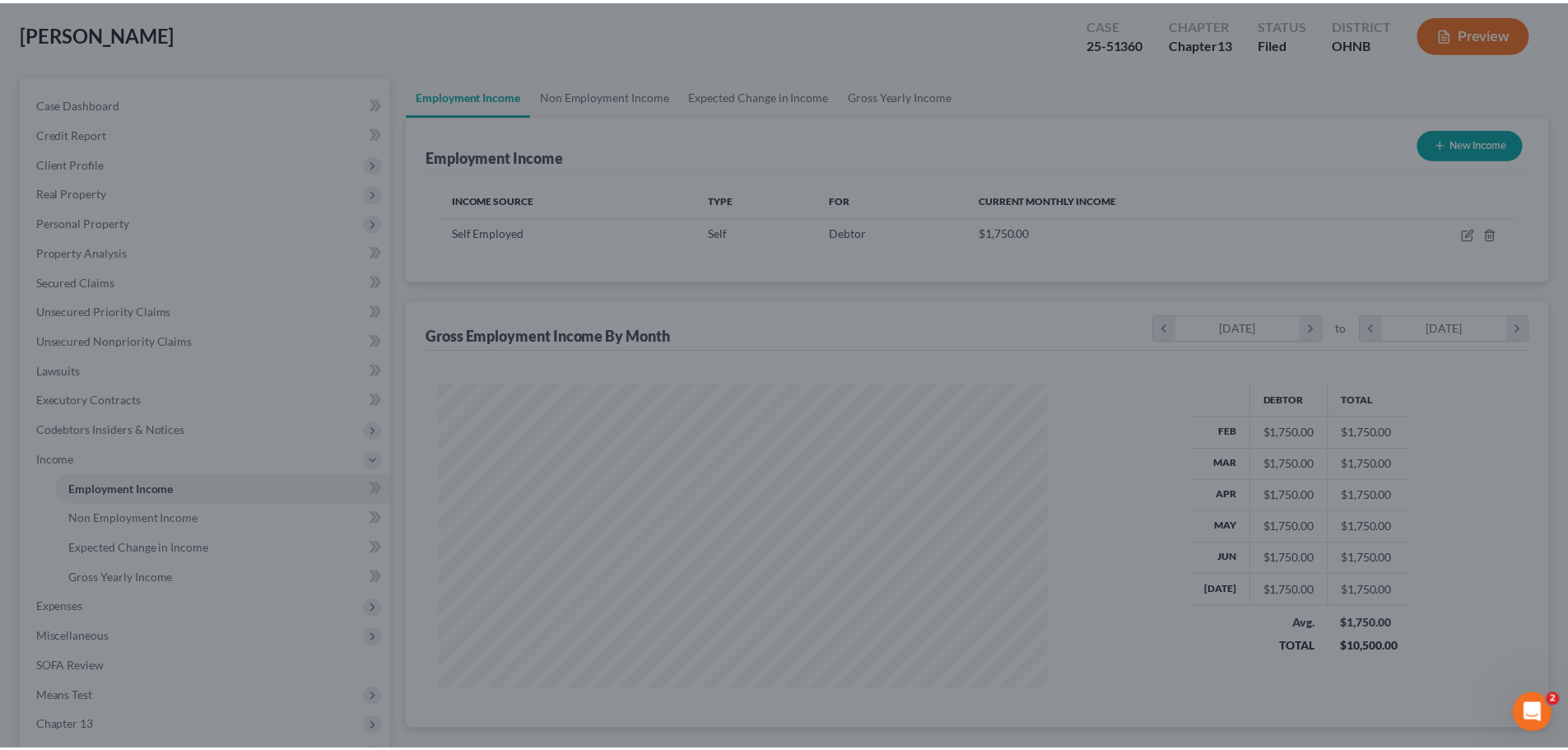
scroll to position [822939, 822410]
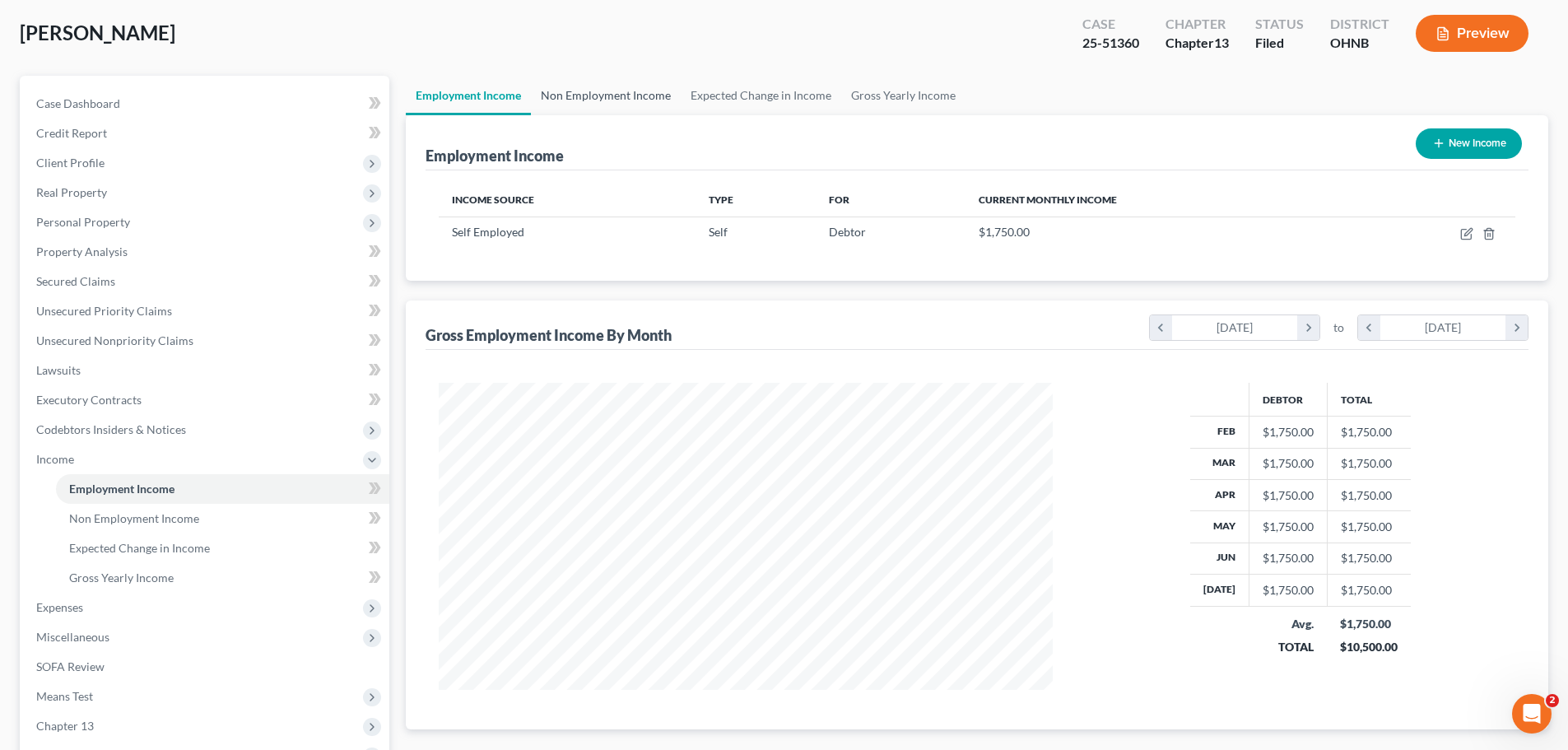
click at [610, 92] on link "Non Employment Income" at bounding box center [605, 95] width 150 height 40
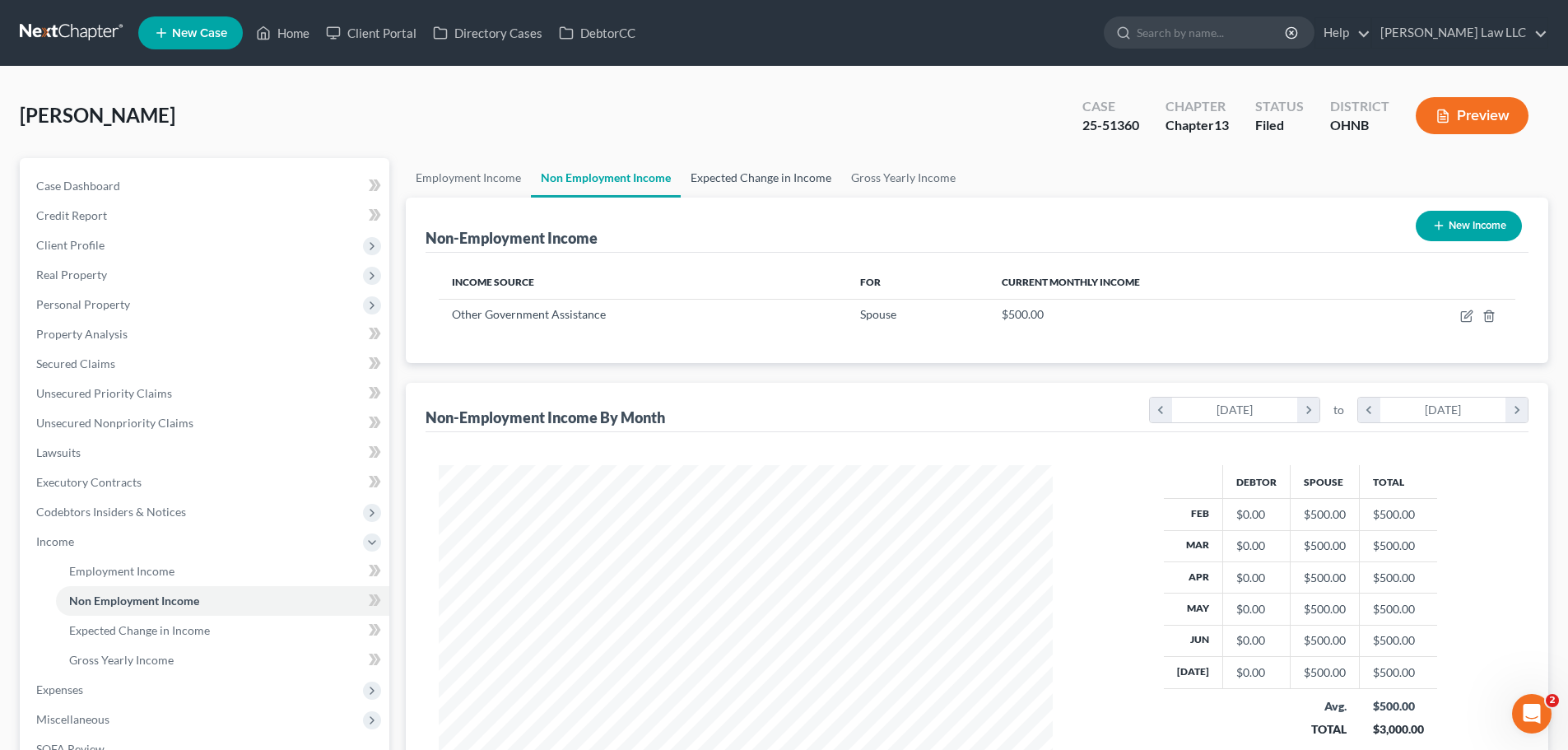
scroll to position [307, 647]
click at [768, 177] on link "Expected Change in Income" at bounding box center [761, 178] width 160 height 40
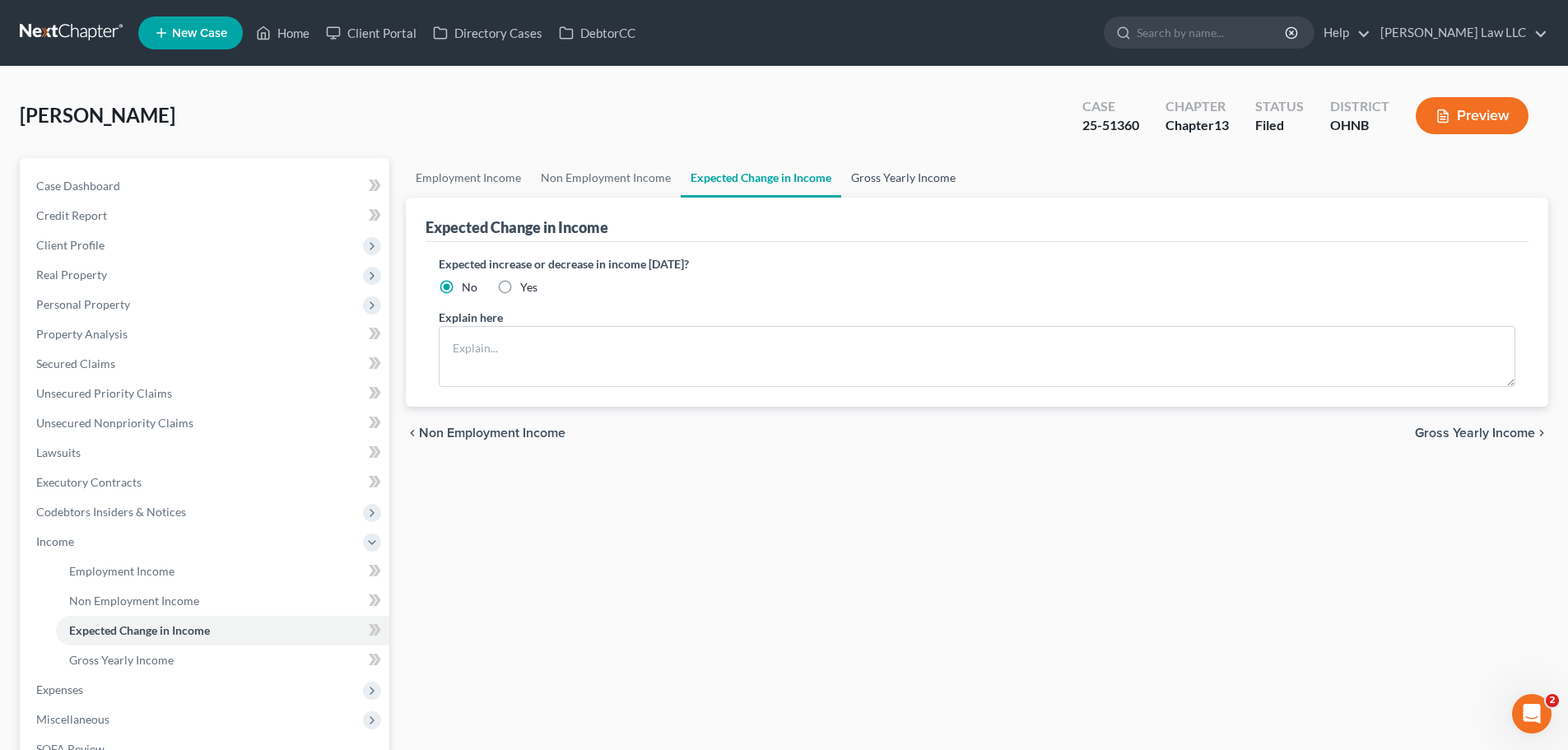
click at [909, 179] on link "Gross Yearly Income" at bounding box center [902, 178] width 124 height 40
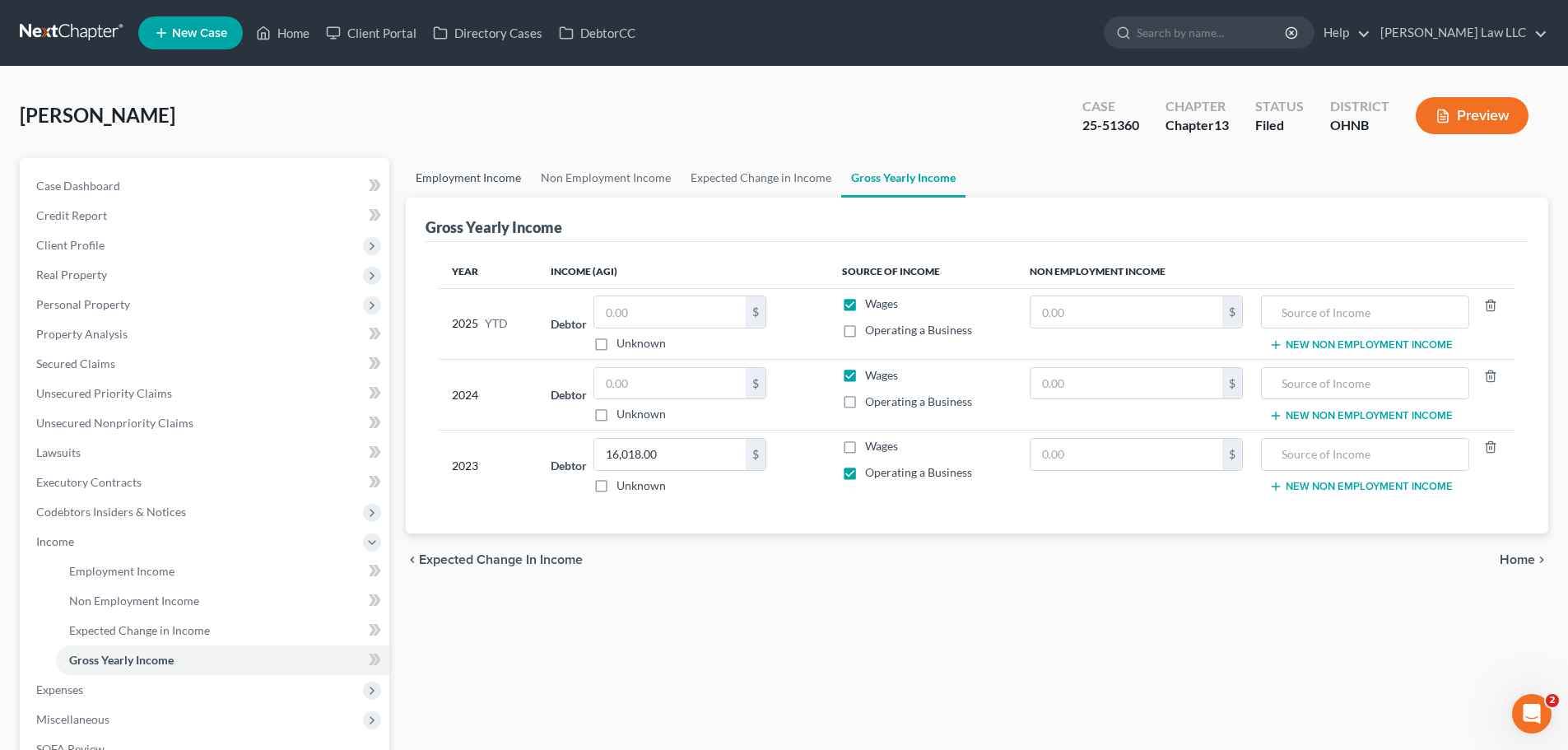
click at [480, 173] on link "Employment Income" at bounding box center [469, 178] width 125 height 40
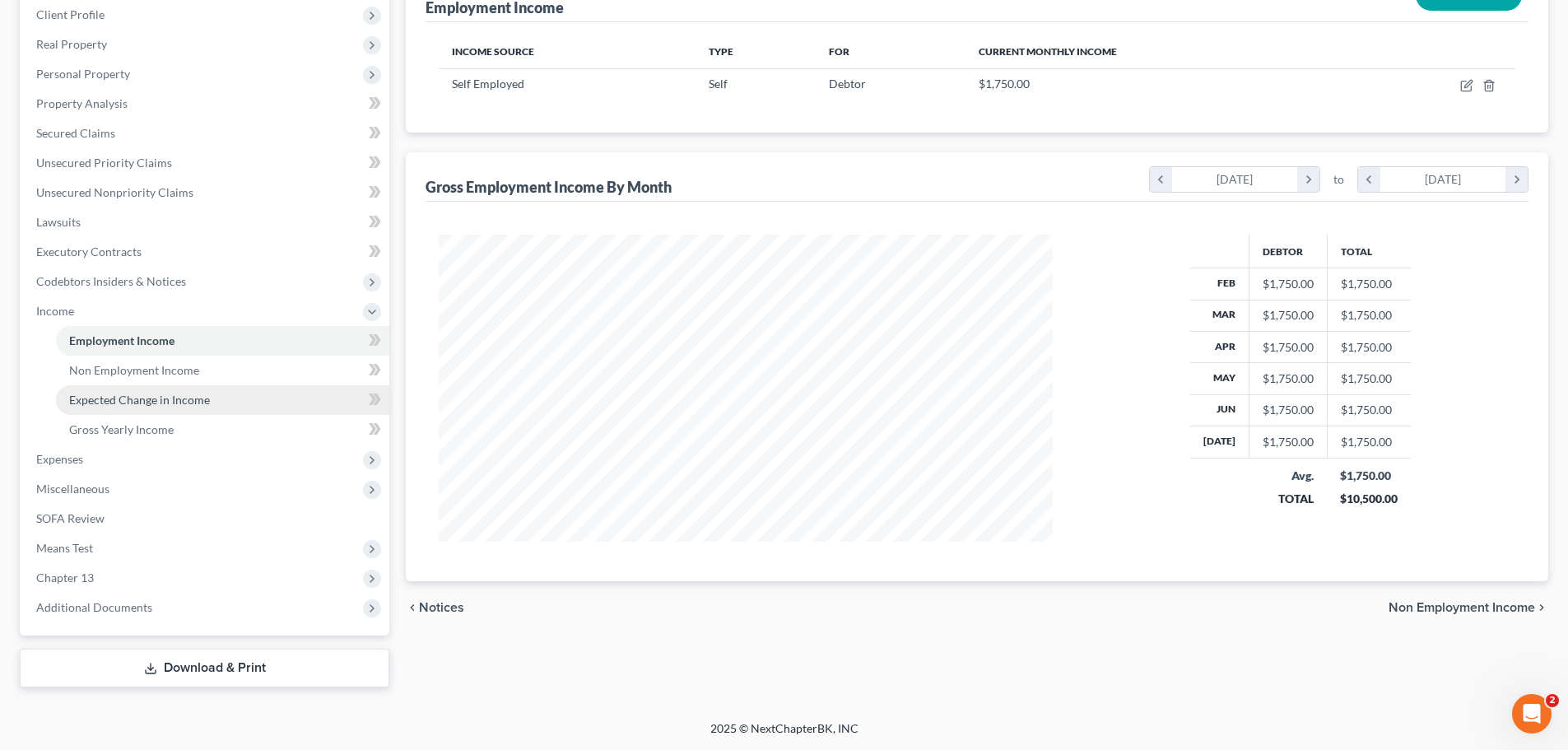
scroll to position [307, 647]
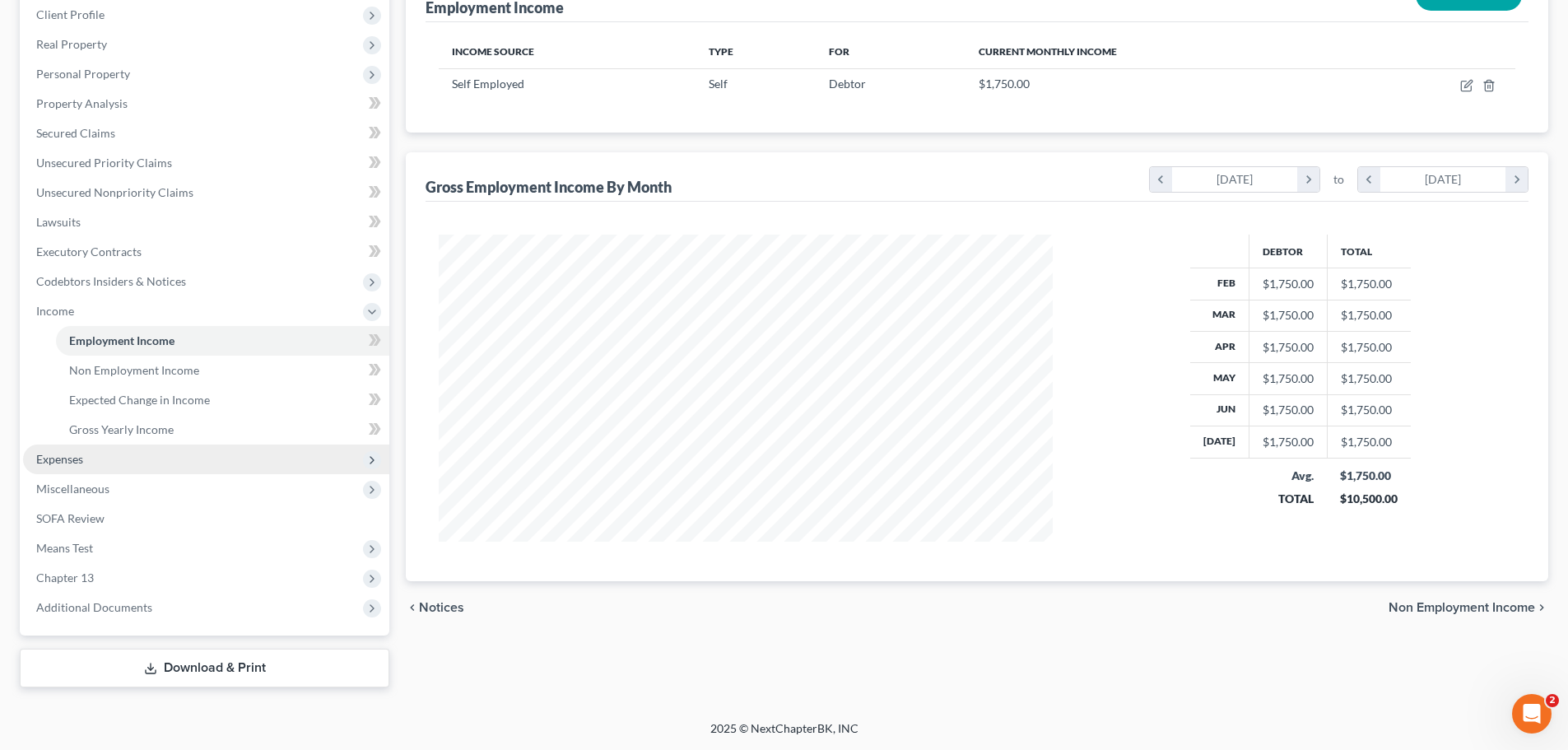
click at [113, 455] on span "Expenses" at bounding box center [206, 460] width 366 height 30
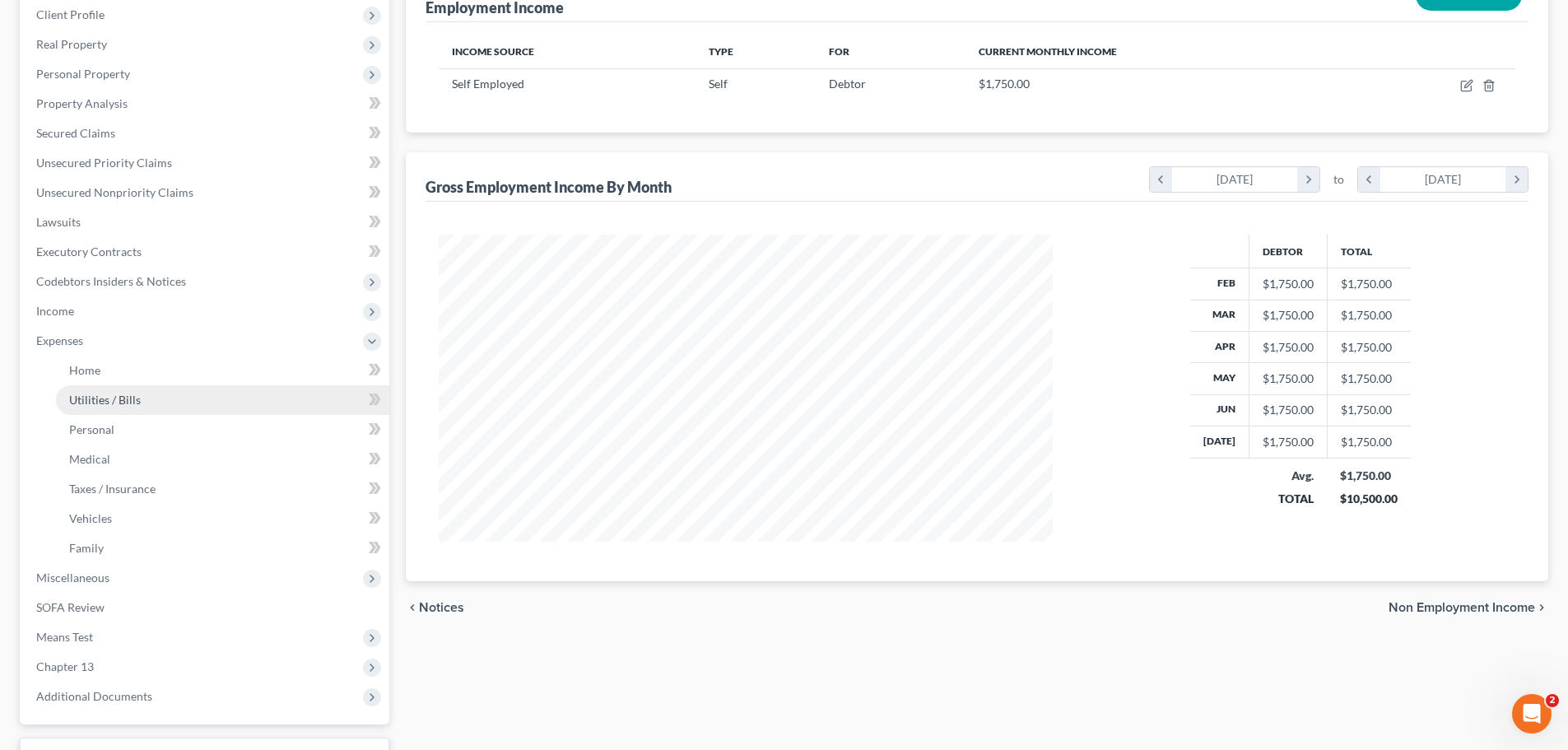
click at [154, 405] on link "Utilities / Bills" at bounding box center [223, 400] width 334 height 30
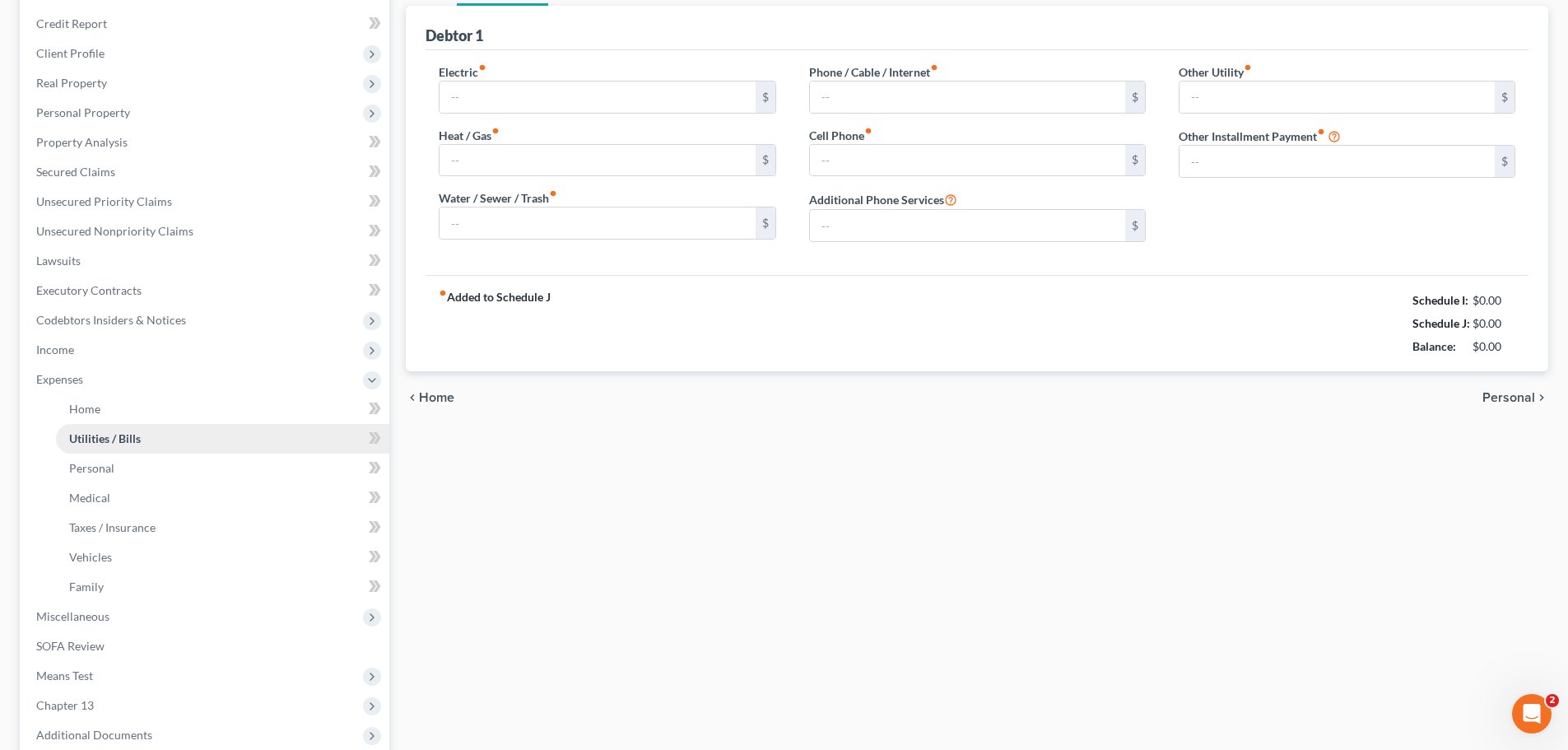
type input "150.00"
type input "80.00"
type input "75.00"
type input "125.00"
type input "200.00"
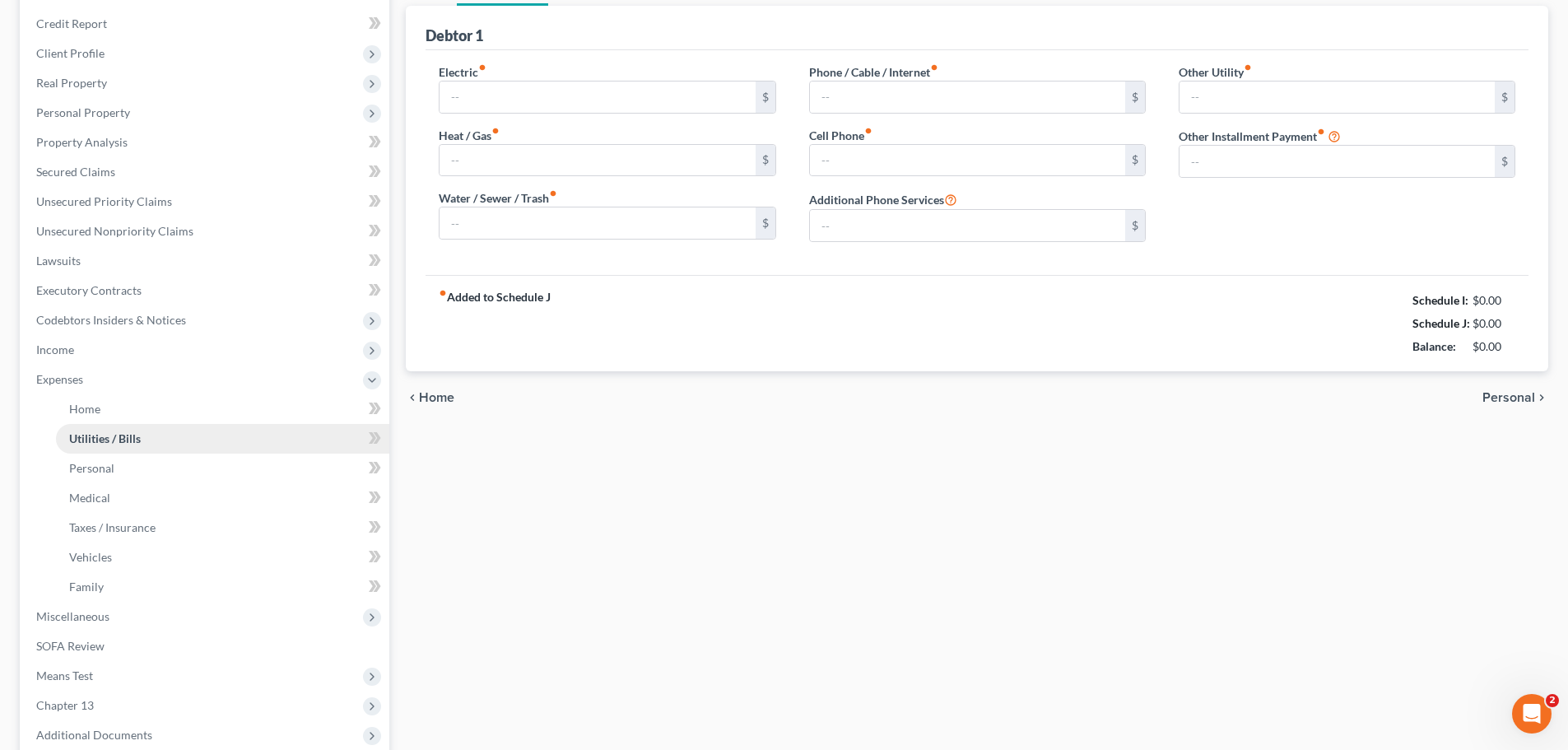
type input "0.00"
type input "45.00"
type input "Streaming Apps"
type input "0.00"
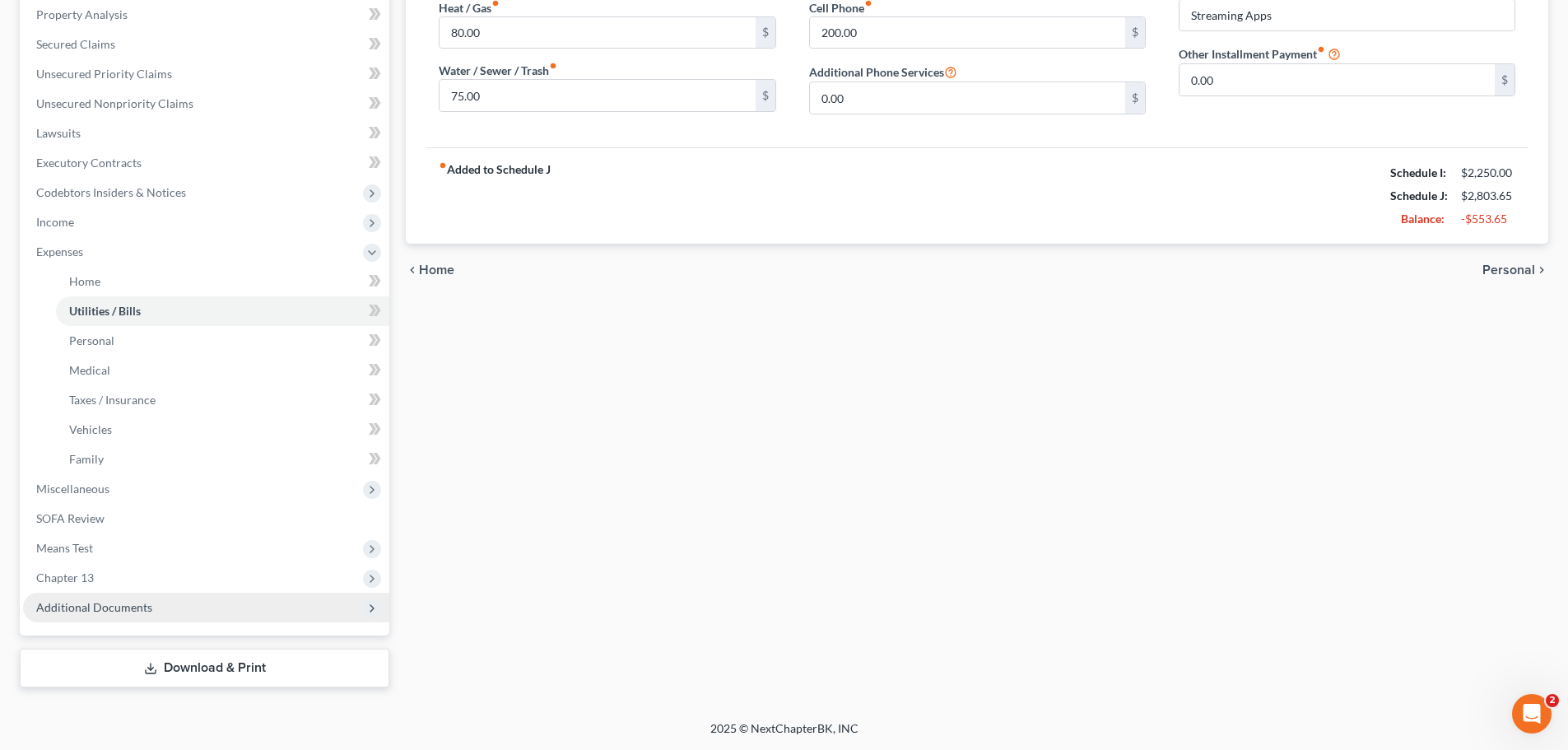
click at [138, 611] on span "Additional Documents" at bounding box center [94, 607] width 116 height 14
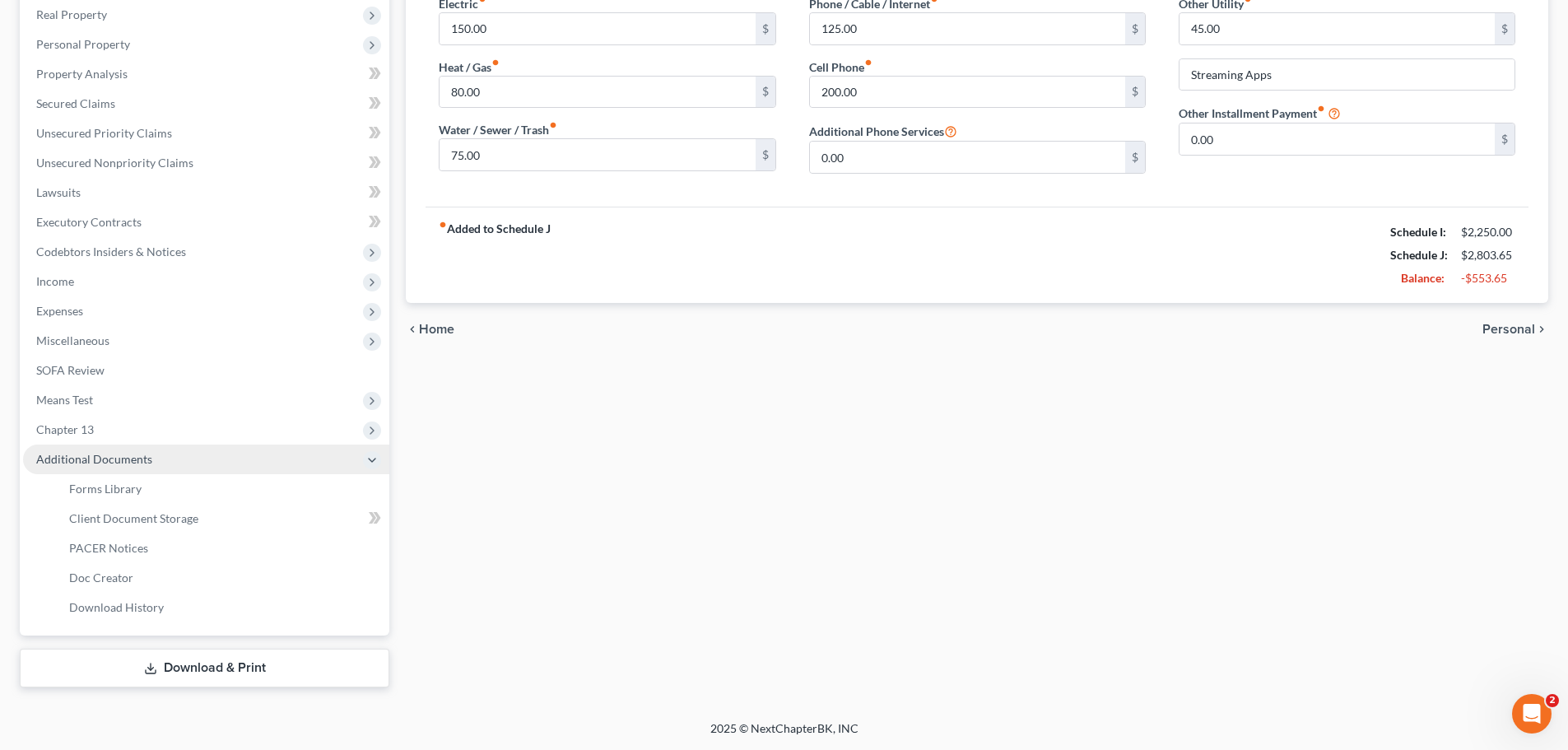
scroll to position [261, 0]
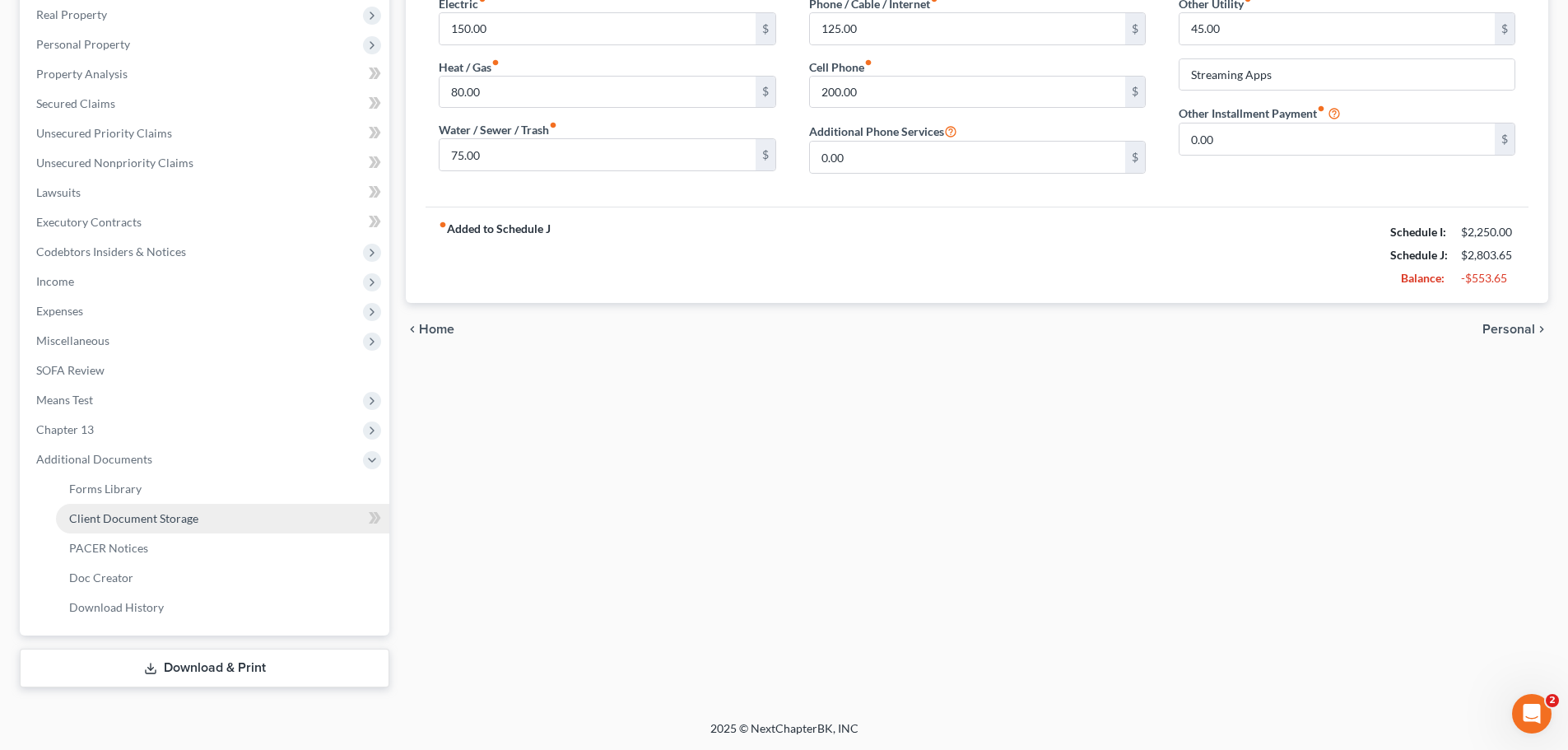
click at [154, 519] on span "Client Document Storage" at bounding box center [134, 518] width 129 height 14
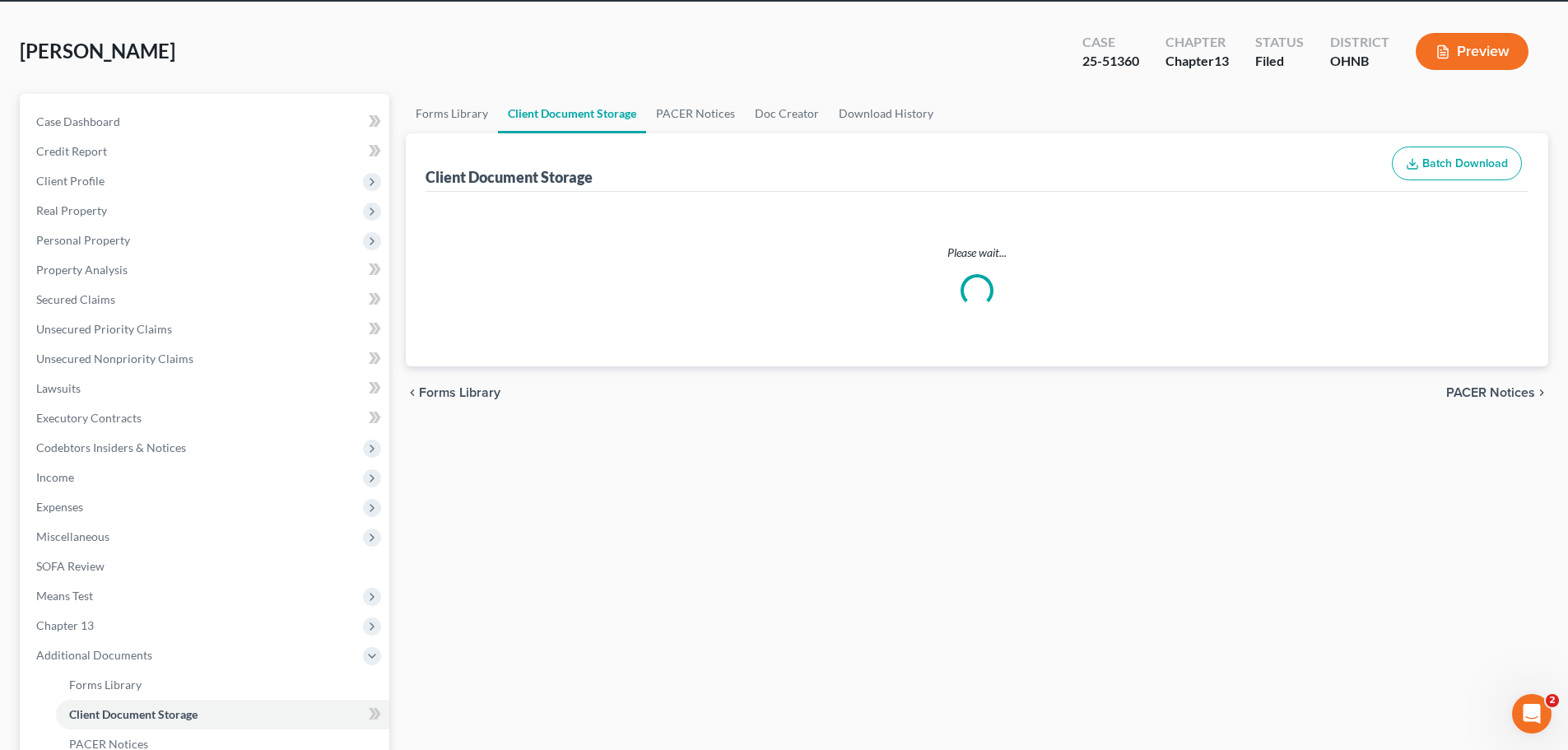
select select "5"
select select "20"
select select "16"
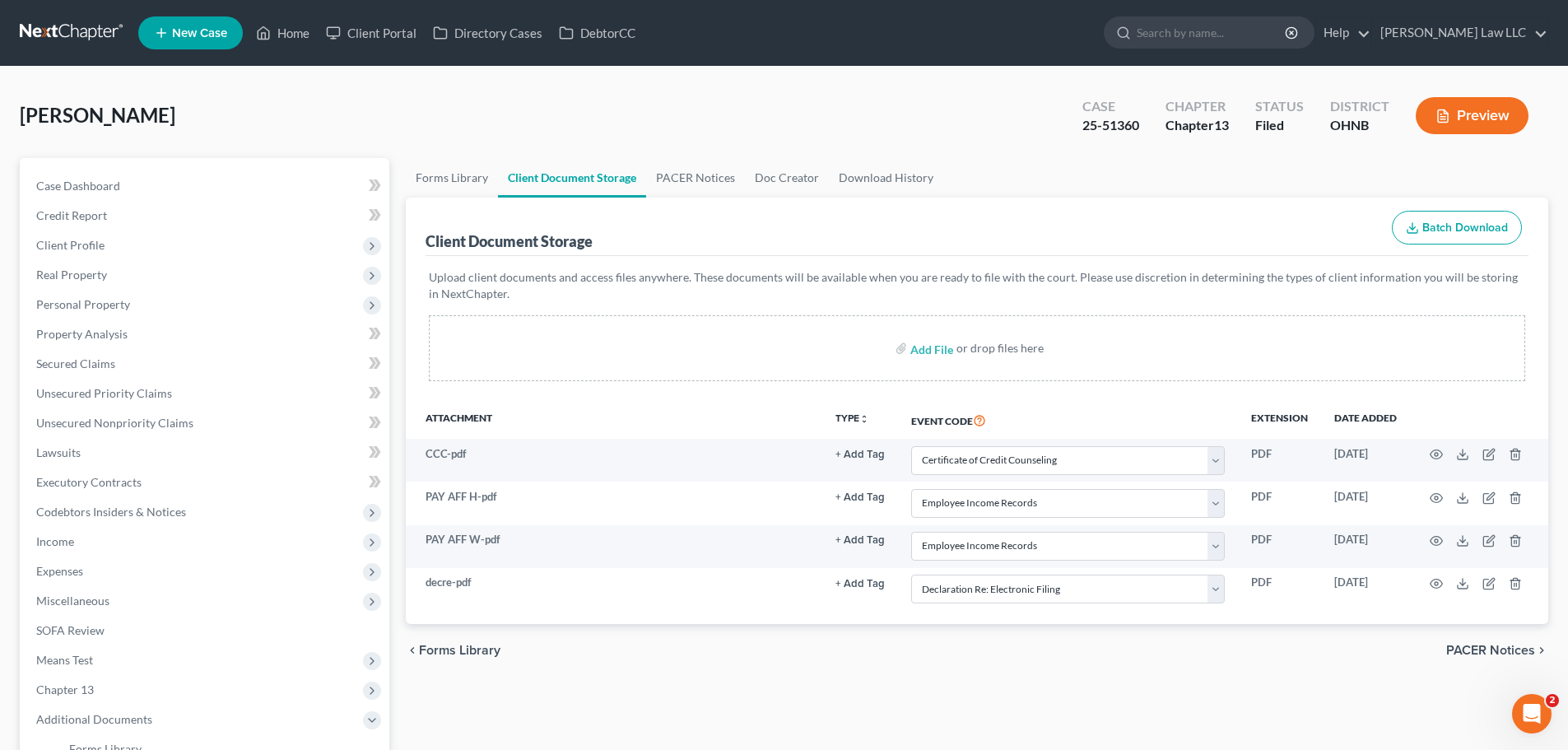
click at [622, 689] on div "Forms Library Client Document Storage PACER Notices Doc Creator Download Histor…" at bounding box center [977, 553] width 1159 height 790
click at [936, 348] on input "file" at bounding box center [930, 349] width 40 height 30
type input "C:\fakepath\Zebulon Thomas 2025 Proof of payments.pdf"
select select "5"
select select "20"
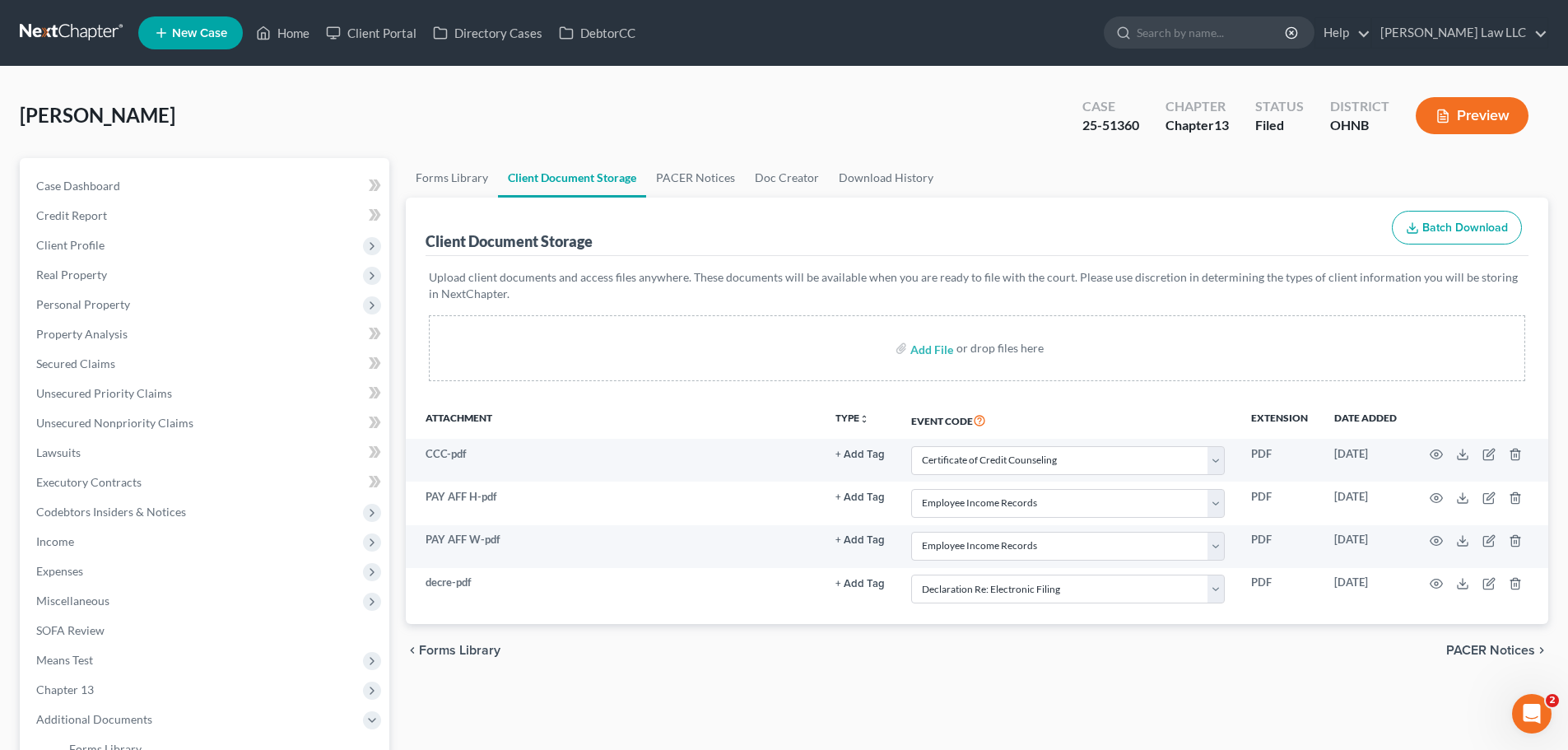
select select "20"
select select "16"
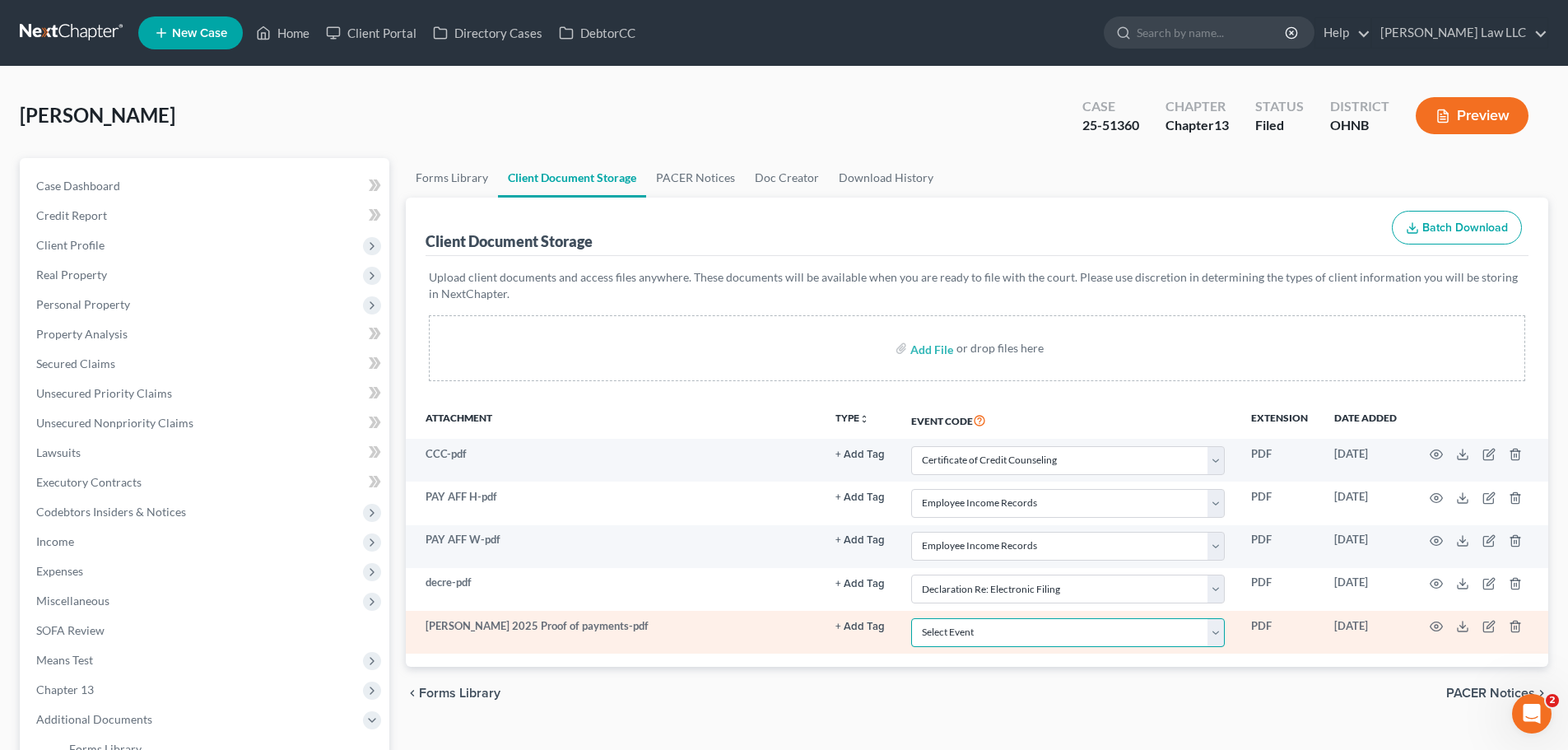
click at [1055, 637] on select "Select Event 20 Largest Unsecured Creditors Amended List of Creditors (Fee) Ame…" at bounding box center [1068, 632] width 314 height 29
select select "20"
click at [911, 618] on select "Select Event 20 Largest Unsecured Creditors Amended List of Creditors (Fee) Ame…" at bounding box center [1068, 632] width 314 height 29
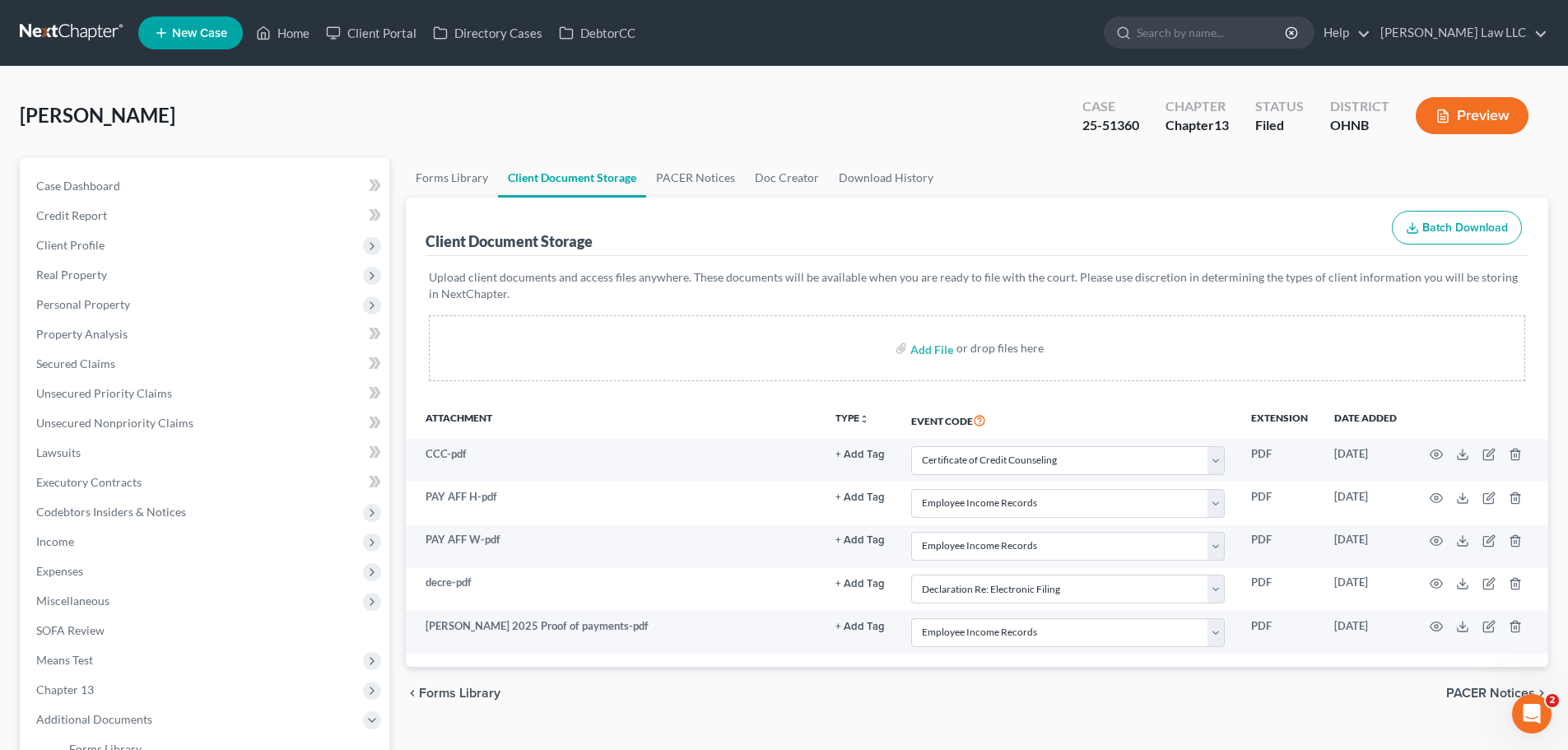
click at [937, 231] on div "Client Document Storage Batch Download" at bounding box center [977, 227] width 1102 height 59
click at [684, 180] on link "PACER Notices" at bounding box center [695, 178] width 99 height 40
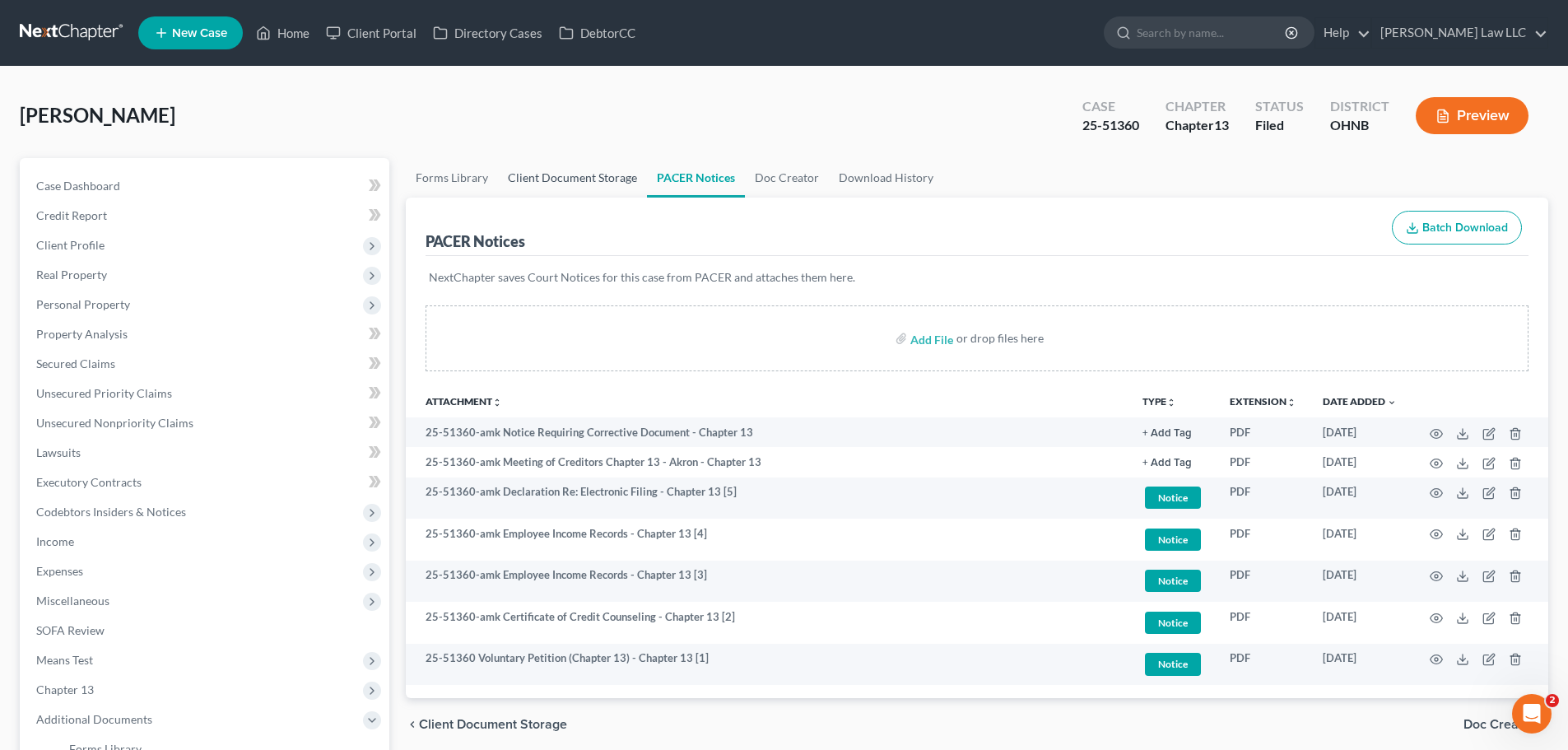
click at [543, 179] on link "Client Document Storage" at bounding box center [573, 178] width 149 height 40
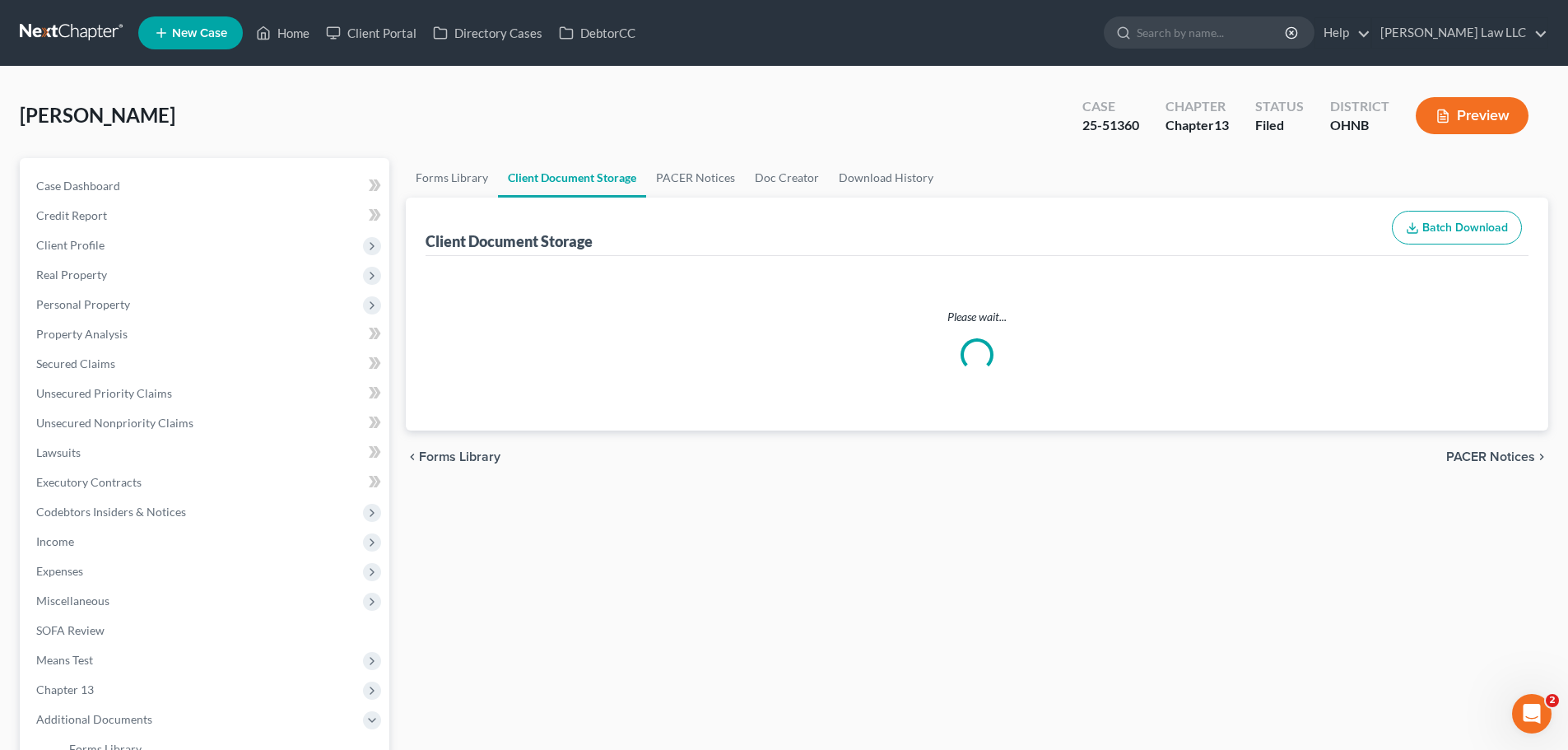
select select "5"
select select "20"
select select "16"
select select "20"
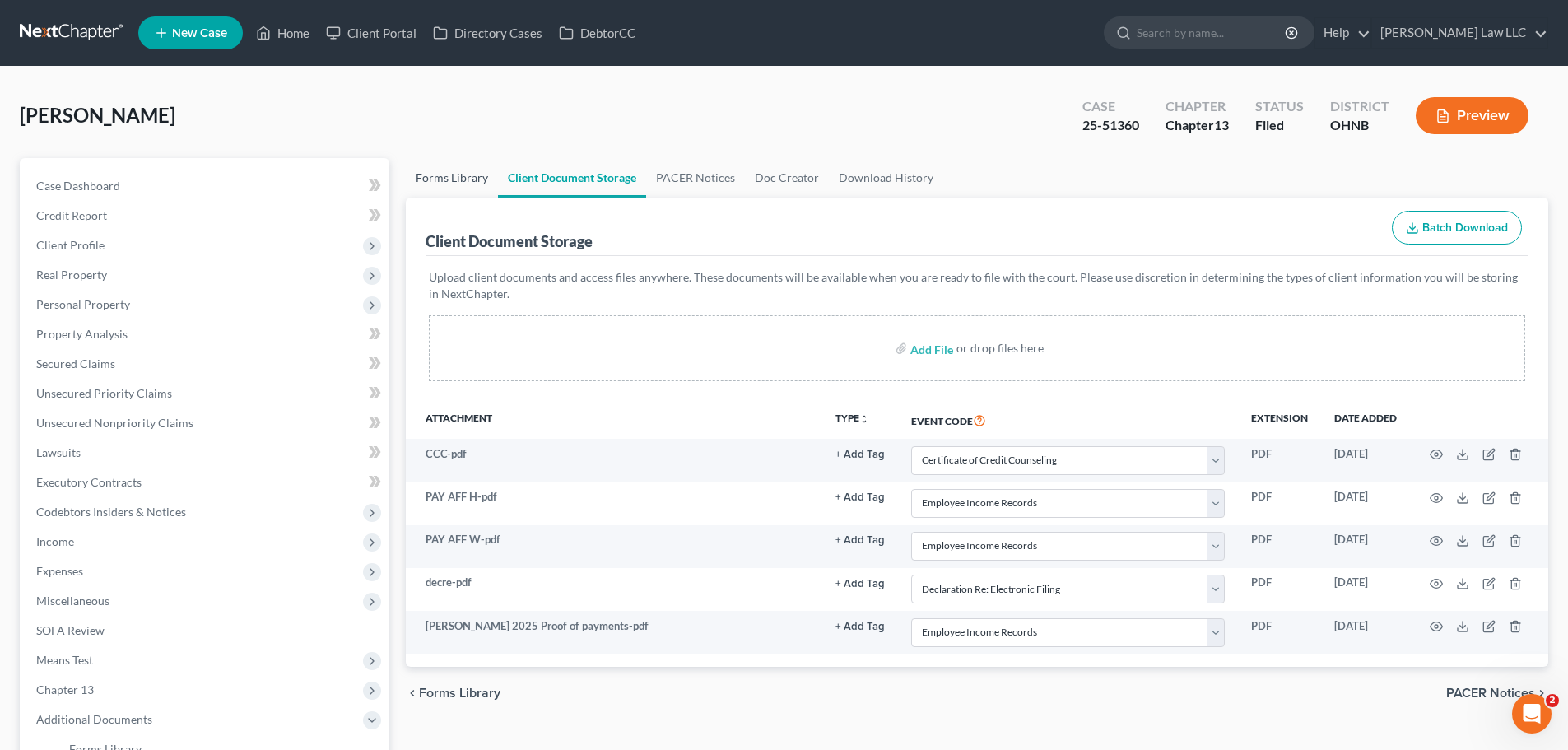
click at [456, 176] on link "Forms Library" at bounding box center [452, 178] width 92 height 40
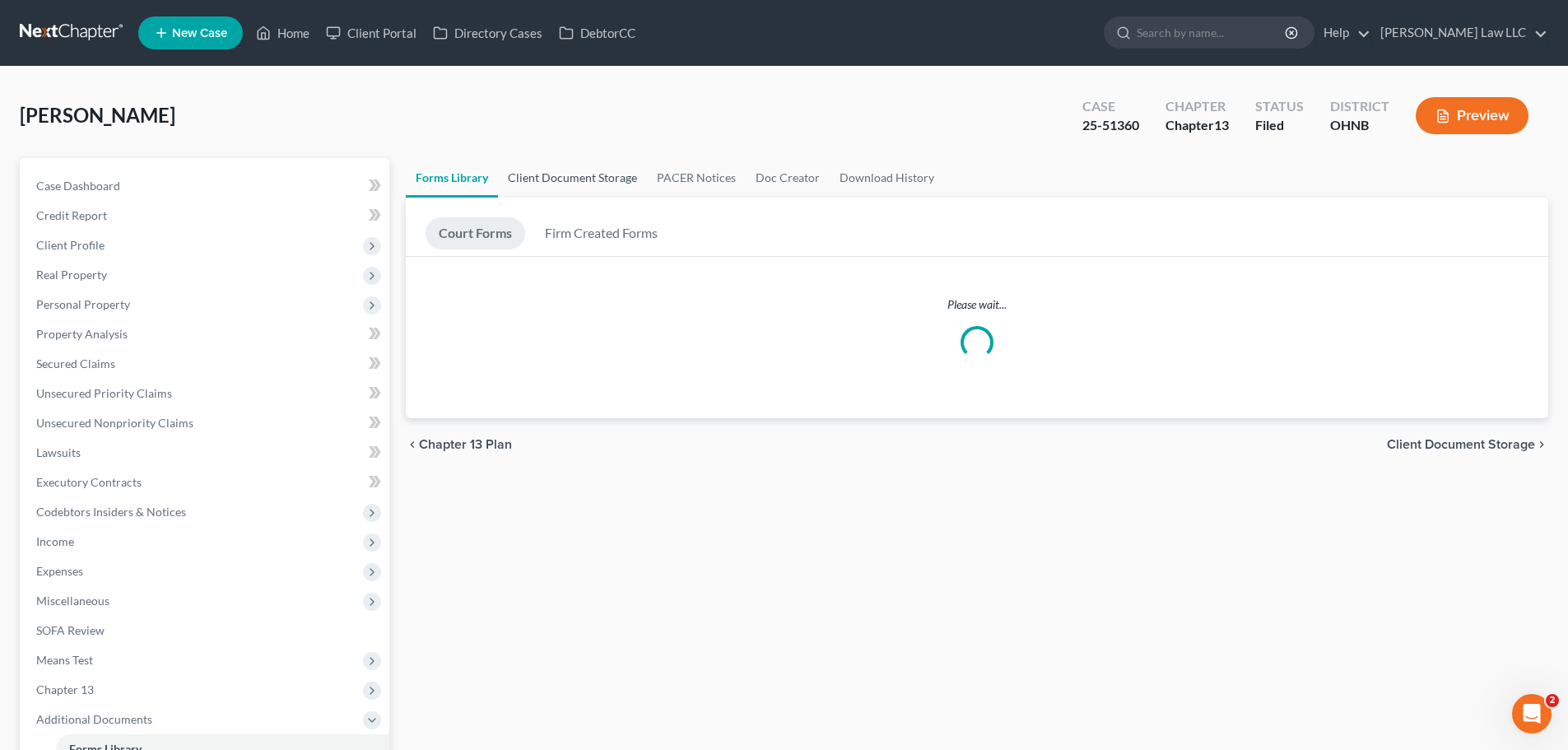
click at [564, 180] on link "Client Document Storage" at bounding box center [573, 178] width 149 height 40
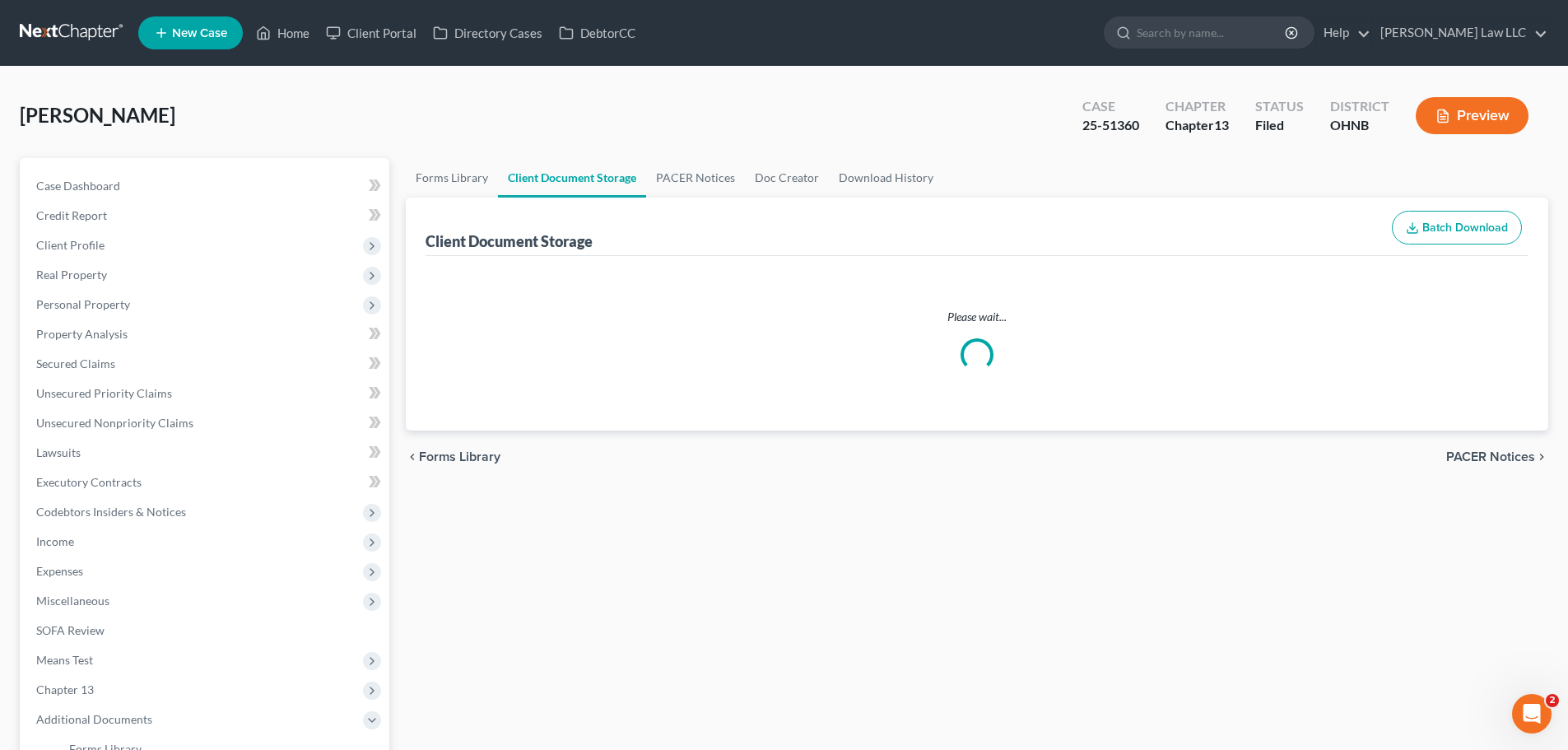
select select "5"
select select "20"
select select "16"
select select "20"
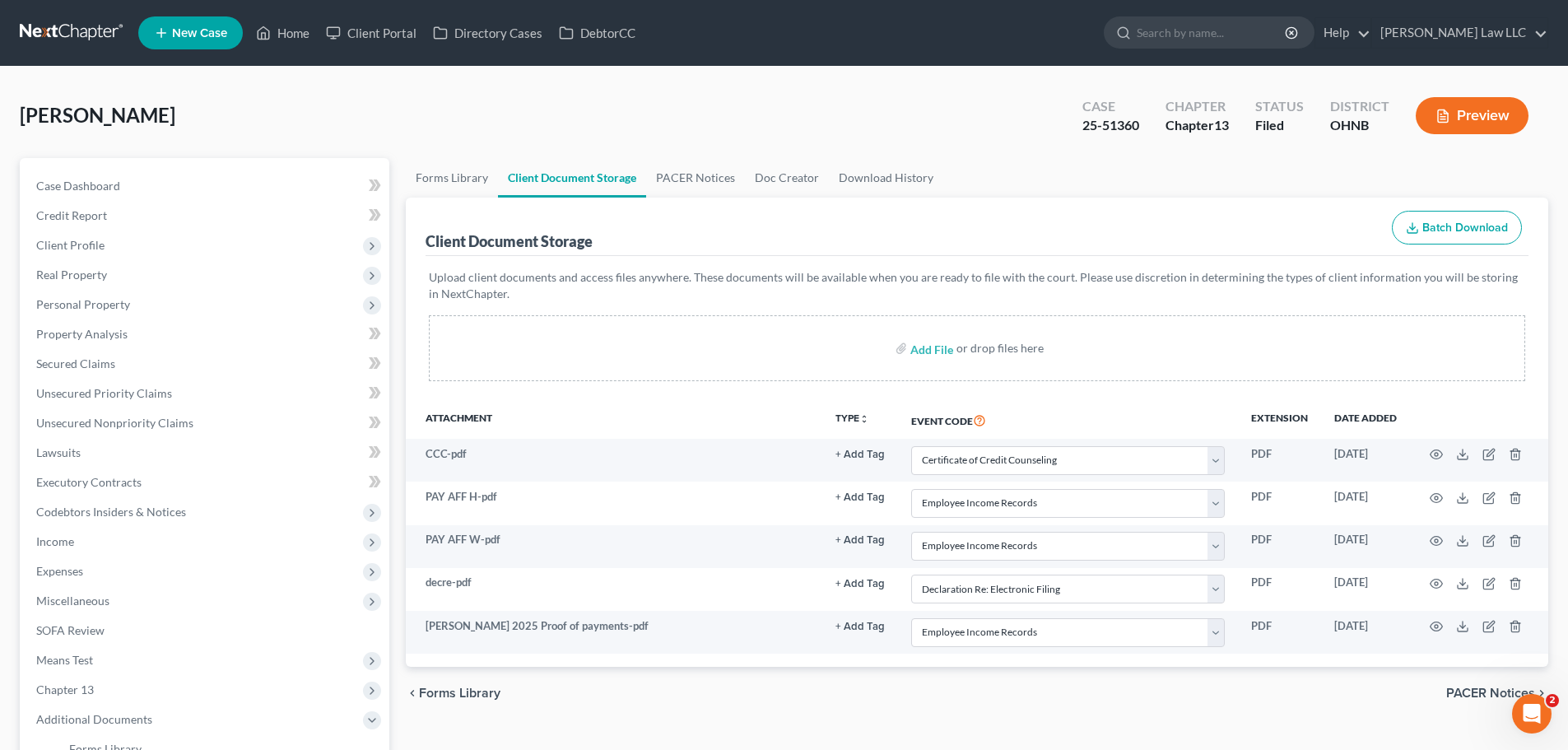
click at [935, 702] on div "chevron_left Forms Library PACER Notices chevron_right" at bounding box center [977, 693] width 1142 height 53
click at [652, 694] on div "chevron_left Forms Library PACER Notices chevron_right" at bounding box center [977, 693] width 1142 height 53
click at [685, 170] on link "PACER Notices" at bounding box center [695, 178] width 99 height 40
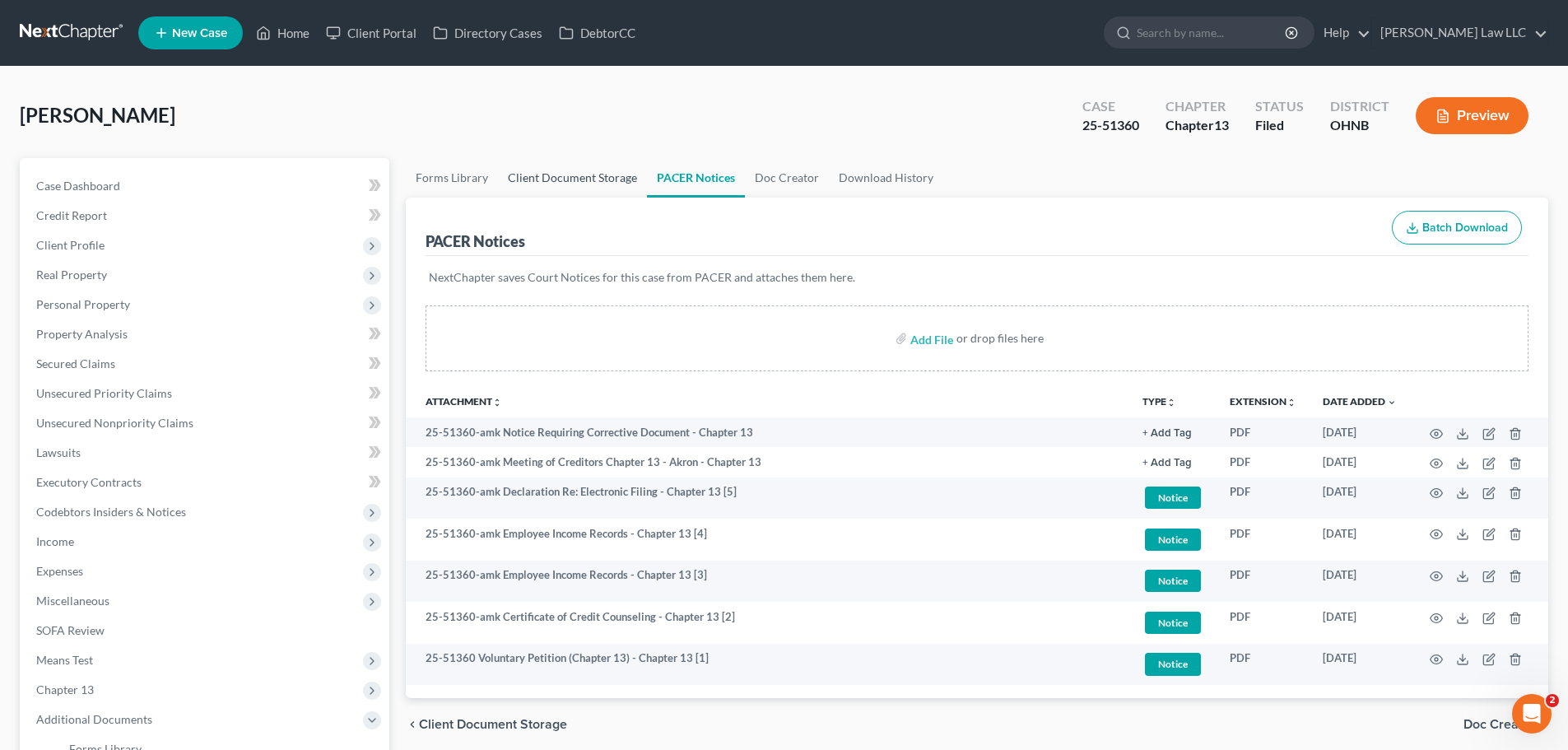
click at [587, 181] on link "Client Document Storage" at bounding box center [573, 178] width 149 height 40
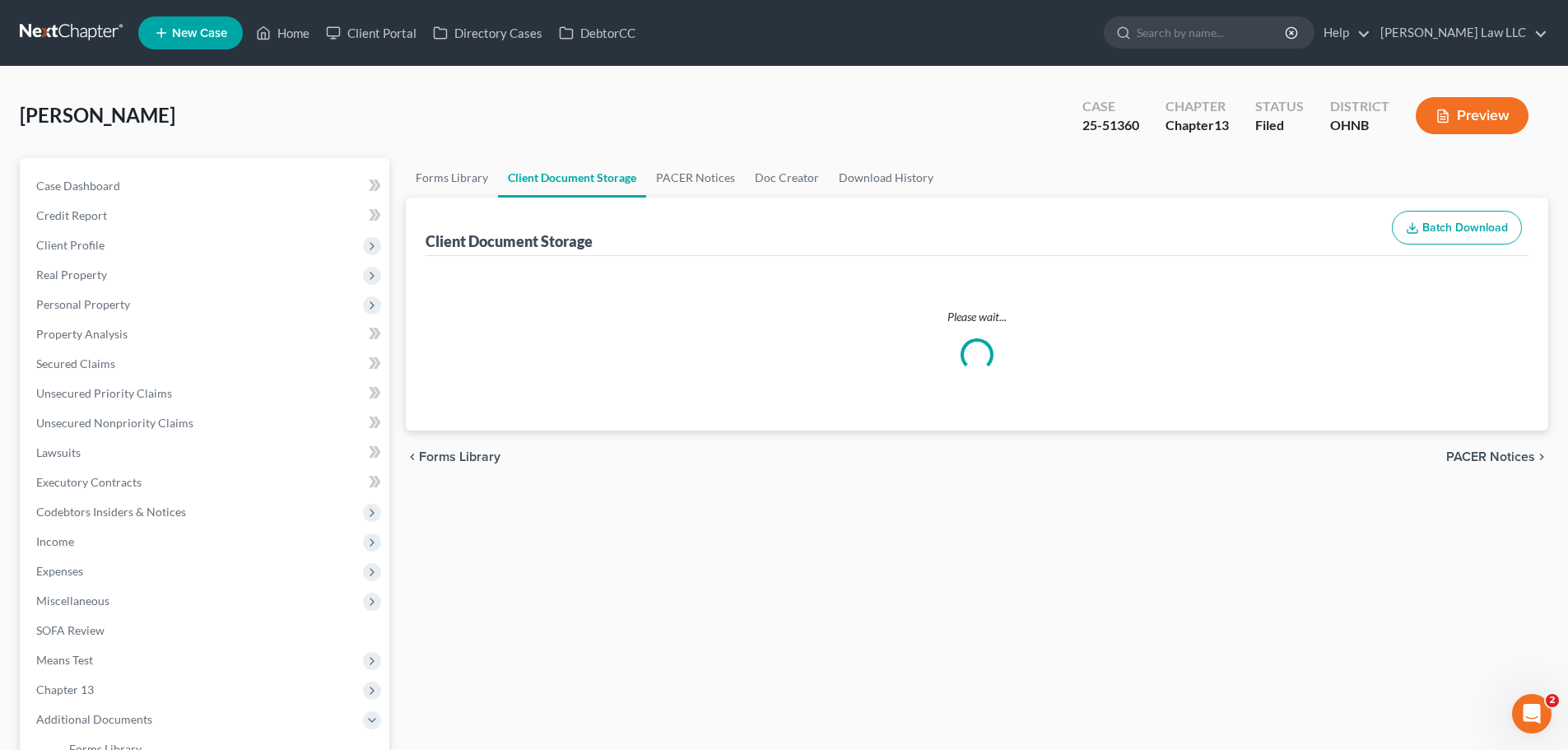
select select "5"
select select "20"
select select "16"
select select "20"
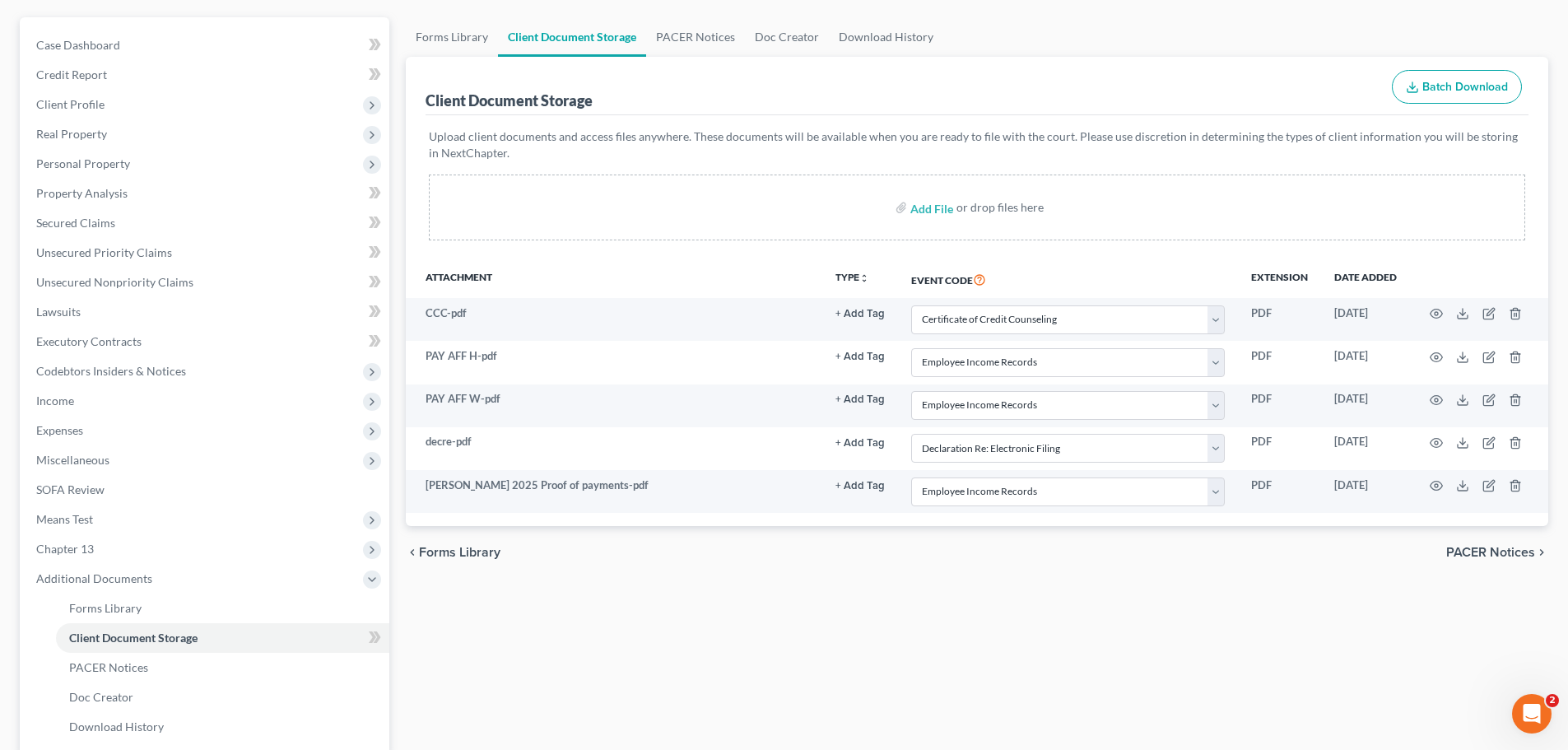
scroll to position [261, 0]
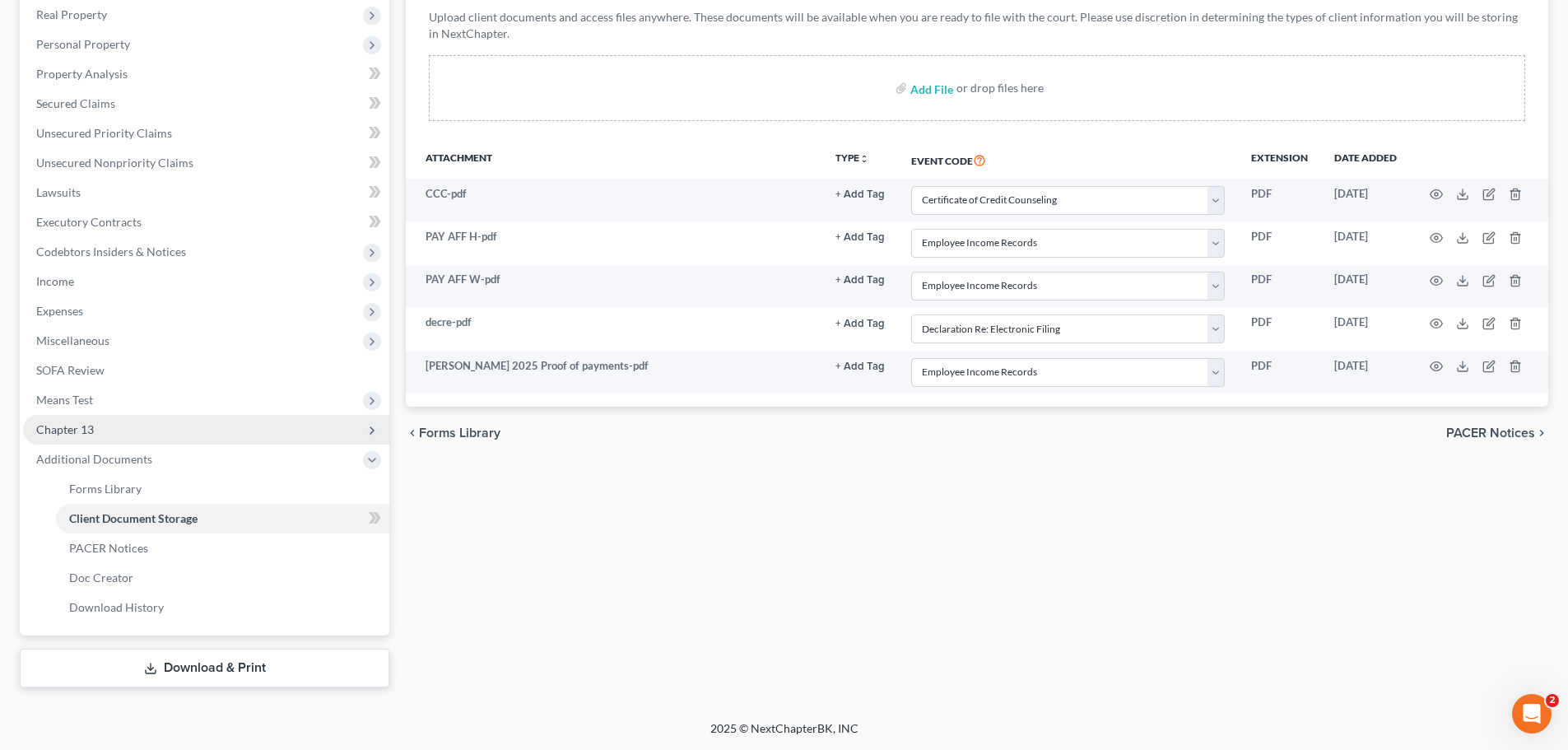
click at [116, 421] on span "Chapter 13" at bounding box center [206, 430] width 366 height 30
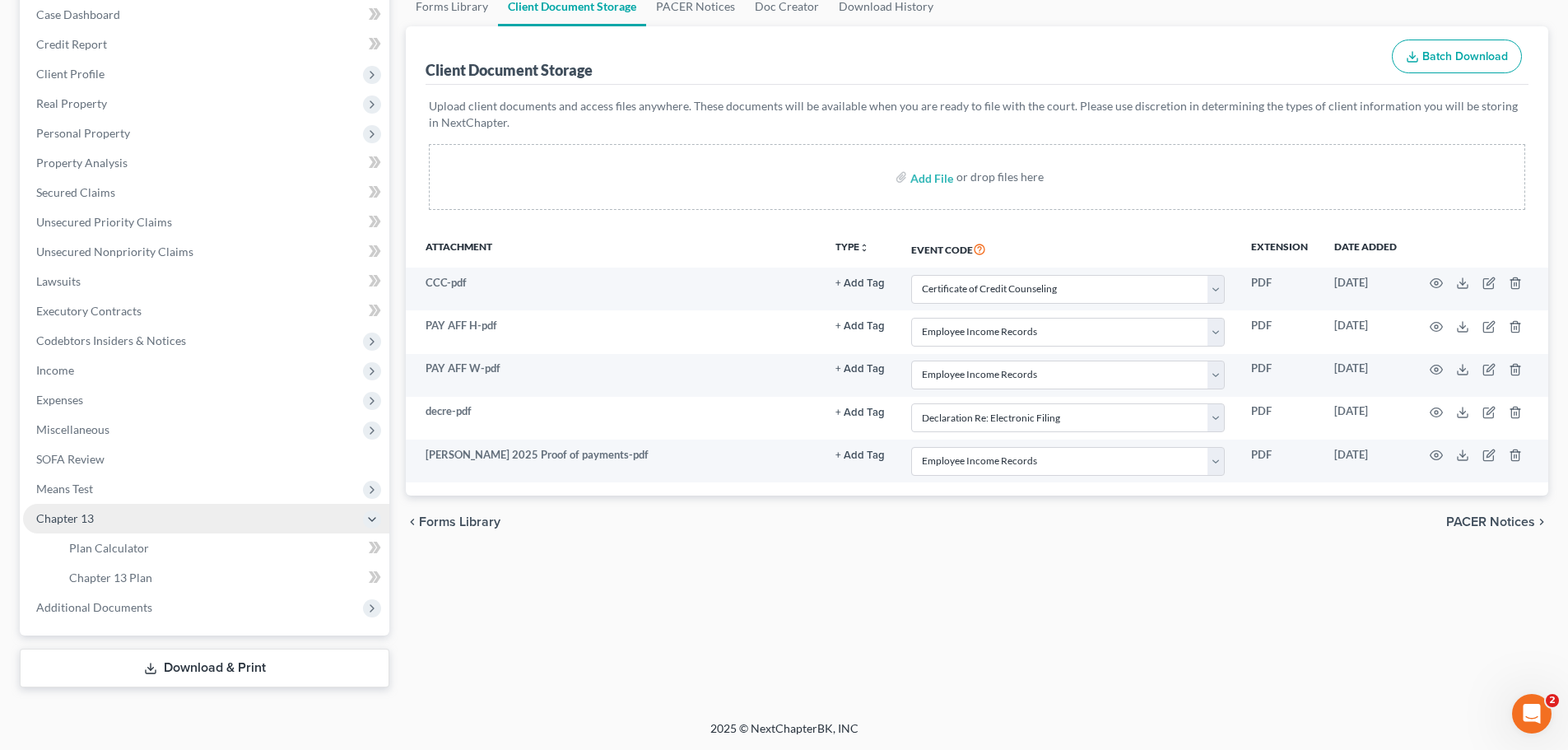
scroll to position [171, 0]
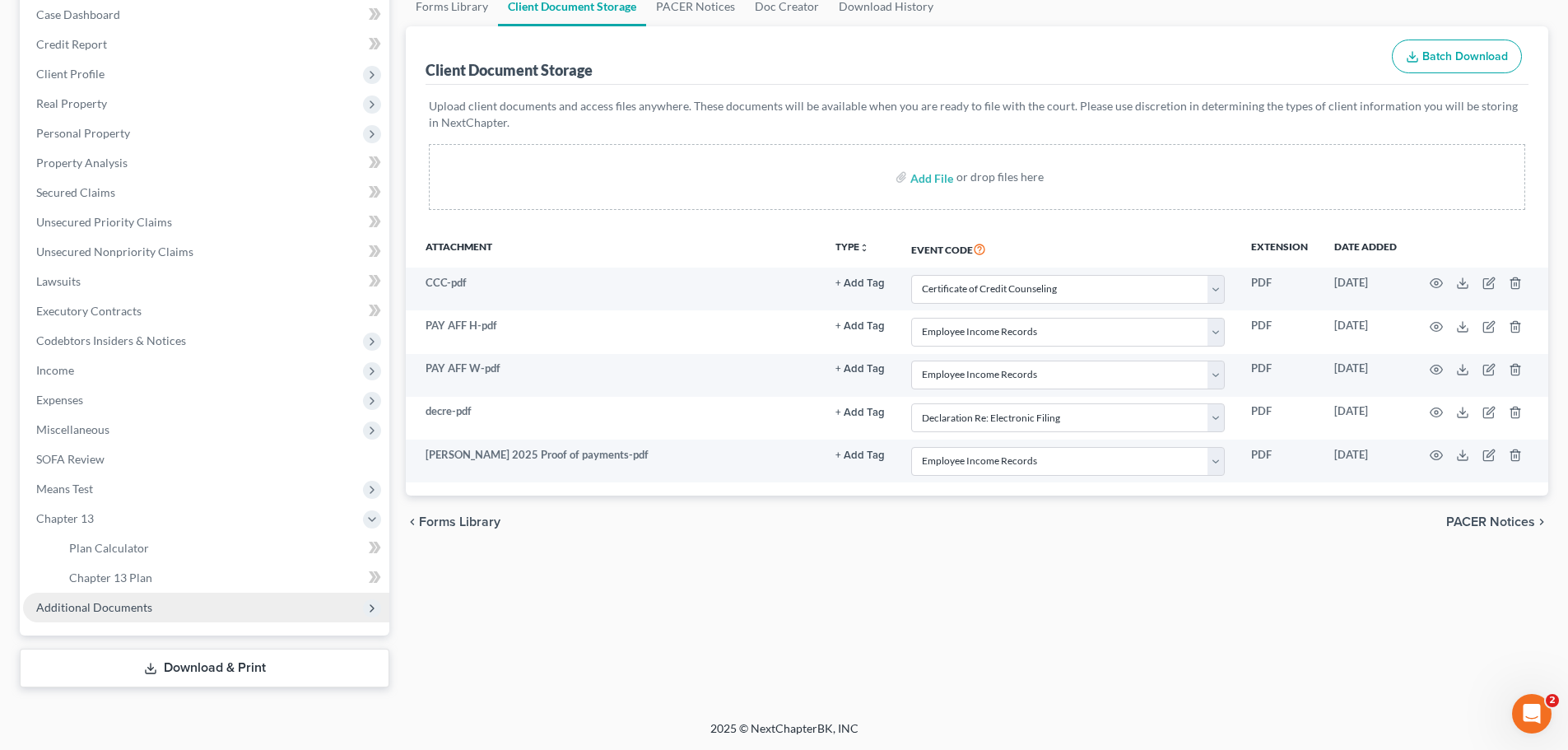
click at [115, 602] on span "Additional Documents" at bounding box center [94, 607] width 116 height 14
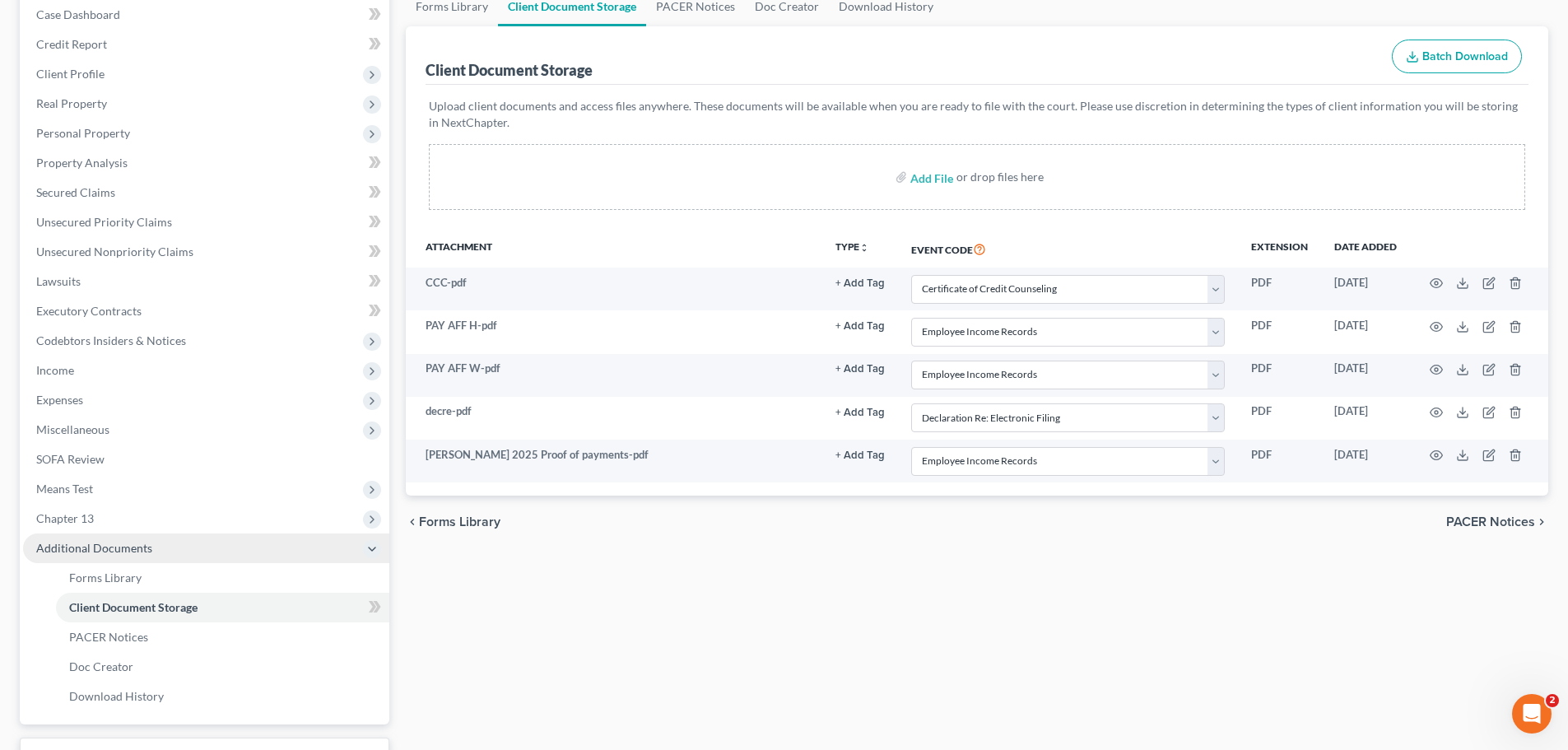
scroll to position [261, 0]
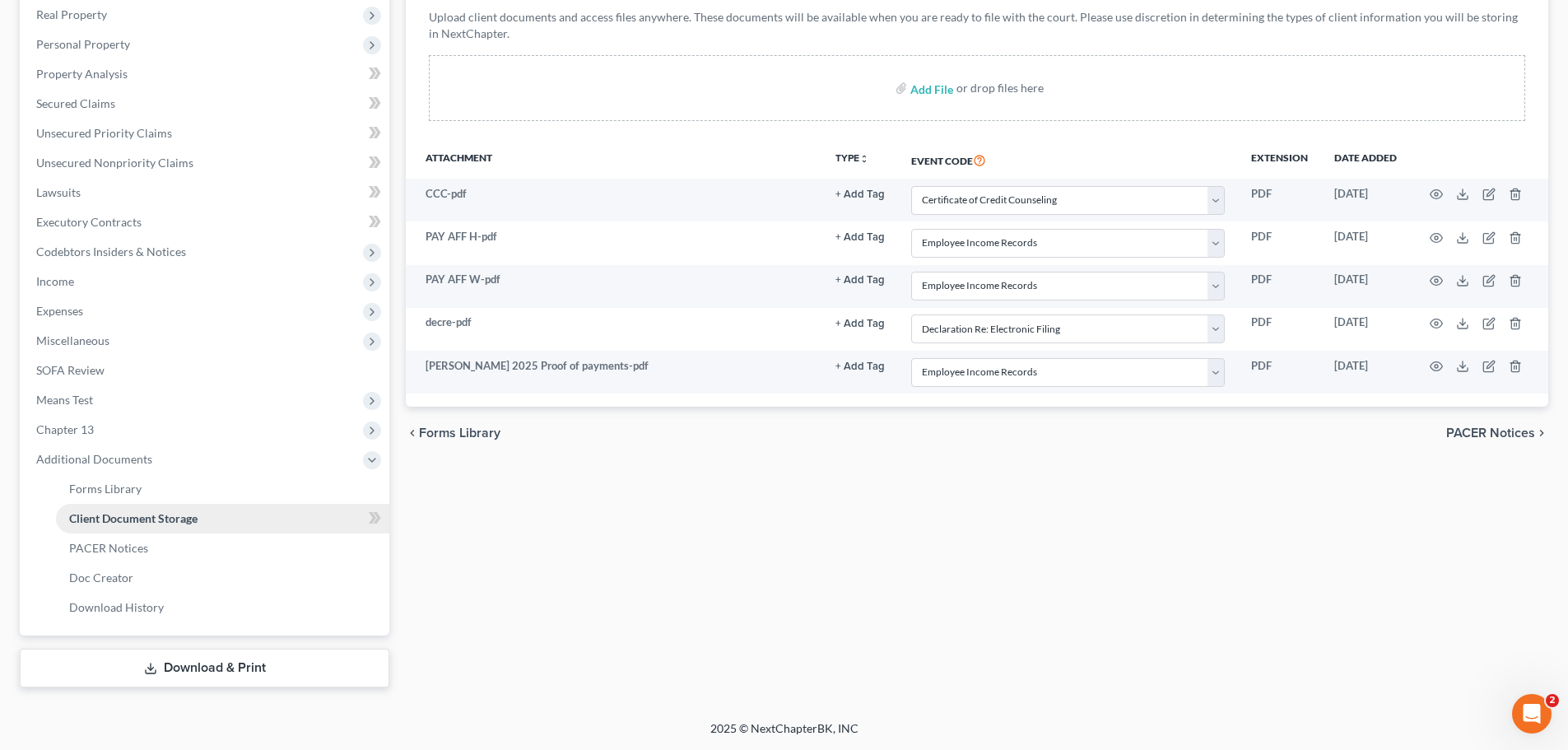
click at [134, 517] on span "Client Document Storage" at bounding box center [134, 518] width 129 height 14
click at [70, 398] on span "Means Test" at bounding box center [64, 399] width 56 height 14
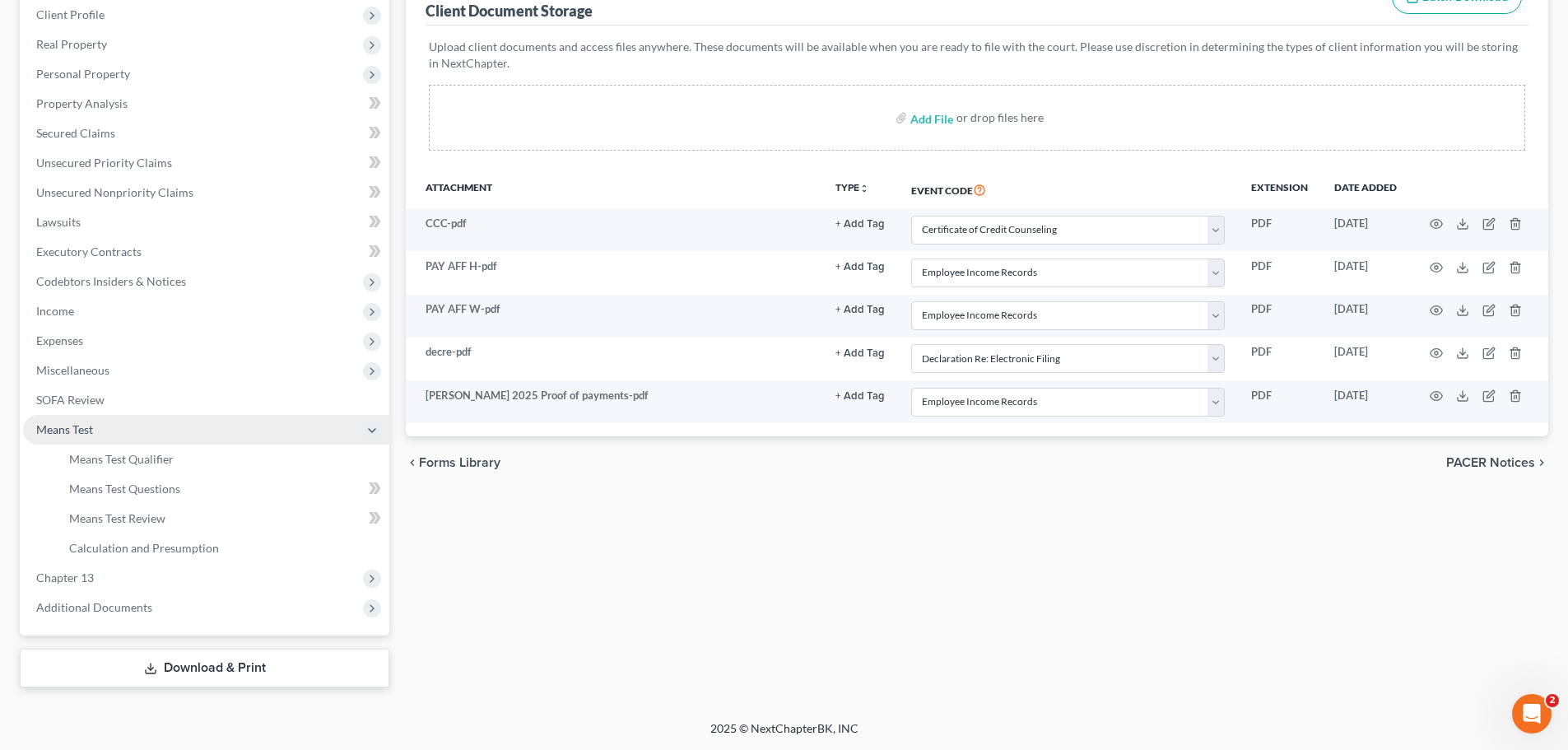
scroll to position [231, 0]
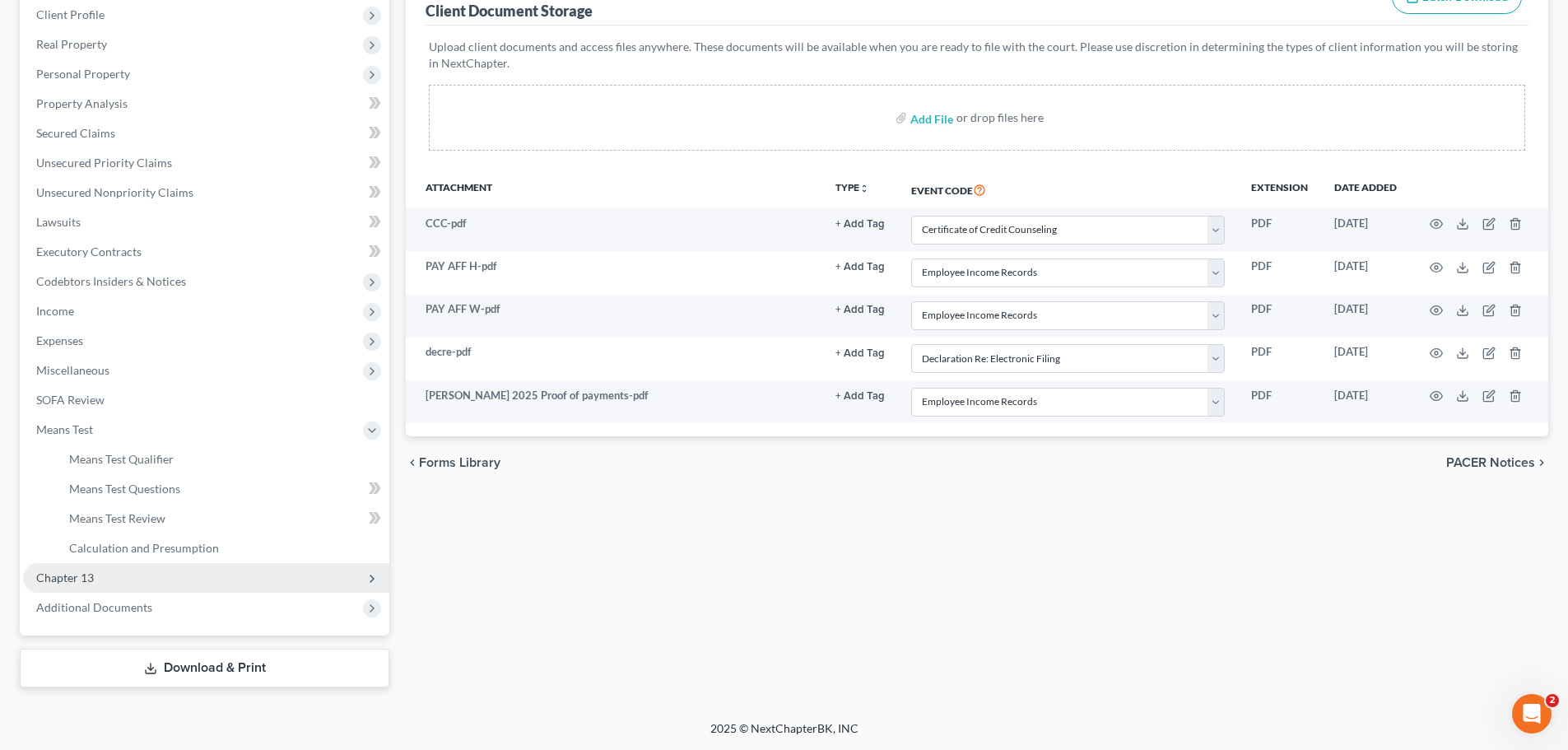
click at [95, 574] on span "Chapter 13" at bounding box center [206, 578] width 366 height 30
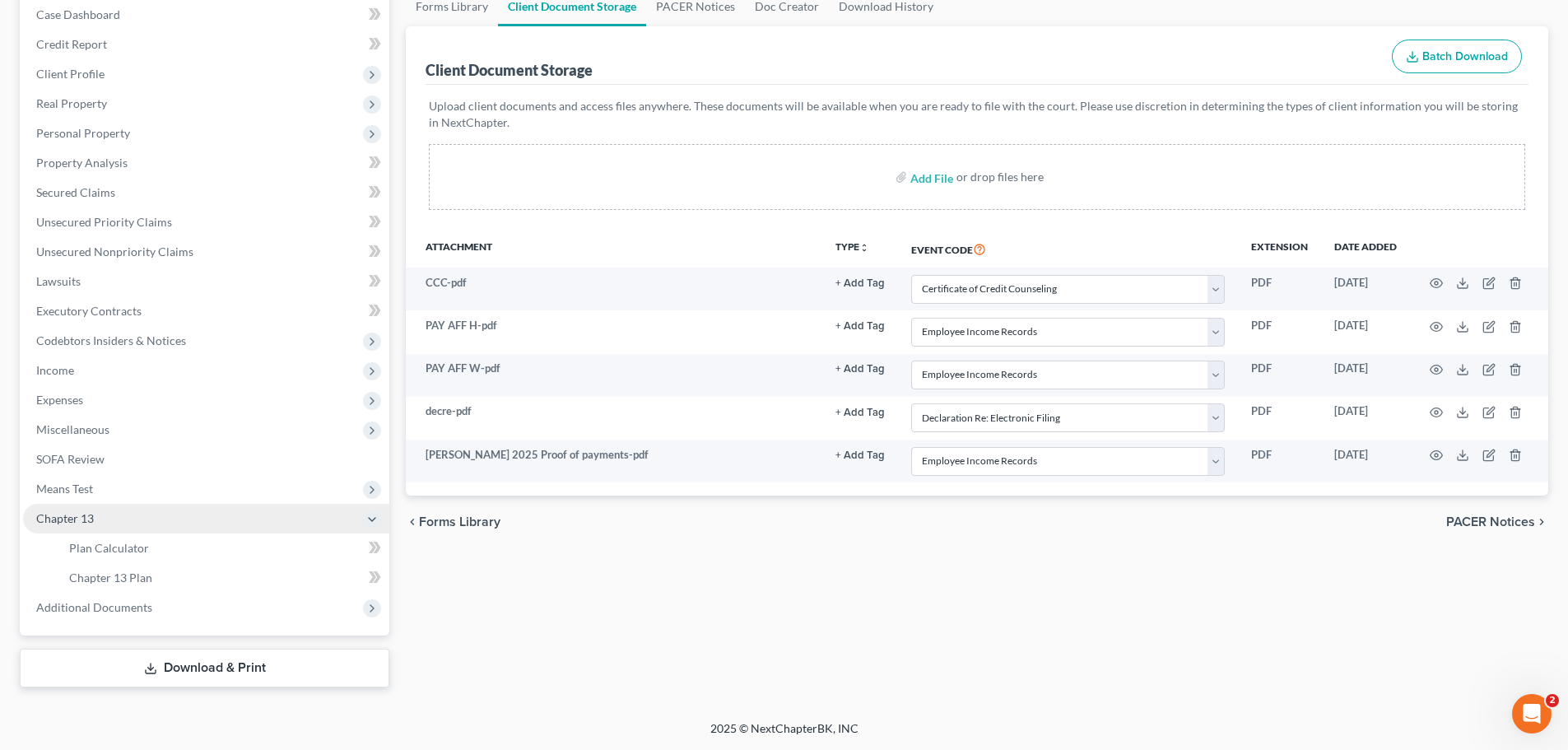
scroll to position [171, 0]
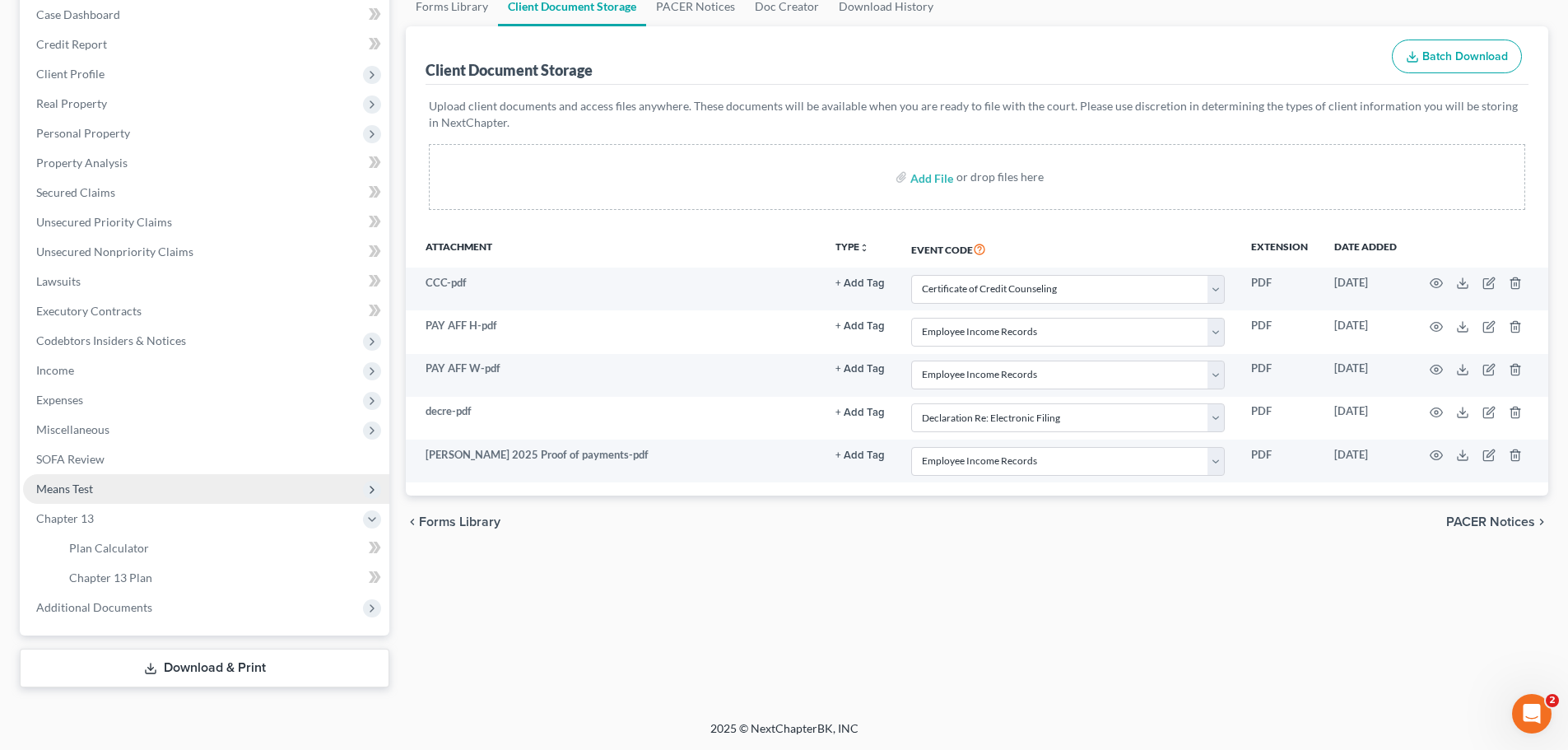
click at [90, 485] on span "Means Test" at bounding box center [64, 488] width 56 height 14
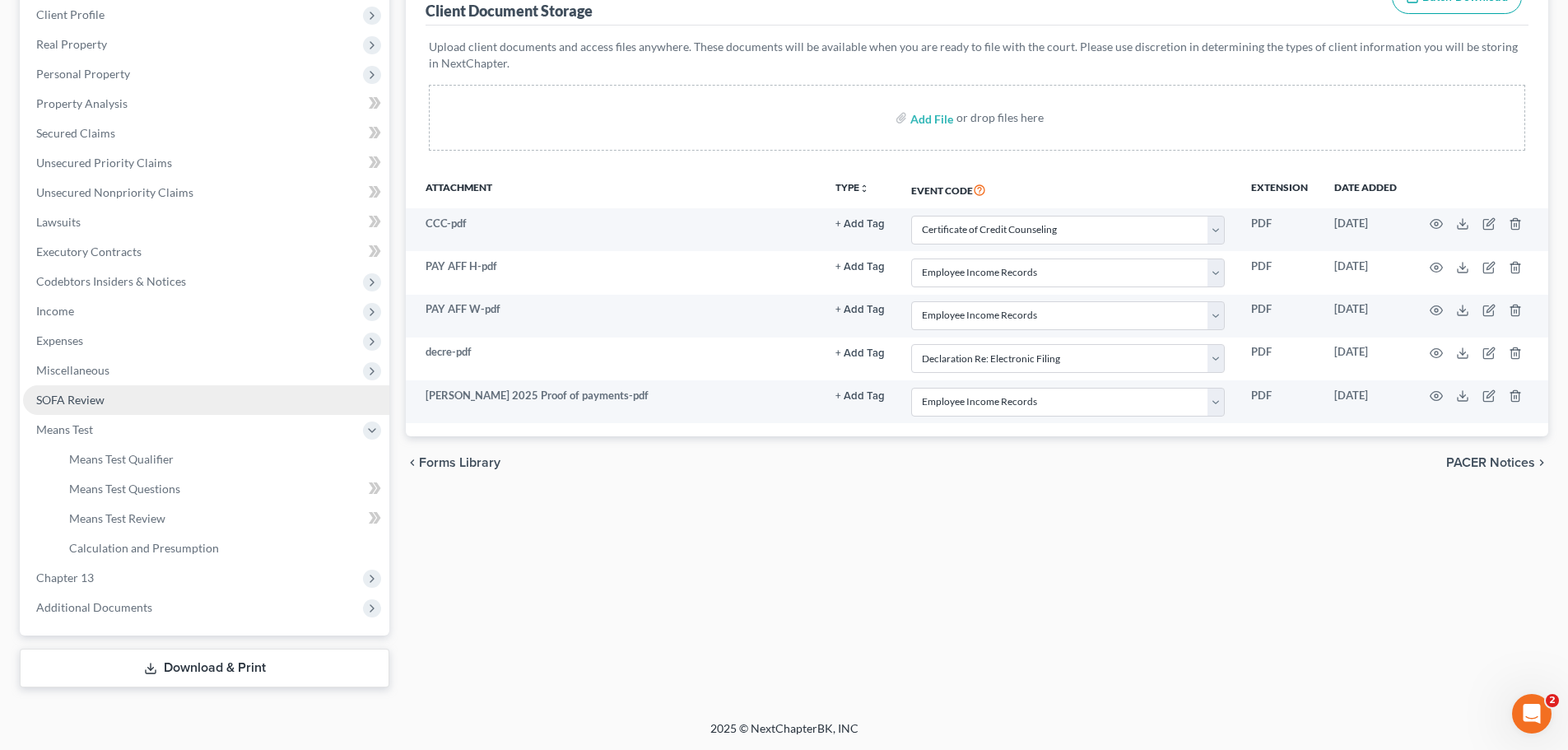
click at [92, 397] on span "SOFA Review" at bounding box center [70, 399] width 68 height 14
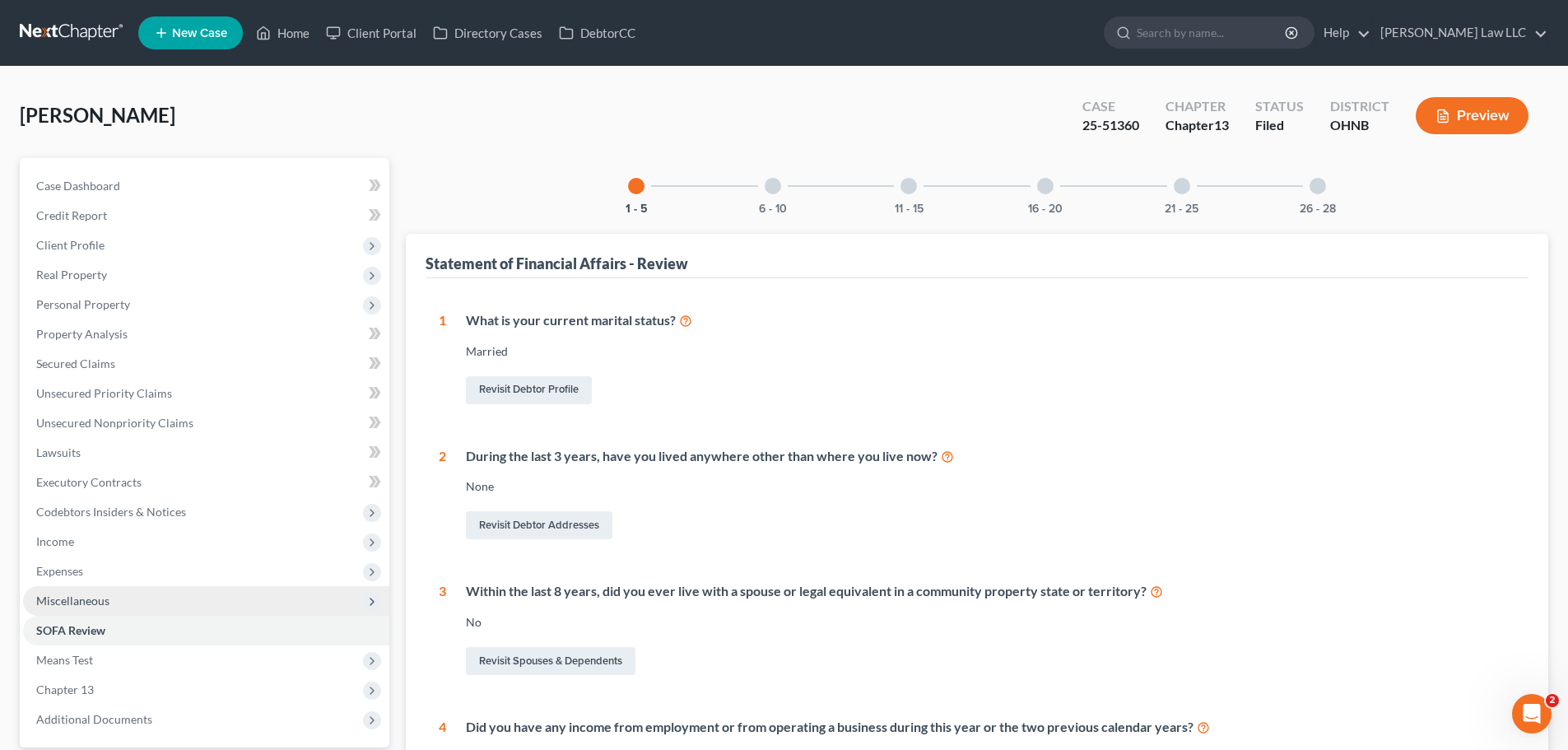
click at [93, 596] on span "Miscellaneous" at bounding box center [73, 600] width 73 height 14
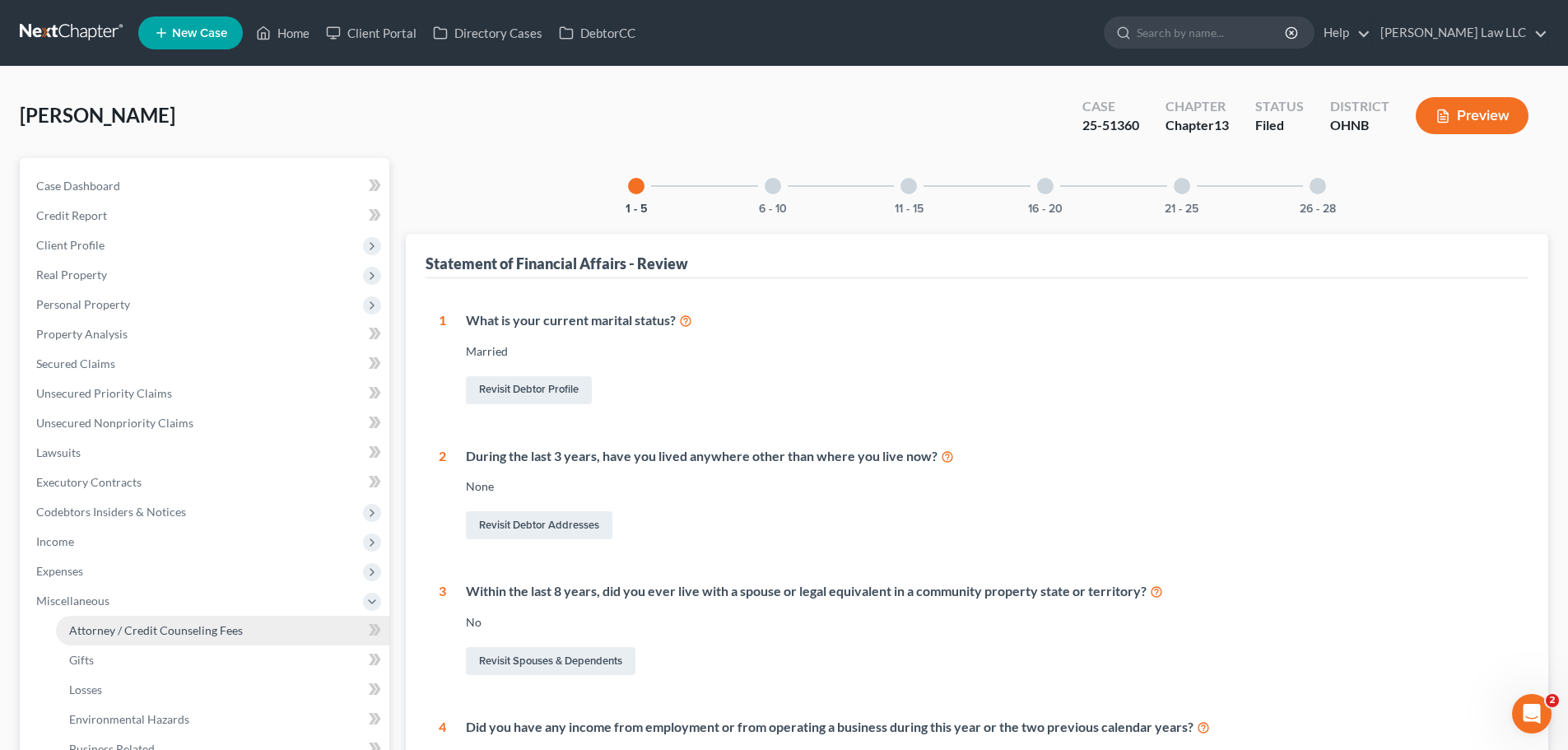
click at [119, 639] on link "Attorney / Credit Counseling Fees" at bounding box center [223, 631] width 334 height 30
select select "0"
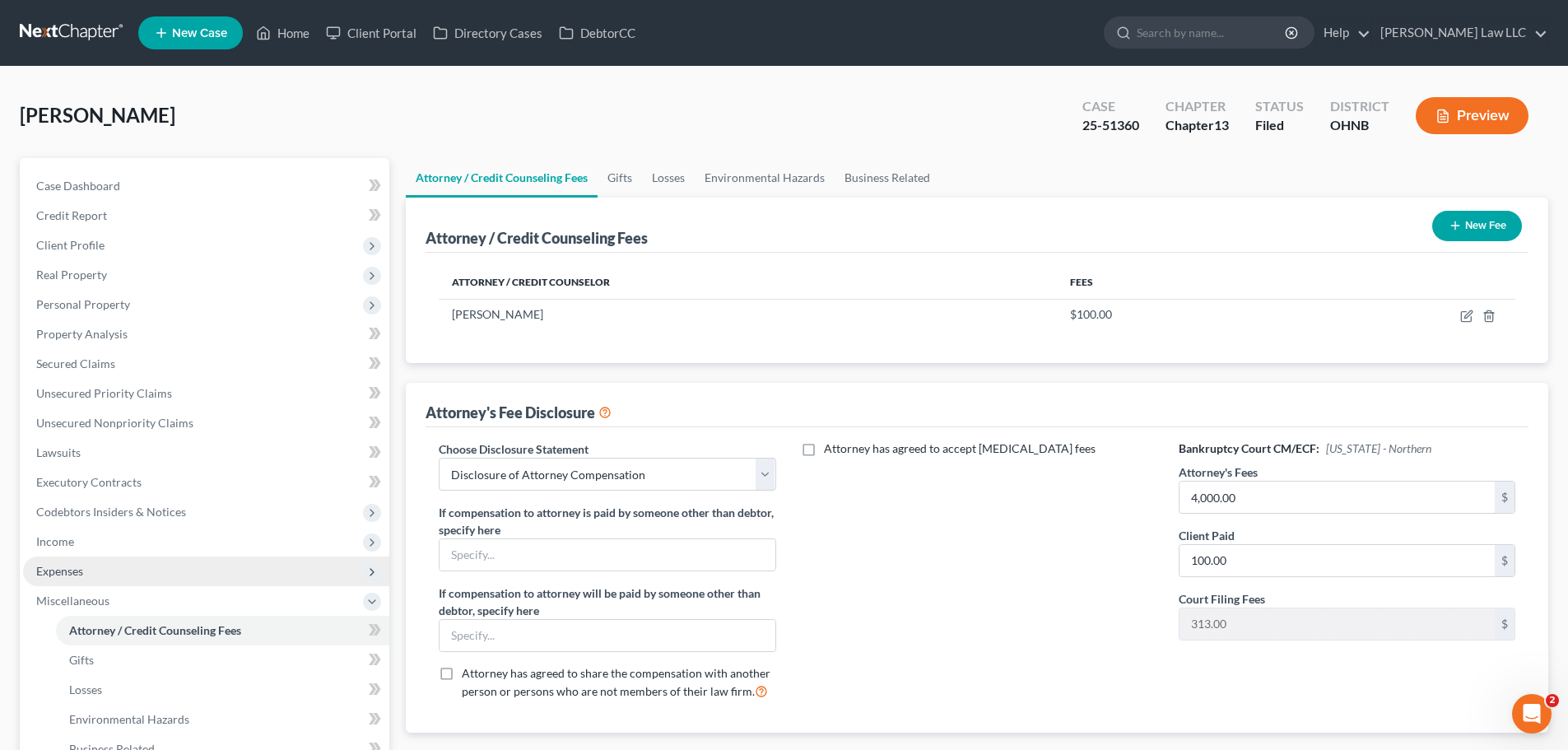
click at [82, 571] on span "Expenses" at bounding box center [59, 571] width 47 height 14
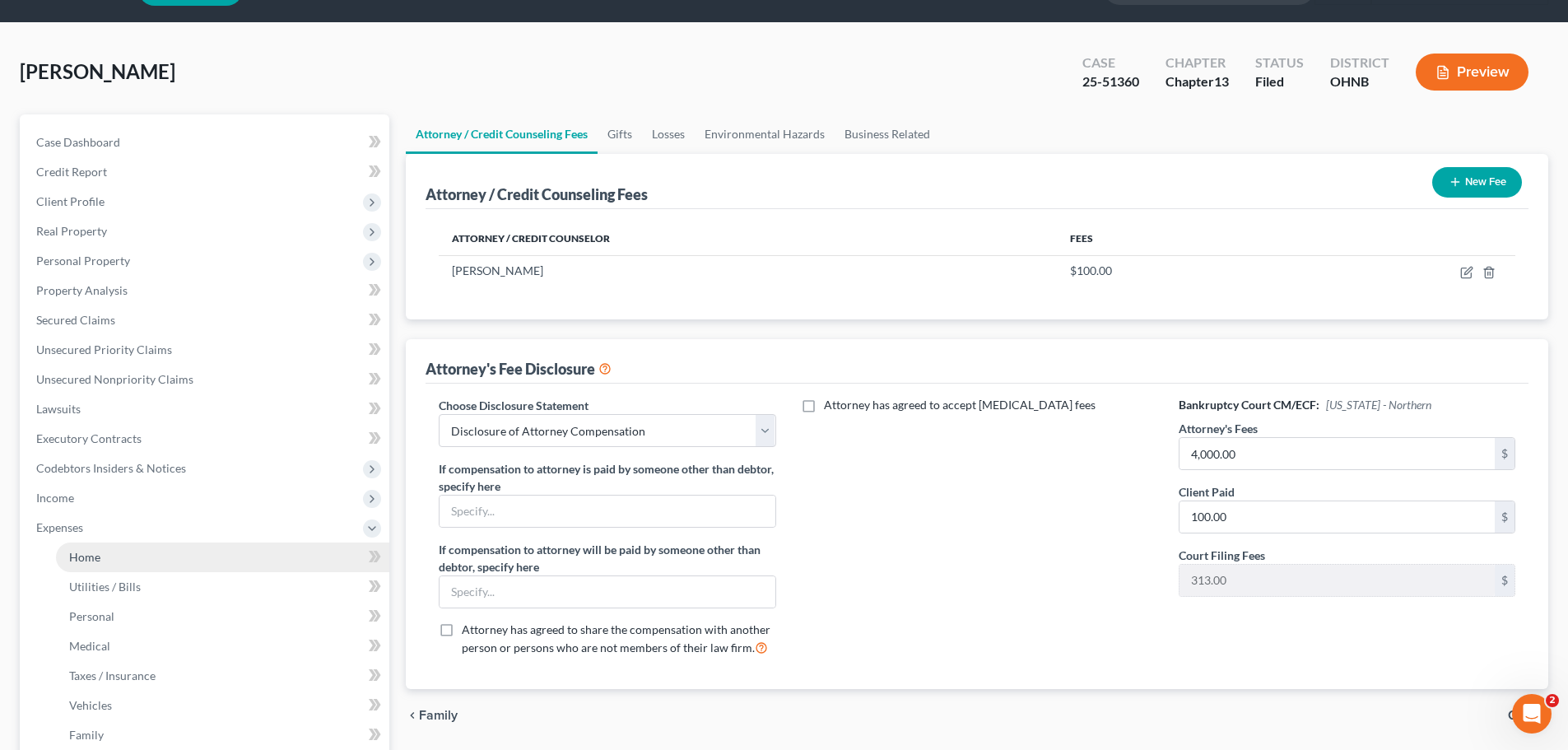
scroll to position [82, 0]
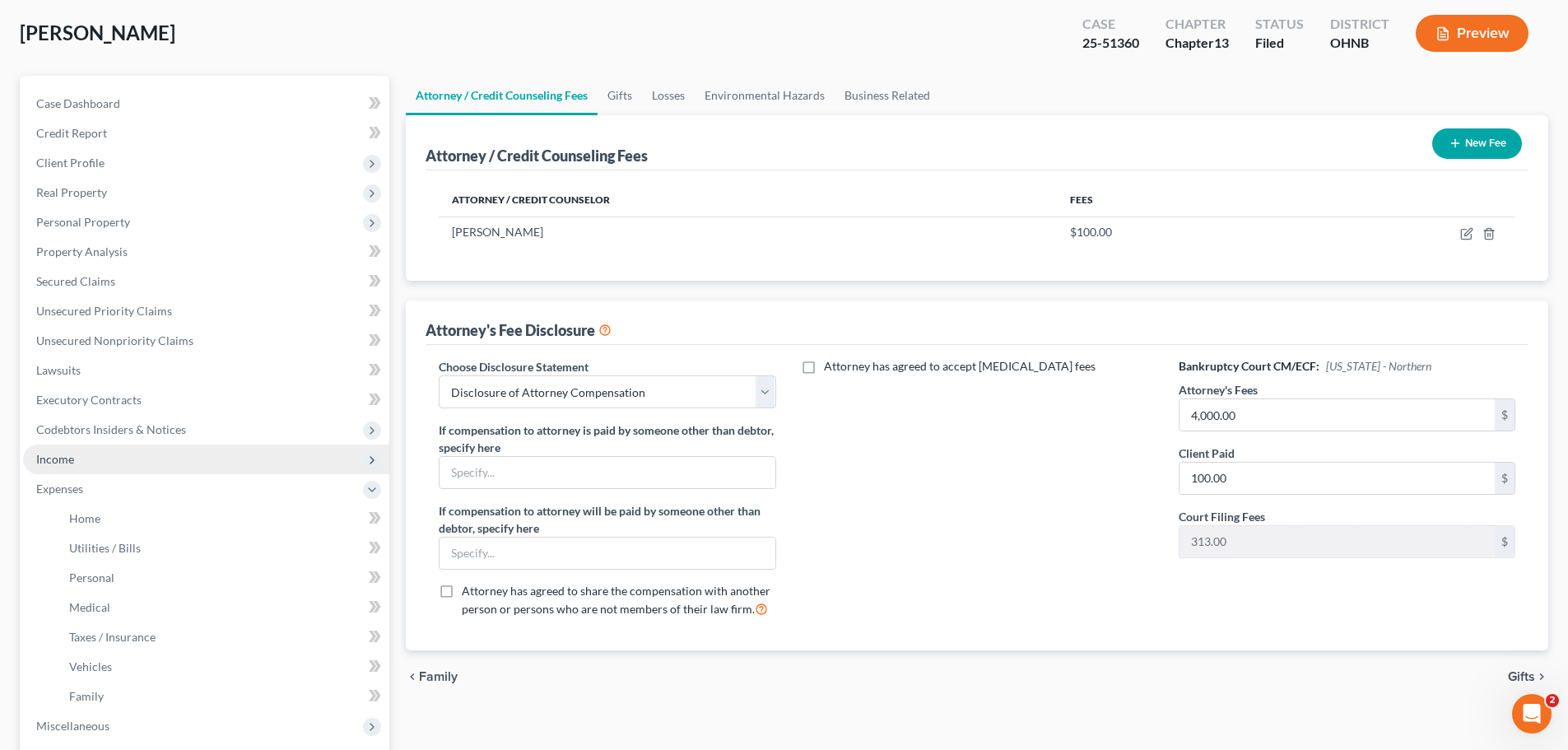
click at [63, 451] on span "Income" at bounding box center [206, 460] width 366 height 30
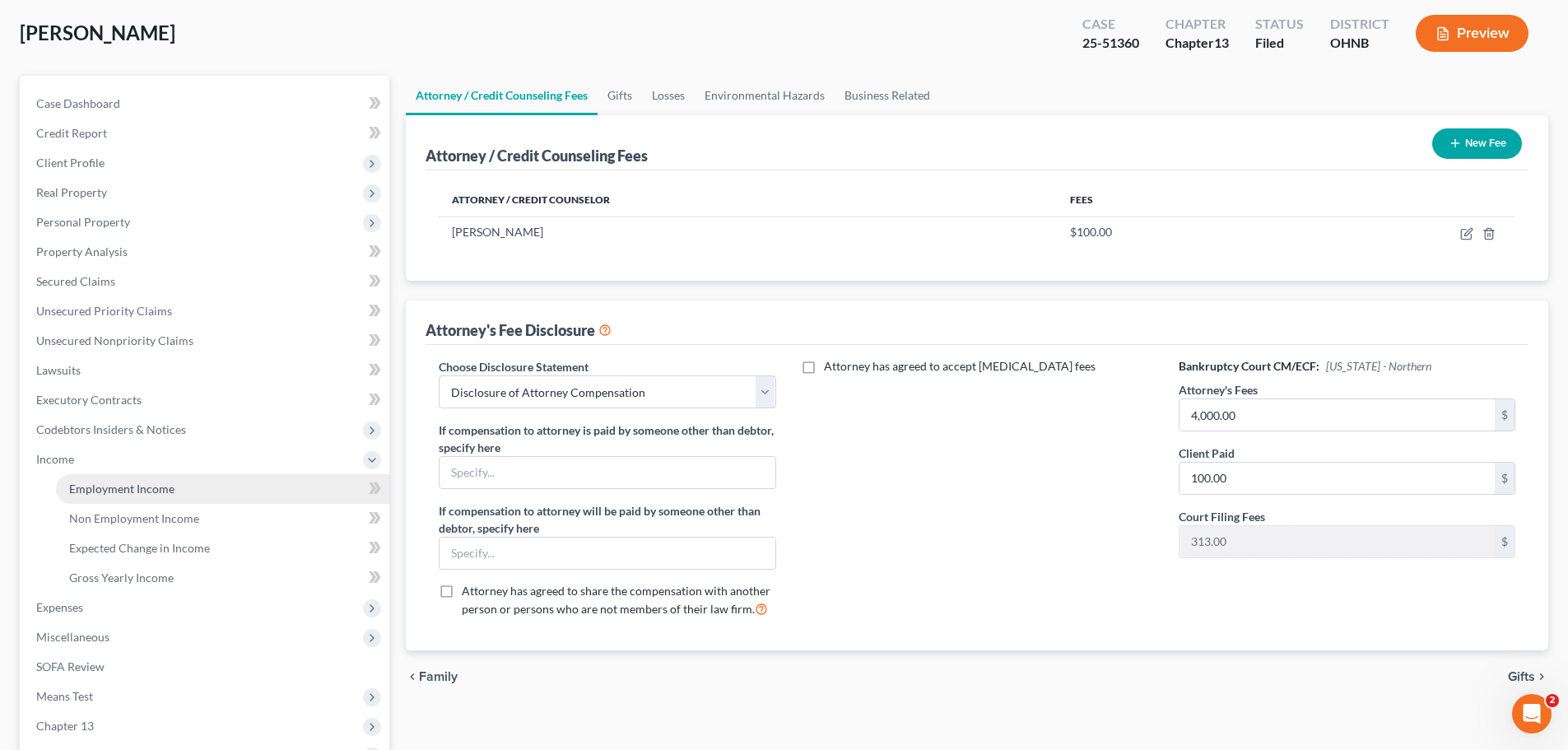
click at [140, 486] on span "Employment Income" at bounding box center [122, 488] width 105 height 14
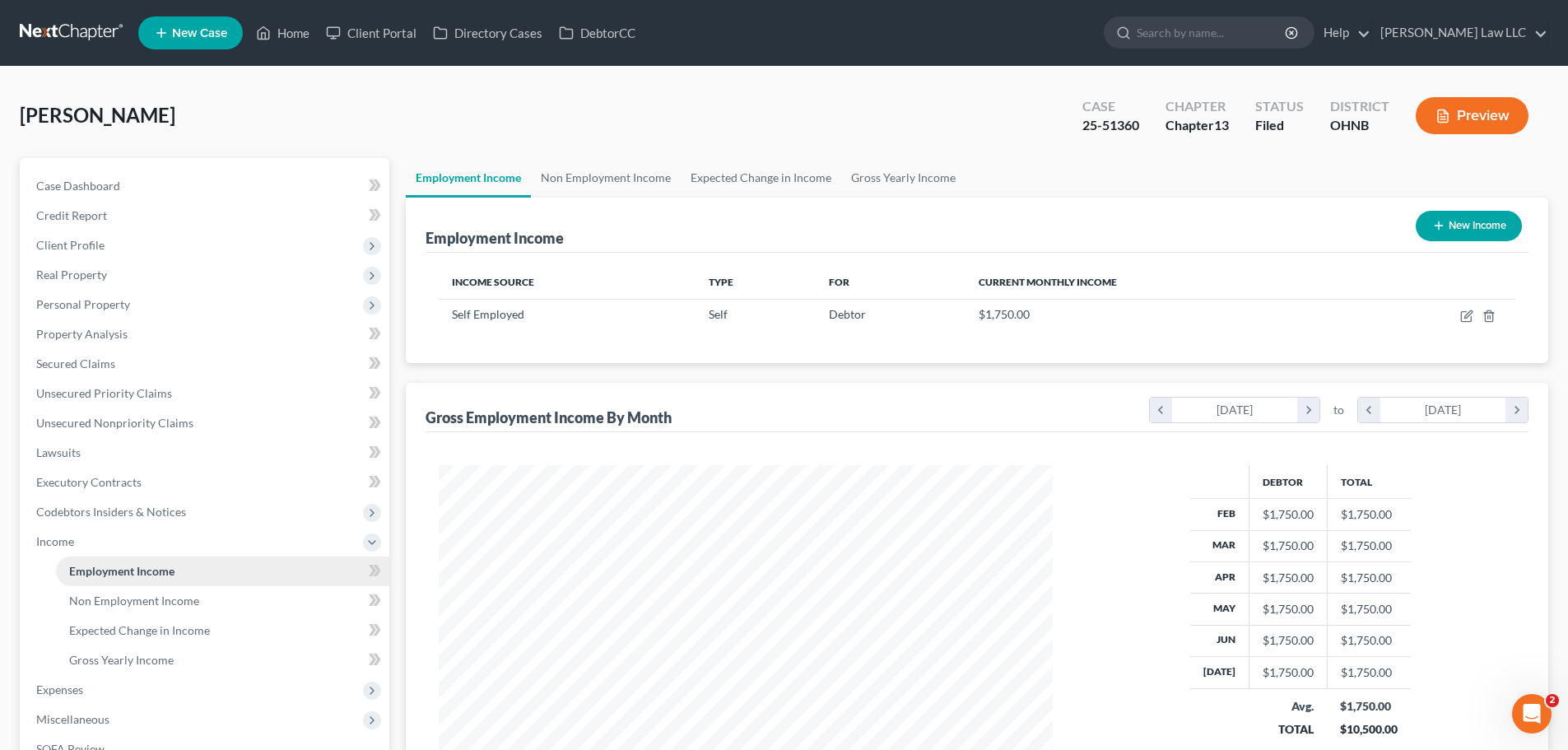
scroll to position [307, 647]
click at [631, 175] on link "Non Employment Income" at bounding box center [605, 178] width 150 height 40
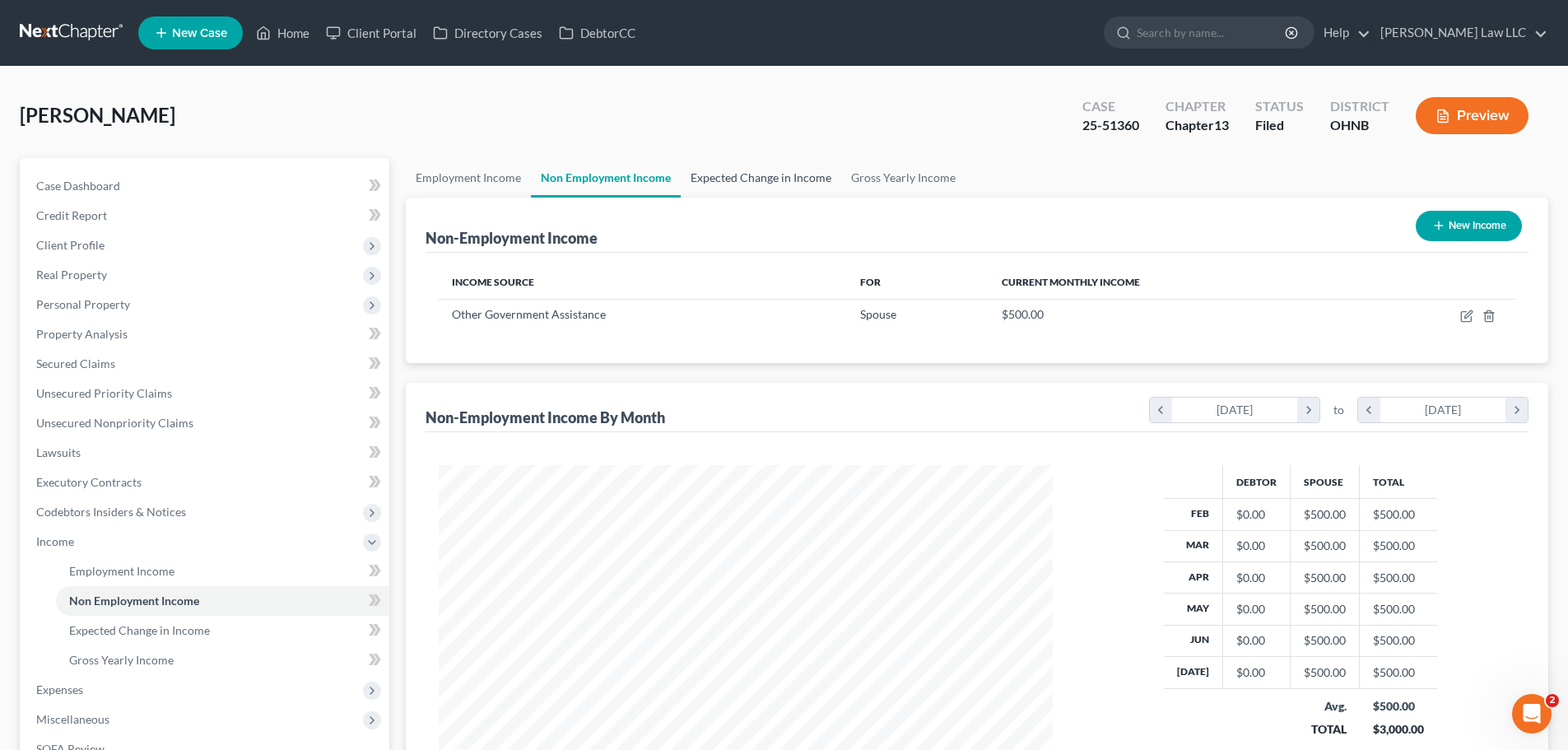
scroll to position [307, 647]
click at [763, 172] on link "Expected Change in Income" at bounding box center [761, 178] width 160 height 40
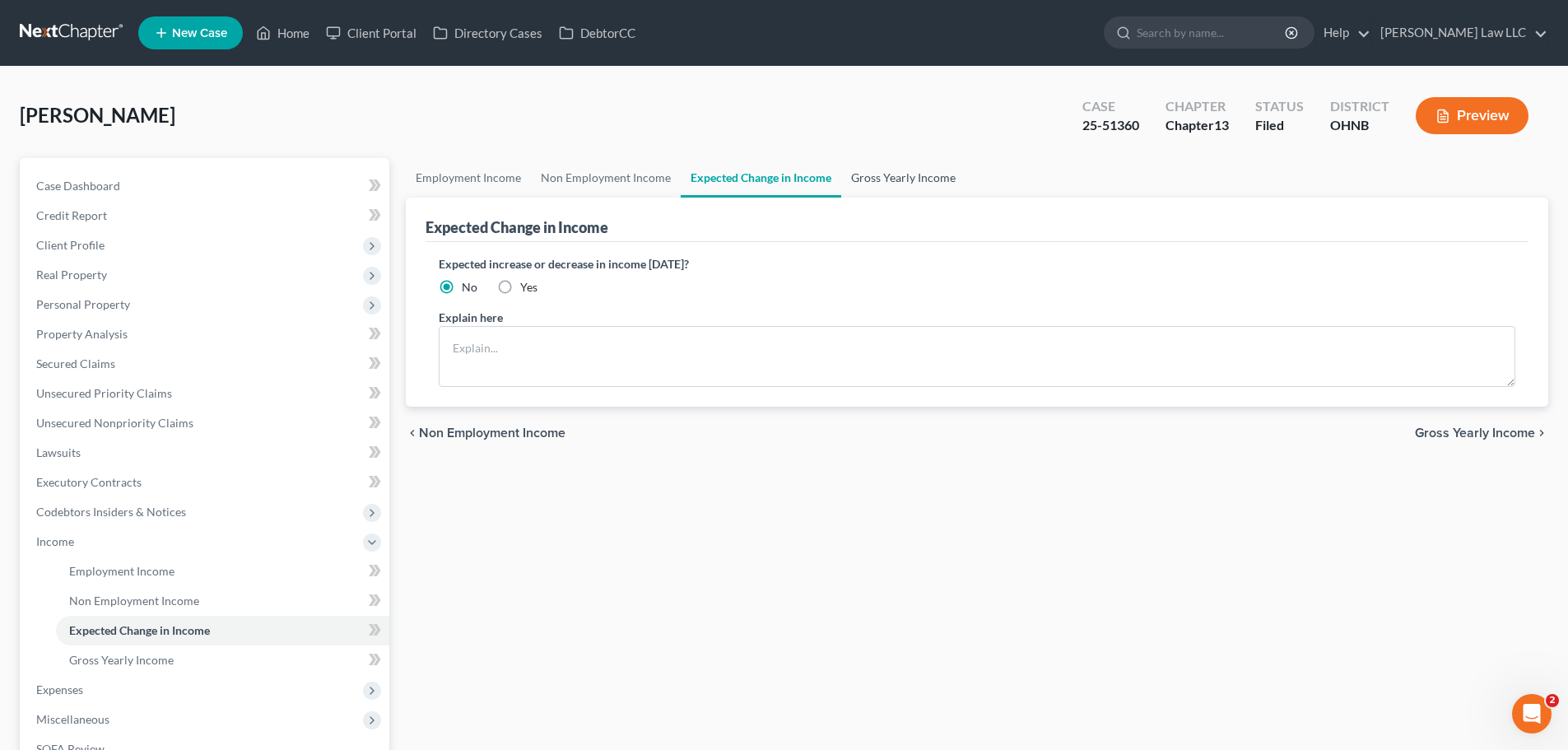
click at [885, 174] on link "Gross Yearly Income" at bounding box center [902, 178] width 124 height 40
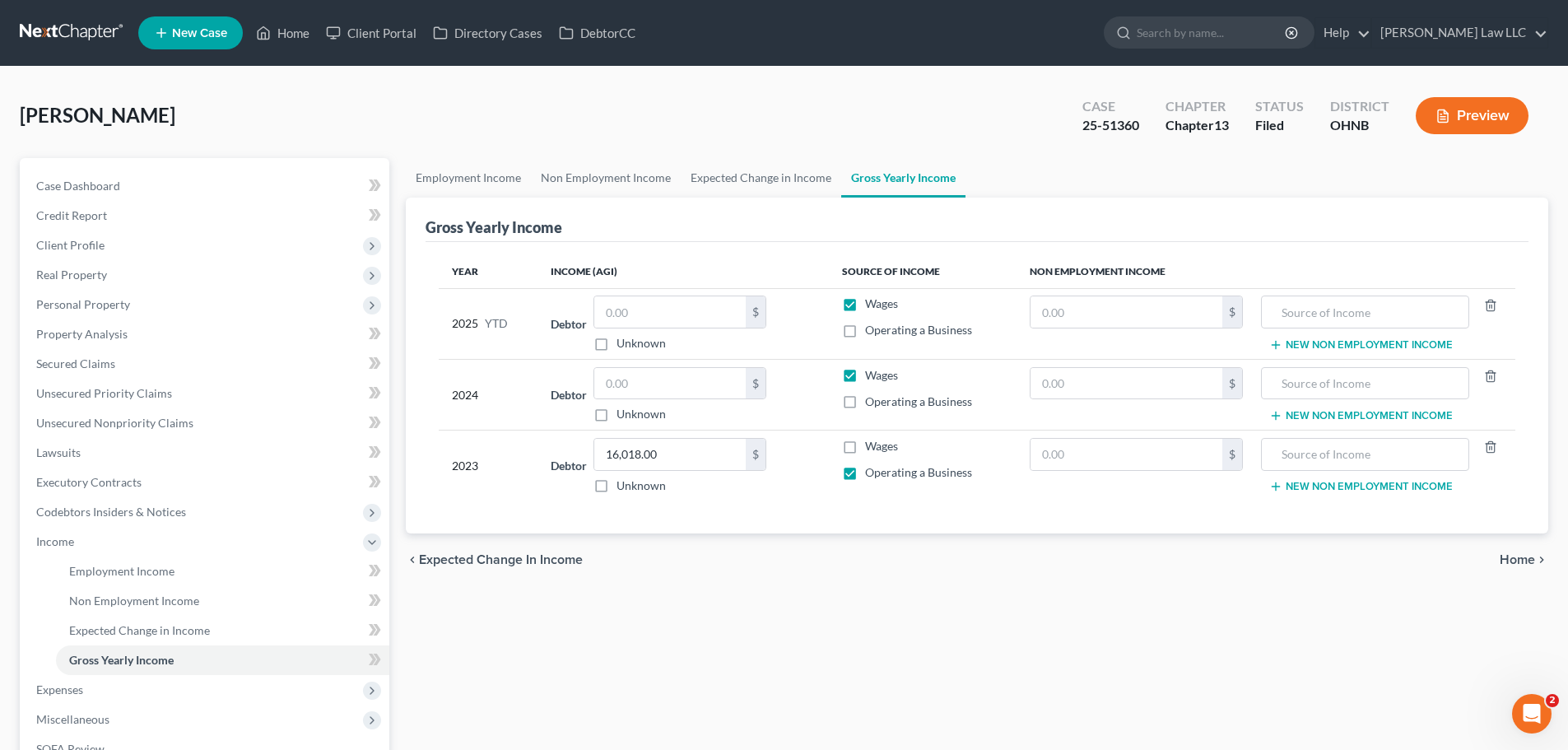
click at [865, 304] on label "Wages" at bounding box center [881, 303] width 33 height 17
click at [872, 304] on input "Wages" at bounding box center [877, 300] width 11 height 11
checkbox input "false"
click at [658, 420] on label "Unknown" at bounding box center [641, 414] width 50 height 17
click at [634, 416] on input "Unknown" at bounding box center [628, 411] width 11 height 11
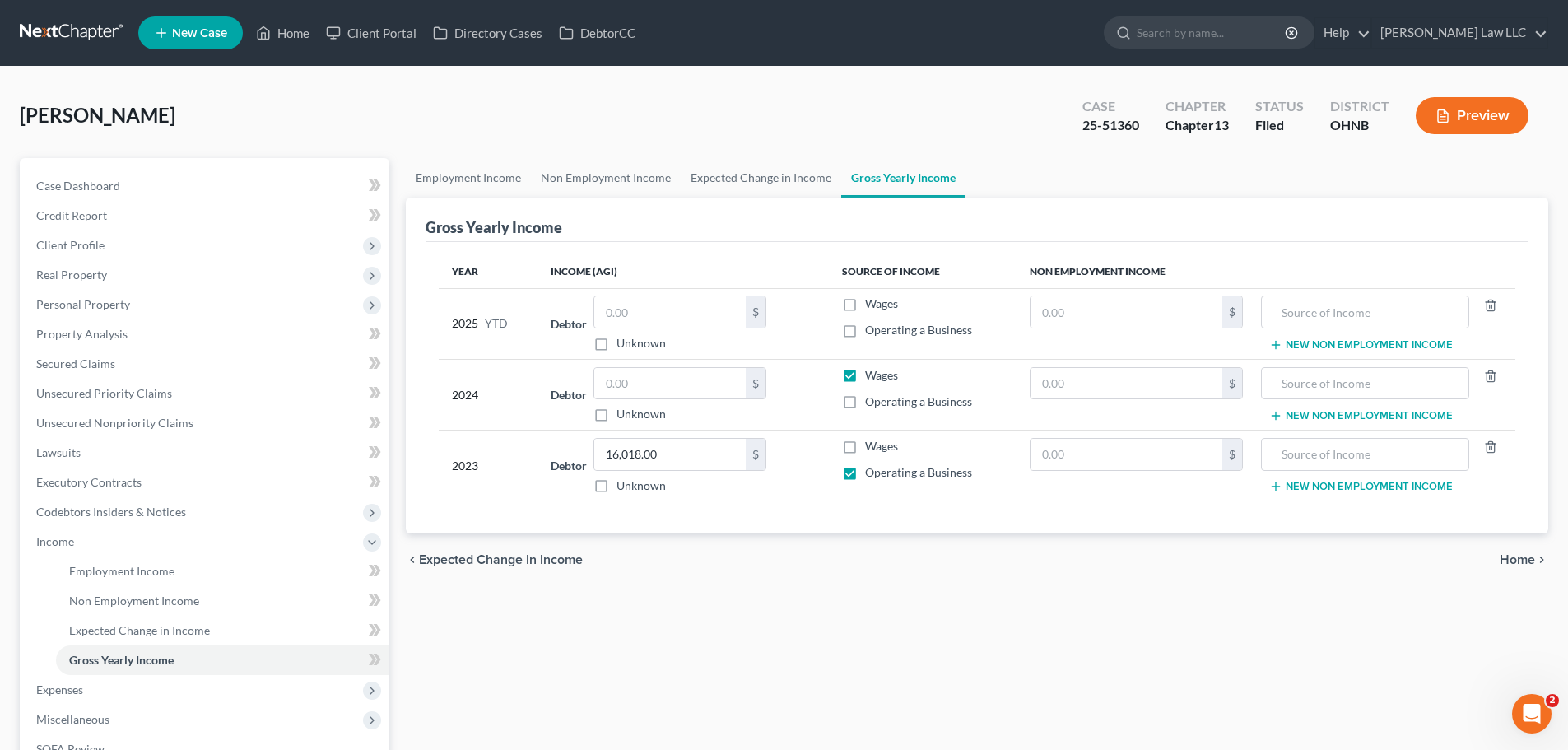
checkbox input "true"
type input "0.00"
click at [865, 402] on label "Operating a Business" at bounding box center [918, 401] width 107 height 17
click at [872, 402] on input "Operating a Business" at bounding box center [877, 398] width 11 height 11
checkbox input "true"
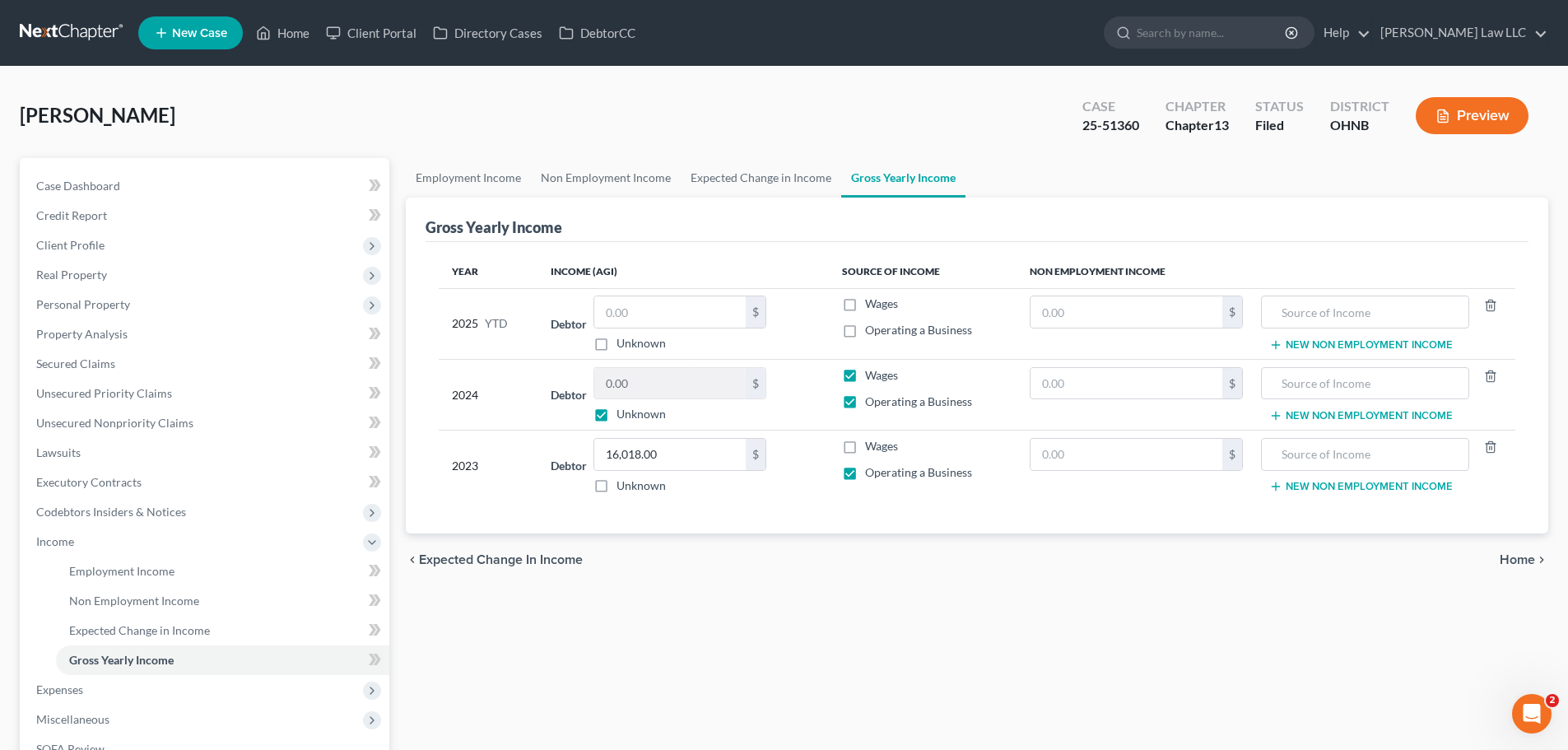
click at [865, 376] on label "Wages" at bounding box center [881, 375] width 33 height 17
click at [872, 376] on input "Wages" at bounding box center [877, 373] width 11 height 11
checkbox input "false"
click at [869, 609] on div "Employment Income Non Employment Income Expected Change in Income Gross Yearly …" at bounding box center [977, 538] width 1159 height 760
click at [865, 306] on label "Wages" at bounding box center [881, 303] width 33 height 17
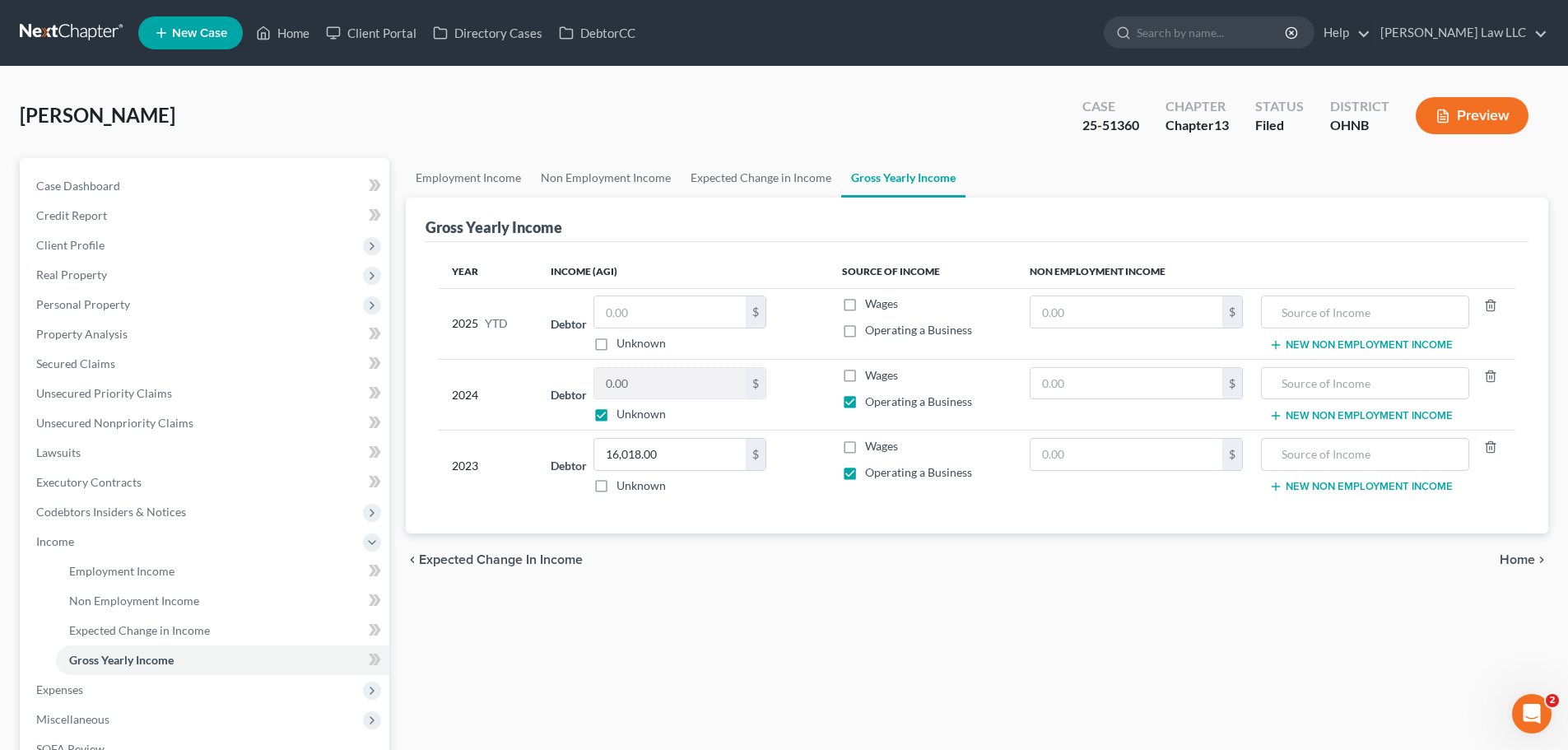
click at [872, 306] on input "Wages" at bounding box center [877, 300] width 11 height 11
click at [865, 304] on label "Wages" at bounding box center [881, 303] width 33 height 17
click at [872, 304] on input "Wages" at bounding box center [877, 300] width 11 height 11
checkbox input "false"
click at [666, 341] on label "Unknown" at bounding box center [641, 343] width 50 height 17
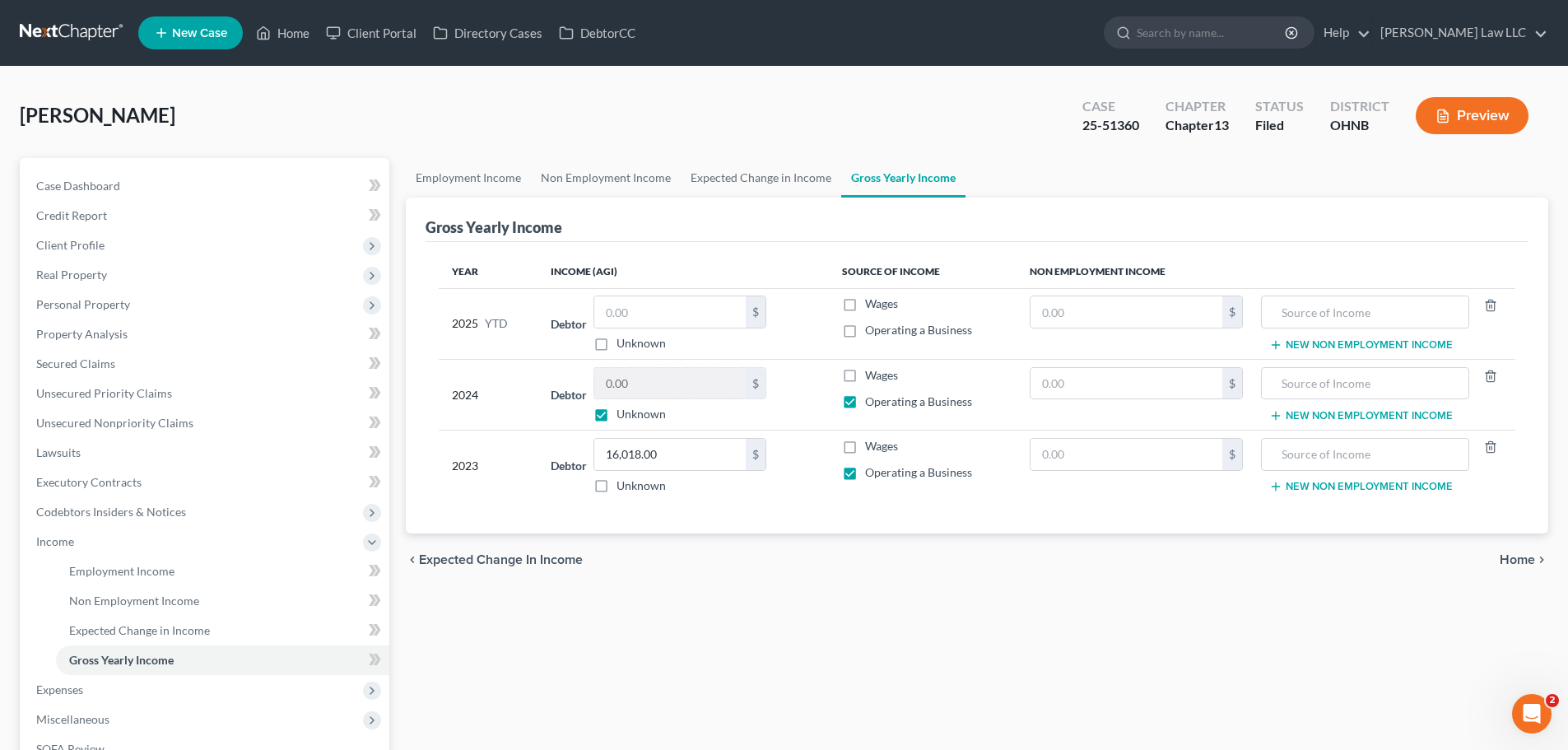
click at [634, 341] on input "Unknown" at bounding box center [628, 340] width 11 height 11
checkbox input "true"
type input "0.00"
click at [764, 578] on div "chevron_left Expected Change in Income Home chevron_right" at bounding box center [977, 559] width 1142 height 53
click at [741, 182] on link "Expected Change in Income" at bounding box center [761, 178] width 160 height 40
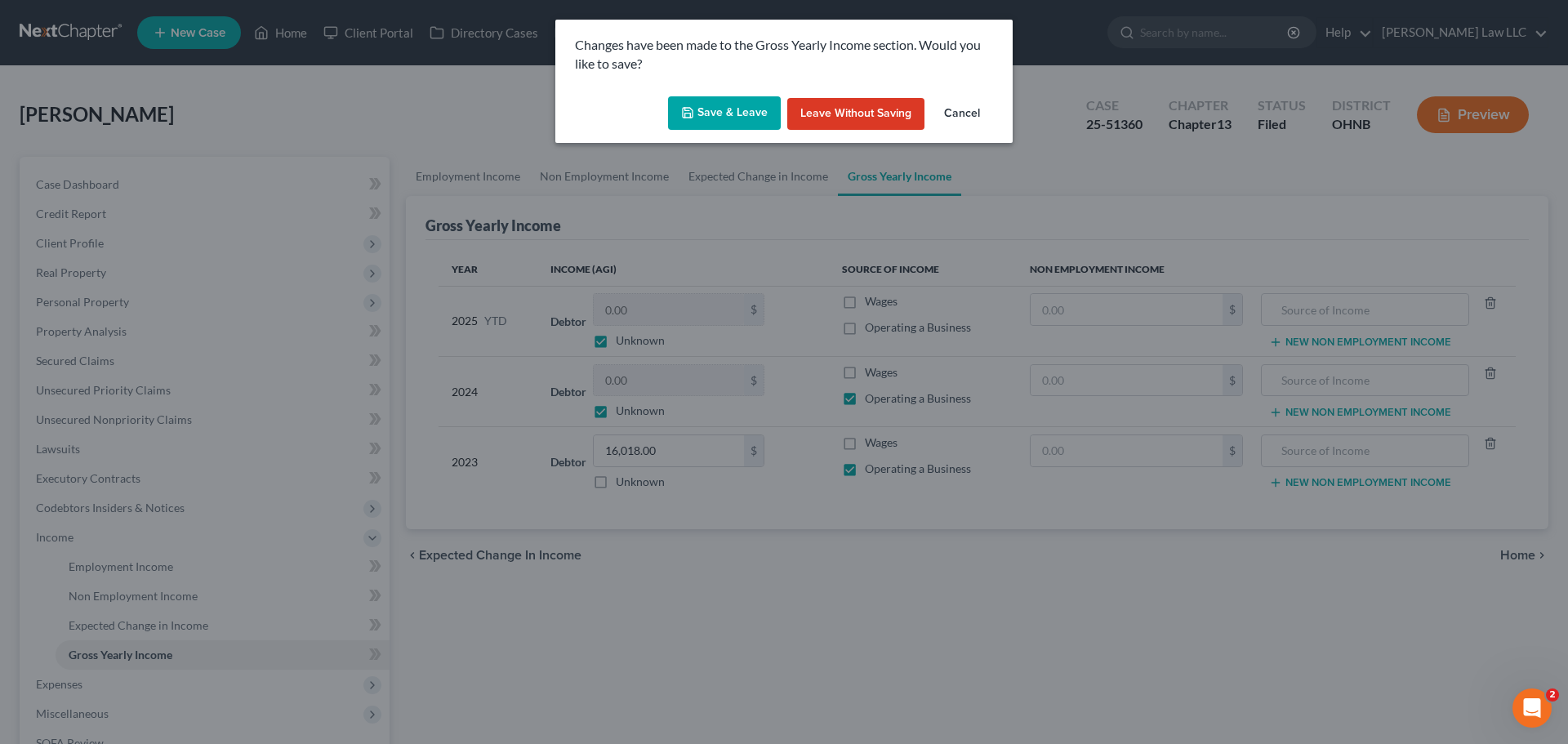
click at [722, 104] on button "Save & Leave" at bounding box center [725, 113] width 113 height 34
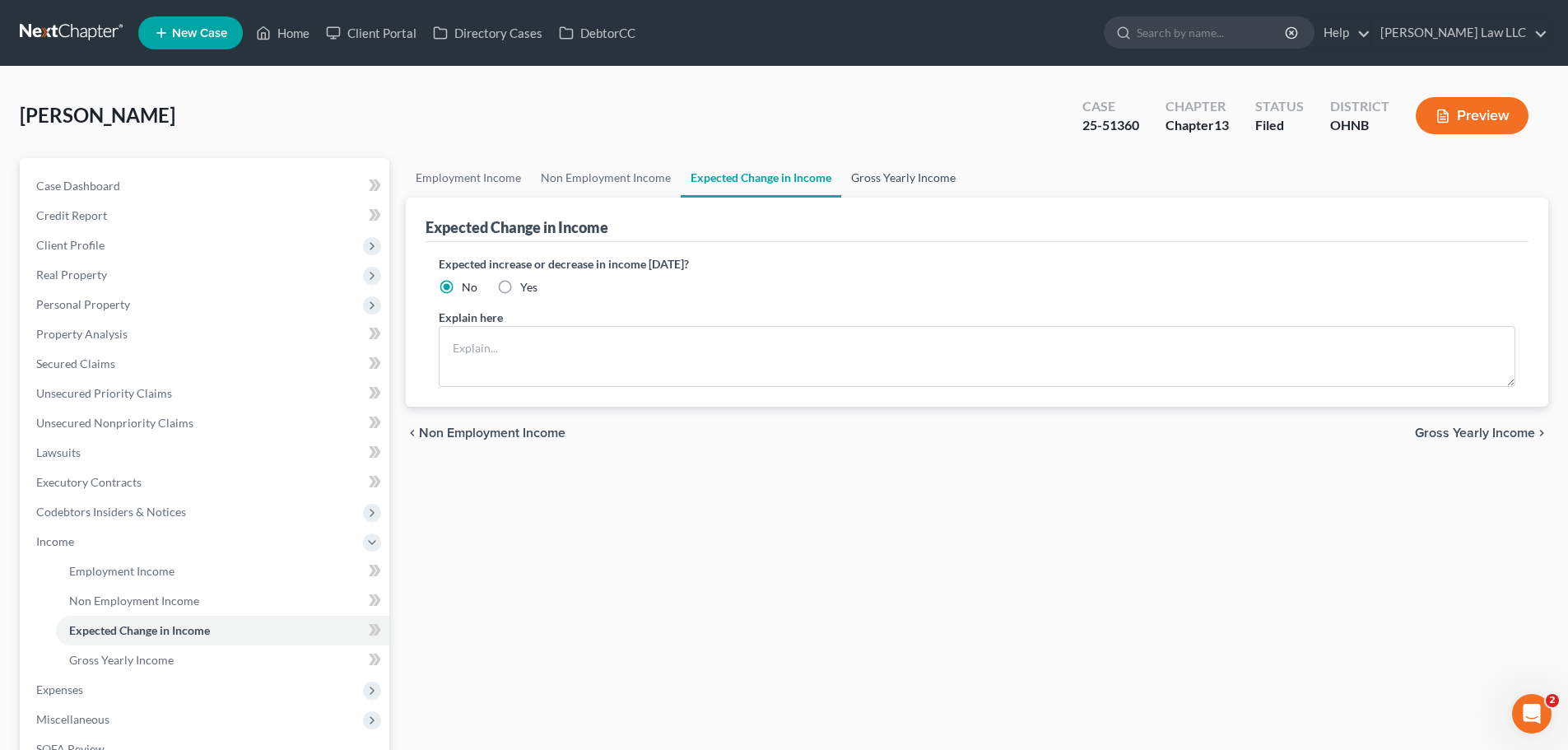
click at [880, 163] on link "Gross Yearly Income" at bounding box center [902, 178] width 124 height 40
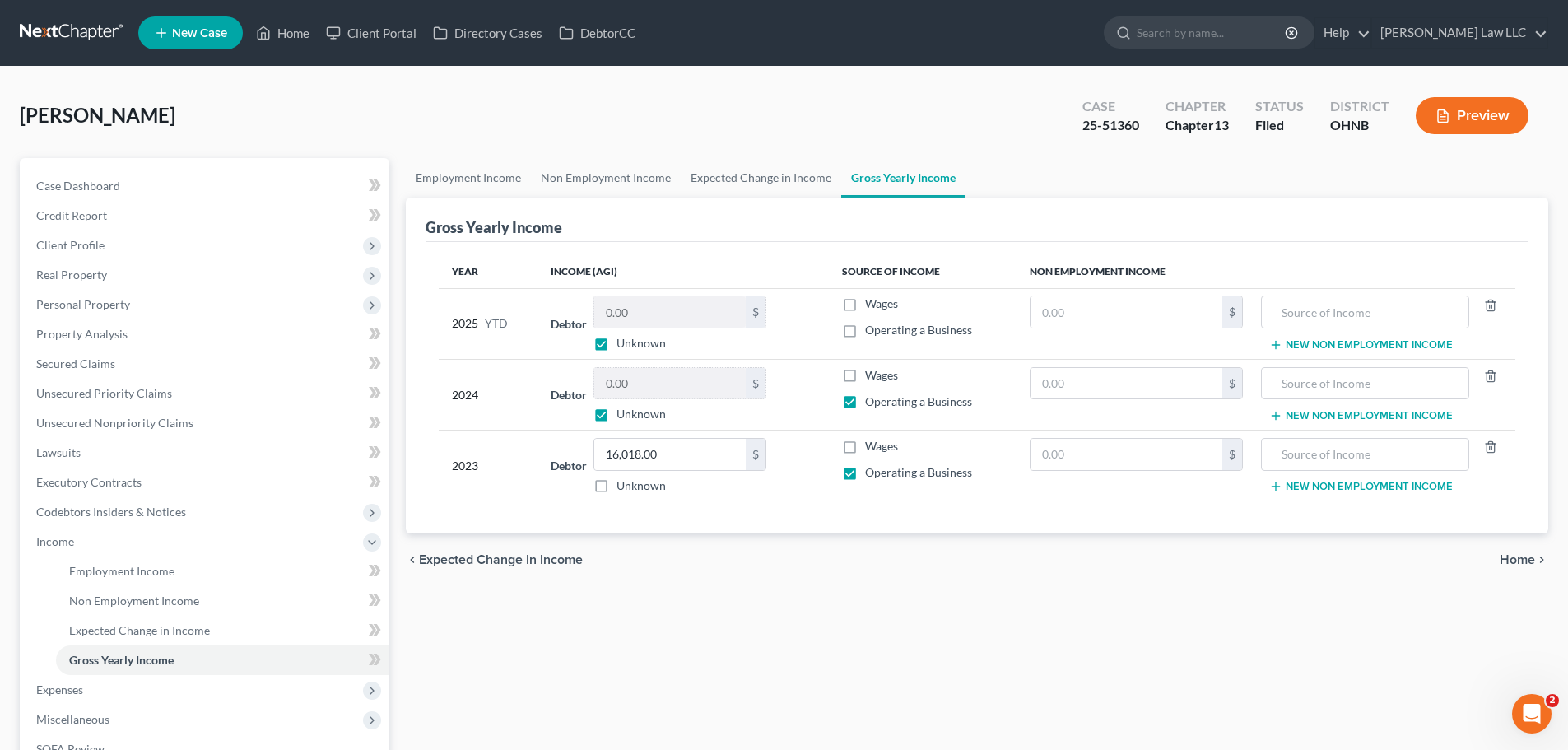
click at [865, 329] on label "Operating a Business" at bounding box center [918, 330] width 107 height 17
click at [872, 329] on input "Operating a Business" at bounding box center [877, 327] width 11 height 11
checkbox input "true"
click at [772, 173] on link "Expected Change in Income" at bounding box center [761, 178] width 160 height 40
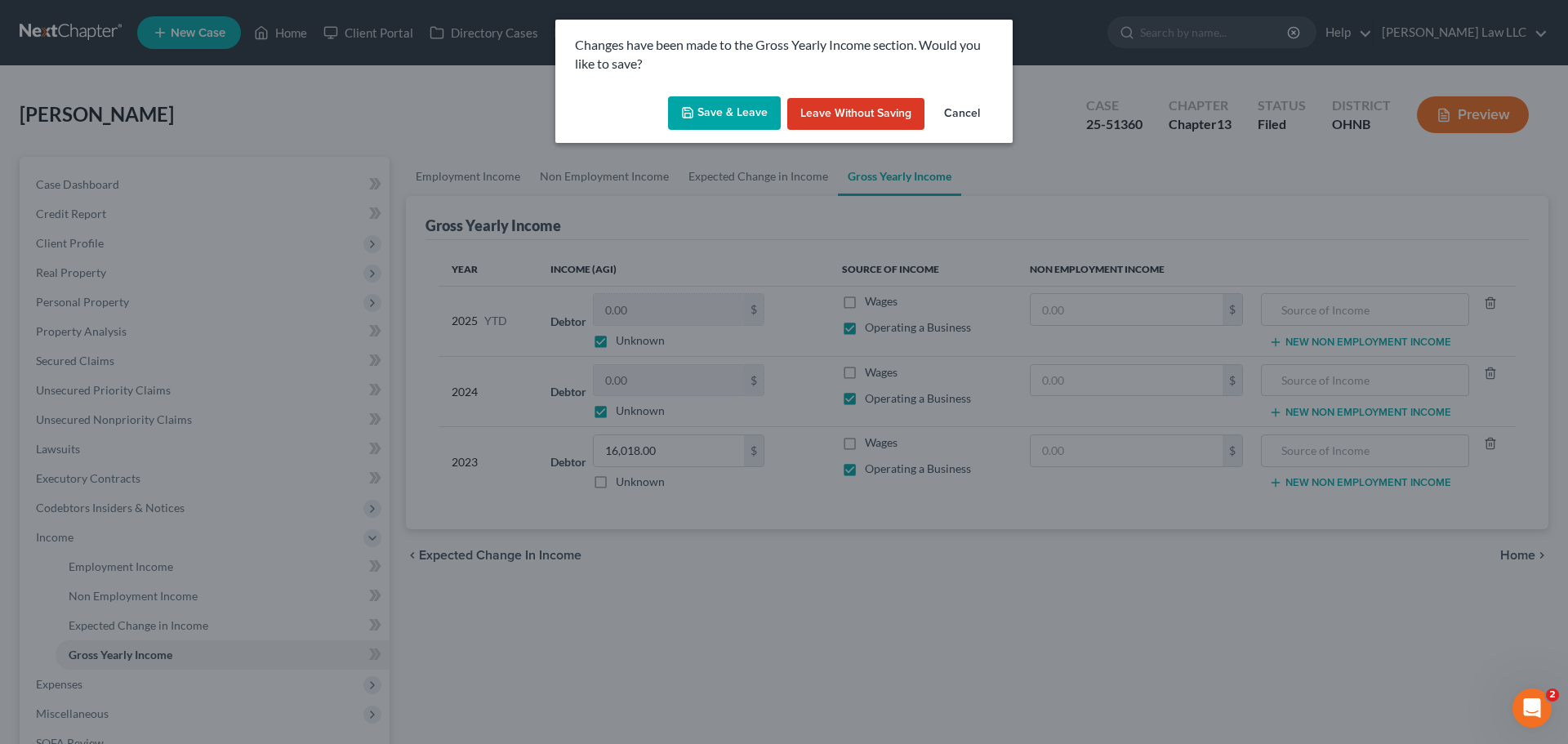
click at [751, 128] on button "Save & Leave" at bounding box center [725, 113] width 113 height 34
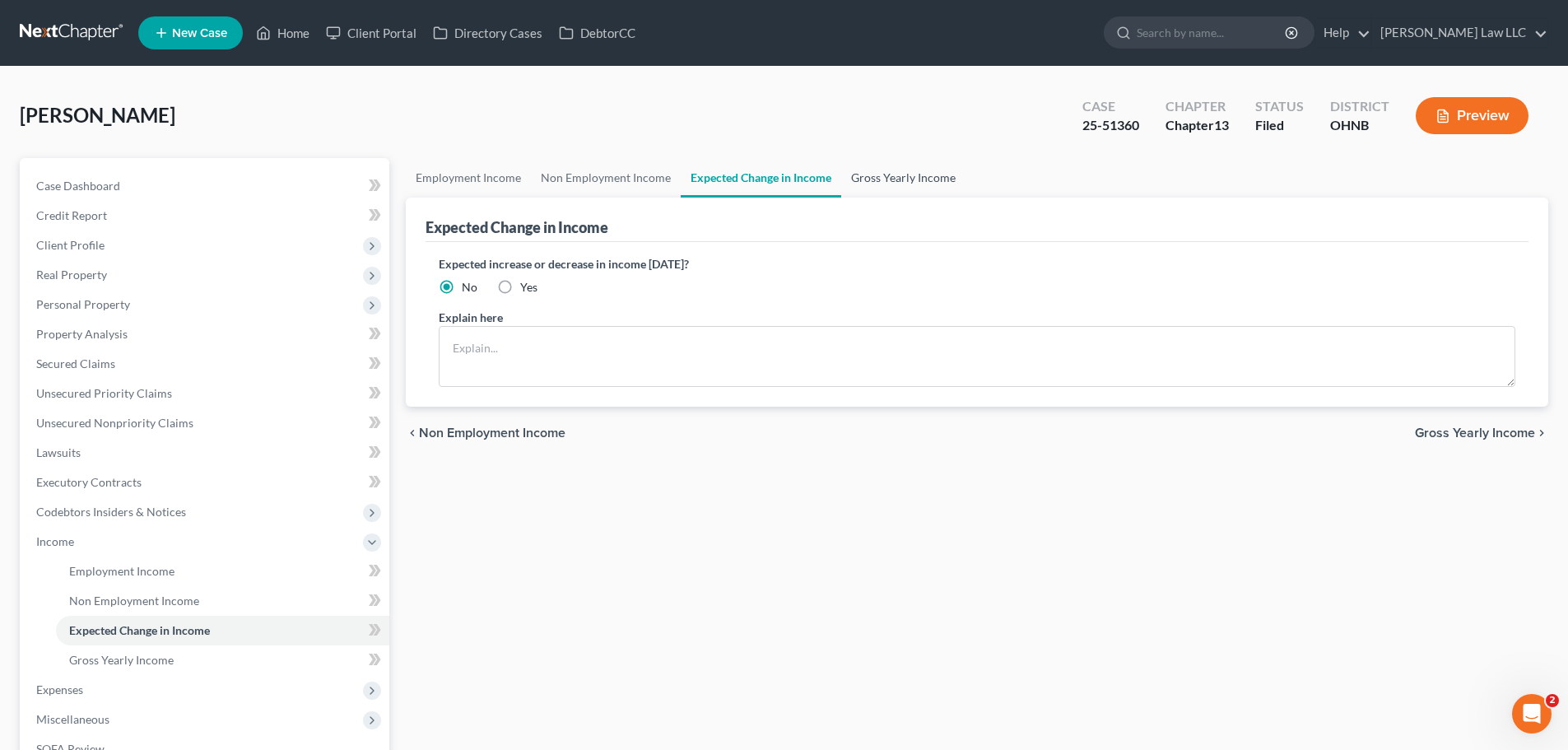
click at [875, 172] on link "Gross Yearly Income" at bounding box center [902, 178] width 124 height 40
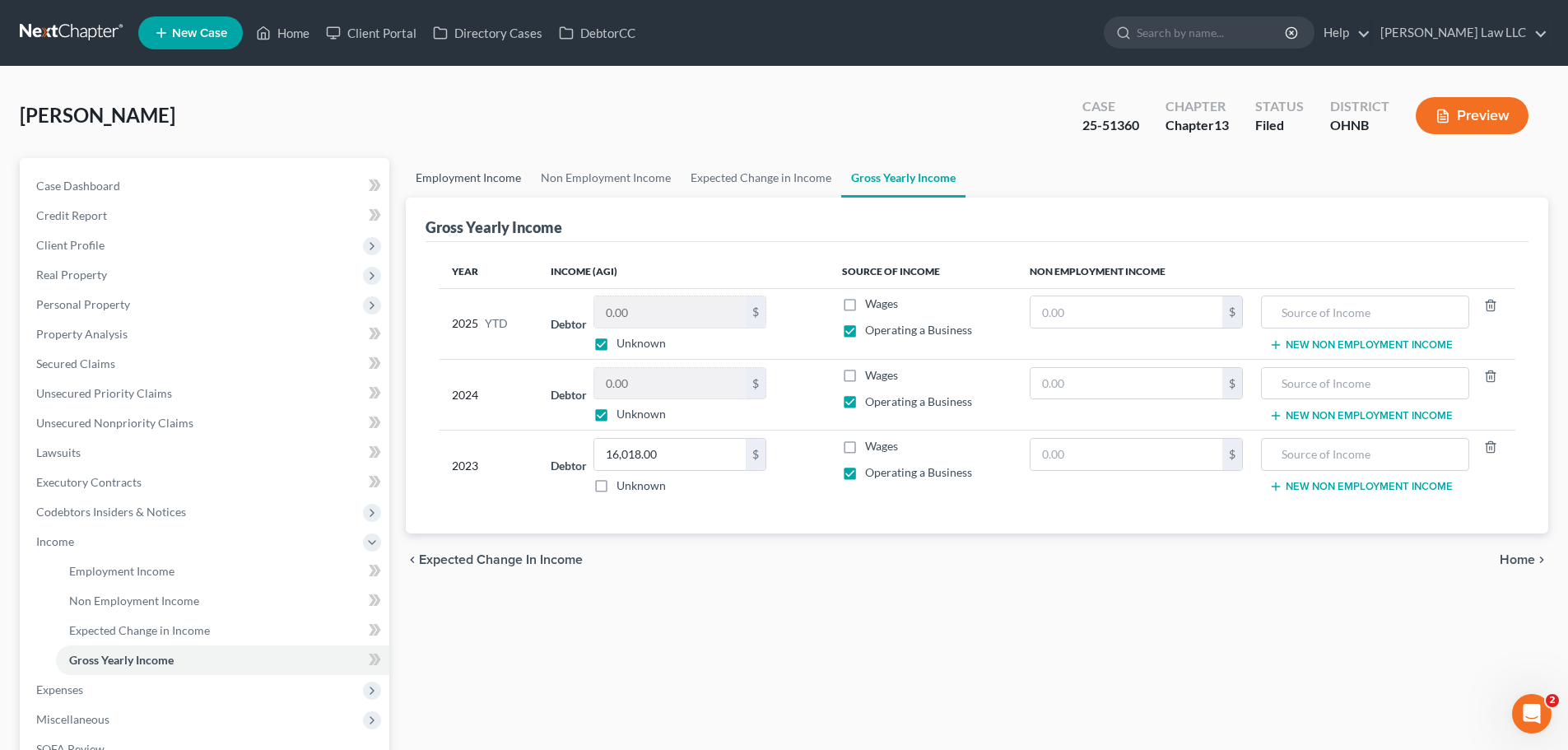
click at [476, 187] on link "Employment Income" at bounding box center [469, 178] width 125 height 40
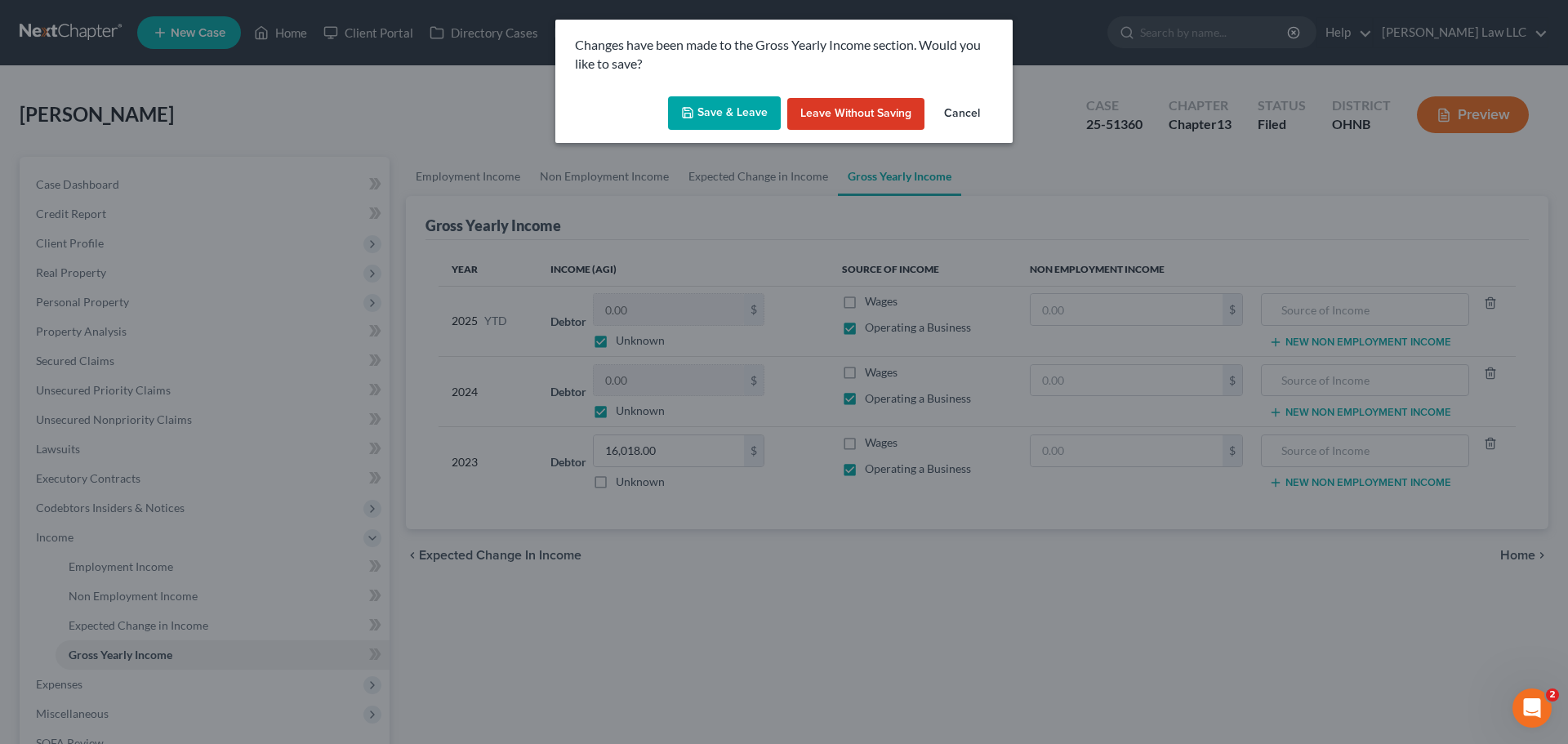
click at [708, 109] on button "Save & Leave" at bounding box center [725, 113] width 113 height 34
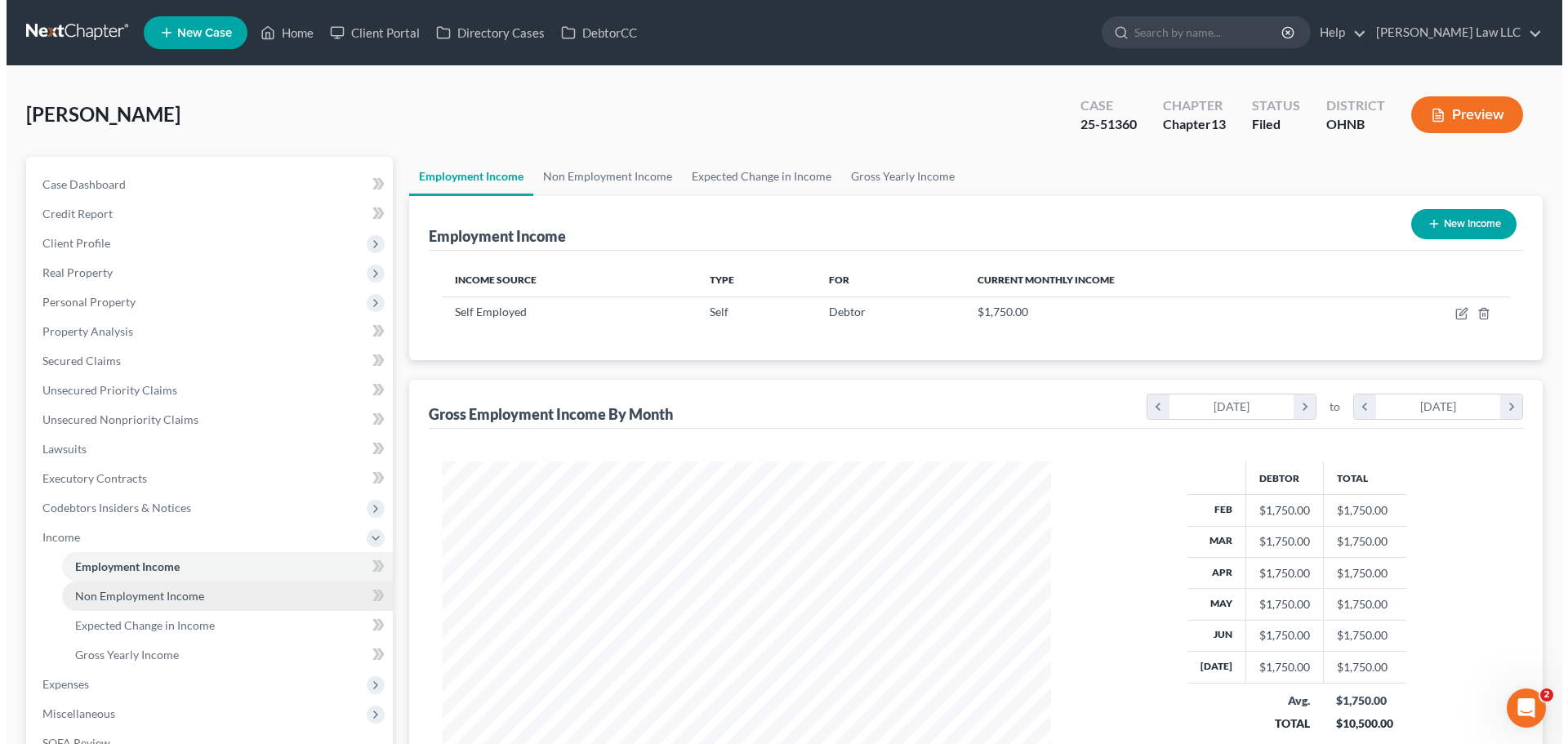
scroll to position [305, 642]
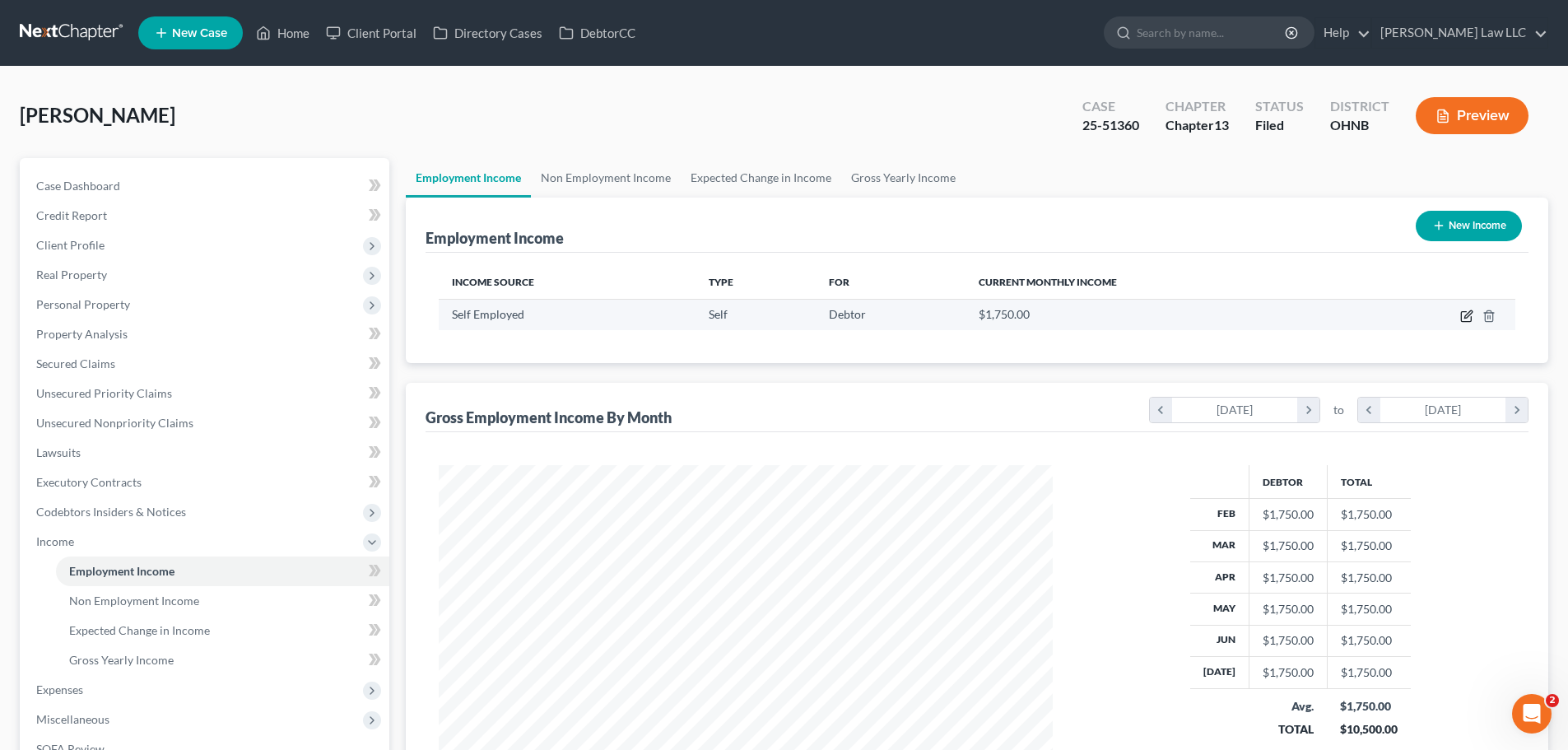
click at [1468, 319] on icon "button" at bounding box center [1466, 315] width 13 height 13
select select "1"
select select "0"
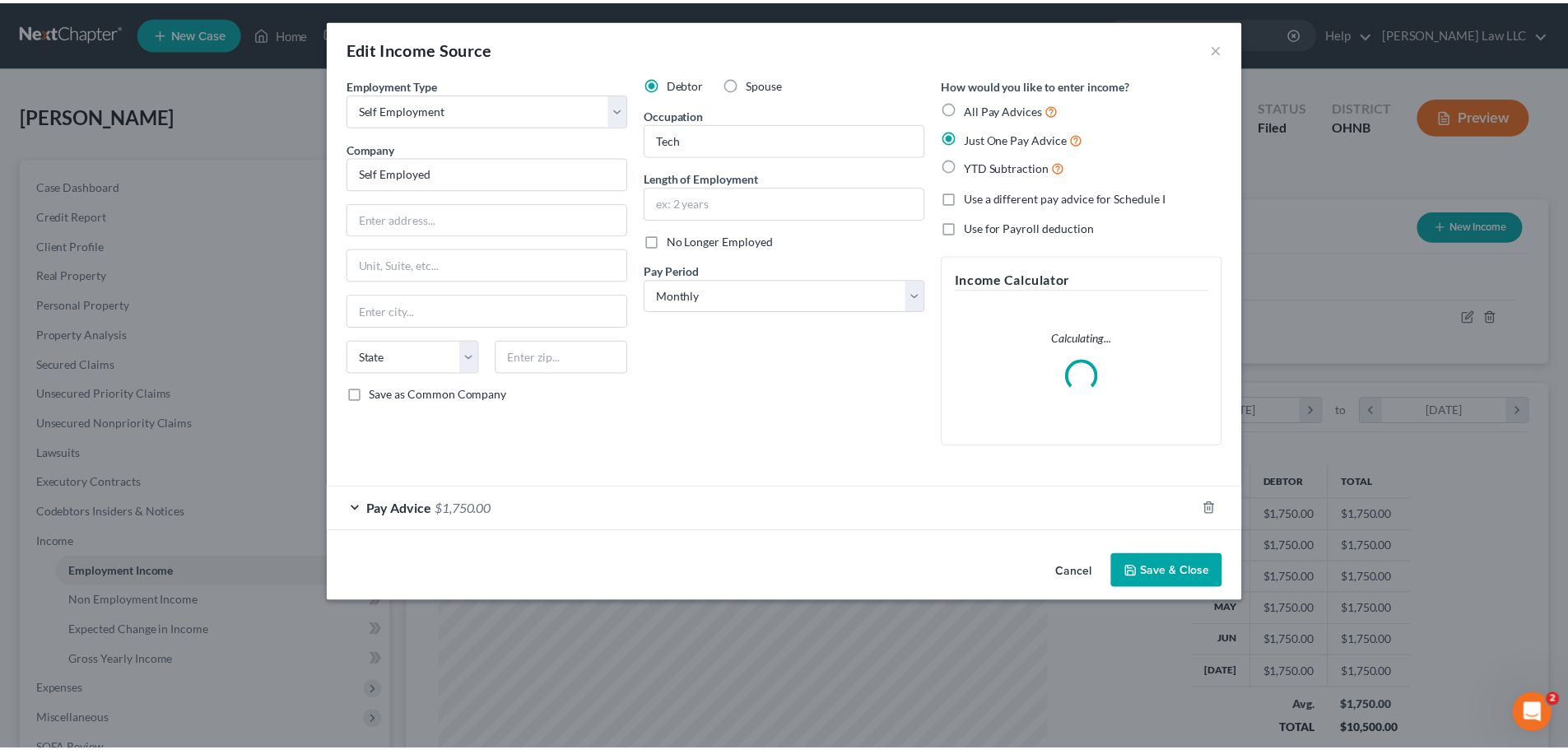
scroll to position [309, 653]
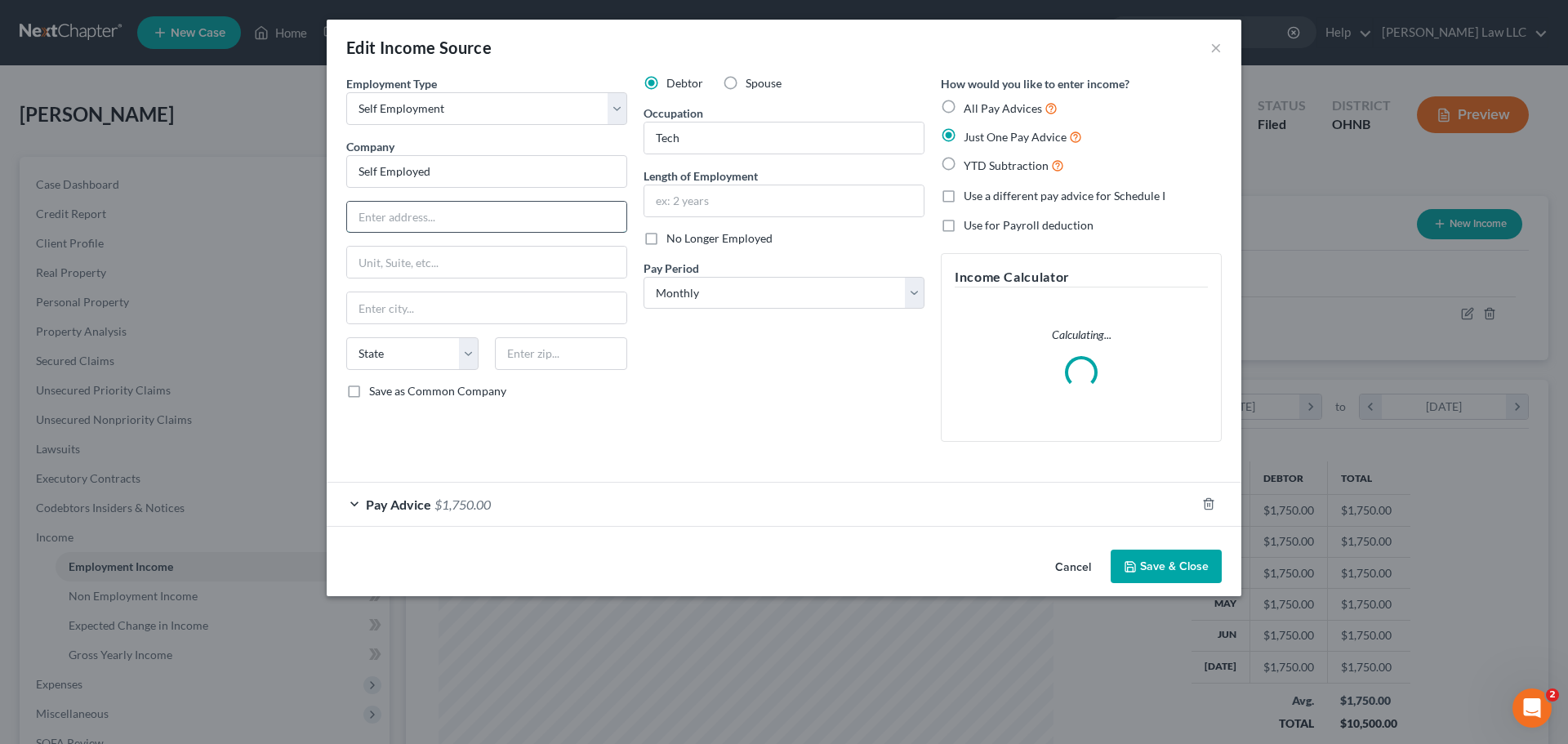
click at [427, 215] on input "text" at bounding box center [487, 217] width 279 height 31
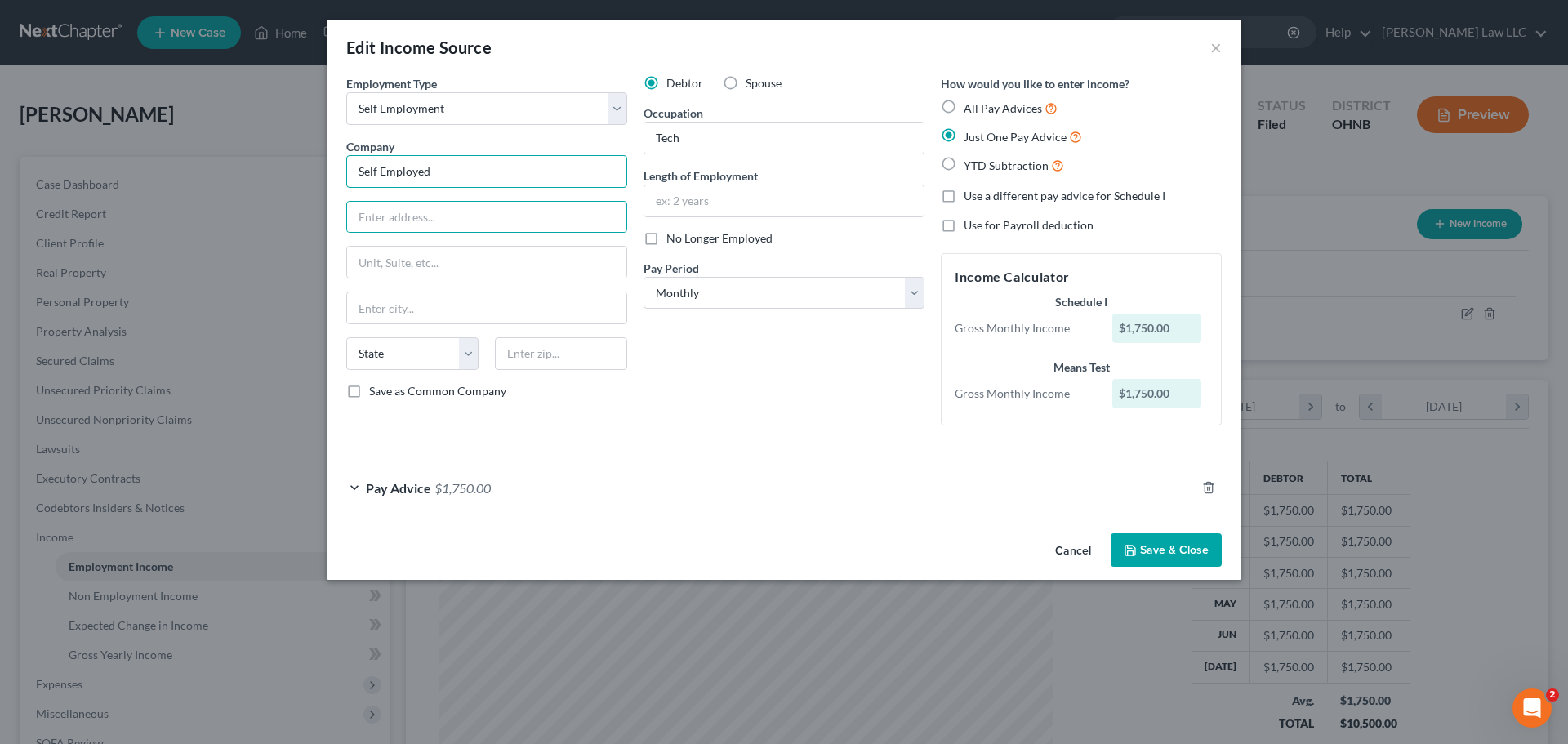
click at [446, 178] on input "Self Employed" at bounding box center [487, 171] width 281 height 32
type input "Self Employed- PK COFFEE HOUSES INC"
click at [411, 216] on input "text" at bounding box center [487, 217] width 279 height 31
type input "103 W Liberty"
type input "1"
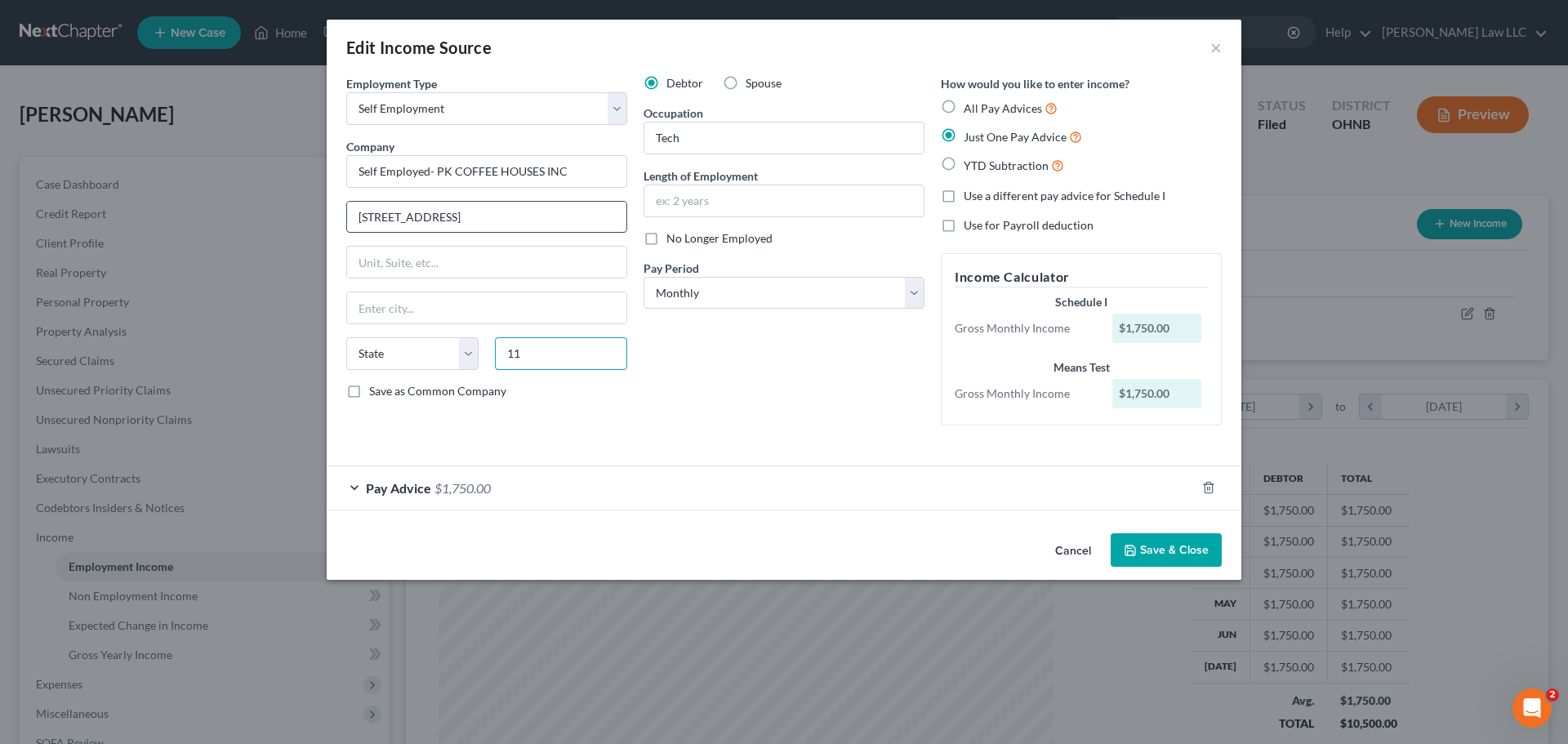
type input "1"
type input "44256"
click at [748, 413] on div "Debtor Spouse Occupation Tech Length of Employment No Longer Employed Pay Perio…" at bounding box center [784, 257] width 297 height 364
type input "Medina"
select select "36"
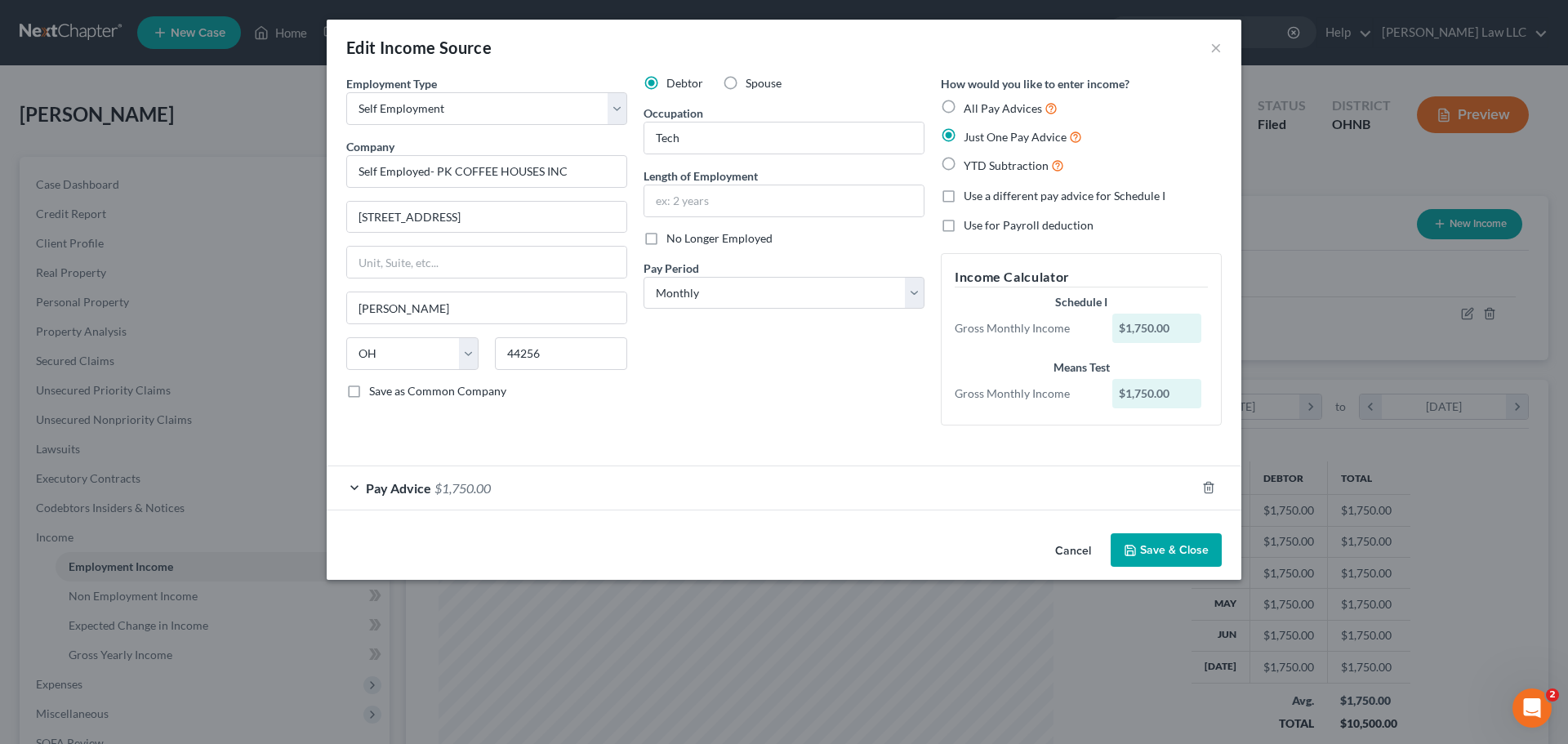
click at [458, 399] on div "Employment Type * Select Full or Part Time Employment Self Employment Company *…" at bounding box center [487, 257] width 297 height 364
click at [464, 394] on span "Save as Common Company" at bounding box center [438, 391] width 138 height 14
click at [386, 394] on input "Save as Common Company" at bounding box center [380, 388] width 11 height 11
checkbox input "true"
click at [518, 216] on input "103 W Liberty" at bounding box center [487, 217] width 279 height 31
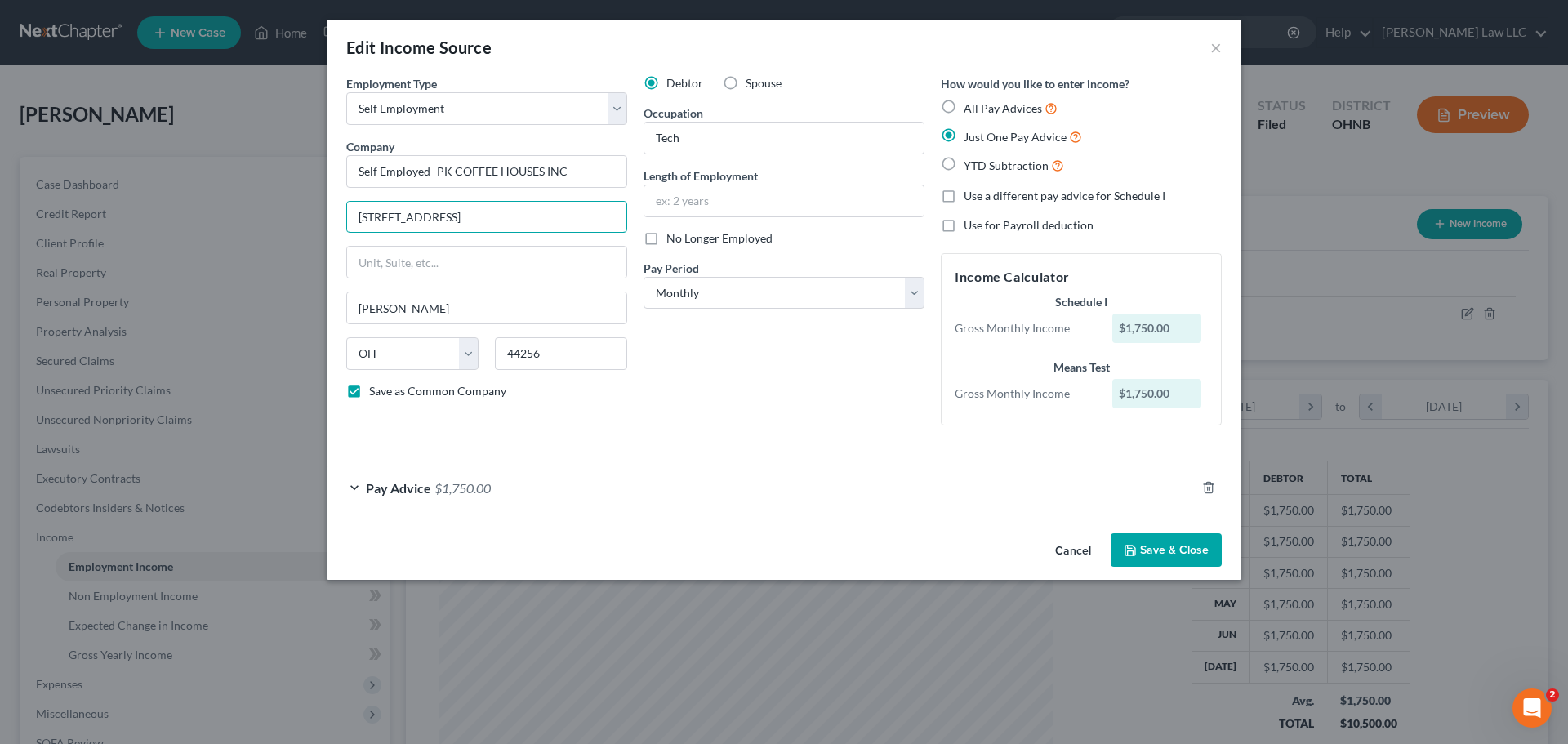
type input "103 W Liberty St"
click at [731, 368] on div "Debtor Spouse Occupation Tech Length of Employment No Longer Employed Pay Perio…" at bounding box center [784, 257] width 297 height 364
click at [1142, 543] on button "Save & Close" at bounding box center [1166, 550] width 111 height 34
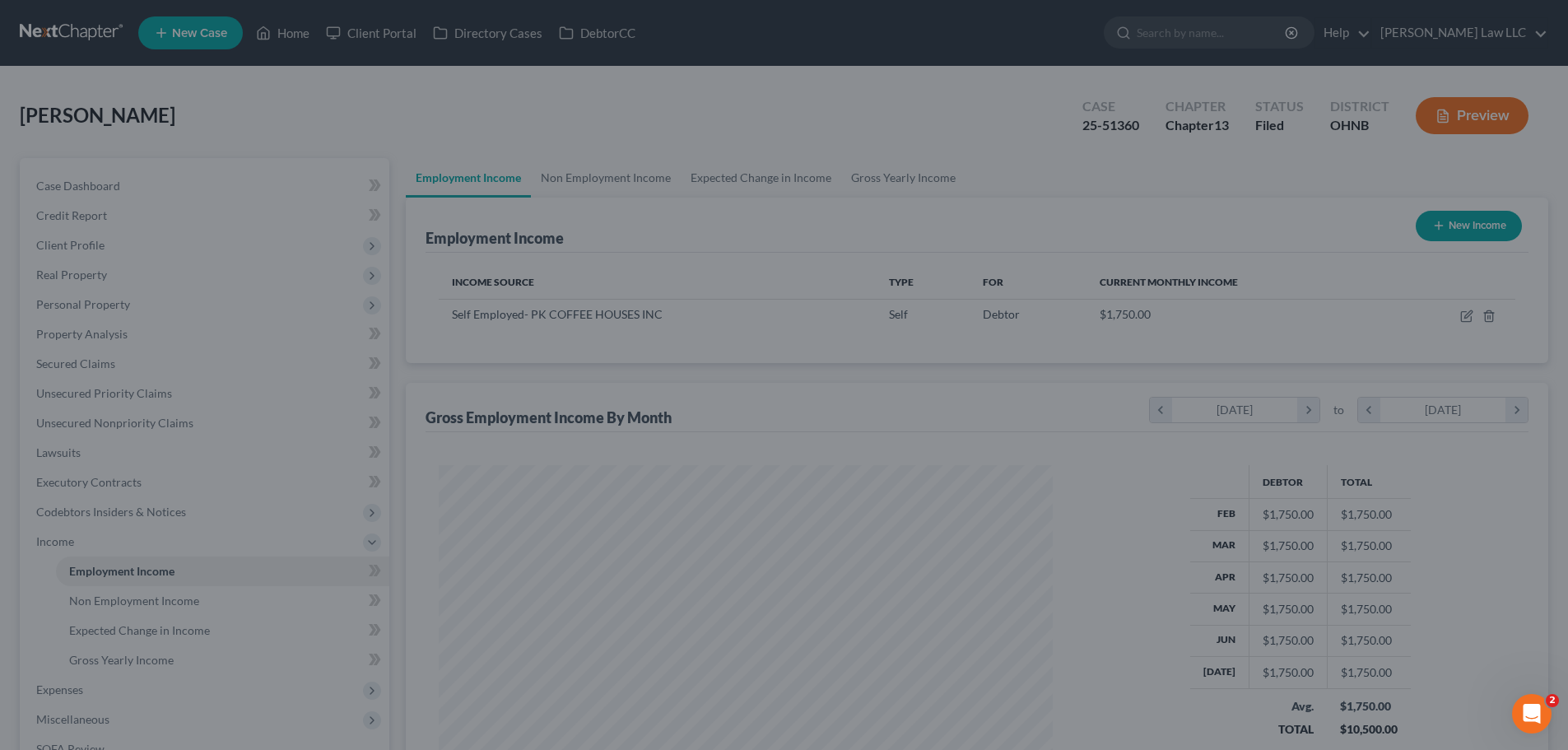
scroll to position [822939, 822410]
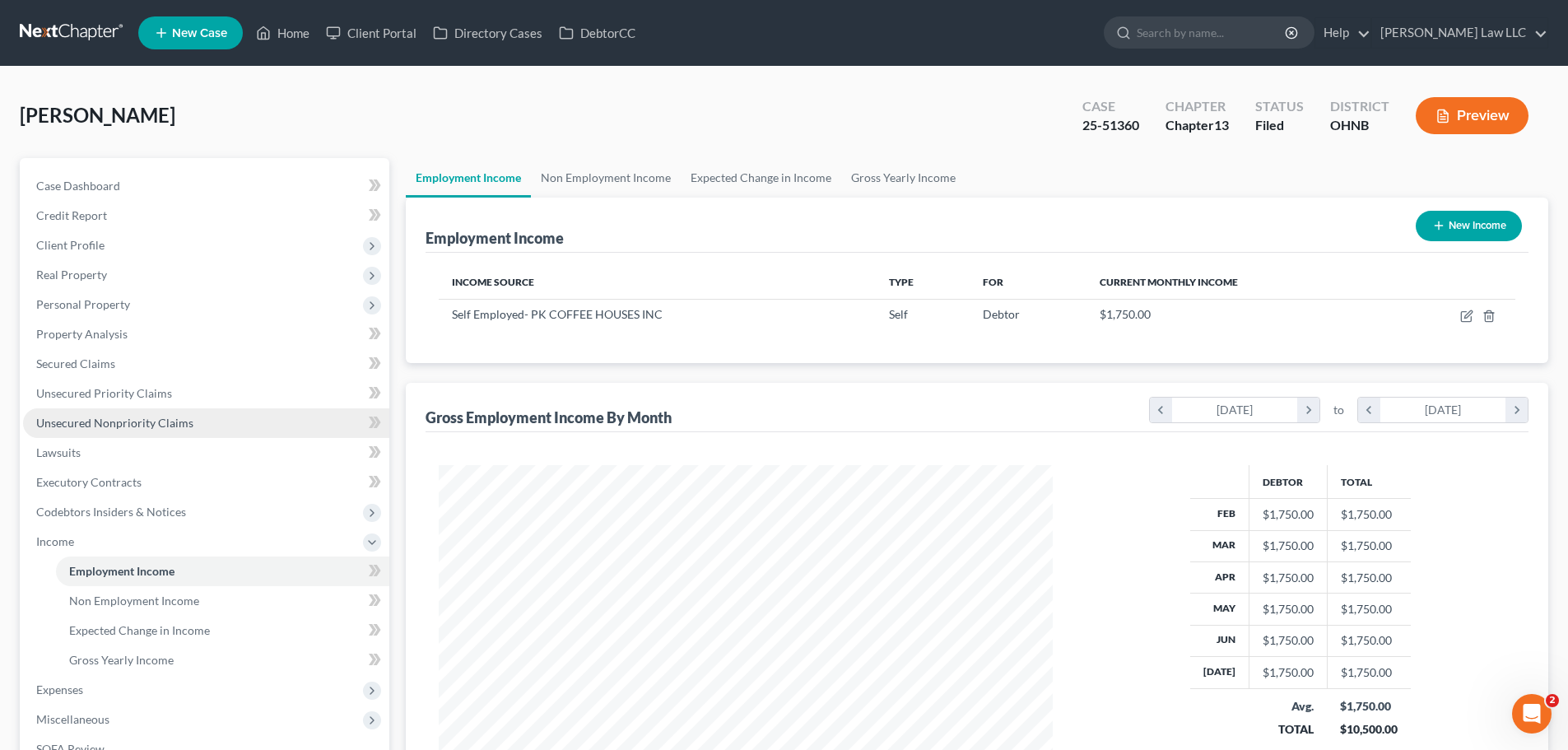
click at [142, 433] on link "Unsecured Nonpriority Claims" at bounding box center [206, 423] width 366 height 30
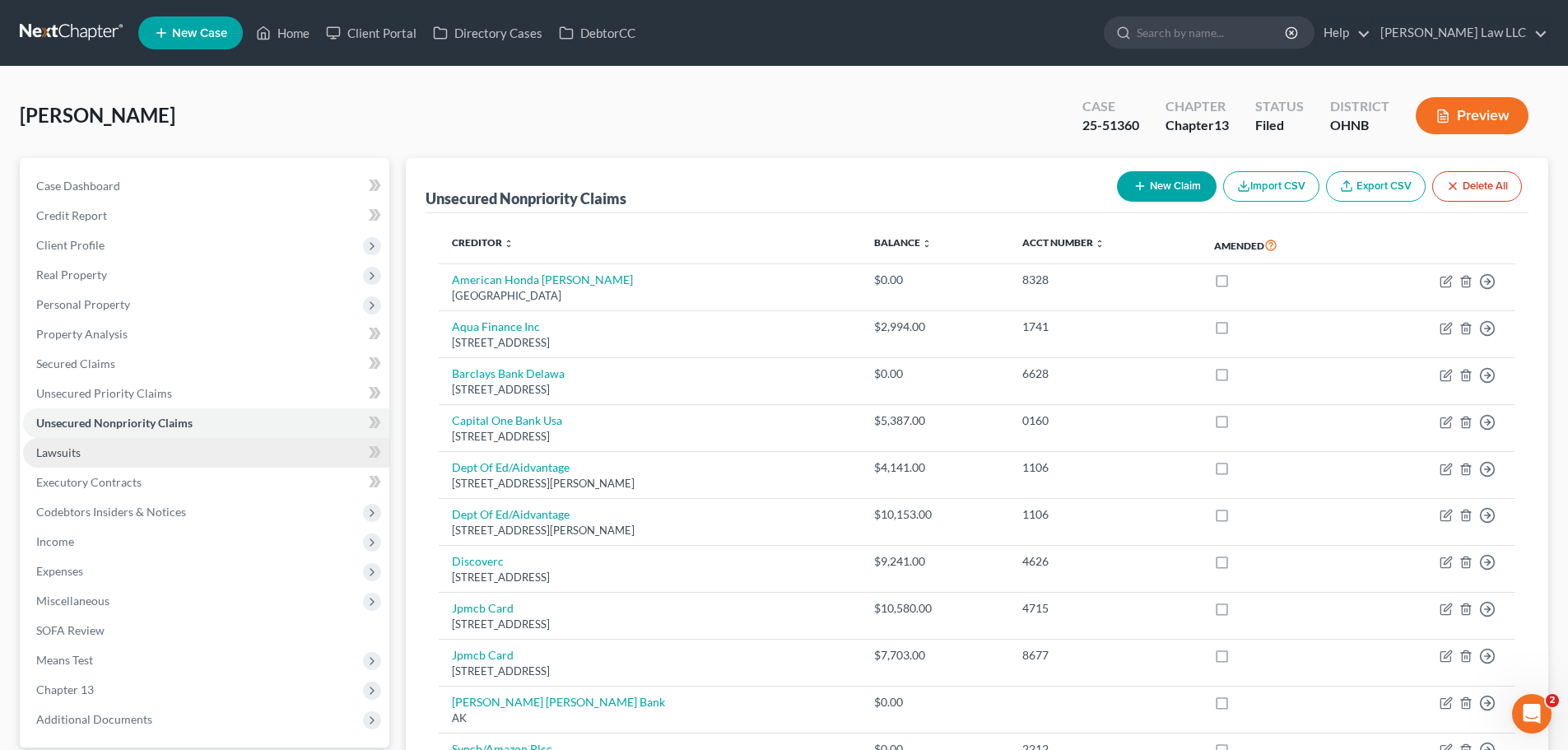
click at [141, 455] on link "Lawsuits" at bounding box center [206, 453] width 366 height 30
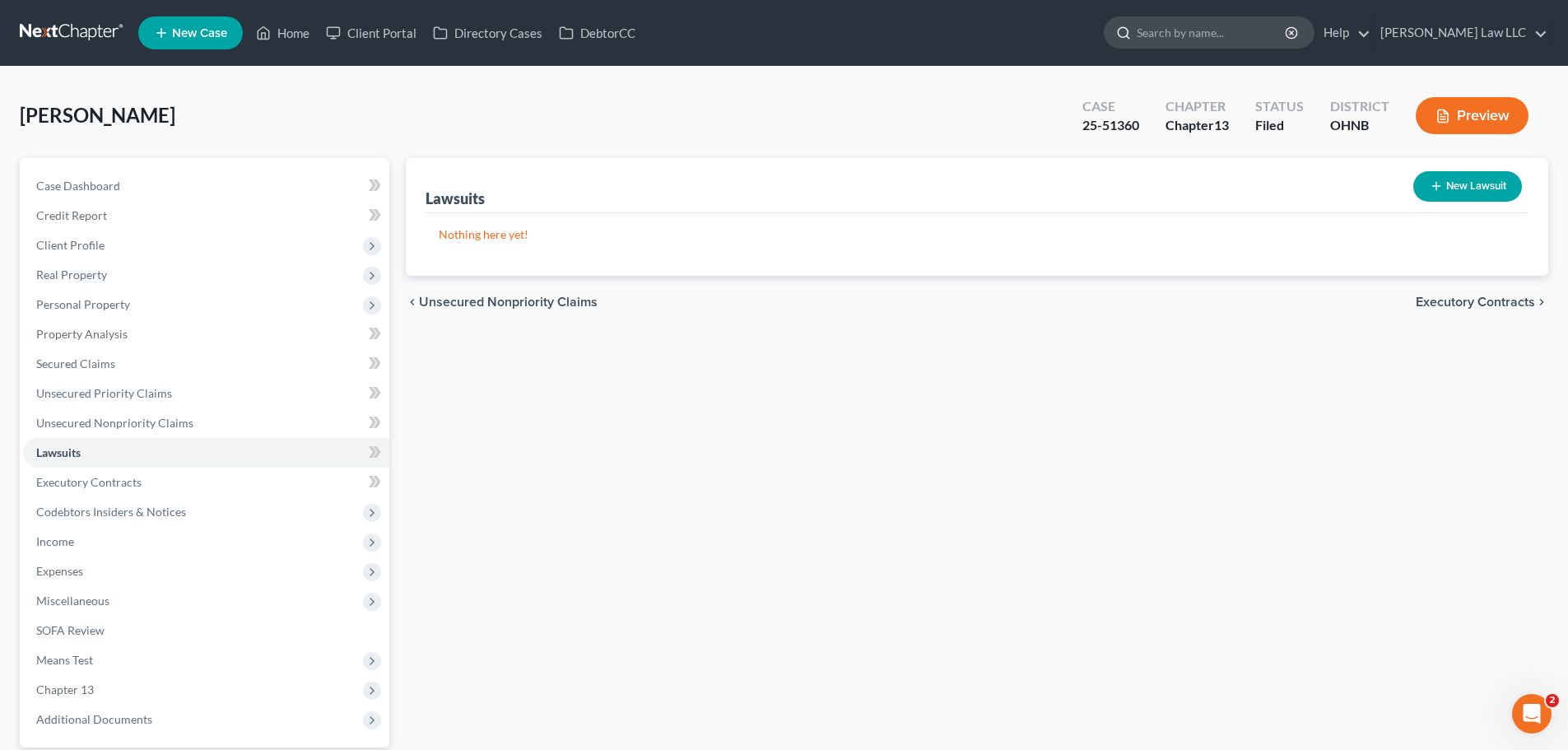
click at [1282, 34] on input "search" at bounding box center [1212, 32] width 151 height 31
type input "cofer"
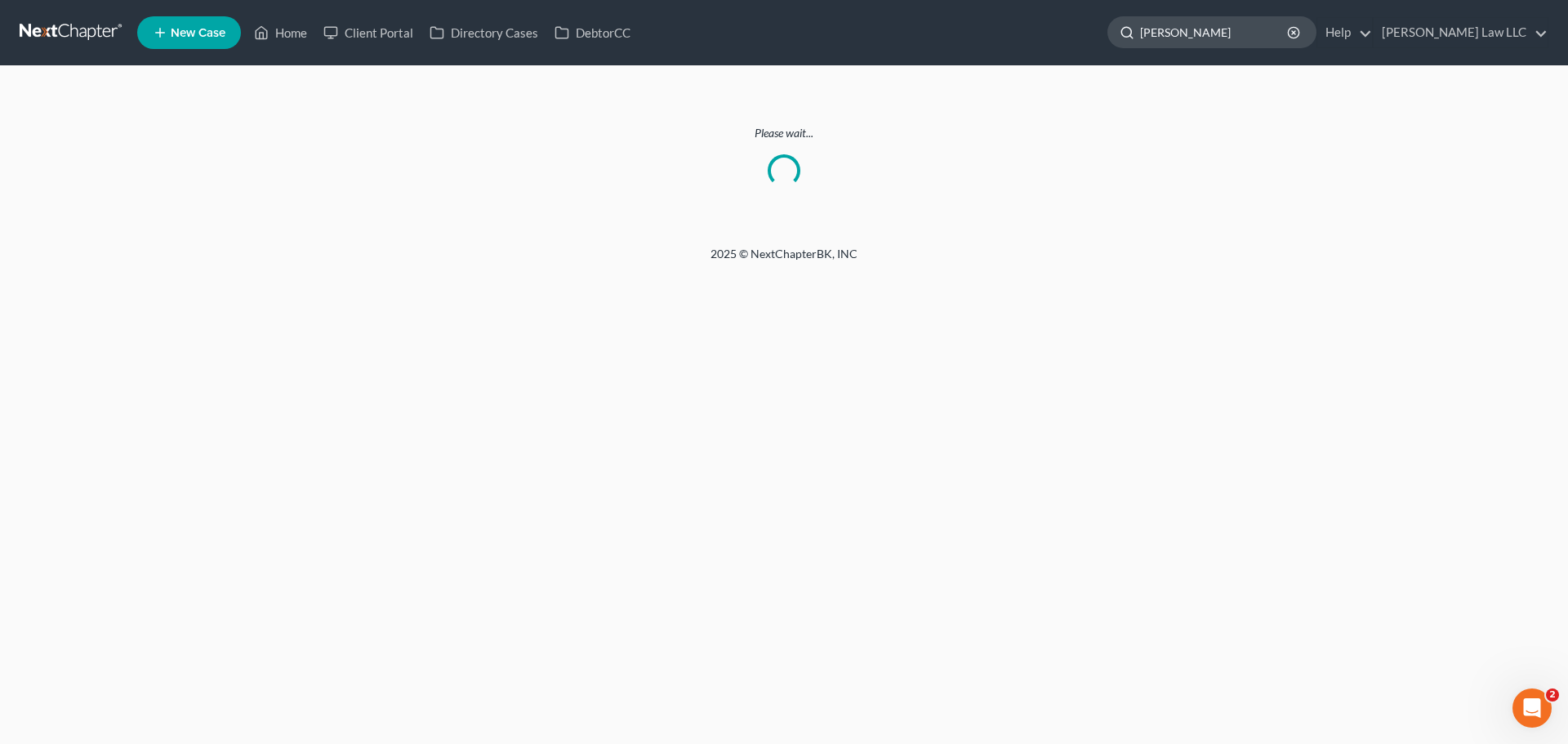
click at [1247, 32] on input "cofer" at bounding box center [1215, 31] width 149 height 30
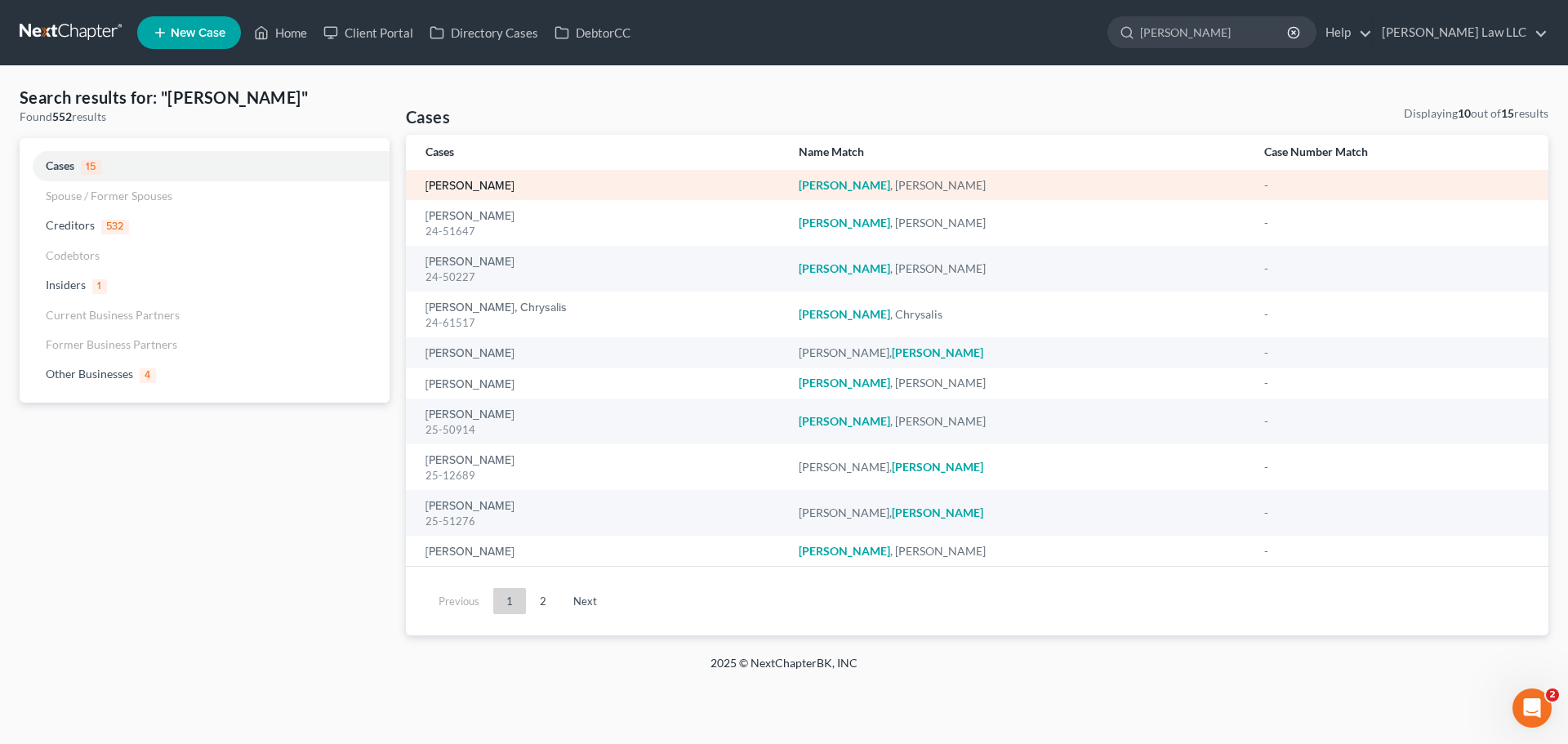
click at [481, 187] on link "[PERSON_NAME]" at bounding box center [470, 187] width 89 height 12
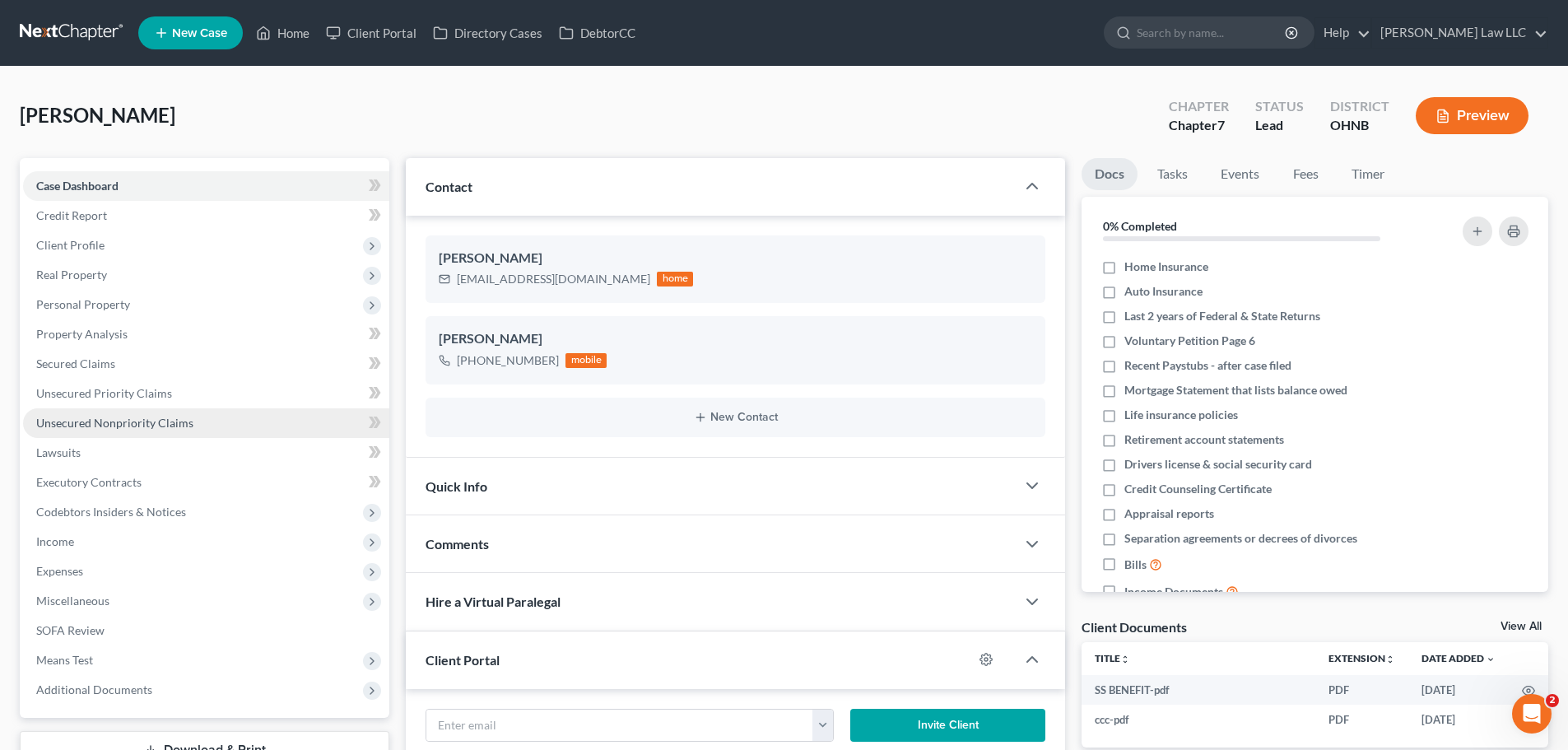
click at [129, 418] on span "Unsecured Nonpriority Claims" at bounding box center [115, 423] width 157 height 14
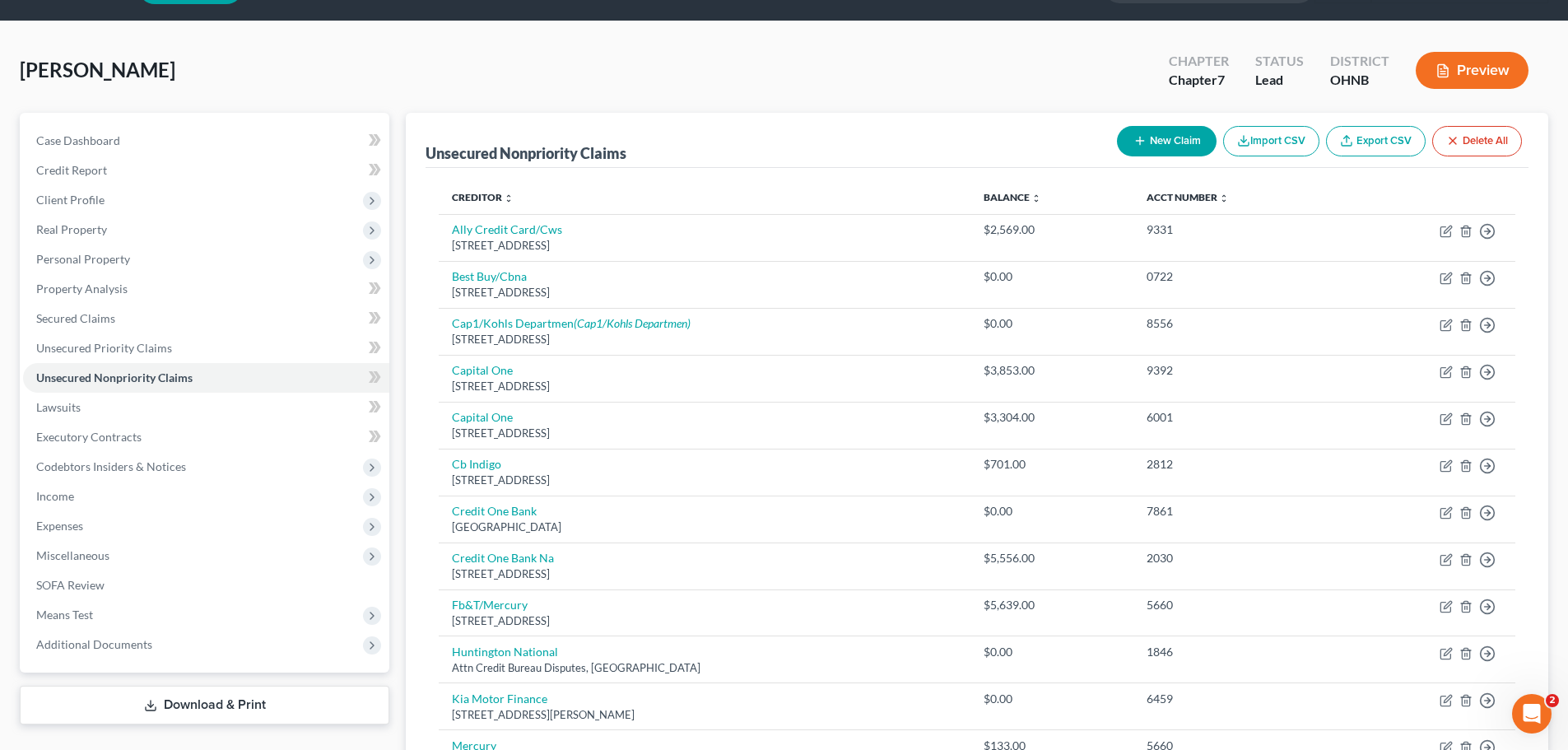
scroll to position [82, 0]
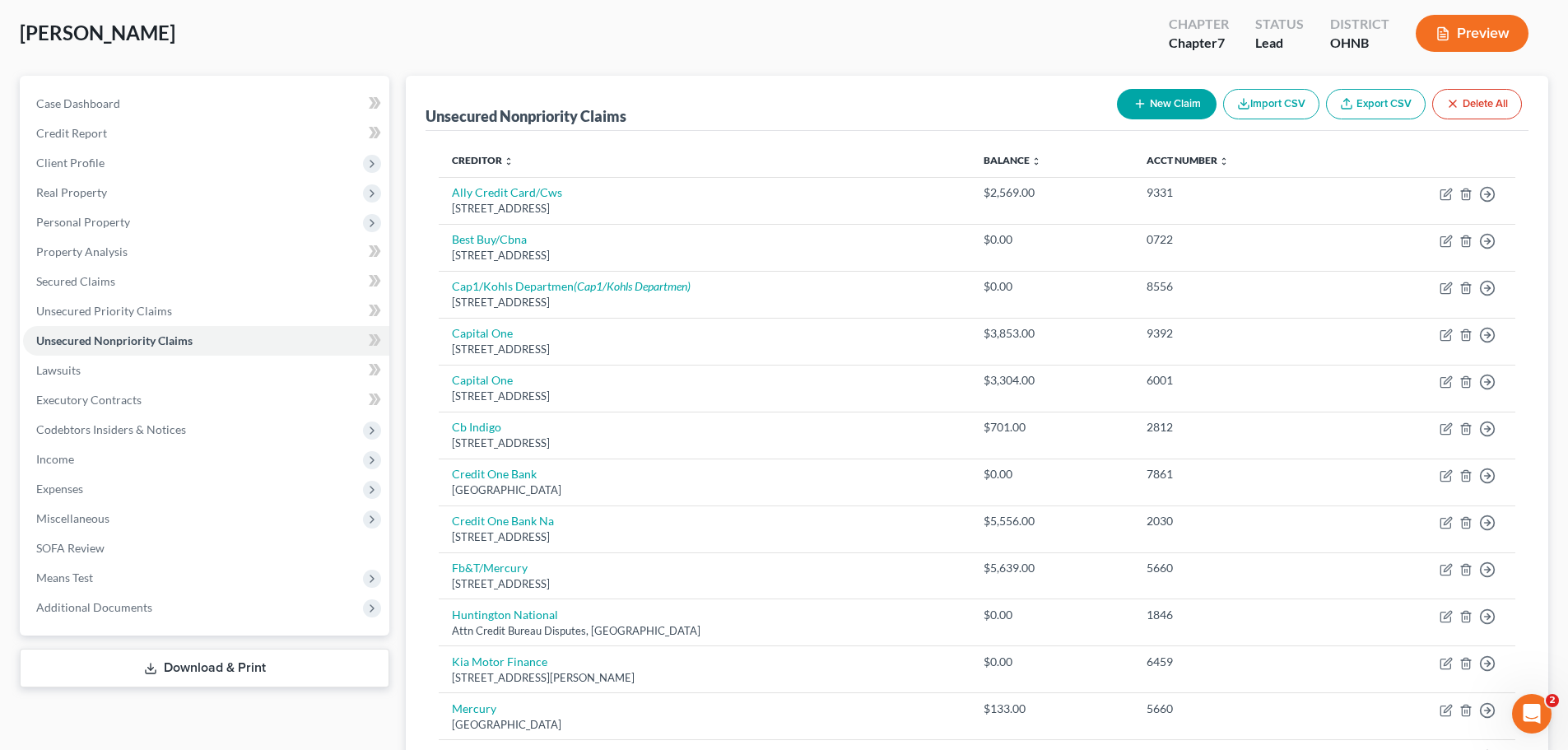
click at [655, 35] on div "Cofer, Kathryn Upgraded Chapter Chapter 7 Status Lead District OHNB Preview" at bounding box center [784, 40] width 1528 height 71
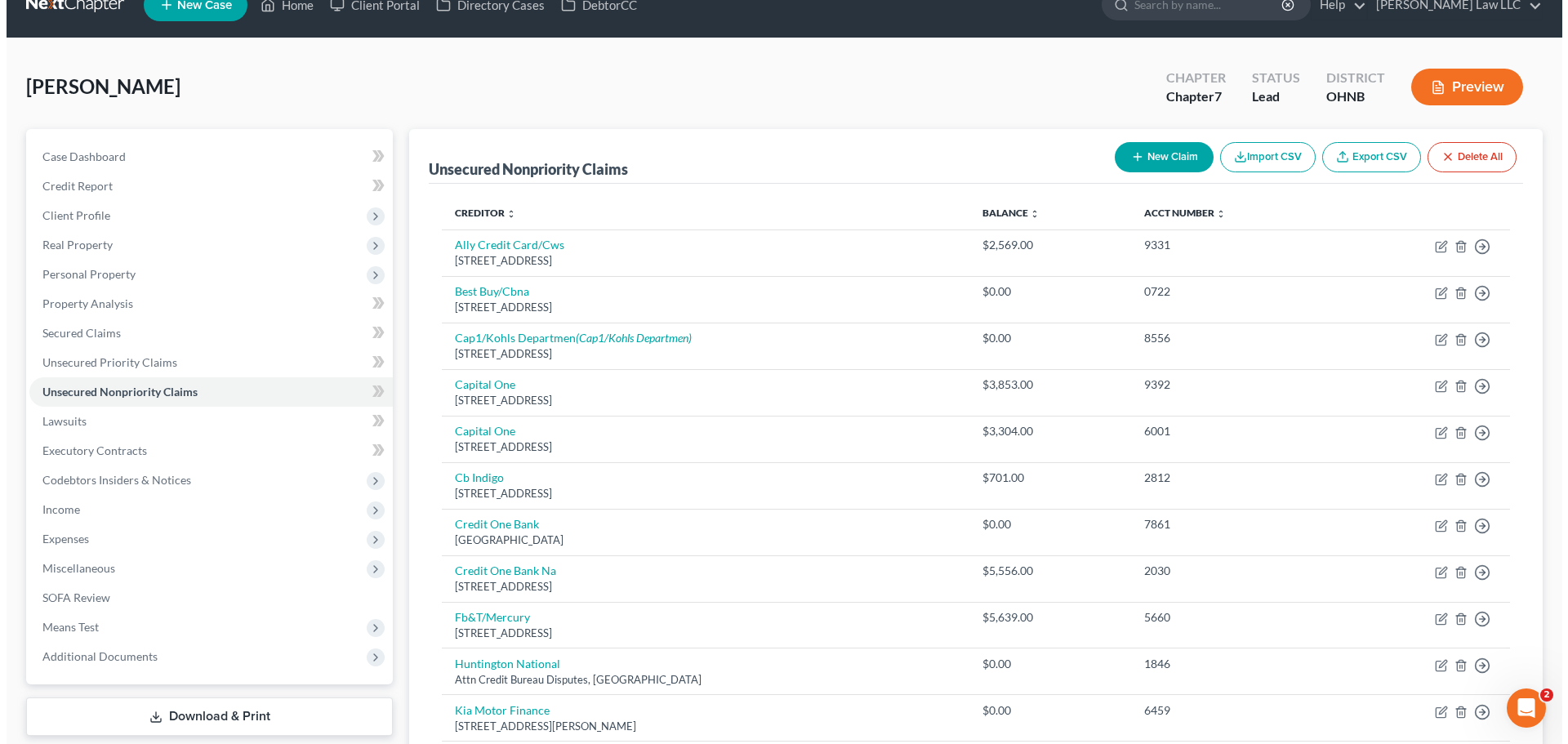
scroll to position [0, 0]
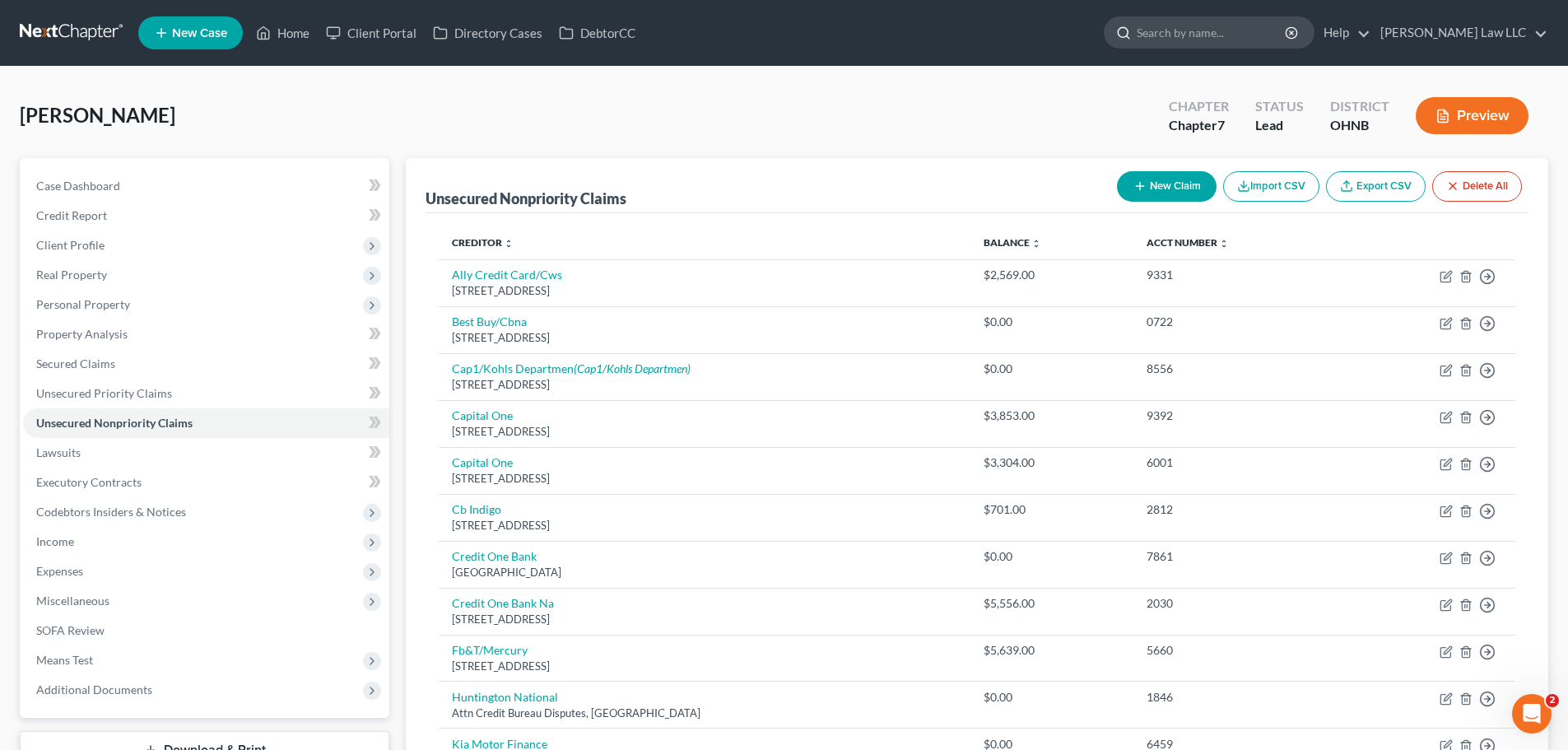
click at [1222, 39] on input "search" at bounding box center [1212, 32] width 151 height 31
type input "thomas"
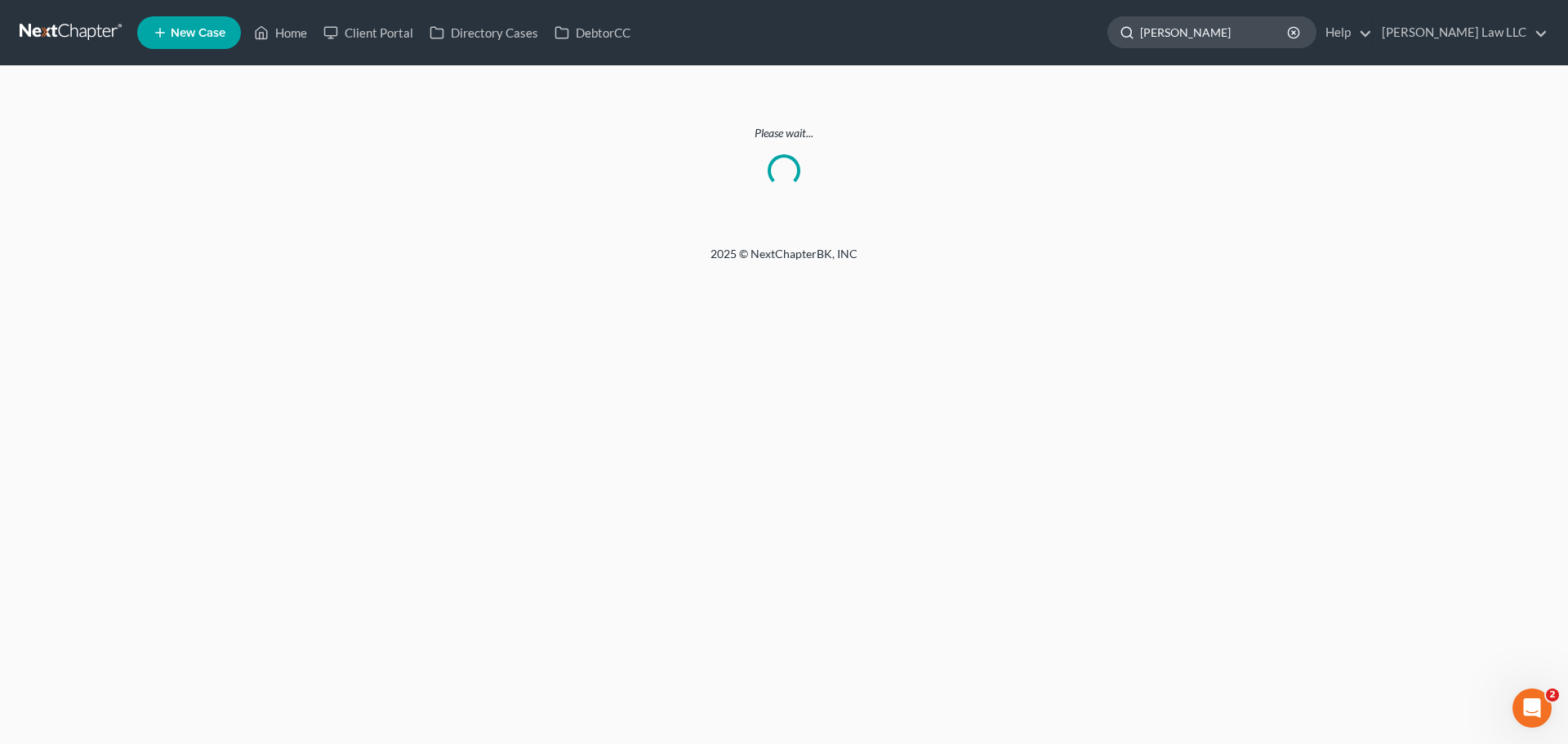
click at [1290, 31] on input "thomas" at bounding box center [1215, 31] width 149 height 30
click at [86, 32] on link at bounding box center [72, 32] width 104 height 29
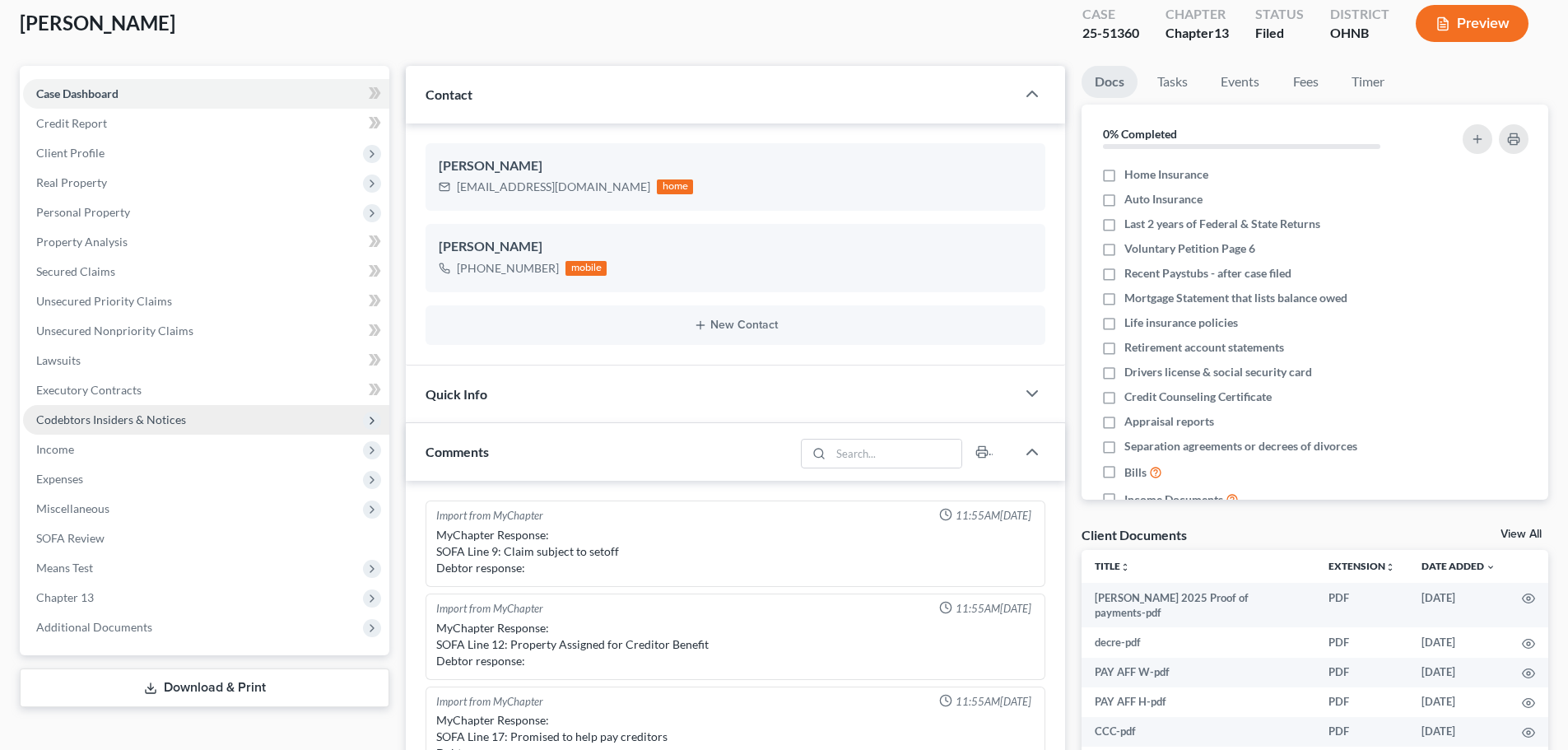
scroll to position [164, 0]
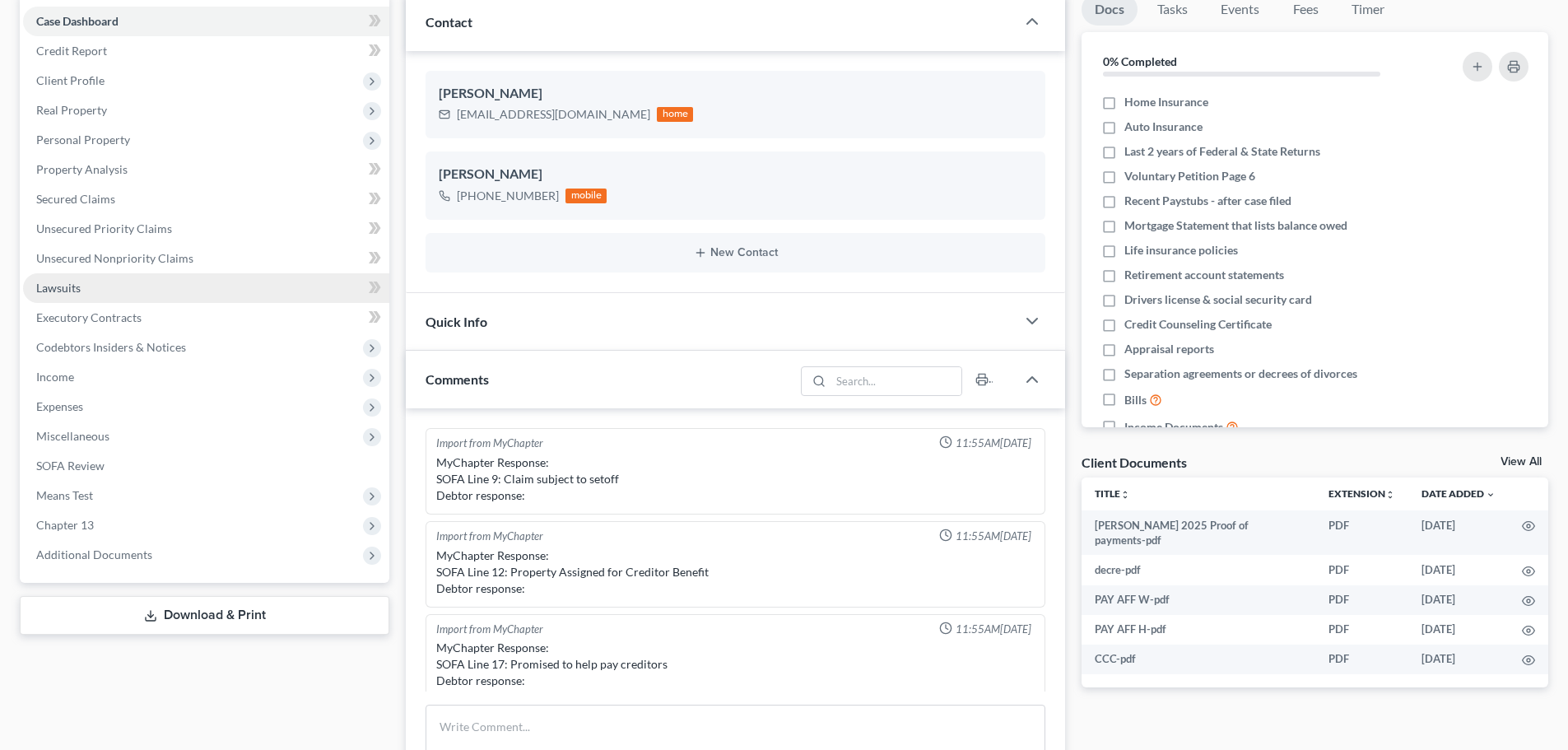
click at [130, 292] on link "Lawsuits" at bounding box center [206, 288] width 366 height 30
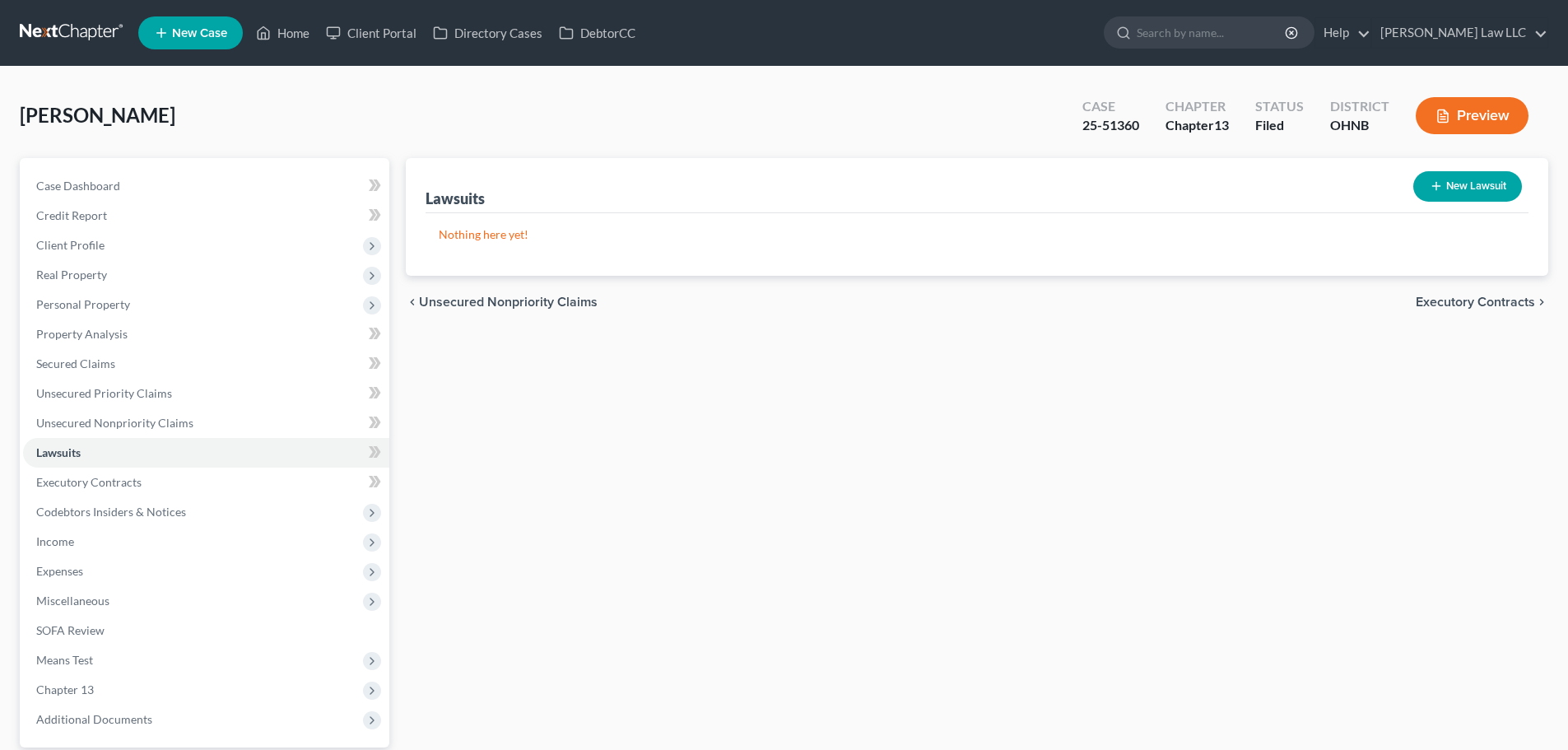
click at [1461, 187] on button "New Lawsuit" at bounding box center [1468, 186] width 109 height 31
select select "0"
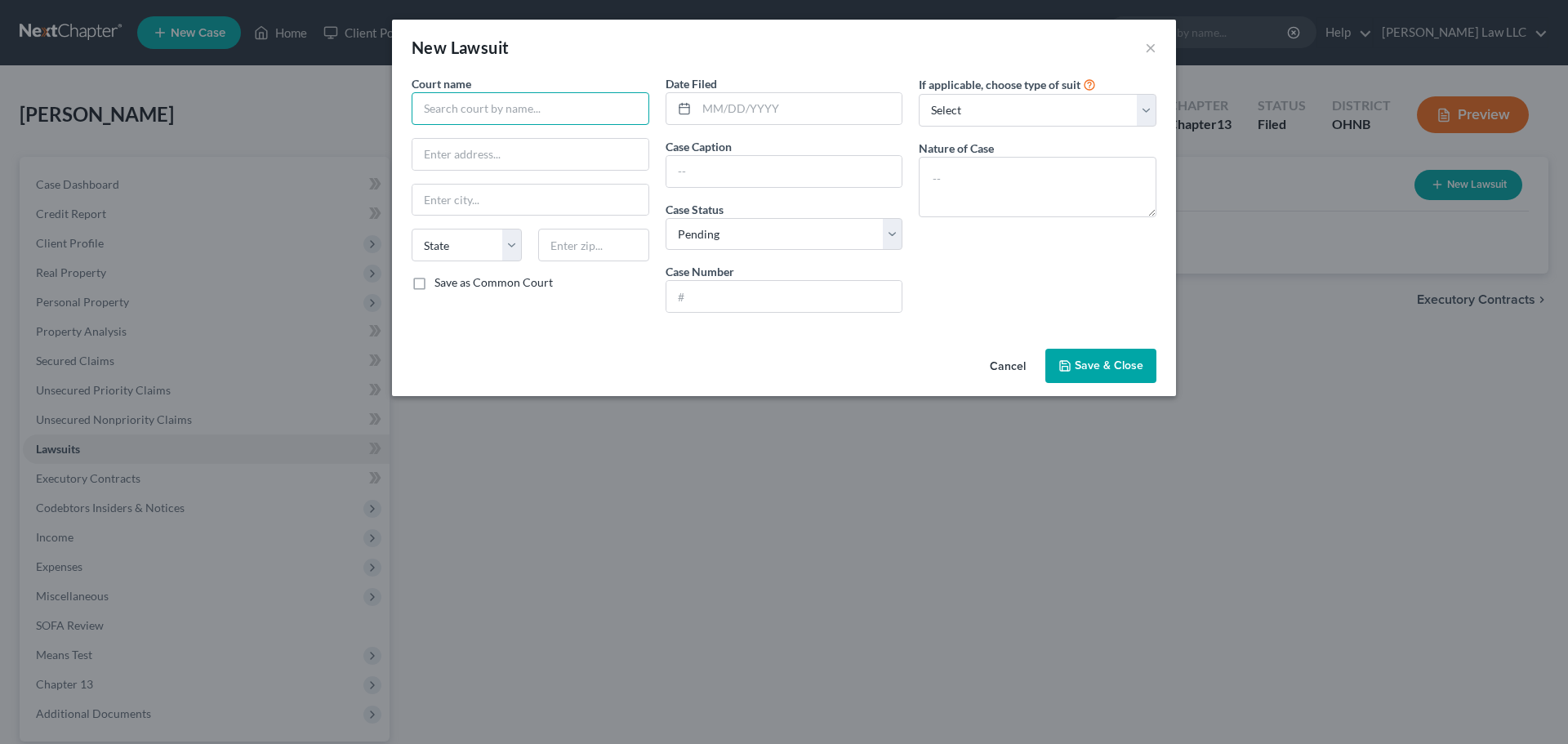
click at [530, 103] on input "text" at bounding box center [531, 108] width 238 height 32
click at [524, 133] on div "Medina Municipal Court" at bounding box center [513, 137] width 177 height 17
type input "Medina Municipal Court"
type input "135 North Elmwood Avenue"
type input "Medina"
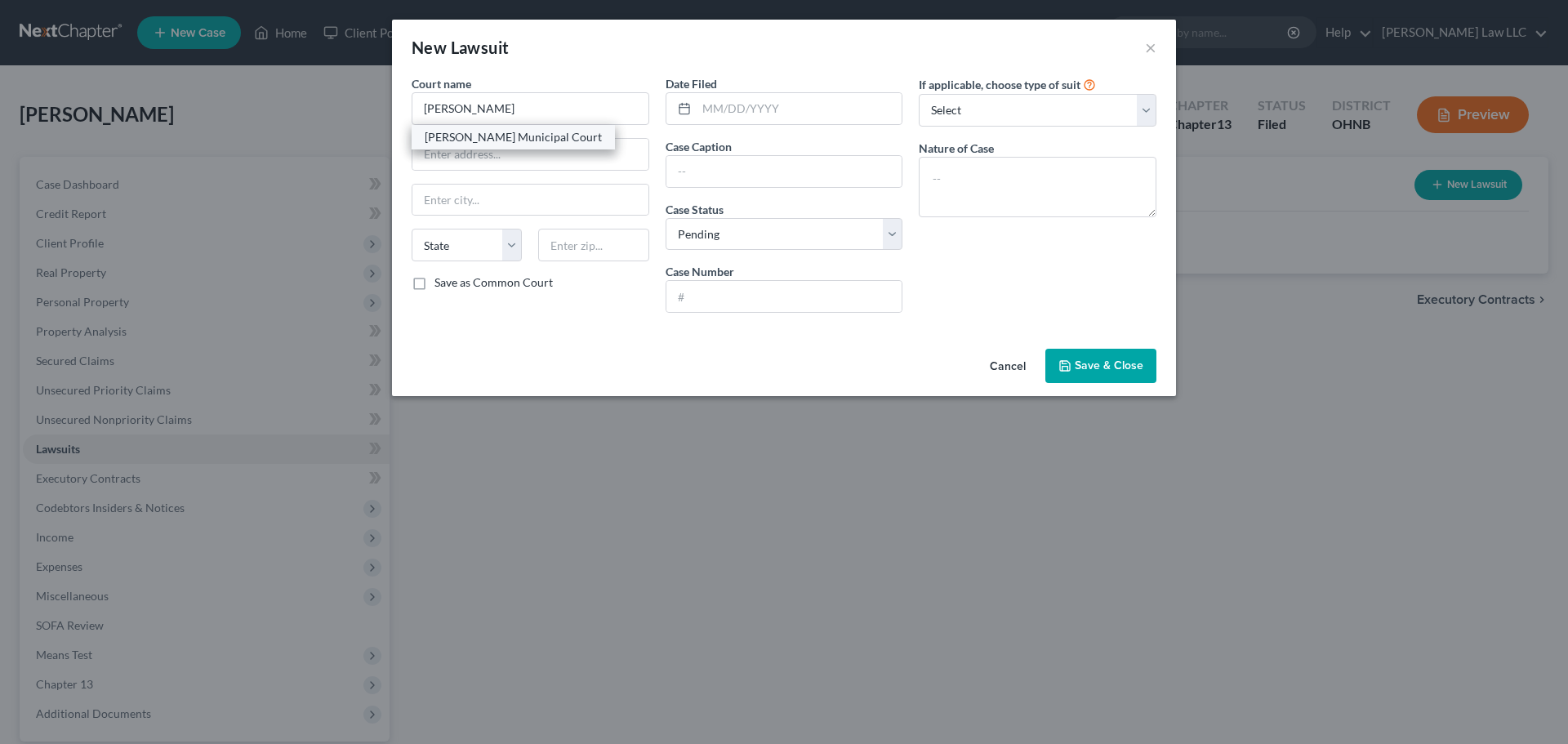
select select "36"
type input "44256"
click at [755, 106] on input "text" at bounding box center [799, 109] width 205 height 31
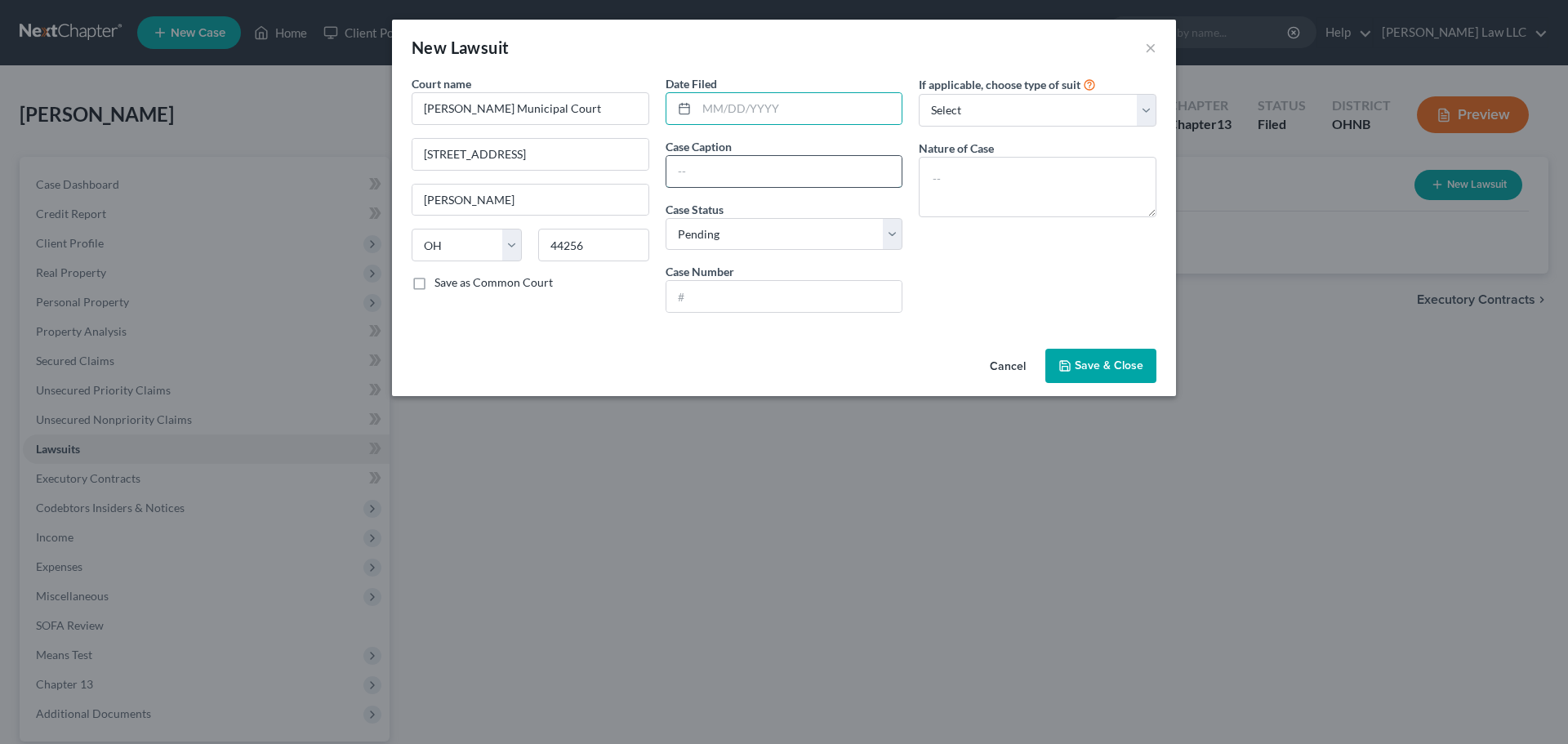
click at [698, 174] on input "text" at bounding box center [784, 172] width 236 height 31
paste input "CAPITAL ONE, N.A. C/O LYONS, DOUGHTY & VELDHUIS, P.C. vs. THOMAS, ZEBULON R"
type input "CAPITAL ONE, N.A. C/O LYONS, DOUGHTY & VELDHUIS, P.C. vs. THOMAS, ZEBULON R"
click at [748, 297] on input "text" at bounding box center [784, 297] width 236 height 31
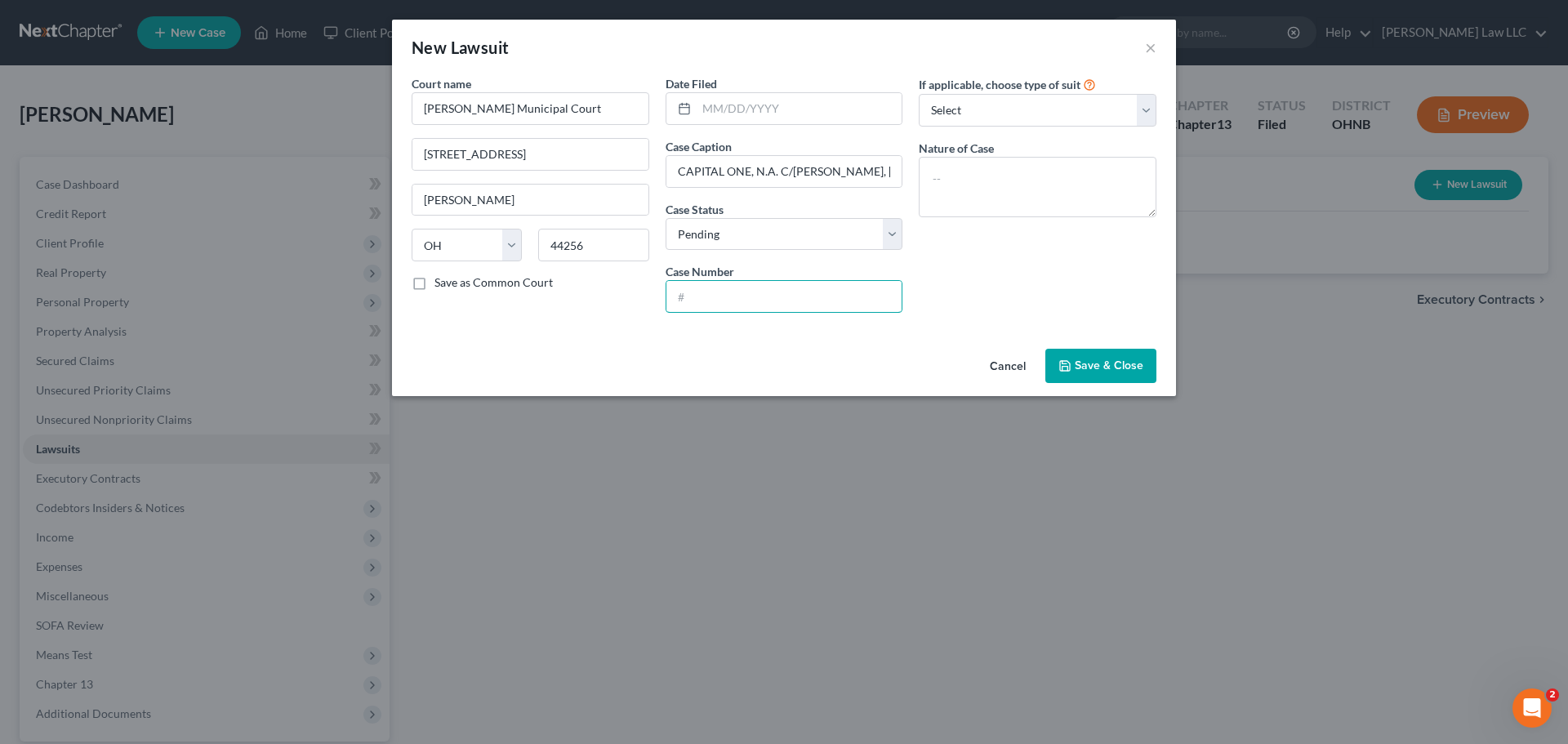
paste input "25CVF01485"
type input "25CVF01485"
click at [1006, 109] on select "Select Repossession Garnishment Foreclosure Attached, Seized, Or Levied Other" at bounding box center [1038, 110] width 238 height 32
select select "4"
click at [919, 94] on select "Select Repossession Garnishment Foreclosure Attached, Seized, Or Levied Other" at bounding box center [1038, 110] width 238 height 32
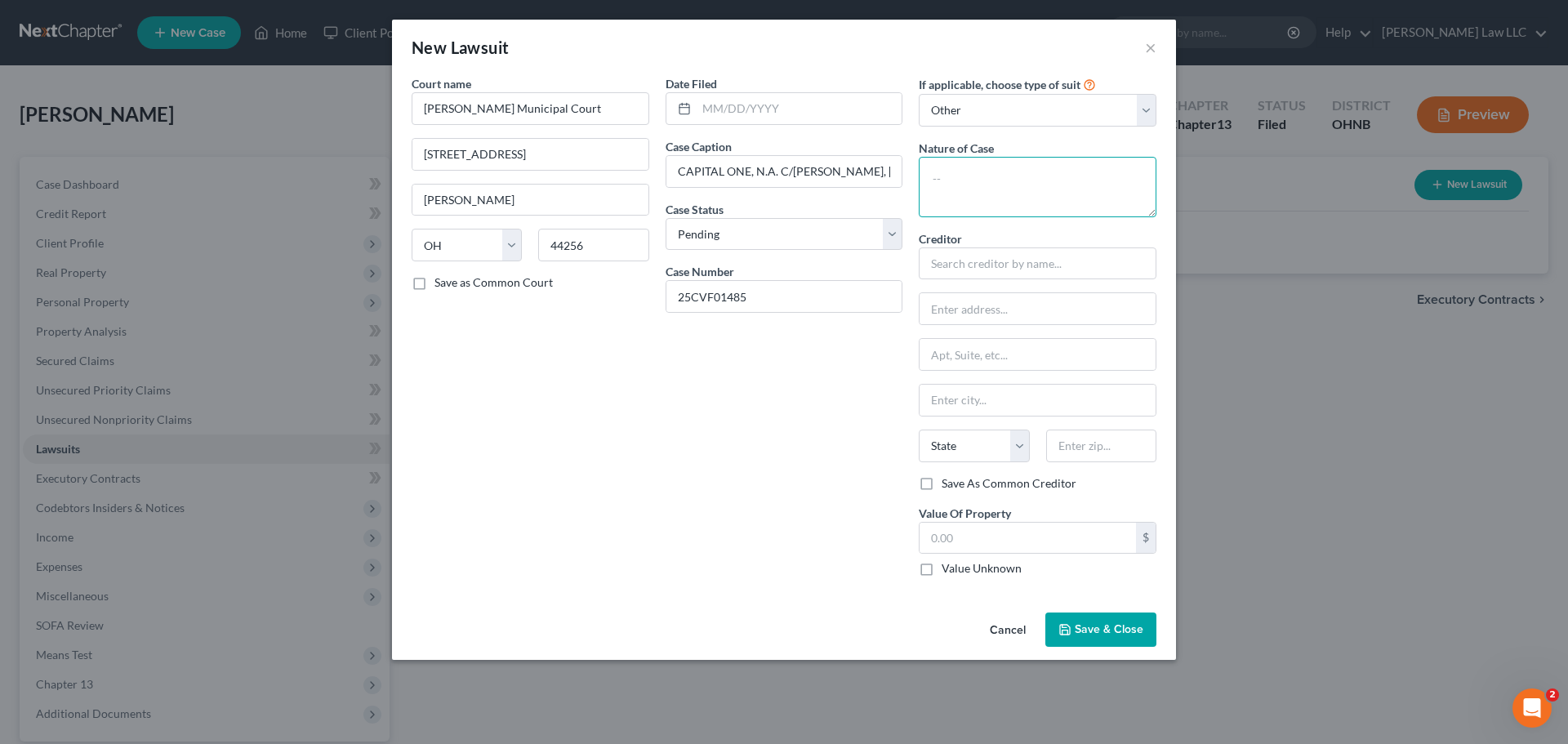
click at [991, 200] on textarea at bounding box center [1038, 187] width 238 height 60
type textarea "Civil`"
type input "a"
click at [998, 189] on textarea "Civil`" at bounding box center [1038, 187] width 238 height 60
type textarea "Civil"
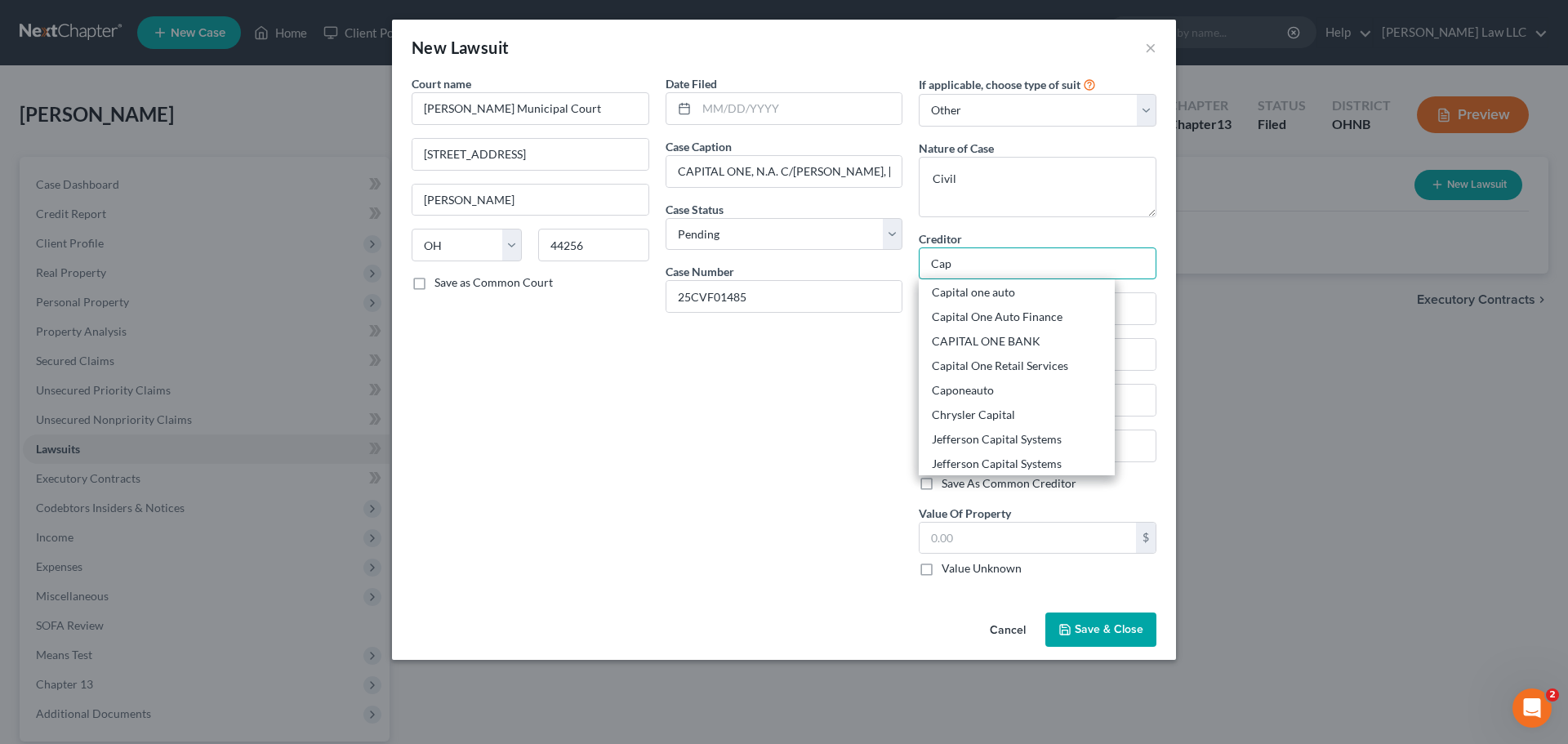
scroll to position [106, 0]
click at [992, 385] on div "CAPITAL ONE BANK" at bounding box center [1016, 381] width 170 height 17
type input "CAPITAL ONE BANK"
type input "15000 Capital One Drive"
type input "Richmond"
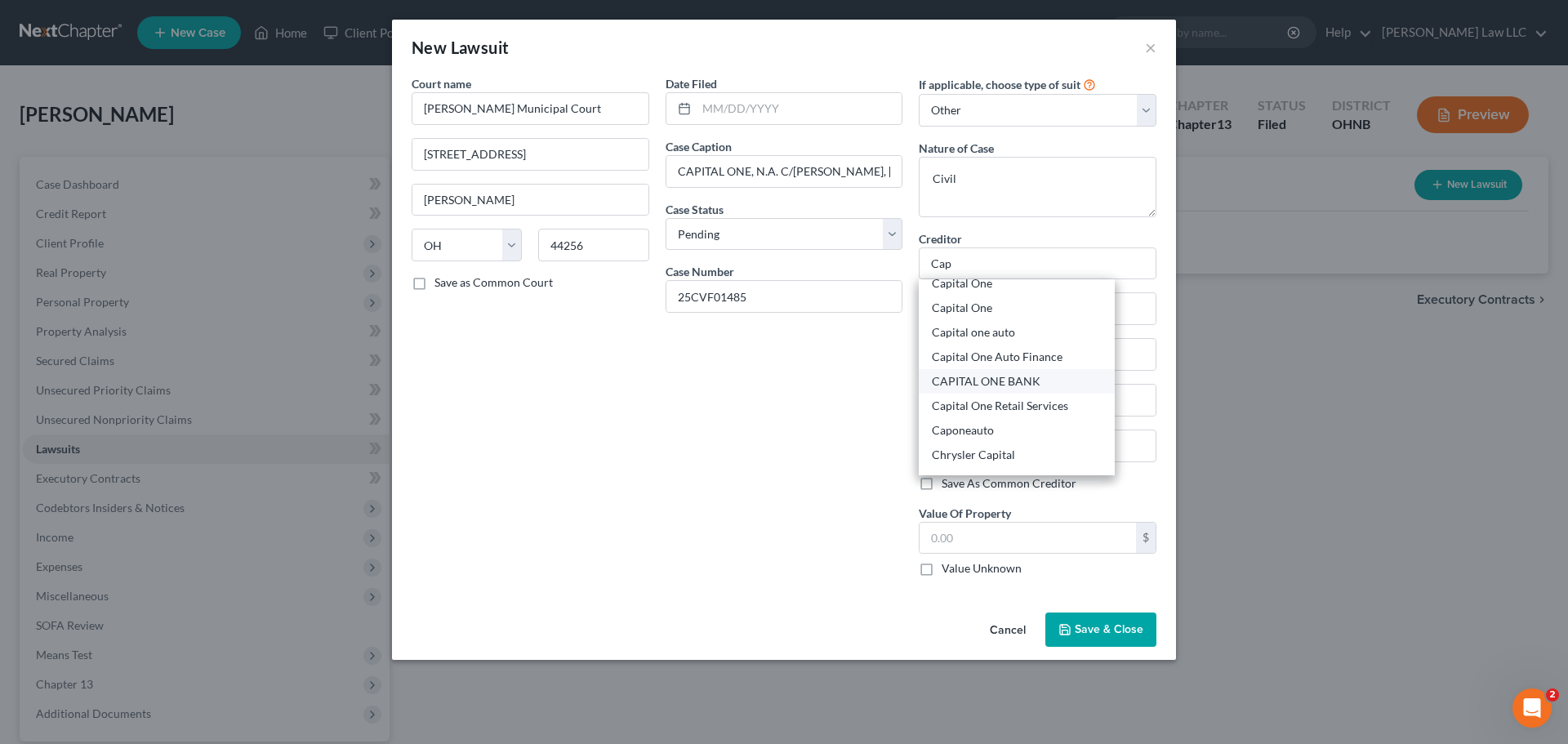
select select "48"
type input "23238"
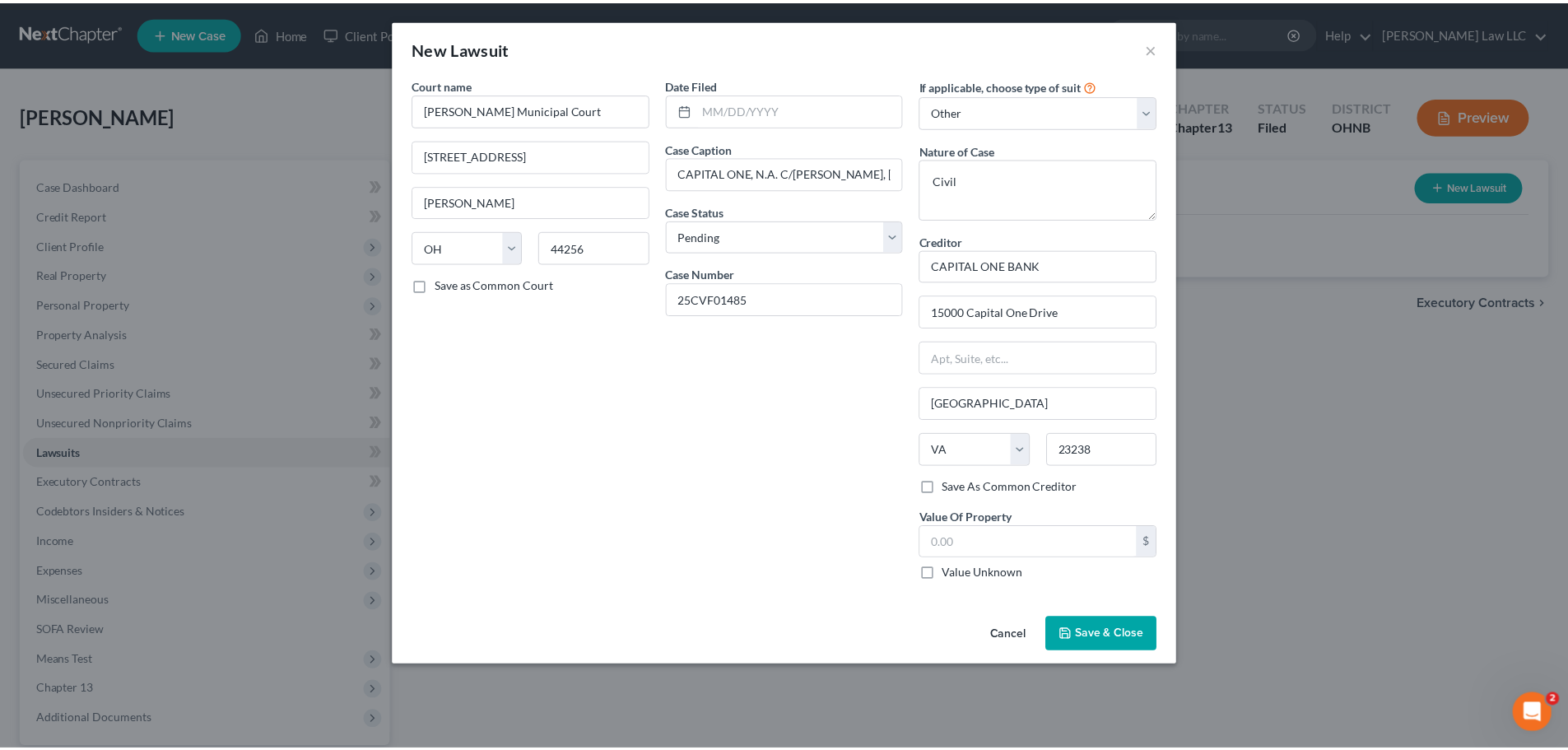
scroll to position [0, 0]
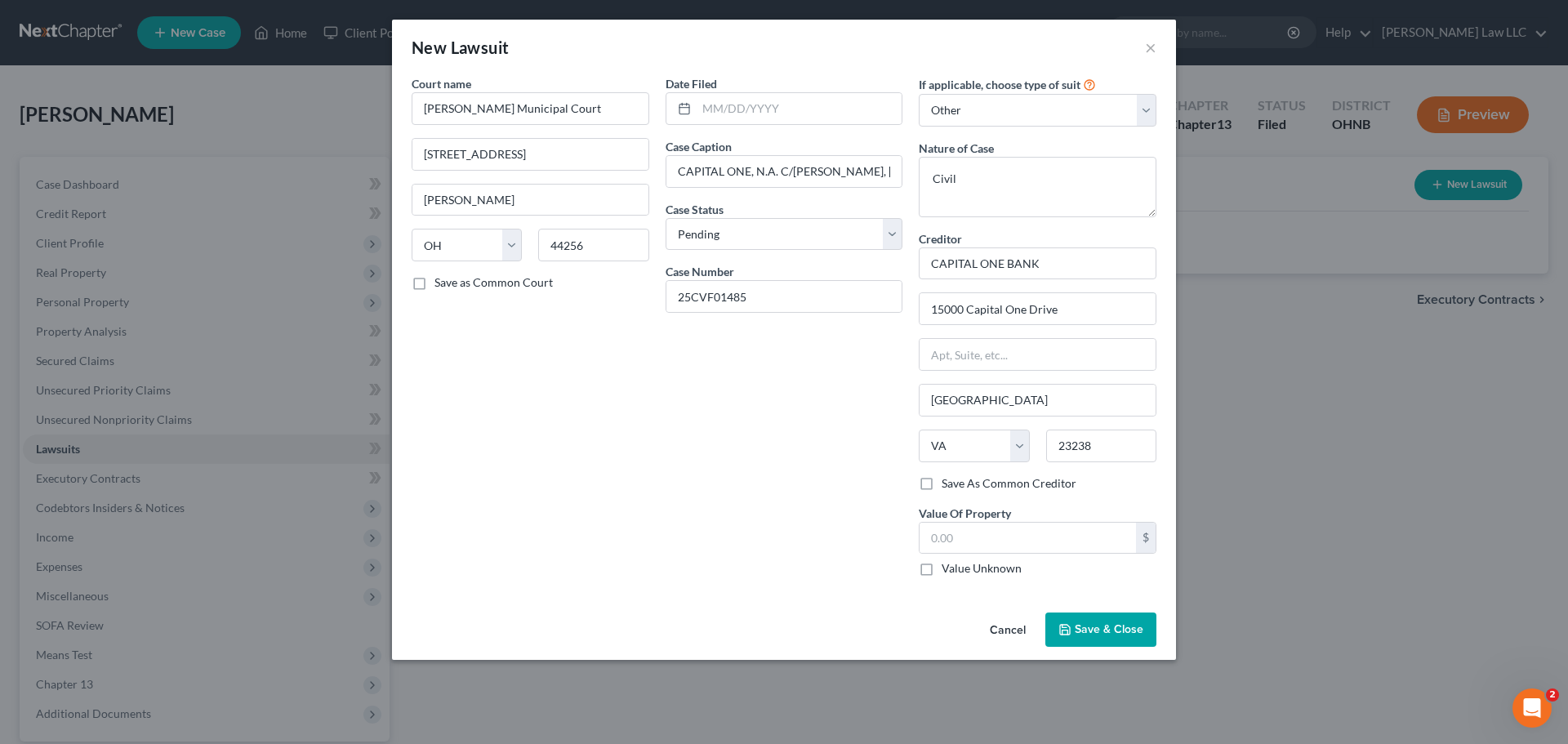
click at [848, 395] on div "Date Filed Case Caption CAPITAL ONE, N.A. C/O LYONS, DOUGHTY & VELDHUIS, P.C. v…" at bounding box center [784, 331] width 254 height 514
click at [955, 484] on label "Save As Common Creditor" at bounding box center [1009, 484] width 135 height 17
click at [955, 484] on input "Save As Common Creditor" at bounding box center [954, 481] width 11 height 11
checkbox input "true"
click at [894, 548] on div "Date Filed Case Caption CAPITAL ONE, N.A. C/O LYONS, DOUGHTY & VELDHUIS, P.C. v…" at bounding box center [784, 331] width 254 height 514
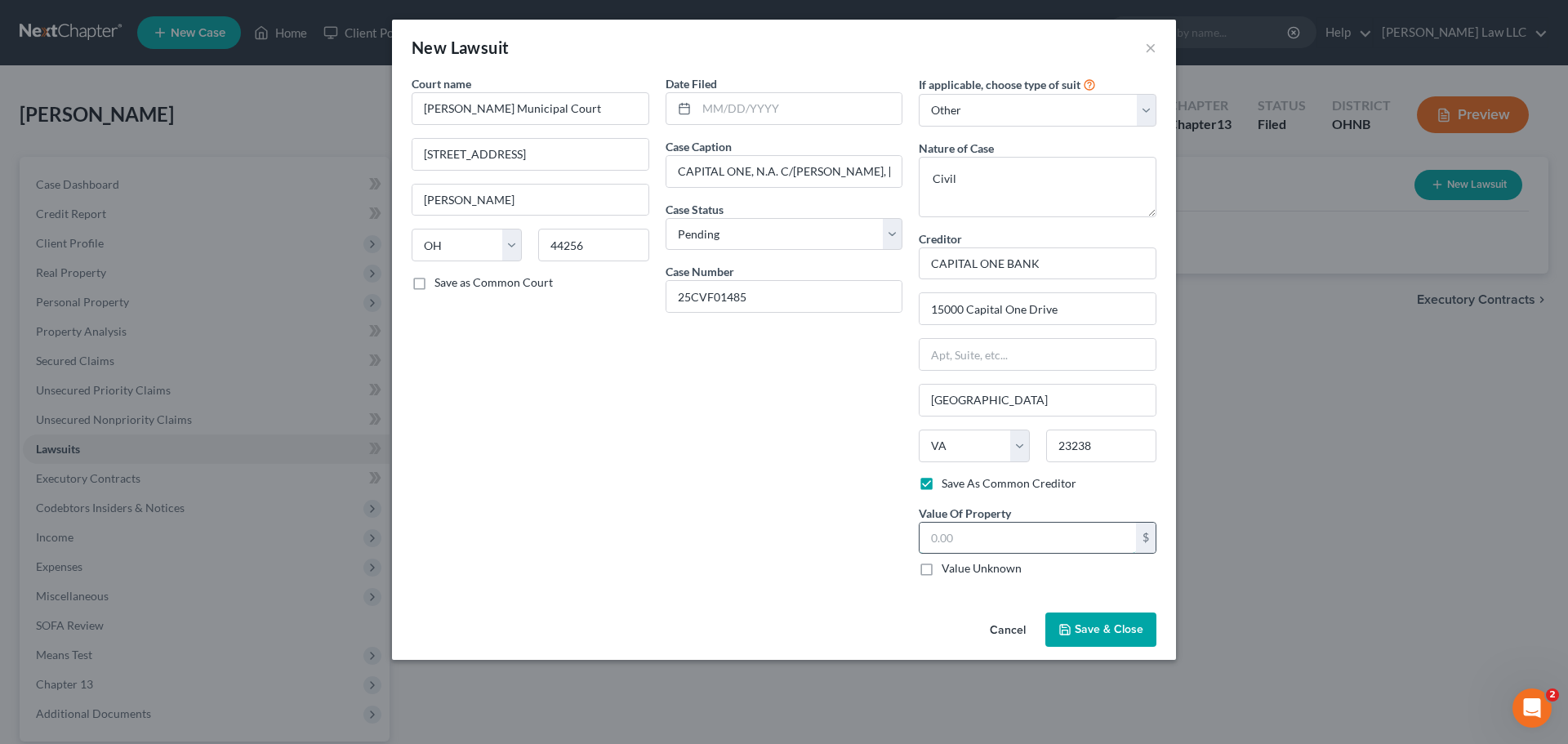
click at [970, 539] on input "text" at bounding box center [1028, 539] width 216 height 31
type input "5,245"
click at [814, 452] on div "Date Filed Case Caption CAPITAL ONE, N.A. C/O LYONS, DOUGHTY & VELDHUIS, P.C. v…" at bounding box center [784, 331] width 254 height 514
click at [1093, 626] on span "Save & Close" at bounding box center [1110, 629] width 69 height 14
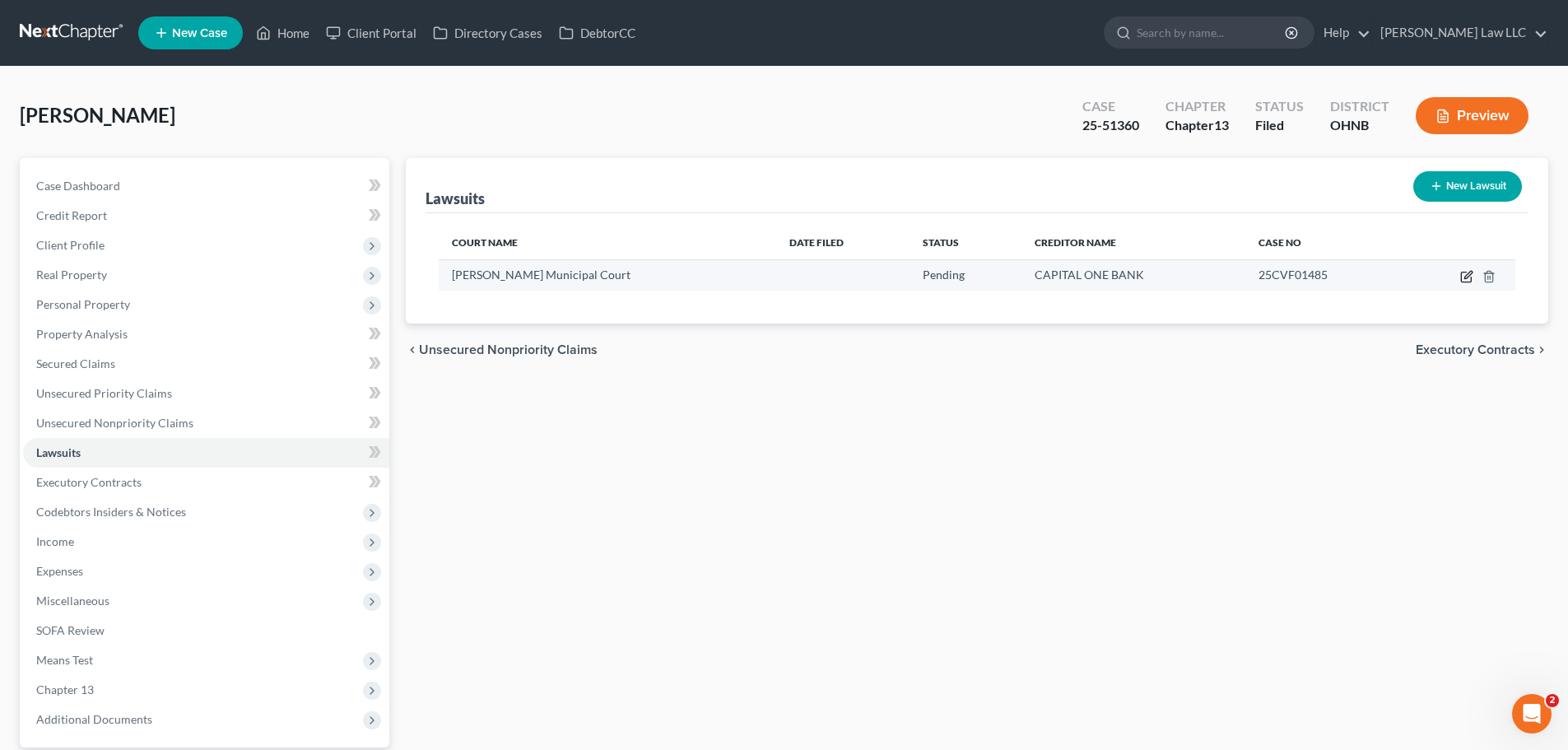
click at [1471, 277] on icon "button" at bounding box center [1466, 277] width 10 height 10
select select "36"
select select "0"
select select "4"
select select "48"
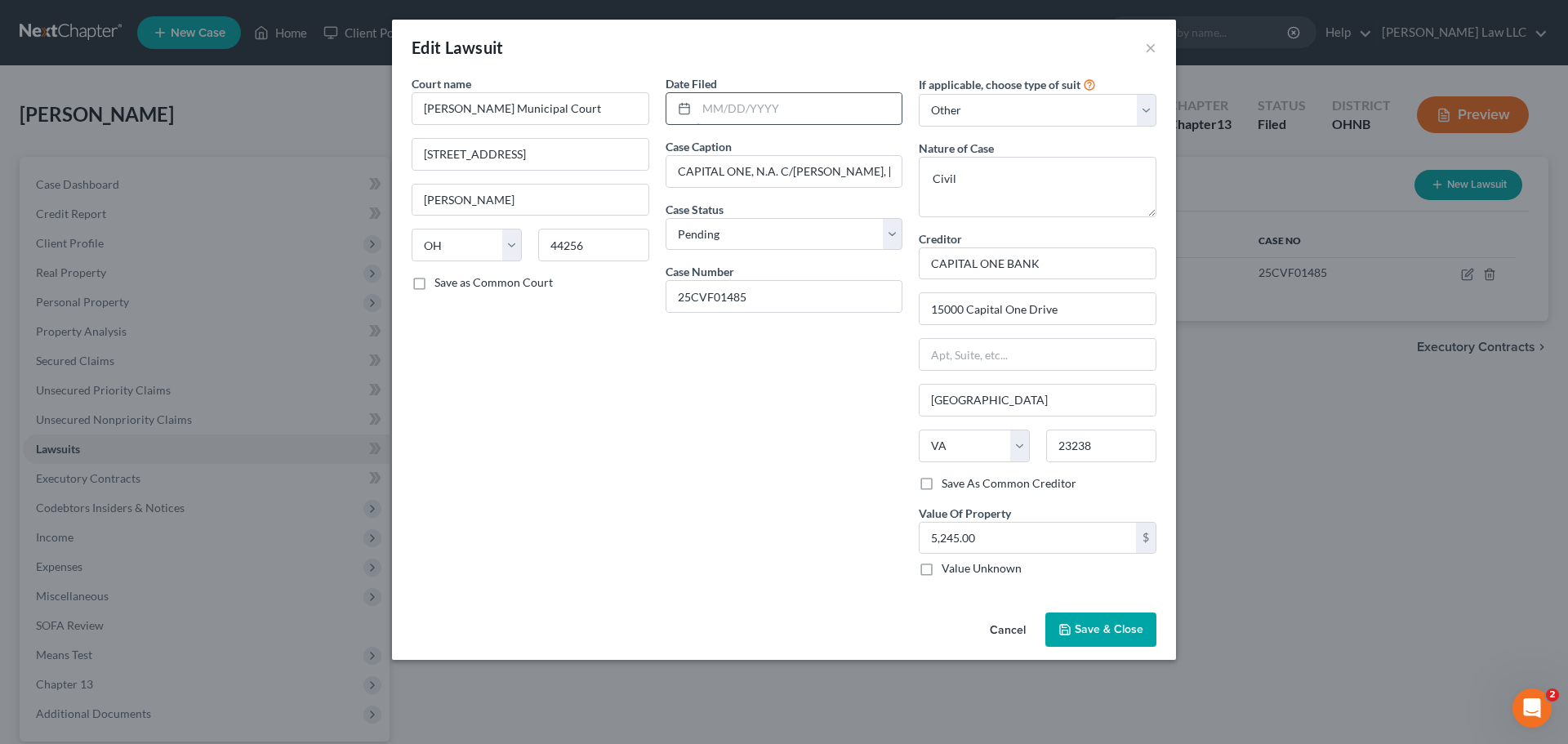
click at [791, 114] on input "text" at bounding box center [799, 109] width 205 height 31
type input "05/12/2025"
click at [1075, 625] on button "Save & Close" at bounding box center [1101, 629] width 111 height 34
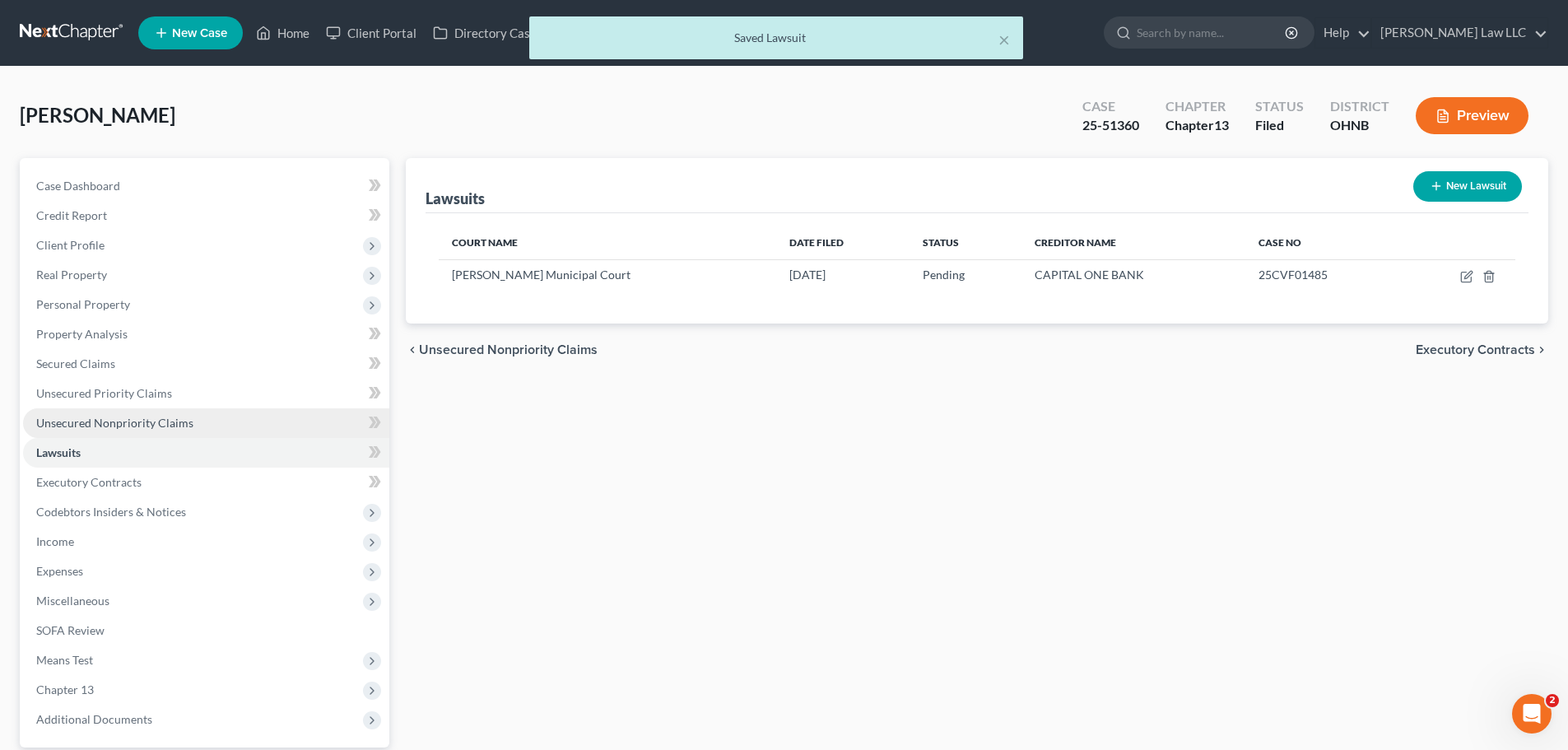
click at [183, 417] on span "Unsecured Nonpriority Claims" at bounding box center [115, 423] width 157 height 14
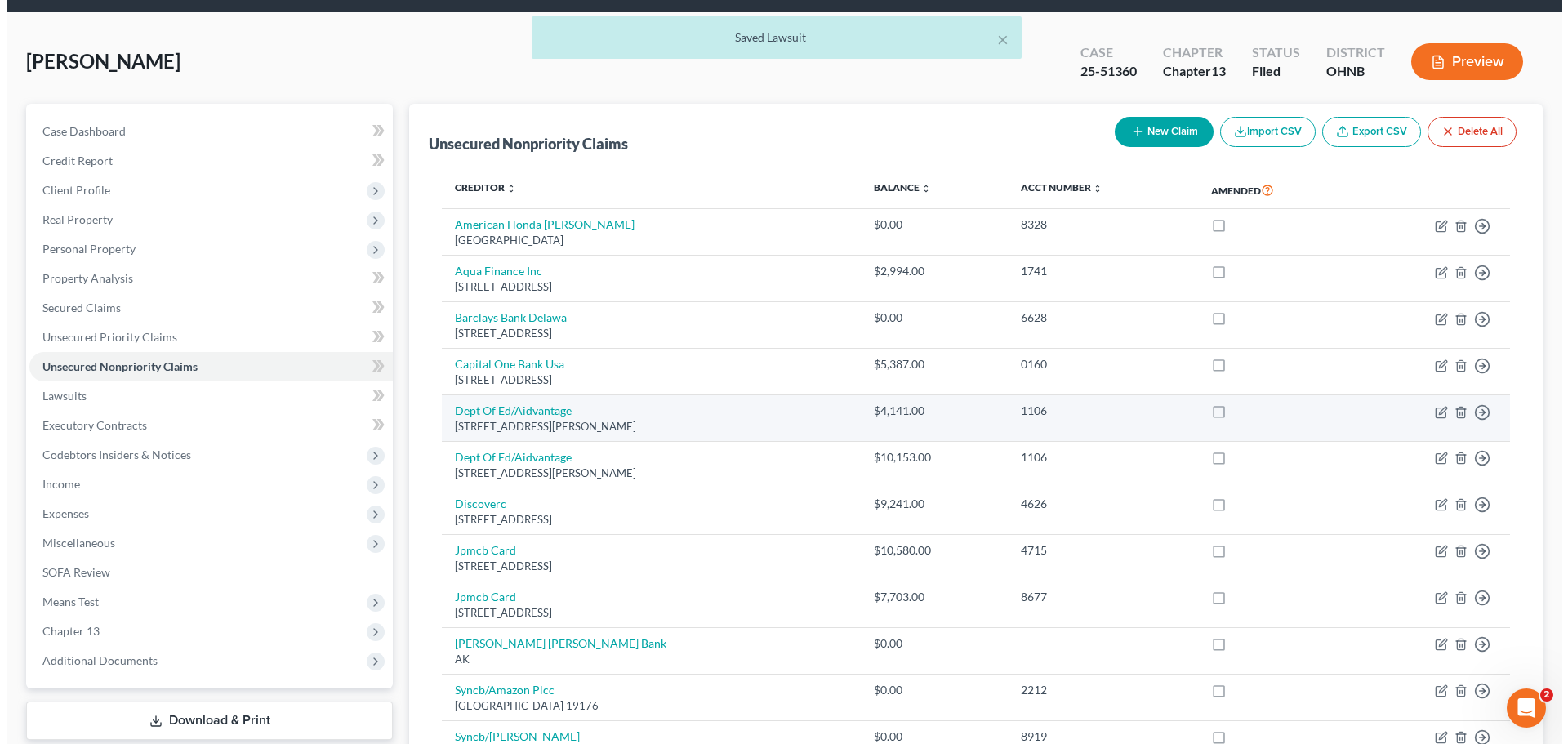
scroll to position [82, 0]
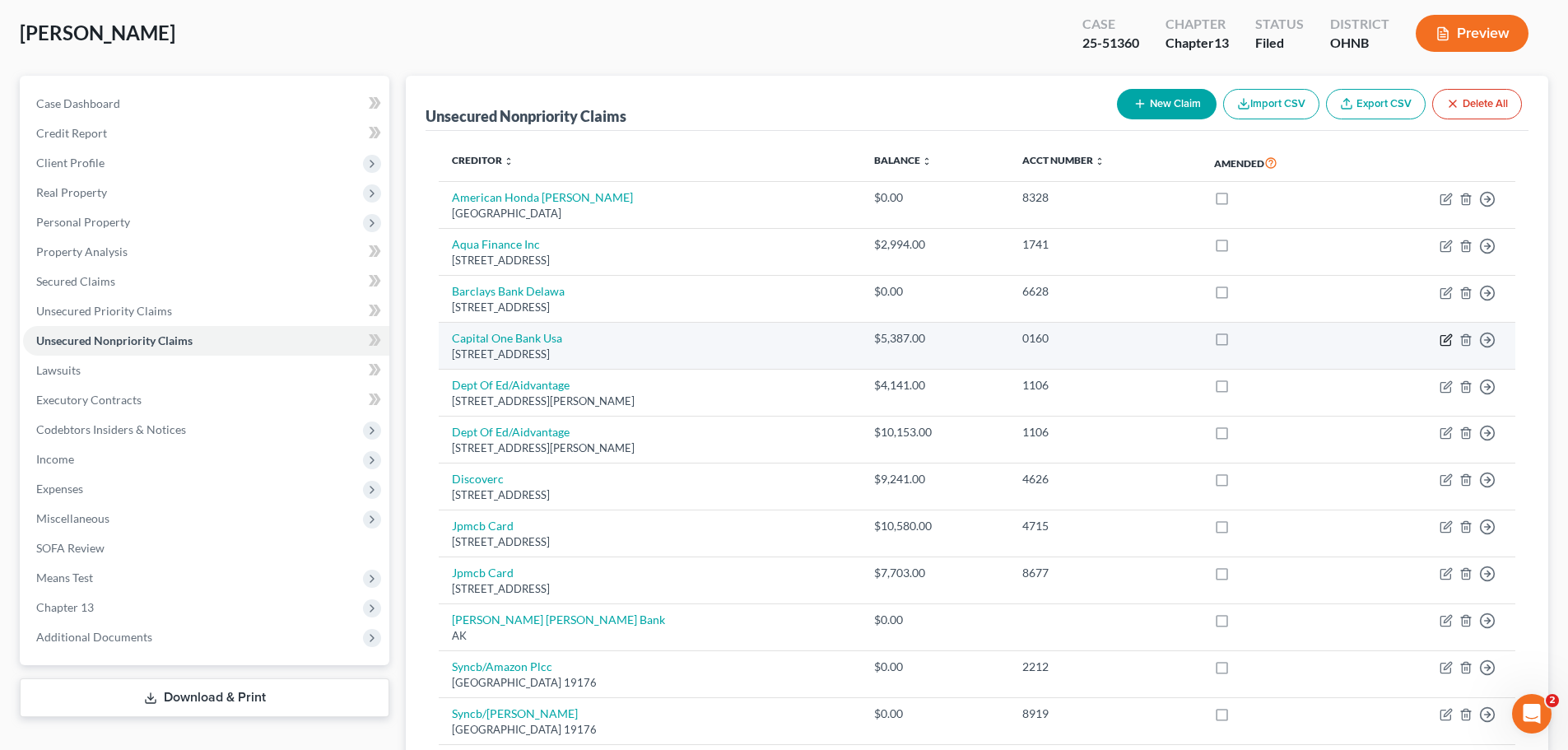
click at [1447, 336] on icon "button" at bounding box center [1445, 340] width 13 height 13
select select "46"
select select "1"
select select "0"
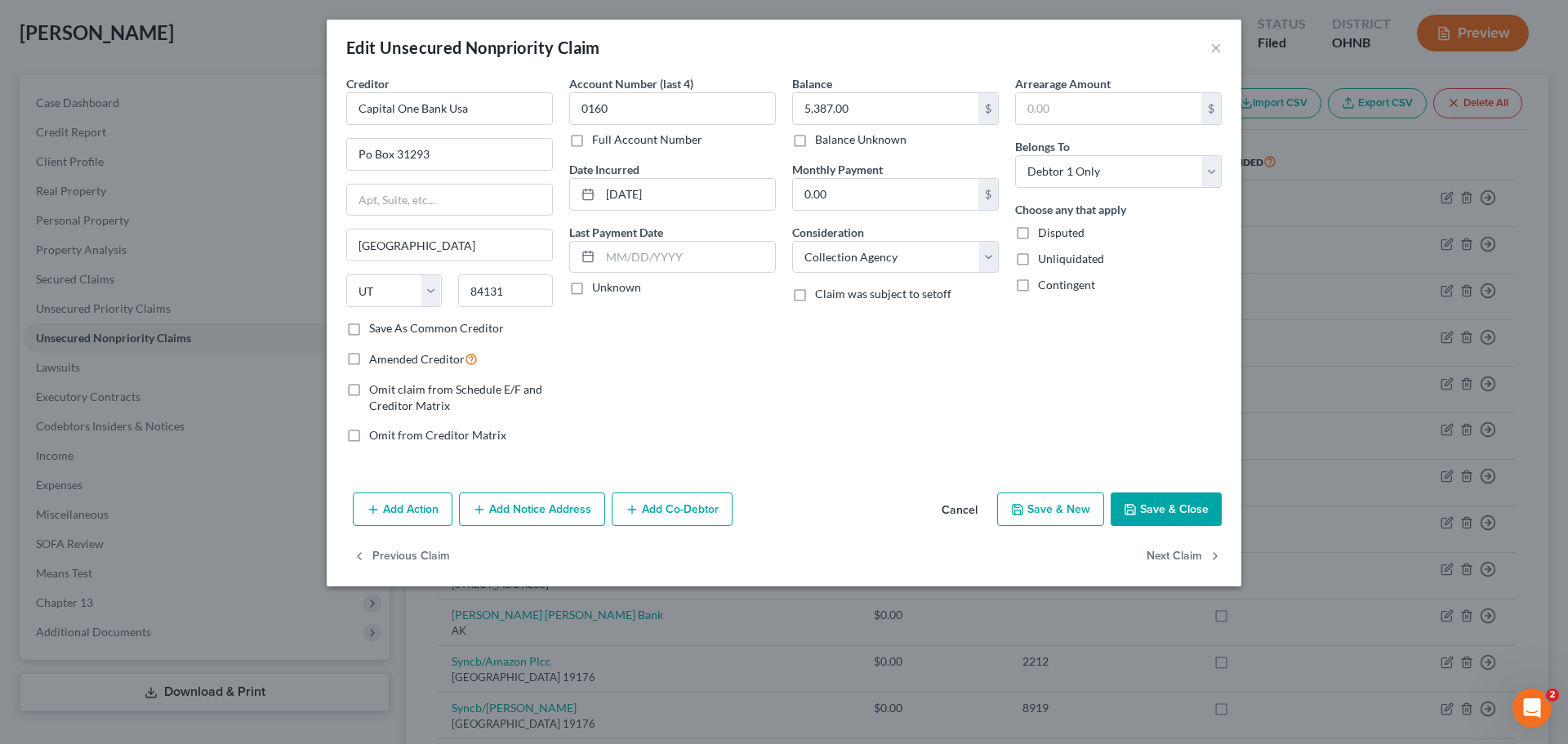
click at [554, 509] on button "Add Notice Address" at bounding box center [532, 509] width 146 height 34
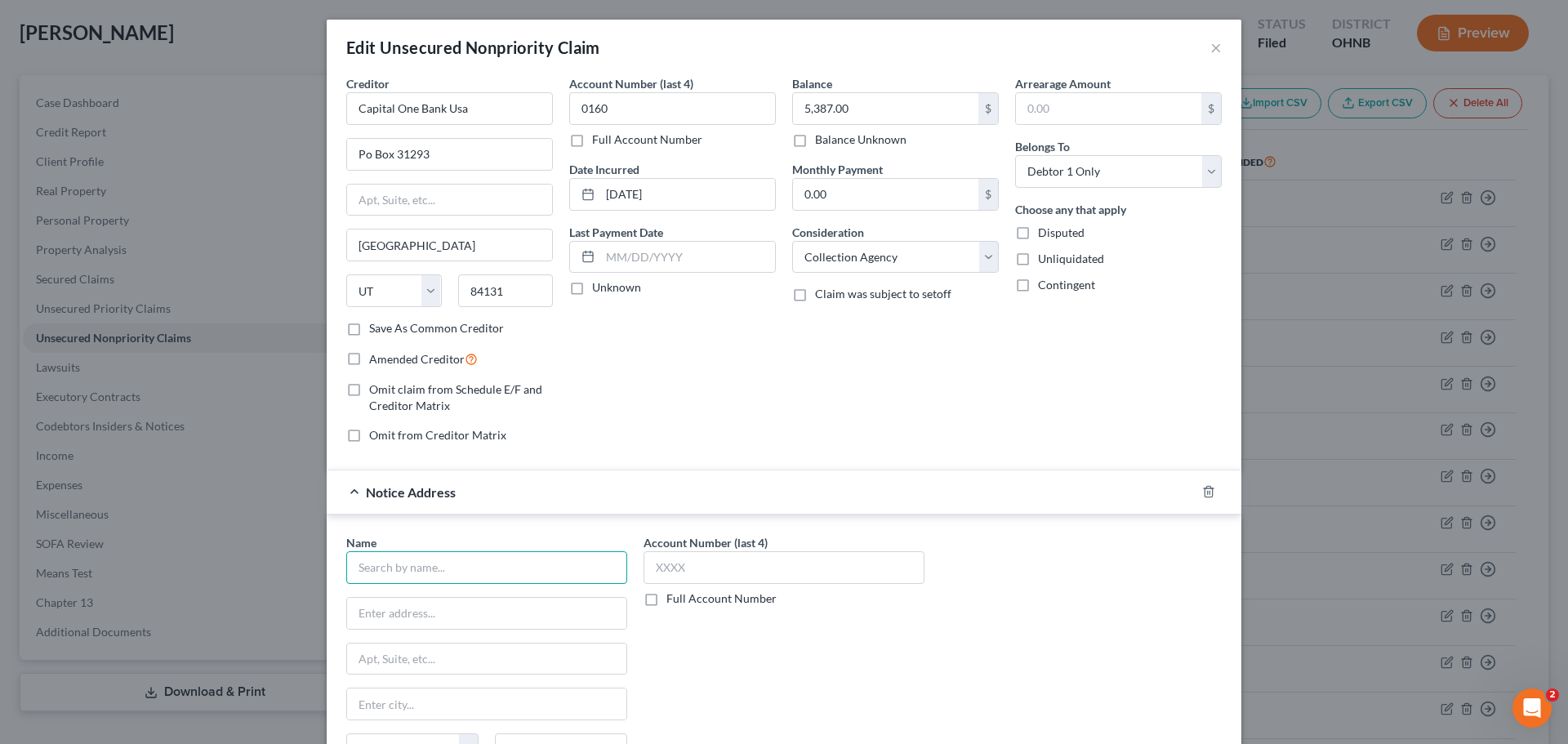
click at [431, 557] on input "text" at bounding box center [487, 567] width 281 height 32
click at [502, 601] on div "Medina Municipal Court" at bounding box center [448, 596] width 177 height 17
type input "Medina Municipal Court"
type input "135 N Elmwood Avenue"
type input "Medina"
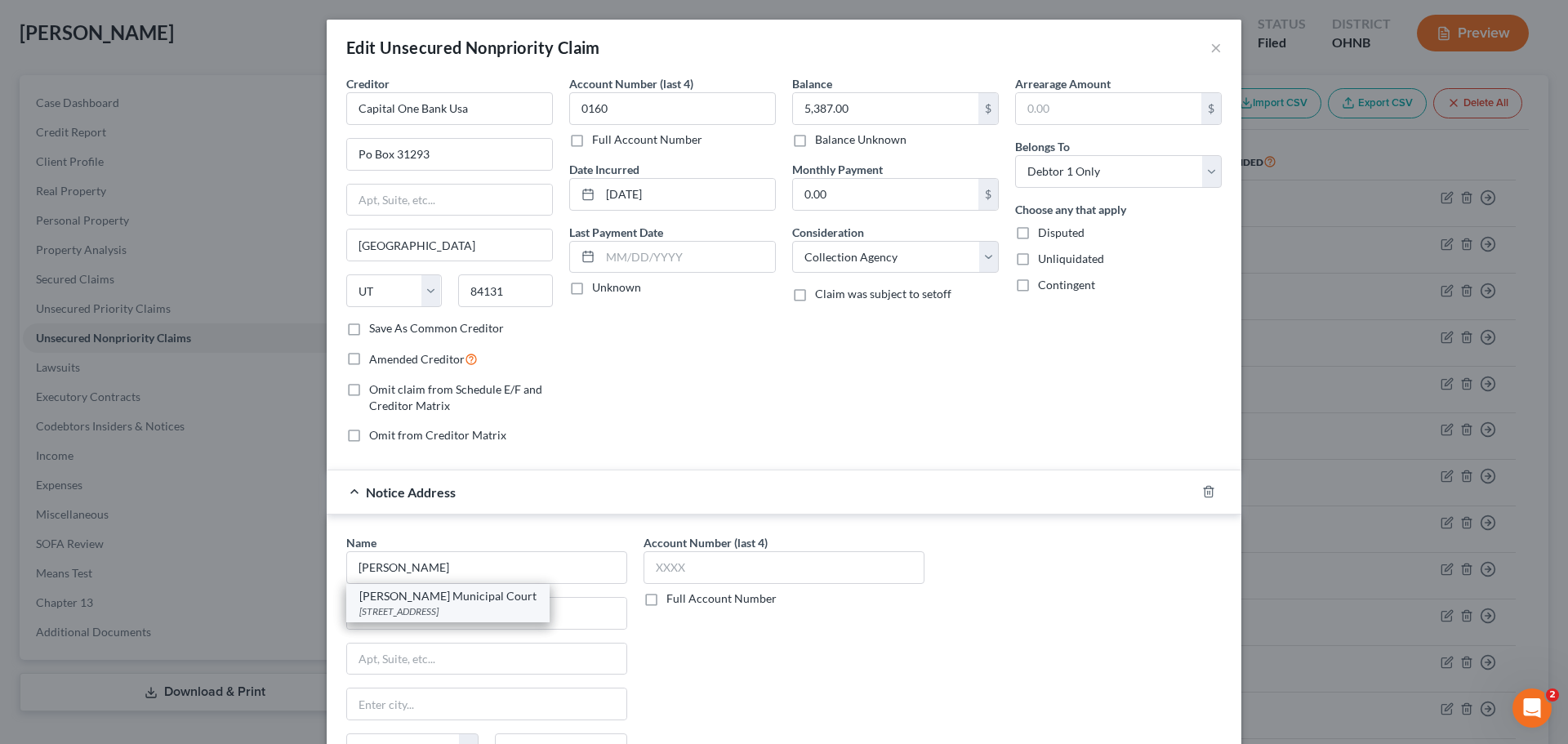
select select "36"
type input "44256"
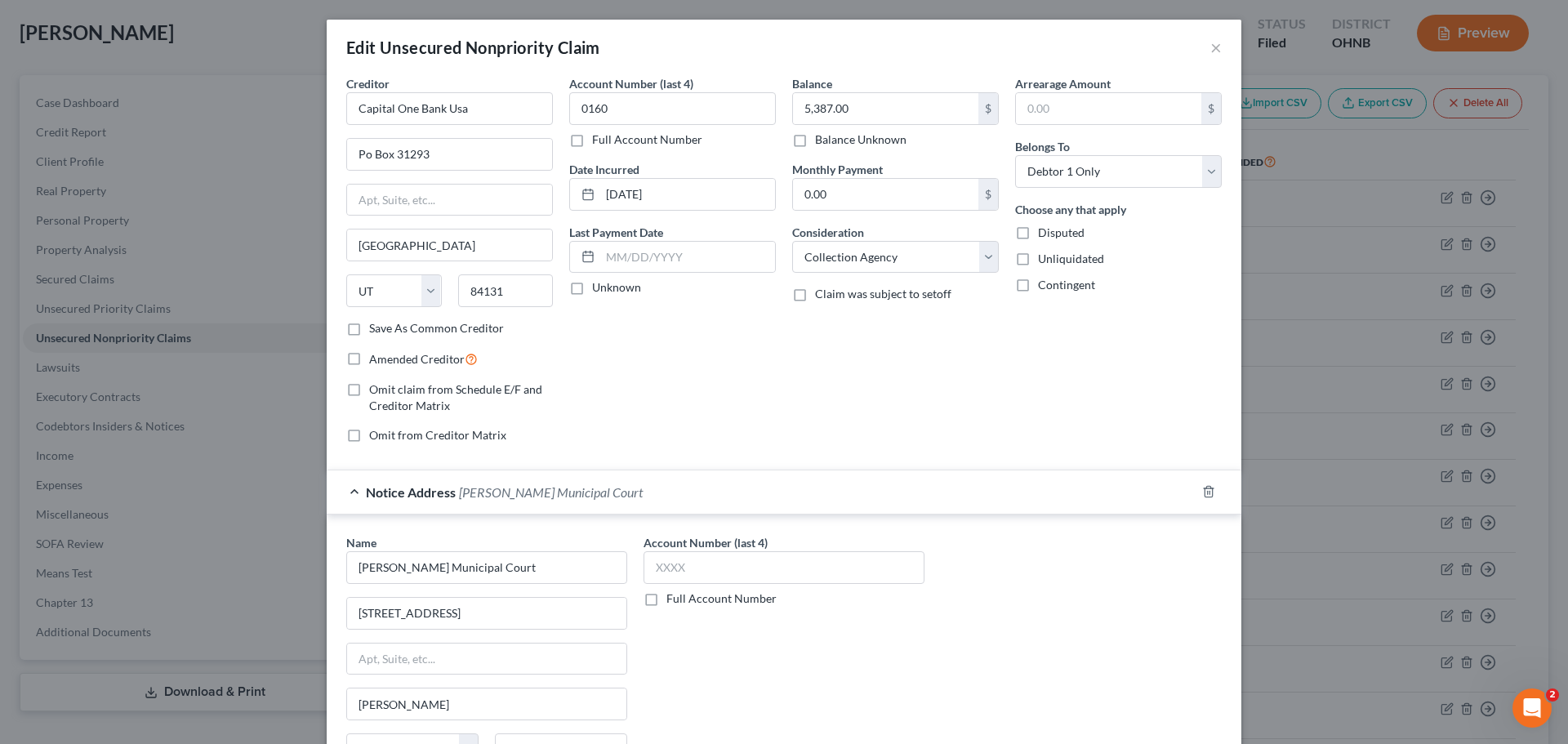
click at [698, 601] on label "Full Account Number" at bounding box center [722, 599] width 110 height 17
click at [683, 601] on input "Full Account Number" at bounding box center [678, 596] width 11 height 11
click at [714, 561] on input "text" at bounding box center [784, 567] width 281 height 32
paste input "25CVF01485"
type input "25CVF01485"
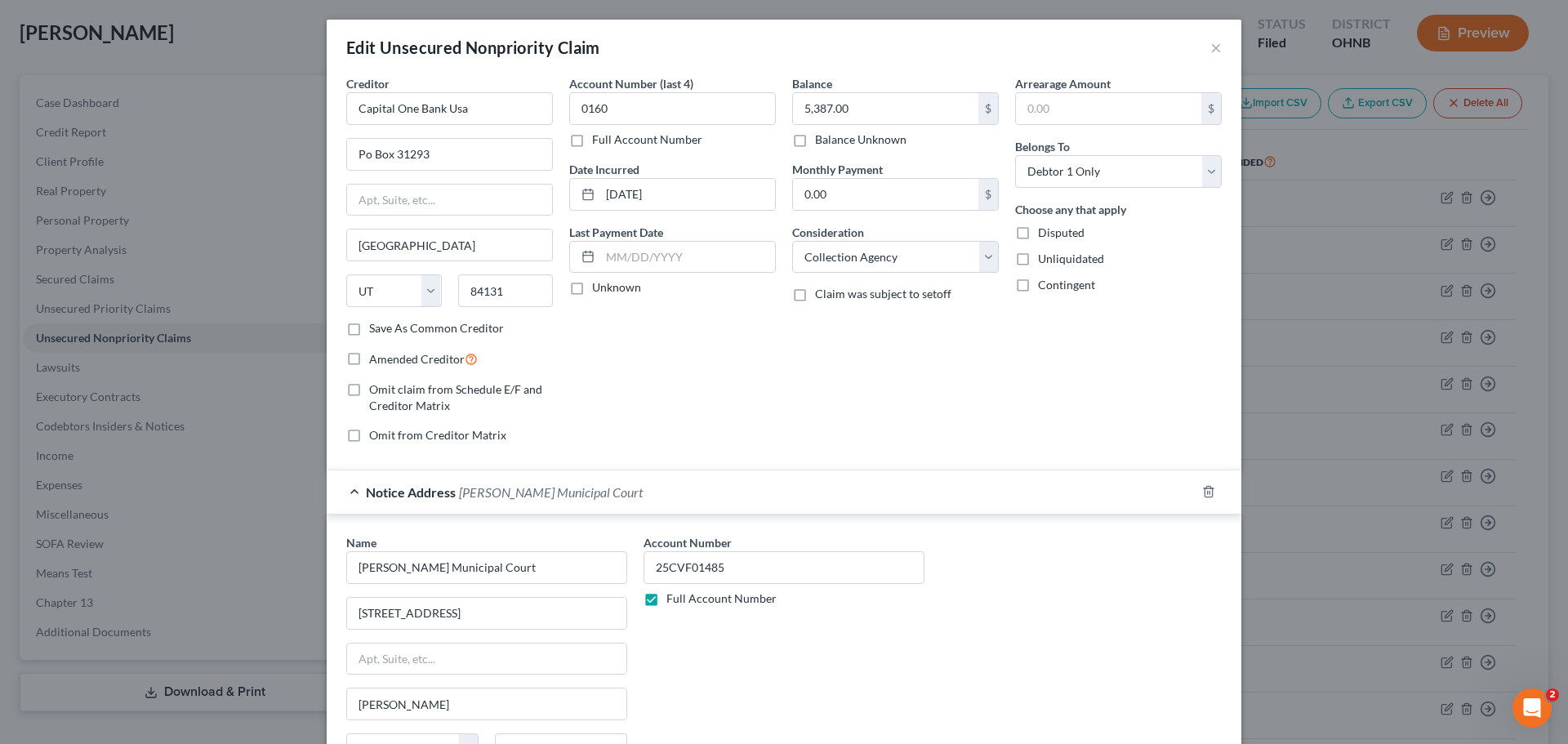
click at [788, 652] on div "Account Number 25CVF01485 Full Account Number" at bounding box center [784, 670] width 297 height 274
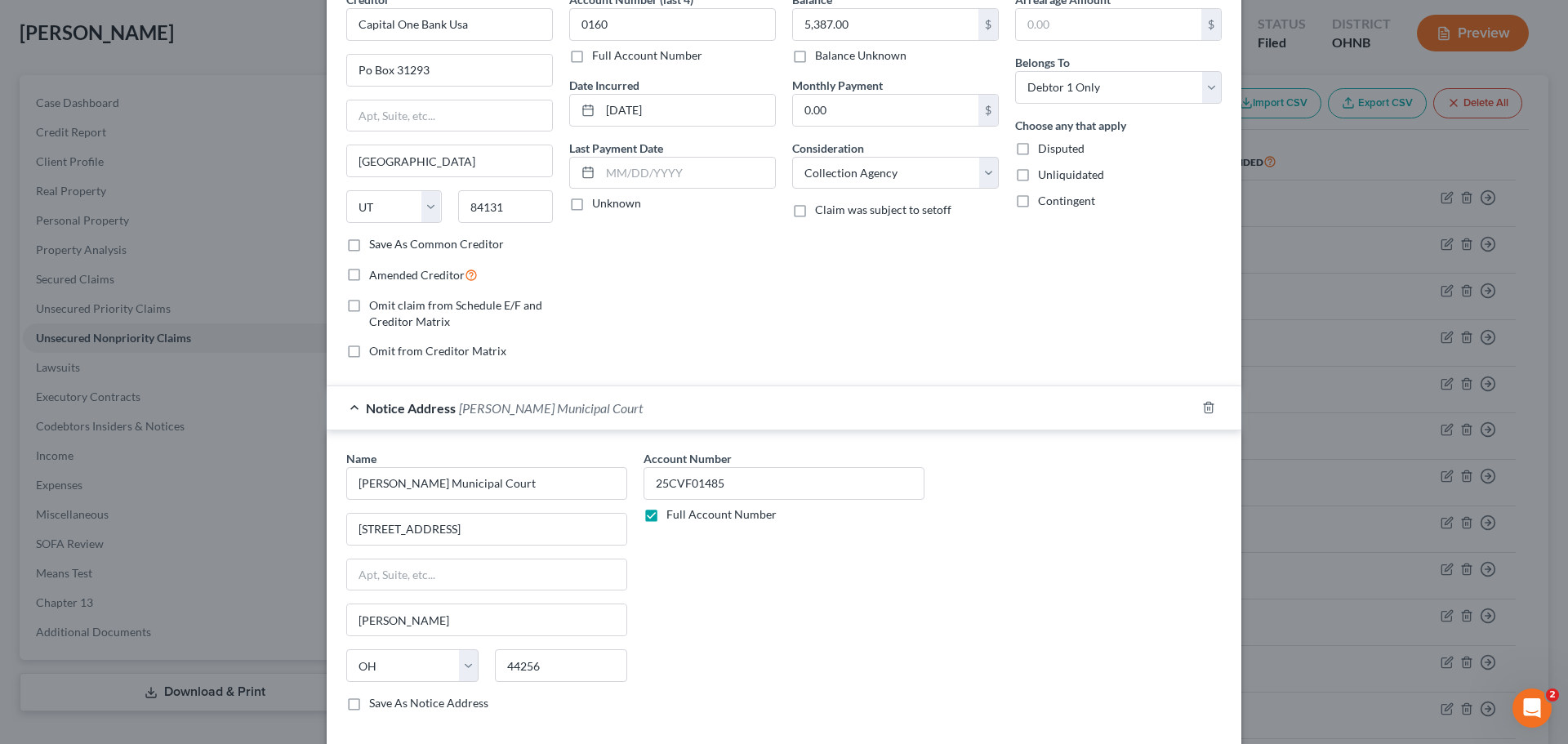
scroll to position [214, 0]
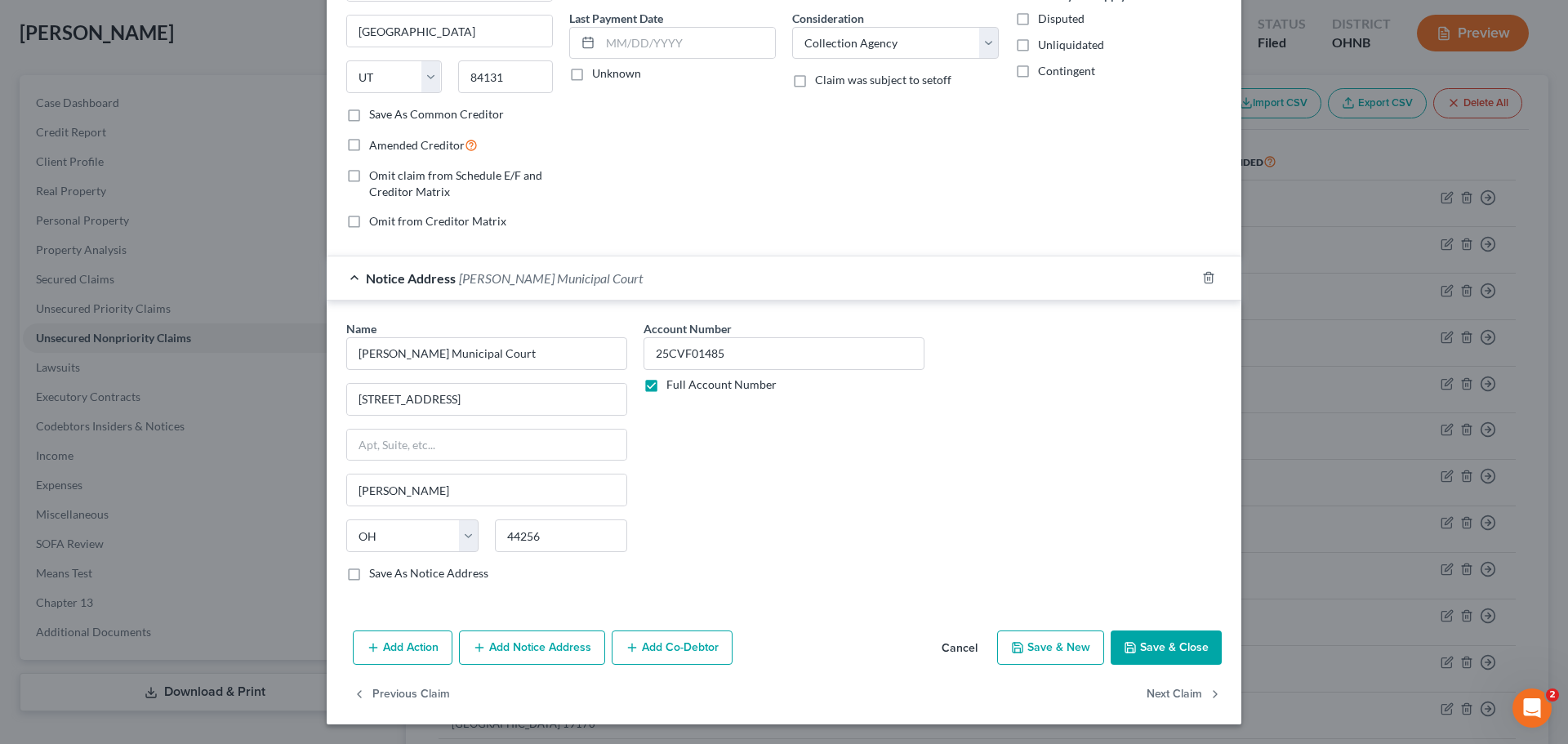
click at [541, 642] on button "Add Notice Address" at bounding box center [532, 647] width 146 height 34
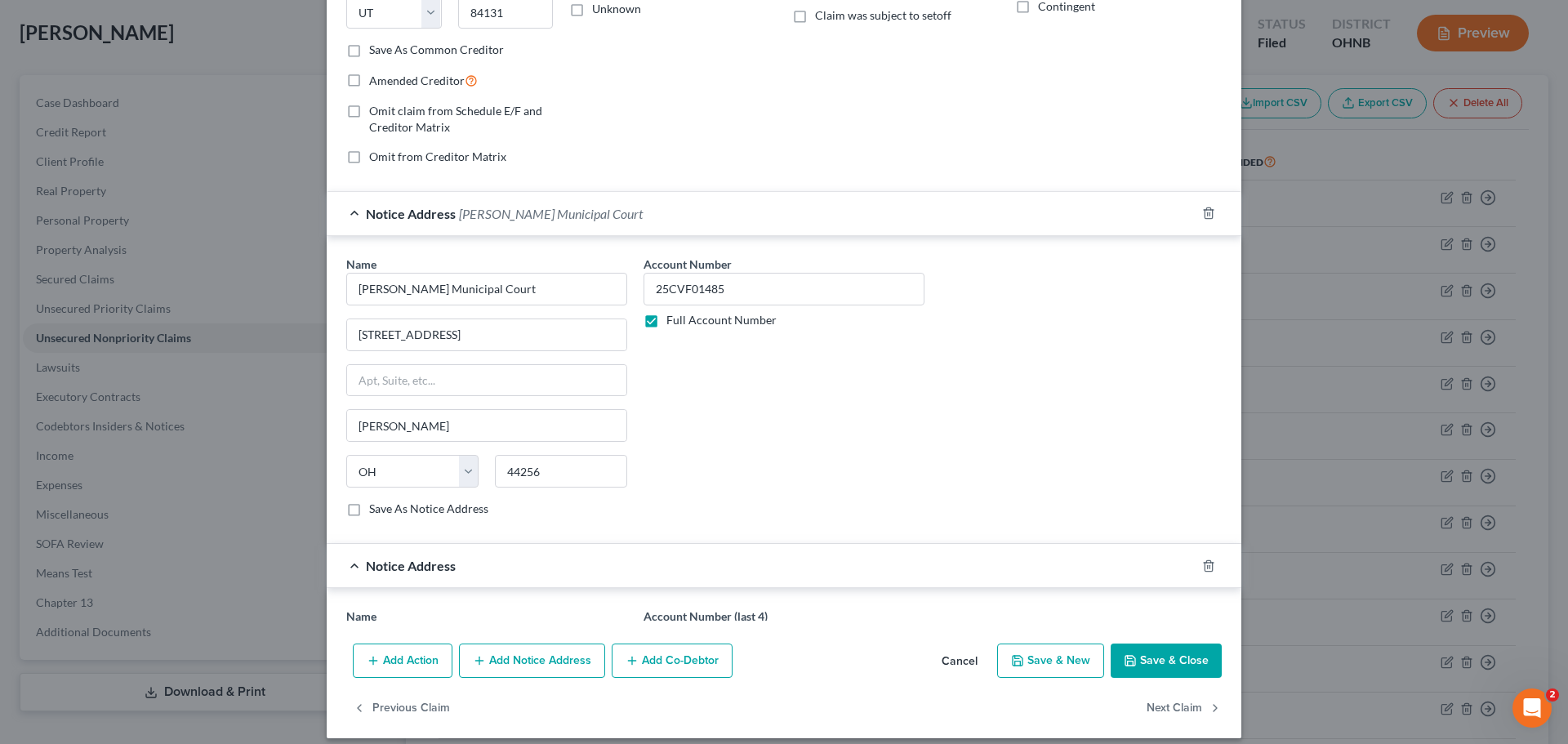
scroll to position [377, 0]
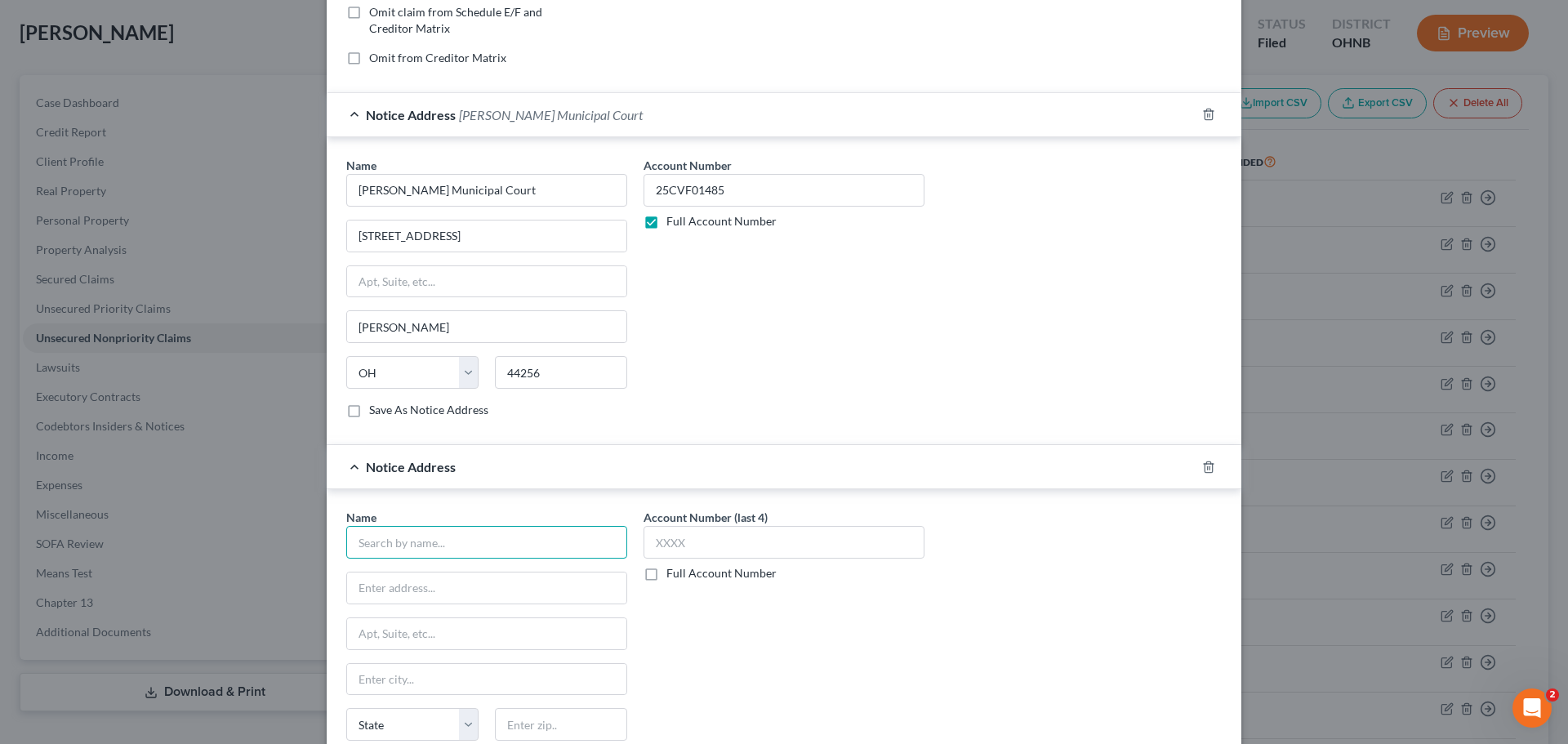
click at [438, 551] on input "text" at bounding box center [487, 542] width 281 height 32
click at [464, 548] on input "text" at bounding box center [487, 542] width 281 height 32
paste input "MCKENDRICK ESQ., ZACHARY T"
type input "MCKENDRICK ESQ., ZACHARY T"
click at [428, 601] on input "text" at bounding box center [487, 588] width 279 height 31
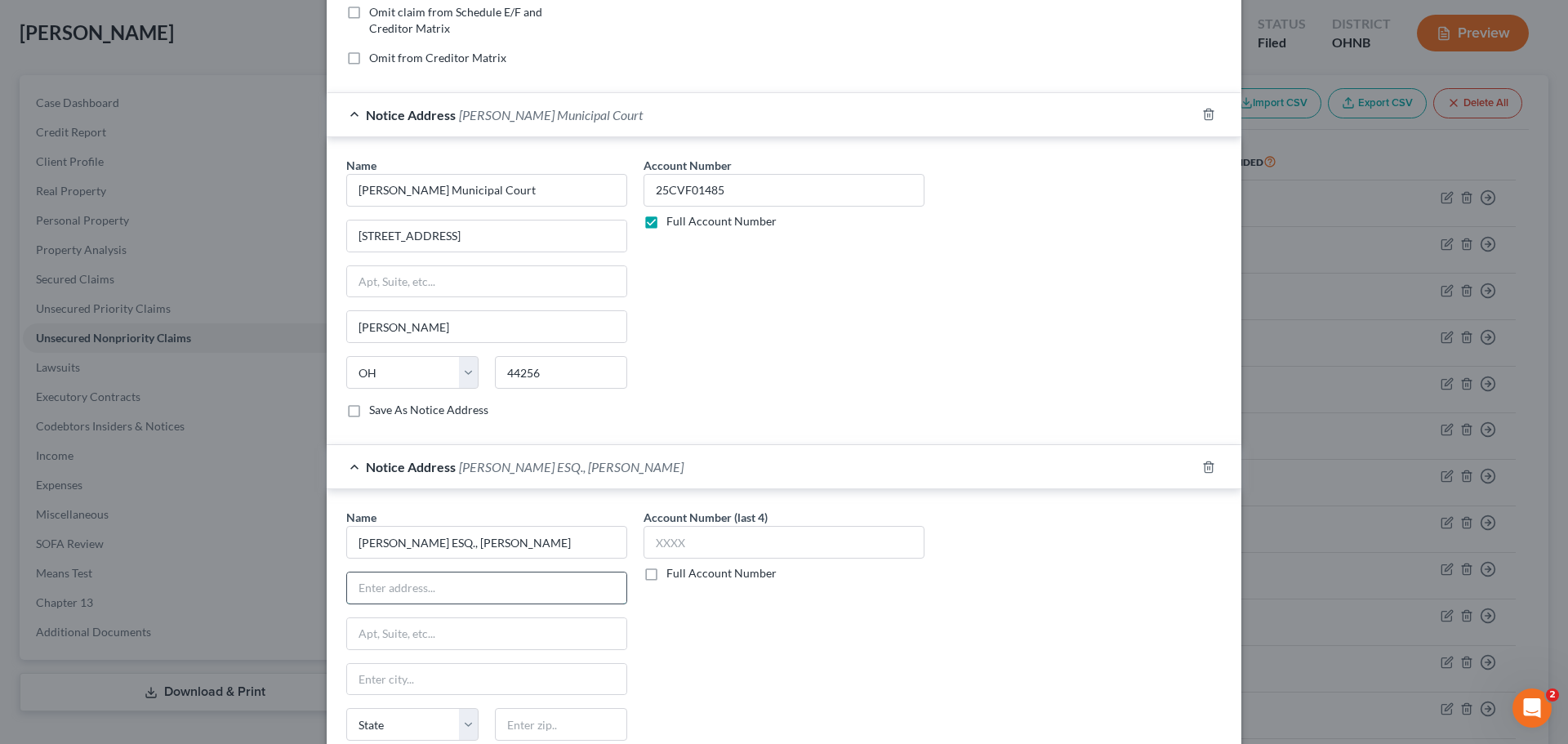
paste input "495 METRO PLACE SOUTH, SUITE 360"
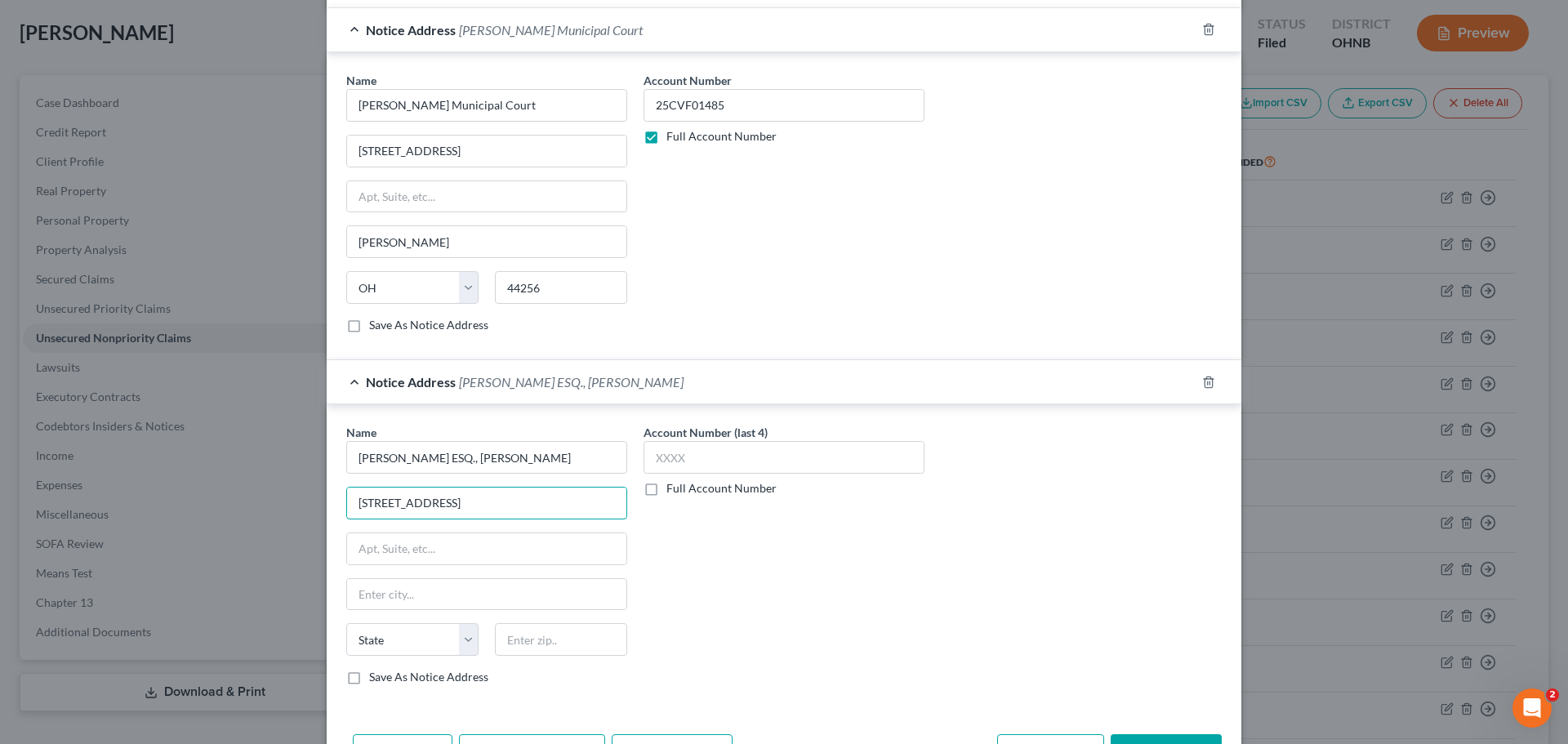
scroll to position [566, 0]
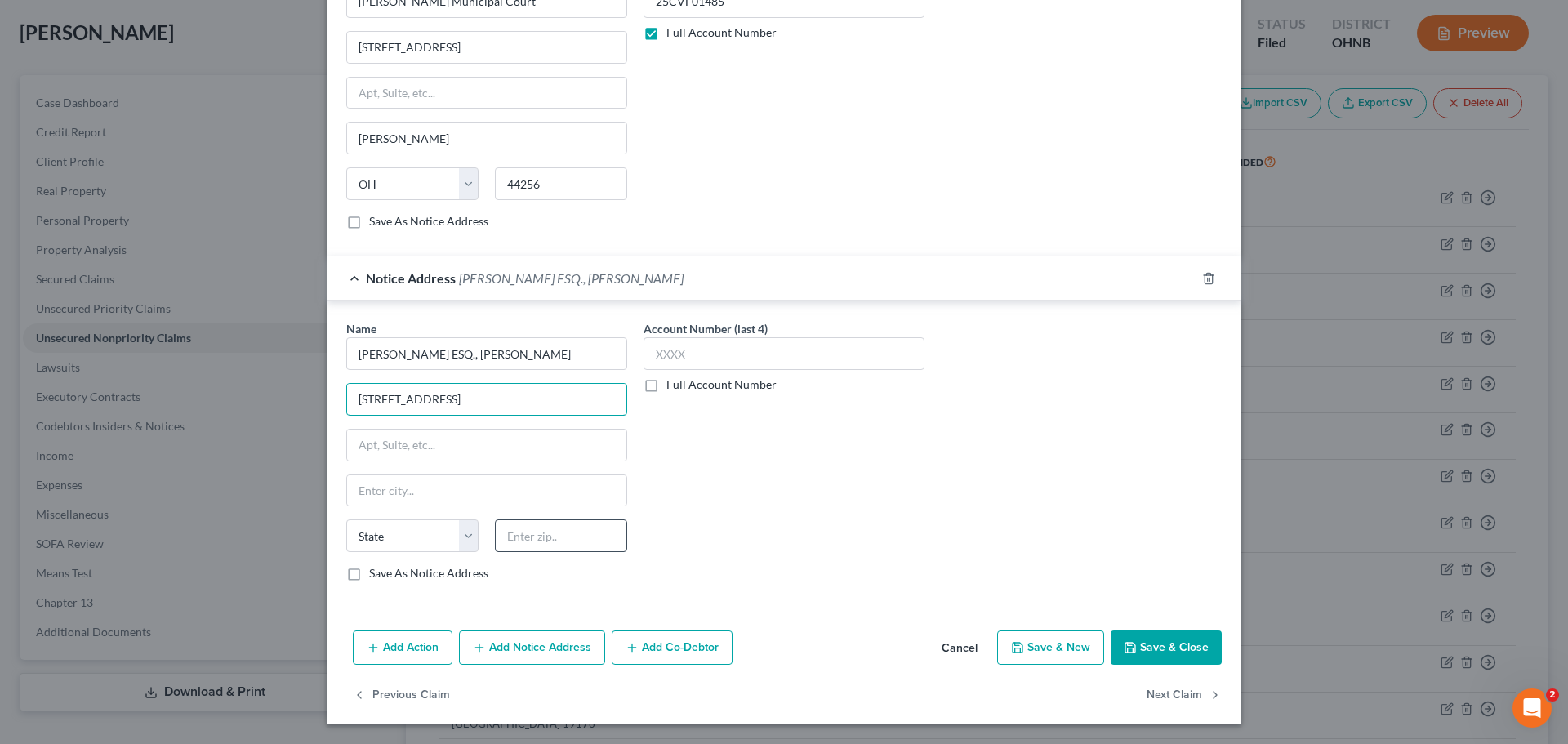
type input "495 METRO PLACE SOUTH, SUITE 360"
click at [561, 539] on input "text" at bounding box center [561, 535] width 133 height 32
type input "43017"
click at [698, 467] on div "Account Number (last 4) Full Account Number" at bounding box center [784, 457] width 297 height 274
type input "Dublin"
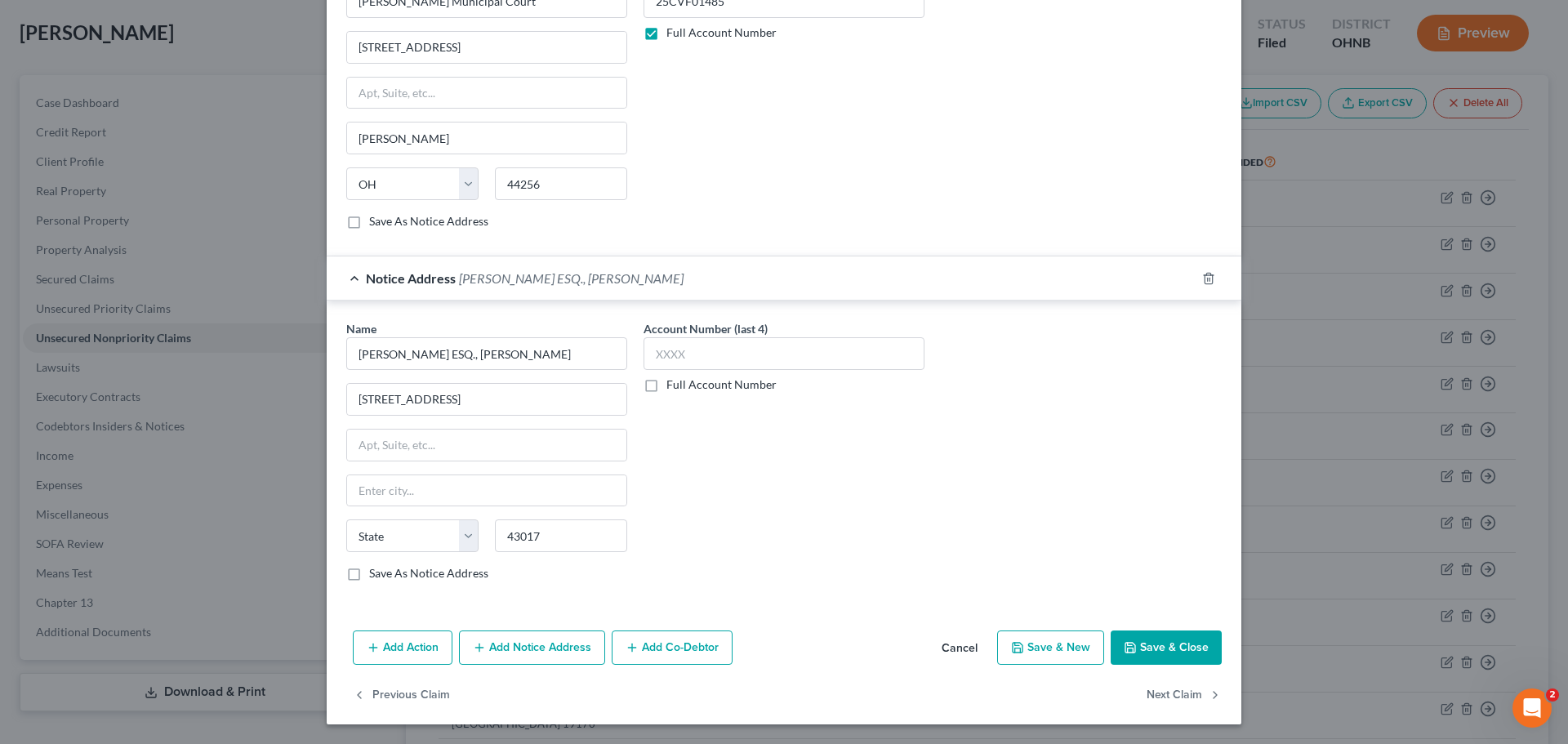
select select "36"
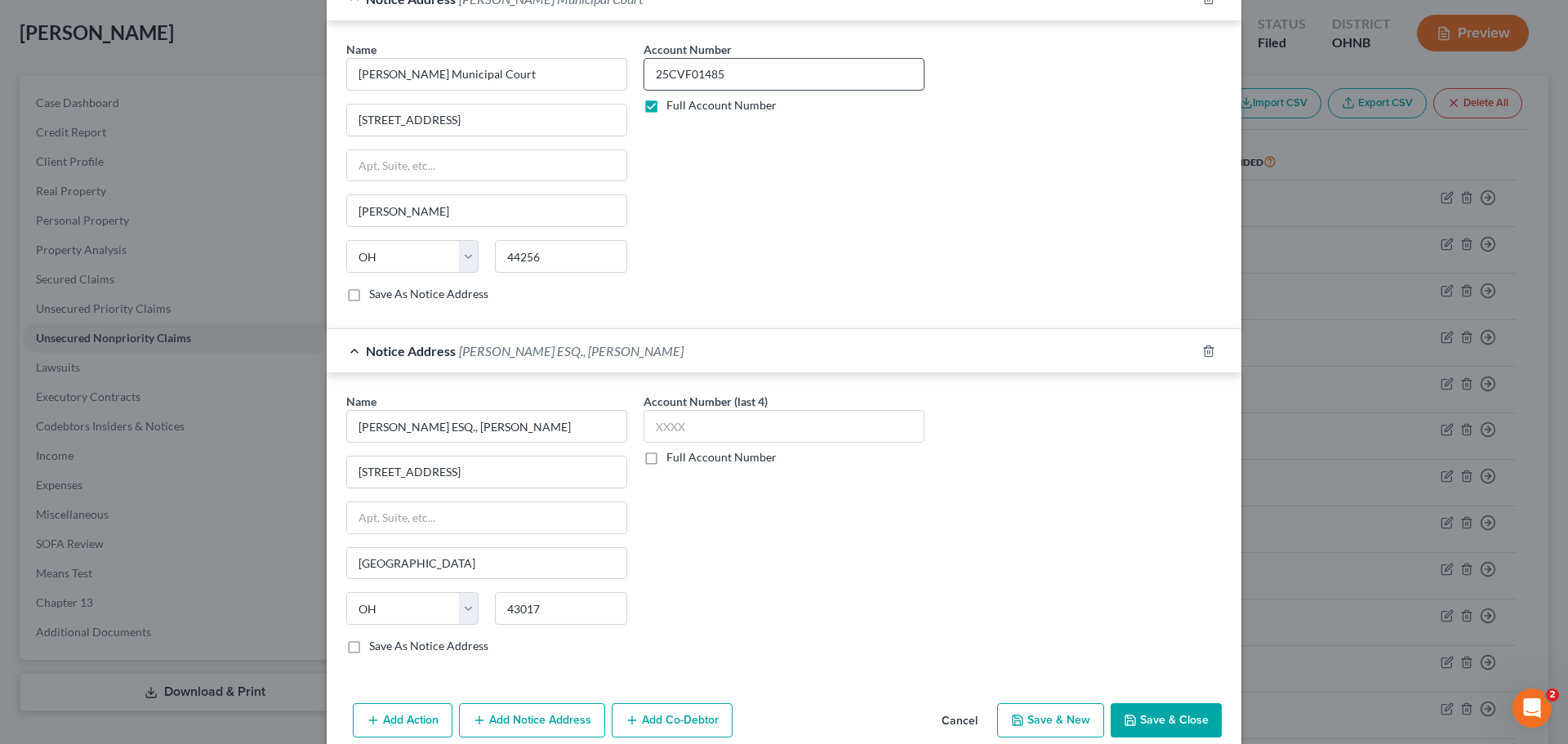
scroll to position [403, 0]
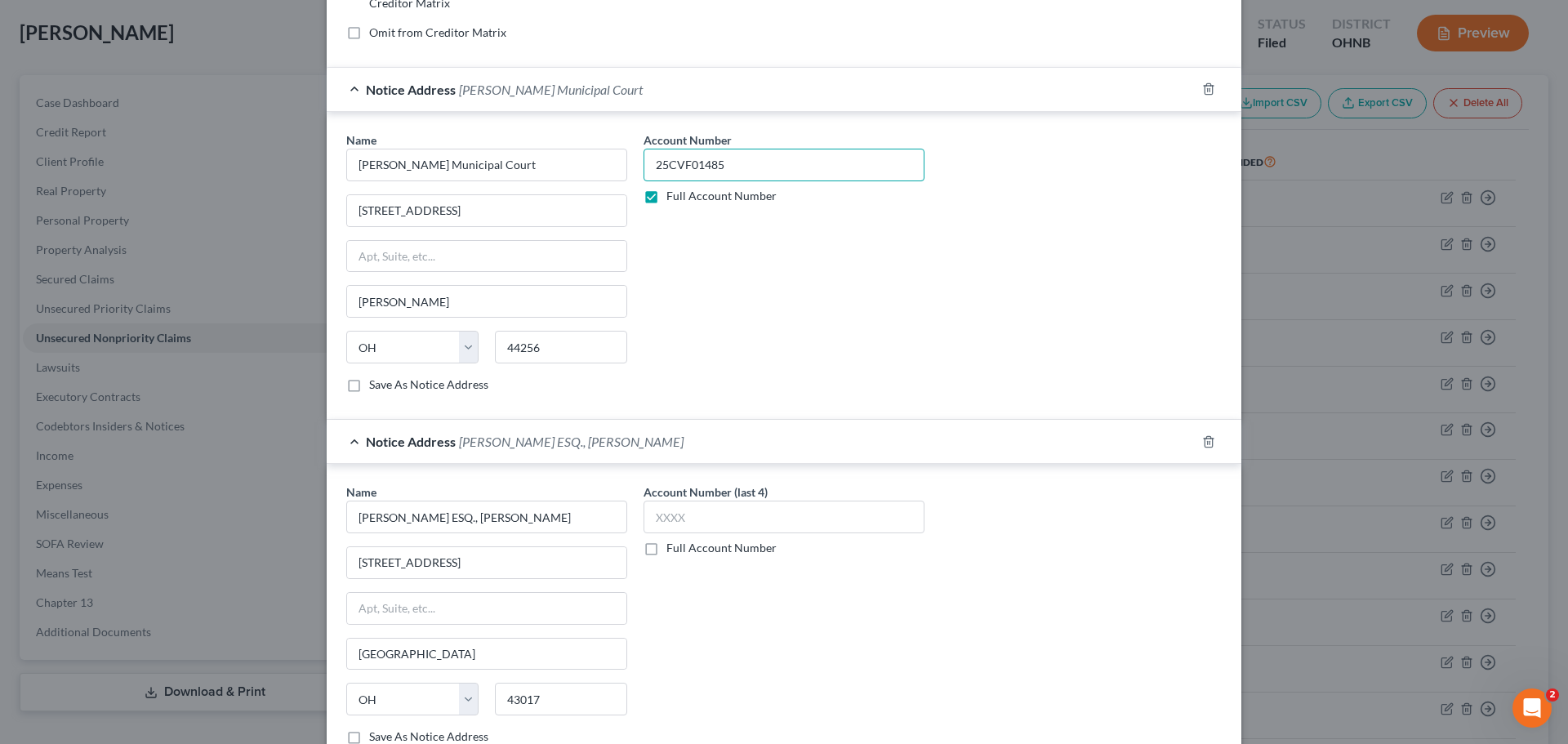
drag, startPoint x: 743, startPoint y: 161, endPoint x: 657, endPoint y: 157, distance: 86.1
click at [657, 157] on input "25CVF01485" at bounding box center [784, 164] width 281 height 32
click at [723, 156] on input "25CVF01485" at bounding box center [784, 164] width 281 height 32
drag, startPoint x: 736, startPoint y: 158, endPoint x: 649, endPoint y: 169, distance: 87.7
click at [649, 169] on input "25CVF01485" at bounding box center [784, 164] width 281 height 32
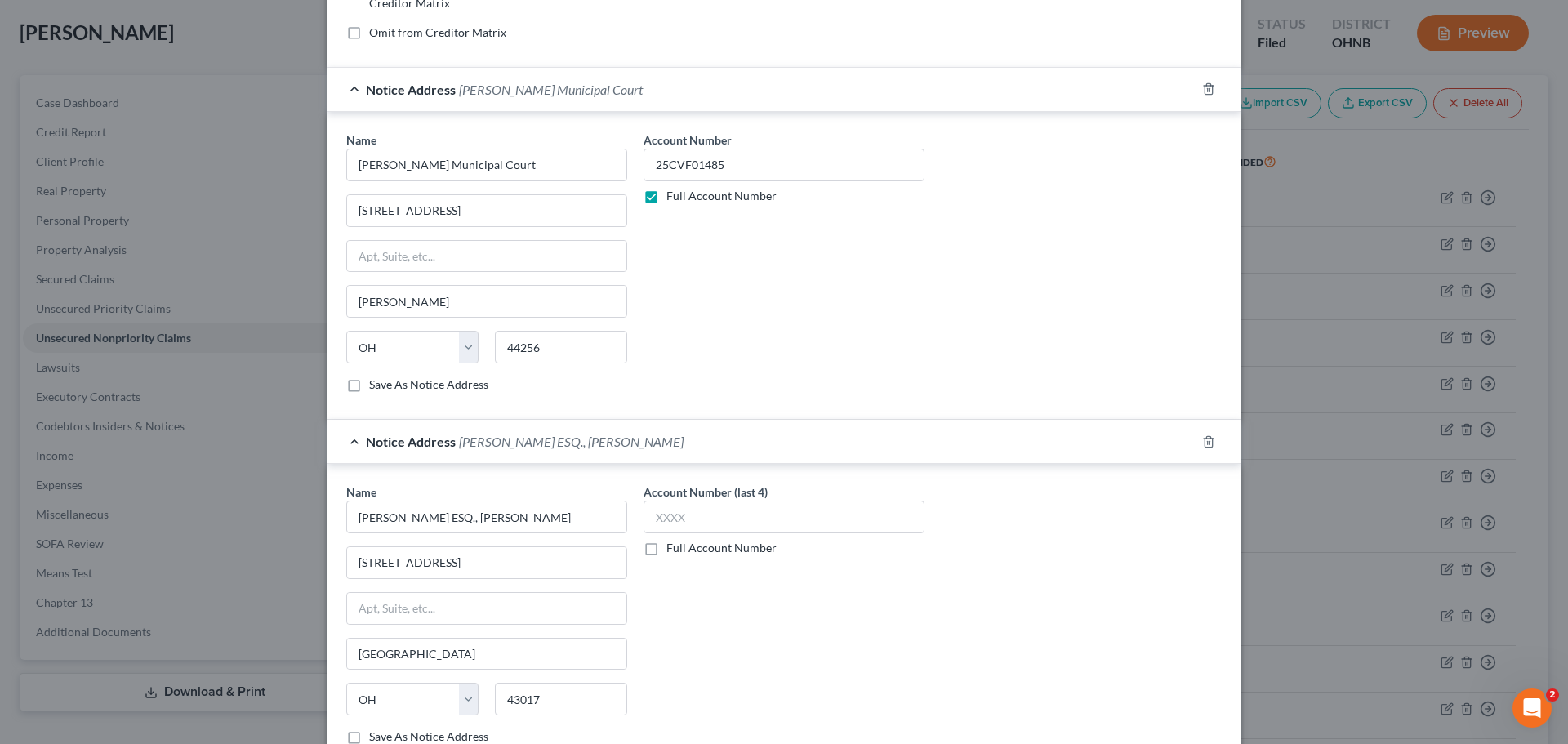
click at [680, 558] on div "Account Number (last 4) Full Account Number" at bounding box center [784, 620] width 297 height 274
click at [681, 551] on label "Full Account Number" at bounding box center [722, 547] width 110 height 17
click at [681, 550] on input "Full Account Number" at bounding box center [678, 544] width 11 height 11
click at [683, 529] on input "text" at bounding box center [784, 516] width 281 height 32
paste input "25CVF01485"
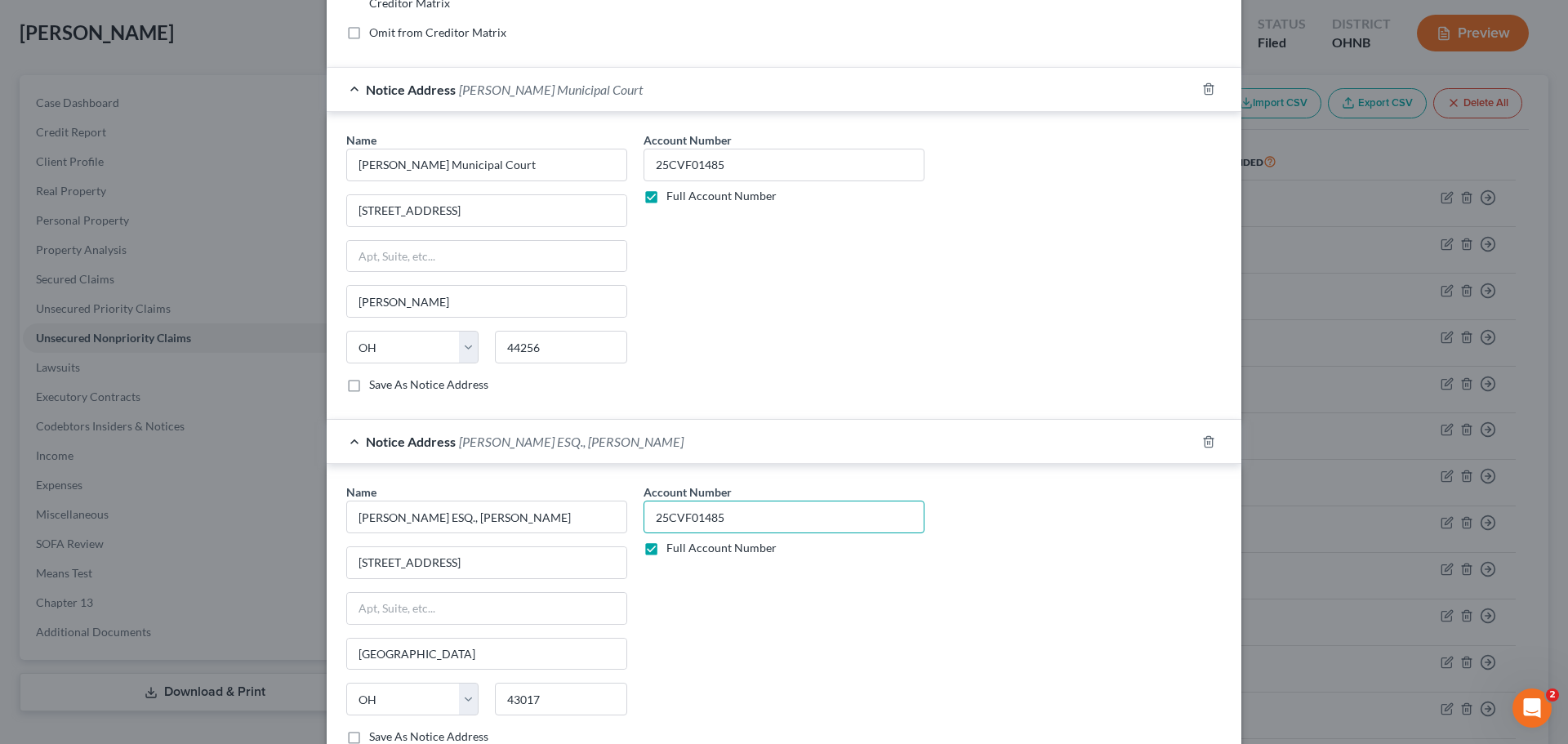
type input "25CVF01485"
click at [830, 611] on div "Account Number 25CVF01485 Full Account Number" at bounding box center [784, 620] width 297 height 274
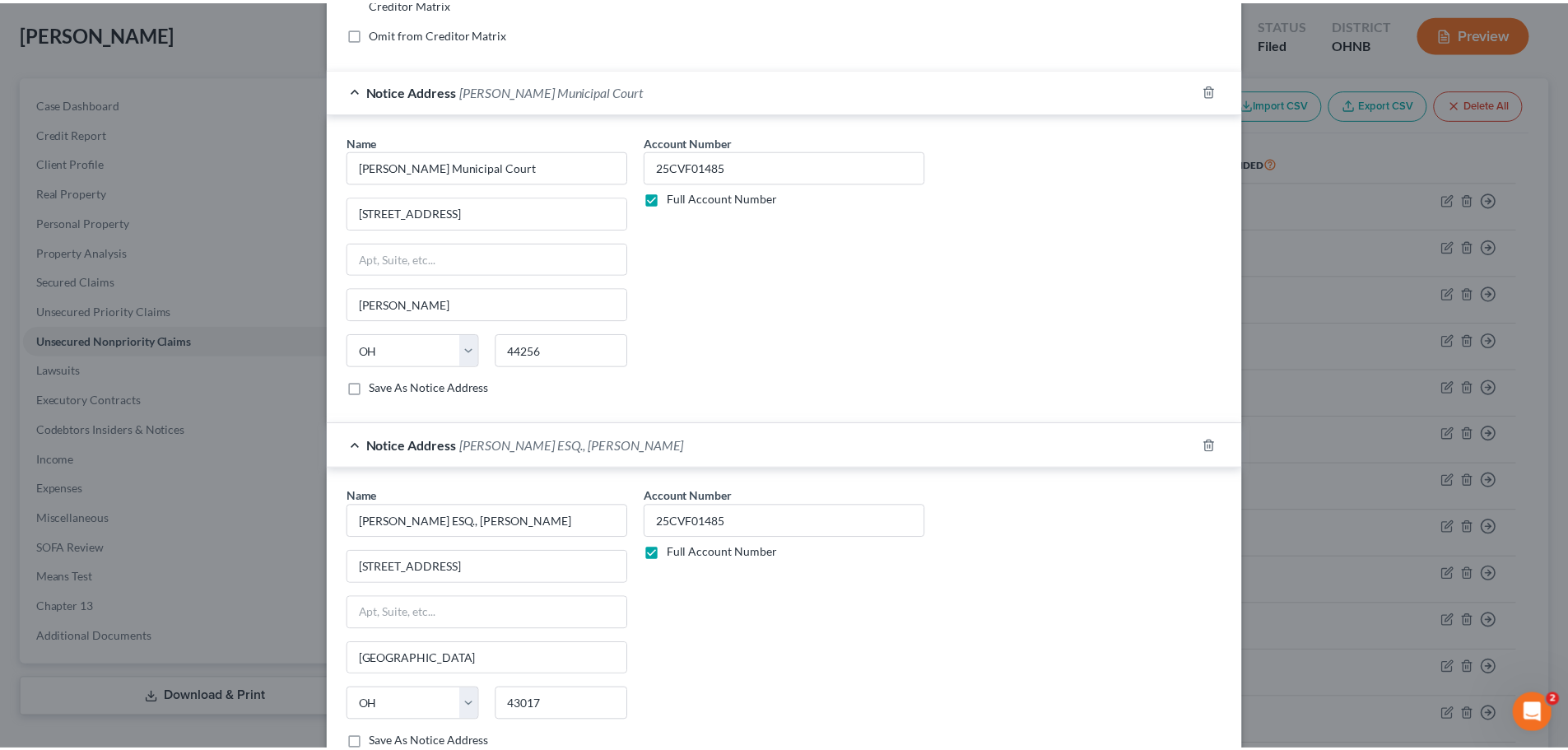
scroll to position [571, 0]
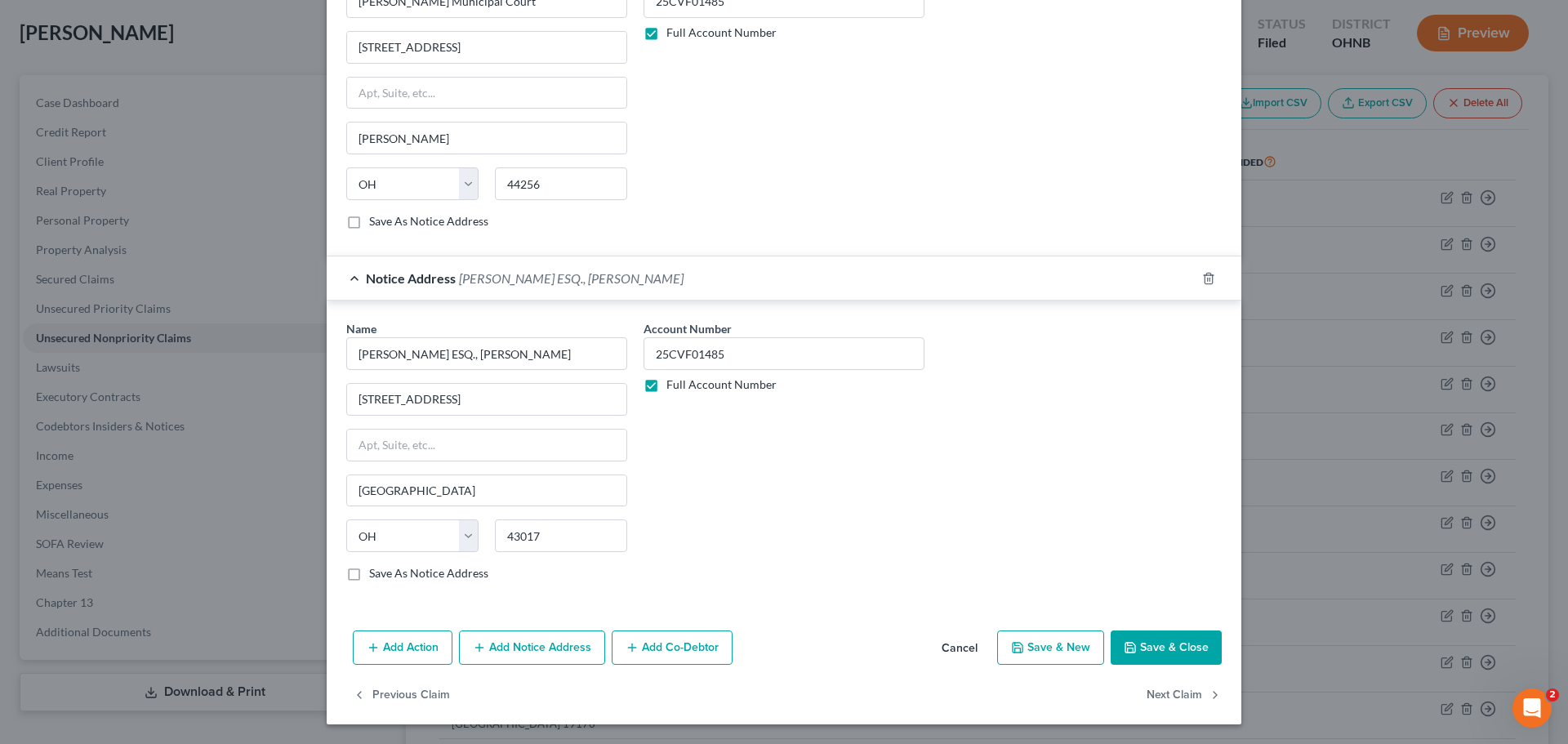
click at [1154, 650] on button "Save & Close" at bounding box center [1166, 647] width 111 height 34
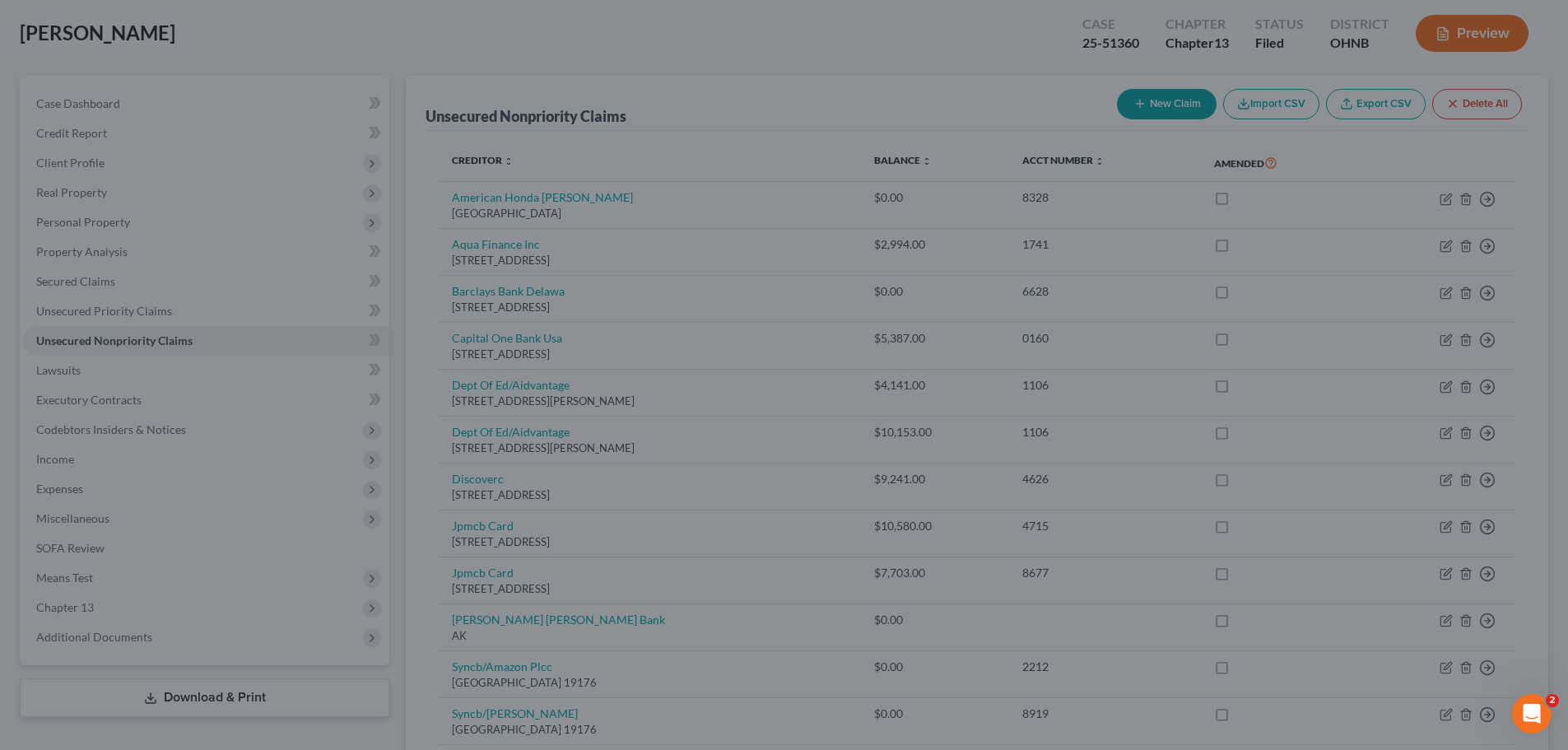
scroll to position [0, 0]
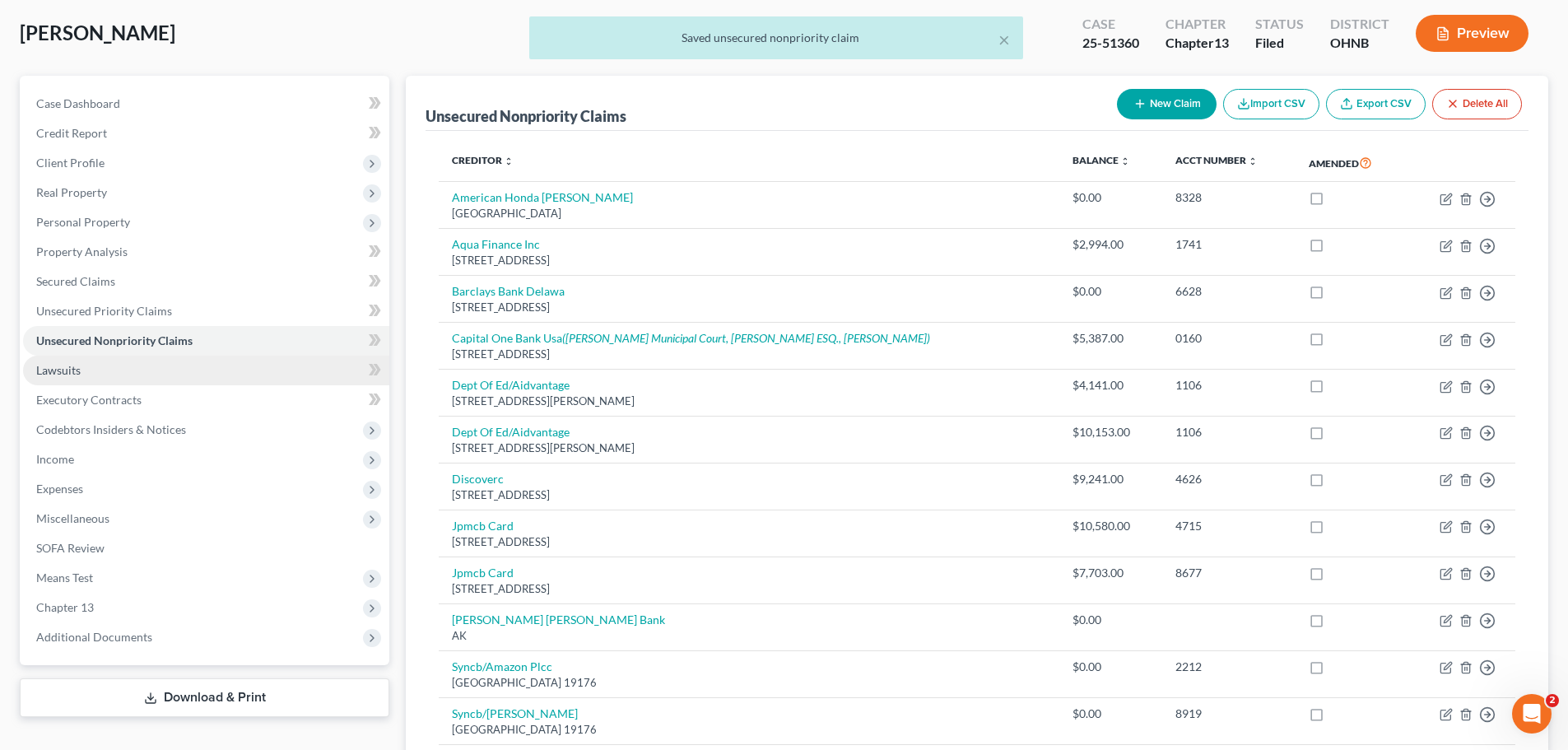
click at [106, 373] on link "Lawsuits" at bounding box center [206, 371] width 366 height 30
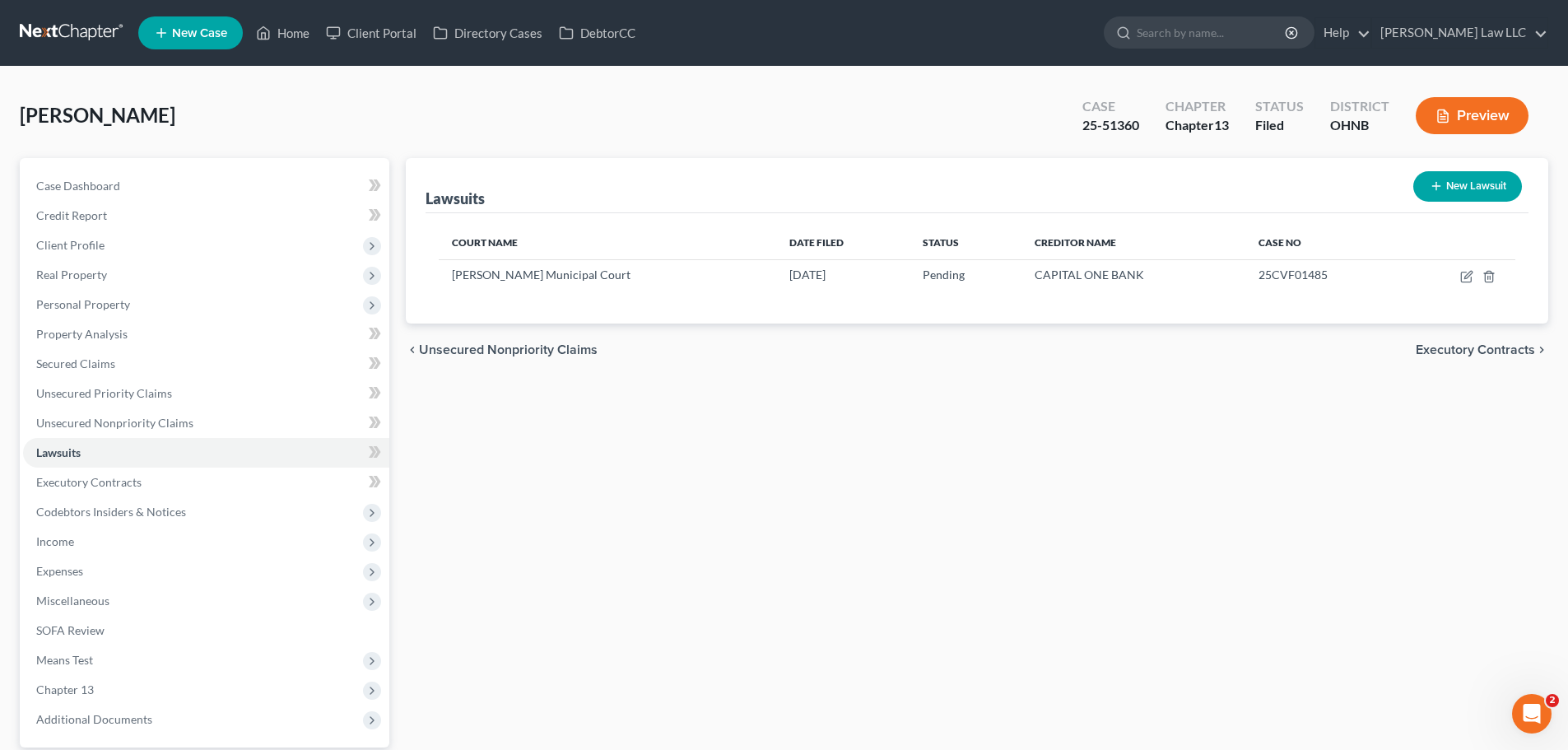
click at [1471, 182] on button "New Lawsuit" at bounding box center [1468, 186] width 109 height 31
select select "0"
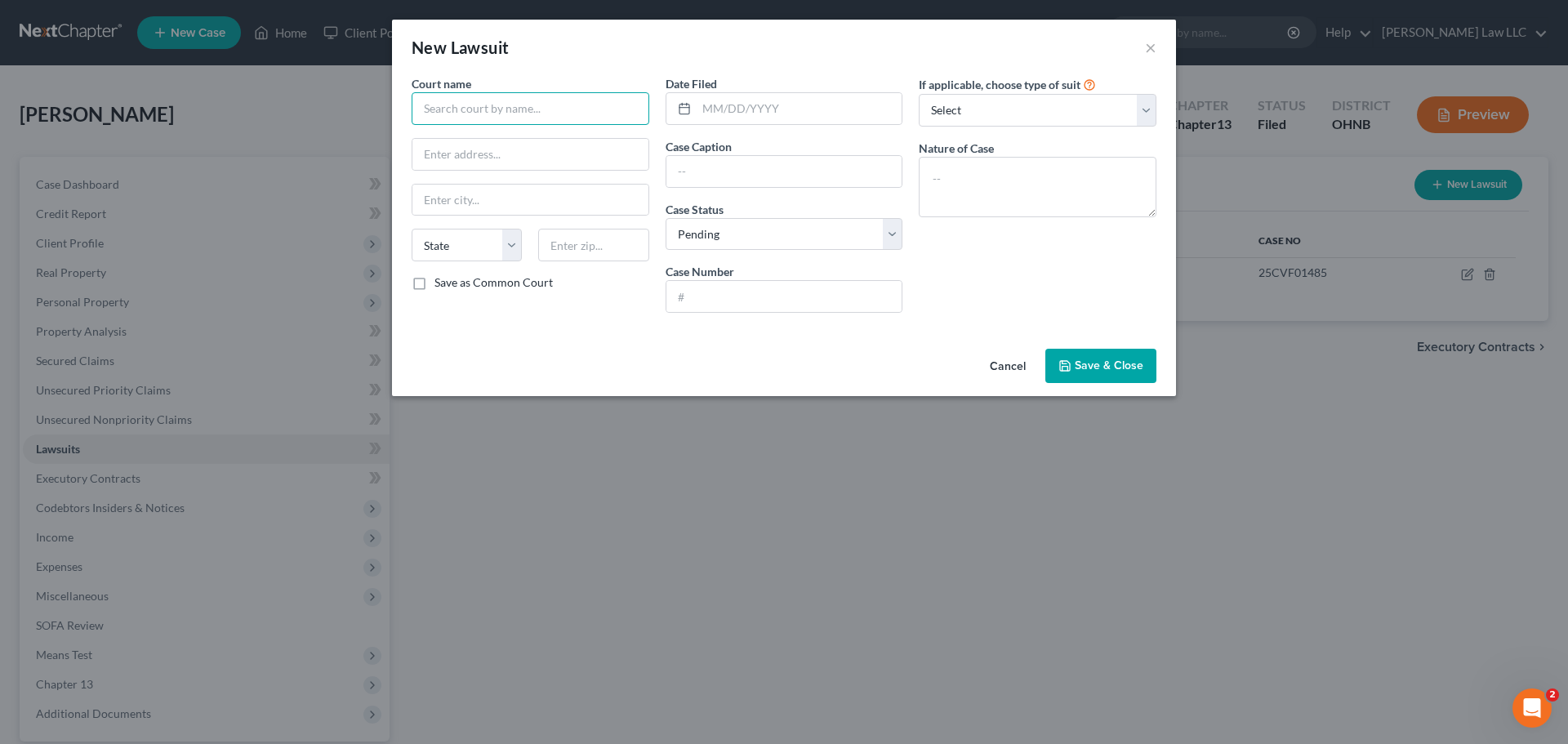
click at [486, 109] on input "text" at bounding box center [531, 108] width 238 height 32
click at [512, 138] on div "Medina Municipal Court" at bounding box center [513, 137] width 177 height 17
type input "Medina Municipal Court"
type input "135 North Elmwood Avenue"
type input "Medina"
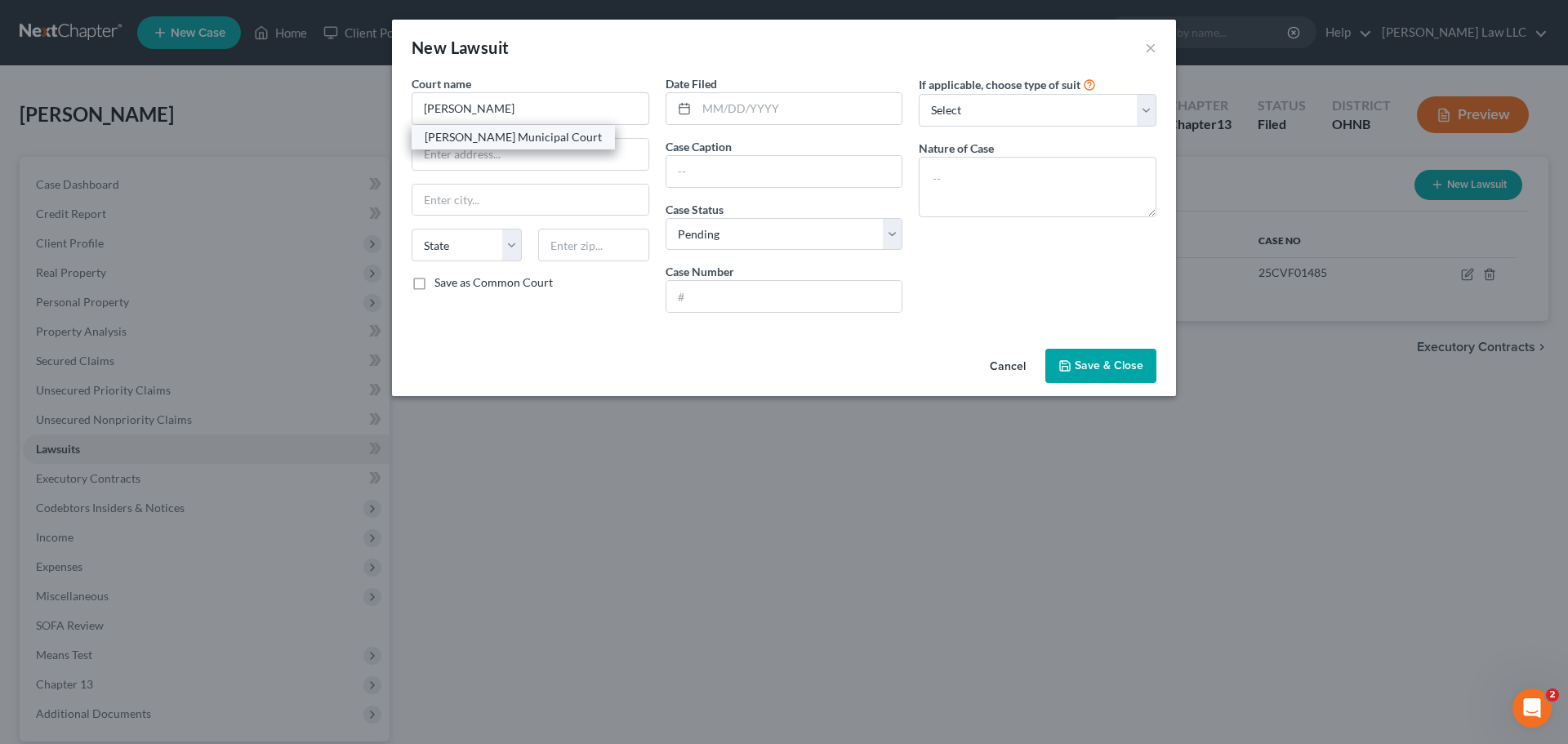
select select "36"
type input "44256"
click at [724, 161] on input "text" at bounding box center [784, 172] width 236 height 31
paste input "JPMORGAN CHASE BANK, N.A. C/O LYONS, DOUGHTY & VELDHUIS, P.C. vs. THOMAS, ZEBUL…"
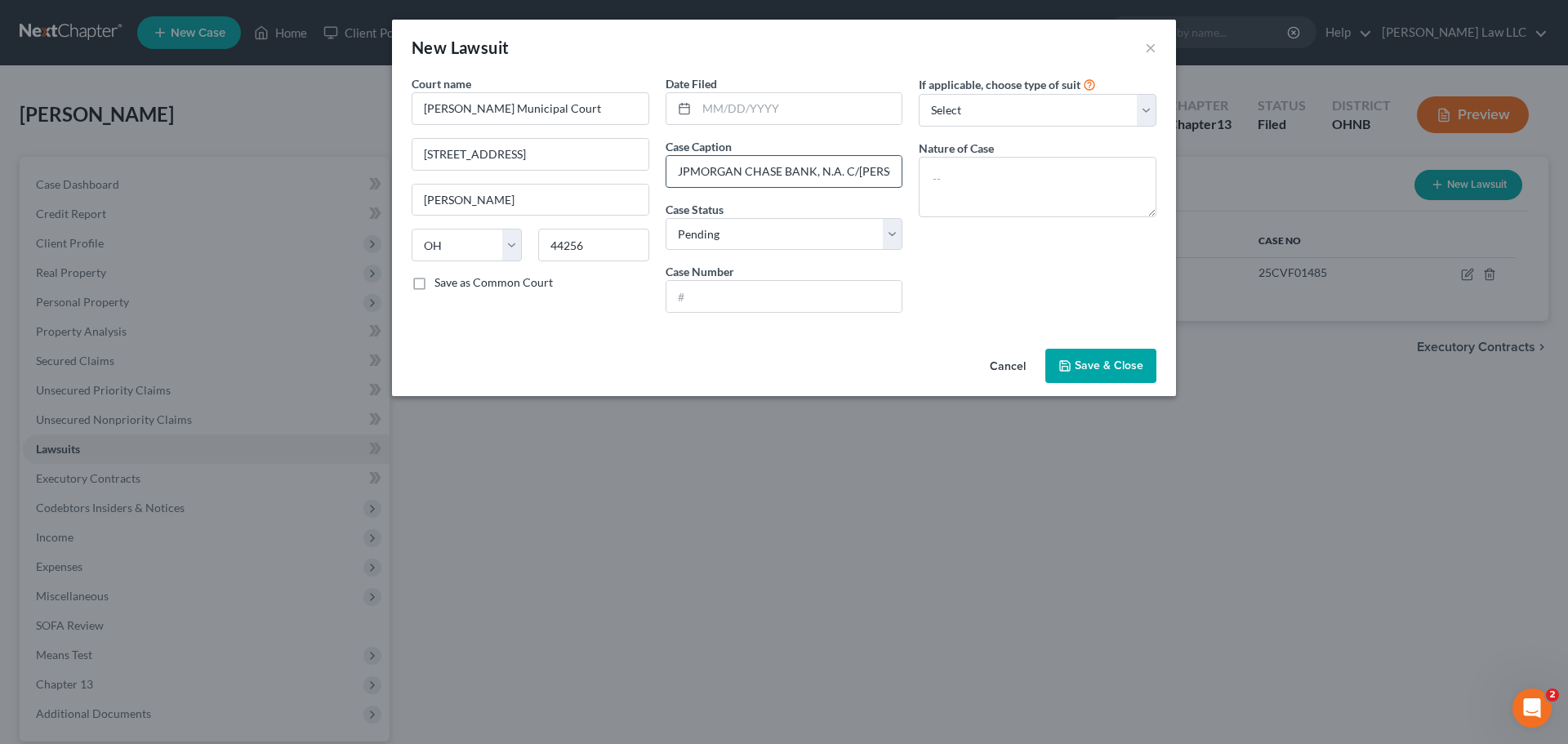
scroll to position [0, 296]
type input "JPMORGAN CHASE BANK, N.A. C/O LYONS, DOUGHTY & VELDHUIS, P.C. vs. THOMAS, ZEBUL…"
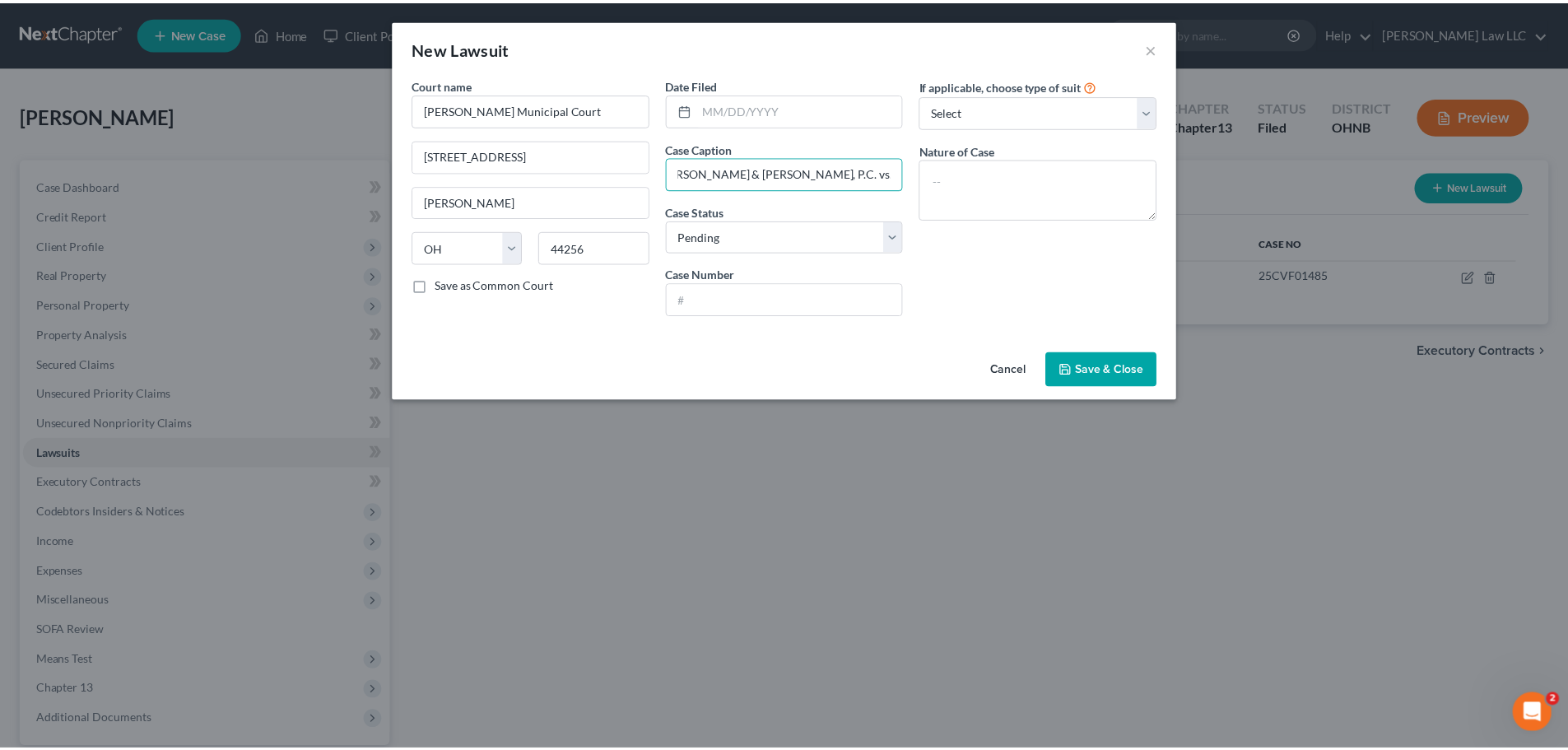
scroll to position [0, 0]
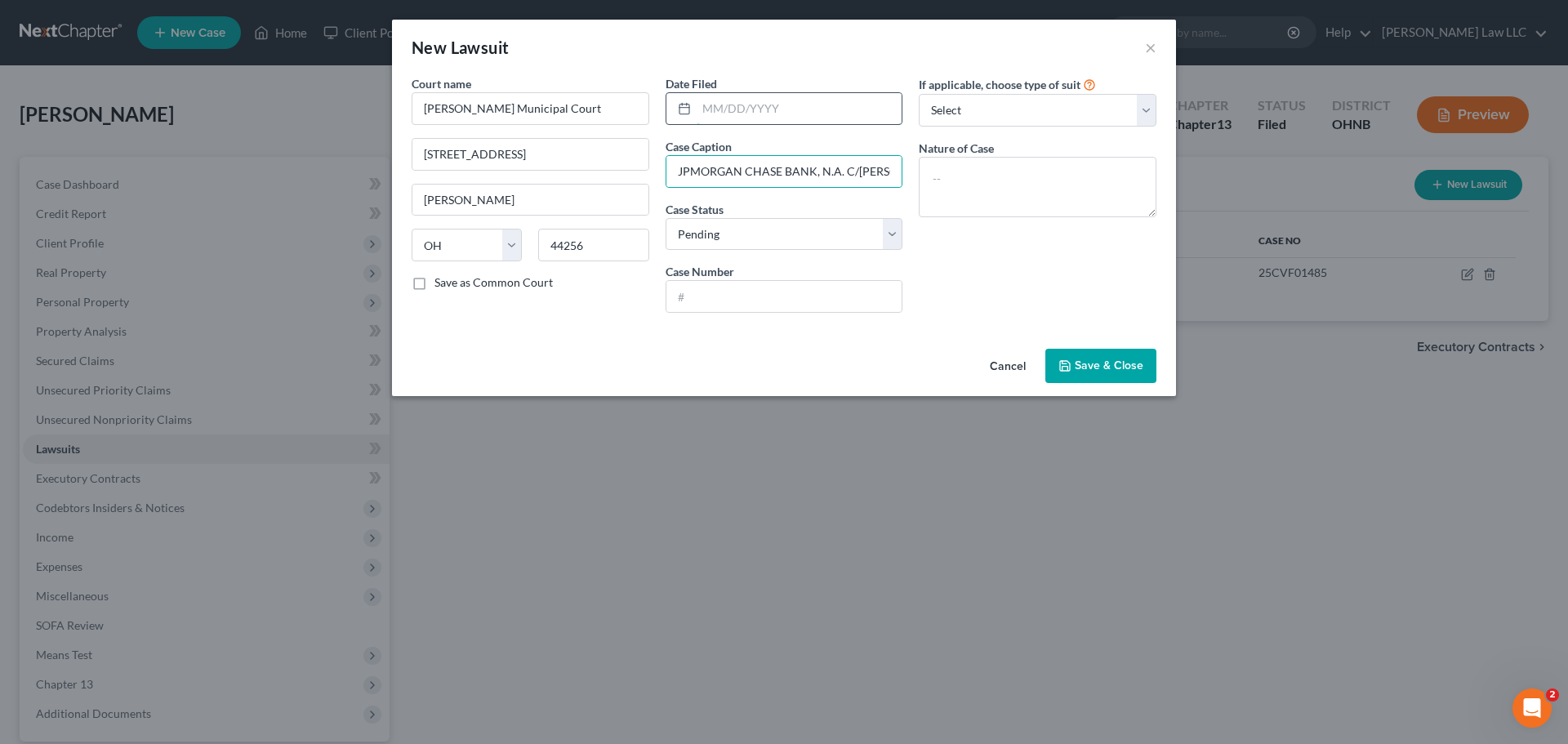
click at [805, 109] on input "text" at bounding box center [799, 109] width 205 height 31
type input "02/18/2025"
drag, startPoint x: 761, startPoint y: 296, endPoint x: 762, endPoint y: 109, distance: 187.0
click at [761, 296] on input "text" at bounding box center [784, 297] width 236 height 31
paste input "25CVF00376"
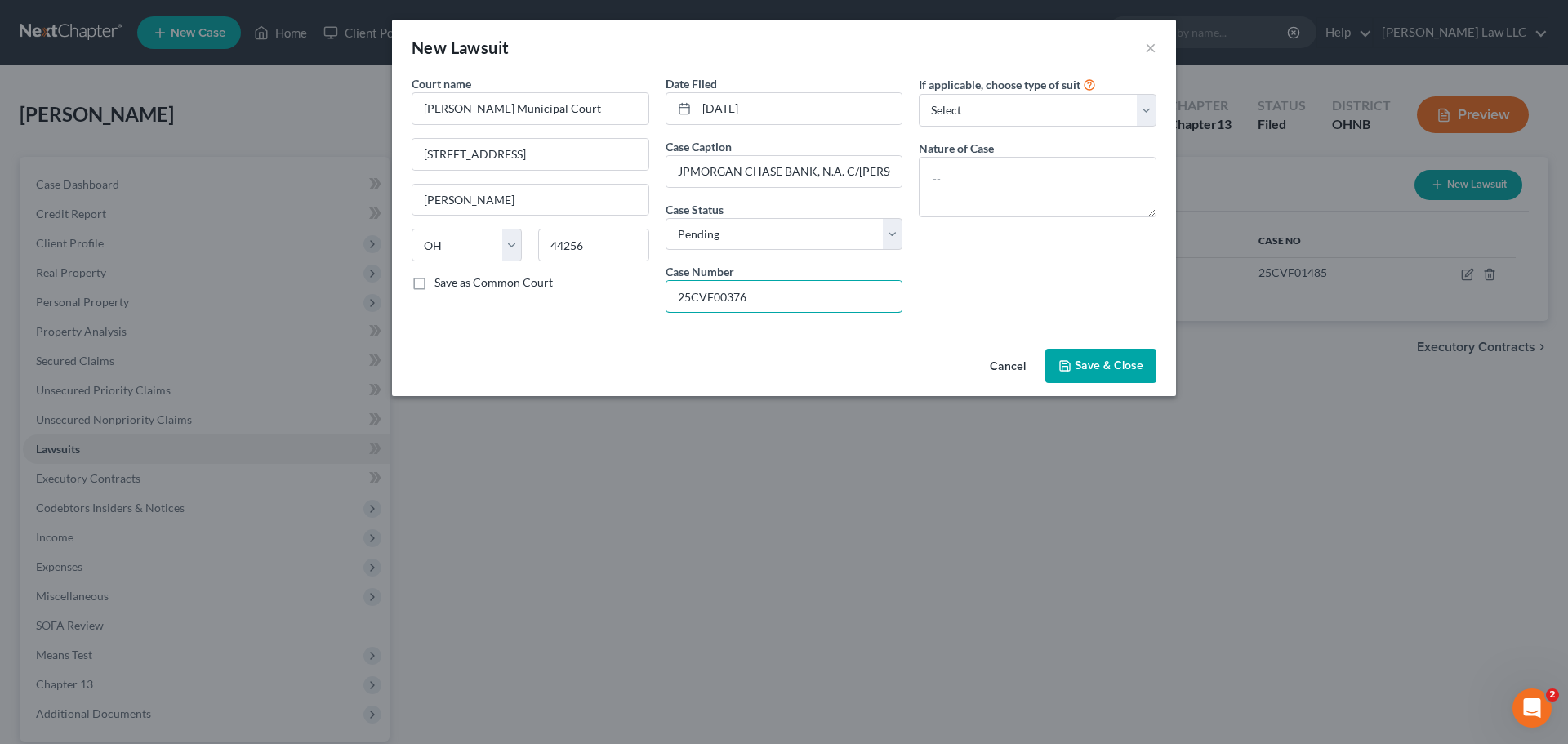
type input "25CVF00376"
click at [1000, 292] on div "If applicable, choose type of suit Select Repossession Garnishment Foreclosure …" at bounding box center [1037, 200] width 254 height 251
drag, startPoint x: 1019, startPoint y: 104, endPoint x: 1008, endPoint y: 115, distance: 15.6
click at [1019, 104] on select "Select Repossession Garnishment Foreclosure Attached, Seized, Or Levied Other" at bounding box center [1038, 110] width 238 height 32
select select "4"
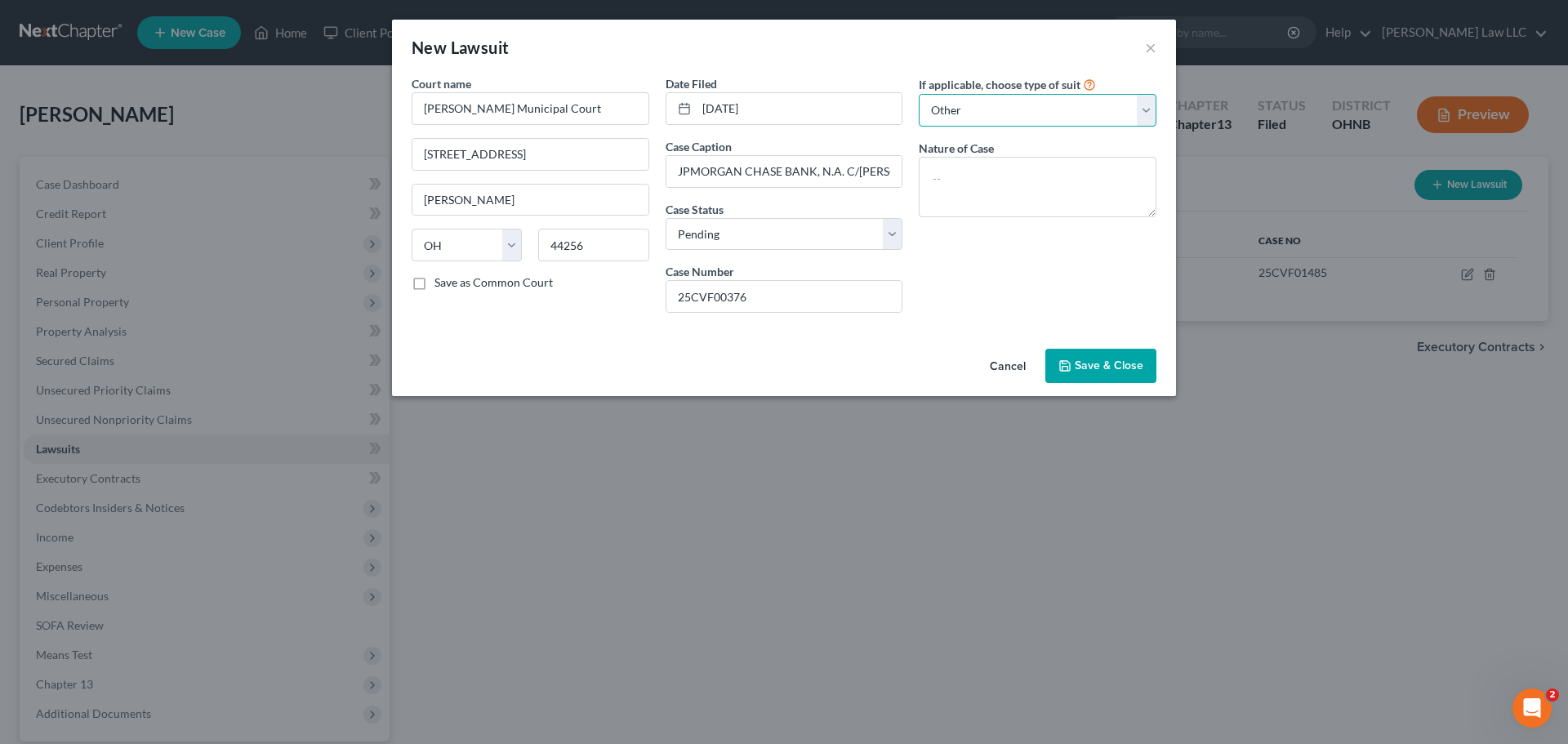
click at [919, 94] on select "Select Repossession Garnishment Foreclosure Attached, Seized, Or Levied Other" at bounding box center [1038, 110] width 238 height 32
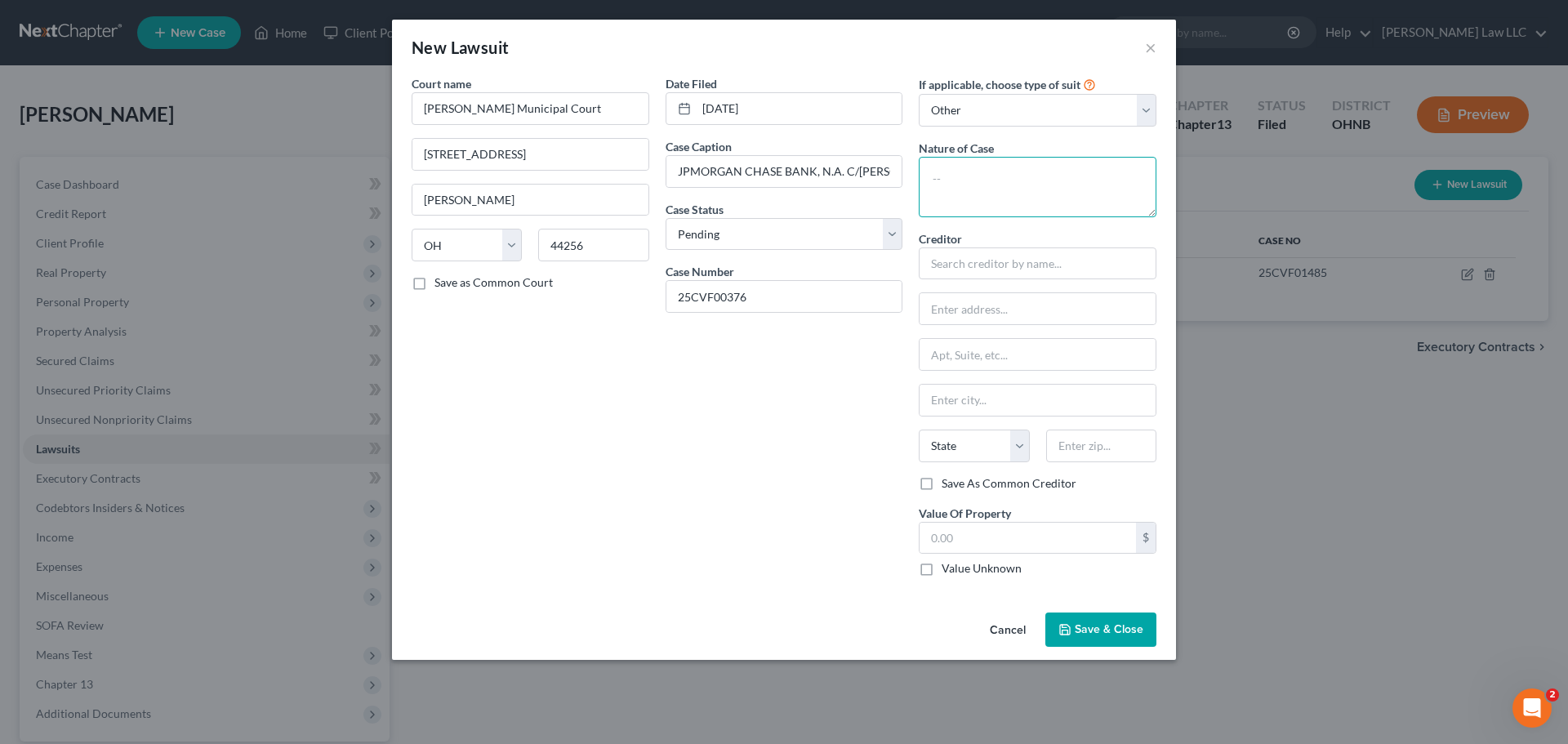
click at [1013, 171] on textarea at bounding box center [1038, 187] width 238 height 60
type textarea "Civil"
type input "C"
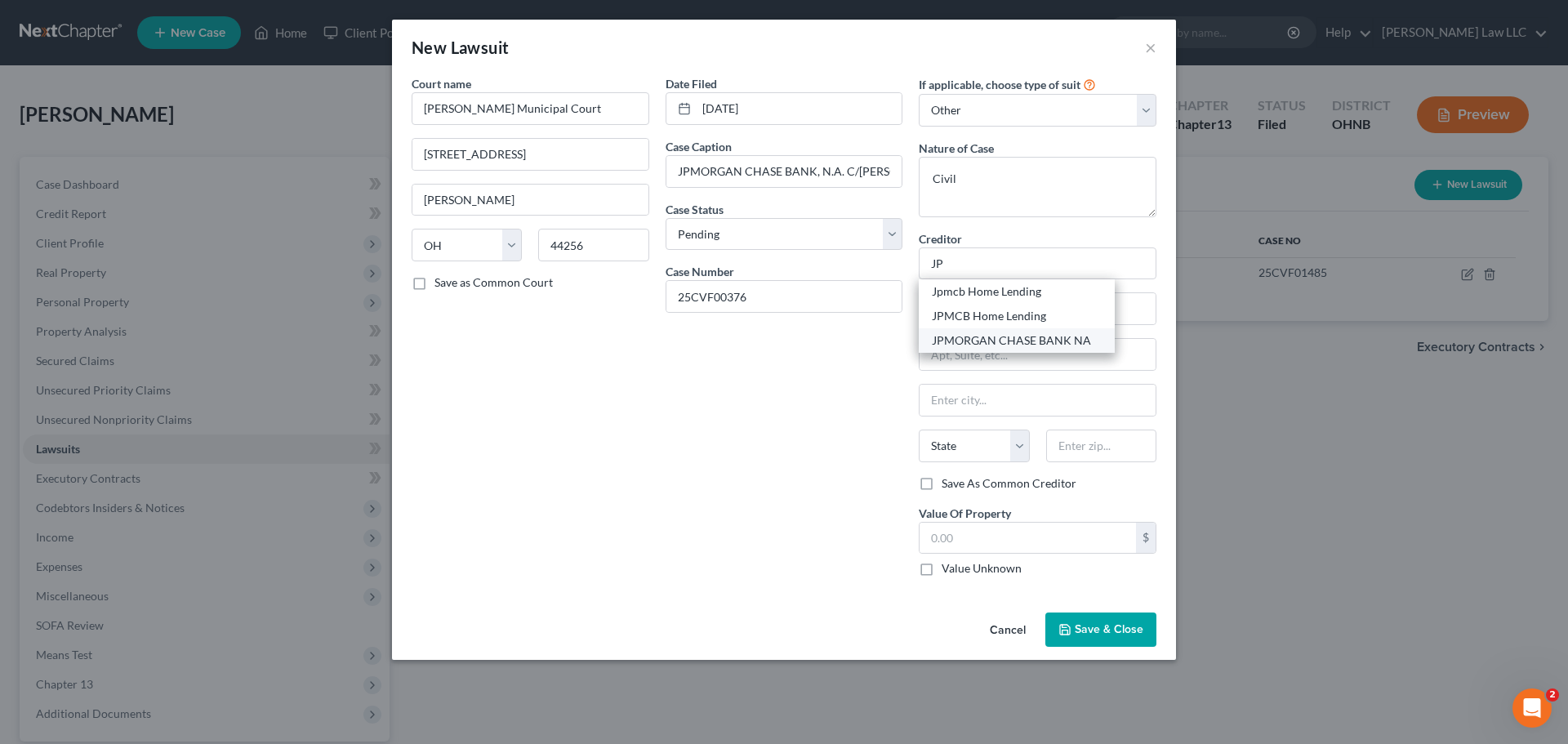
click at [1020, 346] on div "JPMORGAN CHASE BANK NA" at bounding box center [1016, 340] width 170 height 17
type input "JPMORGAN CHASE BANK NA"
type input "201 N Walnut St"
type input "Wilmington"
select select "7"
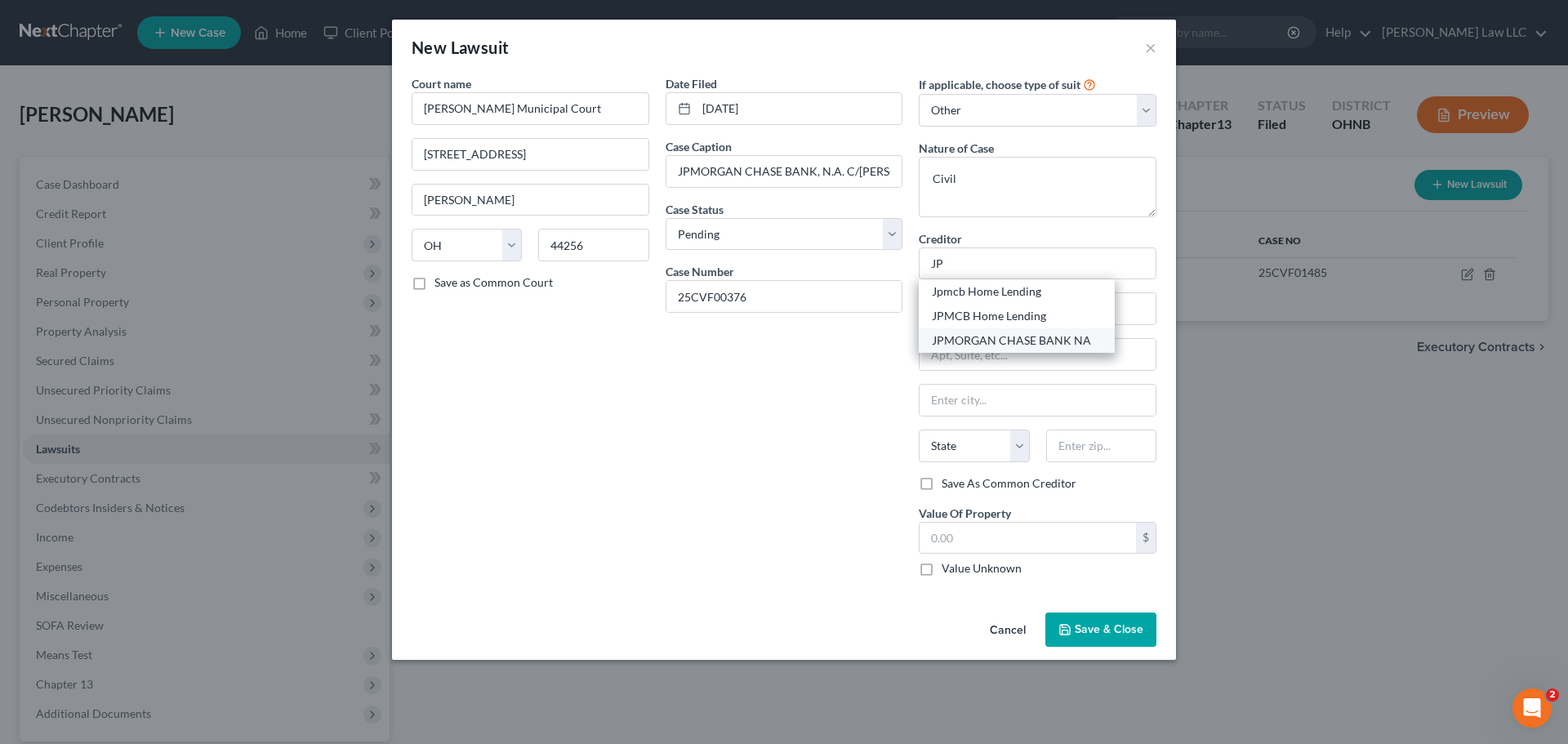
type input "19801"
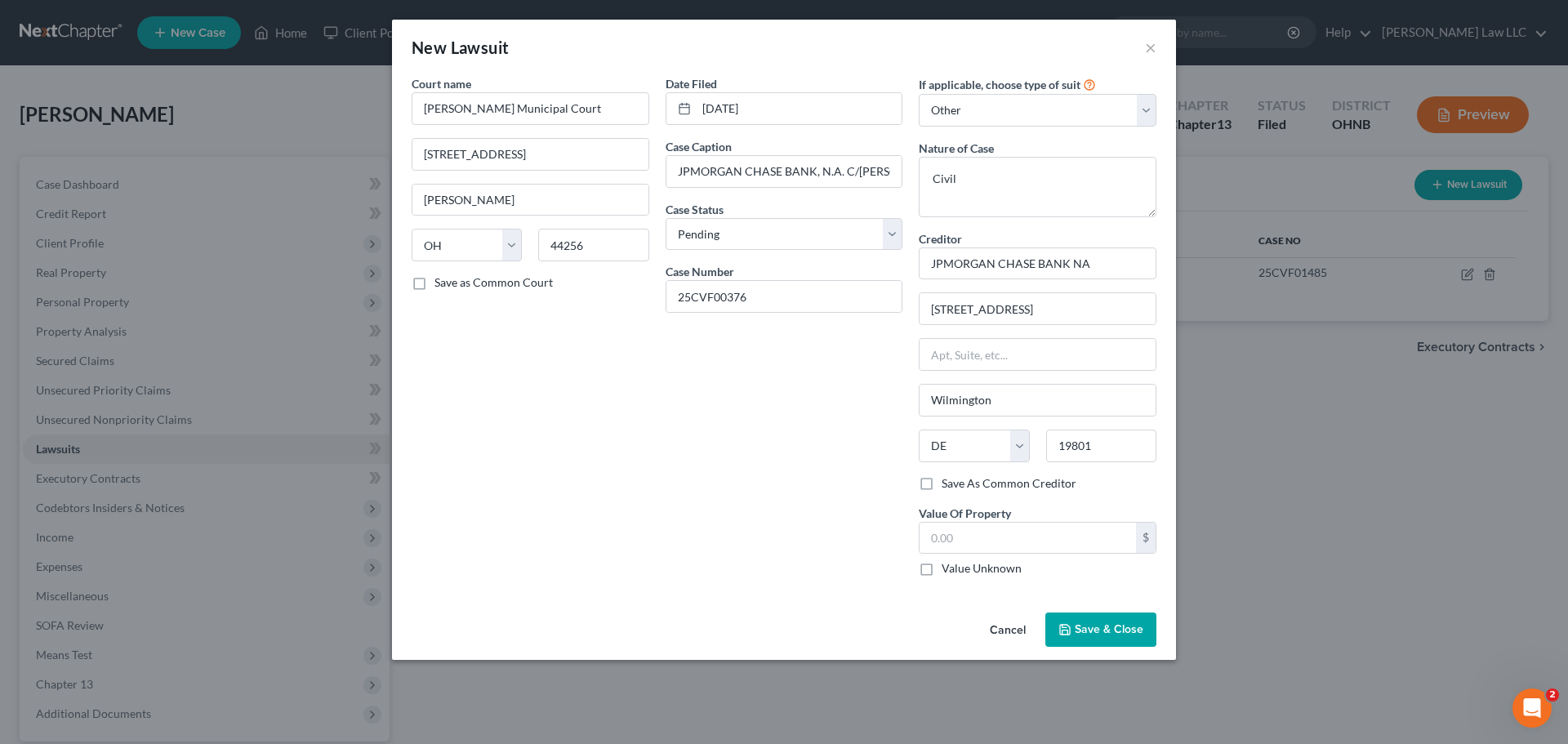
click at [902, 387] on div "Date Filed 02/18/2025 Case Caption JPMORGAN CHASE BANK, N.A. C/O LYONS, DOUGHTY…" at bounding box center [784, 331] width 254 height 514
click at [1017, 545] on input "text" at bounding box center [1028, 539] width 216 height 31
type input "7,703"
click at [897, 524] on div "Date Filed 02/18/2025 Case Caption JPMORGAN CHASE BANK, N.A. C/O LYONS, DOUGHTY…" at bounding box center [784, 331] width 254 height 514
click at [1125, 623] on span "Save & Close" at bounding box center [1110, 629] width 69 height 14
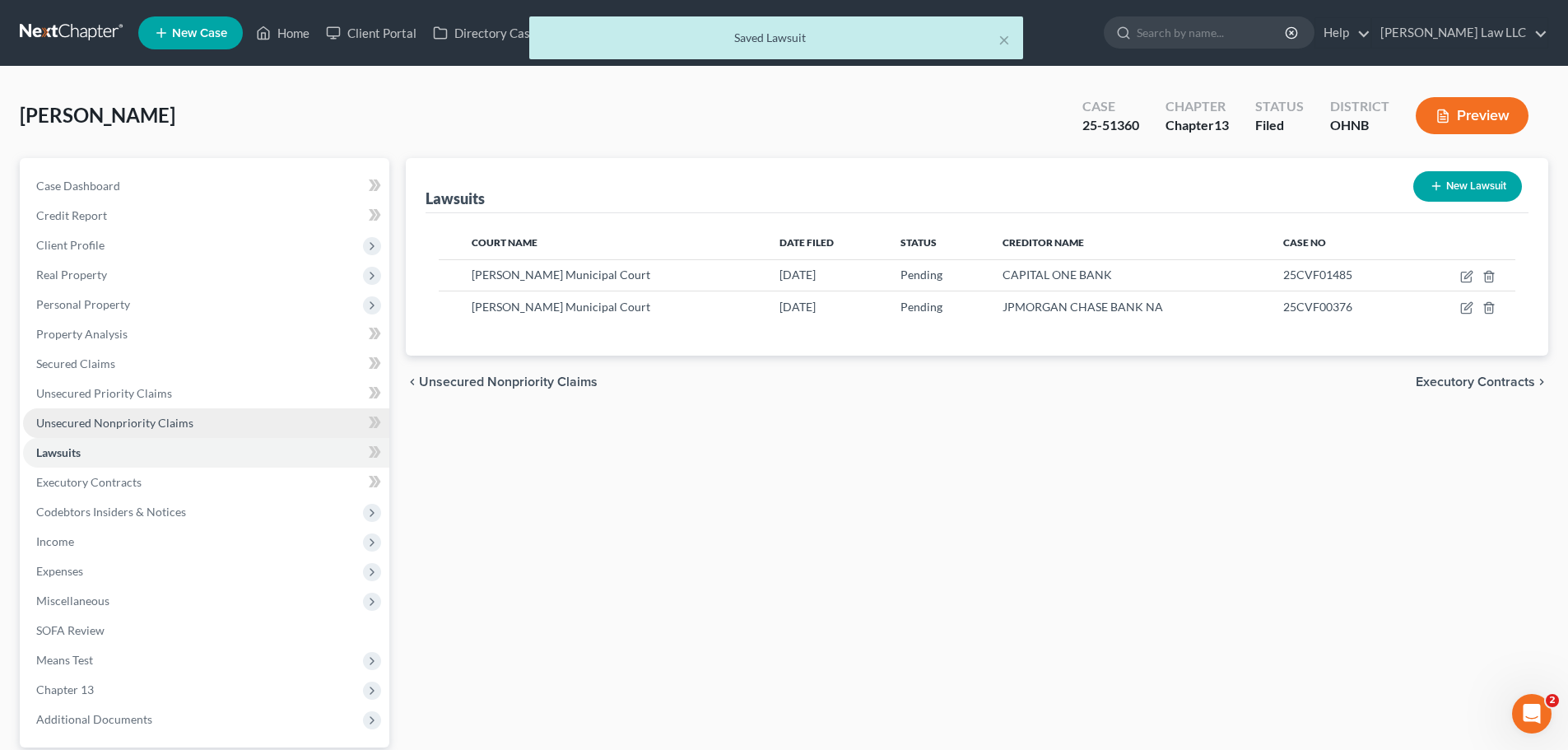
click at [180, 422] on span "Unsecured Nonpriority Claims" at bounding box center [115, 423] width 157 height 14
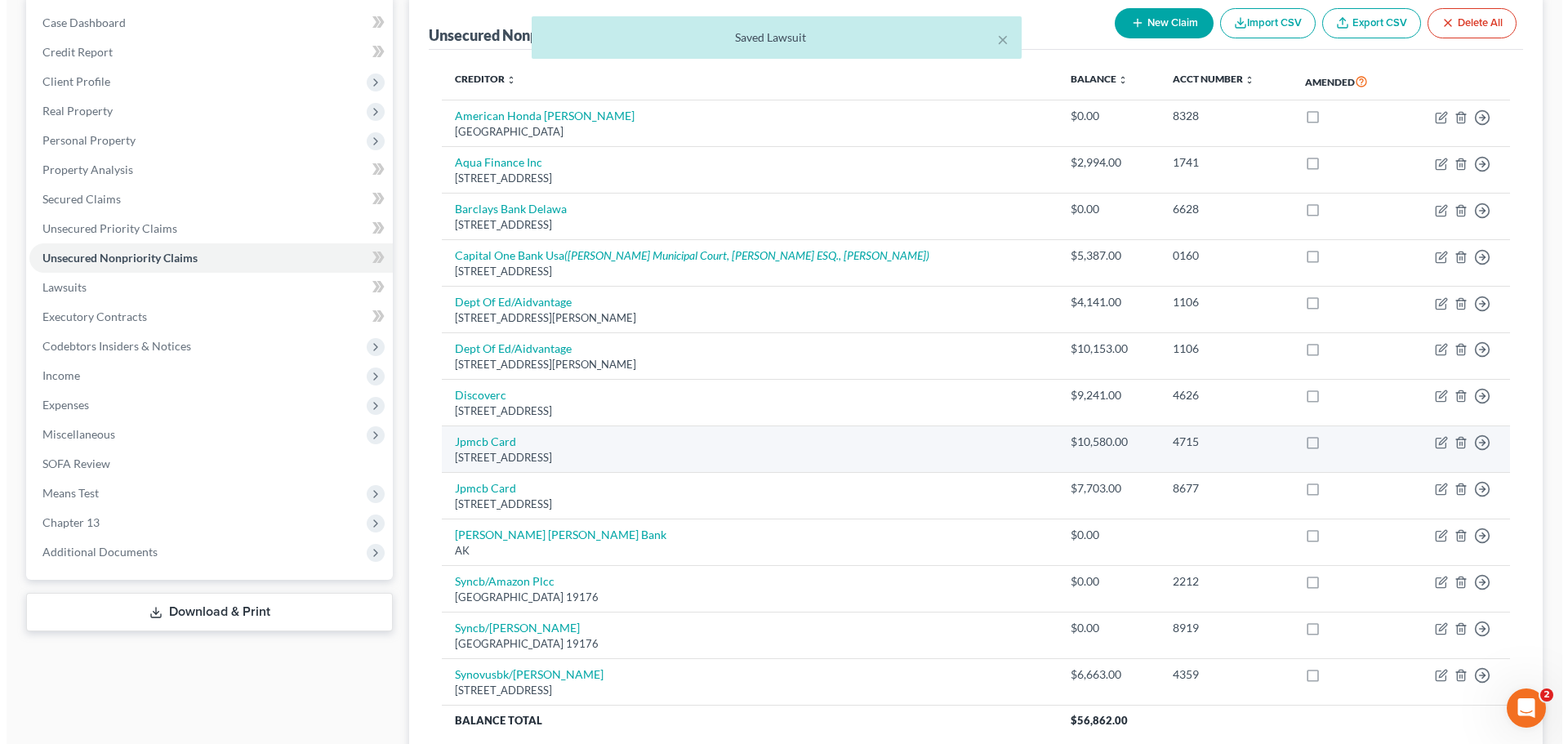
scroll to position [163, 0]
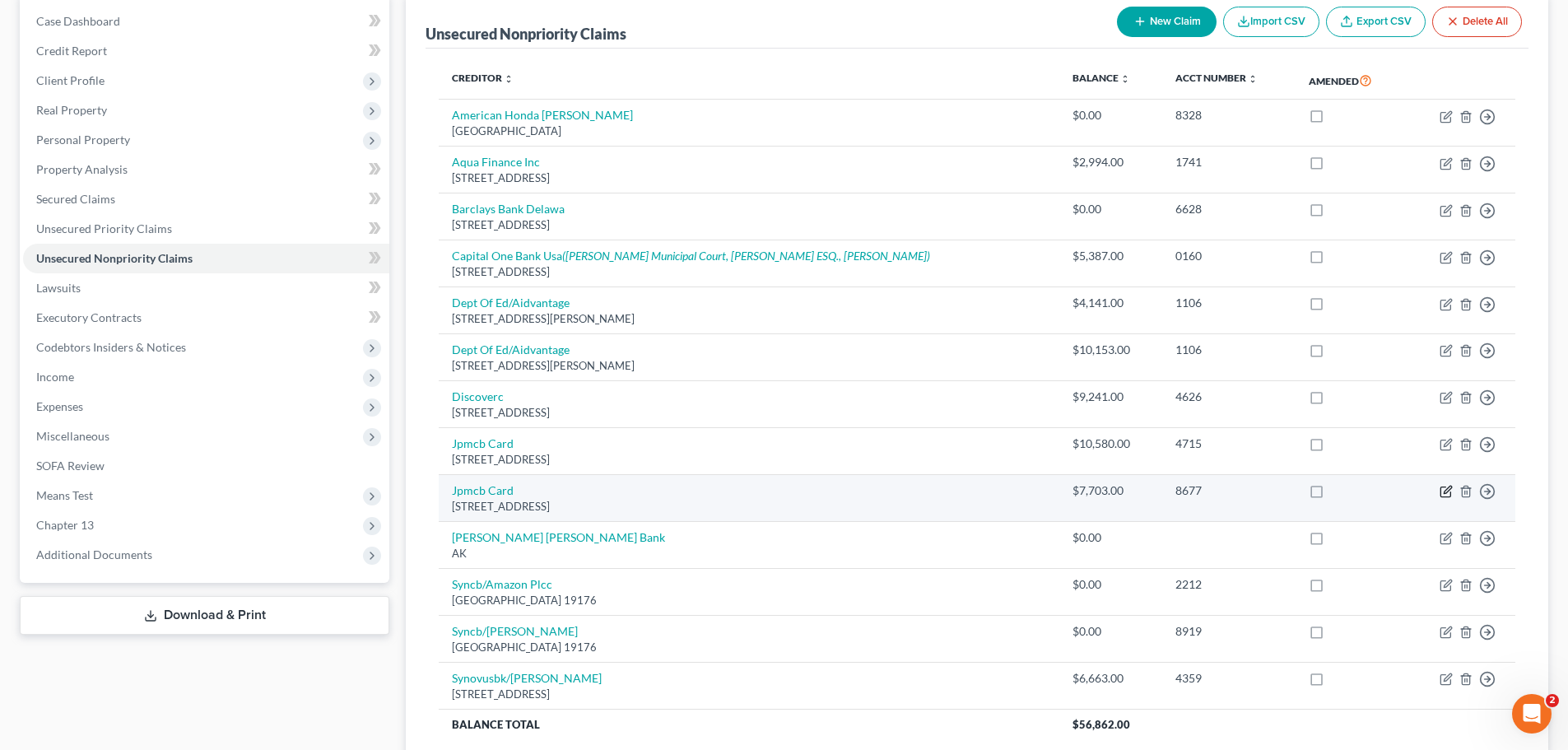
click at [1448, 494] on icon "button" at bounding box center [1445, 490] width 13 height 13
select select "7"
select select "0"
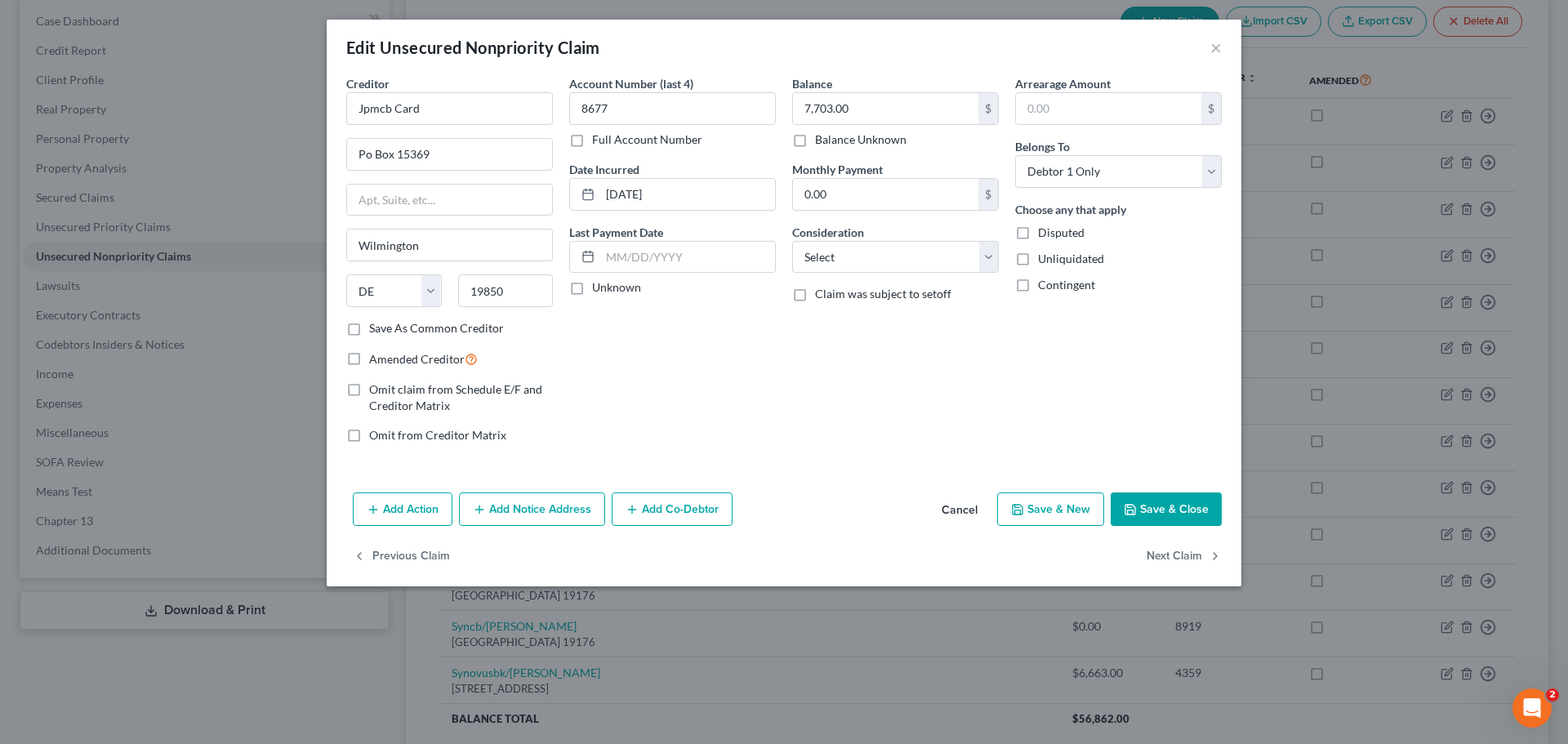
click at [523, 509] on button "Add Notice Address" at bounding box center [532, 509] width 146 height 34
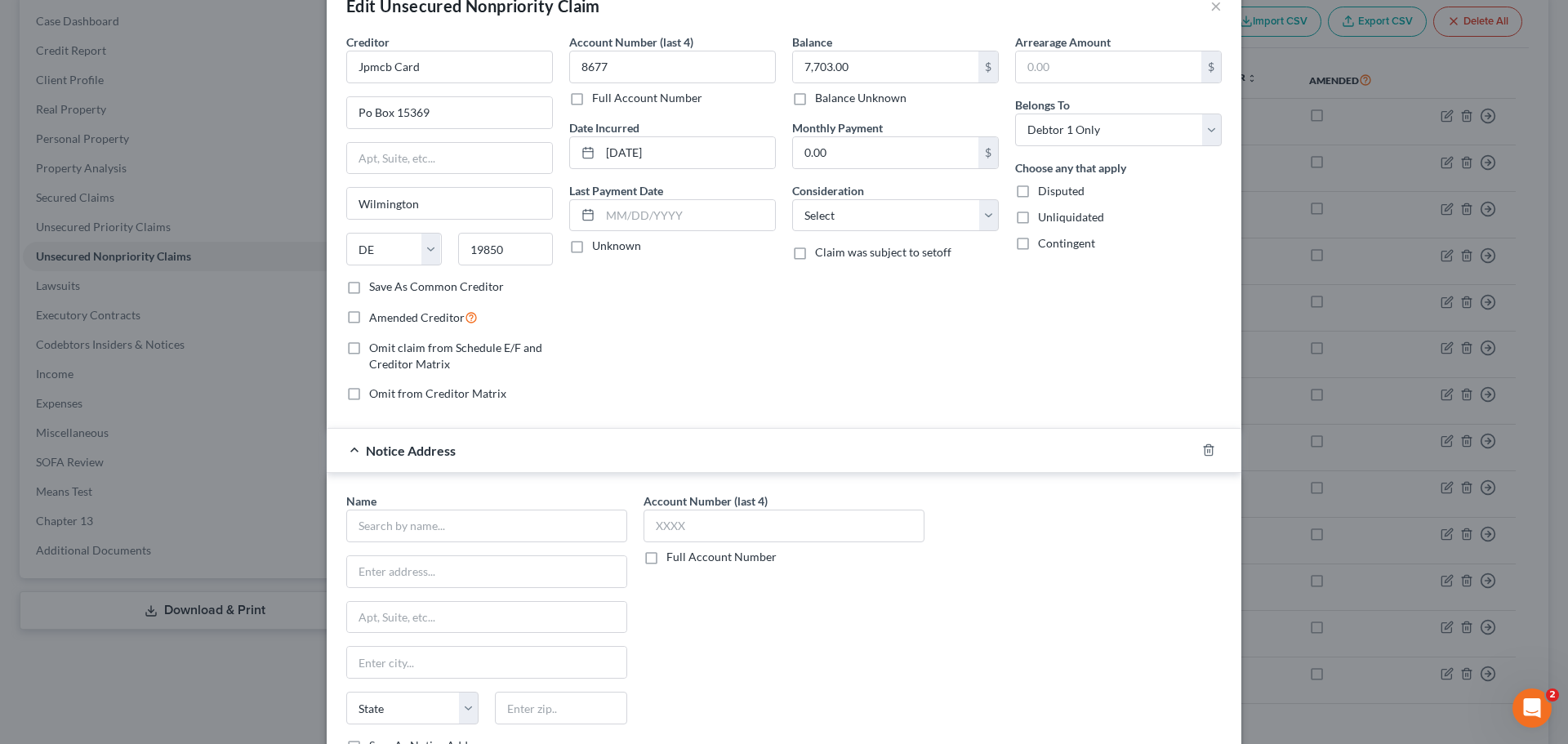
scroll to position [82, 0]
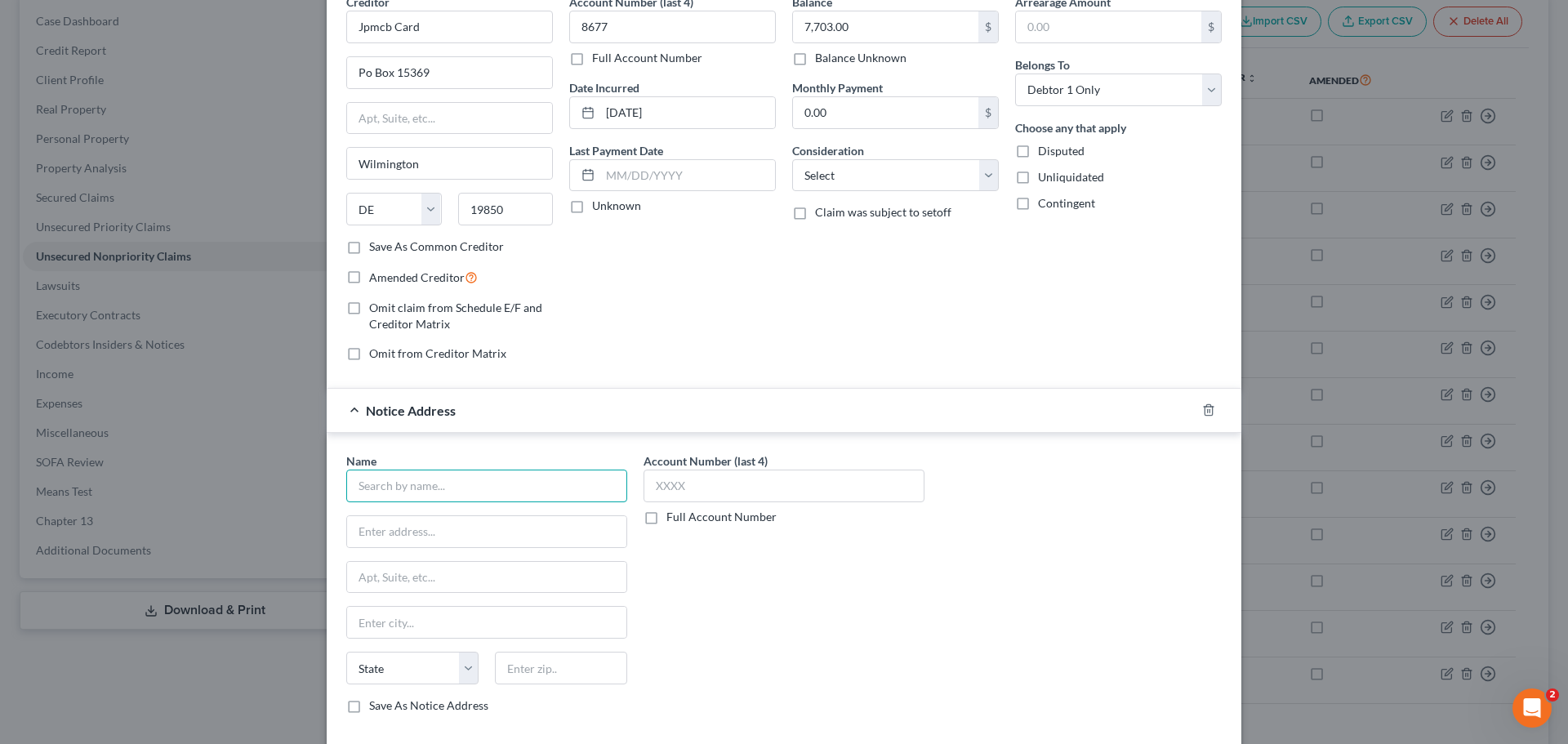
click at [440, 476] on input "text" at bounding box center [487, 486] width 281 height 32
click at [440, 514] on div "Medina Municipal Court" at bounding box center [448, 514] width 177 height 17
type input "Medina Municipal Court"
type input "135 N Elmwood Avenue"
type input "Medina"
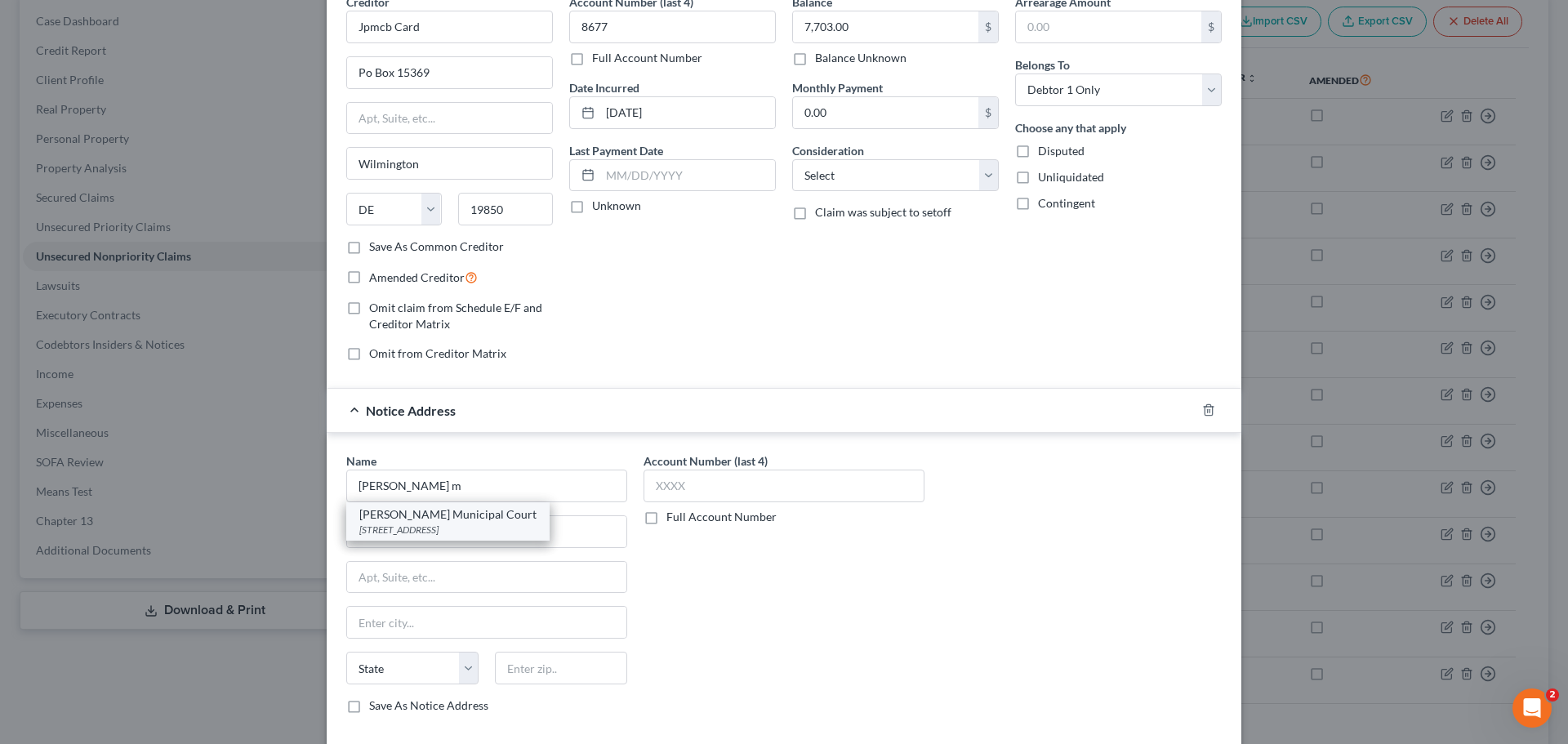
select select "36"
type input "44256"
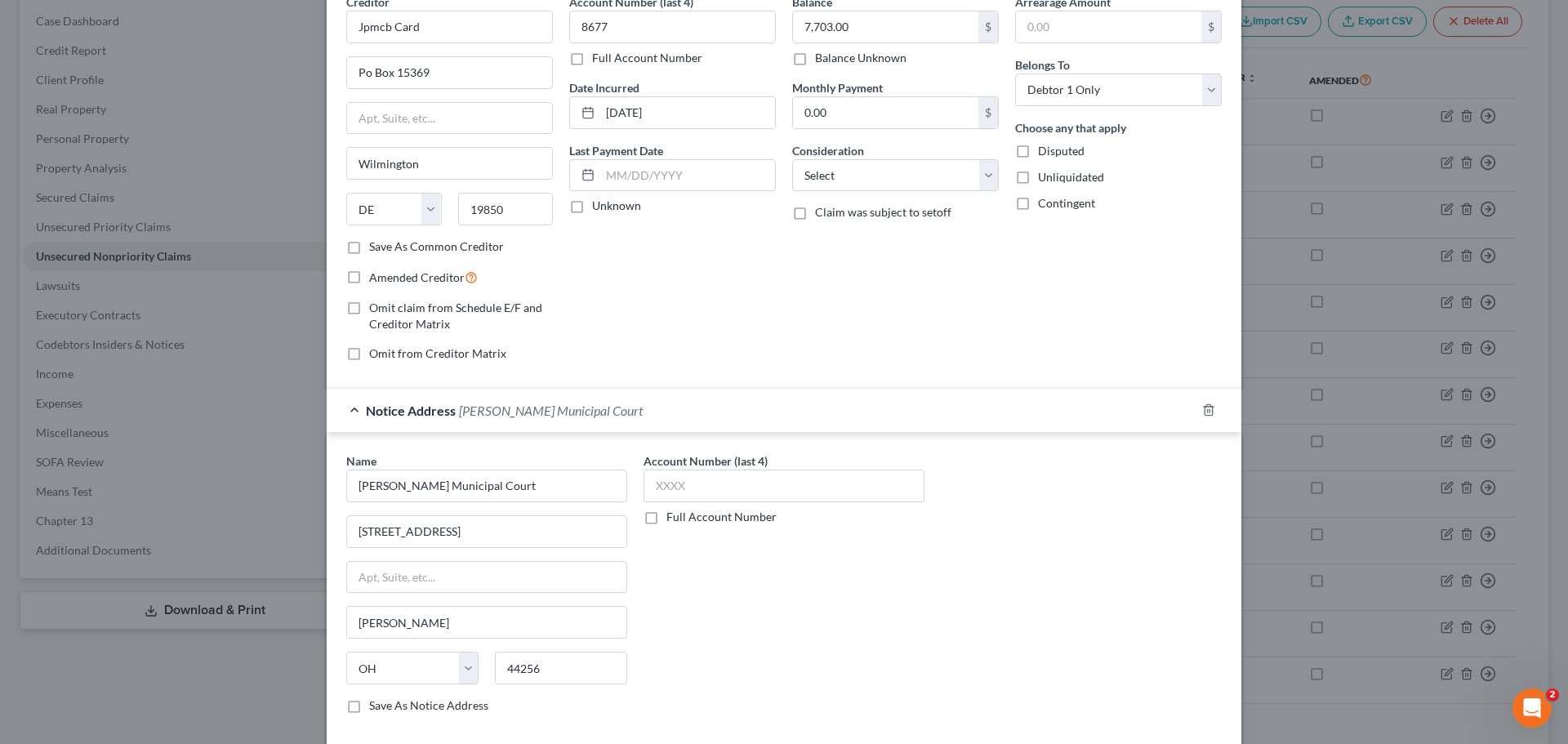
click at [671, 520] on label "Full Account Number" at bounding box center [722, 517] width 110 height 17
click at [673, 519] on input "Full Account Number" at bounding box center [678, 514] width 11 height 11
click at [690, 477] on input "text" at bounding box center [784, 486] width 281 height 32
paste input "25CVF00376"
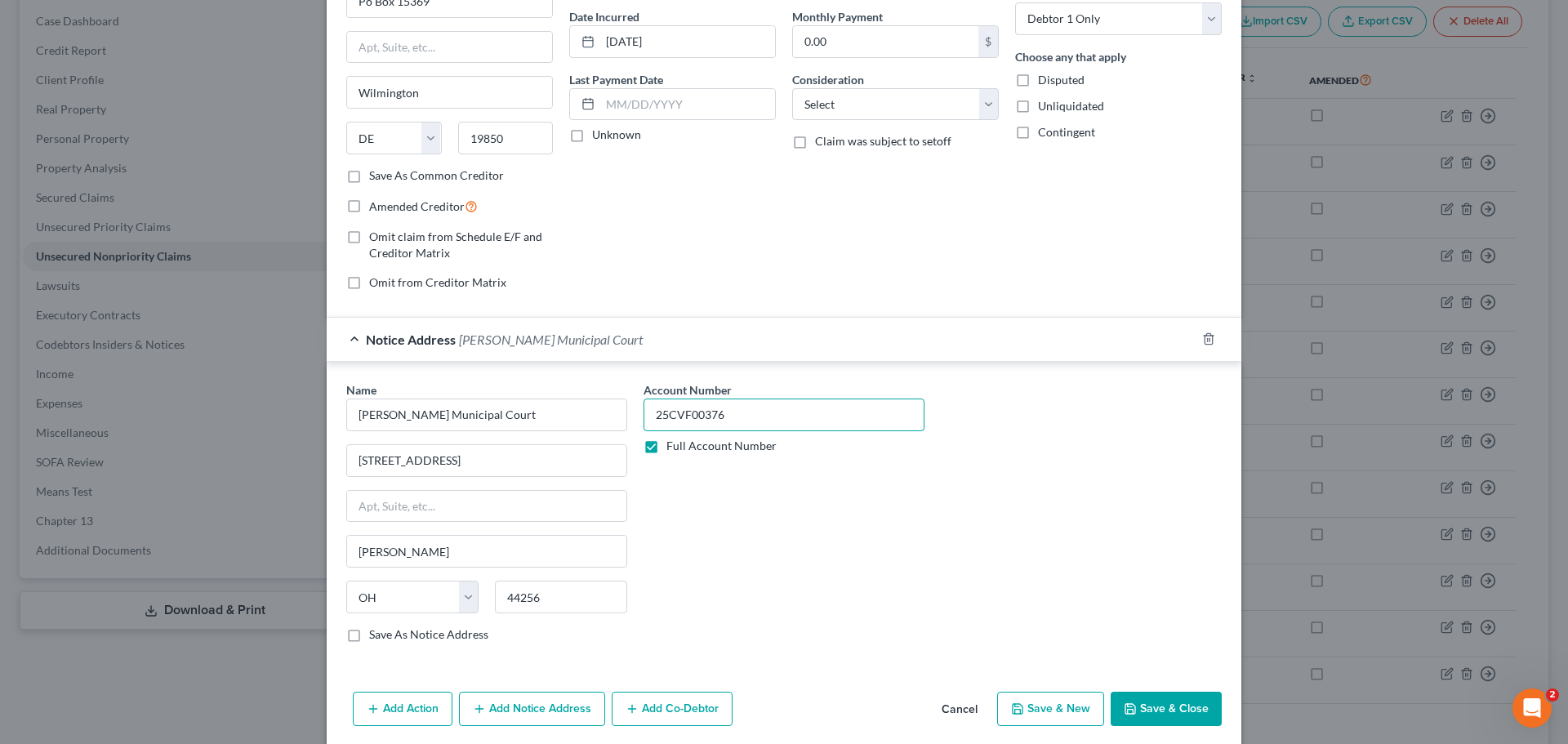
scroll to position [214, 0]
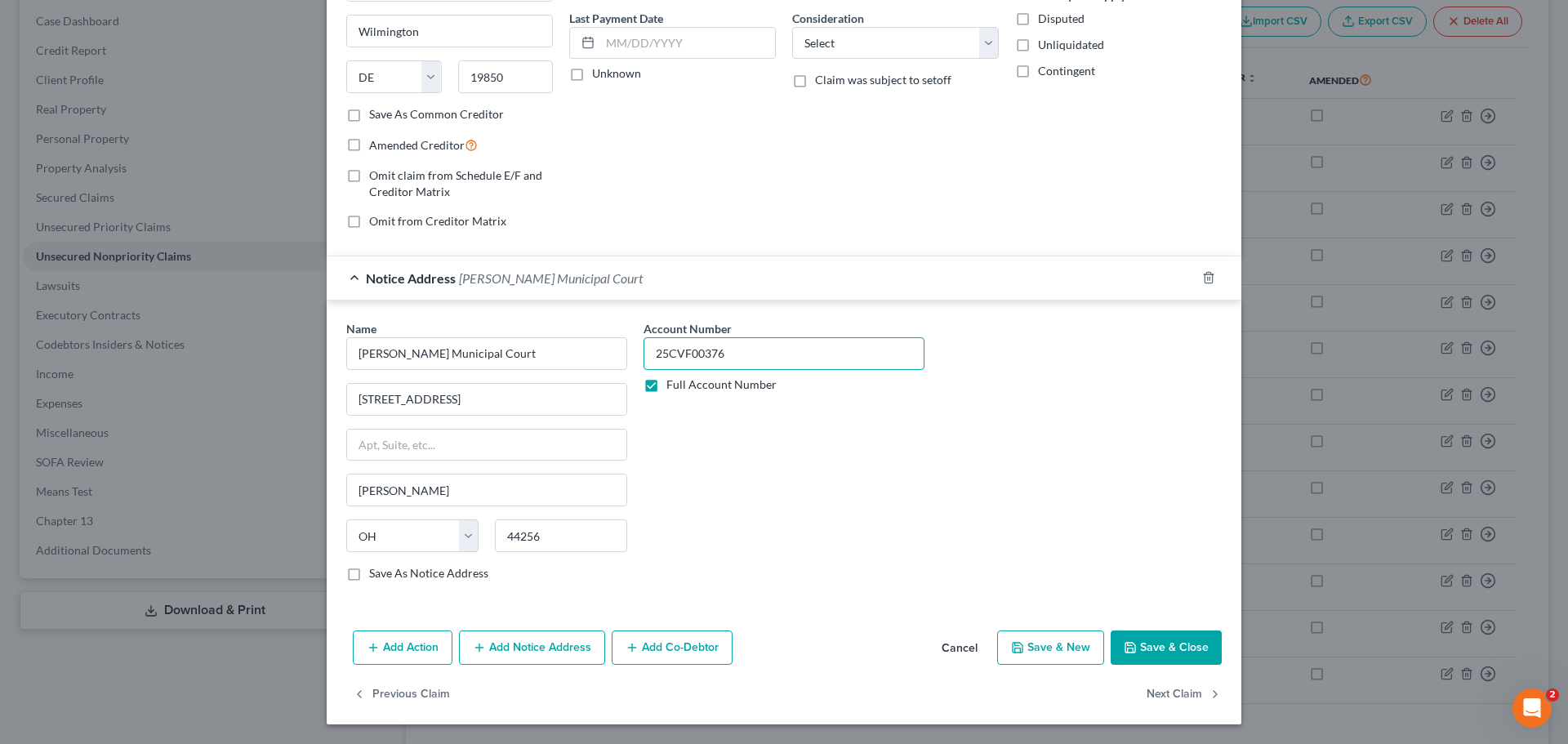
type input "25CVF00376"
click at [520, 651] on button "Add Notice Address" at bounding box center [532, 647] width 146 height 34
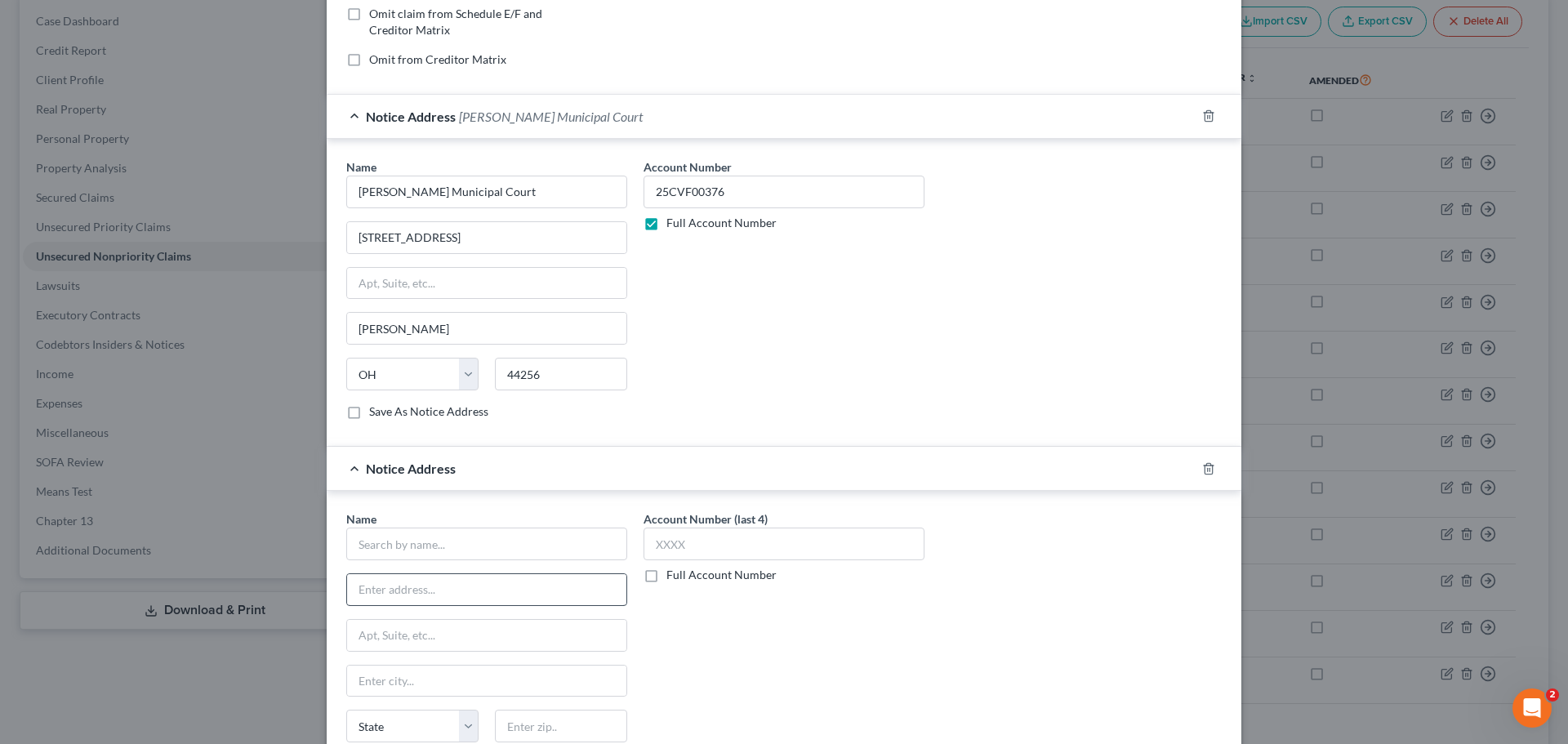
scroll to position [377, 0]
click at [456, 530] on input "text" at bounding box center [487, 542] width 281 height 32
paste input "MOYER, JACKSON T"
click at [867, 664] on div "Account Number (last 4) Full Account Number" at bounding box center [784, 646] width 297 height 274
type input "MOYER, JACKSON T"
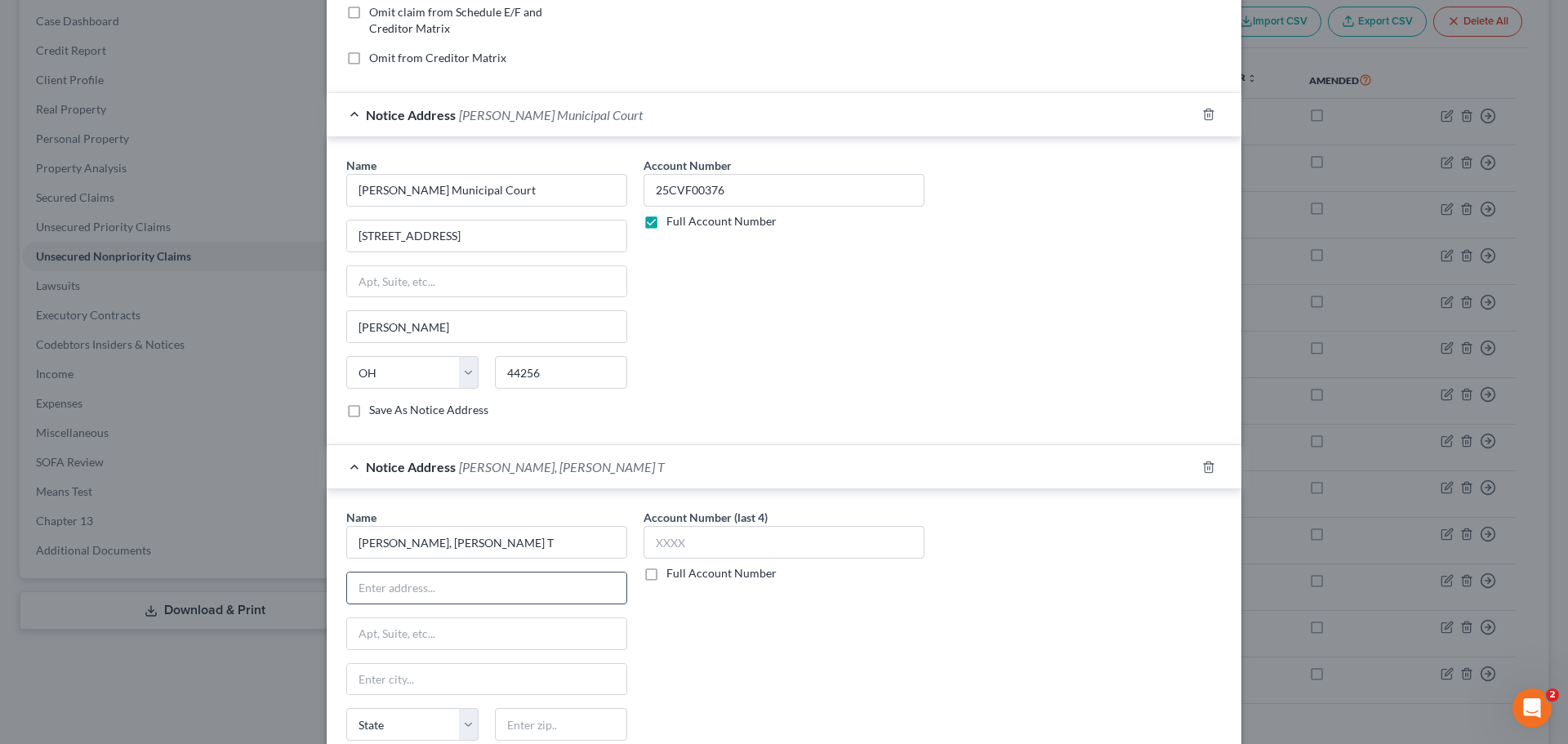
click at [418, 589] on input "text" at bounding box center [487, 588] width 279 height 31
paste input "495 METRO PLACE SOUTH, SUITE 360"
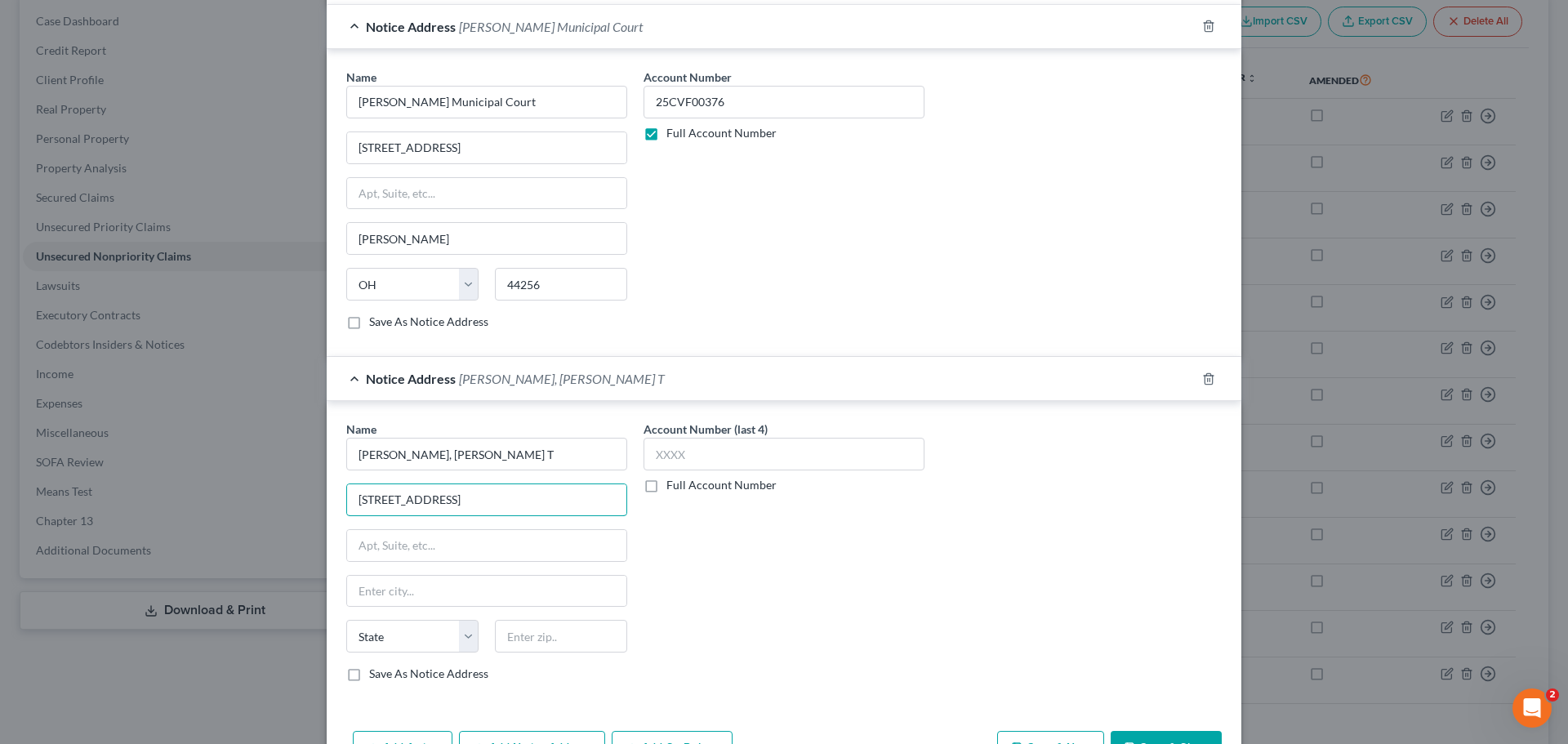
scroll to position [566, 0]
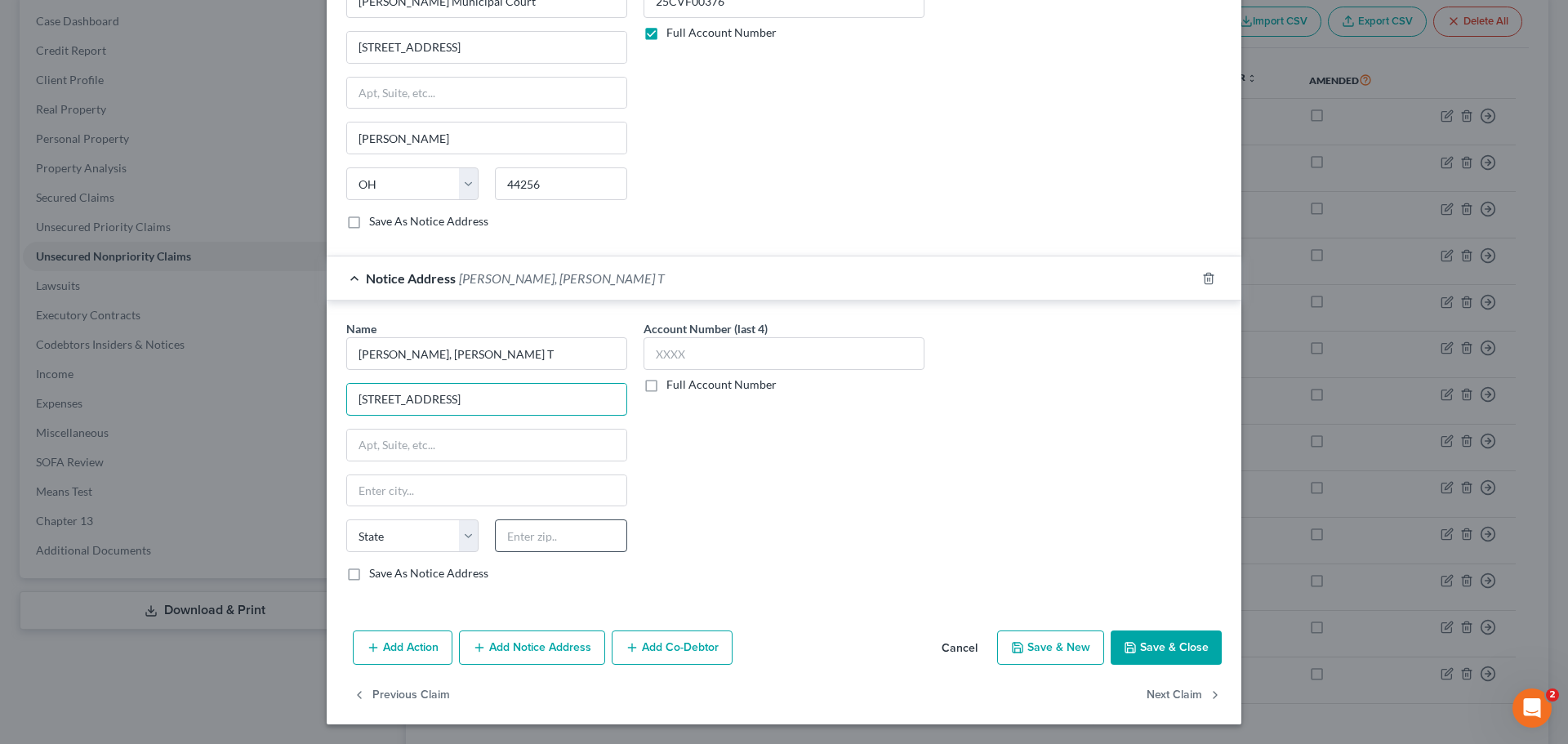
type input "495 METRO PLACE SOUTH, SUITE 360"
click at [552, 538] on input "text" at bounding box center [561, 535] width 133 height 32
type input "43017"
drag, startPoint x: 680, startPoint y: 497, endPoint x: 677, endPoint y: 484, distance: 13.3
click at [680, 499] on div "Account Number (last 4) Full Account Number" at bounding box center [784, 457] width 297 height 274
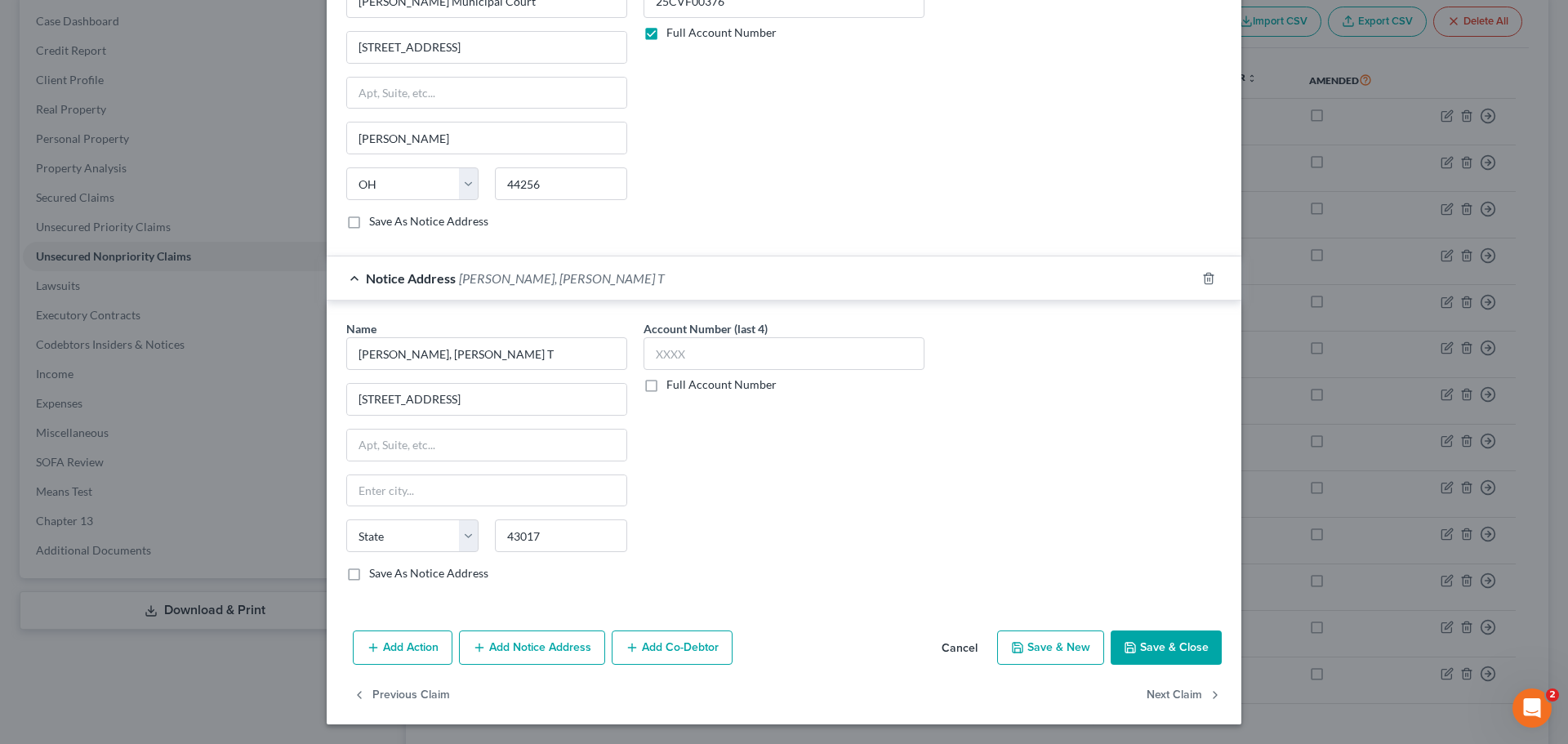
type input "Dublin"
select select "36"
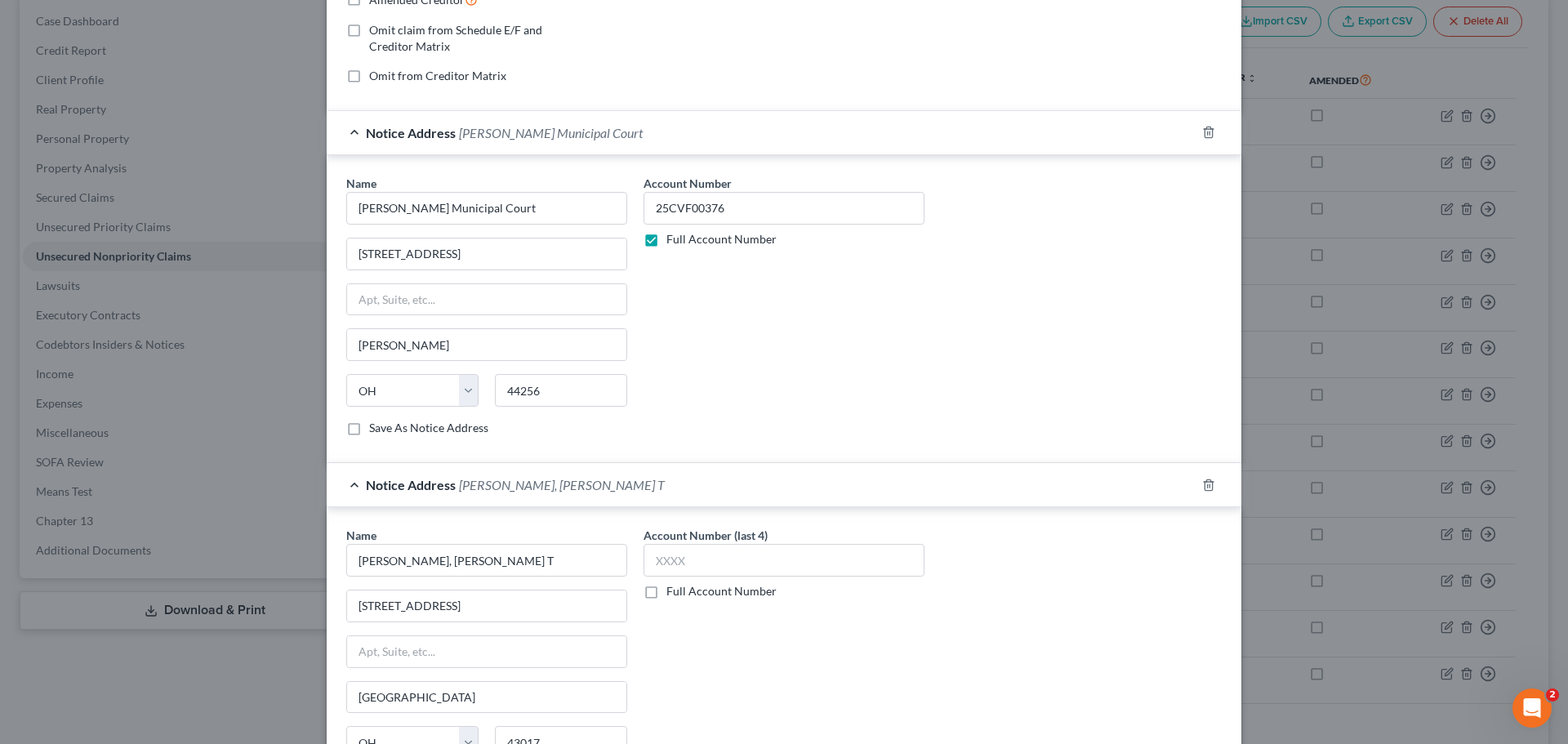
scroll to position [239, 0]
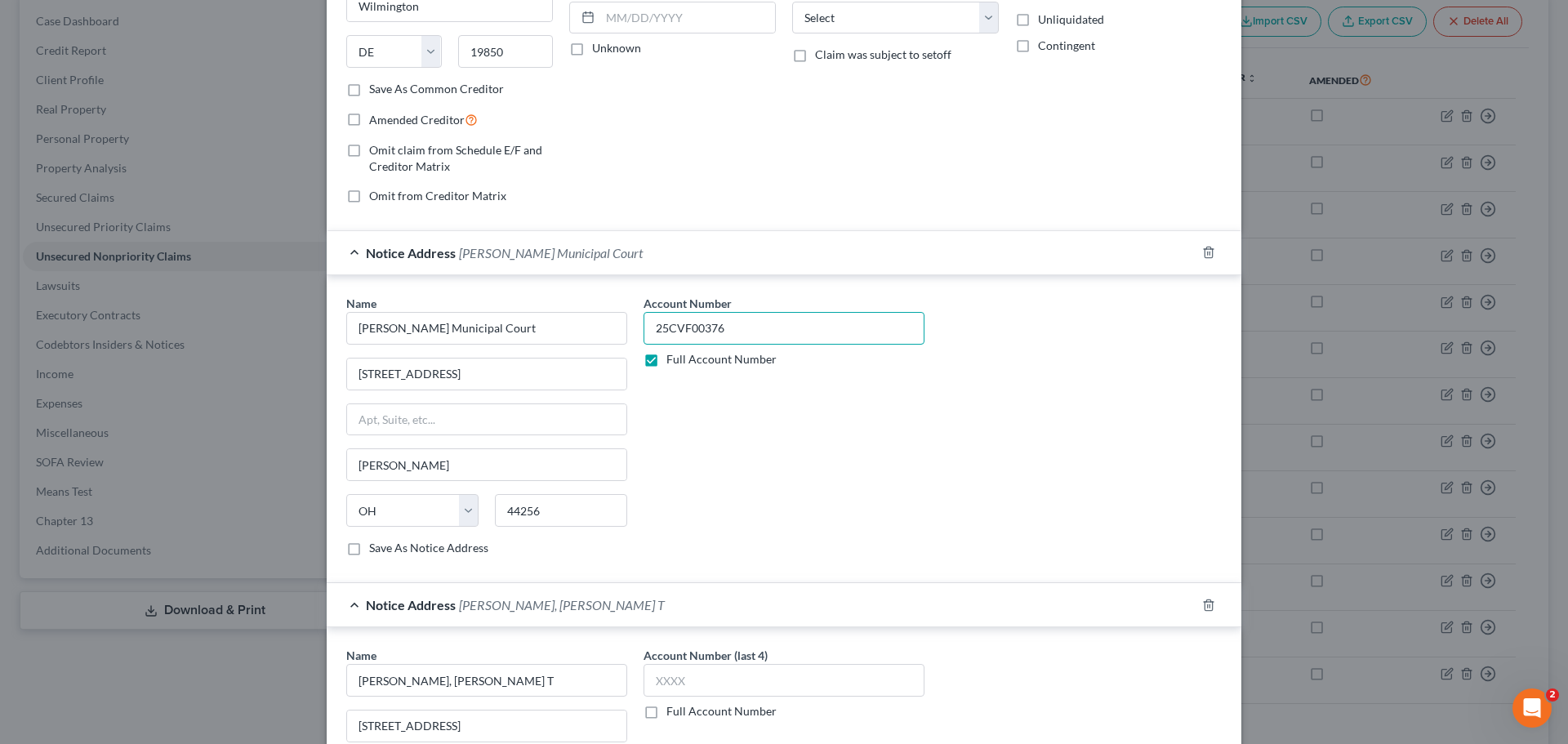
drag, startPoint x: 729, startPoint y: 336, endPoint x: 635, endPoint y: 336, distance: 94.0
click at [635, 336] on div "Account Number 25CVF00376 Full Account Number" at bounding box center [784, 431] width 297 height 274
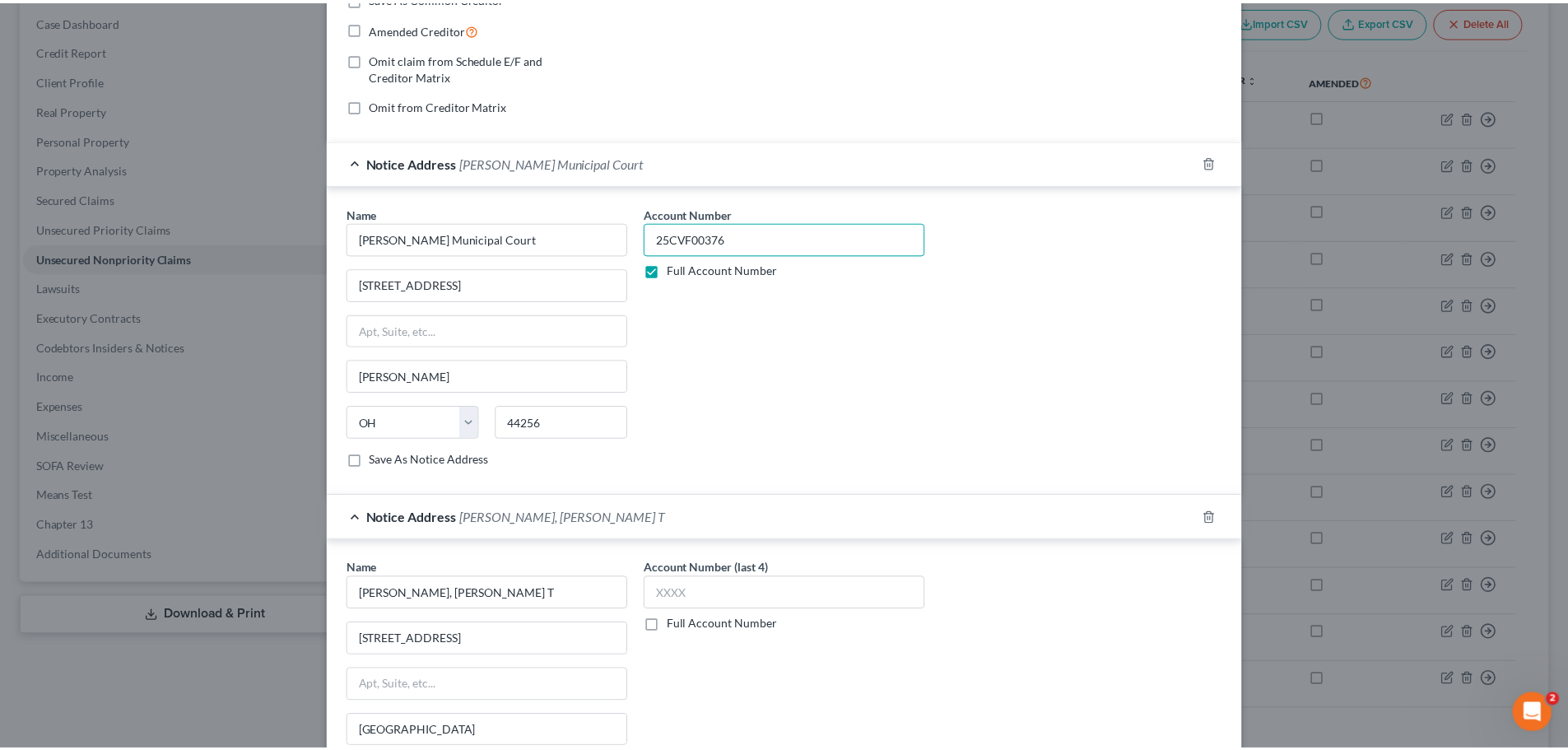
scroll to position [488, 0]
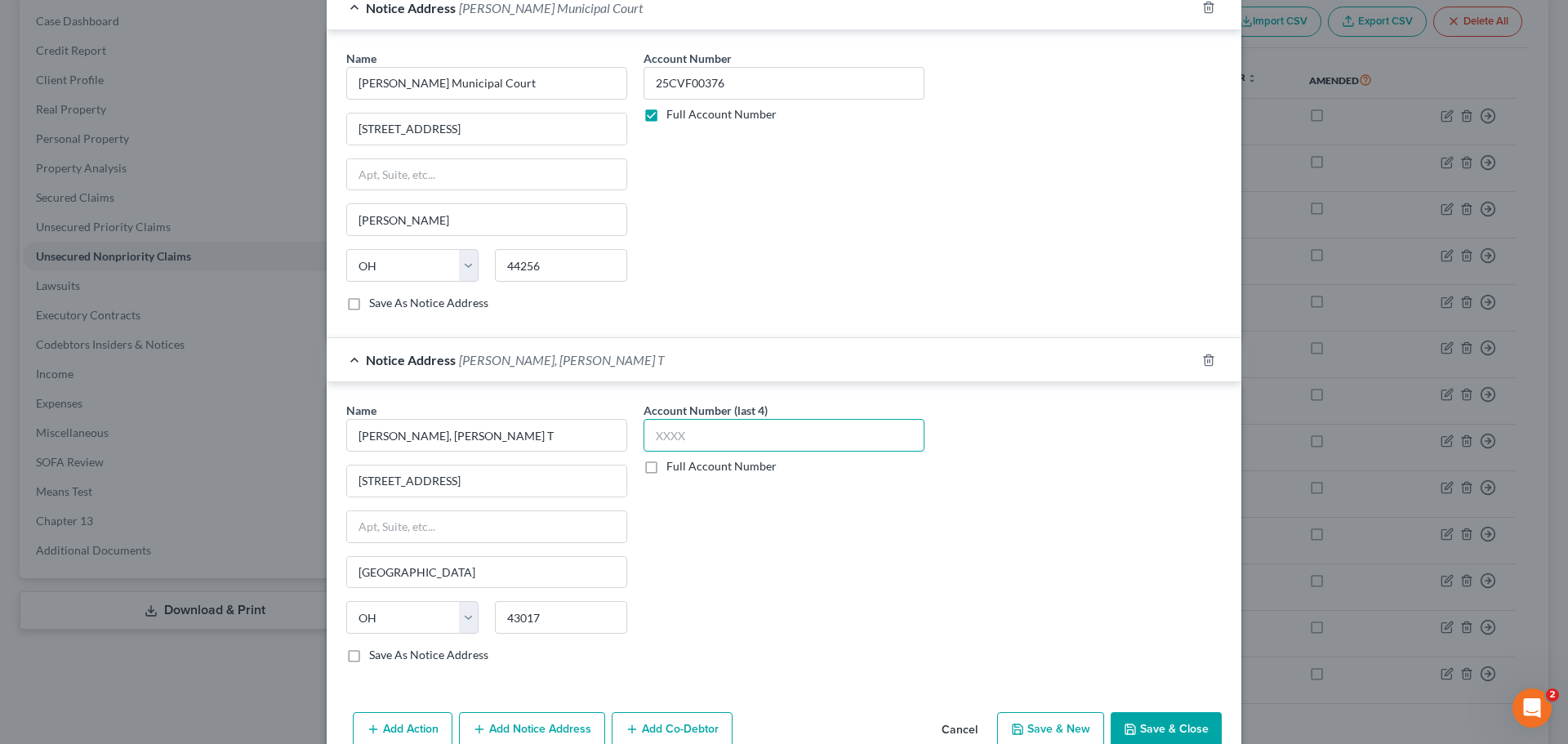
click at [679, 433] on input "text" at bounding box center [784, 434] width 281 height 32
paste input "25CV"
type input "25CV"
click at [723, 572] on div "Account Number (last 4) 25CV Full Account Number" at bounding box center [784, 539] width 297 height 274
click at [695, 465] on label "Full Account Number" at bounding box center [722, 466] width 110 height 17
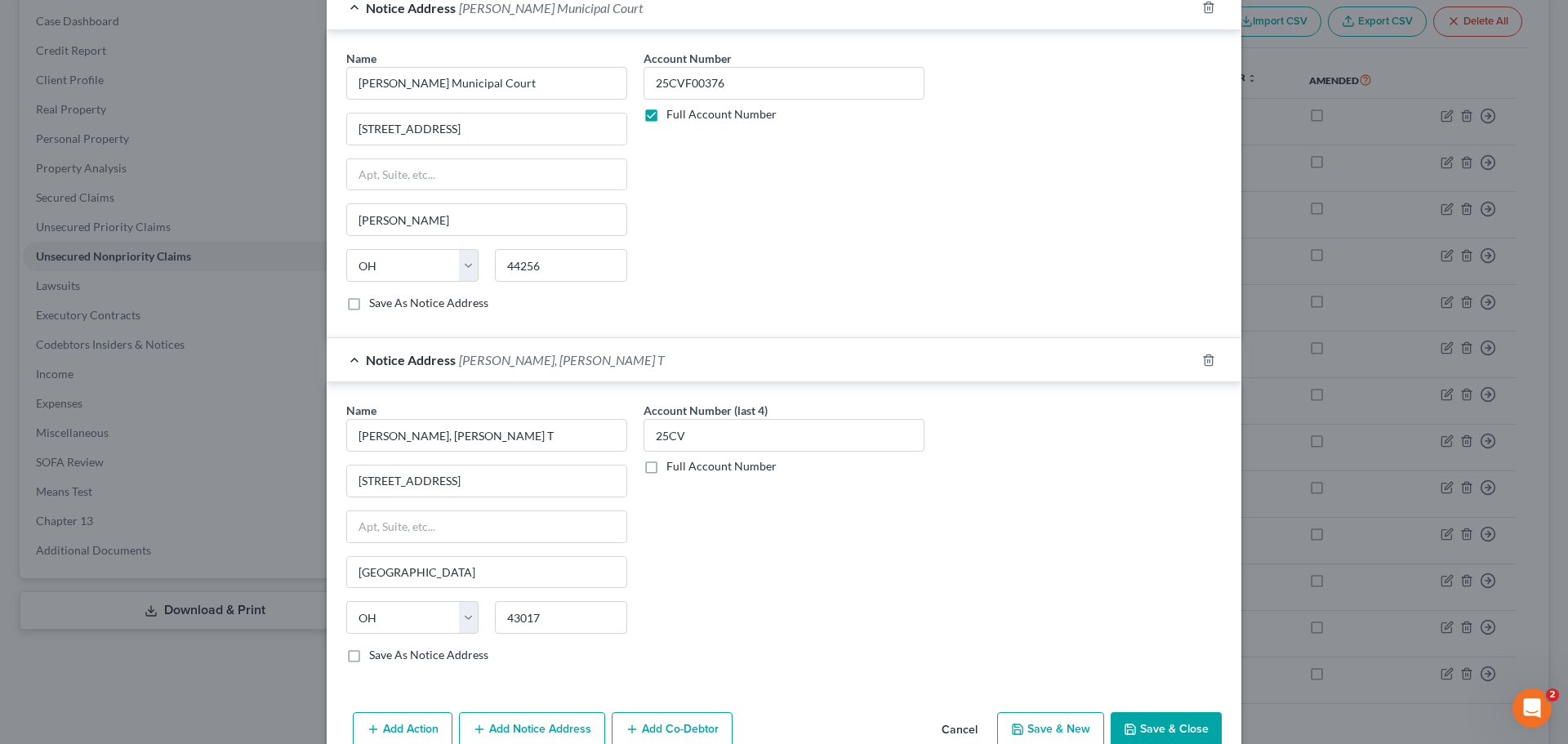
click at [683, 465] on input "Full Account Number" at bounding box center [678, 463] width 11 height 11
click at [704, 437] on input "25CV" at bounding box center [784, 434] width 281 height 32
drag, startPoint x: 704, startPoint y: 437, endPoint x: 549, endPoint y: 437, distance: 155.0
click at [549, 437] on div "Name * MOYER, JACKSON T 495 METRO PLACE SOUTH, SUITE 360 Dublin State AL AK AR …" at bounding box center [784, 539] width 892 height 274
paste input "F00376"
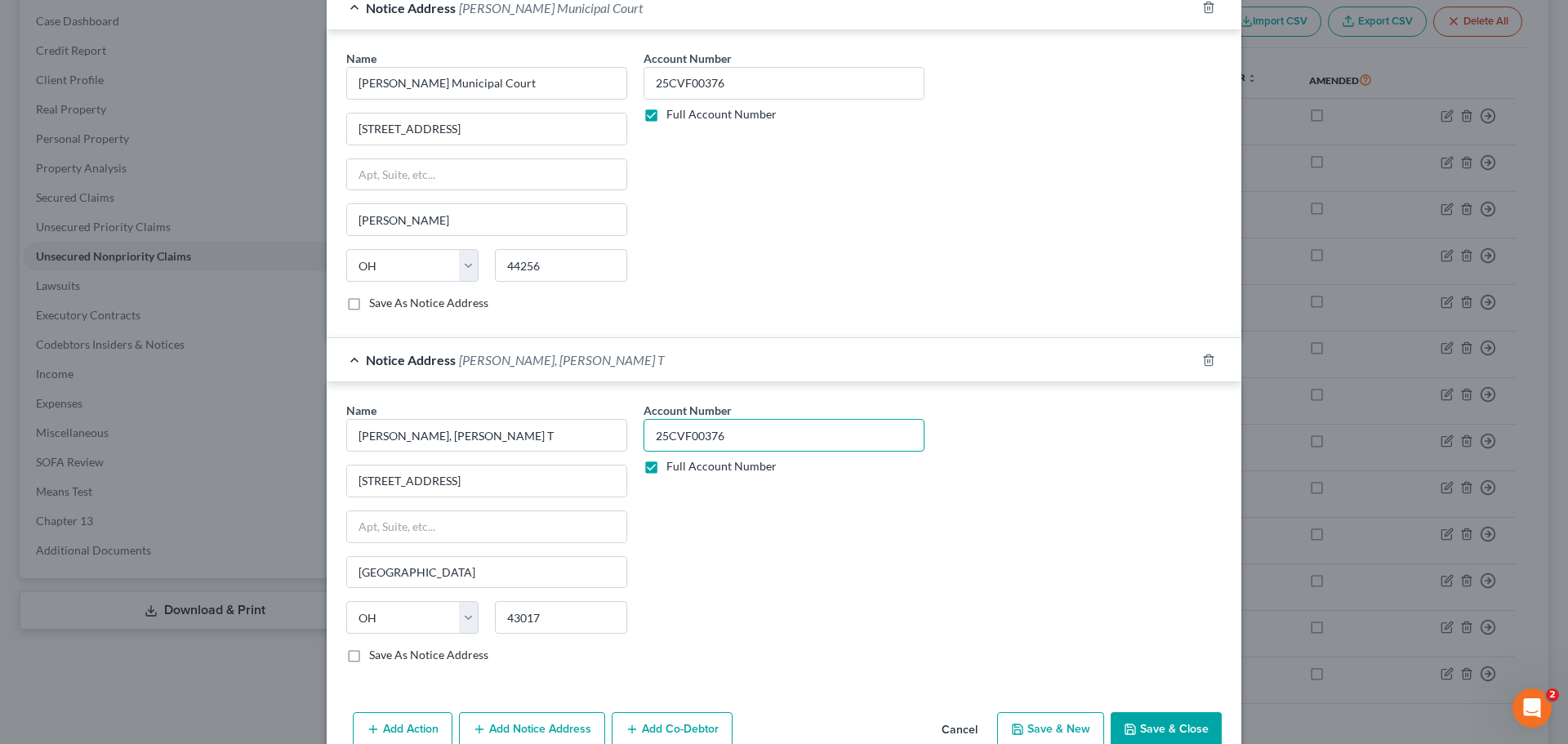
type input "25CVF00376"
click at [732, 513] on div "Account Number 25CVF00376 Full Account Number" at bounding box center [784, 539] width 297 height 274
click at [1154, 729] on button "Save & Close" at bounding box center [1166, 729] width 111 height 34
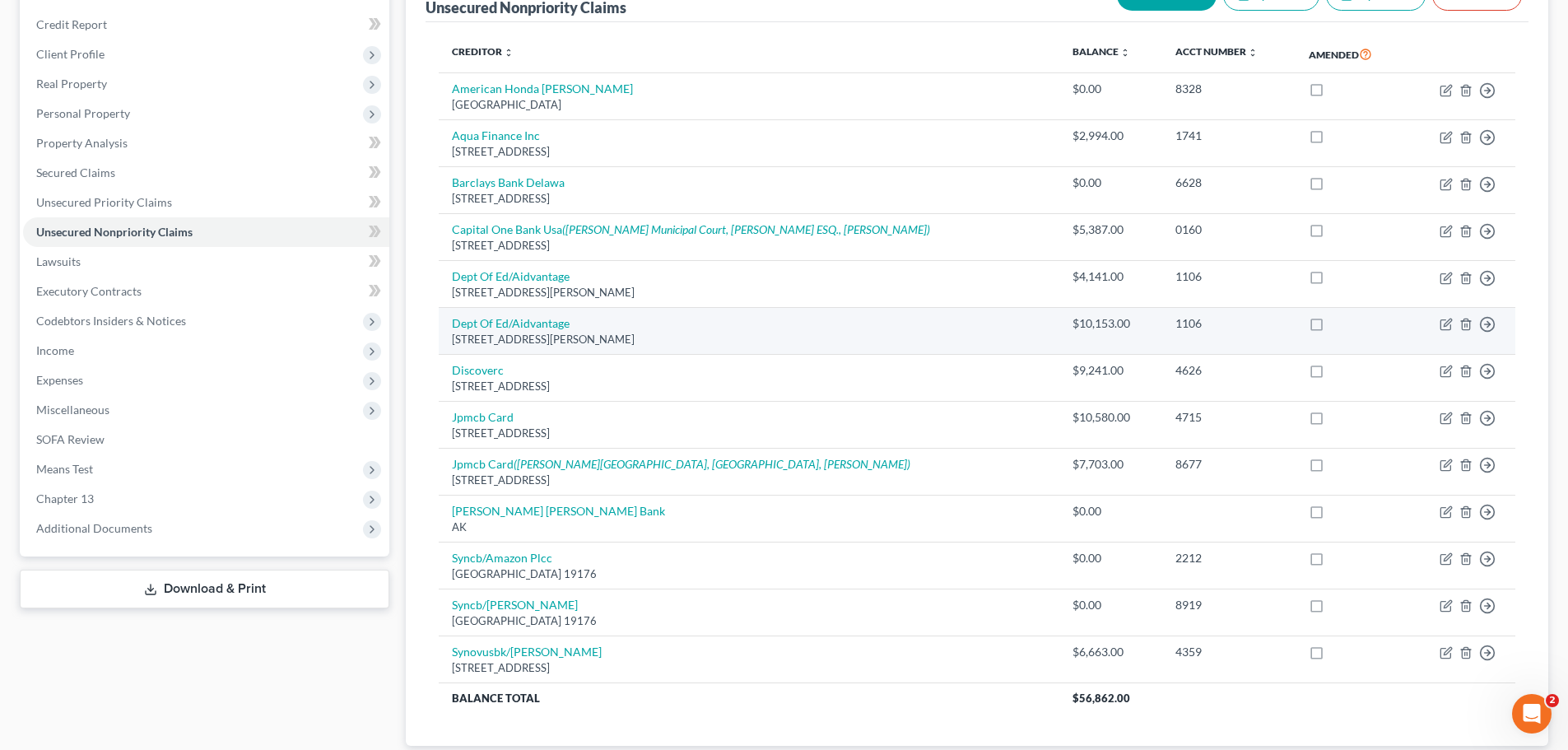
scroll to position [220, 0]
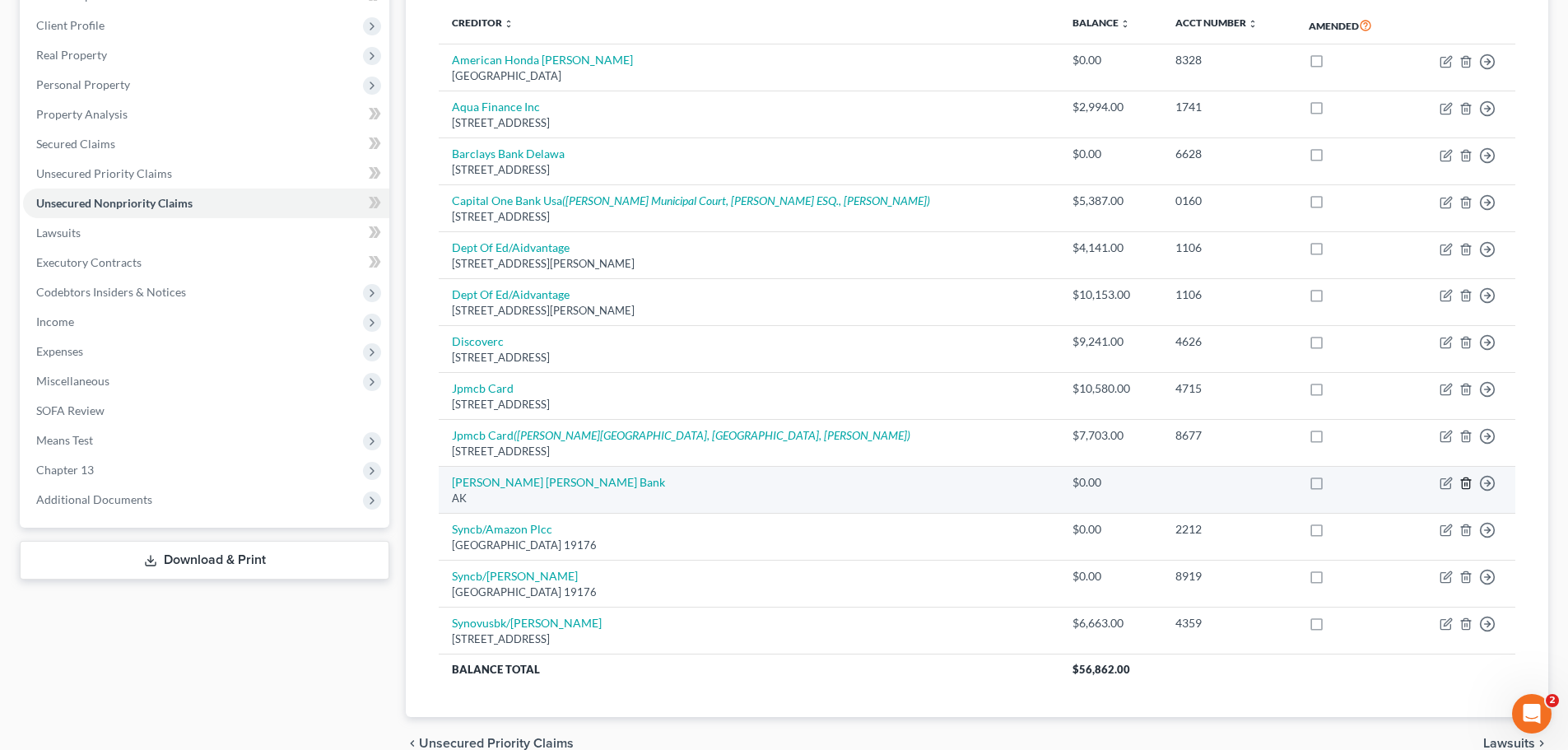
click at [1469, 488] on icon "button" at bounding box center [1465, 483] width 7 height 11
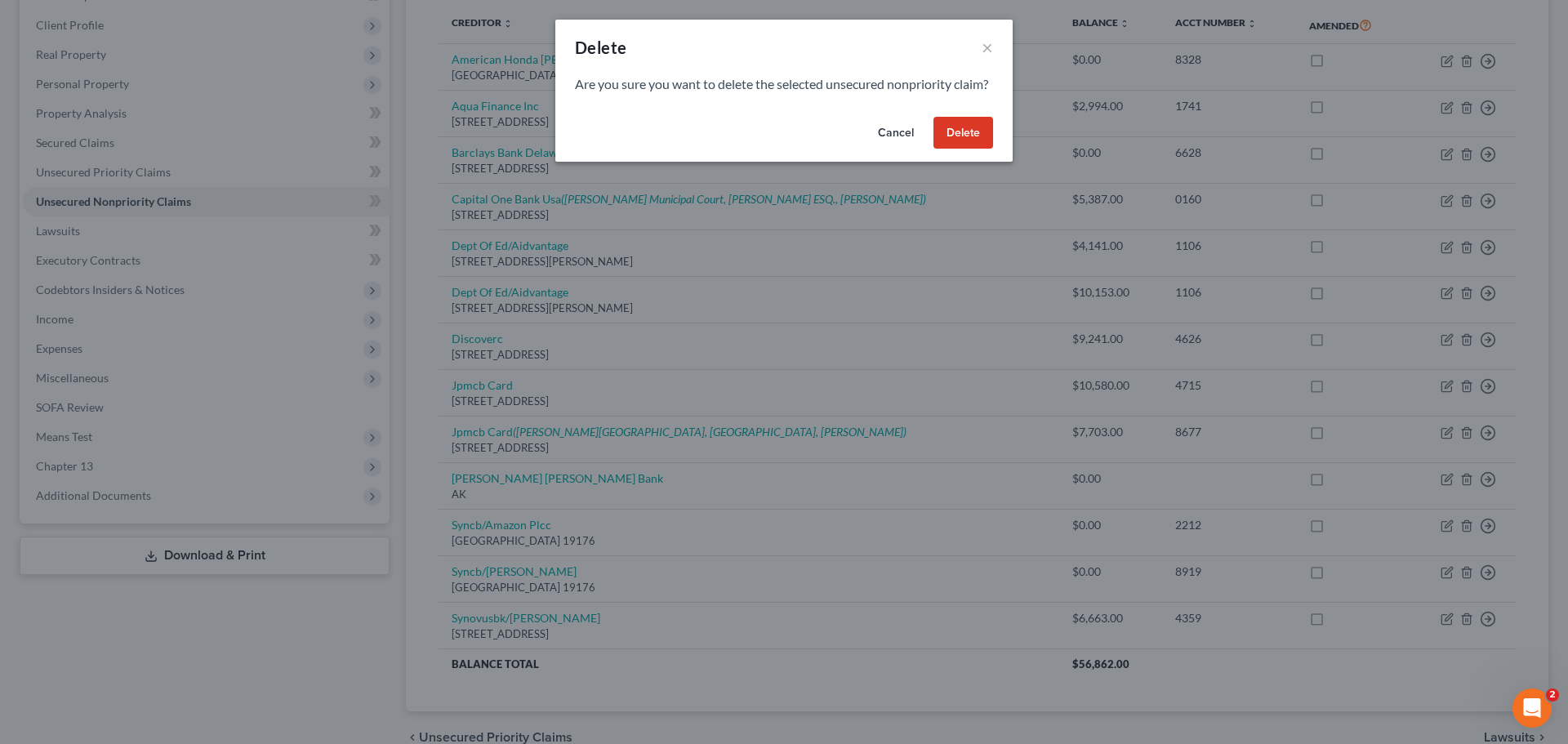
click at [958, 140] on button "Delete" at bounding box center [963, 133] width 60 height 32
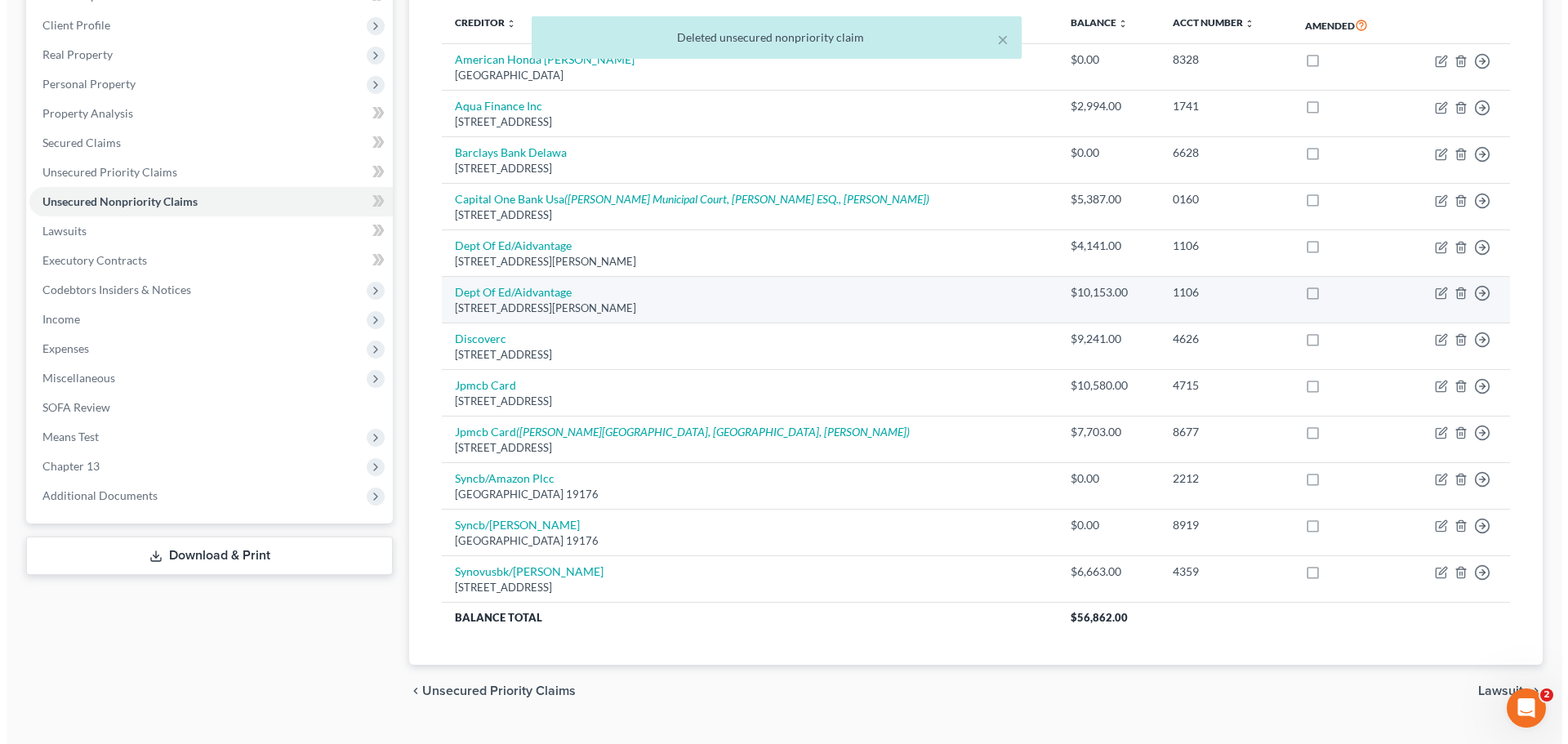
scroll to position [0, 0]
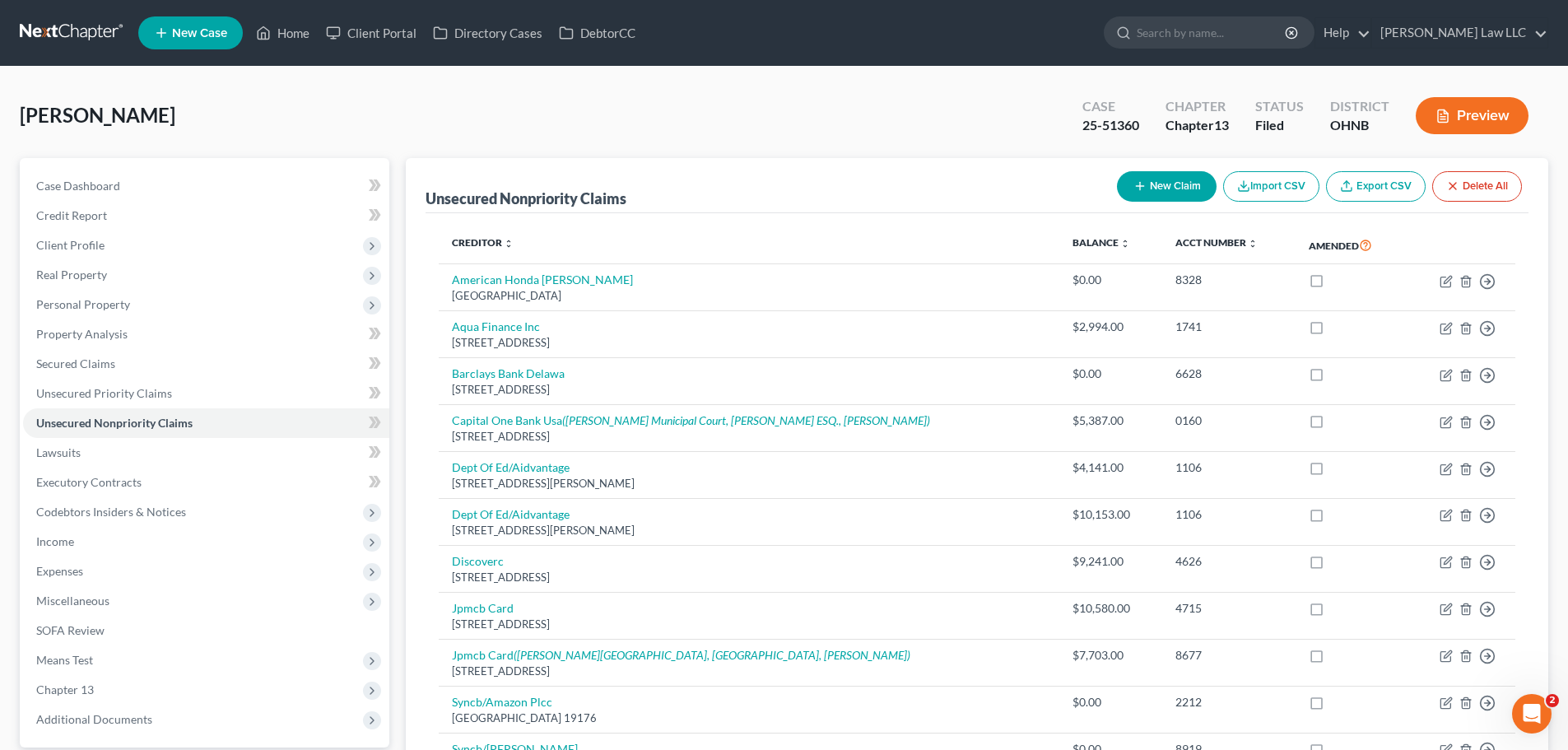
click at [1192, 182] on button "New Claim" at bounding box center [1167, 186] width 100 height 31
select select "0"
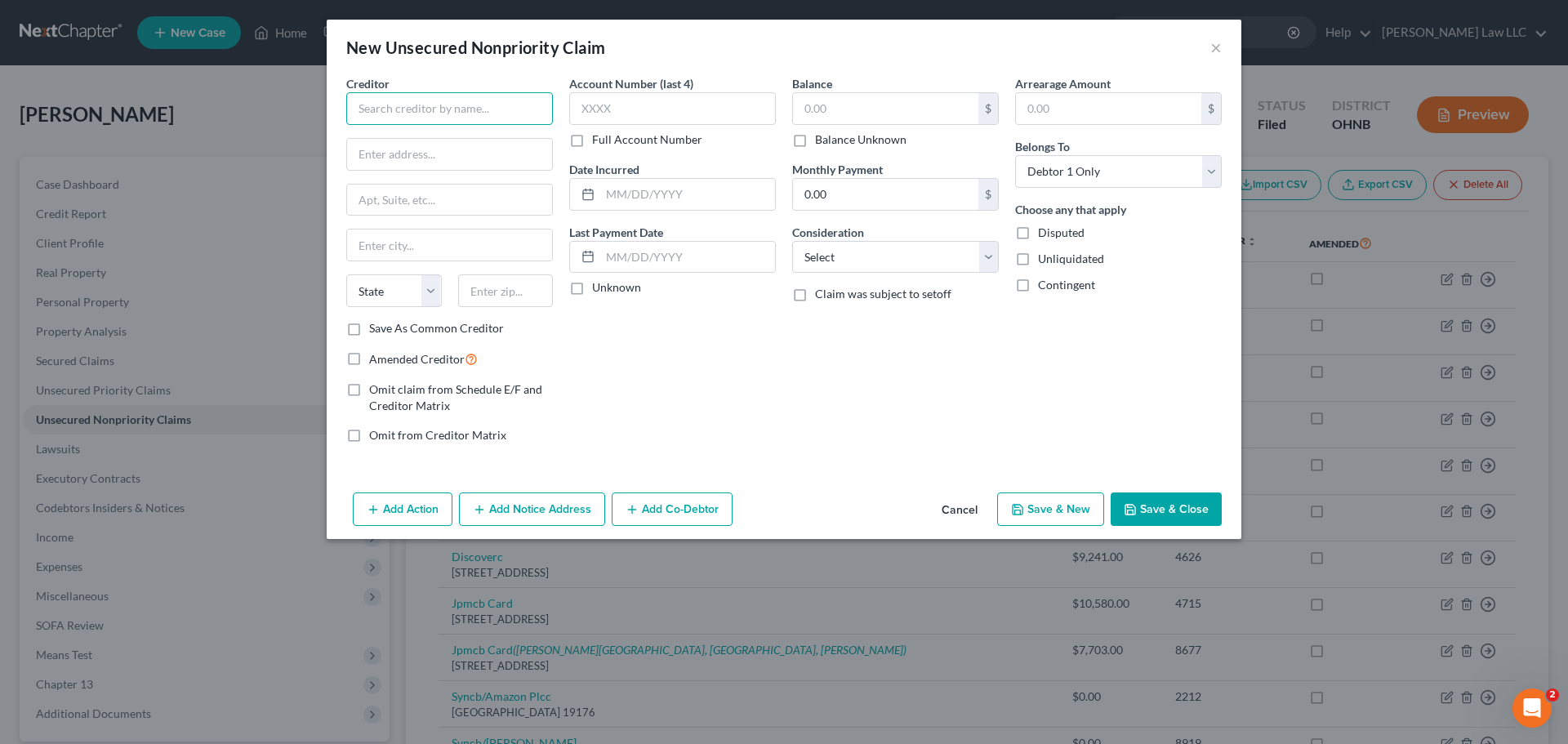
click at [481, 117] on input "text" at bounding box center [449, 108] width 206 height 32
click at [1218, 44] on button "×" at bounding box center [1216, 47] width 12 height 20
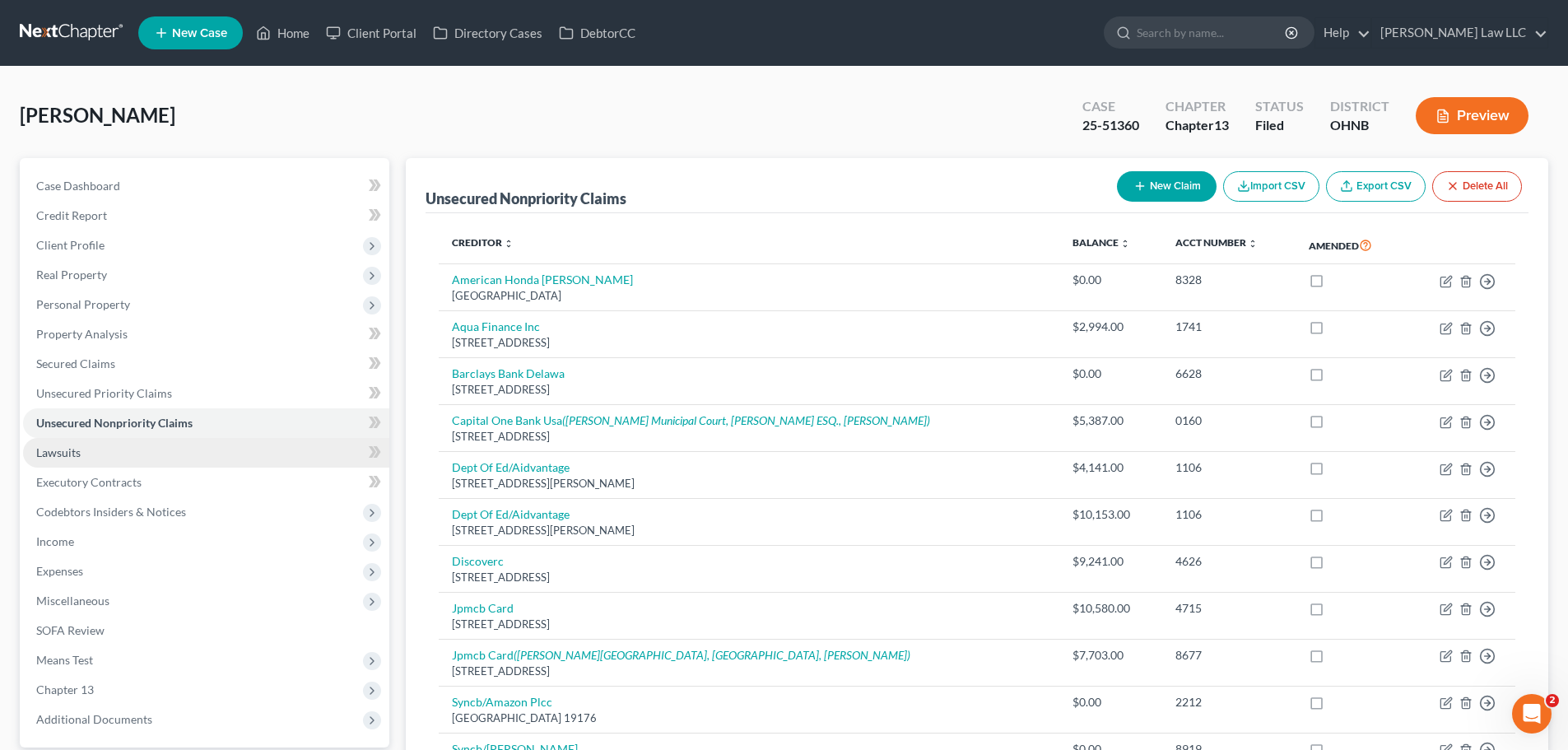
click at [107, 458] on link "Lawsuits" at bounding box center [206, 453] width 366 height 30
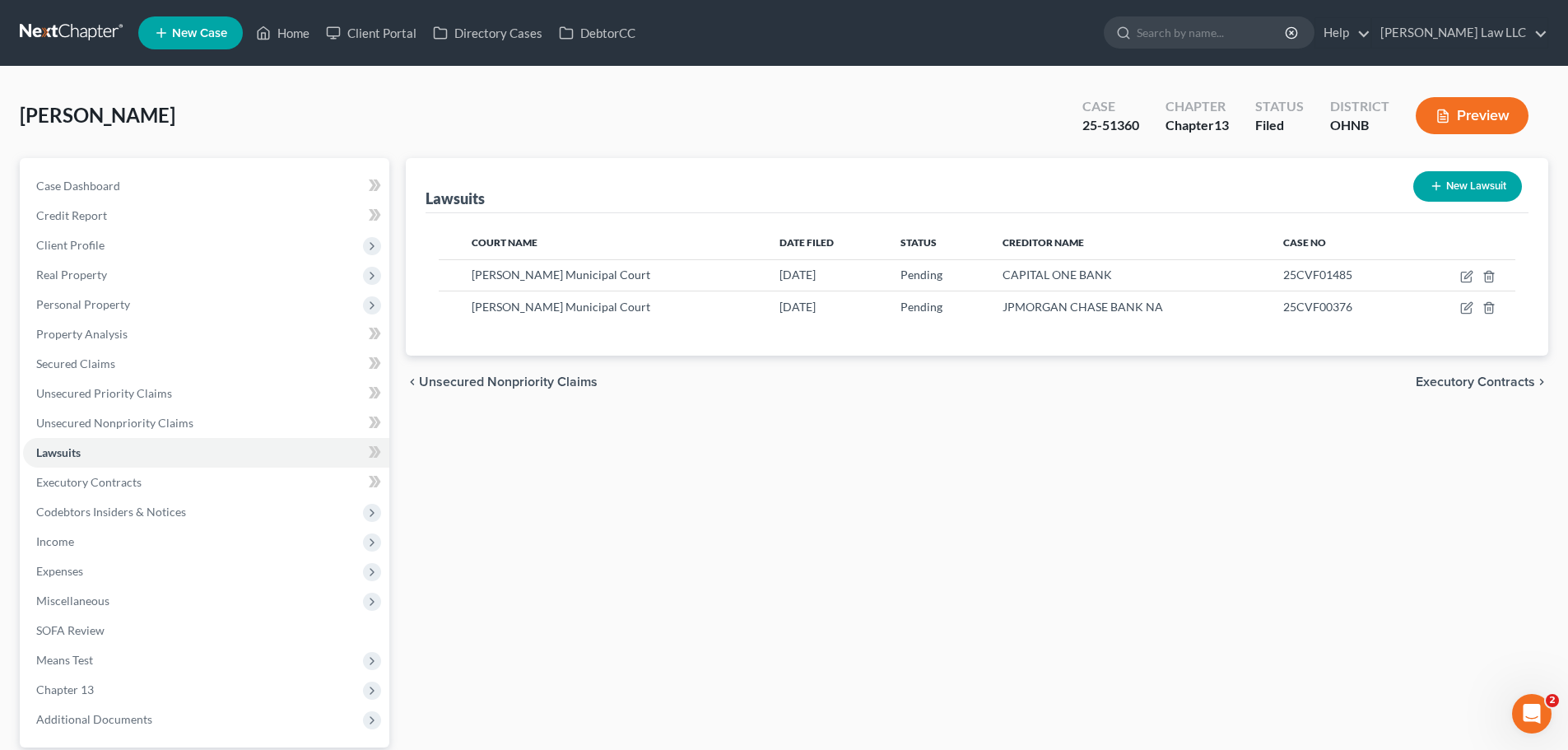
click at [1463, 192] on button "New Lawsuit" at bounding box center [1468, 186] width 109 height 31
select select "0"
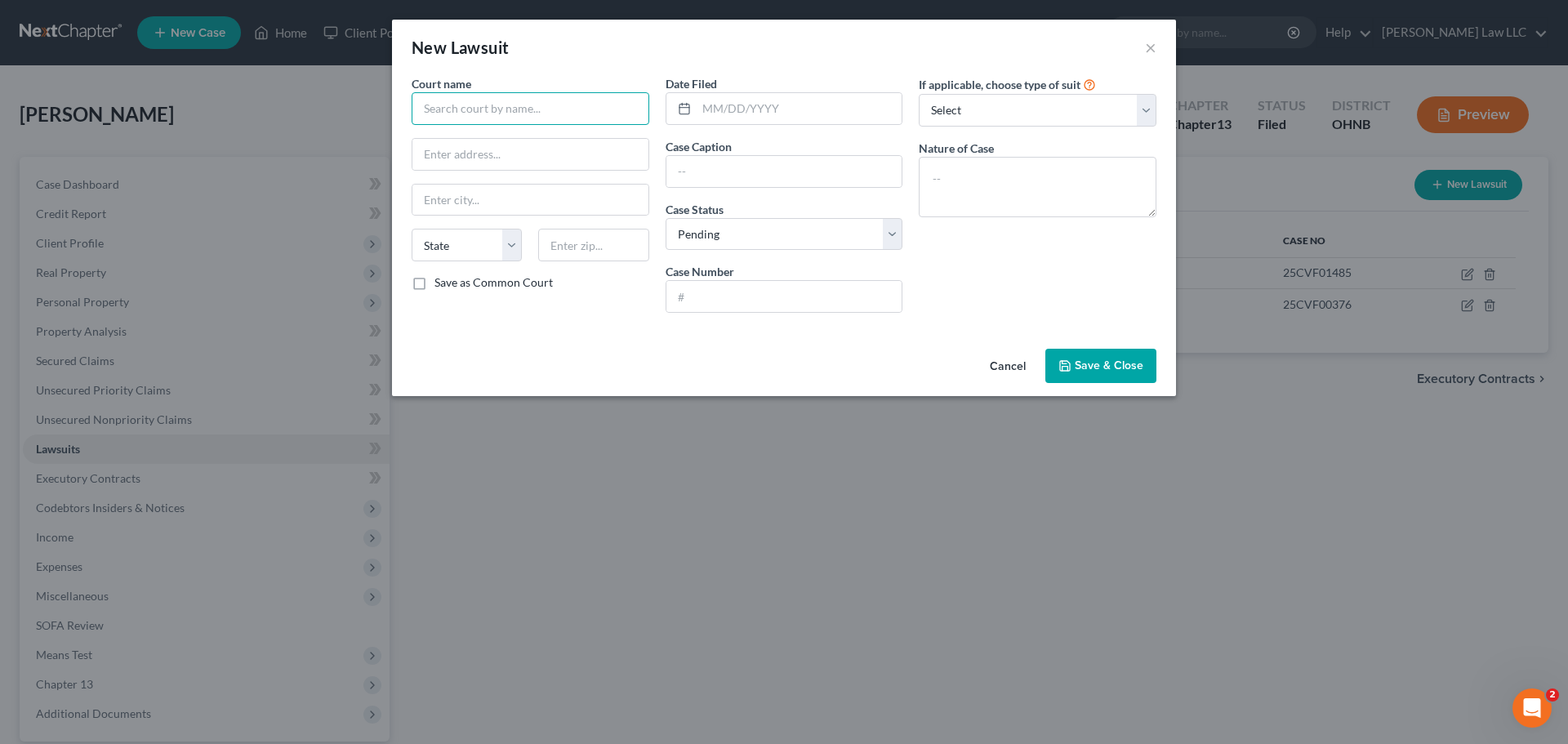
click at [456, 106] on input "text" at bounding box center [531, 108] width 238 height 32
click at [502, 133] on div "Medina Municipal Court" at bounding box center [513, 137] width 177 height 17
type input "Medina Municipal Court"
type input "135 North Elmwood Avenue"
type input "Medina"
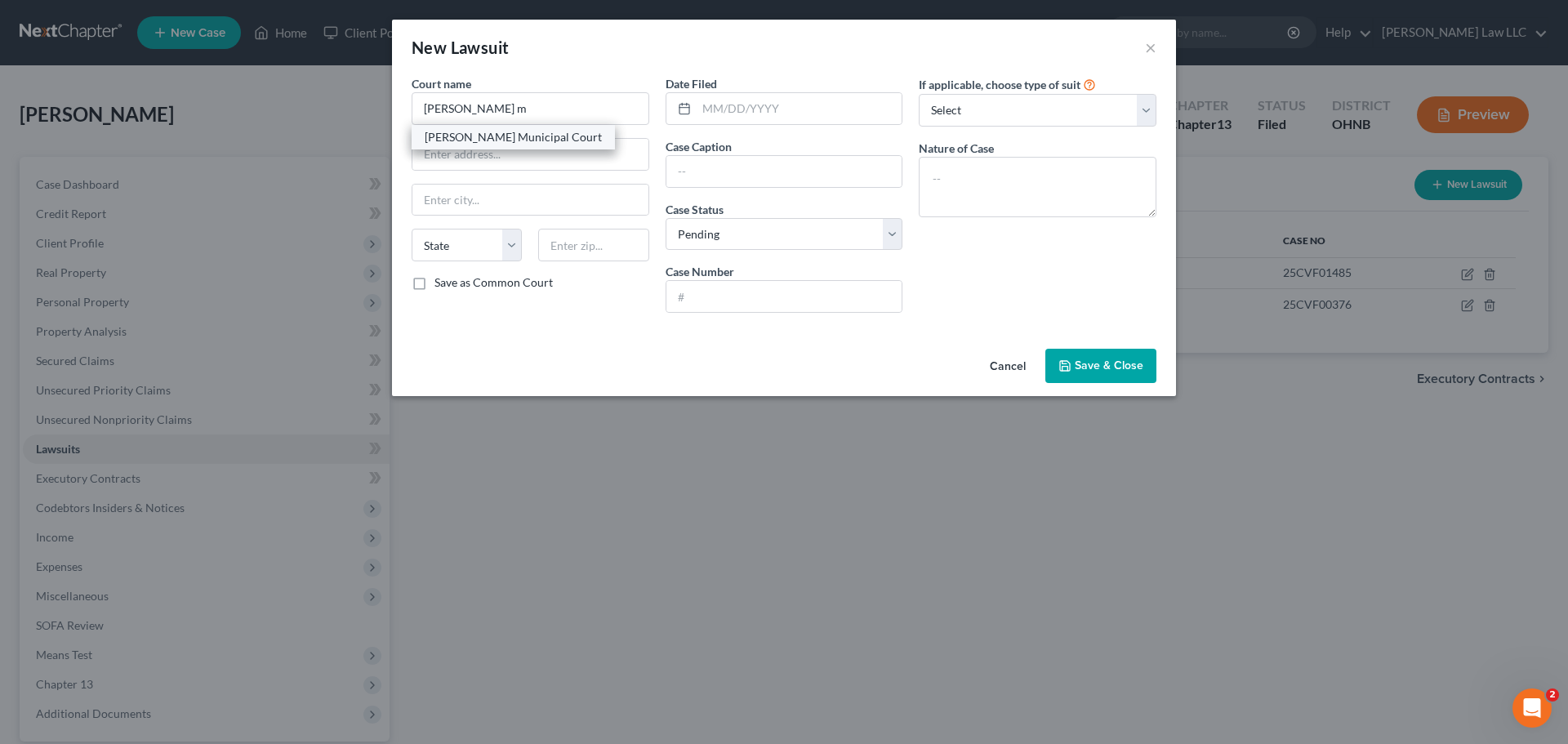
select select "36"
type input "44256"
click at [831, 107] on input "text" at bounding box center [799, 109] width 205 height 31
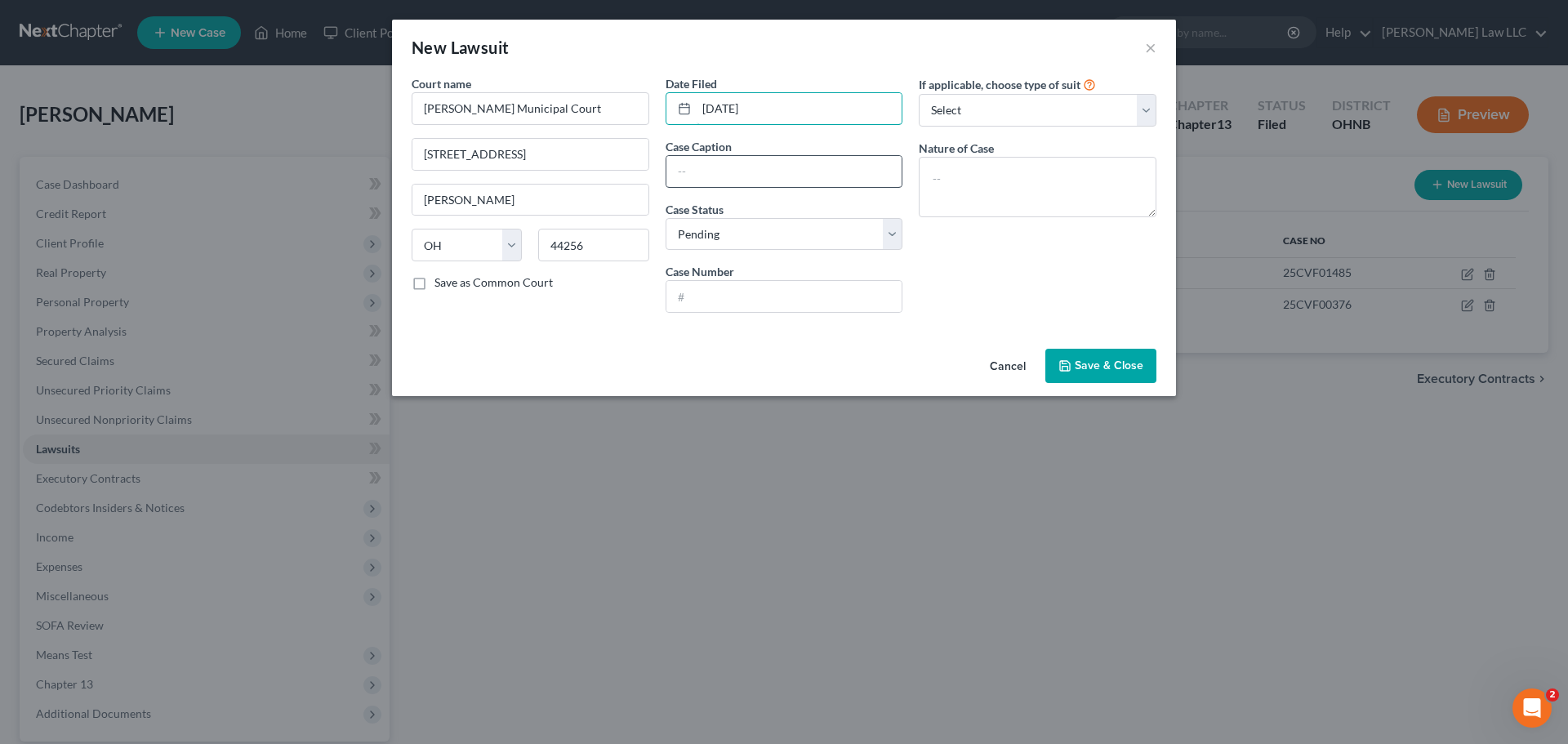
type input "01/22/2025"
click at [753, 163] on input "text" at bounding box center [784, 172] width 236 height 31
paste input "CAPITAL ONE, N.A., SUCCESSOR BY MERGER TO DISCOVER BANK vs. THOMAS, ZEBULON R"
click at [736, 169] on input "CAPITAL ONE, N.A., SUCCESSOR BY MERGER TO DISCOVER BANK vs. THOMAS, ZEBULON R" at bounding box center [784, 172] width 236 height 31
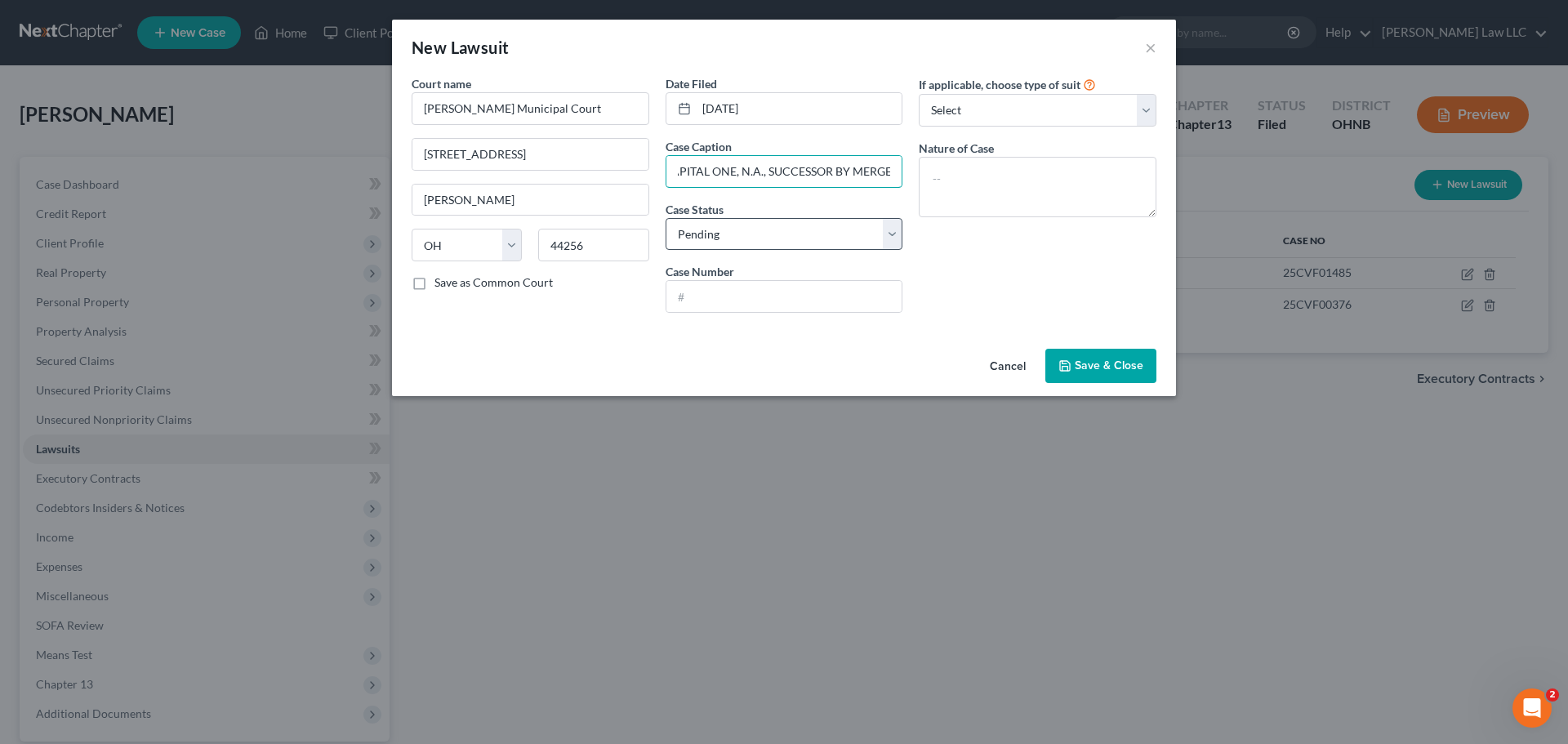
scroll to position [0, 0]
type input "CAPITAL ONE, N.A., SUCCESSOR BY MERGER TO DISCOVER BANK vs. THOMAS, ZEBULON R"
click at [740, 236] on select "Select Pending On Appeal Concluded" at bounding box center [784, 234] width 238 height 32
click at [666, 218] on select "Select Pending On Appeal Concluded" at bounding box center [784, 234] width 238 height 32
click at [738, 291] on input "text" at bounding box center [784, 297] width 236 height 31
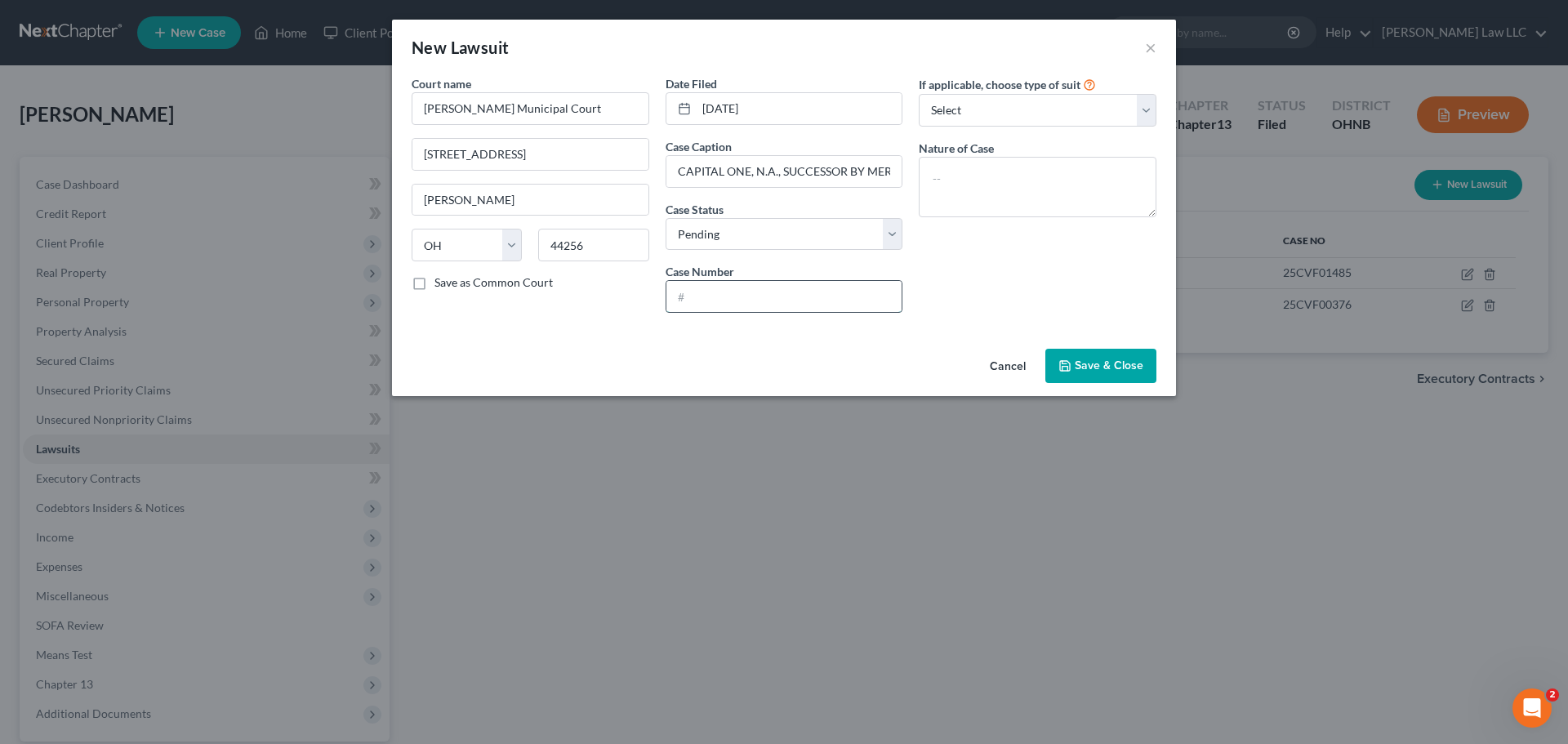
paste input "25CVF00190"
type input "25CVF00190"
click at [971, 297] on div "If applicable, choose type of suit Select Repossession Garnishment Foreclosure …" at bounding box center [1037, 200] width 254 height 251
click at [1017, 104] on select "Select Repossession Garnishment Foreclosure Attached, Seized, Or Levied Other" at bounding box center [1038, 110] width 238 height 32
select select "4"
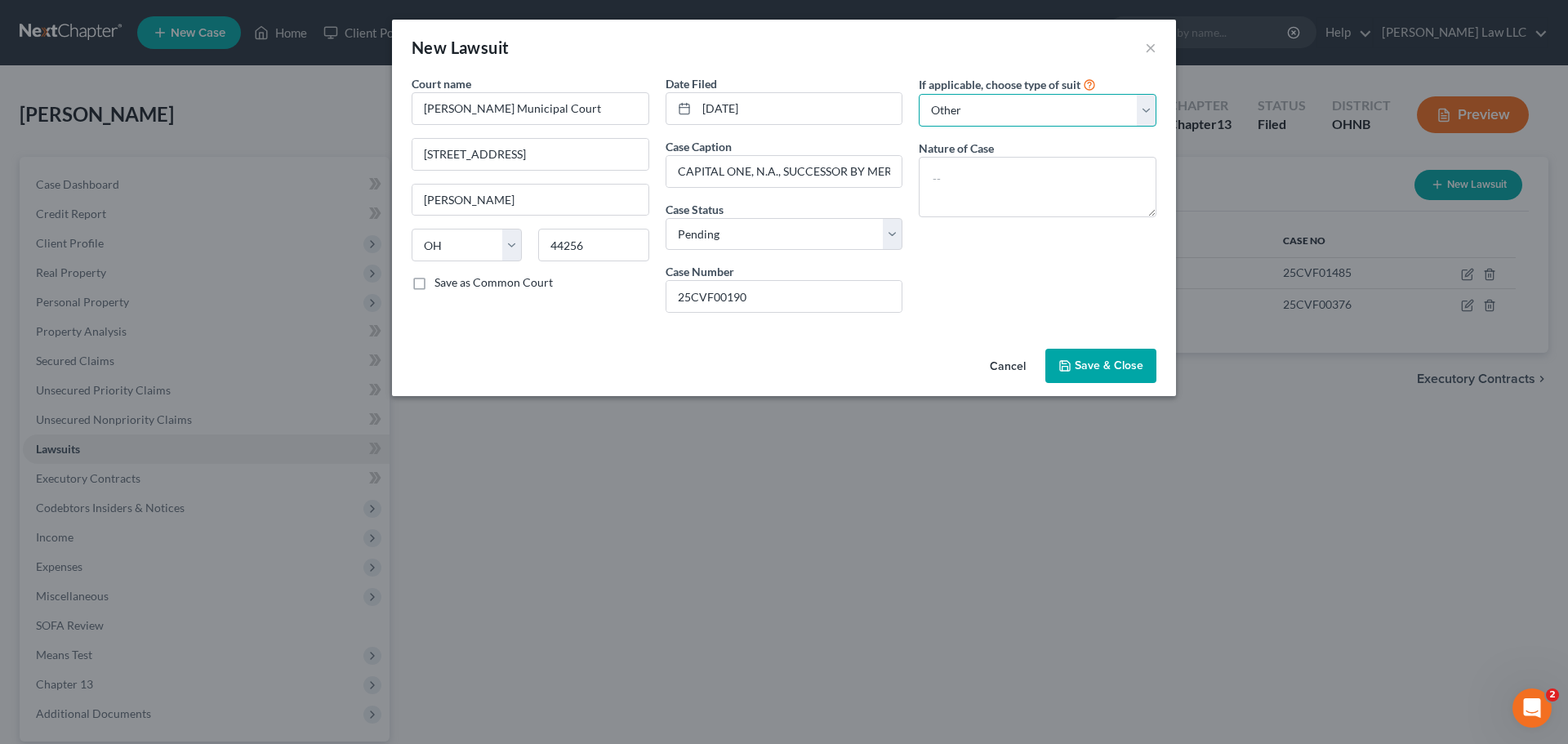
click at [919, 94] on select "Select Repossession Garnishment Foreclosure Attached, Seized, Or Levied Other" at bounding box center [1038, 110] width 238 height 32
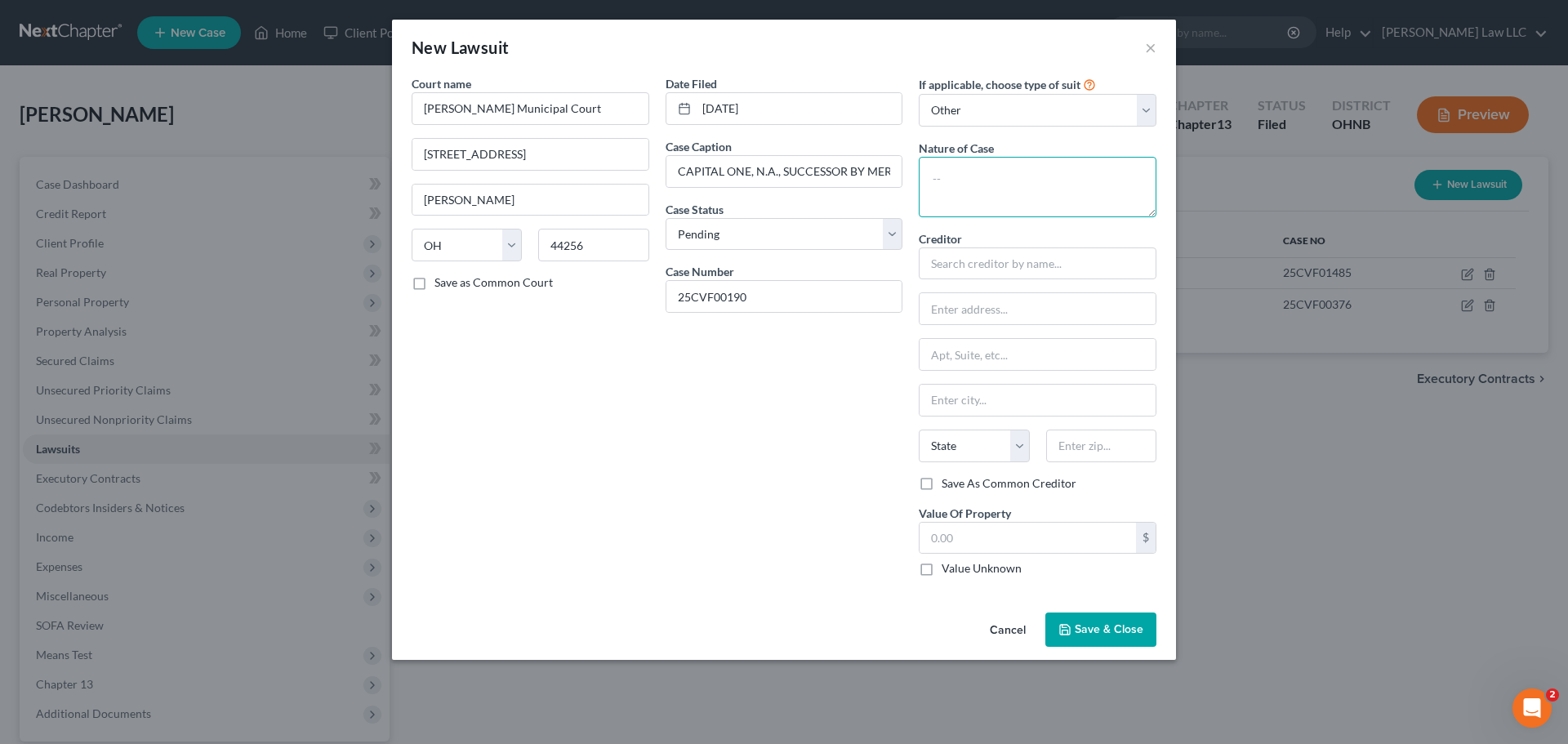
click at [961, 191] on textarea at bounding box center [1038, 187] width 238 height 60
type textarea "Civil"
click at [971, 264] on input "text" at bounding box center [1038, 263] width 238 height 32
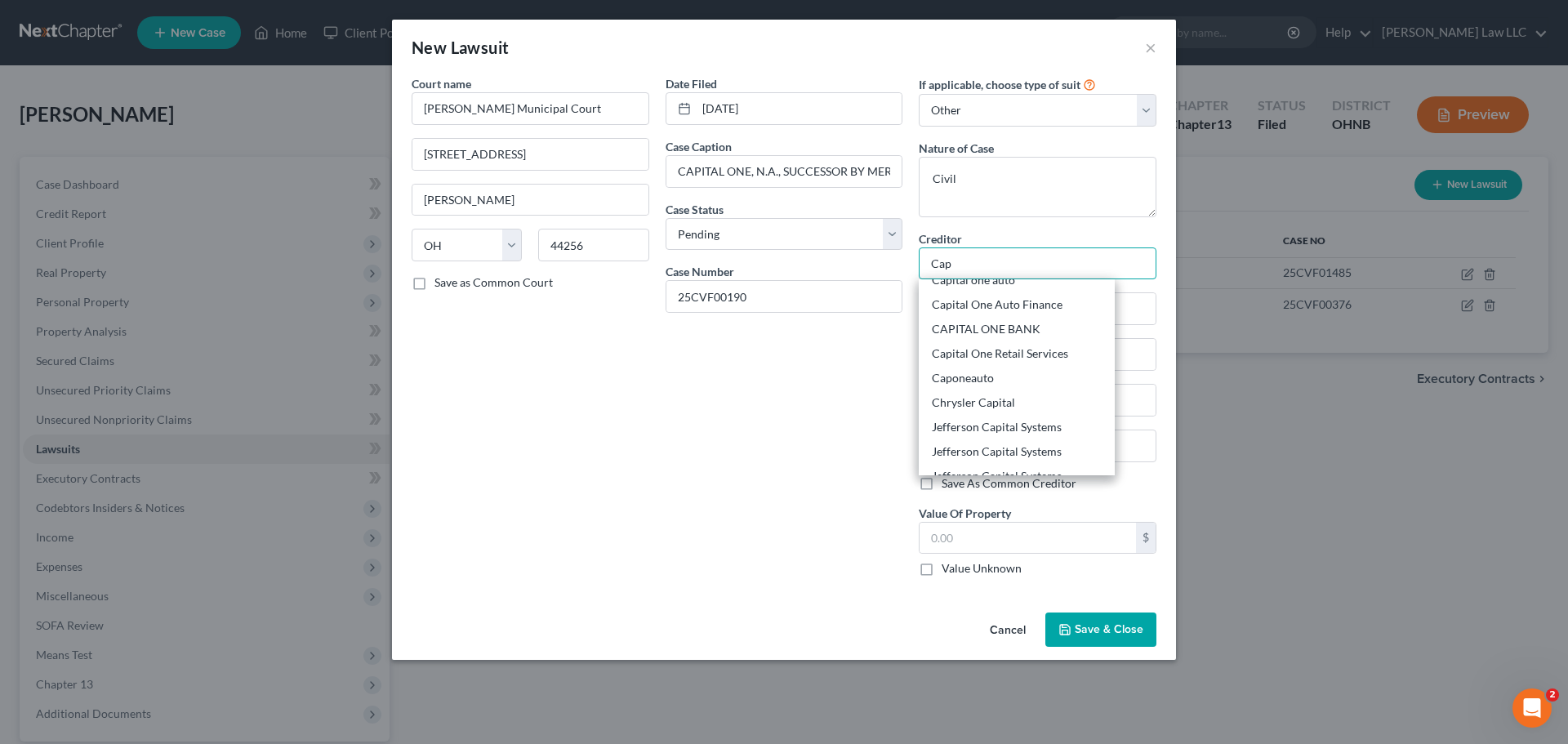
scroll to position [163, 0]
click at [991, 327] on div "CAPITAL ONE BANK" at bounding box center [1016, 324] width 170 height 17
type input "CAPITAL ONE BANK"
type input "15000 Capital One Drive"
type input "Richmond"
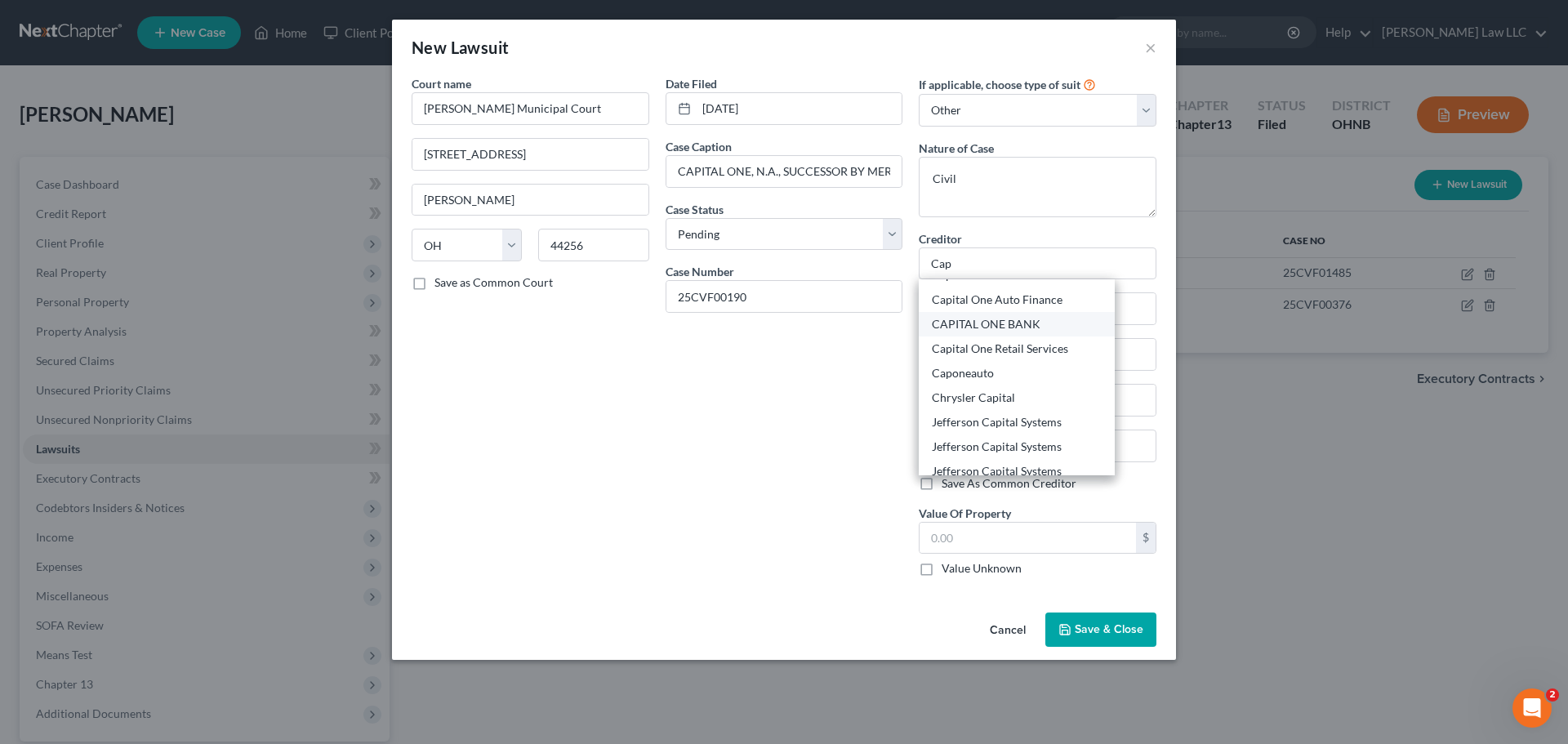
select select "48"
type input "23238"
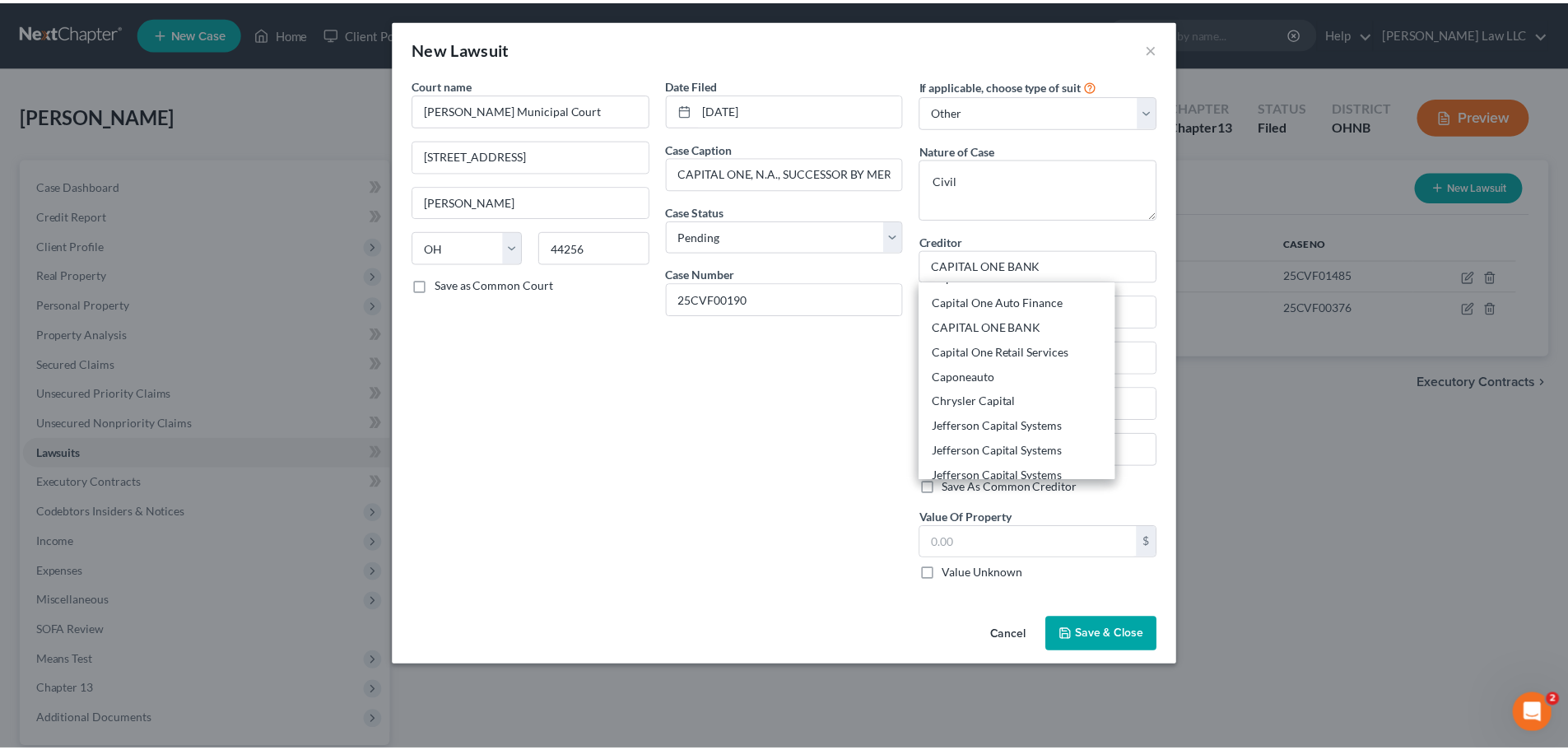
scroll to position [0, 0]
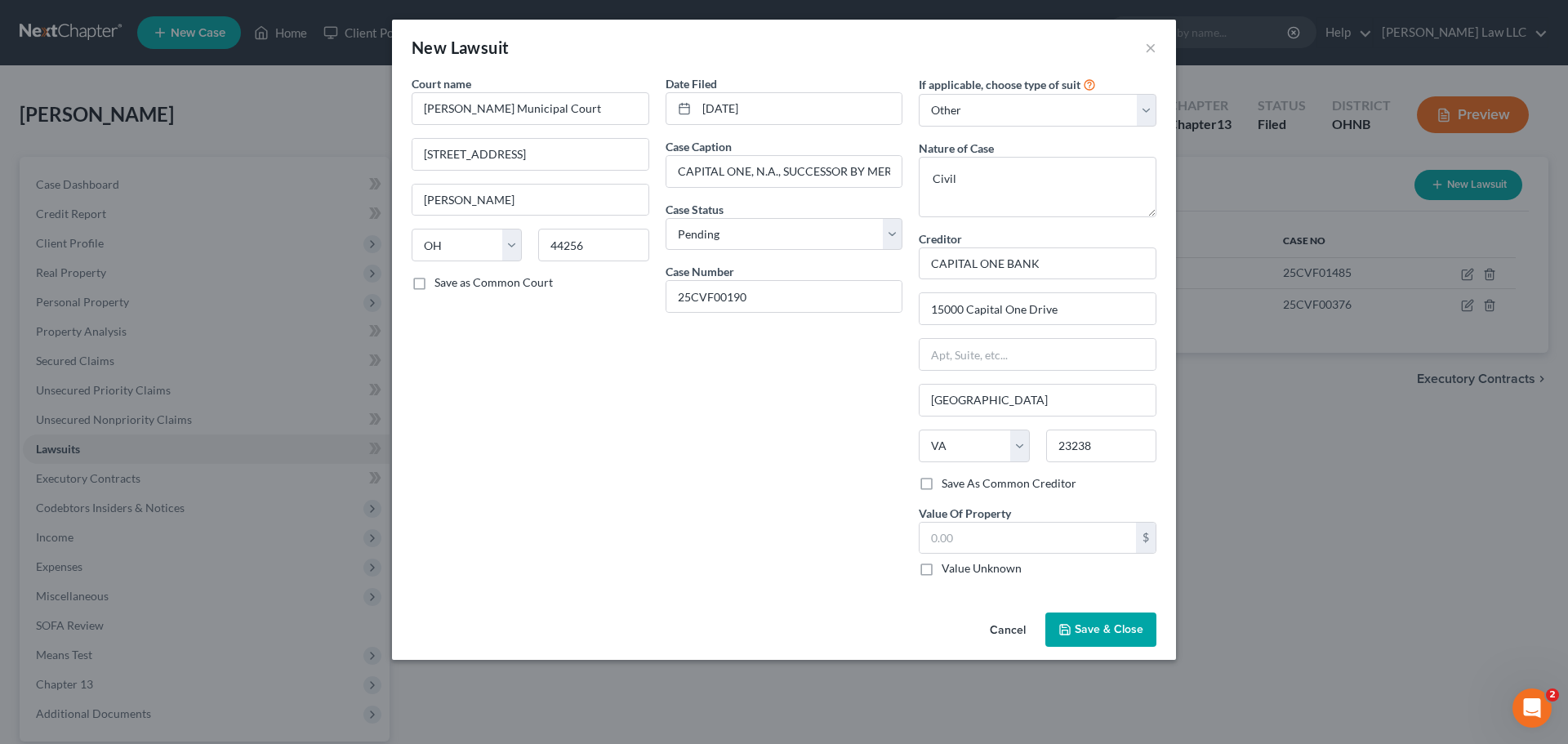
click at [842, 405] on div "Date Filed 01/22/2025 Case Caption CAPITAL ONE, N.A., SUCCESSOR BY MERGER TO DI…" at bounding box center [784, 331] width 254 height 514
click at [979, 529] on input "text" at bounding box center [1028, 539] width 216 height 31
type input "9,241"
click at [854, 502] on div "Date Filed 01/22/2025 Case Caption CAPITAL ONE, N.A., SUCCESSOR BY MERGER TO DI…" at bounding box center [784, 331] width 254 height 514
click at [1105, 629] on span "Save & Close" at bounding box center [1110, 629] width 69 height 14
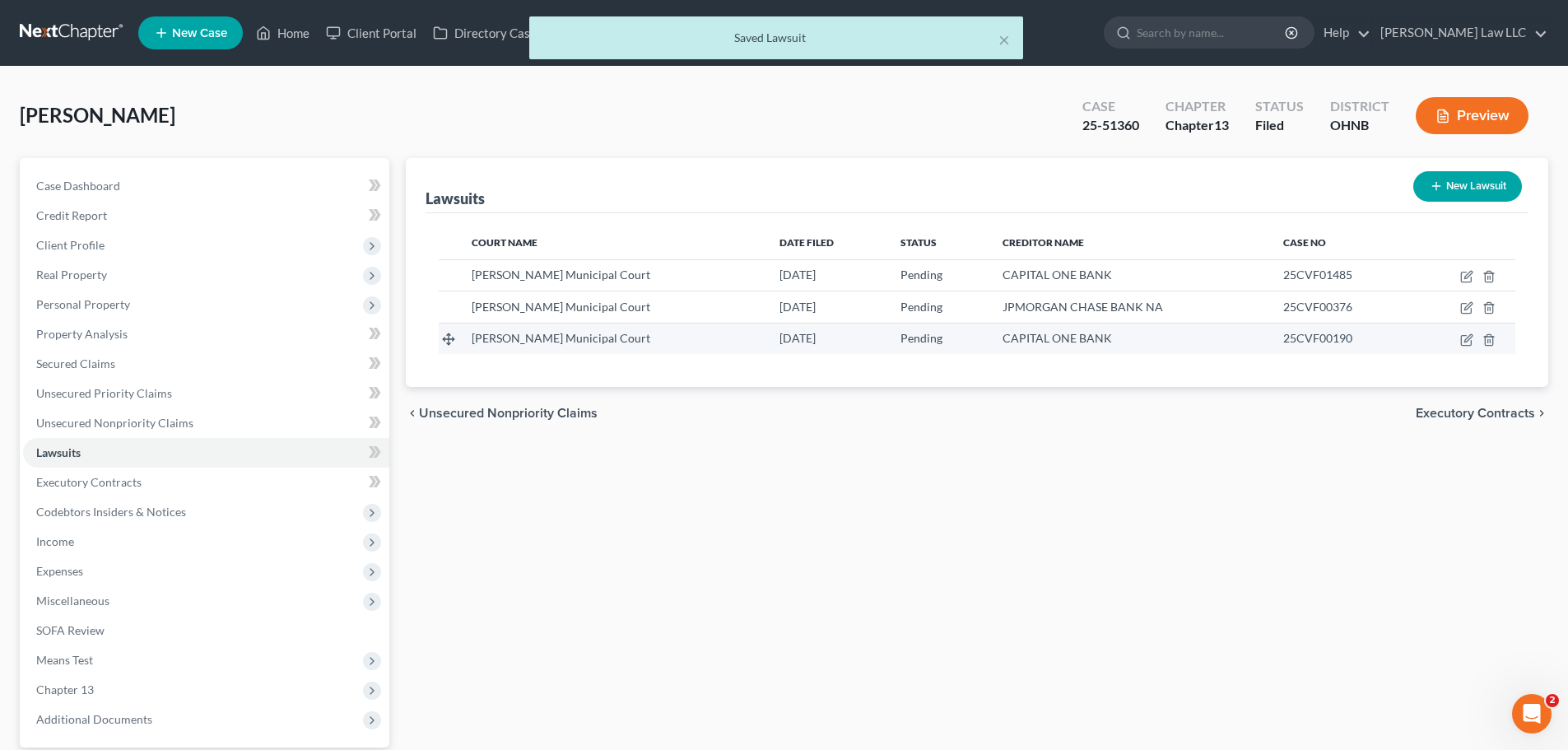
click at [1283, 332] on span "25CVF00190" at bounding box center [1317, 338] width 69 height 14
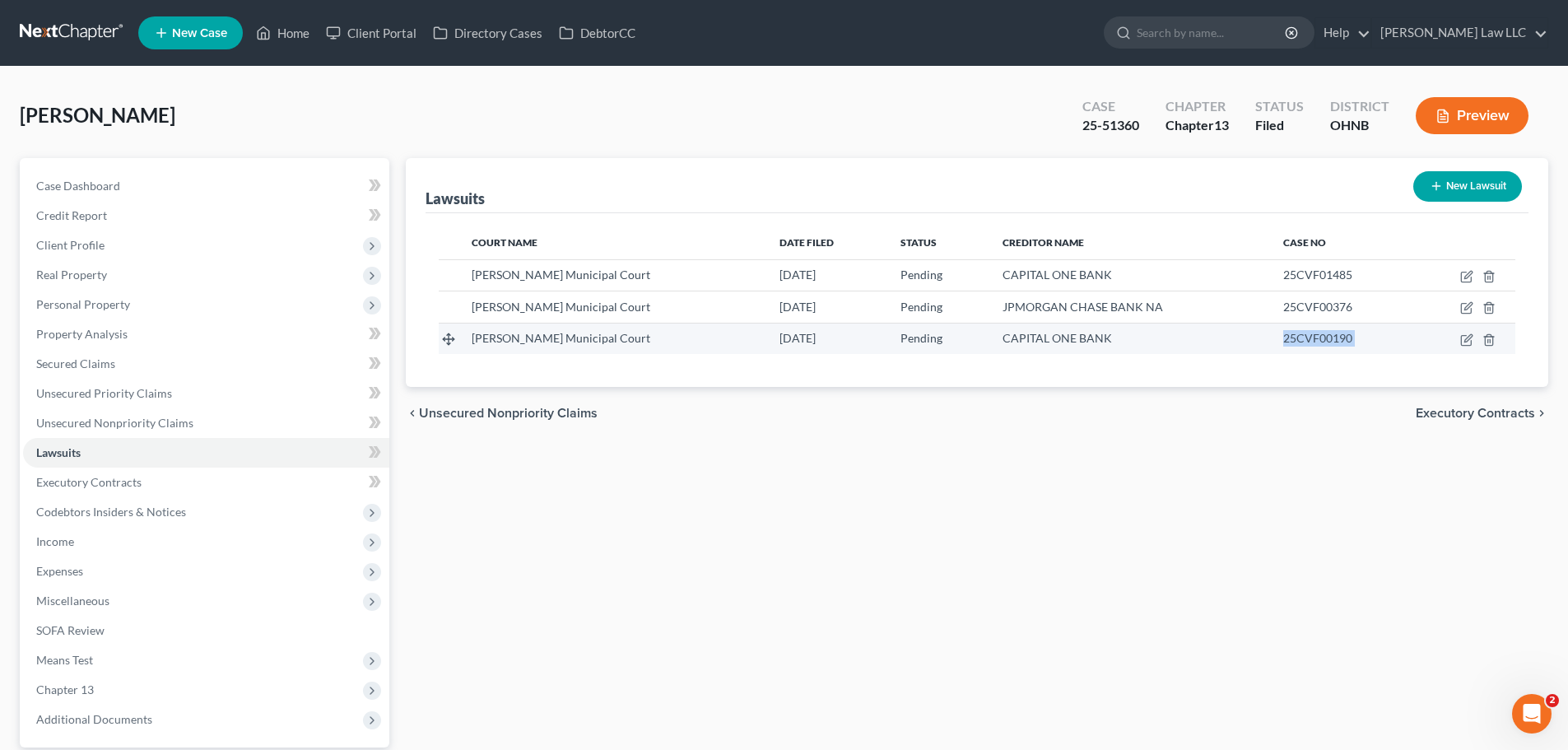
copy tr "25CVF00190"
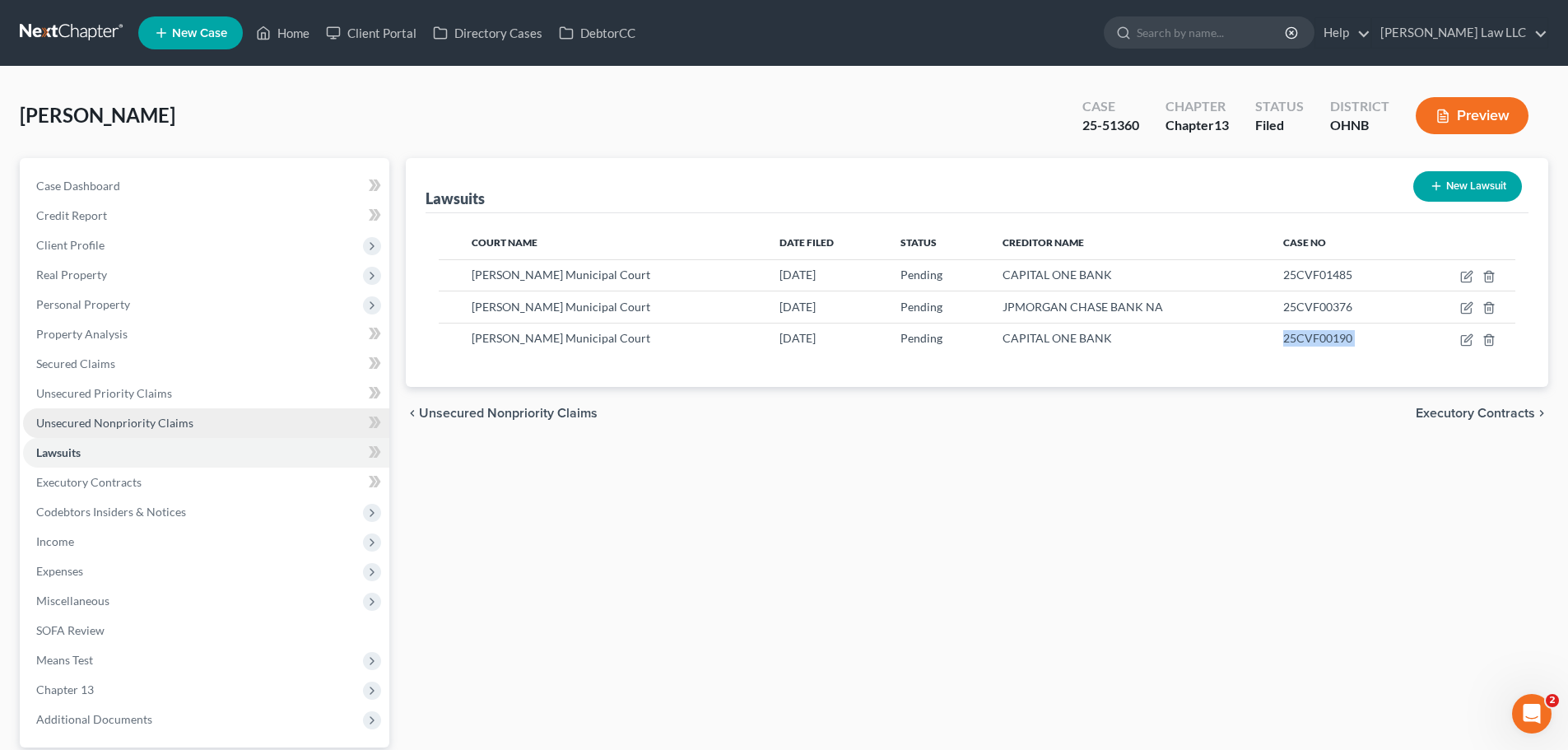
click at [132, 433] on link "Unsecured Nonpriority Claims" at bounding box center [206, 423] width 366 height 30
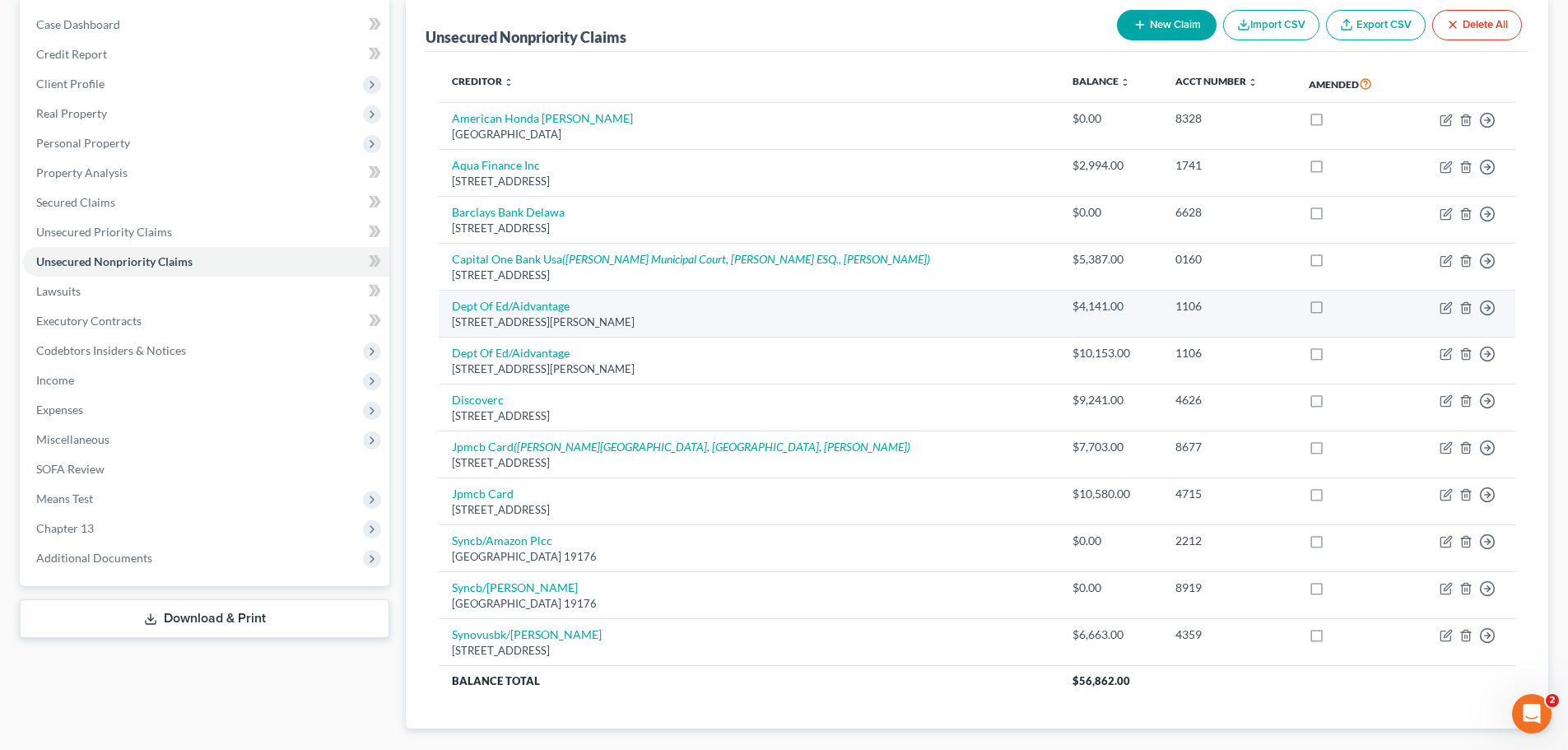
scroll to position [164, 0]
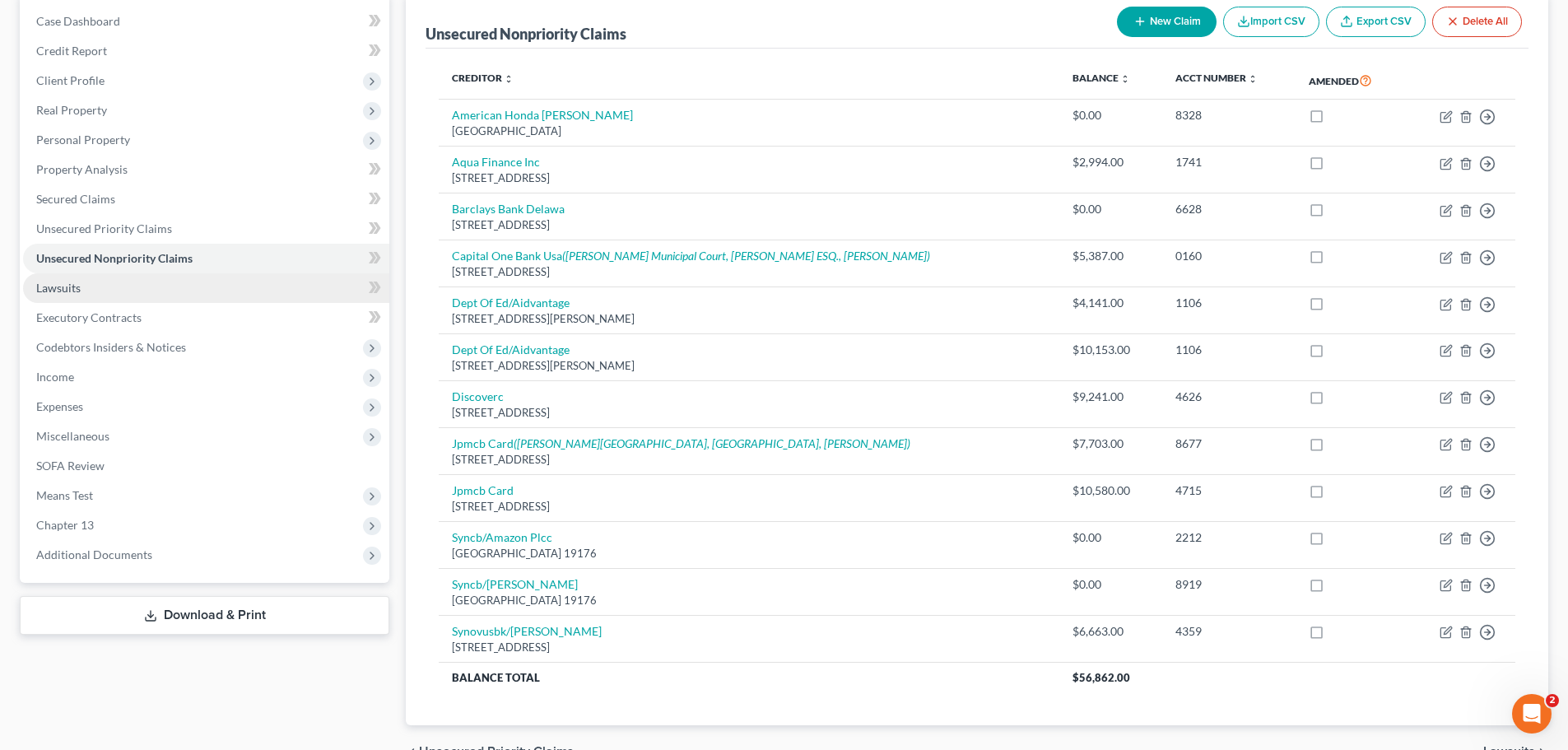
click at [112, 287] on link "Lawsuits" at bounding box center [206, 288] width 366 height 30
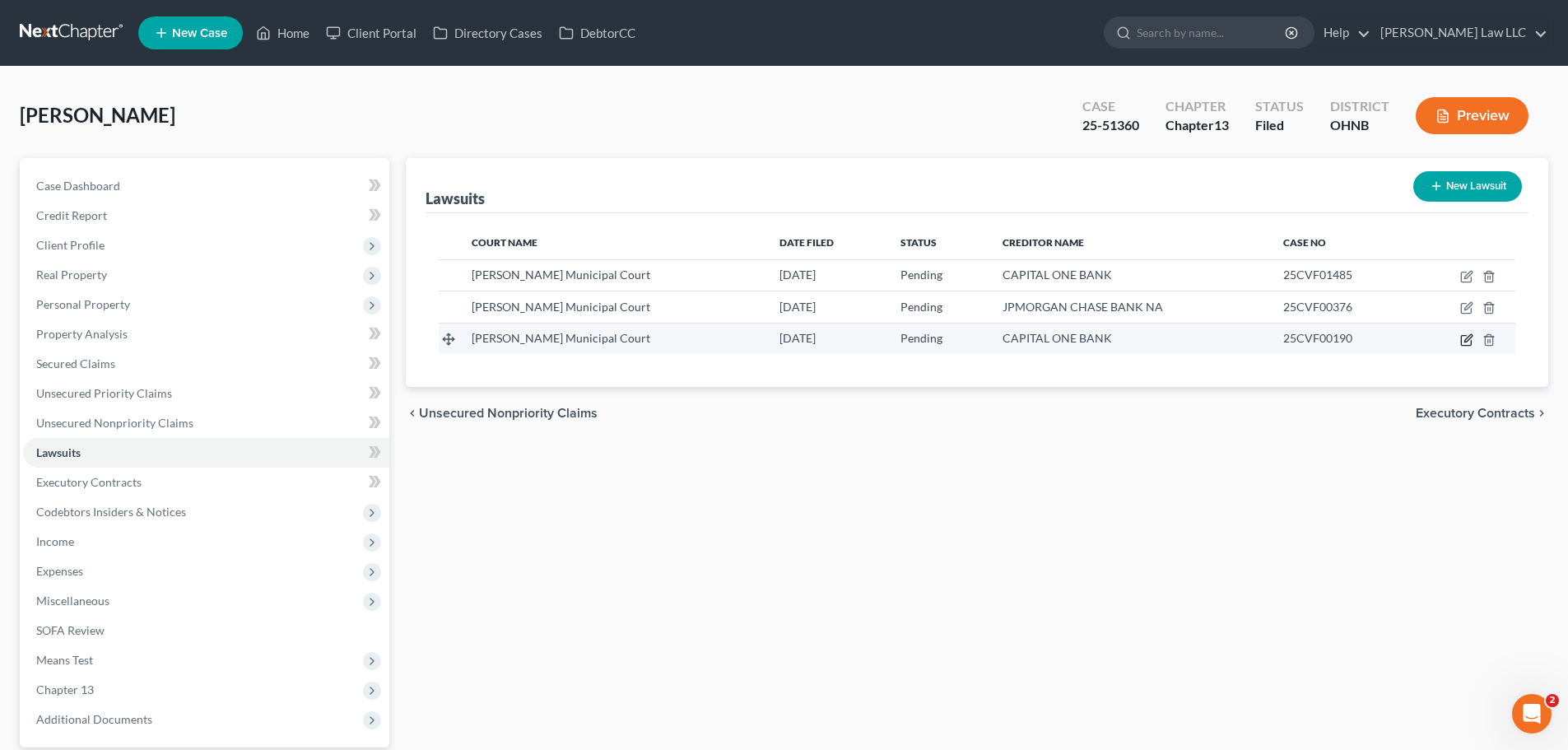
click at [1469, 338] on icon "button" at bounding box center [1466, 340] width 13 height 13
select select "36"
select select "0"
select select "4"
select select "48"
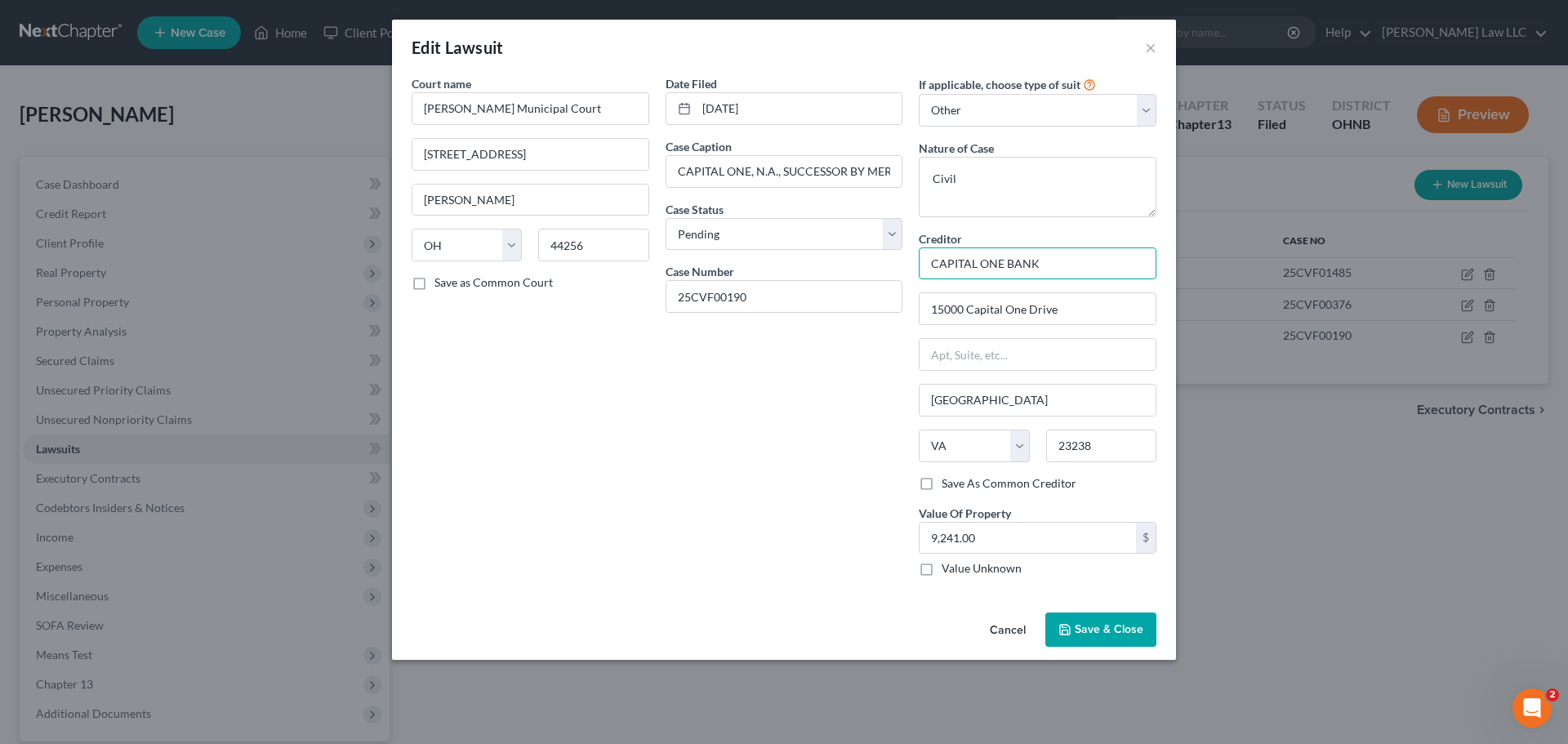
click at [1009, 258] on input "CAPITAL ONE BANK" at bounding box center [1038, 263] width 238 height 32
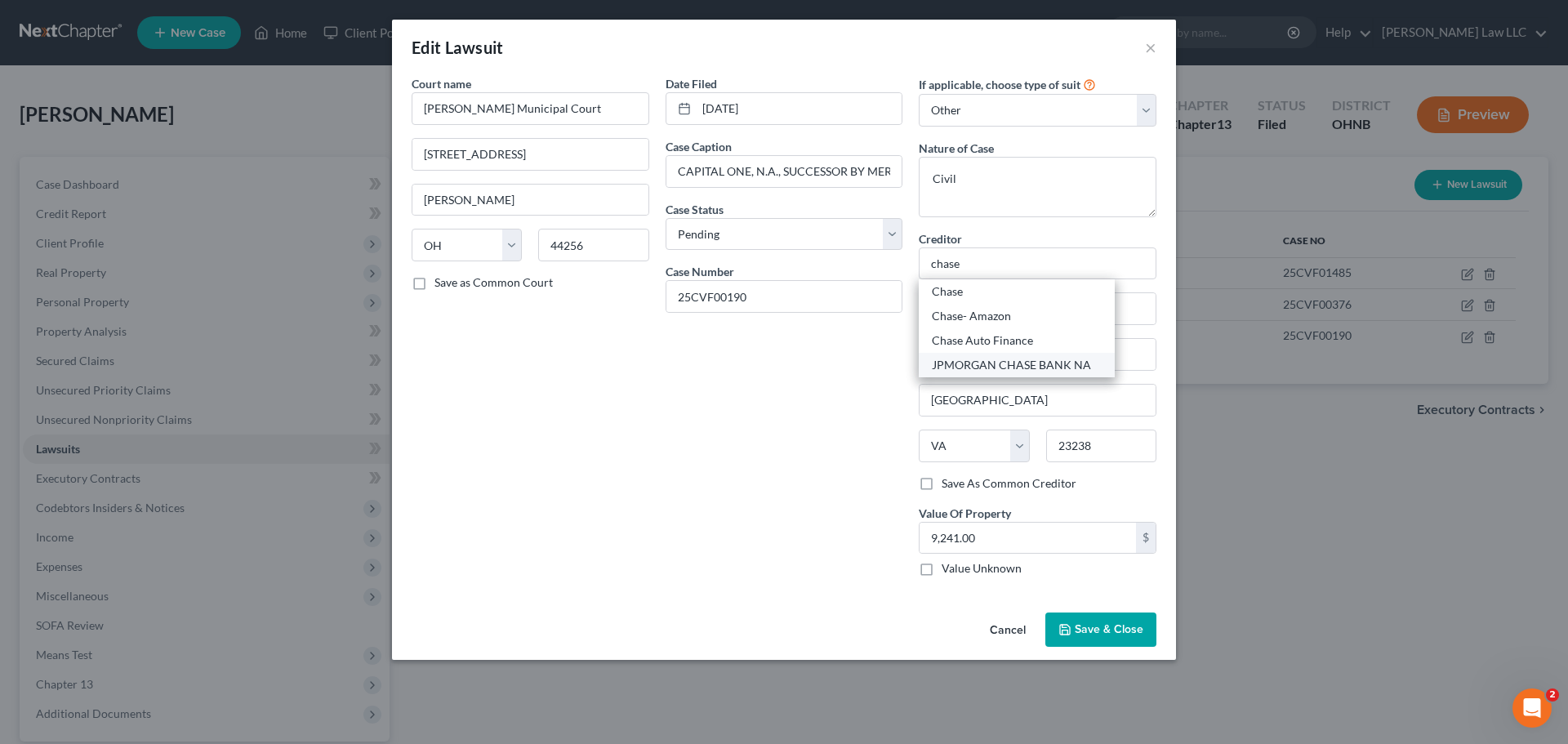
click at [989, 365] on div "JPMORGAN CHASE BANK NA" at bounding box center [1016, 365] width 170 height 17
type input "JPMORGAN CHASE BANK NA"
type input "201 N Walnut St"
type input "Wilmington"
select select "7"
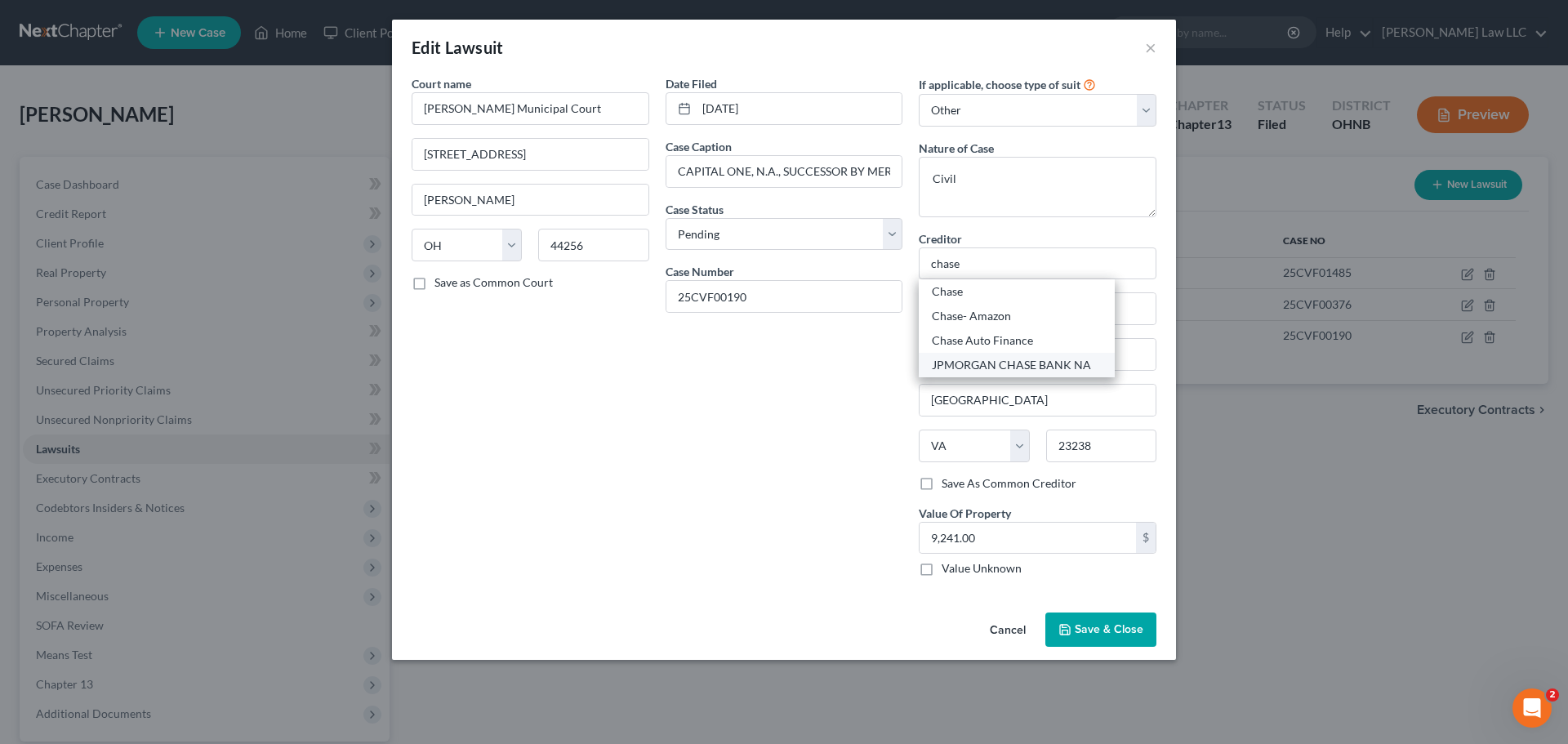
type input "19801"
click at [810, 437] on div "Date Filed 01/22/2025 Case Caption CAPITAL ONE, N.A., SUCCESSOR BY MERGER TO DI…" at bounding box center [784, 331] width 254 height 514
click at [1109, 632] on span "Save & Close" at bounding box center [1110, 629] width 69 height 14
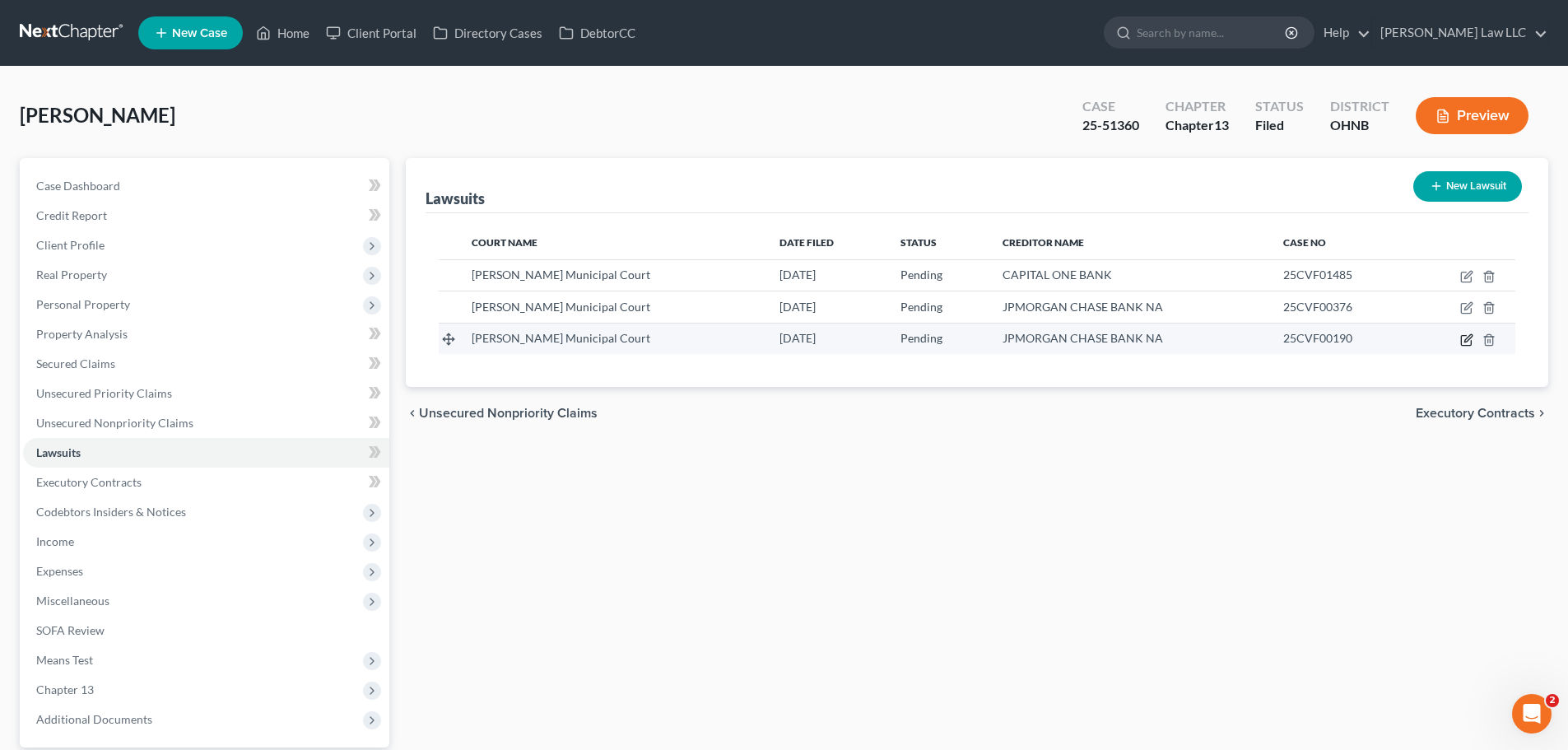
click at [1470, 339] on icon "button" at bounding box center [1467, 337] width 7 height 7
select select "36"
select select "0"
select select "4"
select select "7"
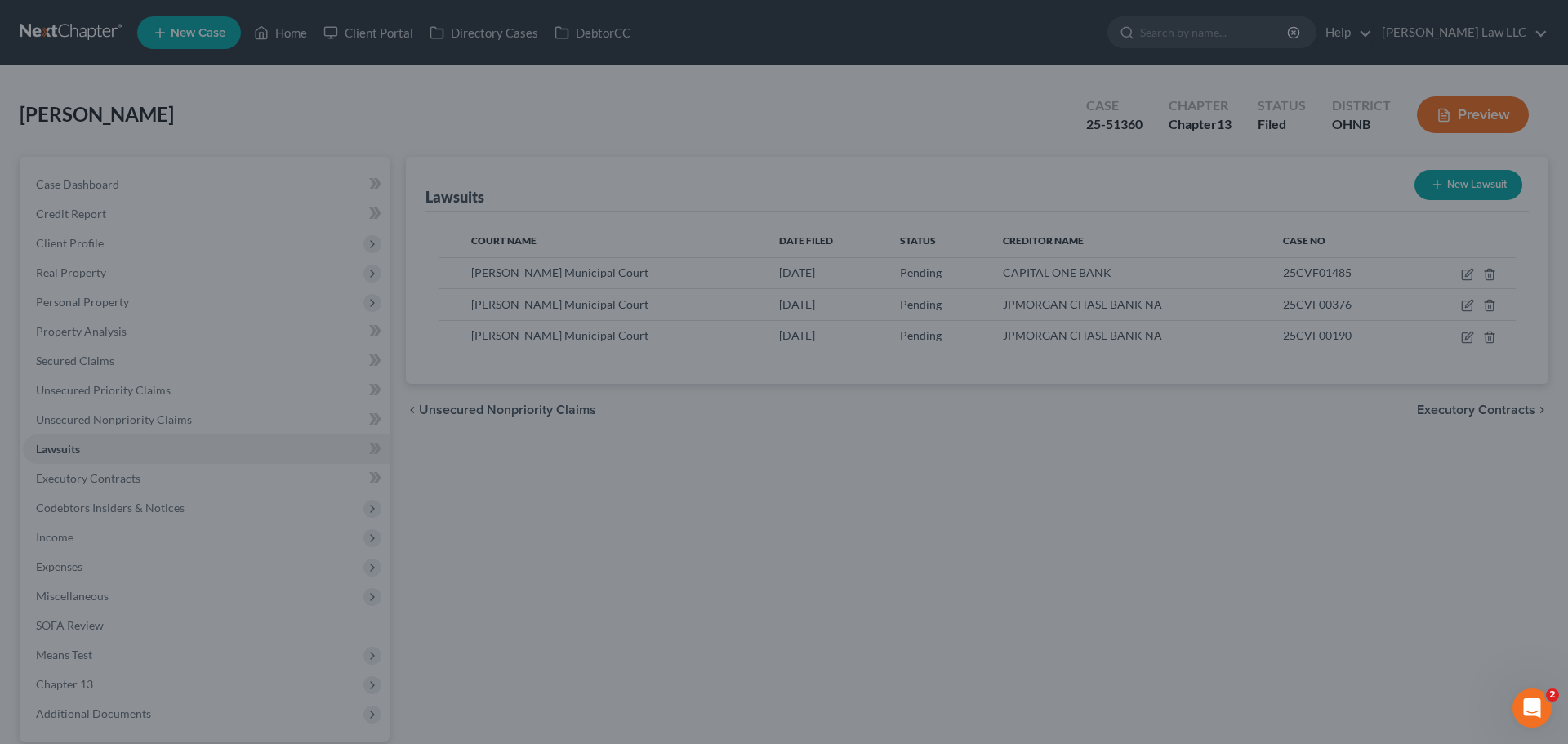
click at [1307, 521] on div "New Lawsuit × Court name * Medina Municipal Court 135 North Elmwood Avenue Medi…" at bounding box center [784, 372] width 1568 height 744
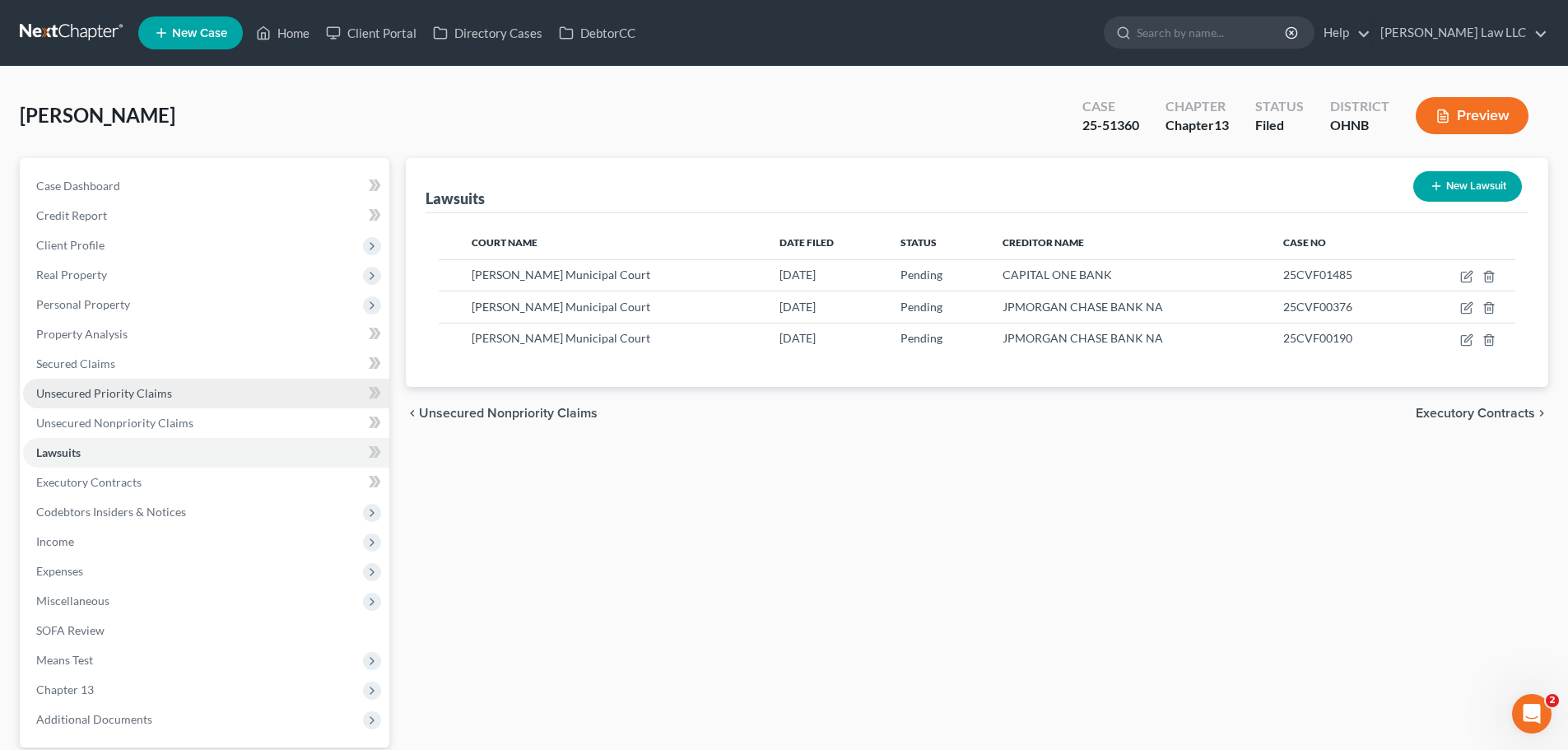
click at [172, 397] on link "Unsecured Priority Claims" at bounding box center [206, 393] width 366 height 30
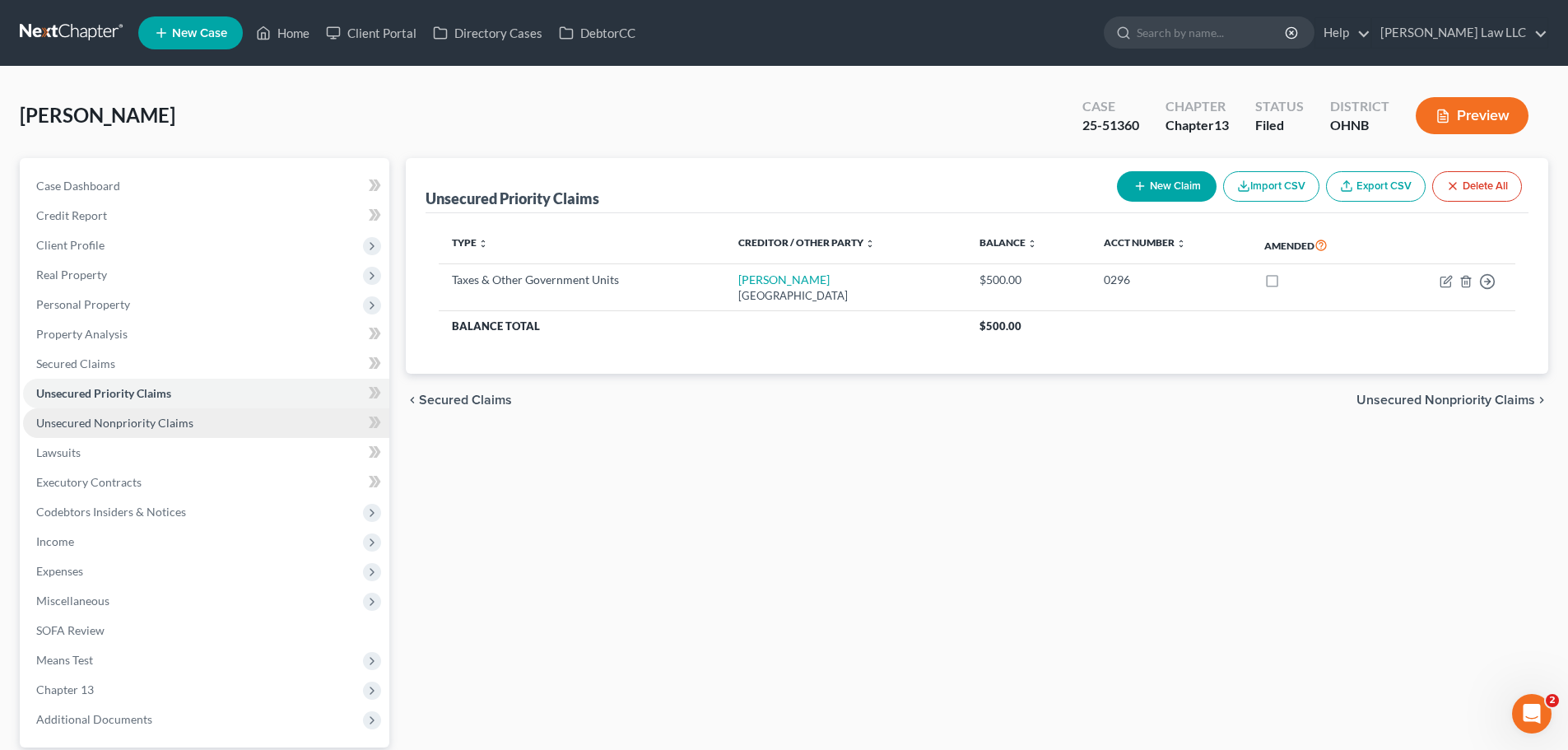
click at [165, 418] on span "Unsecured Nonpriority Claims" at bounding box center [115, 423] width 157 height 14
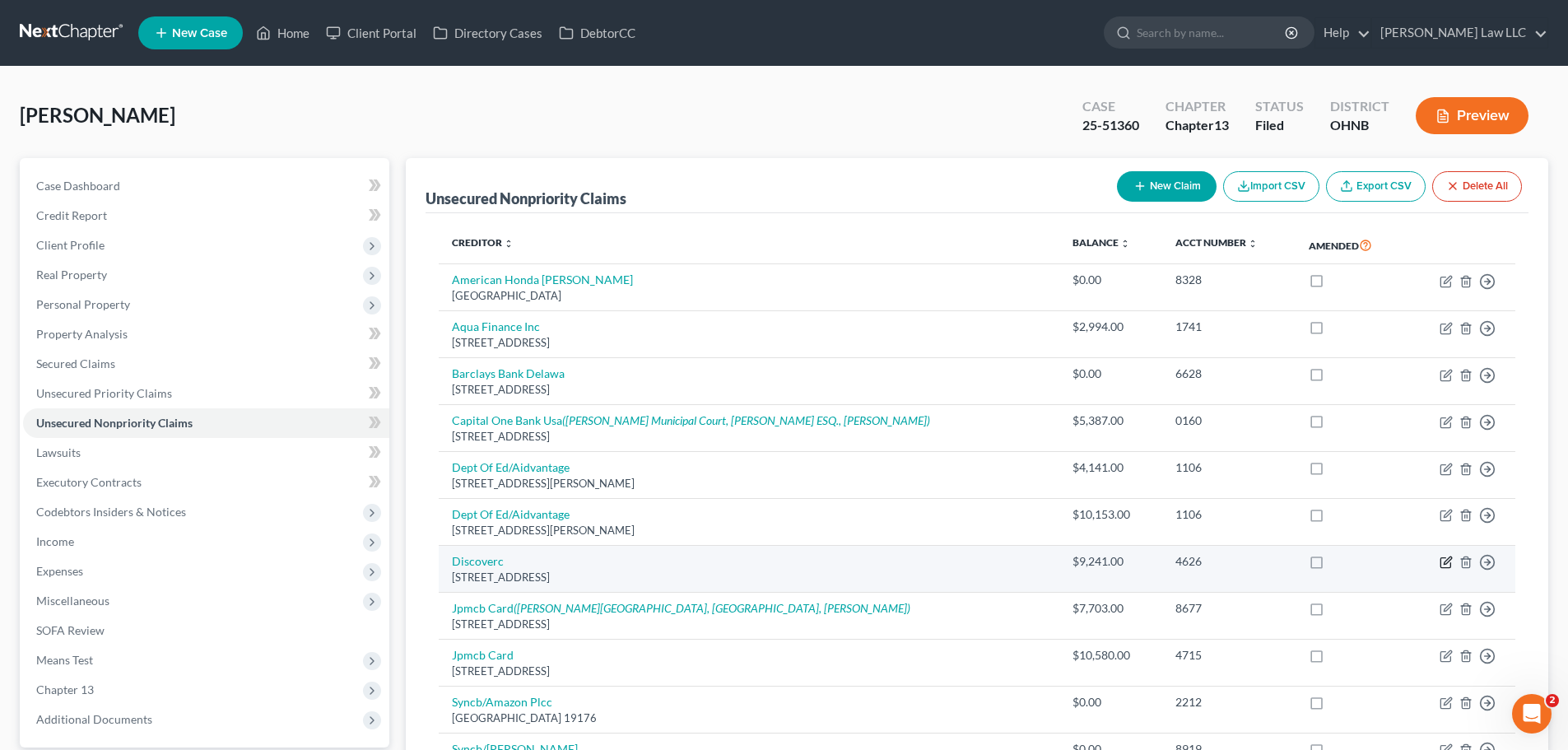
click at [1444, 562] on icon "button" at bounding box center [1445, 562] width 13 height 13
select select "46"
select select "2"
select select "0"
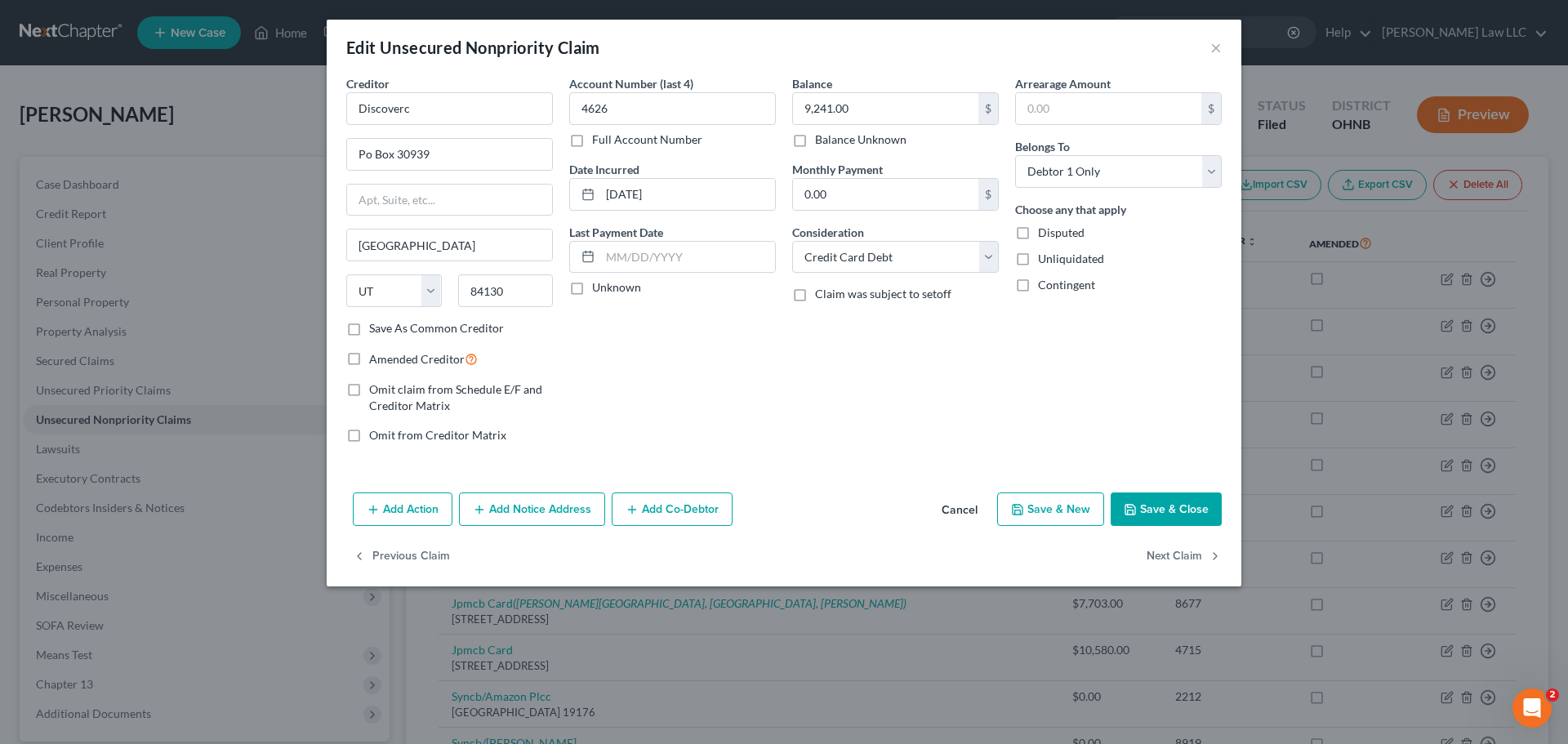
click at [575, 510] on button "Add Notice Address" at bounding box center [532, 509] width 146 height 34
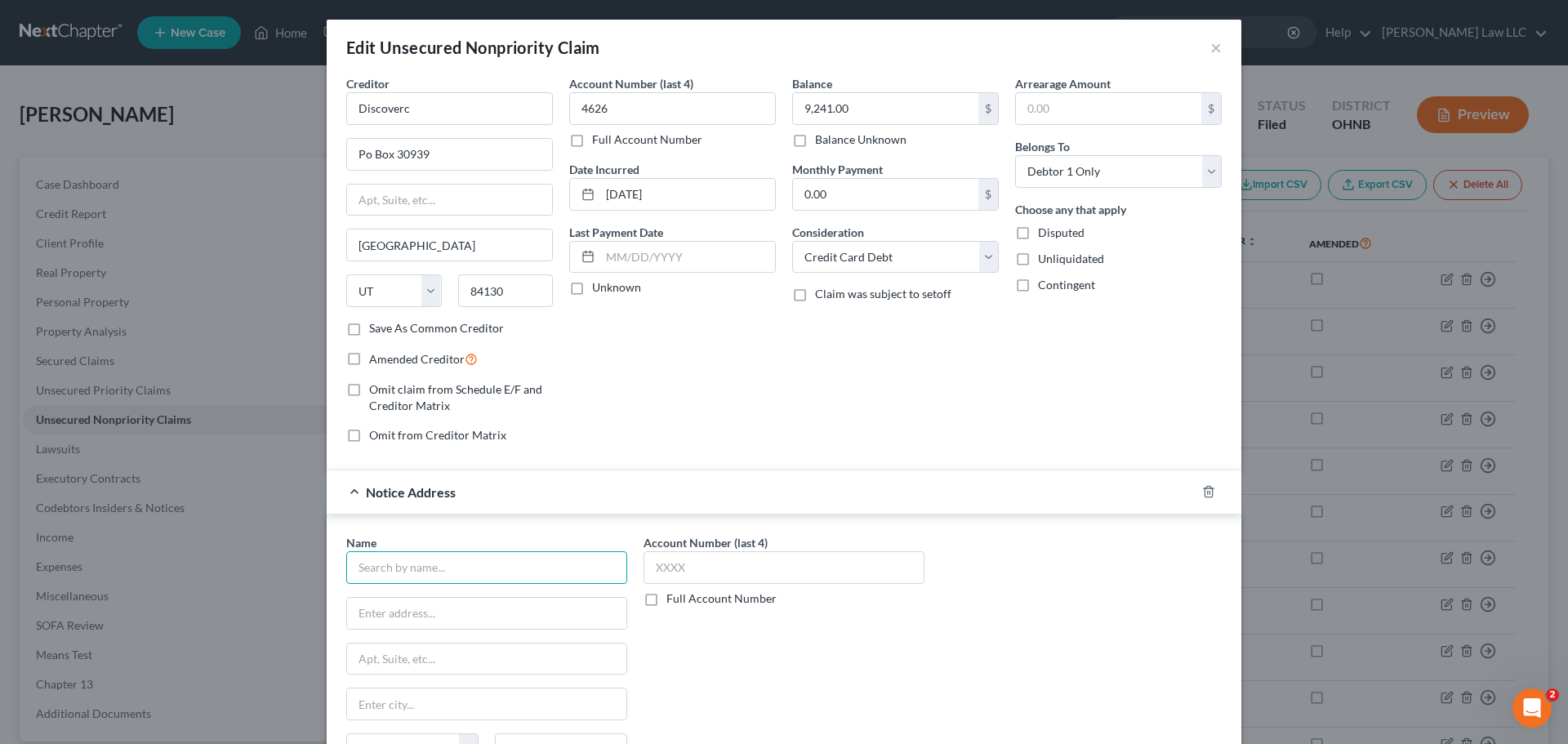
click at [452, 558] on input "text" at bounding box center [487, 567] width 281 height 32
drag, startPoint x: 362, startPoint y: 557, endPoint x: 271, endPoint y: 534, distance: 93.9
click at [279, 550] on div "Edit Unsecured Nonpriority Claim × Creditor * Discoverc Po Box 30939 Salt Lake …" at bounding box center [784, 372] width 1568 height 744
click at [478, 608] on div "135 N Elmwood Avenue, Medina, OH 44256" at bounding box center [448, 611] width 177 height 14
type input "Medina Municipal Court"
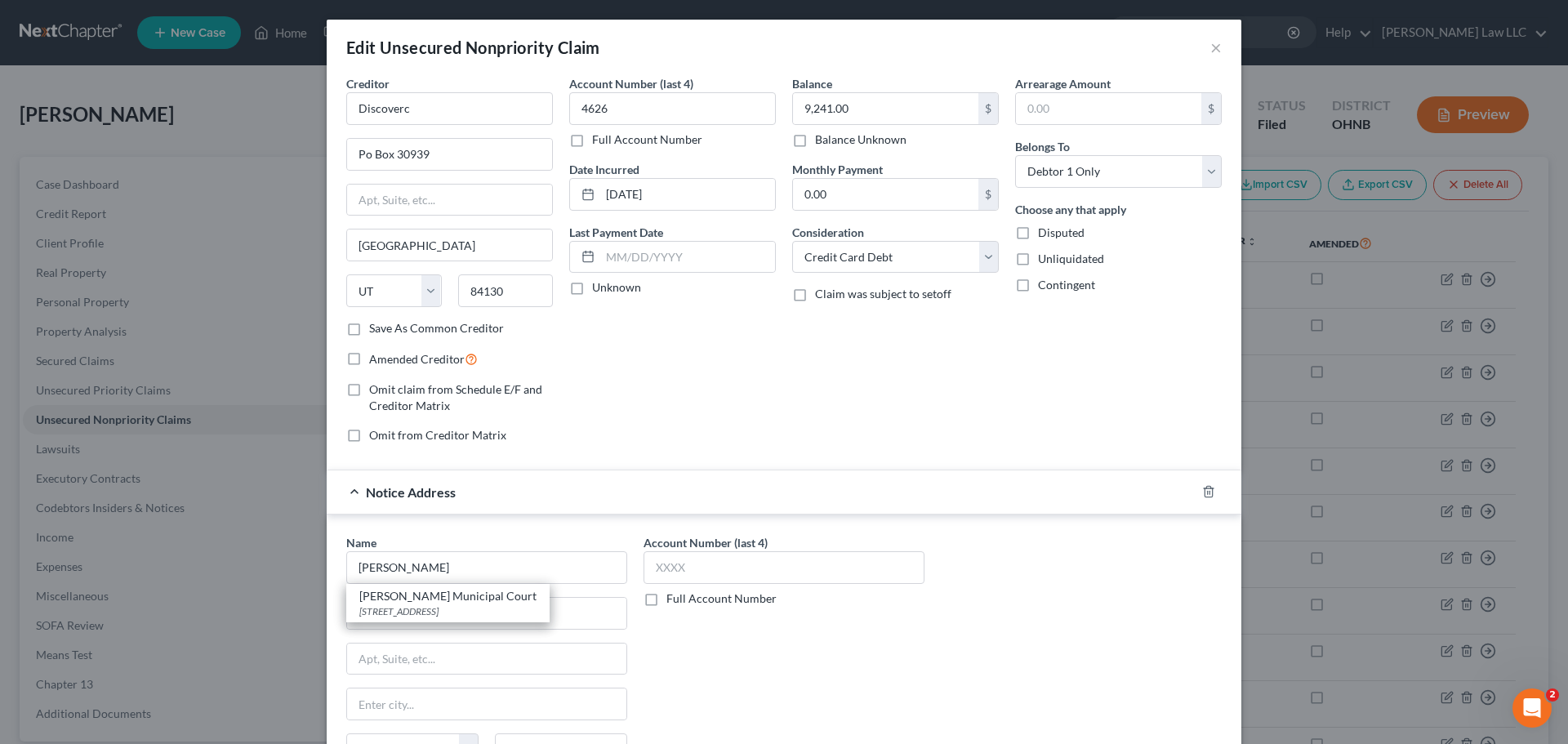
type input "135 N Elmwood Avenue"
type input "Medina"
select select "36"
type input "44256"
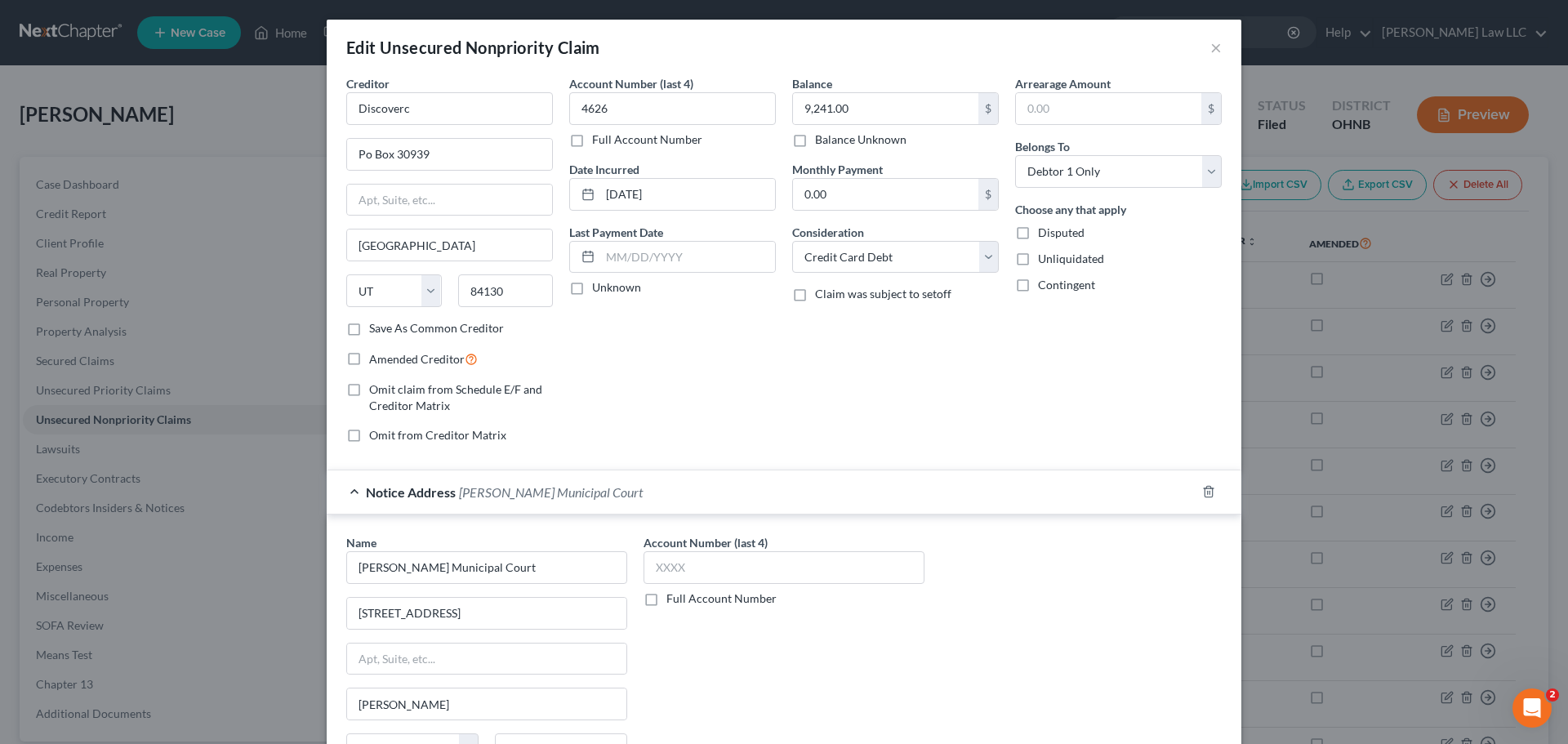
click at [679, 595] on label "Full Account Number" at bounding box center [722, 599] width 110 height 17
click at [679, 595] on input "Full Account Number" at bounding box center [678, 596] width 11 height 11
click at [674, 562] on input "text" at bounding box center [784, 567] width 281 height 32
paste input "25CVF00190"
type input "25CVF00190"
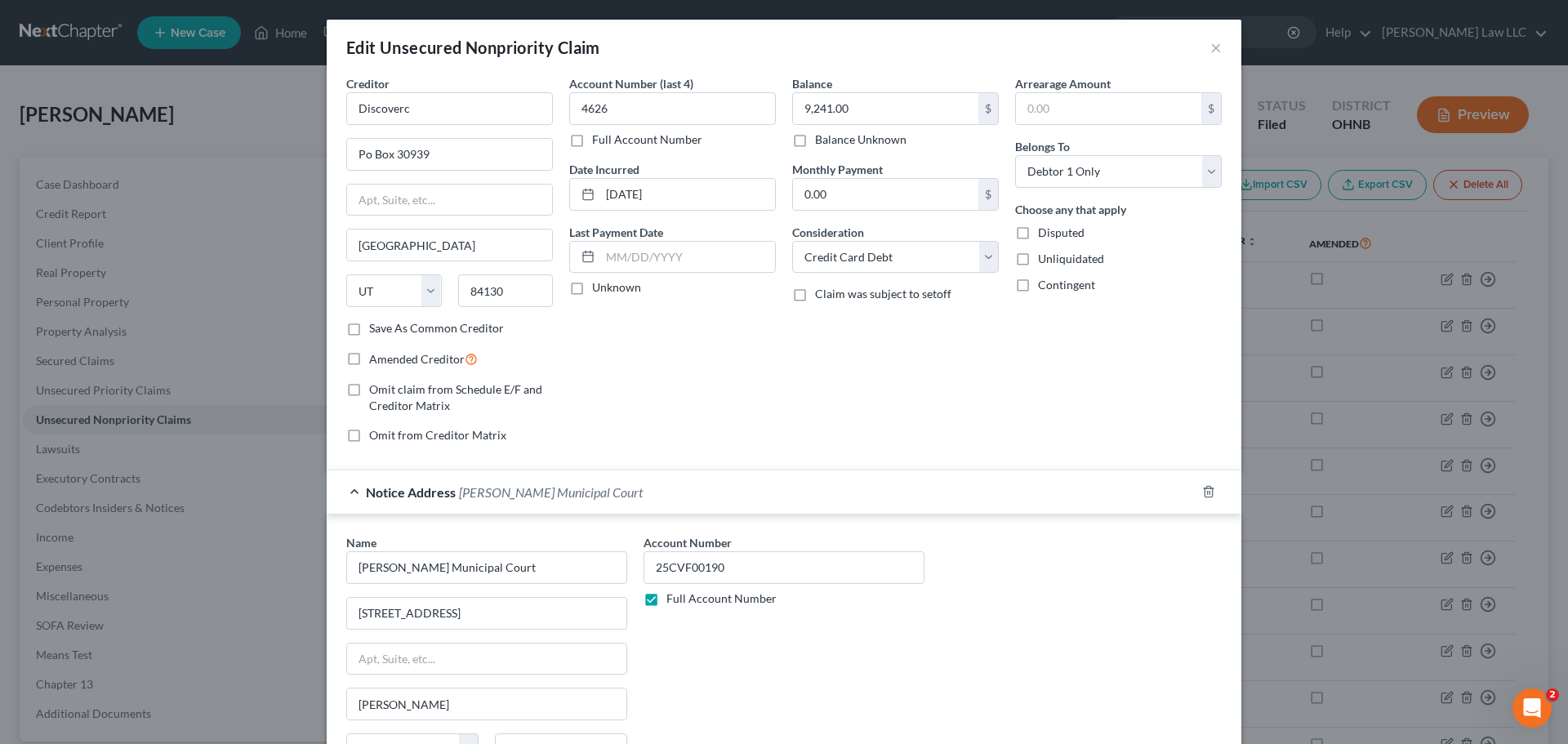
click at [946, 667] on div "Name * Medina Municipal Court 135 N Elmwood Avenue Medina State AL AK AR AZ CA …" at bounding box center [784, 670] width 892 height 274
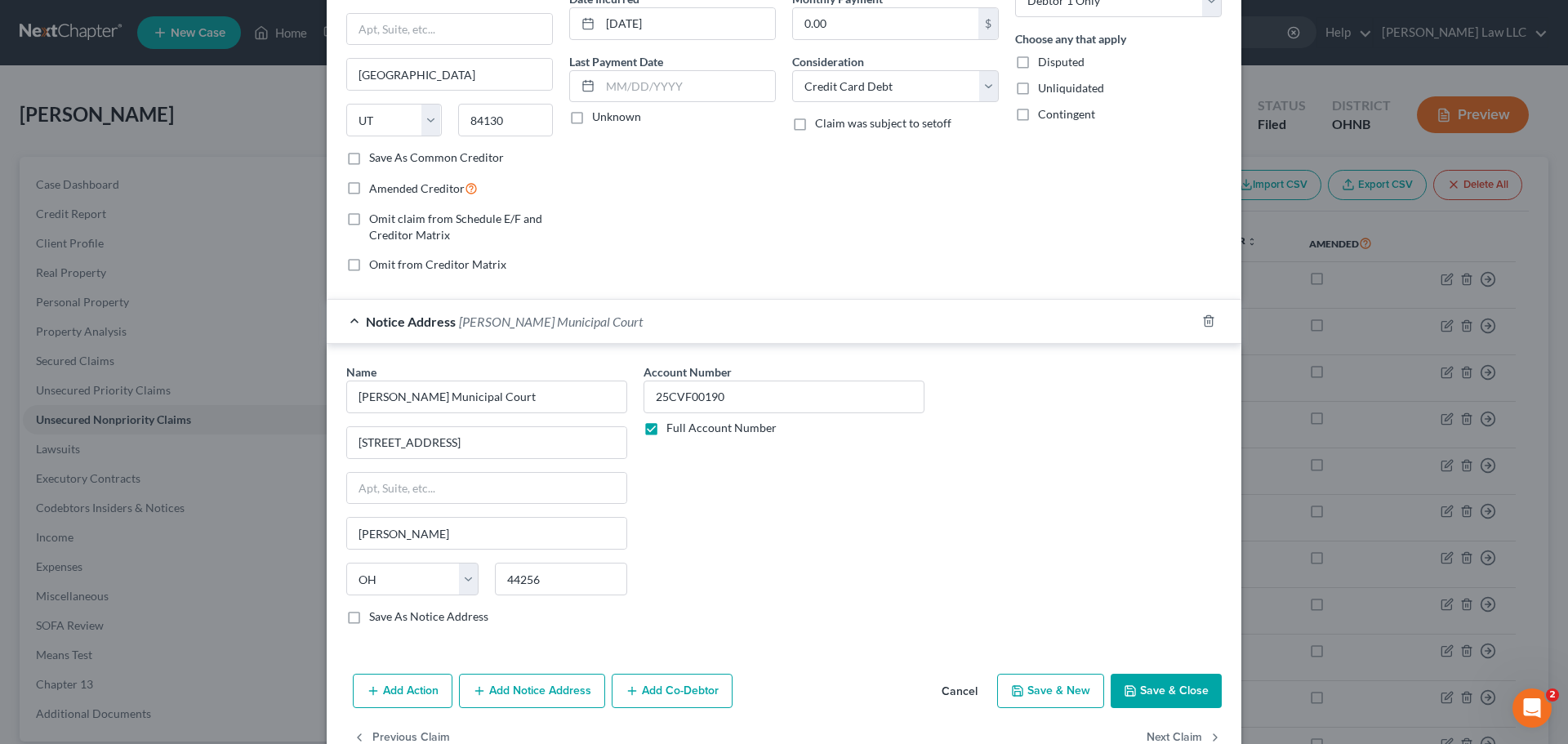
scroll to position [214, 0]
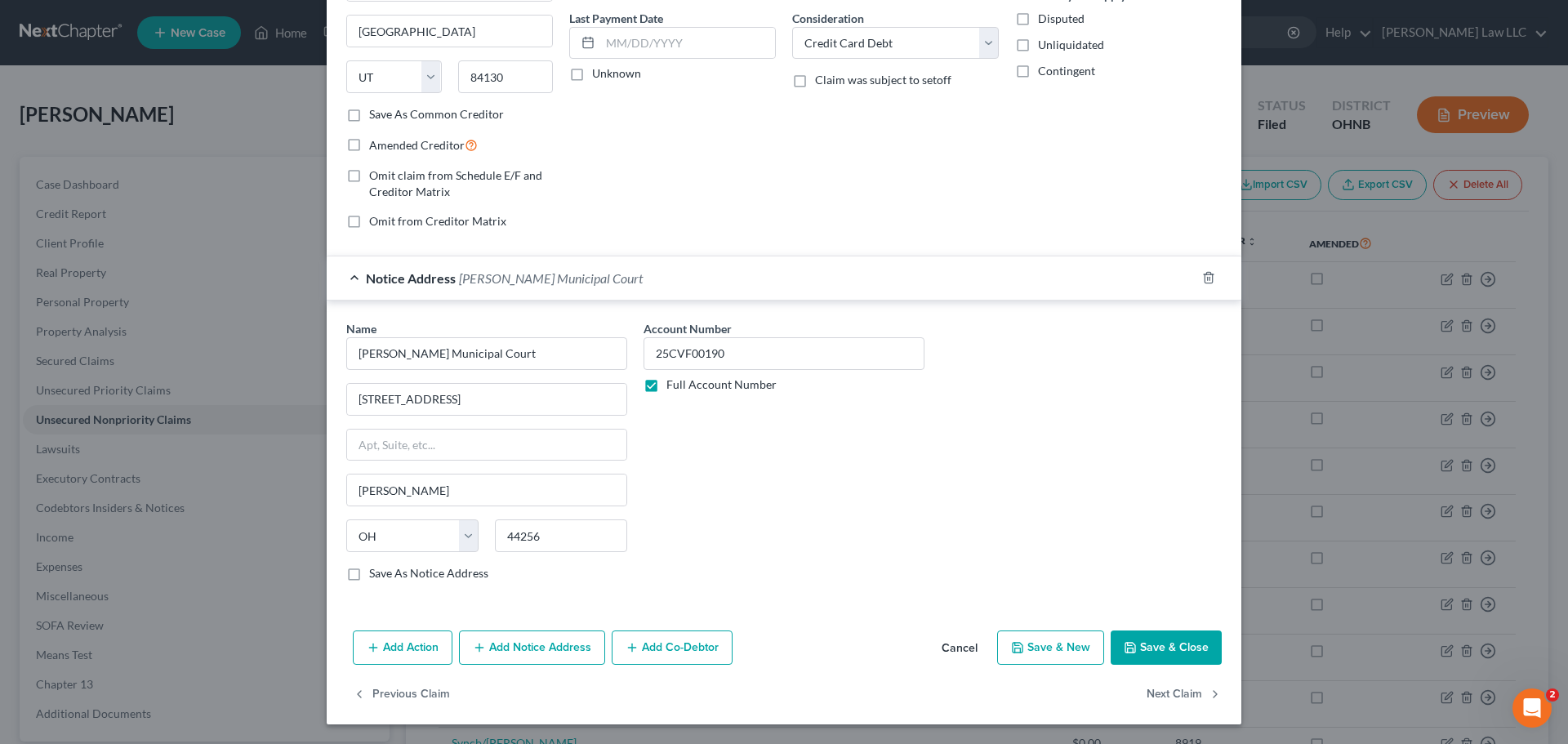
click at [536, 645] on button "Add Notice Address" at bounding box center [532, 647] width 146 height 34
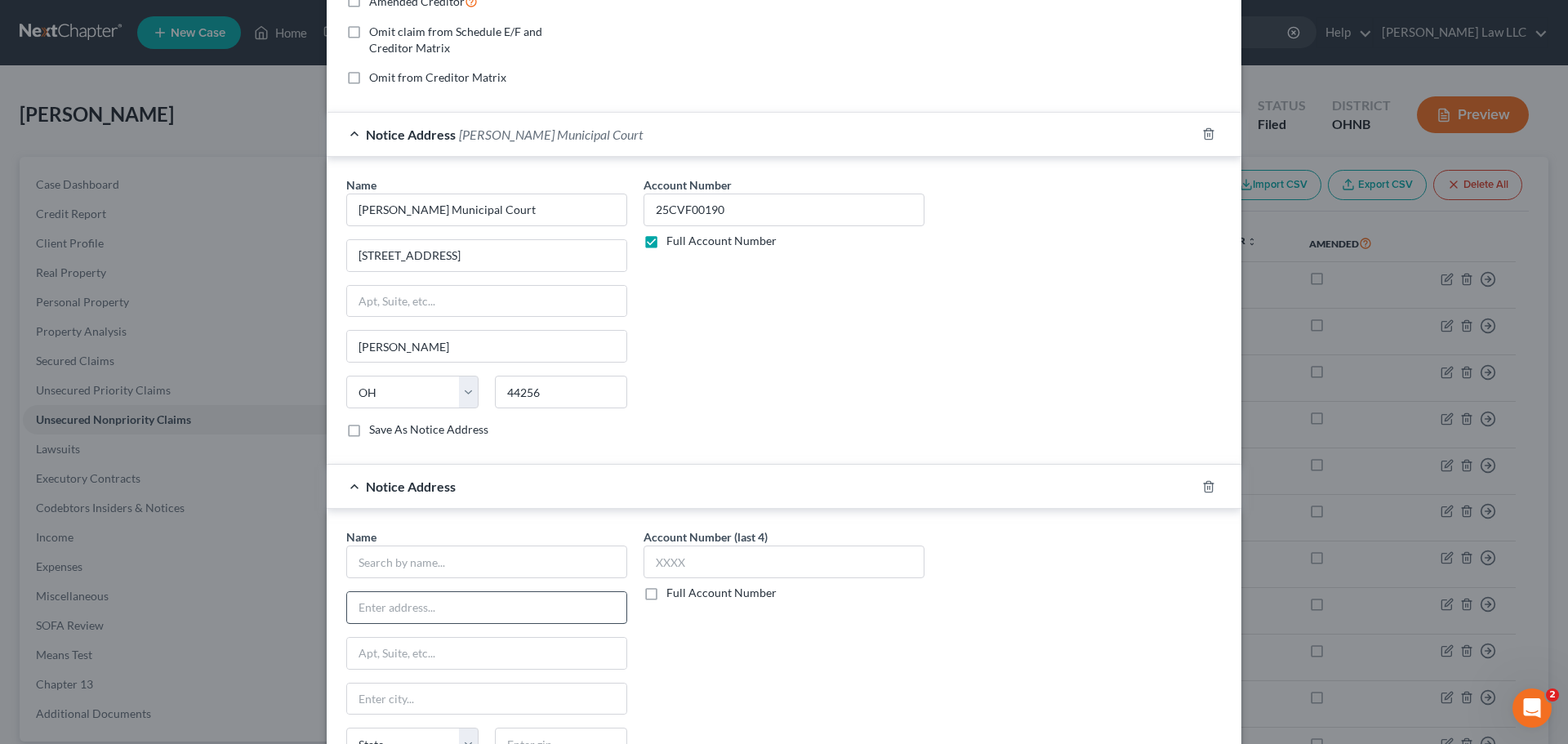
scroll to position [377, 0]
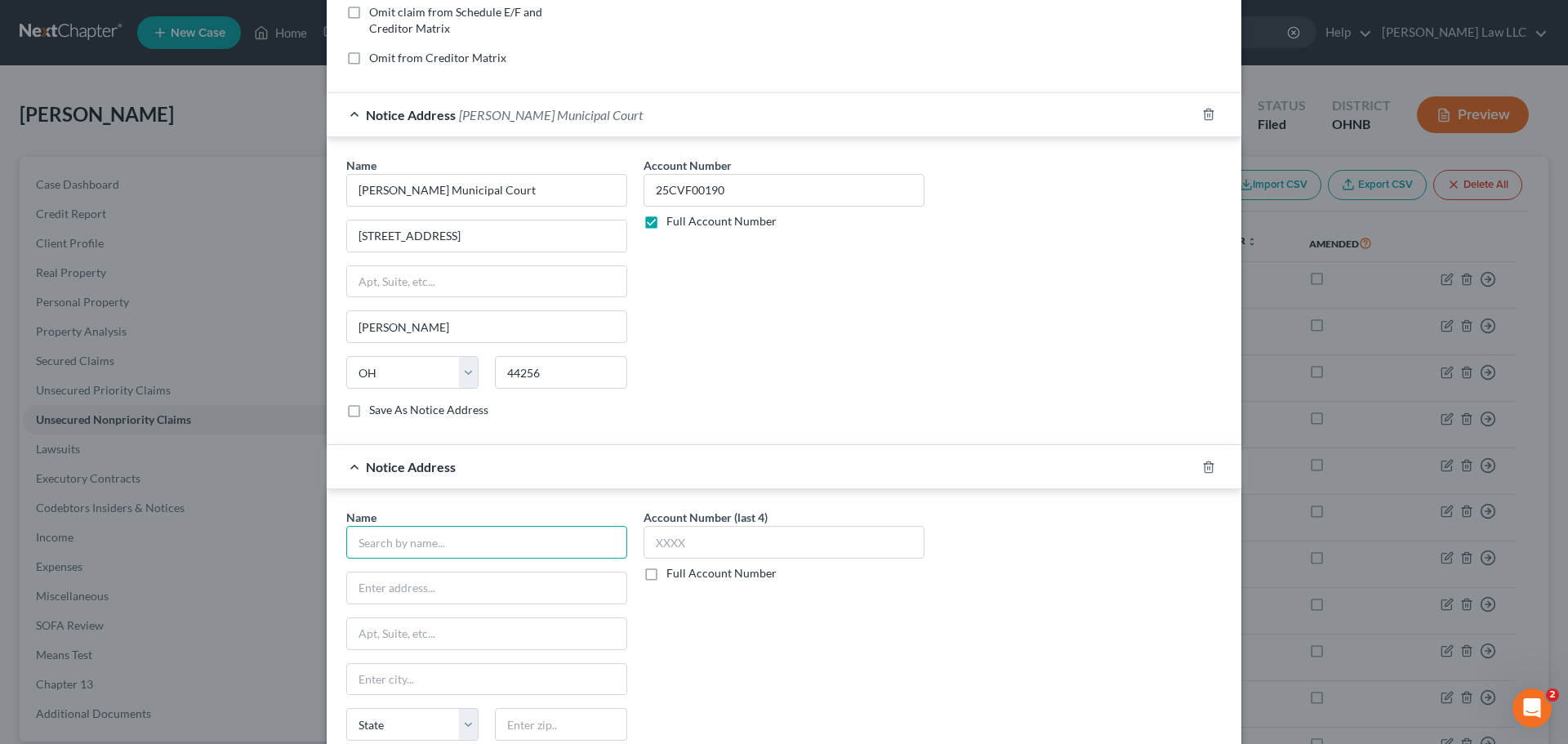
click at [455, 548] on input "text" at bounding box center [487, 542] width 281 height 32
paste input "TRAUT, TED M"
type input "TRAUT, TED M"
click at [746, 607] on div "Account Number (last 4) Full Account Number" at bounding box center [784, 646] width 297 height 274
click at [491, 586] on input "text" at bounding box center [487, 588] width 279 height 31
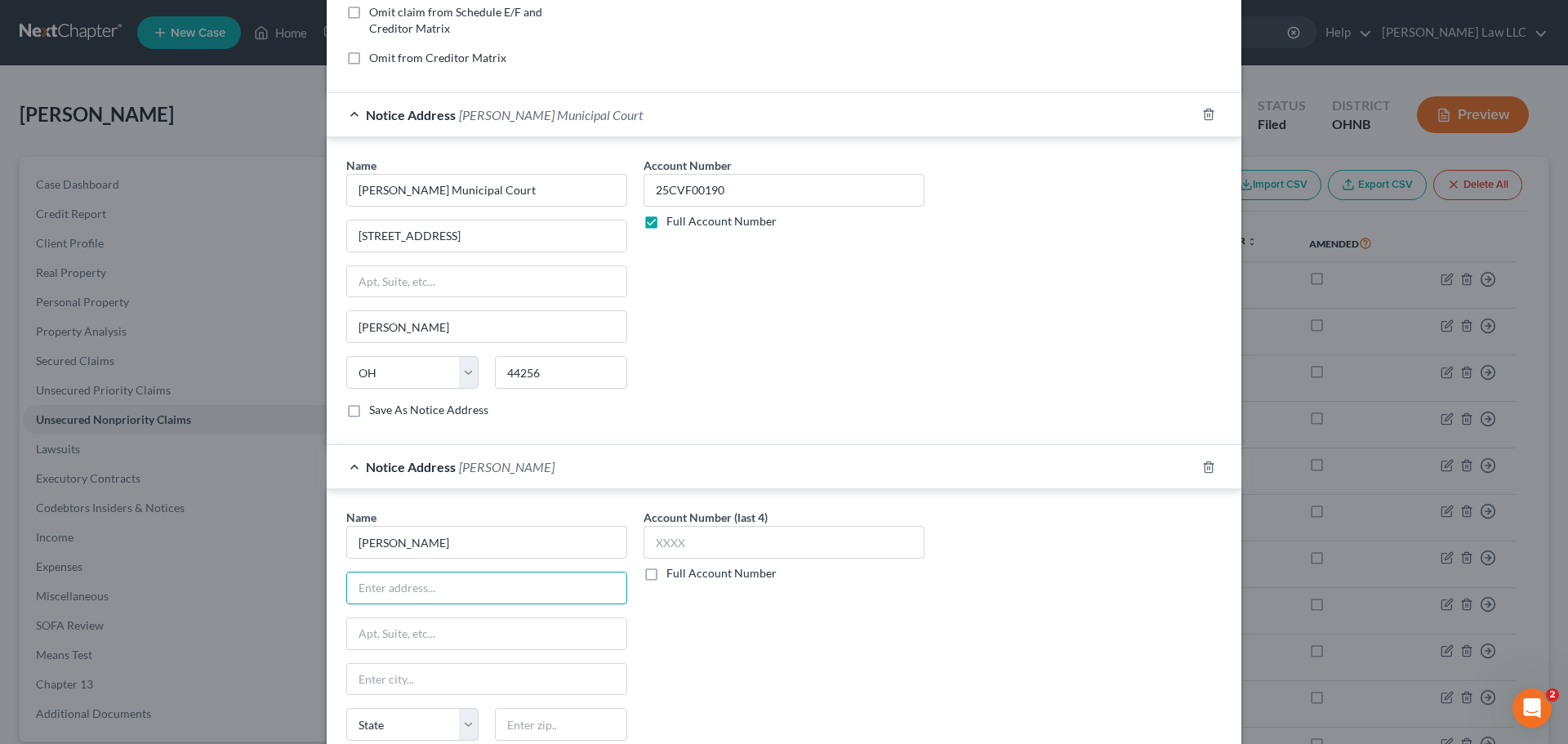
paste input "5990 WEST CREEK RD., SUITE 200"
click at [474, 592] on input "5990 WEST CREEK RD., SUITE 200" at bounding box center [487, 588] width 279 height 31
type input "5990 WEST CREEK RD. SUITE 200"
click at [737, 628] on div "Account Number (last 4) Full Account Number" at bounding box center [784, 646] width 297 height 274
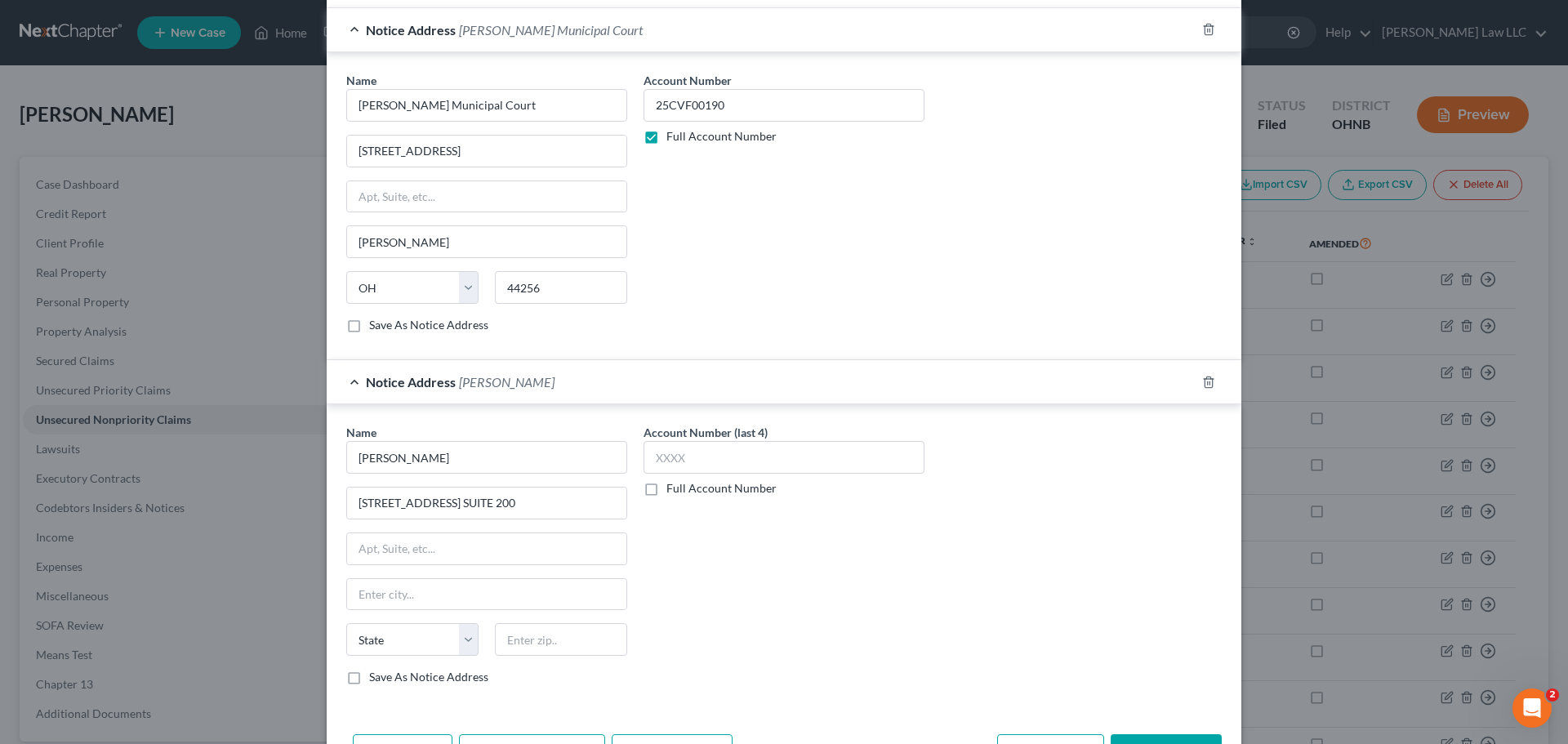
scroll to position [541, 0]
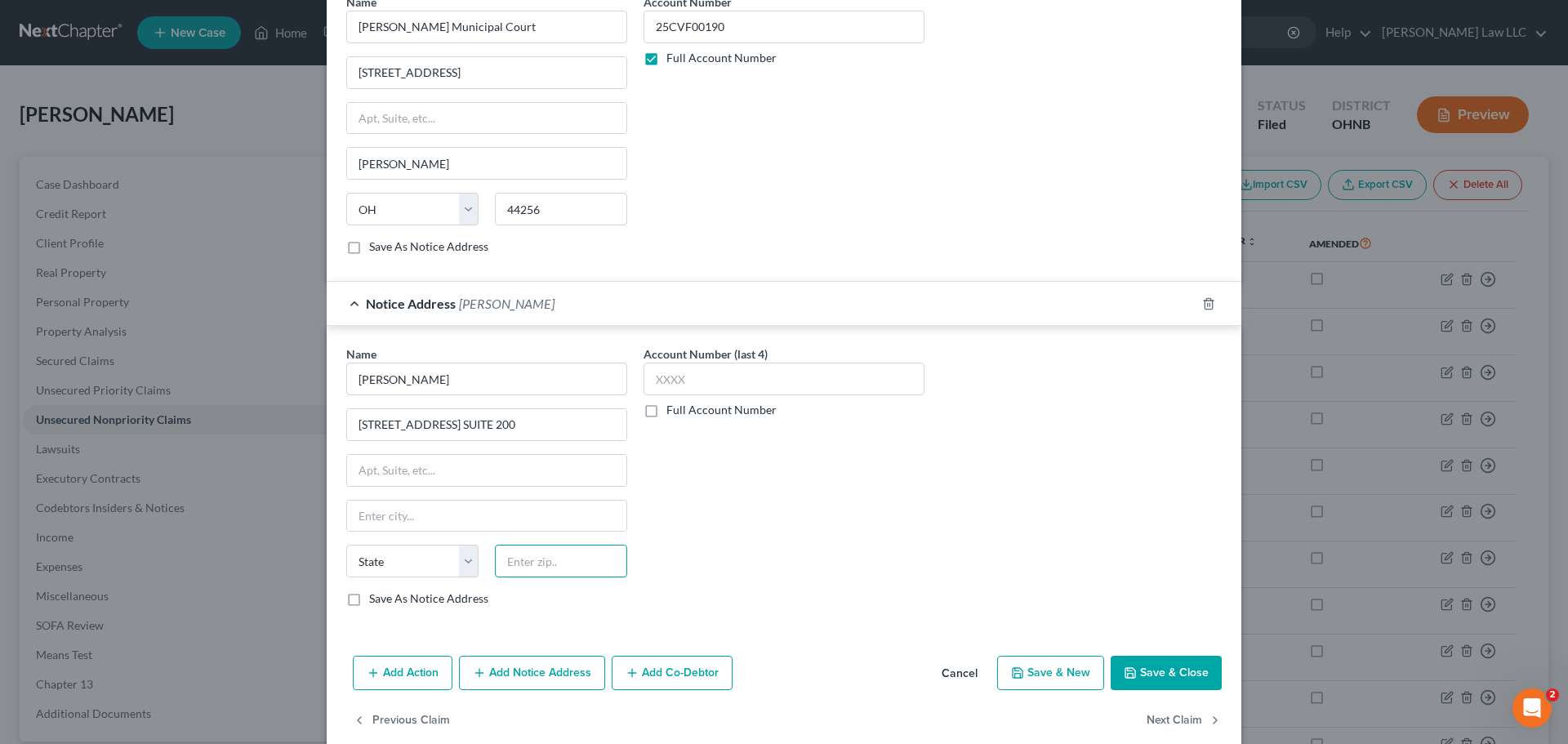
click at [548, 558] on input "text" at bounding box center [561, 560] width 133 height 32
type input "44131"
click at [818, 515] on div "Account Number (last 4) Full Account Number" at bounding box center [784, 482] width 297 height 274
type input "Independence"
select select "36"
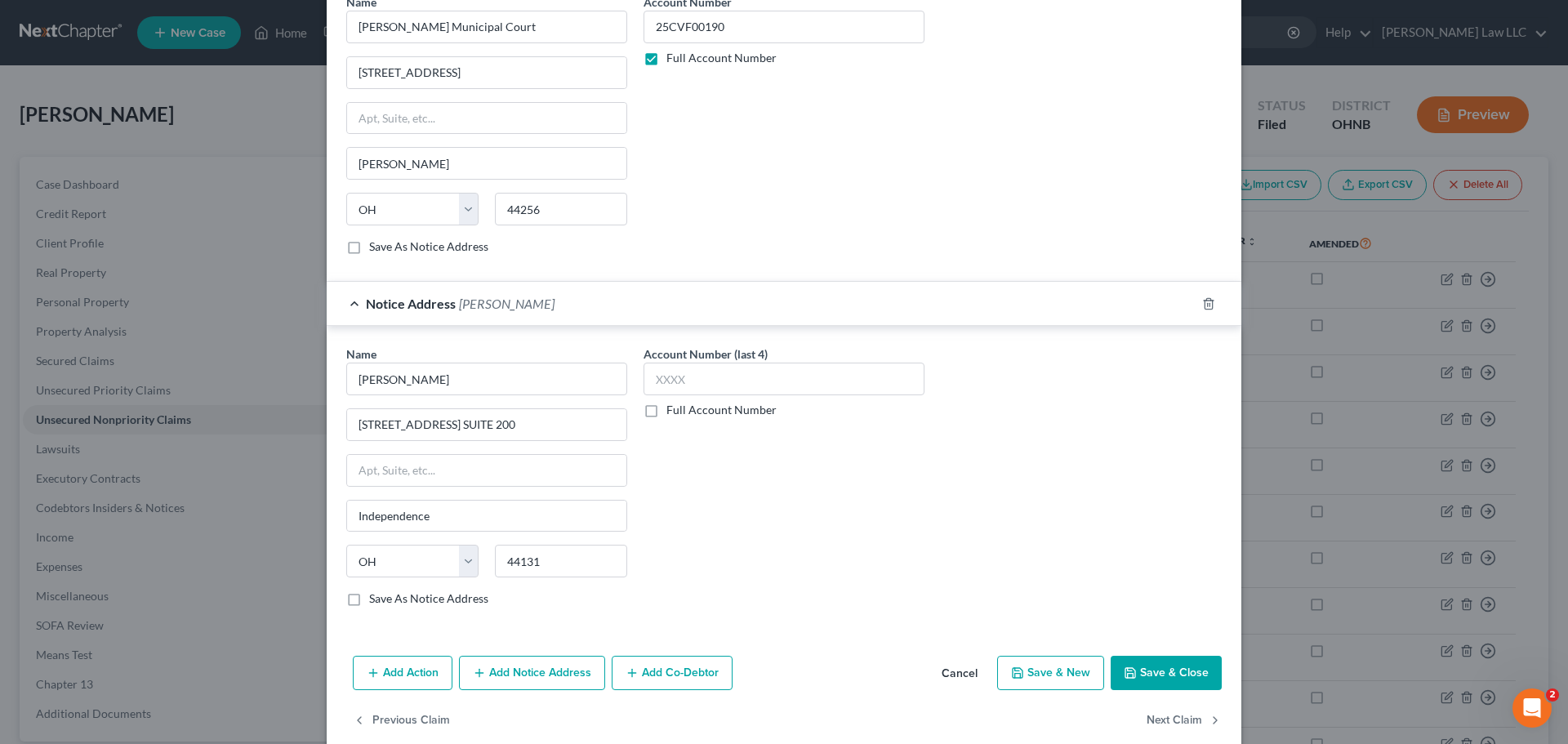
click at [451, 601] on label "Save As Notice Address" at bounding box center [429, 599] width 119 height 17
click at [386, 601] on input "Save As Notice Address" at bounding box center [380, 596] width 11 height 11
checkbox input "true"
click at [727, 599] on div "Account Number (last 4) Full Account Number" at bounding box center [784, 482] width 297 height 274
click at [693, 401] on div "Account Number (last 4) Full Account Number" at bounding box center [784, 381] width 281 height 73
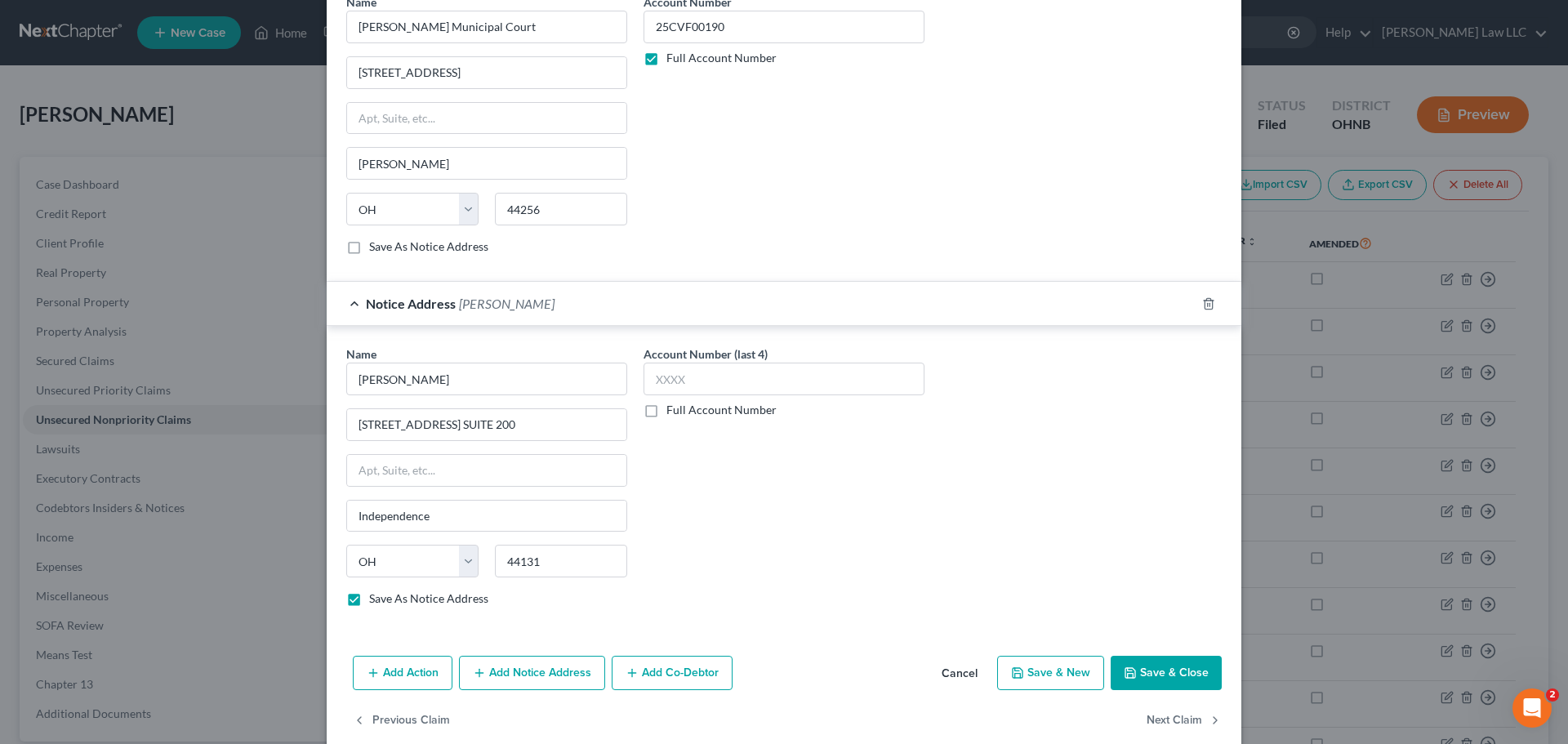
click at [693, 413] on label "Full Account Number" at bounding box center [722, 410] width 110 height 17
click at [683, 413] on input "Full Account Number" at bounding box center [678, 407] width 11 height 11
click at [709, 387] on input "text" at bounding box center [784, 378] width 281 height 32
paste input "25CVF00190"
type input "25CVF00190"
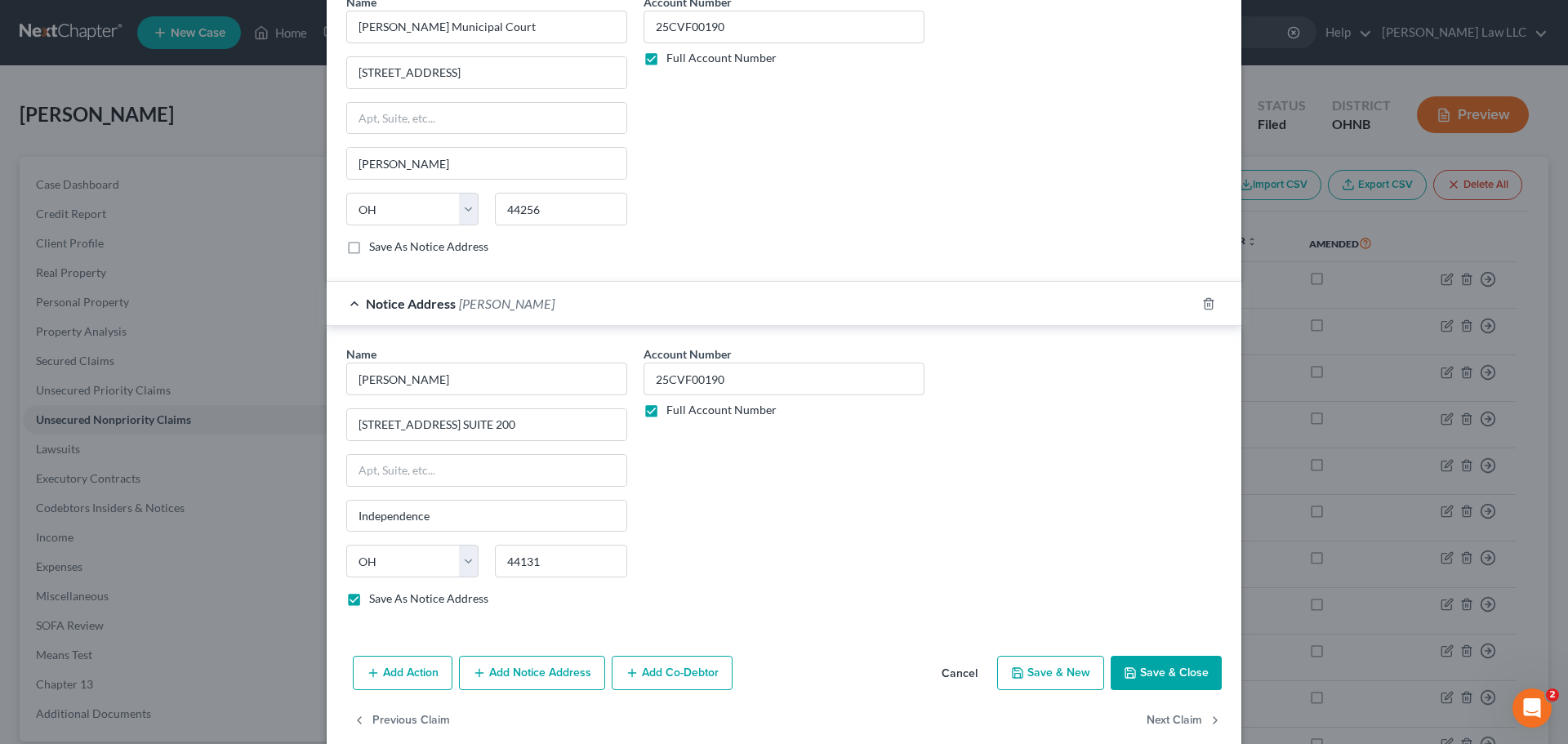
click at [704, 471] on div "Account Number 25CVF00190 Full Account Number" at bounding box center [784, 482] width 297 height 274
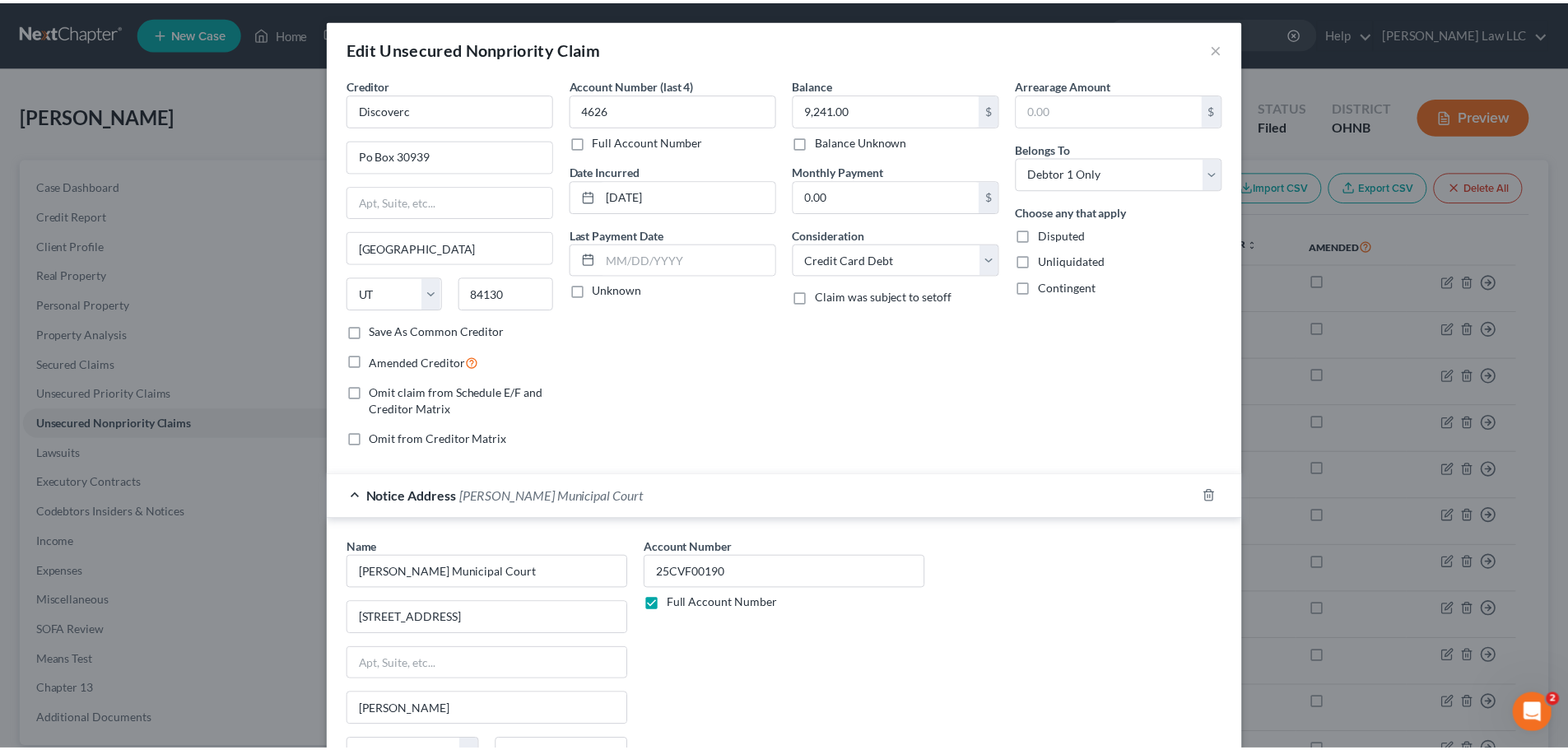
scroll to position [571, 0]
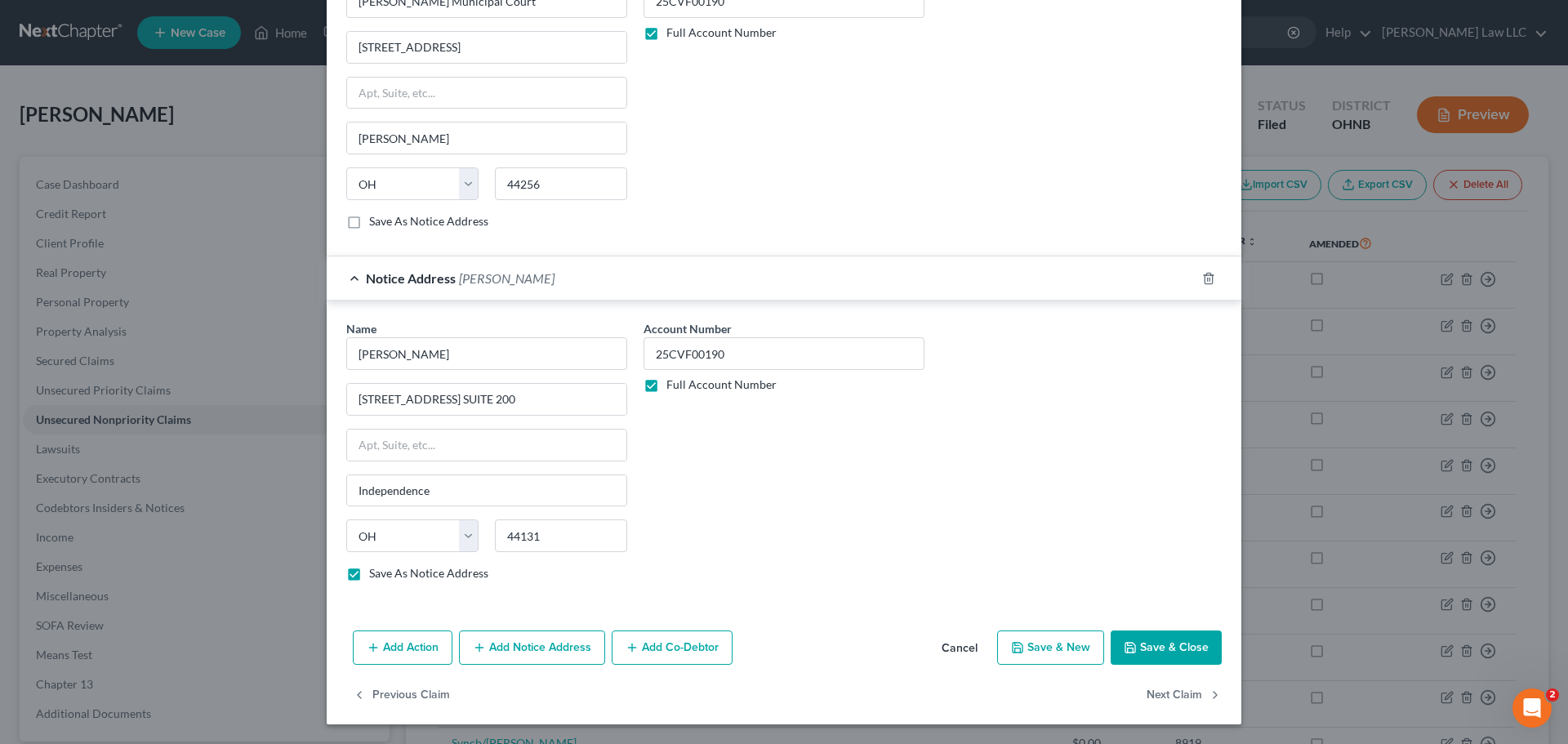
click at [1168, 650] on button "Save & Close" at bounding box center [1166, 647] width 111 height 34
checkbox input "false"
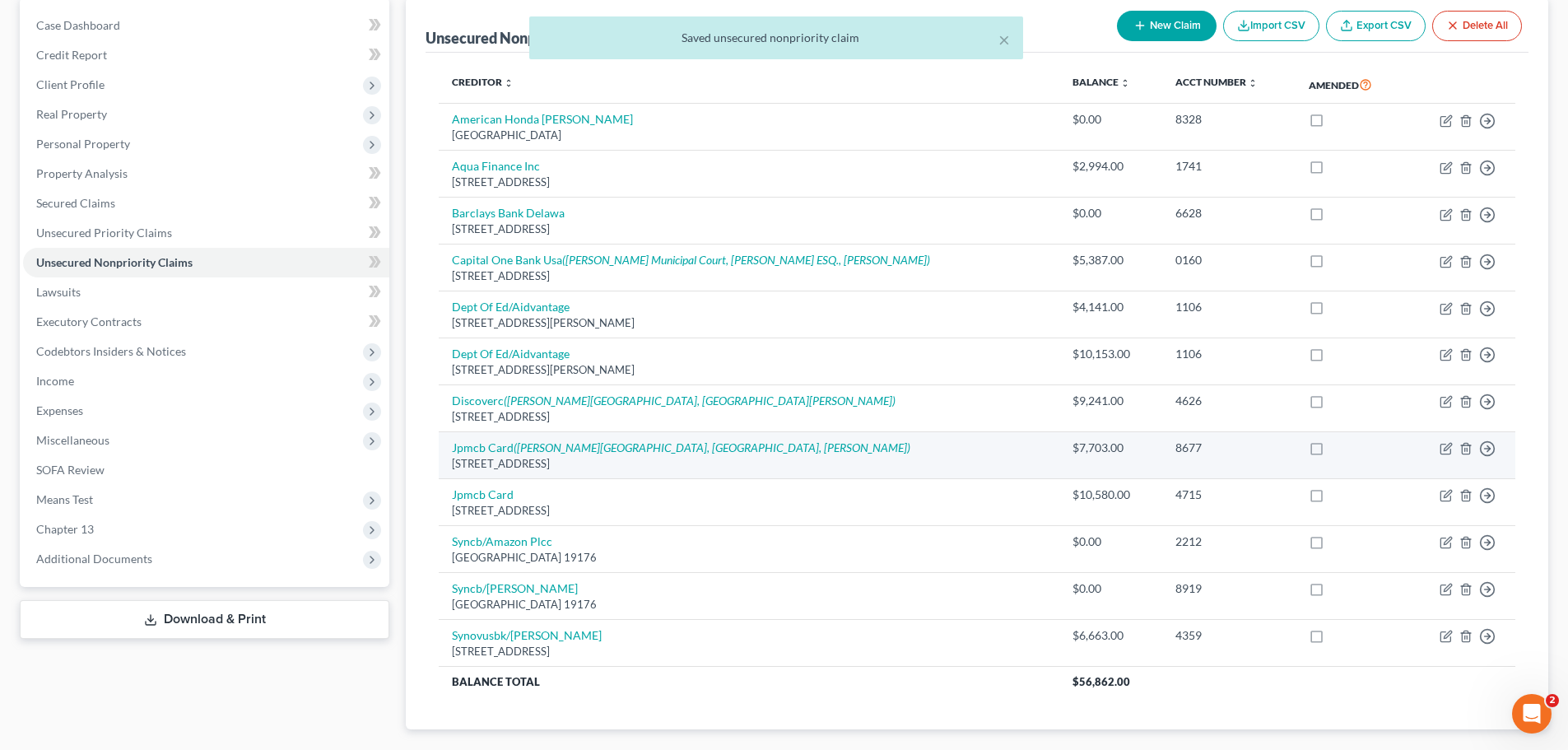
scroll to position [256, 0]
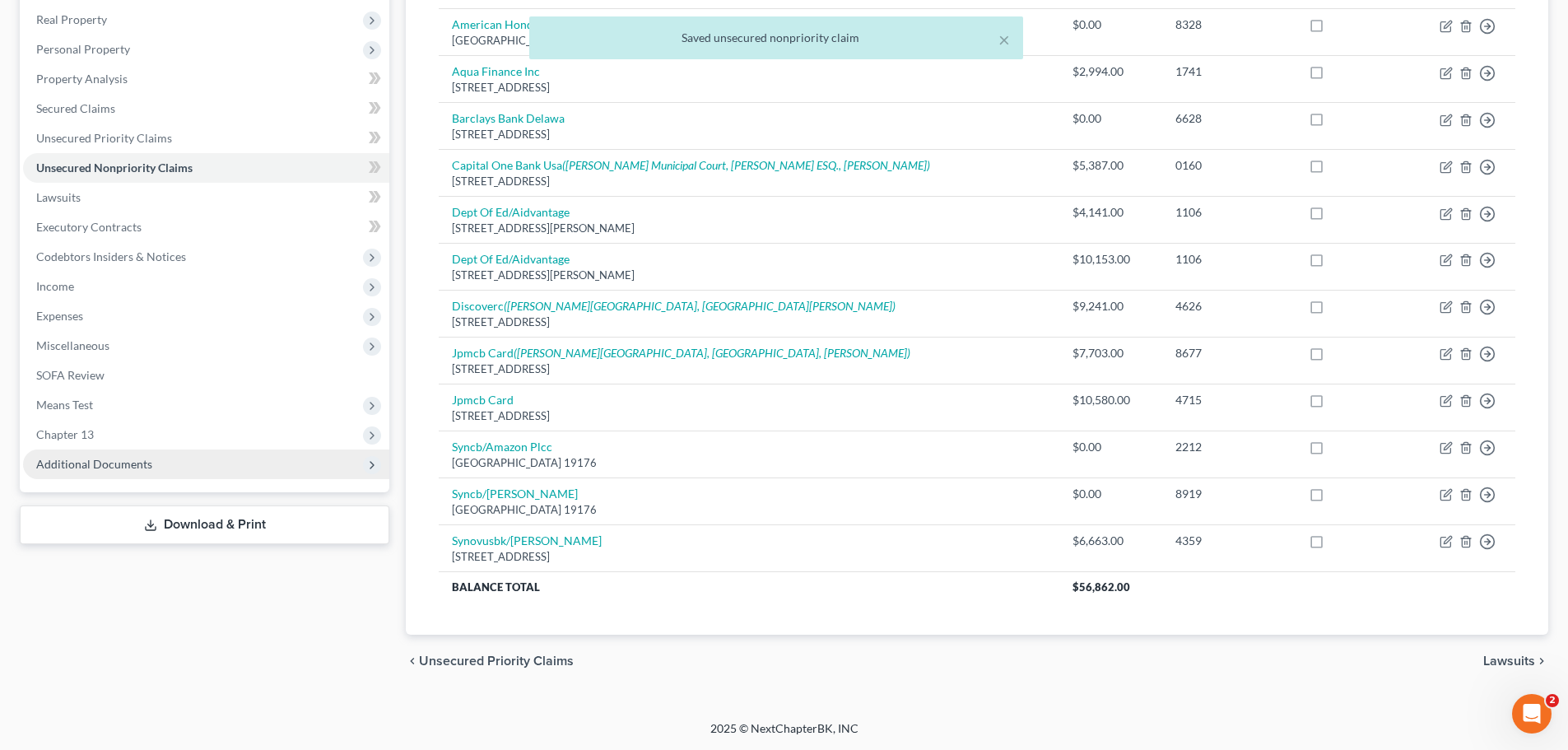
click at [104, 465] on span "Additional Documents" at bounding box center [94, 464] width 116 height 14
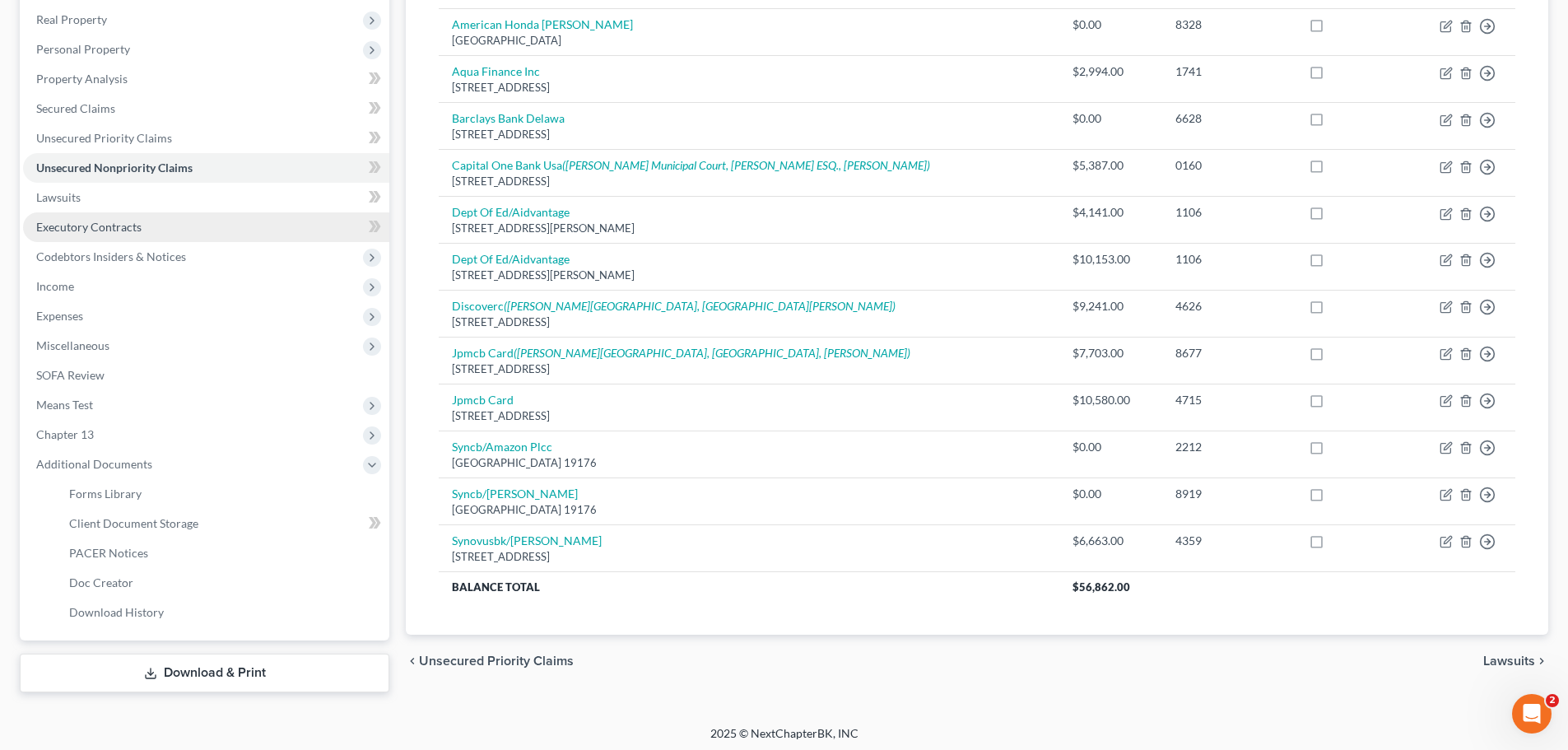
click at [133, 229] on span "Executory Contracts" at bounding box center [89, 227] width 105 height 14
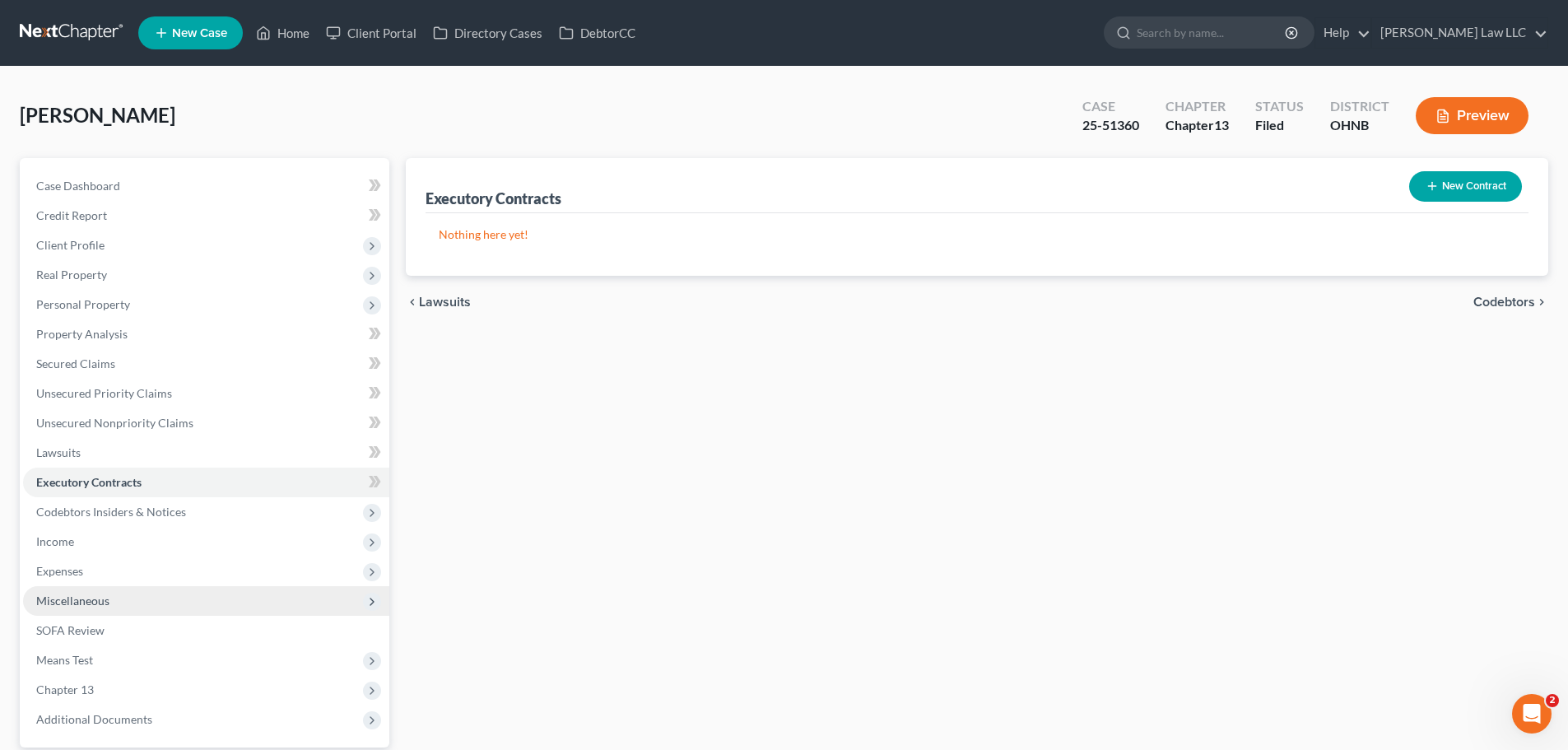
click at [115, 606] on span "Miscellaneous" at bounding box center [206, 601] width 366 height 30
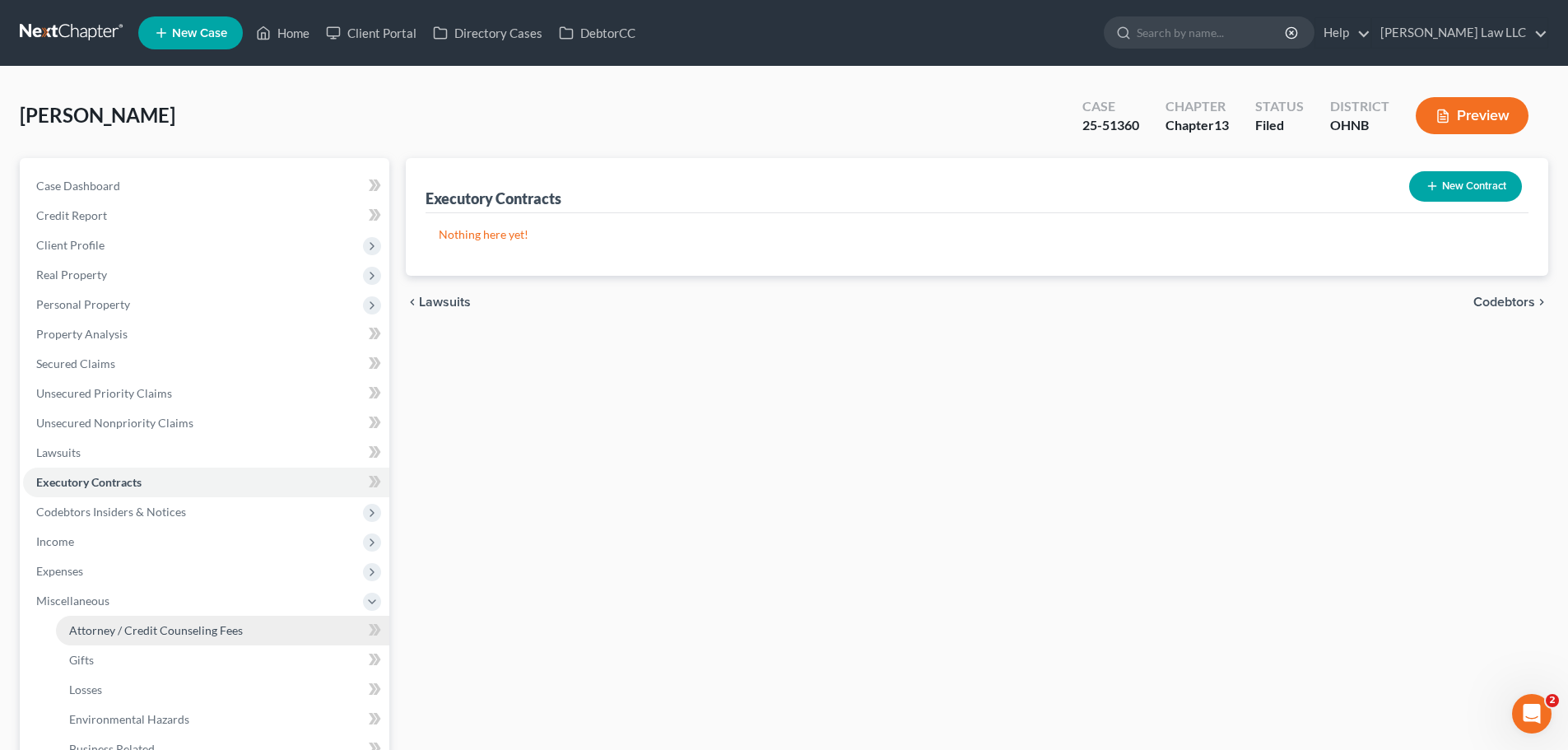
click at [125, 634] on span "Attorney / Credit Counseling Fees" at bounding box center [156, 630] width 173 height 14
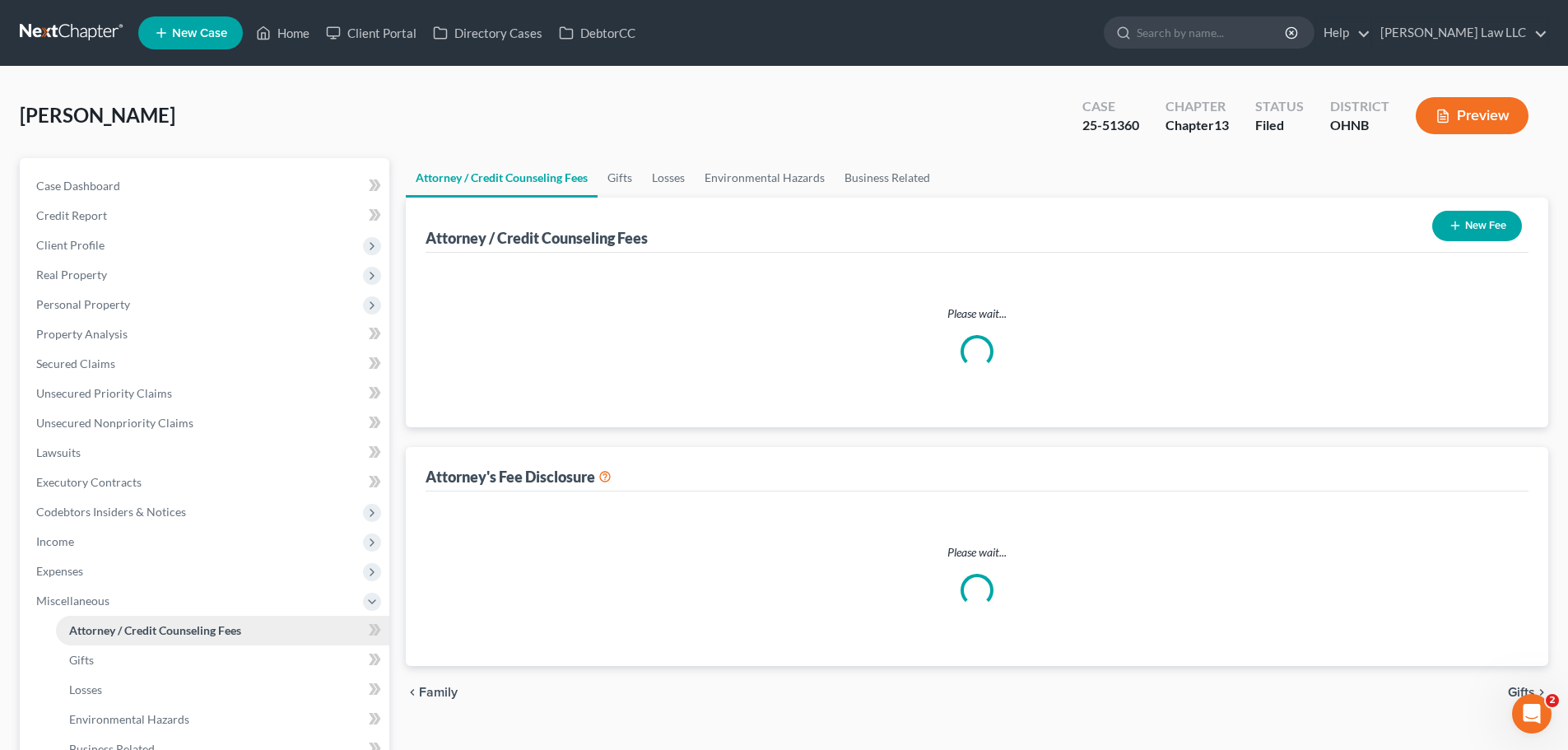
select select "0"
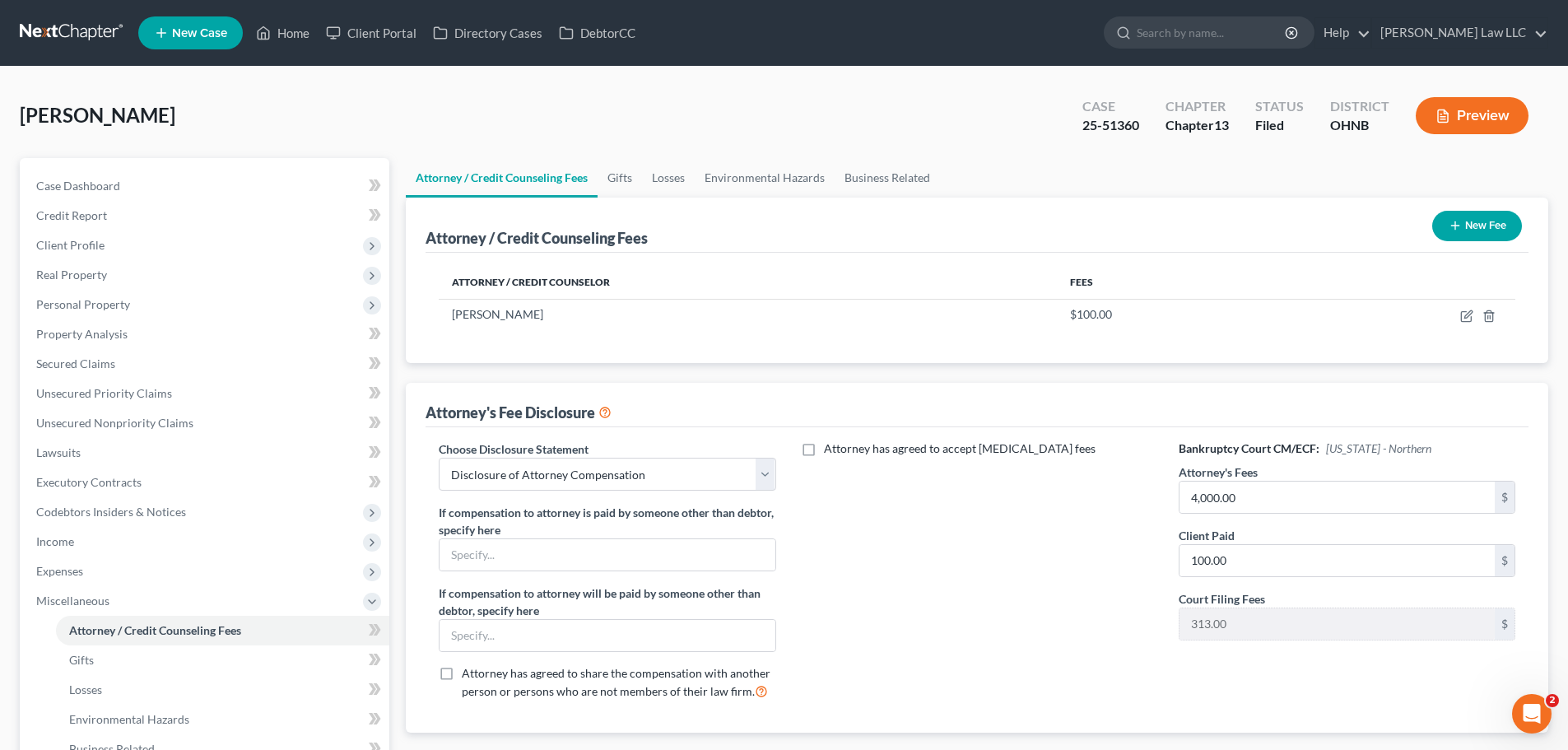
click at [957, 634] on div "Attorney has agreed to accept retainer fees" at bounding box center [977, 577] width 369 height 272
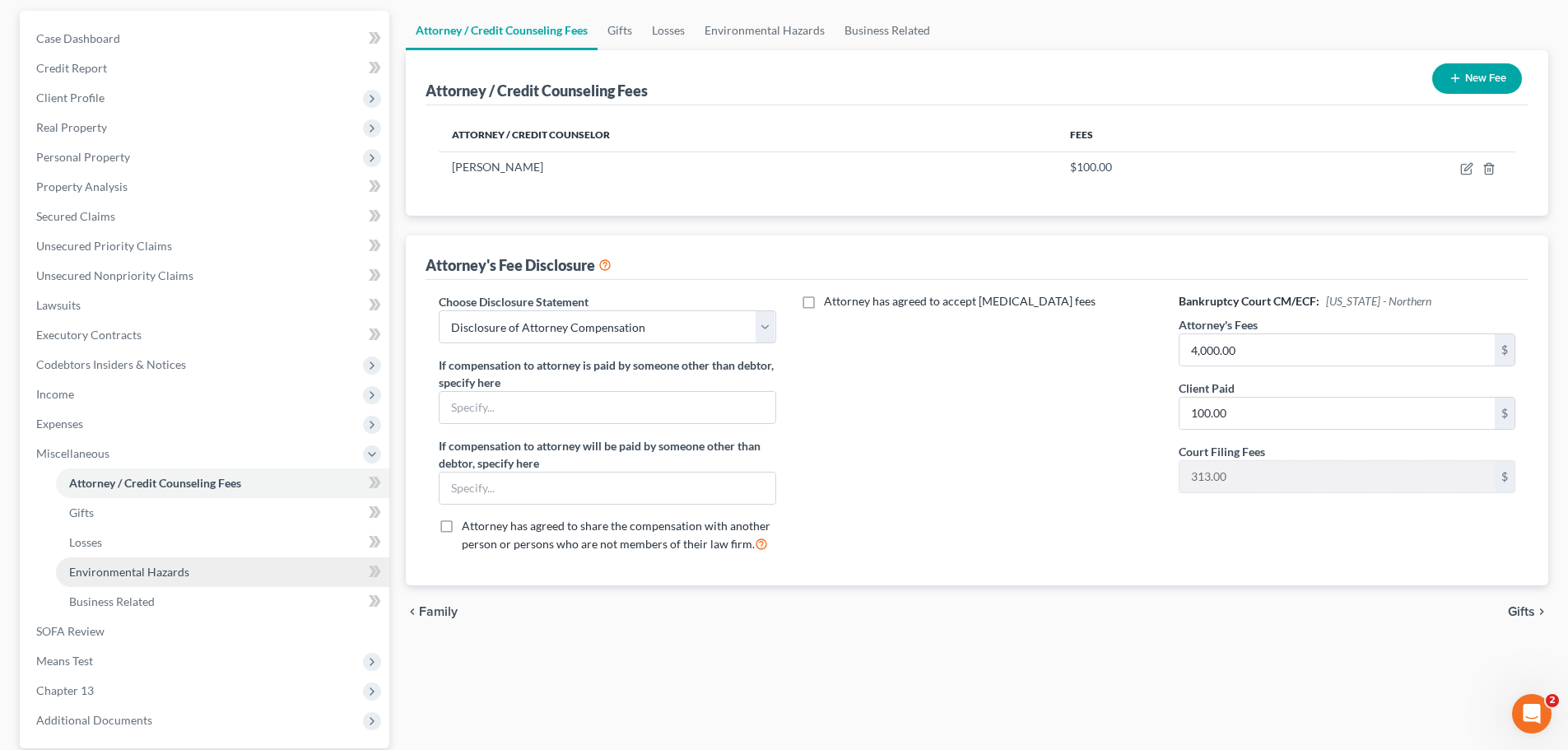
scroll to position [164, 0]
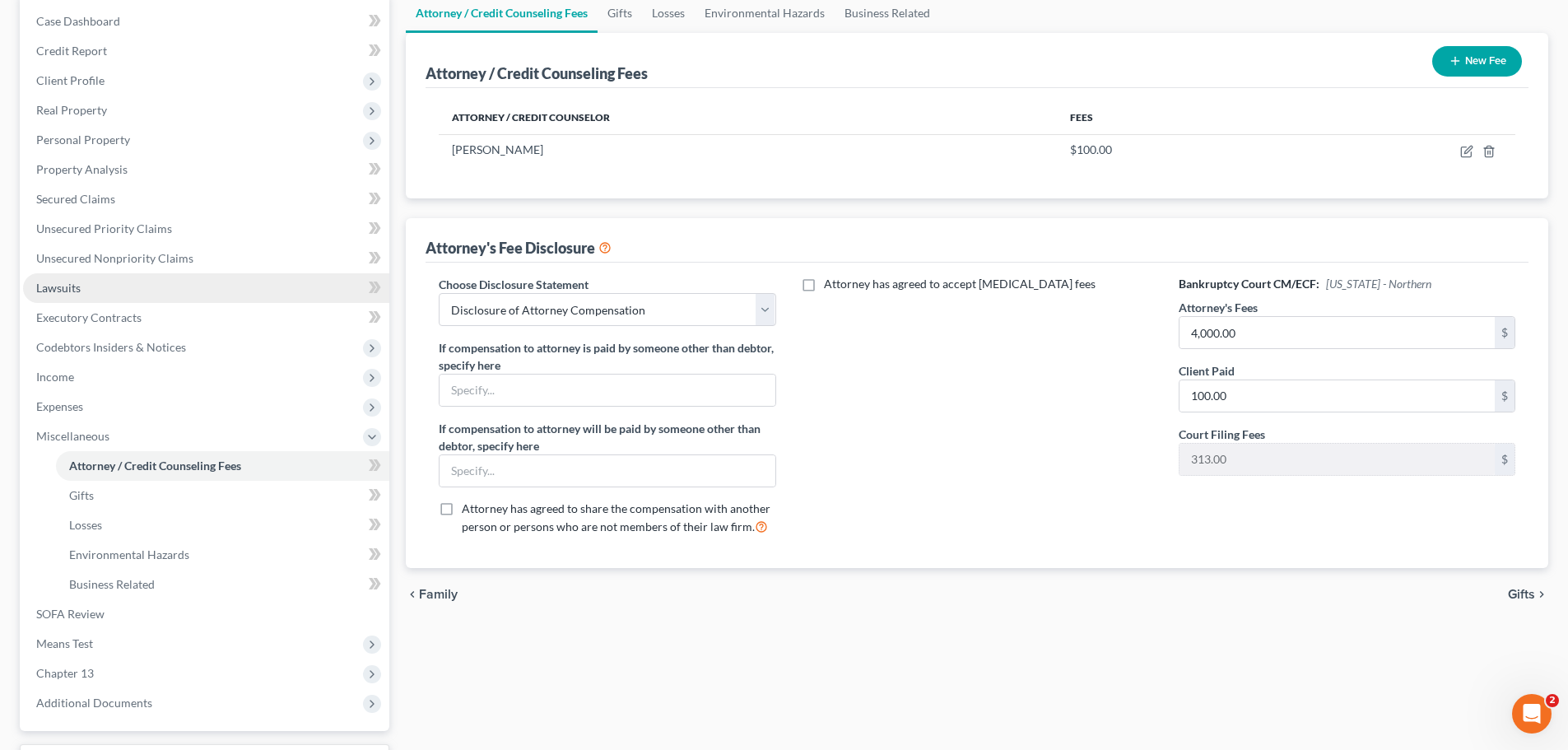
click at [89, 273] on link "Lawsuits" at bounding box center [206, 288] width 366 height 30
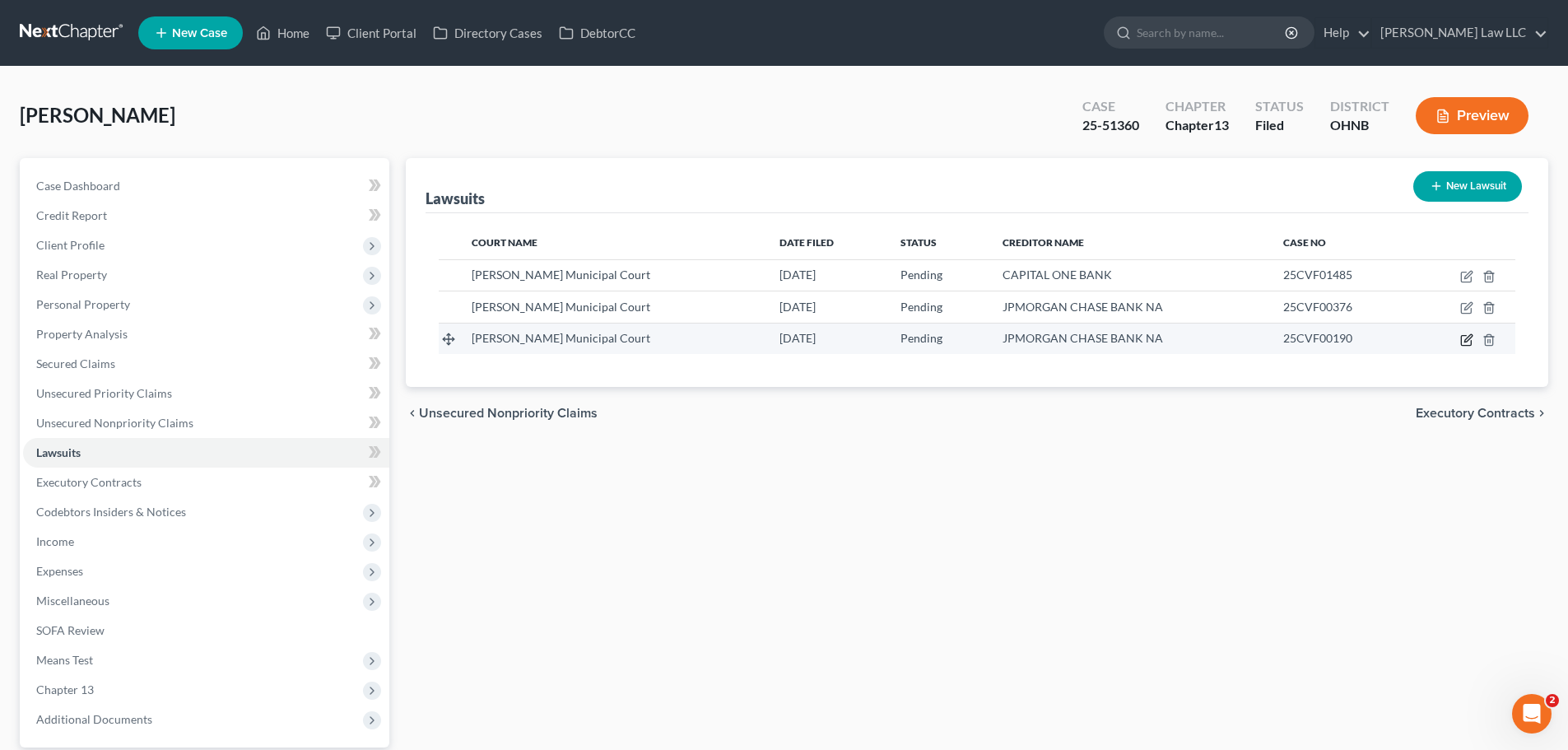
click at [1468, 340] on icon "button" at bounding box center [1467, 337] width 7 height 7
select select "36"
select select "0"
select select "4"
select select "7"
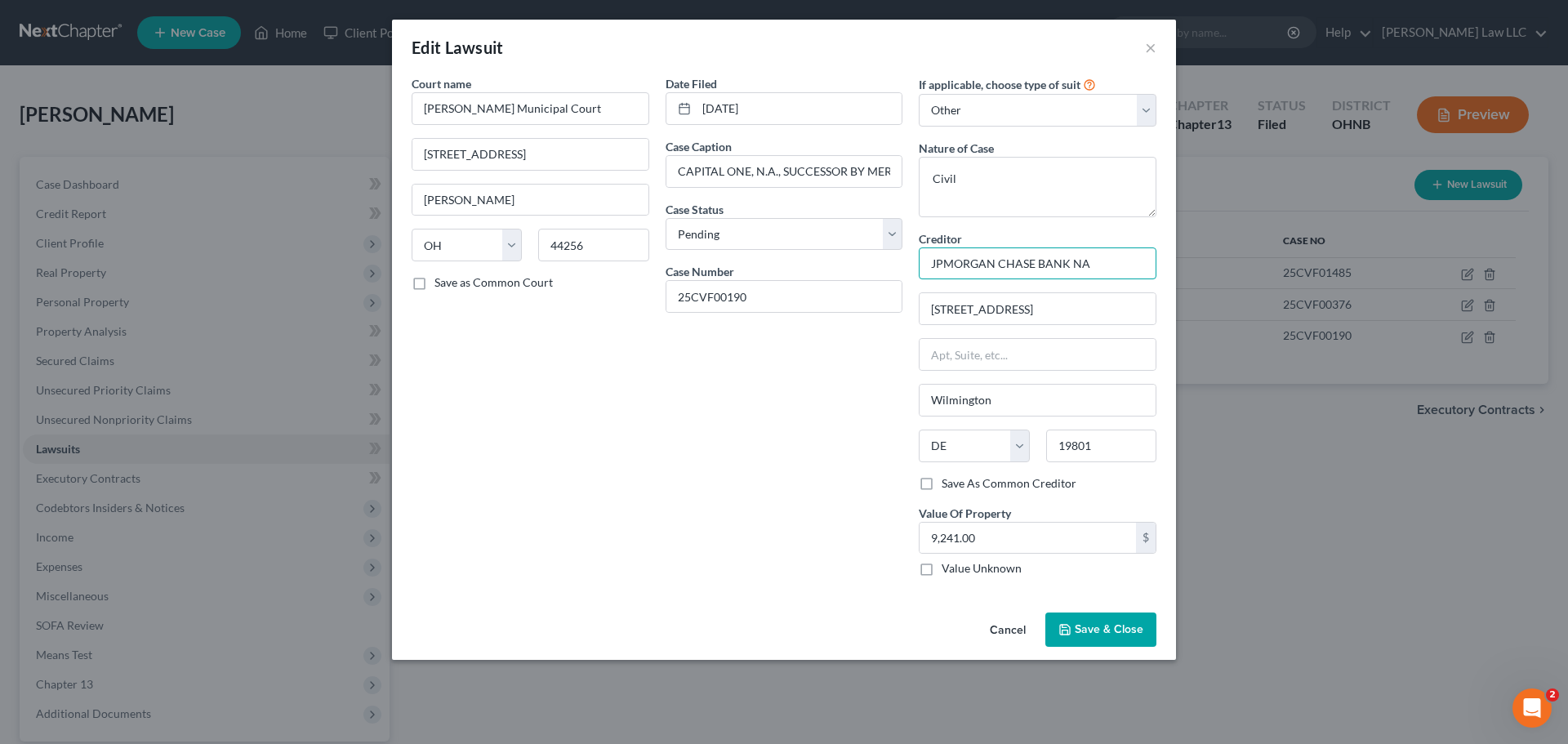
click at [974, 268] on input "JPMORGAN CHASE BANK NA" at bounding box center [1038, 263] width 238 height 32
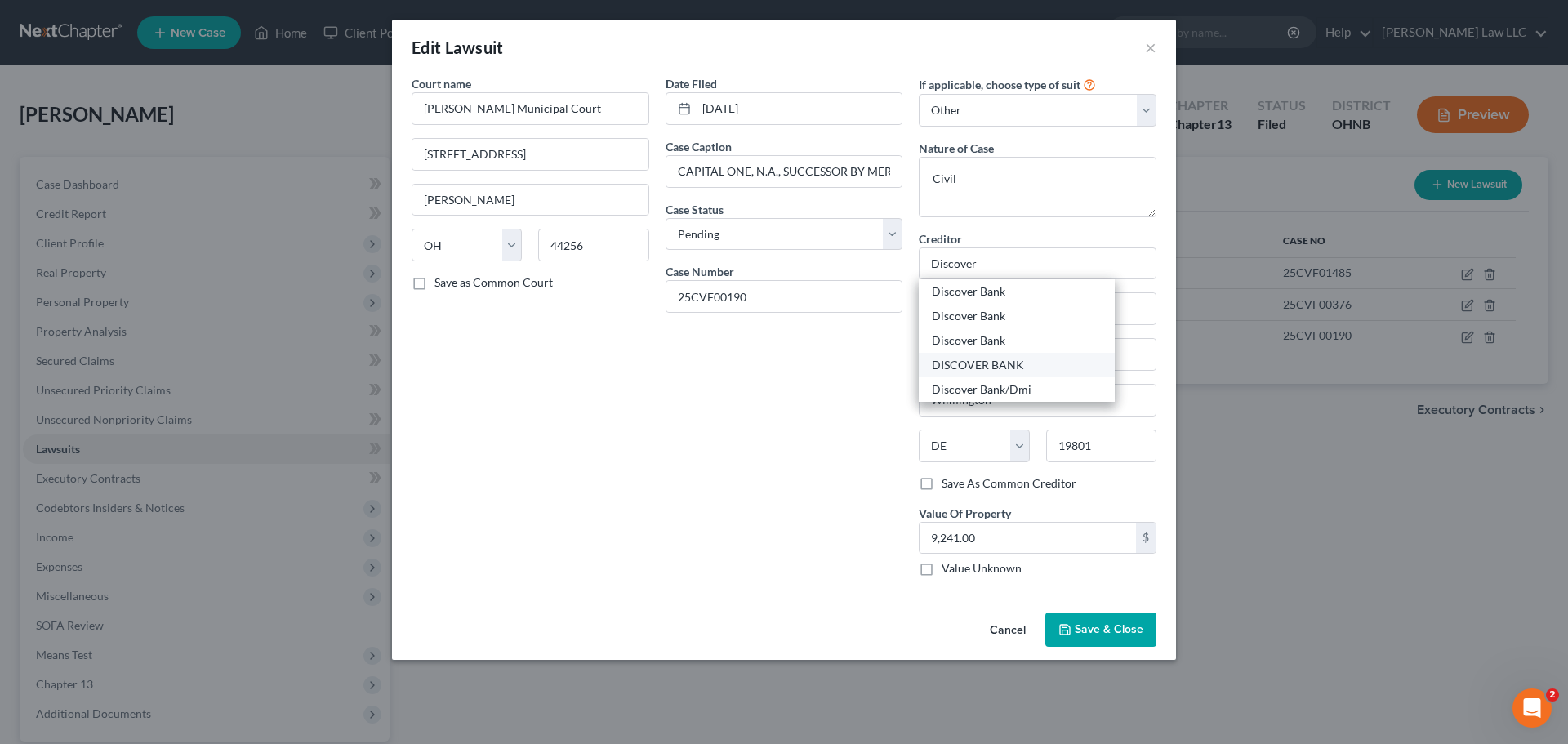
click at [974, 367] on div "DISCOVER BANK" at bounding box center [1016, 365] width 170 height 17
type input "DISCOVER BANK"
type input "4590 E. BROAD ST"
type input "Columbus"
select select "36"
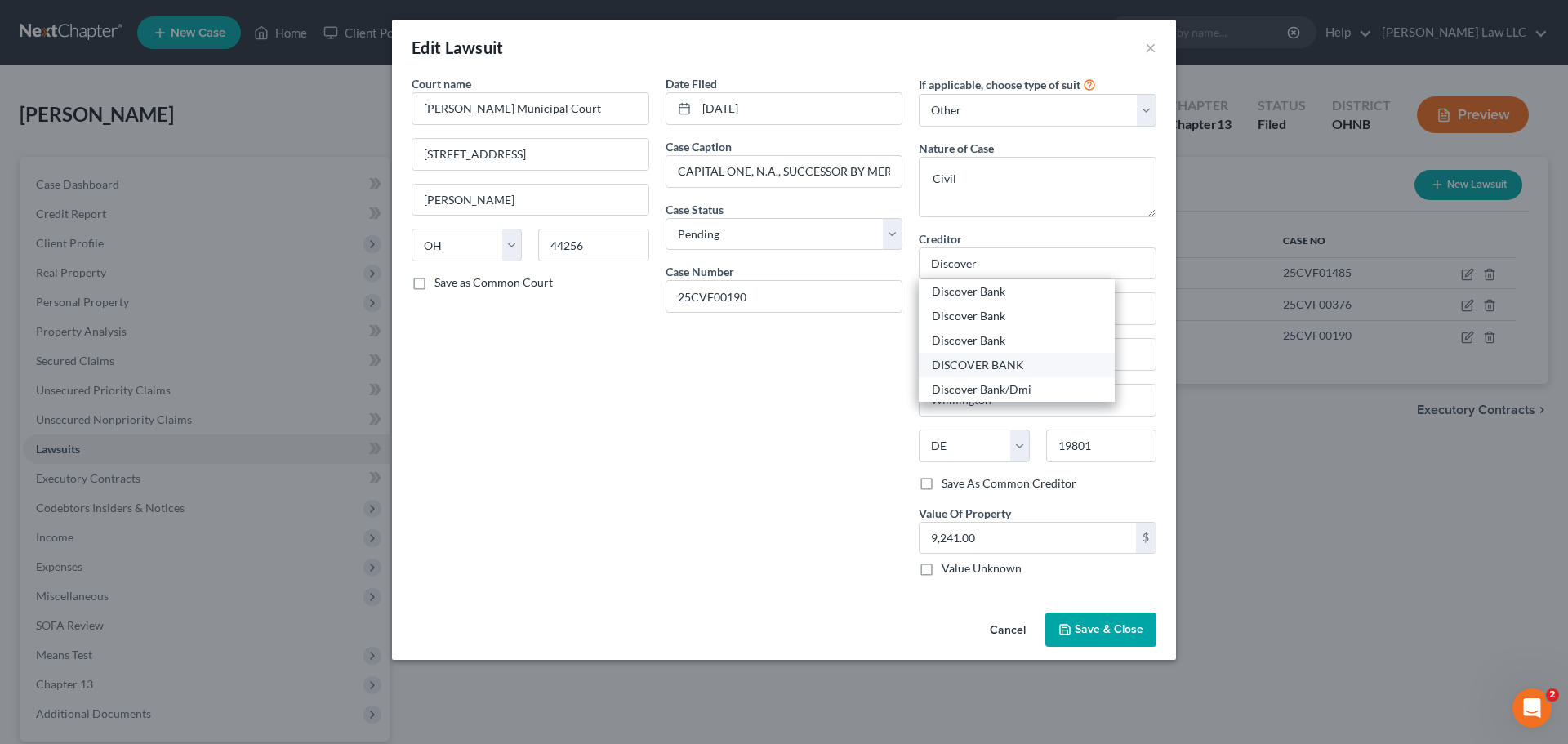
type input "43213"
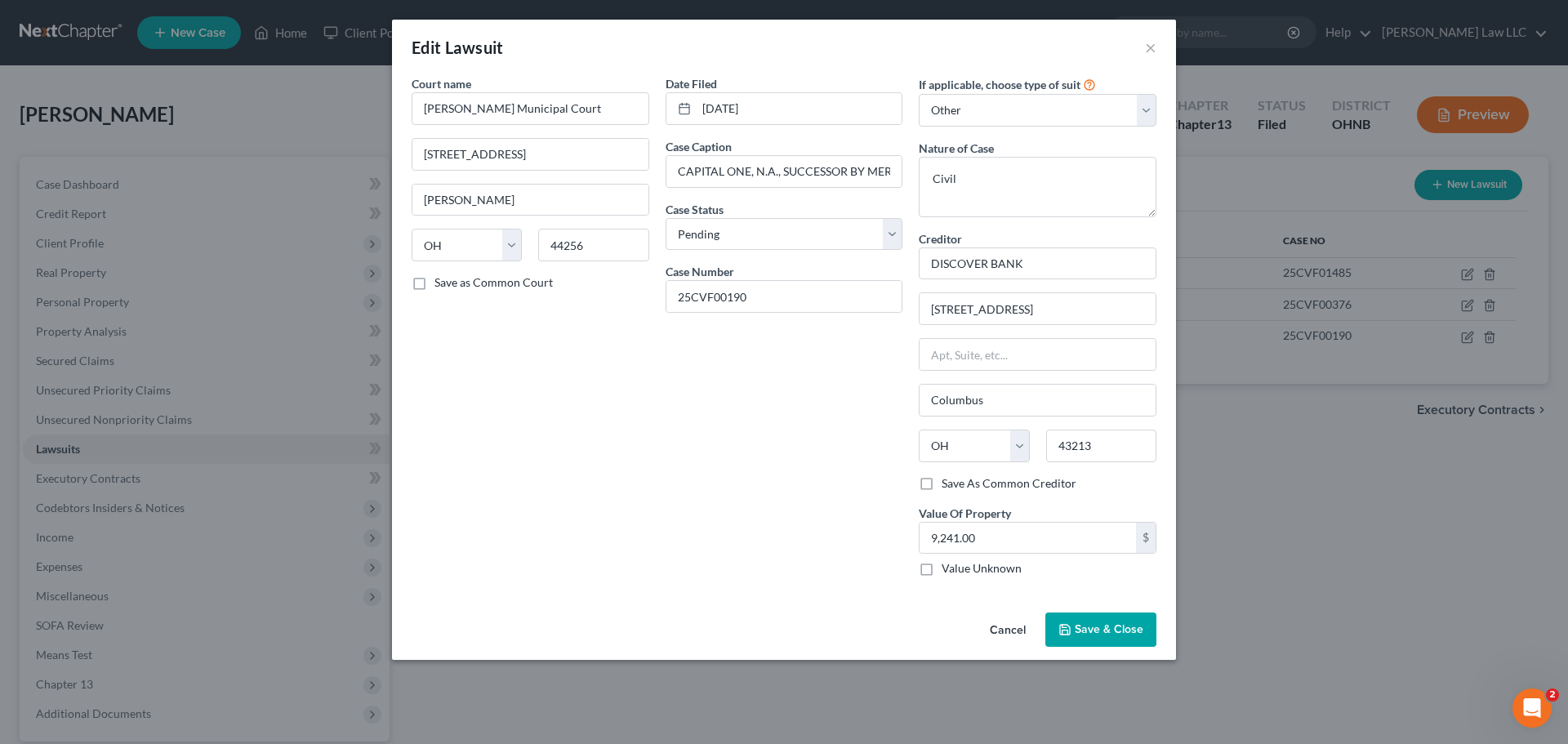
click at [803, 423] on div "Date Filed 01/22/2025 Case Caption CAPITAL ONE, N.A., SUCCESSOR BY MERGER TO DI…" at bounding box center [784, 331] width 254 height 514
click at [1092, 630] on span "Save & Close" at bounding box center [1110, 629] width 69 height 14
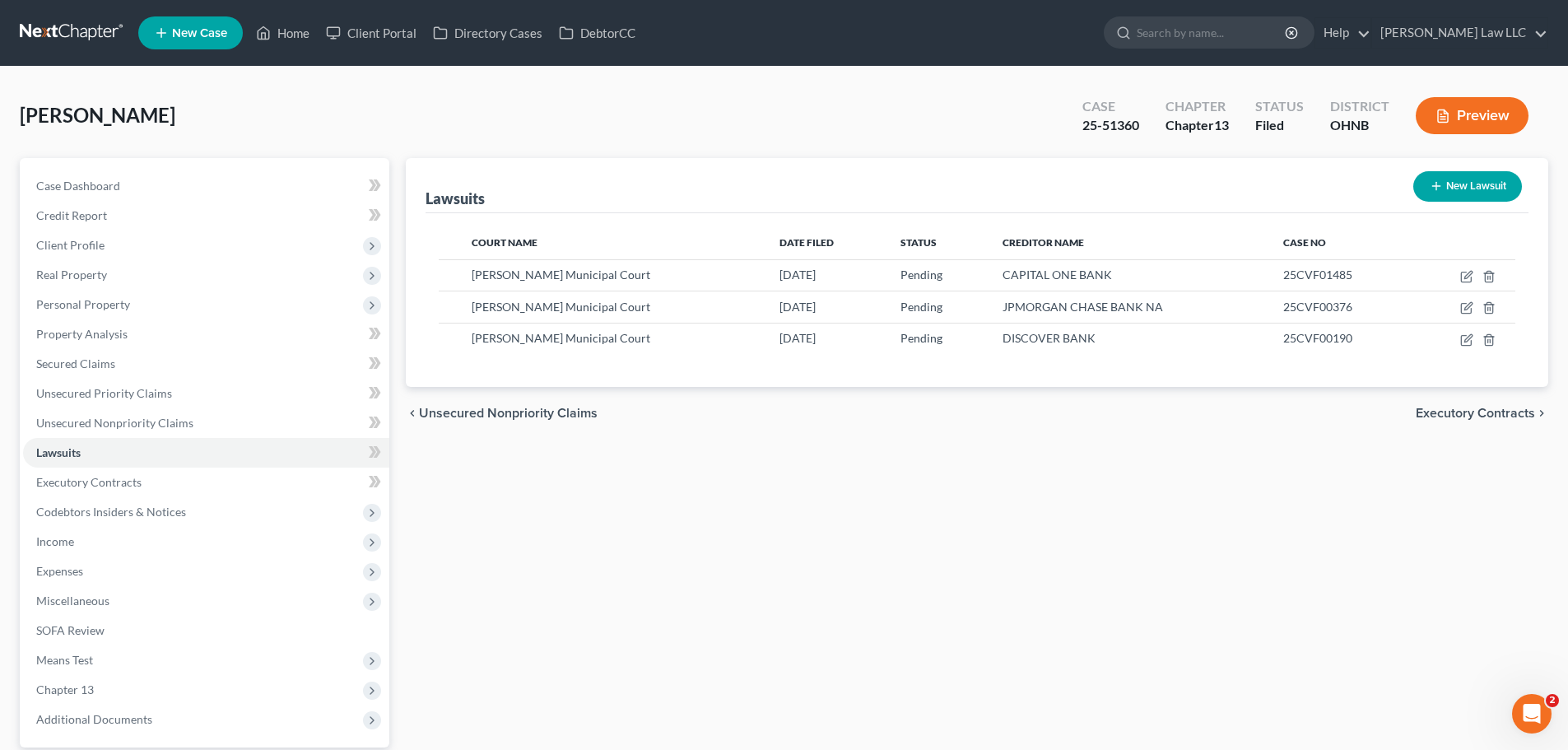
click at [1461, 182] on button "New Lawsuit" at bounding box center [1468, 186] width 109 height 31
select select "0"
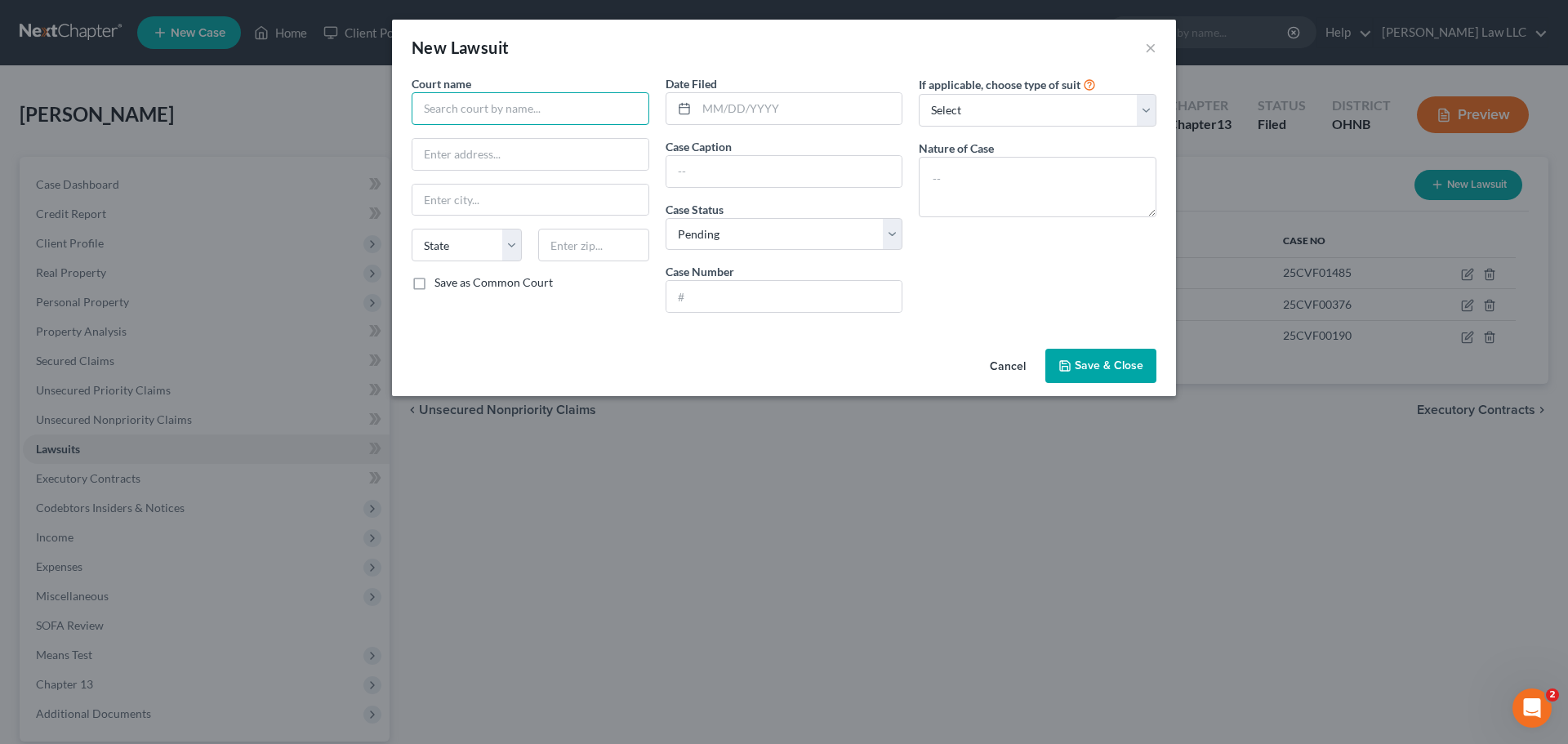
click at [527, 123] on input "text" at bounding box center [531, 108] width 238 height 32
click at [515, 133] on div "Medina Municipal Court" at bounding box center [513, 137] width 177 height 17
type input "Medina Municipal Court"
type input "135 North Elmwood Avenue"
type input "Medina"
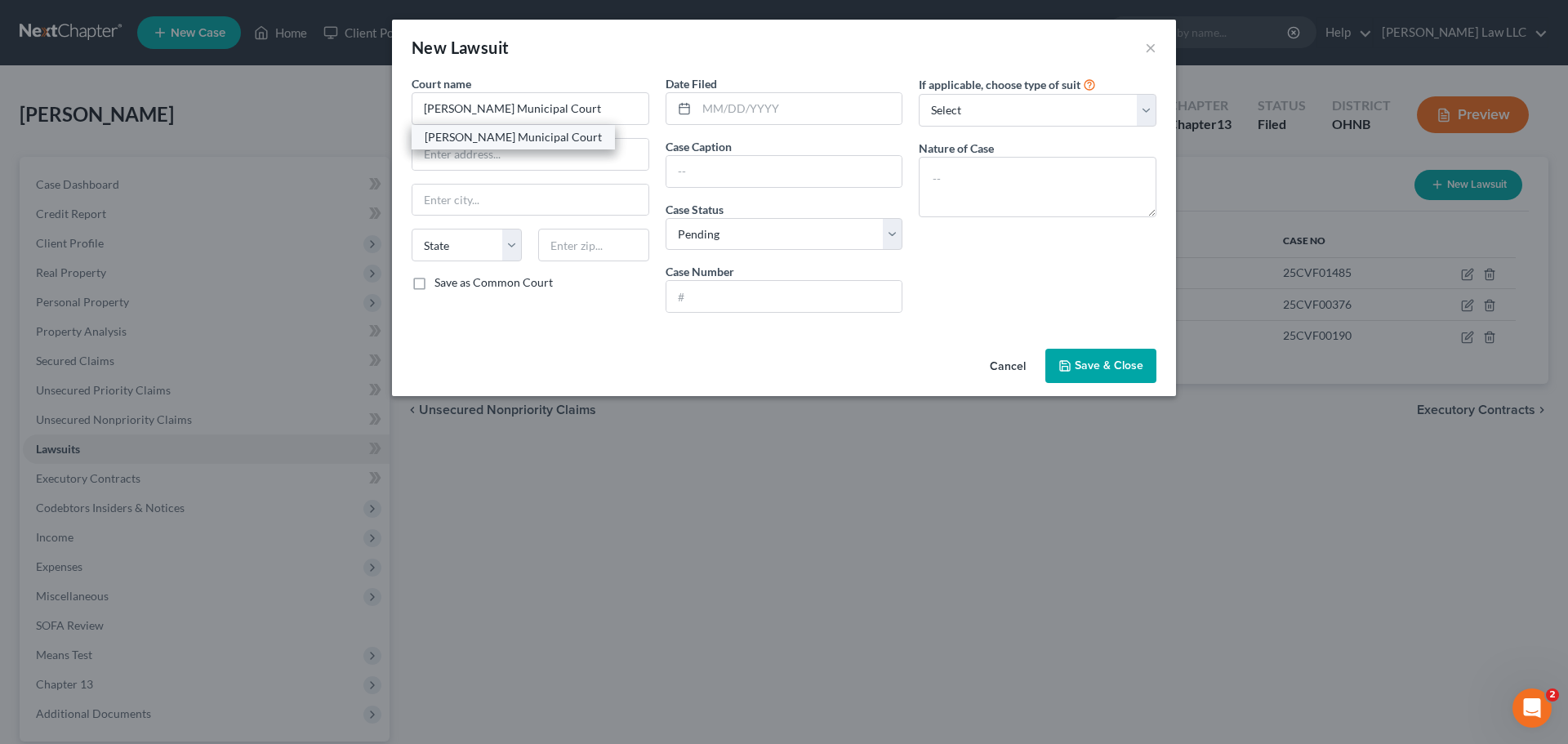
select select "36"
type input "44256"
click at [708, 169] on input "text" at bounding box center [784, 172] width 236 height 31
paste input "JPMORGAN CHASE BANK, N.A. vs. THOMAS, ZEBULON"
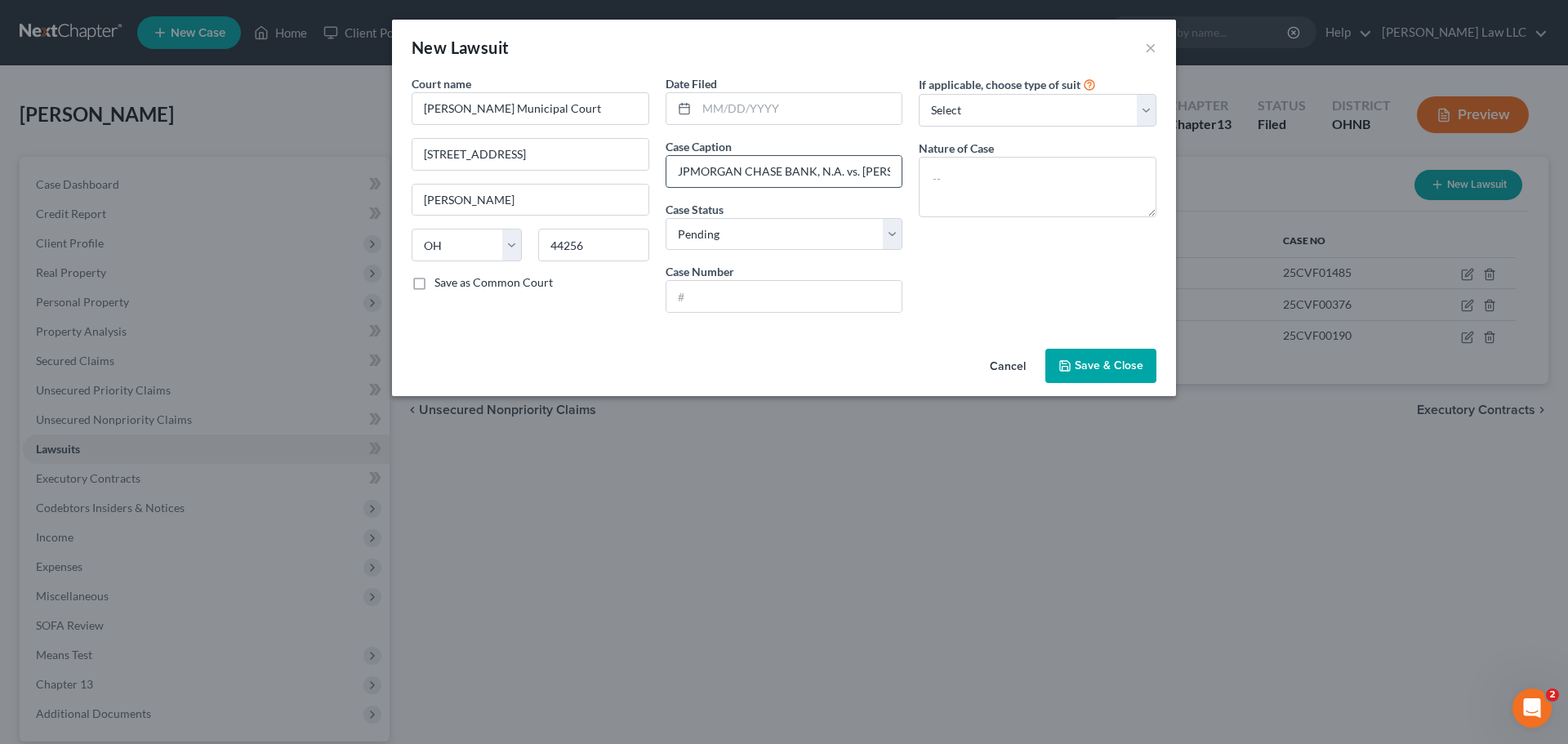
scroll to position [0, 74]
type input "JPMORGAN CHASE BANK, N.A. vs. THOMAS, ZEBULON"
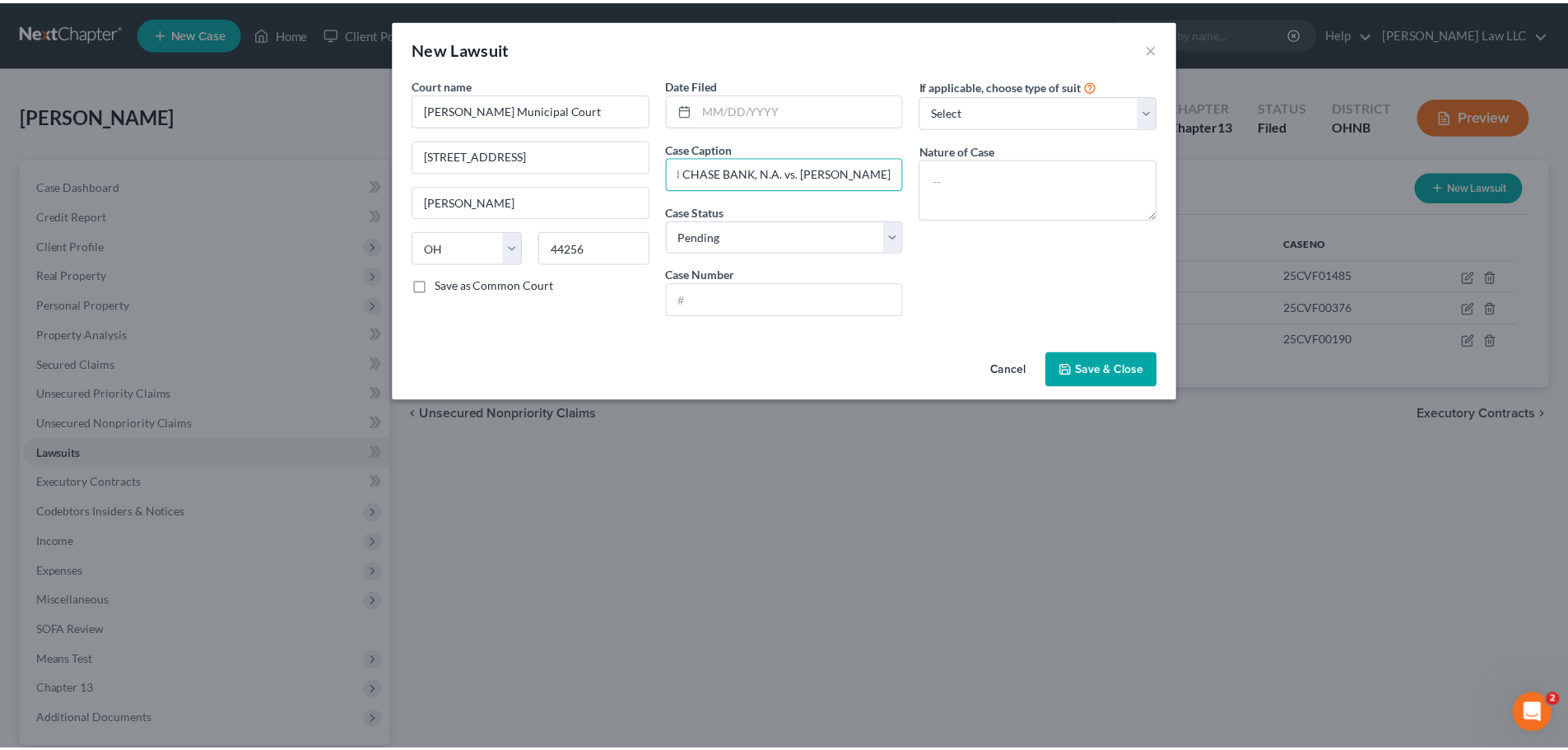
scroll to position [0, 0]
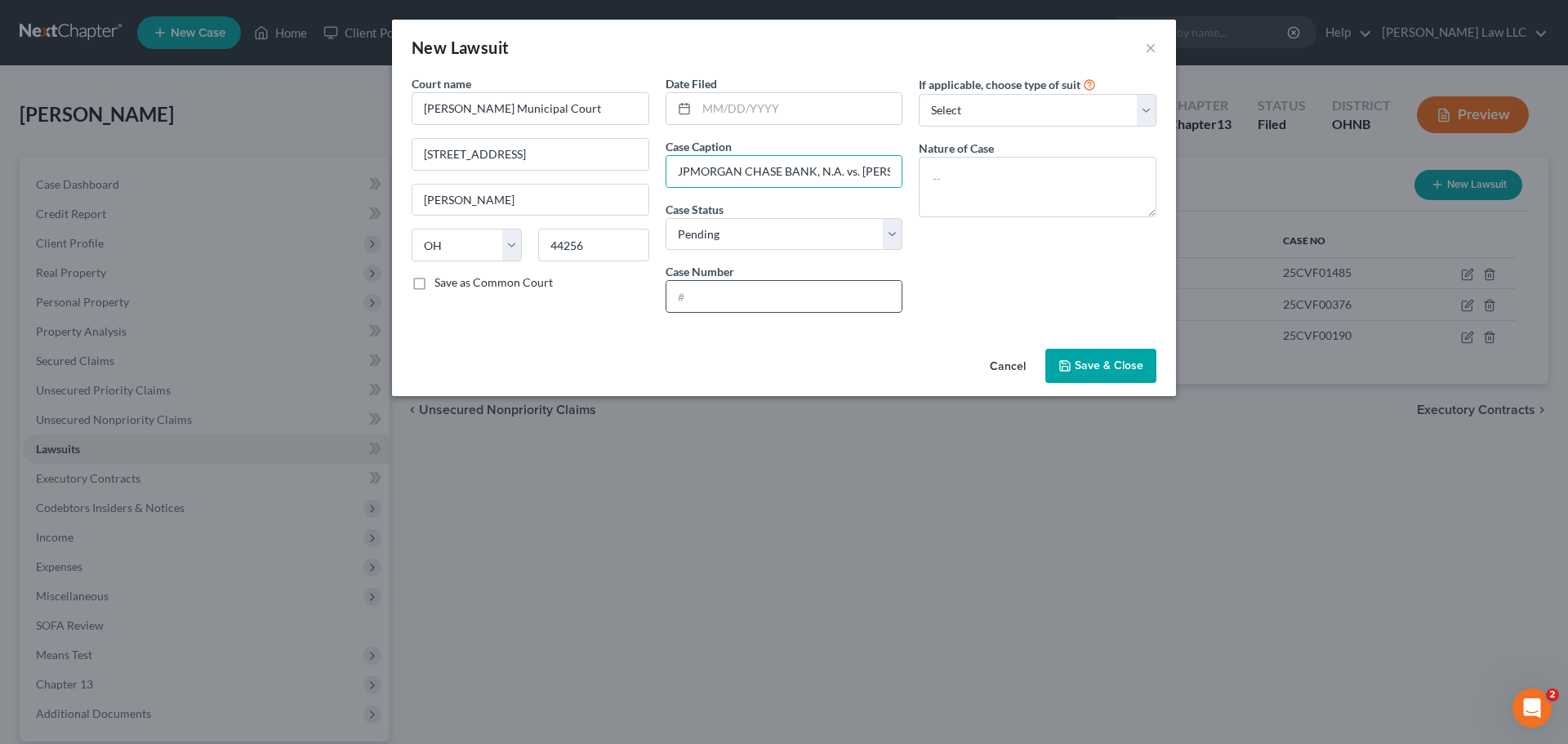
click at [721, 294] on input "text" at bounding box center [784, 297] width 236 height 31
paste input "25CVF00139"
type input "25CVF00139"
click at [992, 296] on div "If applicable, choose type of suit Select Repossession Garnishment Foreclosure …" at bounding box center [1037, 200] width 254 height 251
click at [714, 109] on input "text" at bounding box center [799, 109] width 205 height 31
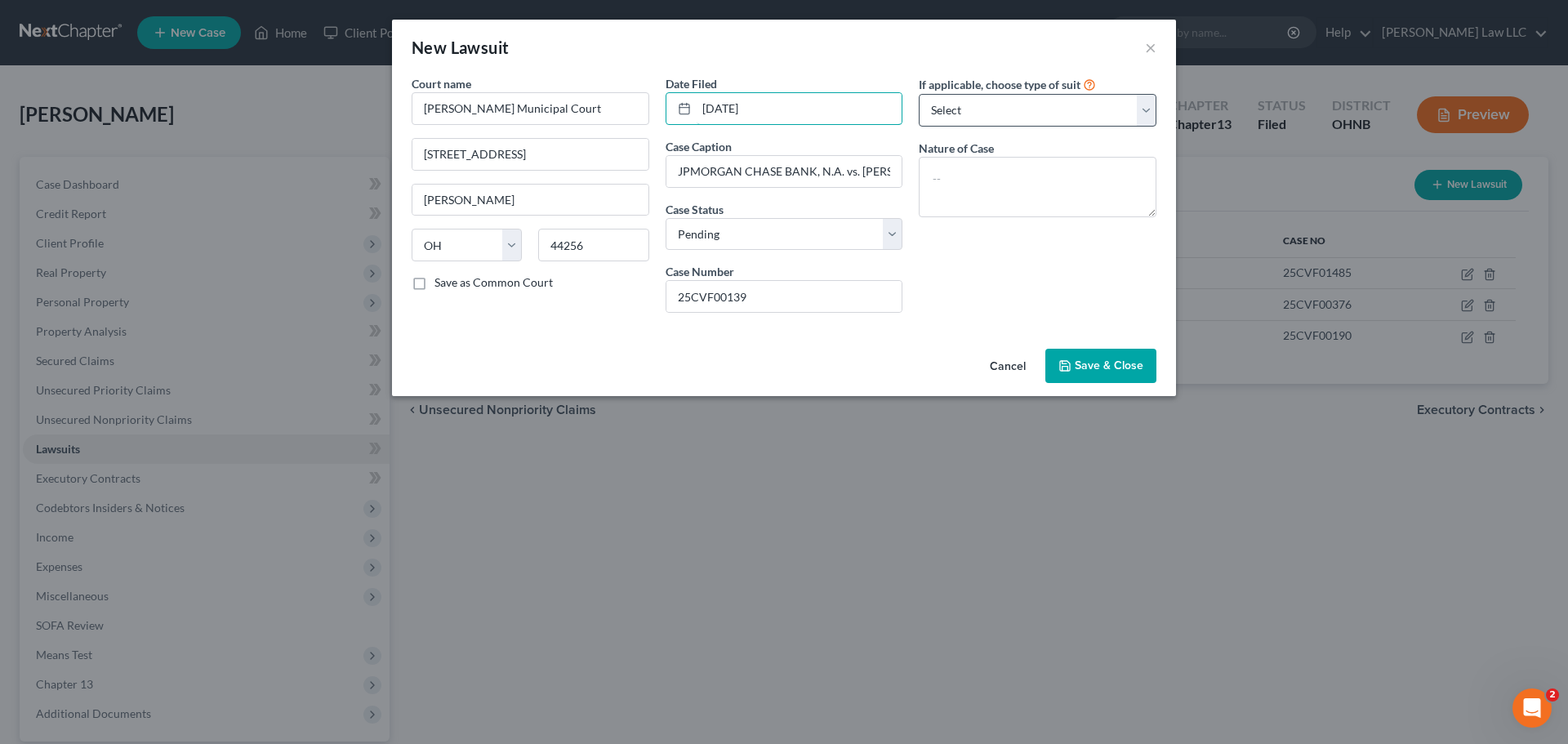
type input "01/17/2025"
click at [1016, 120] on select "Select Repossession Garnishment Foreclosure Attached, Seized, Or Levied Other" at bounding box center [1038, 110] width 238 height 32
select select "4"
click at [919, 94] on select "Select Repossession Garnishment Foreclosure Attached, Seized, Or Levied Other" at bounding box center [1038, 110] width 238 height 32
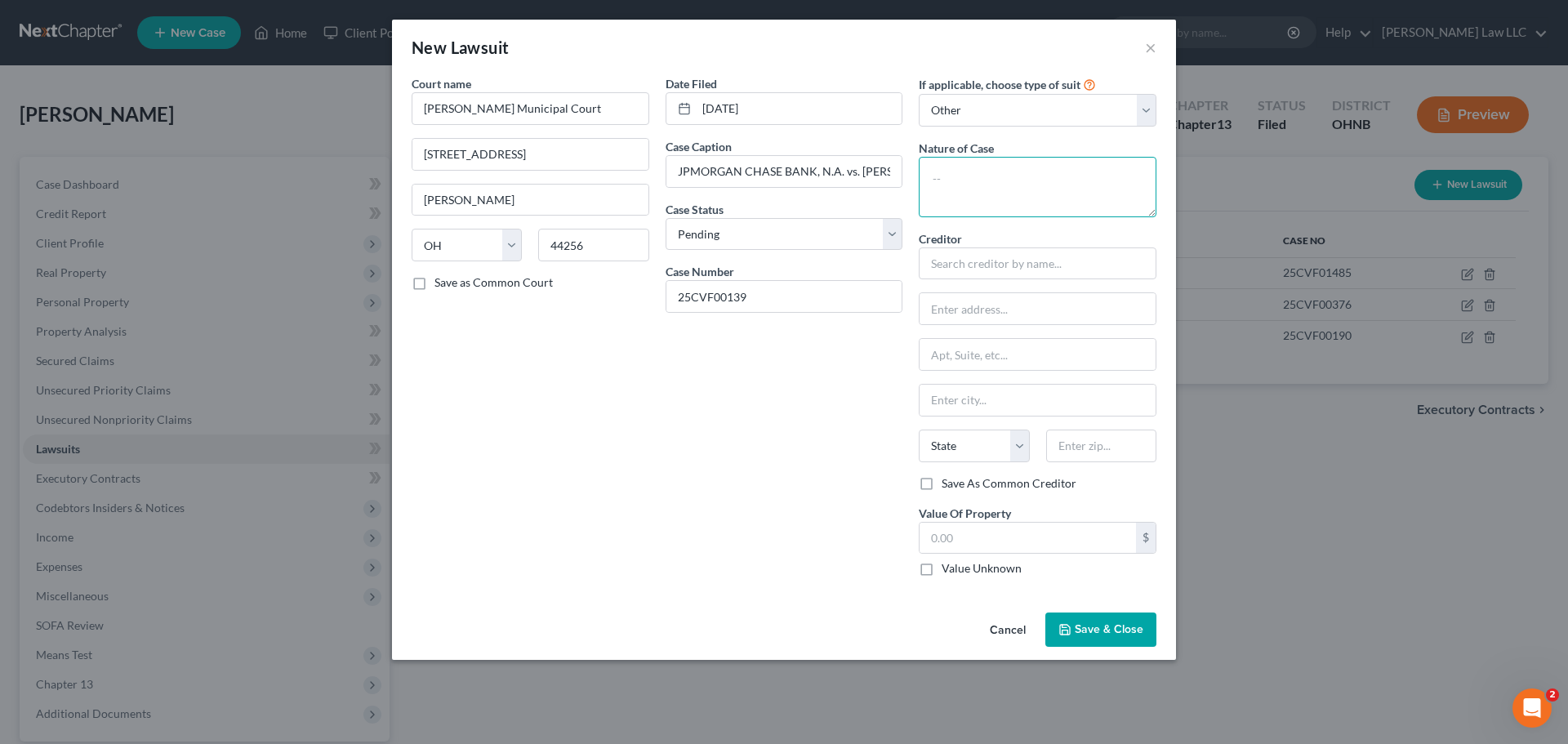
click at [964, 182] on textarea at bounding box center [1038, 187] width 238 height 60
type textarea "i"
type textarea "civil"
click at [977, 261] on input "text" at bounding box center [1038, 263] width 238 height 32
type input "c"
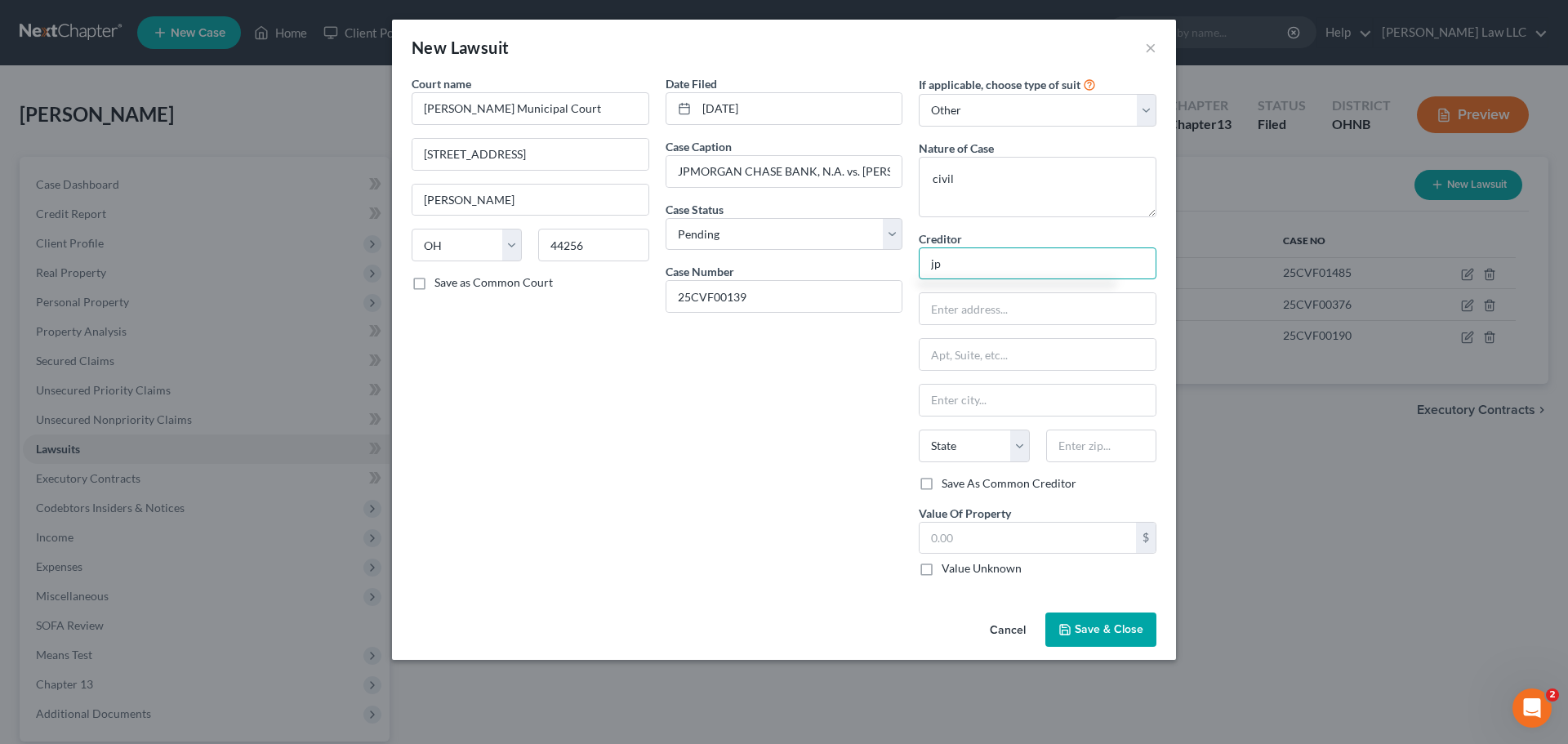
drag, startPoint x: 973, startPoint y: 262, endPoint x: 915, endPoint y: 263, distance: 58.0
click at [915, 263] on div "If applicable, choose type of suit Select Repossession Garnishment Foreclosure …" at bounding box center [1037, 331] width 254 height 514
click at [1020, 345] on div "JPMORGAN CHASE BANK NA" at bounding box center [1016, 340] width 170 height 17
type input "JPMORGAN CHASE BANK NA"
type input "201 N Walnut St"
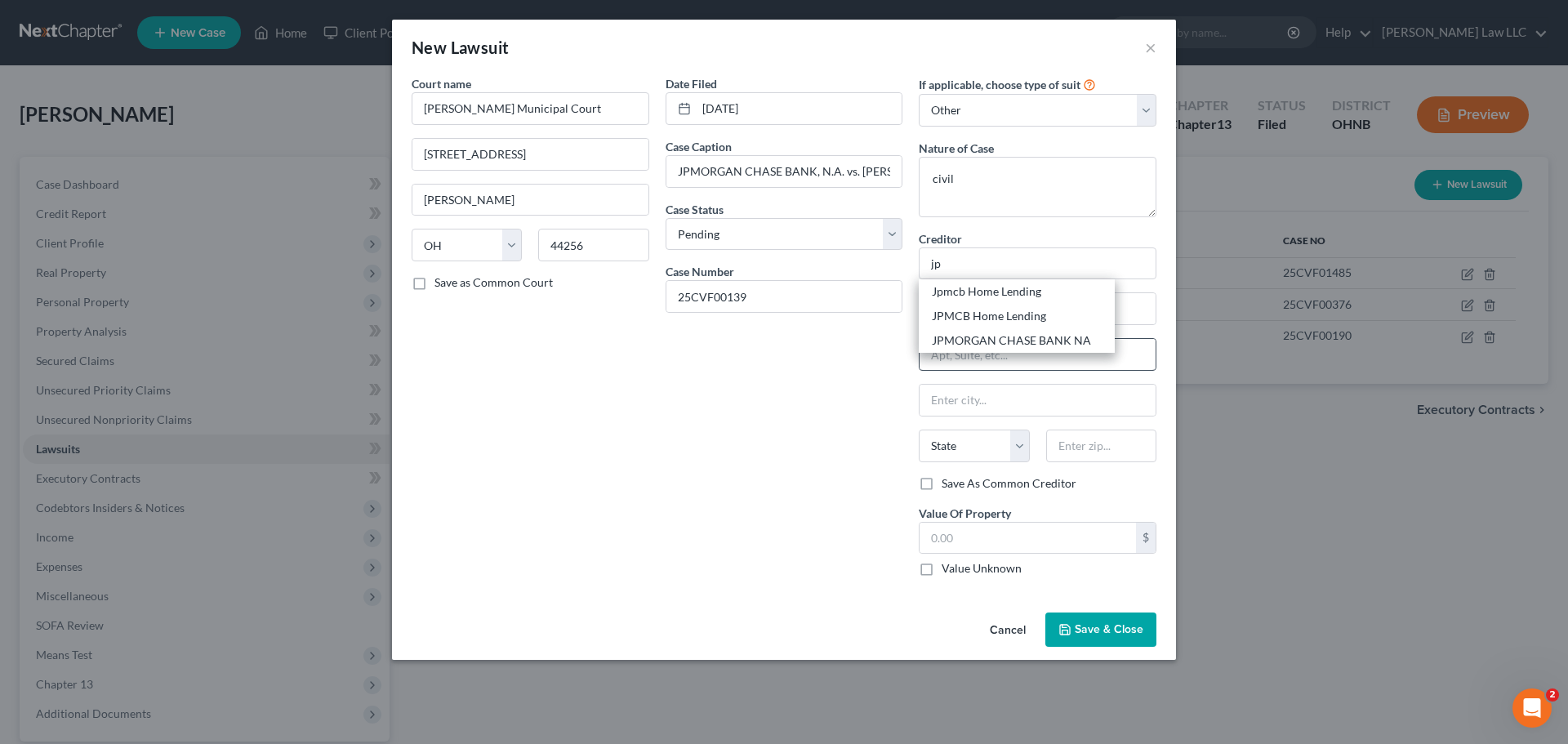
type input "Wilmington"
select select "7"
type input "19801"
click at [1020, 340] on input "text" at bounding box center [1038, 355] width 236 height 31
click at [777, 462] on div "Date Filed 01/17/2025 Case Caption JPMORGAN CHASE BANK, N.A. vs. THOMAS, ZEBULO…" at bounding box center [784, 331] width 254 height 514
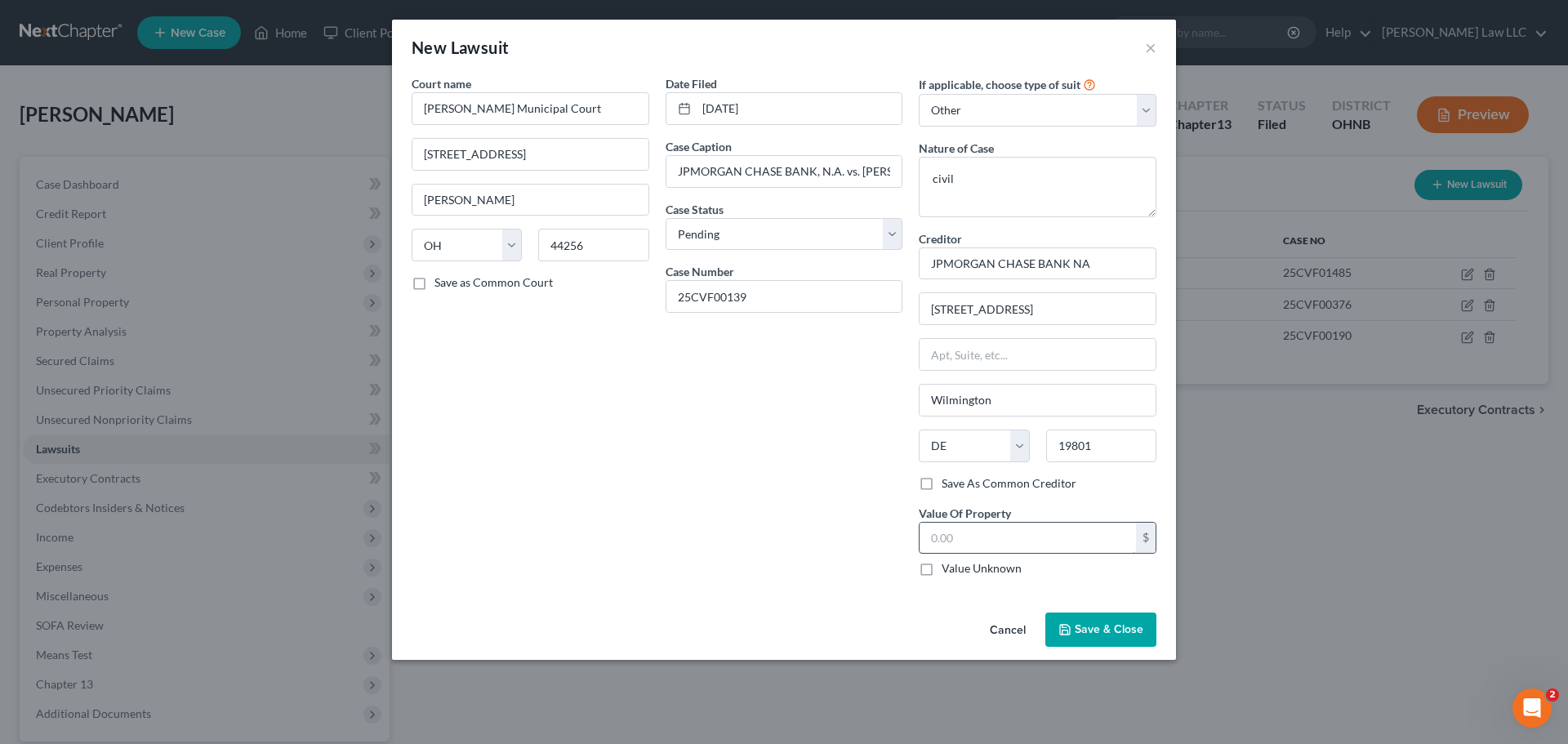
click at [978, 550] on input "text" at bounding box center [1028, 539] width 216 height 31
type input "10,580"
click at [723, 442] on div "Date Filed 01/17/2025 Case Caption JPMORGAN CHASE BANK, N.A. vs. THOMAS, ZEBULO…" at bounding box center [784, 331] width 254 height 514
click at [1116, 625] on span "Save & Close" at bounding box center [1110, 629] width 69 height 14
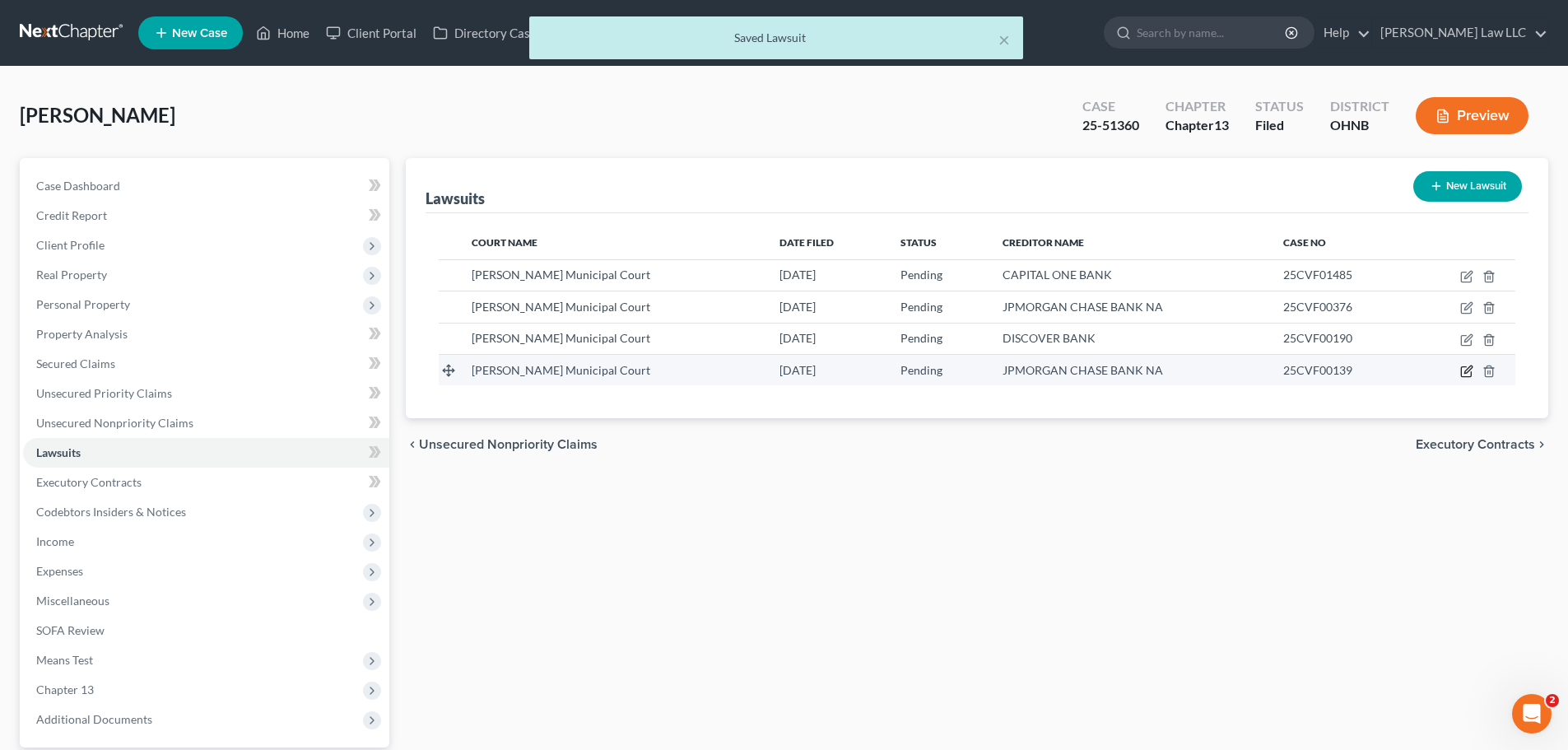
click at [1465, 369] on icon "button" at bounding box center [1466, 371] width 13 height 13
select select "36"
select select "0"
select select "4"
select select "7"
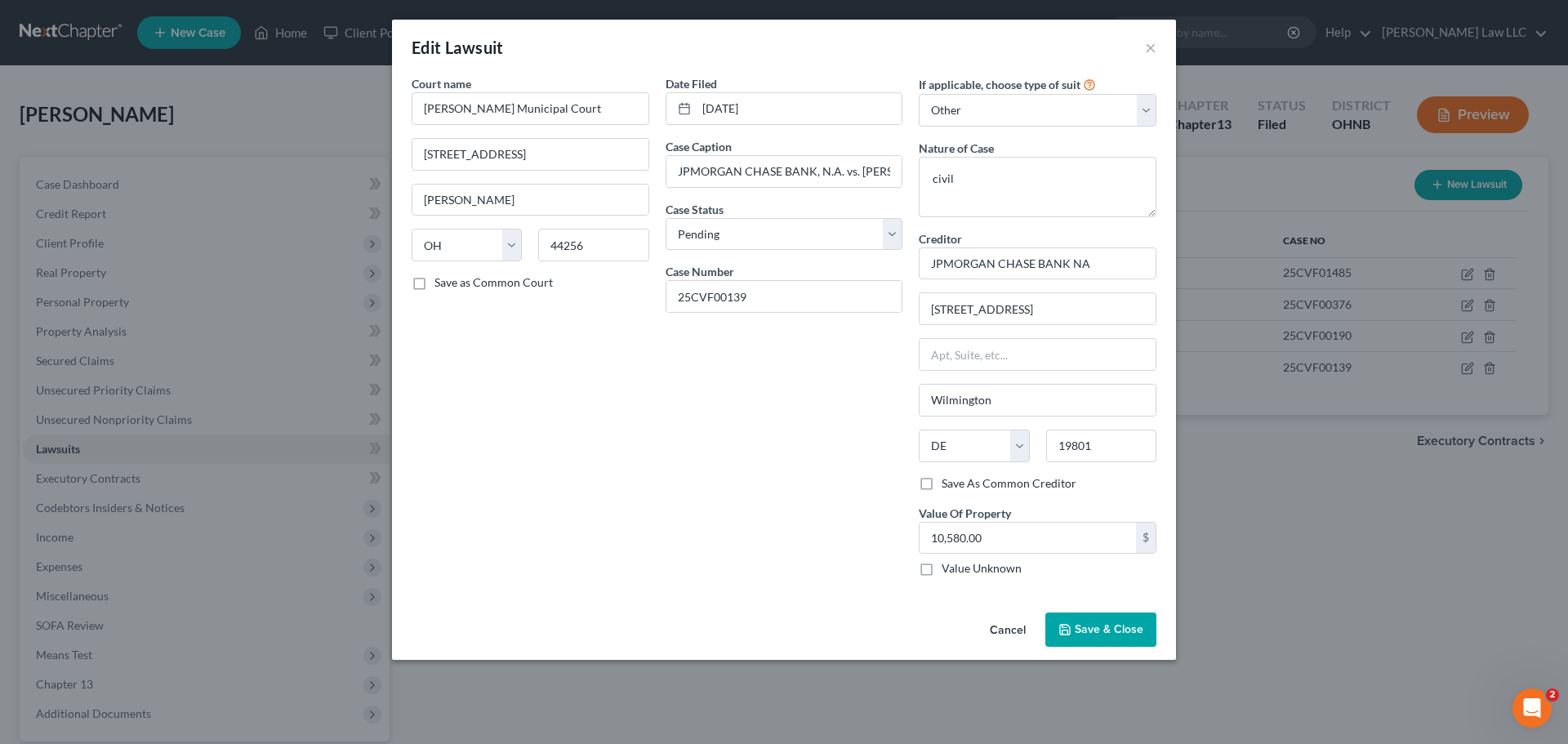
click at [752, 456] on div "Date Filed 01/17/2025 Case Caption JPMORGAN CHASE BANK, N.A. vs. THOMAS, ZEBULO…" at bounding box center [784, 331] width 254 height 514
click at [1094, 629] on span "Save & Close" at bounding box center [1110, 629] width 69 height 14
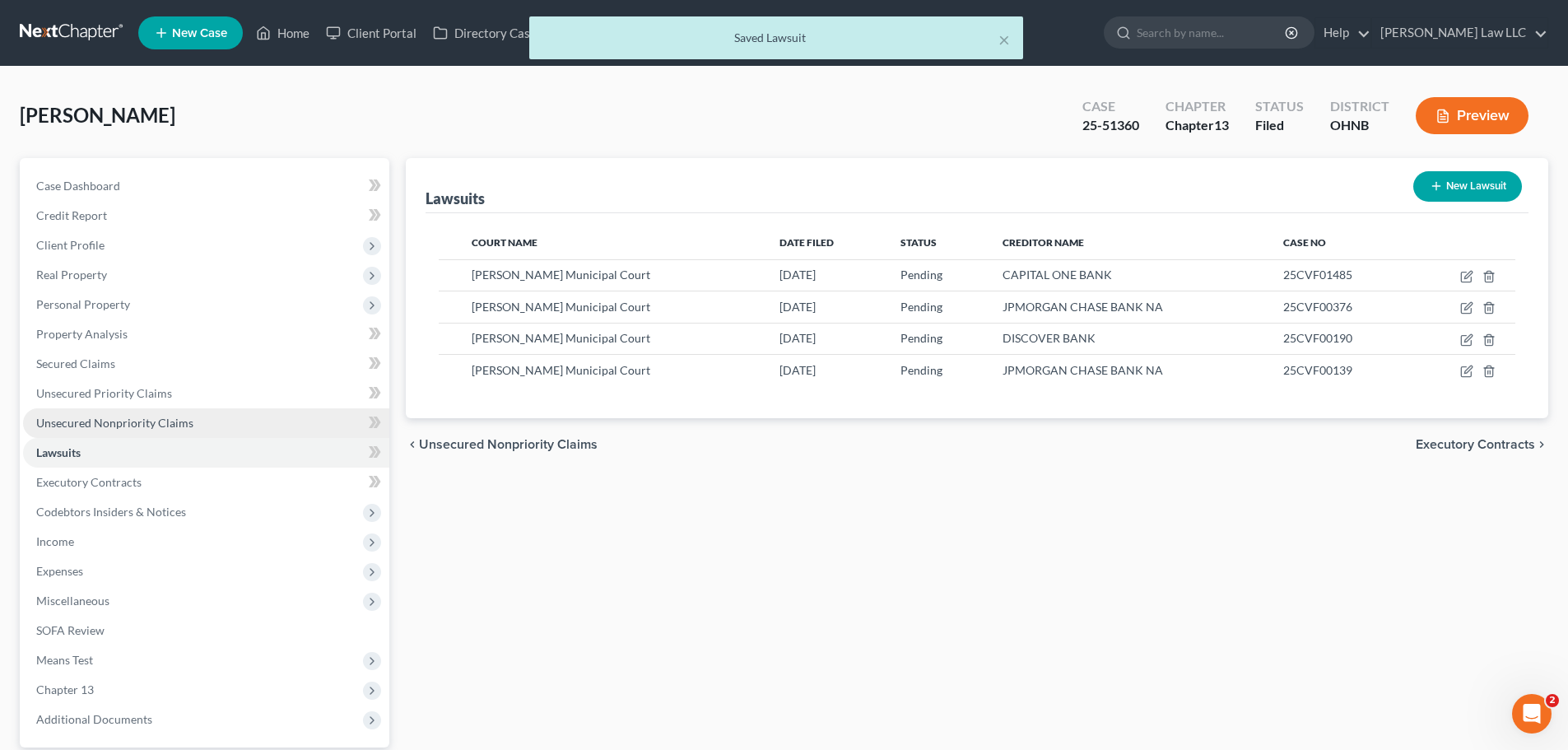
click at [154, 424] on span "Unsecured Nonpriority Claims" at bounding box center [115, 423] width 157 height 14
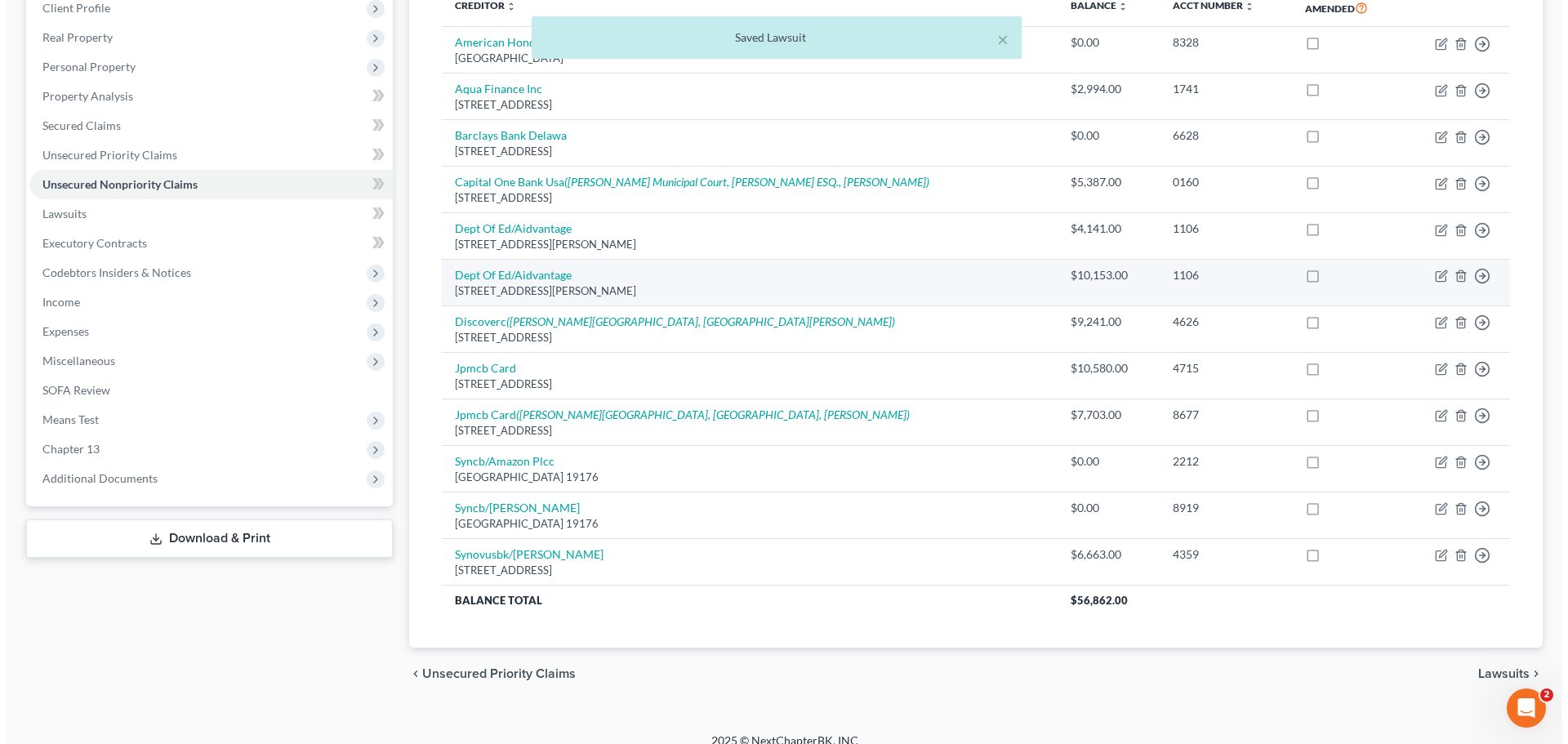
scroll to position [254, 0]
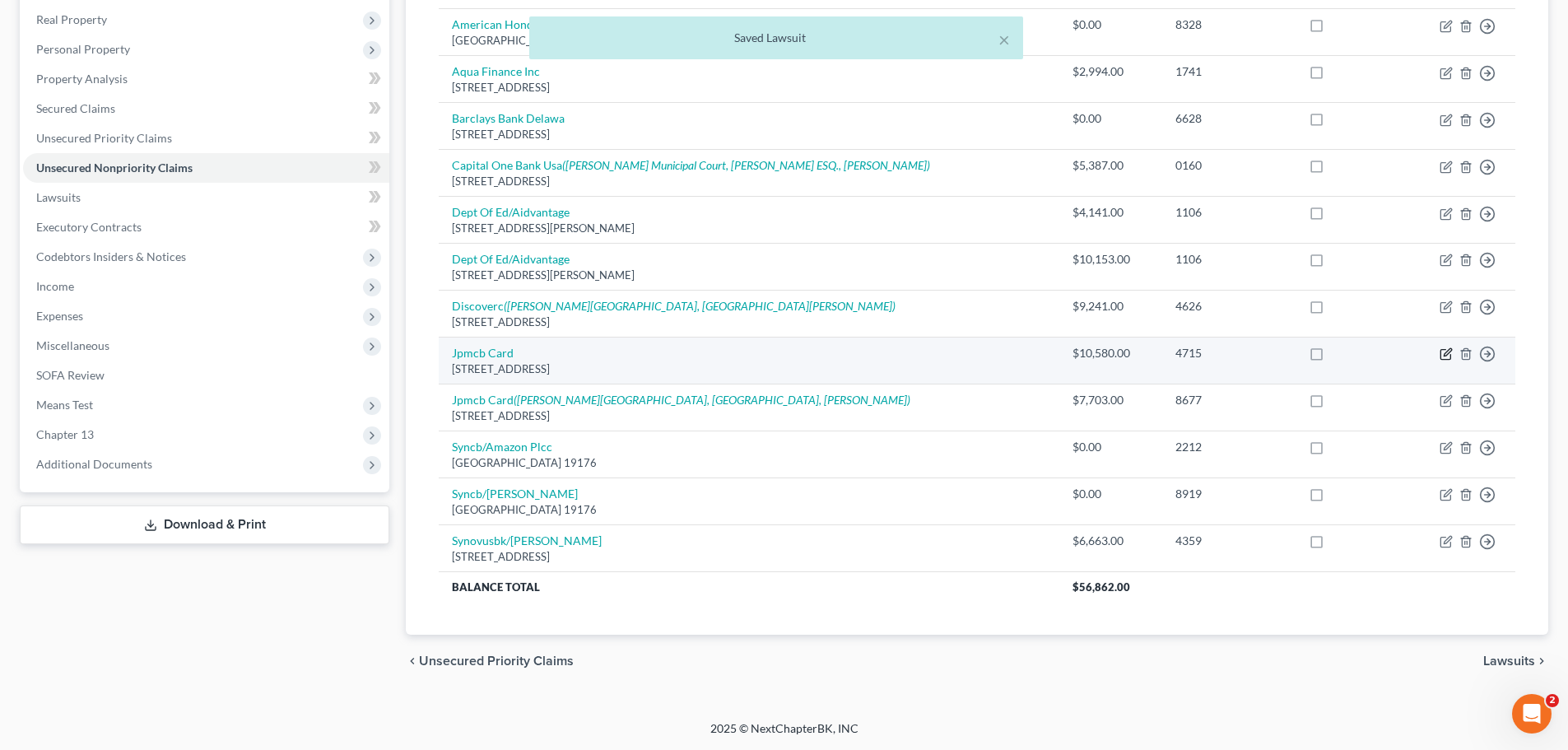
click at [1442, 353] on icon "button" at bounding box center [1445, 354] width 13 height 13
select select "7"
select select "0"
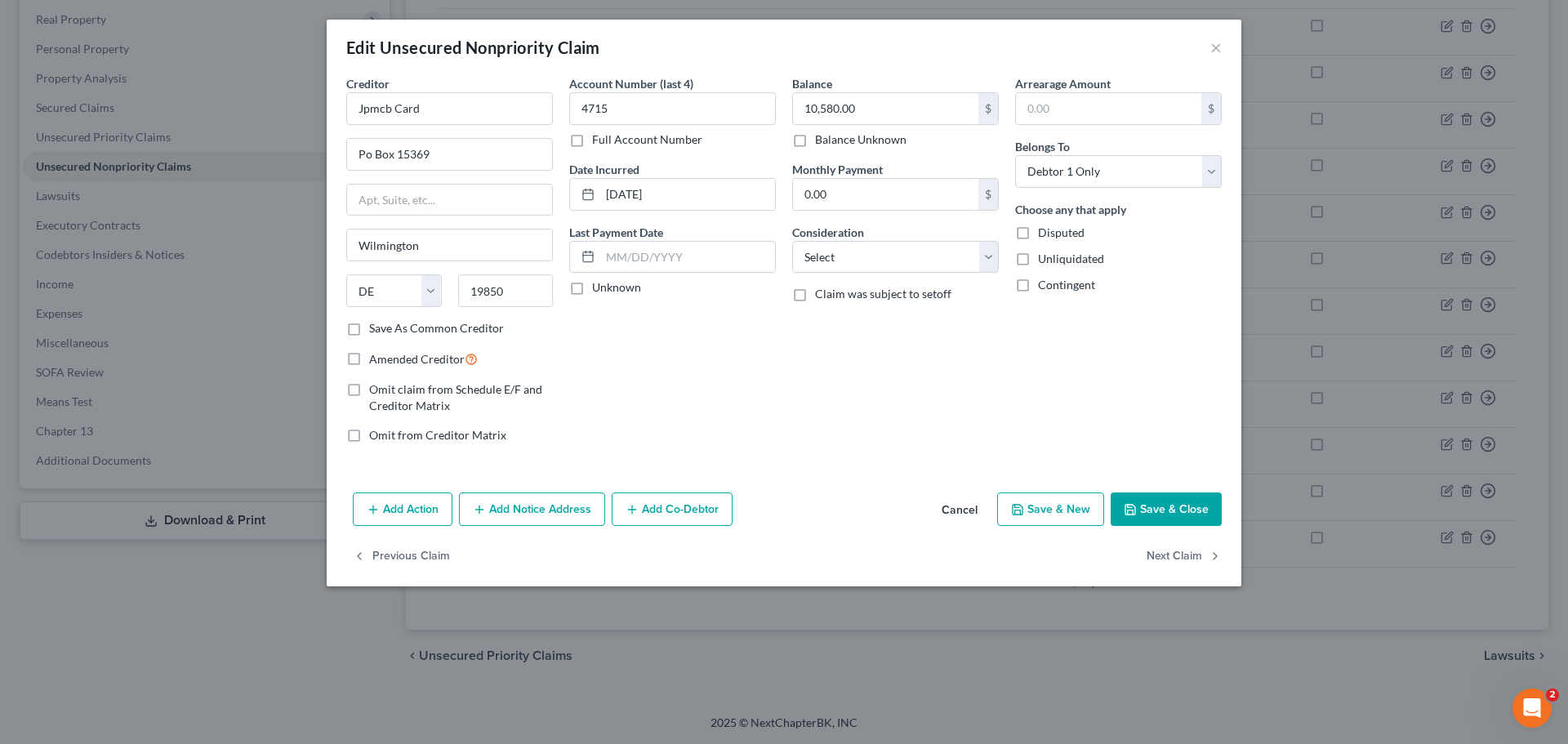
click at [540, 504] on button "Add Notice Address" at bounding box center [532, 509] width 146 height 34
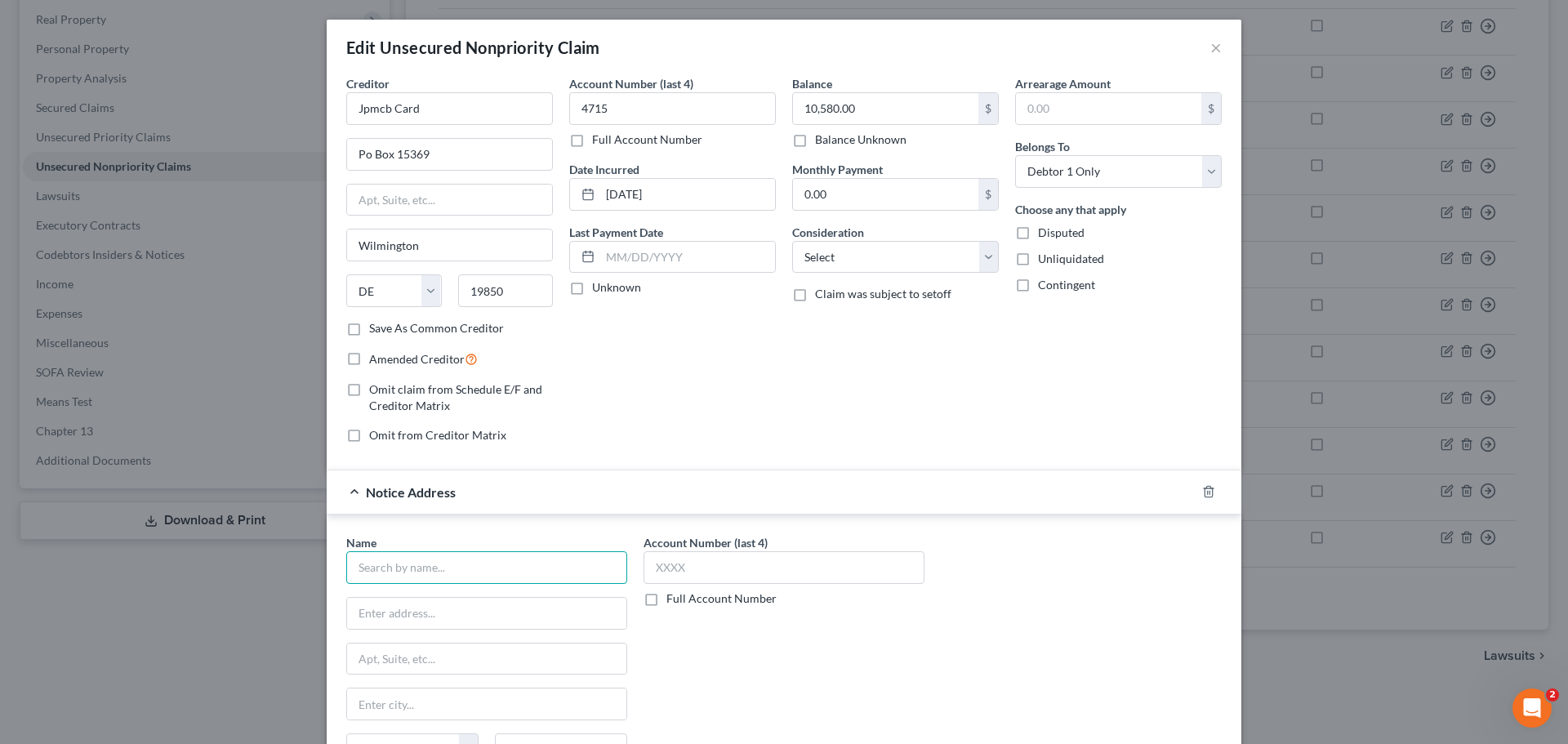
click at [447, 557] on input "text" at bounding box center [487, 567] width 281 height 32
click at [456, 596] on div "Medina Municipal Court" at bounding box center [448, 596] width 177 height 17
type input "Medina Municipal Court"
type input "135 N Elmwood Avenue"
type input "Medina"
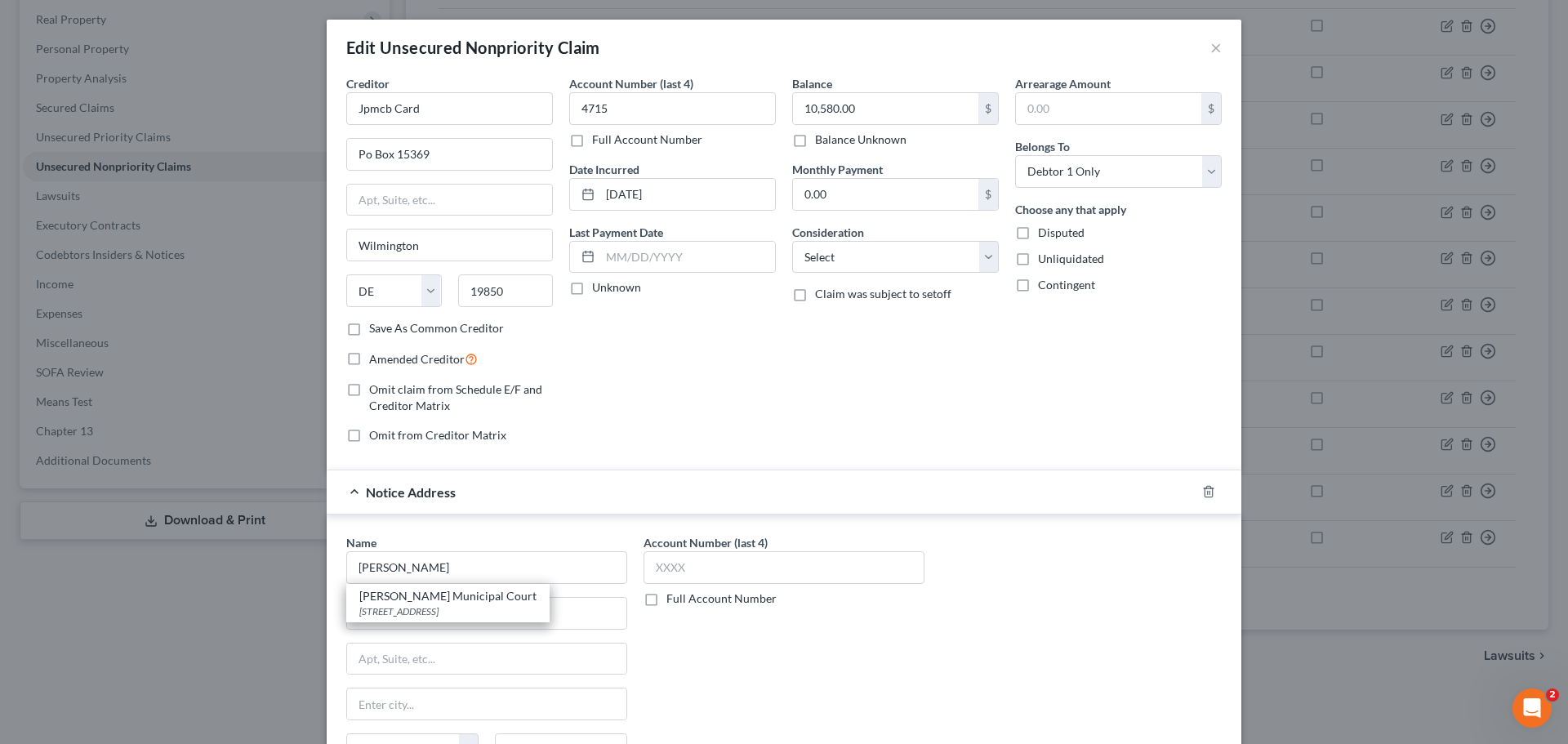
select select "36"
type input "44256"
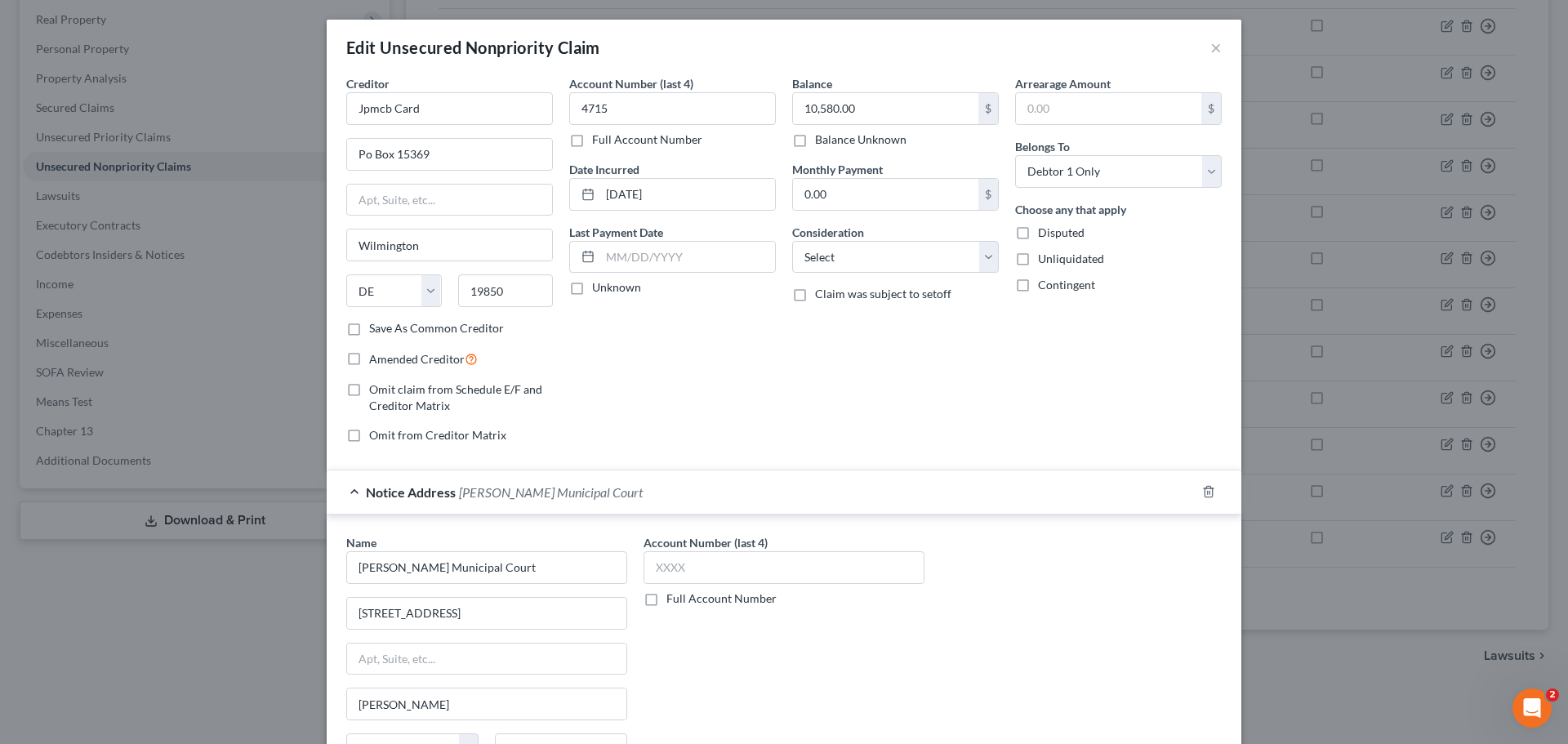
click at [726, 602] on label "Full Account Number" at bounding box center [722, 599] width 110 height 17
click at [683, 601] on input "Full Account Number" at bounding box center [678, 596] width 11 height 11
click at [693, 564] on input "text" at bounding box center [784, 567] width 281 height 32
paste input "25CVF00139"
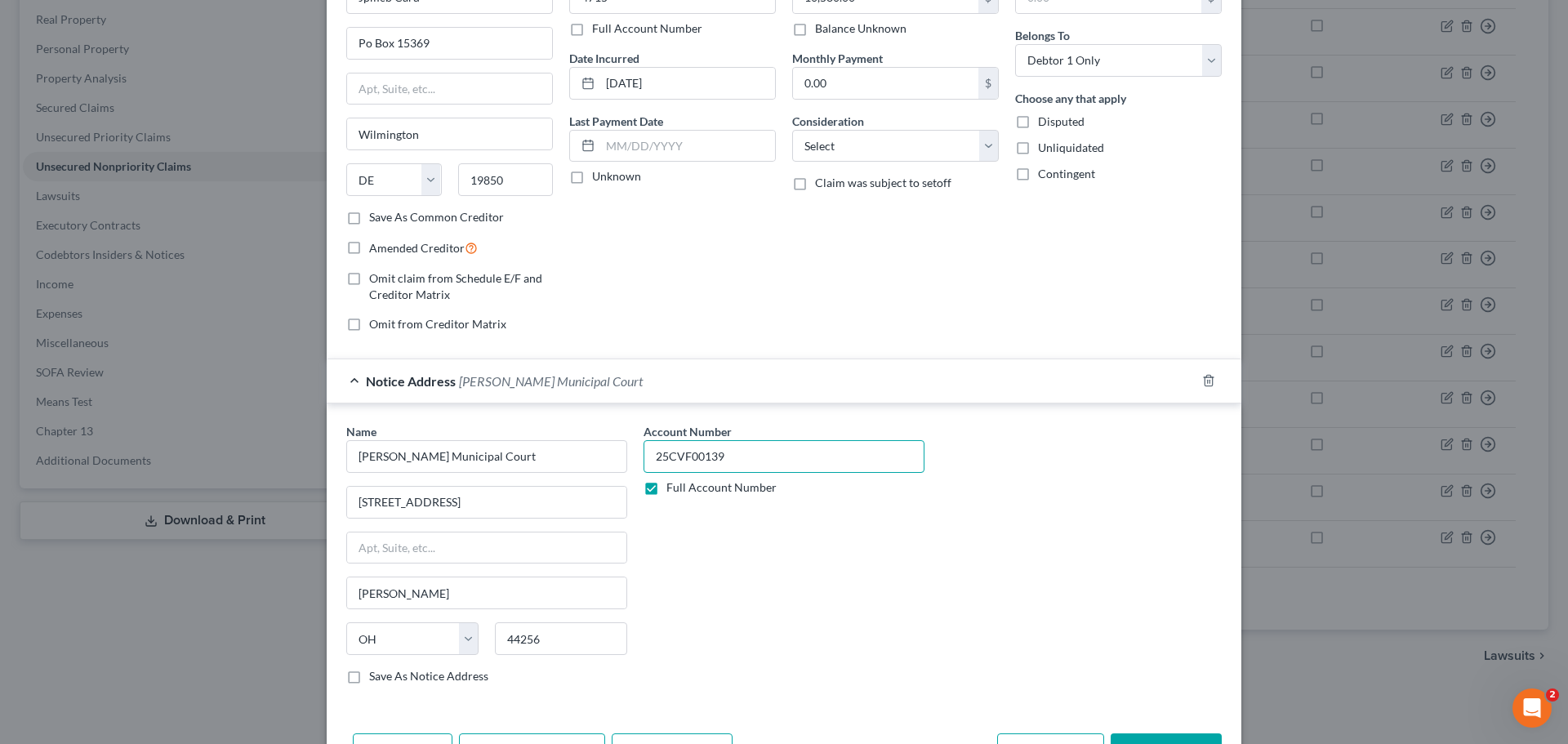
scroll to position [214, 0]
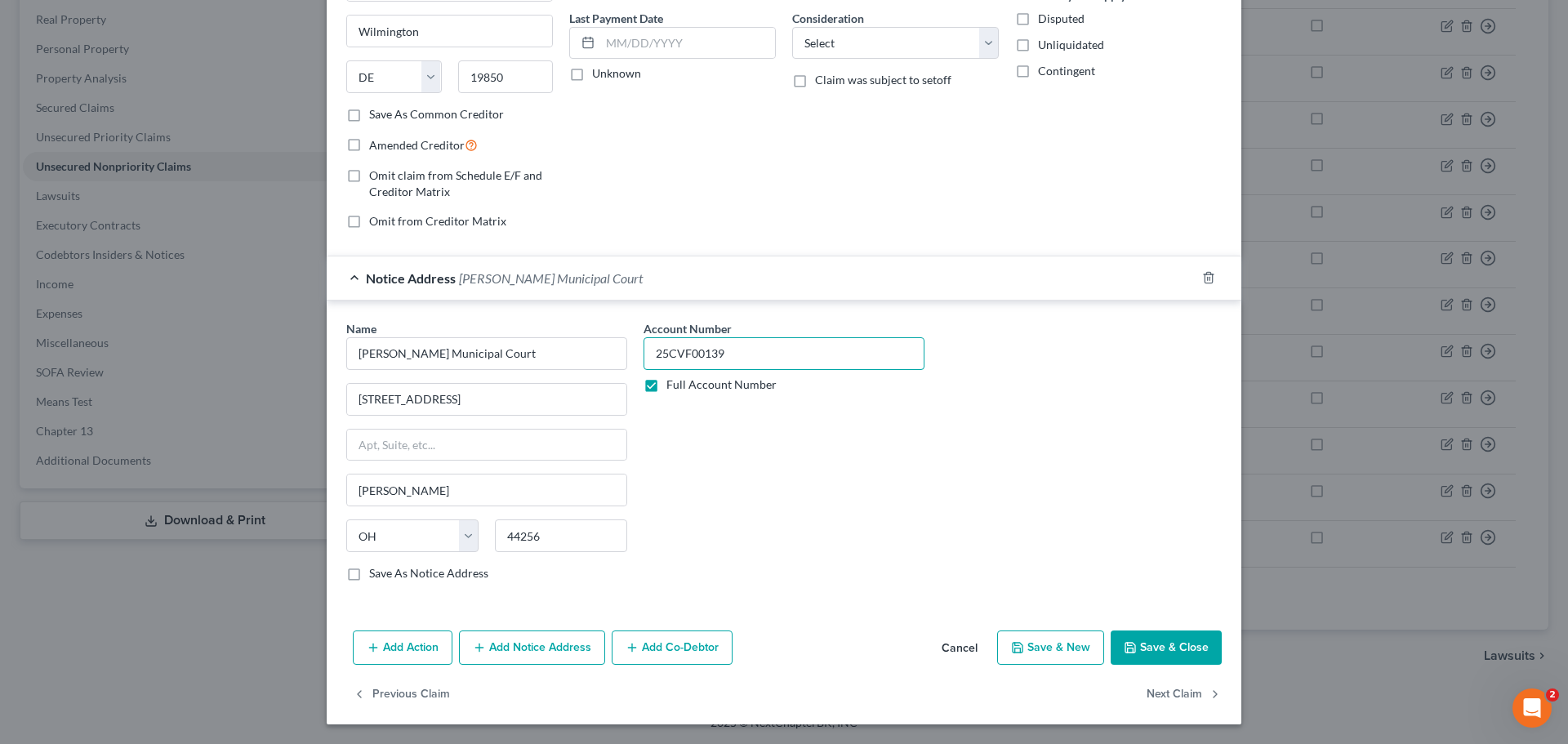
type input "25CVF00139"
click at [493, 645] on button "Add Notice Address" at bounding box center [532, 647] width 146 height 34
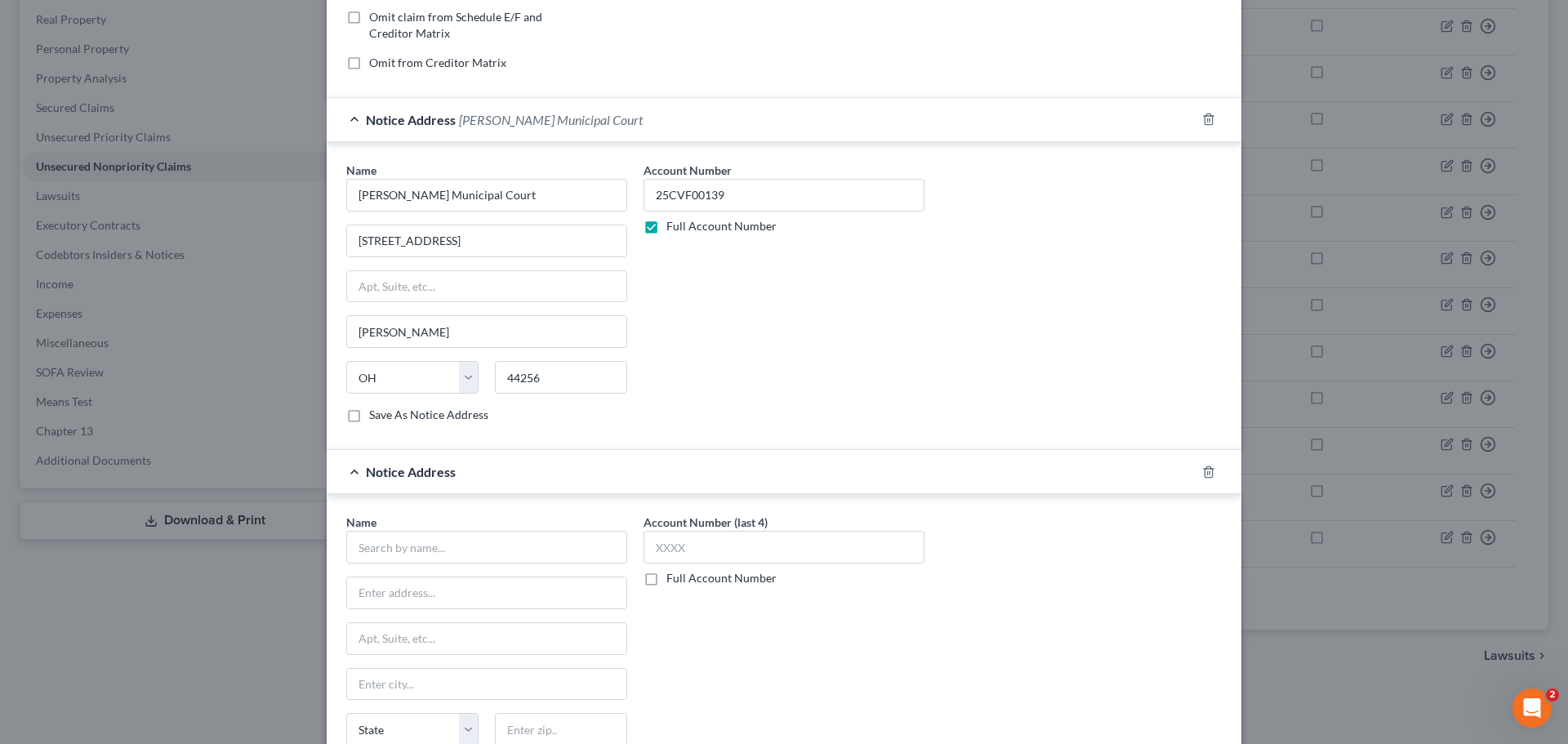
scroll to position [377, 0]
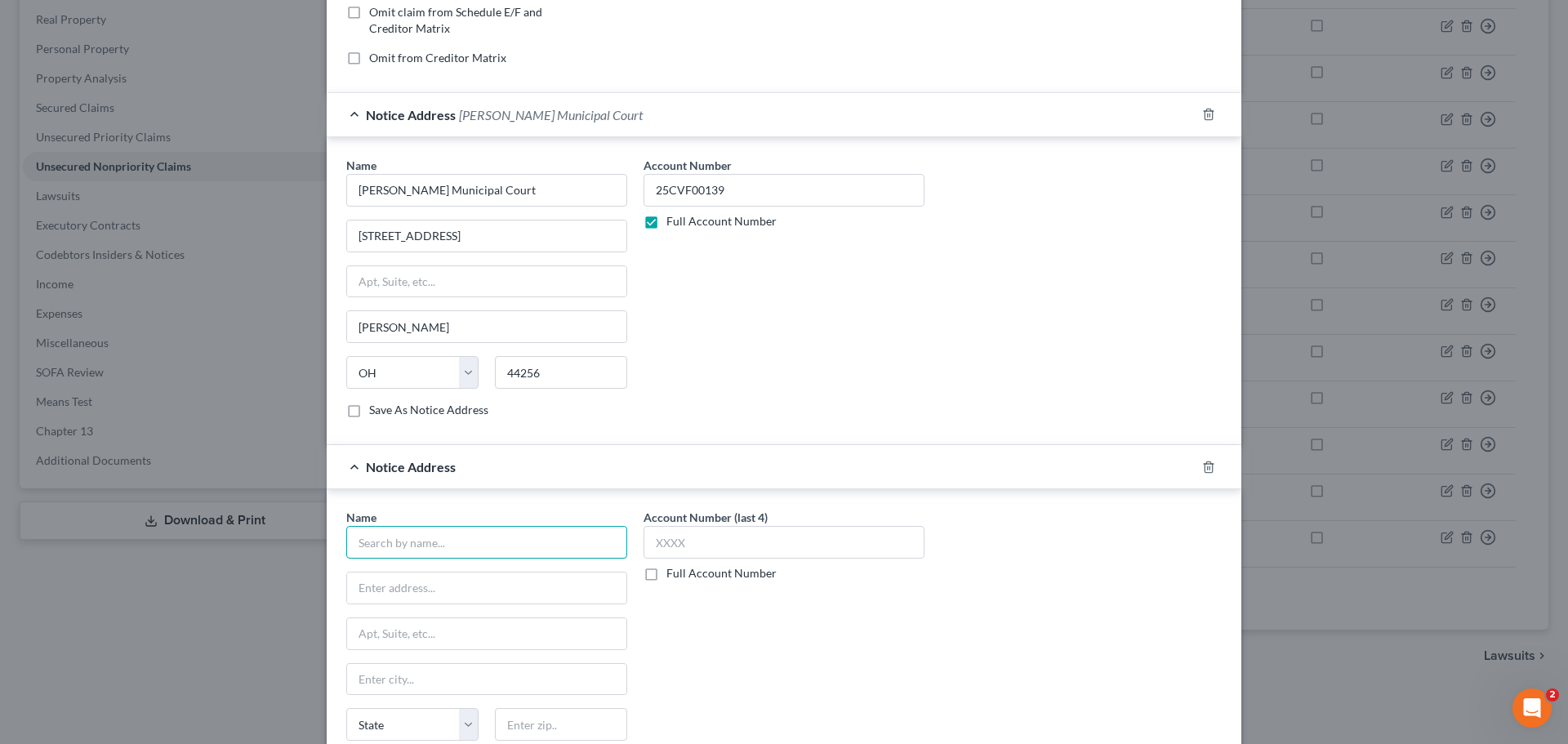
click at [408, 549] on input "text" at bounding box center [487, 542] width 281 height 32
paste input "MYERS, THOMAS R"
type input "MYERS, THOMAS R"
click at [412, 578] on input "text" at bounding box center [487, 588] width 279 height 31
paste input "495 METRO PLACE SOUTH SUITE 360"
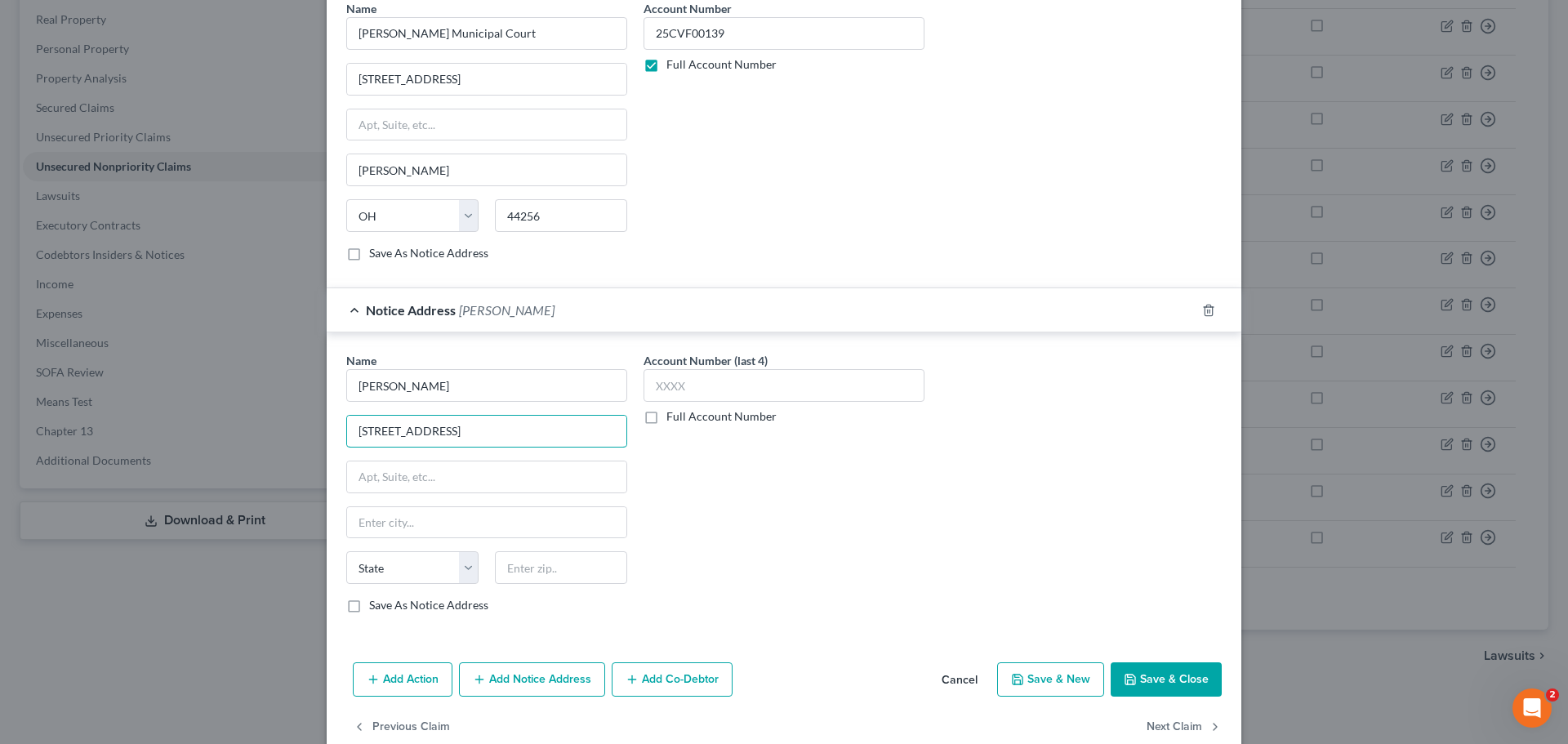
scroll to position [541, 0]
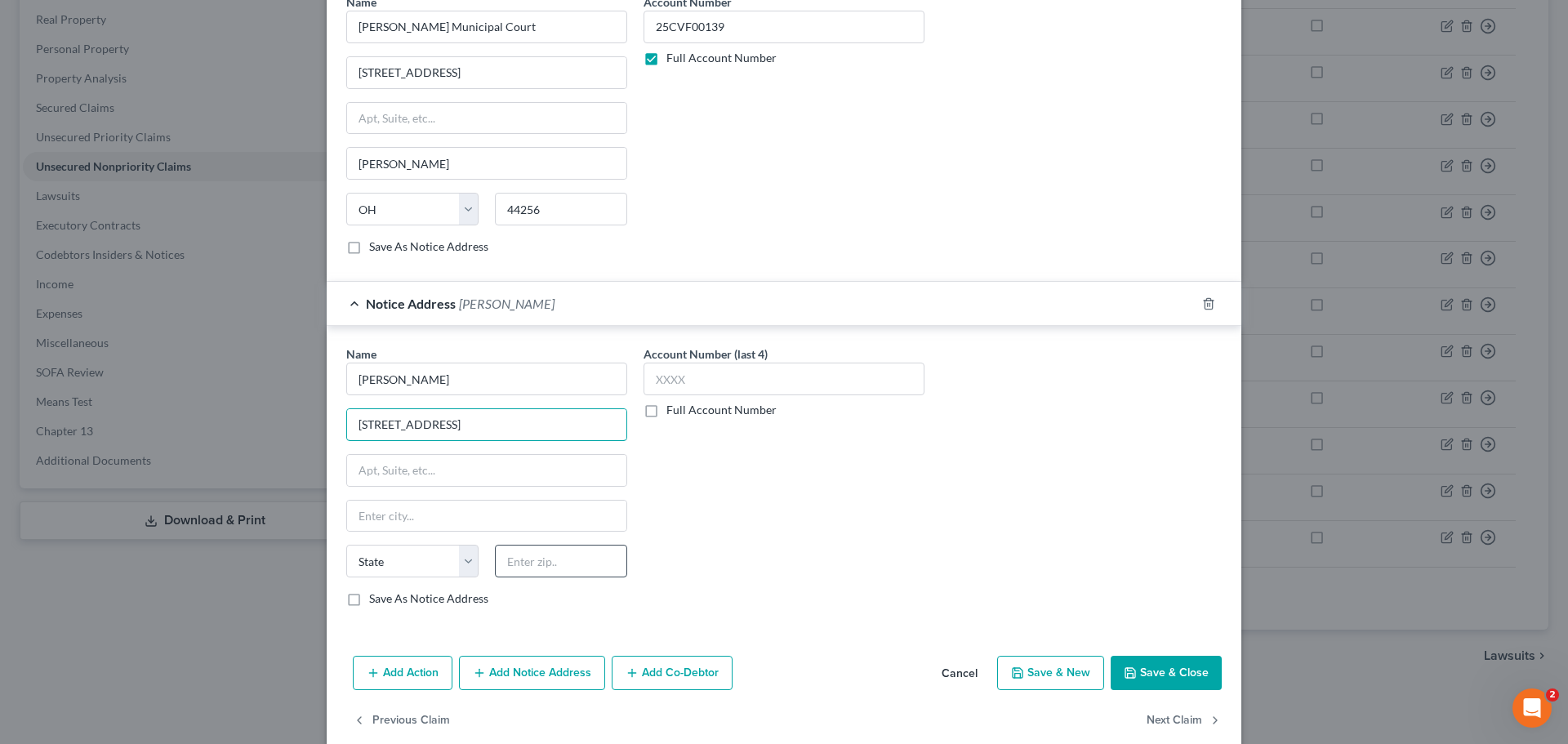
type input "495 METRO PLACE SOUTH SUITE 360"
click at [548, 559] on input "text" at bounding box center [561, 560] width 133 height 32
type input "43017"
click at [774, 447] on div "Account Number (last 4) Full Account Number" at bounding box center [784, 482] width 297 height 274
type input "Dublin"
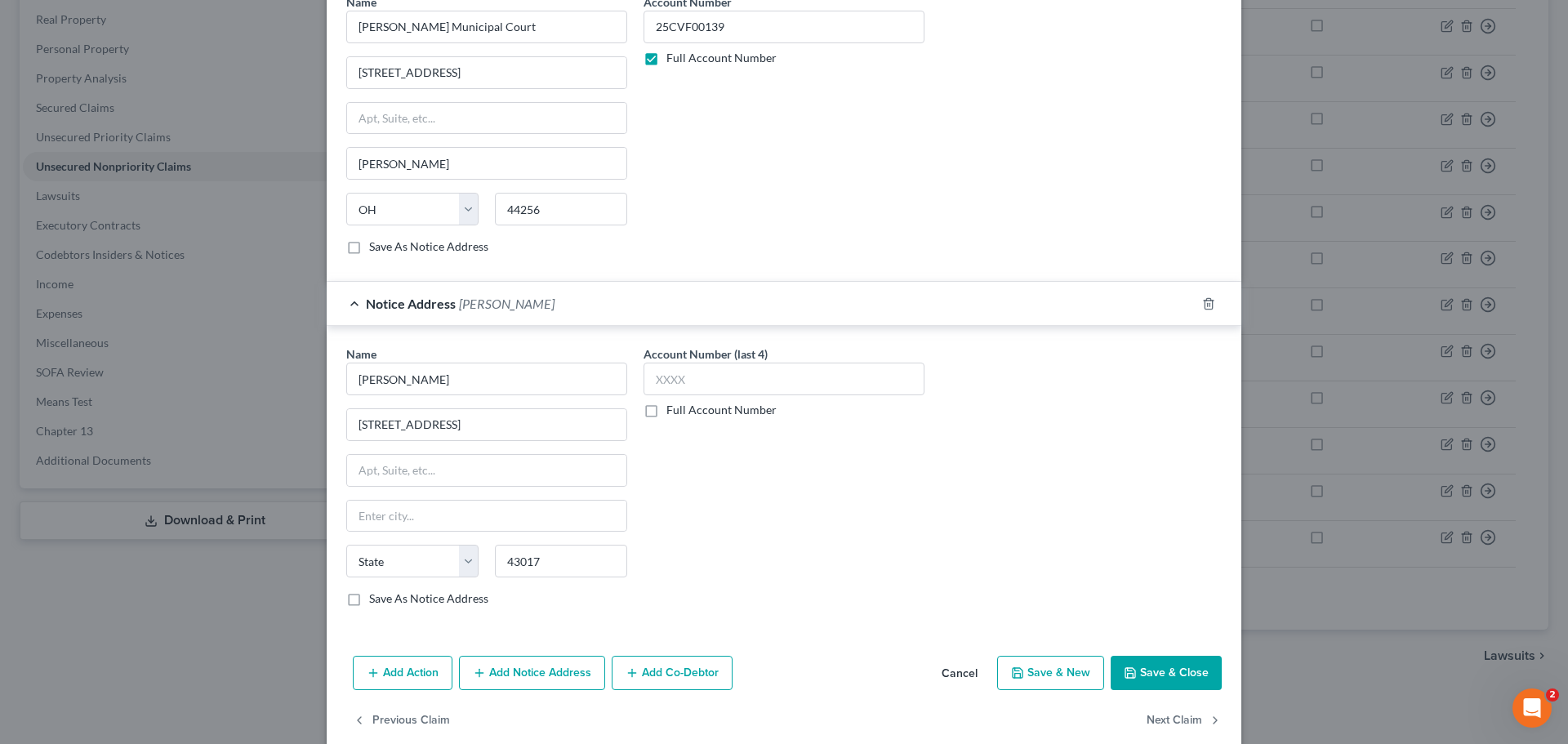
select select "36"
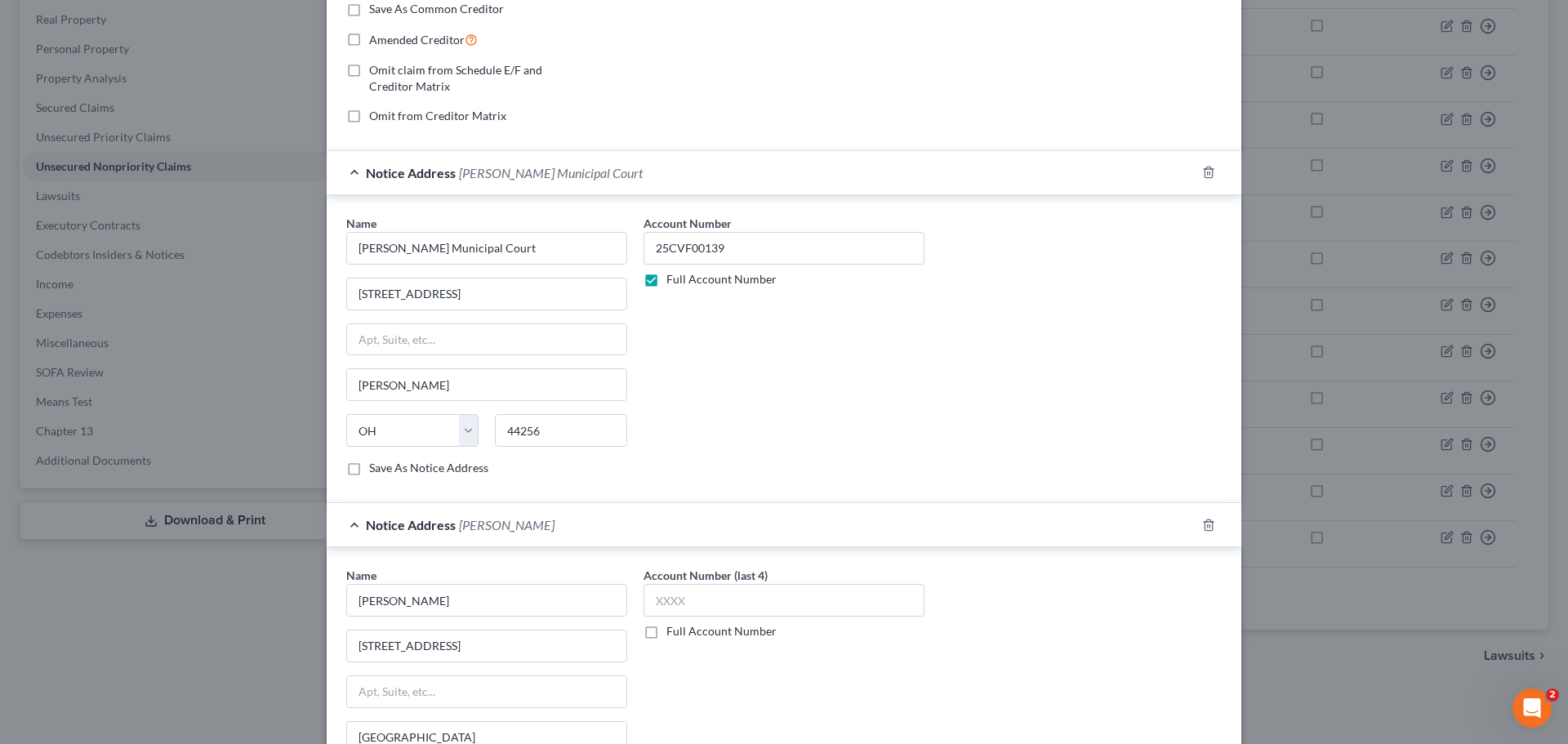
scroll to position [296, 0]
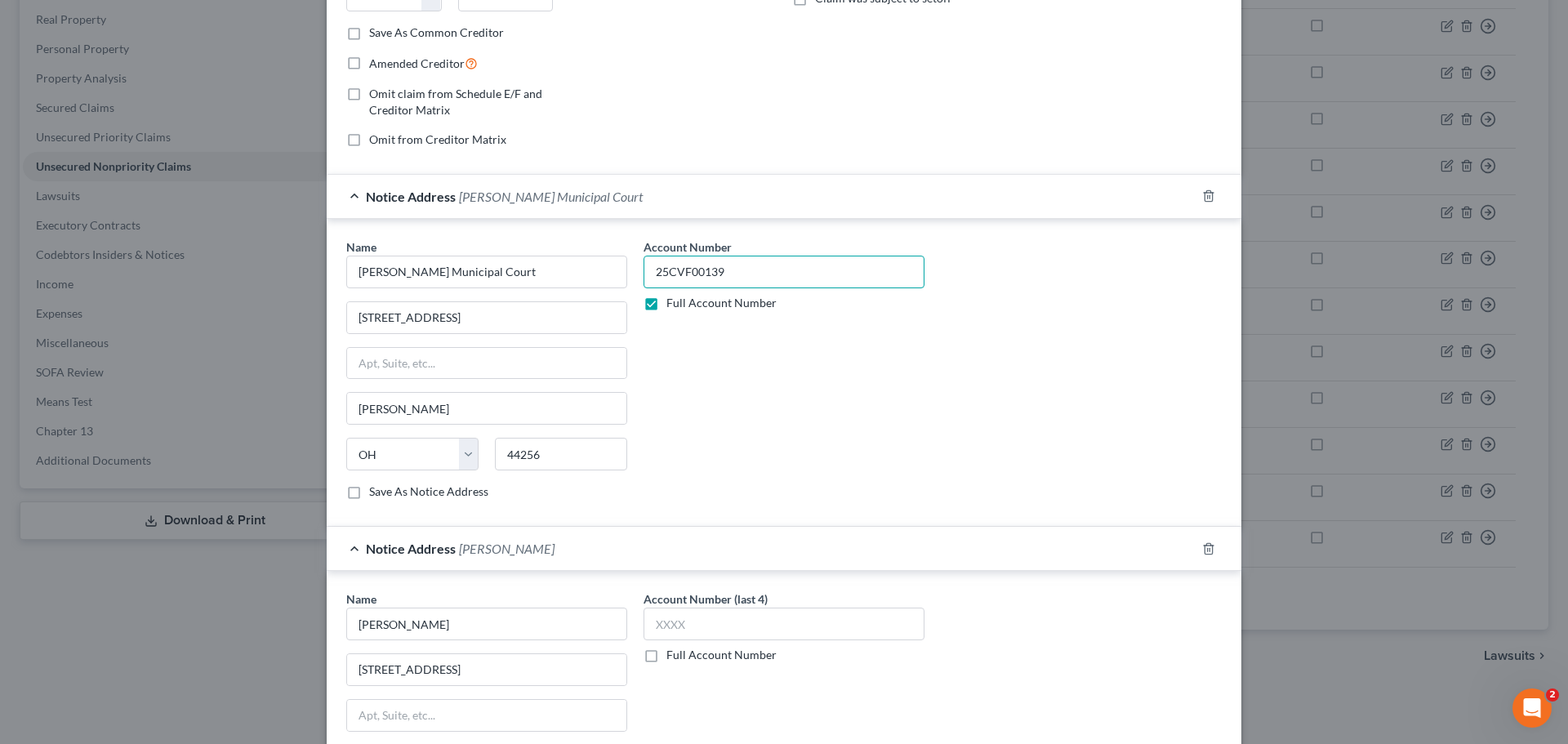
drag, startPoint x: 730, startPoint y: 276, endPoint x: 632, endPoint y: 277, distance: 98.0
click at [635, 277] on div "Account Number 25CVF00139 Full Account Number" at bounding box center [784, 375] width 297 height 274
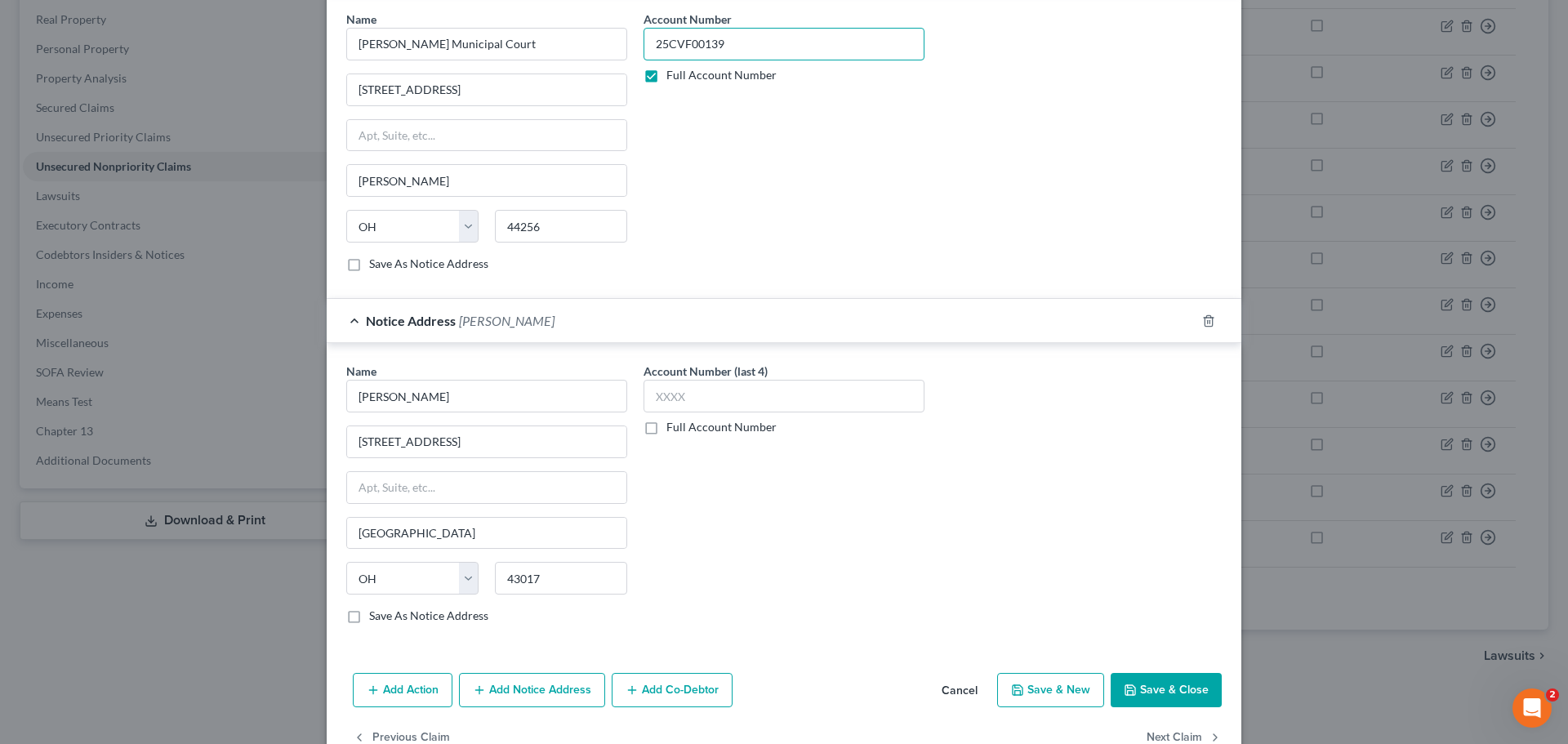
scroll to position [541, 0]
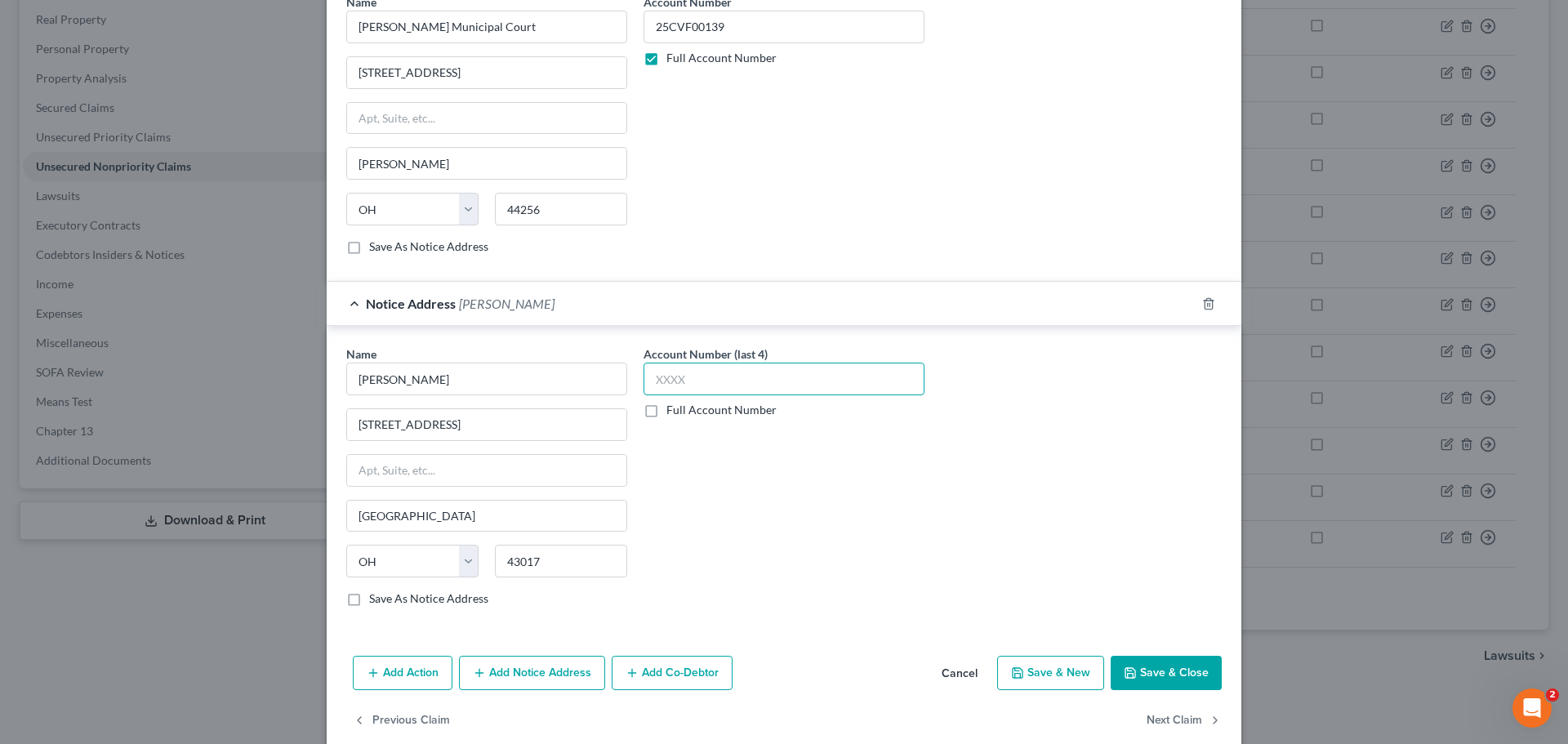
click at [716, 373] on input "text" at bounding box center [784, 378] width 281 height 32
click at [710, 415] on label "Full Account Number" at bounding box center [722, 410] width 110 height 17
click at [683, 413] on input "Full Account Number" at bounding box center [678, 407] width 11 height 11
click at [708, 382] on input "text" at bounding box center [784, 378] width 281 height 32
paste input "25CVF00139"
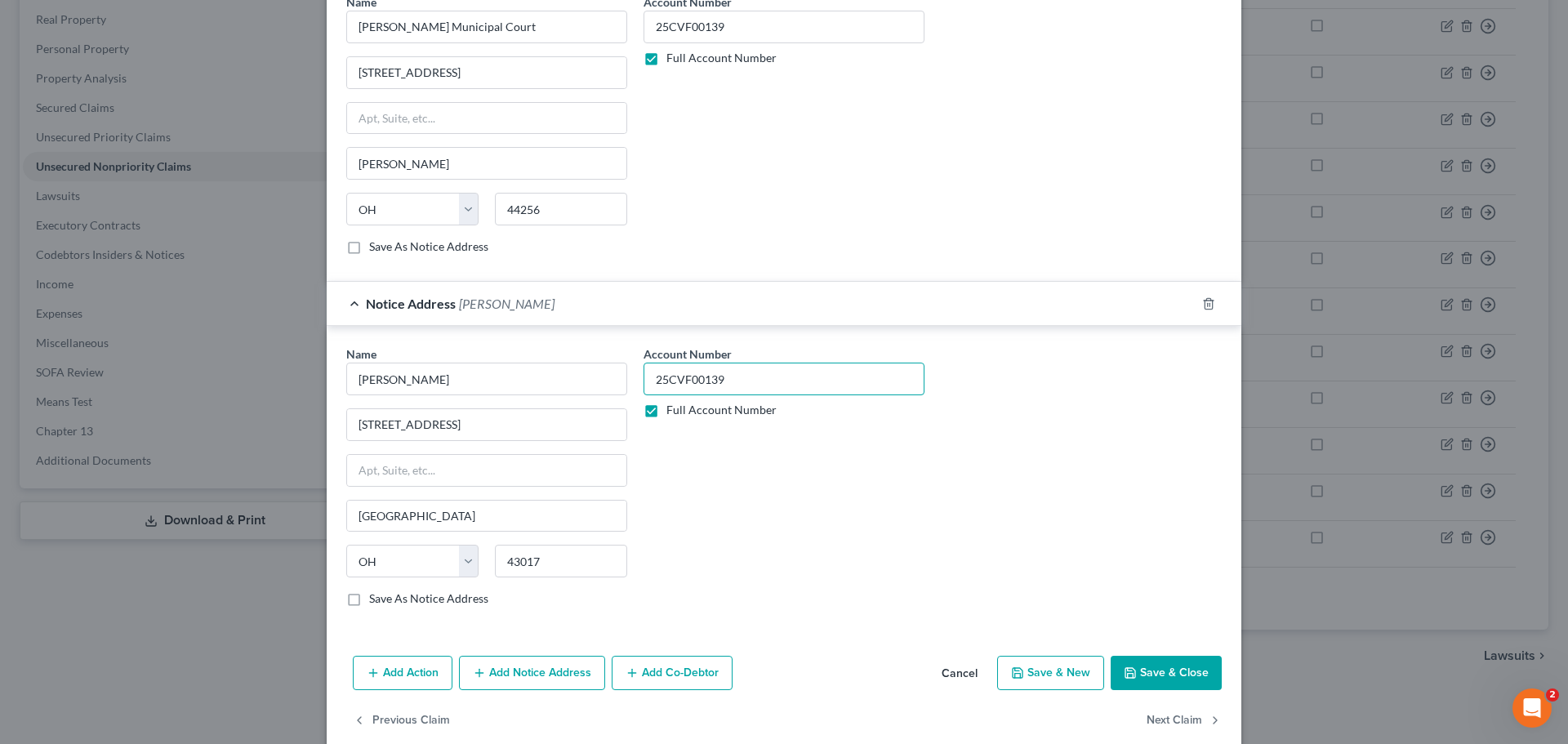
type input "25CVF00139"
click at [797, 486] on div "Account Number 25CVF00139 Full Account Number" at bounding box center [784, 482] width 297 height 274
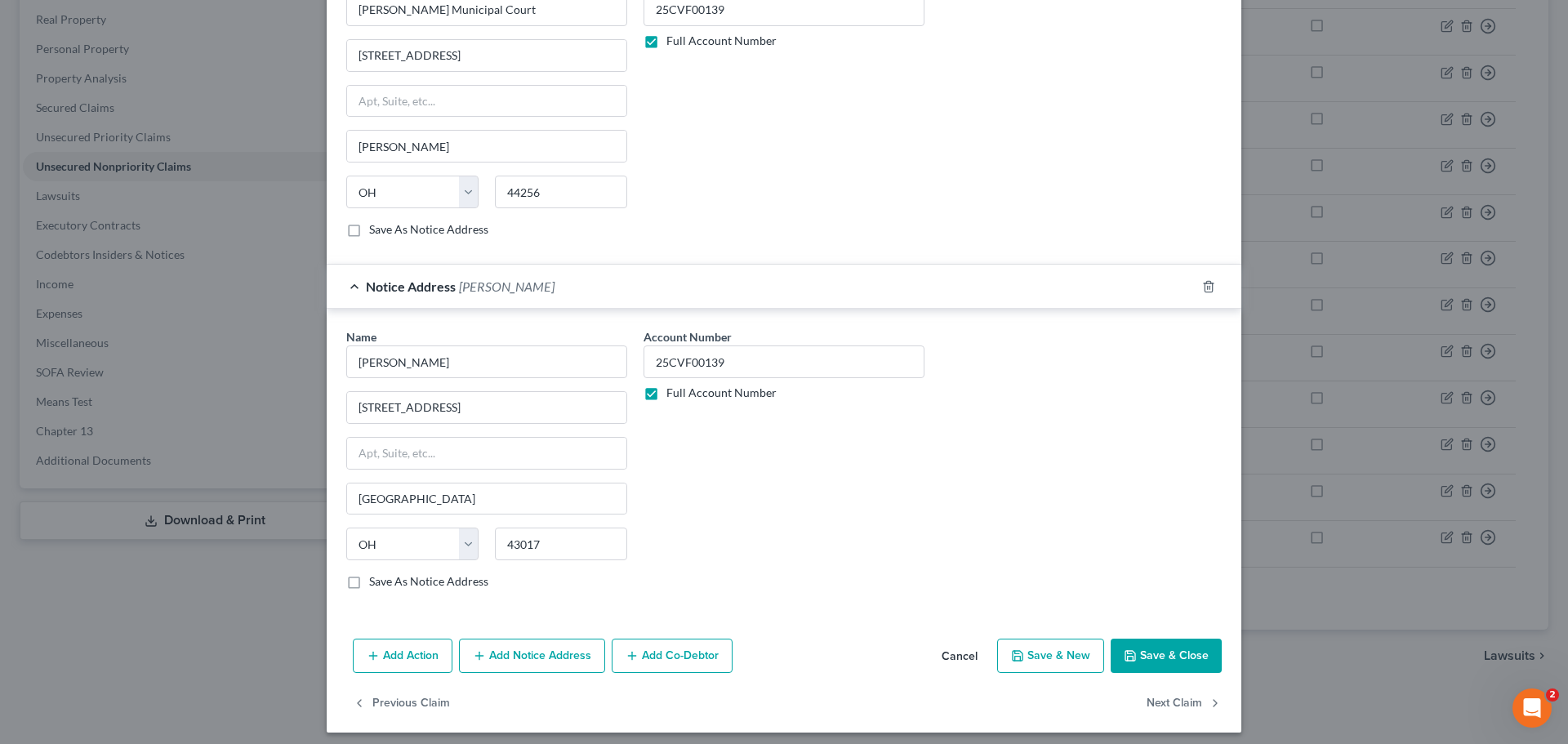
scroll to position [566, 0]
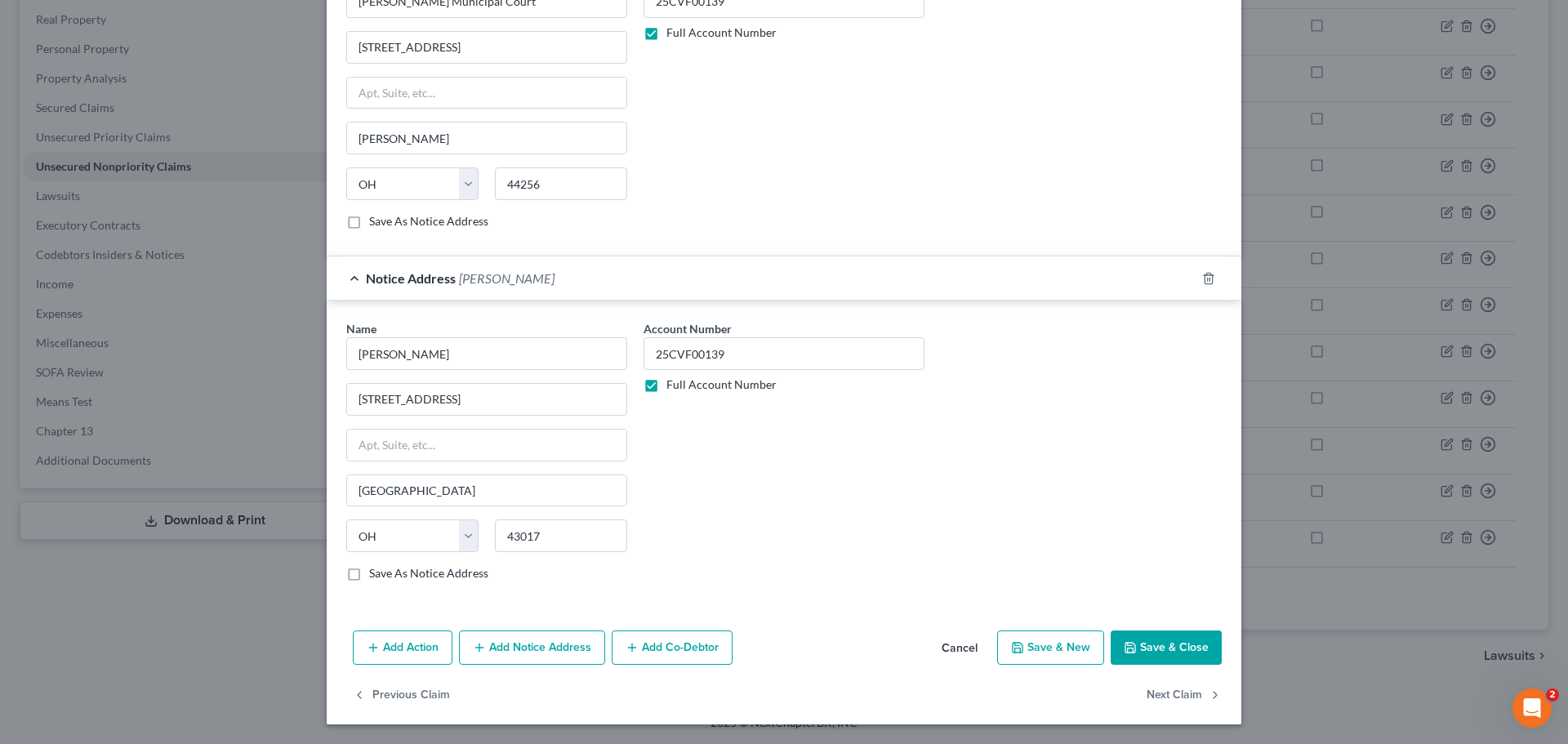
click at [1165, 644] on button "Save & Close" at bounding box center [1166, 647] width 111 height 34
type input "0"
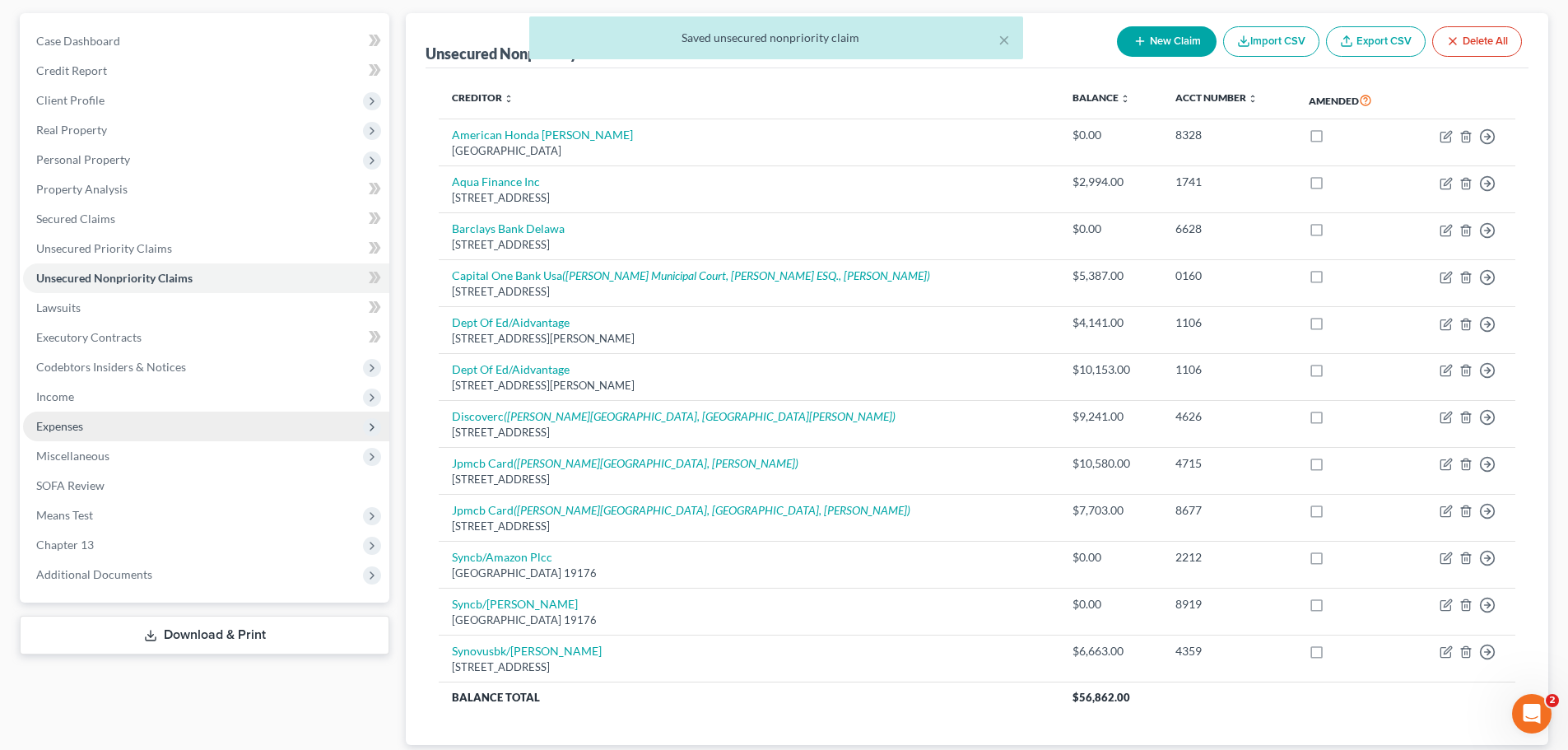
scroll to position [0, 0]
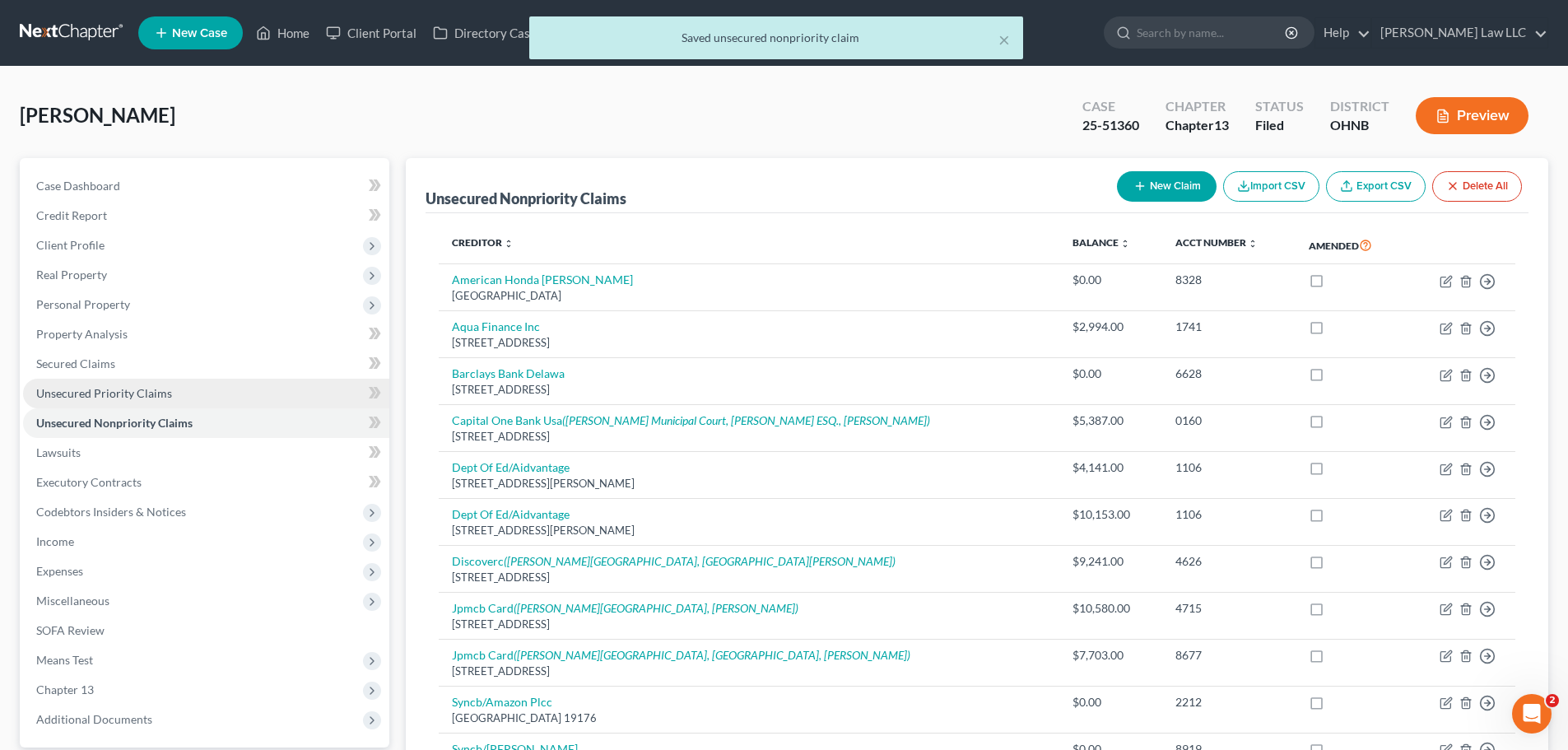
click at [139, 387] on span "Unsecured Priority Claims" at bounding box center [104, 393] width 136 height 14
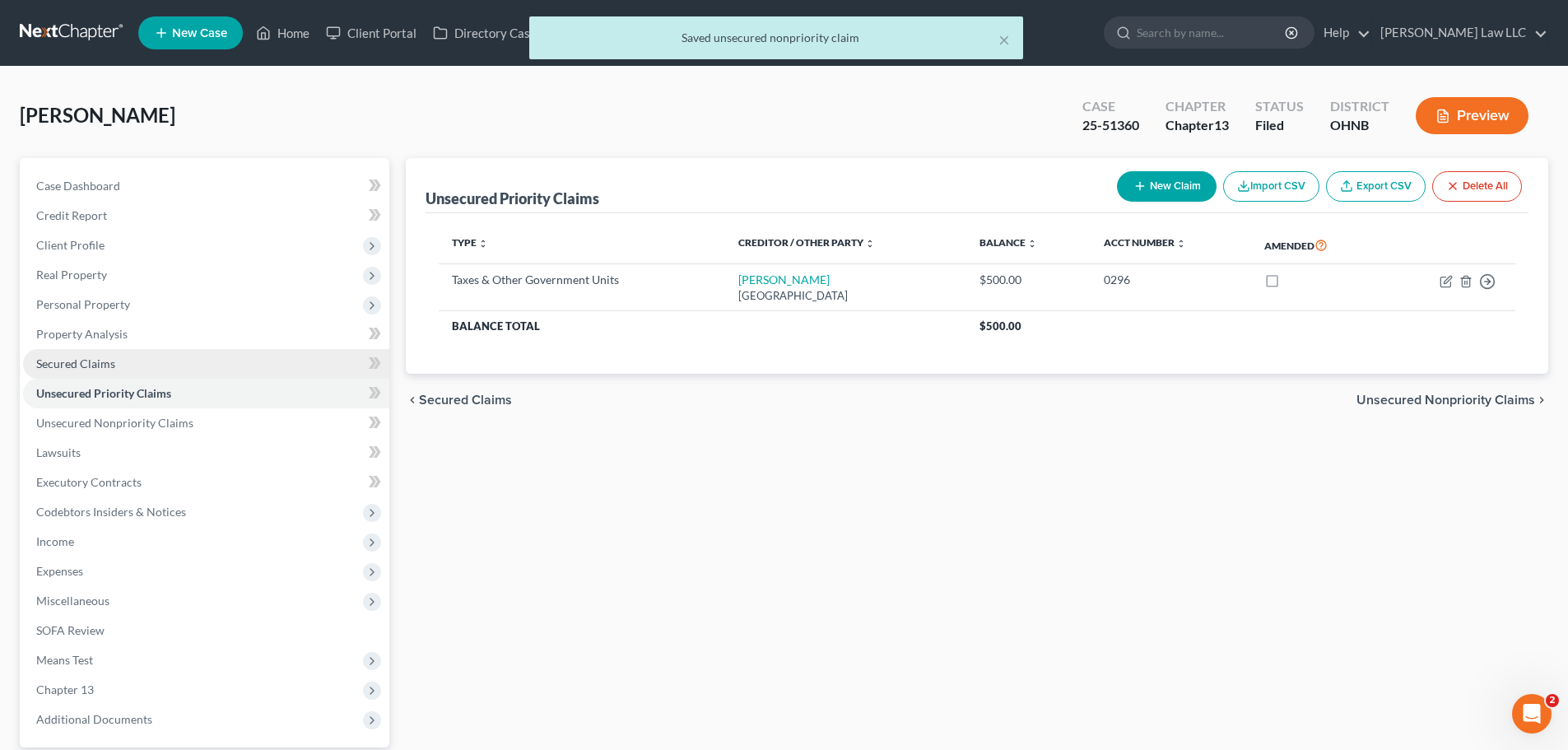
click at [116, 358] on link "Secured Claims" at bounding box center [206, 364] width 366 height 30
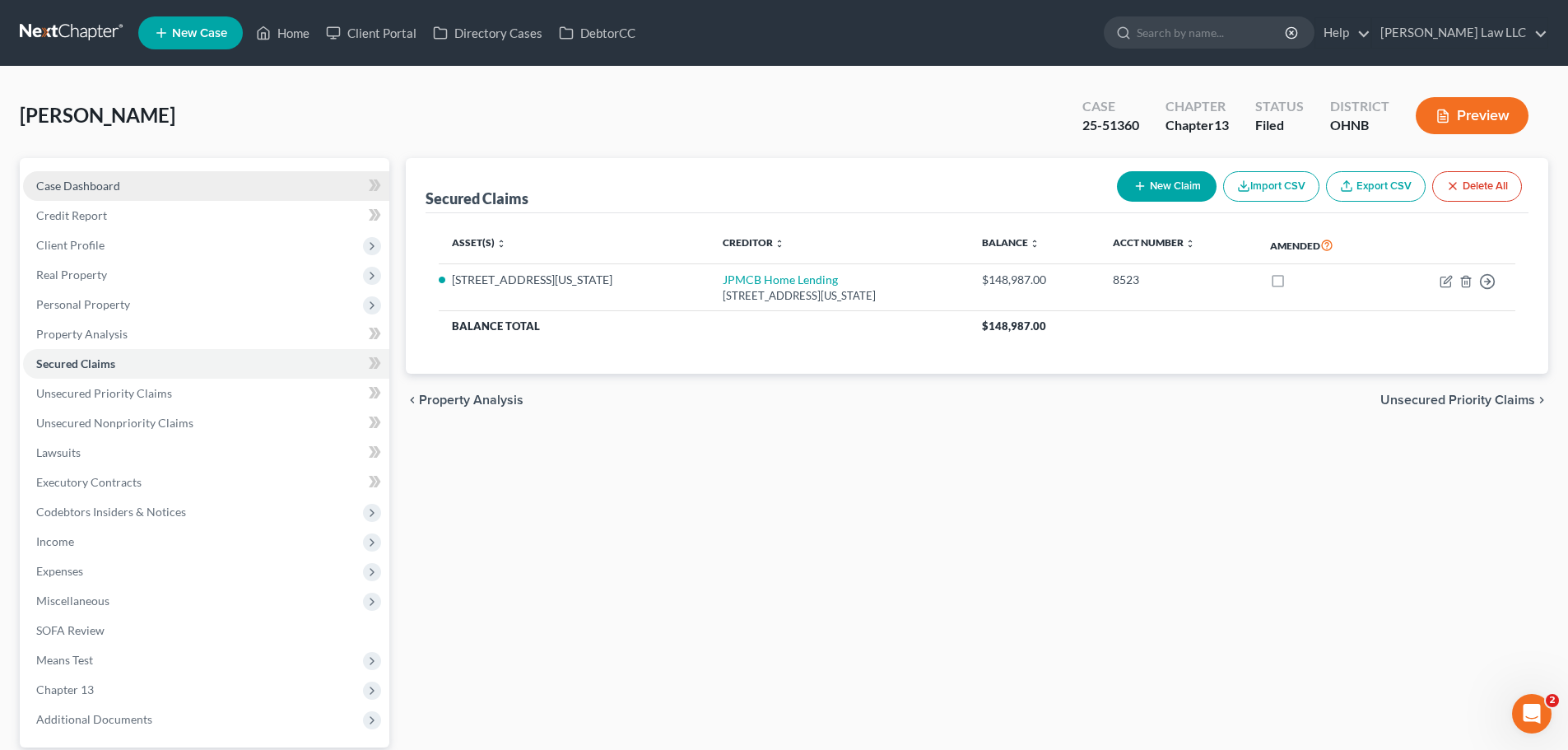
click at [95, 194] on link "Case Dashboard" at bounding box center [206, 186] width 366 height 30
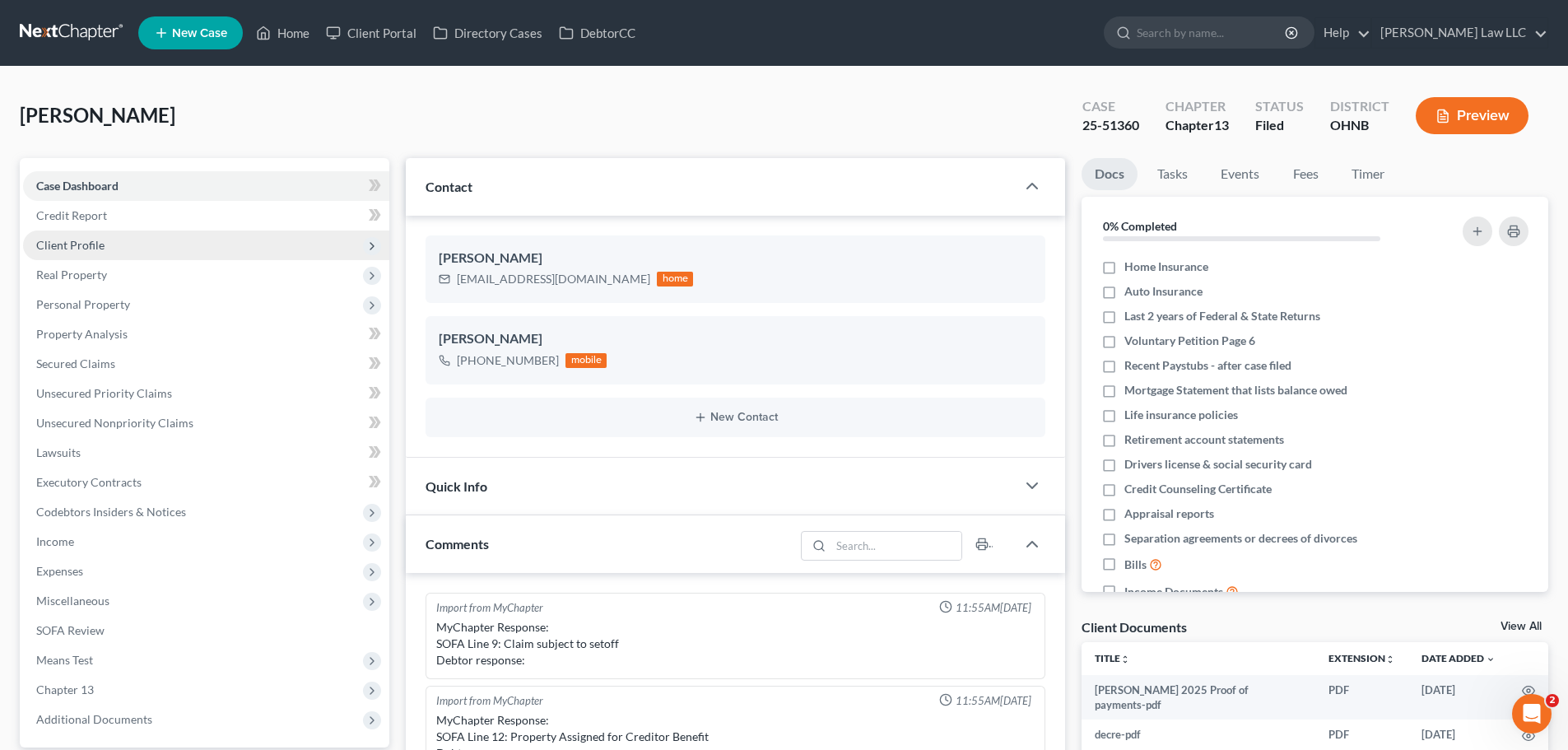
scroll to position [347, 0]
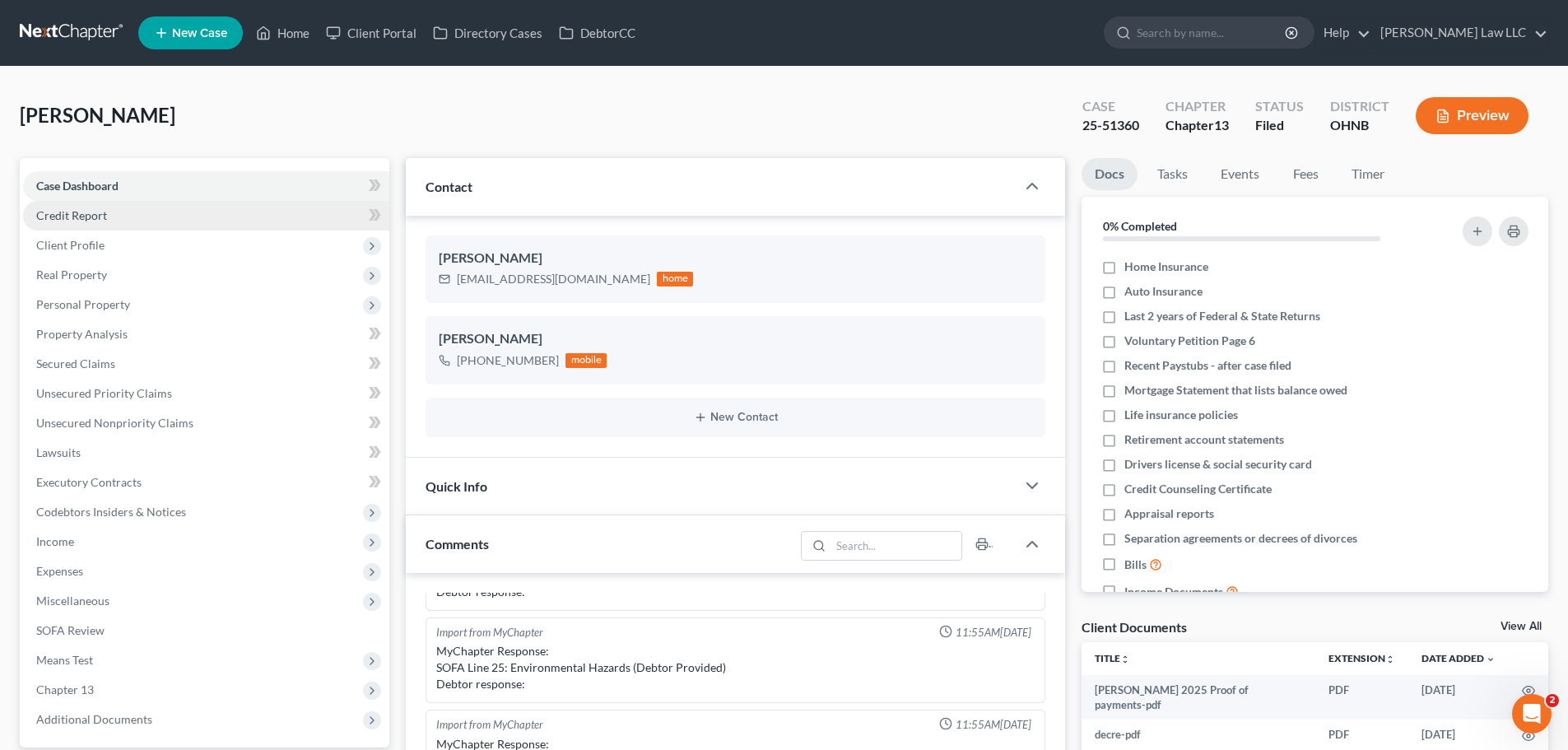
click at [122, 219] on link "Credit Report" at bounding box center [206, 216] width 366 height 30
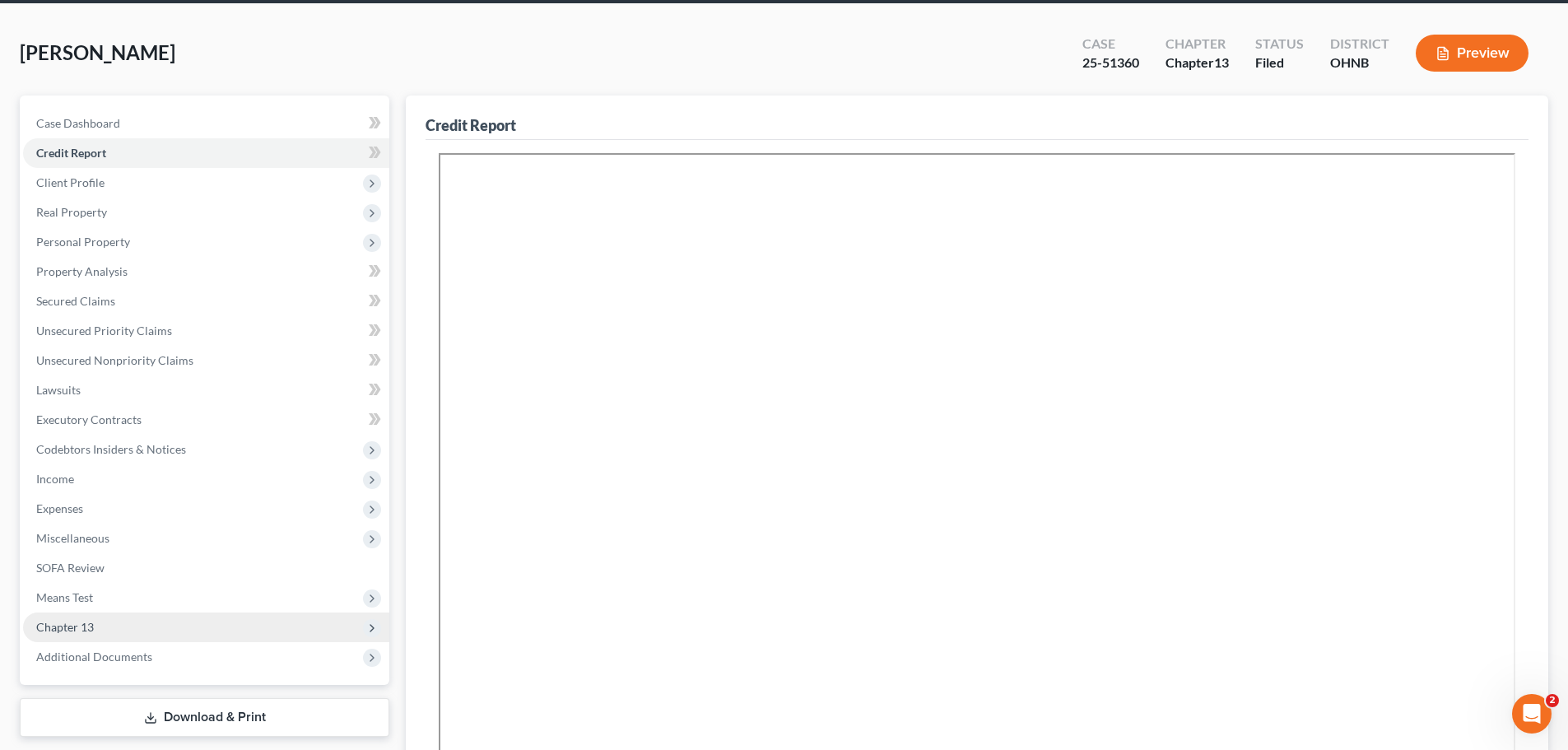
scroll to position [112, 0]
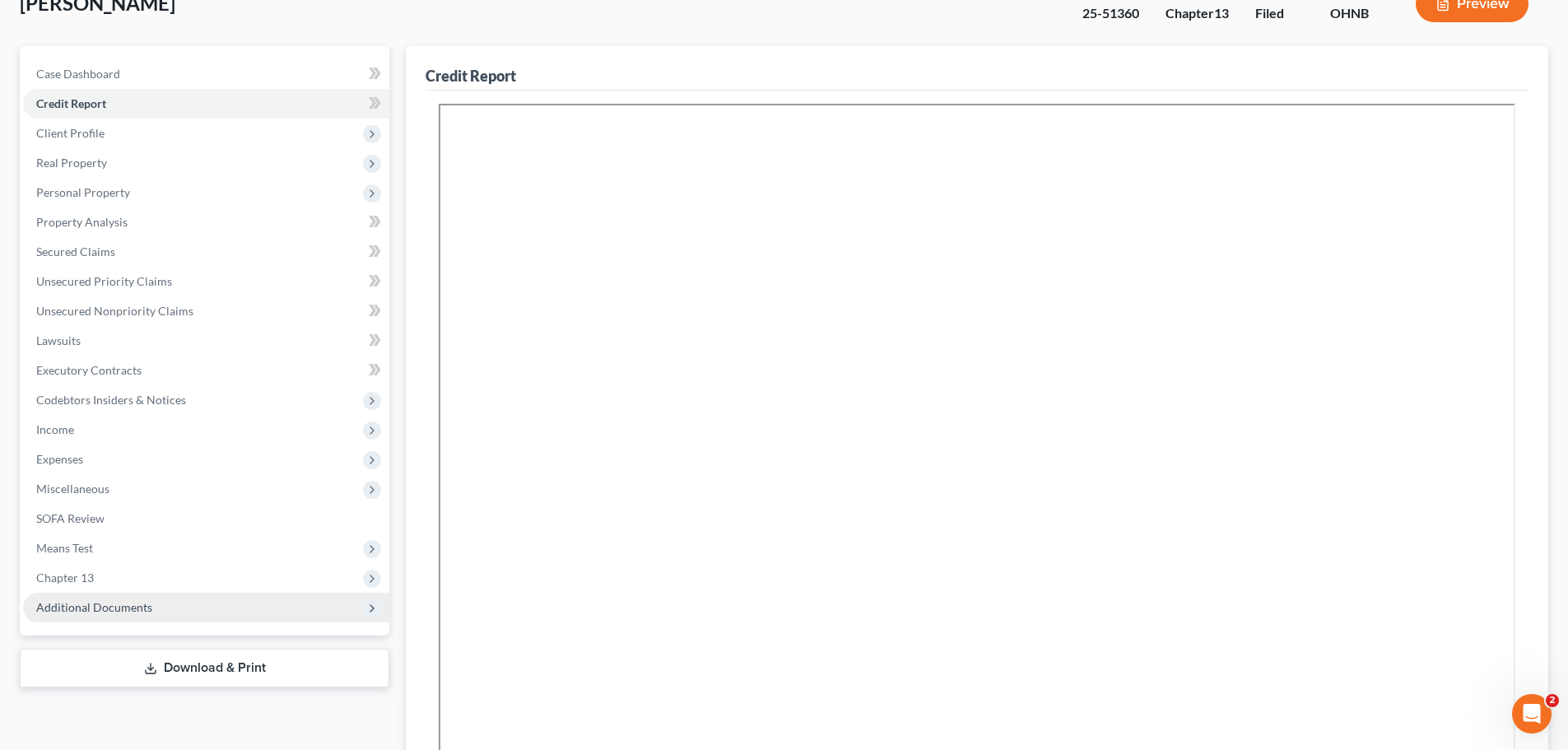
click at [174, 605] on span "Additional Documents" at bounding box center [206, 607] width 366 height 30
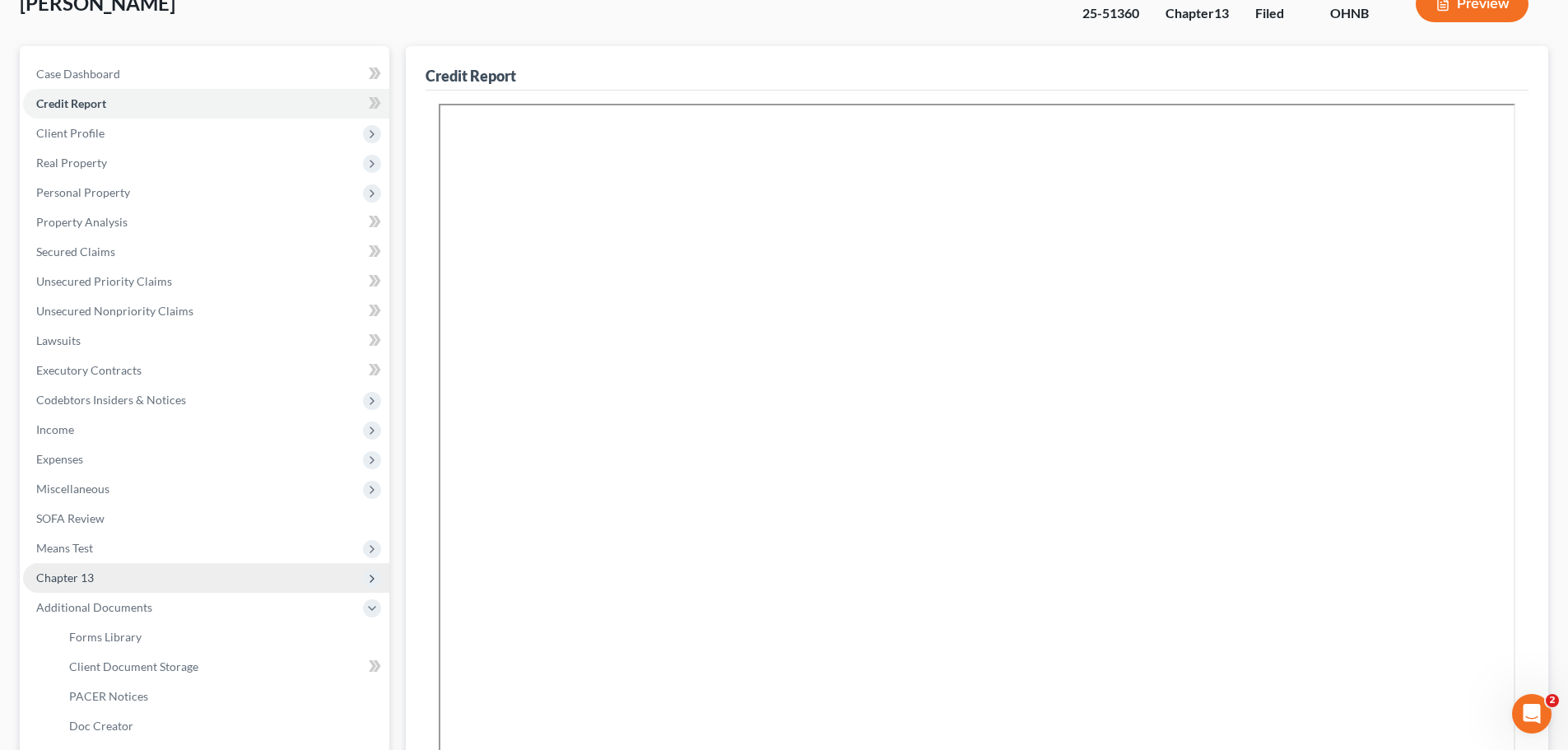
click at [85, 569] on span "Chapter 13" at bounding box center [206, 578] width 366 height 30
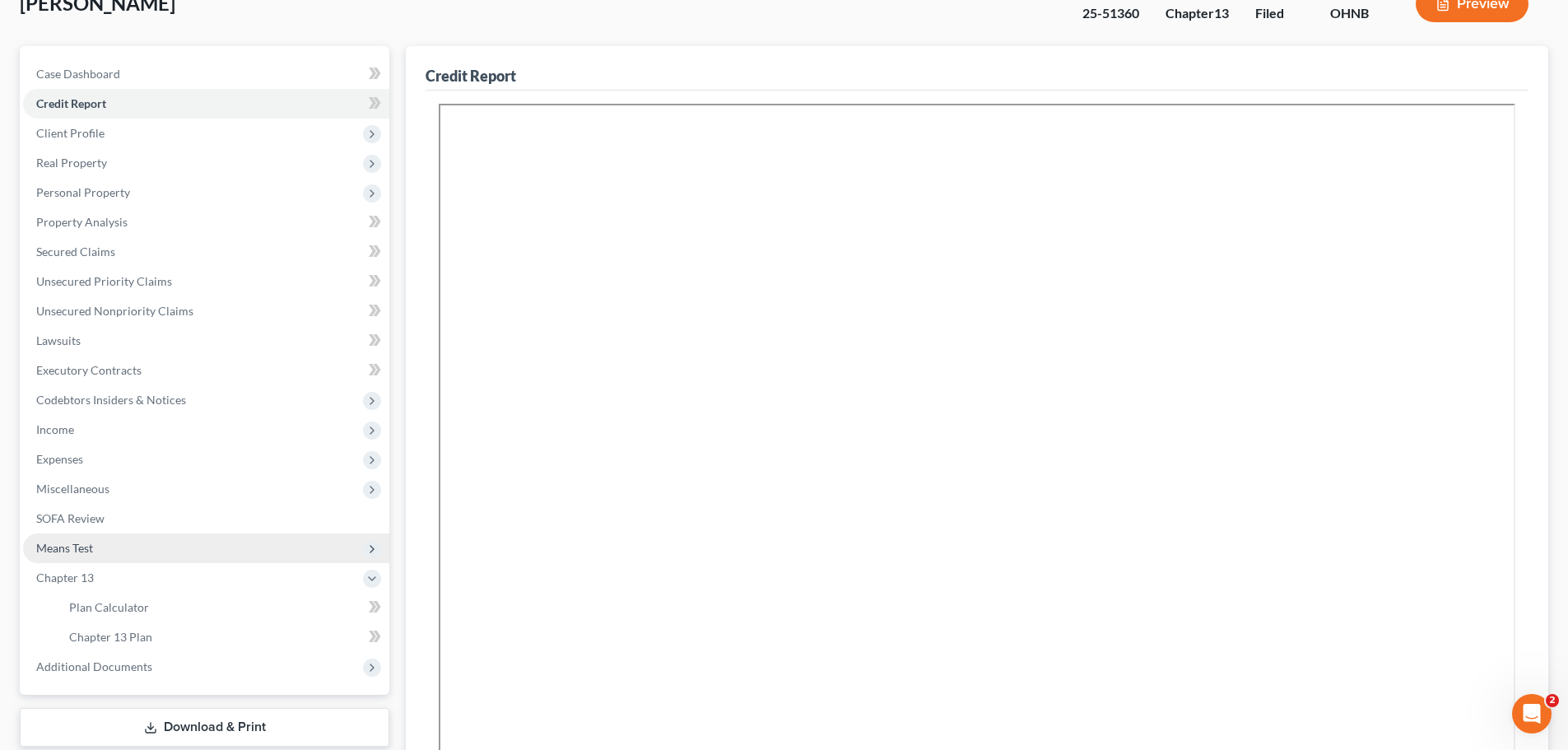
click at [93, 558] on span "Means Test" at bounding box center [206, 548] width 366 height 30
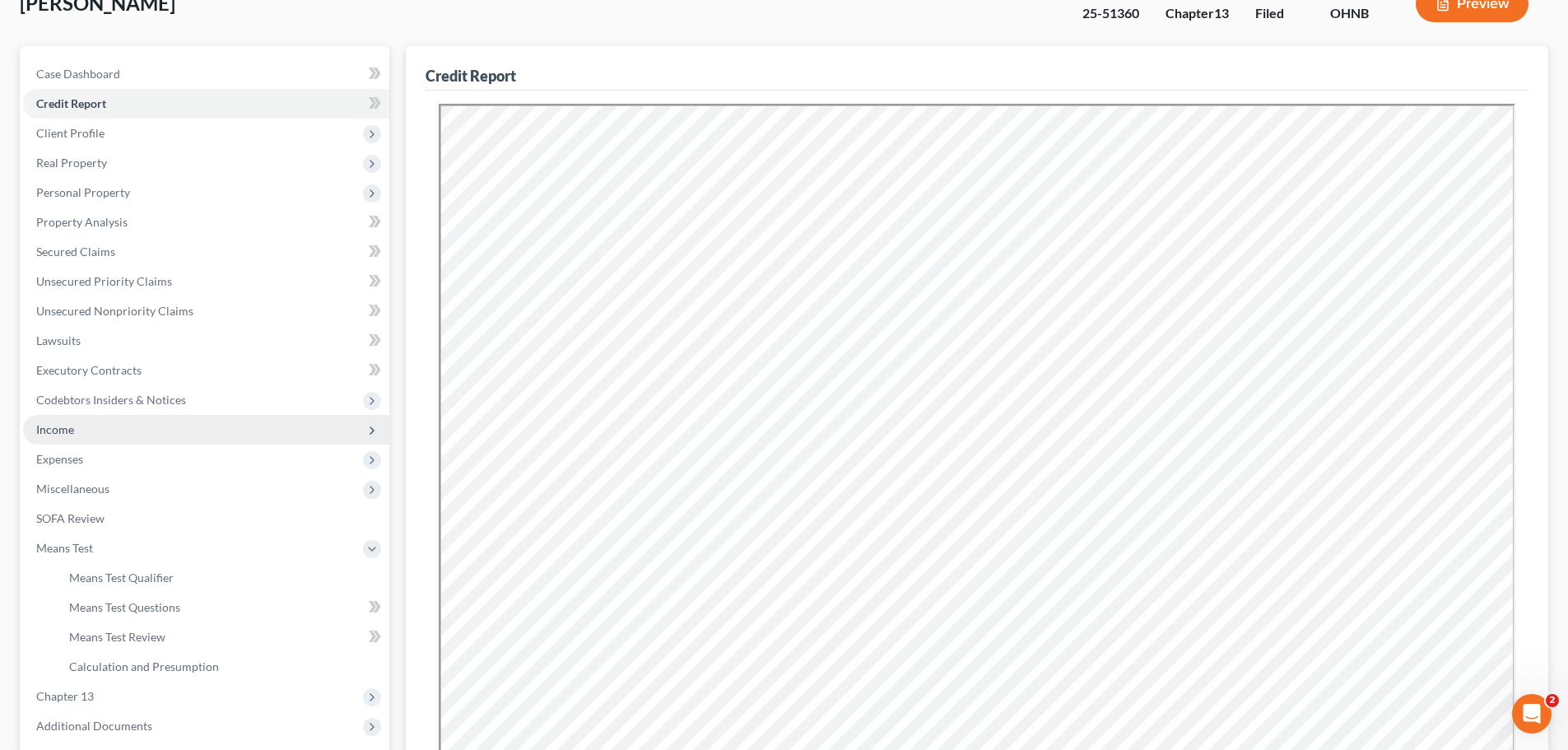
scroll to position [0, 0]
click at [98, 451] on span "Expenses" at bounding box center [206, 460] width 366 height 30
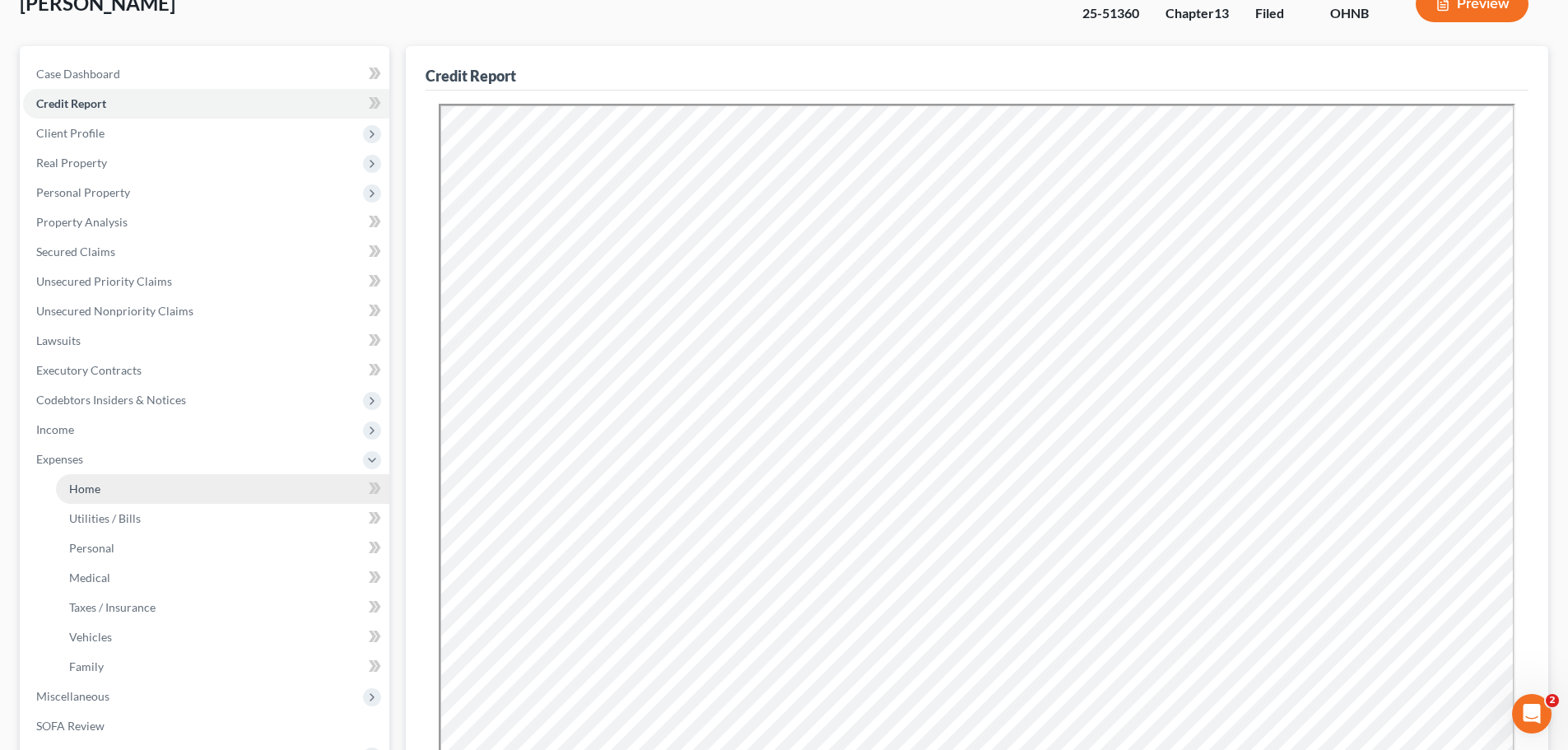
click at [106, 494] on link "Home" at bounding box center [223, 489] width 334 height 30
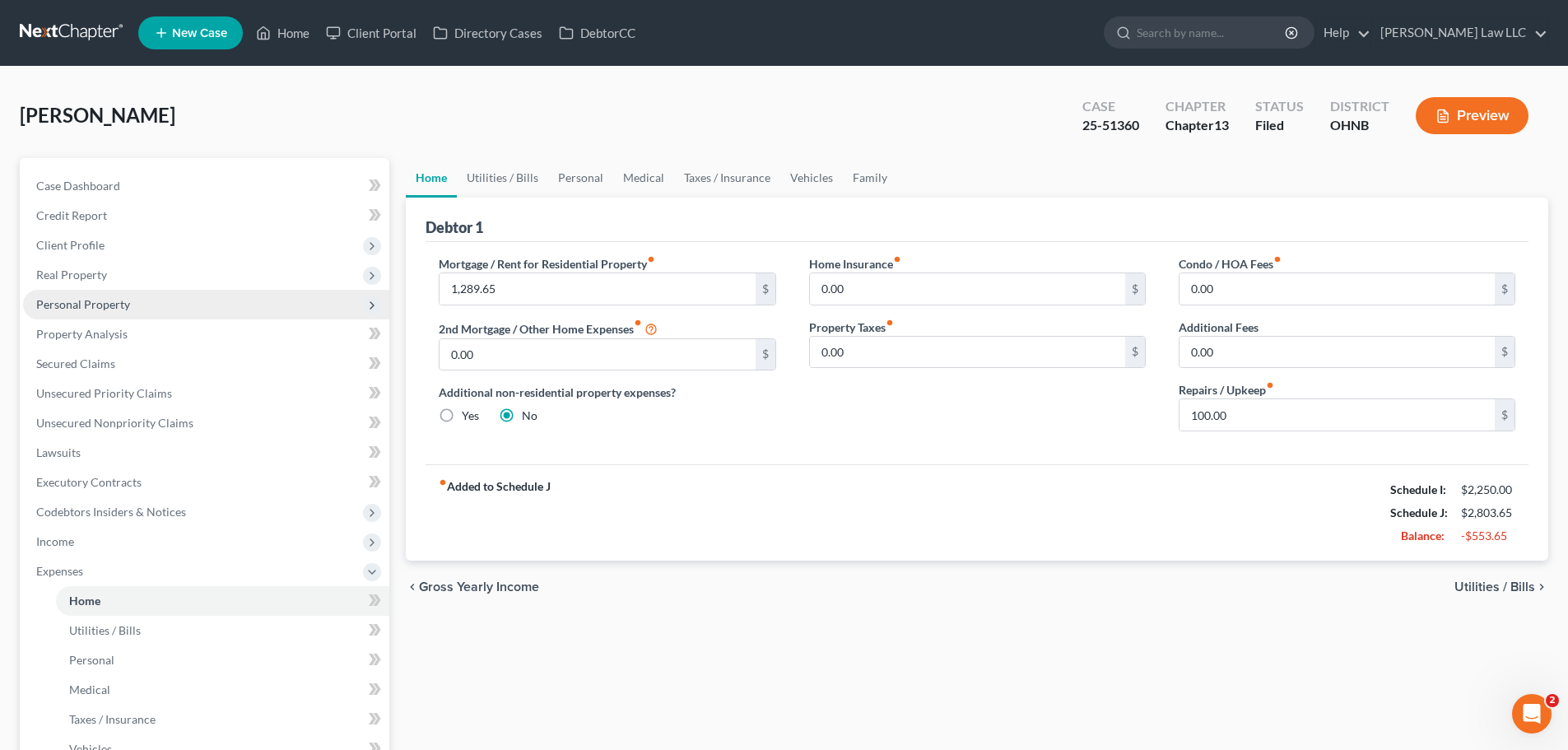
click at [114, 304] on span "Personal Property" at bounding box center [83, 304] width 94 height 14
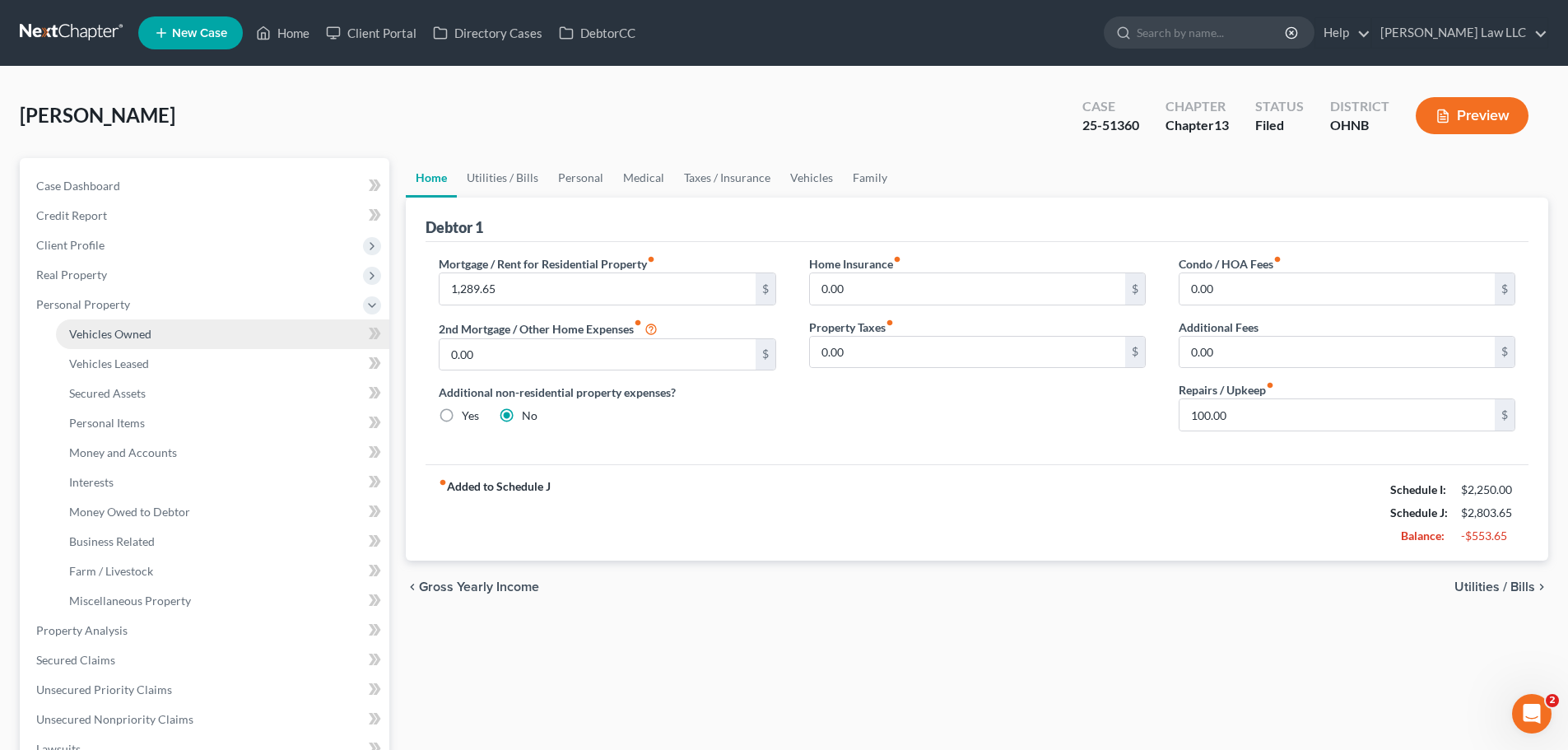
click at [144, 329] on span "Vehicles Owned" at bounding box center [110, 334] width 82 height 14
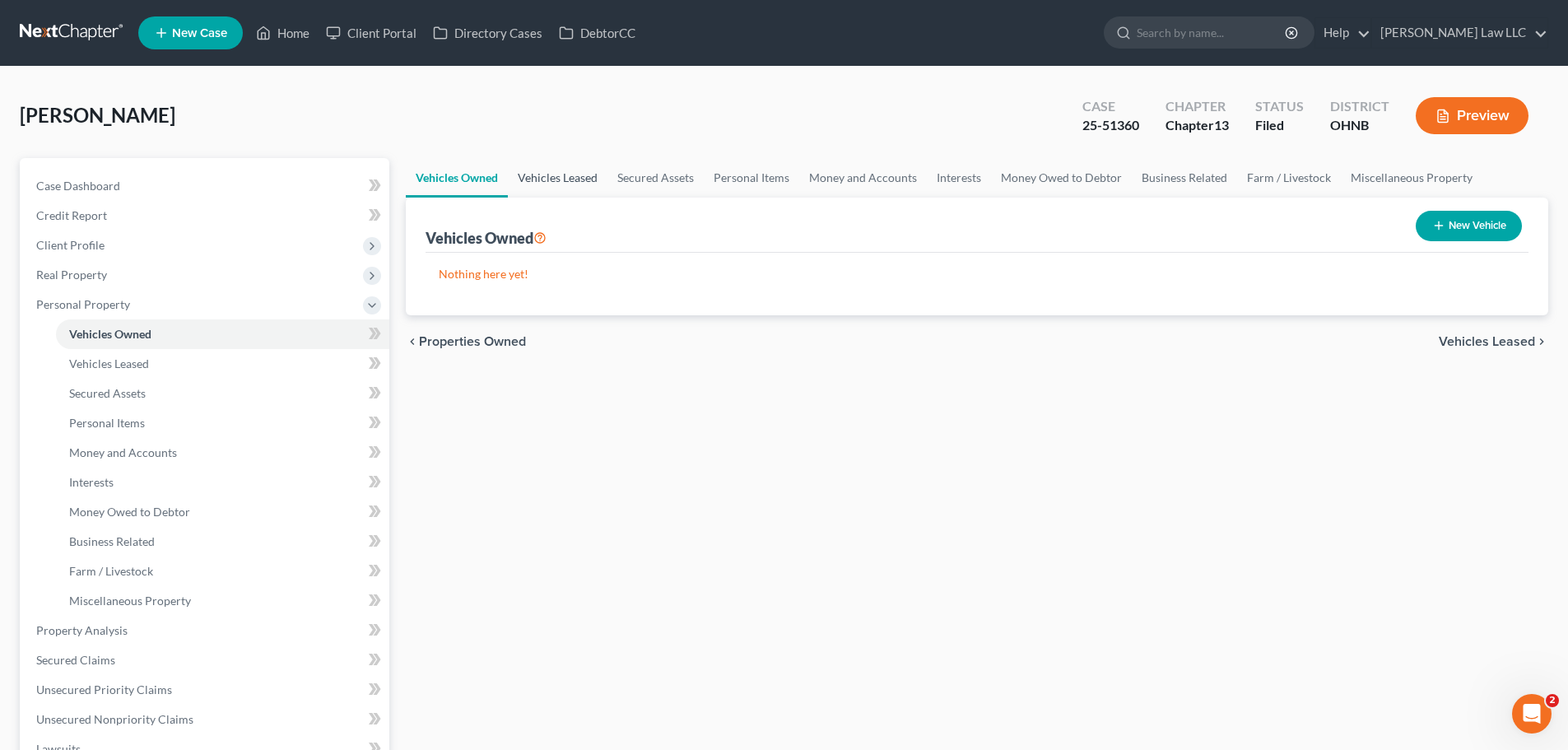
click at [568, 169] on link "Vehicles Leased" at bounding box center [558, 178] width 100 height 40
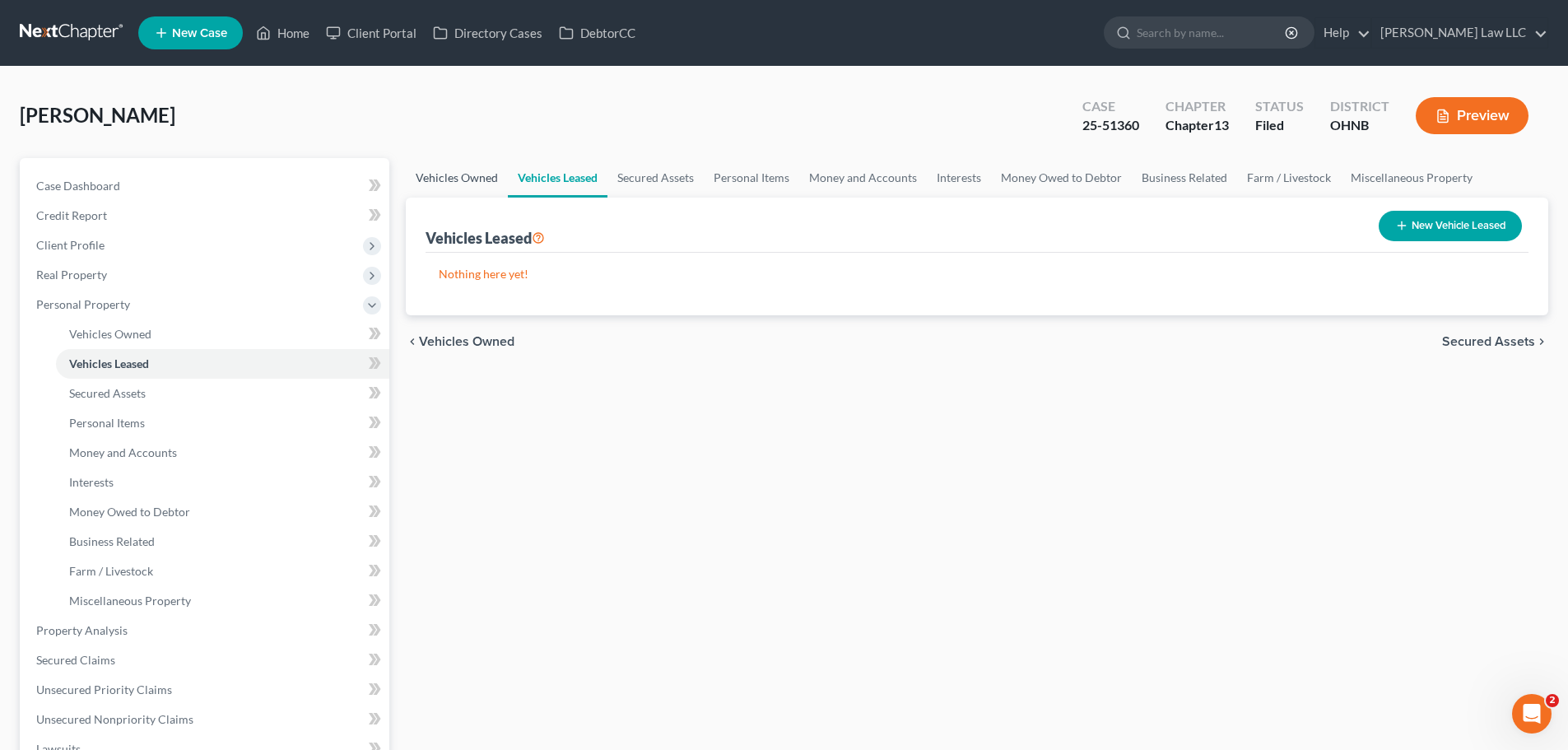
click at [448, 177] on link "Vehicles Owned" at bounding box center [457, 178] width 102 height 40
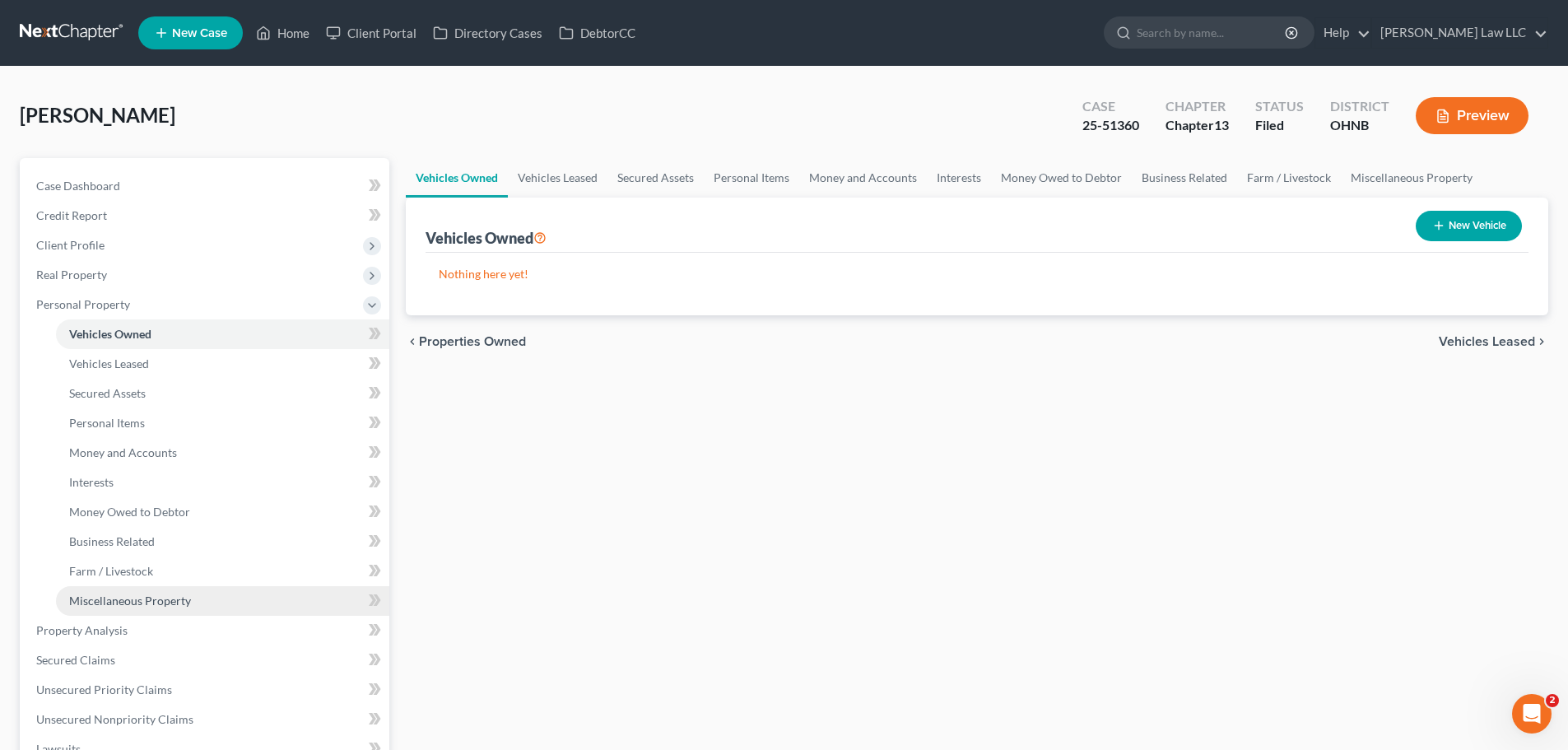
scroll to position [82, 0]
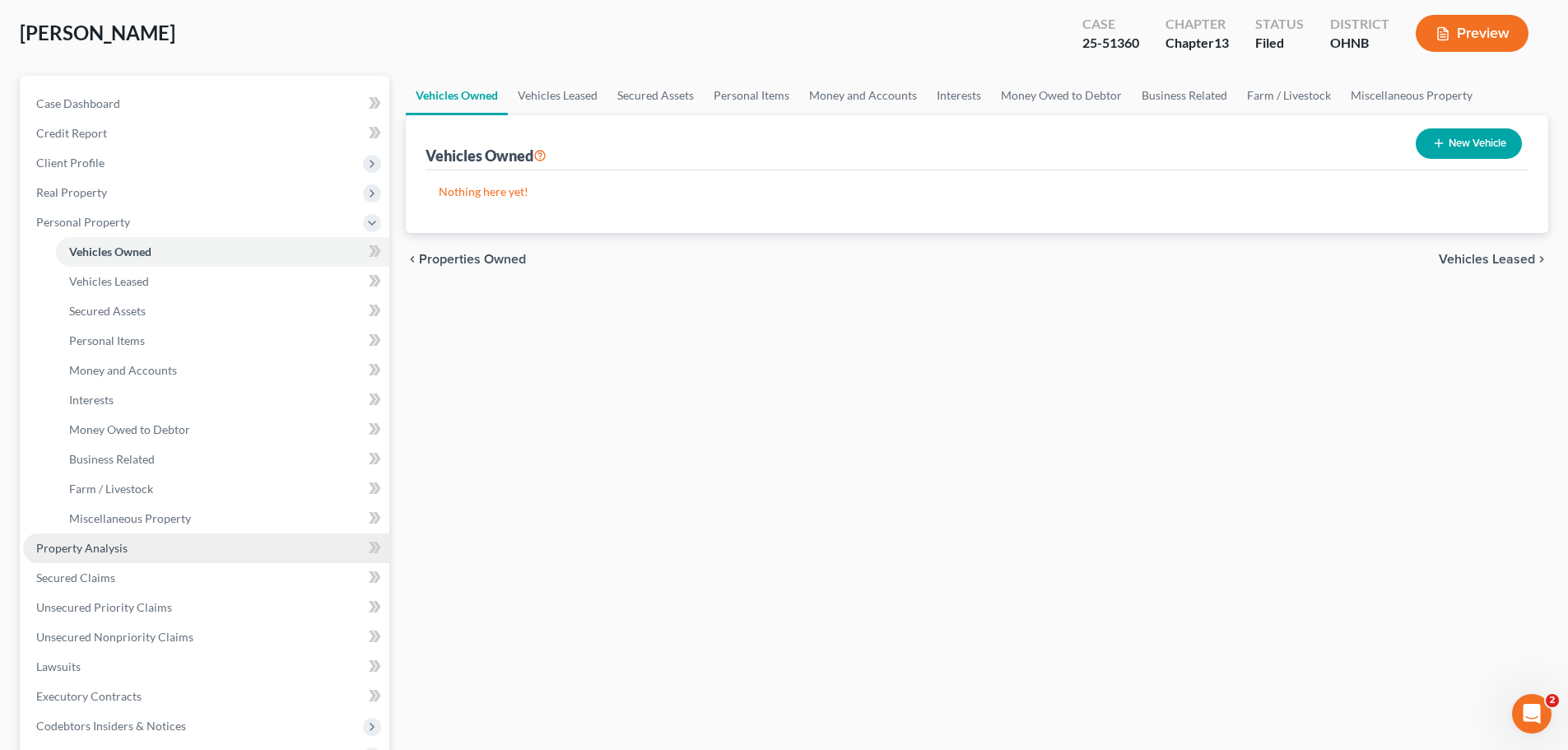
click at [106, 543] on span "Property Analysis" at bounding box center [82, 548] width 91 height 14
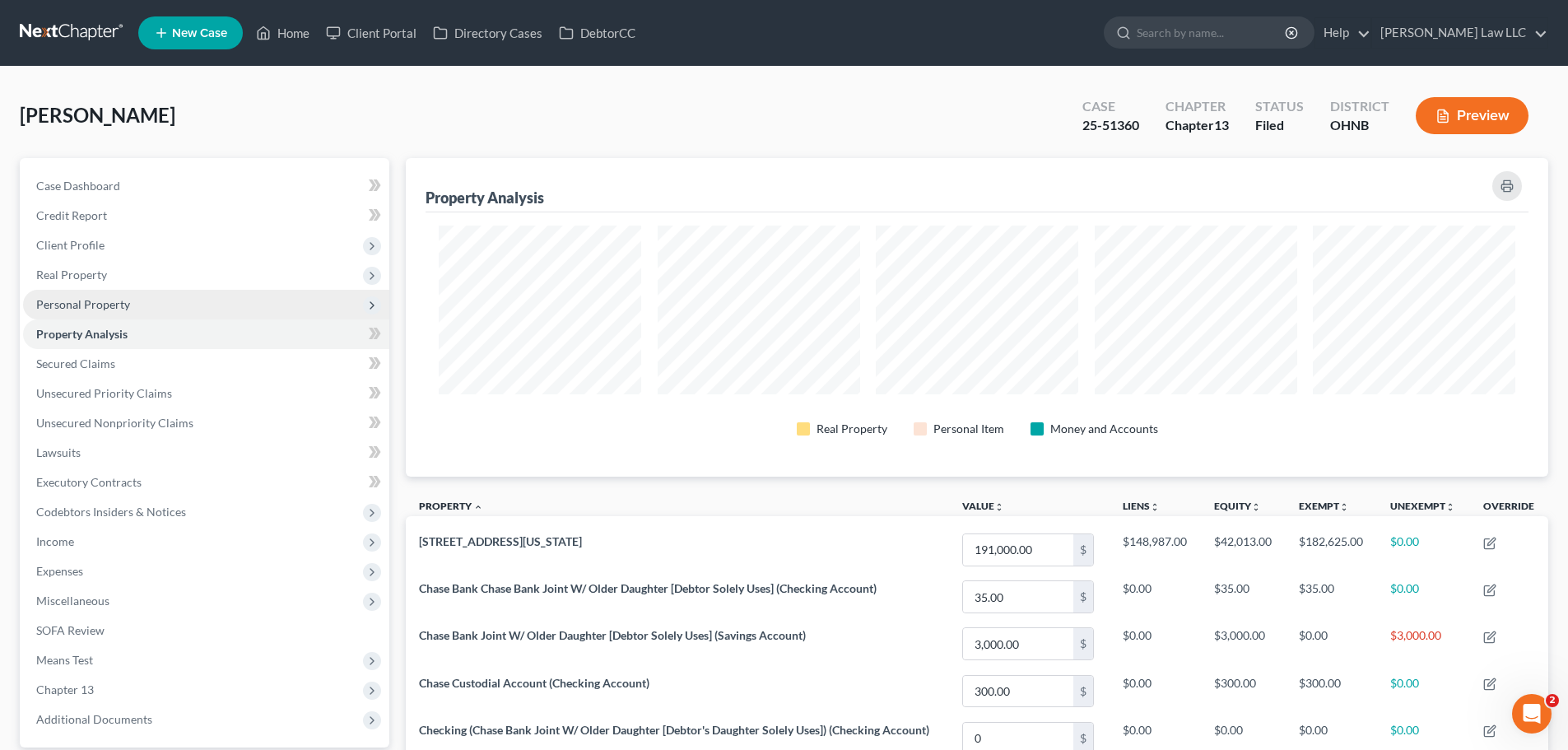
click at [109, 304] on span "Personal Property" at bounding box center [83, 304] width 94 height 14
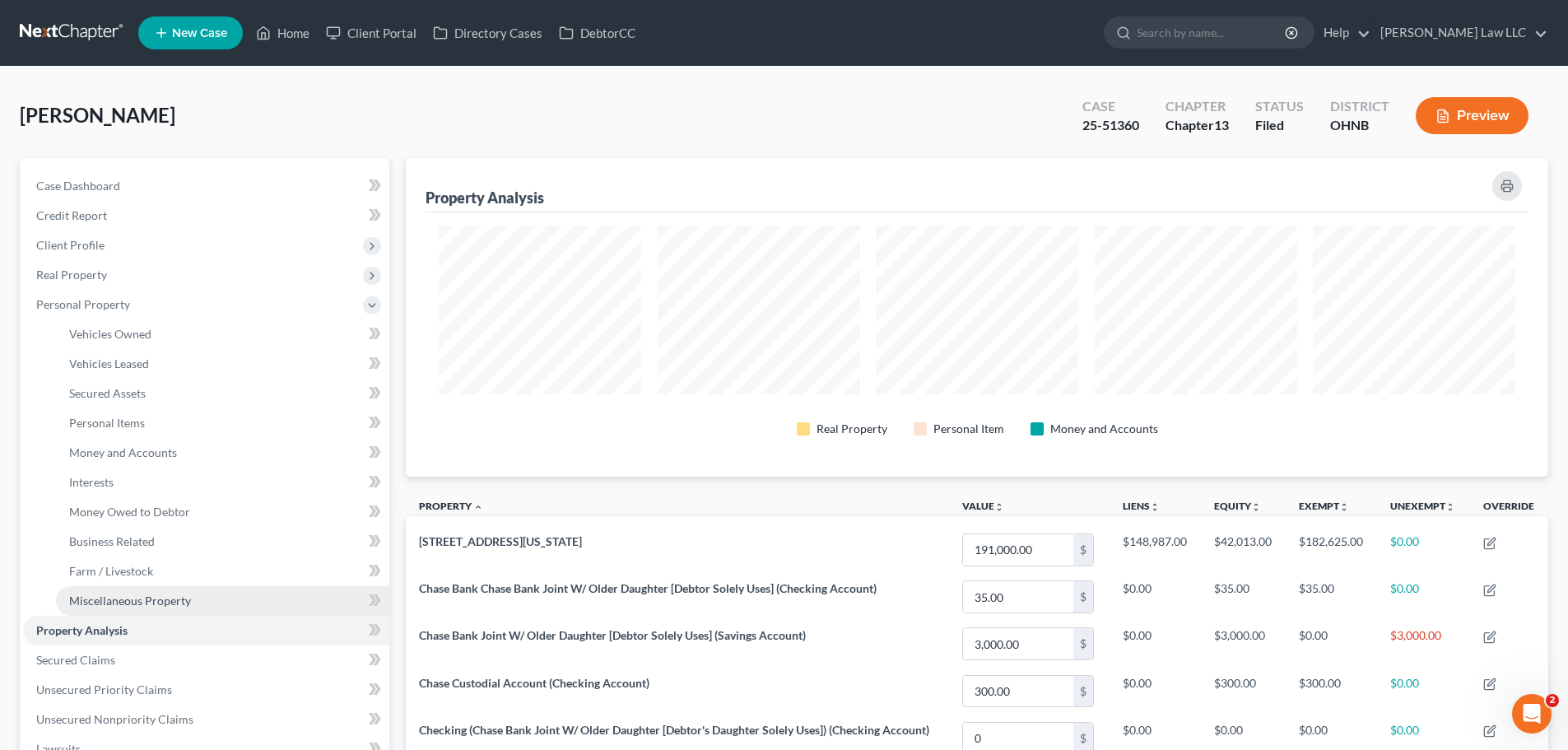
click at [128, 597] on span "Miscellaneous Property" at bounding box center [130, 600] width 122 height 14
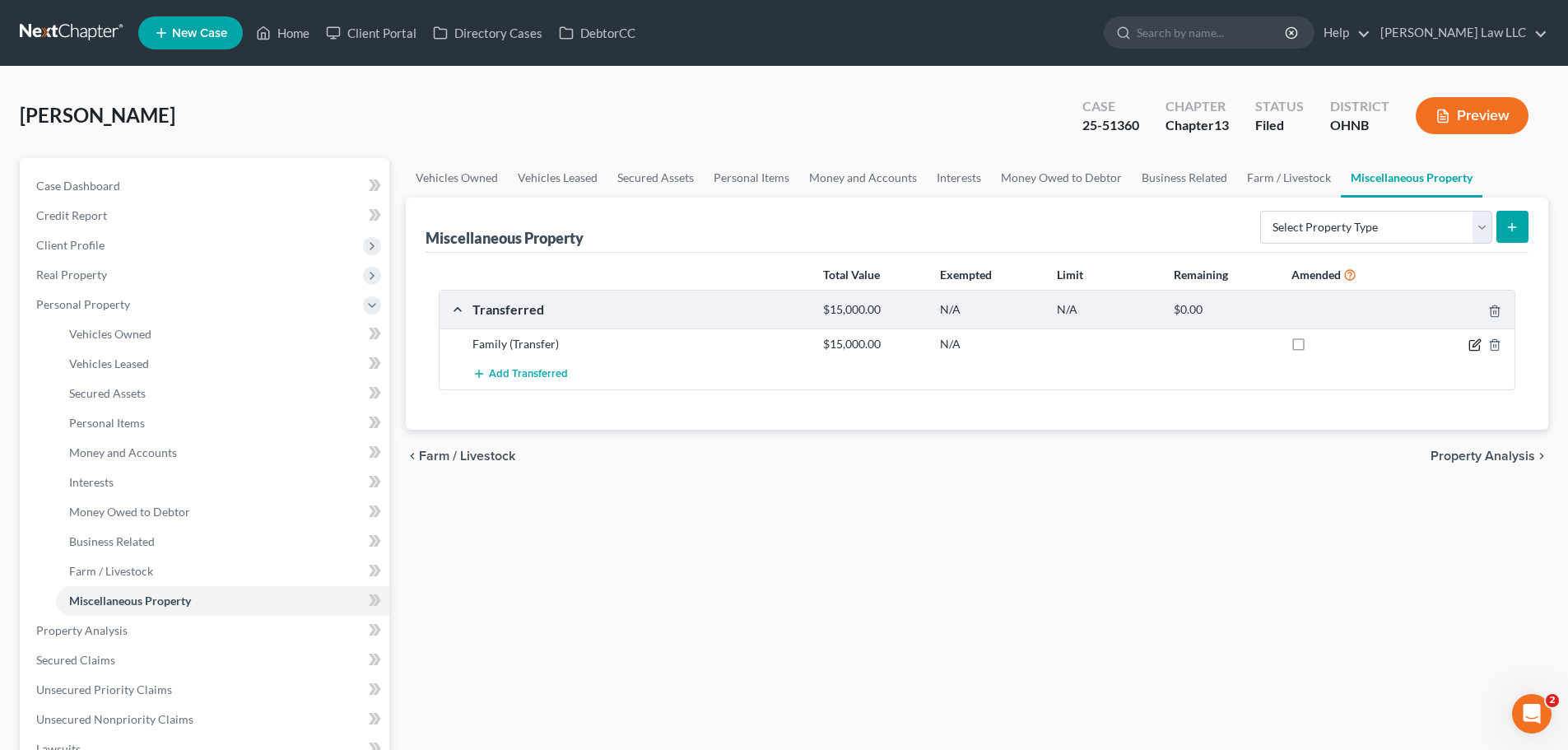
click at [1478, 344] on icon "button" at bounding box center [1476, 342] width 7 height 7
select select "Ordinary (within 2 years)"
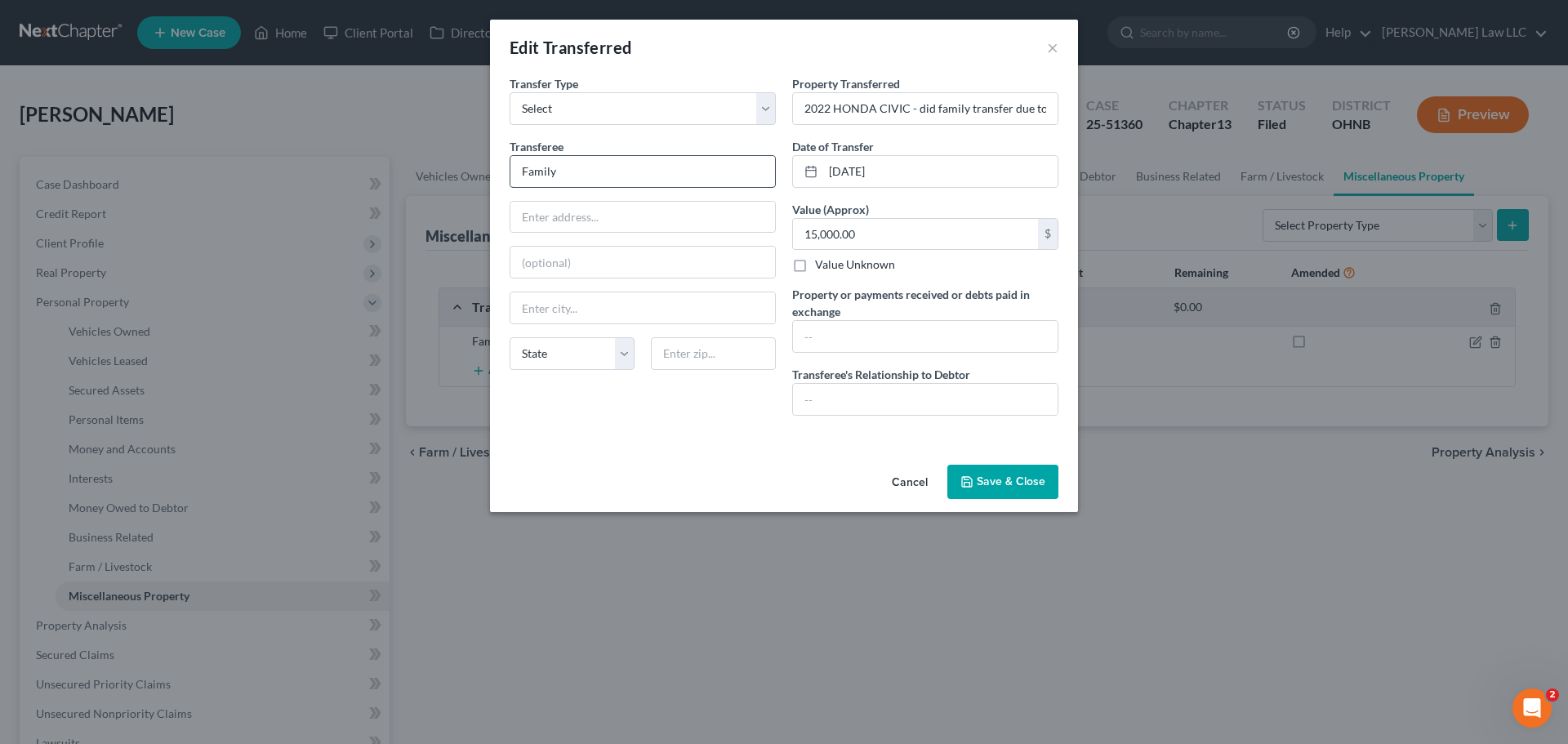
click at [572, 170] on input "Family" at bounding box center [642, 172] width 264 height 31
type input "Family- Wife"
click at [997, 484] on button "Save & Close" at bounding box center [1003, 482] width 111 height 34
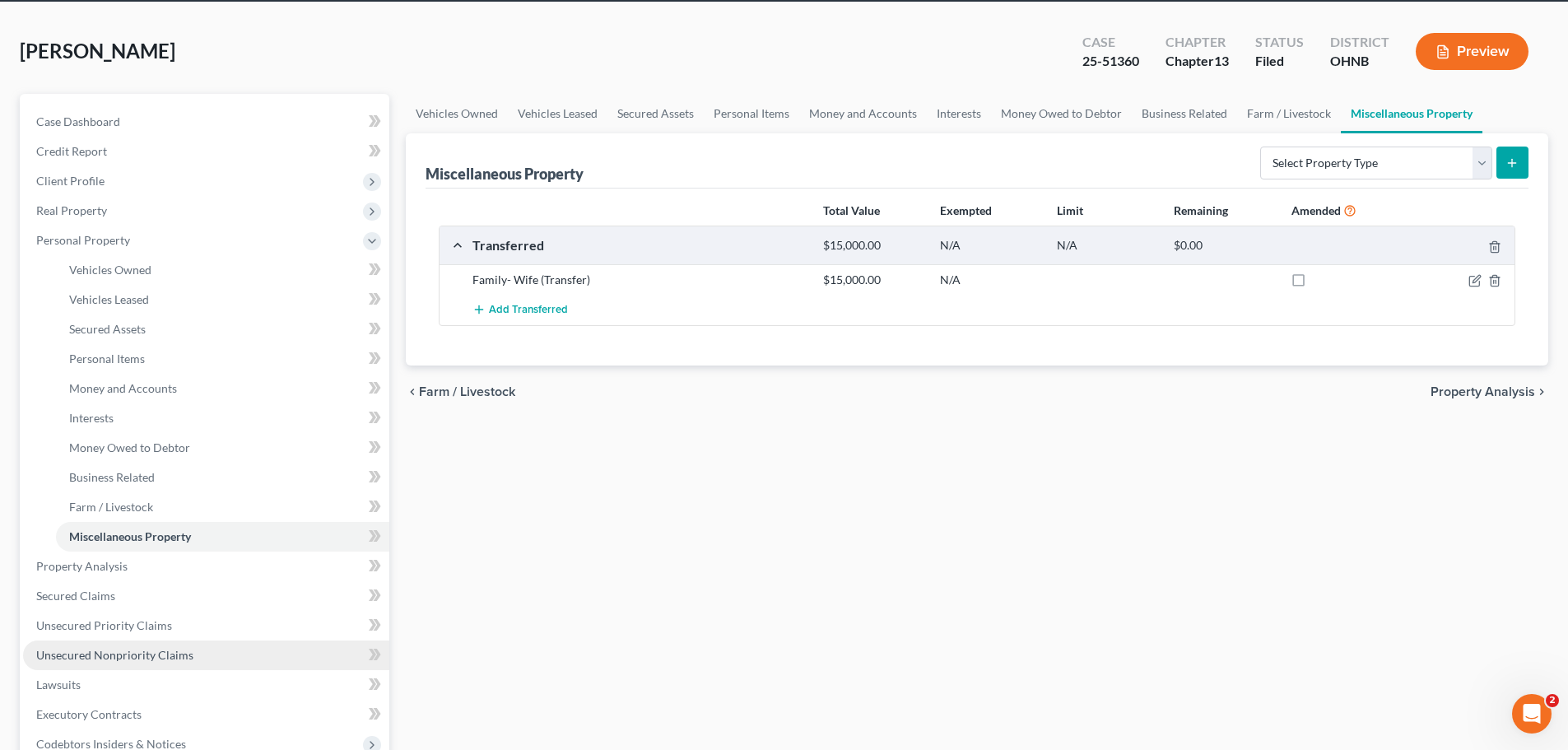
scroll to position [82, 0]
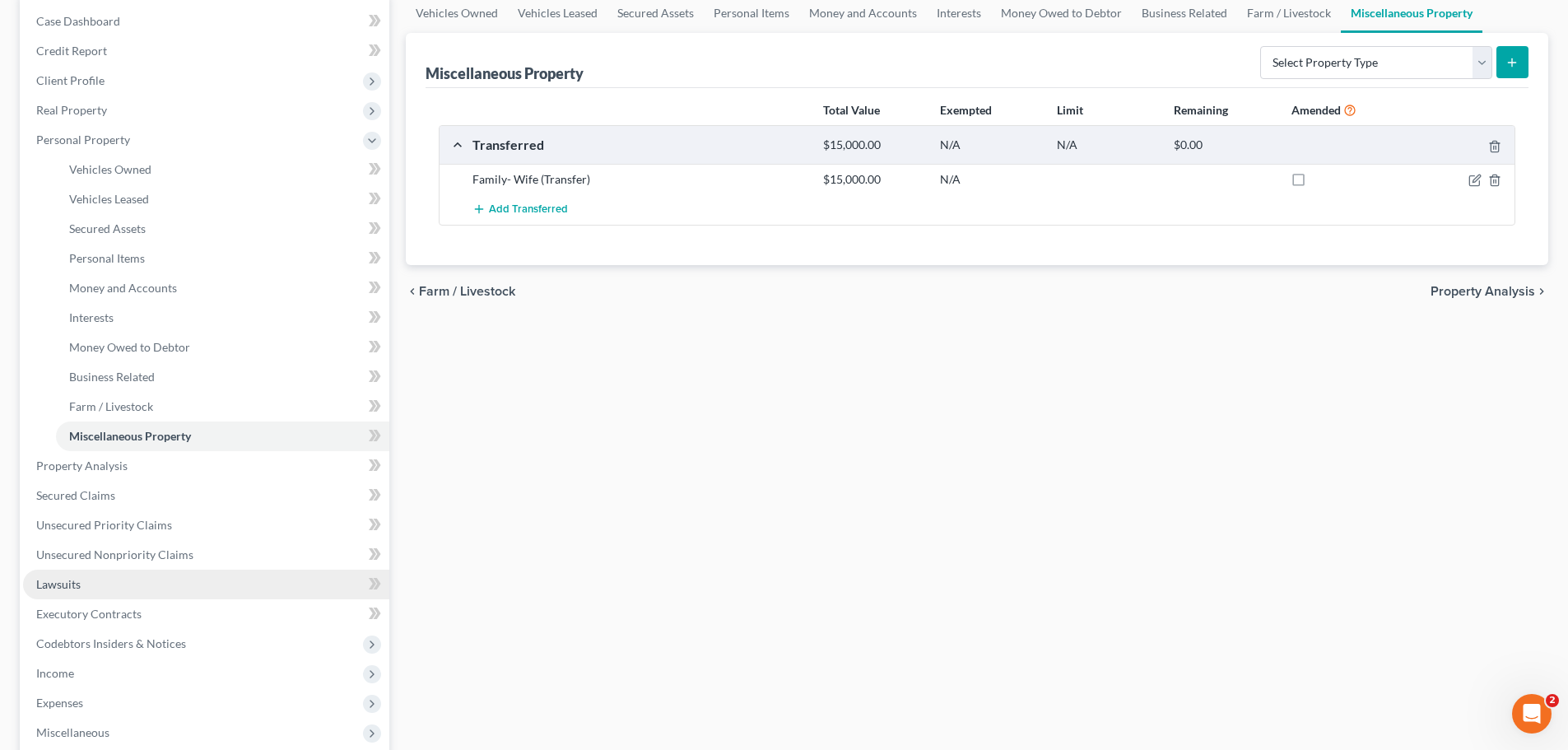
click at [162, 589] on link "Lawsuits" at bounding box center [206, 585] width 366 height 30
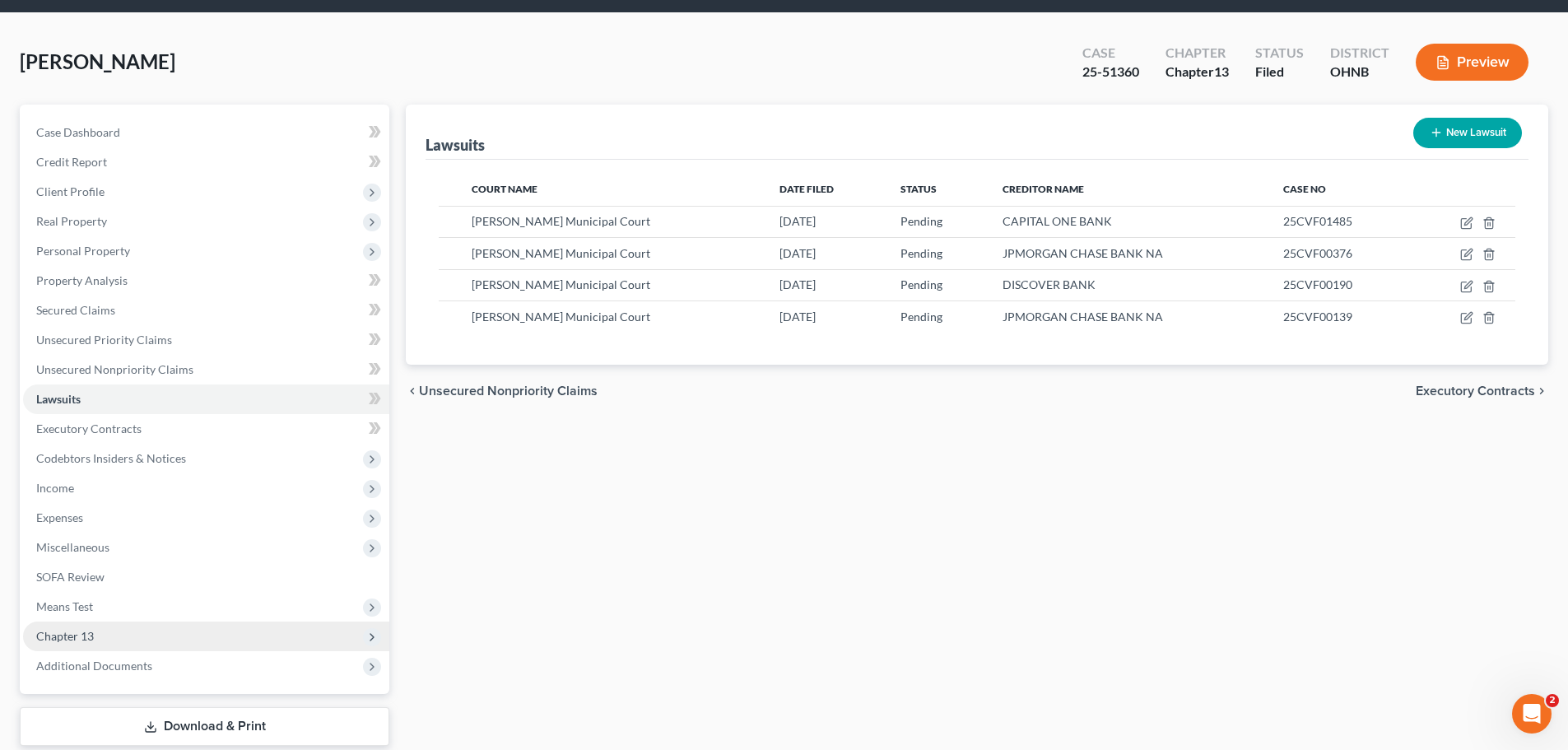
scroll to position [82, 0]
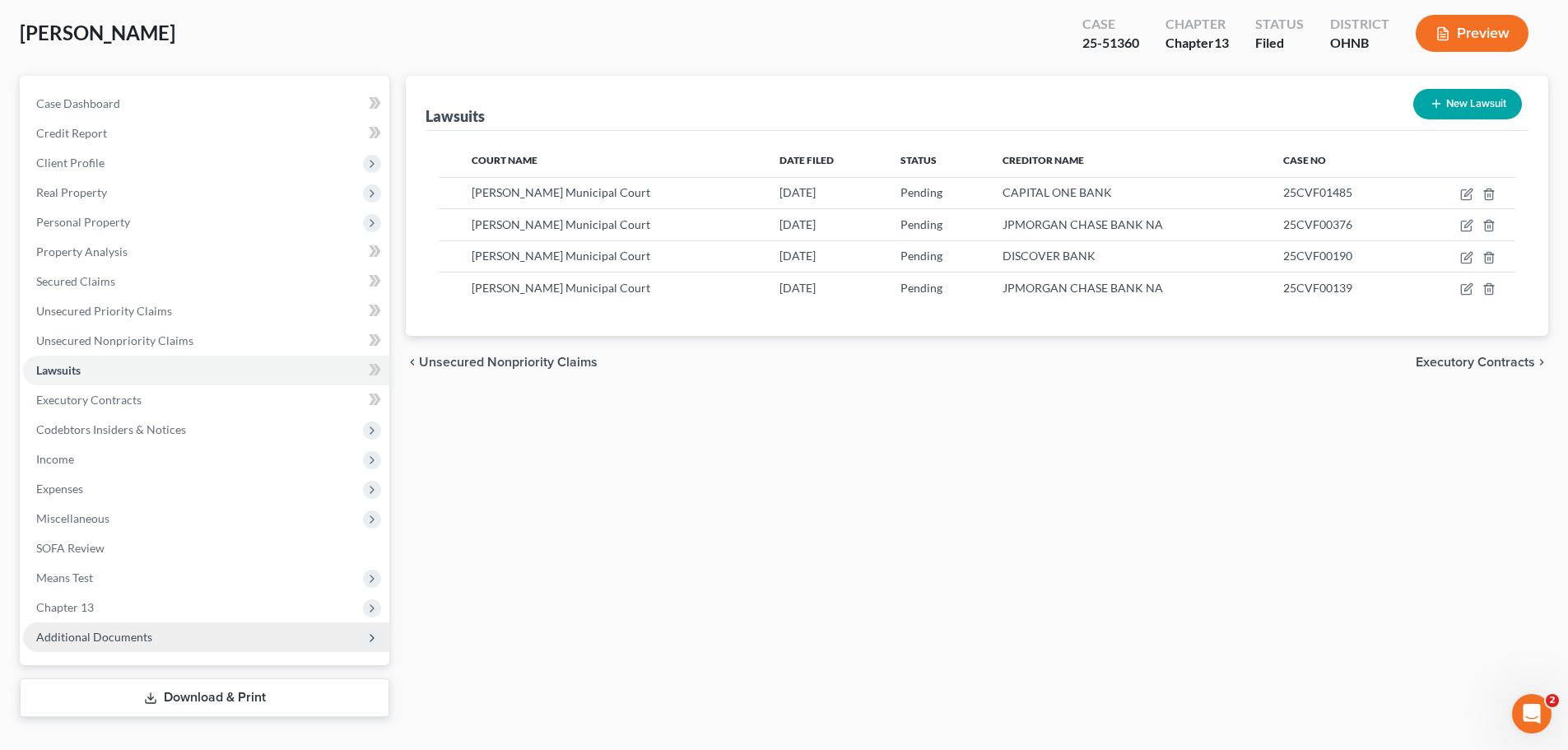
click at [120, 634] on span "Additional Documents" at bounding box center [94, 637] width 116 height 14
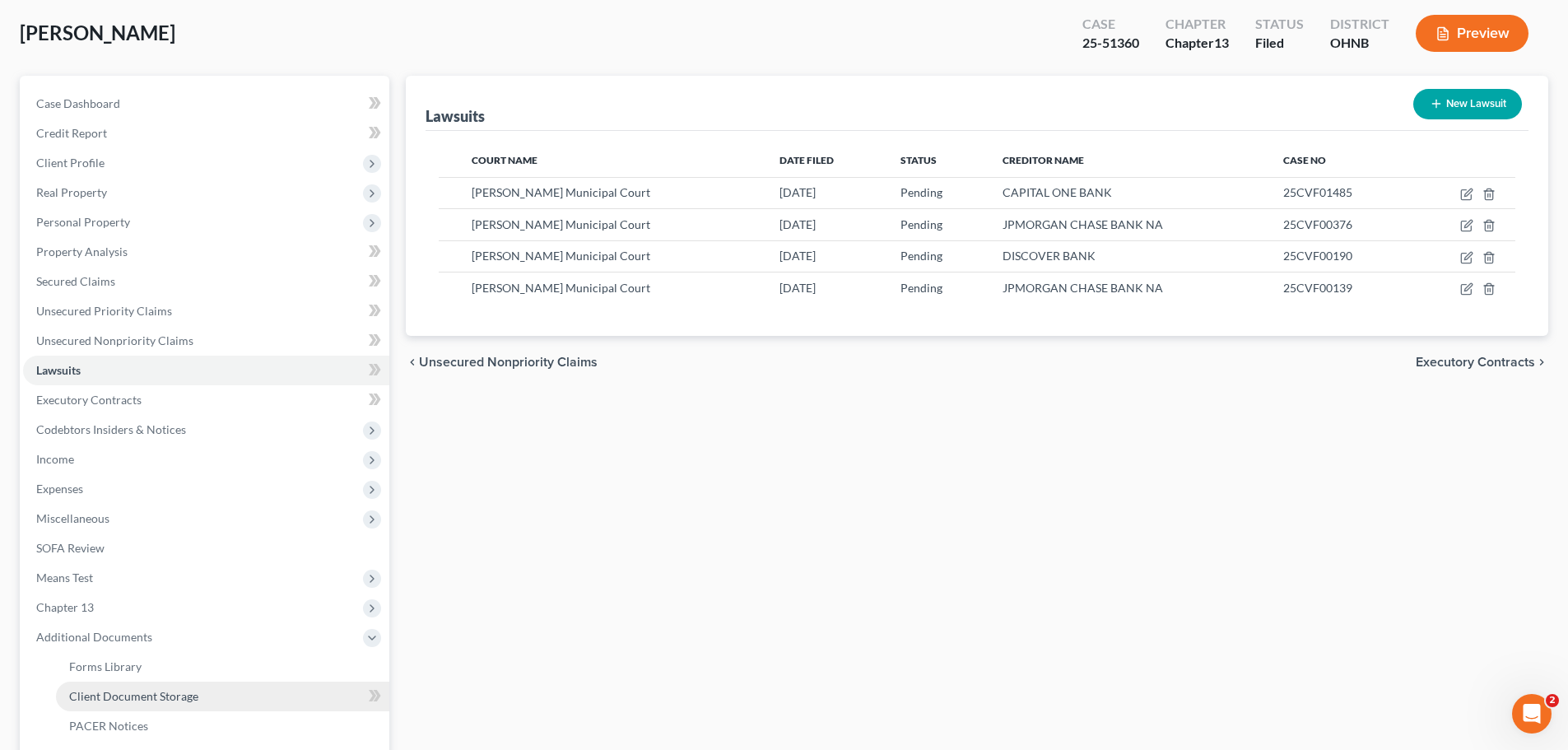
click at [150, 689] on span "Client Document Storage" at bounding box center [134, 696] width 129 height 14
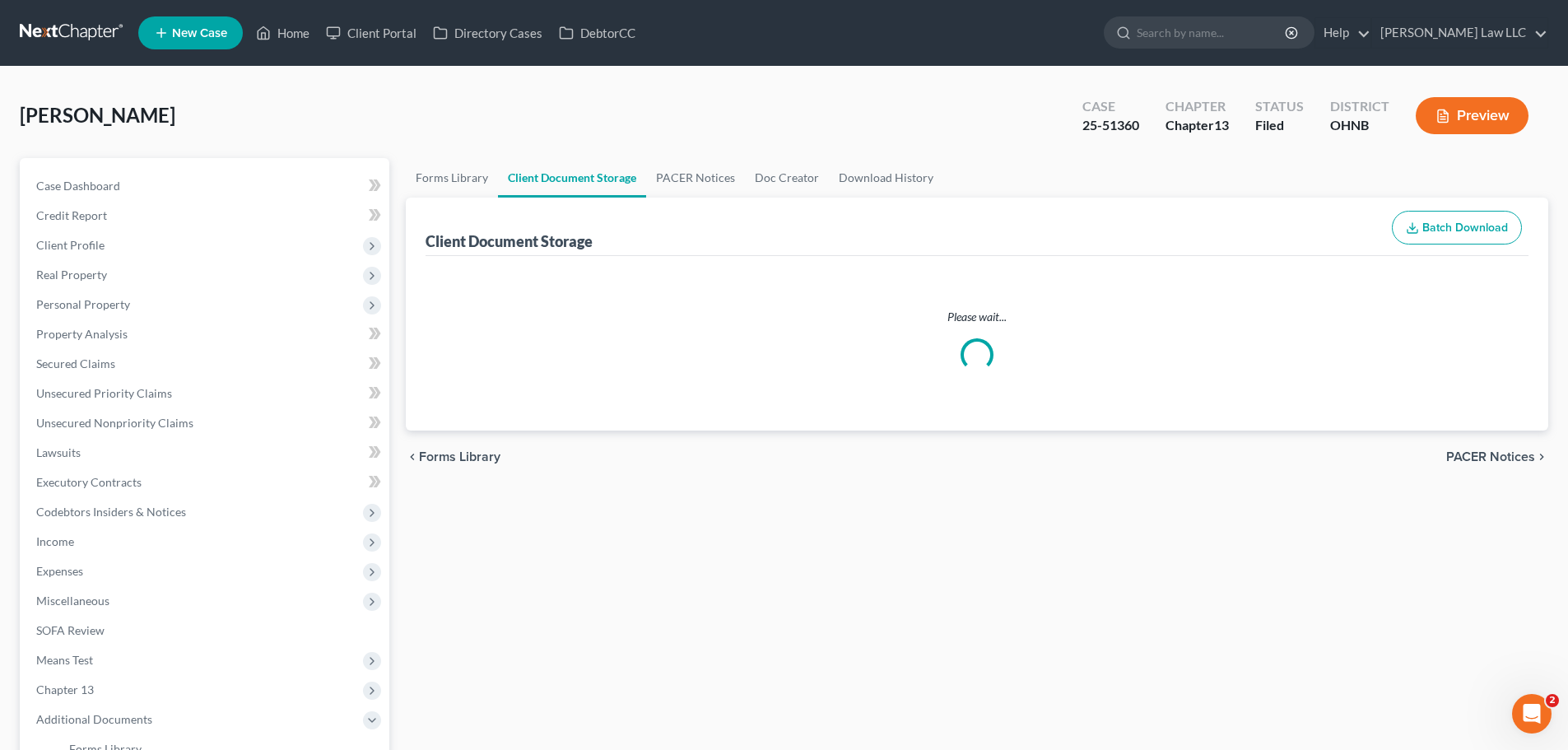
select select "5"
select select "20"
select select "16"
select select "20"
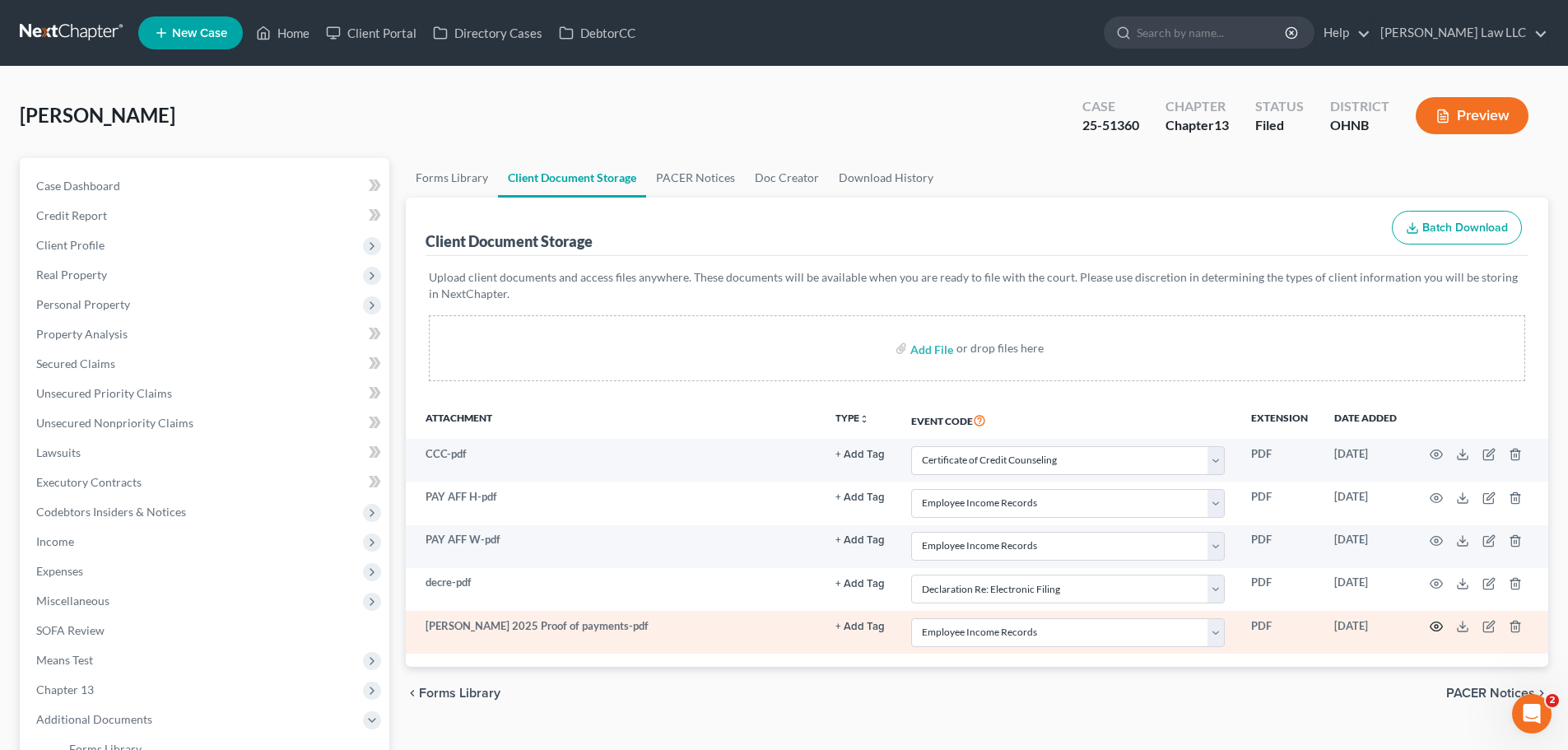
click at [1433, 628] on icon "button" at bounding box center [1435, 626] width 13 height 13
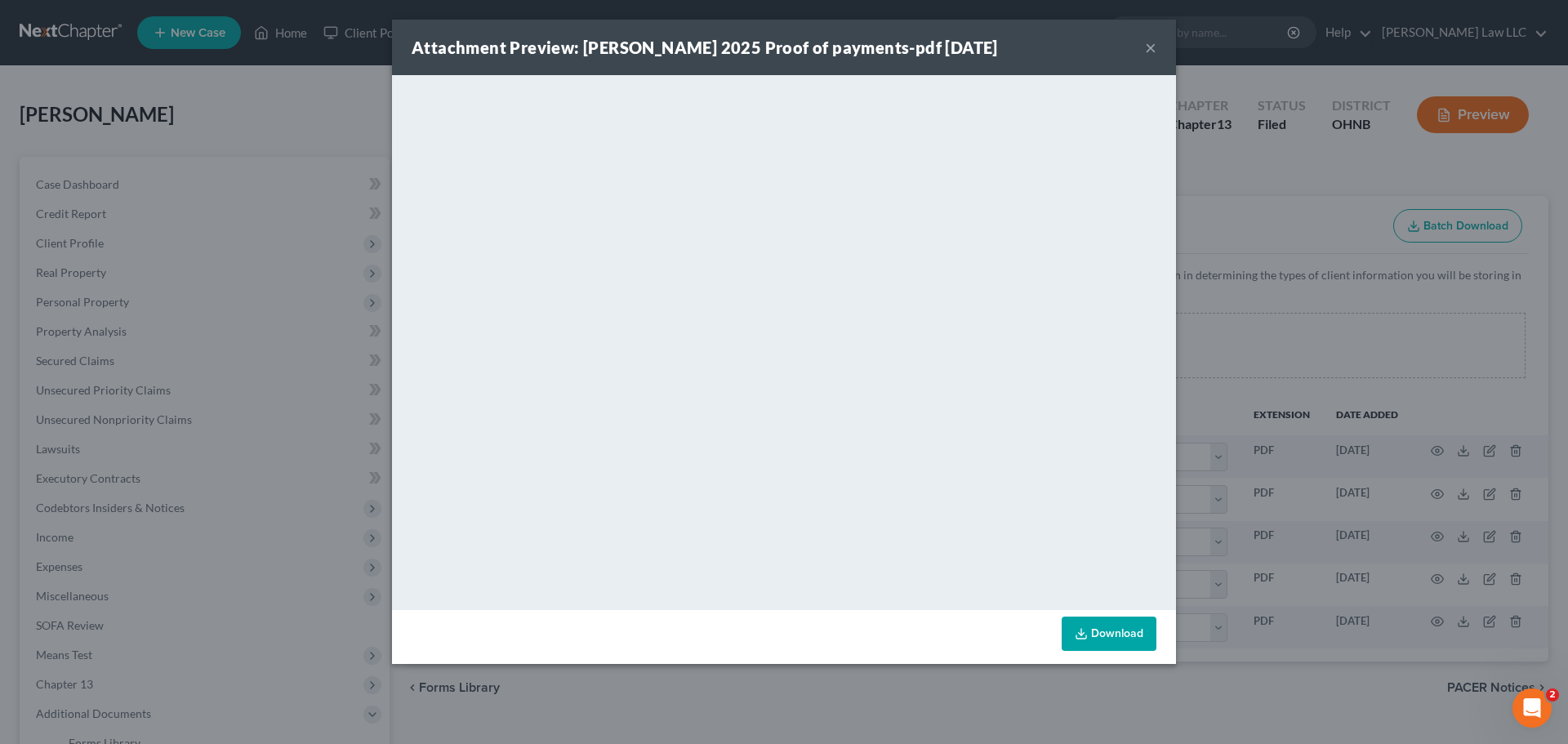
click at [1148, 49] on button "×" at bounding box center [1151, 47] width 12 height 20
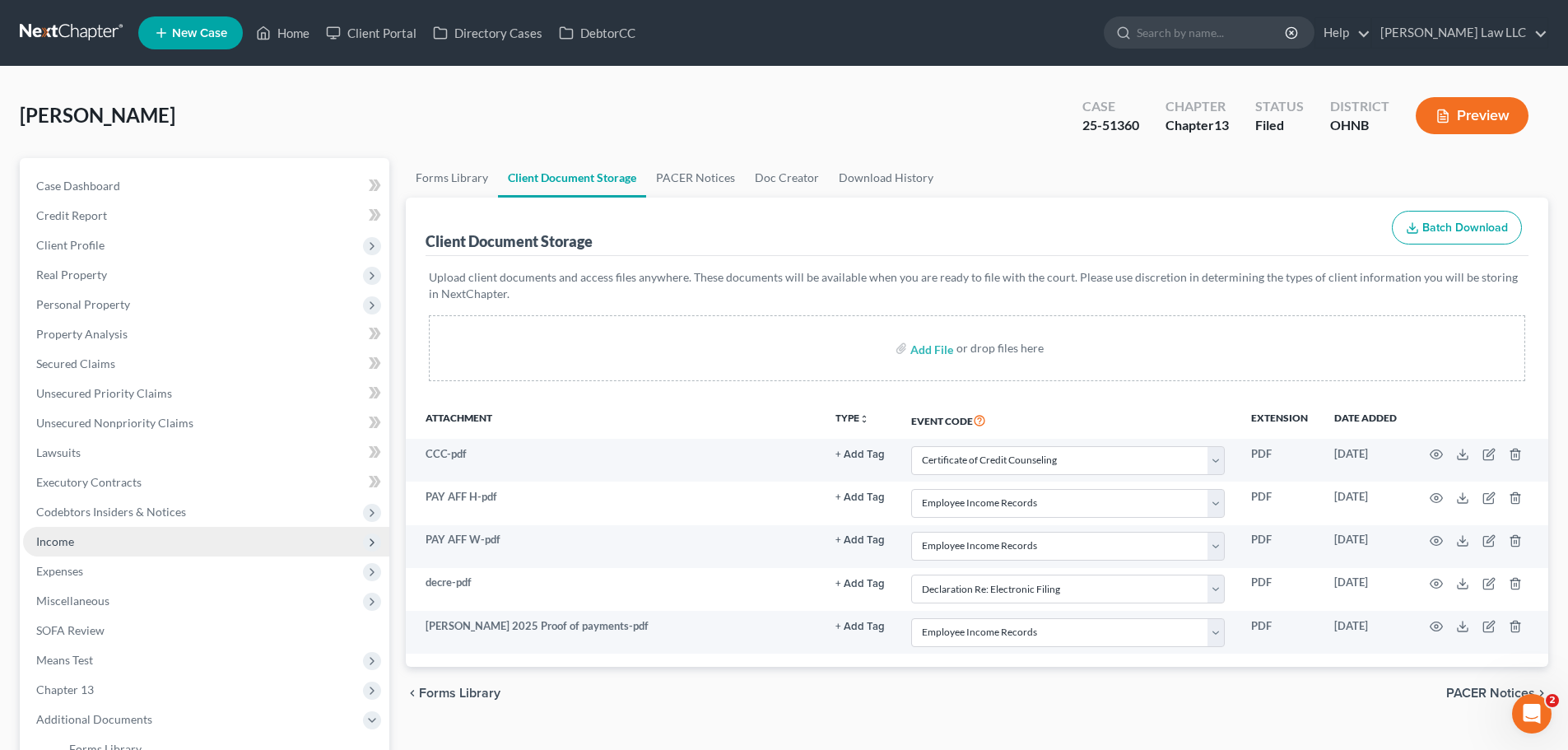
click at [66, 546] on span "Income" at bounding box center [55, 541] width 38 height 14
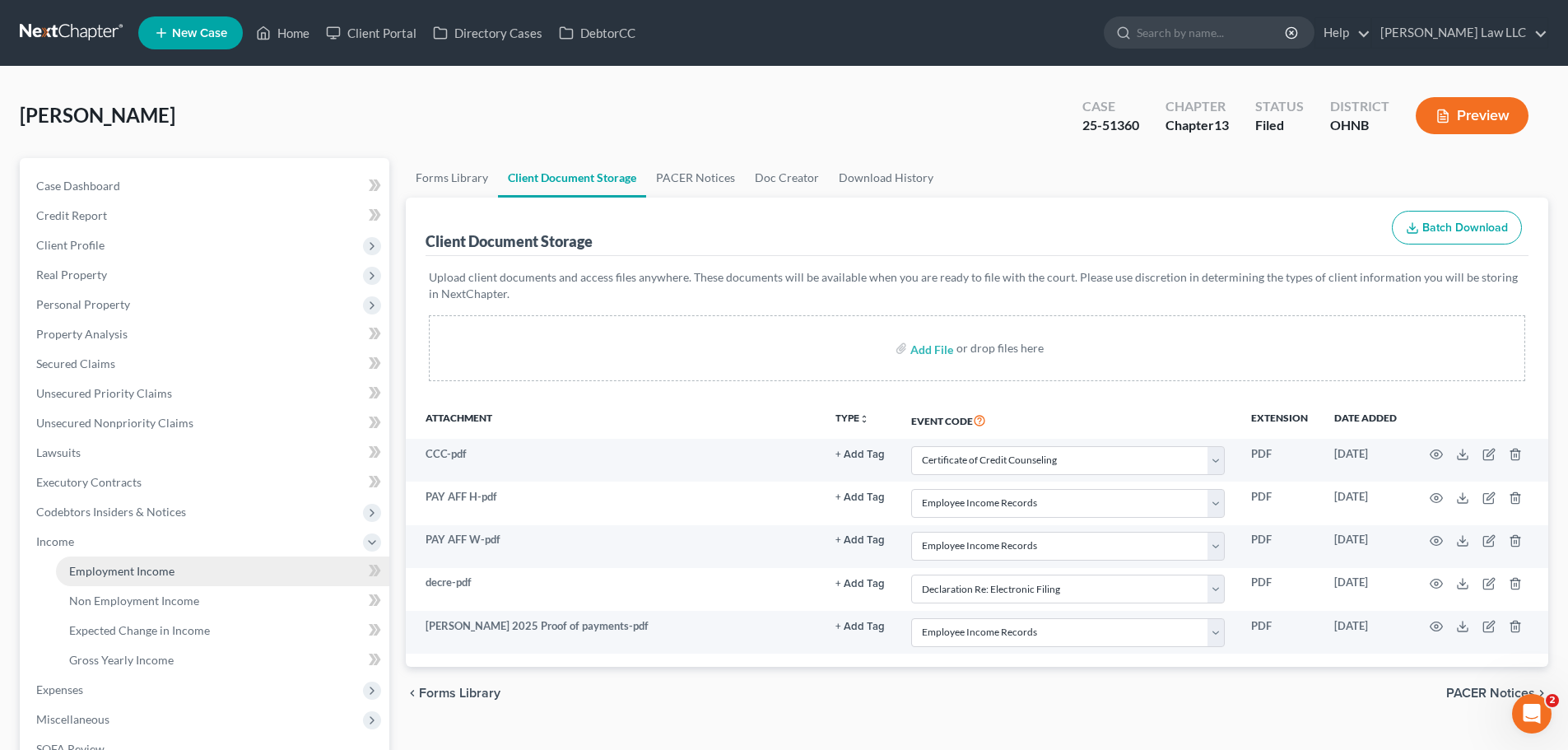
click at [121, 566] on span "Employment Income" at bounding box center [122, 571] width 105 height 14
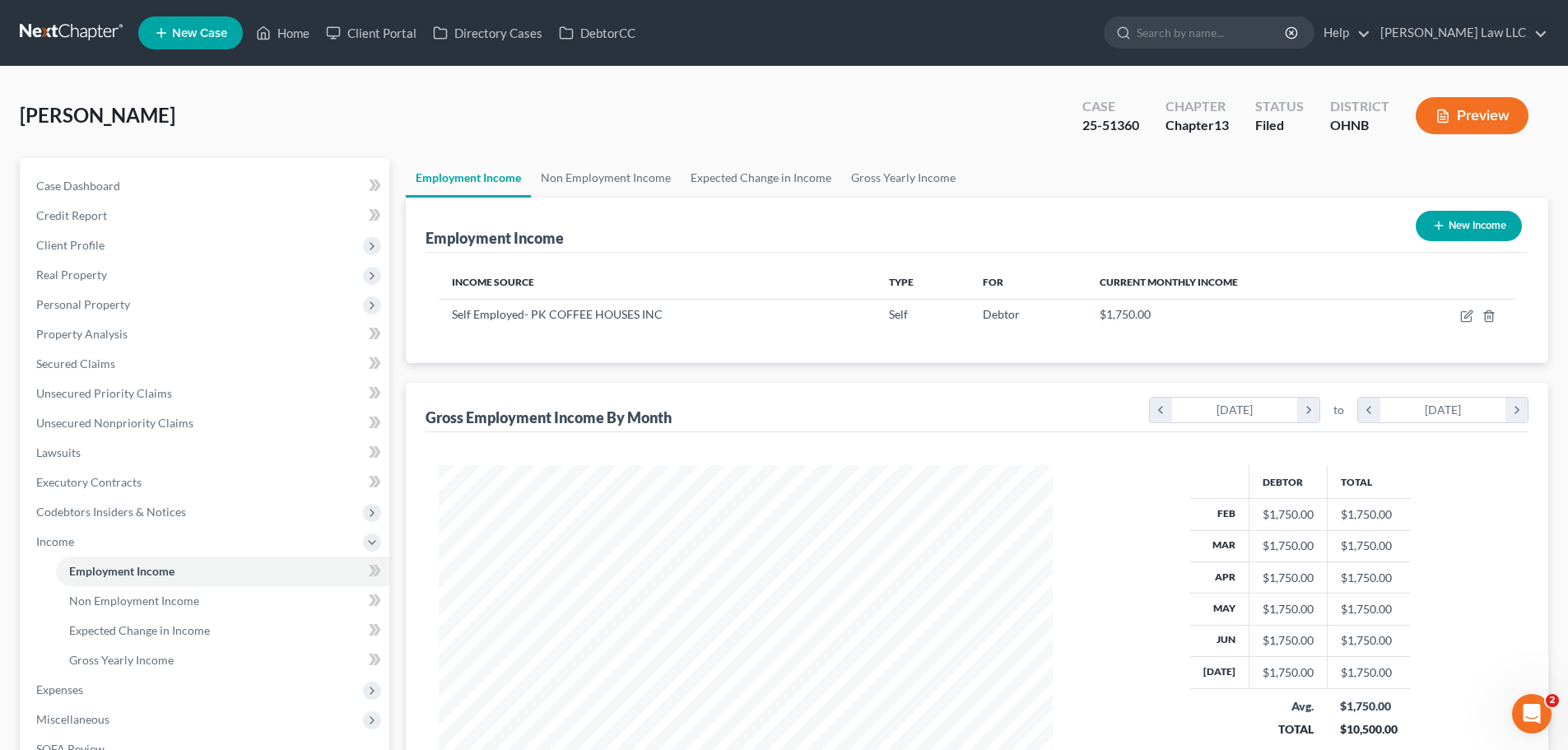
scroll to position [307, 647]
drag, startPoint x: 527, startPoint y: 315, endPoint x: 650, endPoint y: 316, distance: 123.0
click at [650, 316] on span "Self Employed- PK COFFEE HOUSES INC" at bounding box center [557, 314] width 211 height 14
click at [676, 336] on div "Income Source Type For Current Monthly Income Self Employed- PK COFFEE HOUSES I…" at bounding box center [977, 307] width 1102 height 110
click at [893, 168] on link "Gross Yearly Income" at bounding box center [902, 178] width 124 height 40
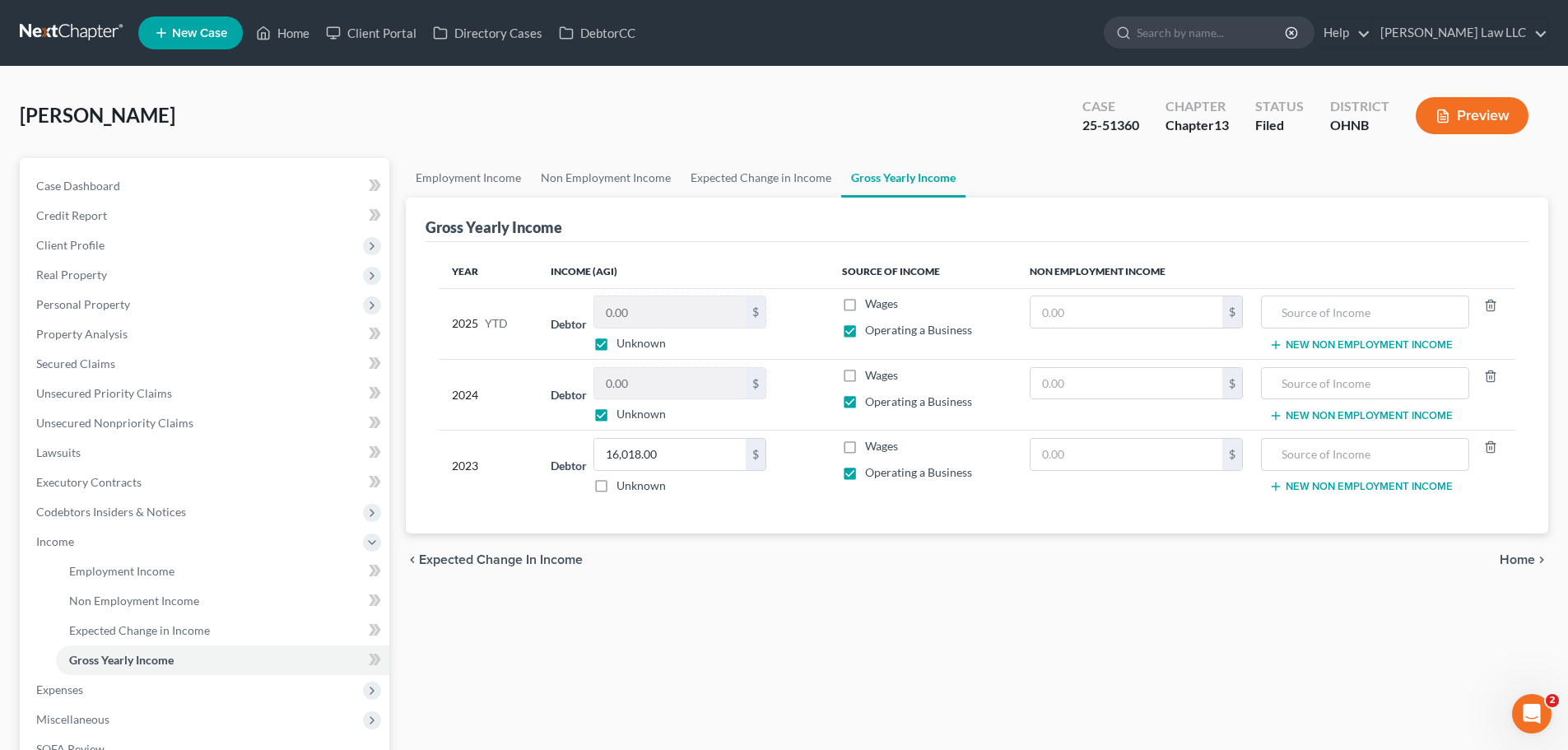
click at [690, 630] on div "Employment Income Non Employment Income Expected Change in Income Gross Yearly …" at bounding box center [977, 538] width 1159 height 760
click at [484, 177] on link "Employment Income" at bounding box center [469, 178] width 125 height 40
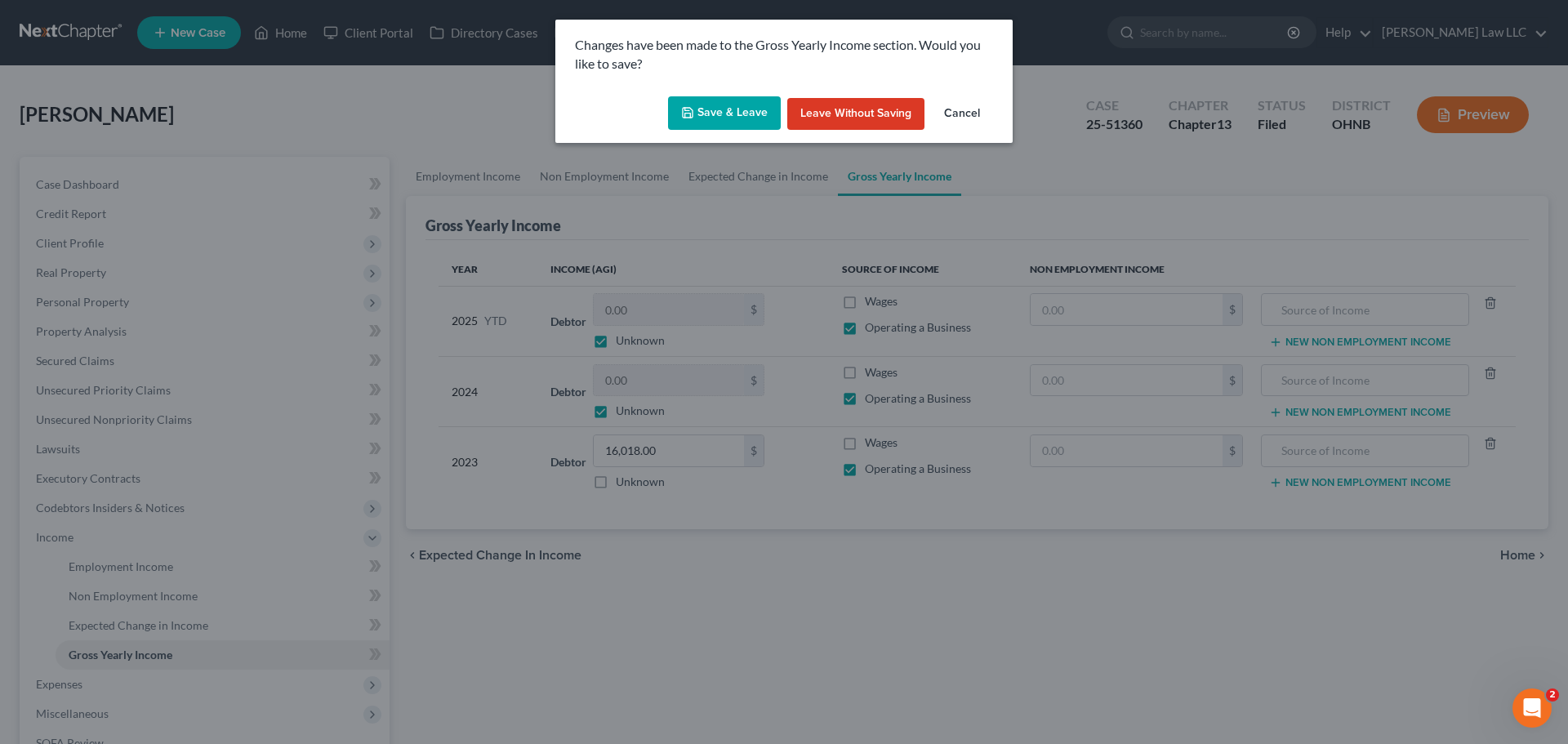
click at [715, 133] on div "Save & Leave Leave without Saving Cancel" at bounding box center [784, 116] width 457 height 54
click at [715, 118] on button "Save & Leave" at bounding box center [725, 113] width 113 height 34
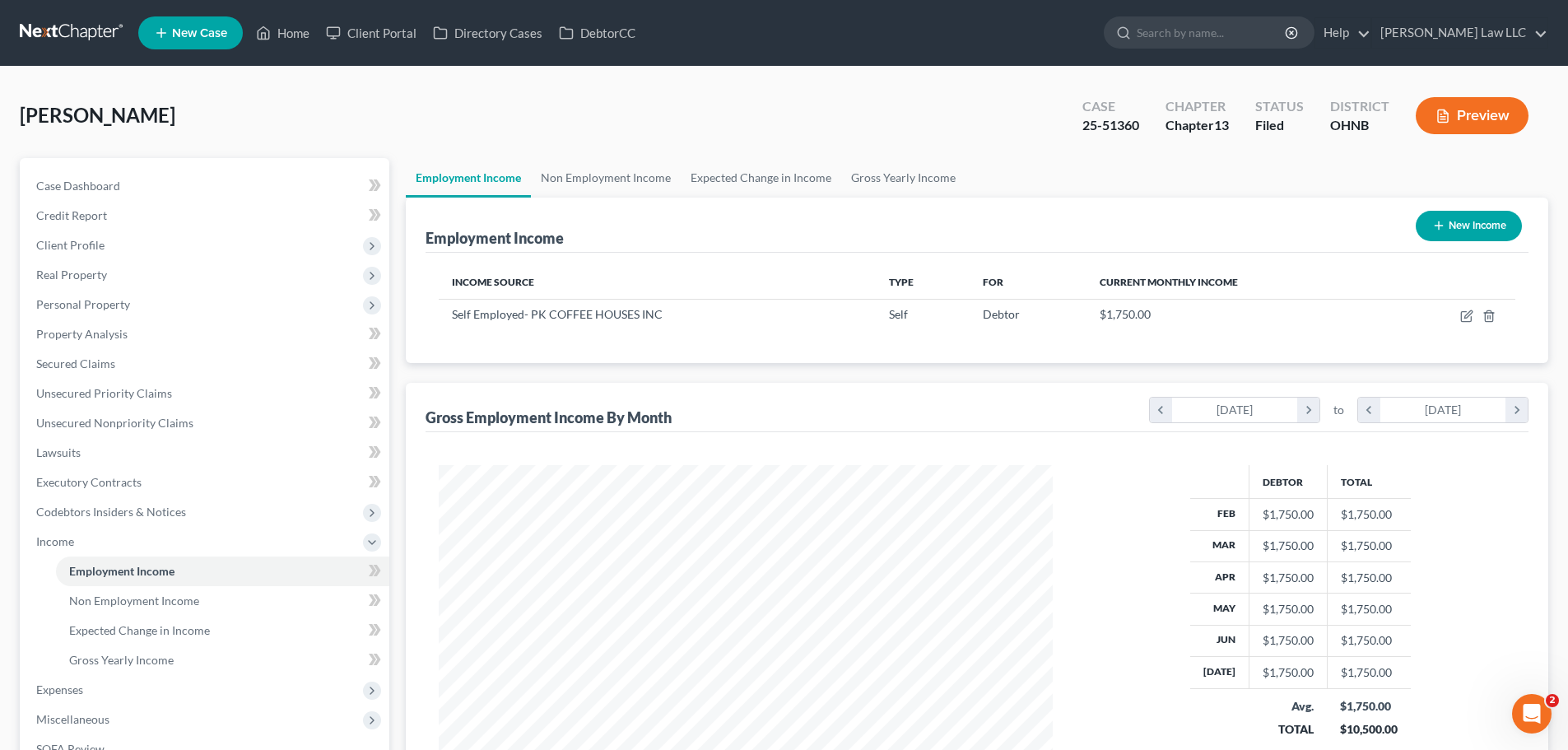
scroll to position [307, 647]
click at [596, 197] on div "Employment Income New Income" at bounding box center [977, 225] width 1102 height 55
click at [602, 182] on link "Non Employment Income" at bounding box center [605, 178] width 150 height 40
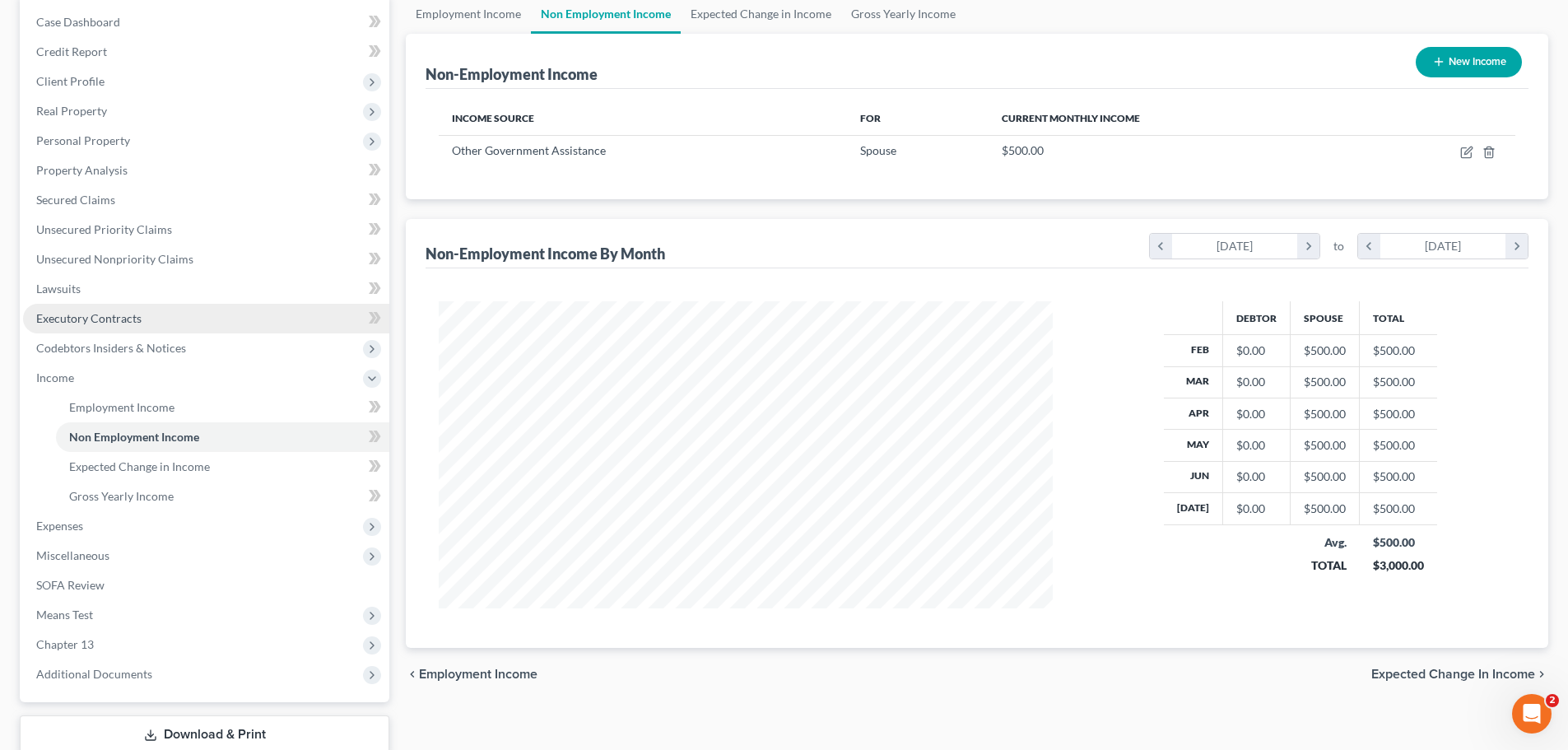
scroll to position [164, 0]
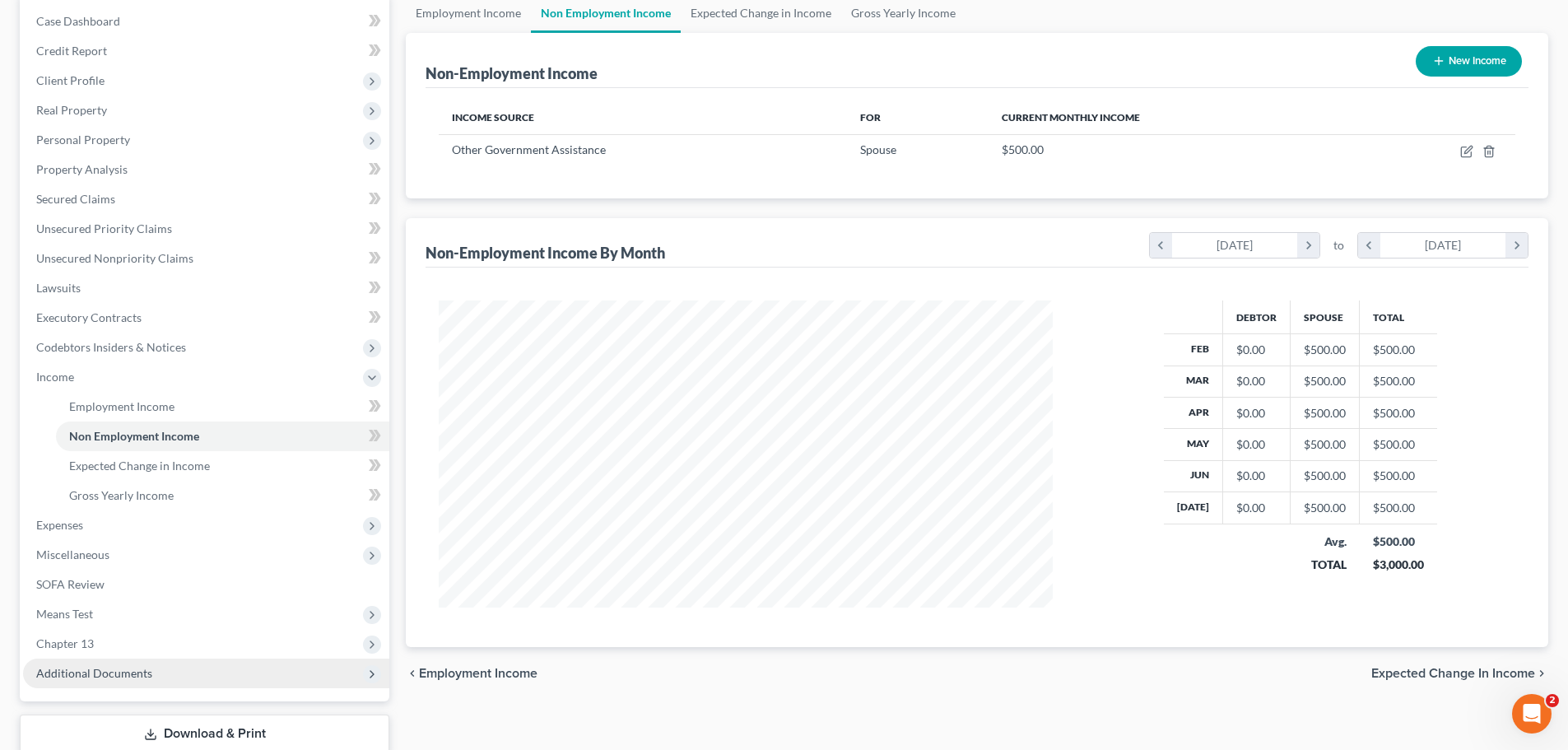
click at [88, 670] on span "Additional Documents" at bounding box center [94, 673] width 116 height 14
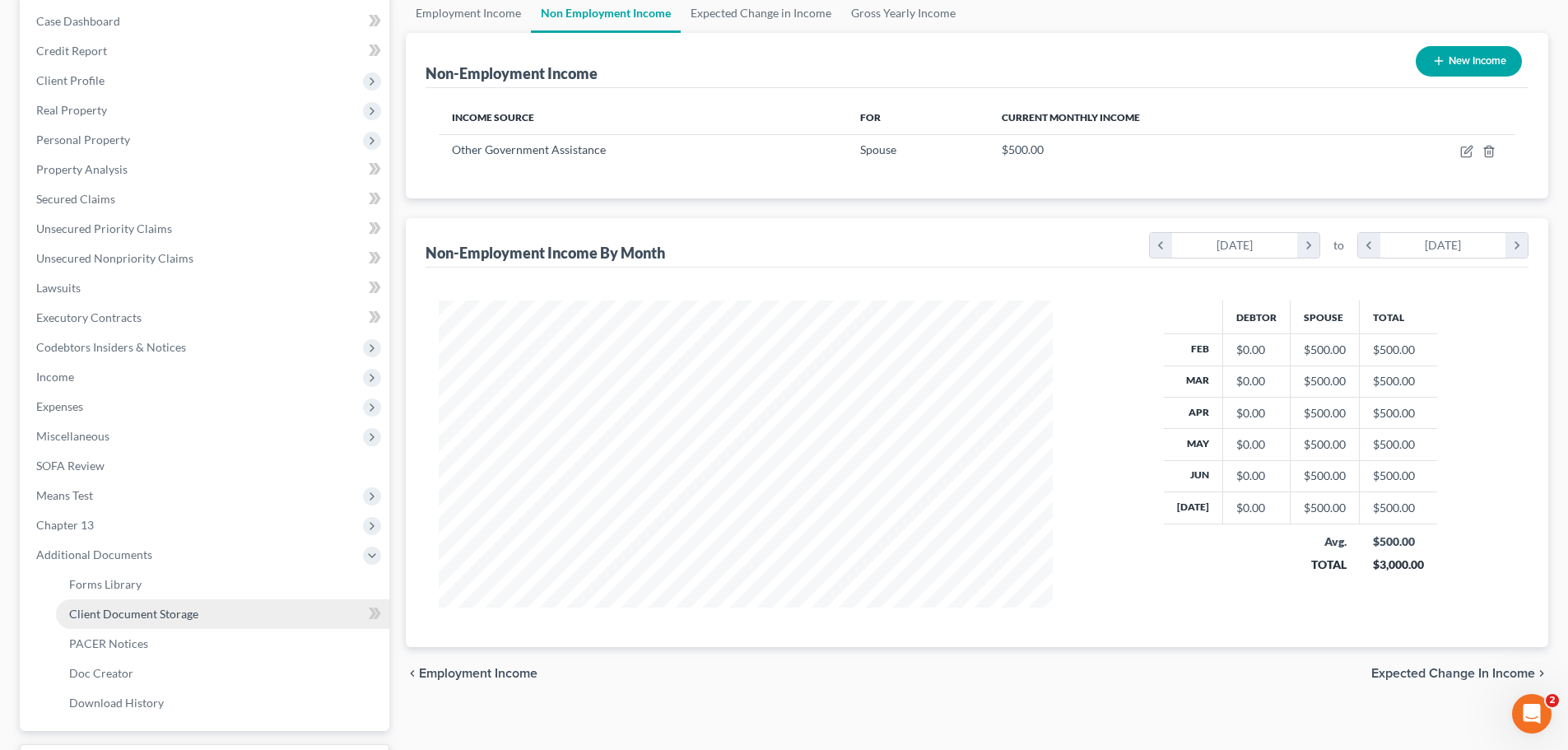
click at [140, 617] on span "Client Document Storage" at bounding box center [134, 613] width 129 height 14
select select "5"
select select "20"
select select "16"
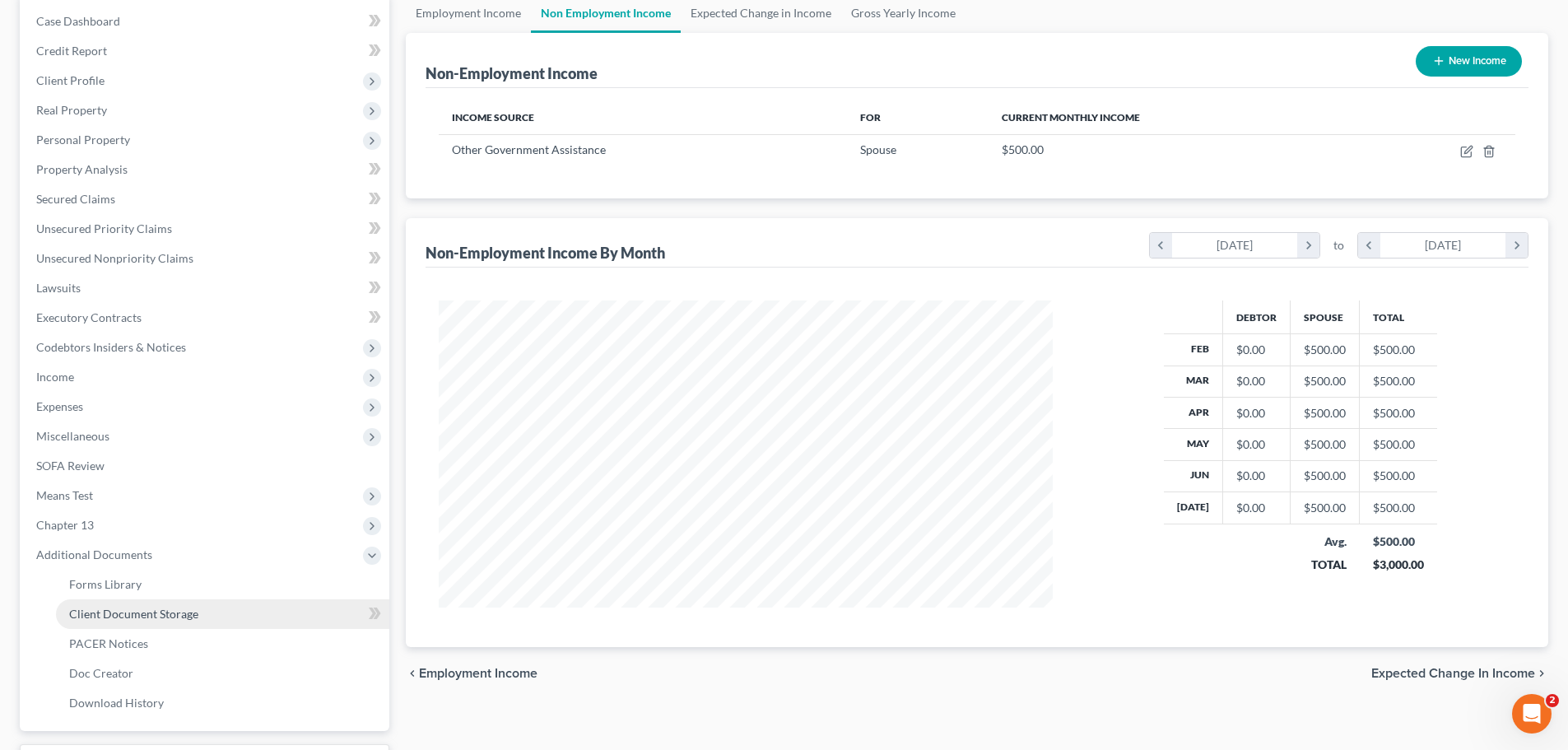
select select "20"
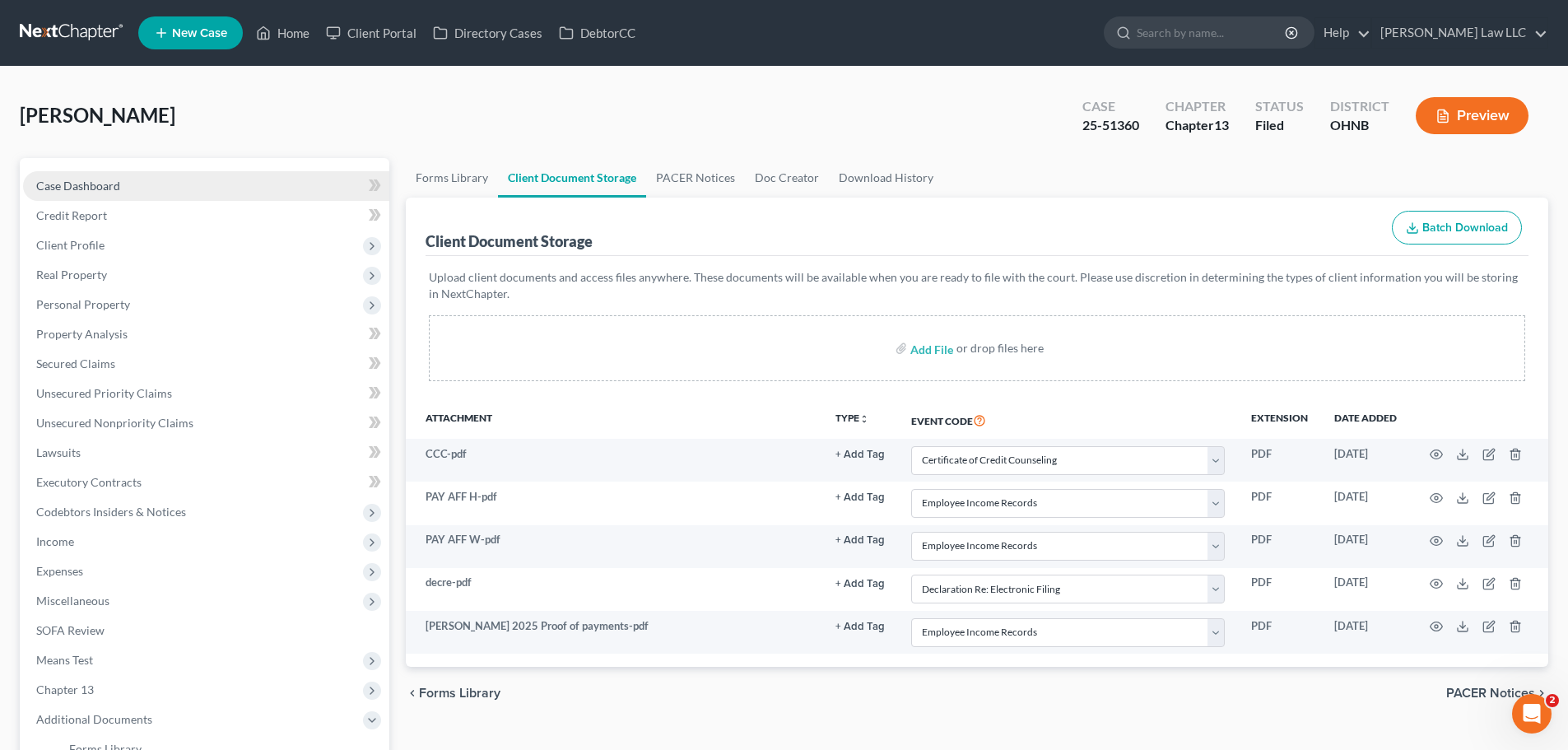
click at [75, 192] on span "Case Dashboard" at bounding box center [78, 185] width 84 height 14
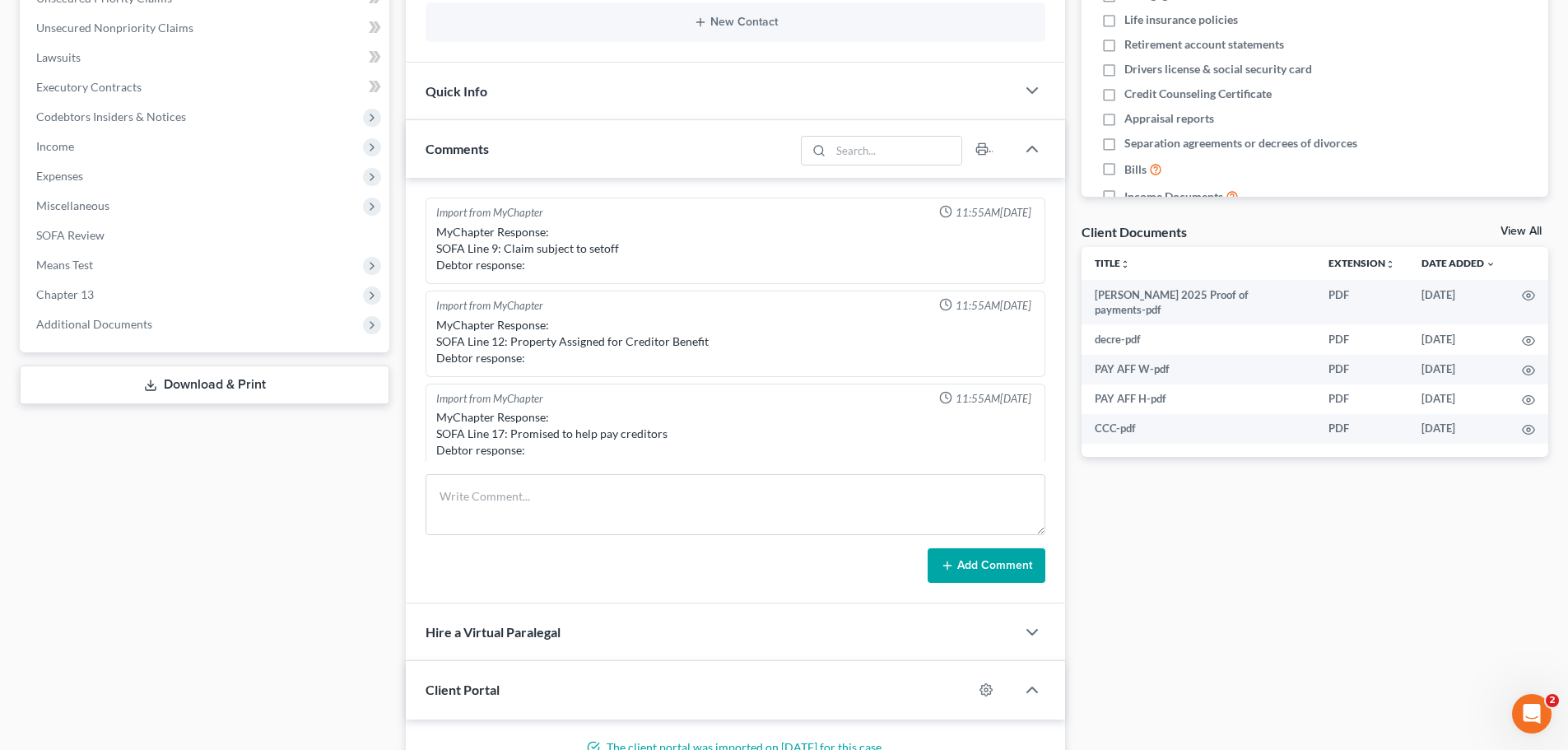
scroll to position [82, 0]
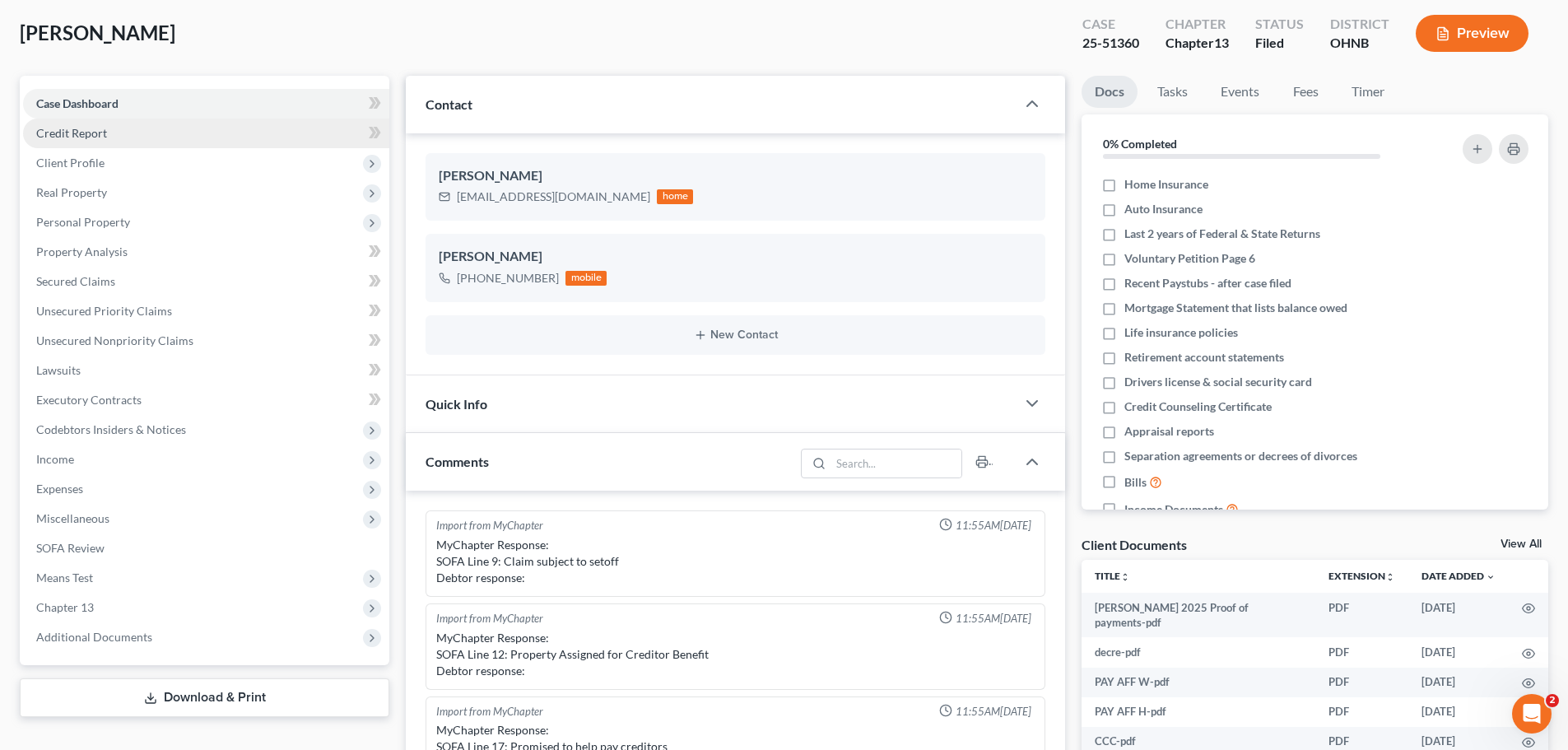
click at [177, 124] on link "Credit Report" at bounding box center [206, 134] width 366 height 30
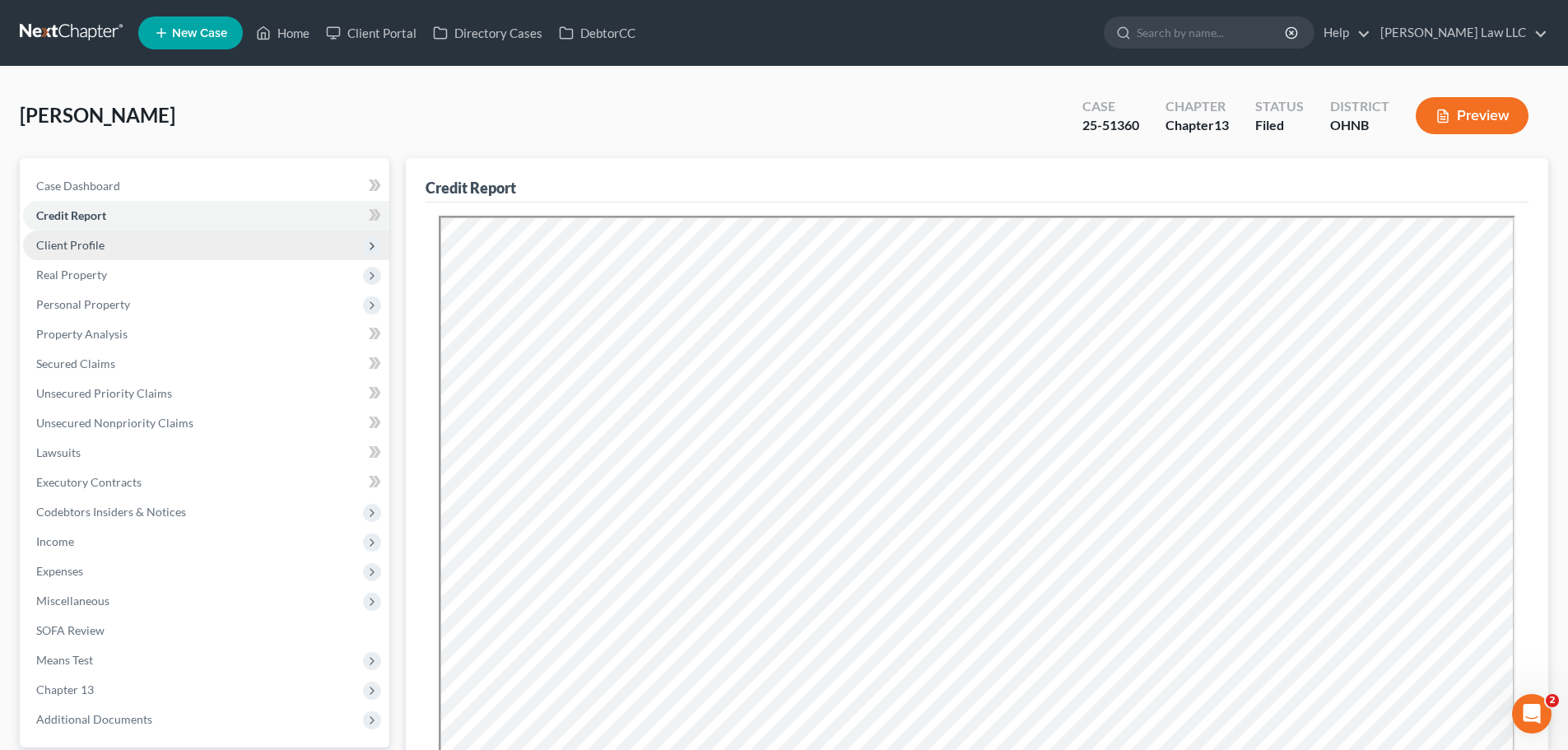
click at [175, 236] on span "Client Profile" at bounding box center [206, 246] width 366 height 30
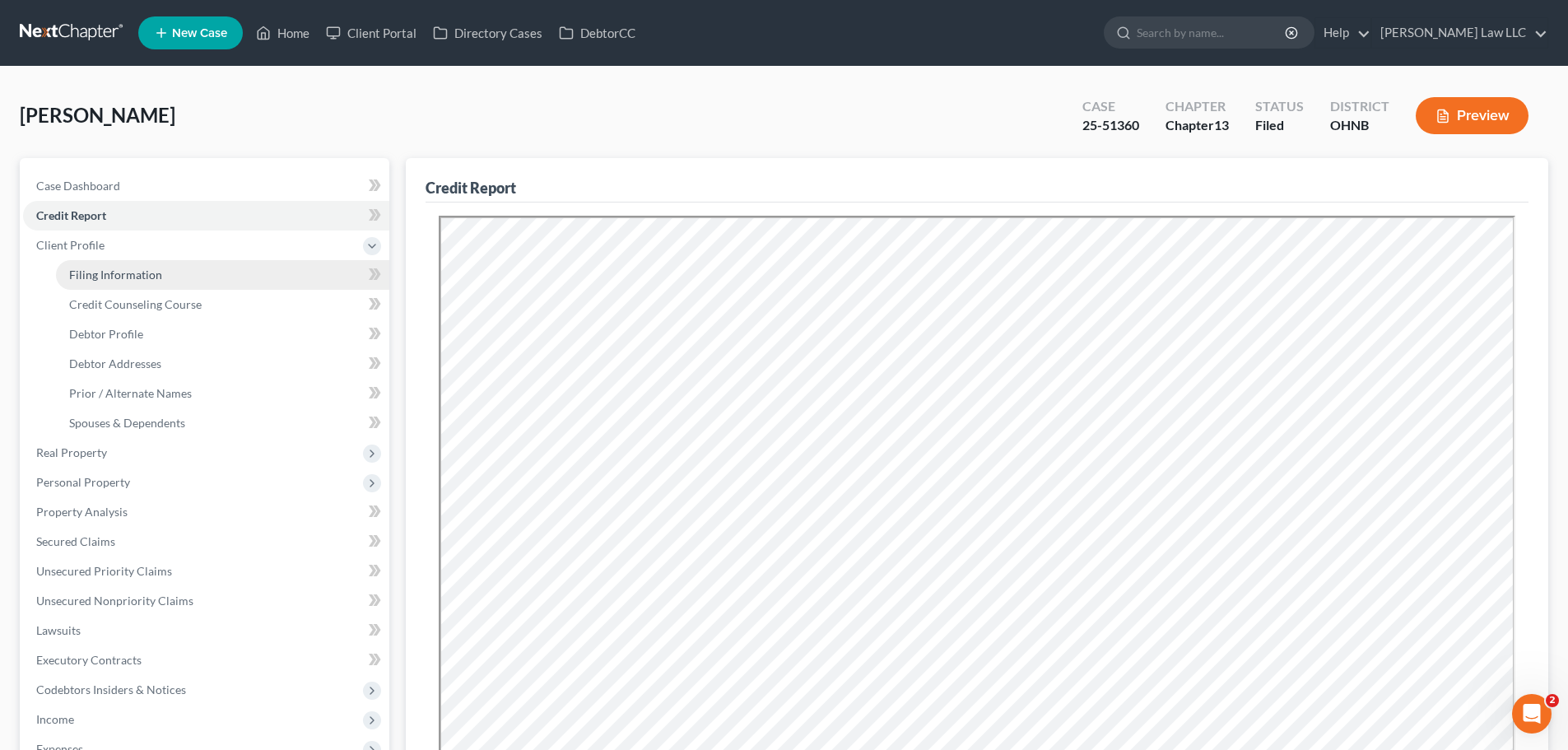
click at [194, 274] on link "Filing Information" at bounding box center [223, 275] width 334 height 30
select select "1"
select select "0"
select select "3"
select select "36"
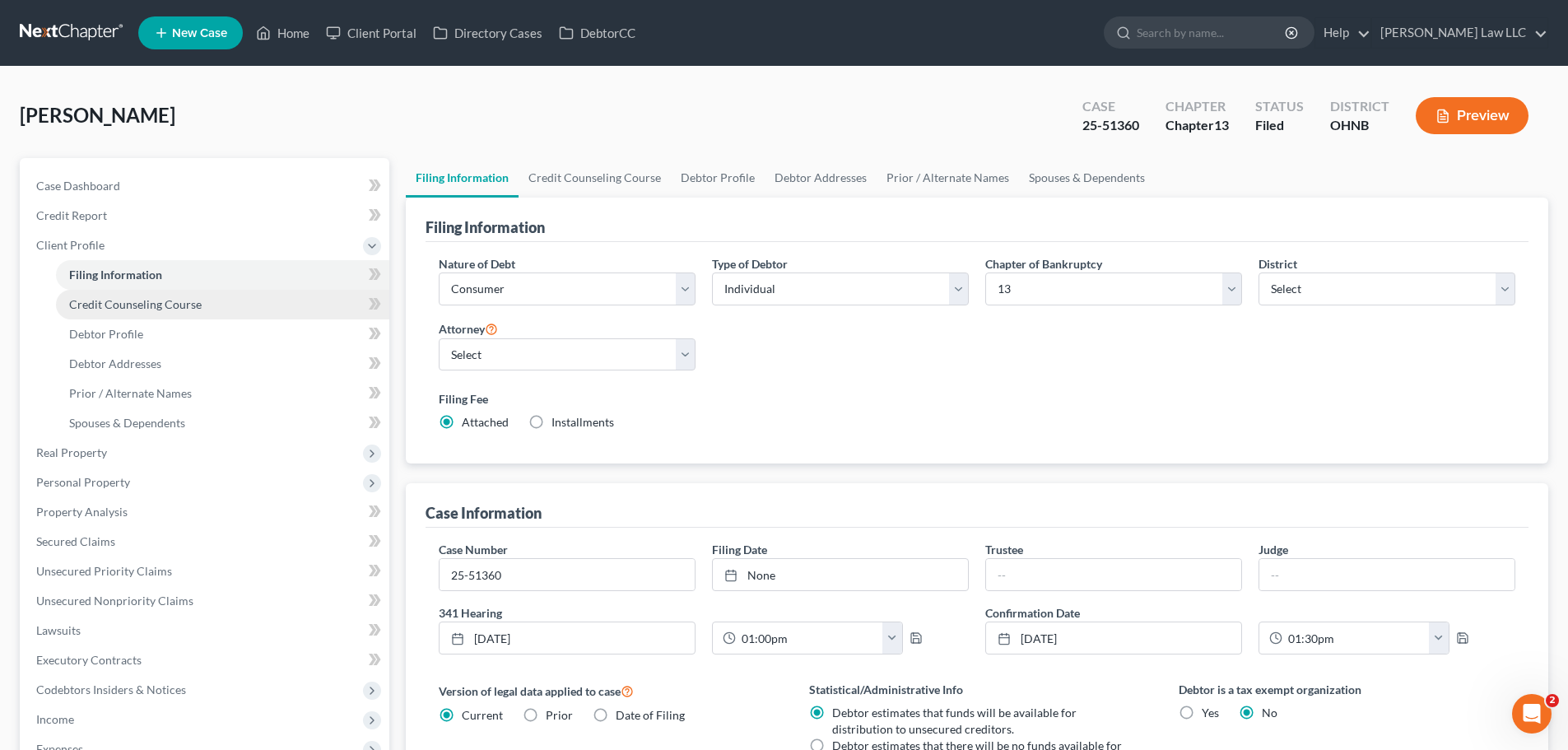
click at [197, 310] on span "Credit Counseling Course" at bounding box center [136, 304] width 133 height 14
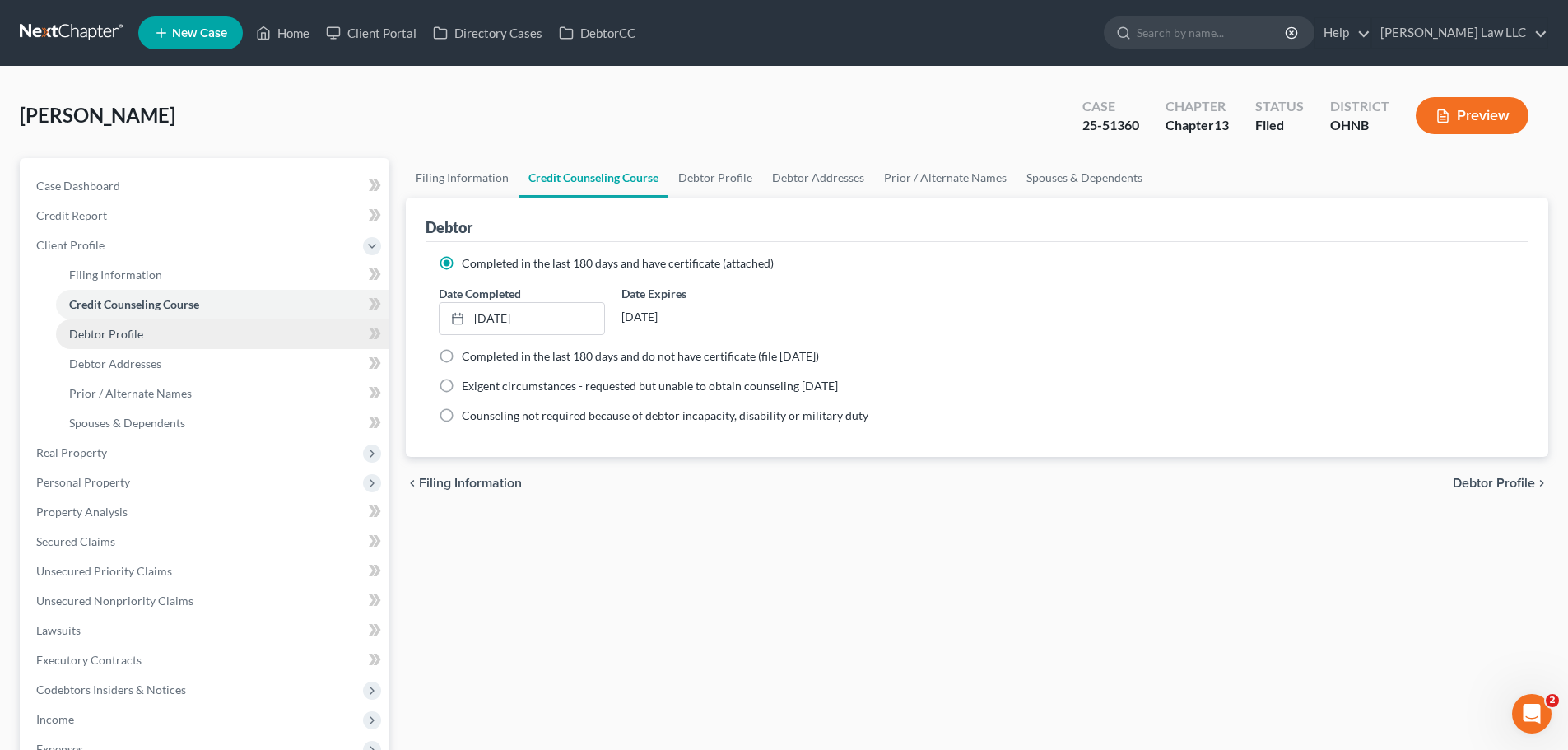
click at [203, 329] on link "Debtor Profile" at bounding box center [223, 334] width 334 height 30
select select "1"
select select "2"
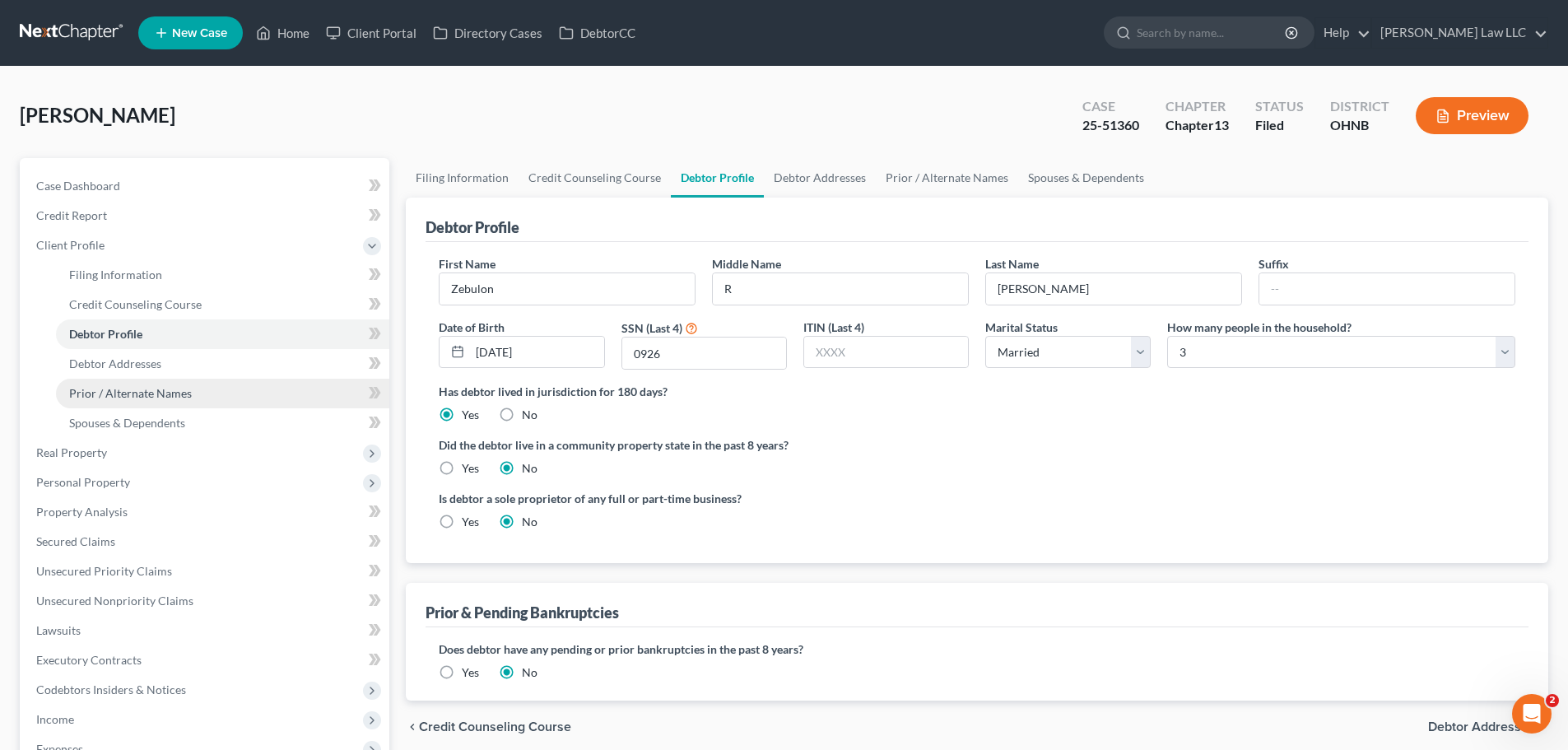
click at [203, 406] on link "Prior / Alternate Names" at bounding box center [223, 393] width 334 height 30
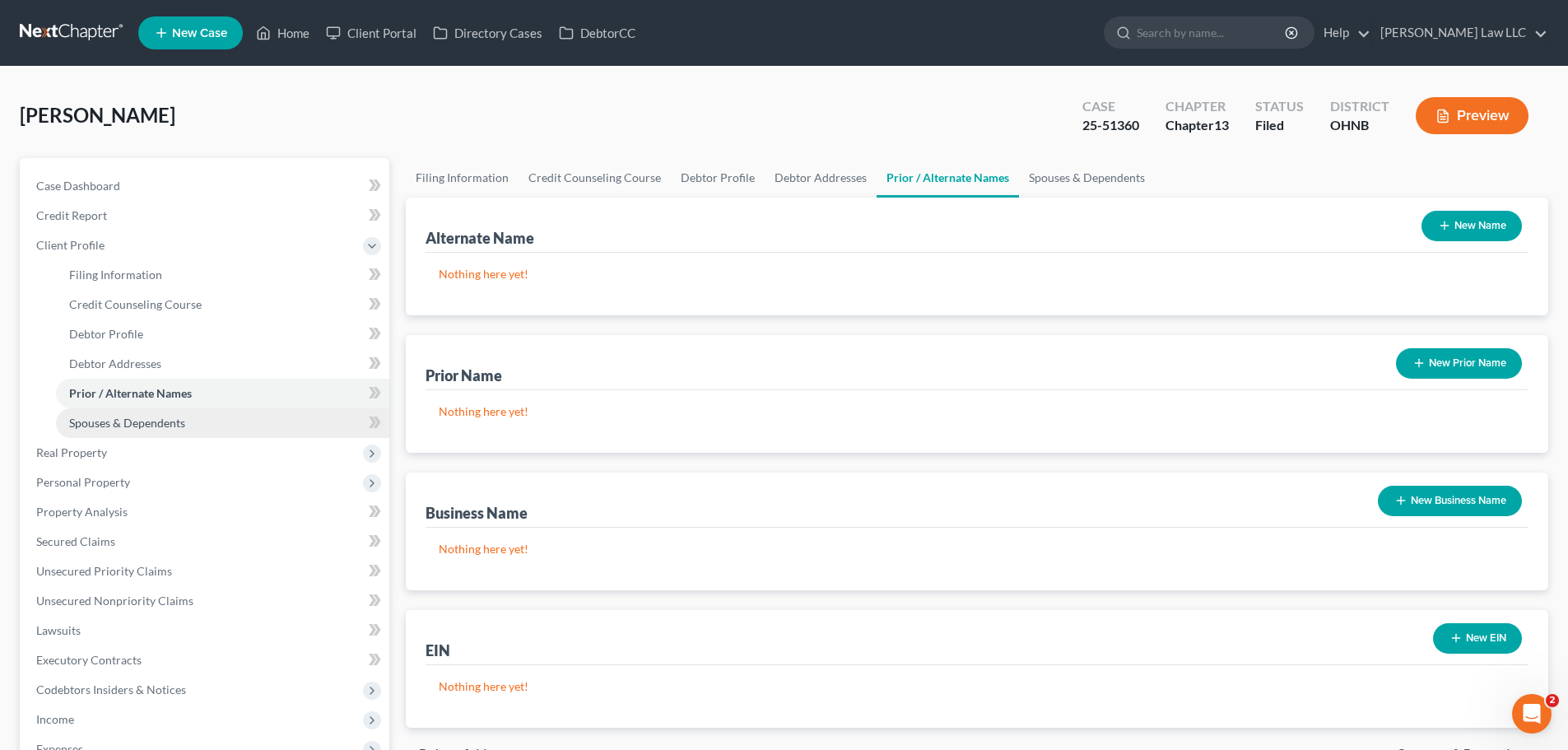
click at [201, 430] on link "Spouses & Dependents" at bounding box center [223, 423] width 334 height 30
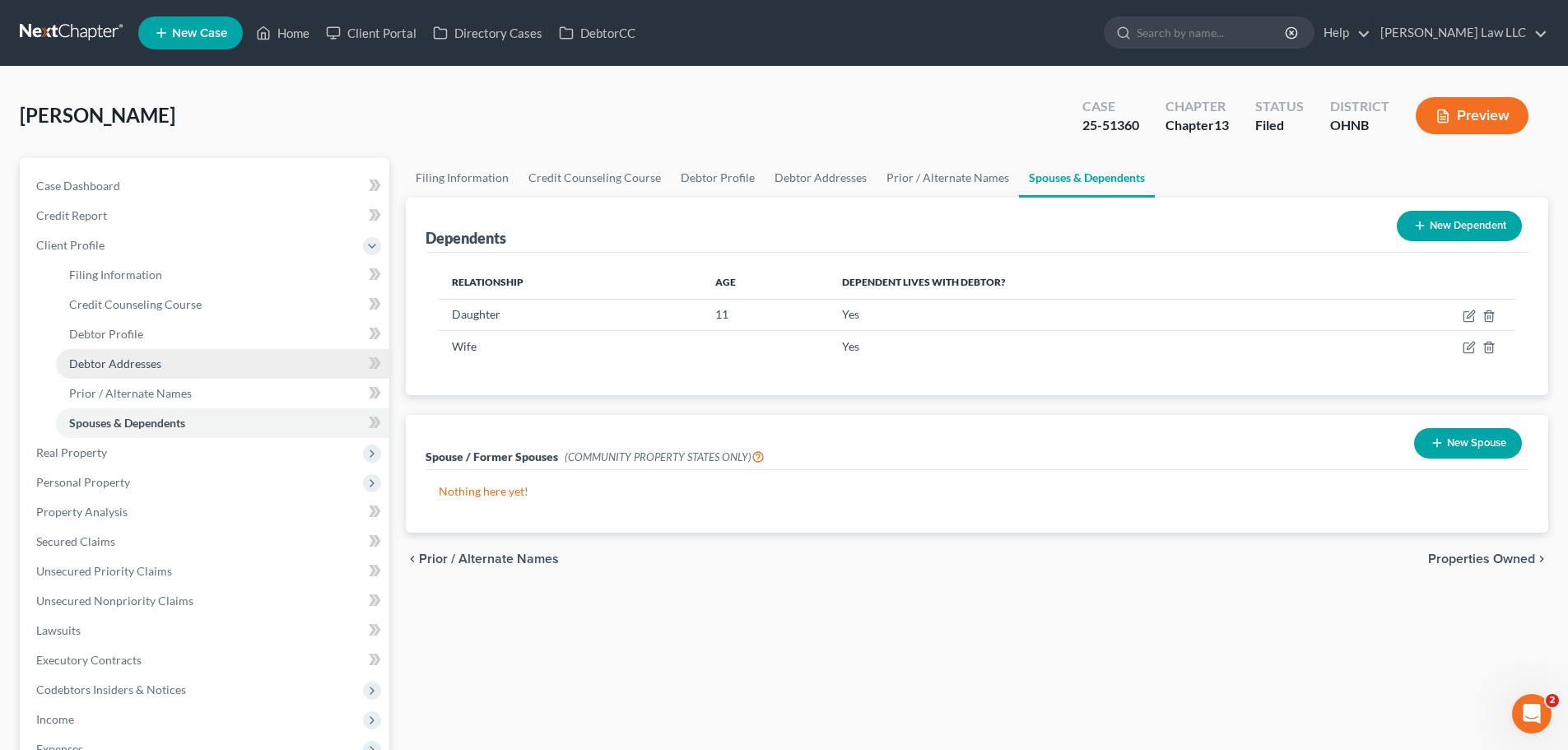
click at [182, 364] on link "Debtor Addresses" at bounding box center [223, 364] width 334 height 30
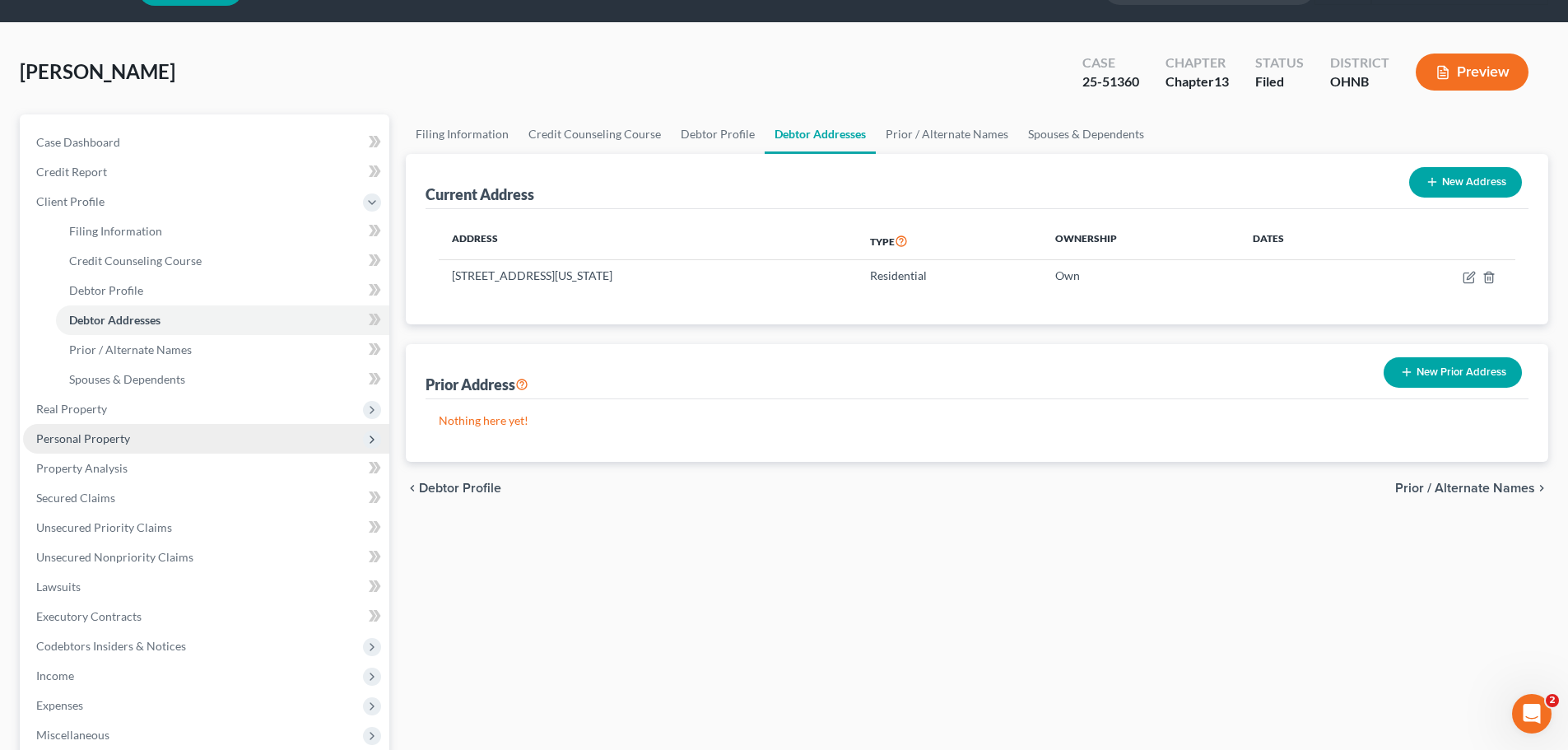
scroll to position [82, 0]
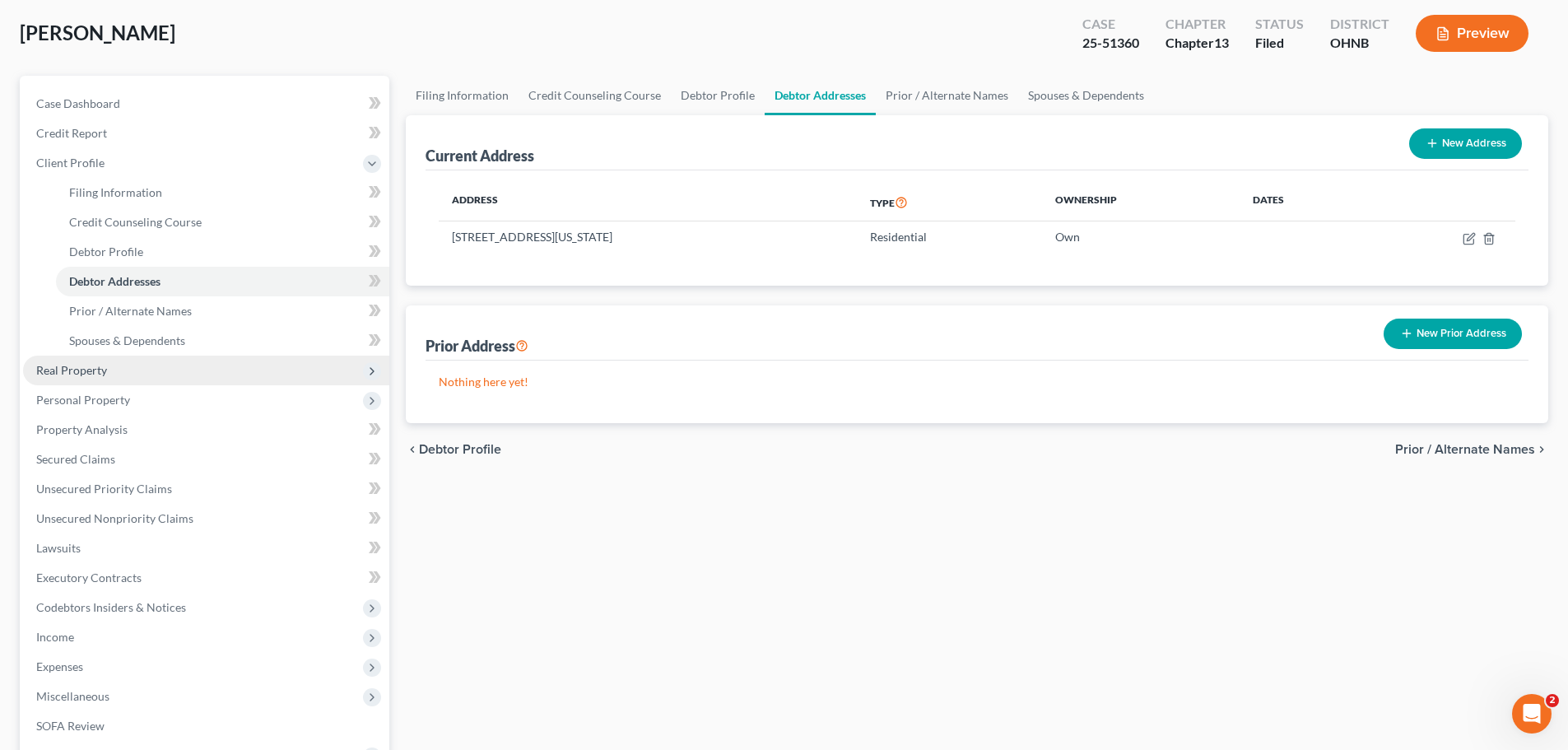
click at [139, 364] on span "Real Property" at bounding box center [206, 371] width 366 height 30
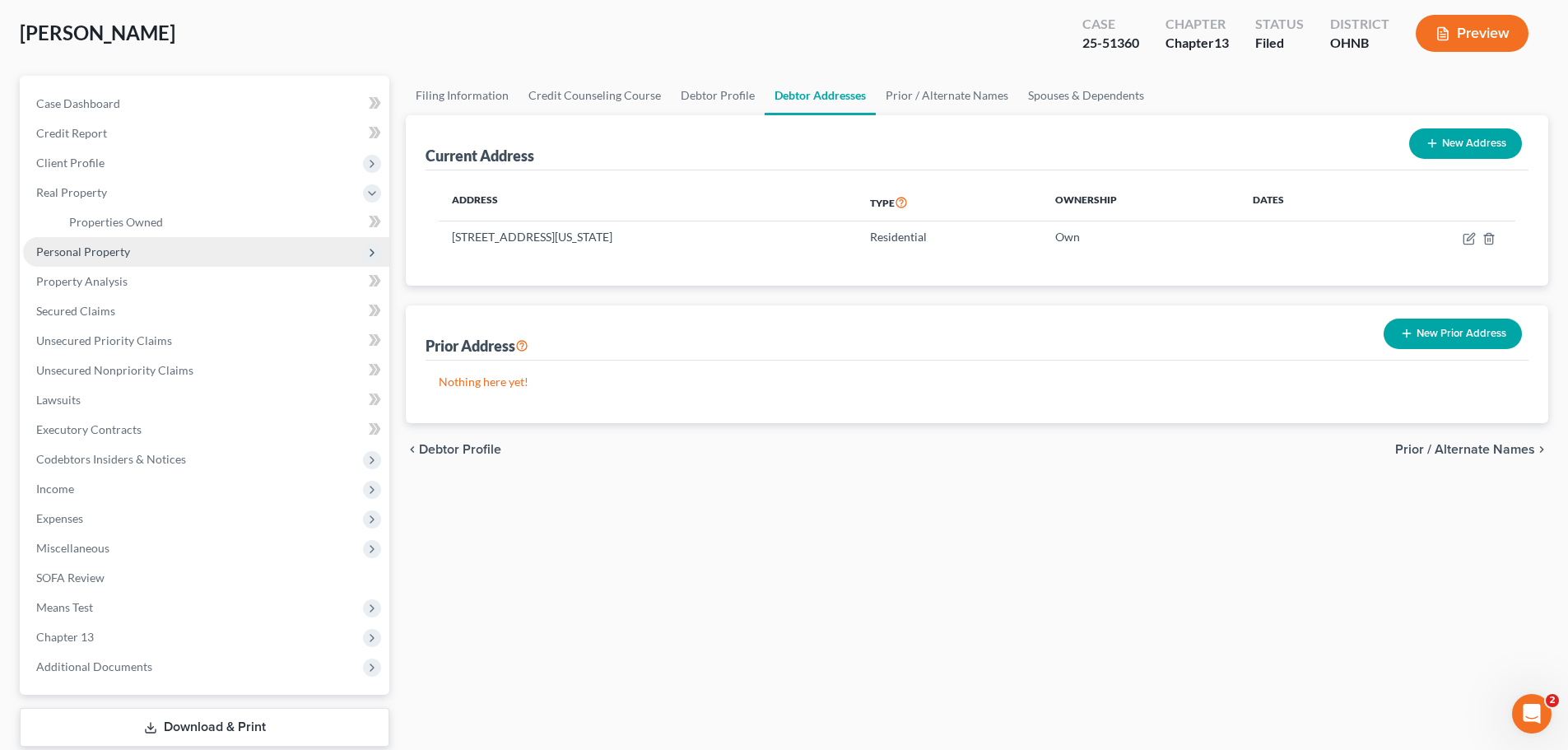
click at [121, 251] on span "Personal Property" at bounding box center [83, 252] width 94 height 14
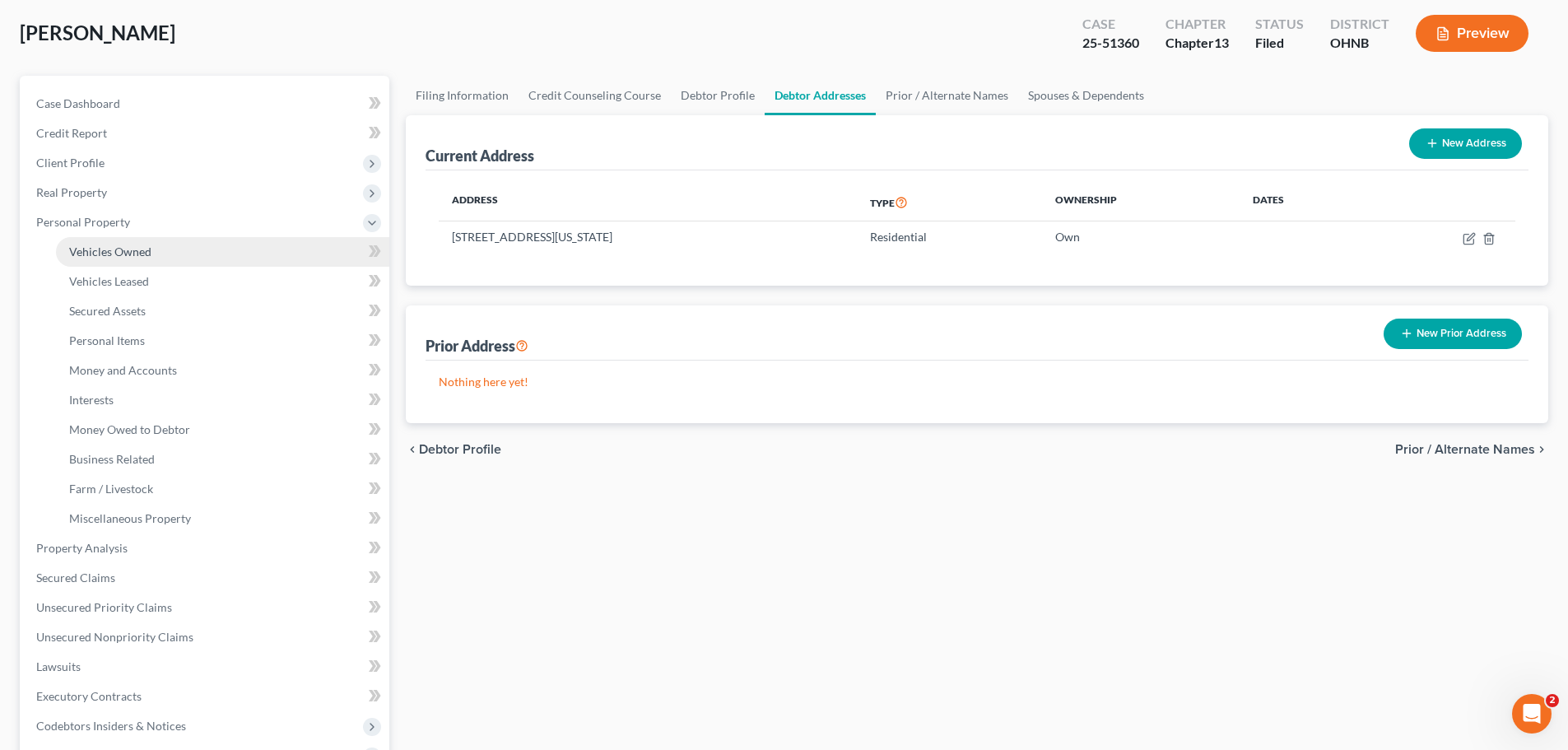
click at [141, 259] on link "Vehicles Owned" at bounding box center [223, 252] width 334 height 30
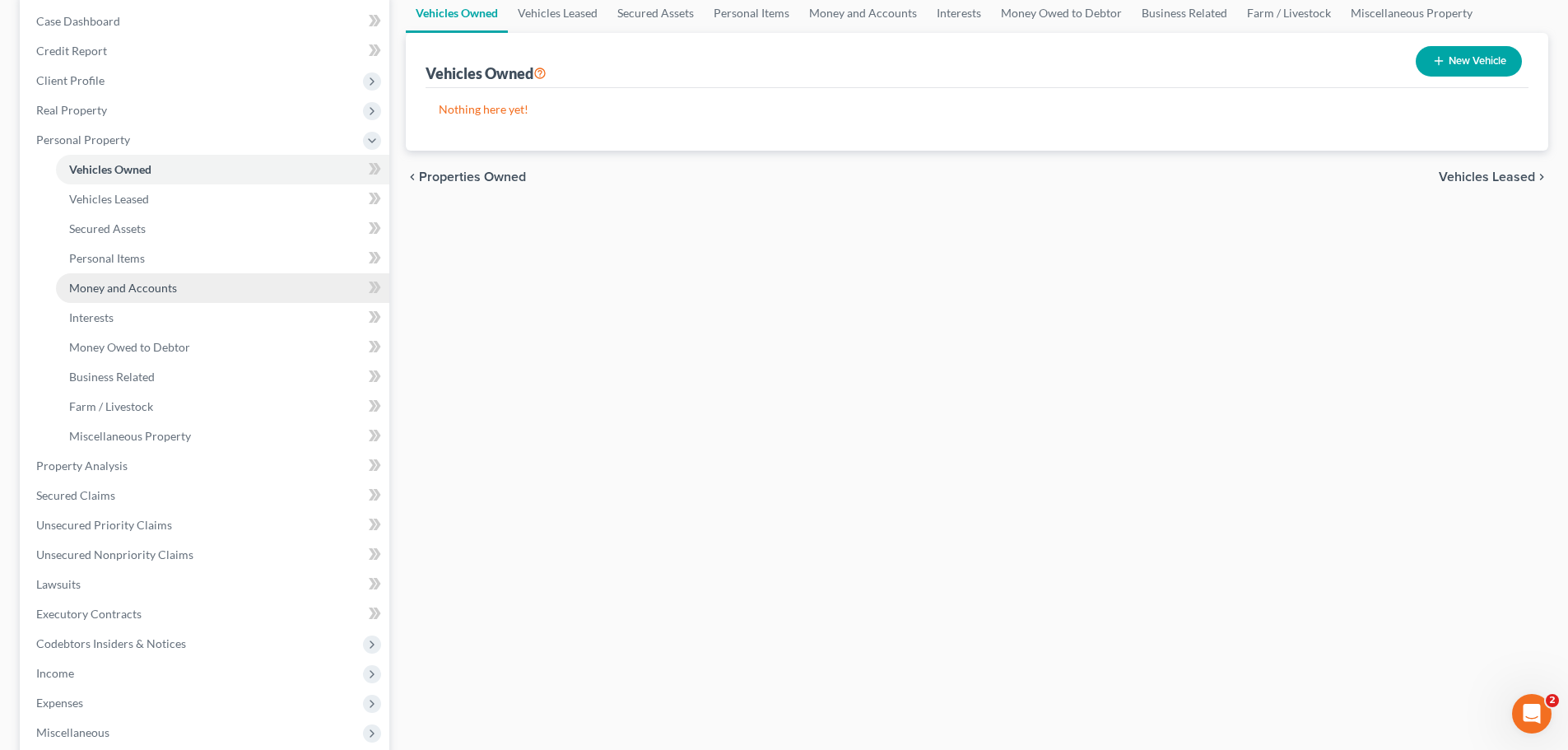
click at [119, 275] on link "Money and Accounts" at bounding box center [223, 288] width 334 height 30
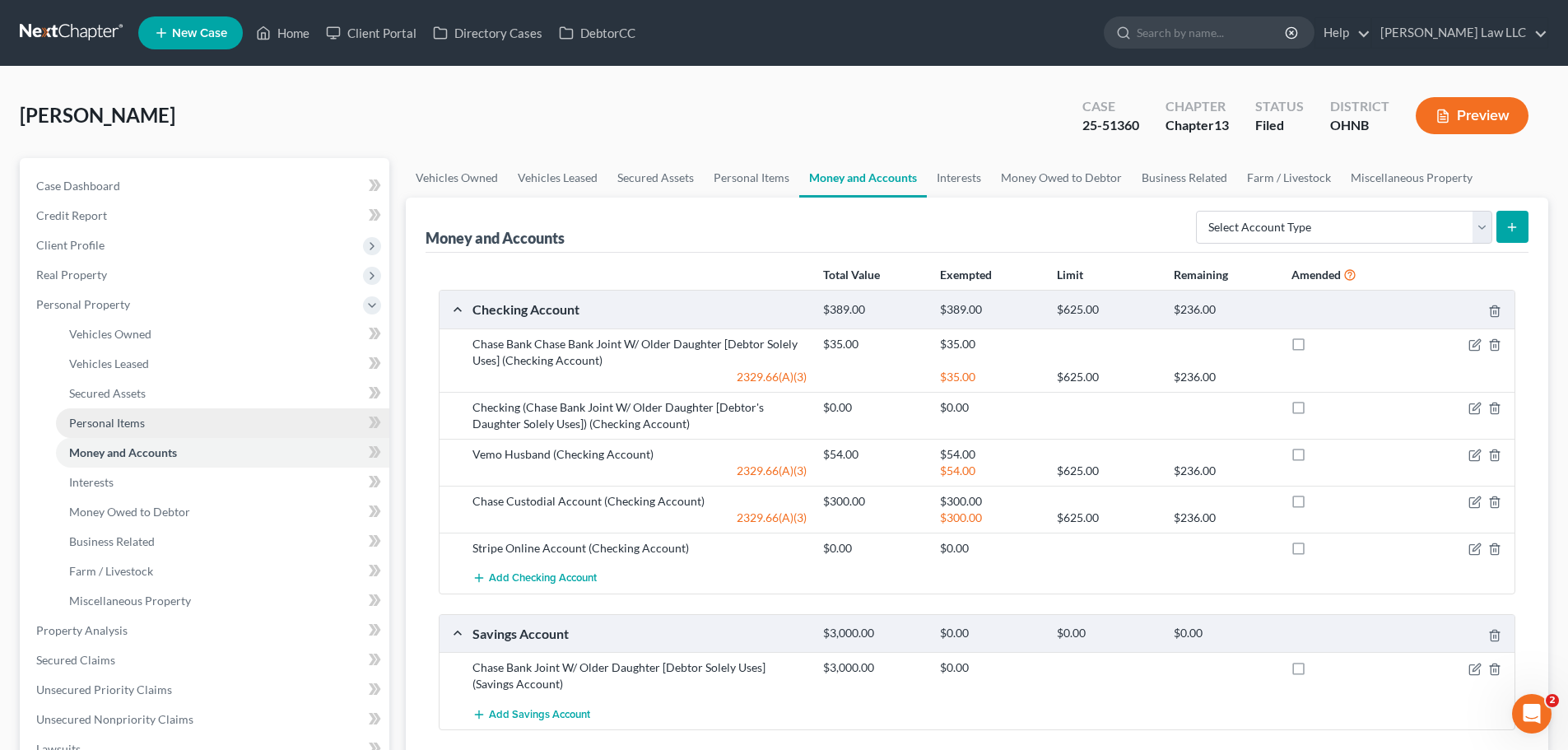
click at [142, 419] on span "Personal Items" at bounding box center [107, 423] width 75 height 14
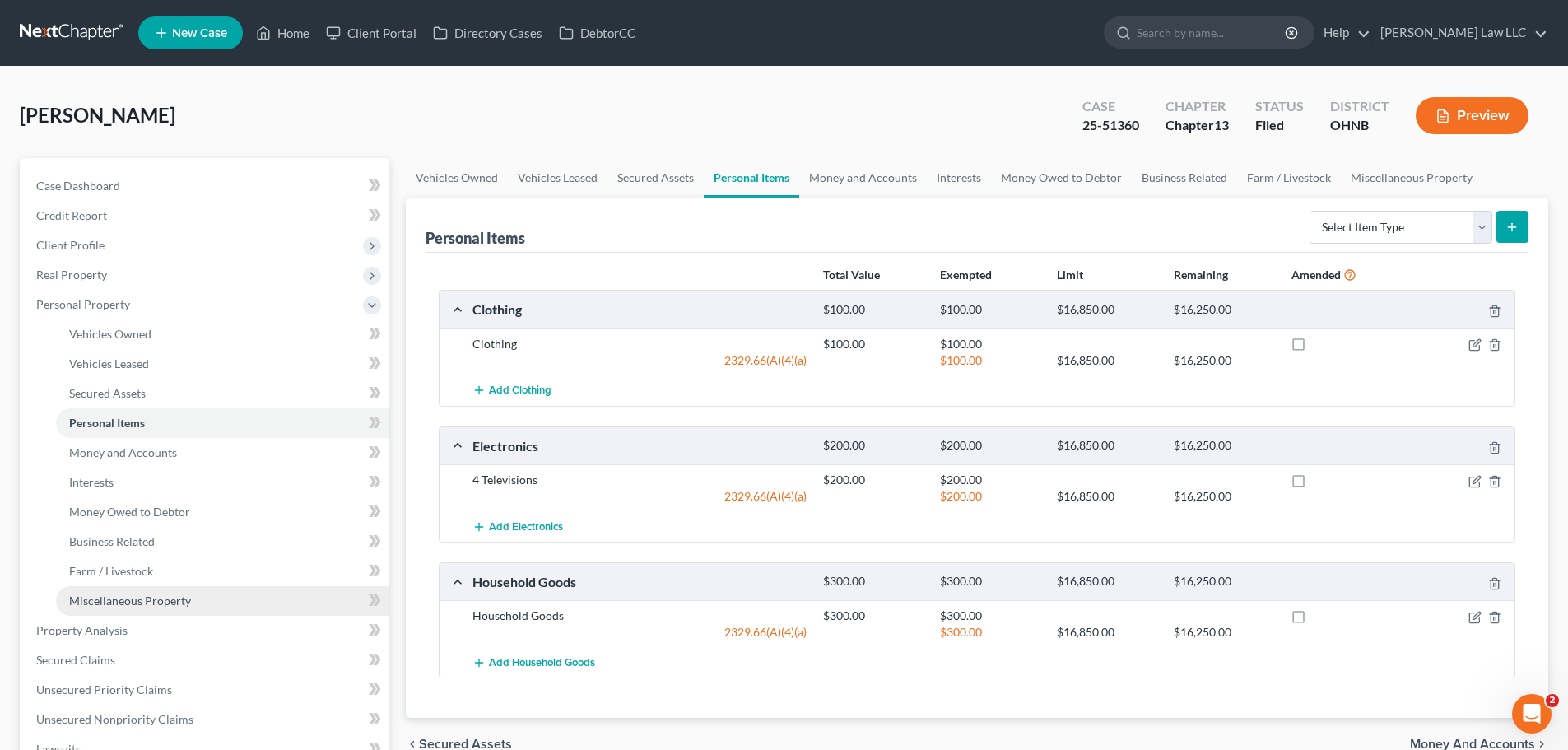
click at [172, 611] on link "Miscellaneous Property" at bounding box center [223, 601] width 334 height 30
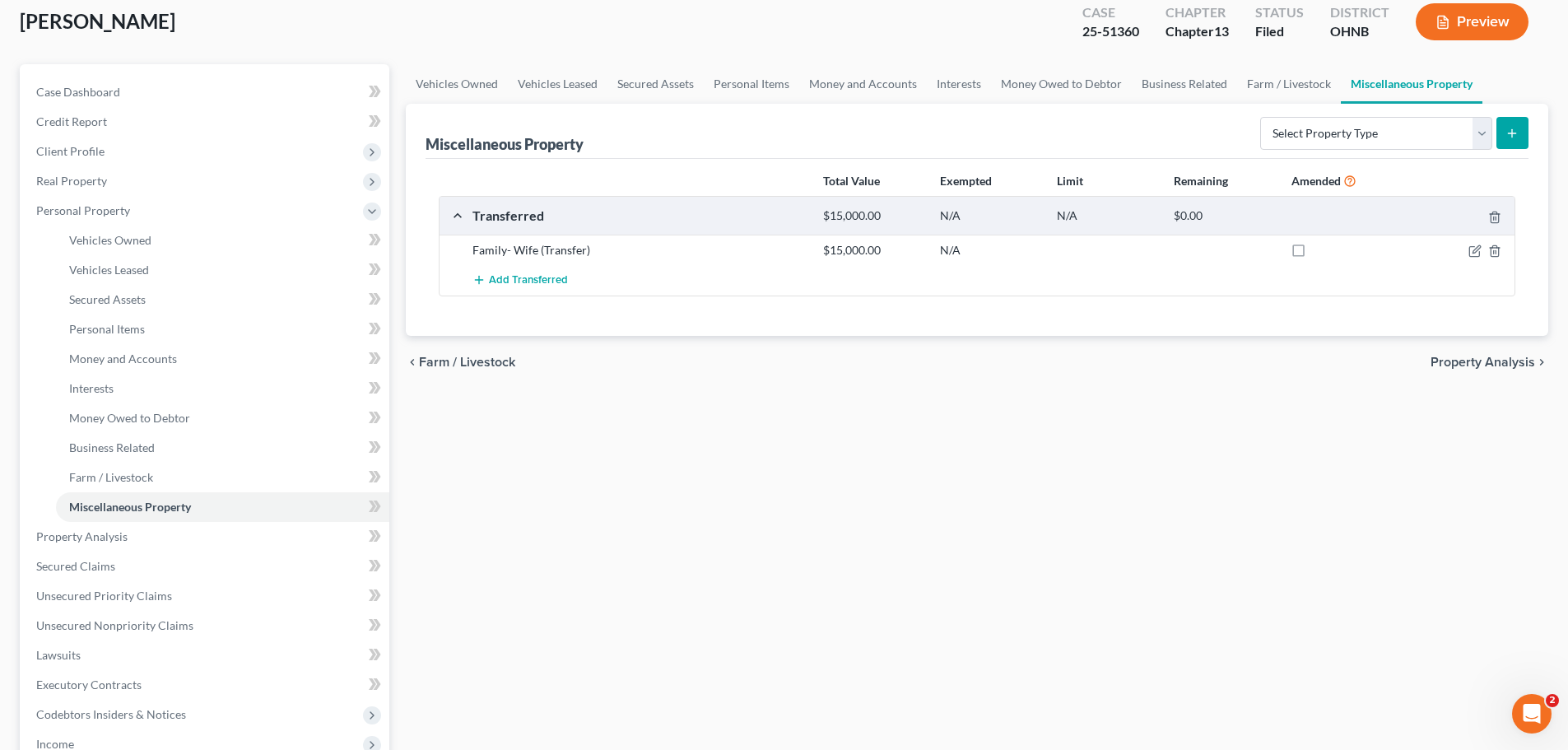
scroll to position [247, 0]
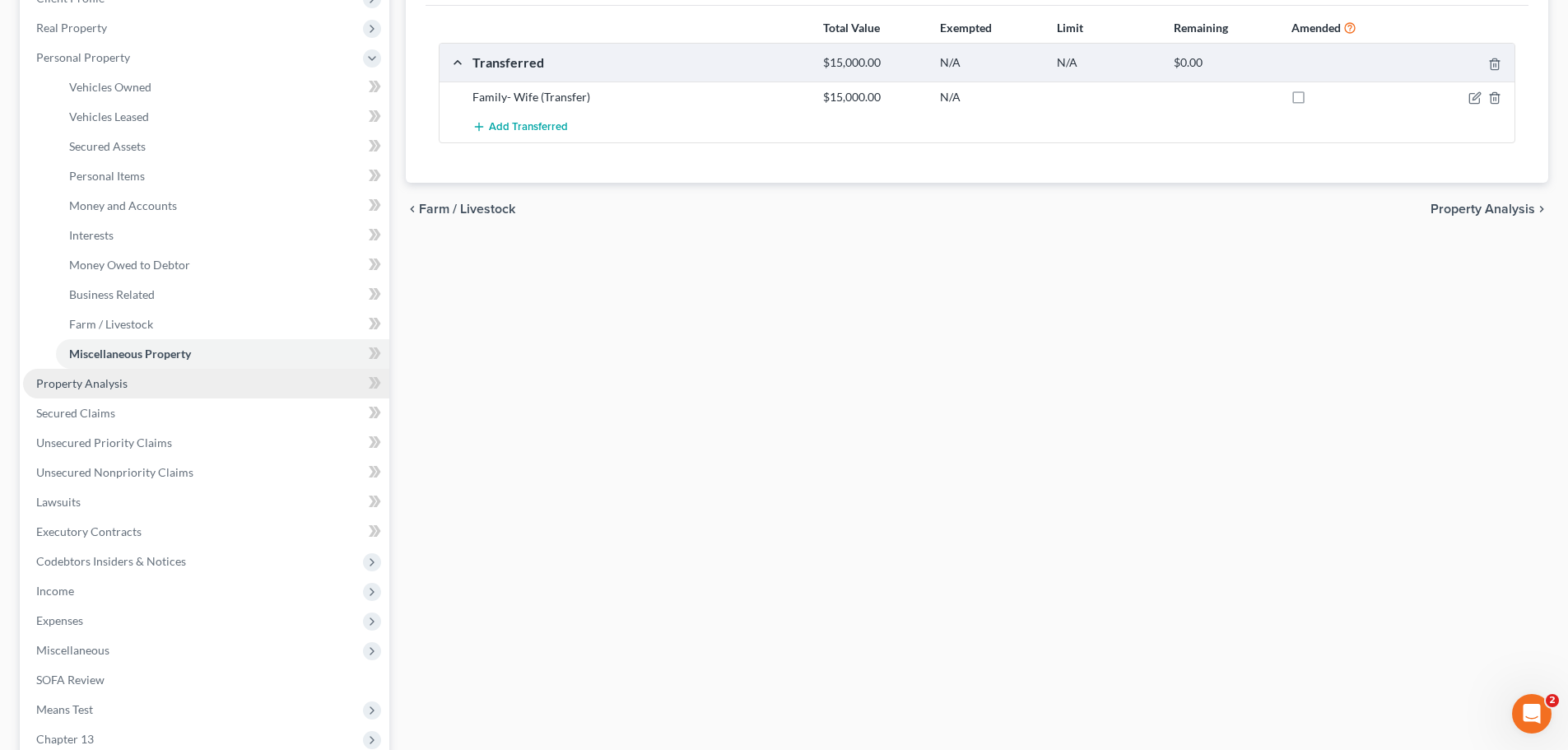
click at [146, 375] on link "Property Analysis" at bounding box center [206, 383] width 366 height 30
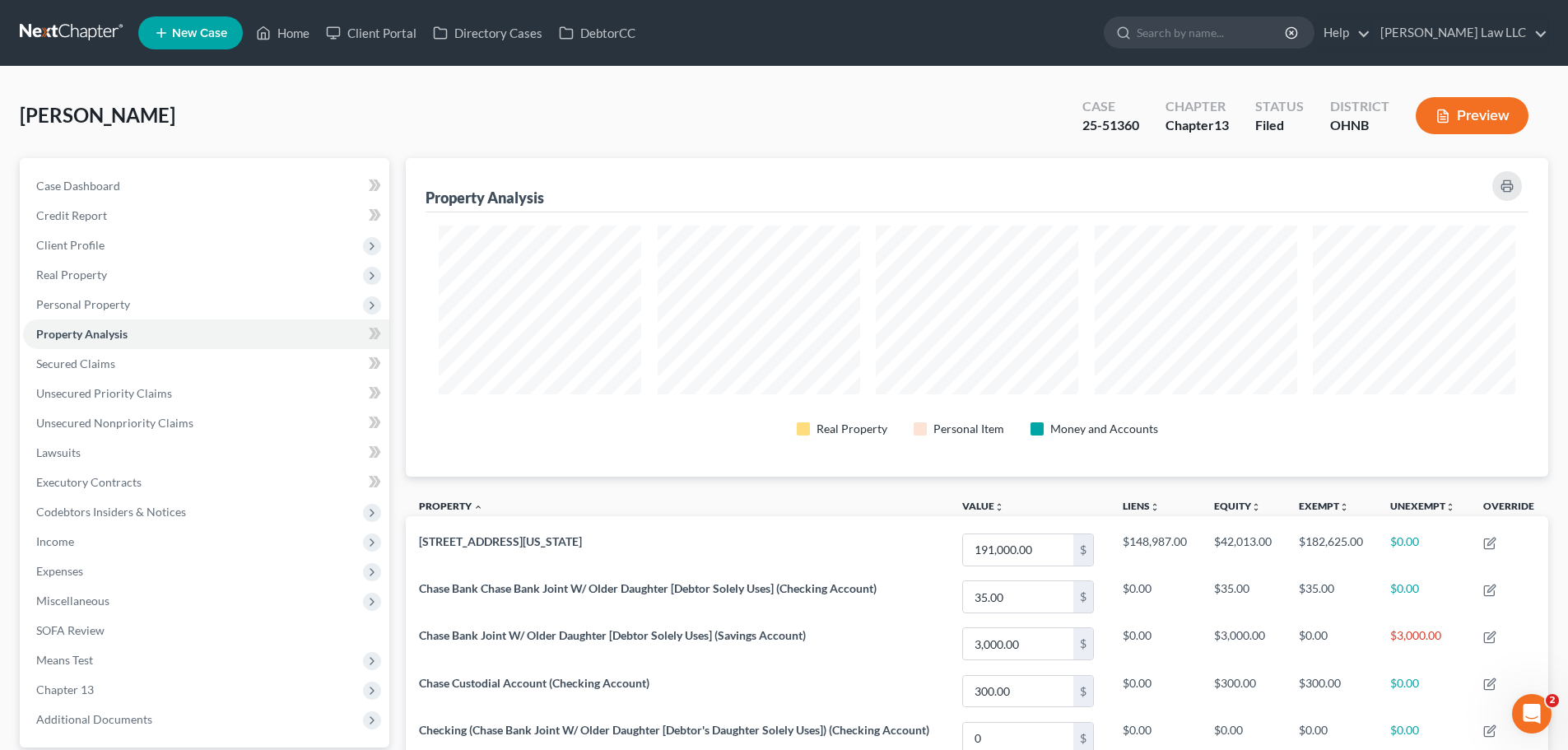
scroll to position [319, 1142]
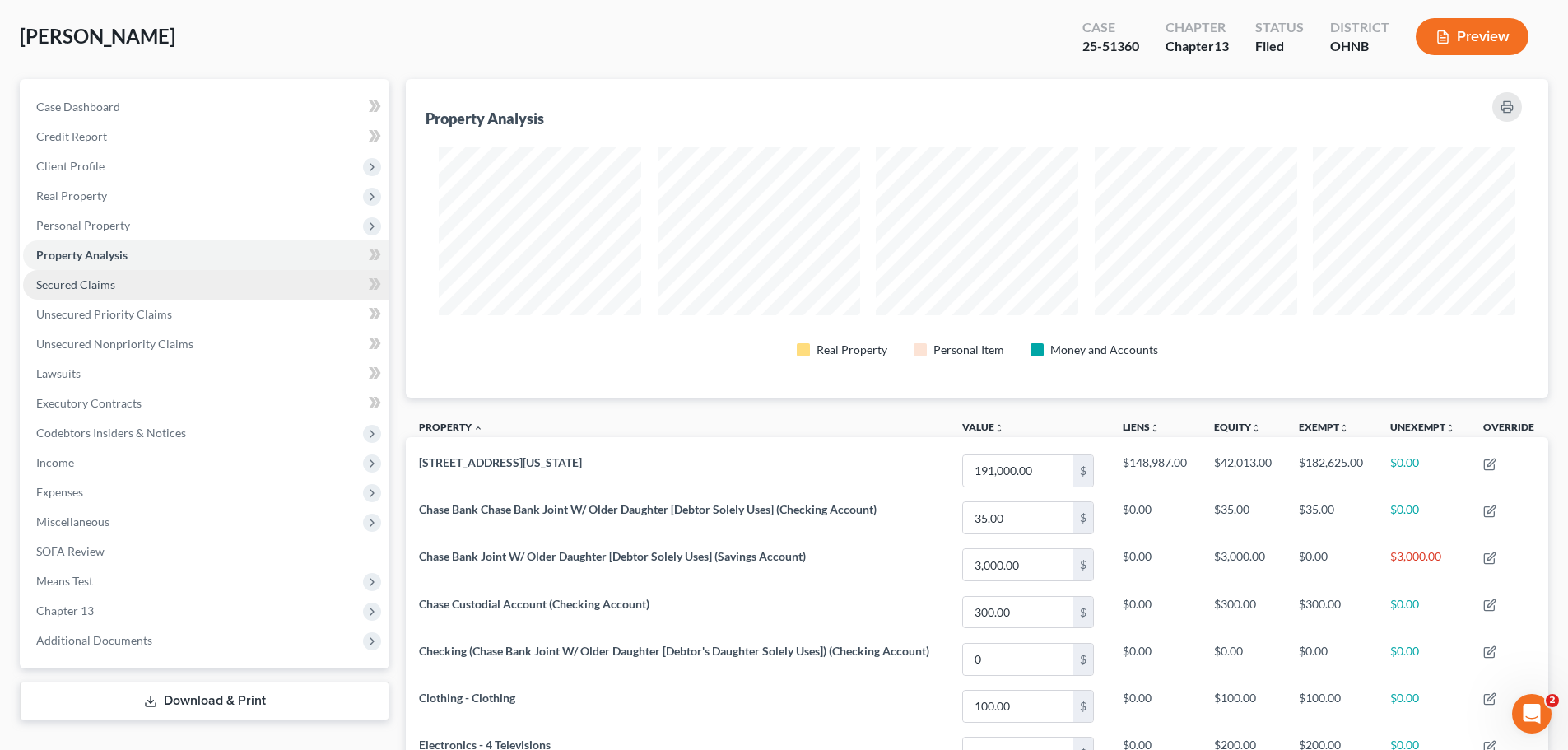
click at [123, 277] on link "Secured Claims" at bounding box center [206, 285] width 366 height 30
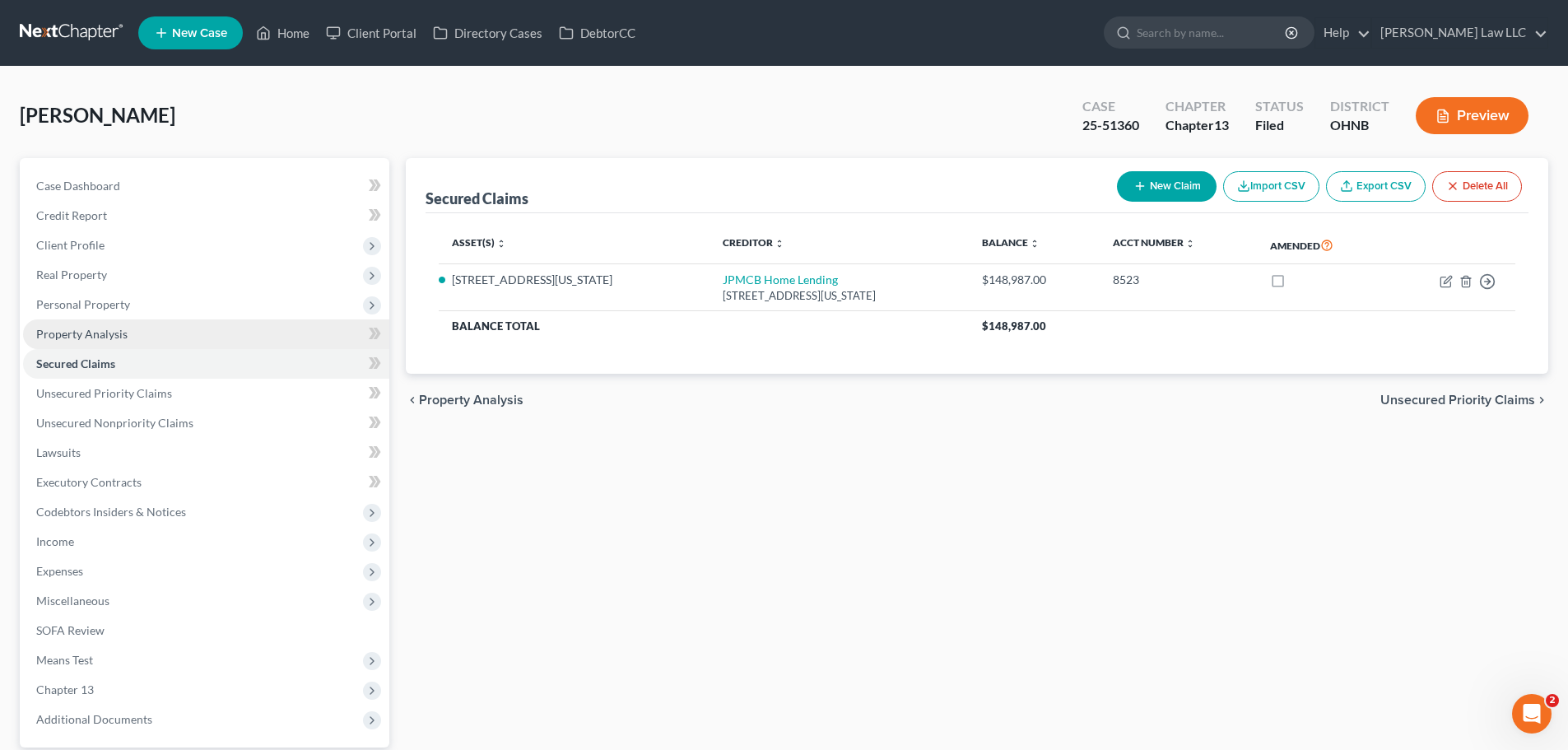
click at [118, 330] on span "Property Analysis" at bounding box center [82, 334] width 91 height 14
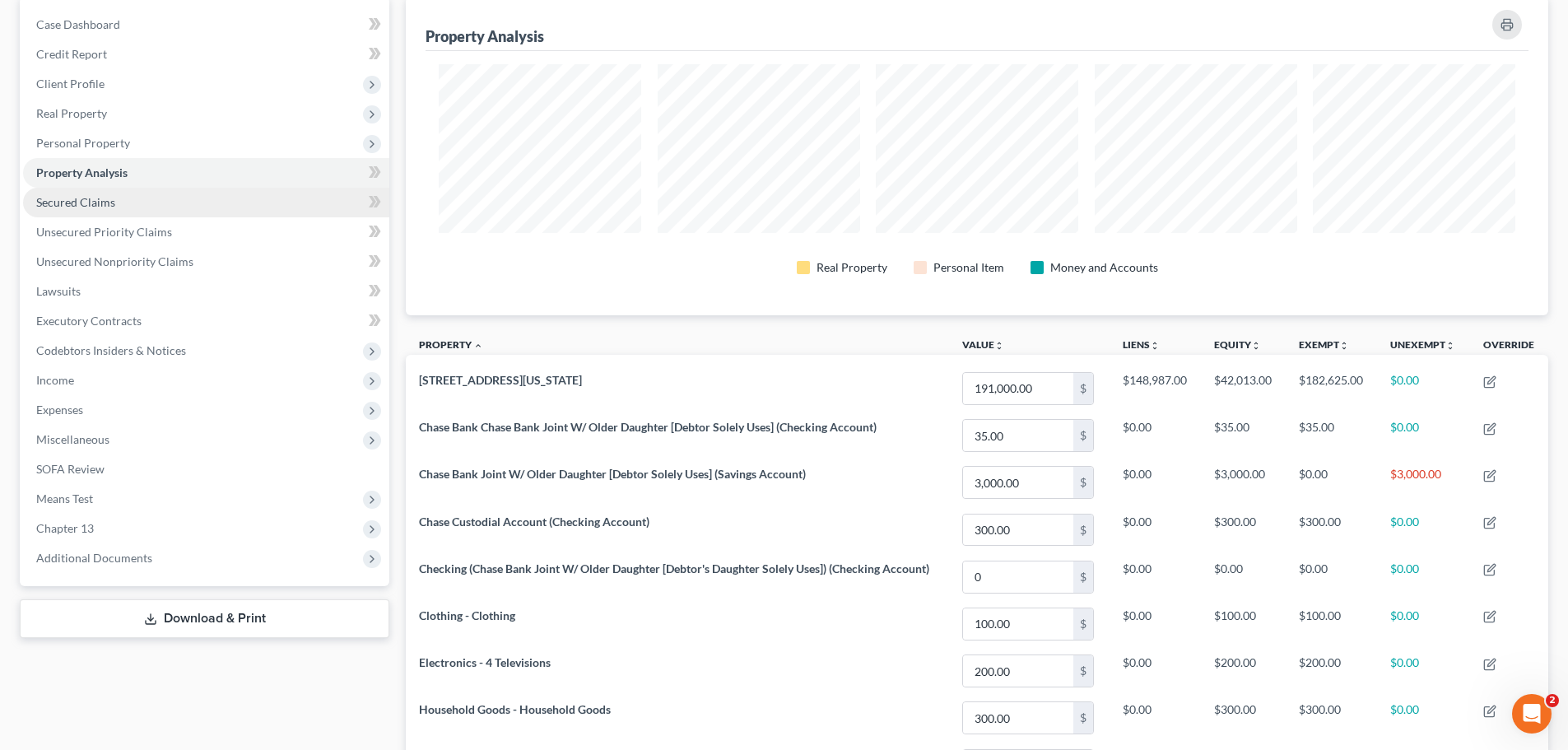
click at [154, 190] on link "Secured Claims" at bounding box center [206, 202] width 366 height 30
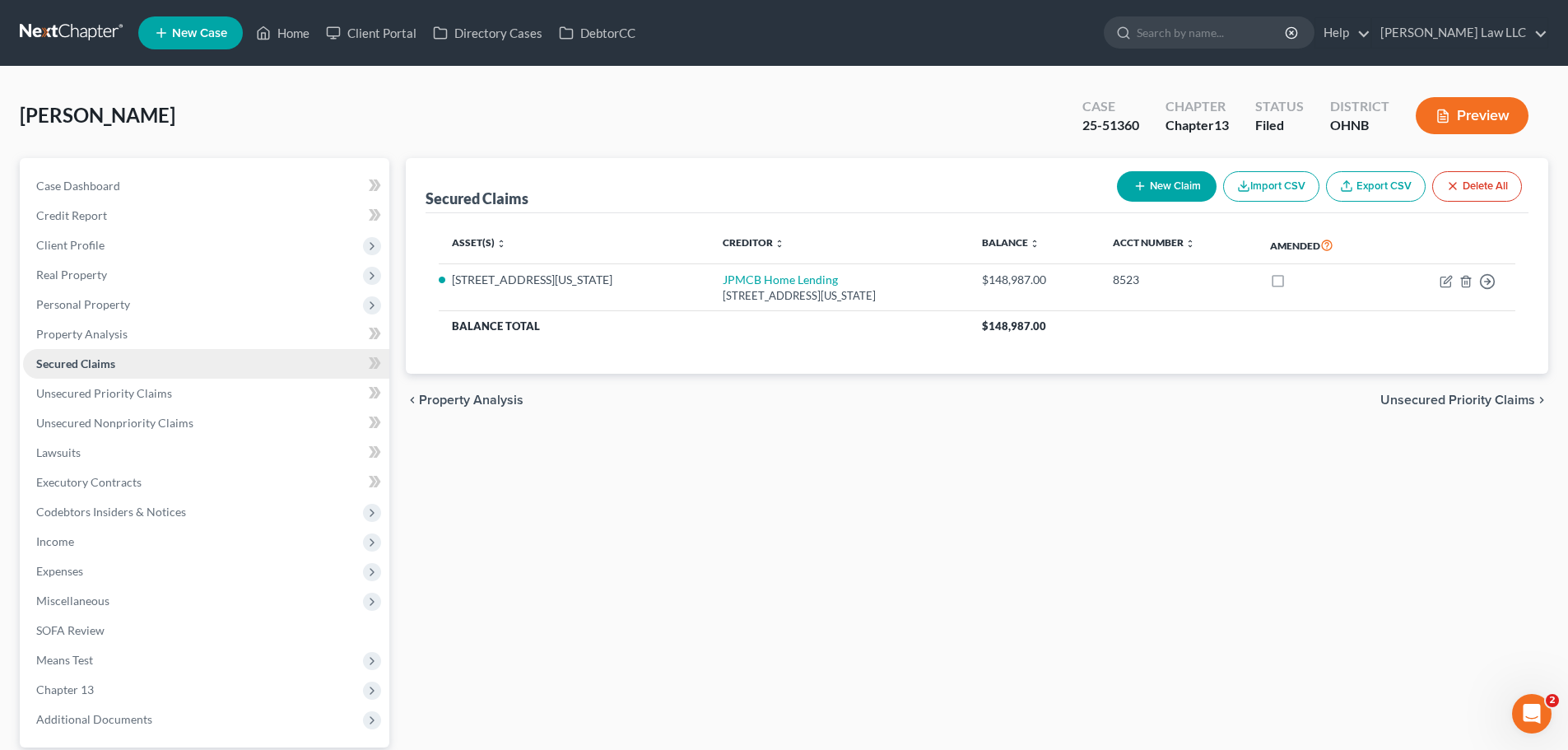
click at [149, 358] on link "Secured Claims" at bounding box center [206, 364] width 366 height 30
click at [104, 399] on span "Unsecured Priority Claims" at bounding box center [104, 393] width 136 height 14
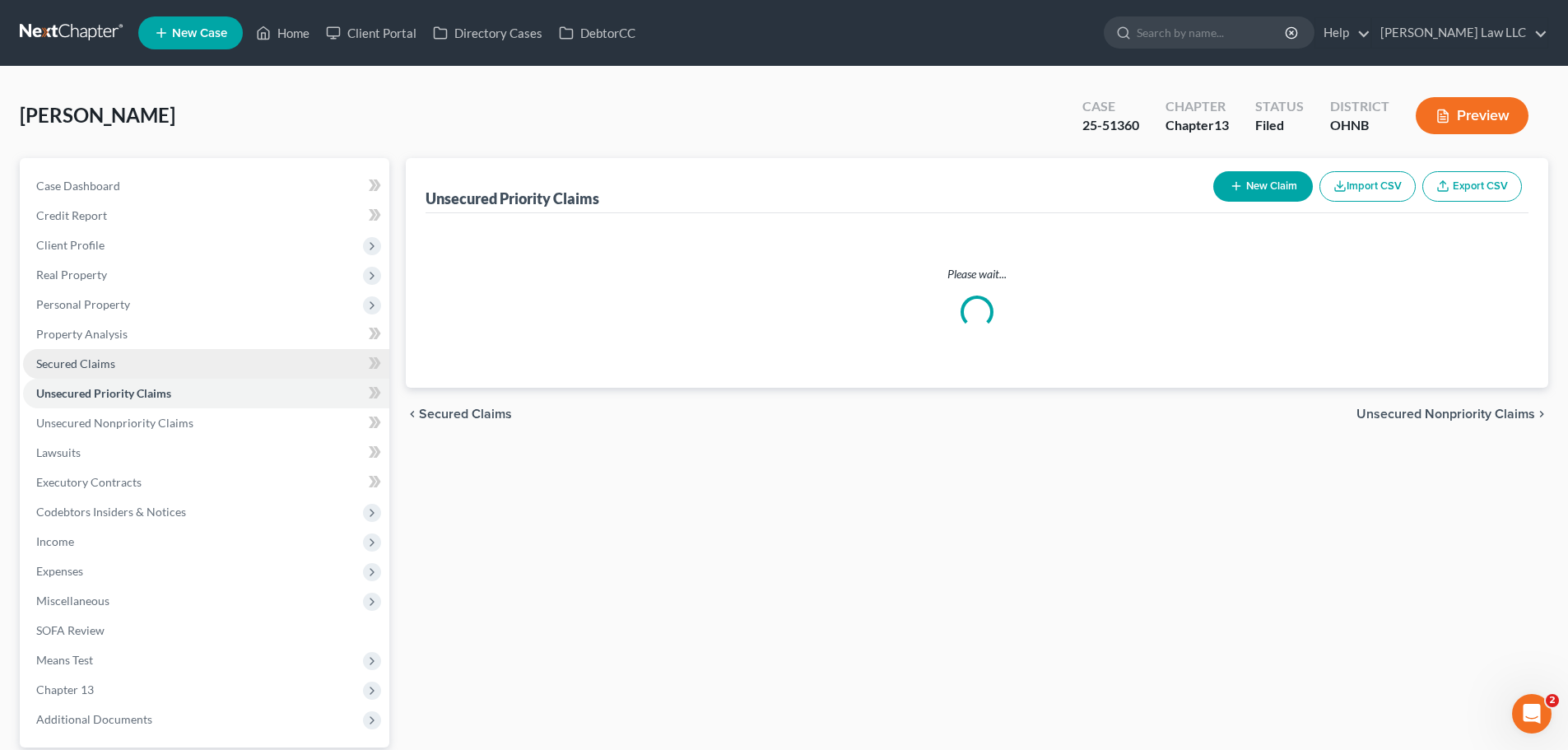
click at [95, 354] on link "Secured Claims" at bounding box center [206, 364] width 366 height 30
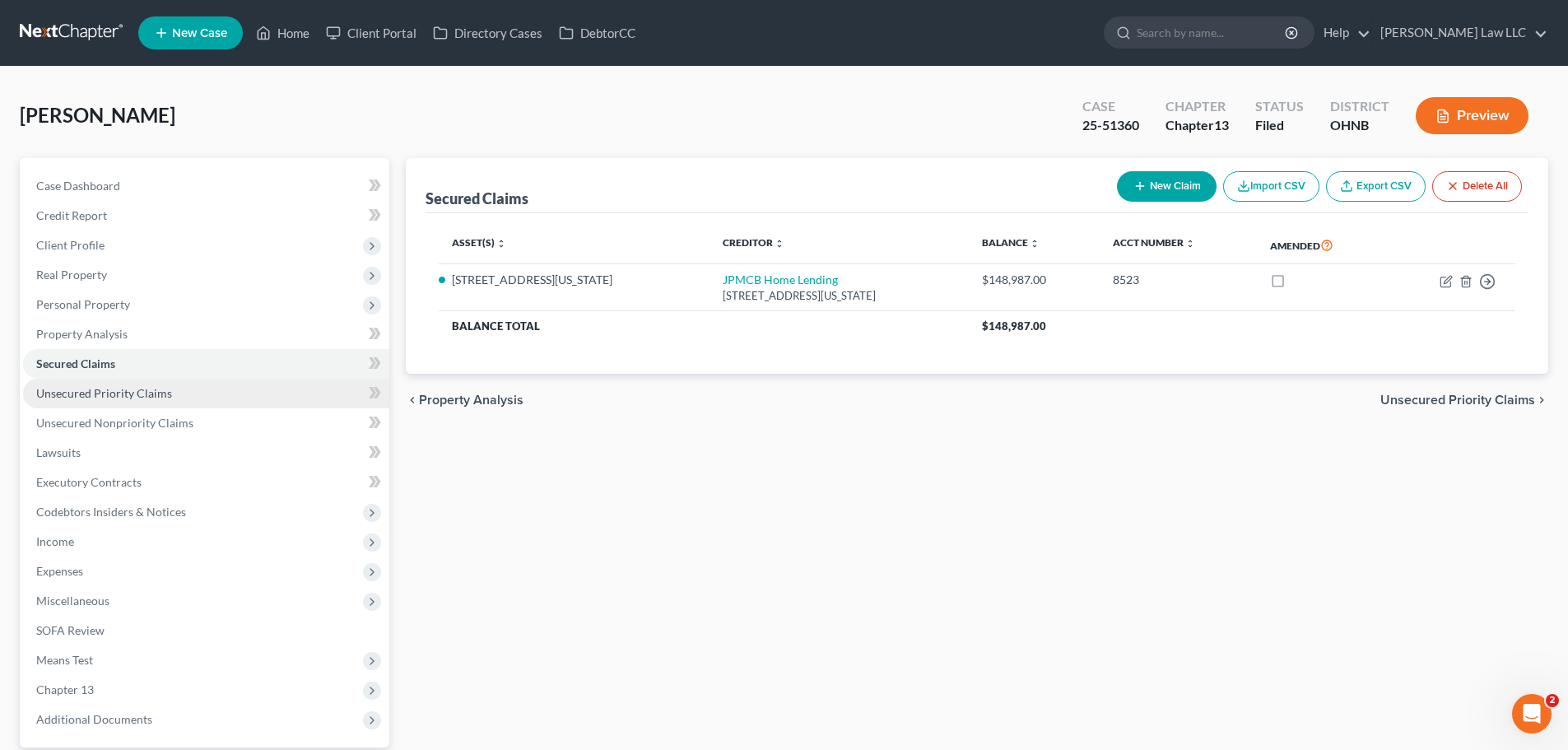
click at [116, 397] on span "Unsecured Priority Claims" at bounding box center [104, 393] width 136 height 14
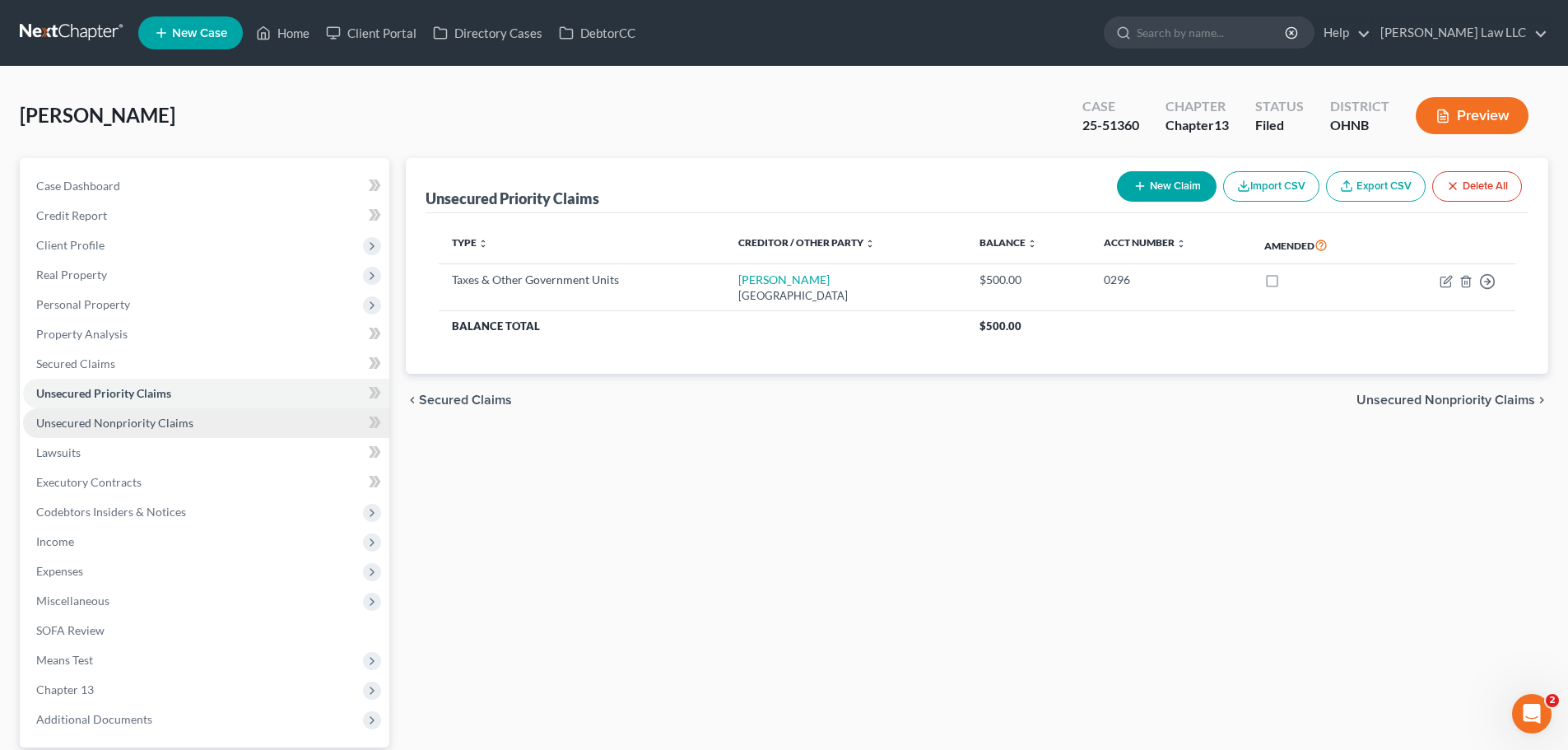
click at [143, 427] on span "Unsecured Nonpriority Claims" at bounding box center [115, 423] width 157 height 14
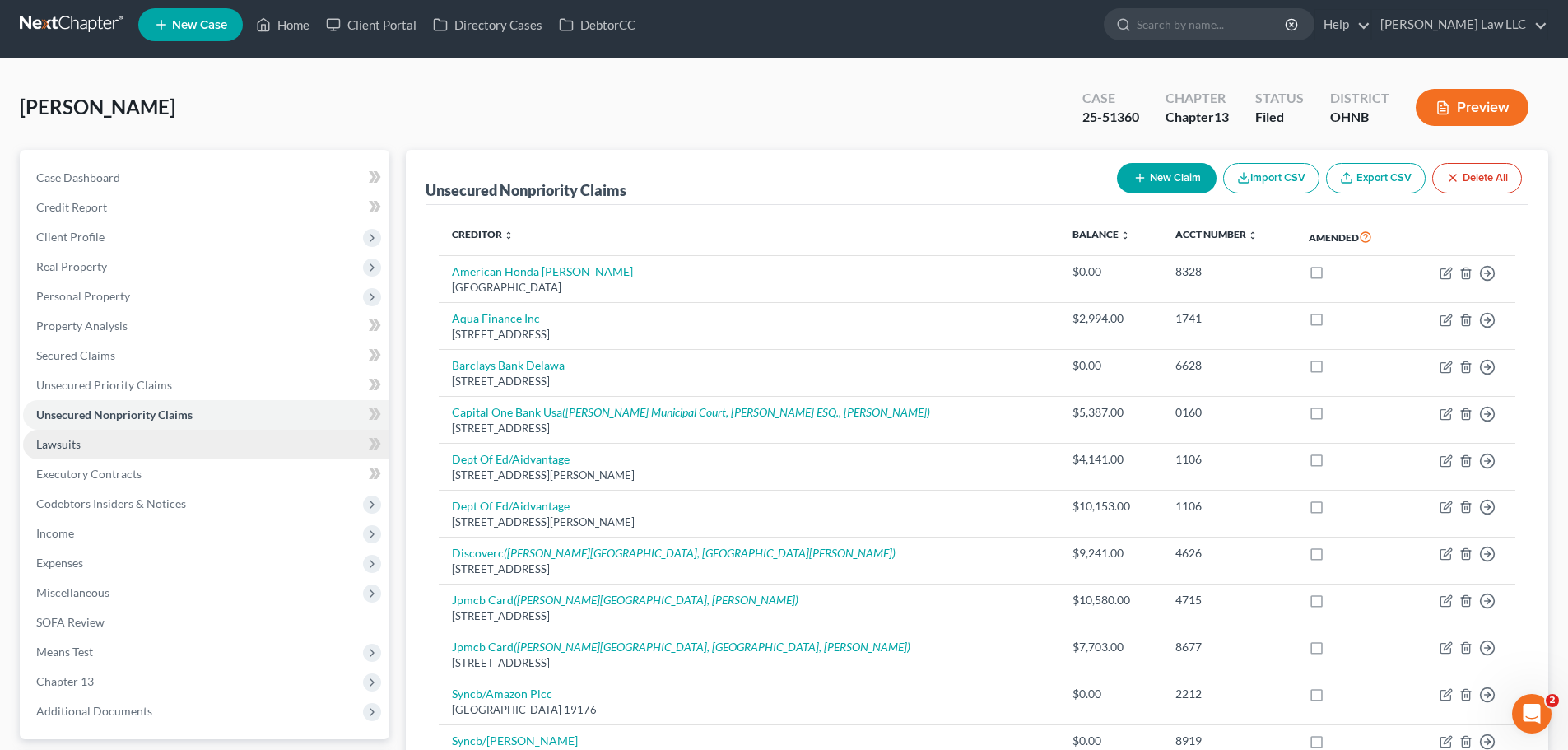
click at [134, 450] on link "Lawsuits" at bounding box center [206, 445] width 366 height 30
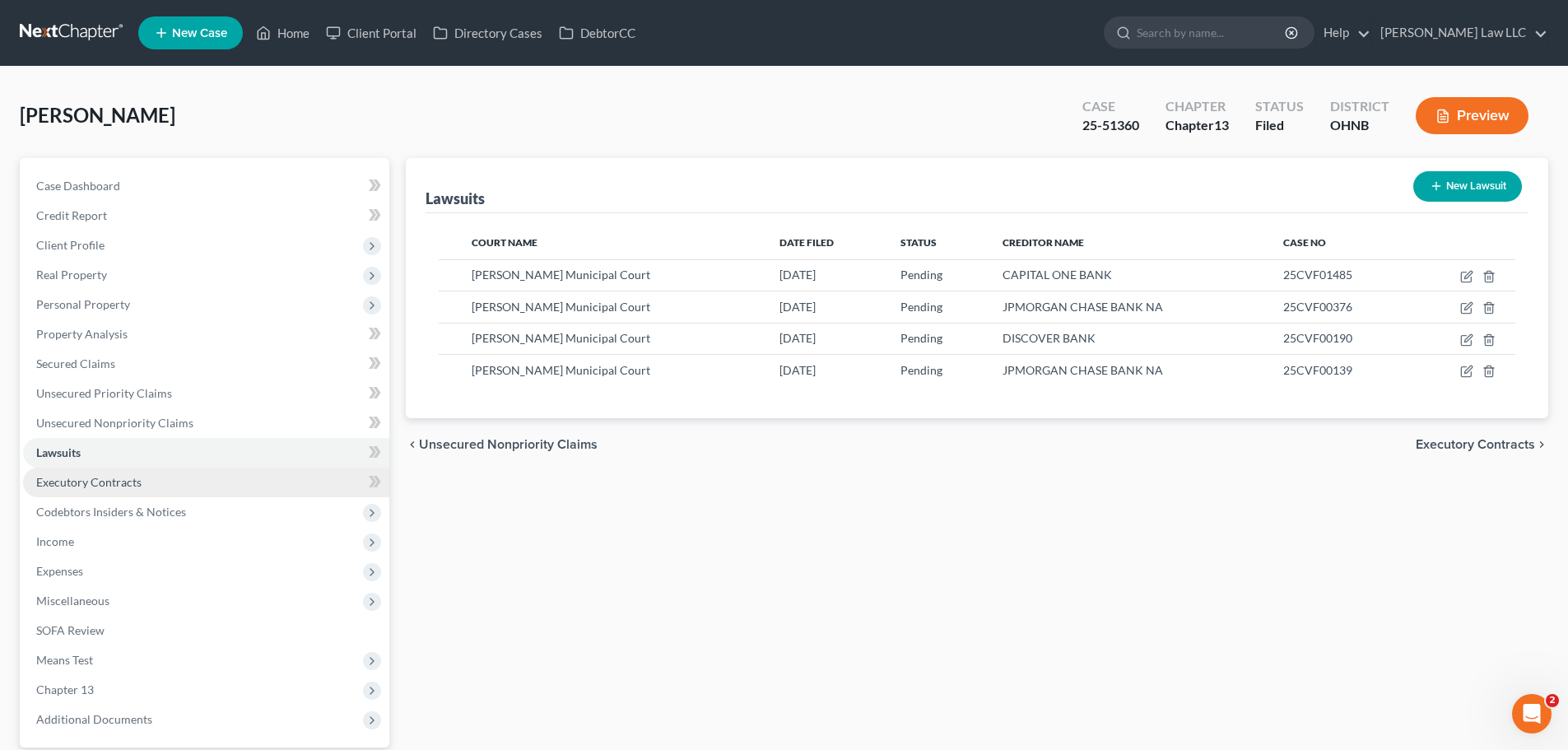
click at [138, 494] on link "Executory Contracts" at bounding box center [206, 482] width 366 height 30
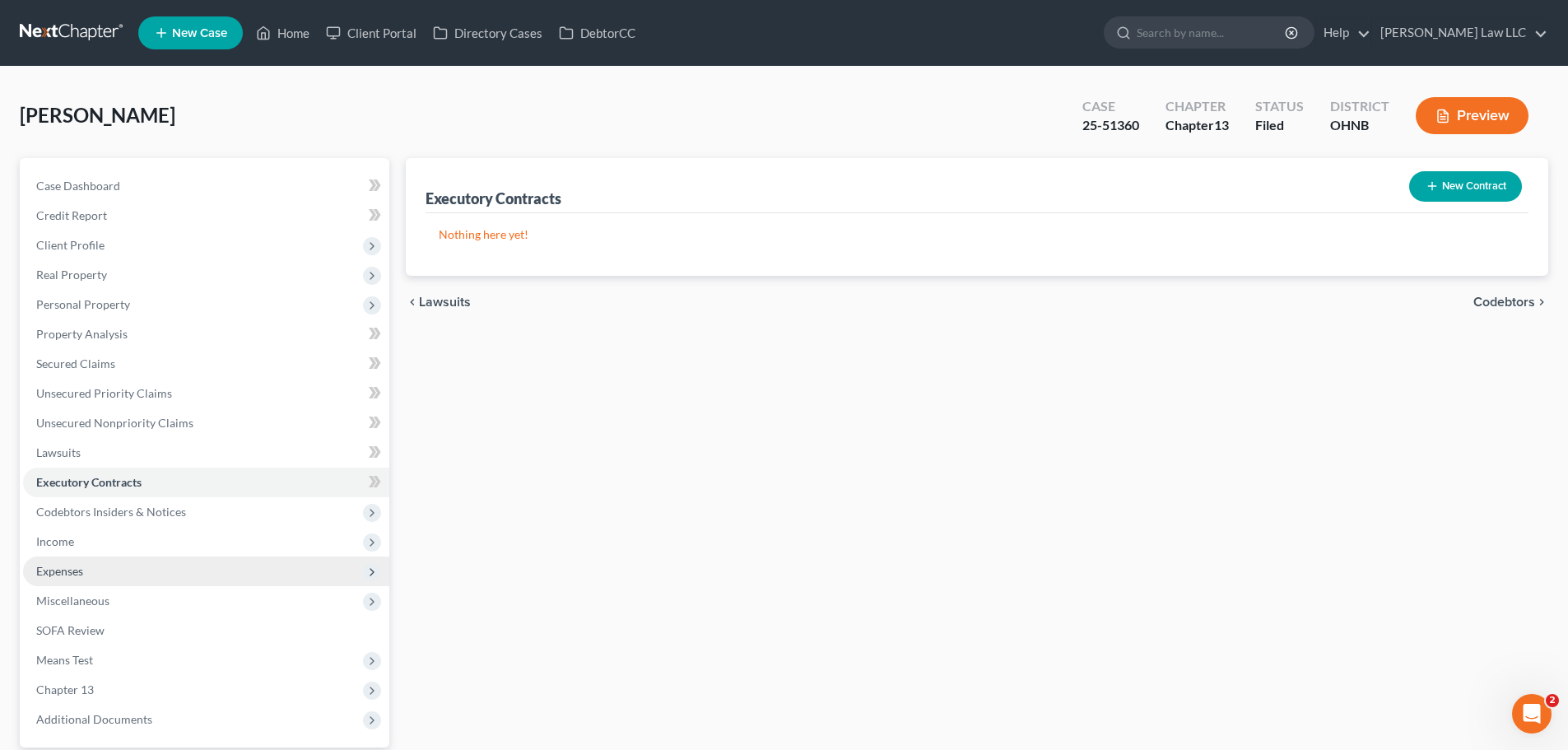
click at [168, 567] on span "Expenses" at bounding box center [206, 572] width 366 height 30
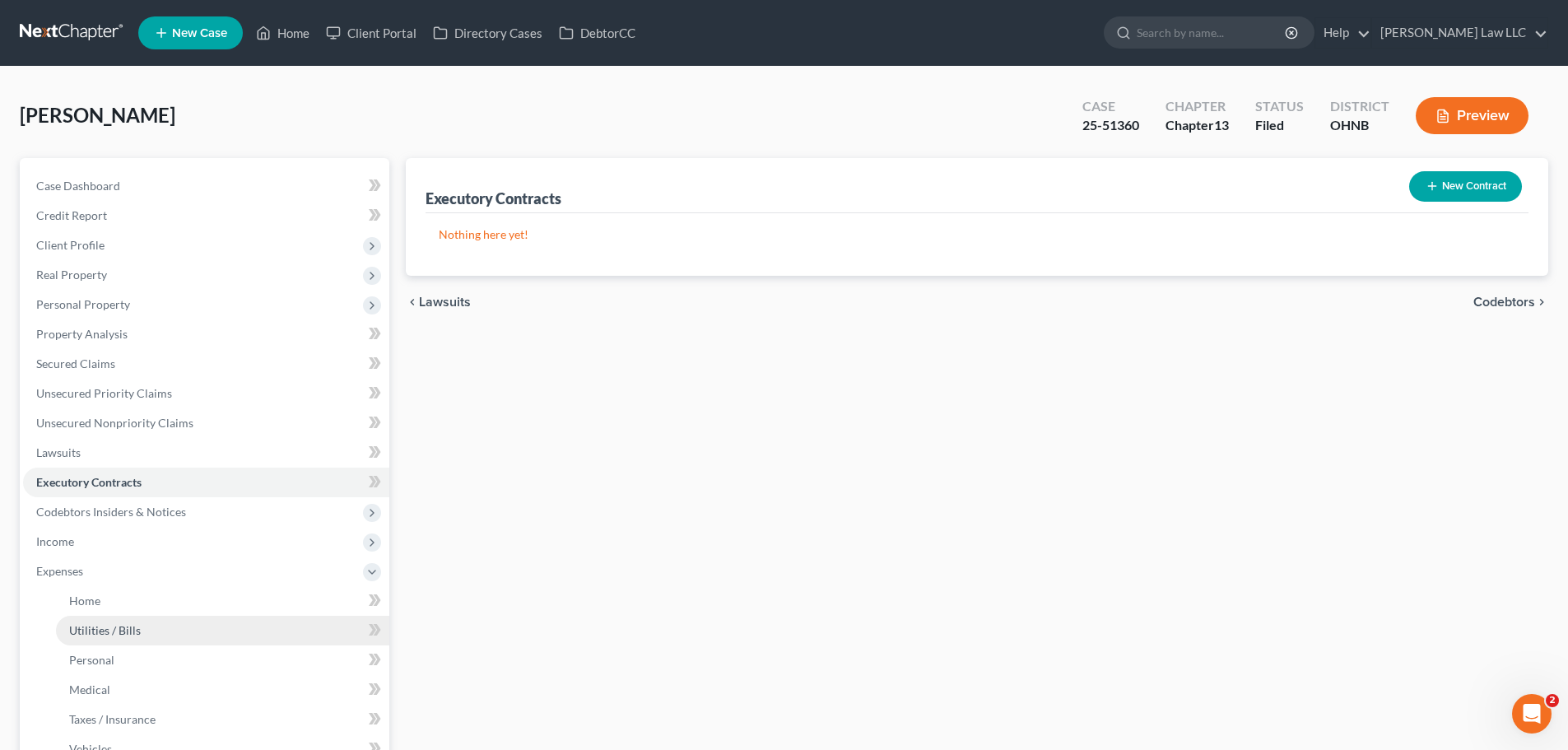
click at [180, 619] on link "Utilities / Bills" at bounding box center [223, 631] width 334 height 30
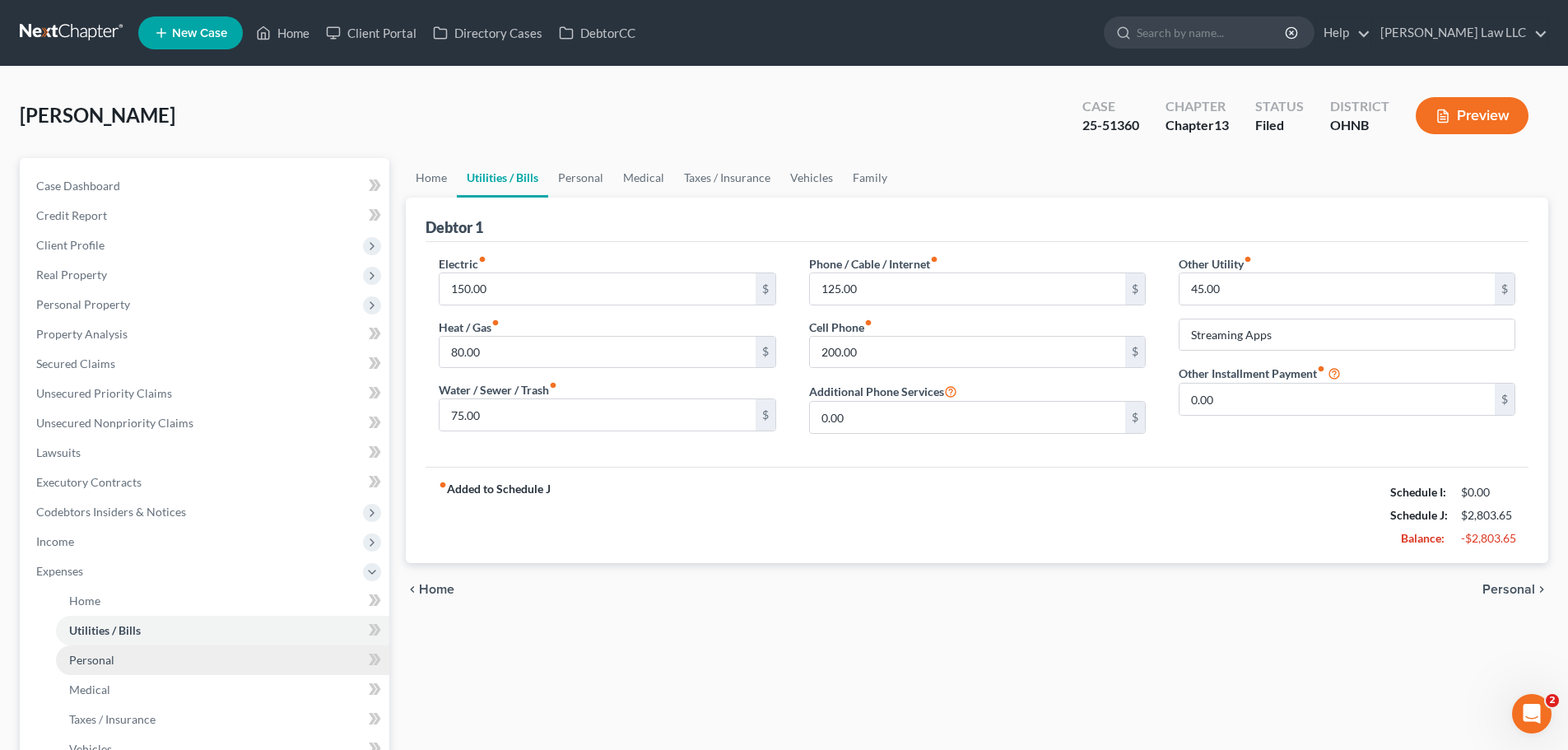
click at [183, 649] on link "Personal" at bounding box center [223, 660] width 334 height 30
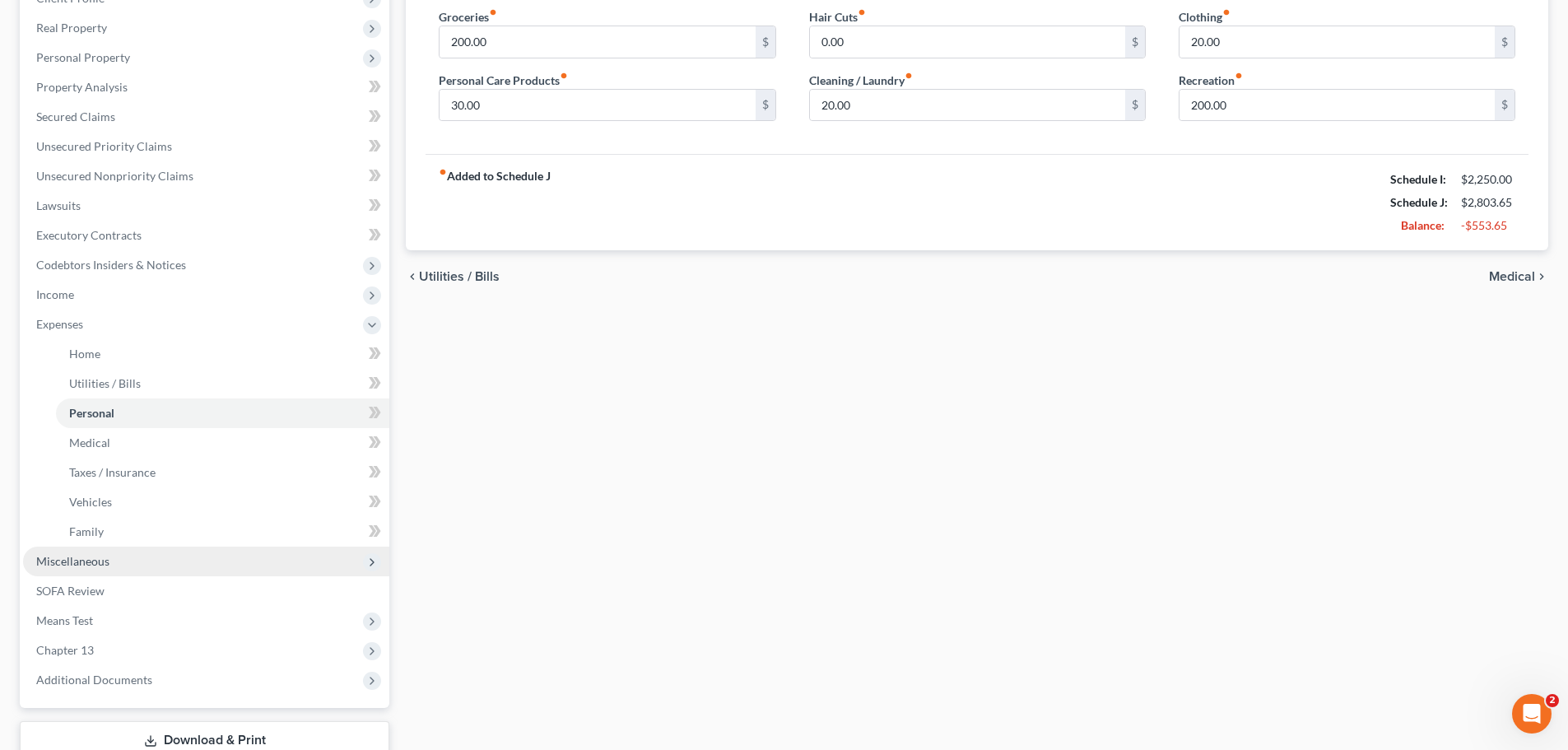
click at [140, 572] on span "Miscellaneous" at bounding box center [206, 562] width 366 height 30
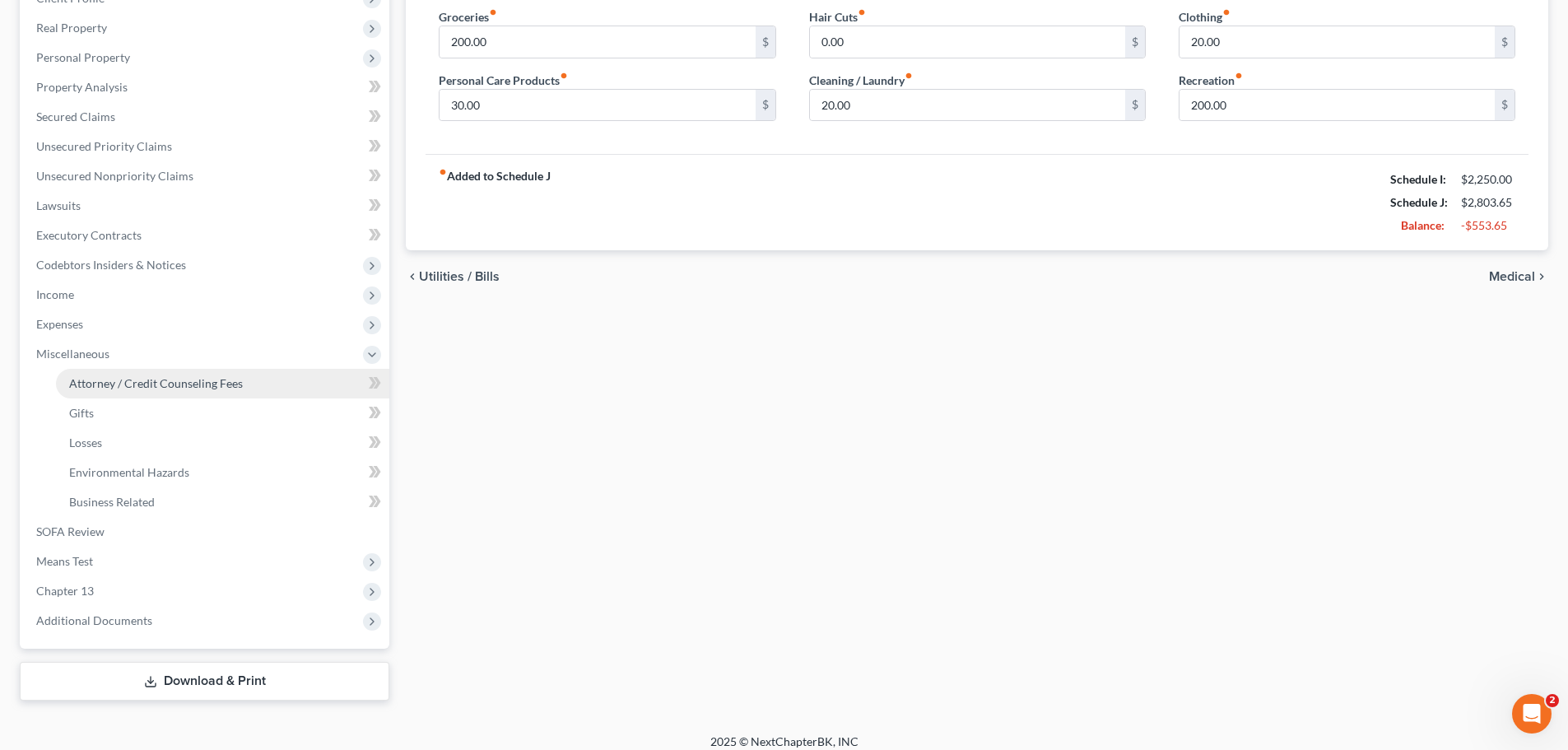
click at [192, 393] on link "Attorney / Credit Counseling Fees" at bounding box center [223, 383] width 334 height 30
select select "0"
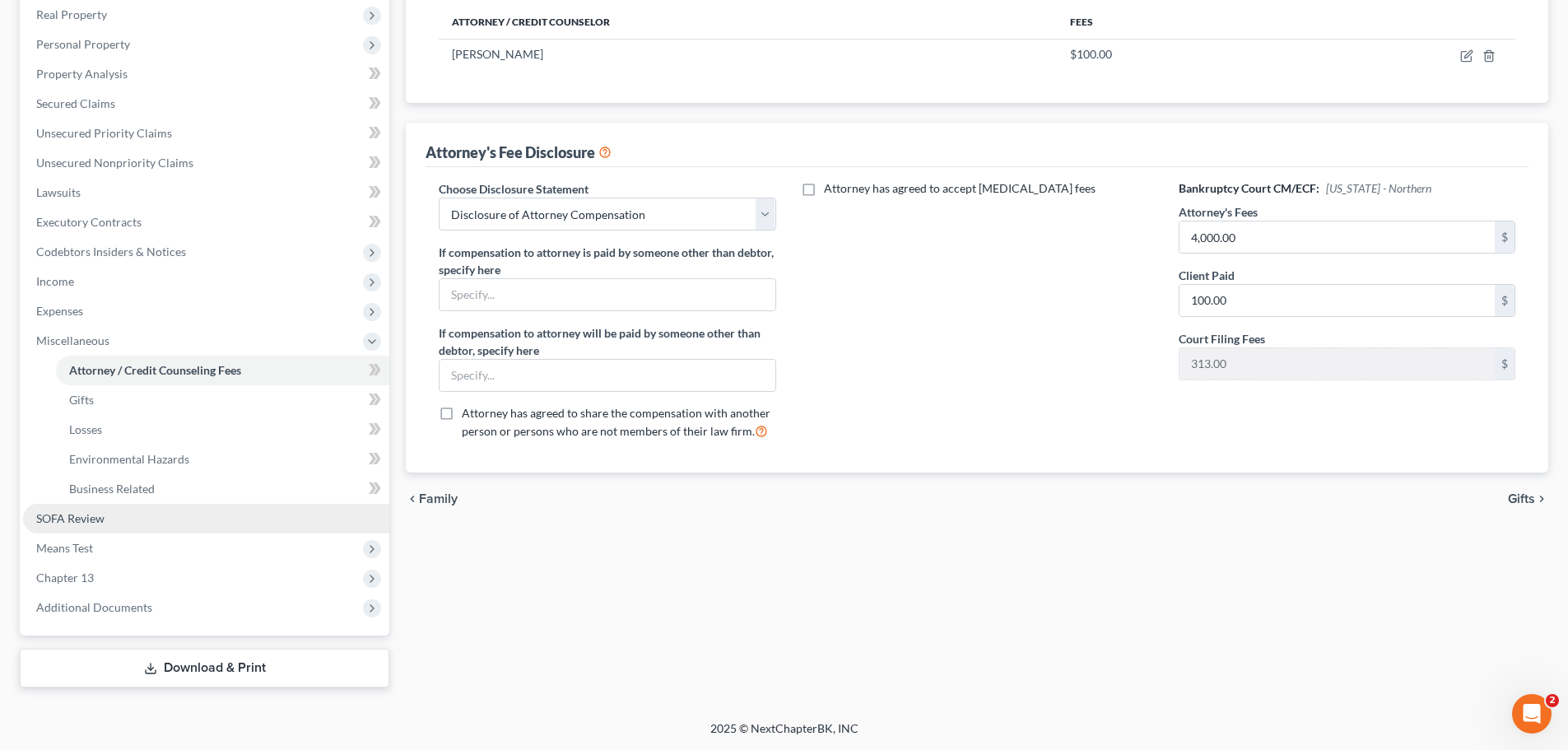
click at [93, 509] on link "SOFA Review" at bounding box center [206, 519] width 366 height 30
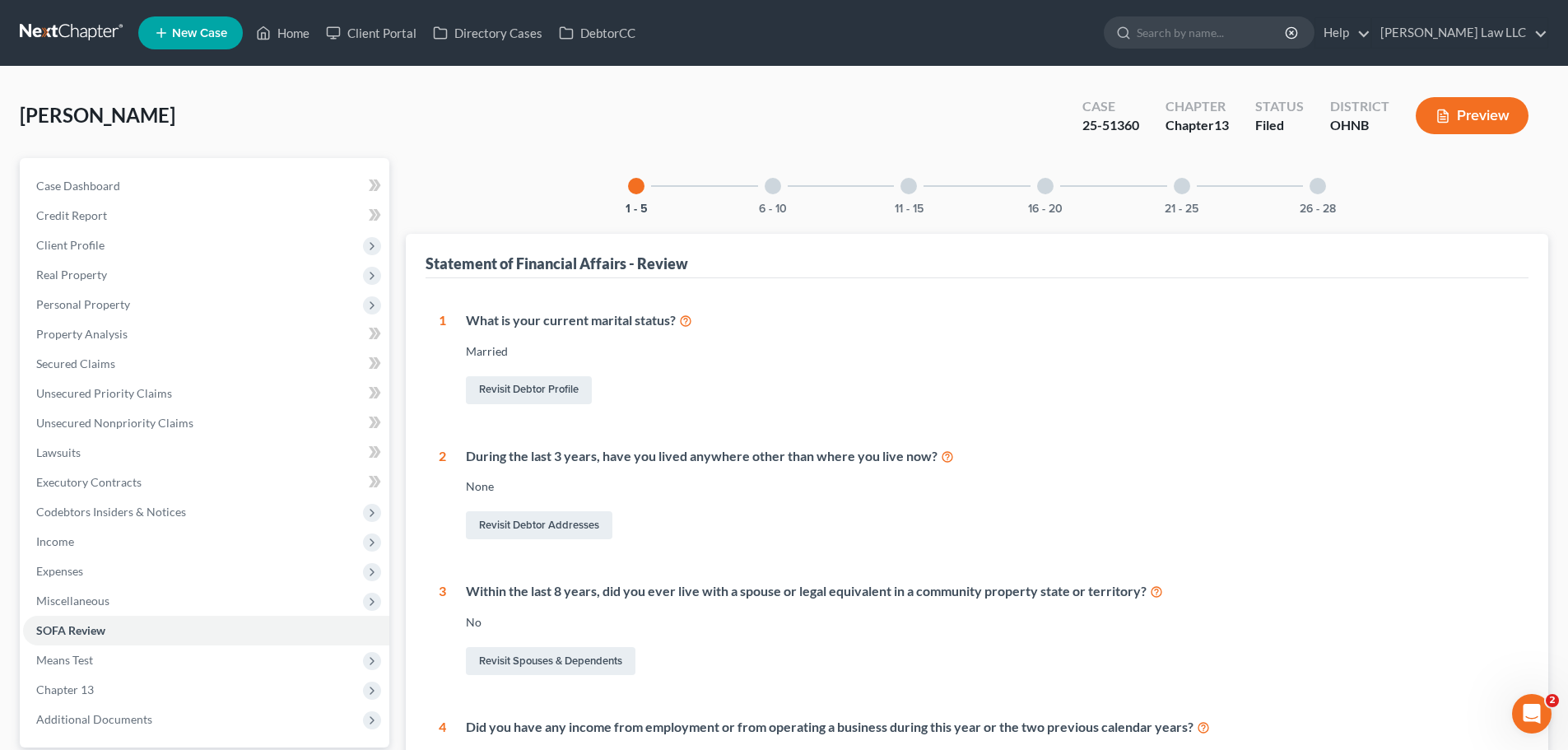
click at [815, 173] on div "1 - 5 6 - 10 11 - 15 16 - 20 21 - 25 26 - 28" at bounding box center [977, 186] width 738 height 56
click at [784, 189] on div "6 - 10" at bounding box center [773, 186] width 56 height 56
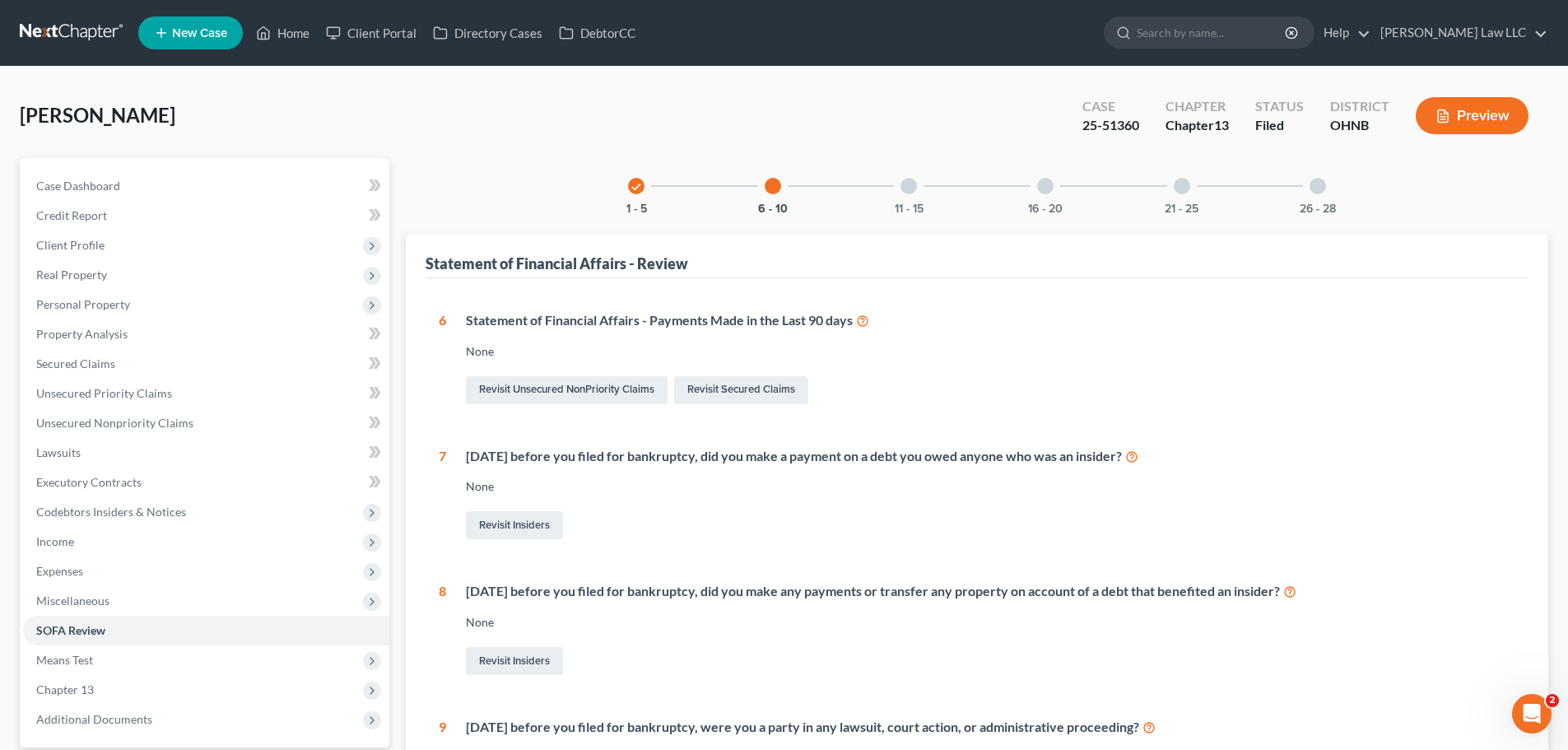
click at [901, 193] on div "11 - 15" at bounding box center [908, 186] width 56 height 56
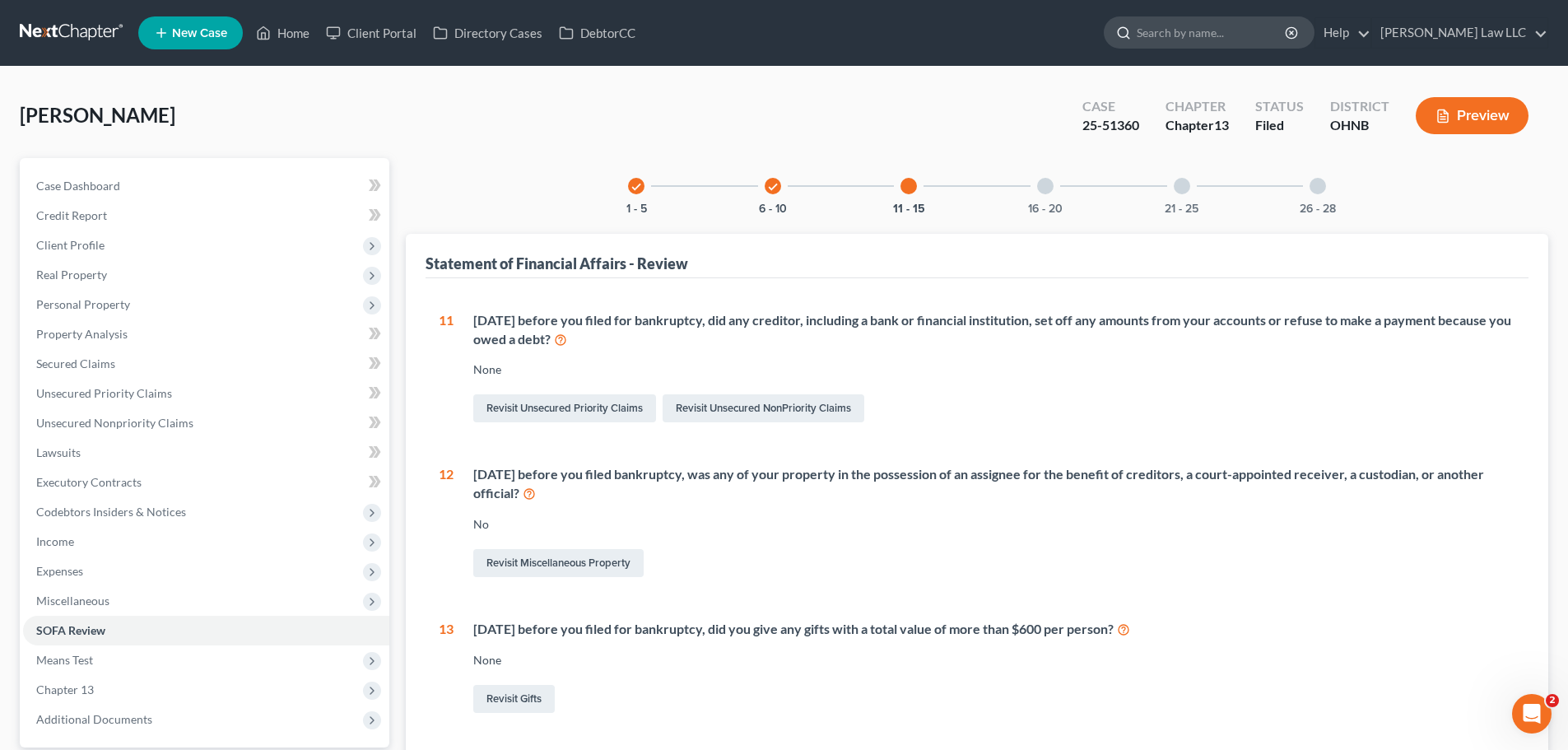
click at [1236, 35] on input "search" at bounding box center [1212, 32] width 151 height 31
drag, startPoint x: 1259, startPoint y: 32, endPoint x: 1028, endPoint y: 16, distance: 231.6
click at [1046, 15] on ul "New Case Home Client Portal Directory Cases DebtorCC henderson - No Result - Se…" at bounding box center [843, 33] width 1410 height 43
type input "[PERSON_NAME]"
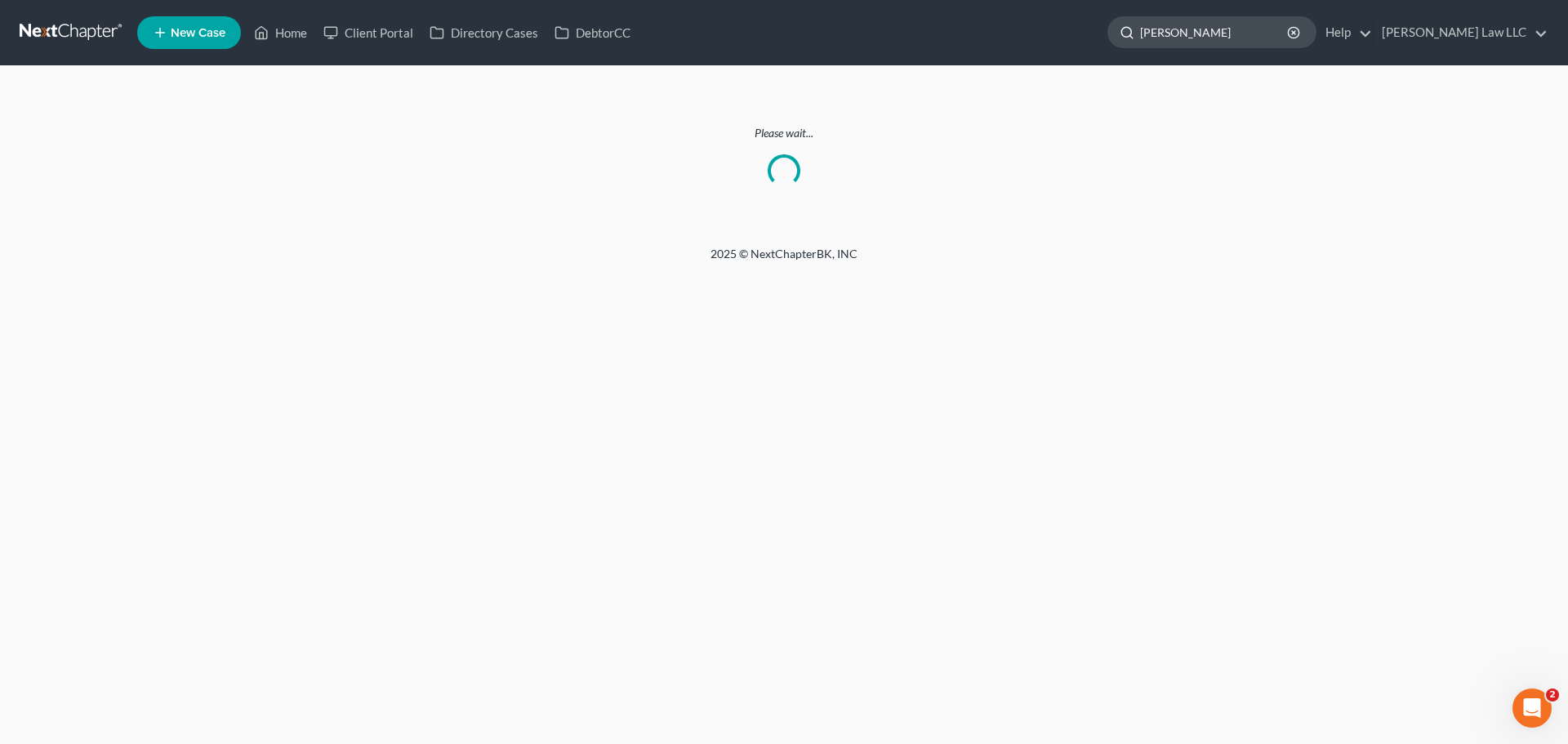
click at [1244, 33] on input "[PERSON_NAME]" at bounding box center [1215, 31] width 149 height 30
click at [105, 22] on link at bounding box center [72, 32] width 104 height 29
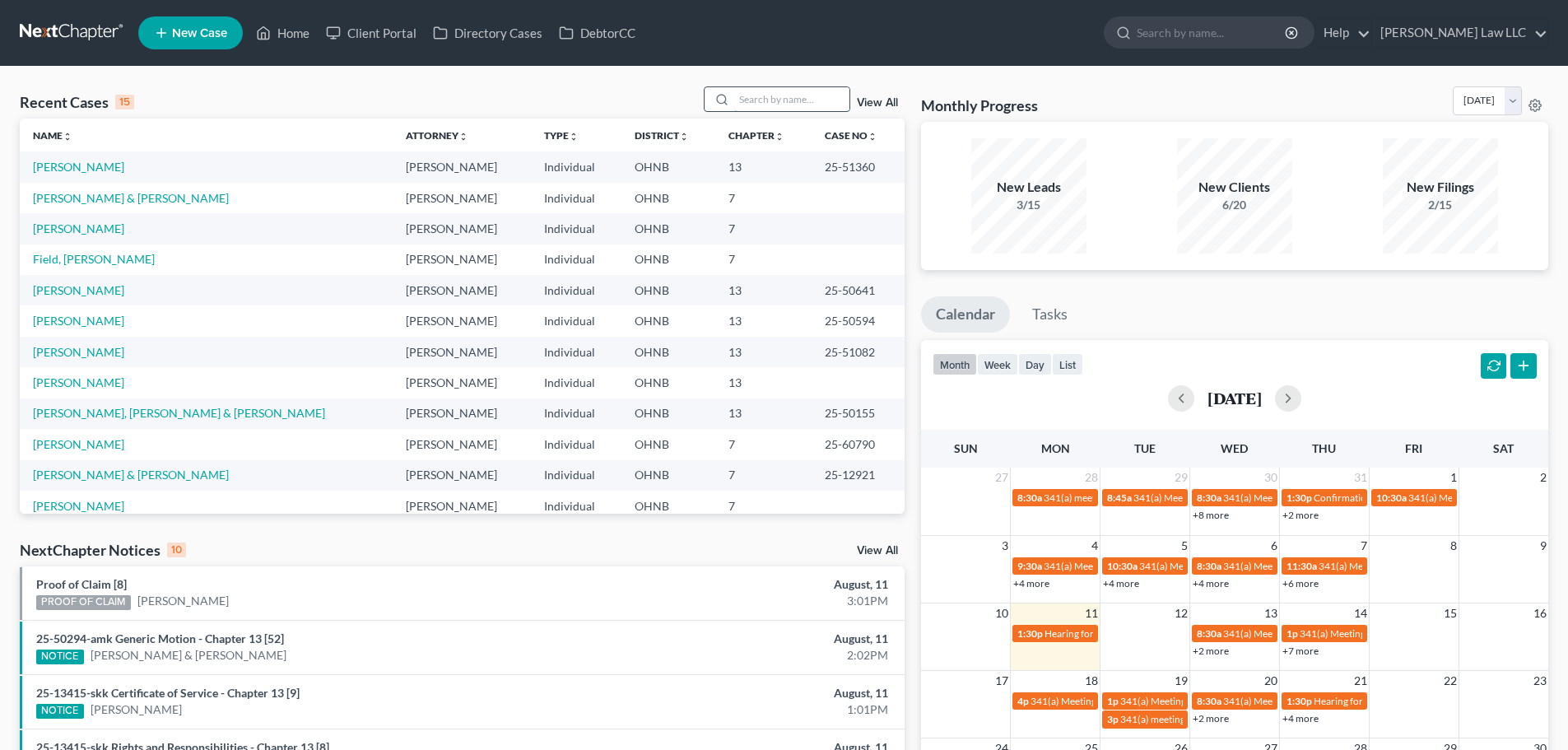
click at [819, 103] on input "search" at bounding box center [791, 99] width 115 height 24
type input "[PERSON_NAME]"
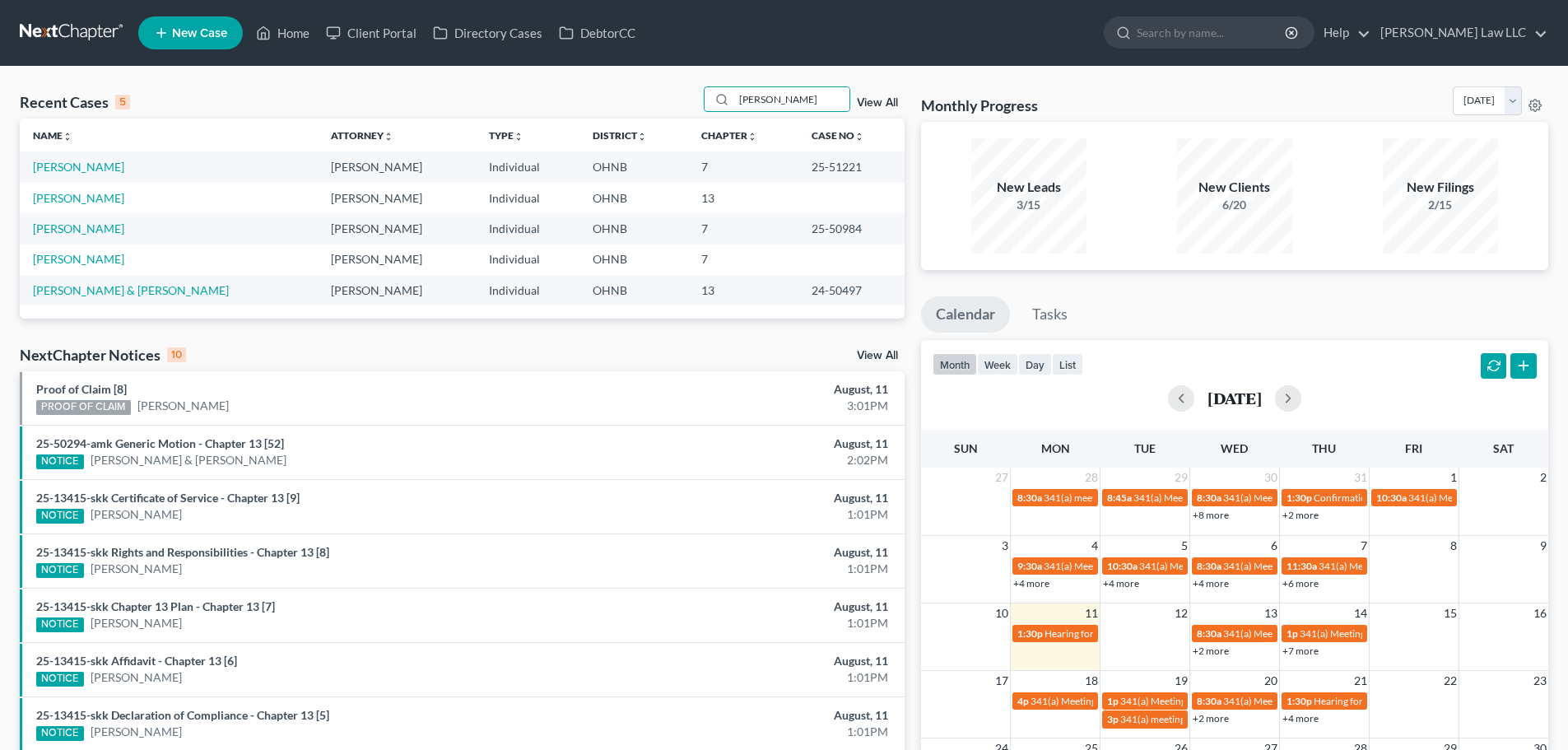
click at [94, 144] on th "Name unfold_more expand_more expand_less" at bounding box center [168, 135] width 298 height 33
click at [95, 161] on link "[PERSON_NAME]" at bounding box center [78, 166] width 91 height 14
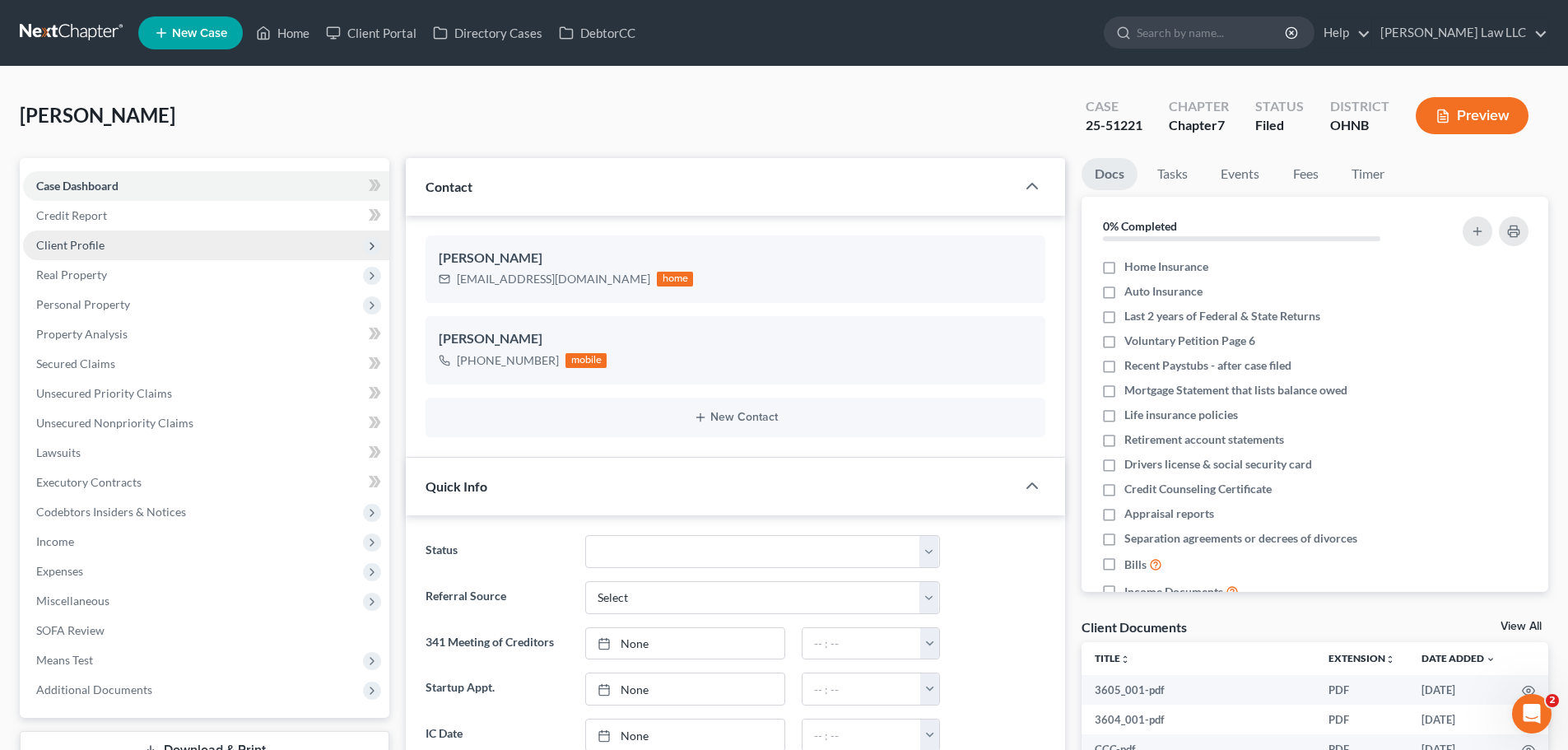
click at [103, 241] on span "Client Profile" at bounding box center [206, 246] width 366 height 30
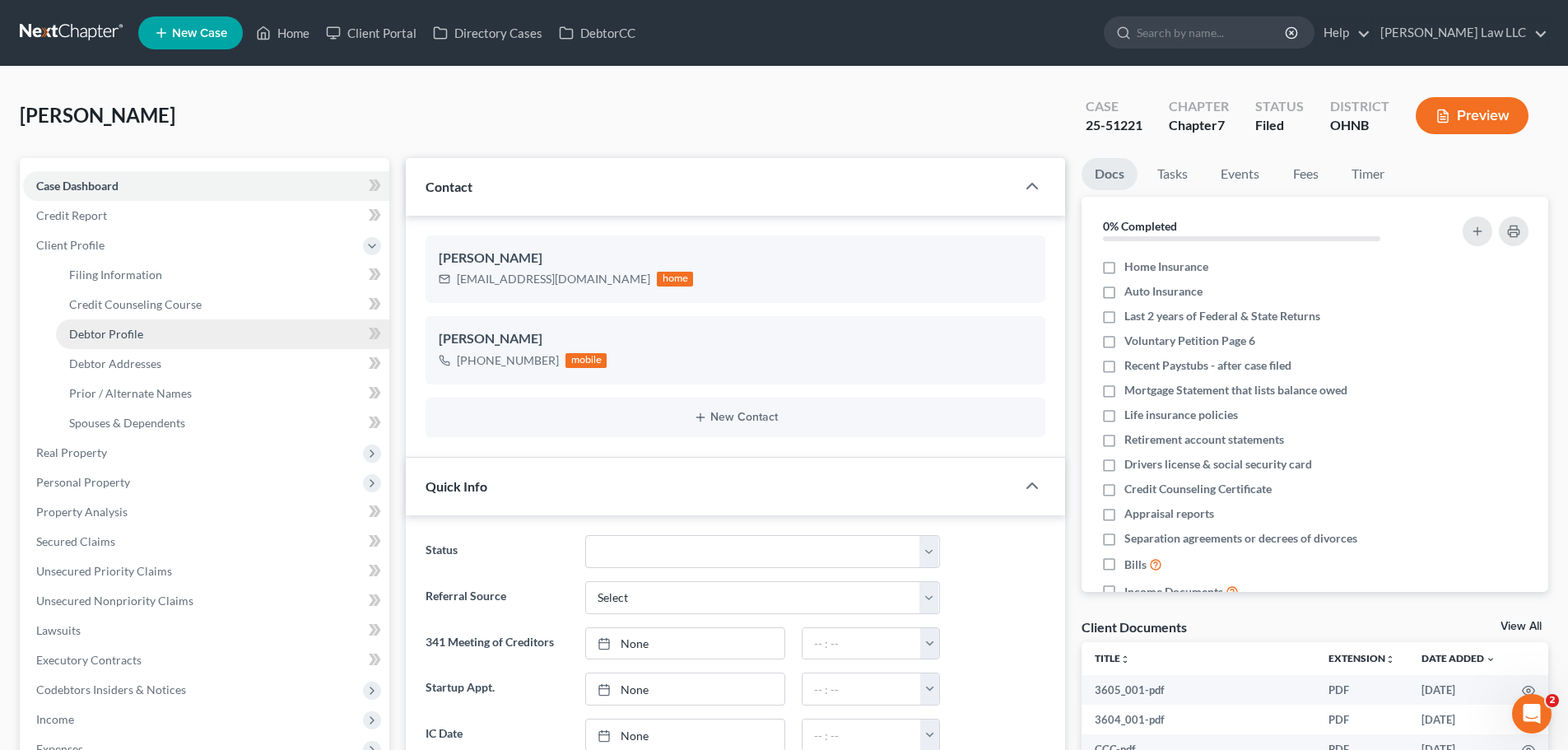
click at [140, 343] on link "Debtor Profile" at bounding box center [223, 334] width 334 height 30
select select "4"
select select "0"
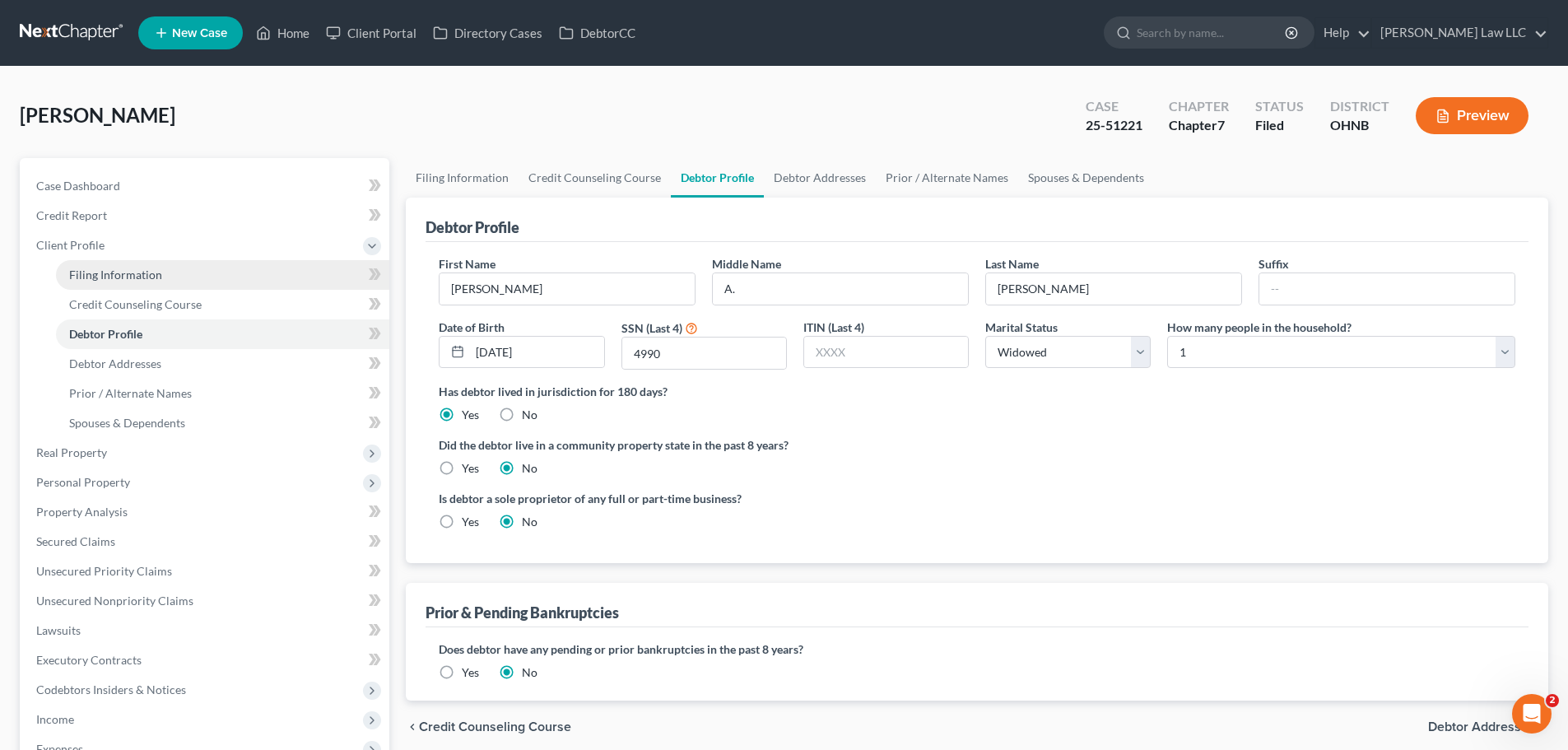
click at [137, 286] on link "Filing Information" at bounding box center [223, 275] width 334 height 30
select select "1"
select select "0"
select select "36"
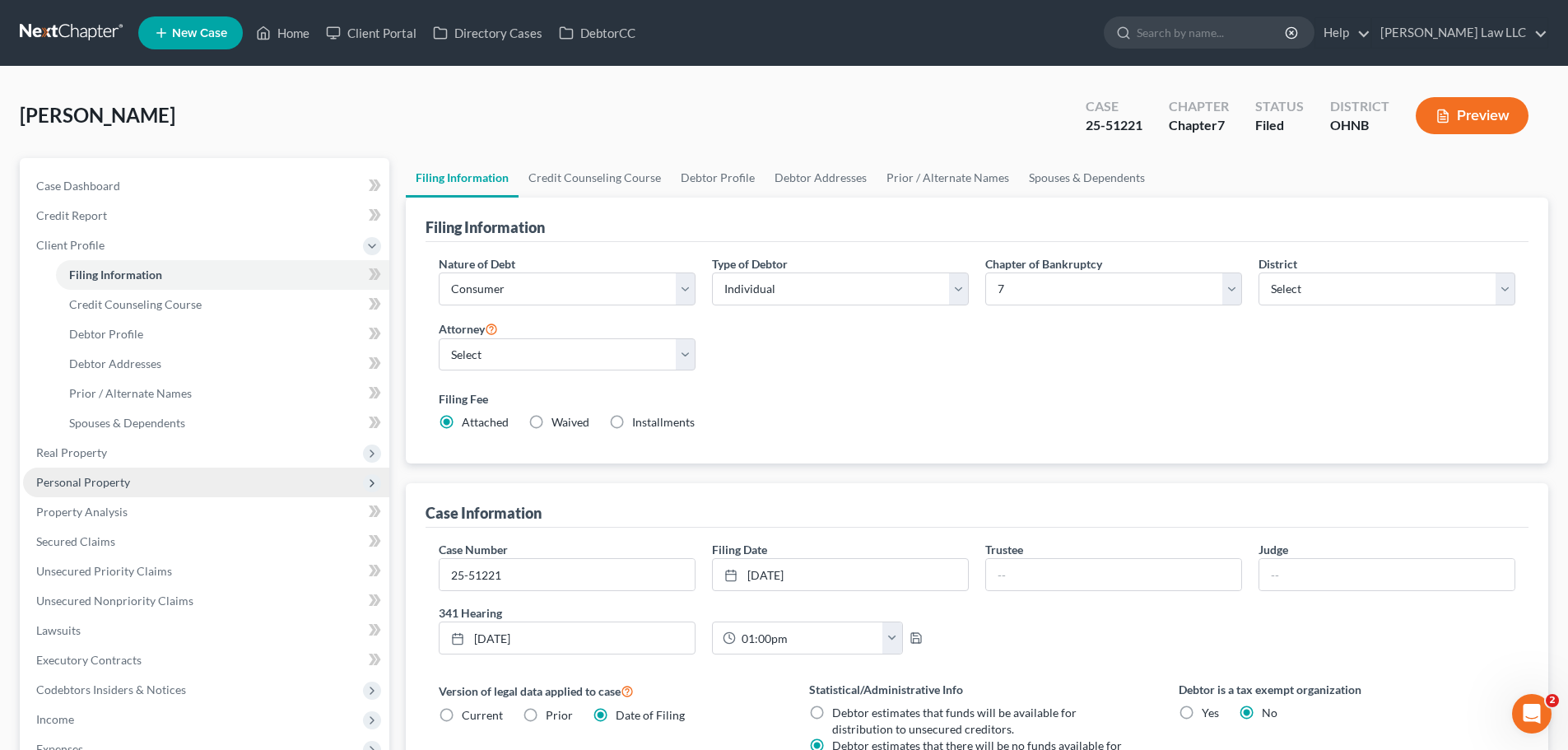
click at [125, 482] on span "Personal Property" at bounding box center [83, 482] width 94 height 14
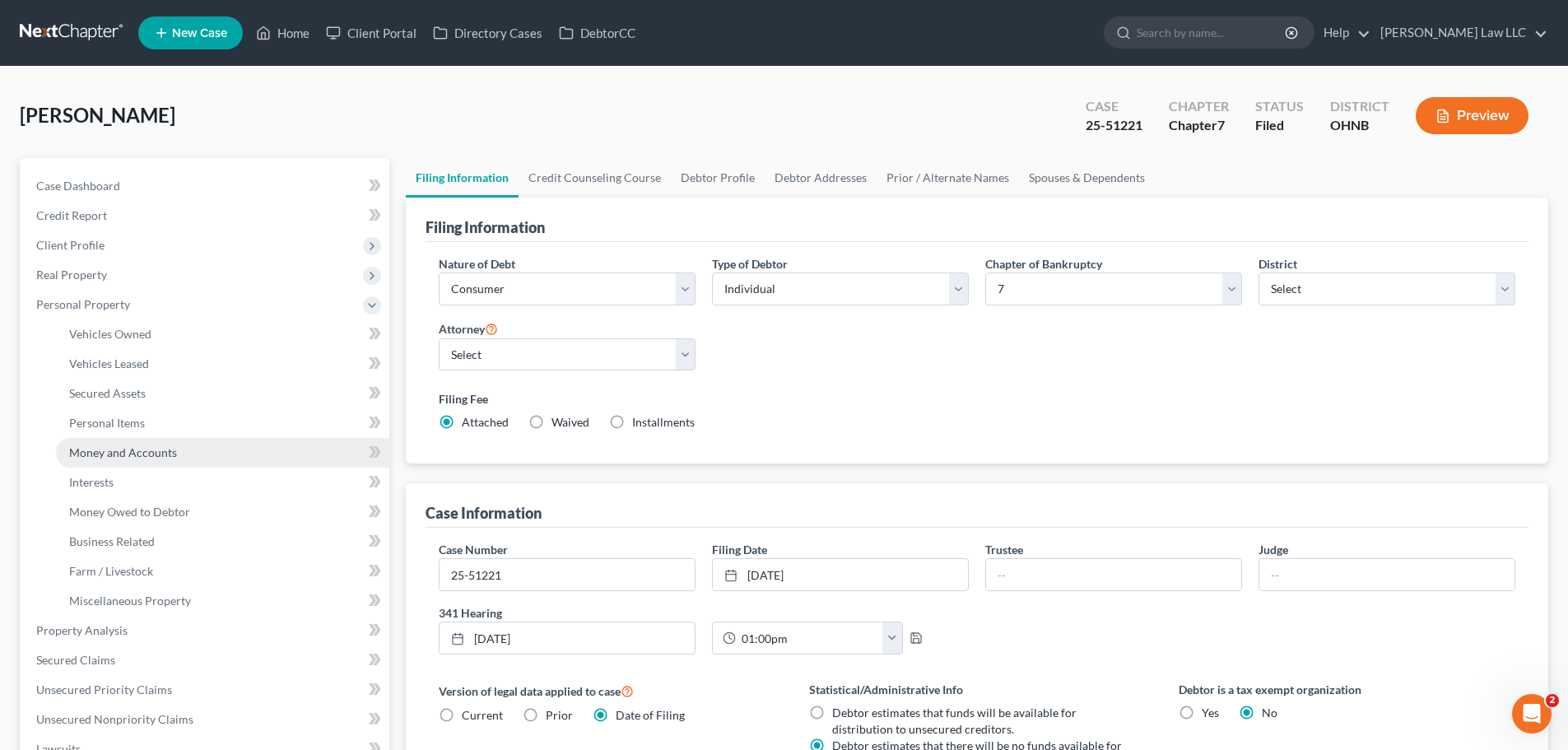
click at [154, 451] on span "Money and Accounts" at bounding box center [123, 453] width 108 height 14
